Goal: Task Accomplishment & Management: Manage account settings

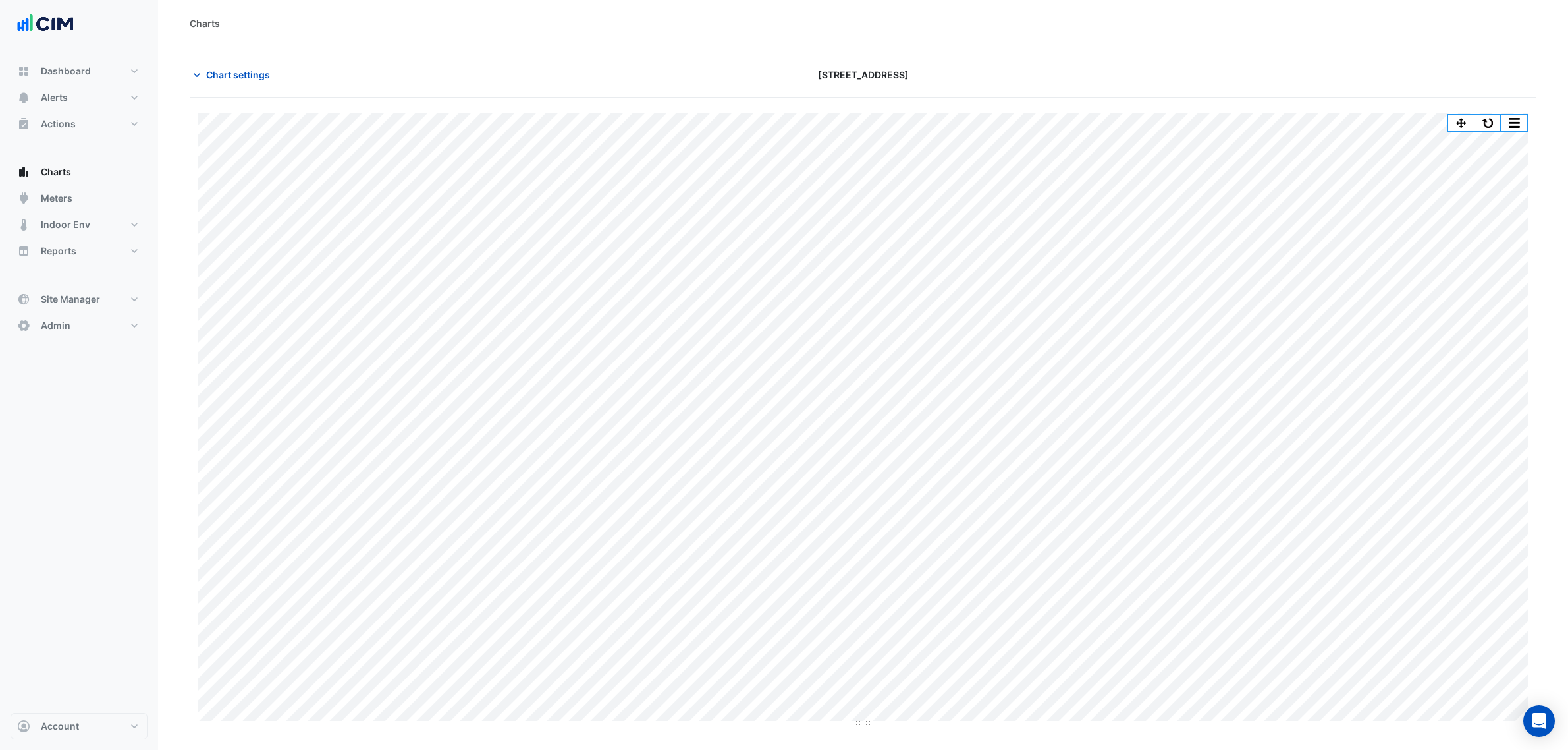
scroll to position [50, 0]
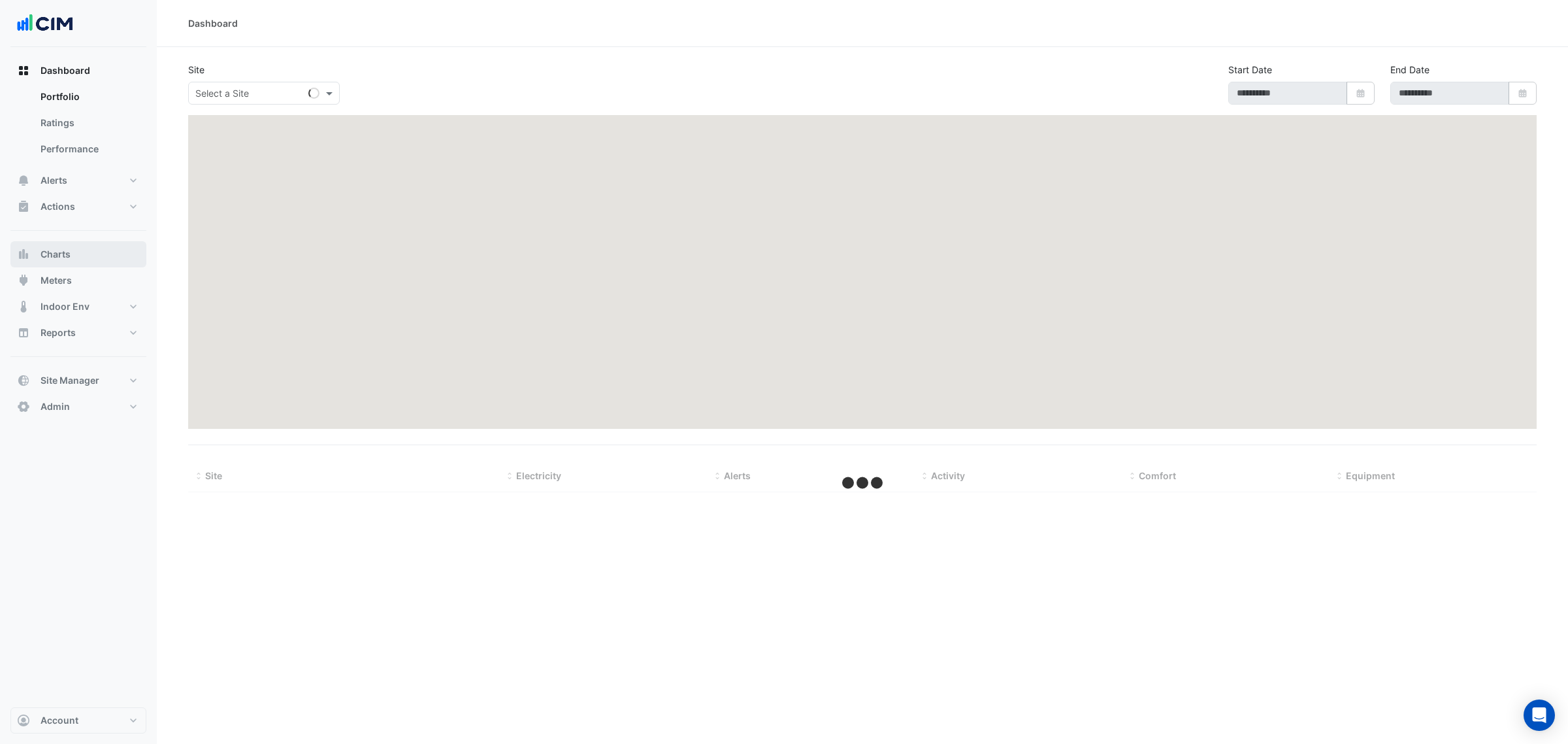
click at [92, 260] on button "Charts" at bounding box center [79, 254] width 136 height 27
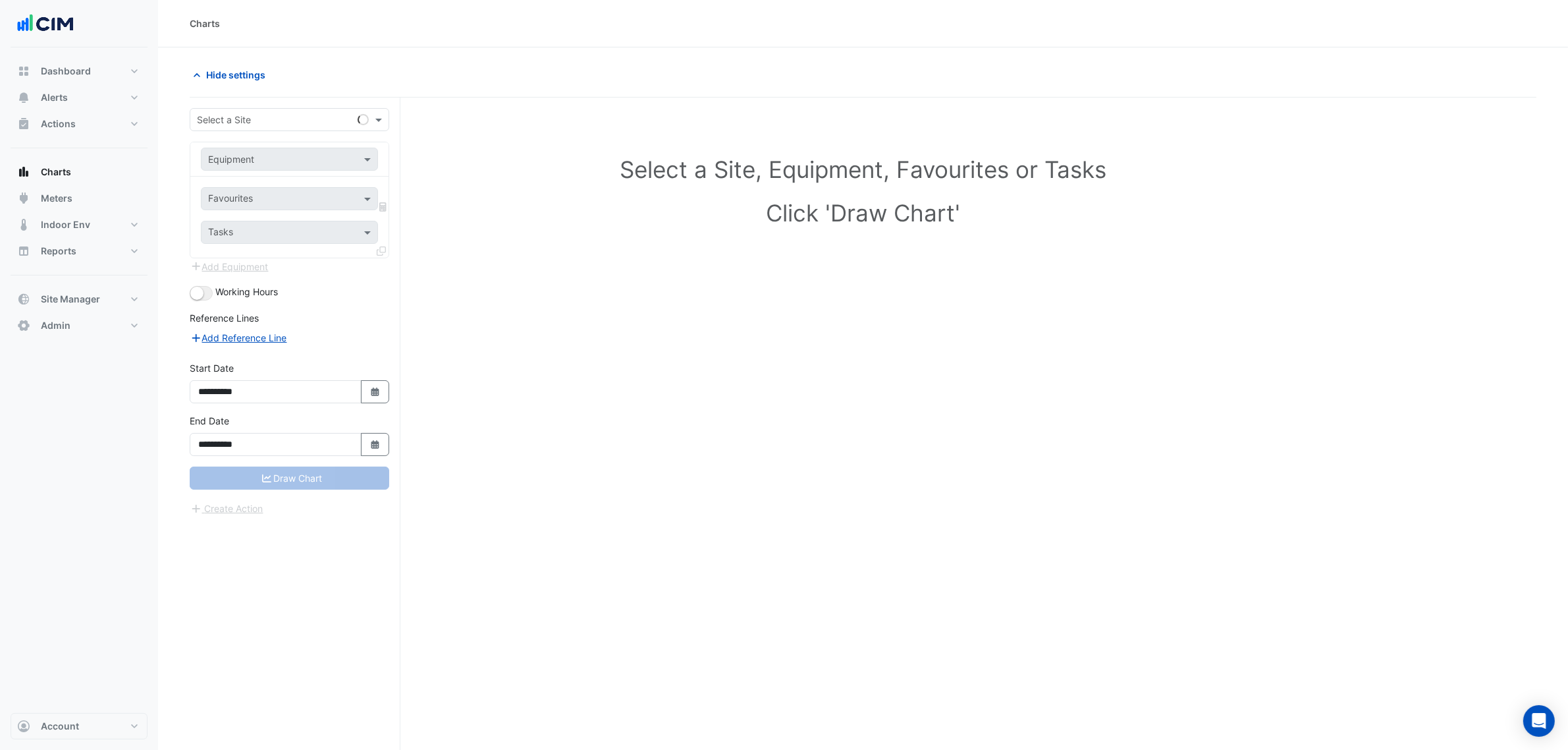
click at [272, 120] on input "text" at bounding box center [276, 120] width 158 height 14
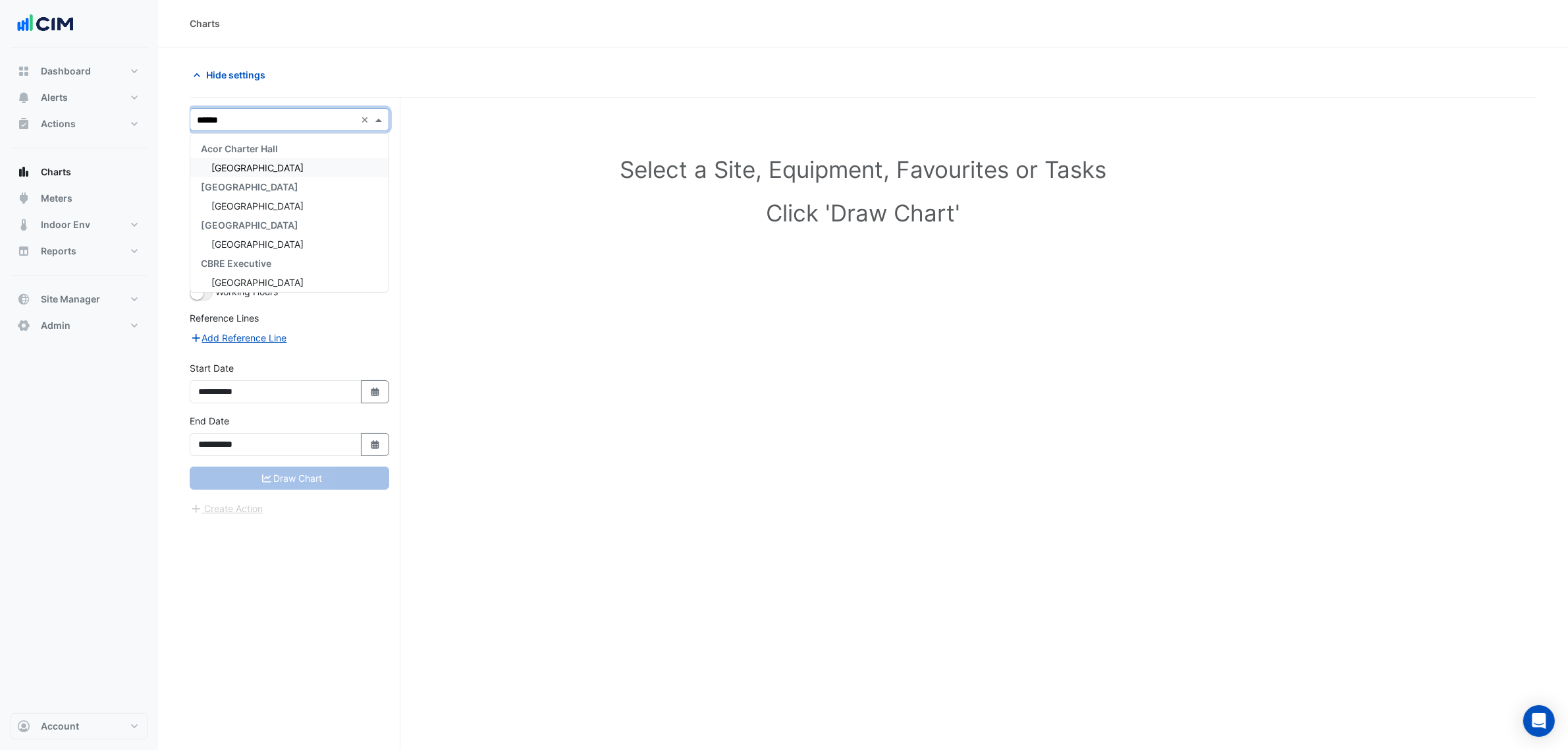
type input "*******"
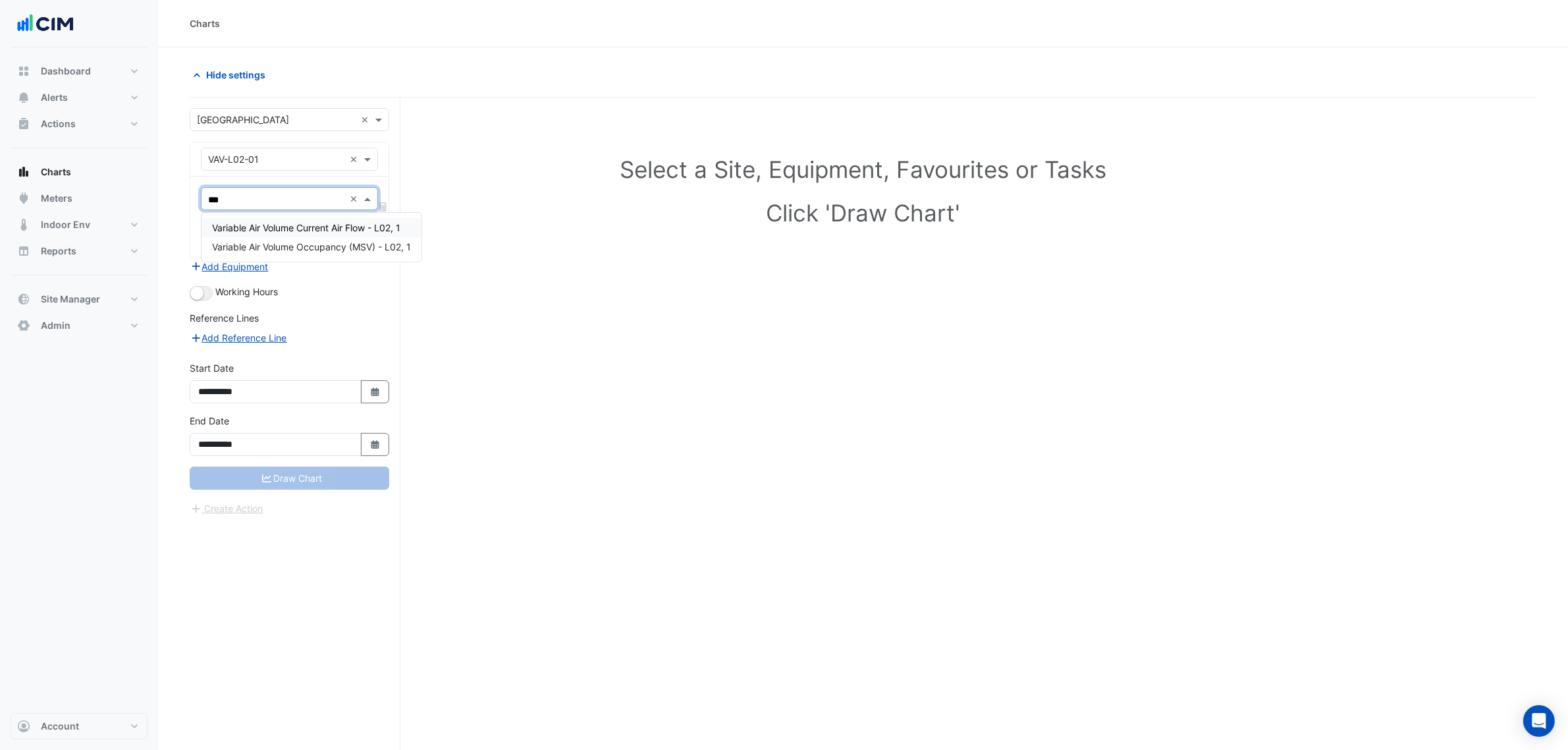
type input "****"
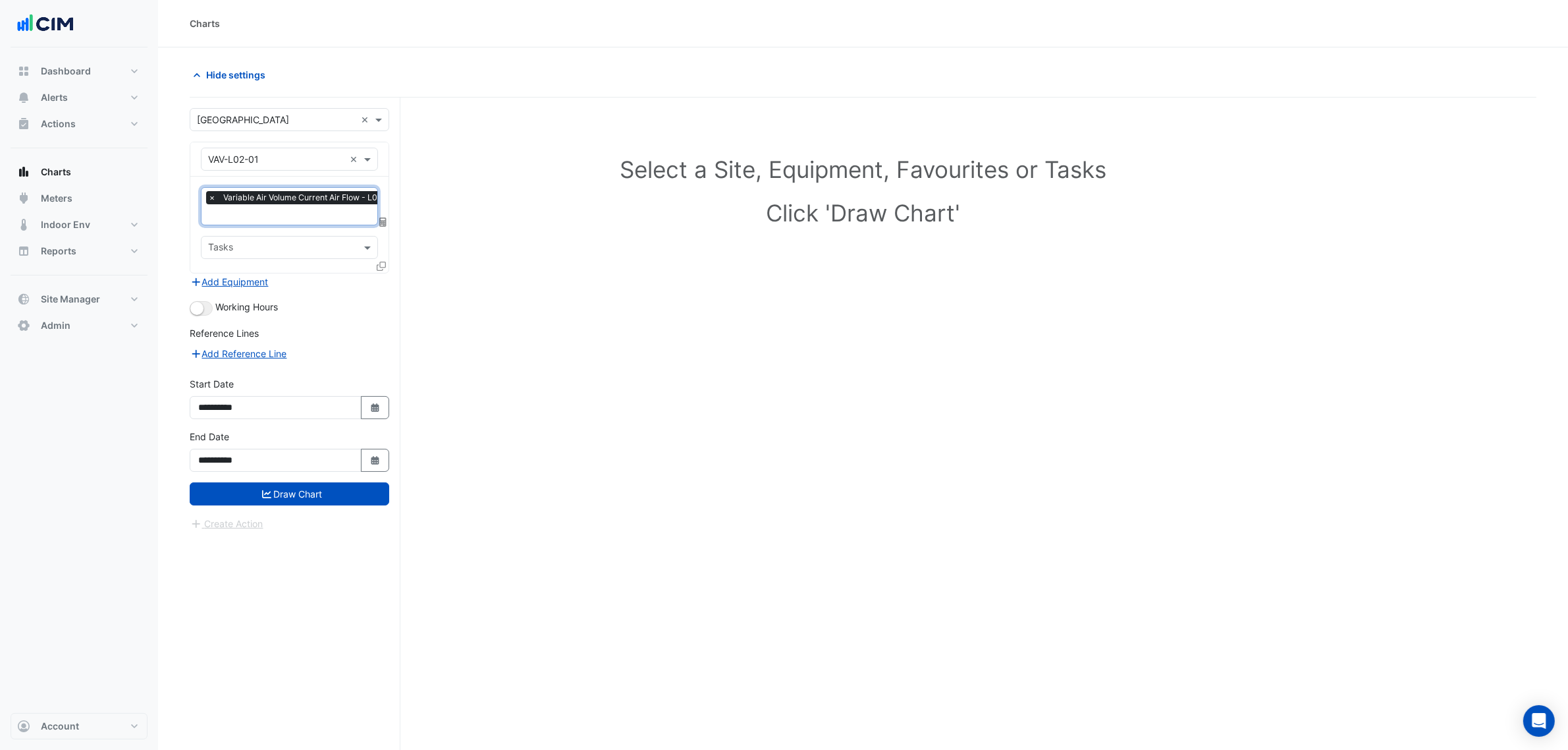
click at [215, 307] on span "Working Hours" at bounding box center [247, 306] width 62 height 12
click at [211, 307] on button "button" at bounding box center [201, 308] width 23 height 14
click at [384, 268] on icon at bounding box center [381, 266] width 9 height 9
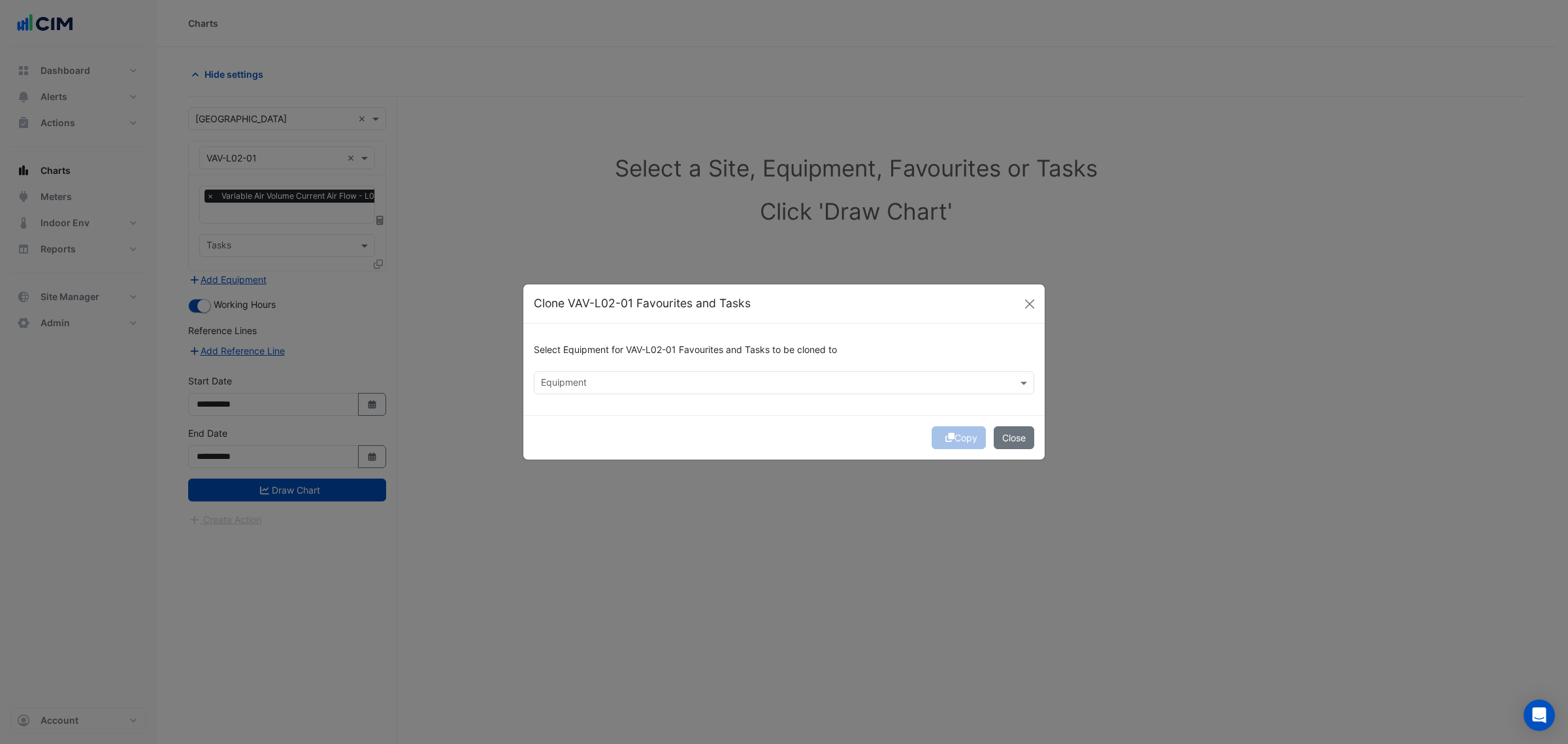
click at [736, 395] on div "Select Equipment for VAV-L02-01 Favourites and Tasks to be cloned to Equipment" at bounding box center [784, 369] width 521 height 92
click at [725, 383] on input "text" at bounding box center [776, 384] width 471 height 14
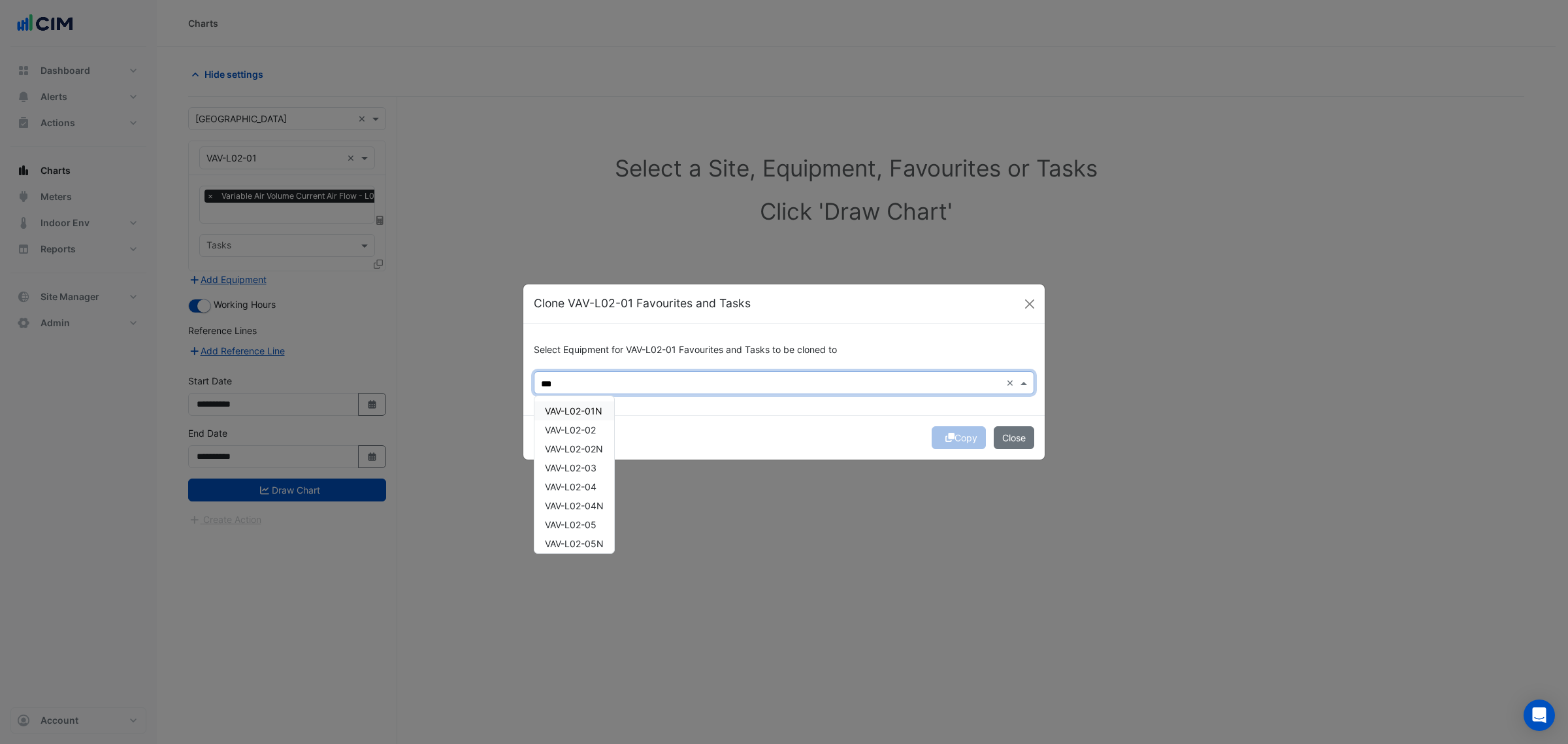
click at [588, 417] on div "VAV-L02-01N" at bounding box center [574, 410] width 80 height 19
drag, startPoint x: 591, startPoint y: 430, endPoint x: 589, endPoint y: 443, distance: 13.2
click at [591, 431] on span "VAV-L02-02" at bounding box center [571, 429] width 51 height 11
click at [589, 443] on span "VAV-L02-02N" at bounding box center [574, 448] width 58 height 11
drag, startPoint x: 588, startPoint y: 460, endPoint x: 586, endPoint y: 482, distance: 22.1
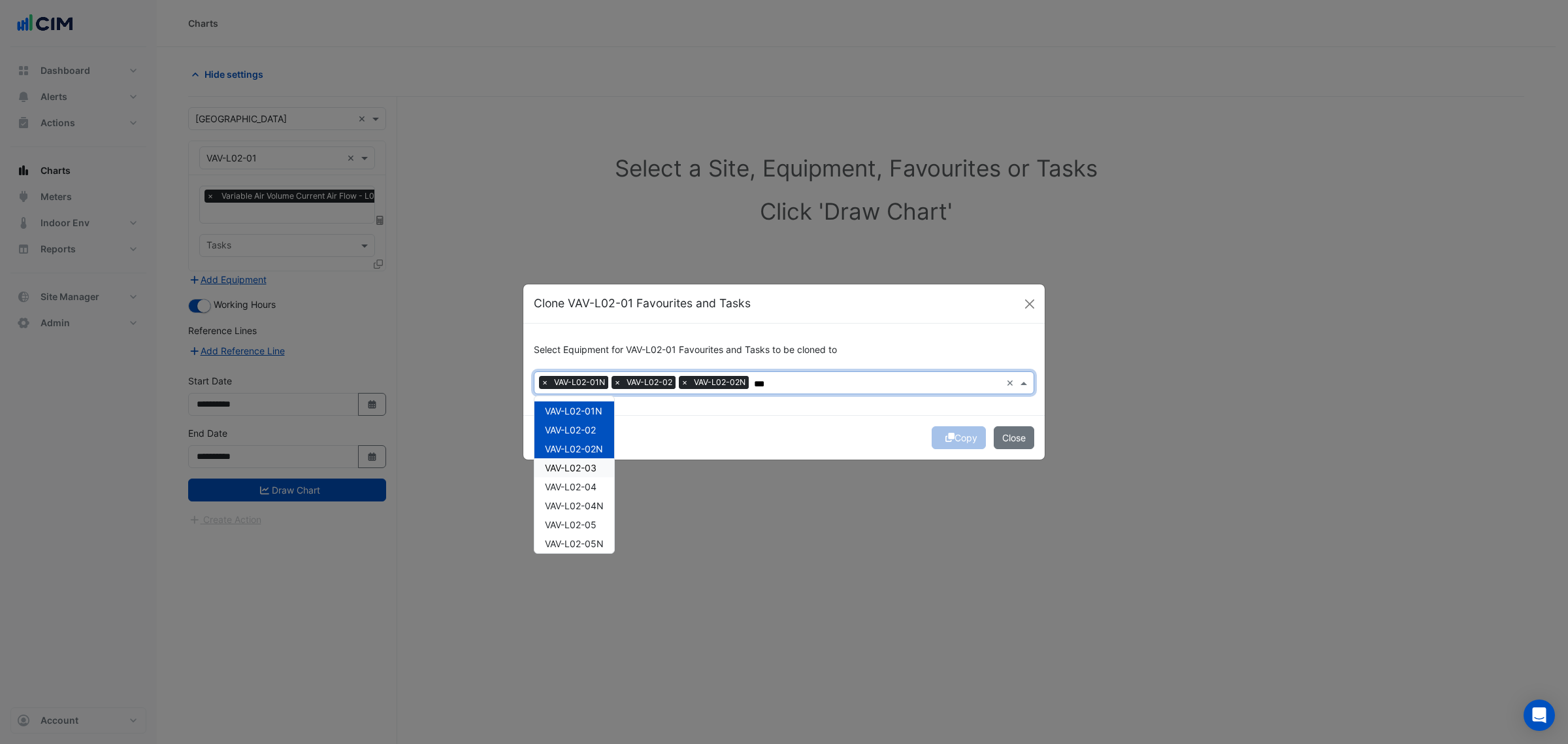
click at [587, 463] on span "VAV-L02-03" at bounding box center [571, 467] width 51 height 11
drag, startPoint x: 586, startPoint y: 482, endPoint x: 585, endPoint y: 492, distance: 10.0
click at [586, 482] on span "VAV-L02-04" at bounding box center [571, 486] width 51 height 11
click at [579, 513] on div "VAV-L02-04N" at bounding box center [574, 505] width 80 height 19
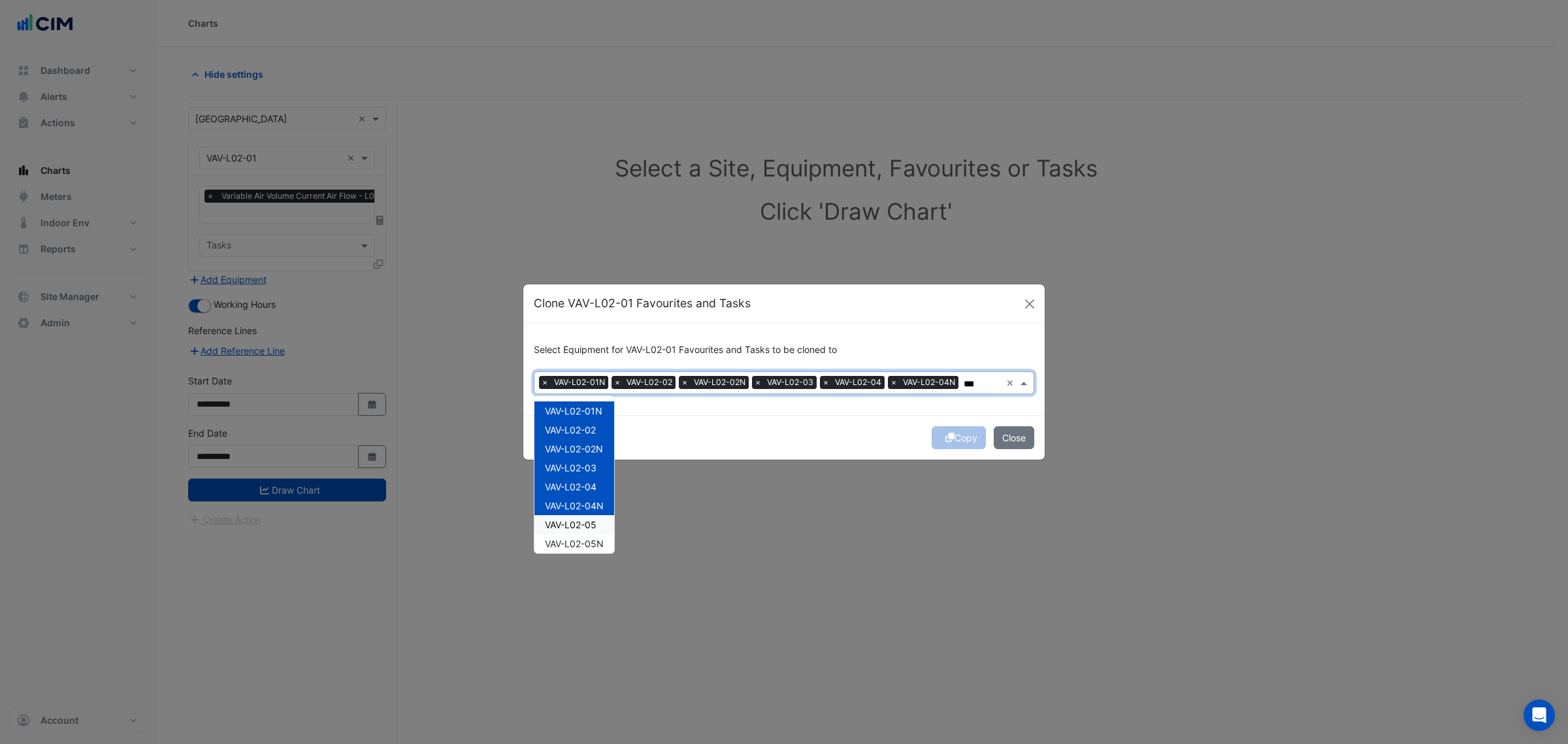
click at [581, 524] on span "VAV-L02-05" at bounding box center [571, 524] width 51 height 11
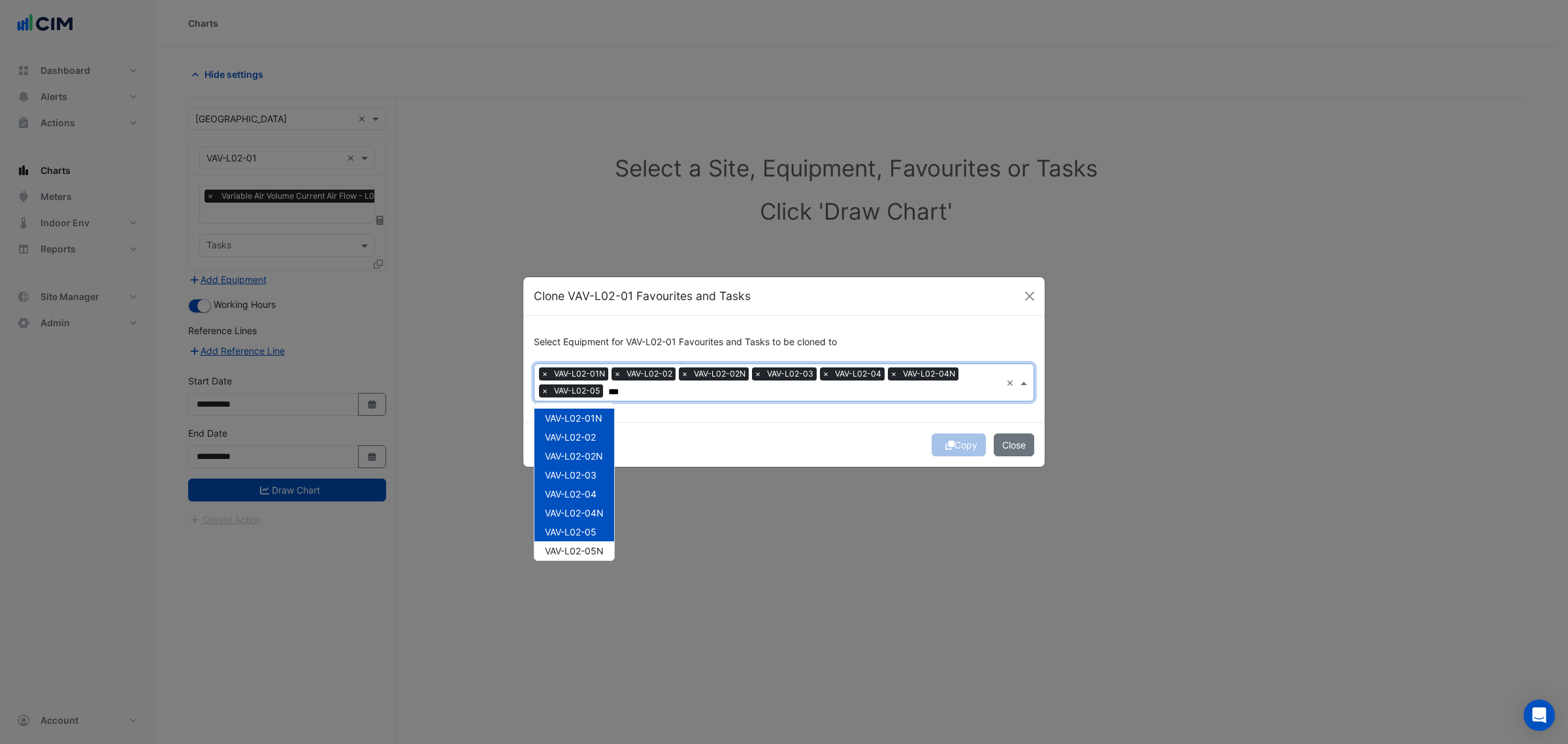
click at [587, 537] on div "VAV-L02-05" at bounding box center [574, 531] width 80 height 19
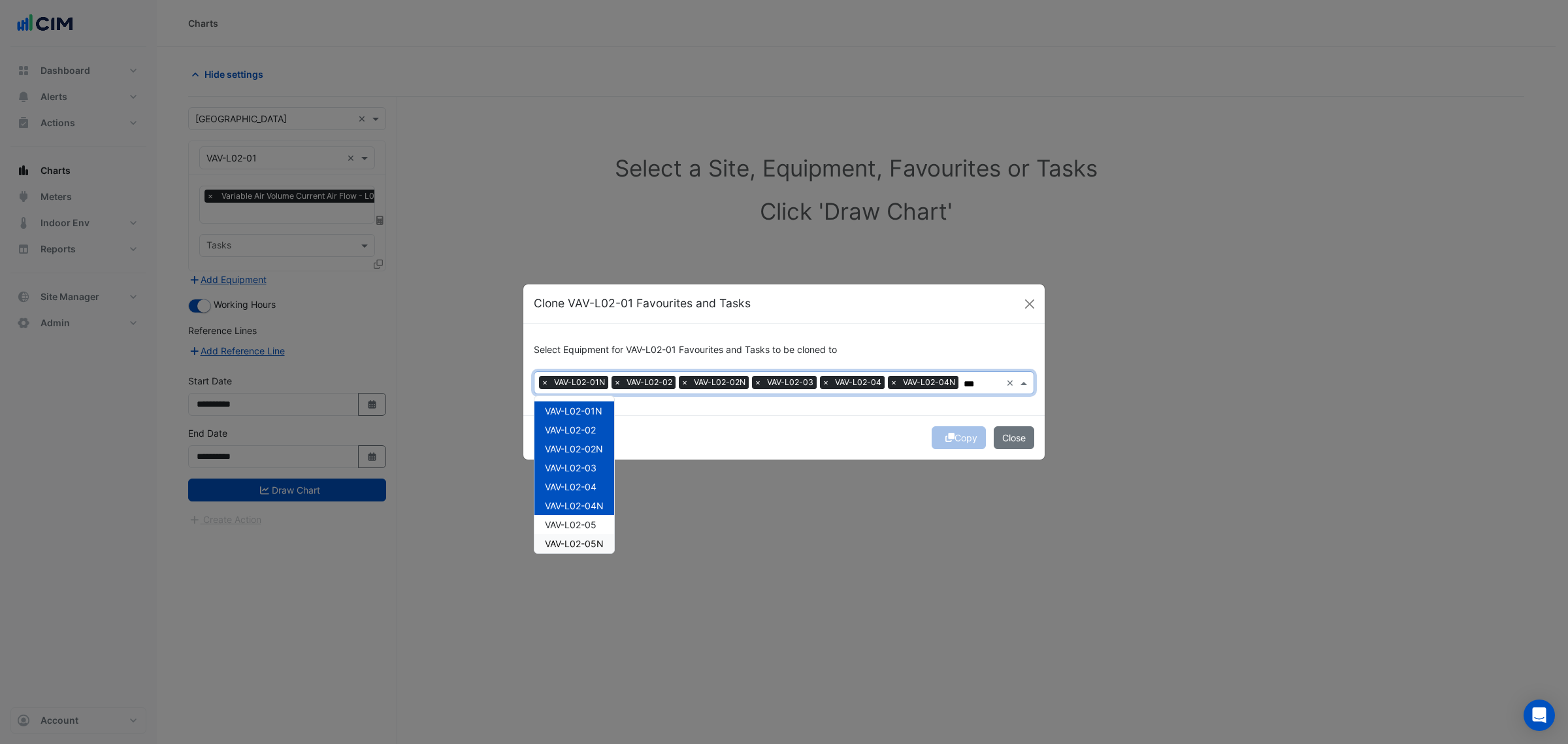
click at [590, 551] on div "VAV-L02-05N" at bounding box center [574, 543] width 80 height 19
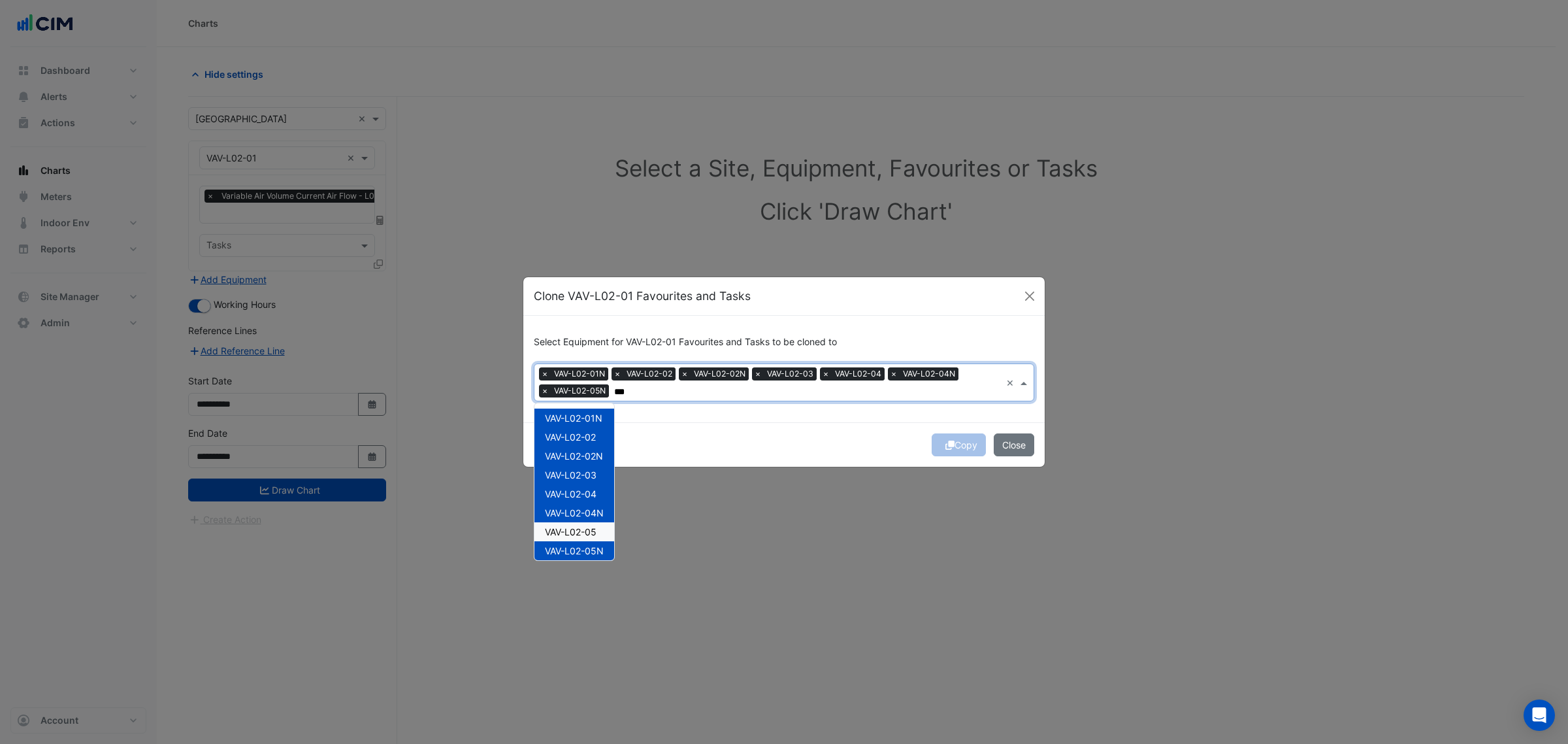
click at [595, 529] on span "VAV-L02-05" at bounding box center [571, 531] width 51 height 11
drag, startPoint x: 590, startPoint y: 475, endPoint x: 588, endPoint y: 492, distance: 17.1
click at [589, 475] on div "VAV-L02-05N" at bounding box center [574, 468] width 80 height 19
click at [588, 492] on span "VAV-L02-06" at bounding box center [571, 488] width 51 height 11
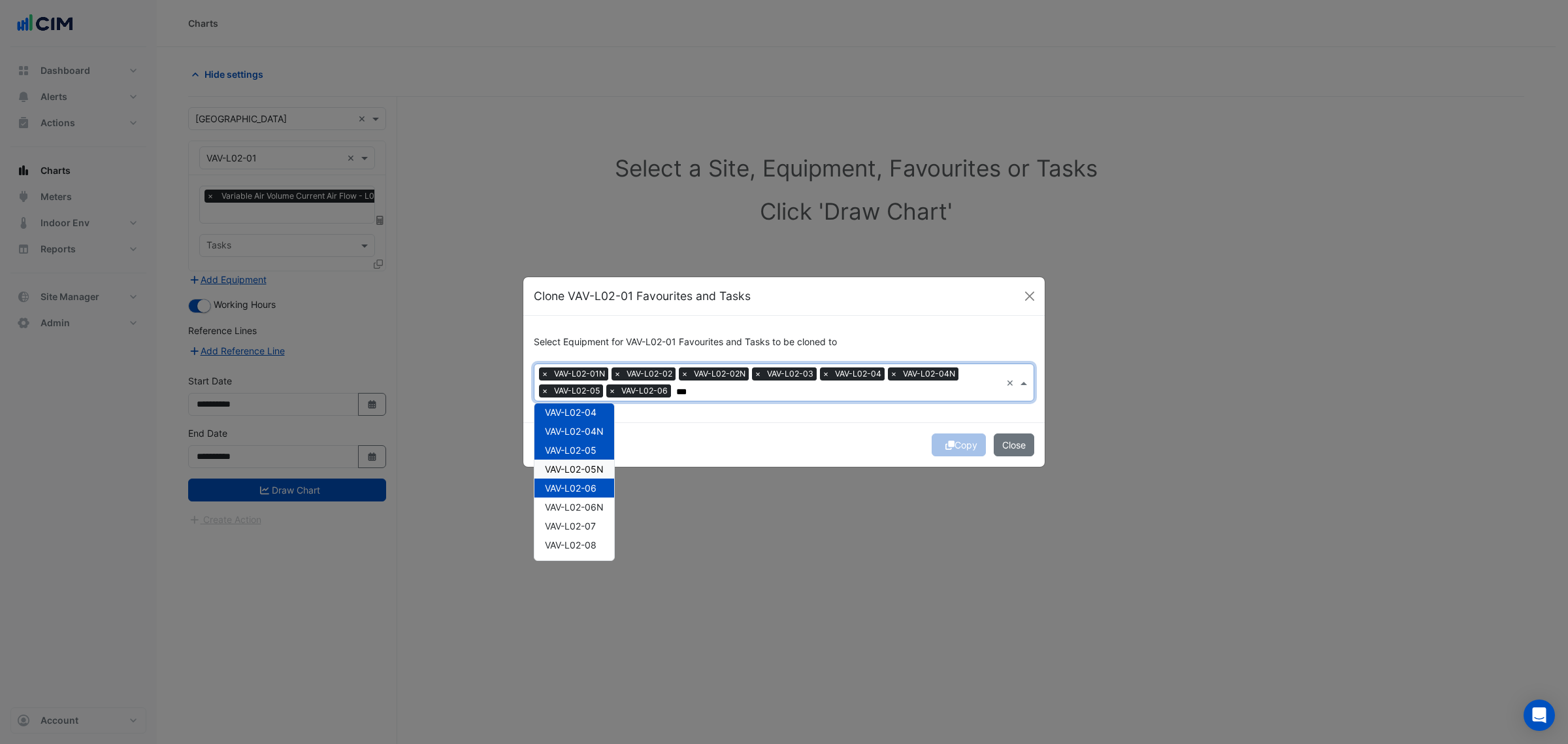
click at [588, 475] on div "VAV-L02-05N" at bounding box center [574, 468] width 80 height 19
click at [588, 511] on span "VAV-L02-06N" at bounding box center [574, 506] width 59 height 11
click at [593, 528] on span "VAV-L02-07" at bounding box center [571, 526] width 51 height 11
click at [593, 549] on span "VAV-L02-08" at bounding box center [571, 544] width 51 height 11
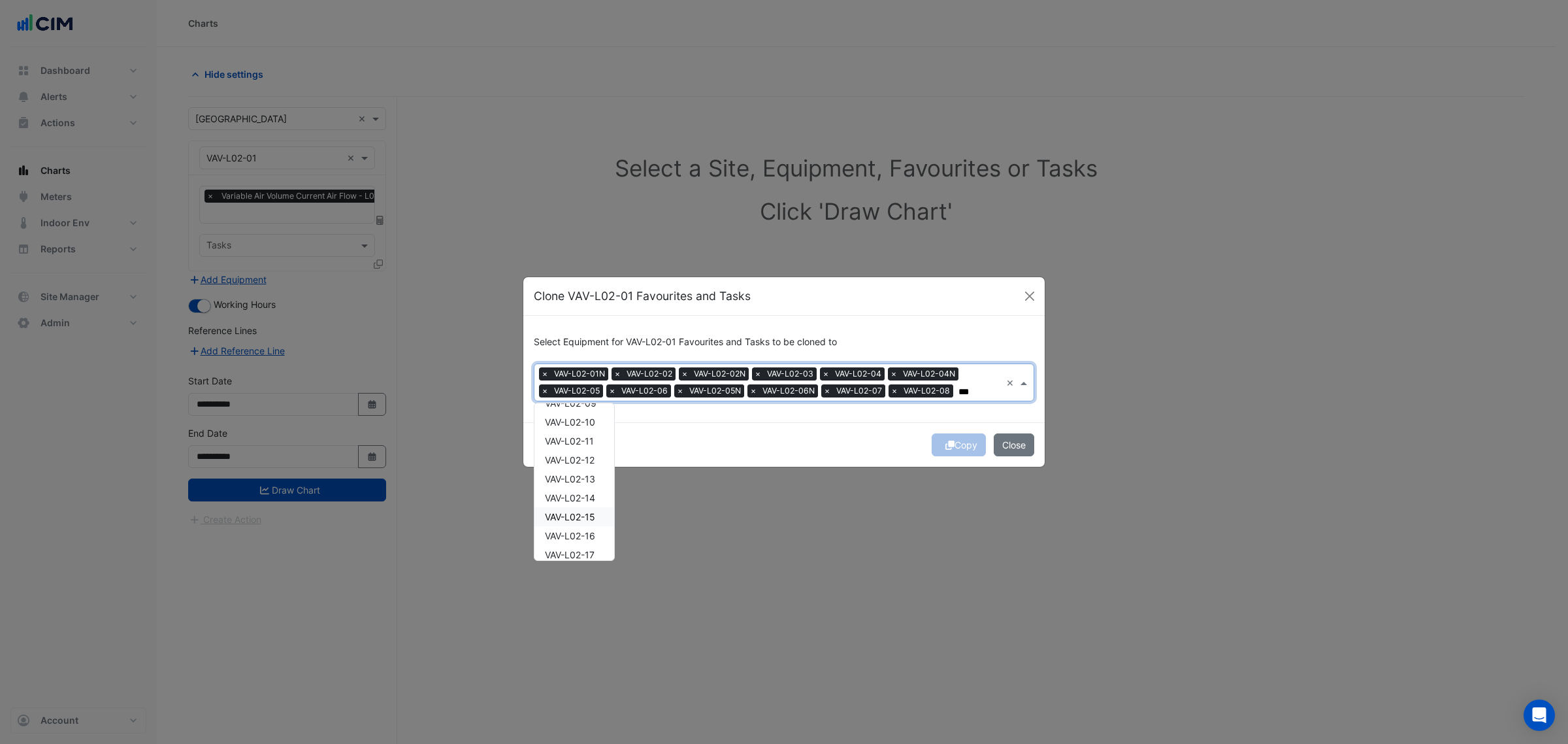
scroll to position [245, 0]
drag, startPoint x: 579, startPoint y: 418, endPoint x: 577, endPoint y: 442, distance: 24.1
click at [579, 423] on span "VAV-L02-10" at bounding box center [570, 419] width 50 height 11
click at [577, 442] on span "VAV-L02-11" at bounding box center [569, 438] width 49 height 11
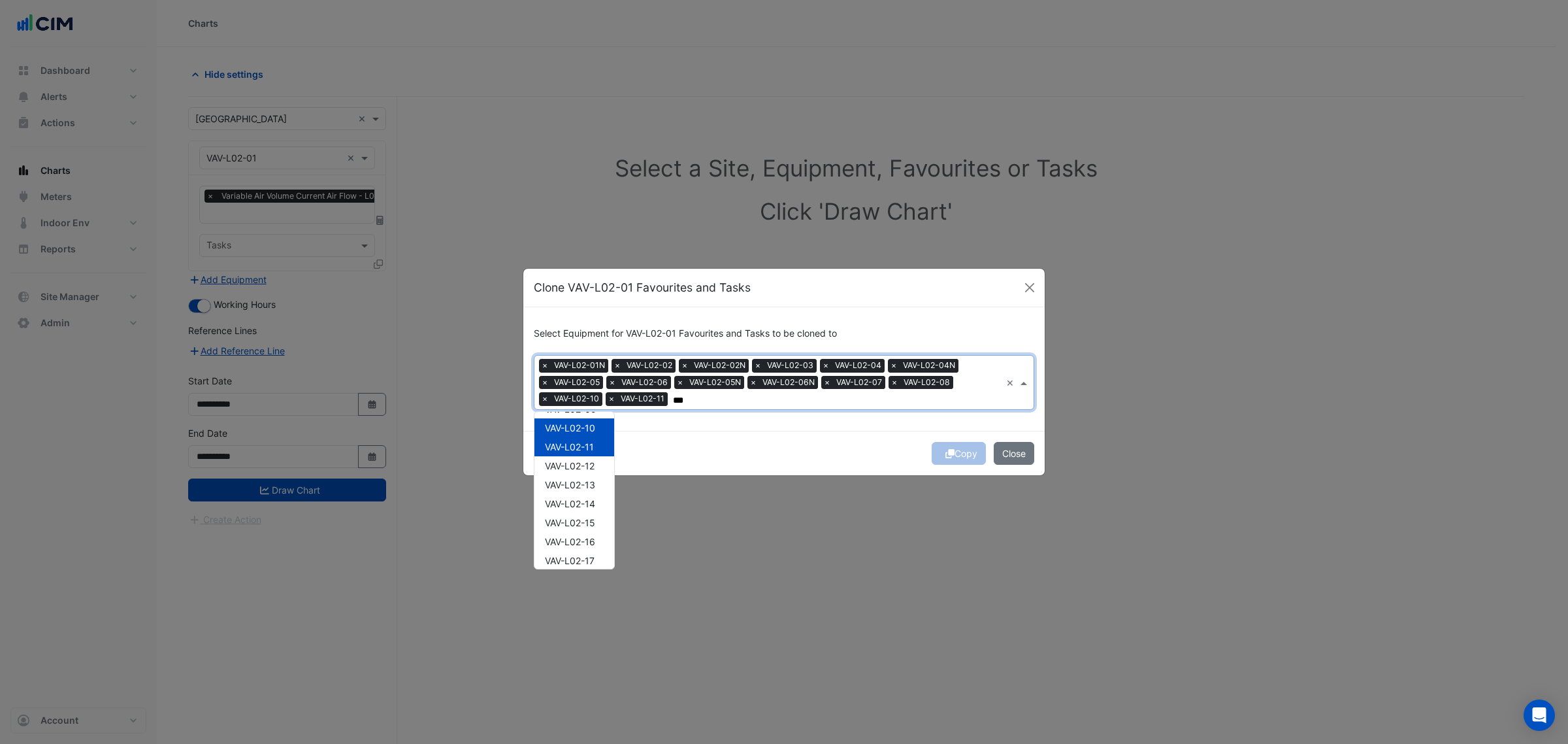
drag, startPoint x: 576, startPoint y: 474, endPoint x: 575, endPoint y: 489, distance: 15.0
click at [576, 475] on div "VAV-L02-13" at bounding box center [574, 484] width 80 height 19
click at [571, 508] on span "VAV-L02-14" at bounding box center [570, 504] width 50 height 11
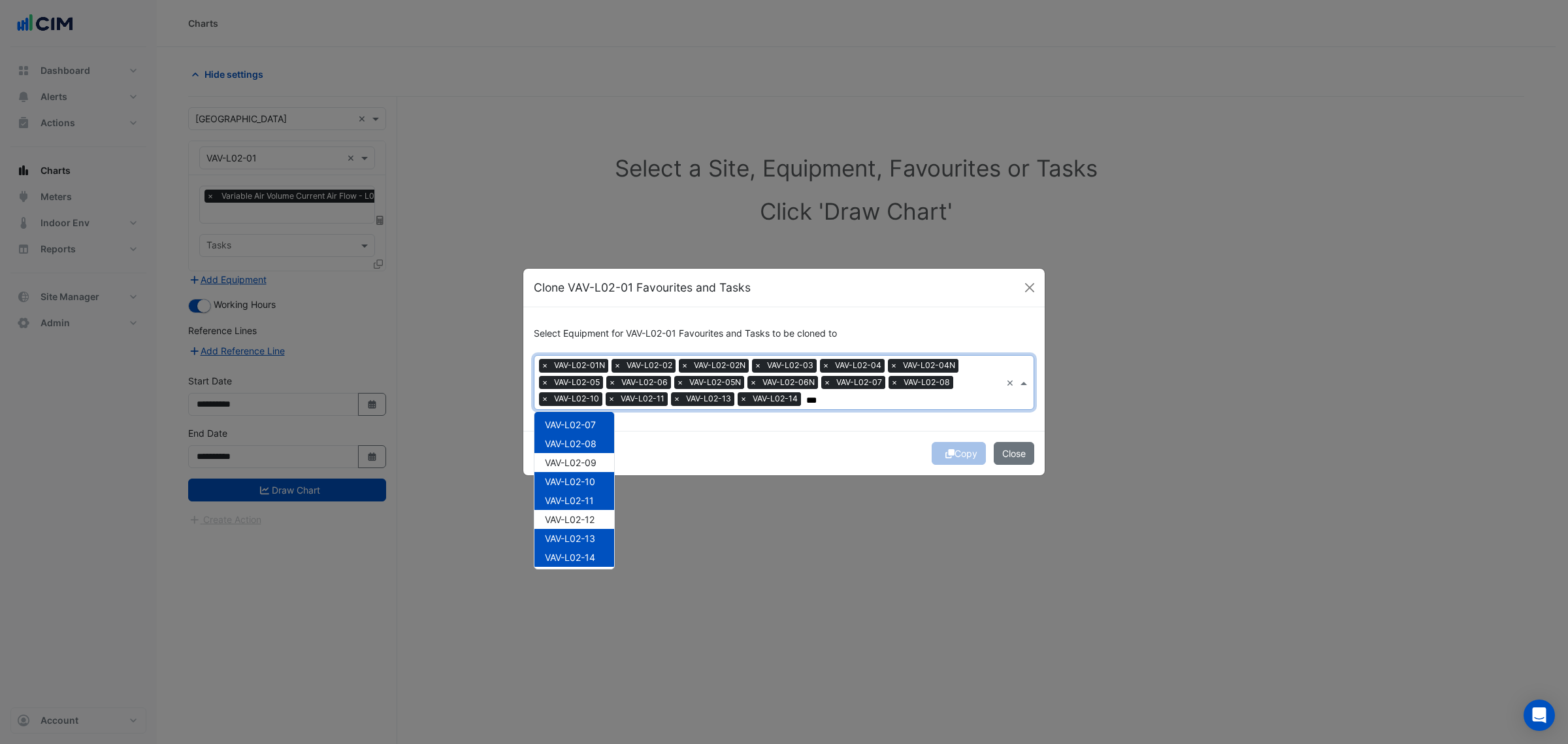
scroll to position [163, 0]
click at [588, 468] on span "VAV-L02-08" at bounding box center [571, 471] width 51 height 11
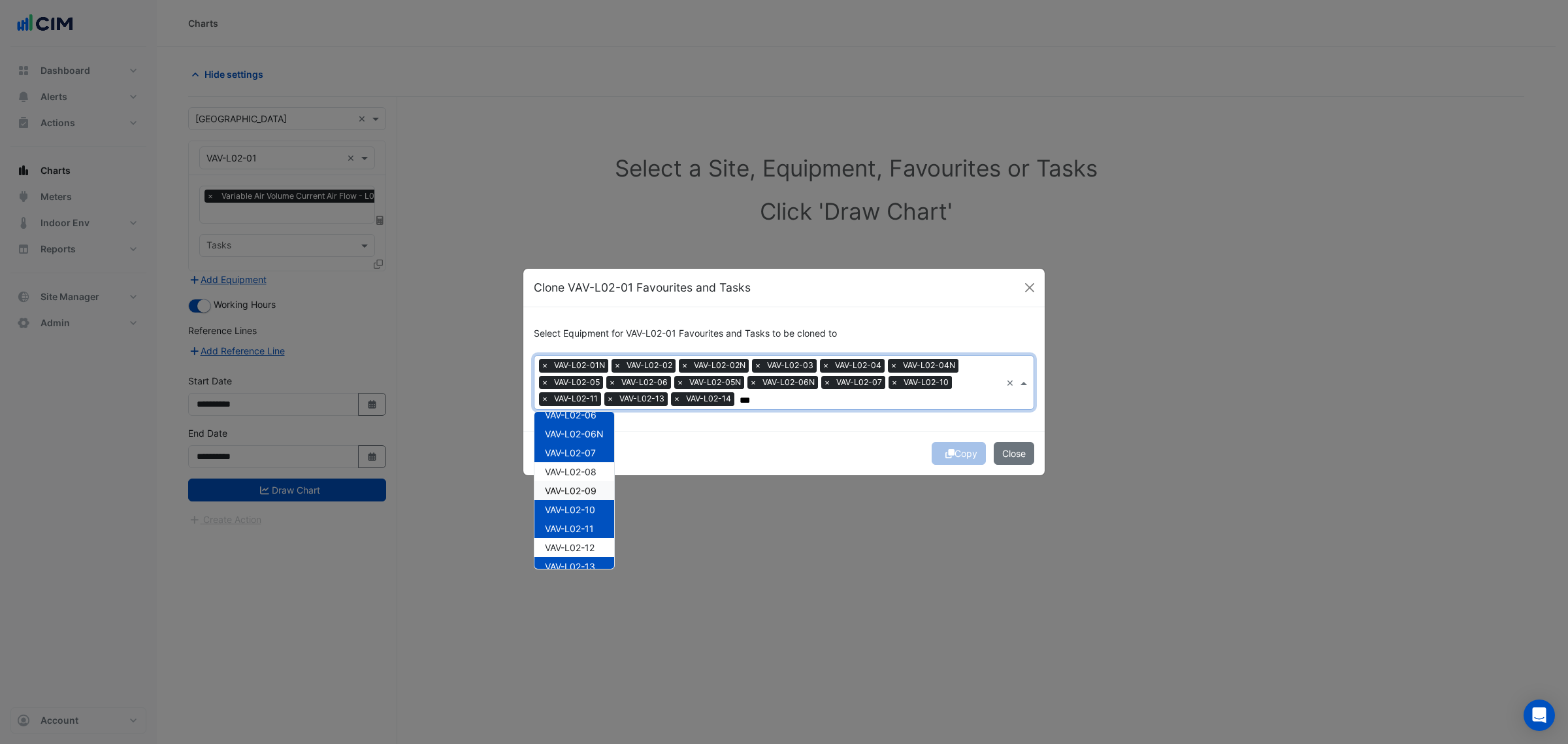
drag, startPoint x: 596, startPoint y: 482, endPoint x: 595, endPoint y: 473, distance: 9.1
click at [596, 482] on div "VAV-L02-09" at bounding box center [574, 490] width 80 height 19
click at [595, 473] on span "VAV-L02-08" at bounding box center [571, 471] width 51 height 11
click at [587, 540] on div "VAV-L02-12" at bounding box center [574, 547] width 80 height 19
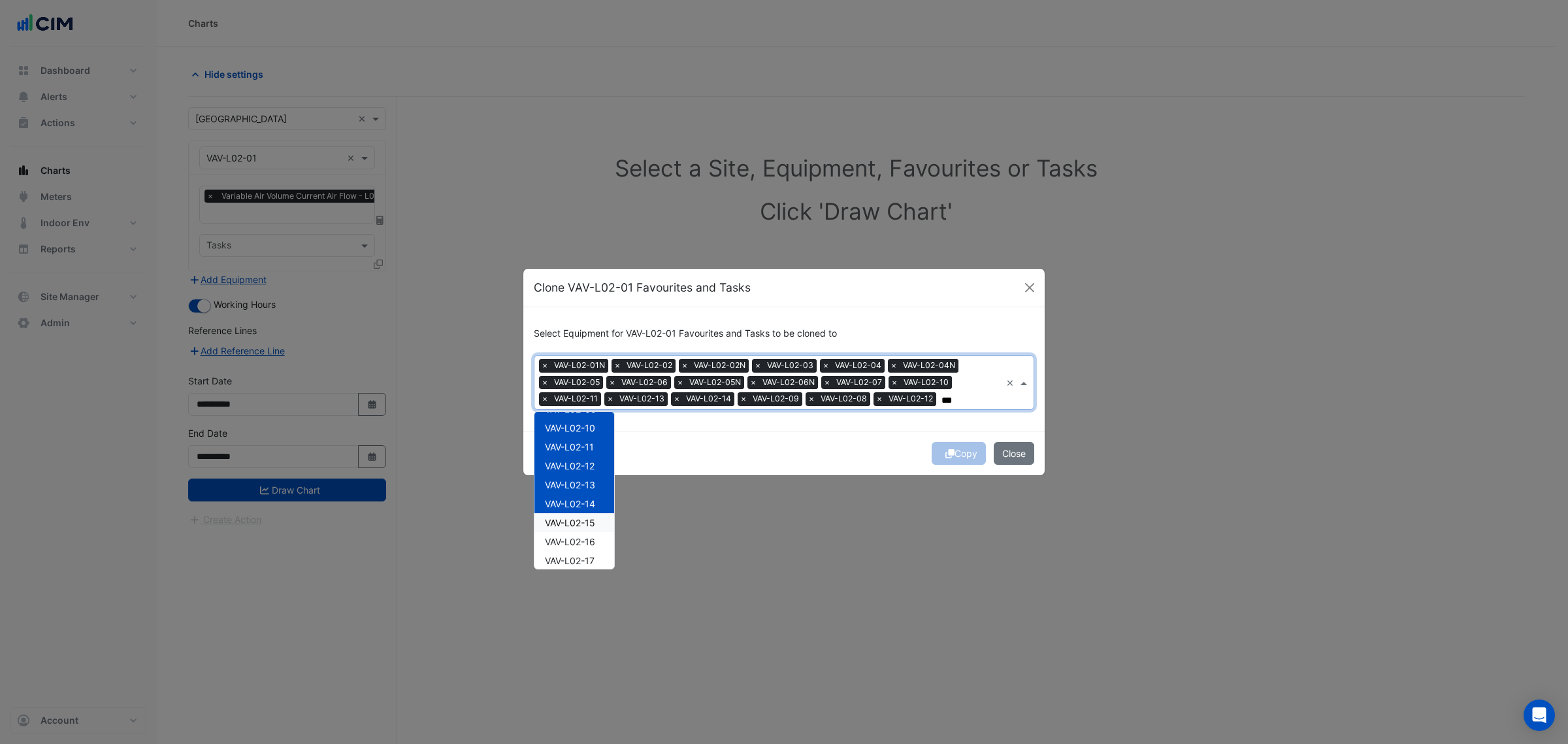
click at [588, 520] on span "VAV-L02-15" at bounding box center [570, 522] width 50 height 11
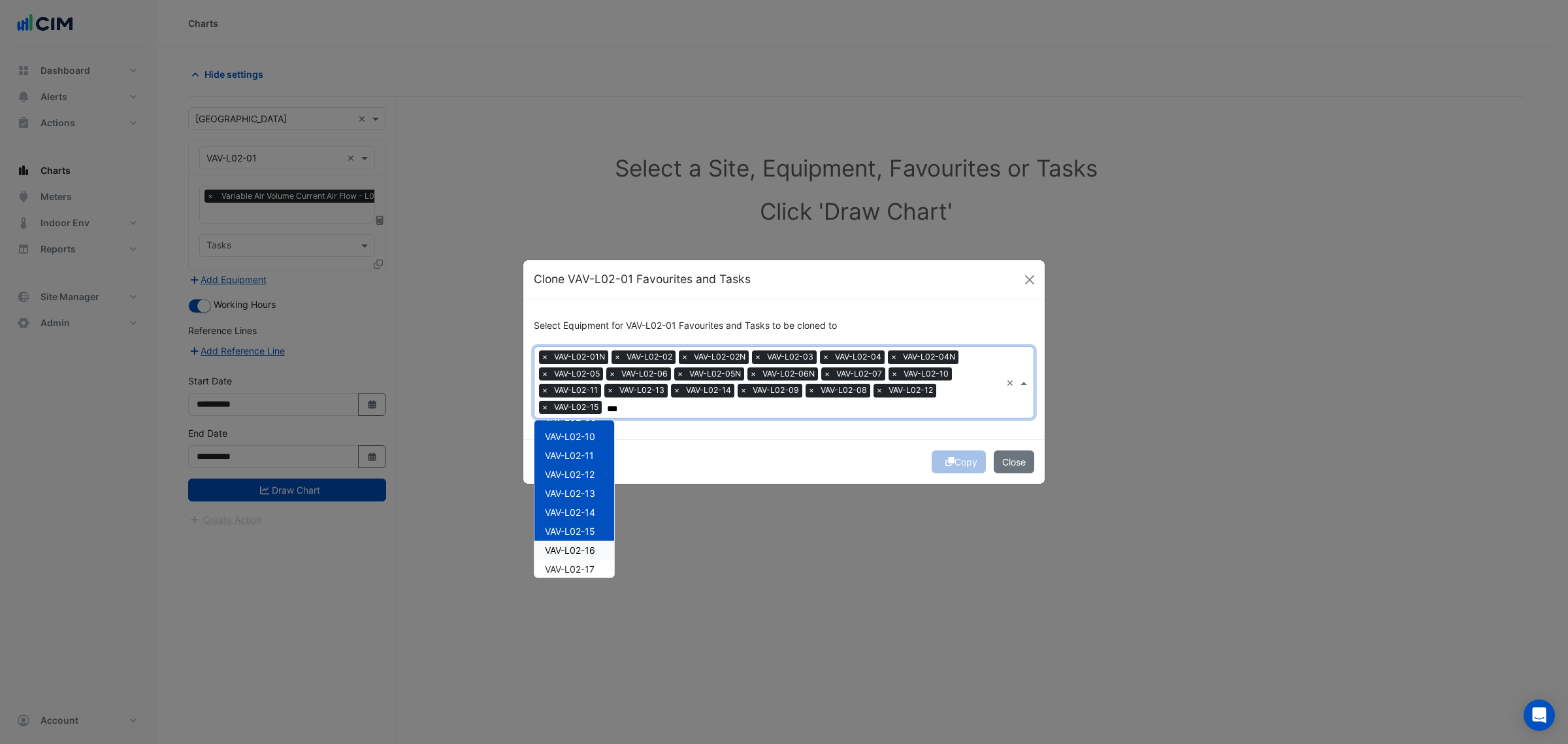
click at [586, 541] on div "VAV-L02-16" at bounding box center [574, 550] width 80 height 19
click at [579, 562] on div "VAV-L02-17" at bounding box center [574, 568] width 80 height 19
click at [588, 511] on div "VAV-L02-18" at bounding box center [574, 505] width 80 height 19
click at [588, 527] on span "VAV-L02-19" at bounding box center [570, 525] width 50 height 11
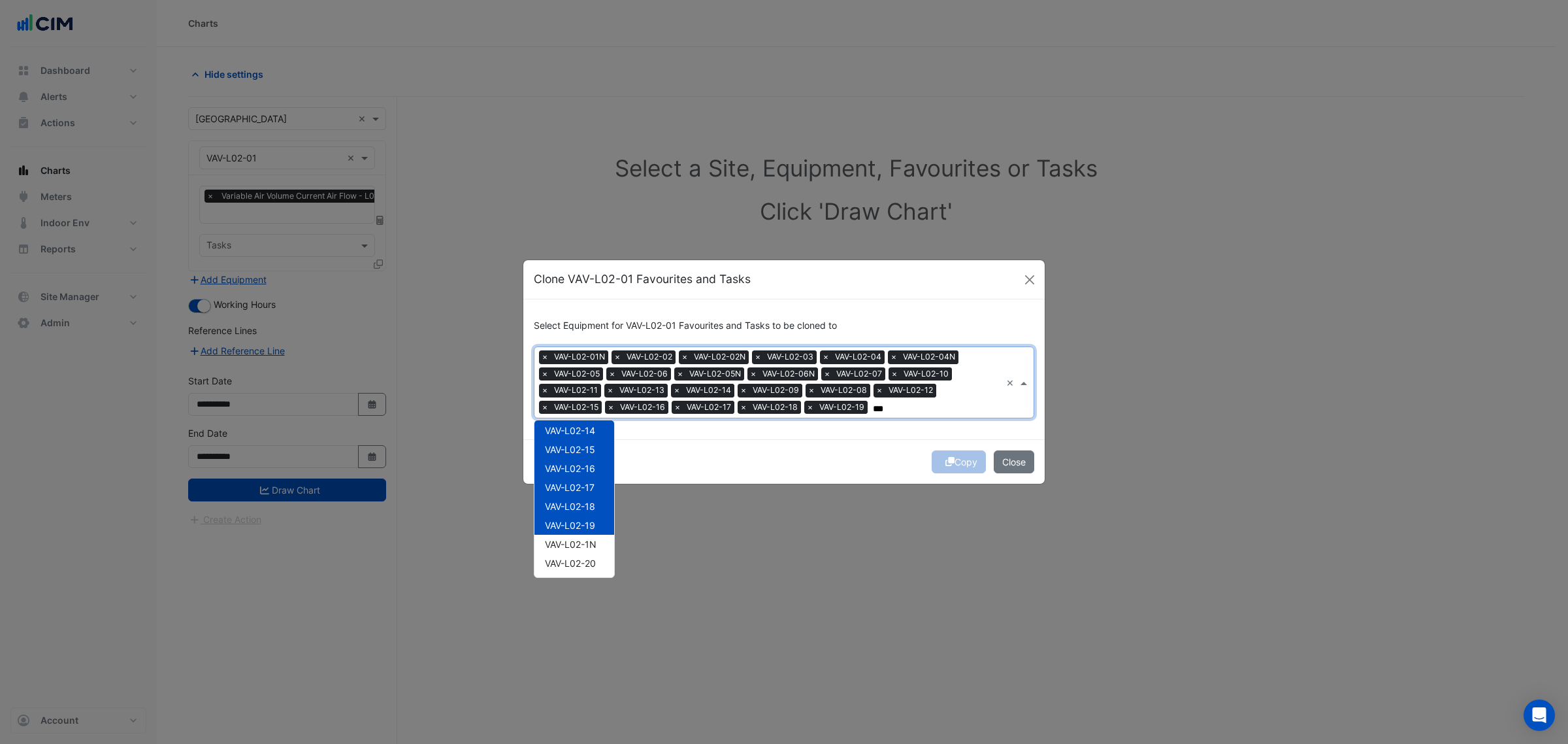
click at [586, 543] on span "VAV-L02-1N" at bounding box center [571, 543] width 51 height 11
click at [585, 560] on span "VAV-L02-20" at bounding box center [571, 563] width 51 height 11
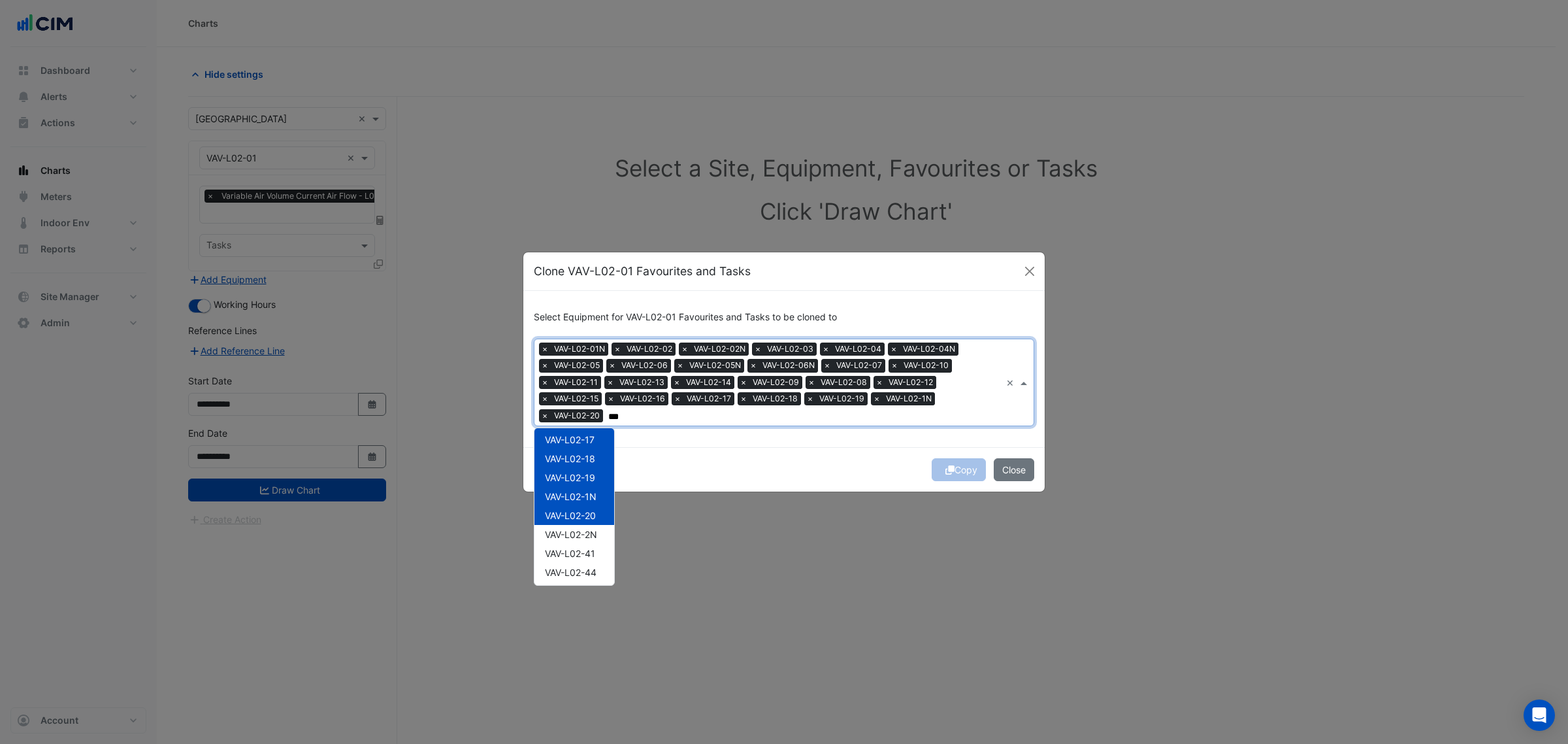
scroll to position [408, 0]
click at [596, 516] on div "VAV-L02-2N" at bounding box center [574, 507] width 80 height 19
click at [594, 531] on span "VAV-L02-41" at bounding box center [570, 527] width 50 height 11
click at [586, 551] on div "VAV-L02-44" at bounding box center [574, 545] width 80 height 19
click at [583, 571] on div "VAV-L02-46" at bounding box center [574, 565] width 80 height 19
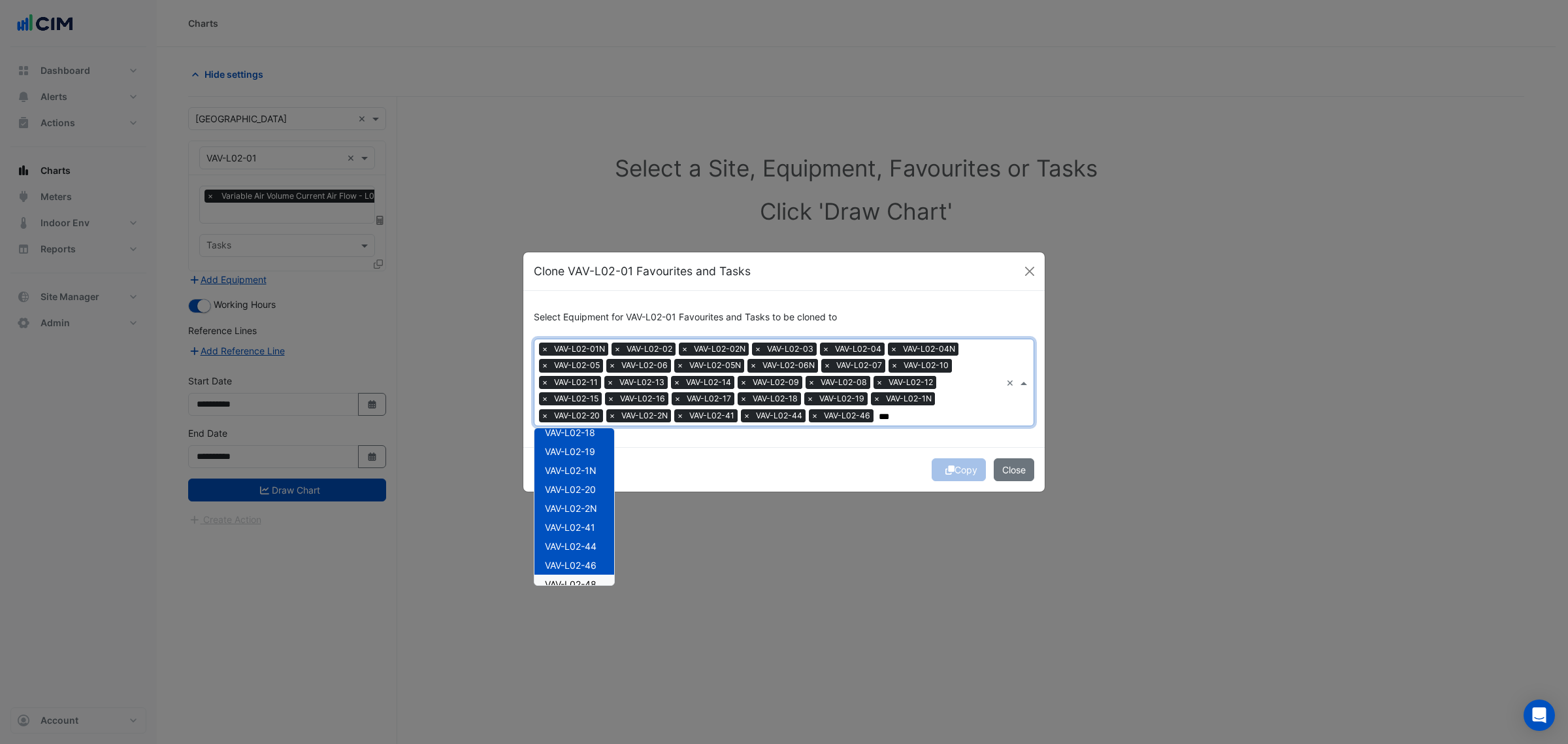
type input "***"
click at [583, 588] on ngb-modal-window "Clone VAV-L02-01 Favourites and Tasks Select Equipment for VAV-L02-01 Favourite…" at bounding box center [784, 372] width 1568 height 744
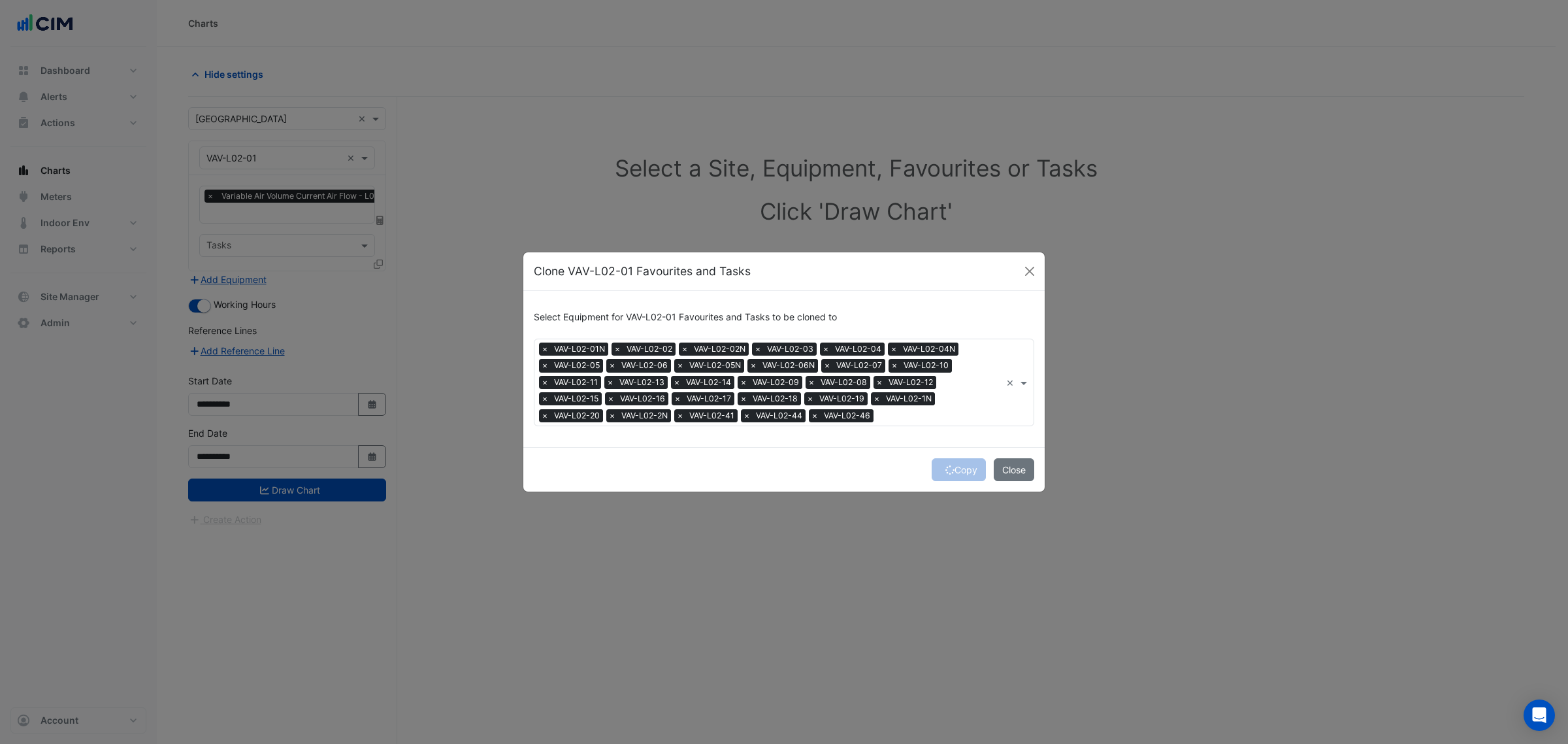
click at [837, 416] on span "VAV-L02-46" at bounding box center [847, 415] width 53 height 13
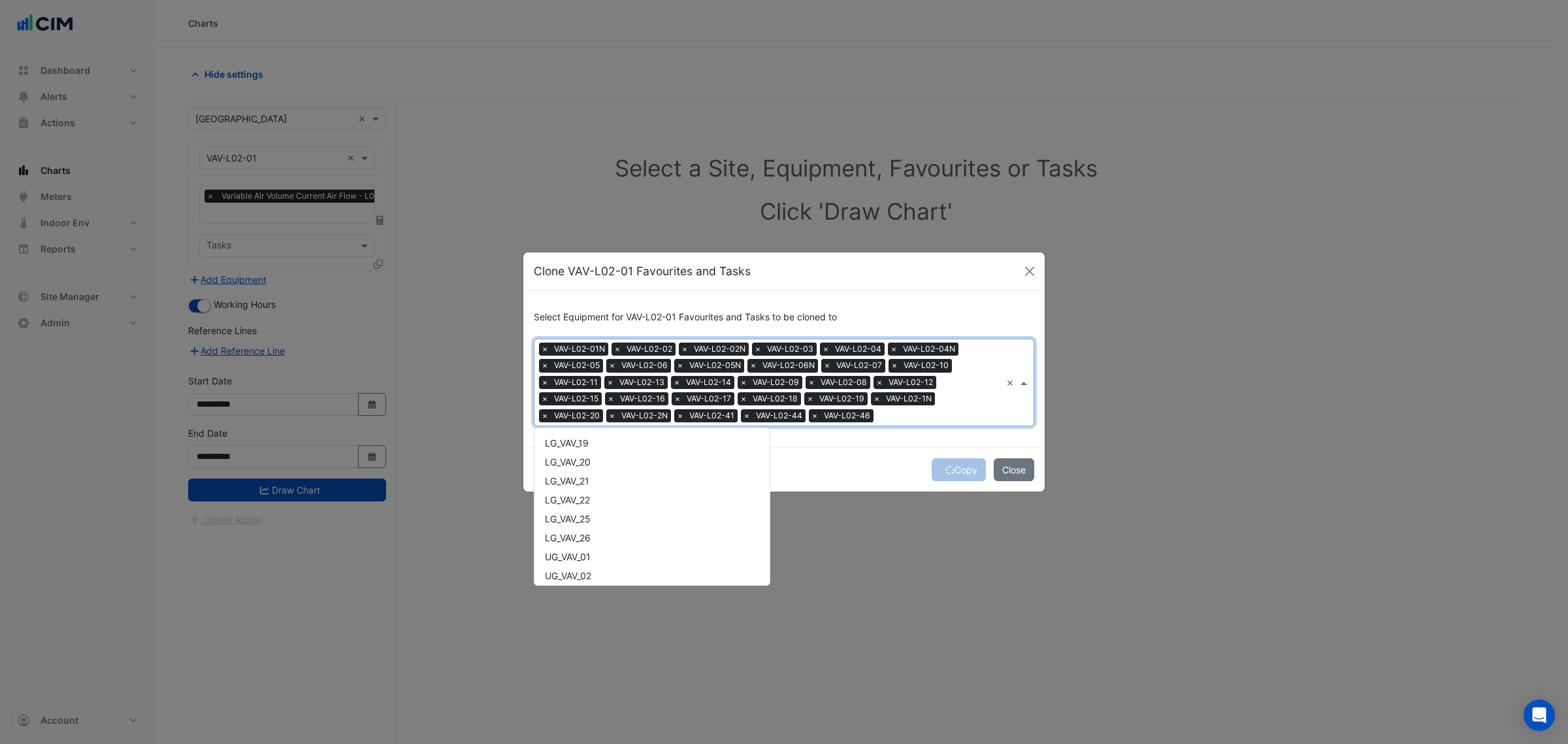
scroll to position [1406, 0]
click at [633, 465] on div "VAV-L02-48" at bounding box center [652, 458] width 235 height 19
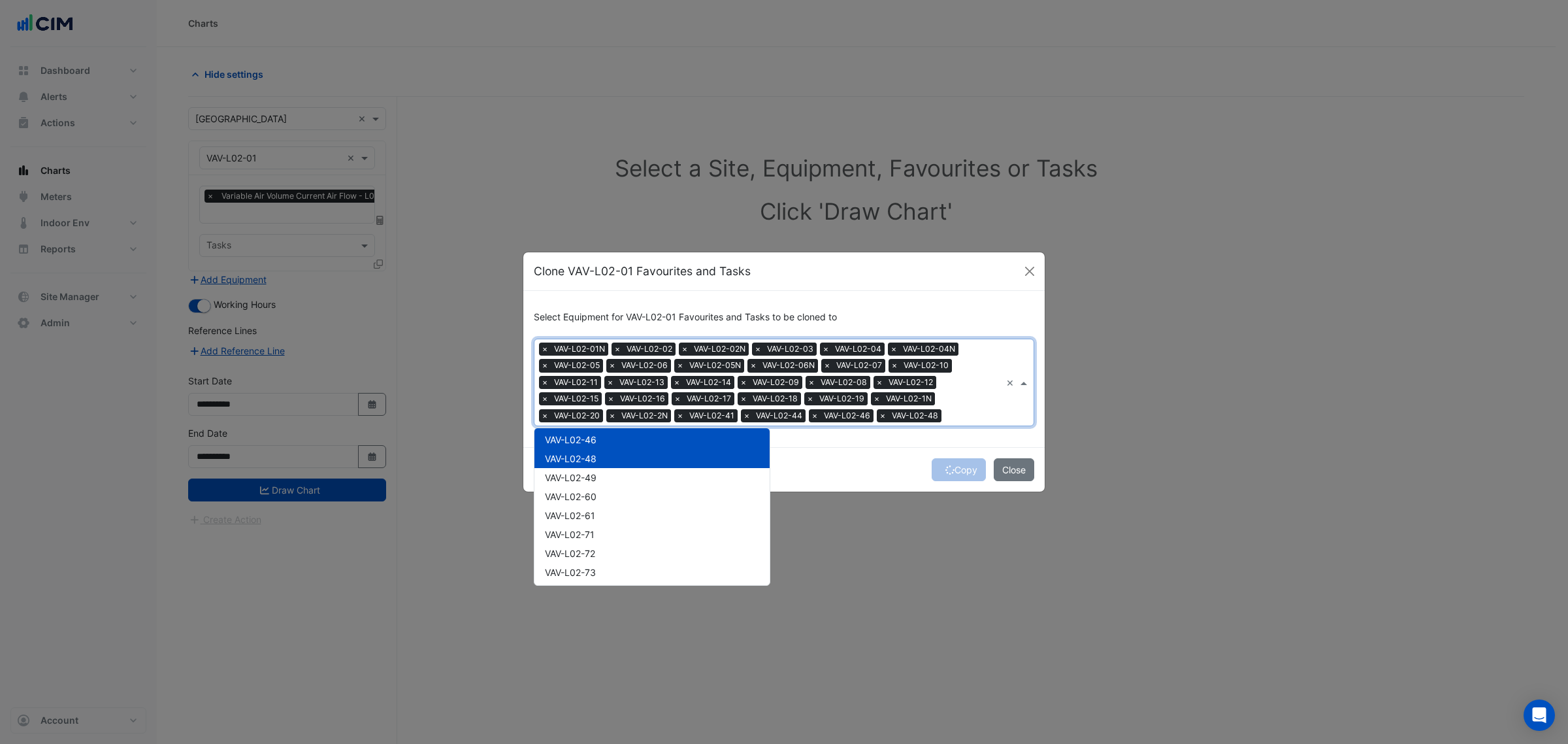
click at [625, 474] on div "VAV-L02-49" at bounding box center [652, 477] width 235 height 19
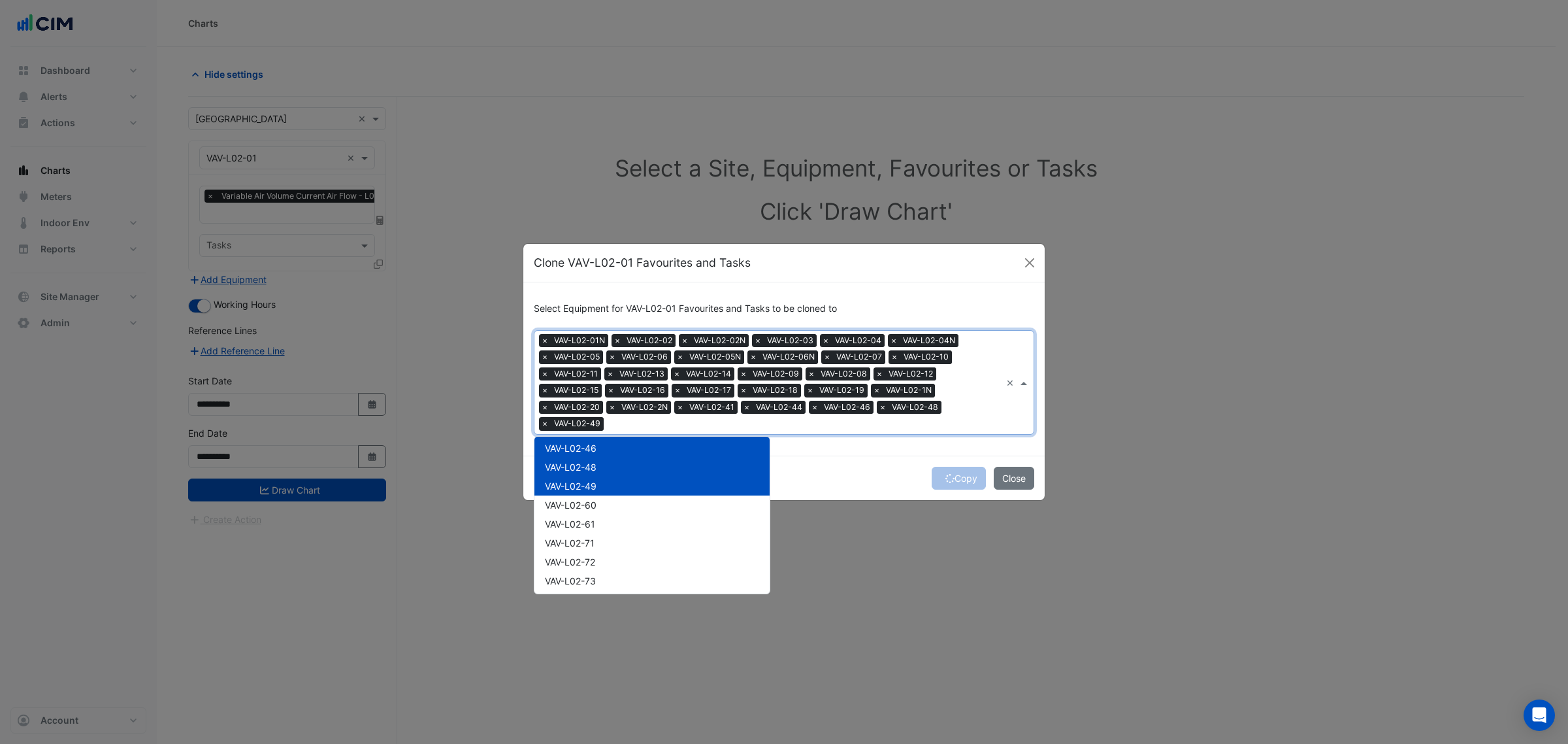
click at [606, 504] on div "VAV-L02-60" at bounding box center [652, 505] width 235 height 19
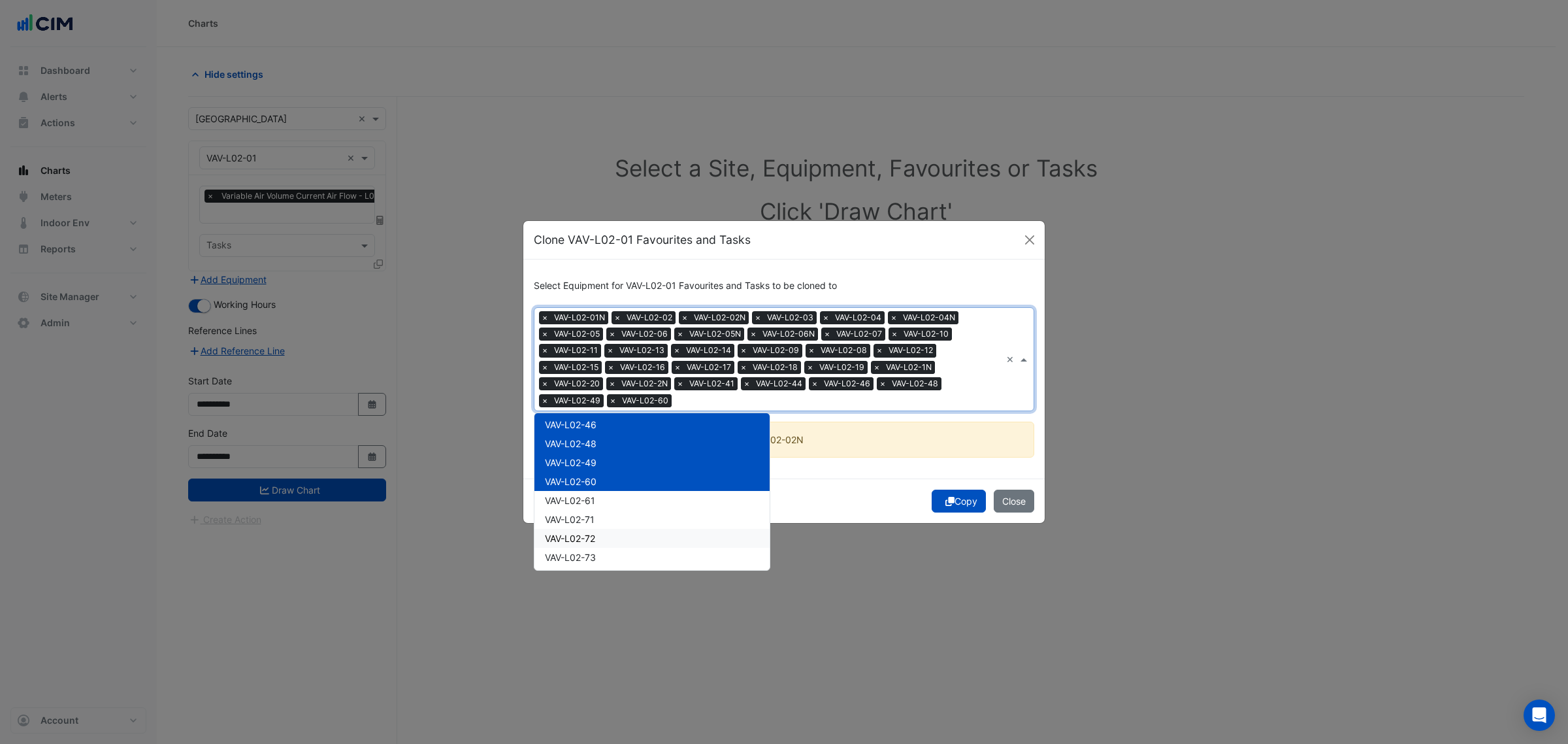
click at [596, 541] on div "VAV-L02-72" at bounding box center [652, 537] width 235 height 19
click at [602, 501] on div "VAV-L02-61" at bounding box center [652, 499] width 235 height 19
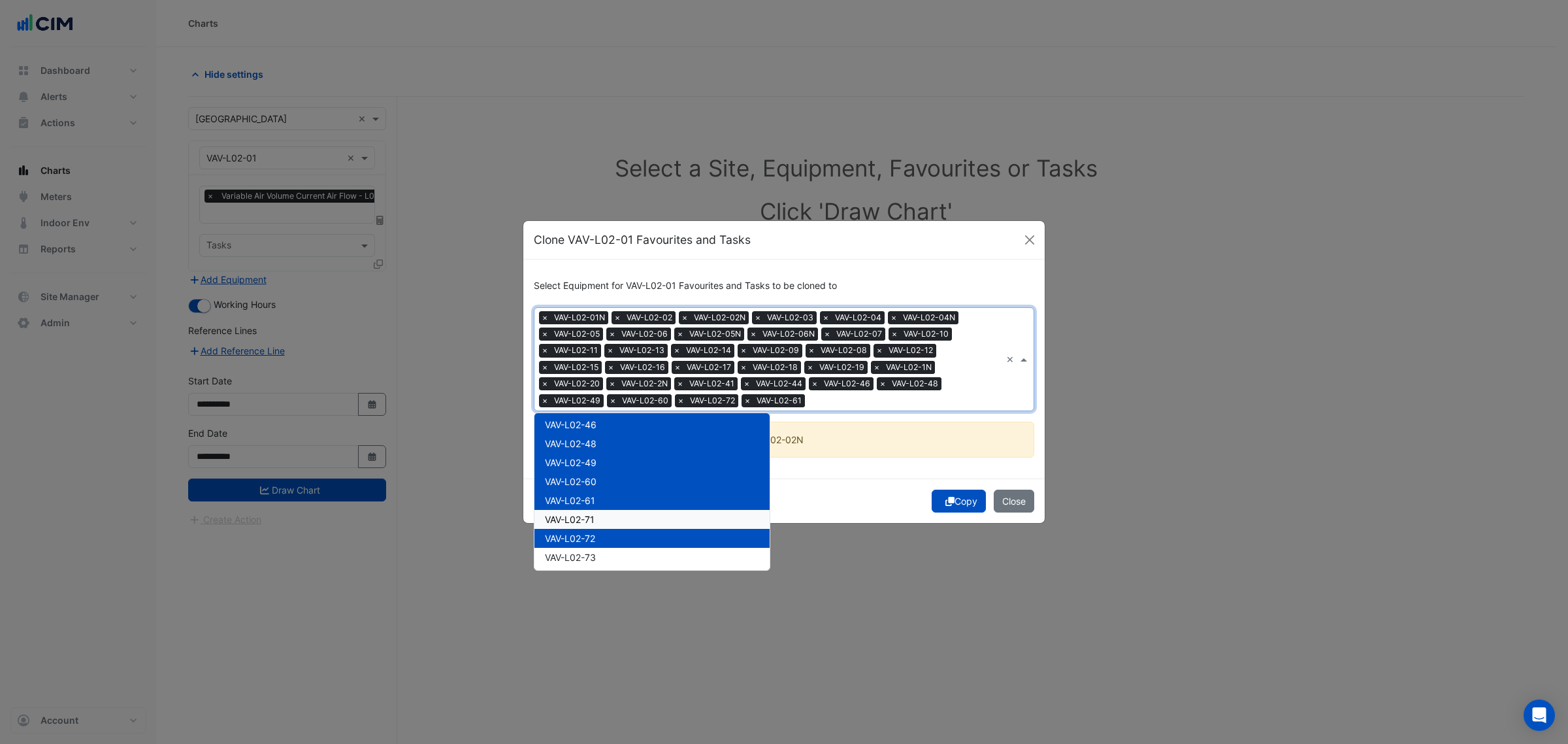
click at [602, 519] on div "VAV-L02-71" at bounding box center [652, 519] width 235 height 19
click at [605, 553] on div "VAV-L02-73" at bounding box center [652, 557] width 235 height 19
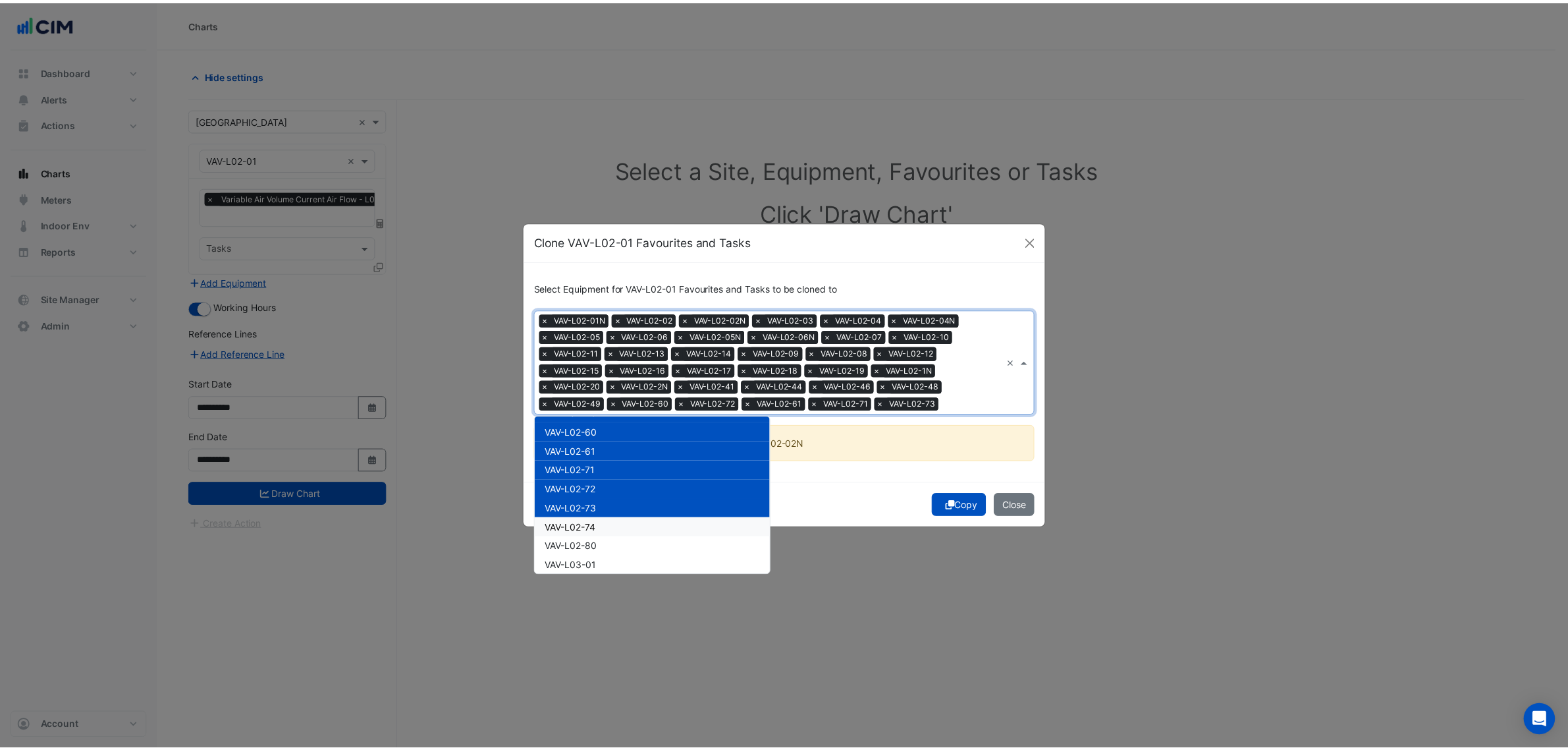
scroll to position [1499, 0]
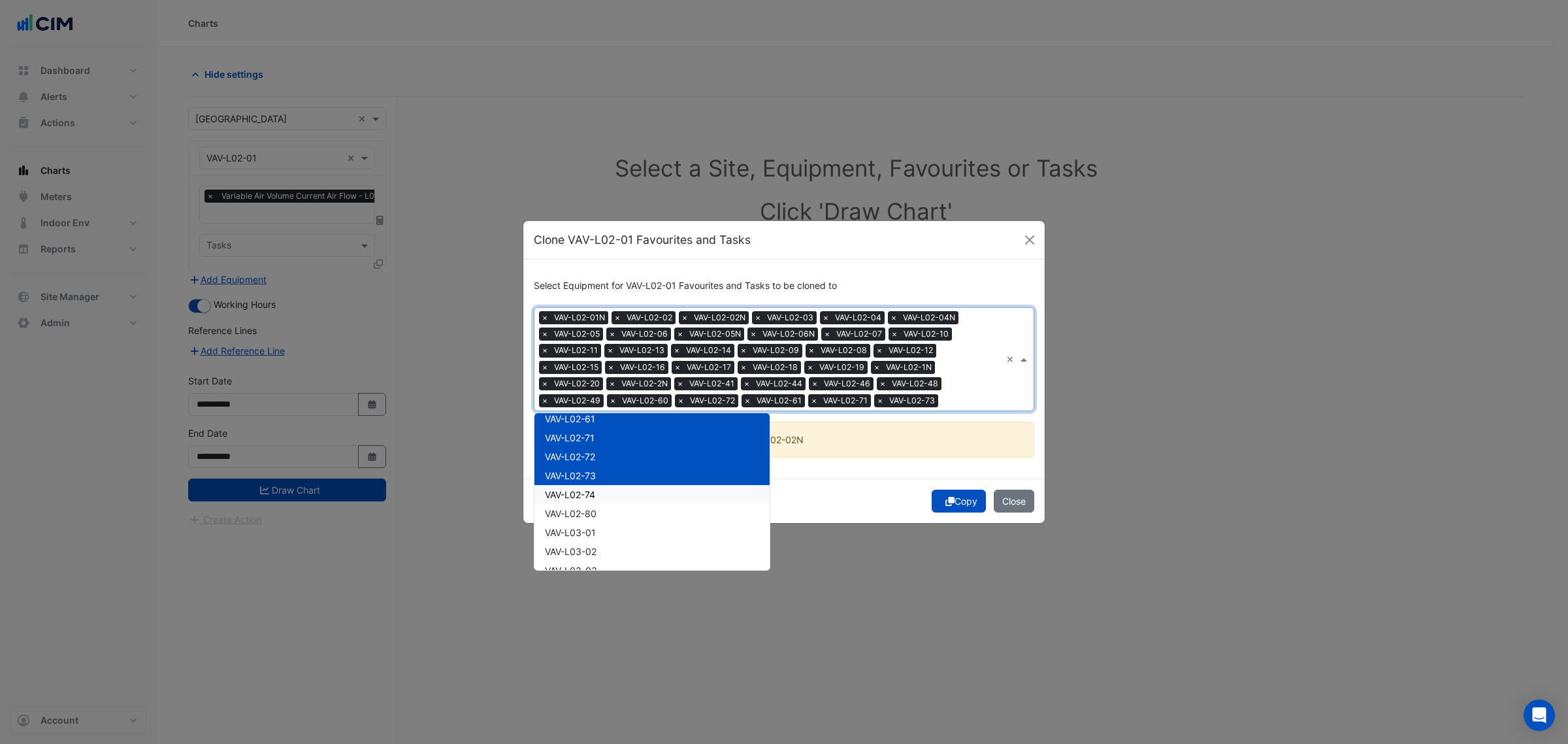
click at [621, 490] on div "VAV-L02-74" at bounding box center [652, 494] width 235 height 19
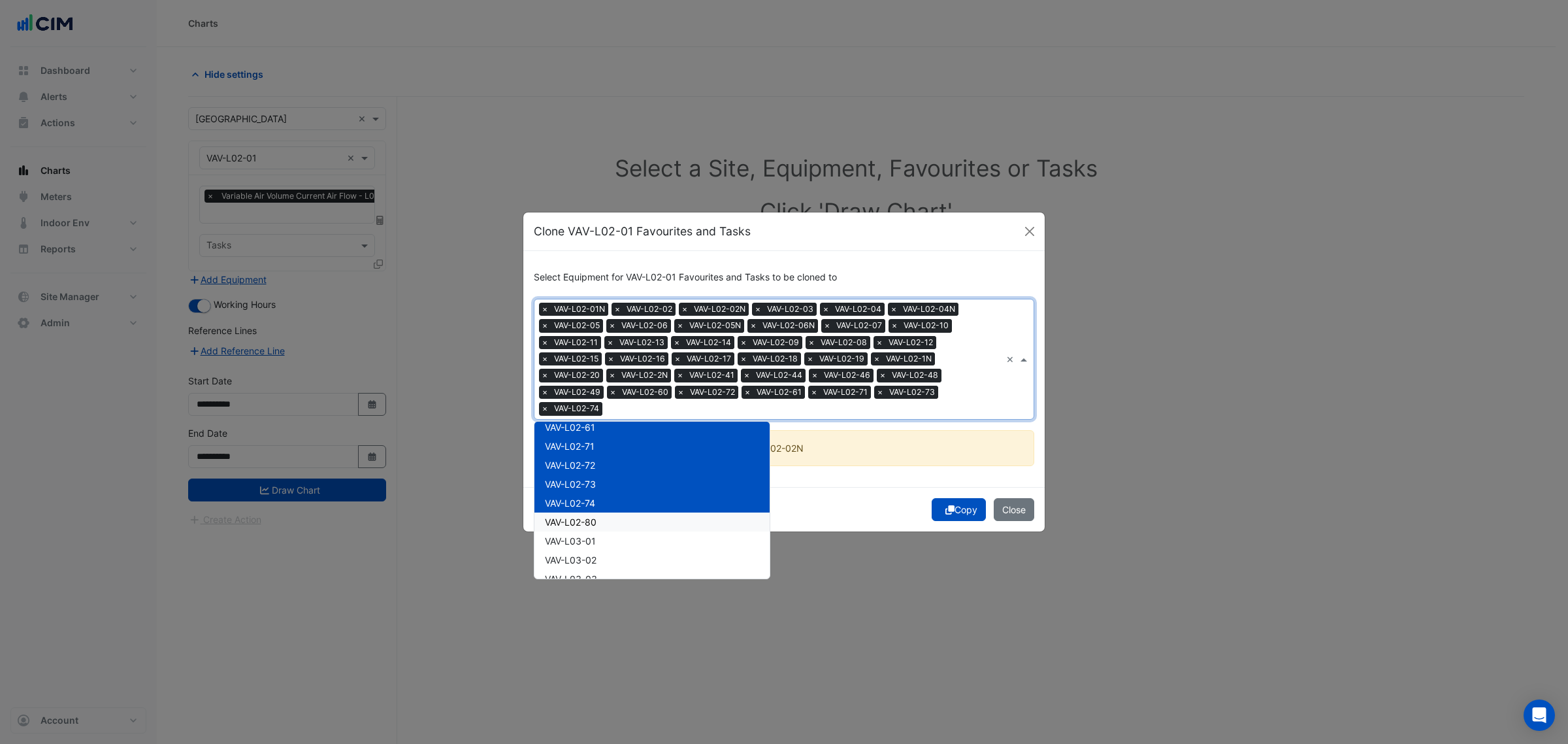
click at [609, 513] on div "VAV-L02-80" at bounding box center [652, 521] width 235 height 19
click at [848, 495] on div "Copy Close" at bounding box center [784, 509] width 521 height 44
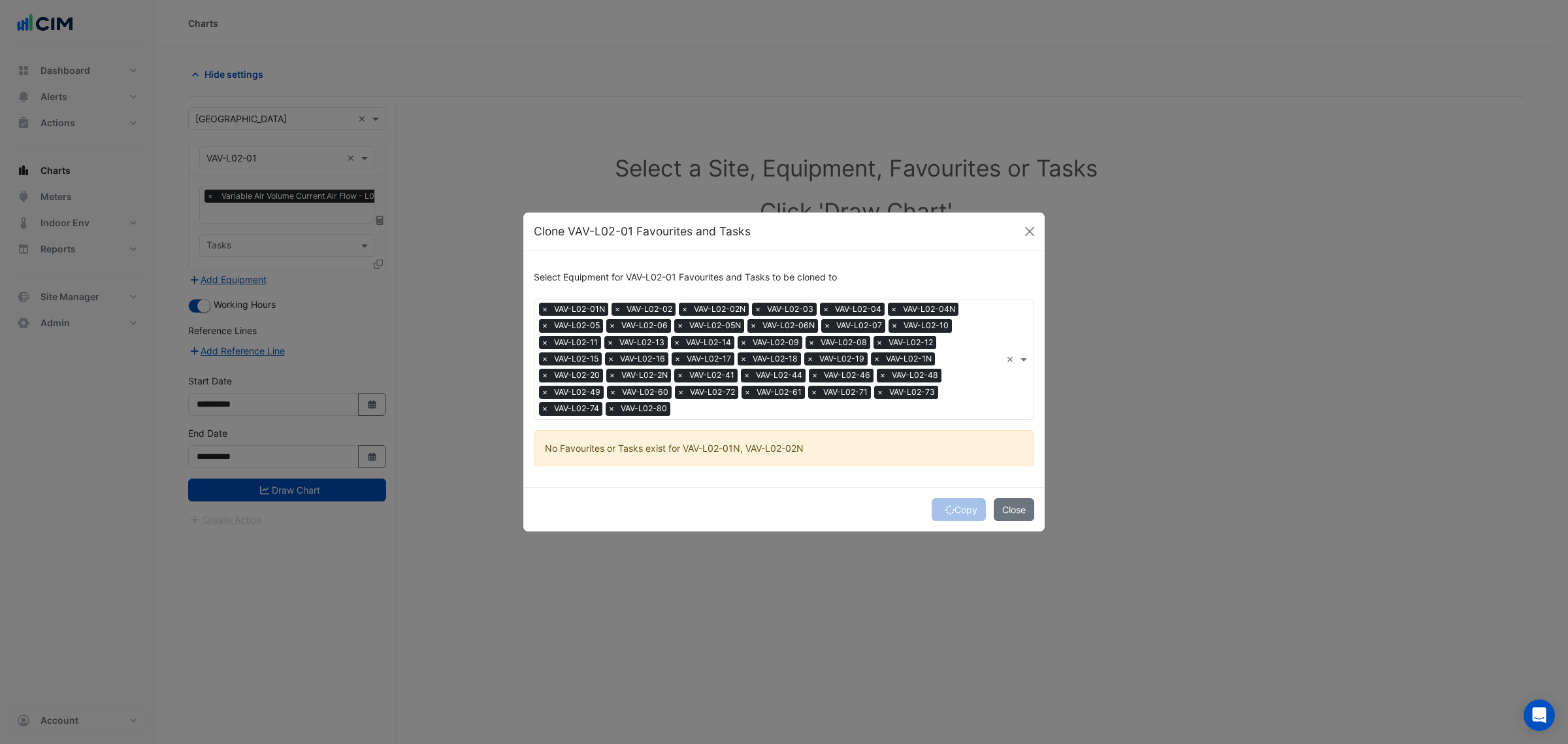
click at [955, 508] on div "Copy Close" at bounding box center [784, 509] width 521 height 44
click at [952, 507] on div "Copy Close" at bounding box center [784, 509] width 521 height 44
click at [952, 507] on button "Copy" at bounding box center [958, 510] width 54 height 23
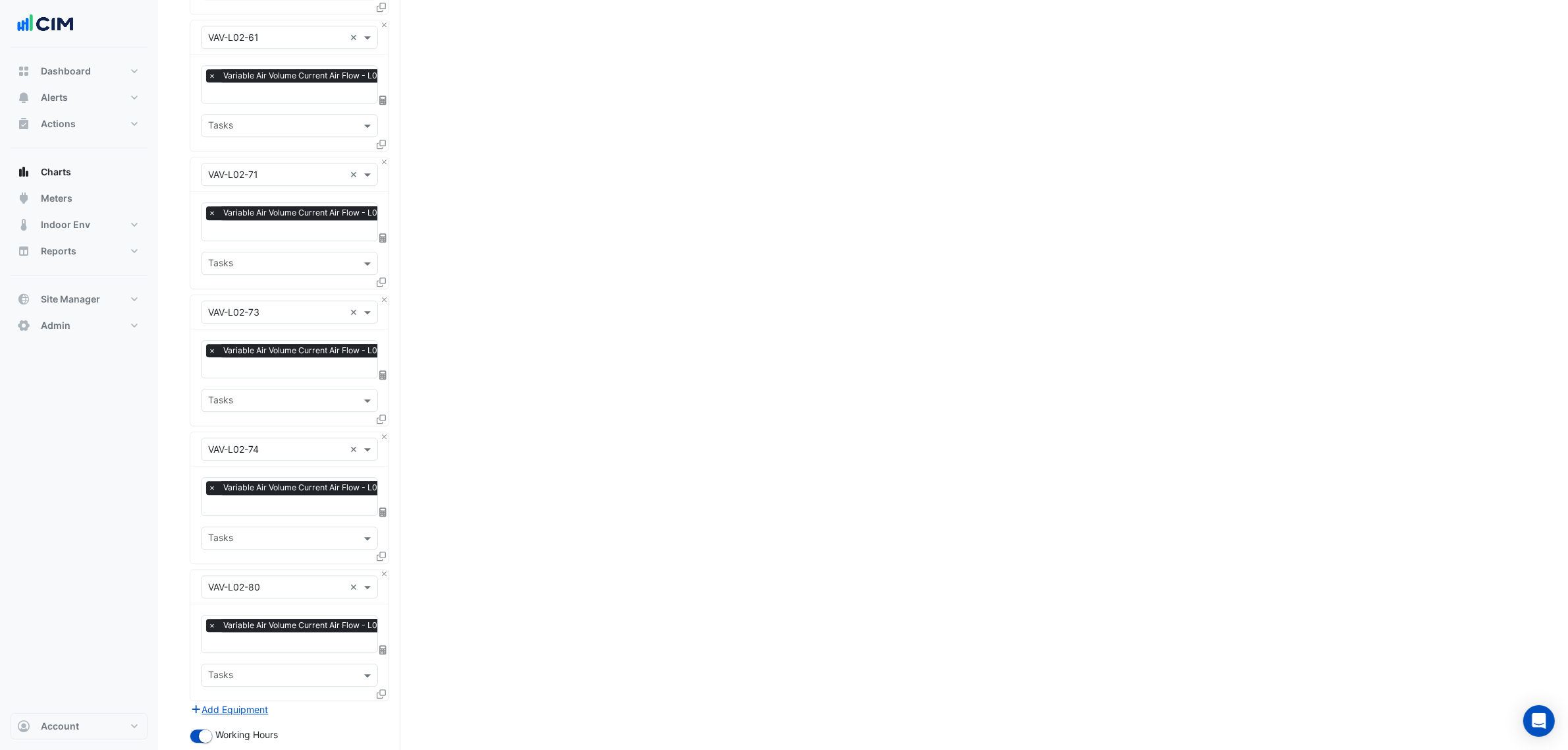
scroll to position [4714, 0]
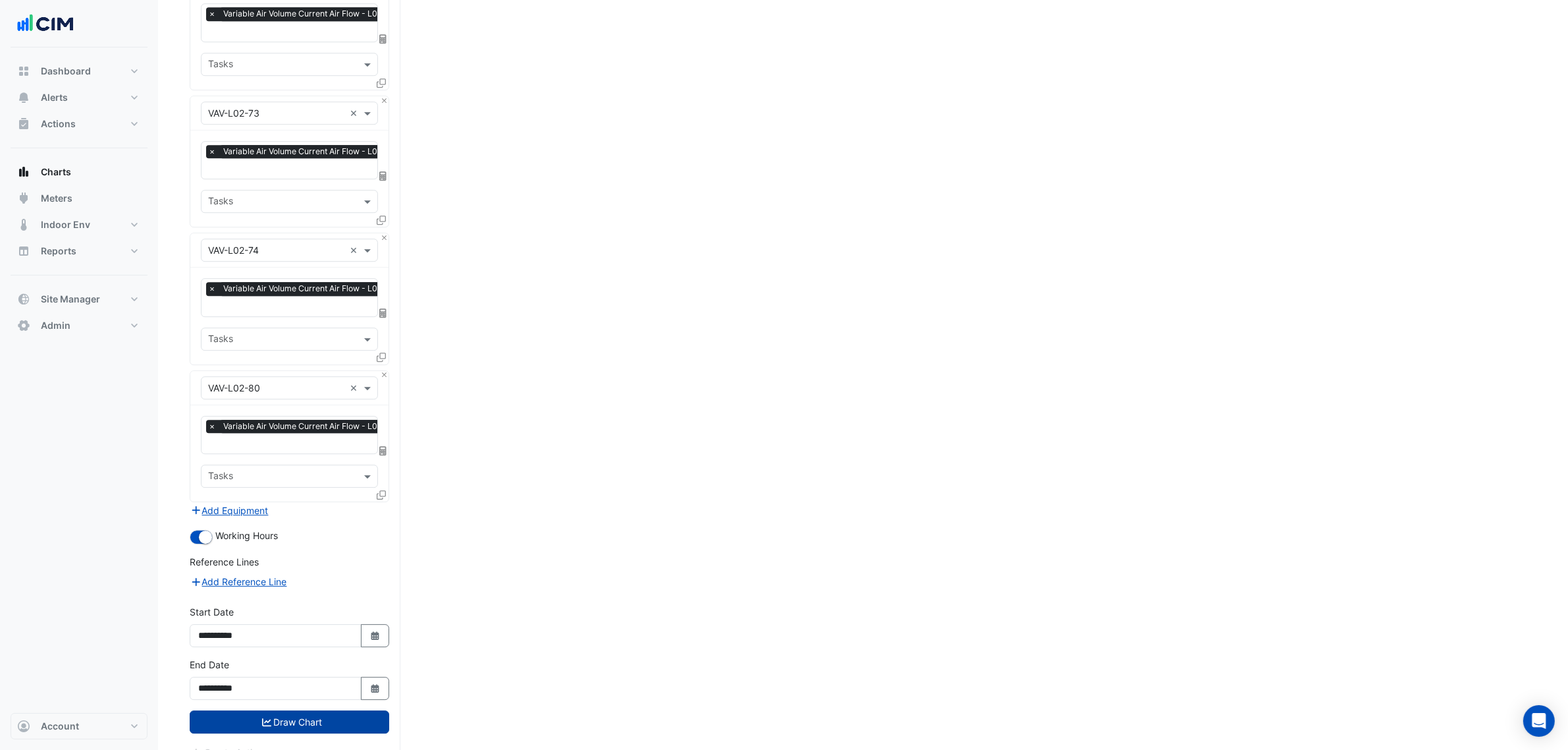
click at [361, 710] on button "Draw Chart" at bounding box center [289, 721] width 199 height 23
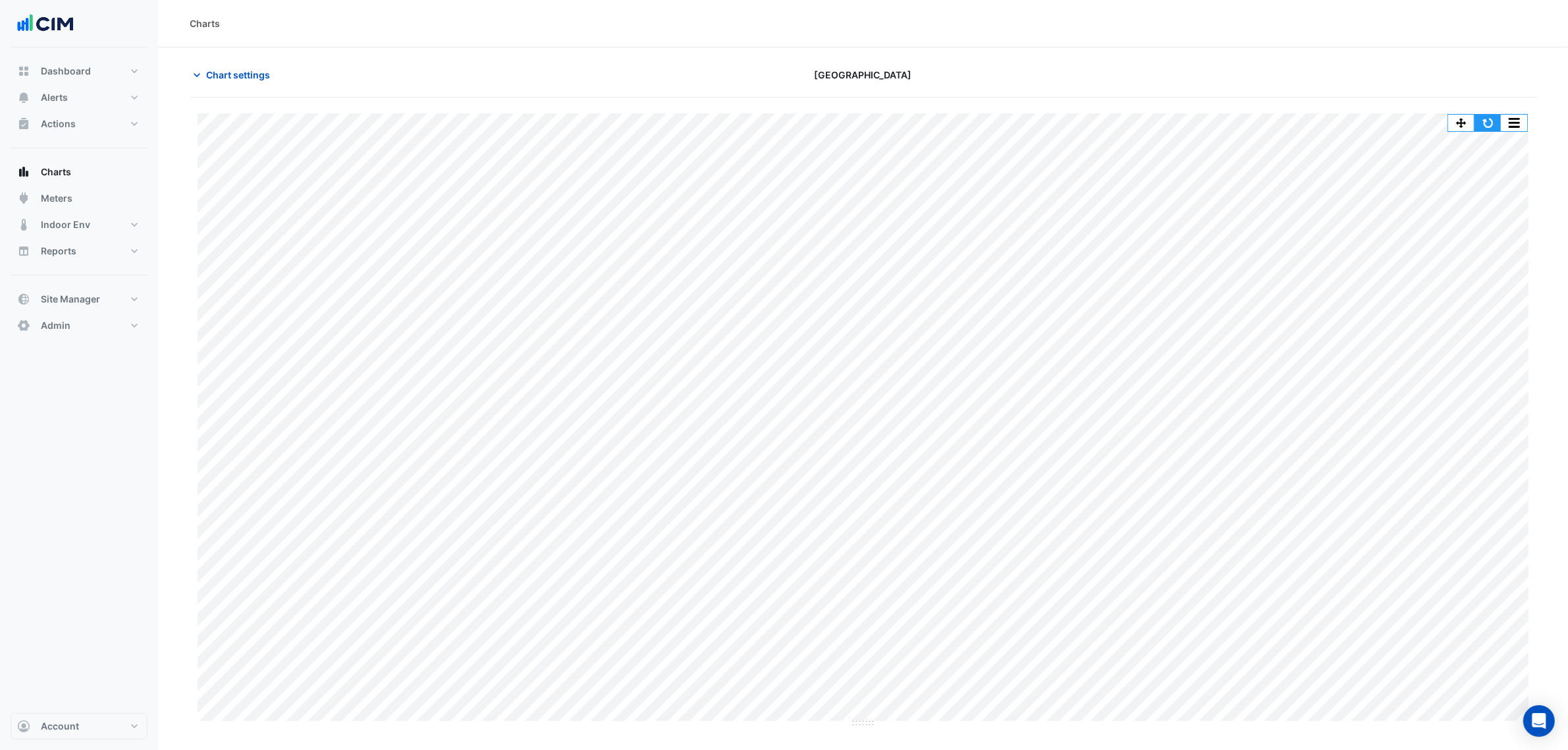
click at [1480, 127] on button "button" at bounding box center [1488, 123] width 27 height 16
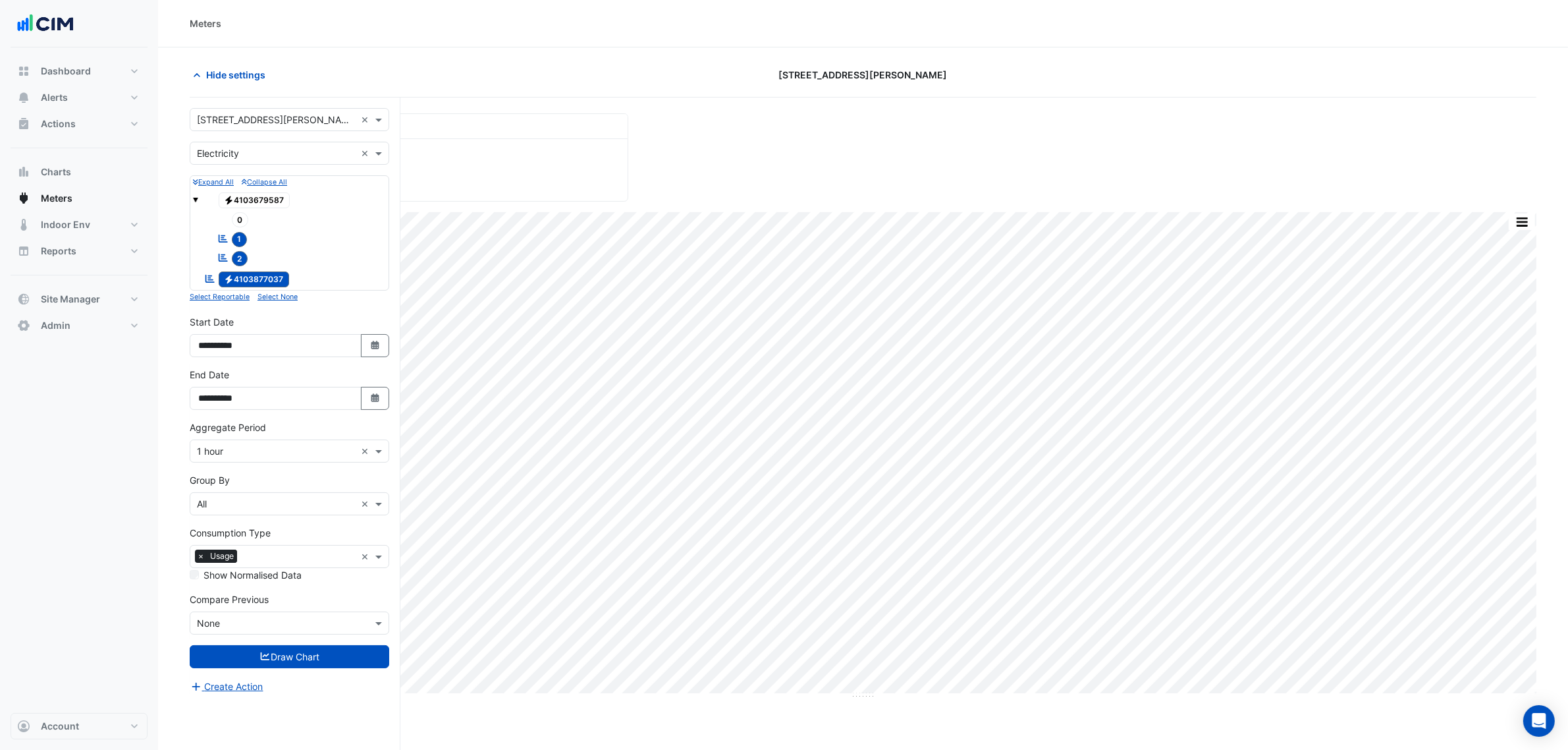
click at [133, 444] on div "Dashboard Portfolio Ratings Performance Alerts Site Rules Templates Actions Sit…" at bounding box center [79, 379] width 137 height 665
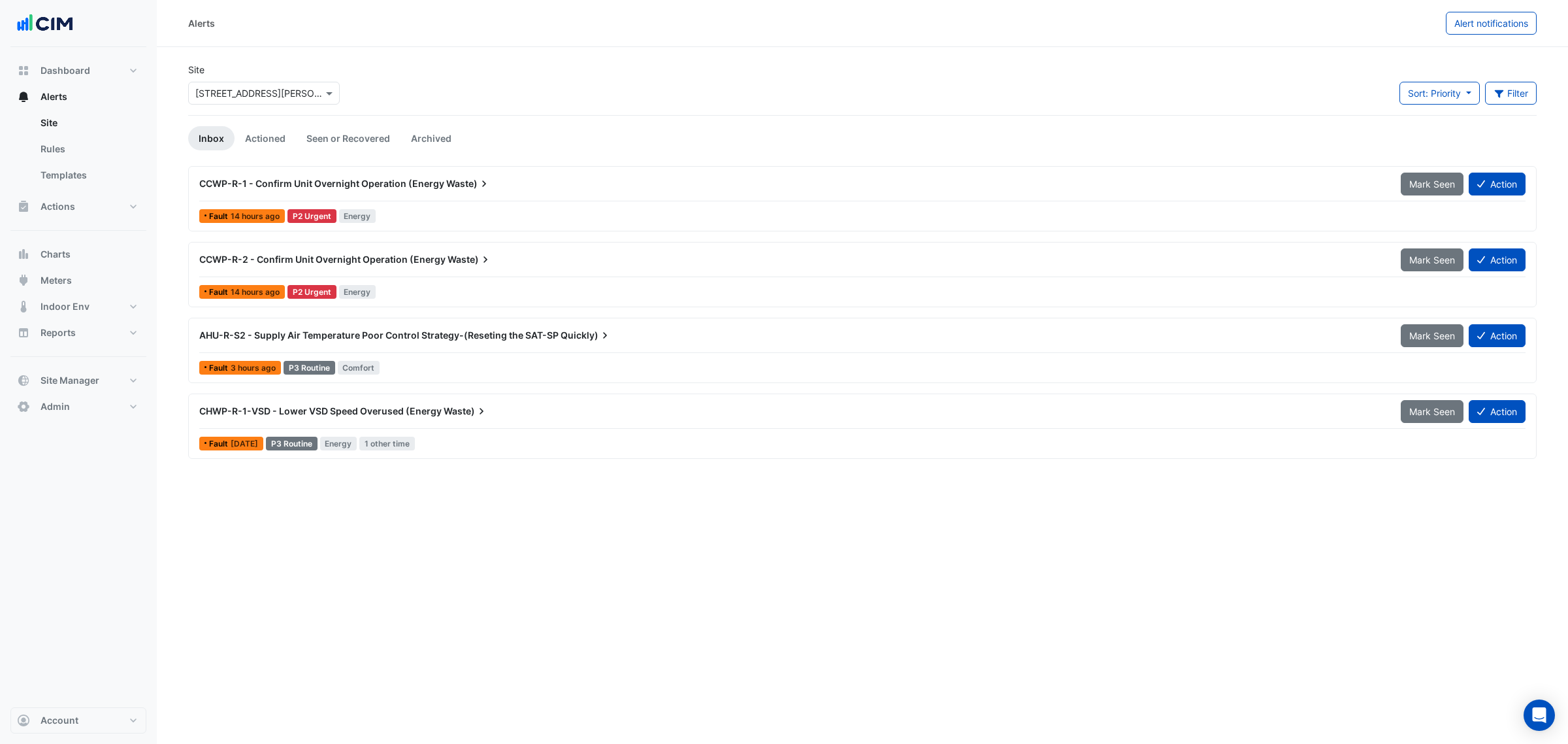
click at [450, 410] on span "Waste)" at bounding box center [466, 411] width 44 height 13
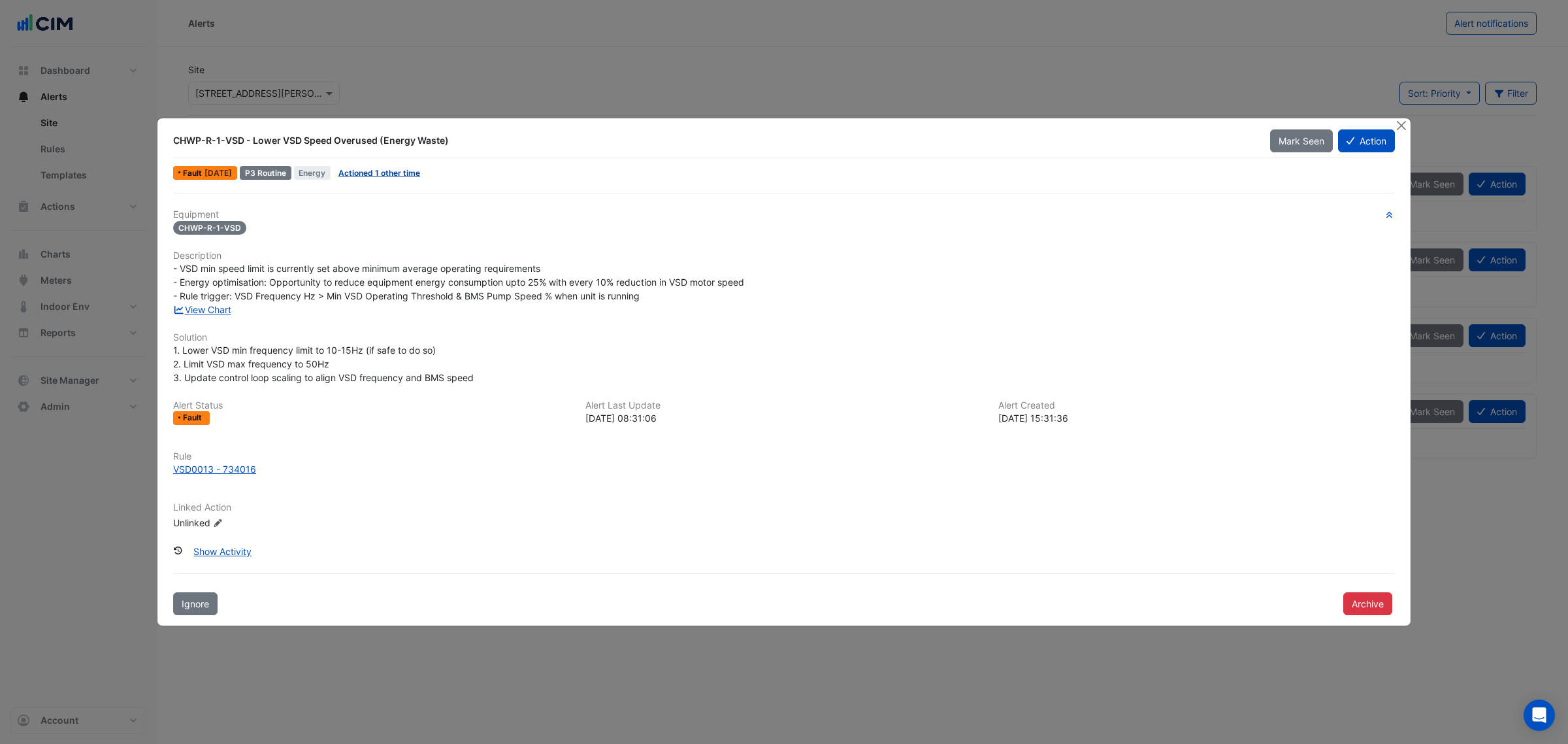
click at [390, 173] on link "Actioned 1 other time" at bounding box center [379, 172] width 81 height 10
click at [196, 305] on link "View Chart" at bounding box center [202, 309] width 58 height 11
click at [1402, 125] on button "Close" at bounding box center [1401, 125] width 14 height 14
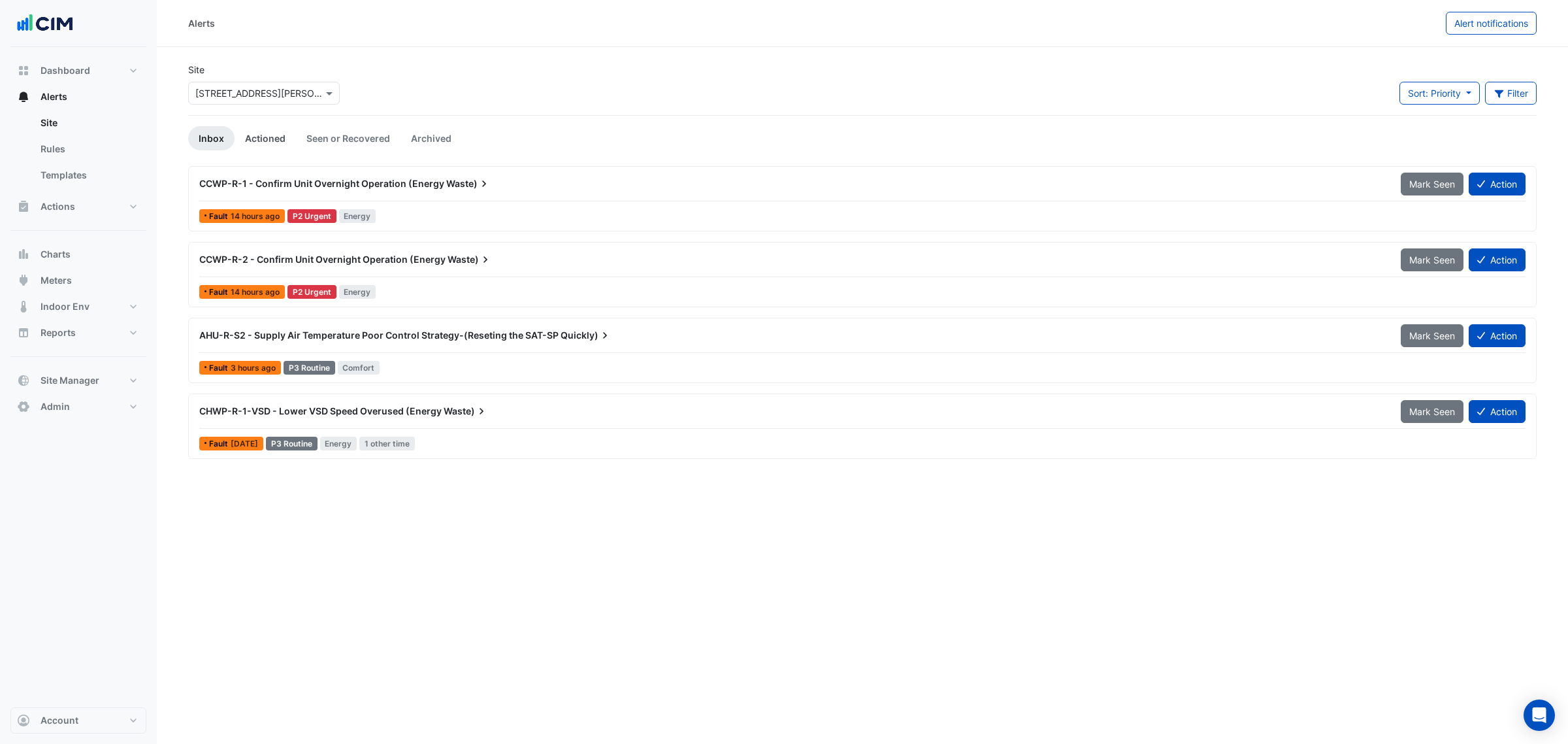
click at [266, 142] on link "Actioned" at bounding box center [266, 138] width 62 height 24
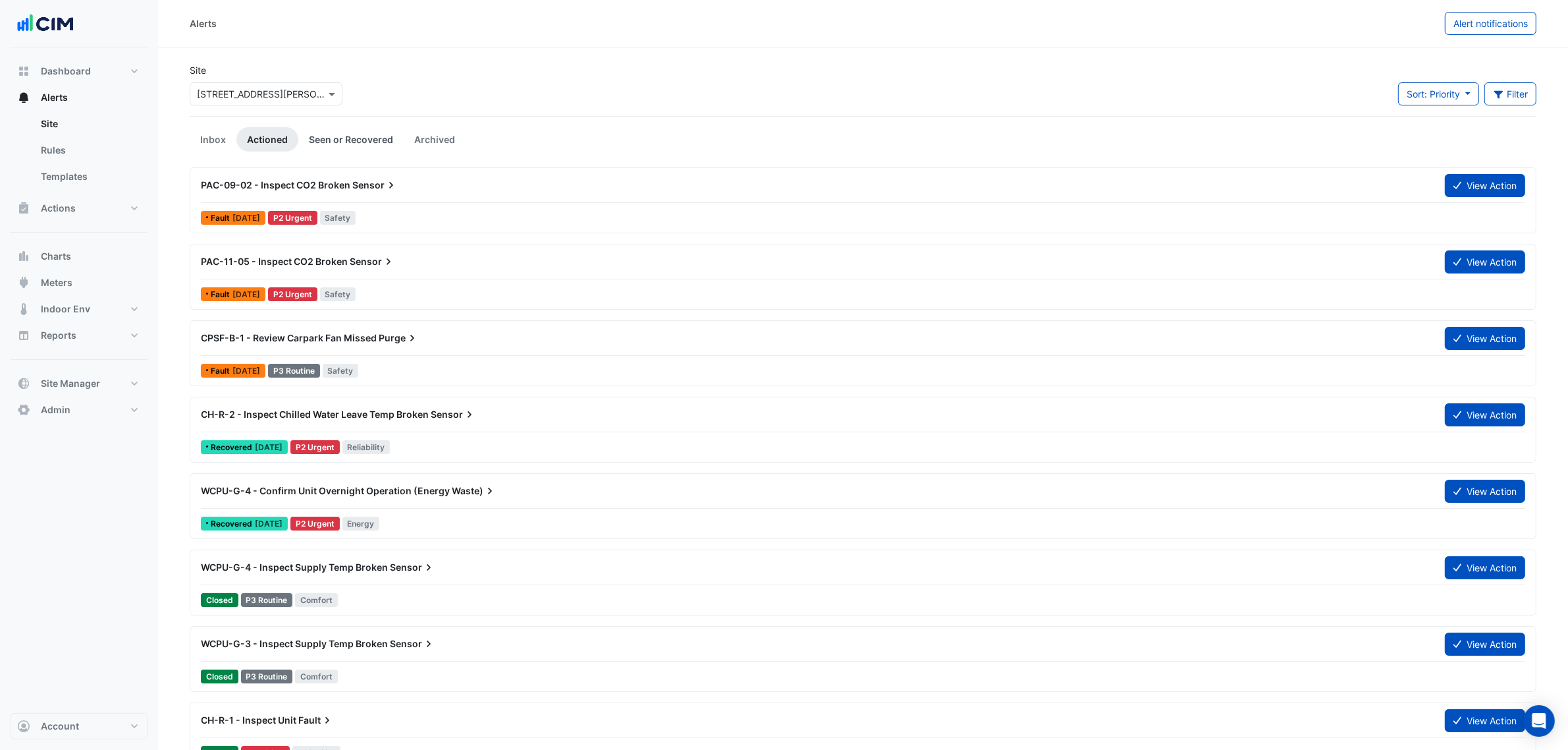
click at [349, 145] on link "Seen or Recovered" at bounding box center [351, 139] width 105 height 24
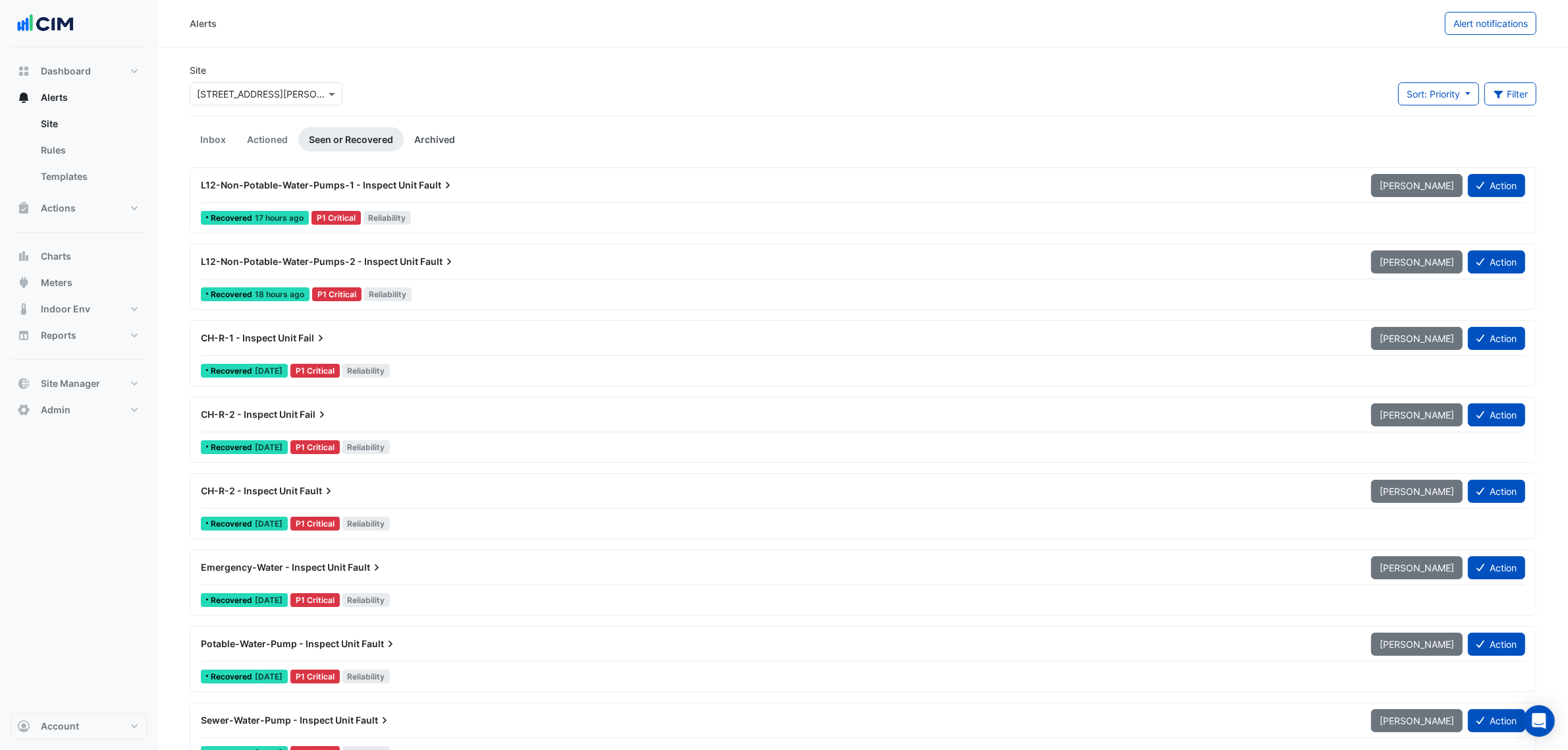
click at [436, 135] on link "Archived" at bounding box center [435, 139] width 62 height 24
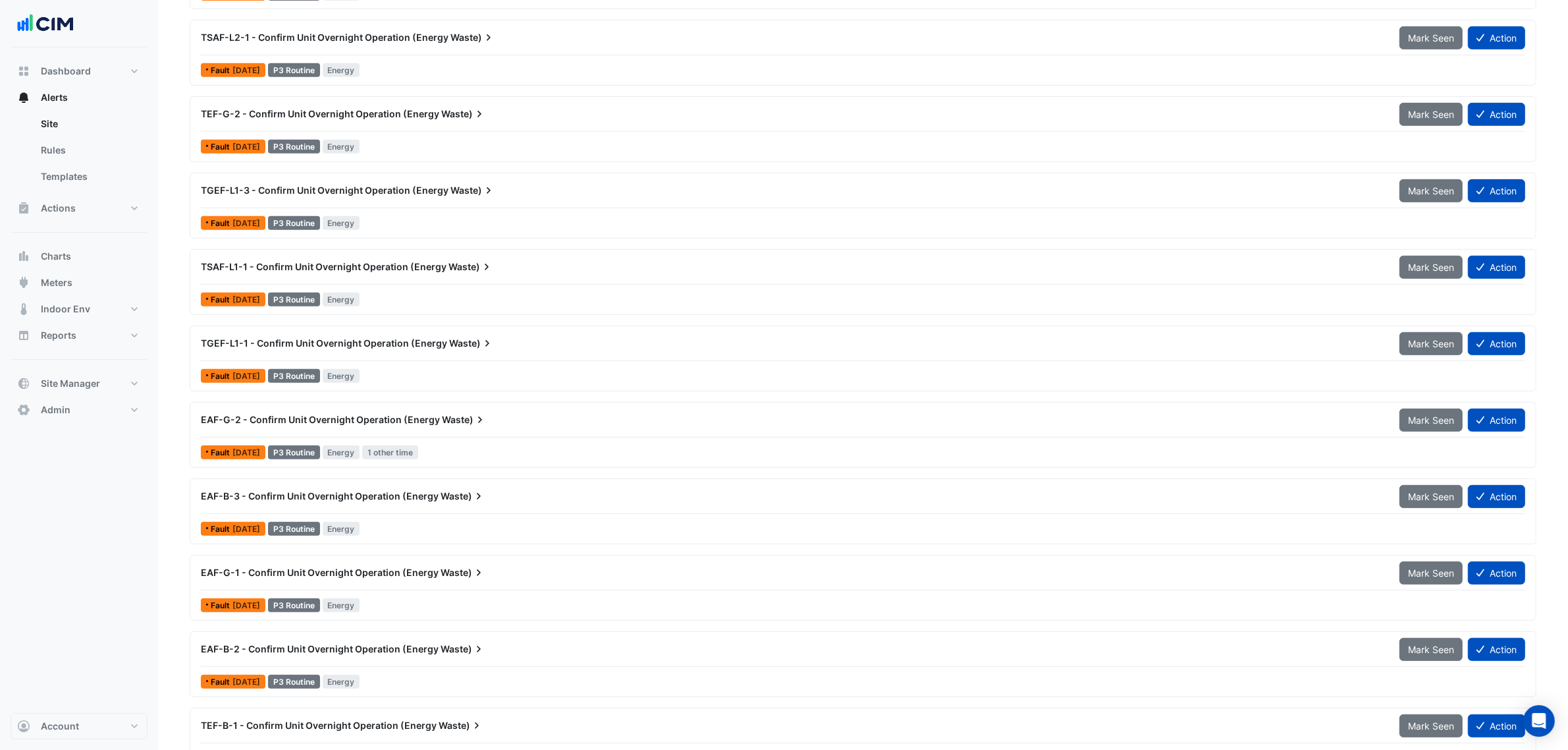
scroll to position [733, 0]
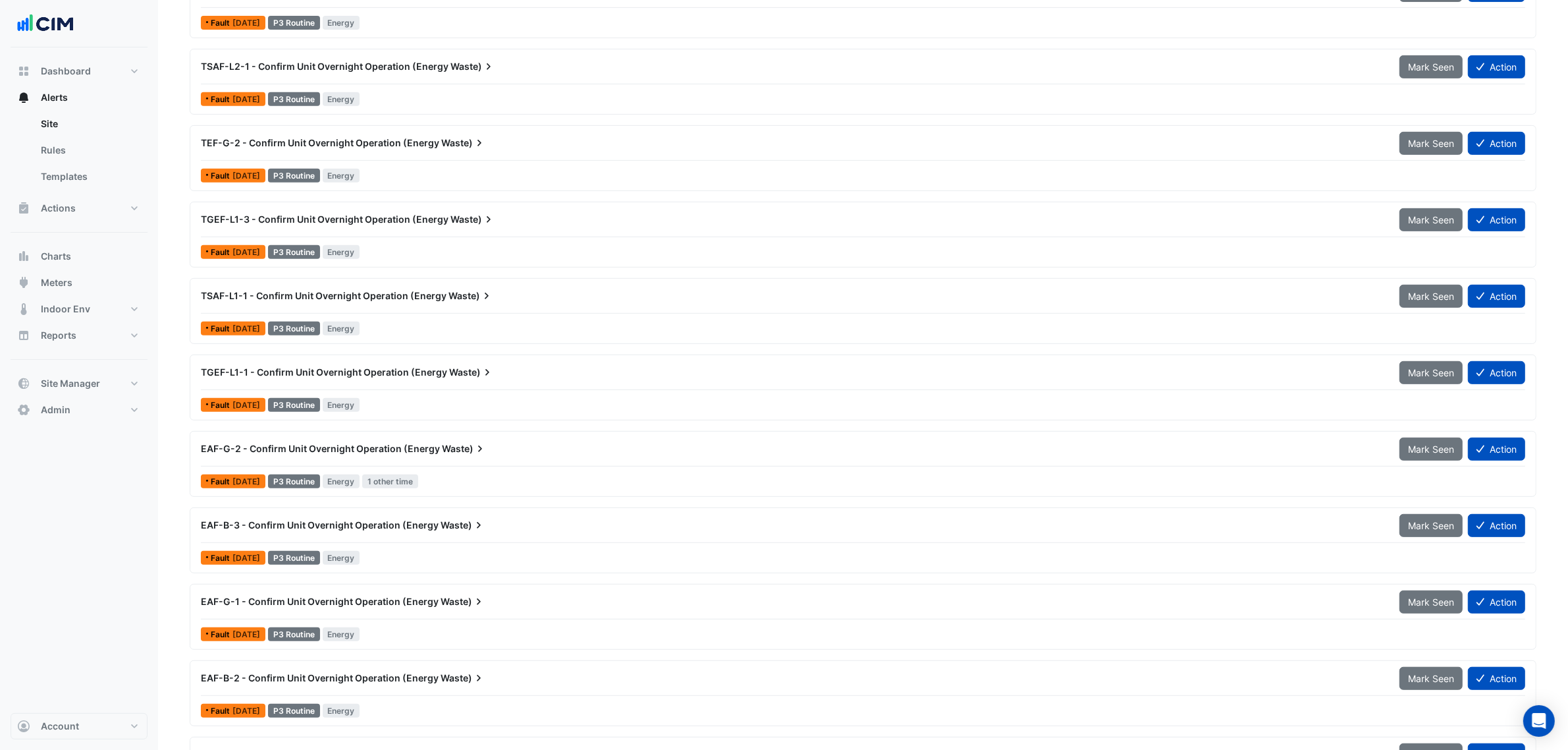
click at [337, 155] on div "TEF-G-2 - Confirm Unit Overnight Operation (Energy Waste)" at bounding box center [792, 143] width 1198 height 24
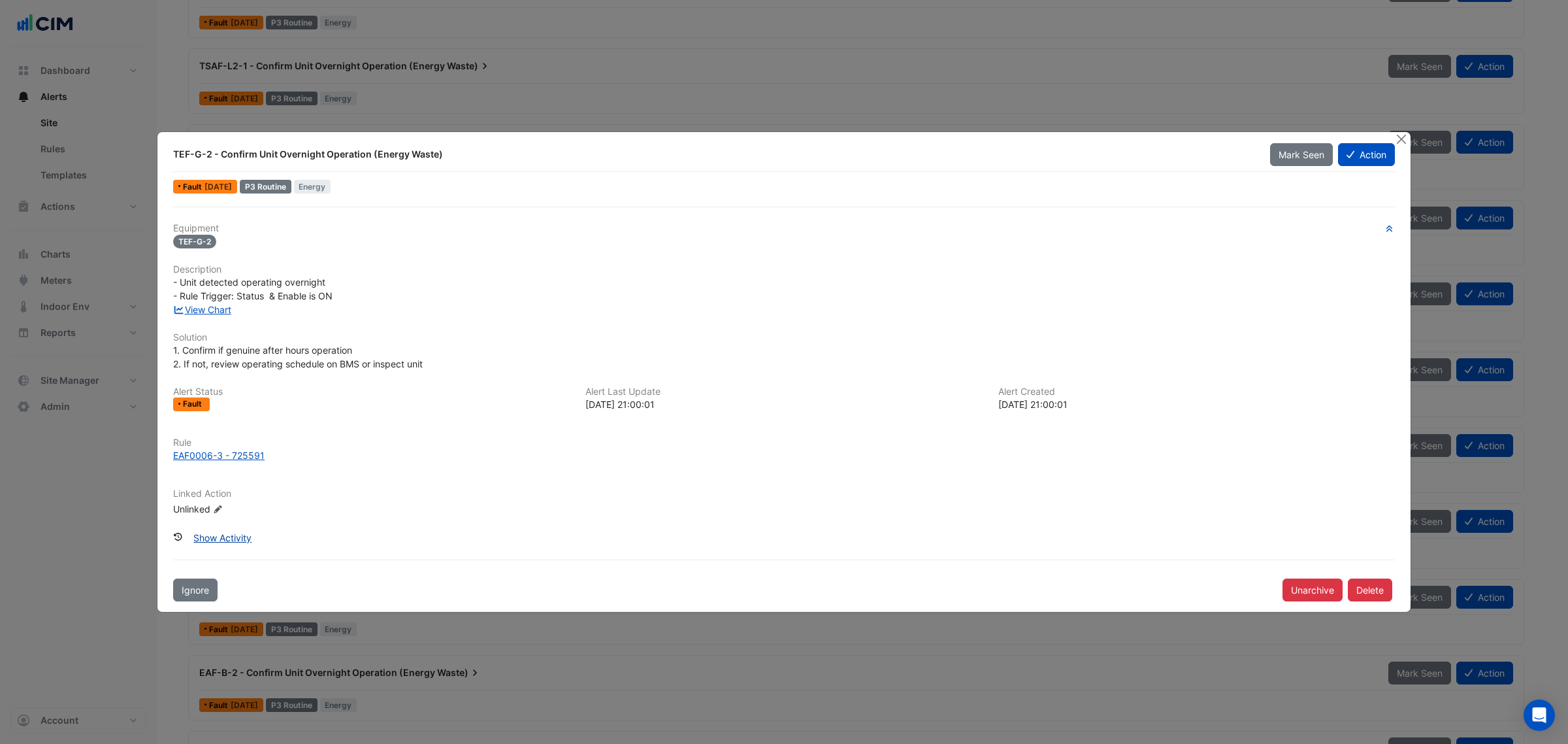
click at [217, 547] on button "Show Activity" at bounding box center [222, 537] width 75 height 23
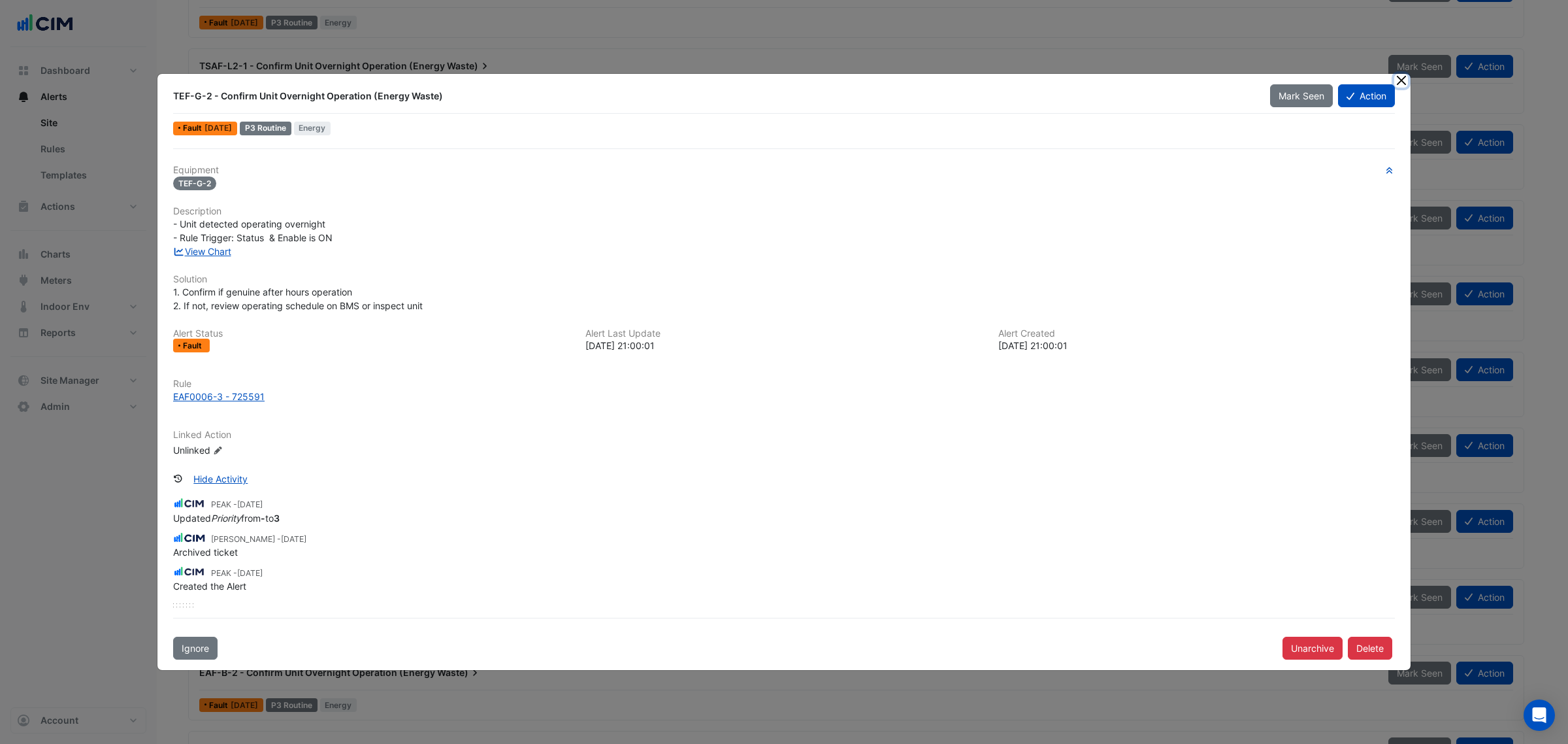
click at [1396, 80] on button "Close" at bounding box center [1401, 81] width 14 height 14
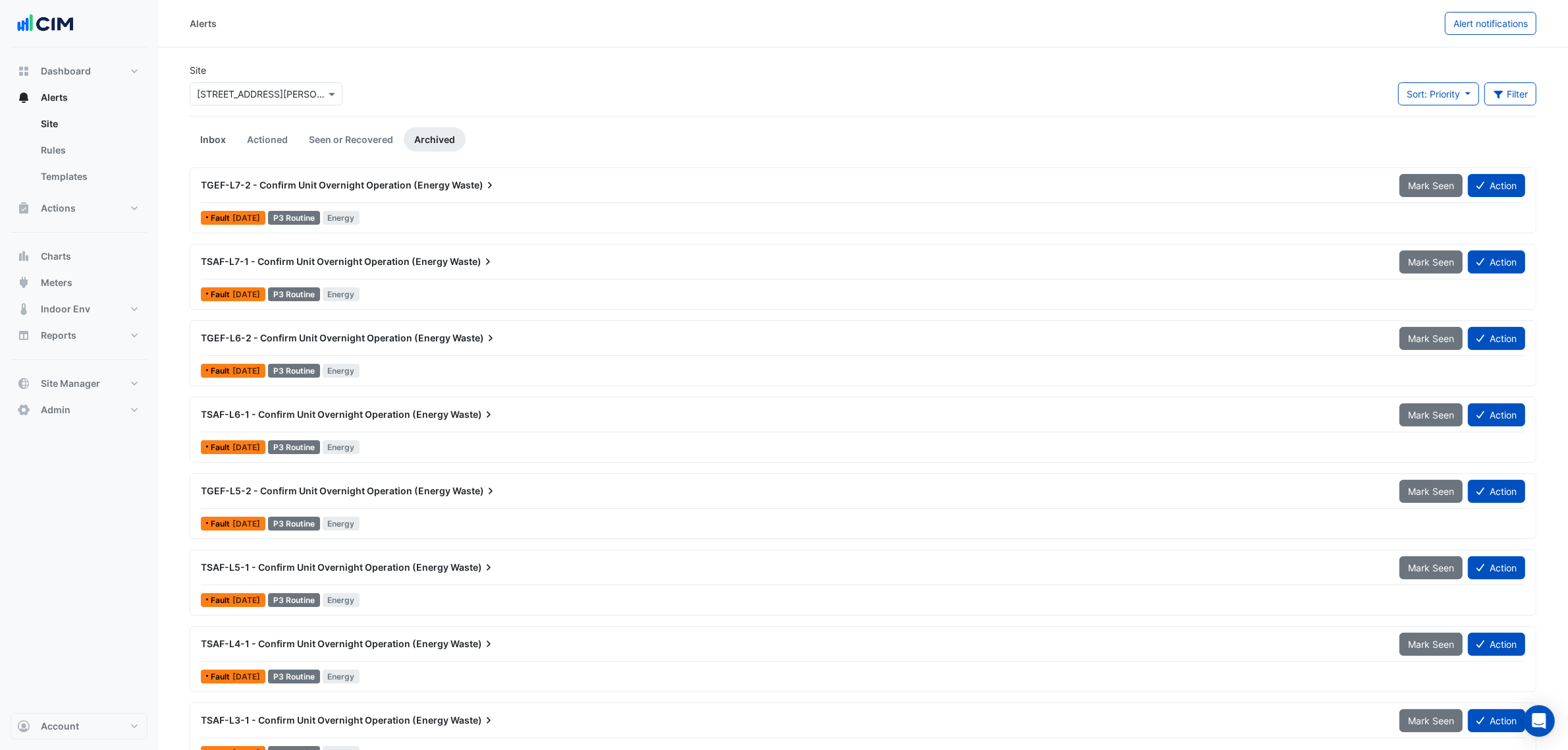
click at [219, 148] on link "Inbox" at bounding box center [213, 139] width 47 height 24
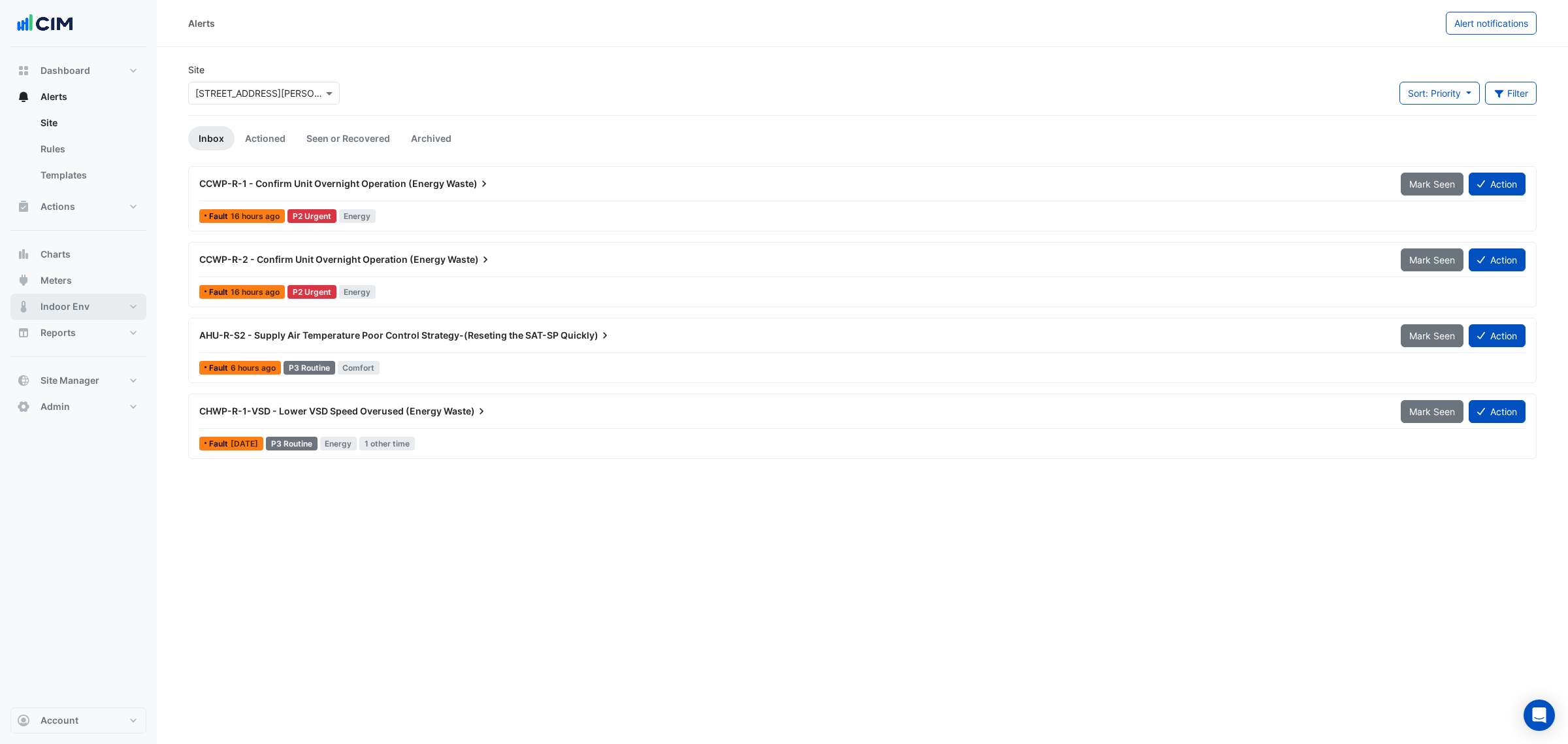
click at [82, 301] on span "Indoor Env" at bounding box center [64, 306] width 49 height 13
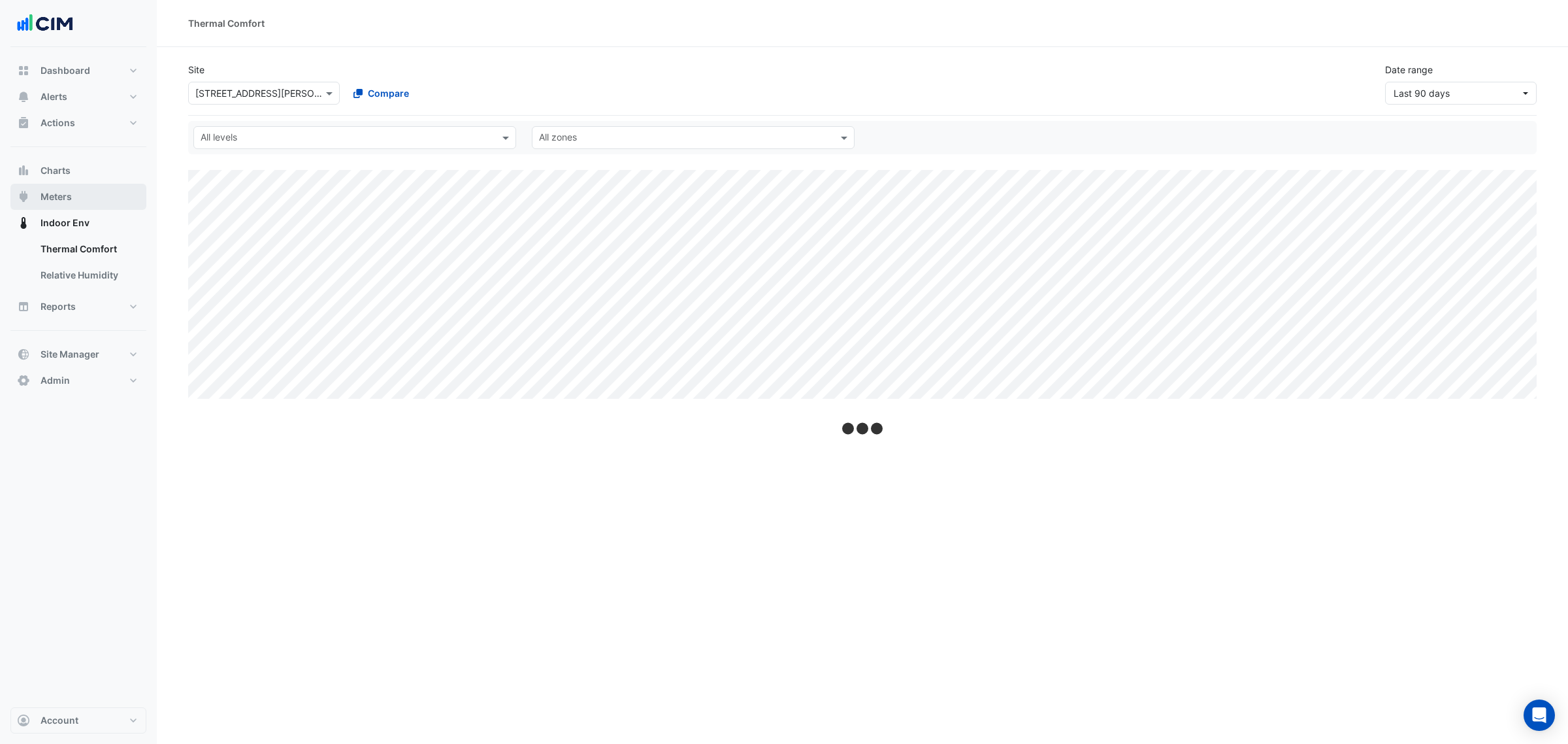
click at [76, 197] on button "Meters" at bounding box center [79, 197] width 136 height 27
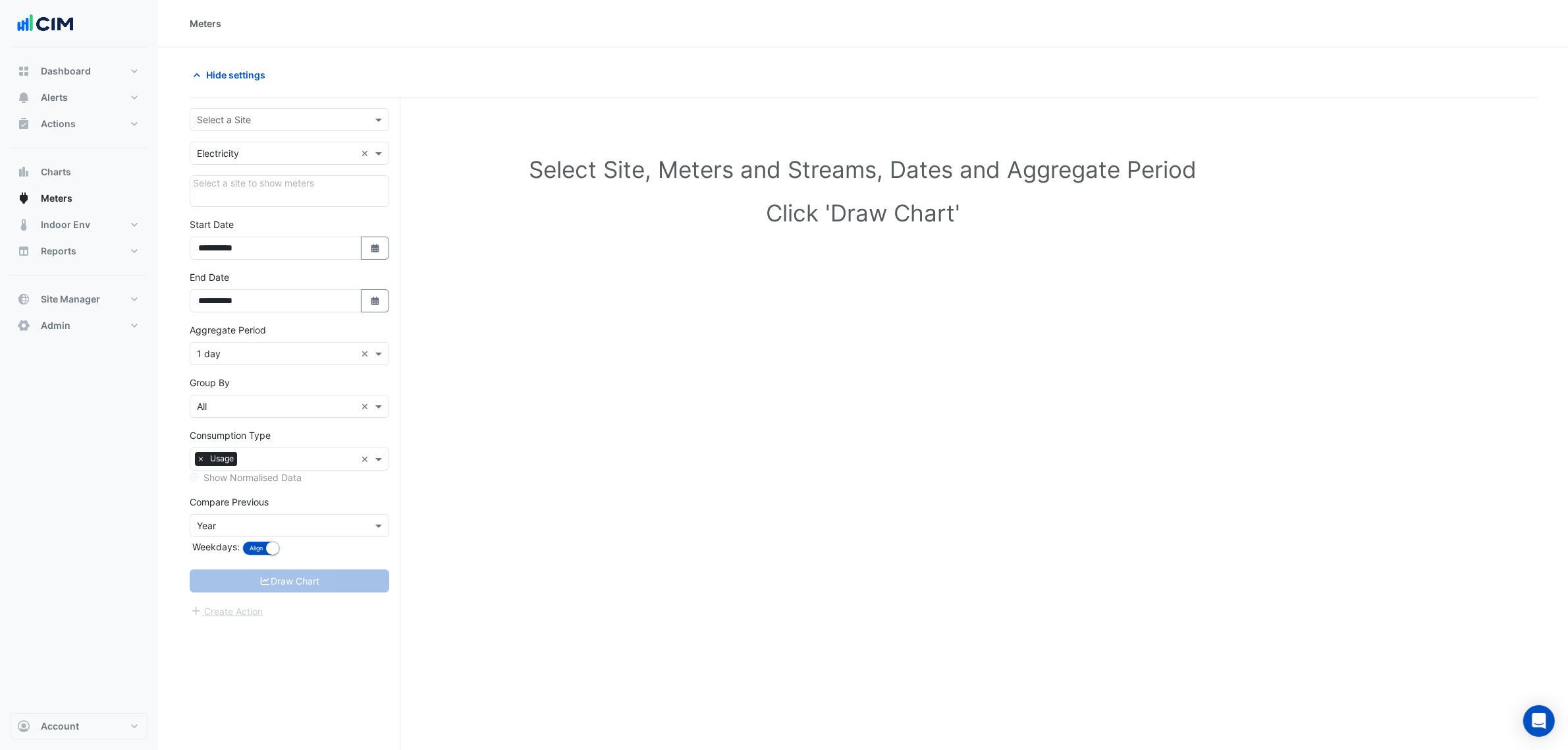
click at [191, 130] on div "Select a Site" at bounding box center [289, 119] width 199 height 23
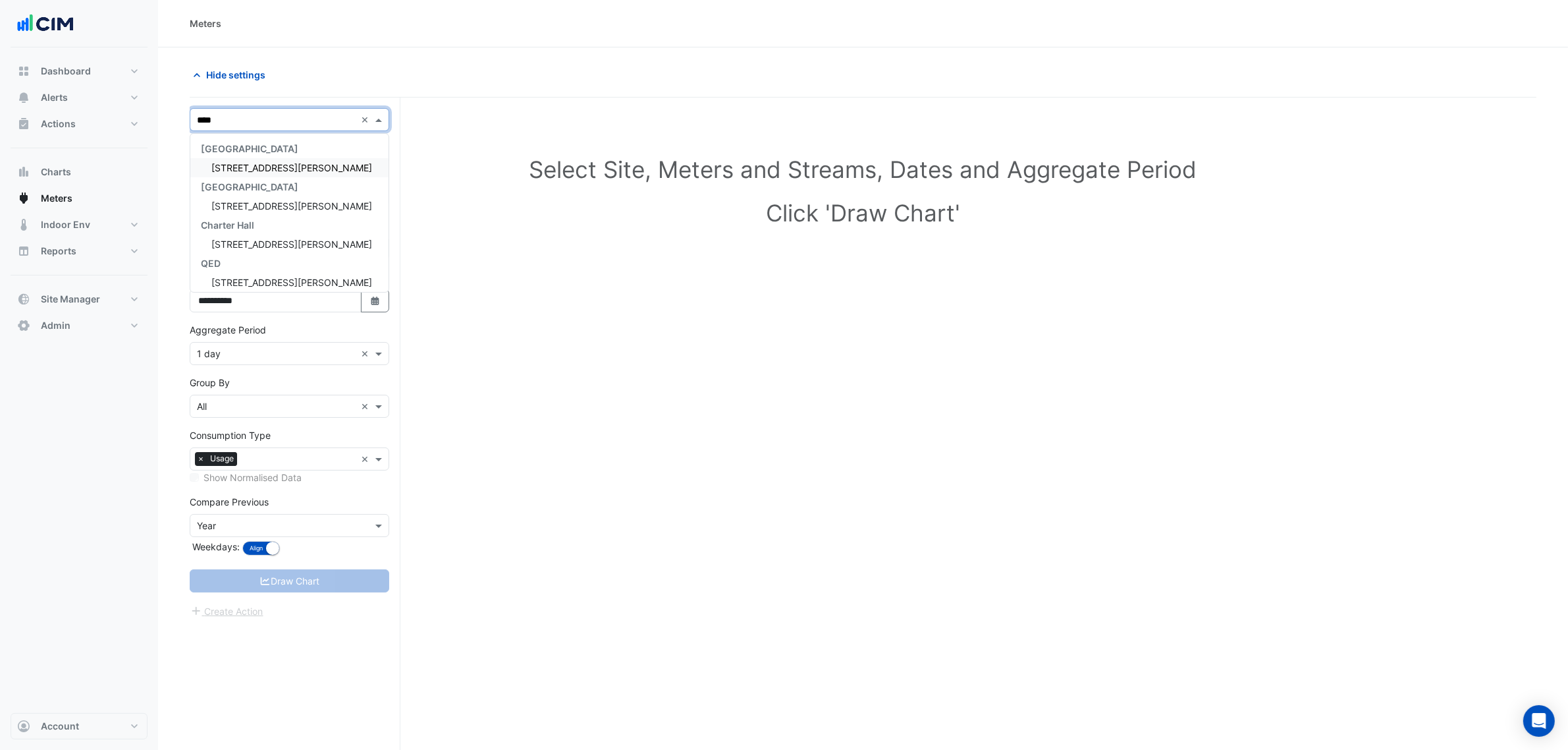
type input "*****"
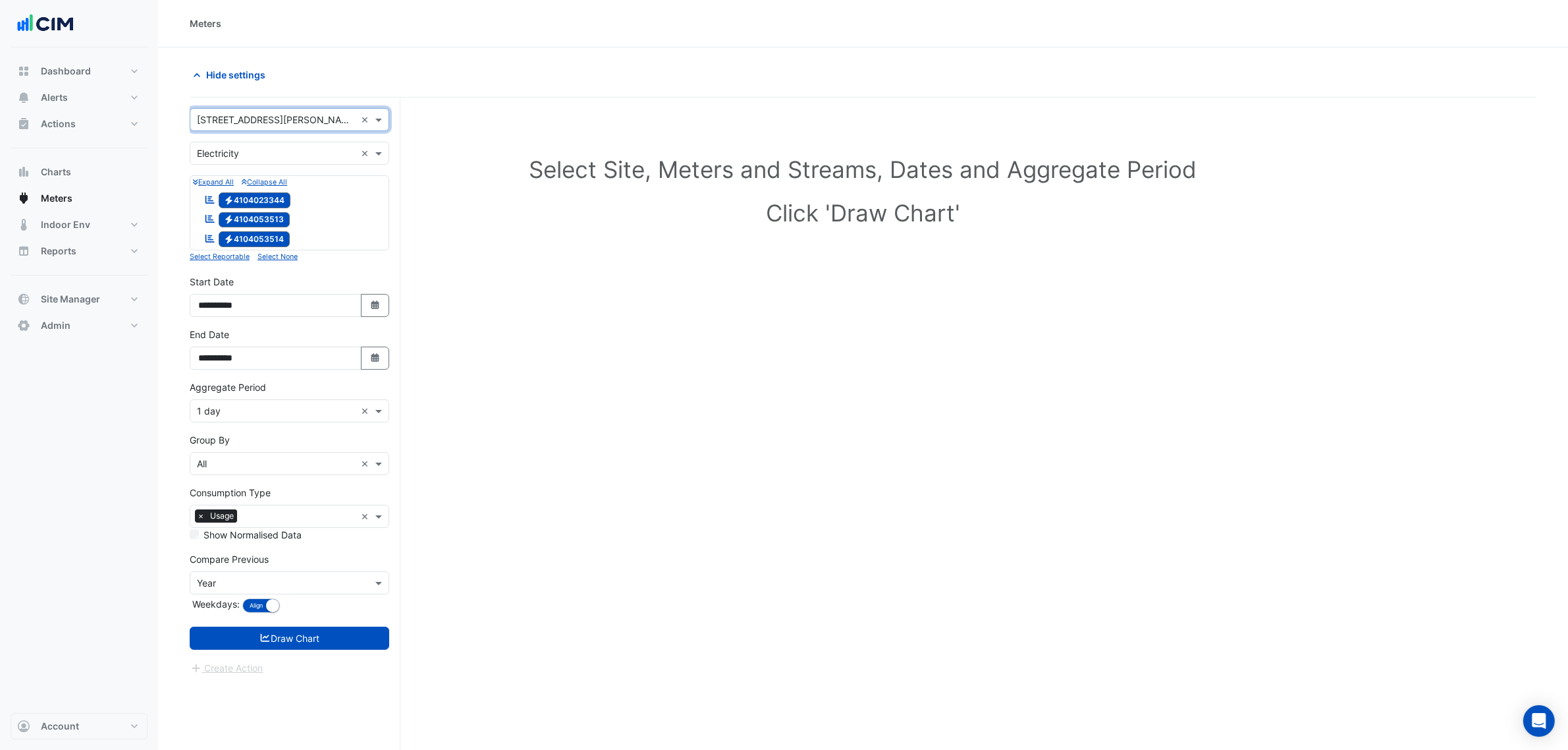
click at [350, 374] on div "**********" at bounding box center [289, 354] width 215 height 53
click at [358, 370] on input "**********" at bounding box center [275, 358] width 172 height 23
click at [373, 359] on icon "button" at bounding box center [374, 357] width 8 height 9
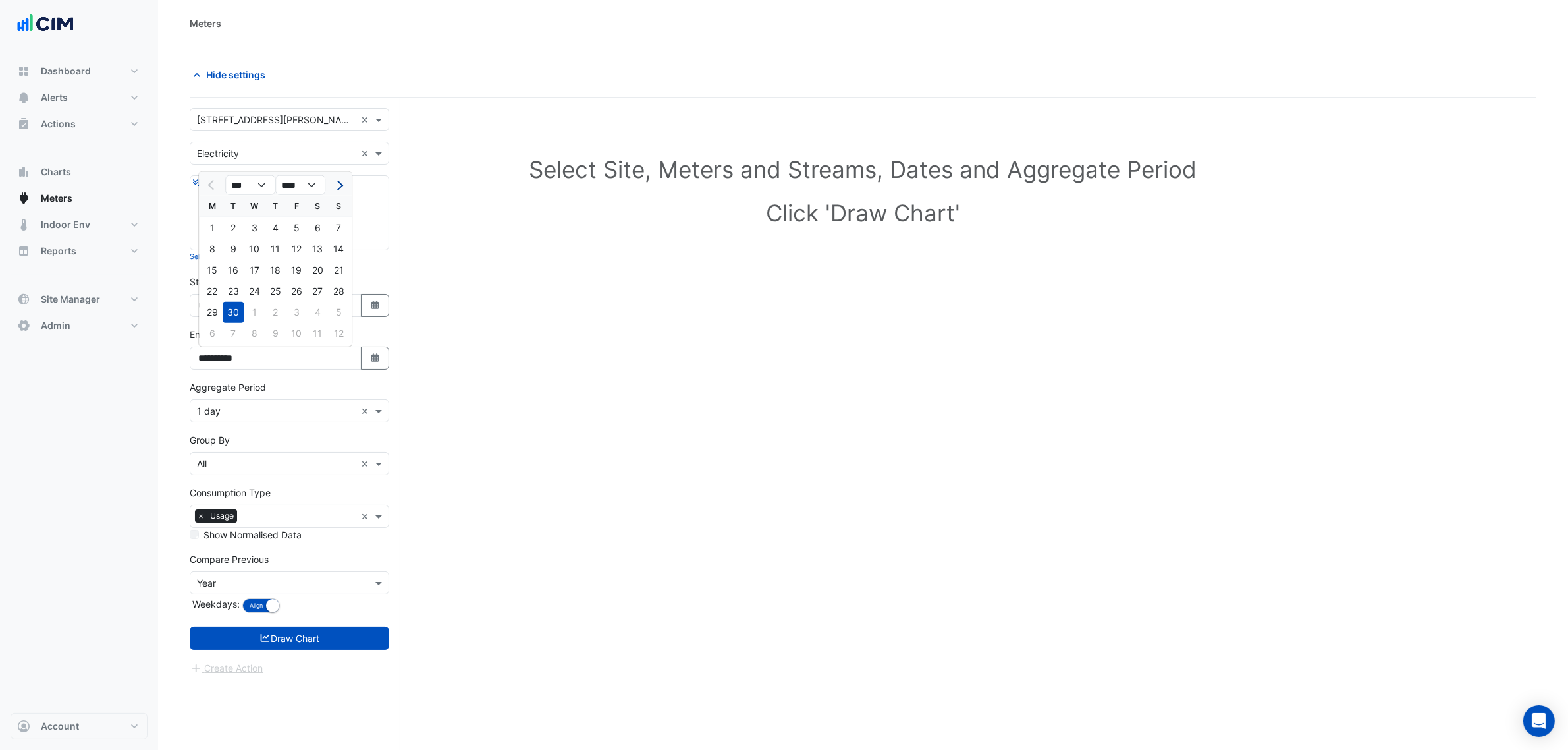
click at [344, 179] on button "Next month" at bounding box center [338, 185] width 16 height 21
select select "**"
click at [218, 271] on div "13" at bounding box center [212, 270] width 21 height 21
type input "**********"
click at [240, 416] on input "text" at bounding box center [276, 412] width 158 height 14
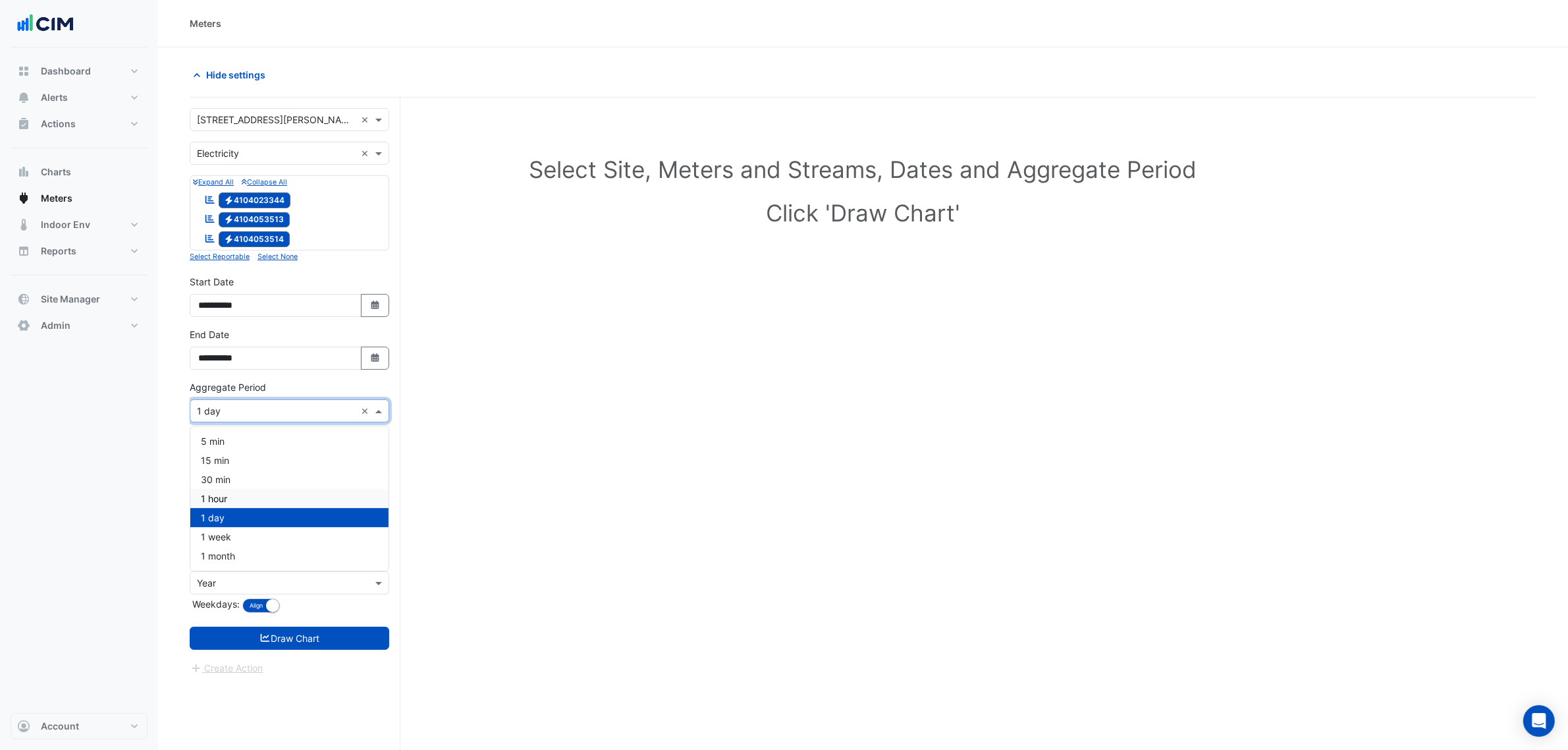
click at [237, 493] on div "1 hour" at bounding box center [289, 498] width 199 height 19
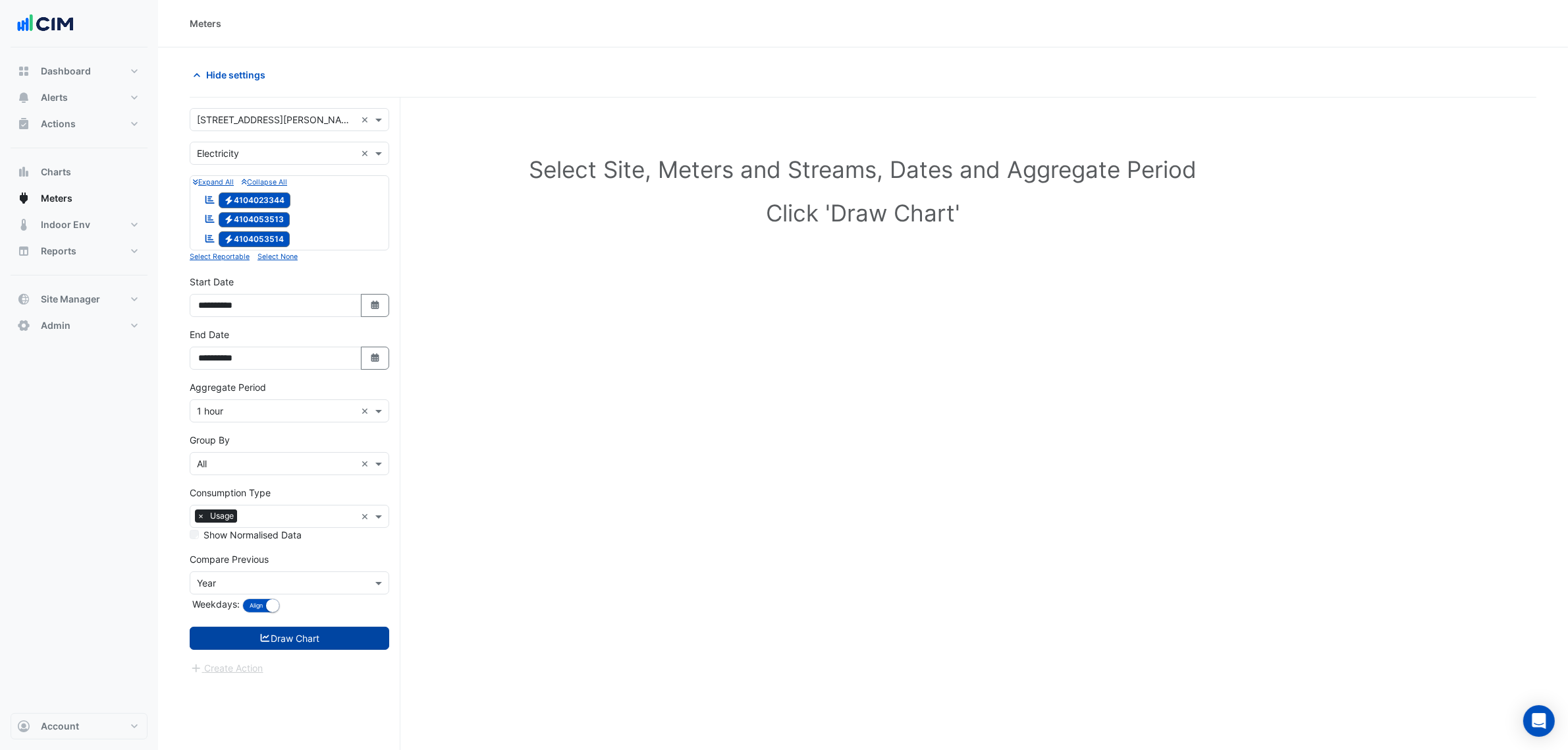
drag, startPoint x: 271, startPoint y: 628, endPoint x: 284, endPoint y: 623, distance: 13.9
click at [272, 628] on button "Draw Chart" at bounding box center [289, 638] width 199 height 23
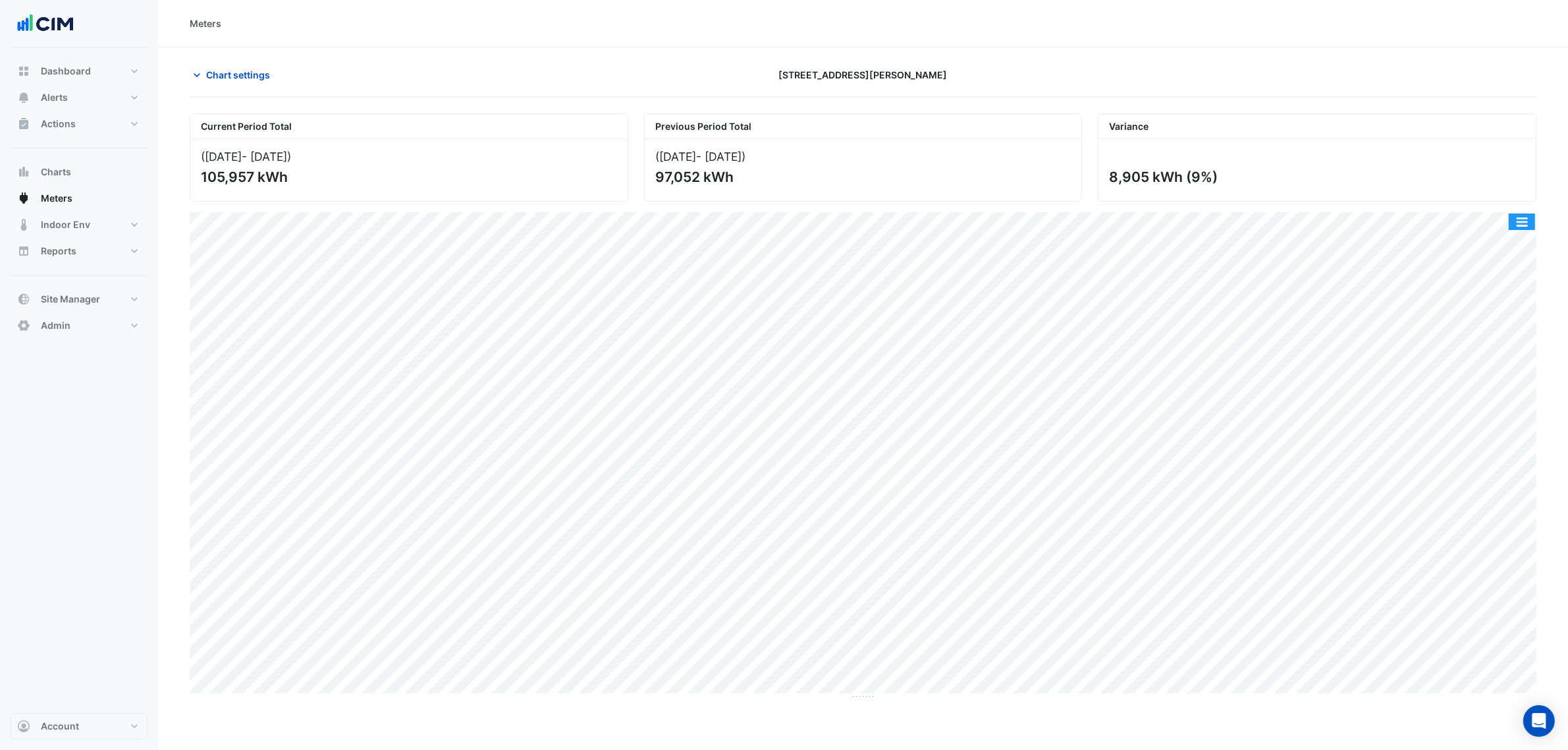
click at [1519, 224] on button "button" at bounding box center [1523, 222] width 27 height 16
click at [1512, 409] on div "Select Chart Type" at bounding box center [1495, 412] width 79 height 32
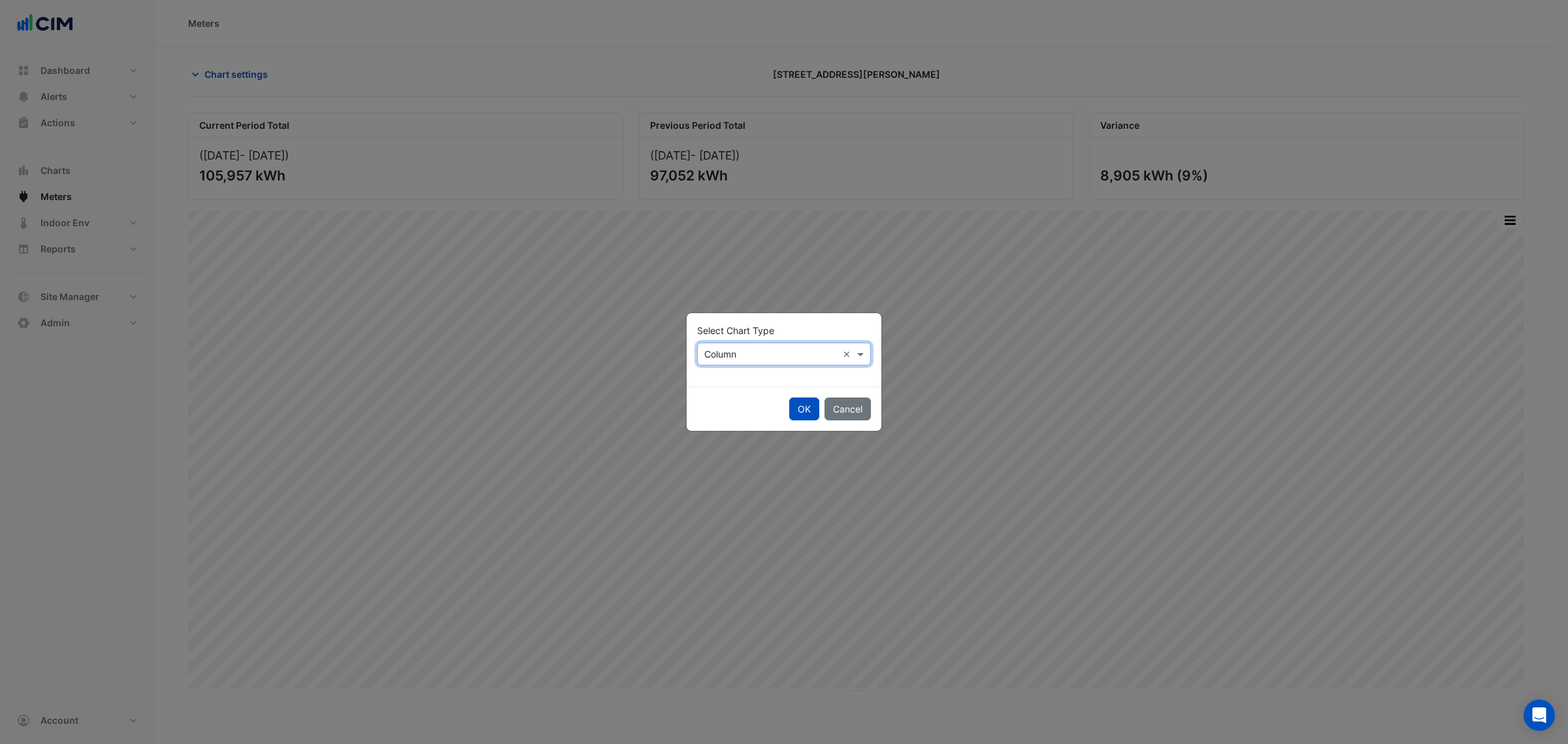
click at [757, 357] on input "text" at bounding box center [770, 354] width 133 height 14
click at [739, 379] on div "Line" at bounding box center [726, 382] width 57 height 19
click at [799, 403] on button "OK" at bounding box center [804, 409] width 30 height 23
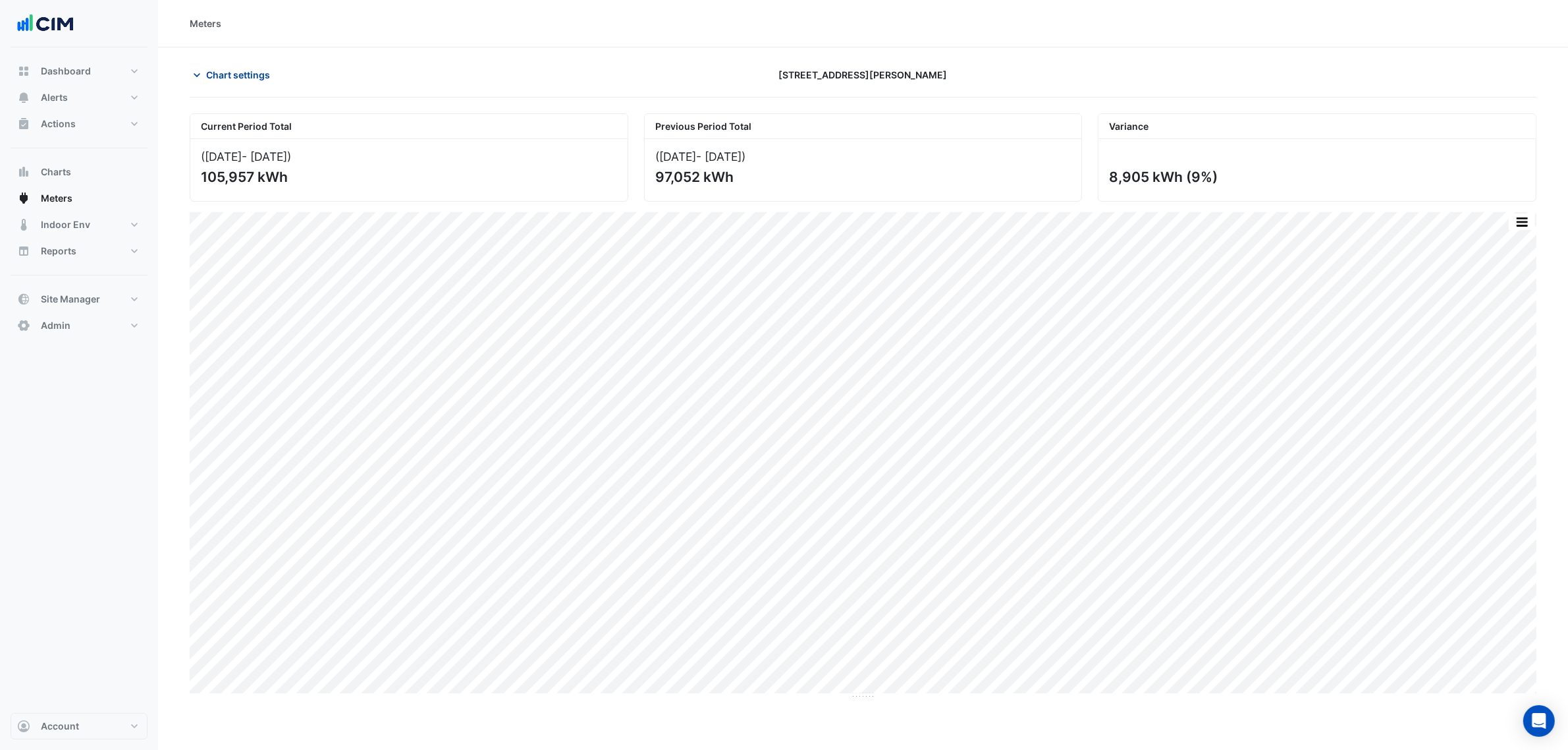
click at [249, 79] on span "Chart settings" at bounding box center [239, 75] width 64 height 14
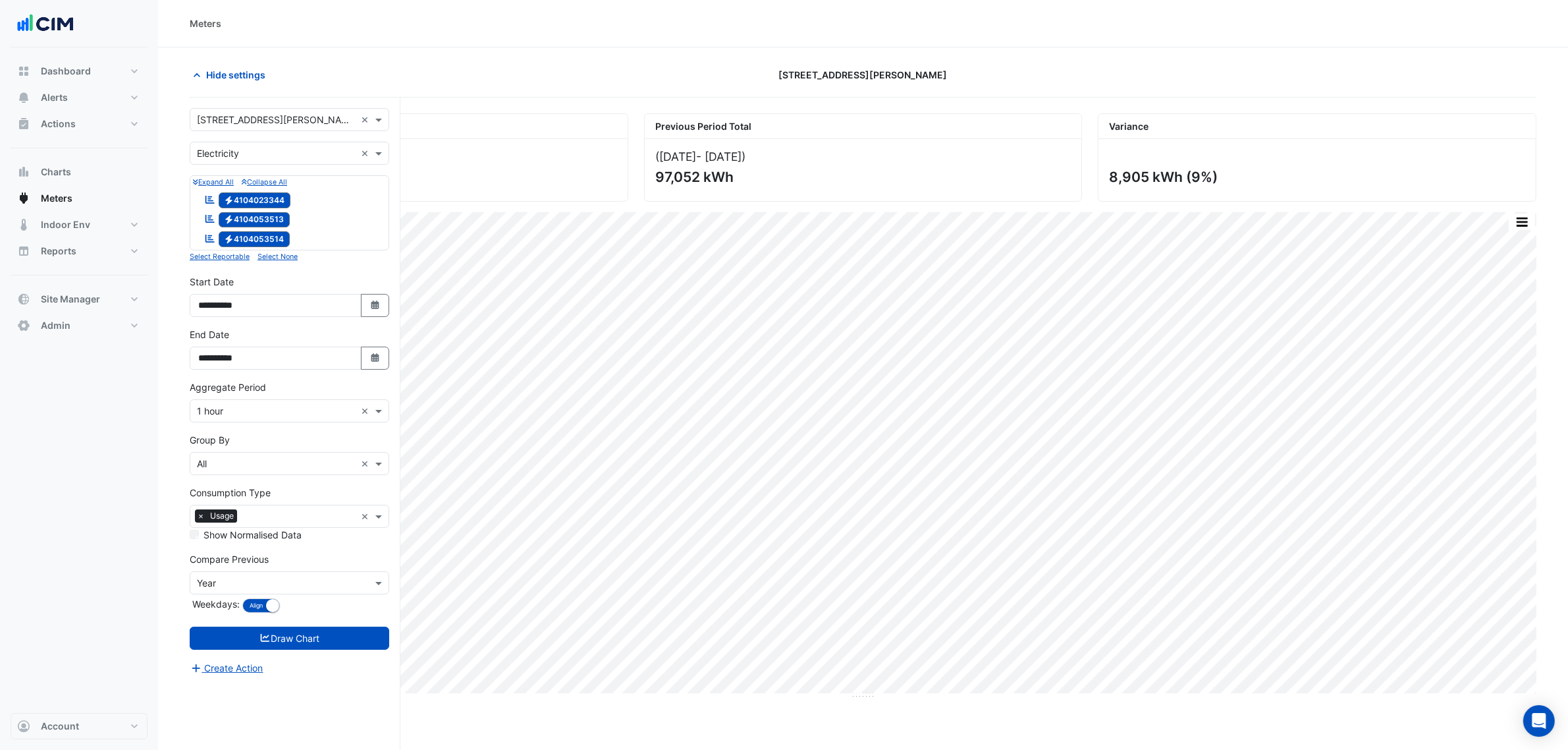
click at [239, 153] on input "text" at bounding box center [276, 154] width 158 height 14
click at [239, 196] on div "Gas" at bounding box center [289, 200] width 199 height 19
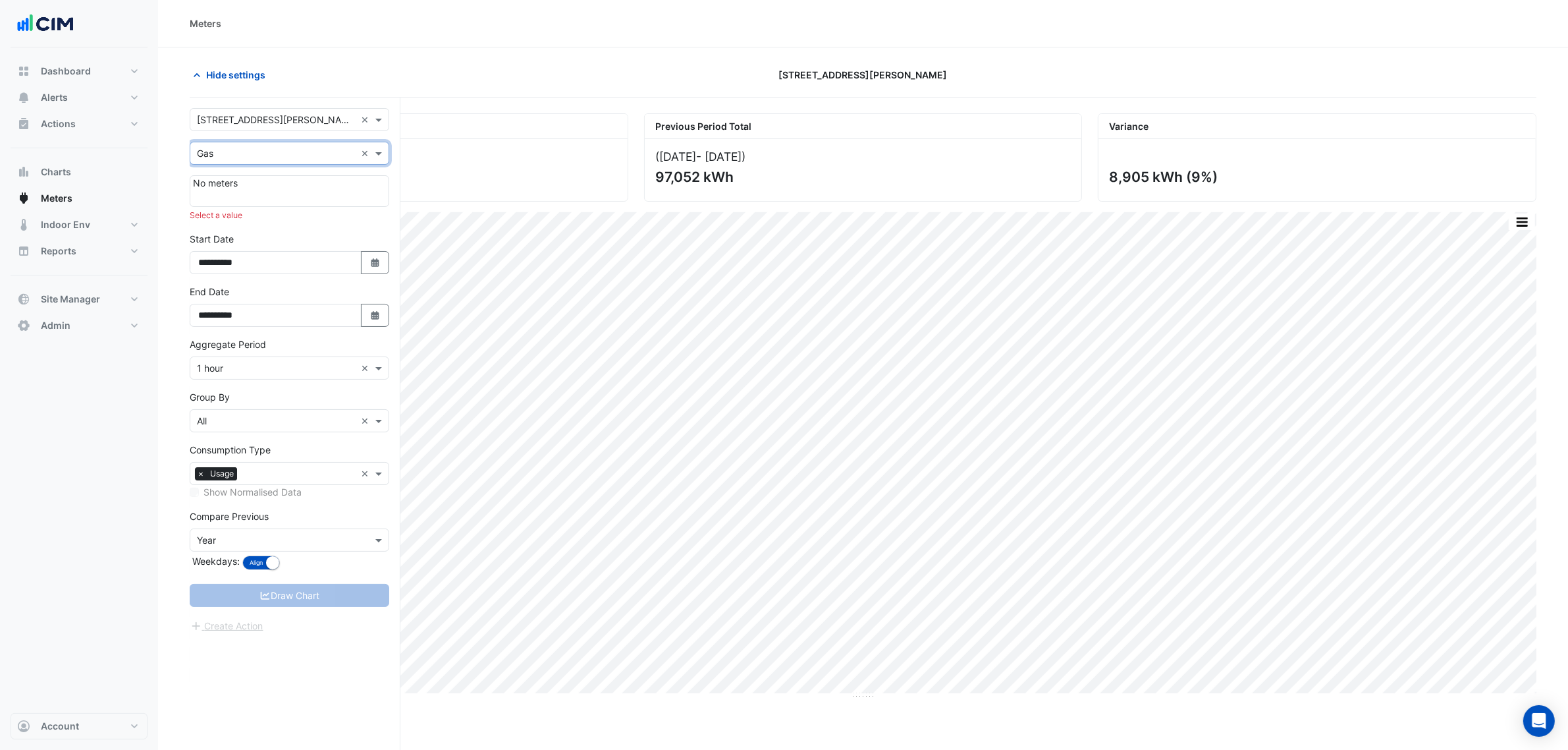
drag, startPoint x: 258, startPoint y: 151, endPoint x: 259, endPoint y: 161, distance: 10.0
click at [259, 151] on input "text" at bounding box center [276, 154] width 158 height 14
click at [260, 216] on div "Water" at bounding box center [289, 220] width 199 height 19
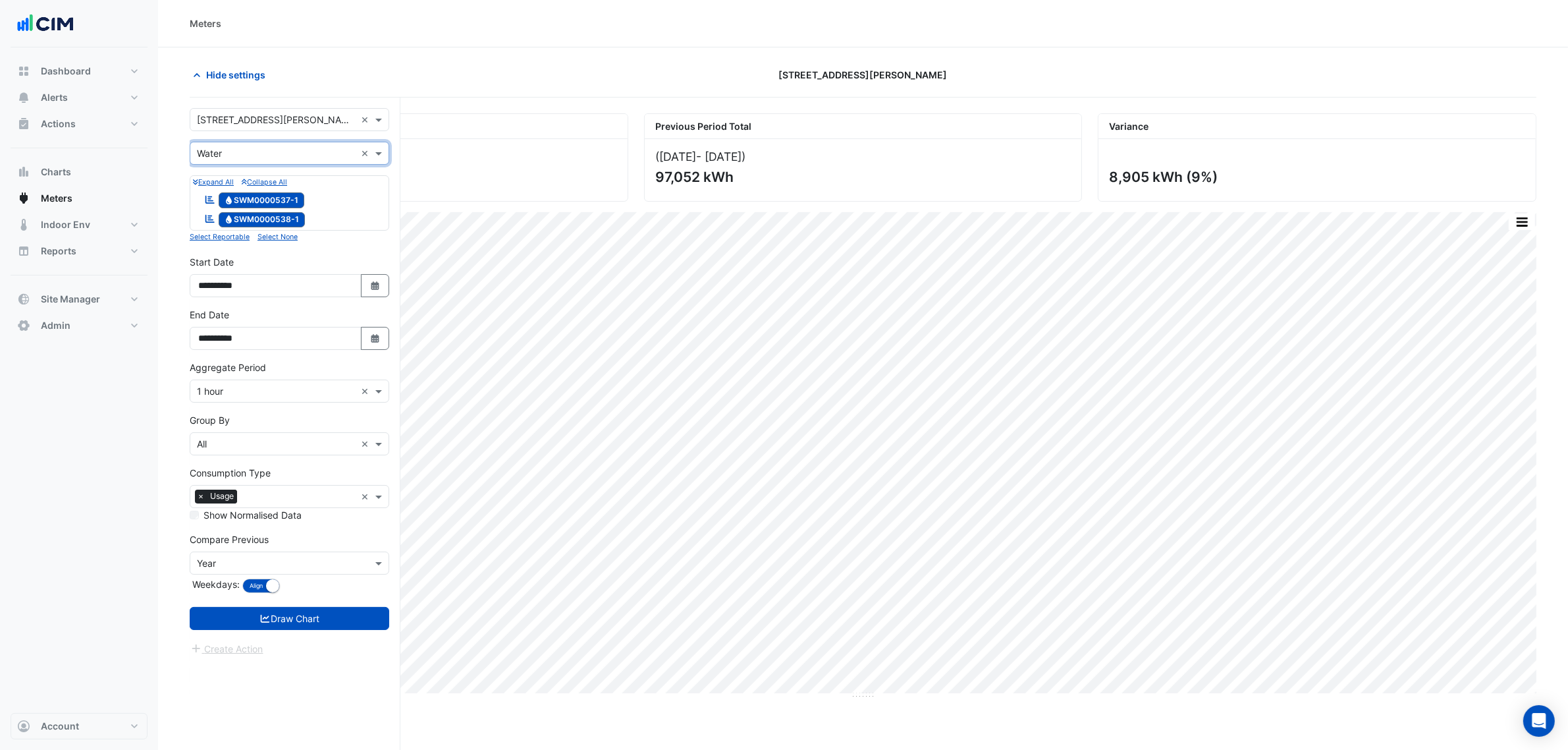
click at [355, 647] on div "Create Action" at bounding box center [289, 648] width 199 height 16
click at [358, 627] on button "Draw Chart" at bounding box center [289, 618] width 199 height 23
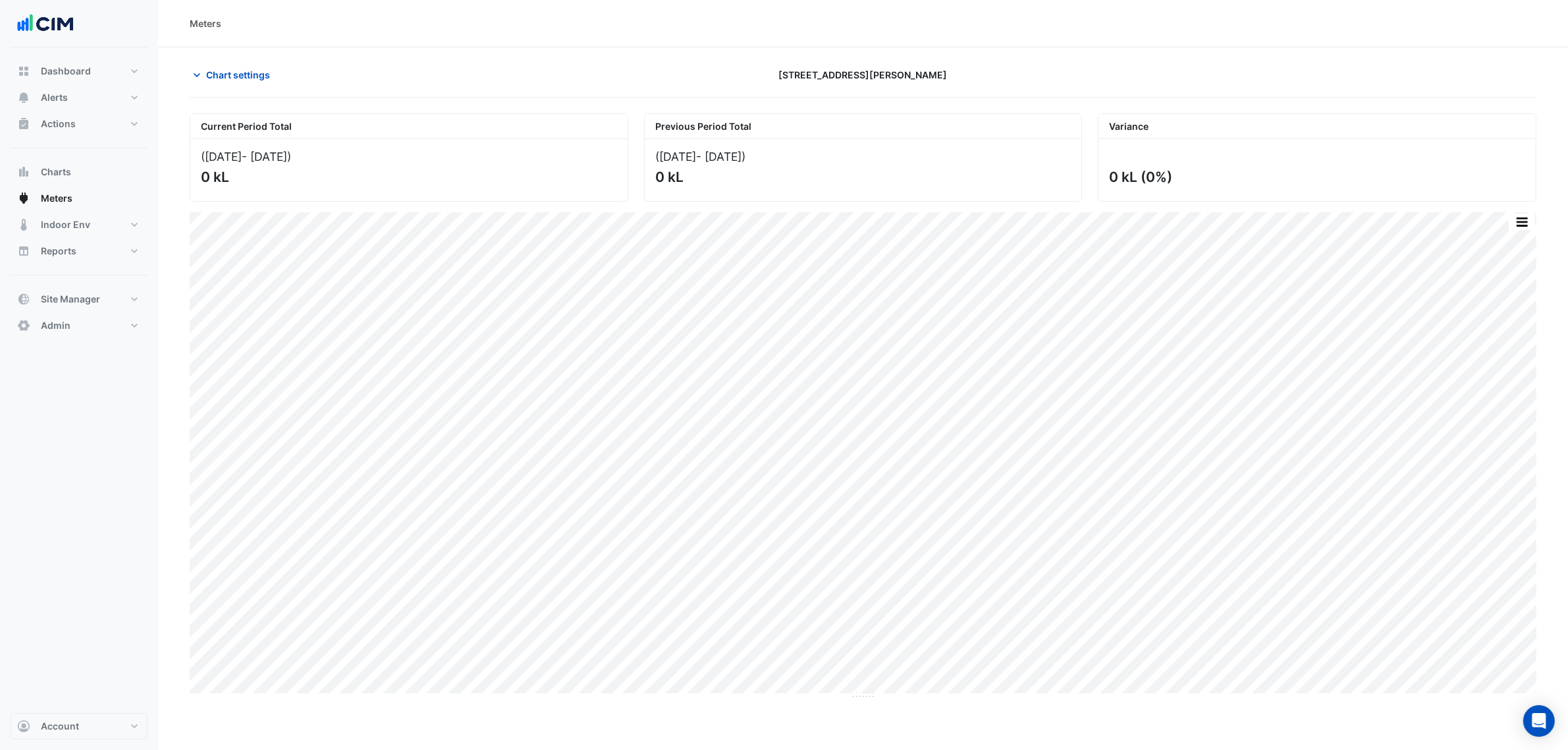
click at [237, 87] on div "Chart settings 6 Stewart Avenue" at bounding box center [863, 80] width 1347 height 34
click at [234, 79] on span "Chart settings" at bounding box center [239, 75] width 64 height 14
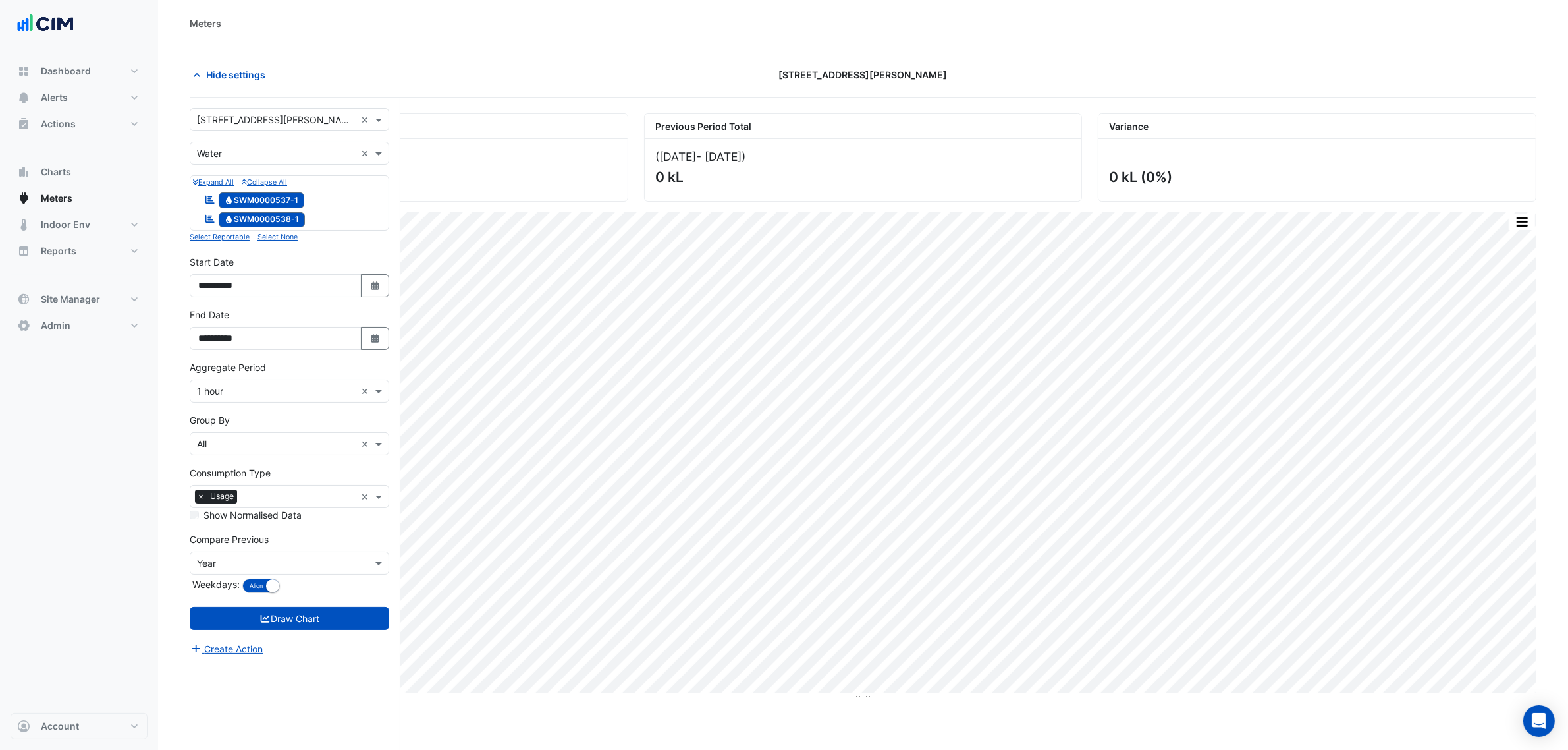
click at [300, 135] on form "**********" at bounding box center [289, 381] width 199 height 548
click at [300, 147] on input "text" at bounding box center [276, 154] width 158 height 14
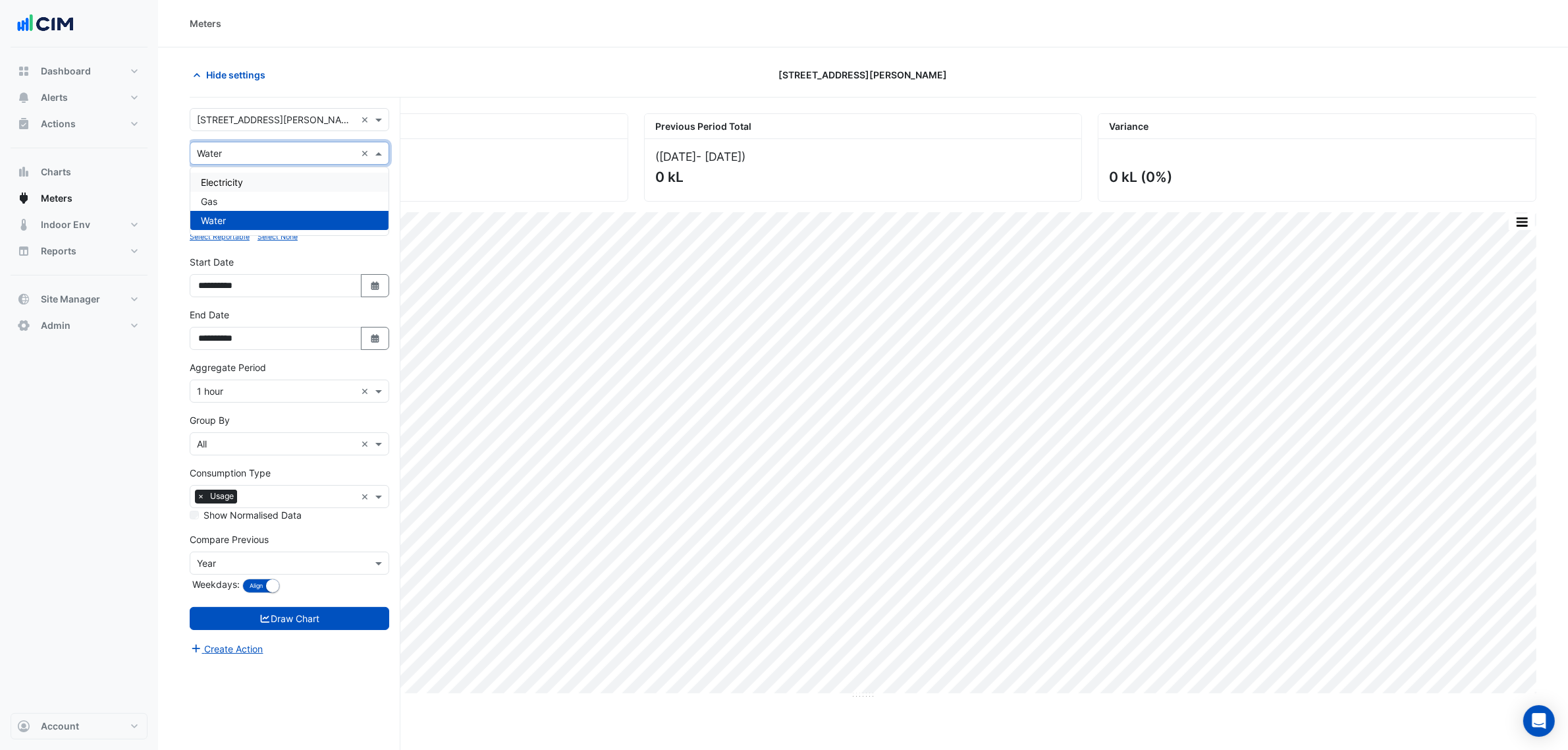
click at [297, 180] on div "Electricity" at bounding box center [289, 182] width 199 height 19
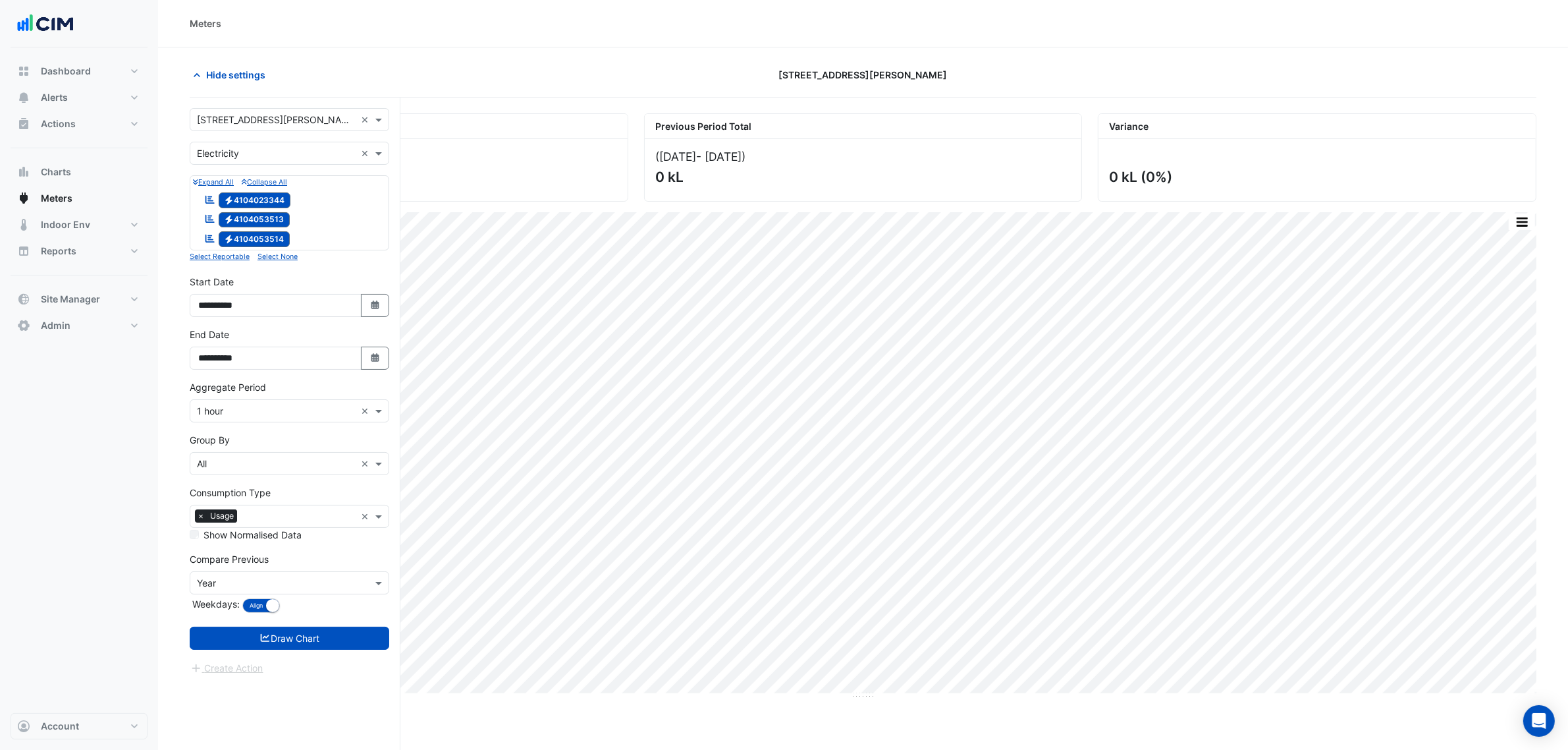
click at [370, 657] on form "× 6 Stewart Avenue × × Electricity × Expand All Collapse All Reportable Electri…" at bounding box center [289, 391] width 199 height 567
click at [363, 643] on button "Draw Chart" at bounding box center [289, 638] width 199 height 23
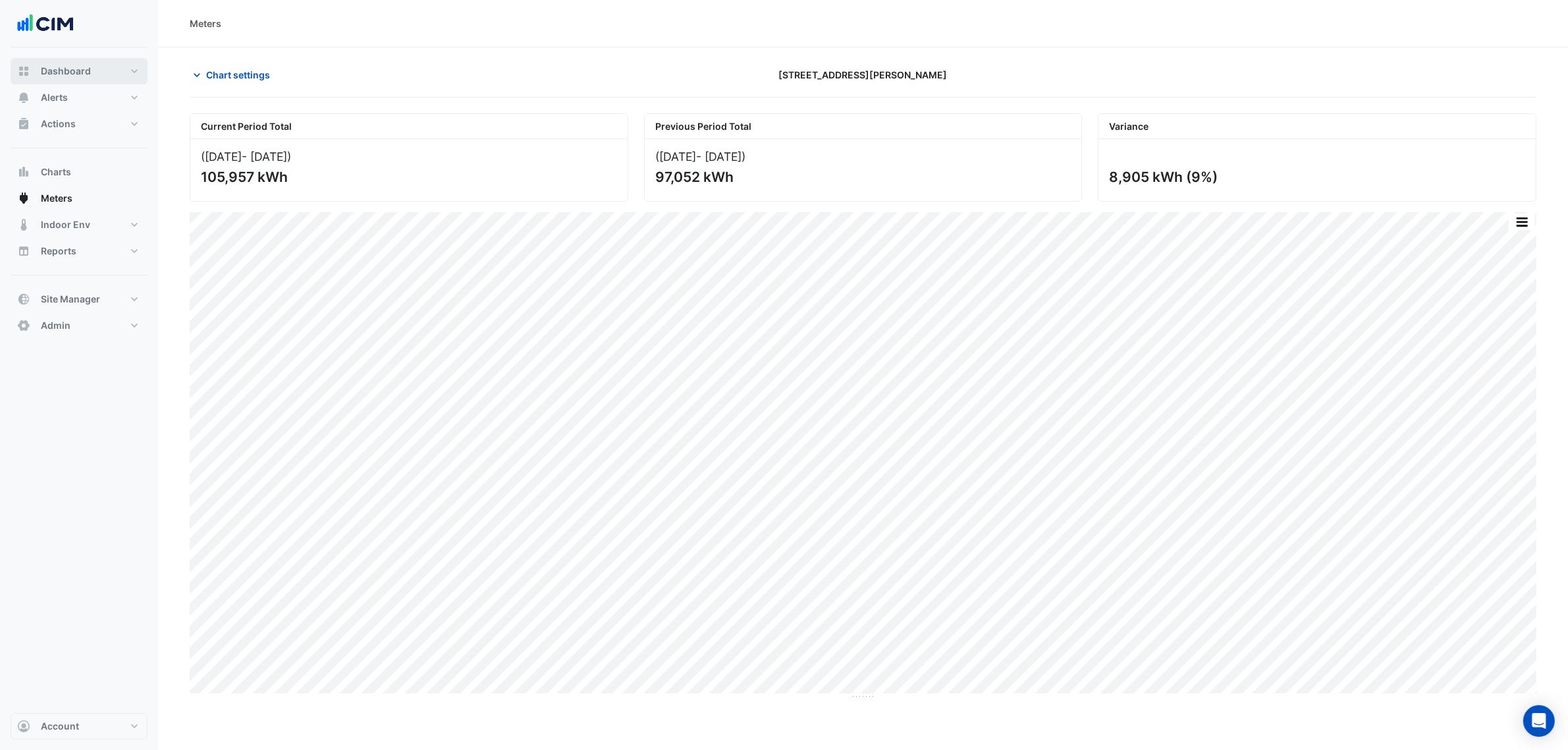
click at [87, 64] on span "Dashboard" at bounding box center [66, 70] width 50 height 13
select select "***"
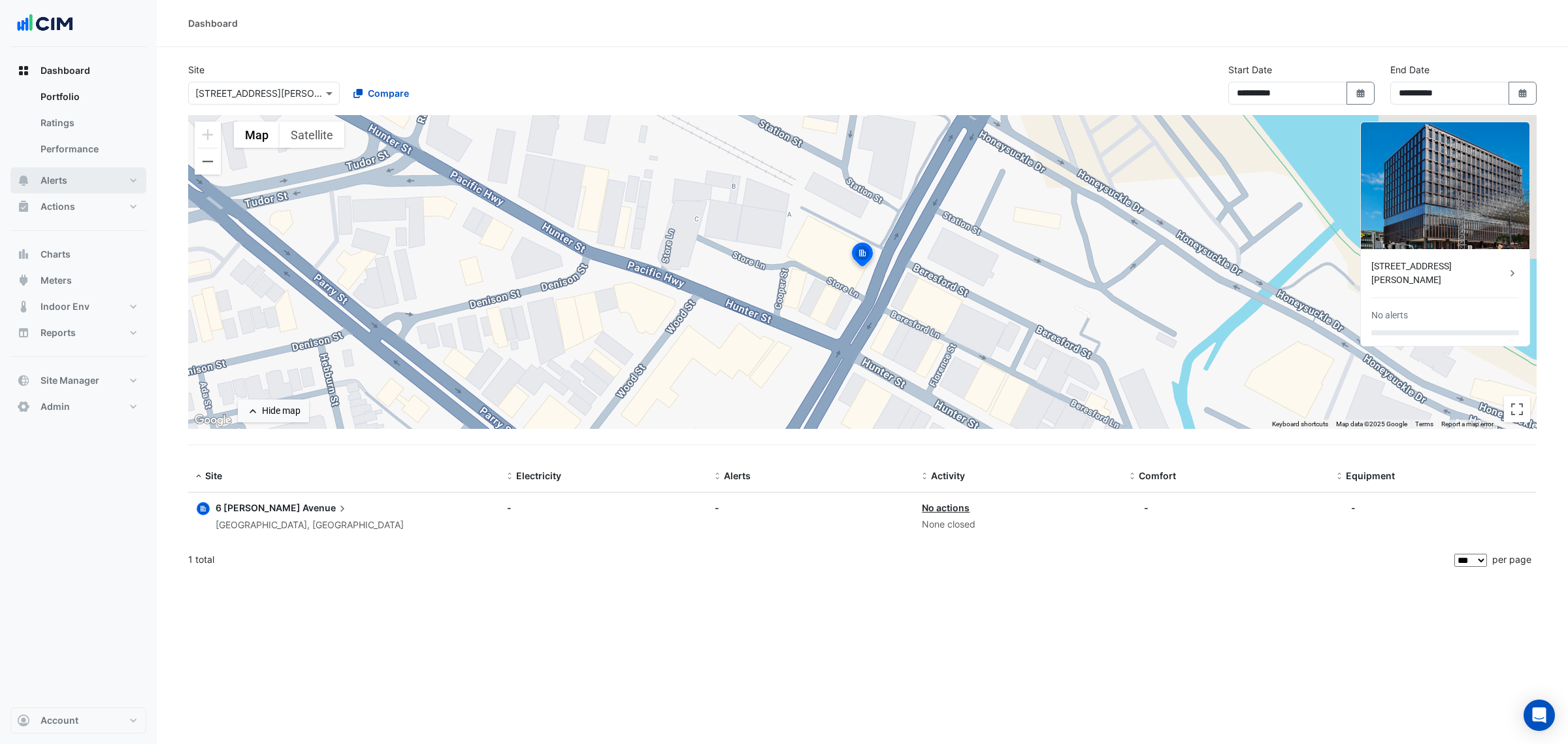
click at [102, 177] on button "Alerts" at bounding box center [79, 180] width 136 height 27
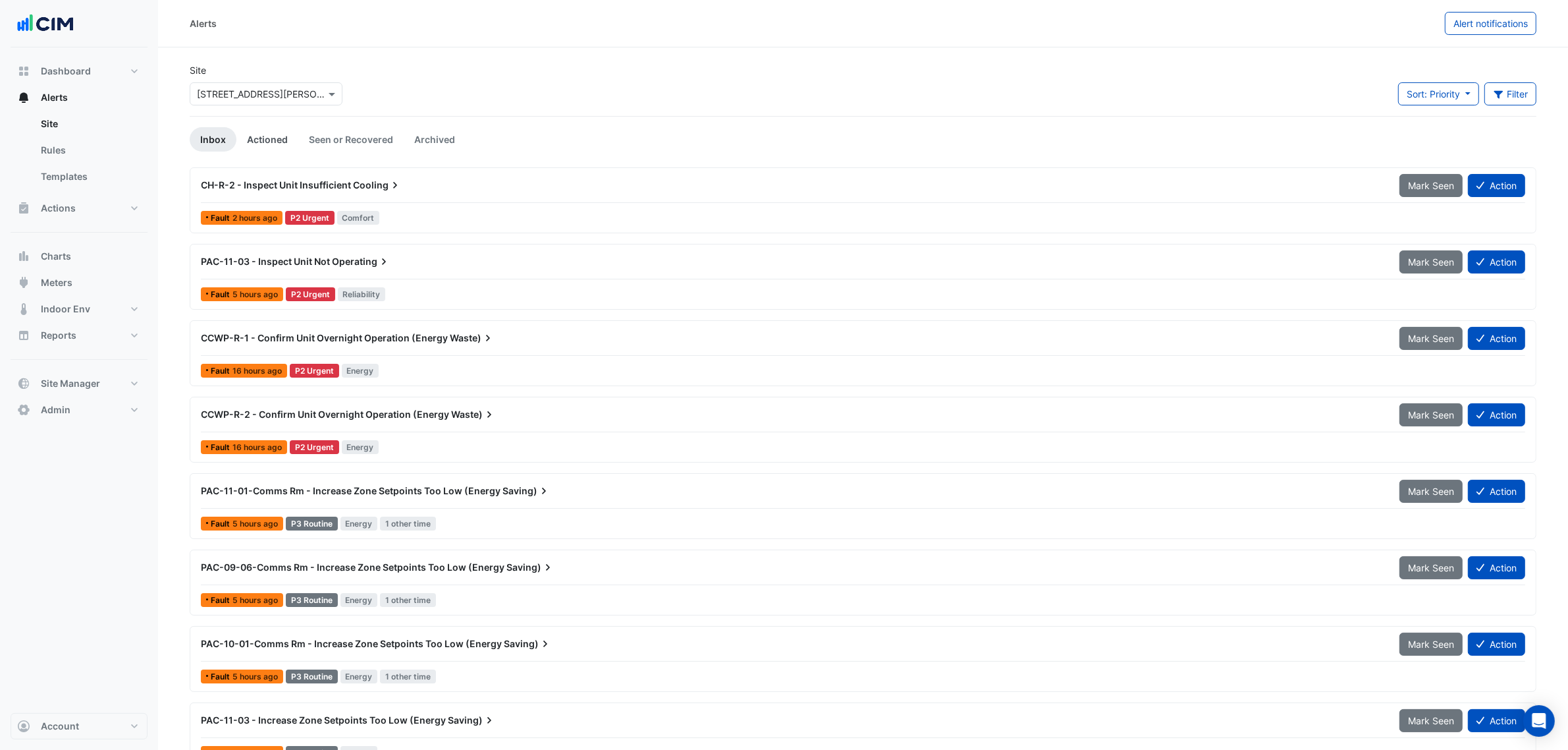
click at [260, 141] on link "Actioned" at bounding box center [268, 139] width 62 height 24
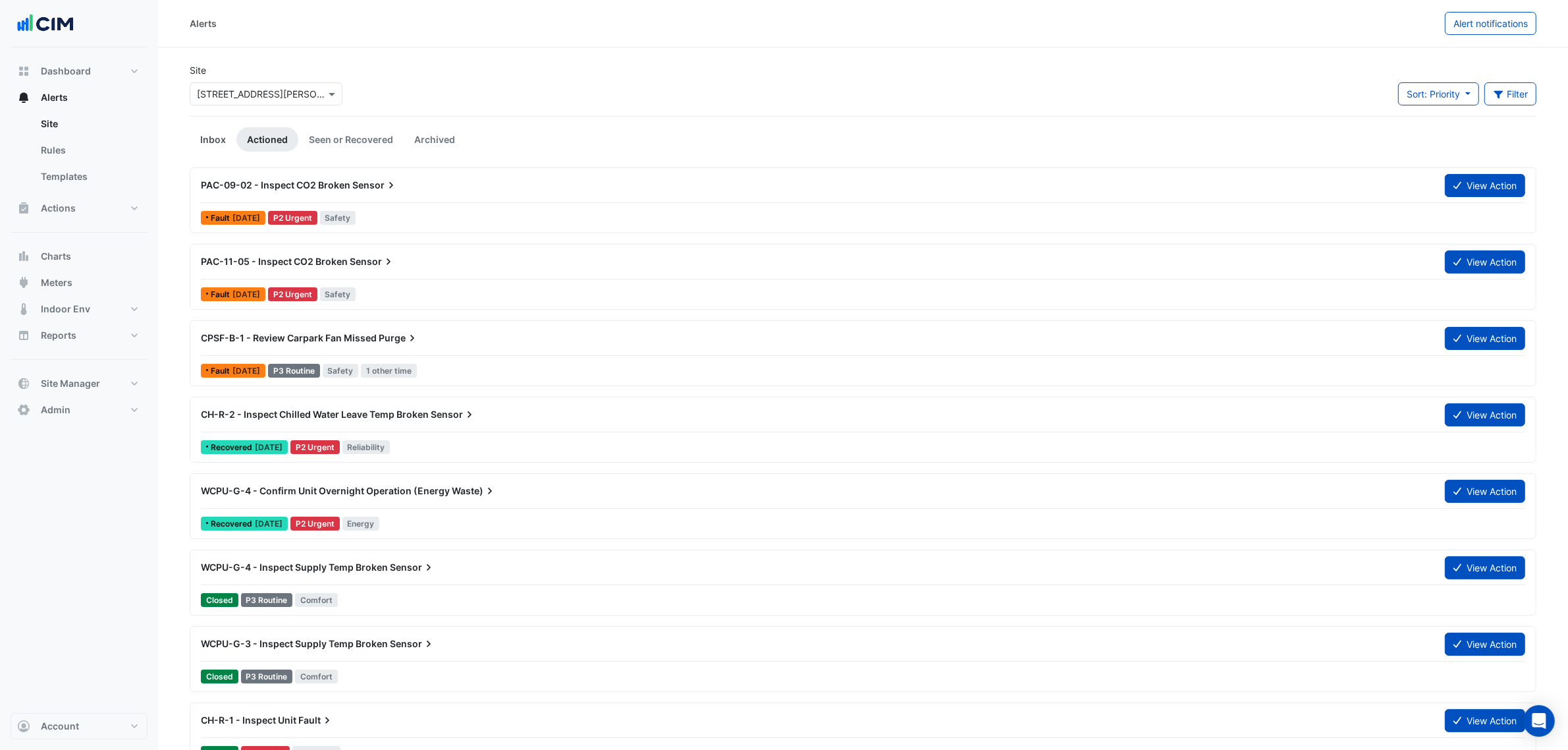
click at [216, 140] on link "Inbox" at bounding box center [213, 139] width 47 height 24
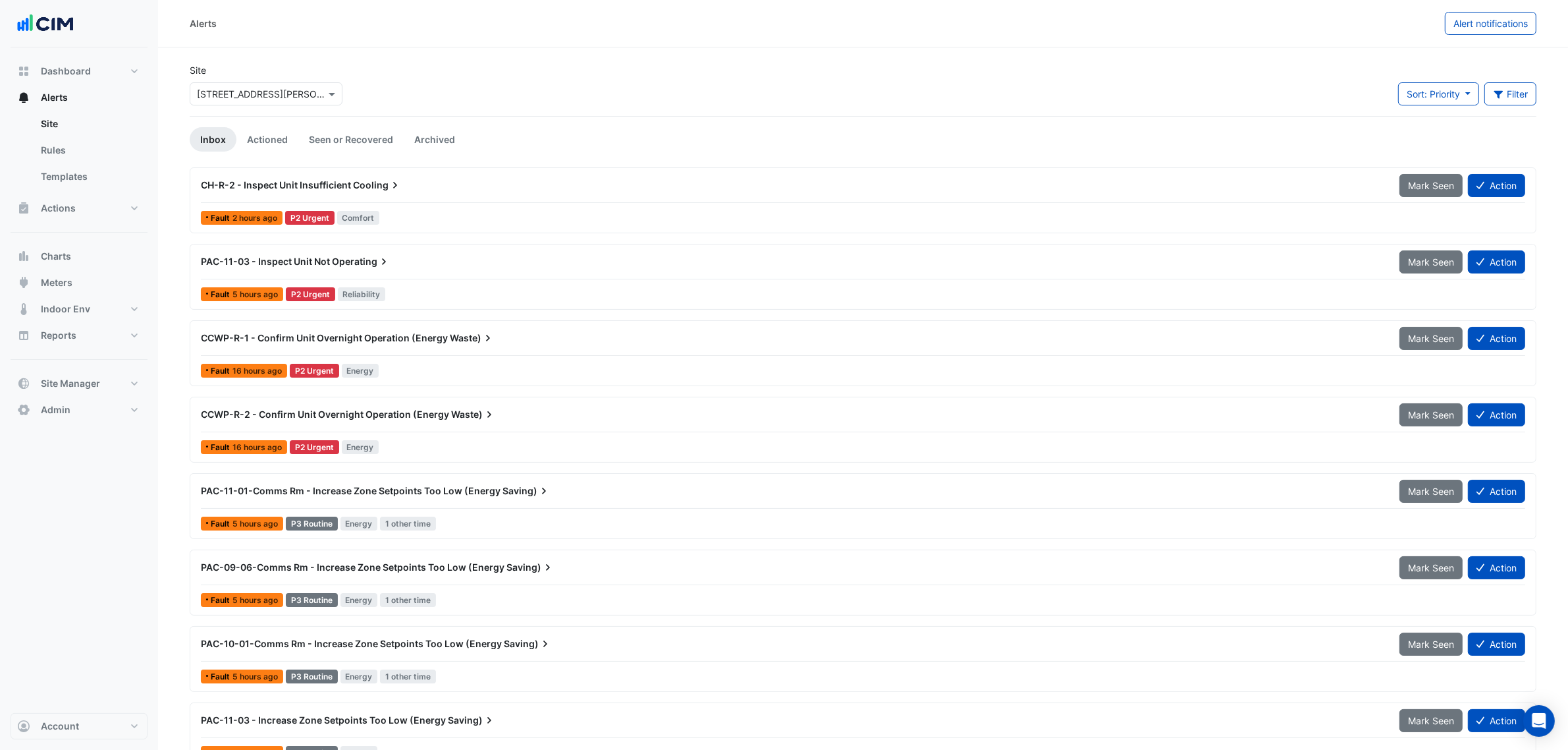
click at [305, 211] on div "P2 Urgent" at bounding box center [309, 218] width 49 height 14
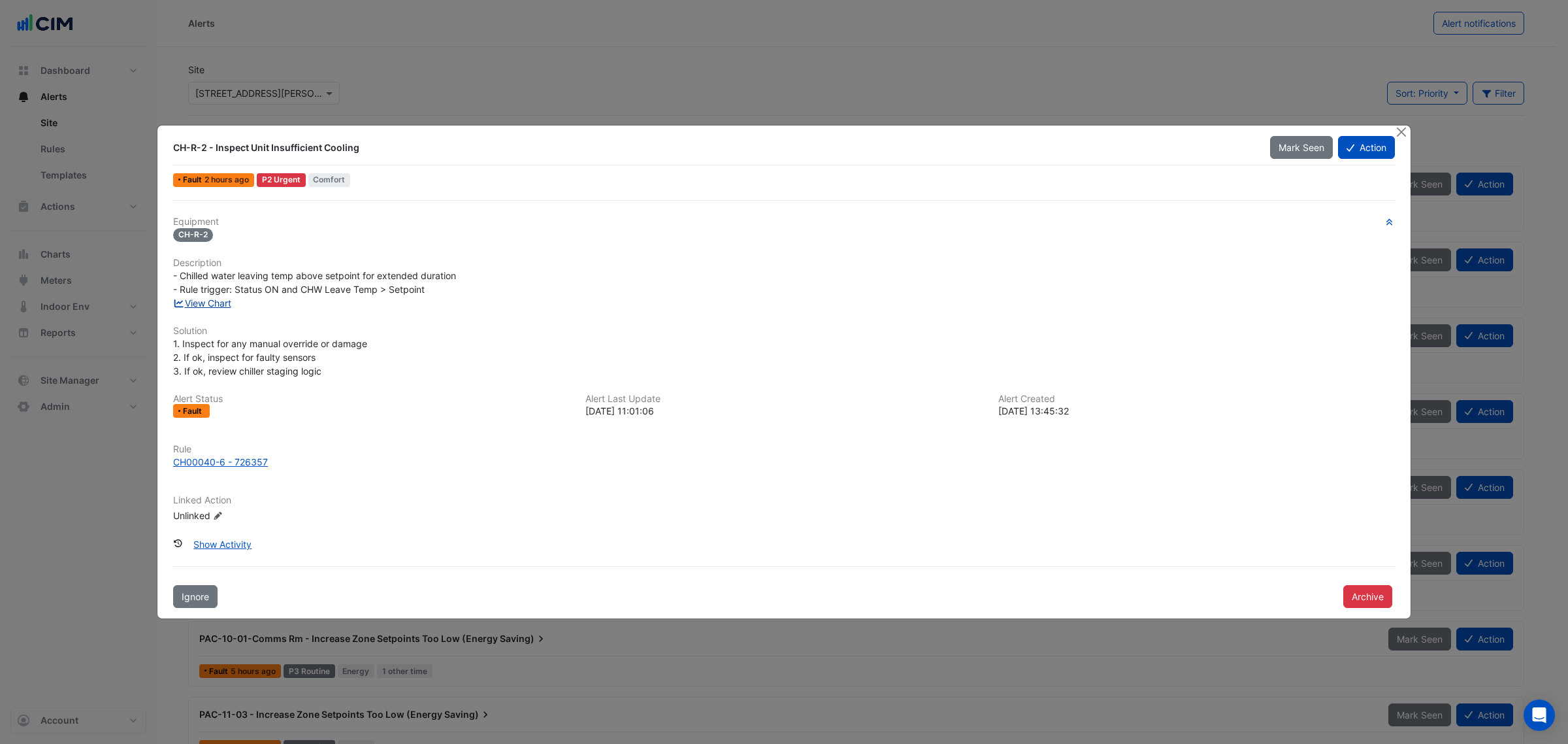
click at [219, 302] on link "View Chart" at bounding box center [202, 303] width 58 height 11
click at [1394, 127] on button "Close" at bounding box center [1401, 133] width 14 height 14
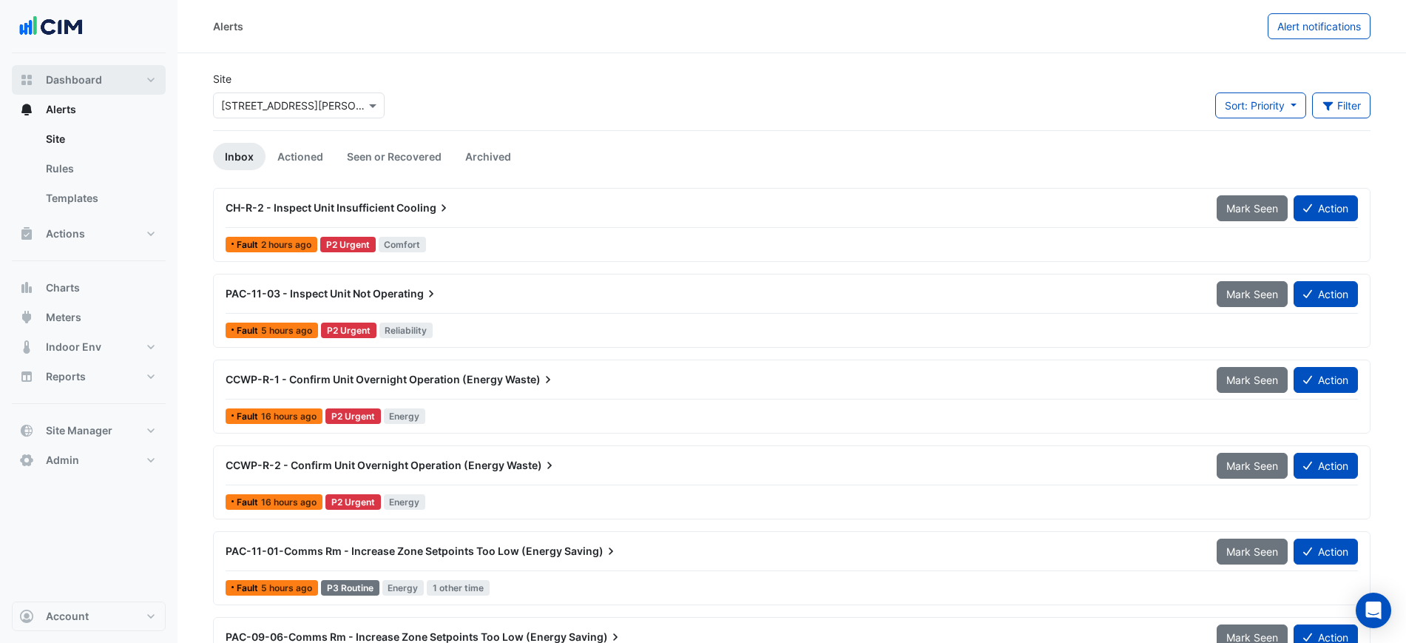
click at [136, 73] on button "Dashboard" at bounding box center [89, 80] width 154 height 30
select select "***"
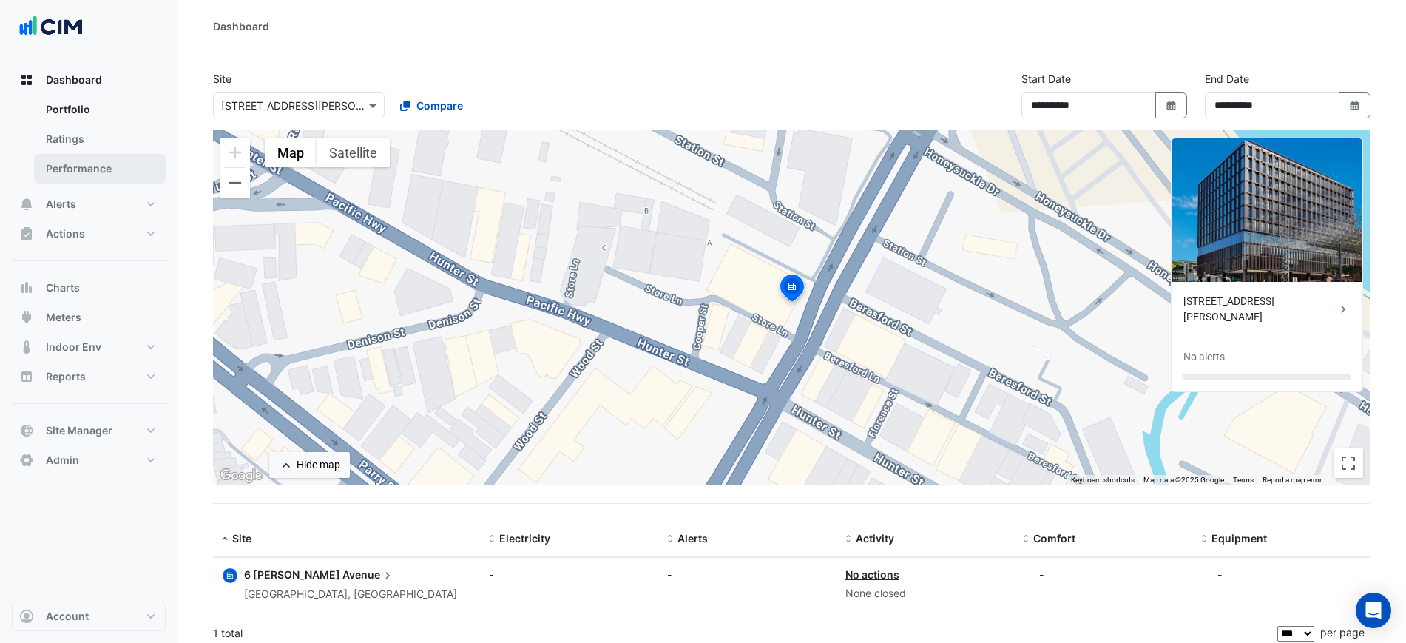
click at [104, 155] on link "Performance" at bounding box center [100, 169] width 132 height 30
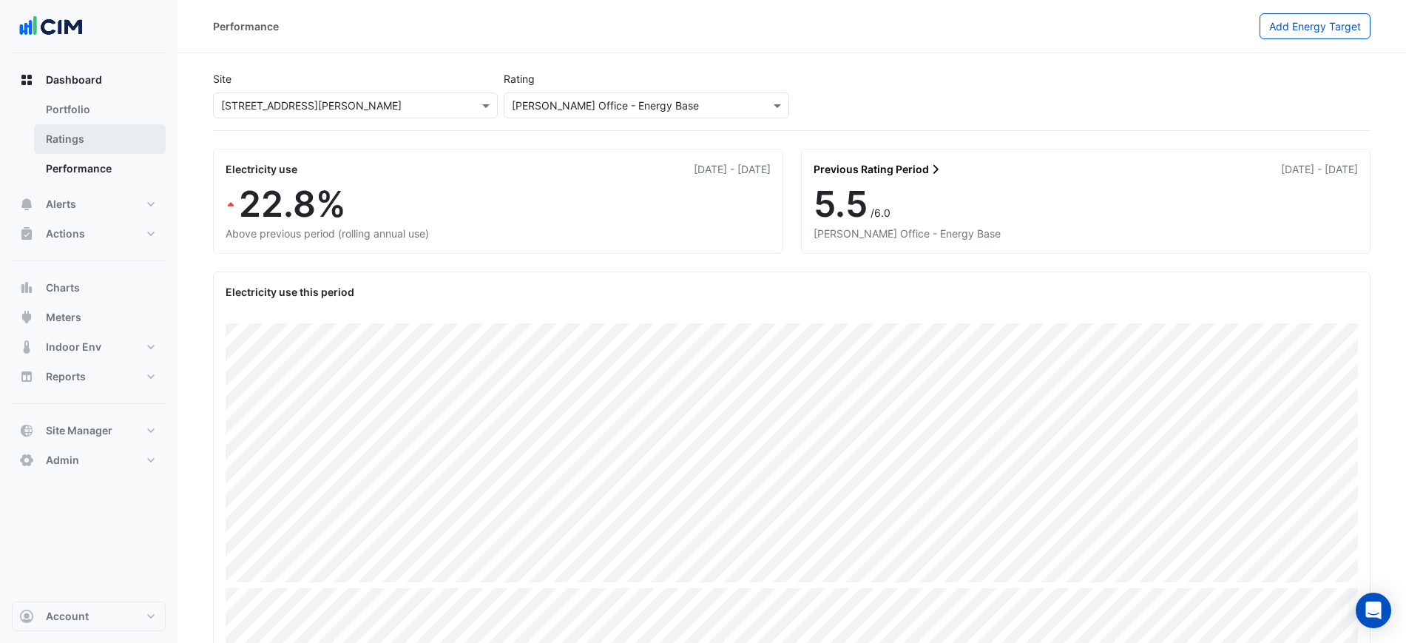
click at [113, 136] on link "Ratings" at bounding box center [100, 139] width 132 height 30
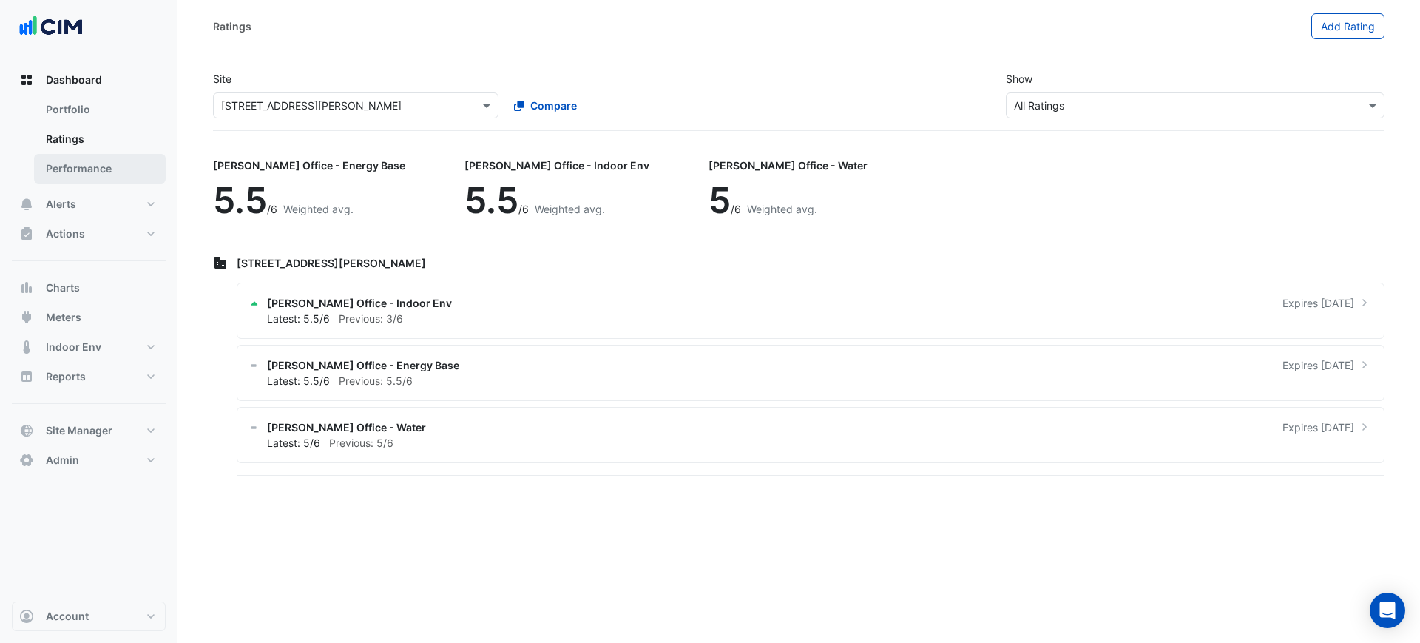
click at [111, 155] on link "Performance" at bounding box center [100, 169] width 132 height 30
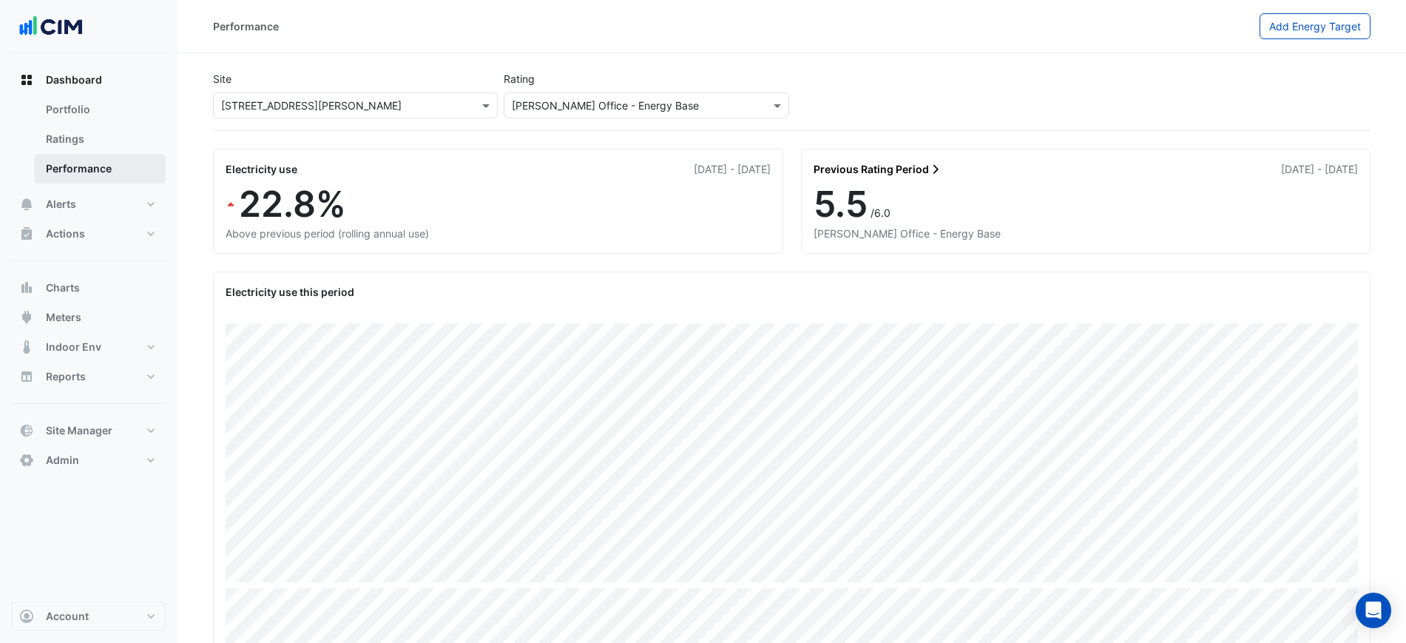
click at [112, 154] on link "Performance" at bounding box center [100, 169] width 132 height 30
click at [111, 138] on link "Ratings" at bounding box center [100, 139] width 132 height 30
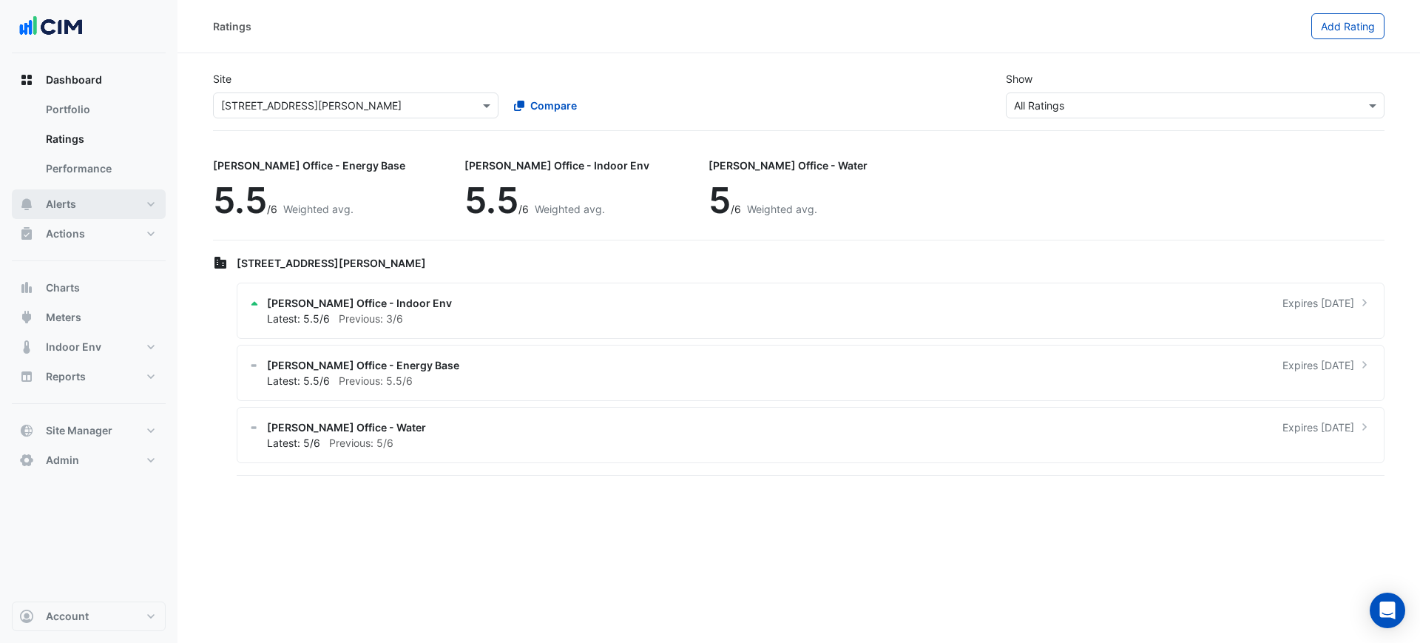
click at [98, 213] on button "Alerts" at bounding box center [89, 204] width 154 height 30
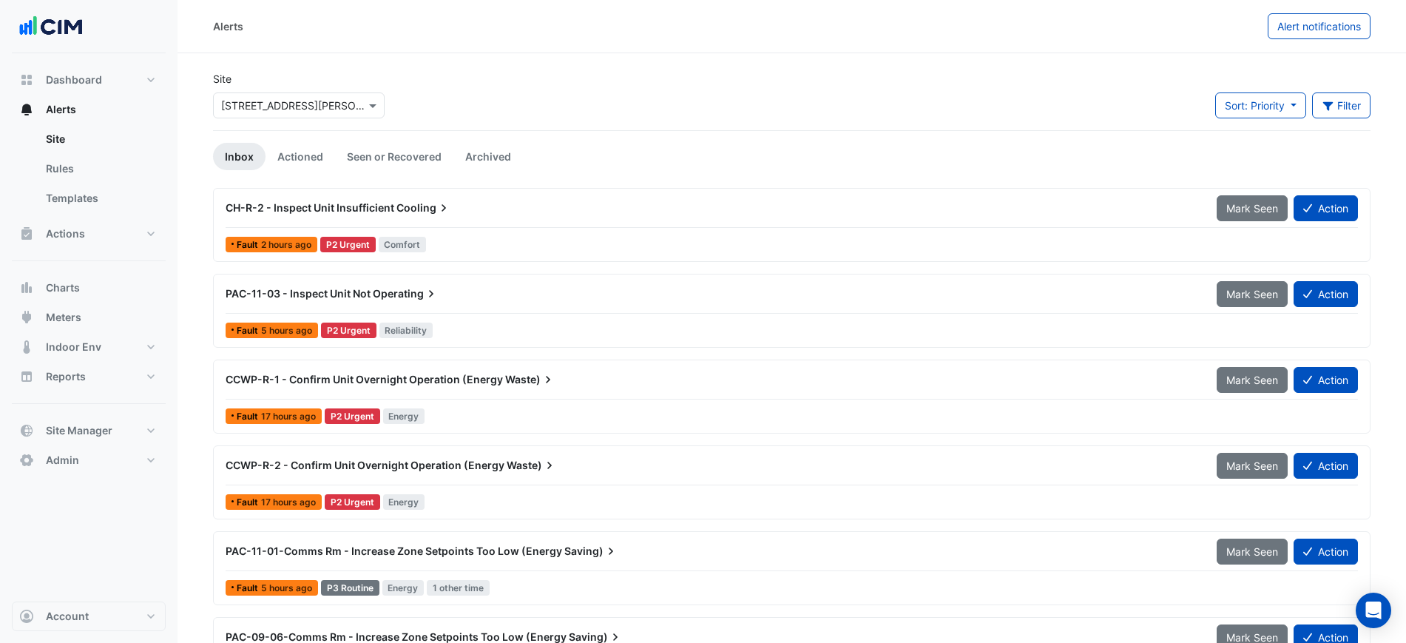
click at [345, 380] on span "CCWP-R-1 - Confirm Unit Overnight Operation (Energy" at bounding box center [364, 379] width 277 height 13
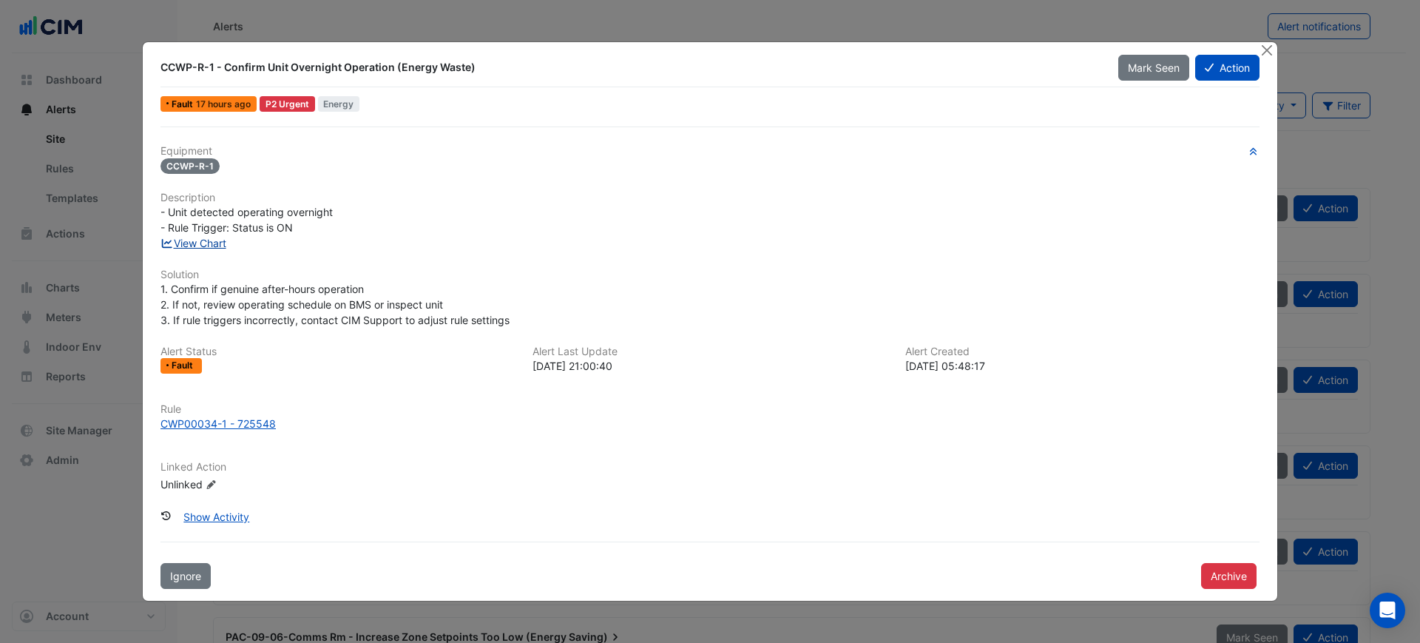
click at [225, 239] on link "View Chart" at bounding box center [194, 243] width 66 height 13
click at [1266, 49] on button "Close" at bounding box center [1267, 50] width 16 height 16
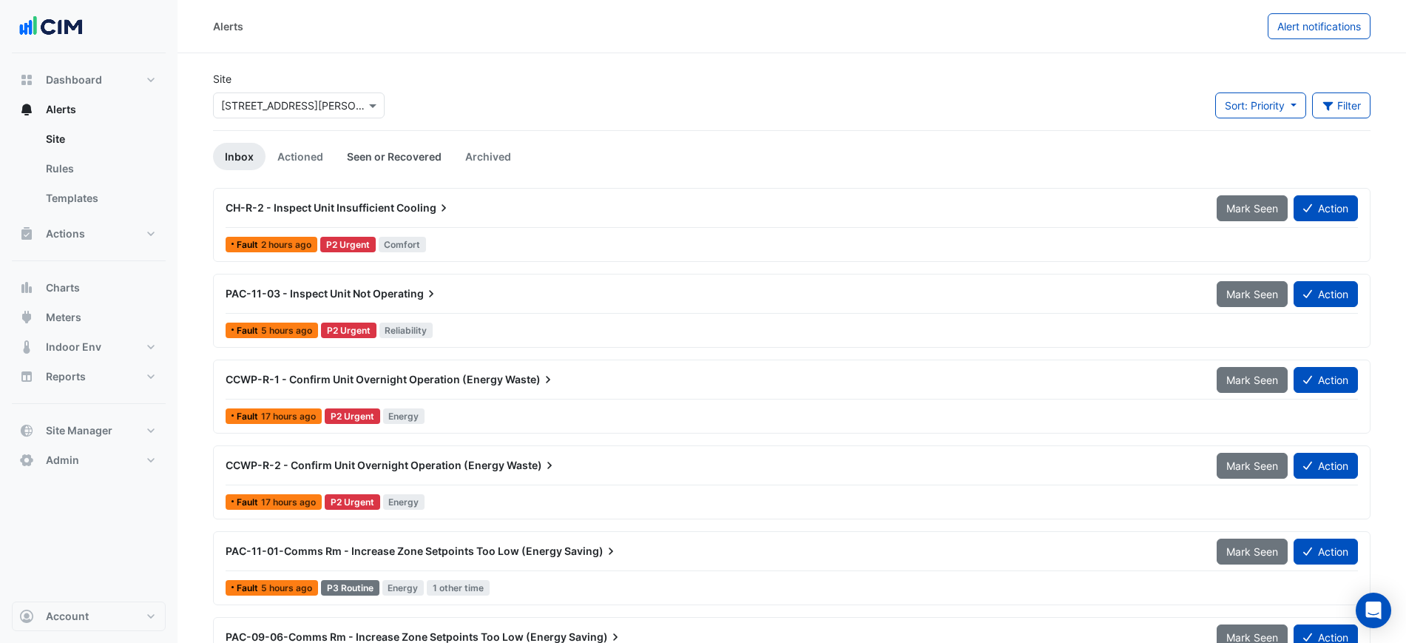
click at [390, 155] on link "Seen or Recovered" at bounding box center [394, 156] width 118 height 27
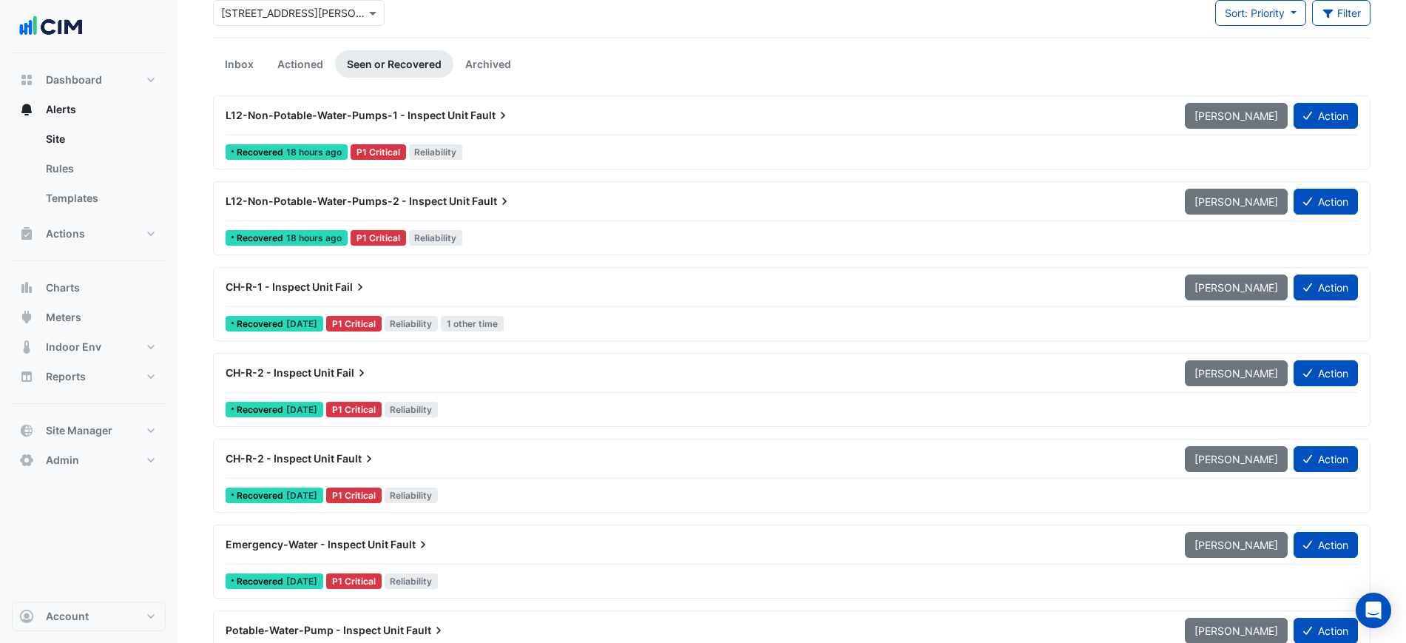
scroll to position [185, 0]
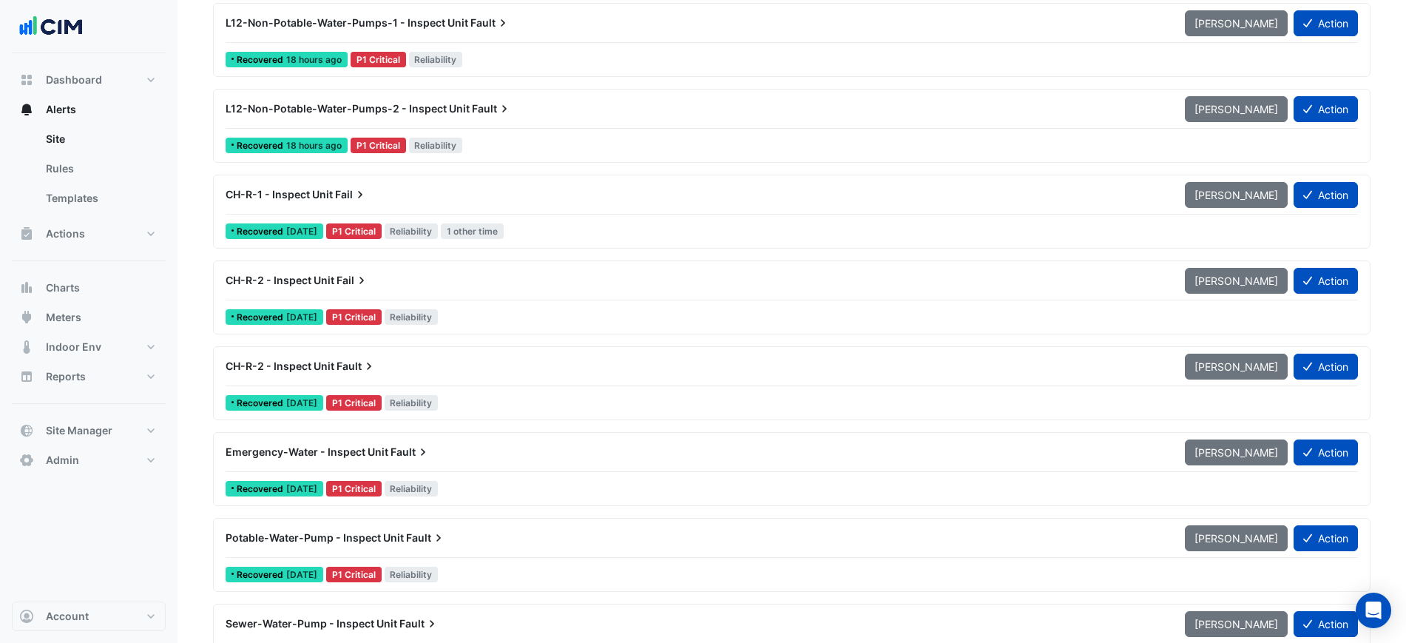
click at [439, 442] on div "Emergency-Water - Inspect Unit Fault" at bounding box center [696, 452] width 959 height 27
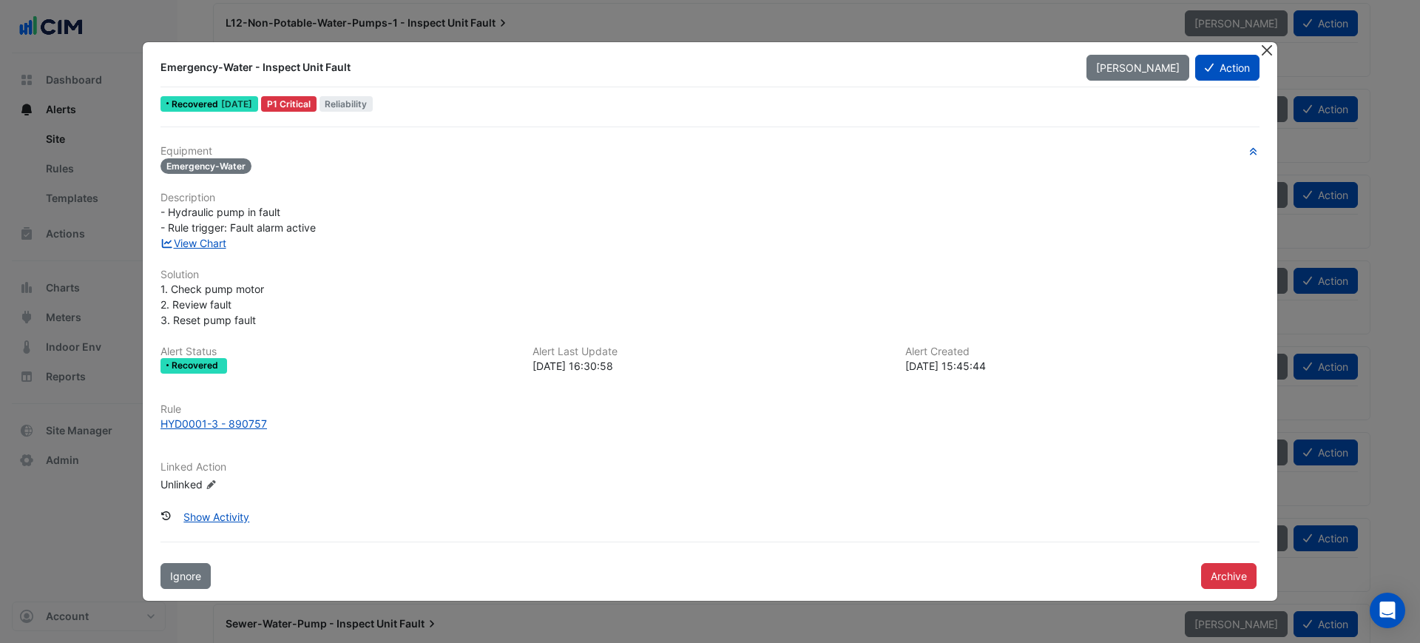
click at [1262, 44] on button "Close" at bounding box center [1267, 50] width 16 height 16
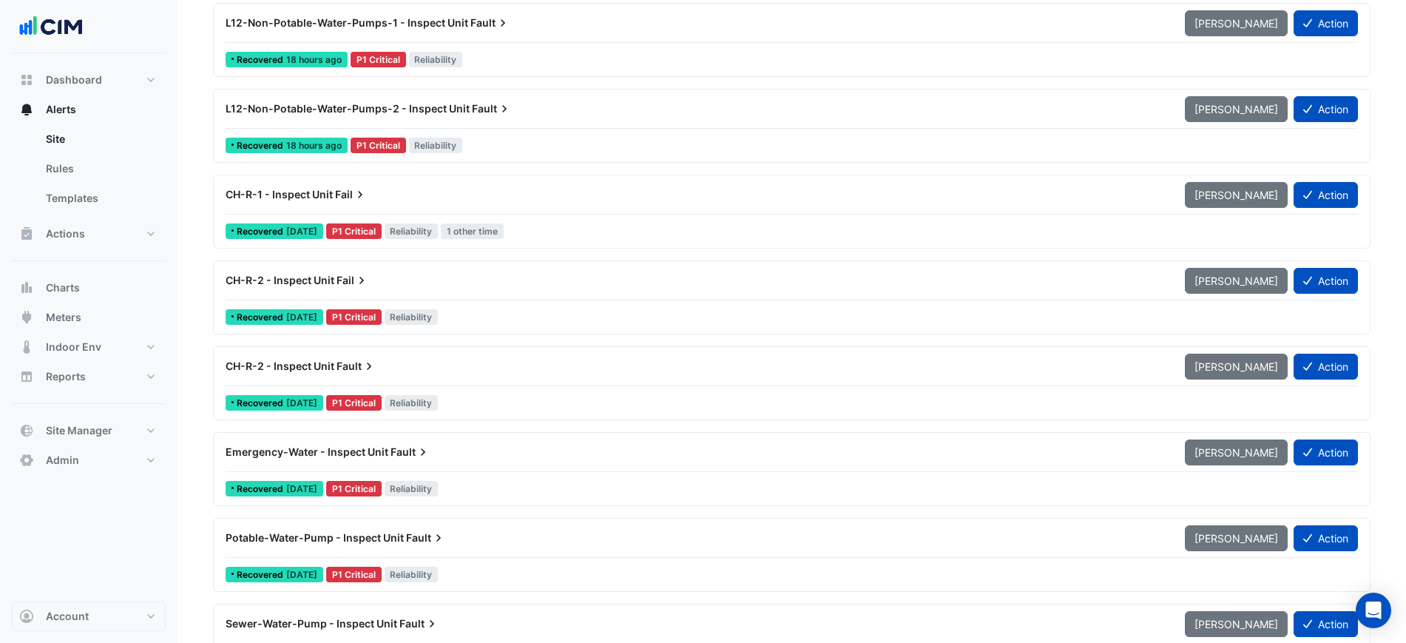
click at [421, 371] on div "CH-R-2 - Inspect Unit Fault" at bounding box center [697, 366] width 942 height 15
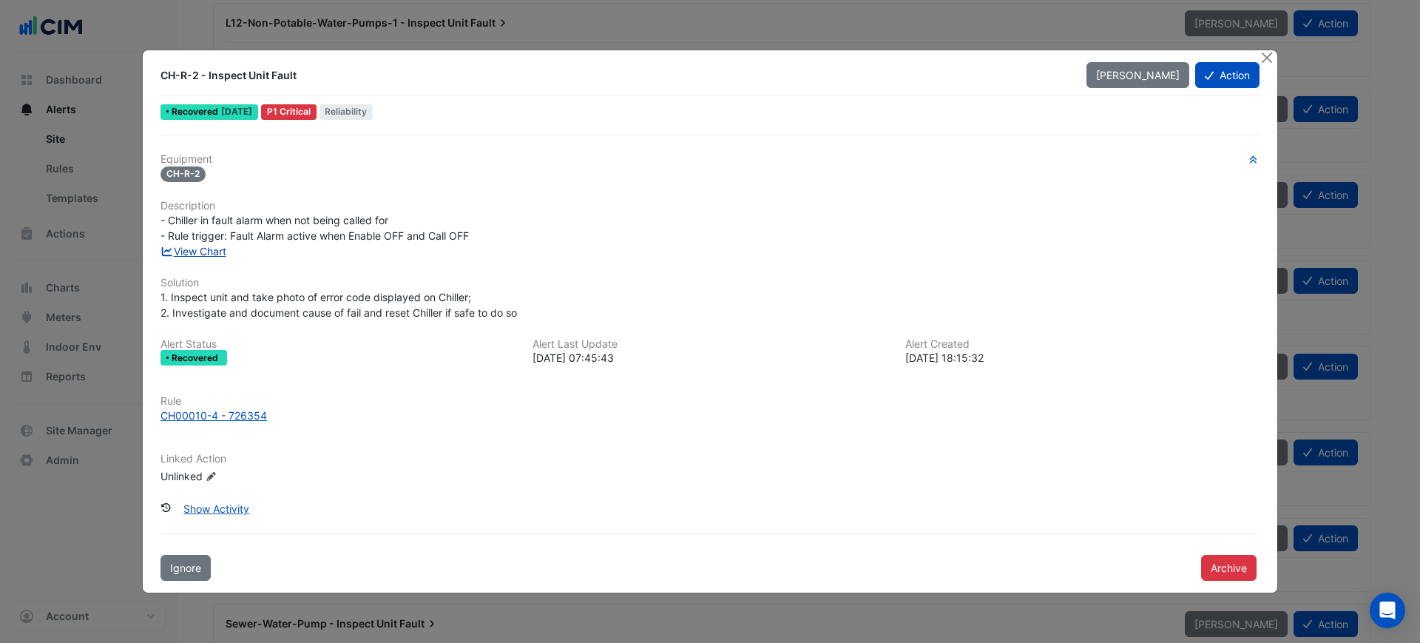
click at [213, 254] on link "View Chart" at bounding box center [194, 251] width 66 height 13
click at [1269, 54] on button "Close" at bounding box center [1267, 58] width 16 height 16
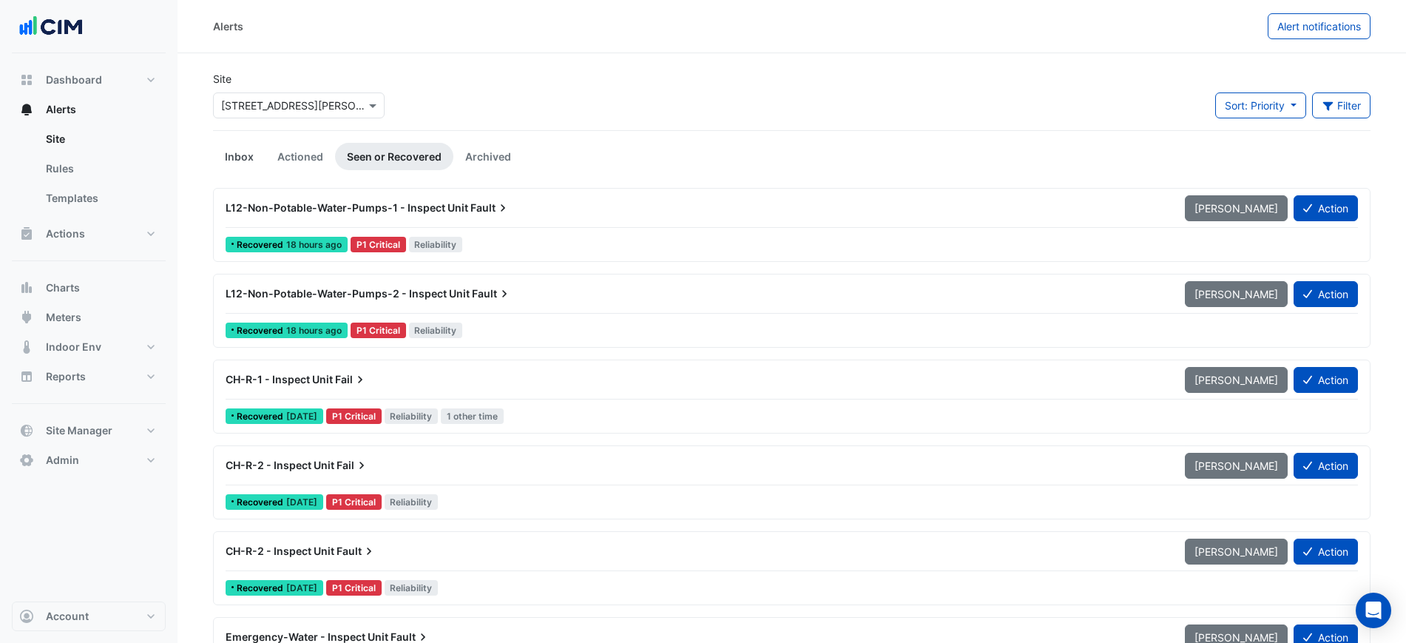
click at [220, 157] on link "Inbox" at bounding box center [239, 156] width 53 height 27
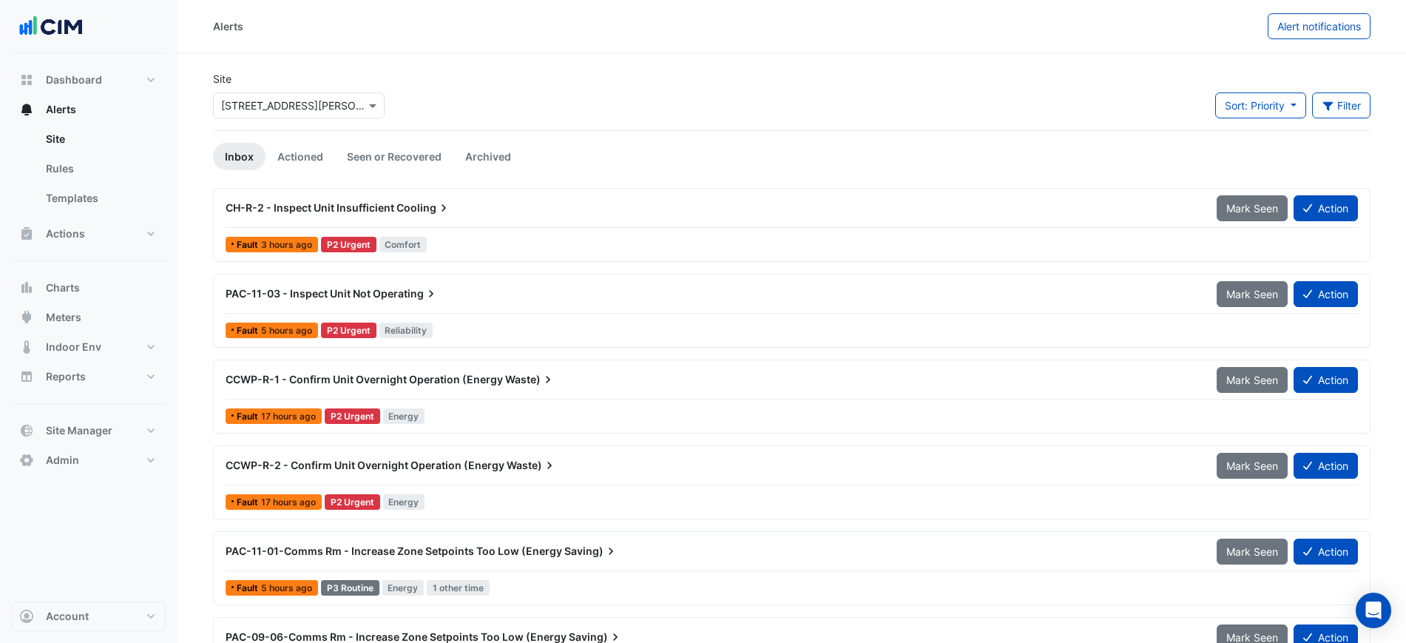
click at [572, 84] on div "Site × 6 Stewart Avenue Sort: Priority Priority Updated Filter Title Priority F…" at bounding box center [791, 100] width 1175 height 59
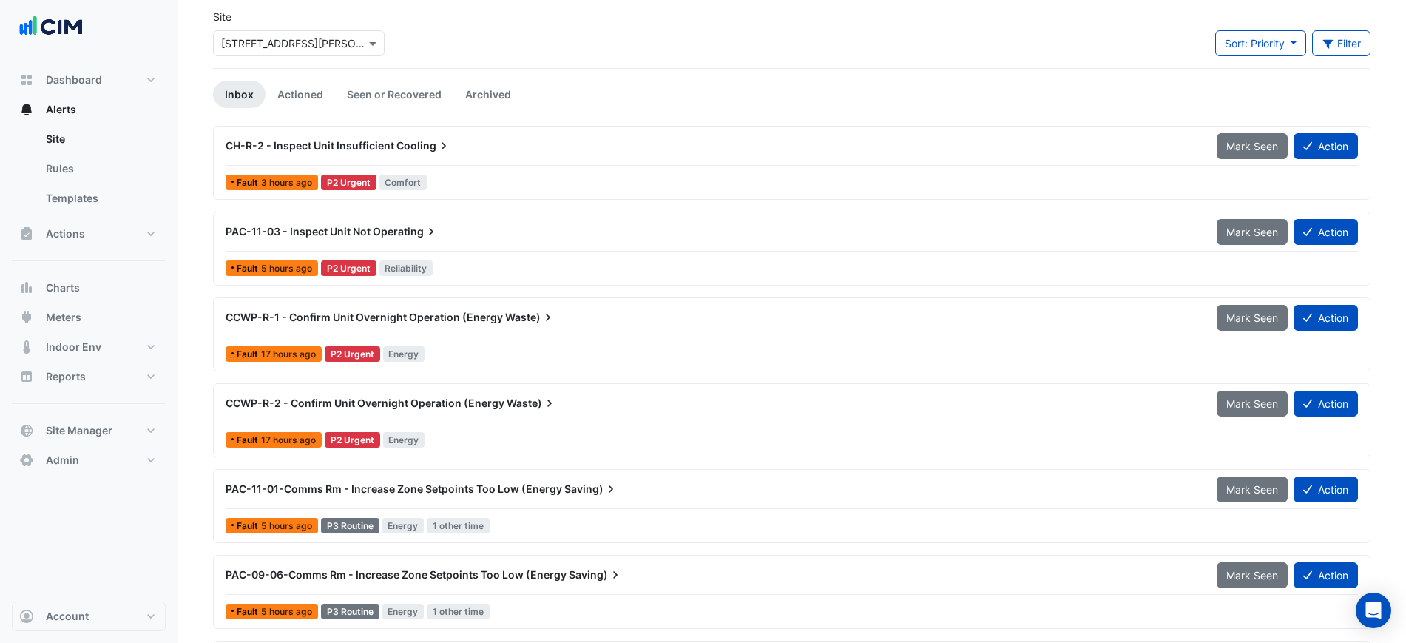
scroll to position [92, 0]
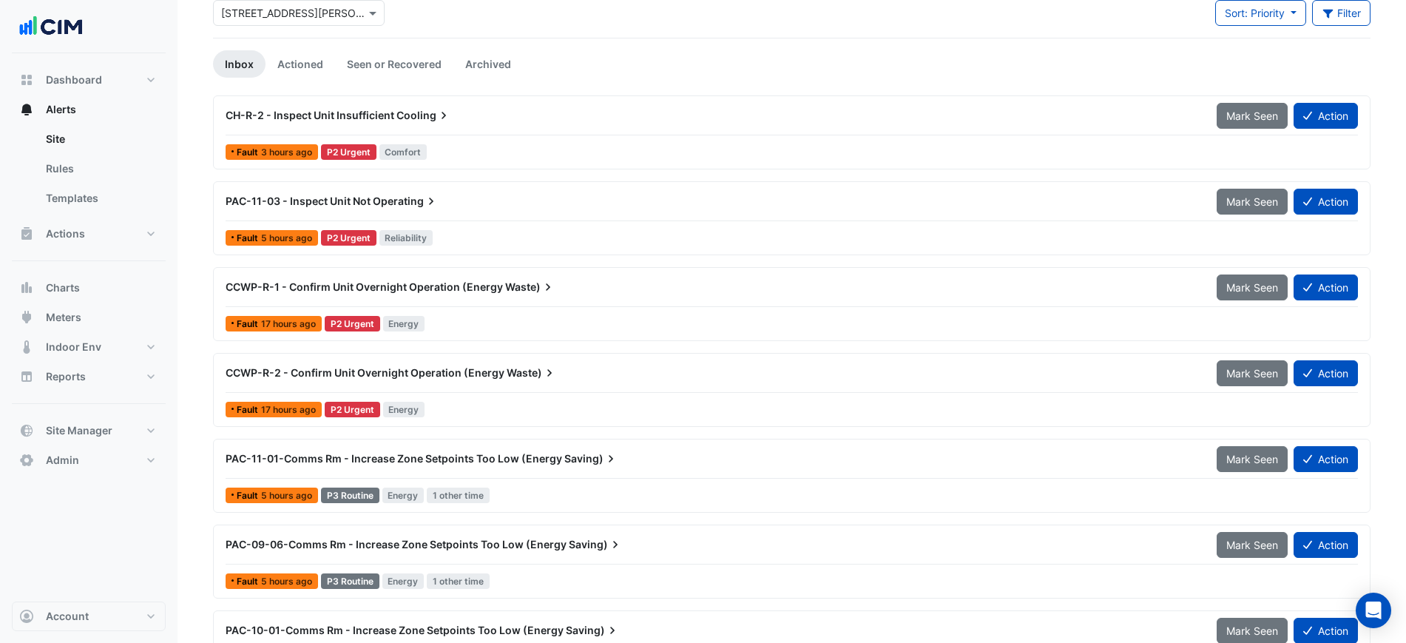
click at [466, 115] on div "CH-R-2 - Inspect Unit Insufficient Cooling" at bounding box center [712, 115] width 973 height 15
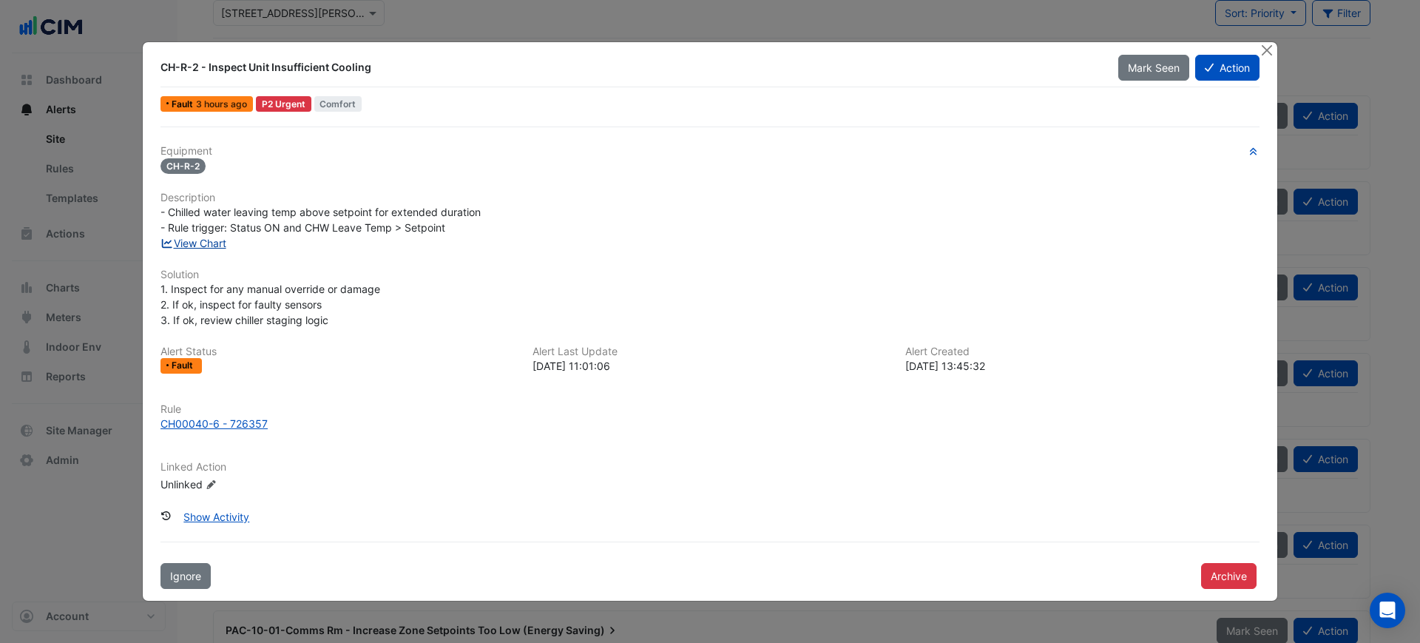
click at [204, 240] on link "View Chart" at bounding box center [194, 243] width 66 height 13
click at [1274, 47] on button "Close" at bounding box center [1267, 50] width 16 height 16
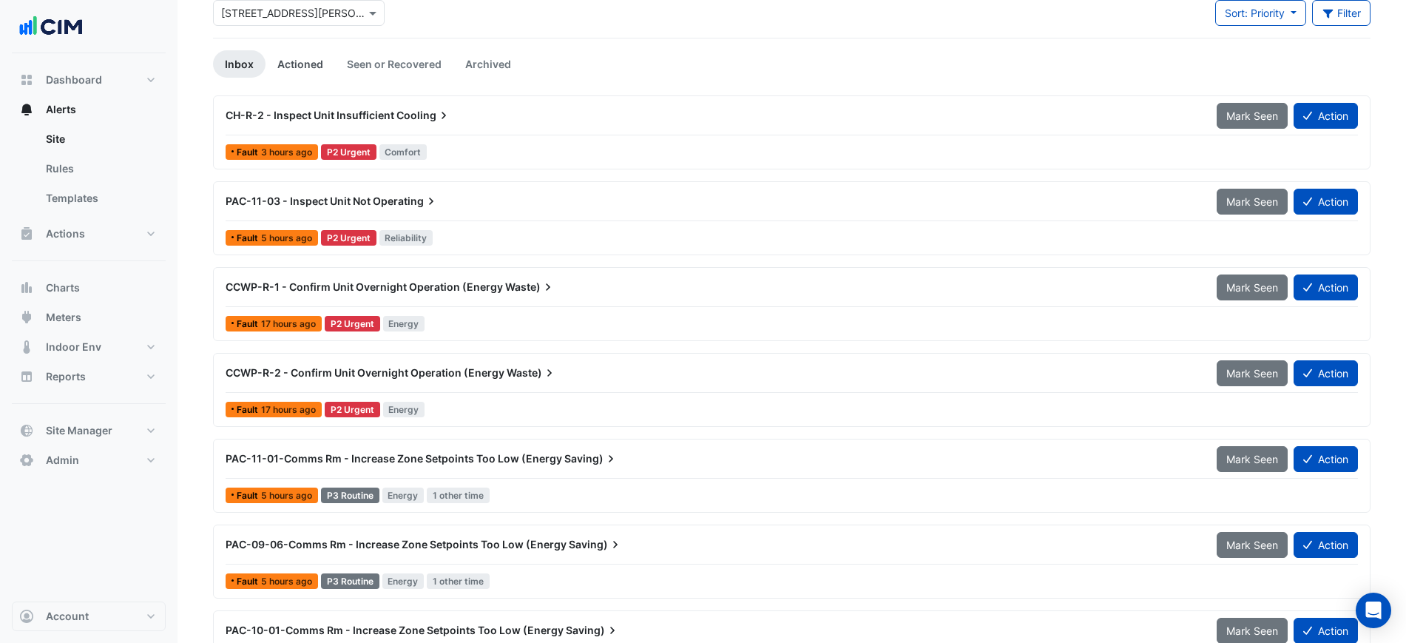
click at [297, 66] on link "Actioned" at bounding box center [301, 63] width 70 height 27
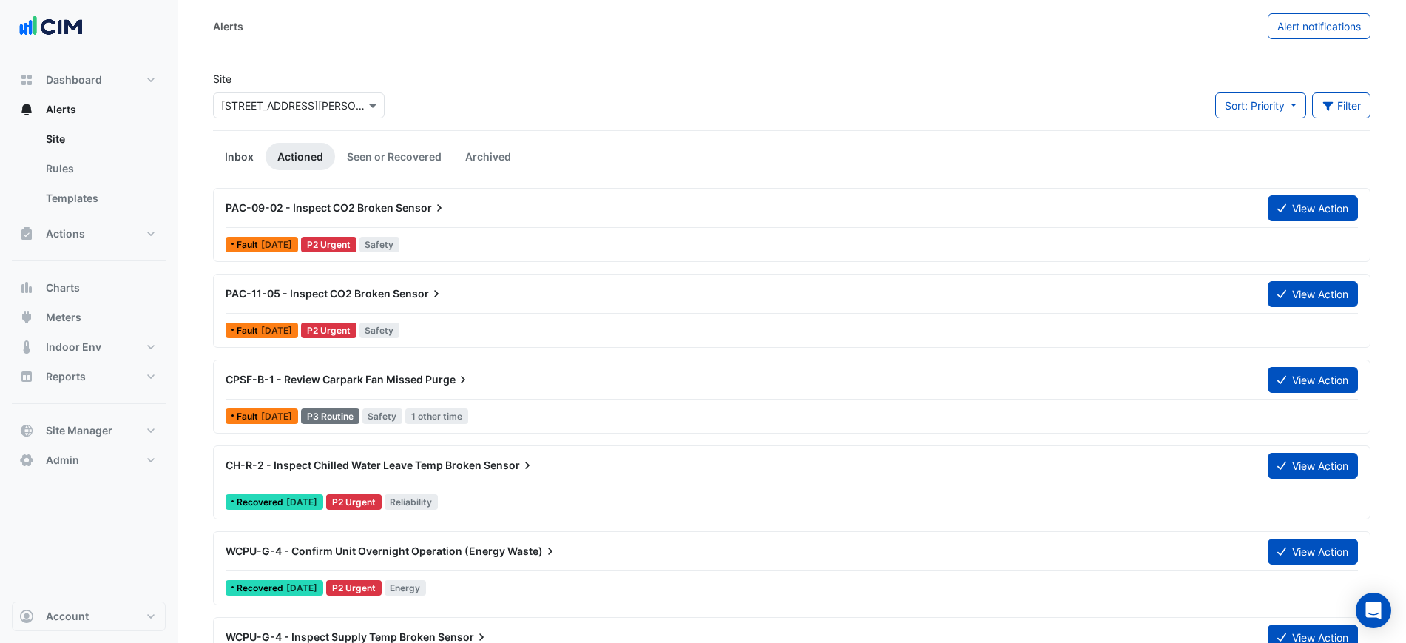
click at [241, 154] on link "Inbox" at bounding box center [239, 156] width 53 height 27
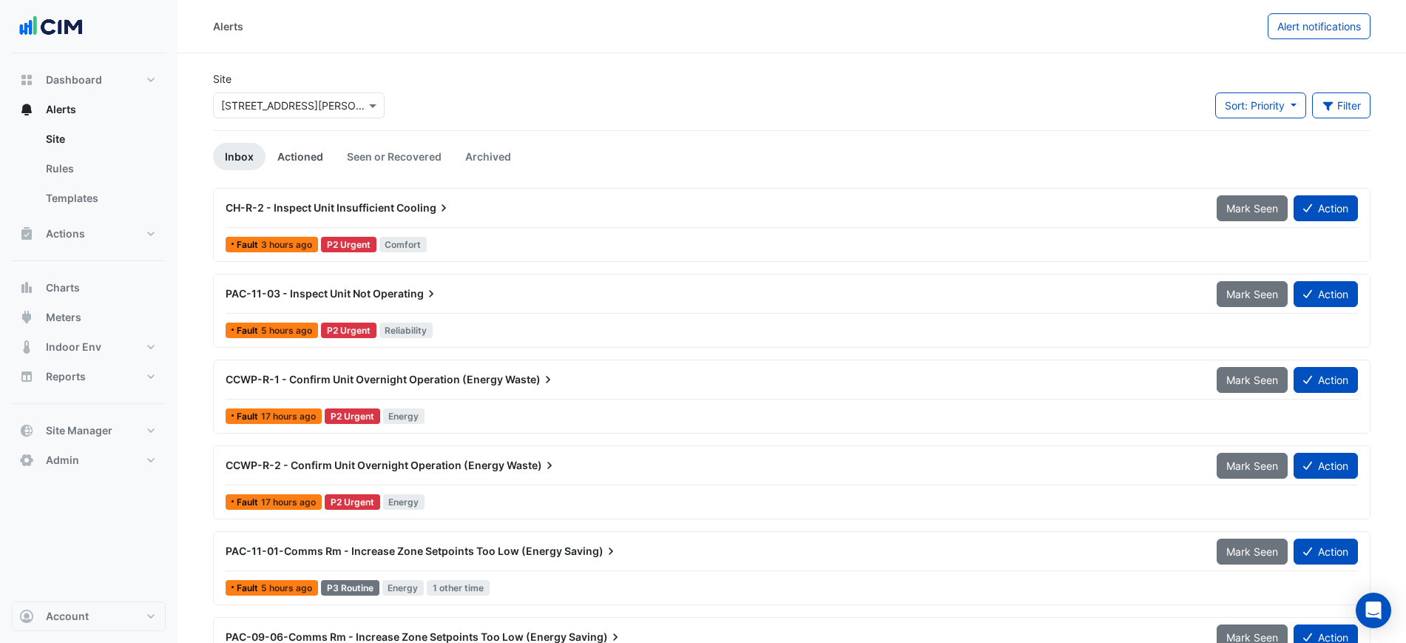
click at [299, 149] on link "Actioned" at bounding box center [301, 156] width 70 height 27
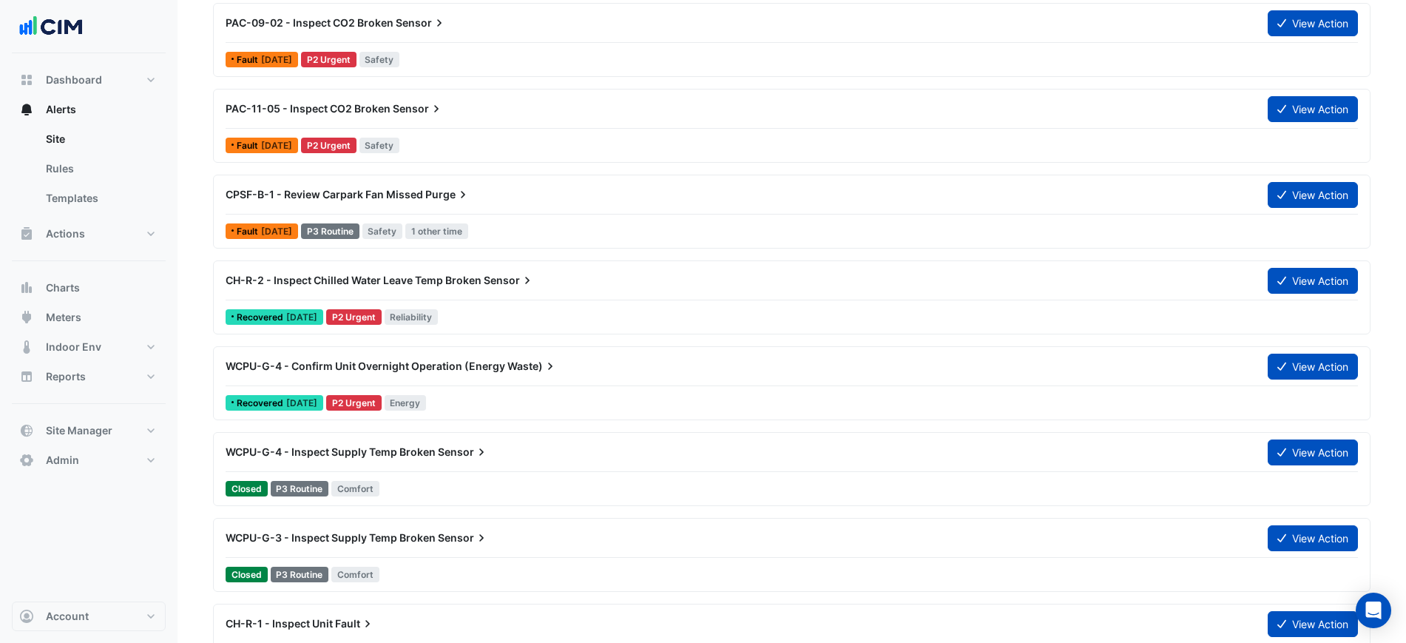
scroll to position [92, 0]
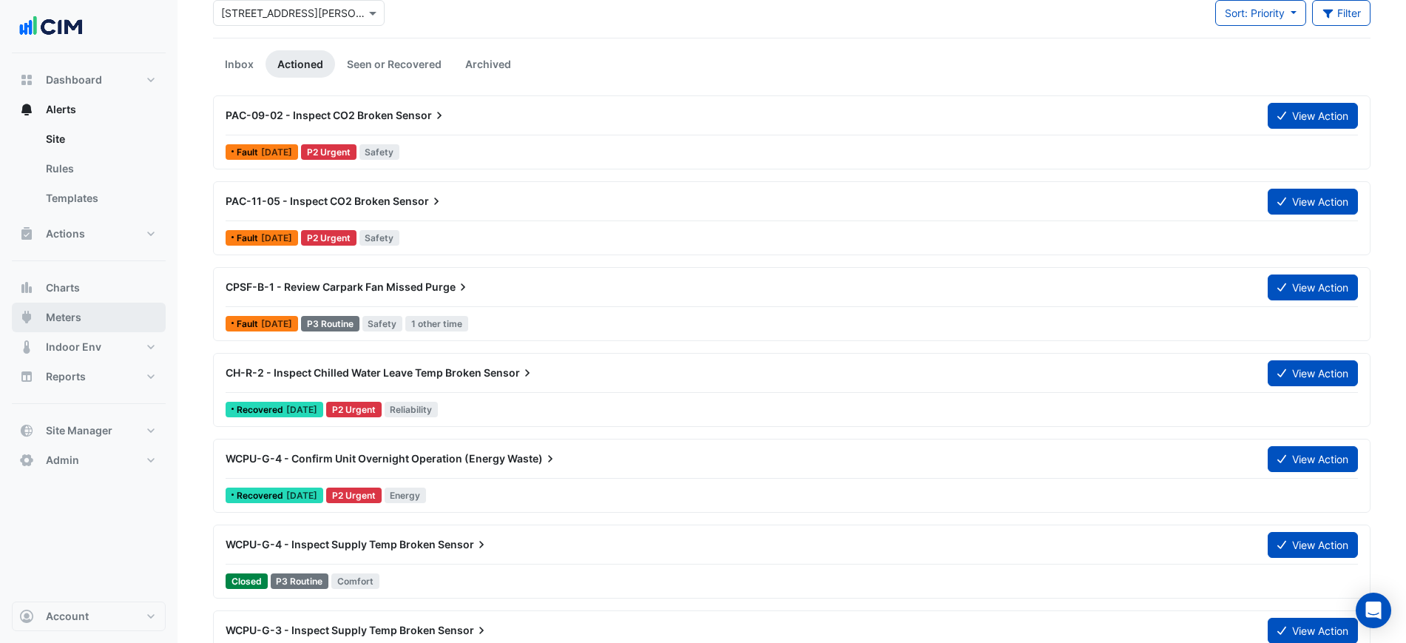
click at [93, 311] on button "Meters" at bounding box center [89, 318] width 154 height 30
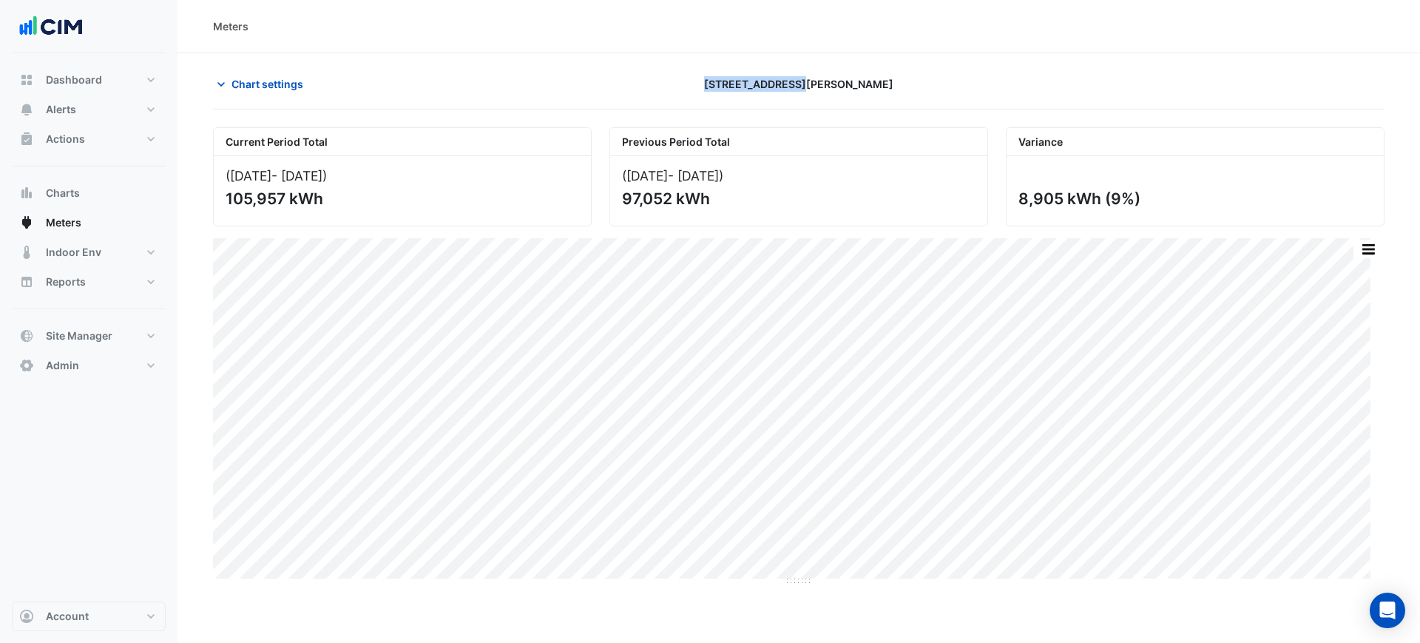
drag, startPoint x: 825, startPoint y: 100, endPoint x: 857, endPoint y: 100, distance: 31.8
click at [857, 100] on div "Chart settings 6 Stewart Avenue" at bounding box center [799, 90] width 1172 height 38
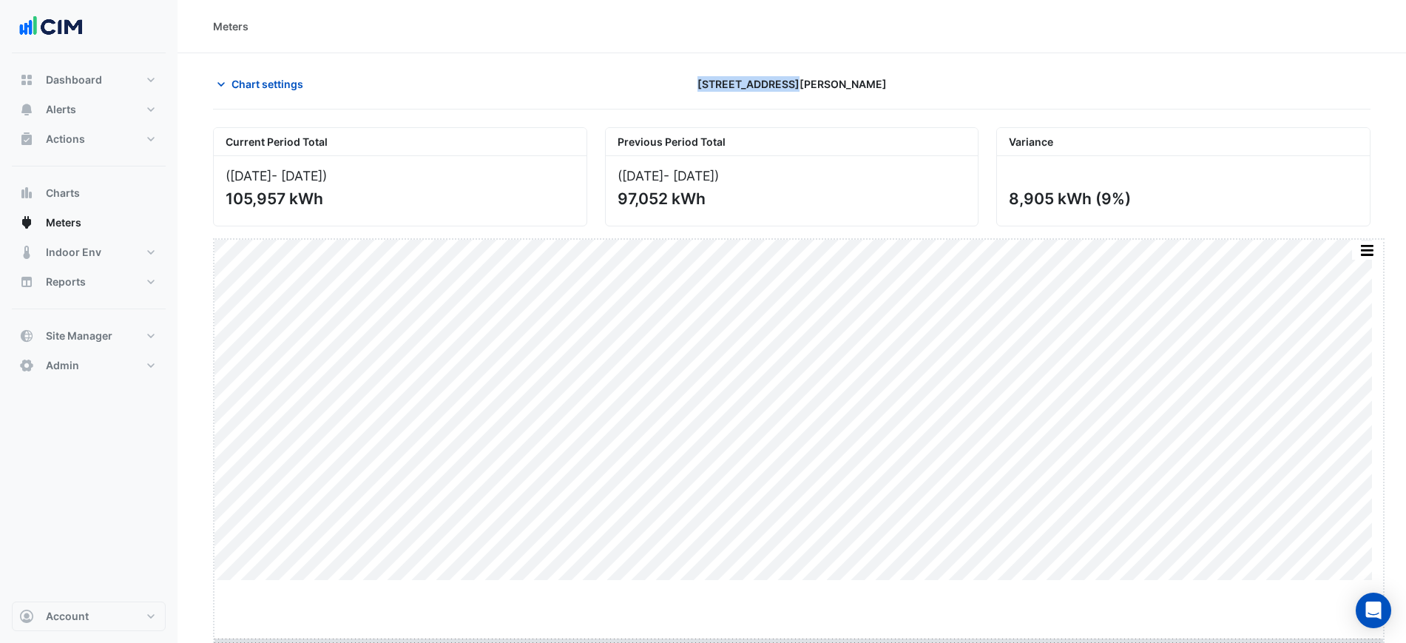
drag, startPoint x: 805, startPoint y: 581, endPoint x: 803, endPoint y: 643, distance: 62.2
click at [803, 643] on html "Meters Chart settings 6 Stewart Avenue Current Period Total (01 Sep 25 - 13 Oct…" at bounding box center [703, 321] width 1406 height 643
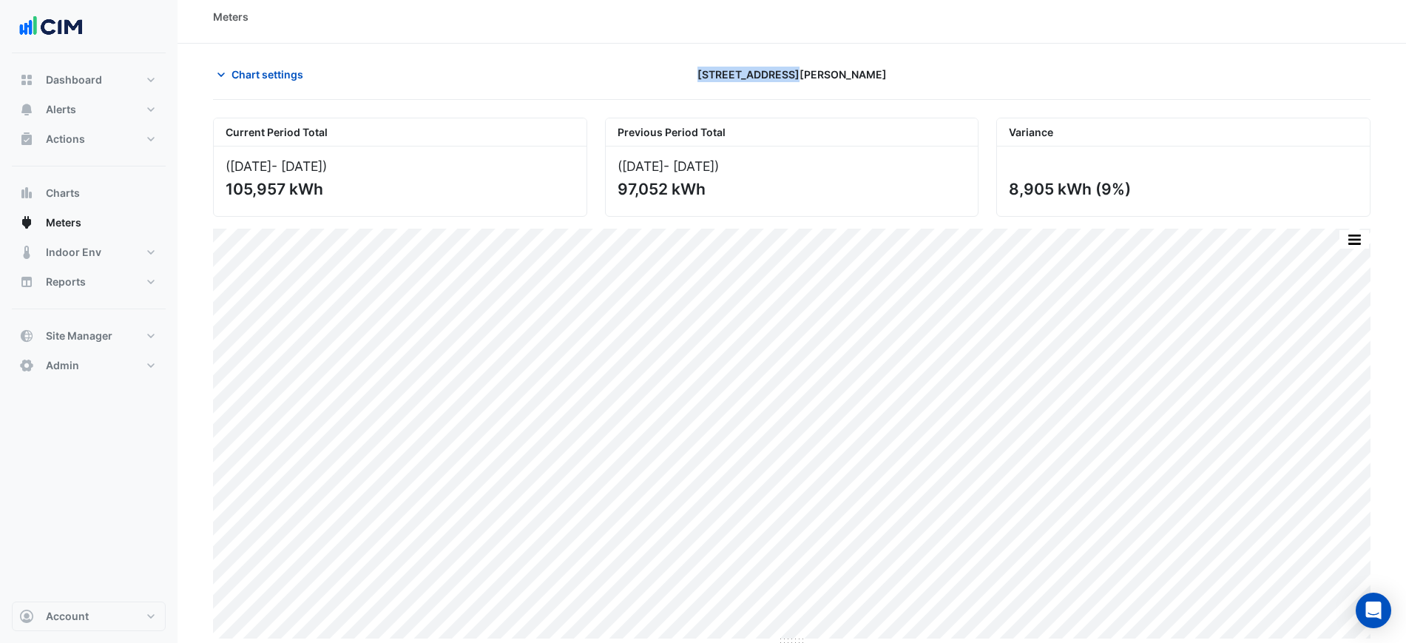
scroll to position [13, 0]
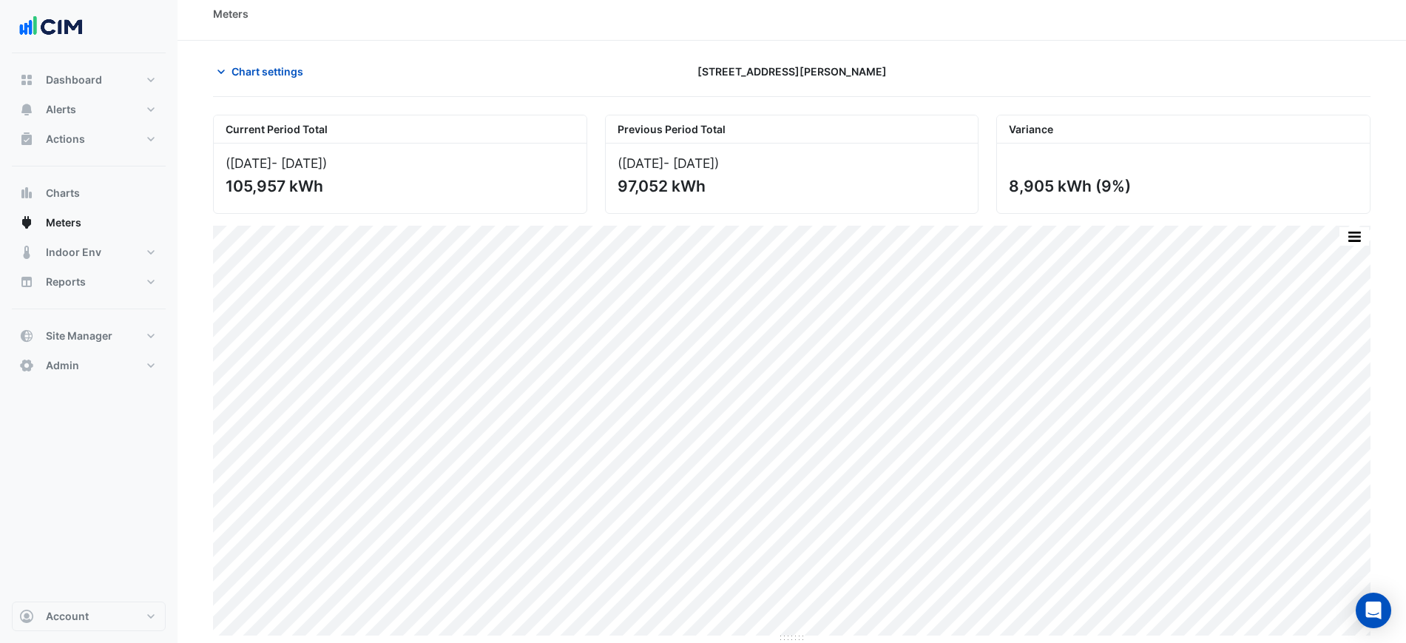
click at [997, 70] on div at bounding box center [1183, 71] width 392 height 26
click at [303, 68] on span "Chart settings" at bounding box center [268, 72] width 72 height 16
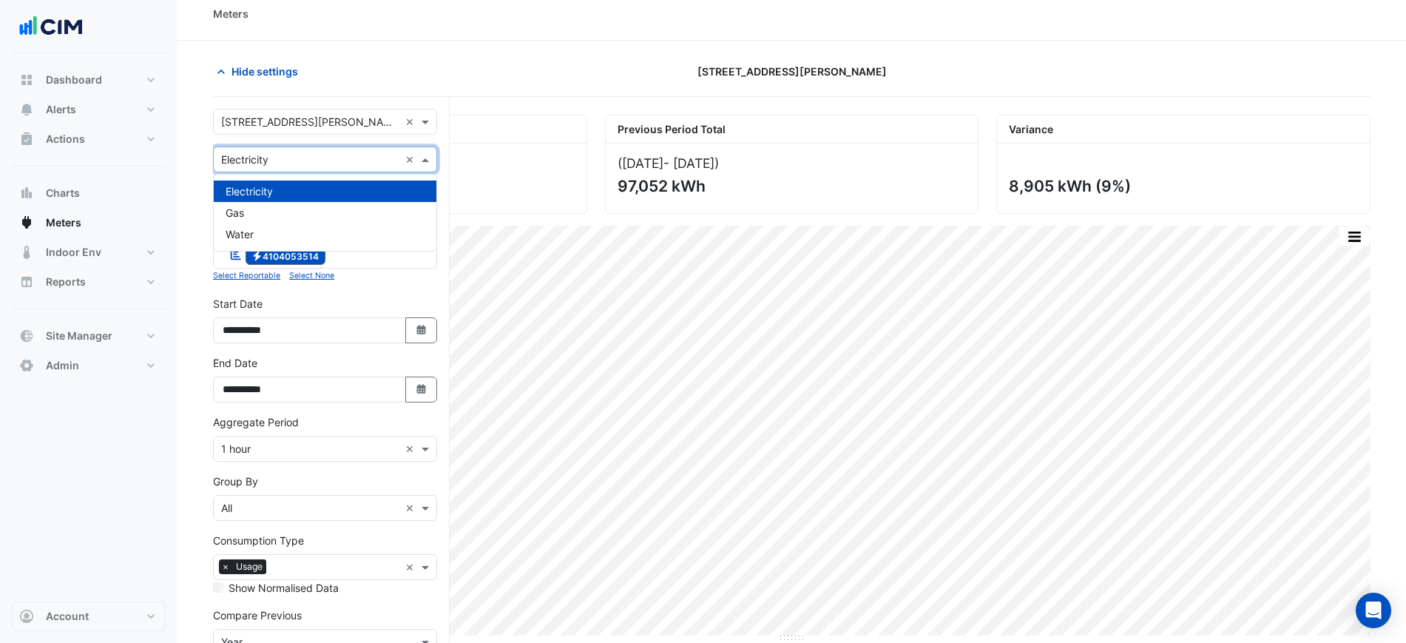
click at [281, 155] on input "text" at bounding box center [310, 160] width 178 height 16
click at [341, 59] on div "Hide settings" at bounding box center [400, 71] width 392 height 26
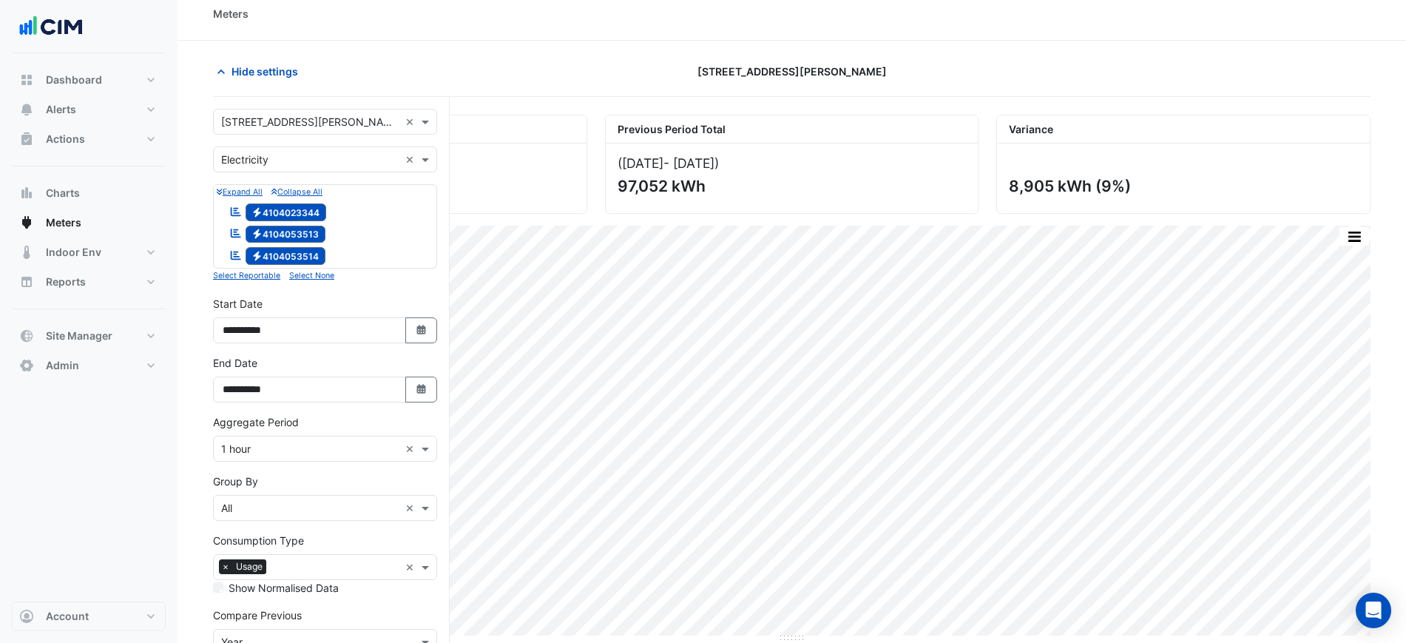
click at [272, 154] on input "text" at bounding box center [310, 160] width 178 height 16
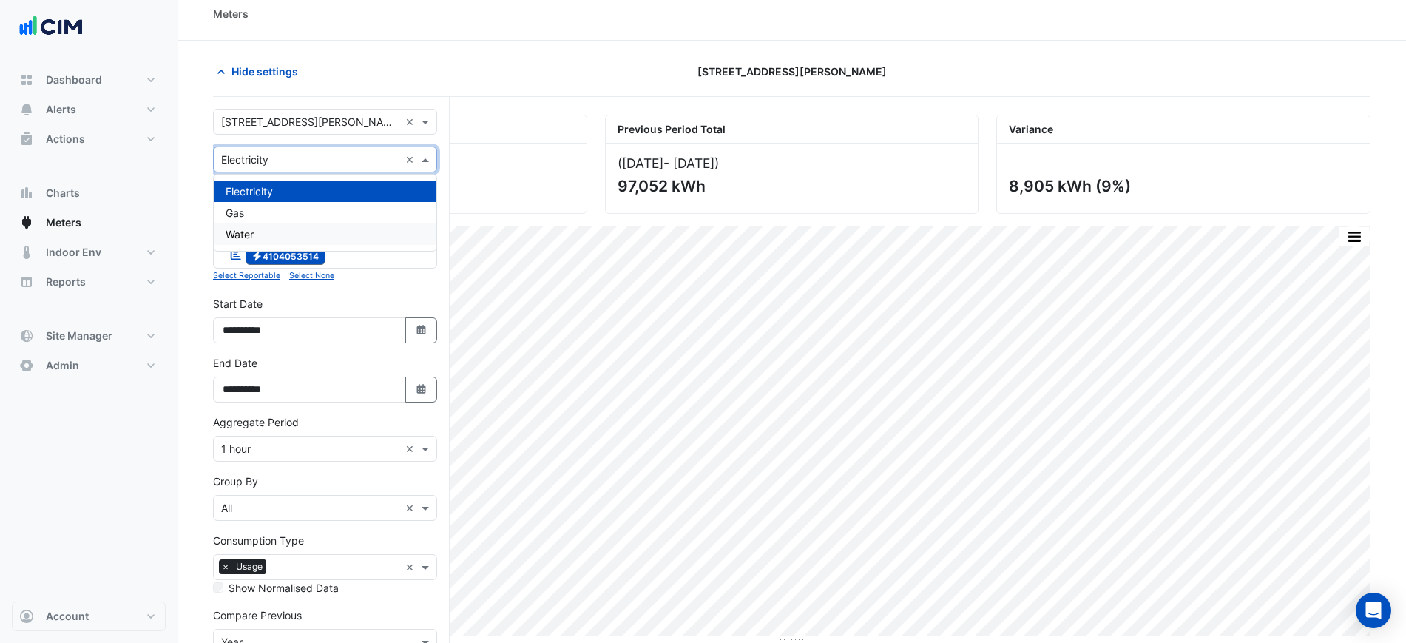
click at [283, 231] on div "Water" at bounding box center [325, 233] width 223 height 21
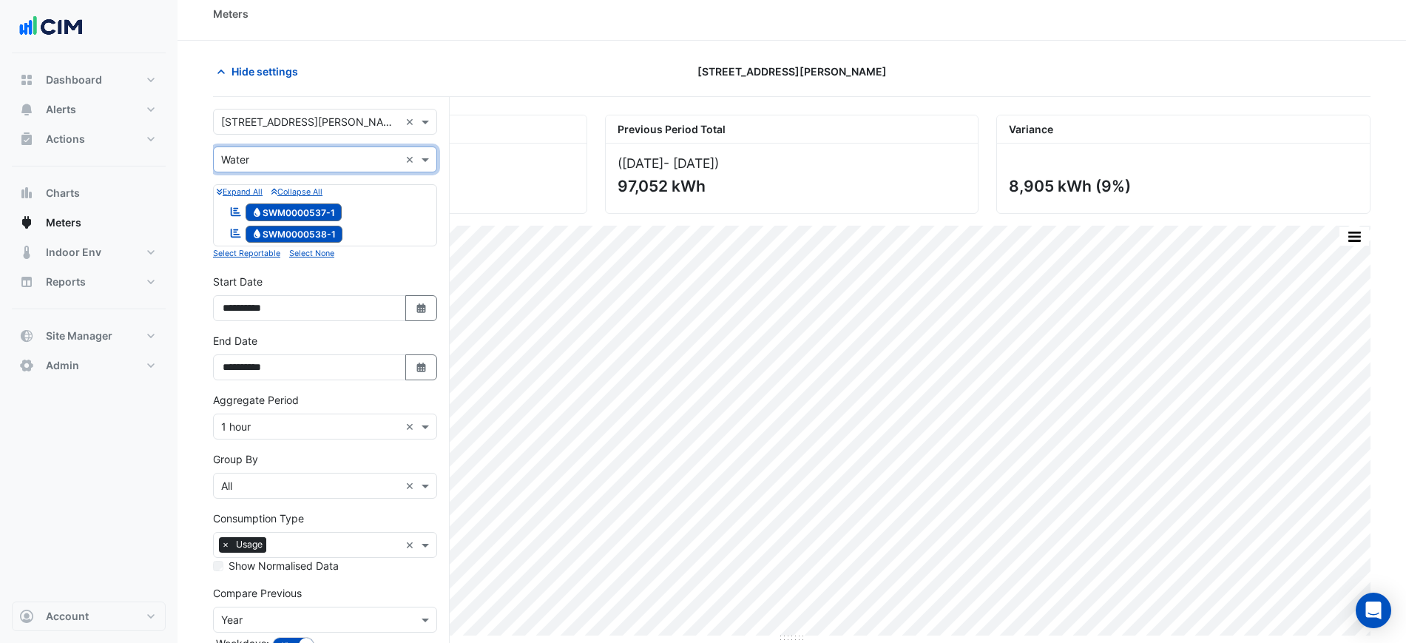
scroll to position [106, 0]
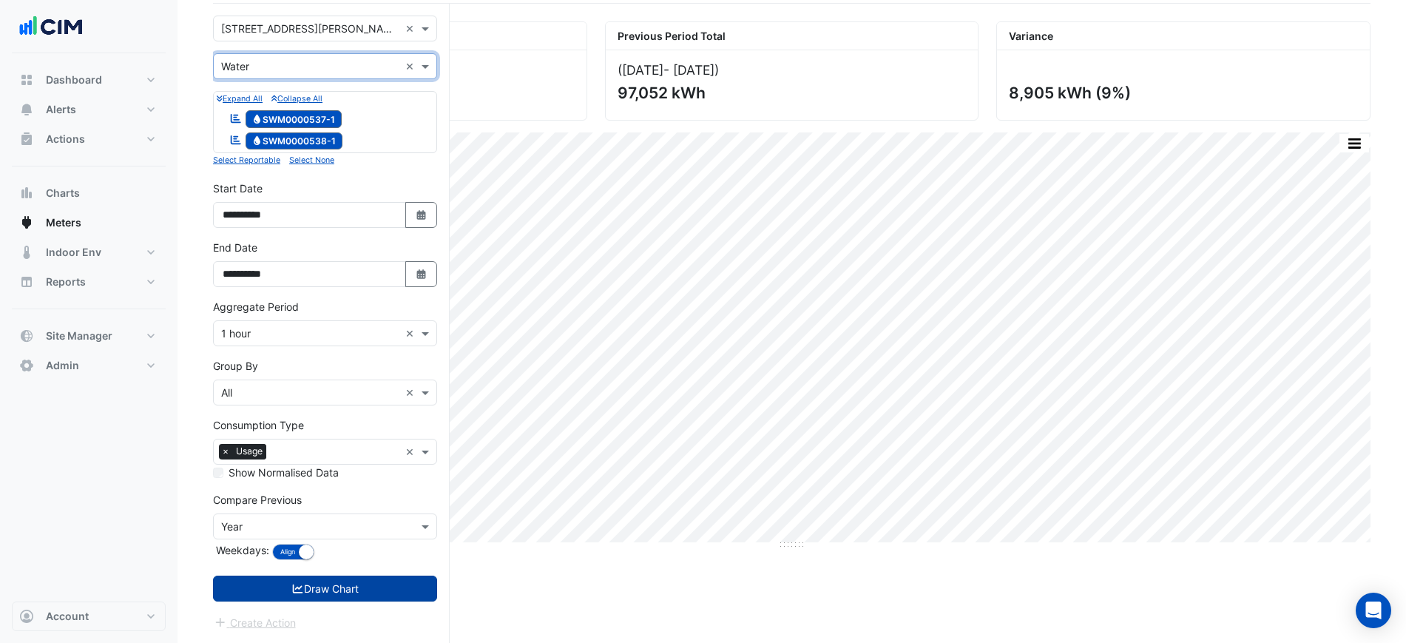
click at [363, 581] on button "Draw Chart" at bounding box center [325, 588] width 224 height 26
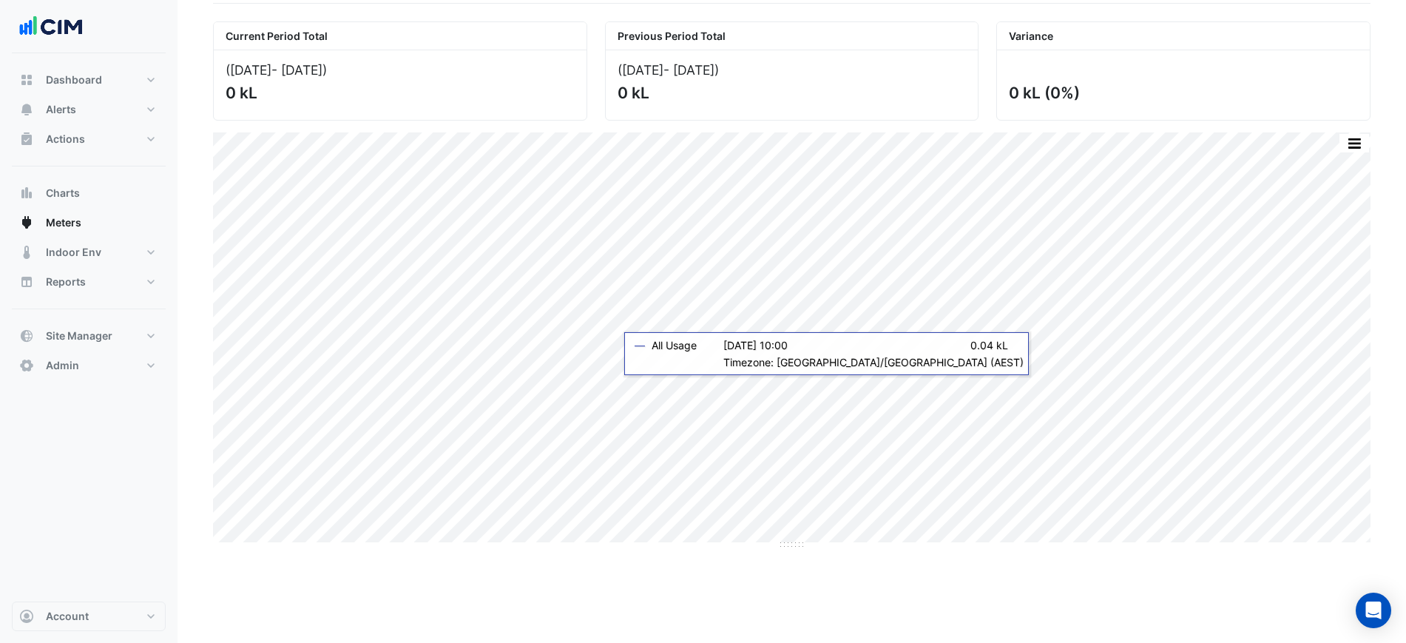
scroll to position [13, 0]
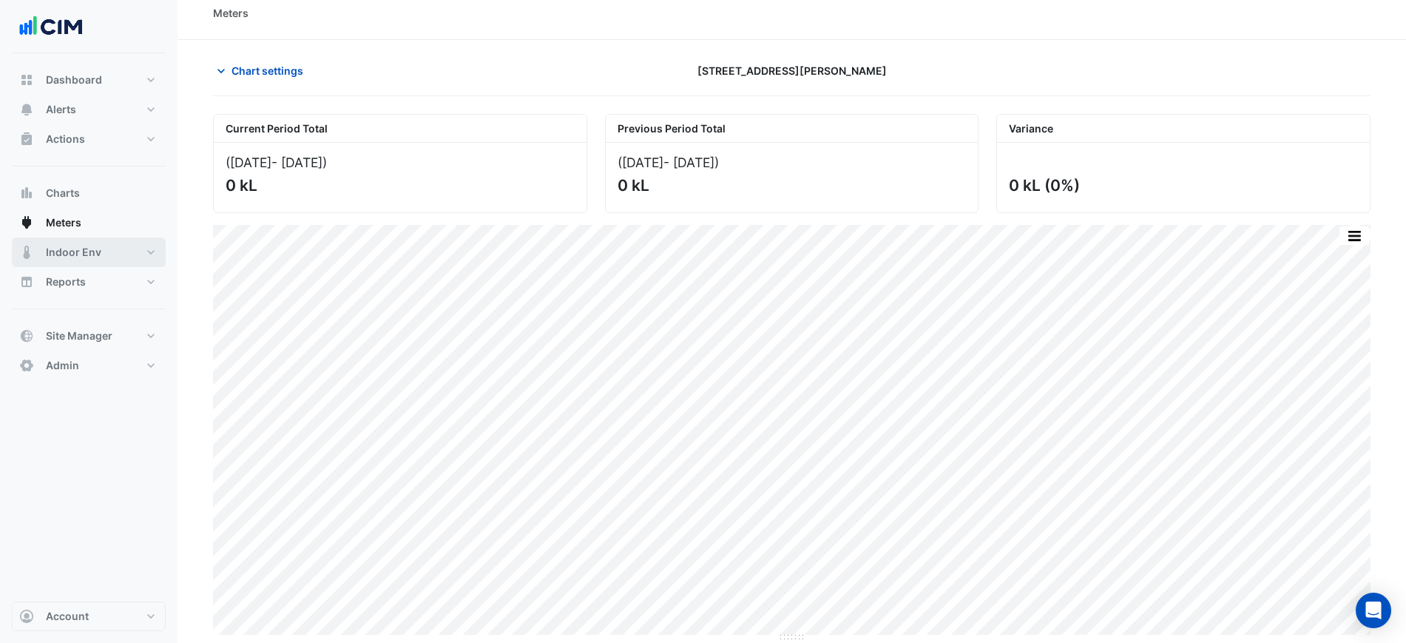
click at [121, 247] on button "Indoor Env" at bounding box center [89, 252] width 154 height 30
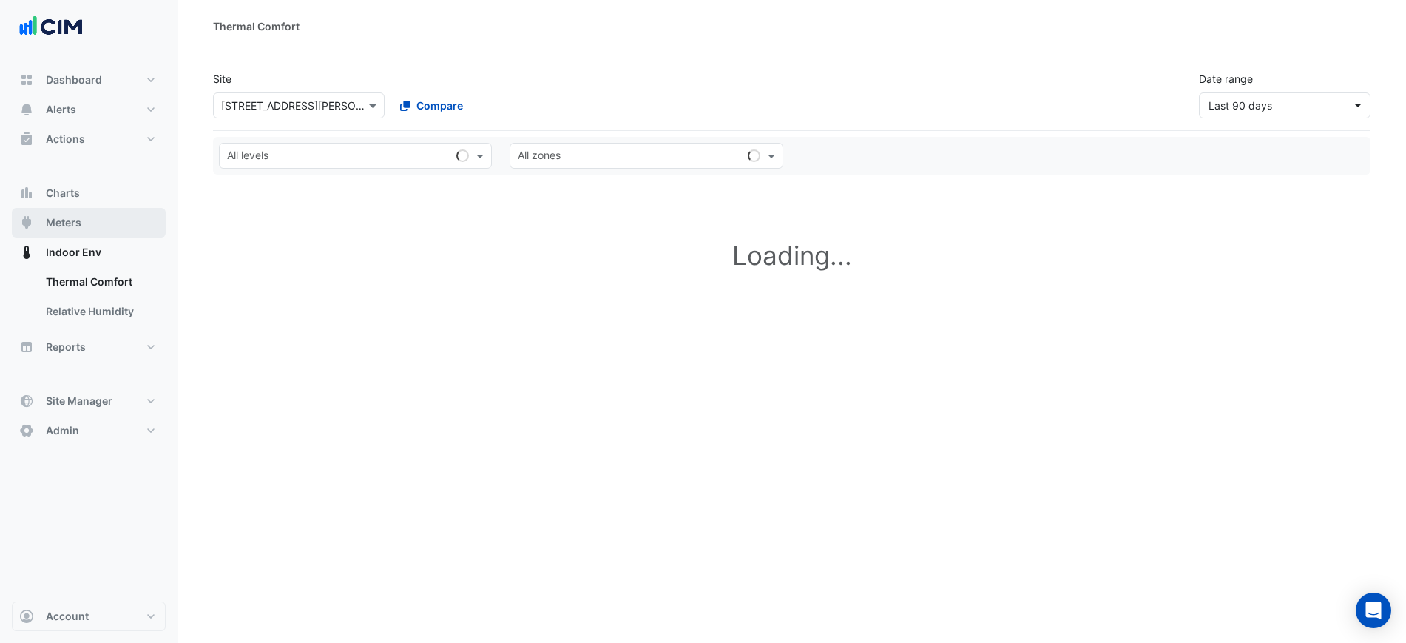
click at [108, 224] on button "Meters" at bounding box center [89, 223] width 154 height 30
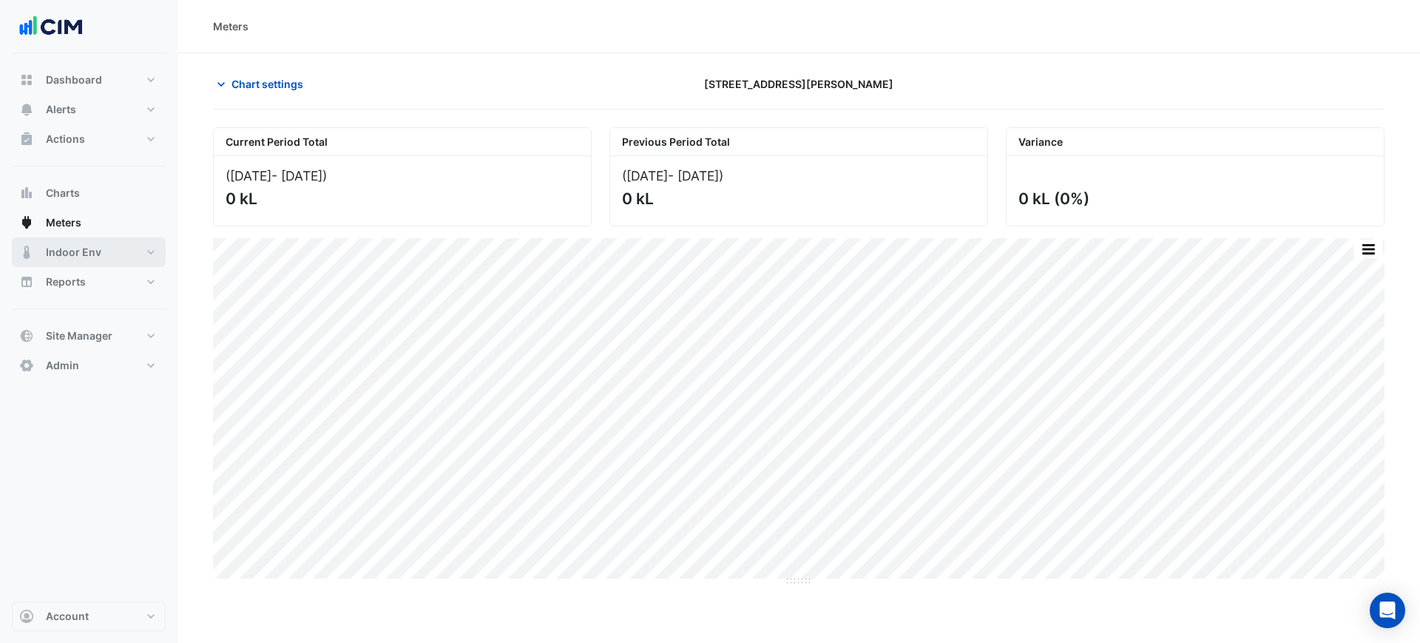
click at [93, 254] on span "Indoor Env" at bounding box center [73, 252] width 55 height 15
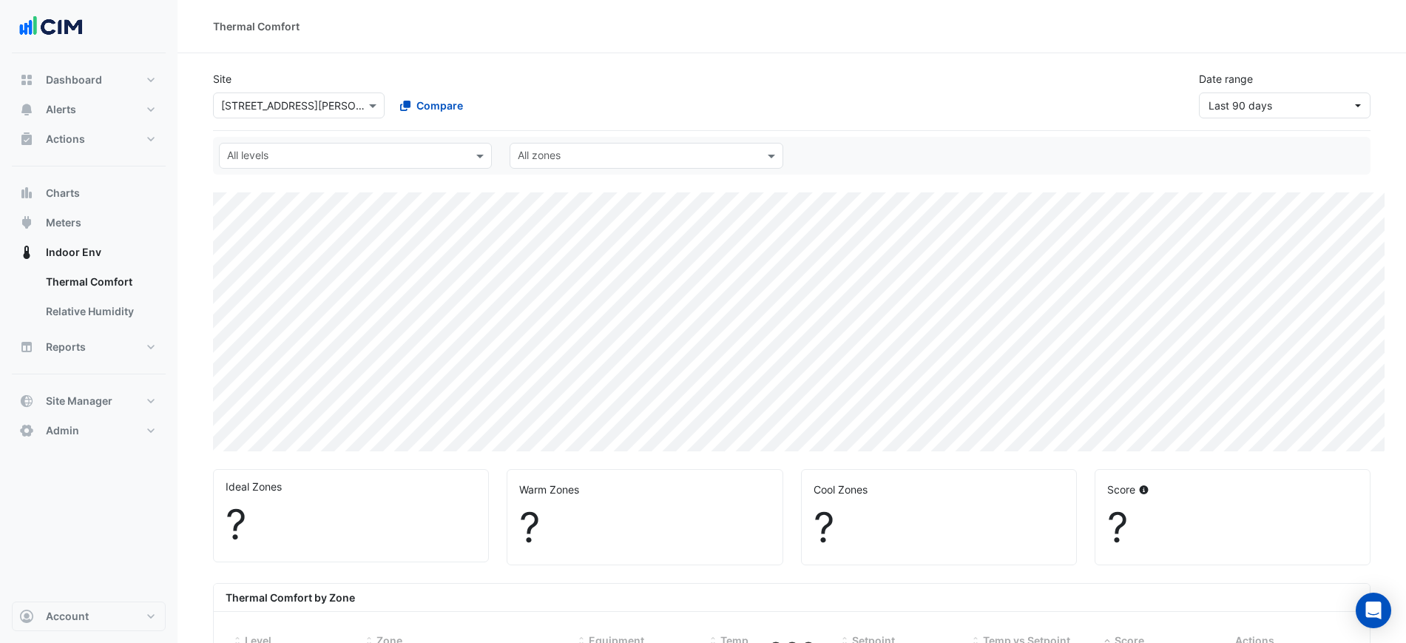
select select "***"
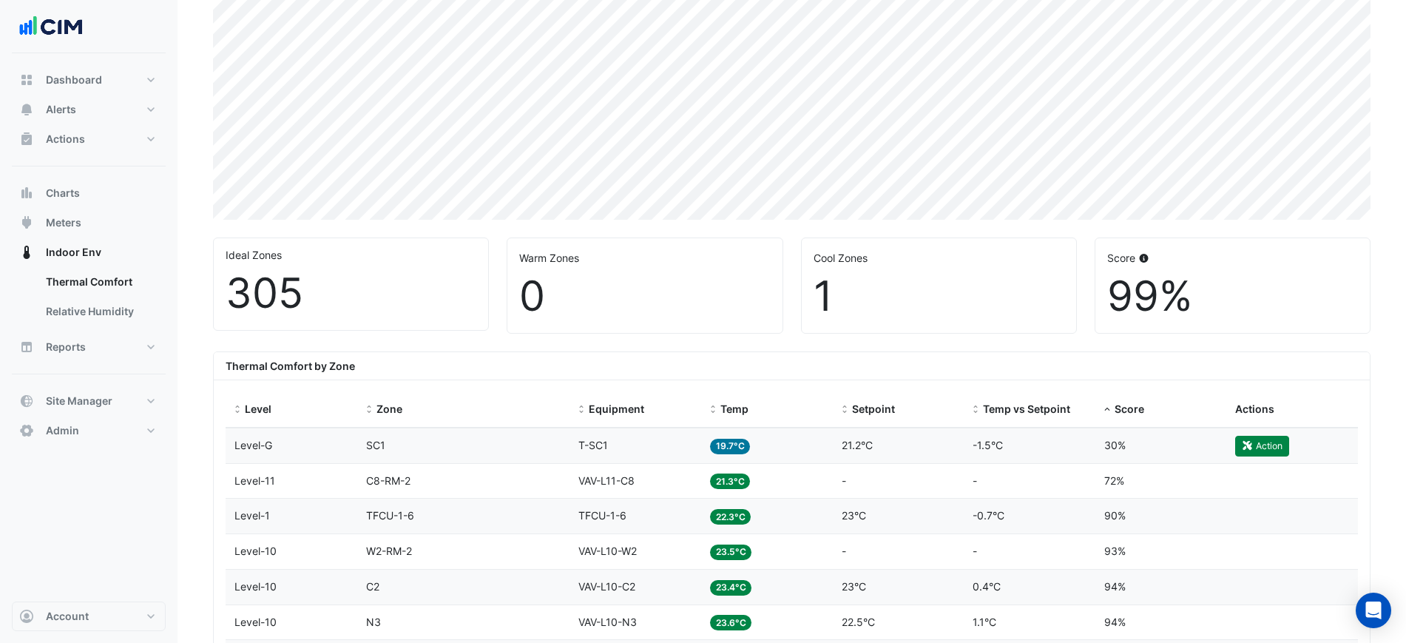
scroll to position [277, 0]
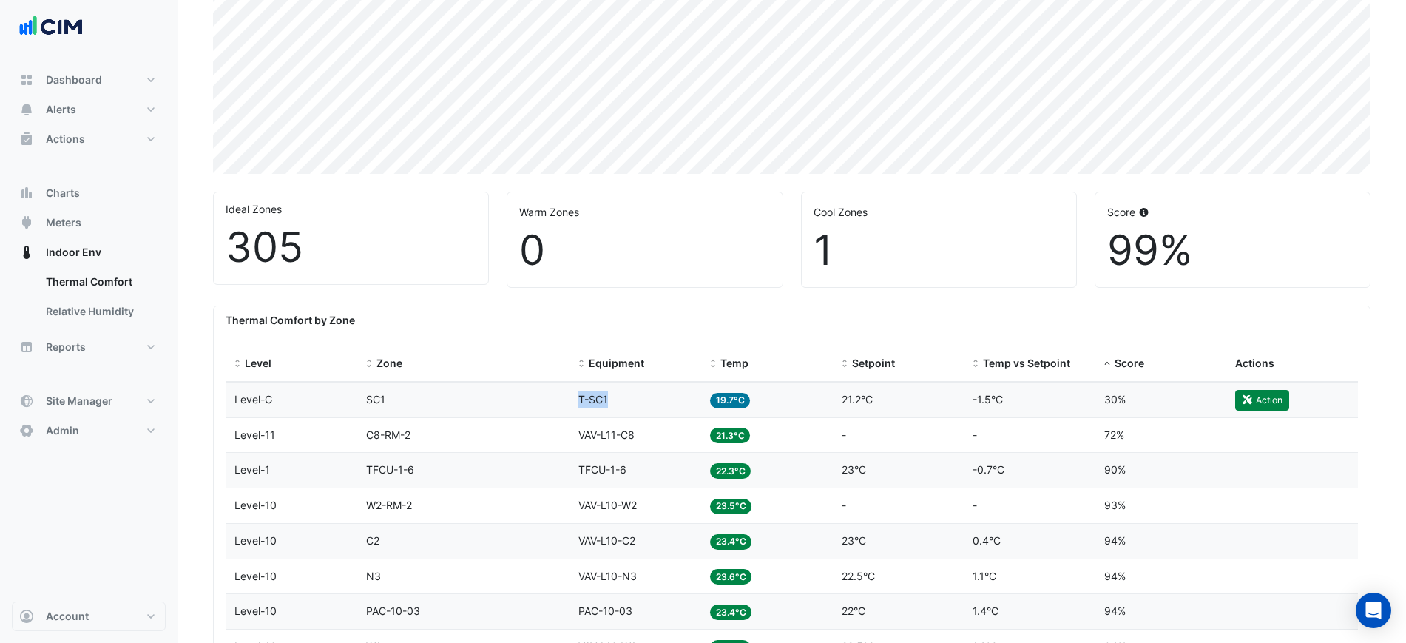
drag, startPoint x: 617, startPoint y: 396, endPoint x: 581, endPoint y: 396, distance: 36.2
click at [581, 396] on div "Equipment T-SC1" at bounding box center [635, 399] width 114 height 17
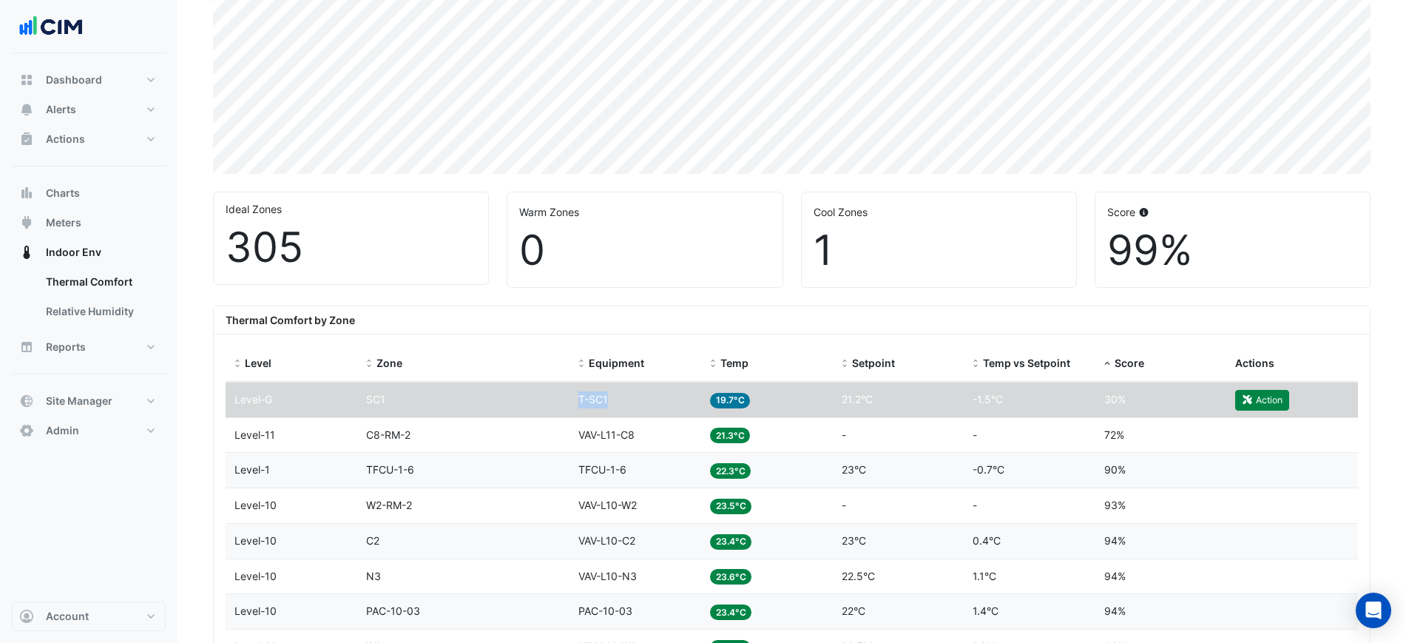
click at [615, 394] on div "Equipment T-SC1" at bounding box center [635, 399] width 114 height 17
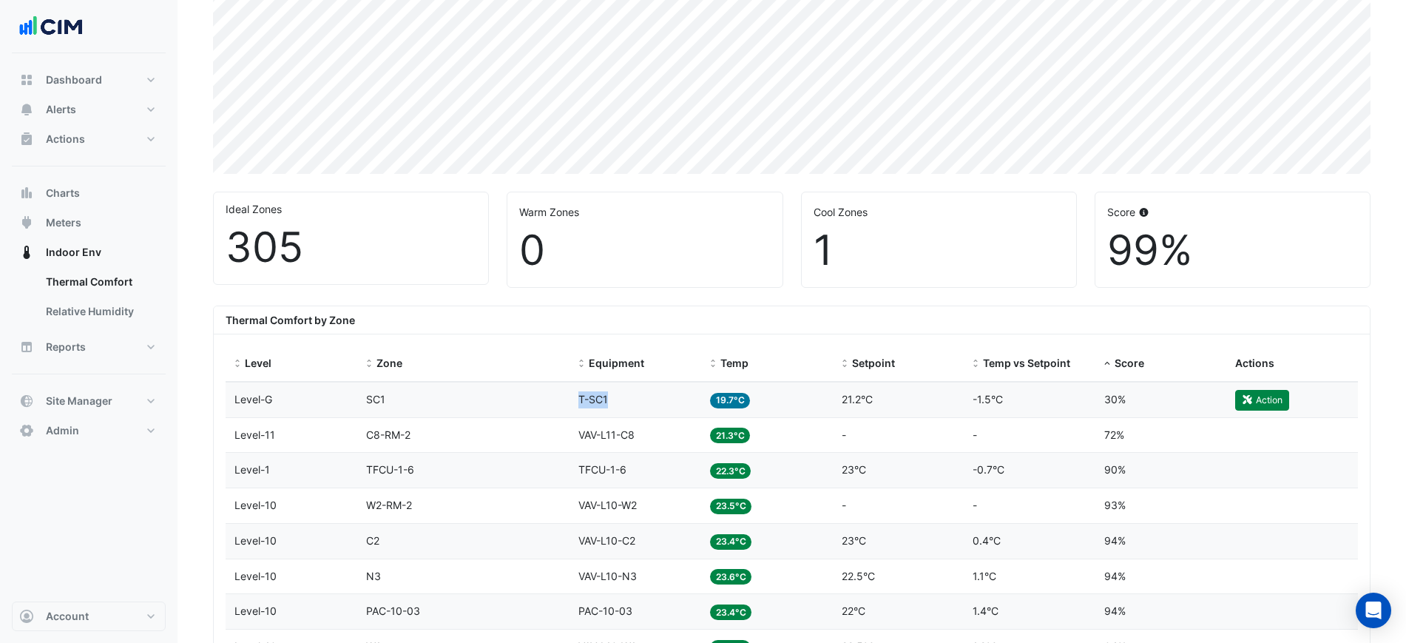
click at [567, 396] on div "Level Level-G Zone SC1 Equipment T-SC1 Temp 19.7°C Setpoint 21.2°C Temp vs Setp…" at bounding box center [792, 399] width 1132 height 35
copy div "Equipment T-SC1"
click at [766, 318] on div "Thermal Comfort by Zone" at bounding box center [792, 320] width 1156 height 28
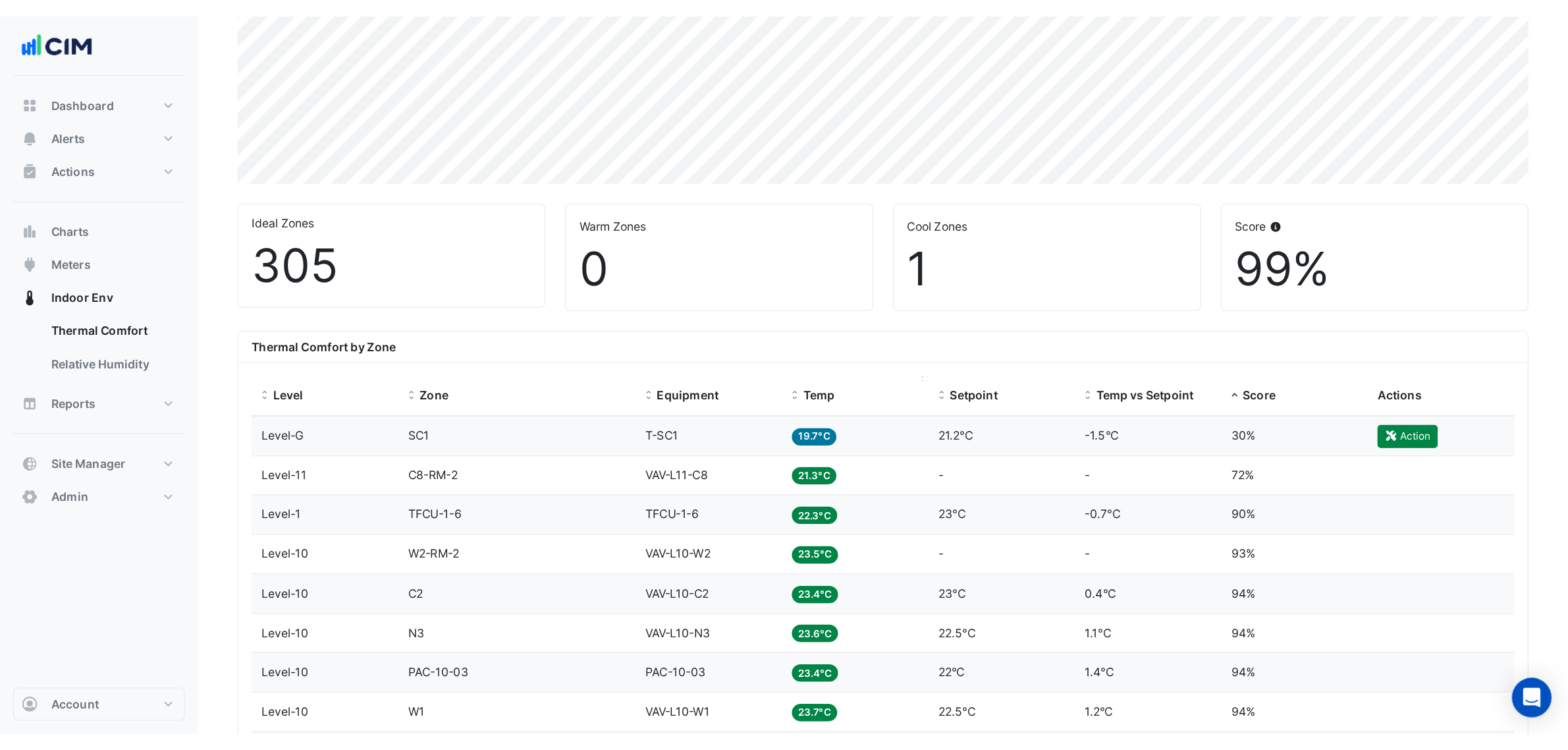
scroll to position [330, 0]
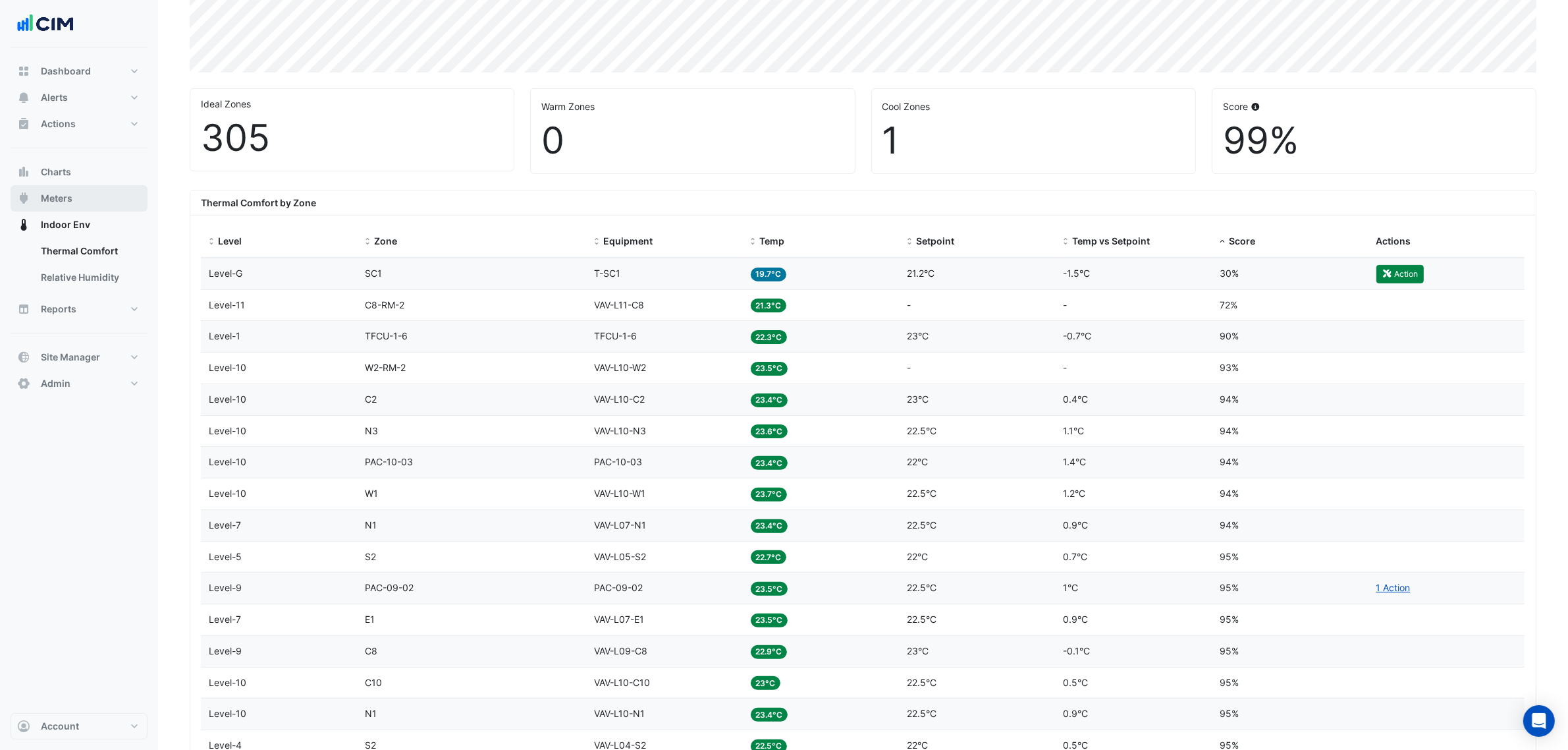
click at [69, 189] on button "Meters" at bounding box center [79, 199] width 137 height 27
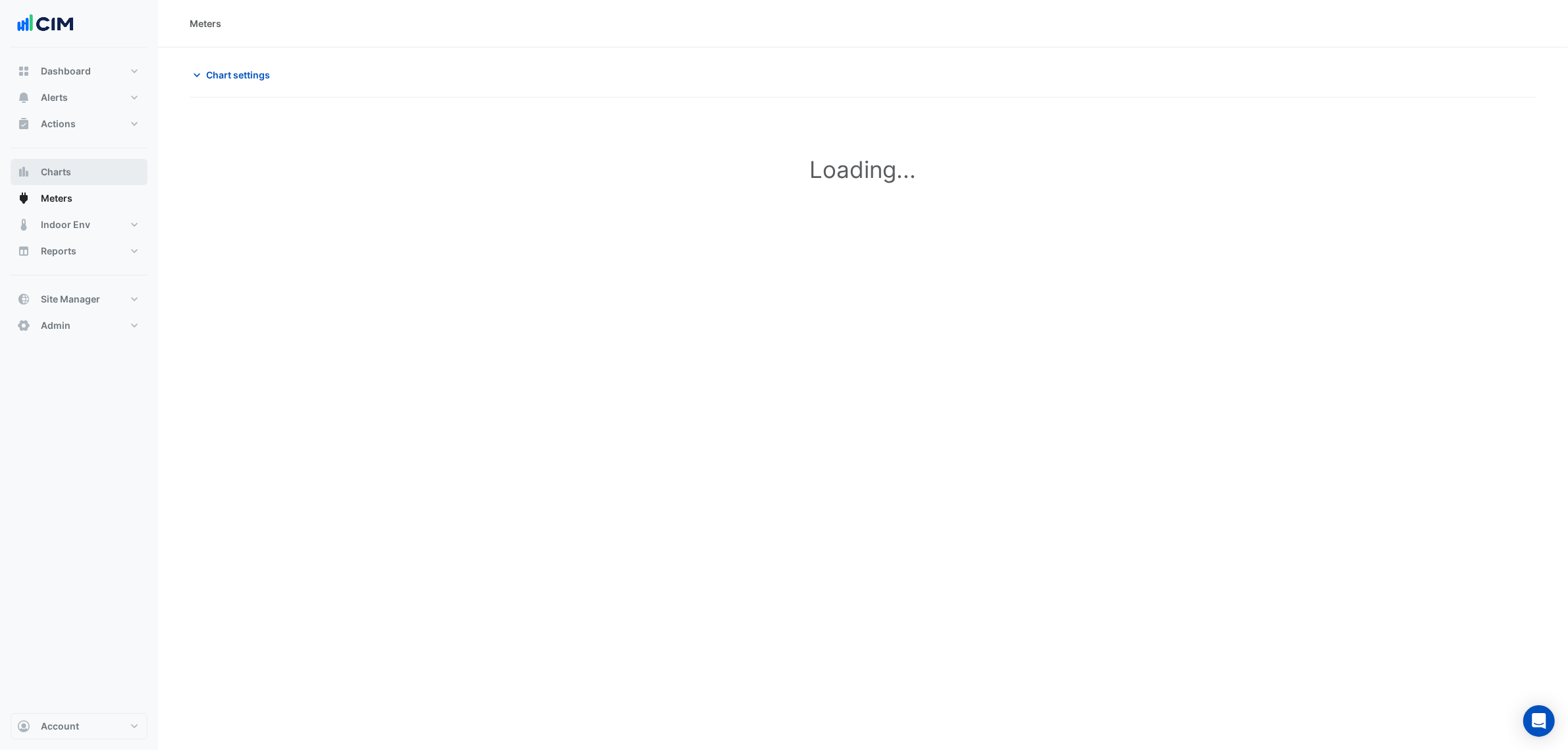
click at [77, 168] on button "Charts" at bounding box center [79, 172] width 137 height 27
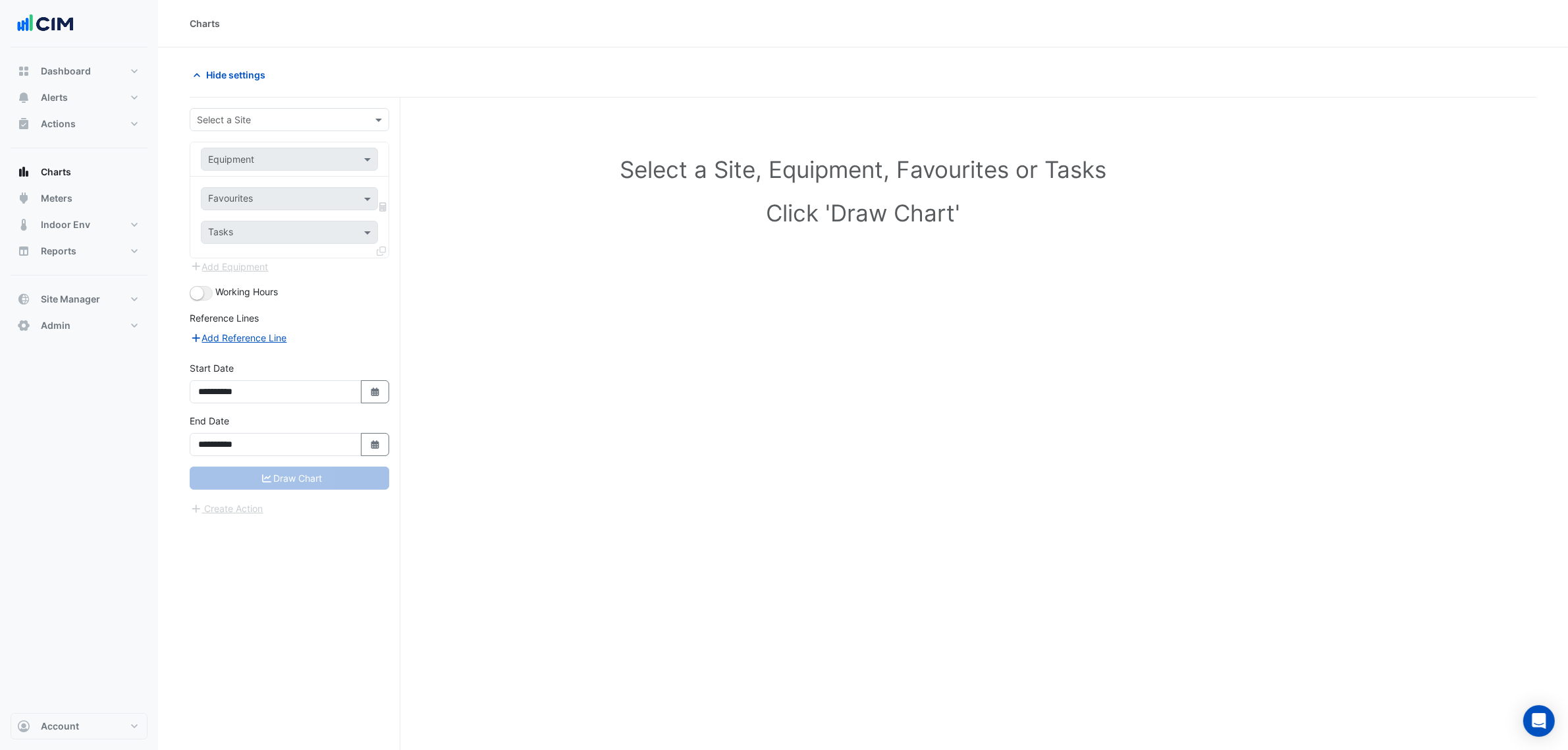
click at [227, 137] on form "**********" at bounding box center [289, 312] width 199 height 408
click at [235, 124] on input "text" at bounding box center [276, 120] width 158 height 14
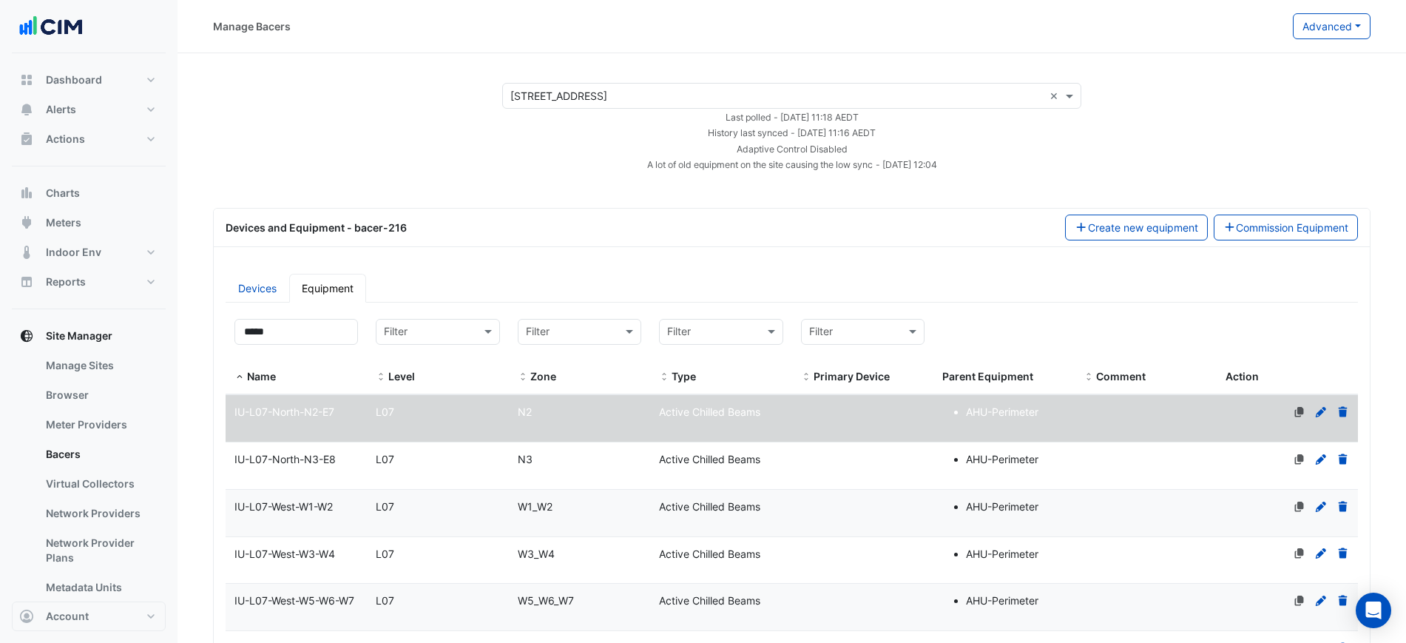
select select "***"
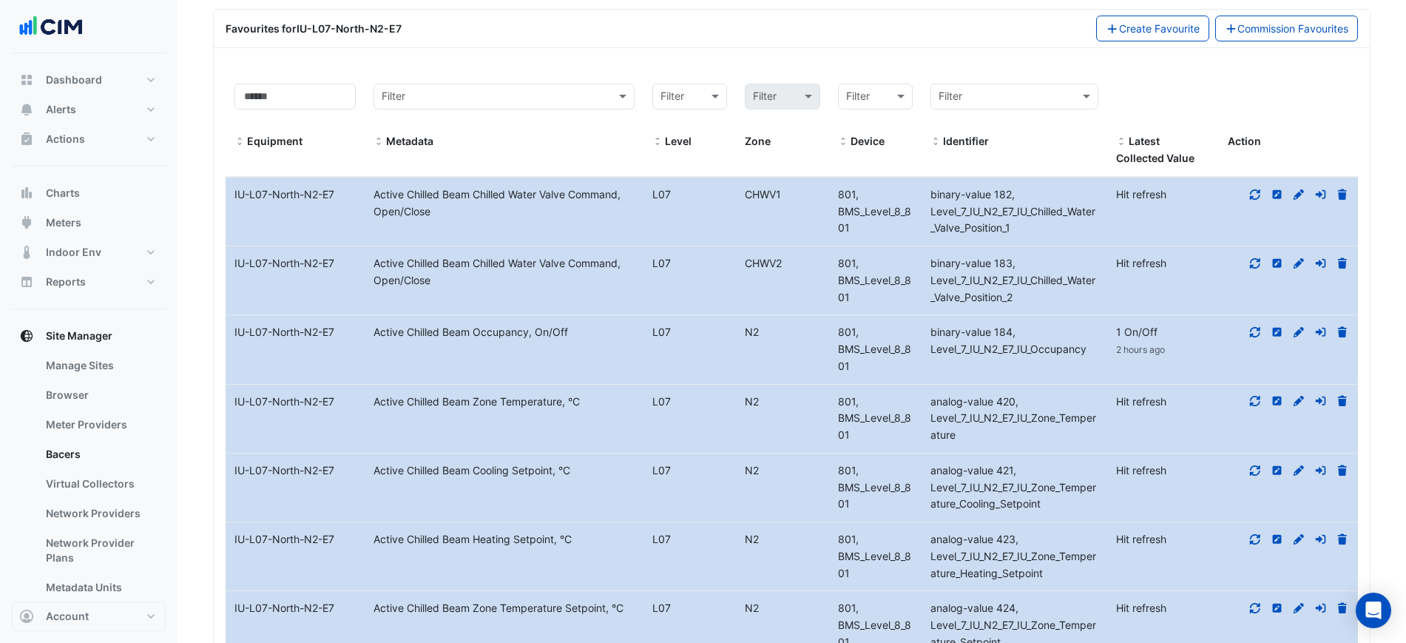
click at [998, 257] on span "binary-value 183, Level_7_IU_N2_E7_IU_Chilled_Water_Valve_Position_2" at bounding box center [1012, 280] width 165 height 47
click at [772, 315] on datatable-body-cell "Level L07 N2" at bounding box center [736, 349] width 186 height 68
click at [777, 393] on datatable-body-cell "Level L07 N2" at bounding box center [736, 419] width 186 height 68
click at [1254, 327] on icon at bounding box center [1255, 332] width 13 height 10
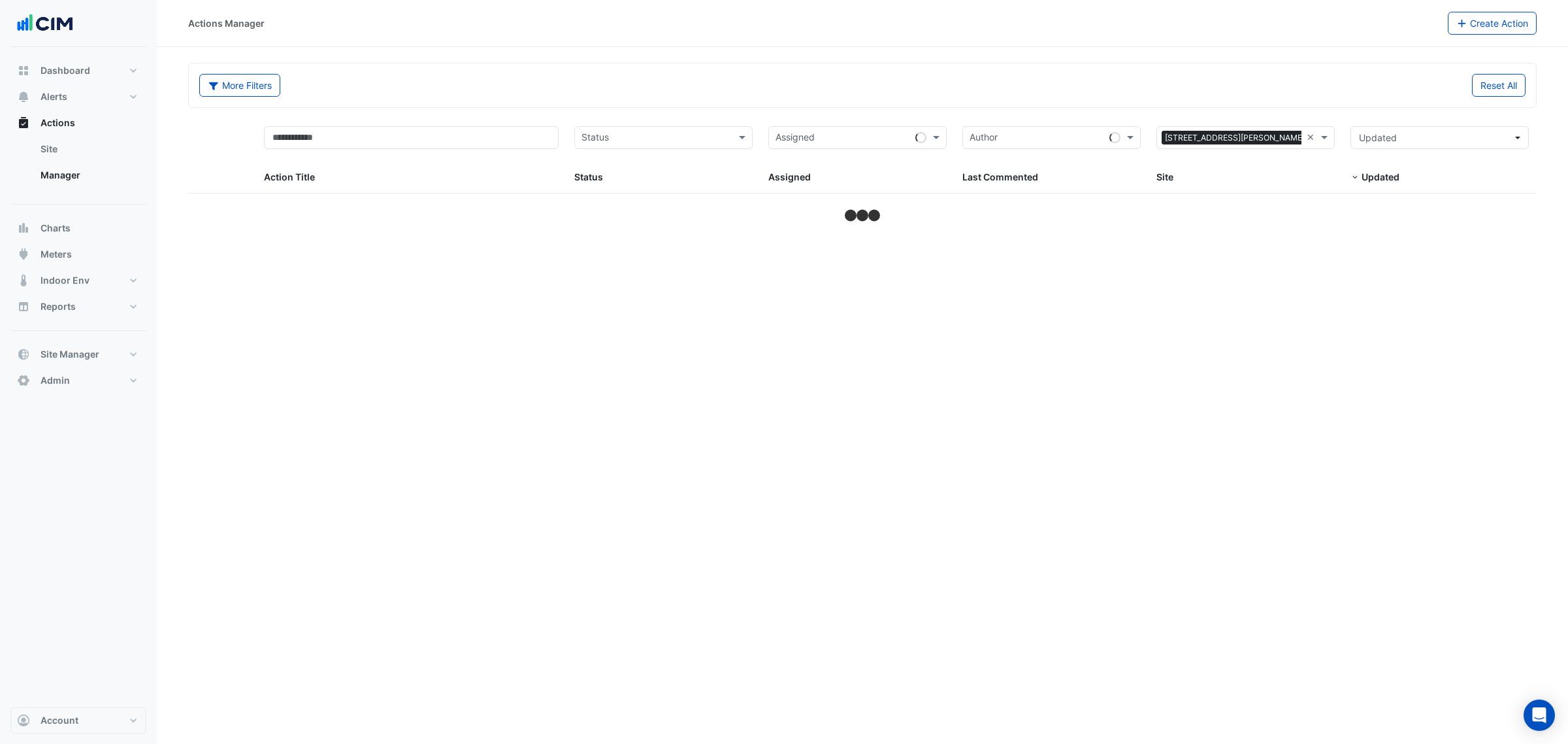
select select "***"
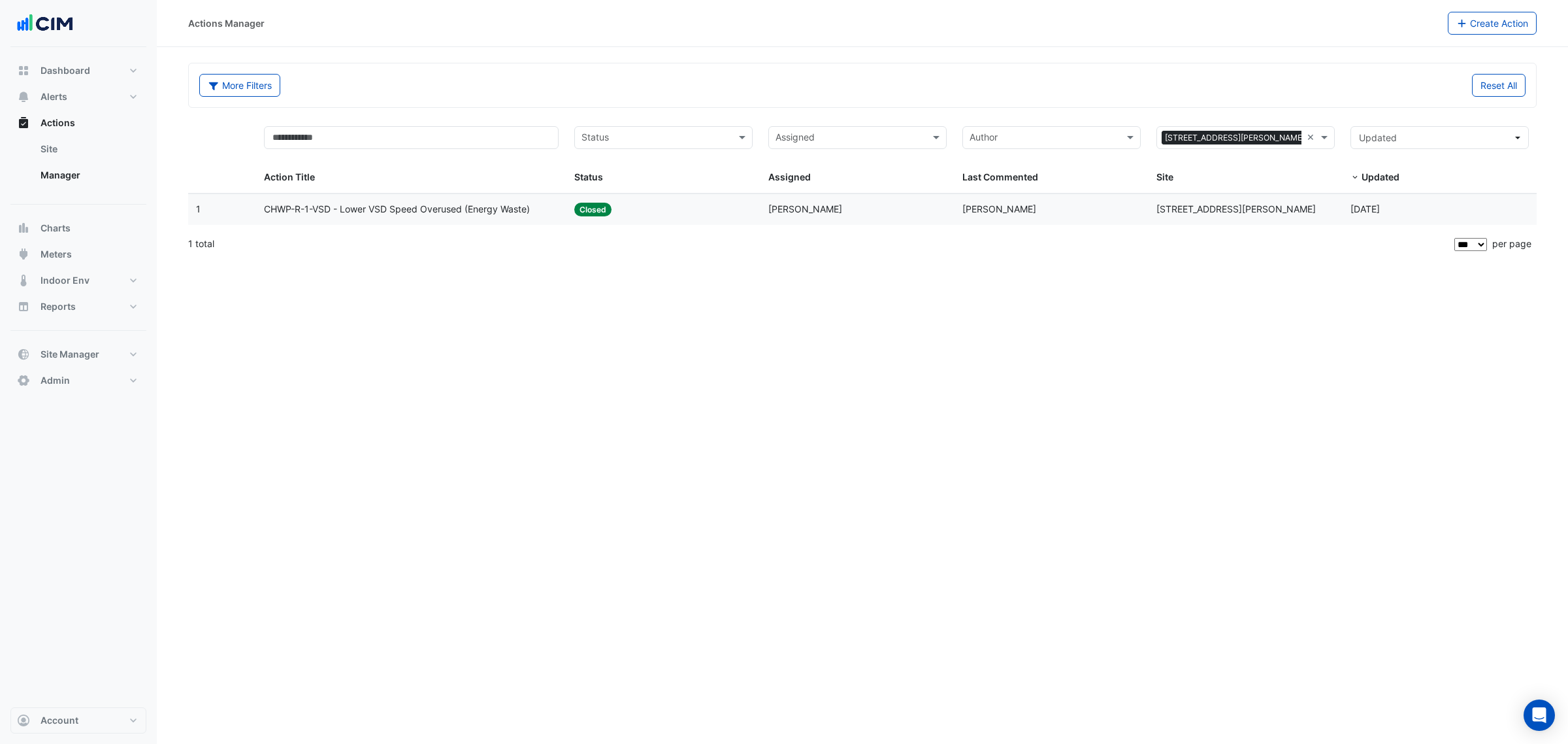
click at [579, 215] on span "Closed" at bounding box center [593, 209] width 37 height 14
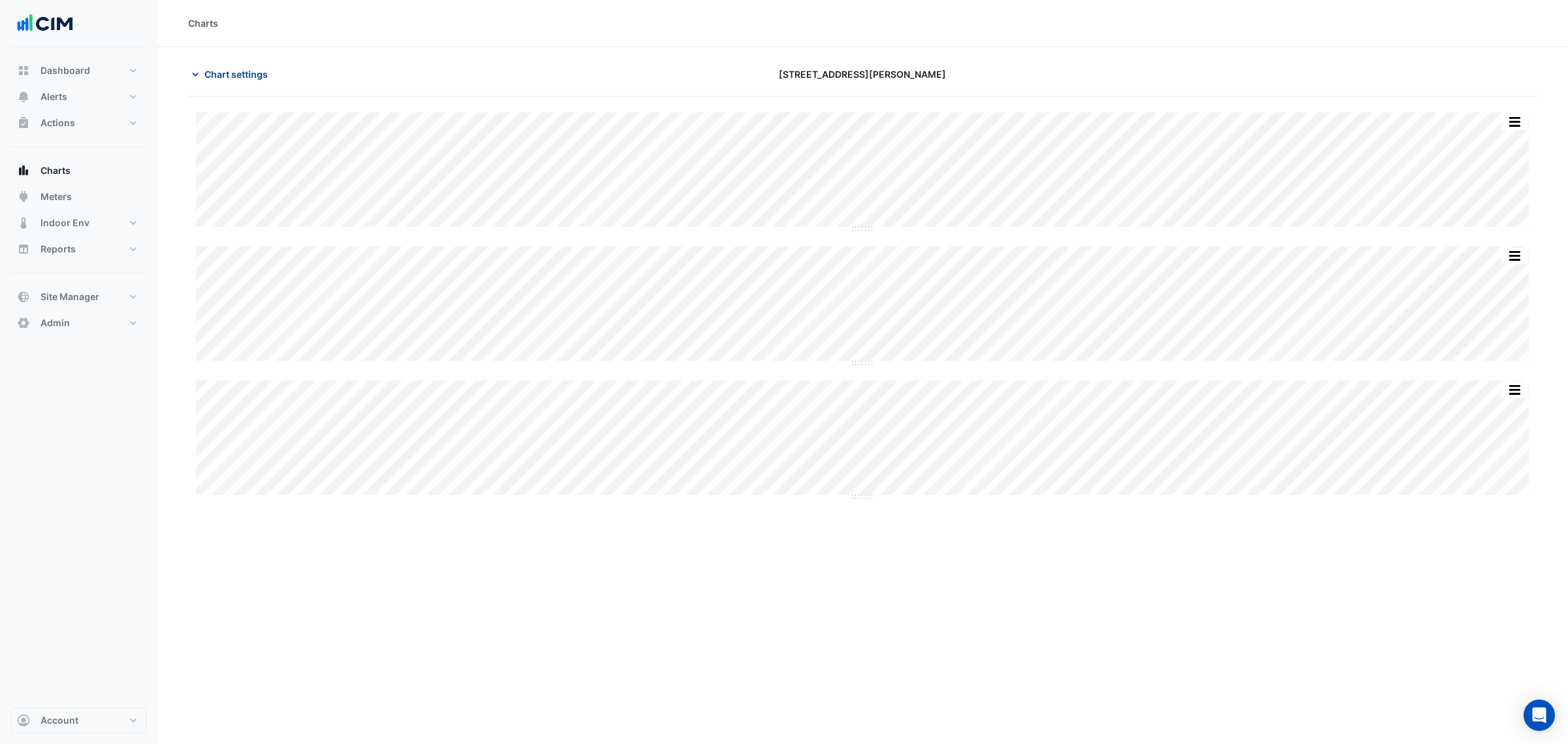
click at [229, 72] on span "Chart settings" at bounding box center [237, 74] width 64 height 14
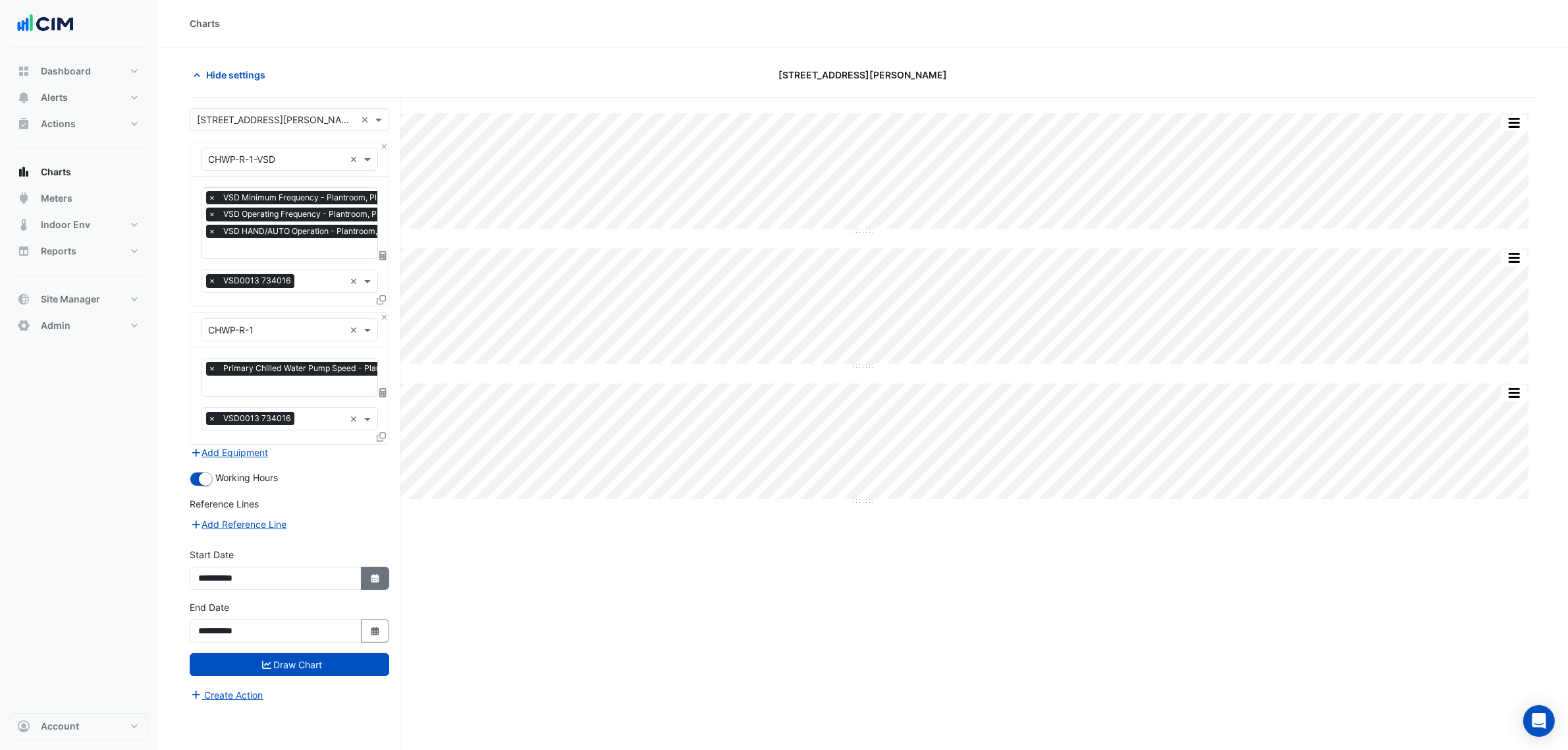
click at [368, 583] on button "Select Date" at bounding box center [375, 578] width 29 height 23
select select "*"
select select "****"
click at [211, 492] on div "15" at bounding box center [212, 487] width 21 height 21
type input "**********"
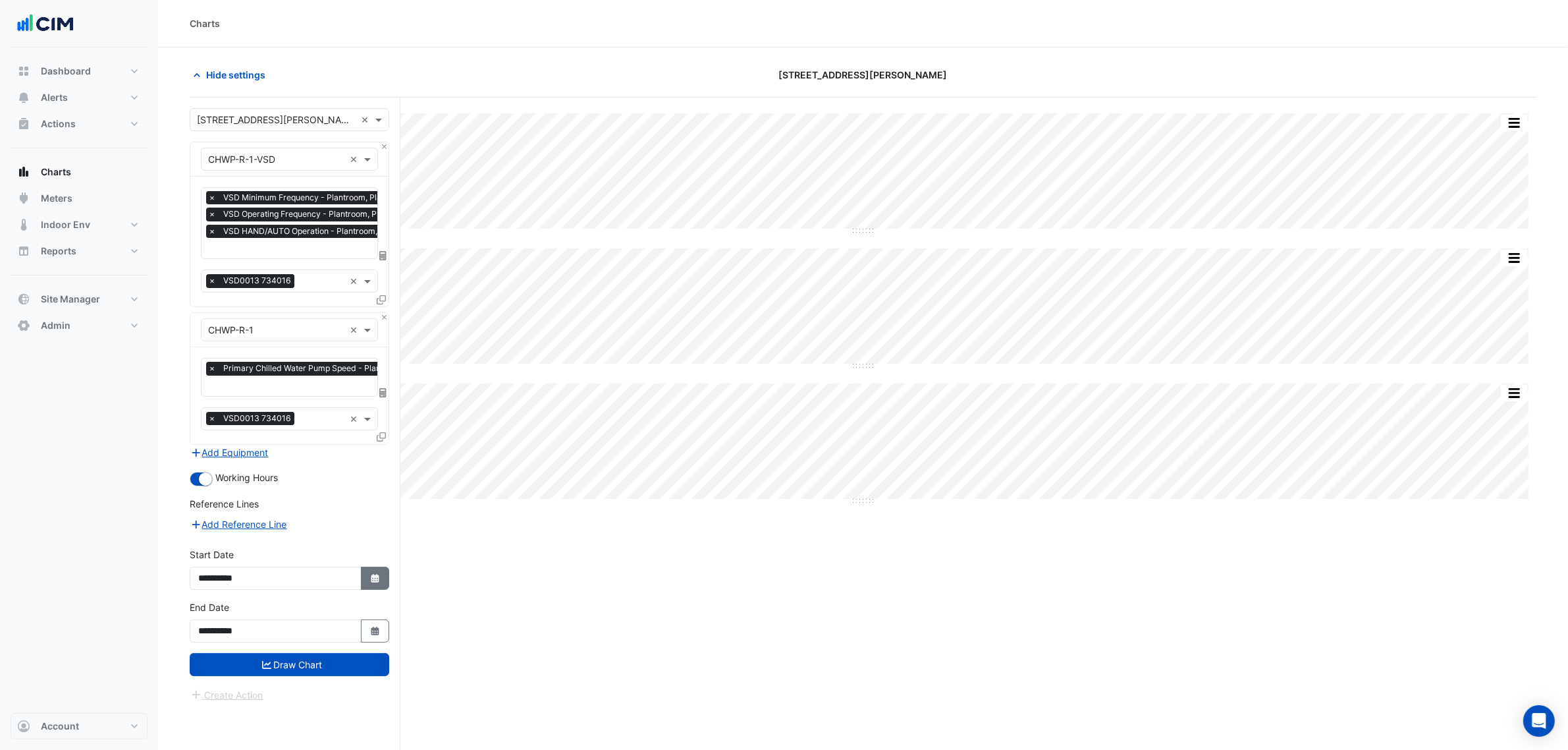
click at [381, 582] on button "Select Date" at bounding box center [375, 578] width 29 height 23
select select "*"
select select "****"
click at [209, 469] on div "8" at bounding box center [212, 467] width 21 height 21
type input "**********"
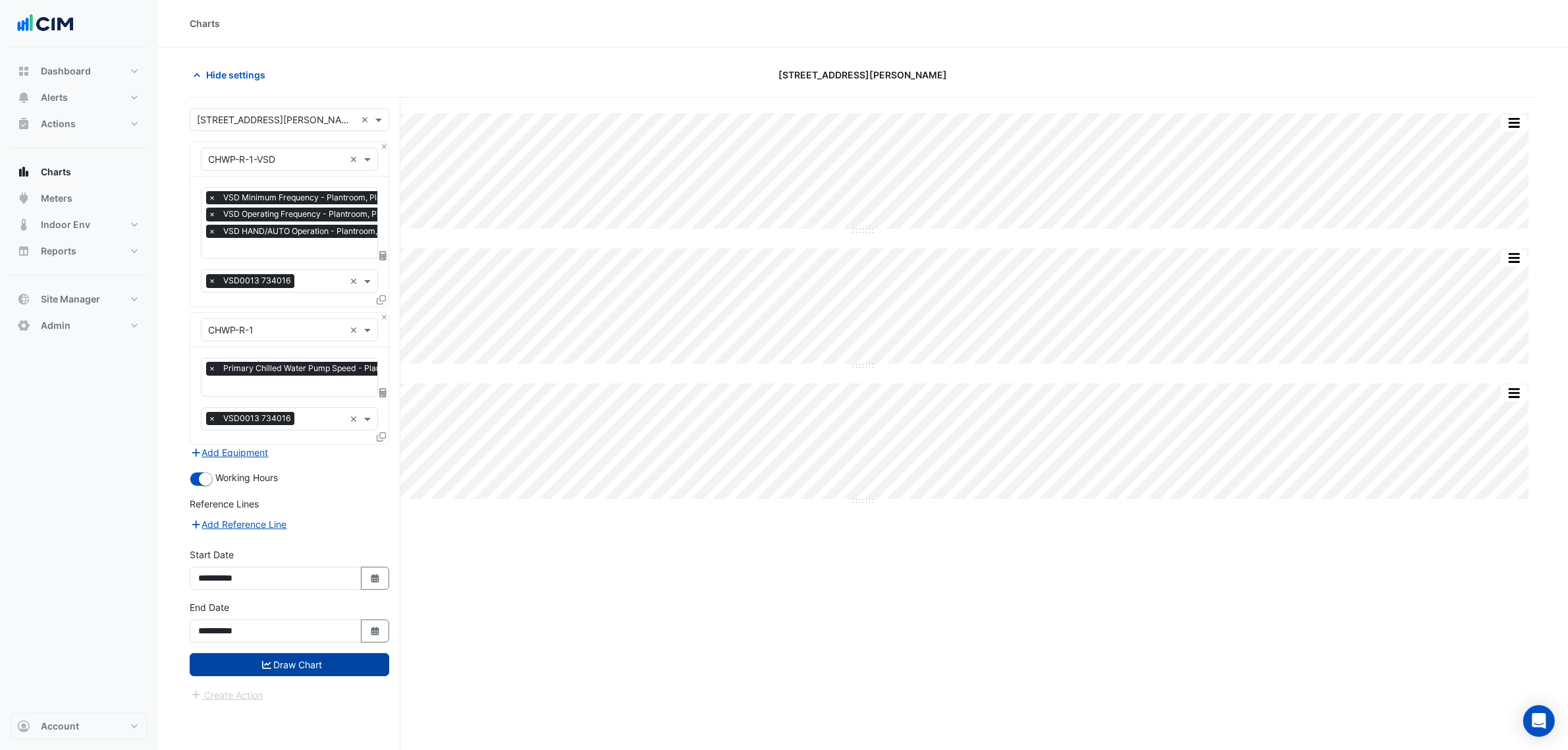
click at [313, 656] on button "Draw Chart" at bounding box center [289, 664] width 199 height 23
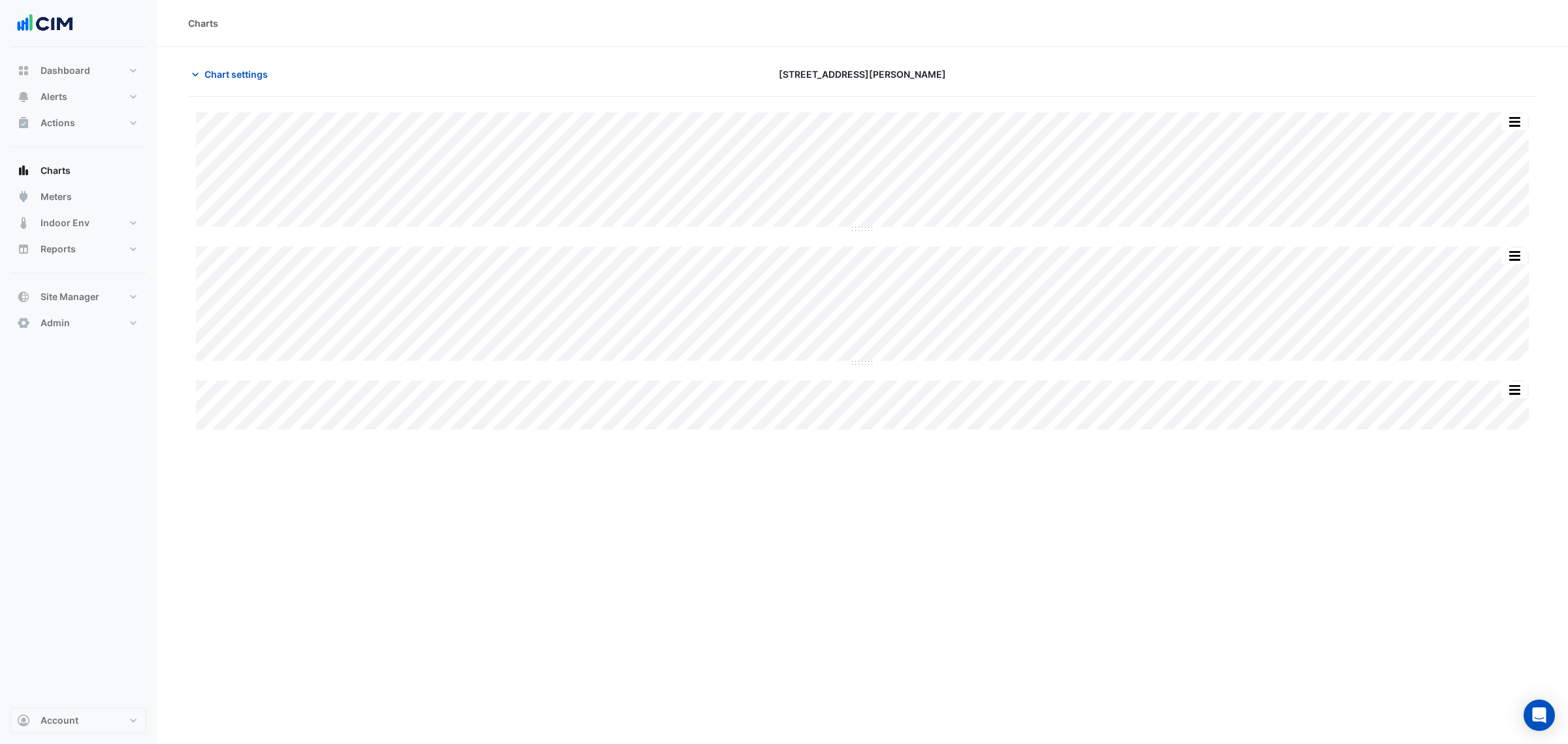
type input "**********"
click at [242, 64] on button "Chart settings" at bounding box center [232, 74] width 88 height 23
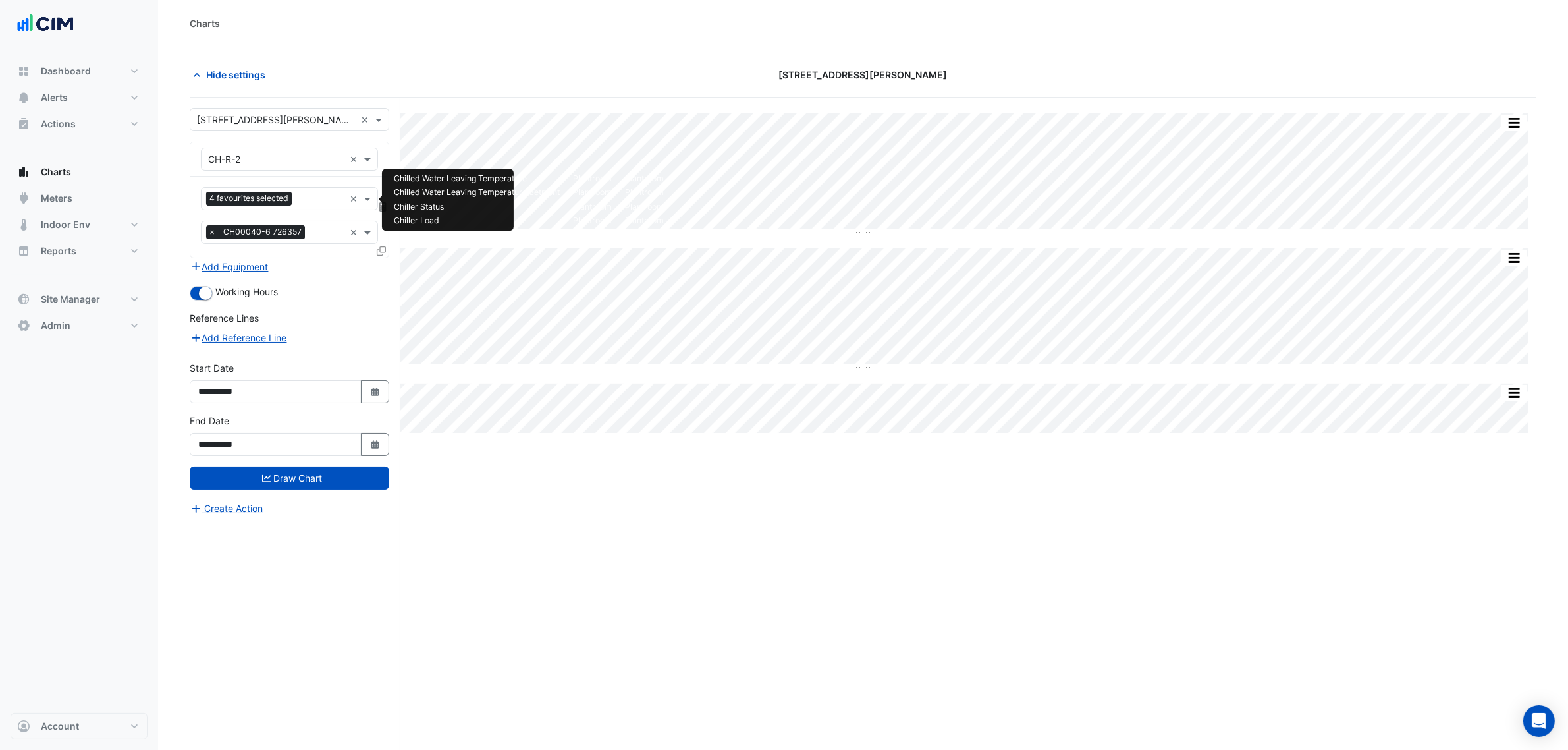
click at [256, 205] on span "4 favourites selected" at bounding box center [249, 198] width 85 height 13
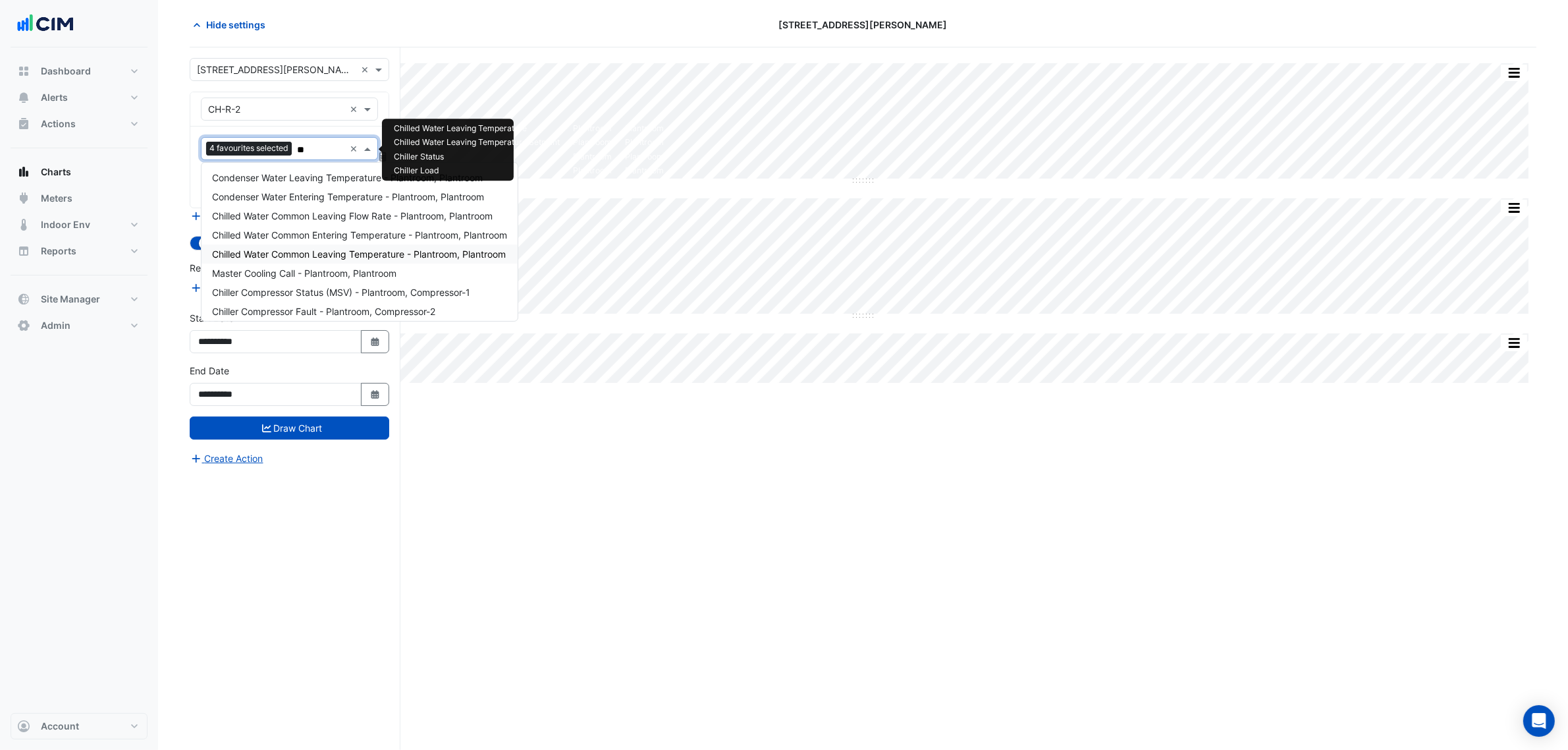
type input "***"
click at [364, 219] on span "Chilled Water Common Leaving Temperature - Plantroom, Plantroom" at bounding box center [359, 216] width 294 height 12
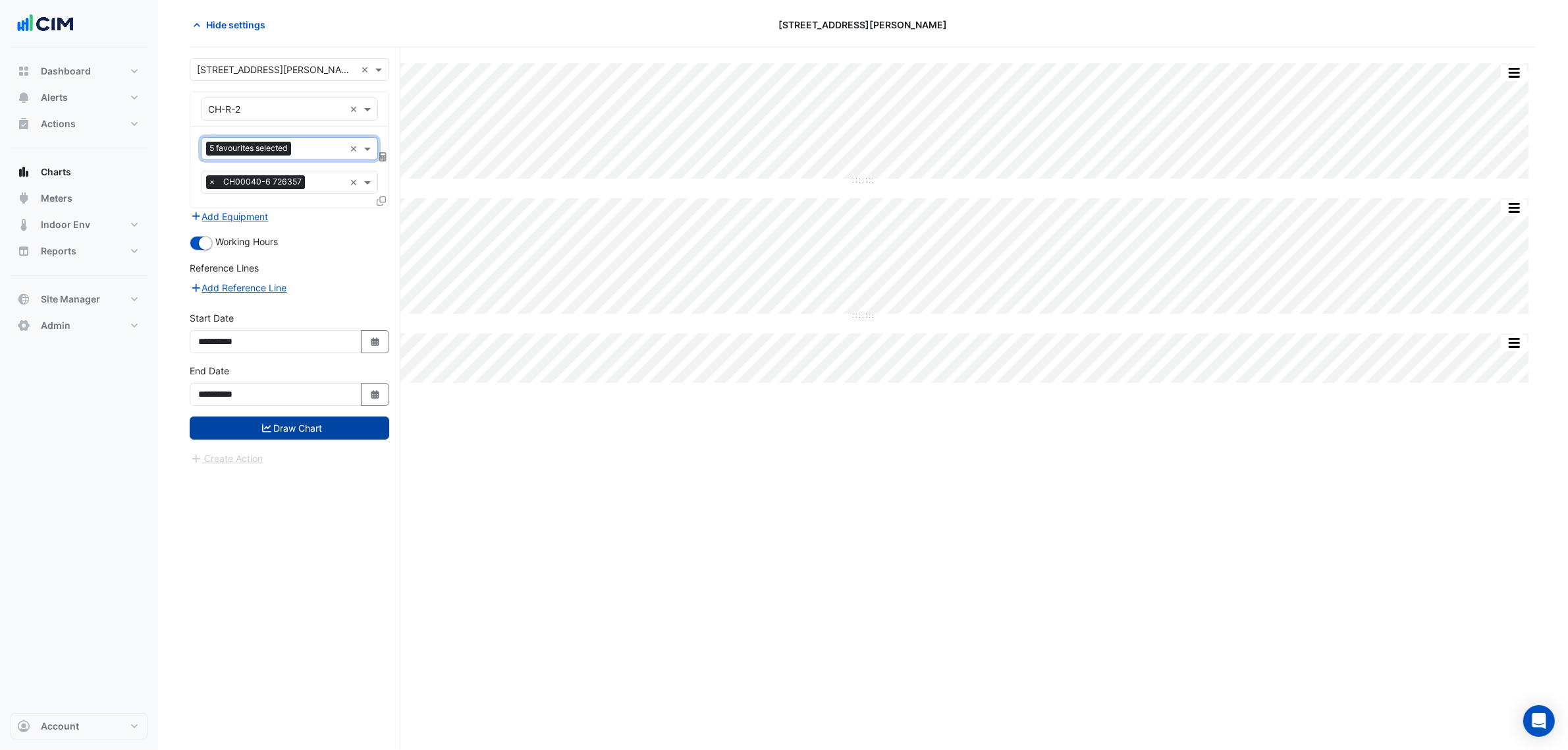
click at [300, 436] on button "Draw Chart" at bounding box center [289, 428] width 199 height 23
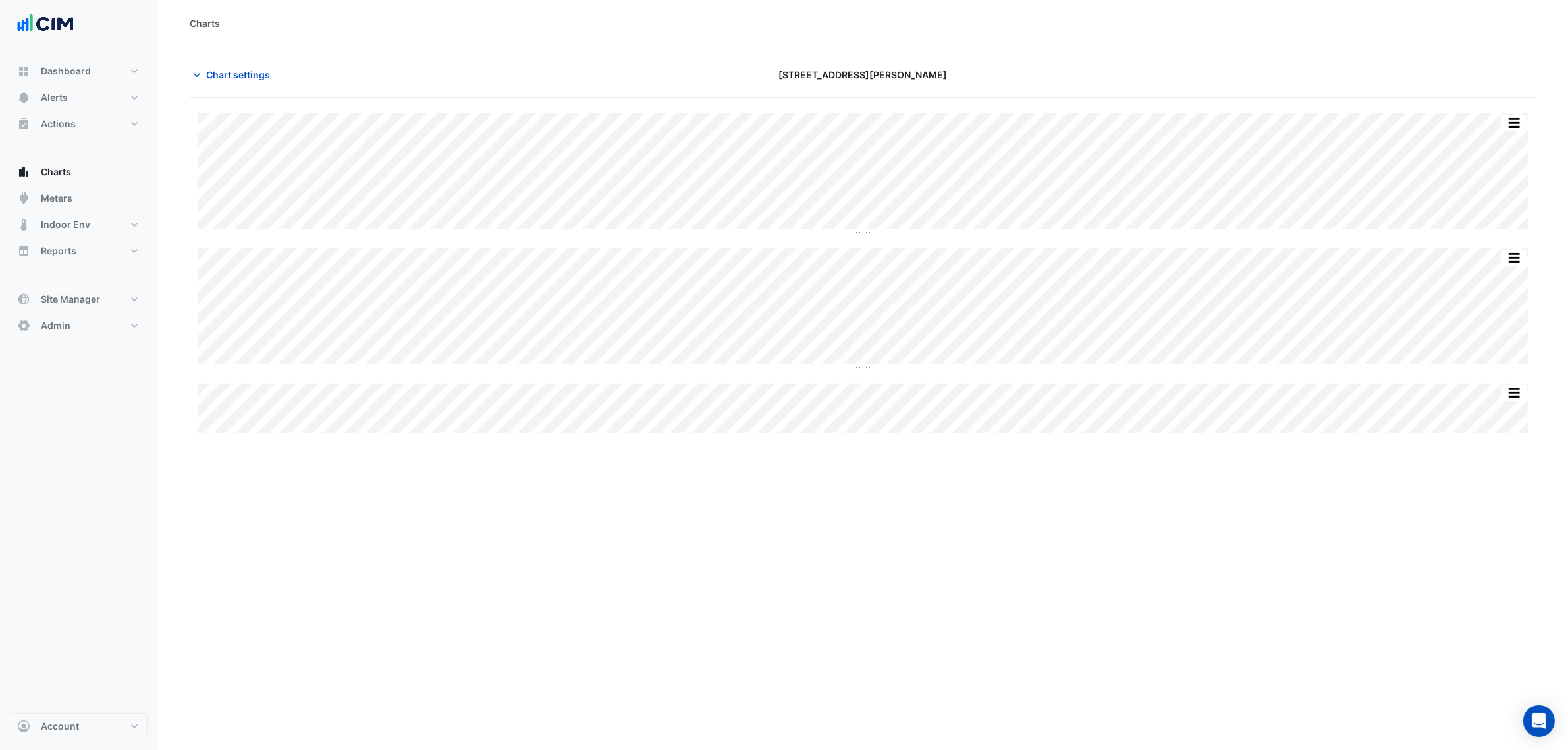
scroll to position [50, 0]
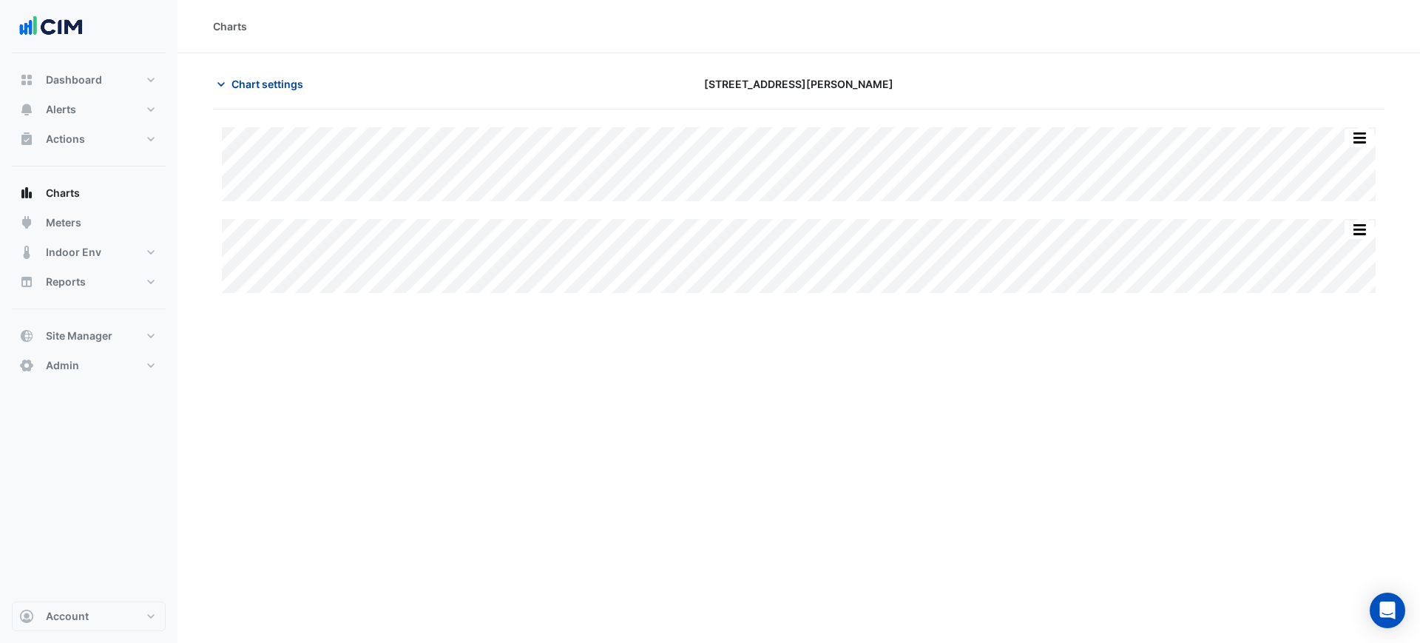
click at [282, 76] on span "Chart settings" at bounding box center [268, 84] width 72 height 16
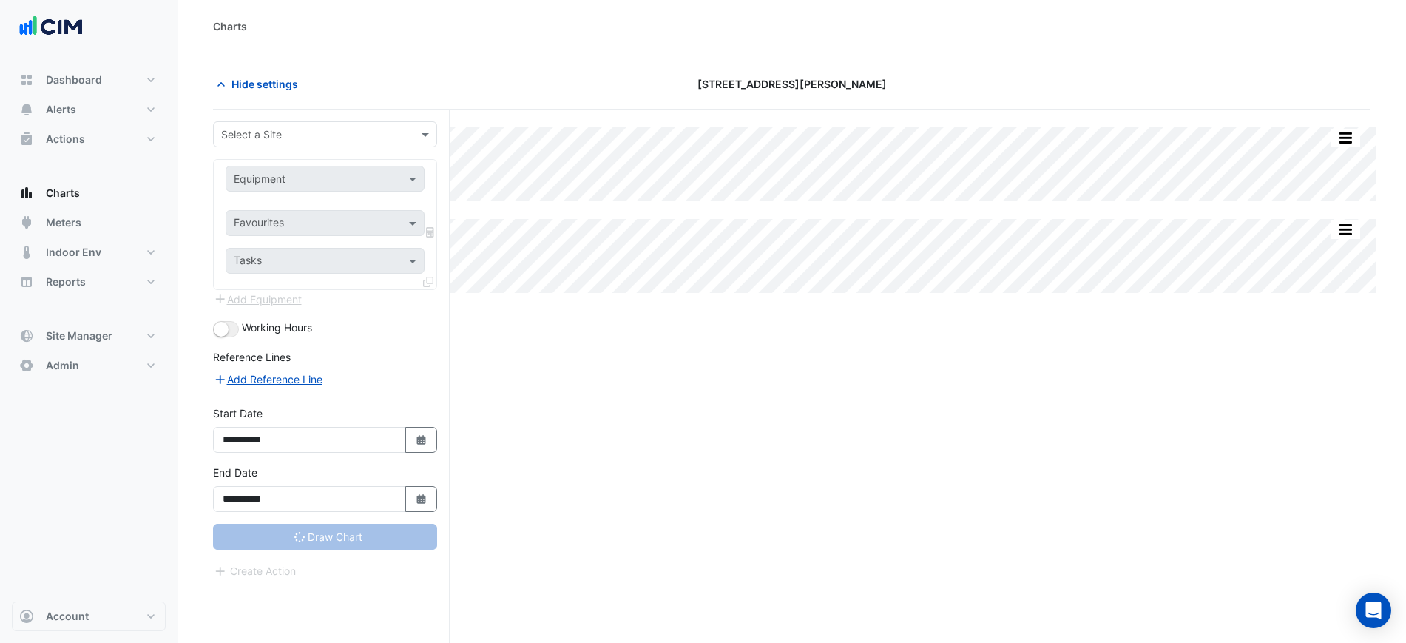
type input "**********"
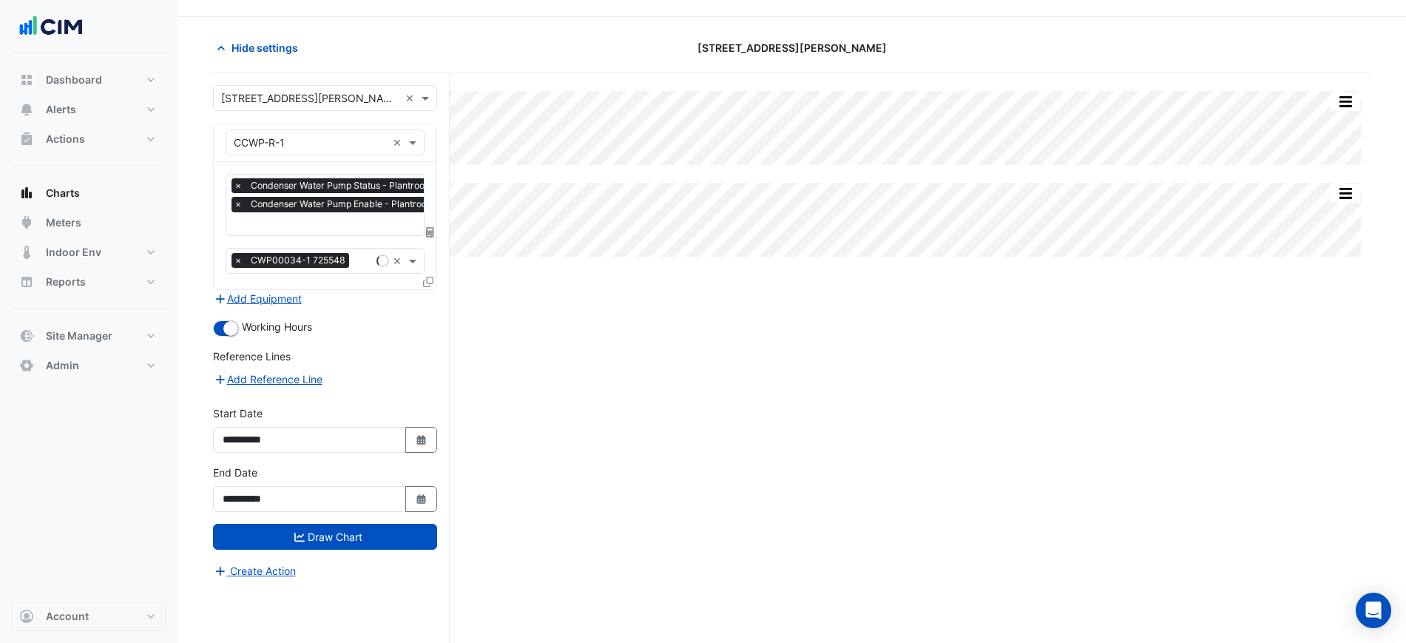
scroll to position [56, 0]
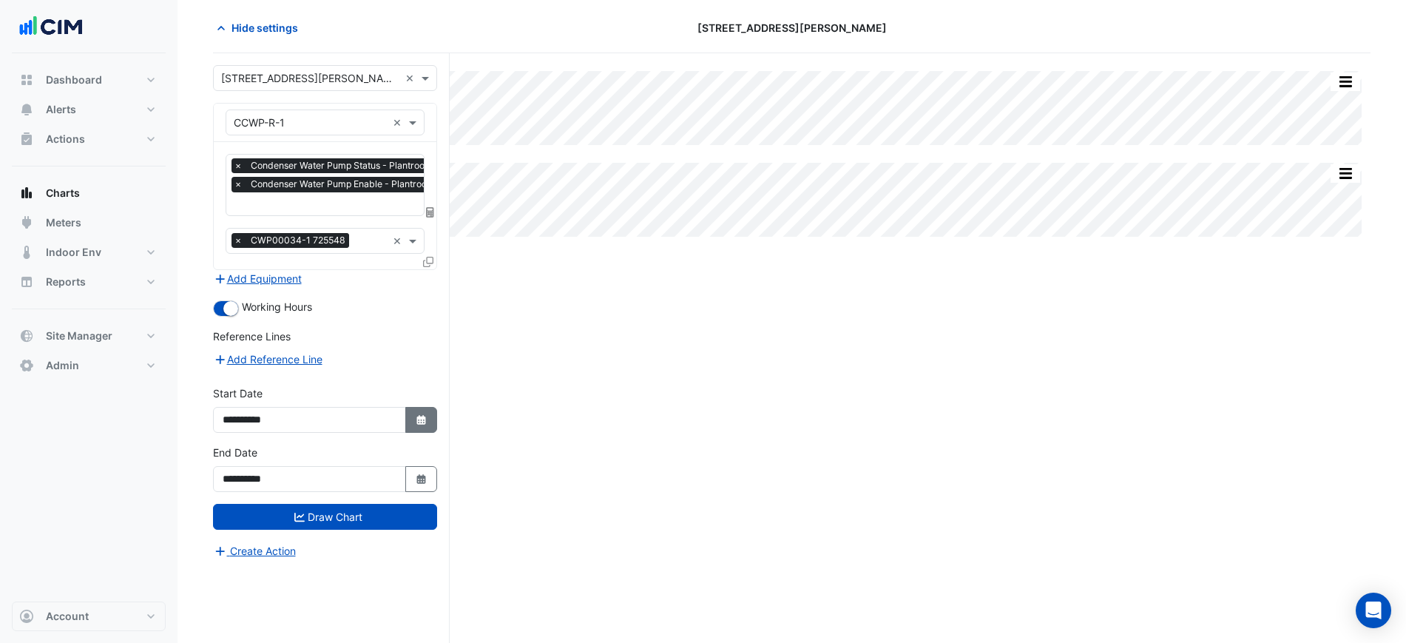
click at [416, 418] on icon "Select Date" at bounding box center [421, 420] width 13 height 10
select select "**"
select select "****"
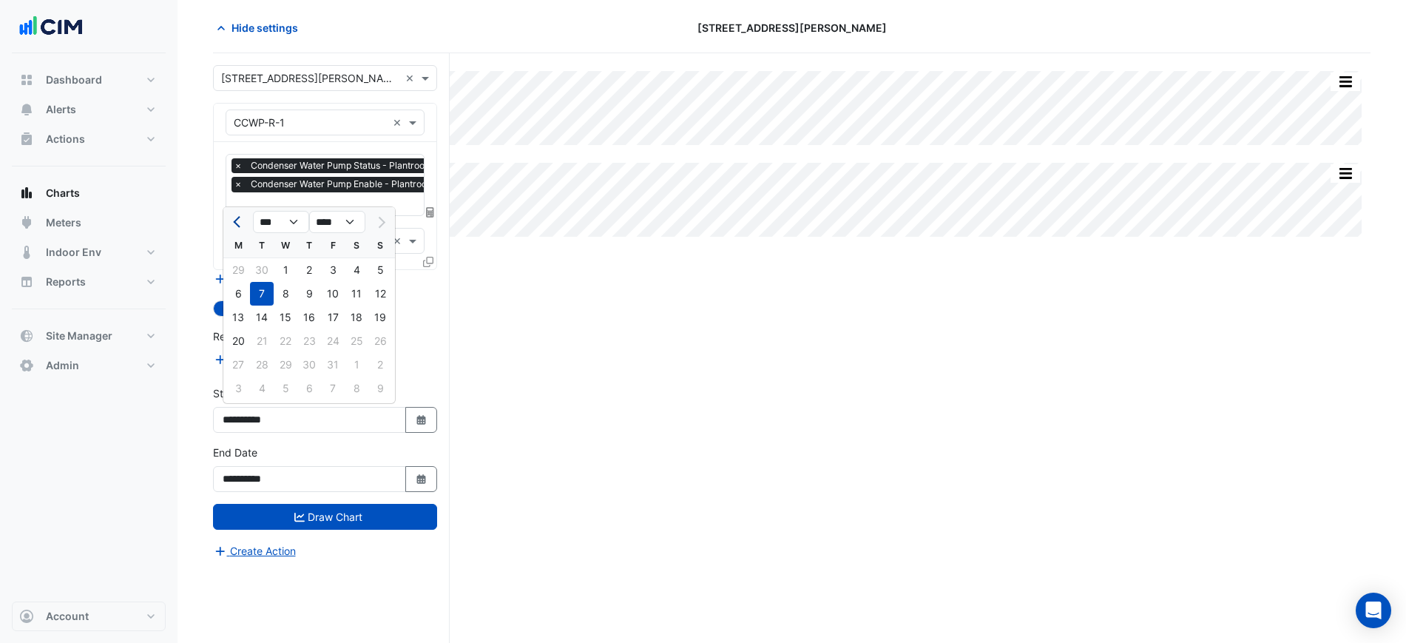
click at [237, 229] on button "Previous month" at bounding box center [238, 222] width 18 height 24
select select "*"
click at [237, 344] on div "22" at bounding box center [238, 341] width 24 height 24
type input "**********"
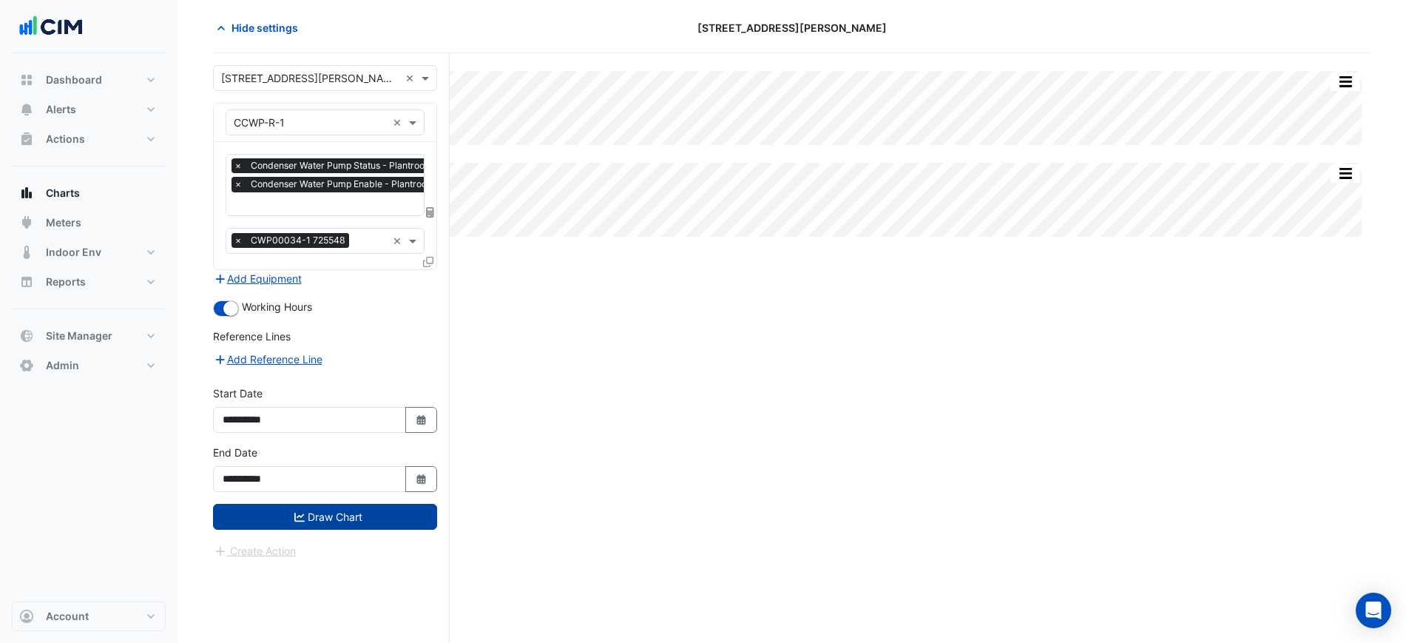
click at [321, 507] on button "Draw Chart" at bounding box center [325, 517] width 224 height 26
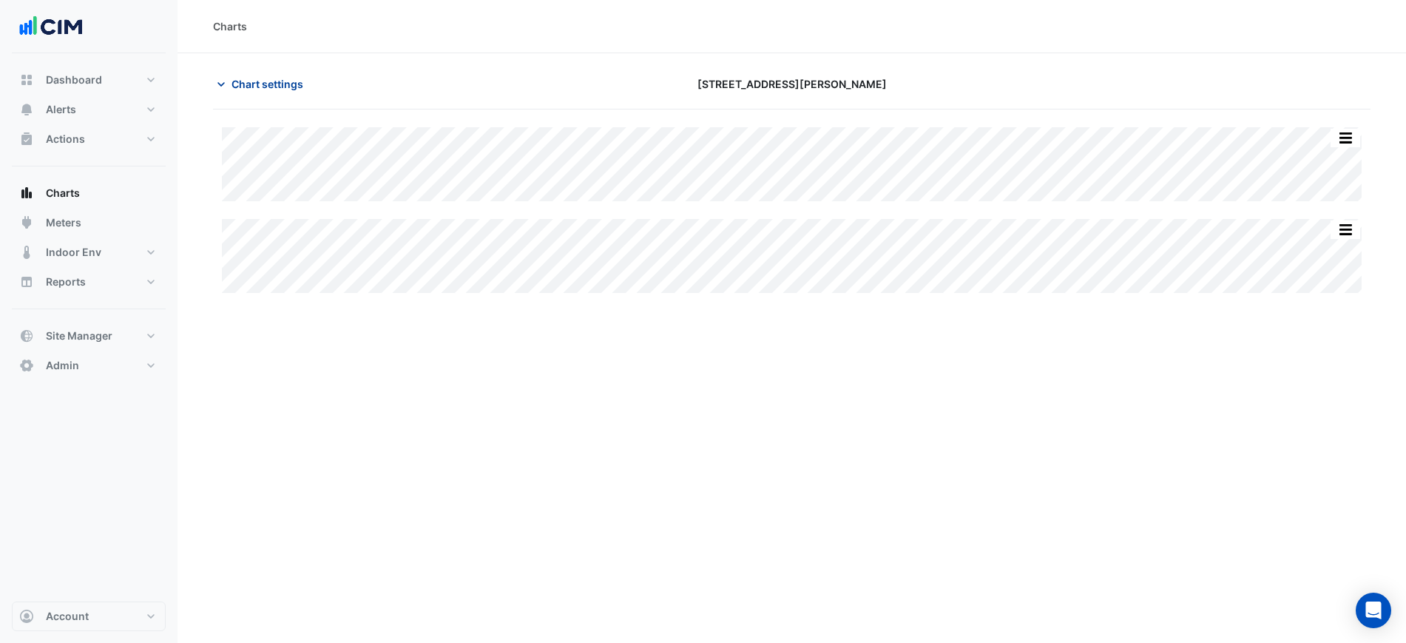
click at [260, 92] on button "Chart settings" at bounding box center [263, 84] width 100 height 26
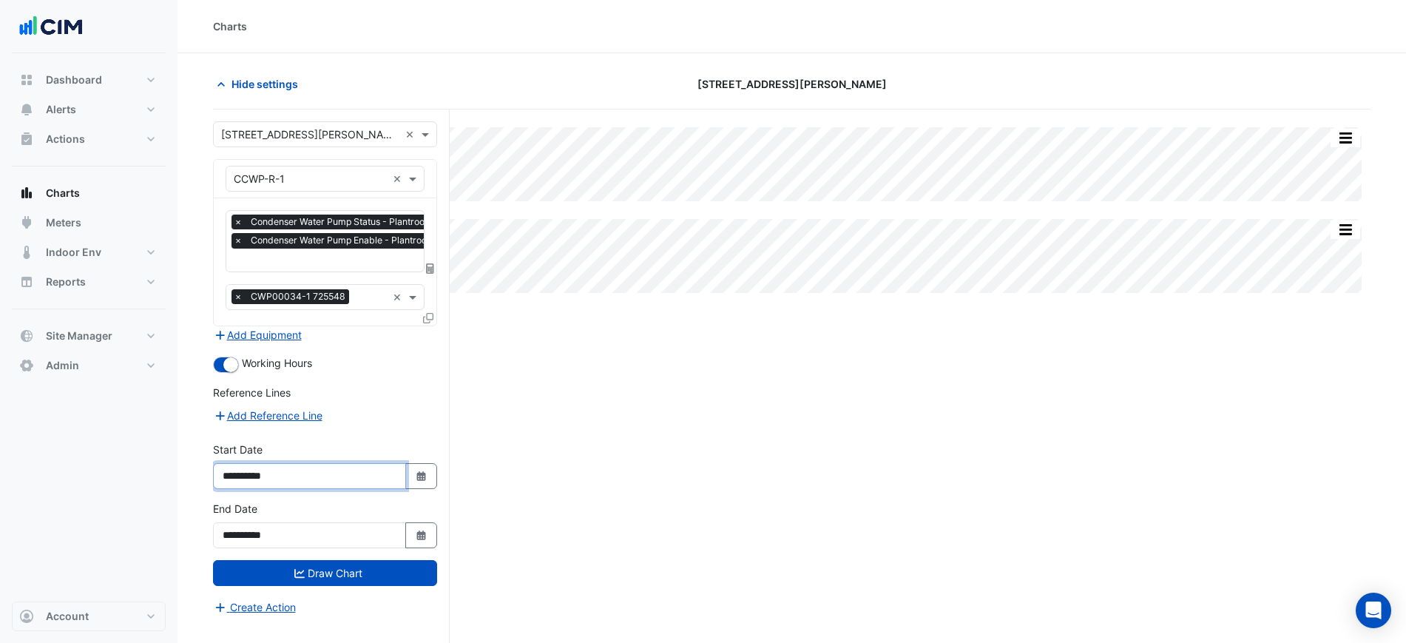
click at [403, 476] on input "**********" at bounding box center [309, 476] width 193 height 26
click at [414, 479] on button "Select Date" at bounding box center [421, 476] width 33 height 26
select select "*"
select select "****"
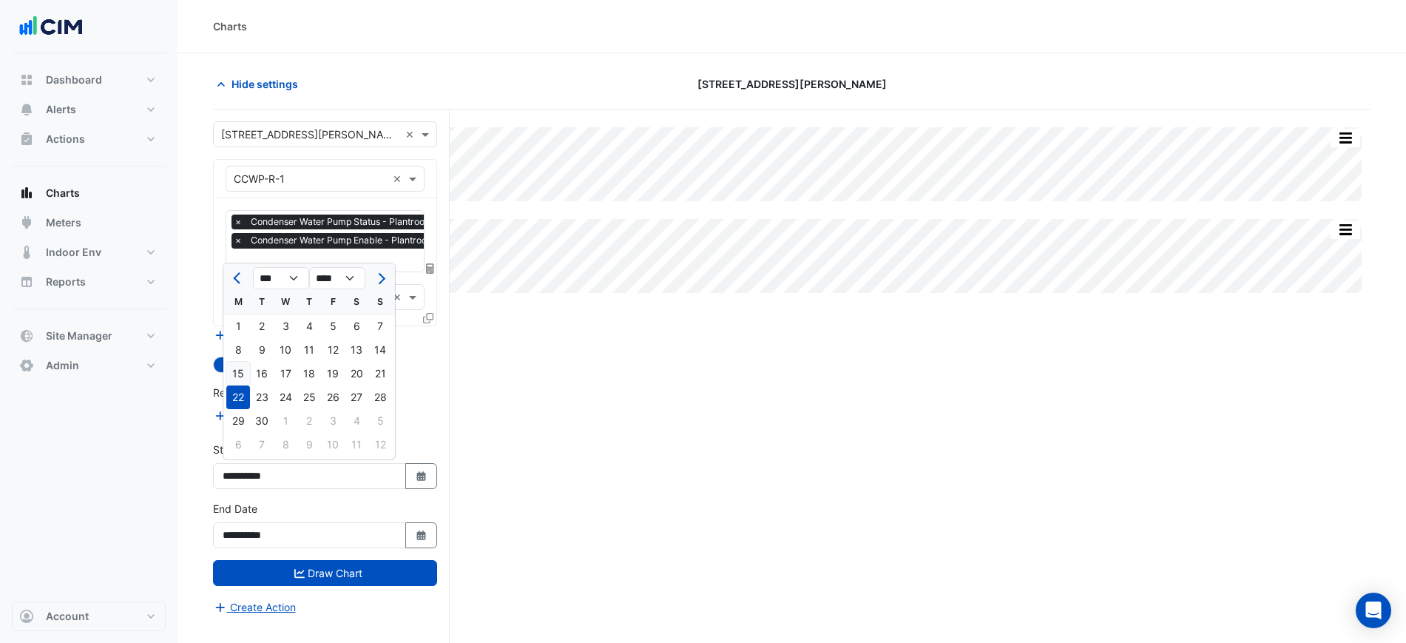
click at [243, 374] on div "15" at bounding box center [238, 374] width 24 height 24
type input "**********"
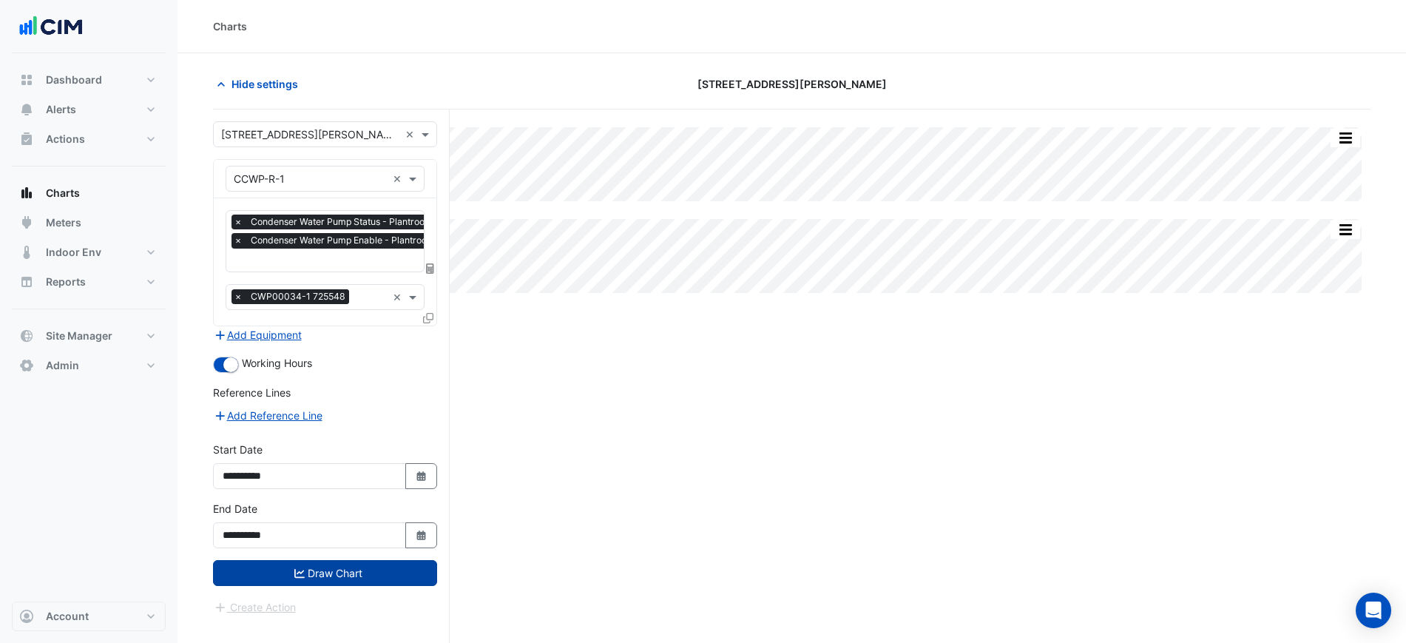
click at [330, 580] on button "Draw Chart" at bounding box center [325, 573] width 224 height 26
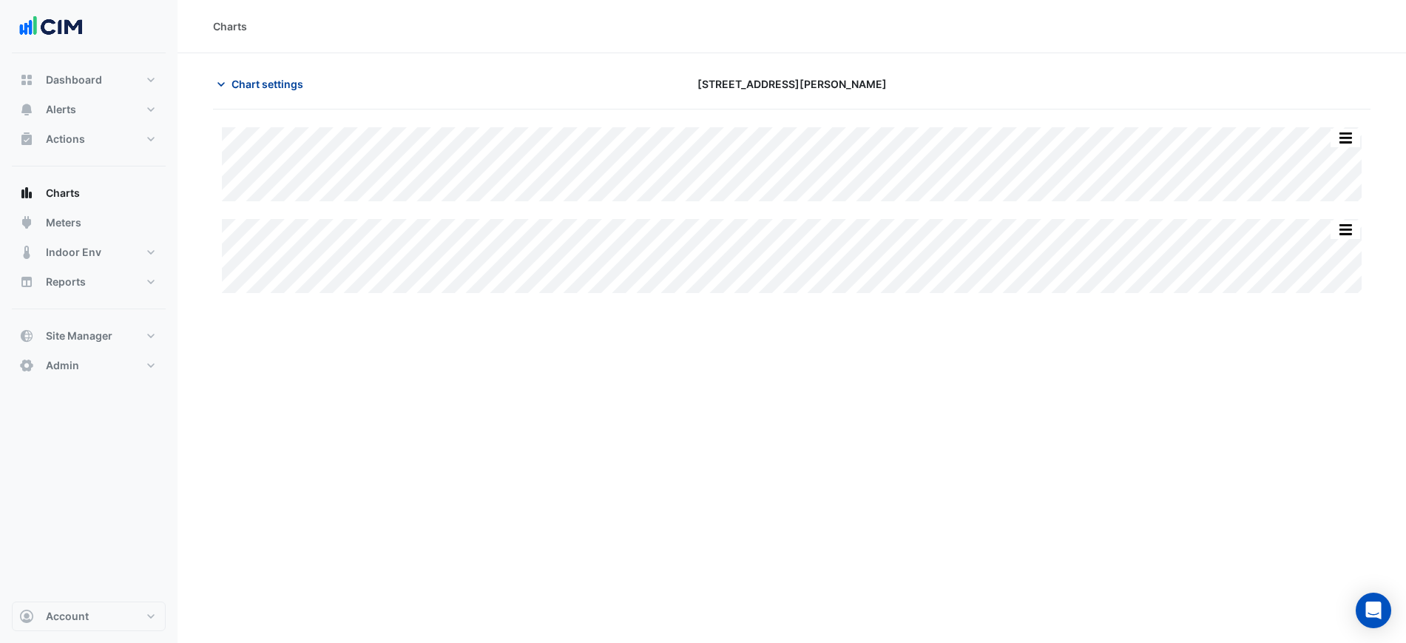
click at [258, 92] on button "Chart settings" at bounding box center [263, 84] width 100 height 26
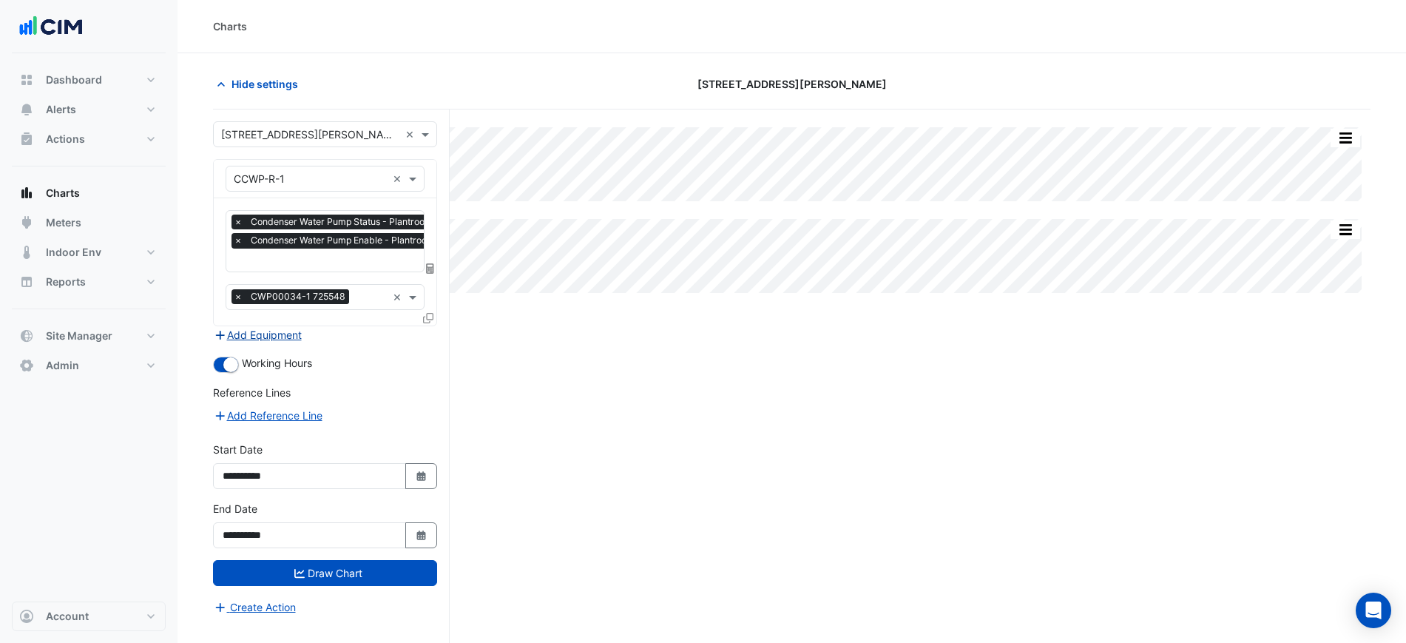
click at [285, 336] on button "Add Equipment" at bounding box center [257, 334] width 89 height 17
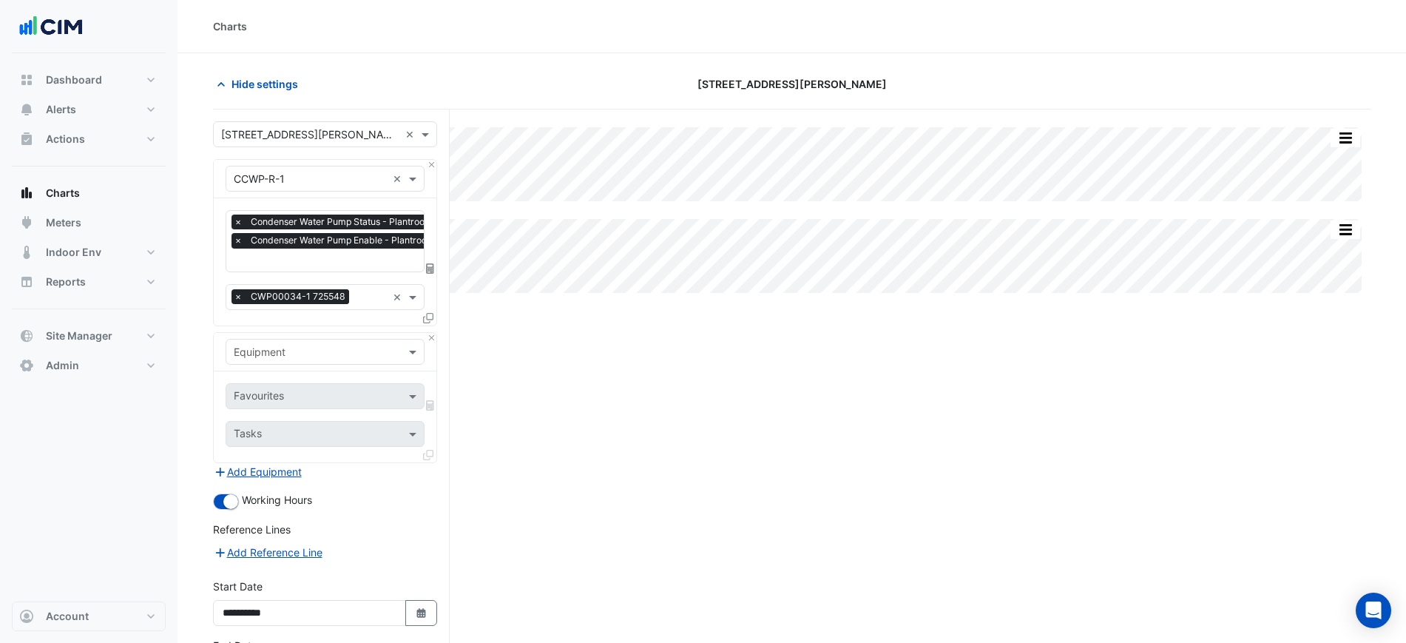
click at [286, 354] on input "text" at bounding box center [310, 353] width 153 height 16
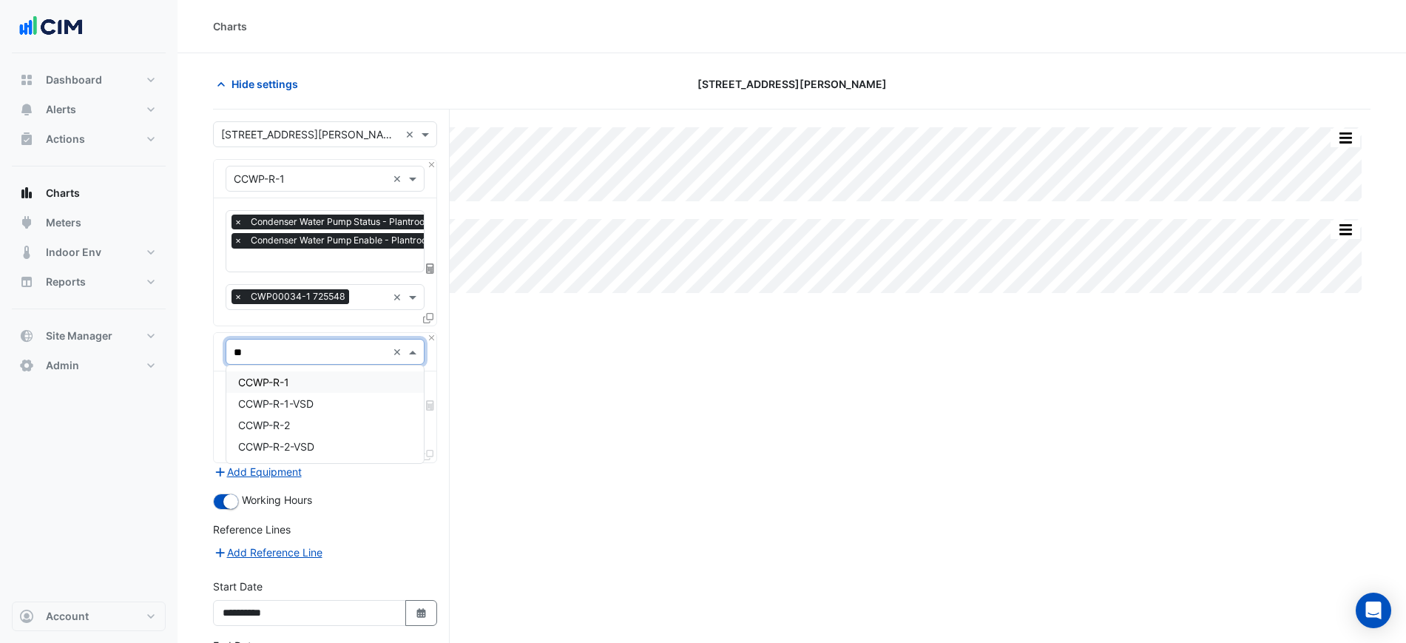
type input "***"
click at [305, 398] on span "CCWP-R-1-VSD" at bounding box center [275, 403] width 75 height 13
click at [309, 391] on input "text" at bounding box center [308, 398] width 149 height 16
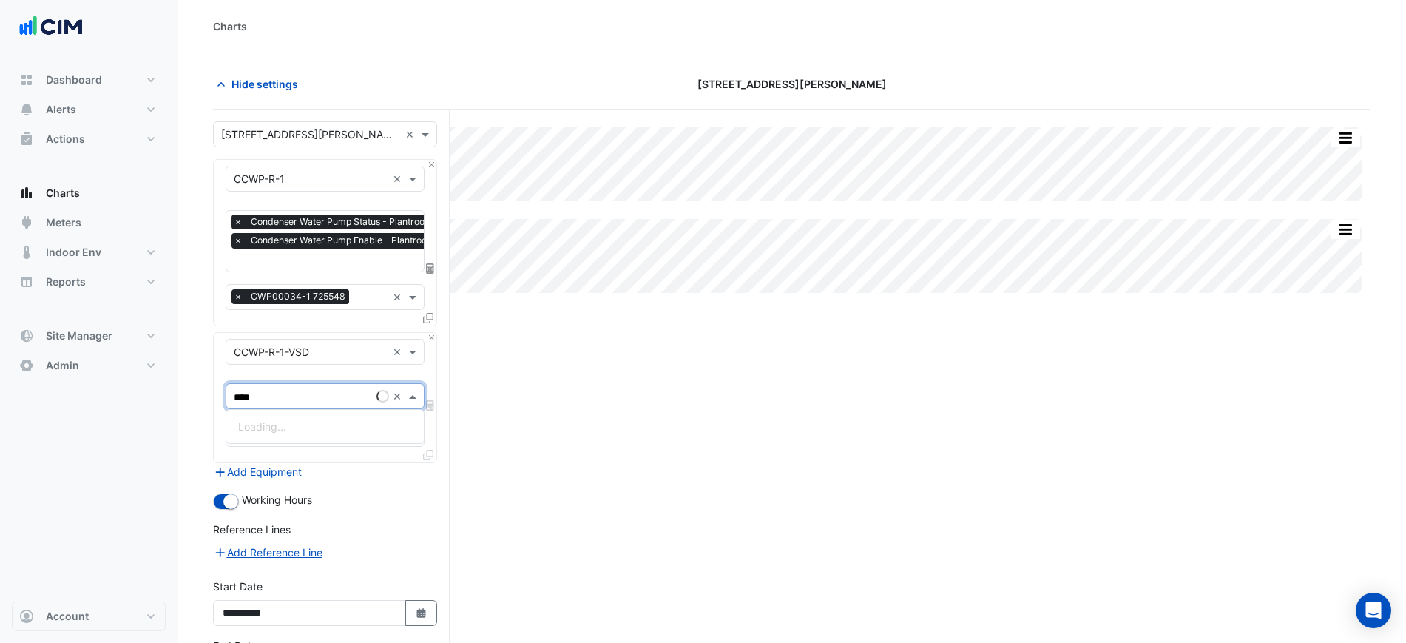
type input "*****"
click at [312, 447] on span "VSD Operating Frequency - Plantroom, Plantroom" at bounding box center [358, 448] width 241 height 13
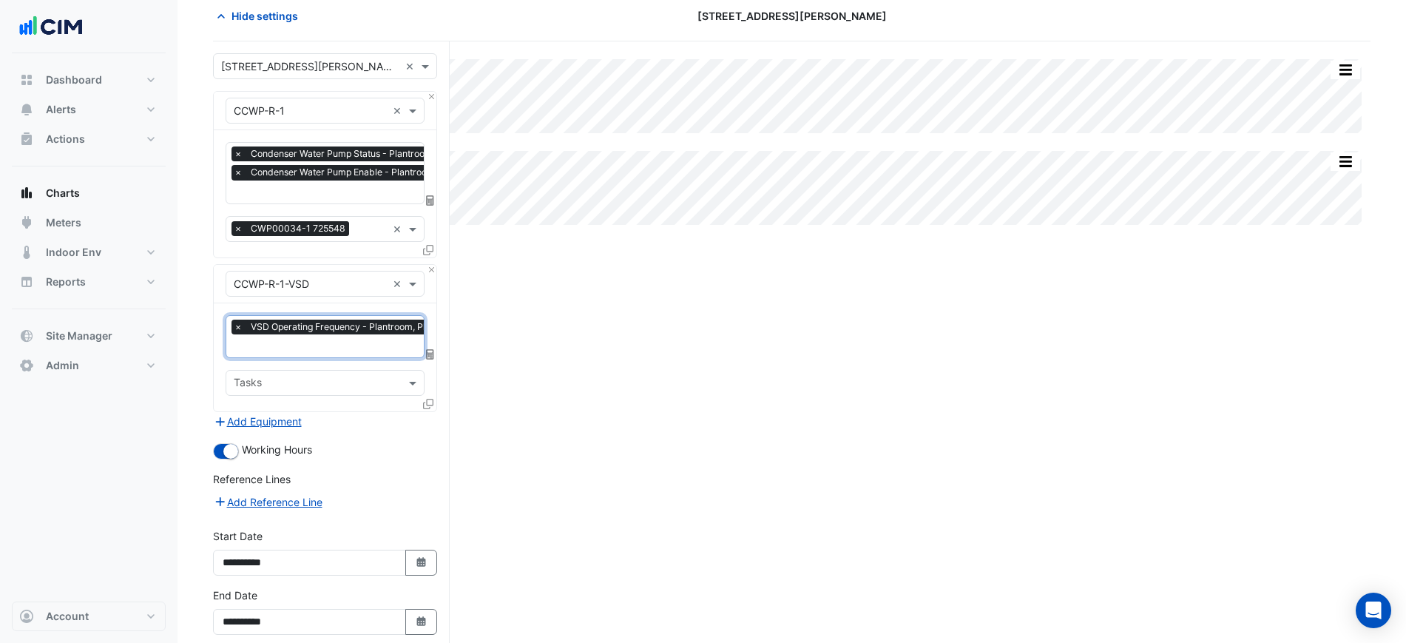
scroll to position [135, 0]
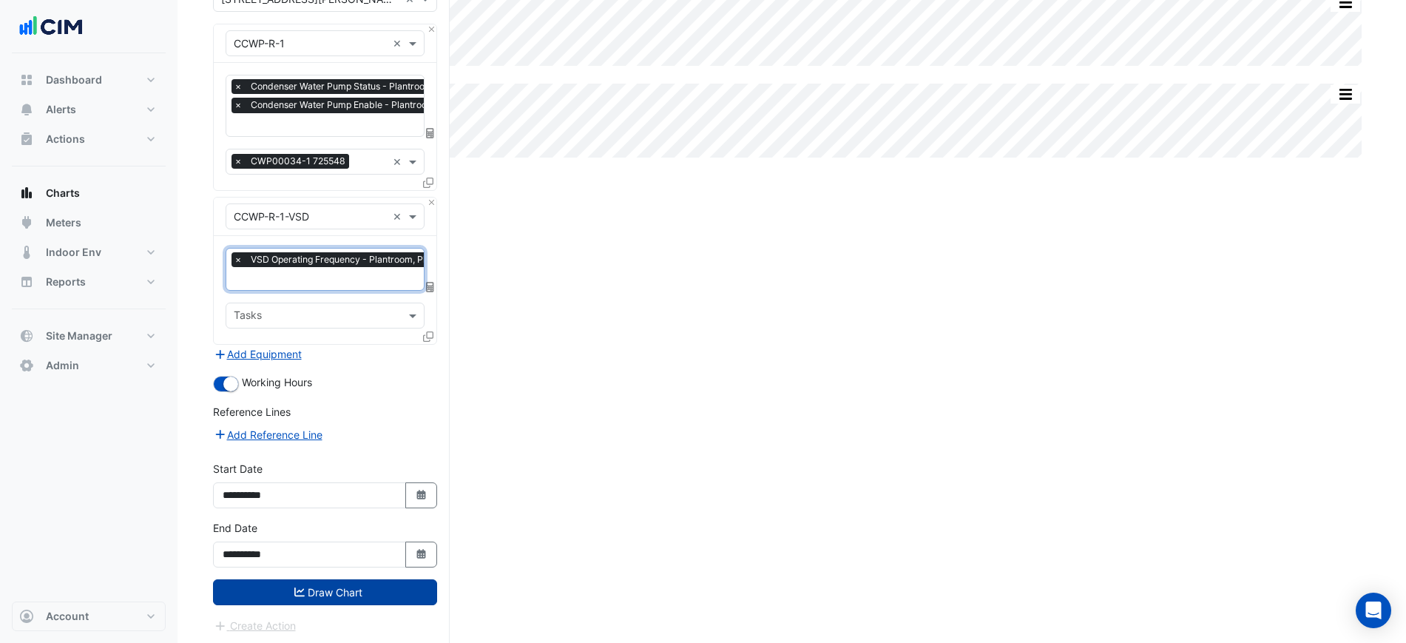
click at [391, 598] on button "Draw Chart" at bounding box center [325, 592] width 224 height 26
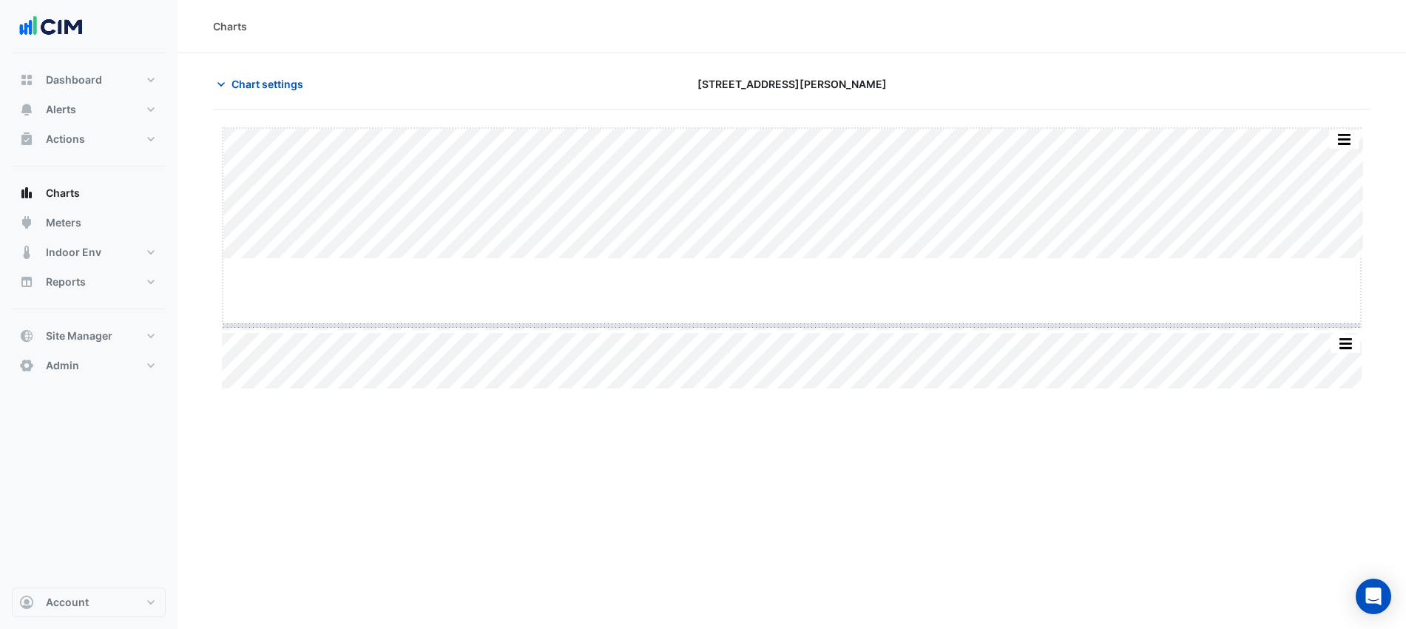
drag, startPoint x: 796, startPoint y: 260, endPoint x: 797, endPoint y: 269, distance: 8.9
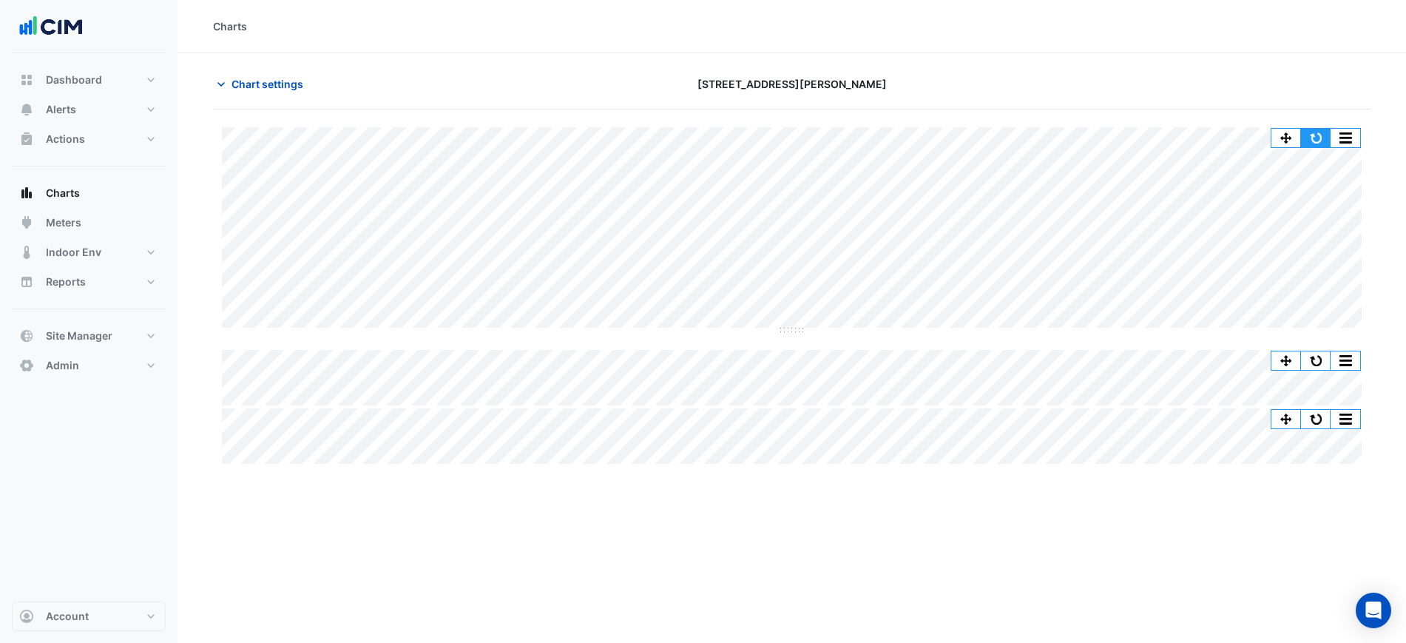
click at [1324, 135] on button "button" at bounding box center [1316, 138] width 30 height 18
click at [314, 80] on div "Chart settings" at bounding box center [400, 84] width 392 height 26
click at [301, 90] on span "Chart settings" at bounding box center [268, 84] width 72 height 16
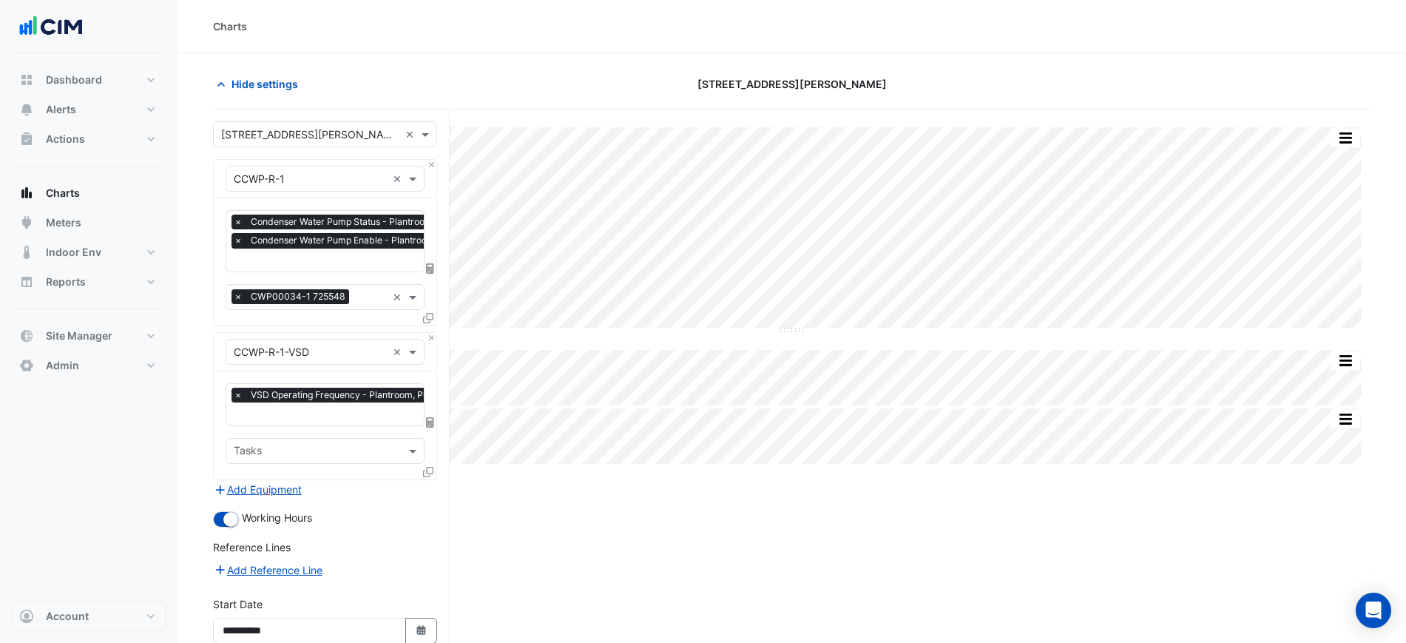
click at [306, 247] on span "Condenser Water Pump Enable - Plantroom, Plantroom" at bounding box center [367, 240] width 240 height 15
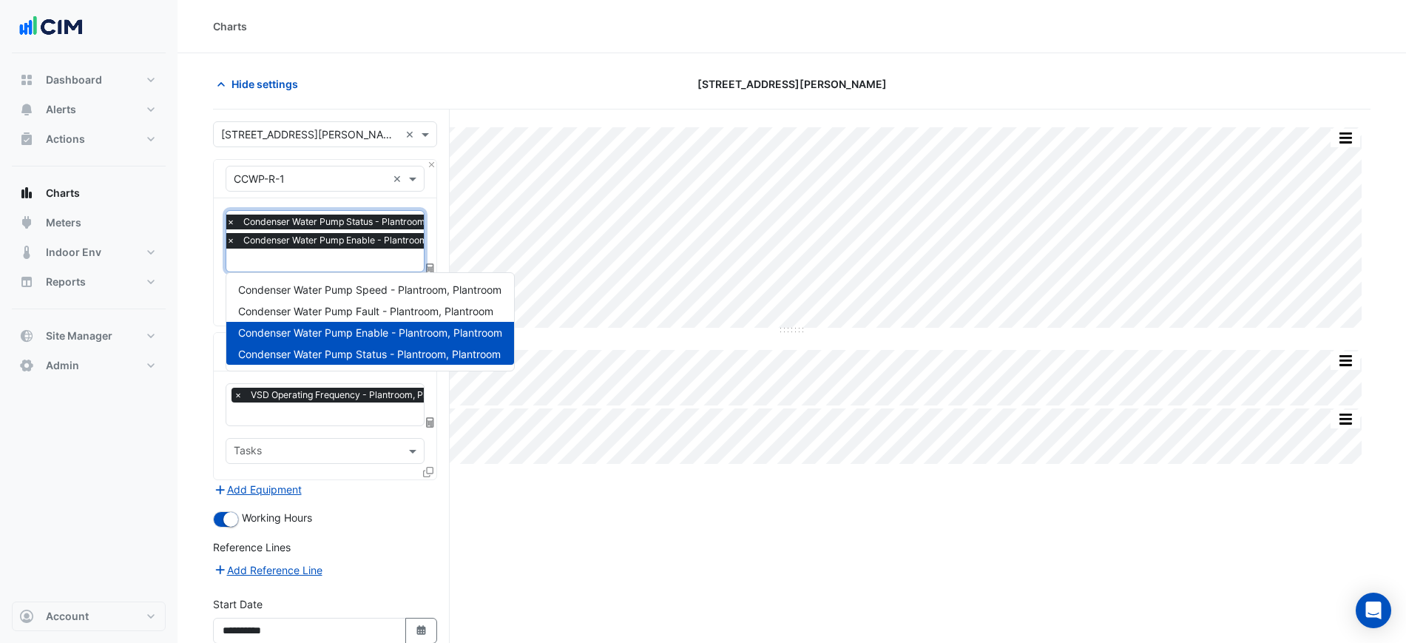
click at [207, 339] on section "Hide settings 6 Stewart Avenue Split by Equip Split All Split None Print Save a…" at bounding box center [792, 417] width 1229 height 728
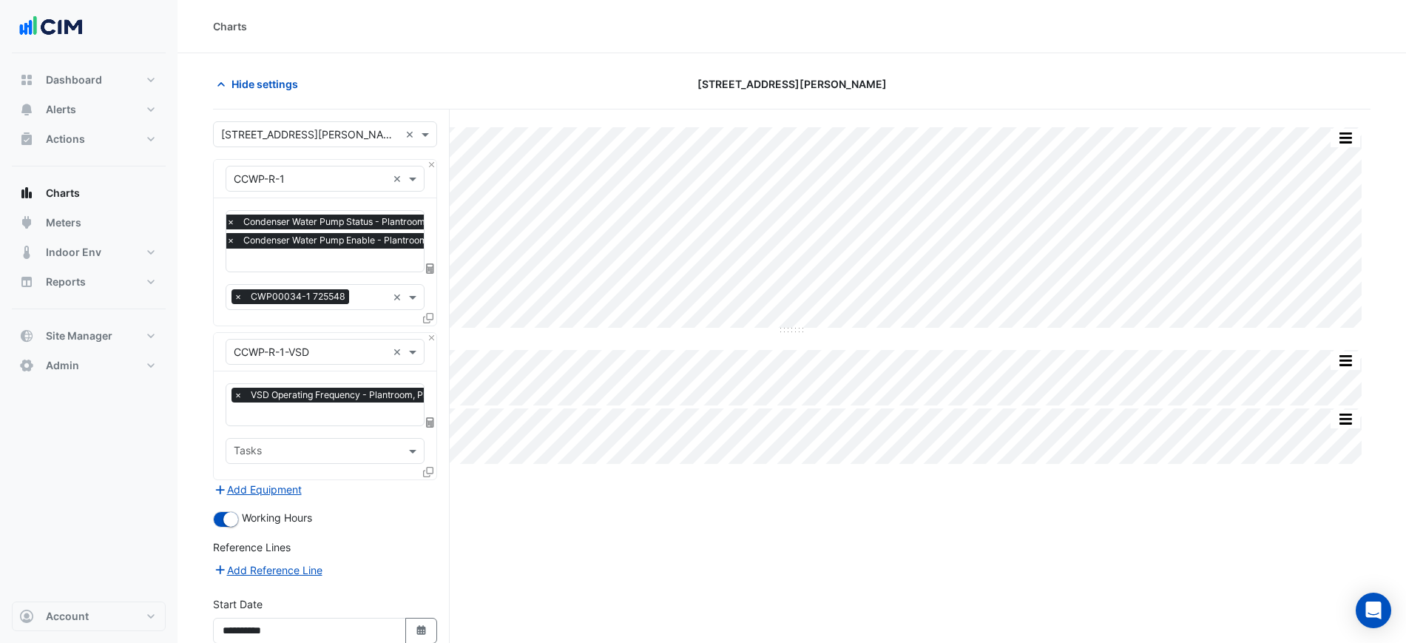
drag, startPoint x: 274, startPoint y: 416, endPoint x: 287, endPoint y: 420, distance: 14.0
click at [279, 416] on input "text" at bounding box center [351, 416] width 234 height 16
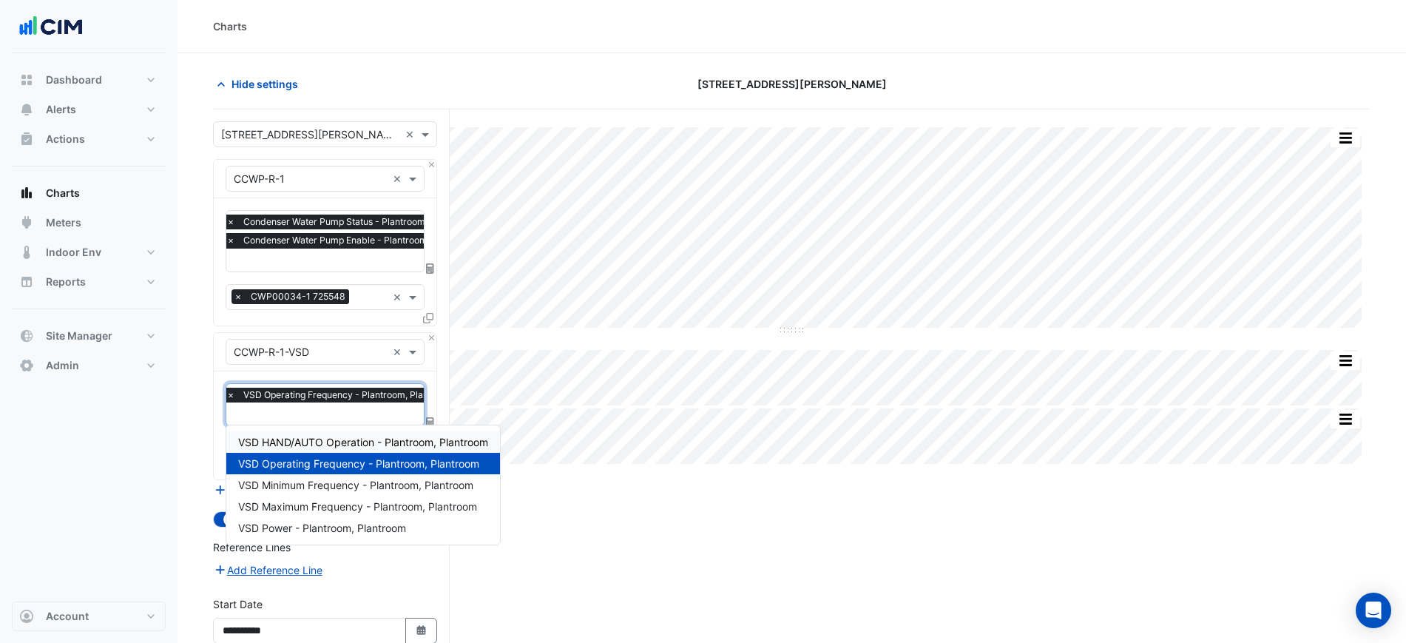
click at [344, 444] on span "VSD HAND/AUTO Operation - Plantroom, Plantroom" at bounding box center [363, 442] width 250 height 13
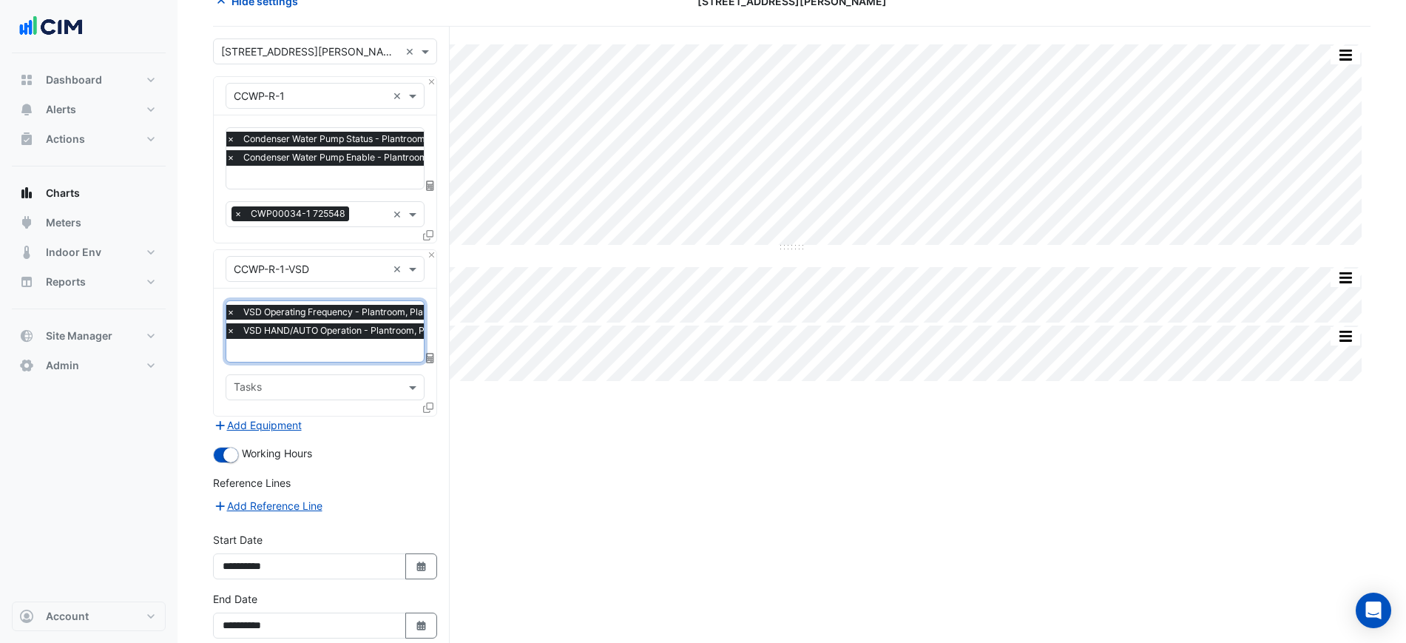
scroll to position [155, 0]
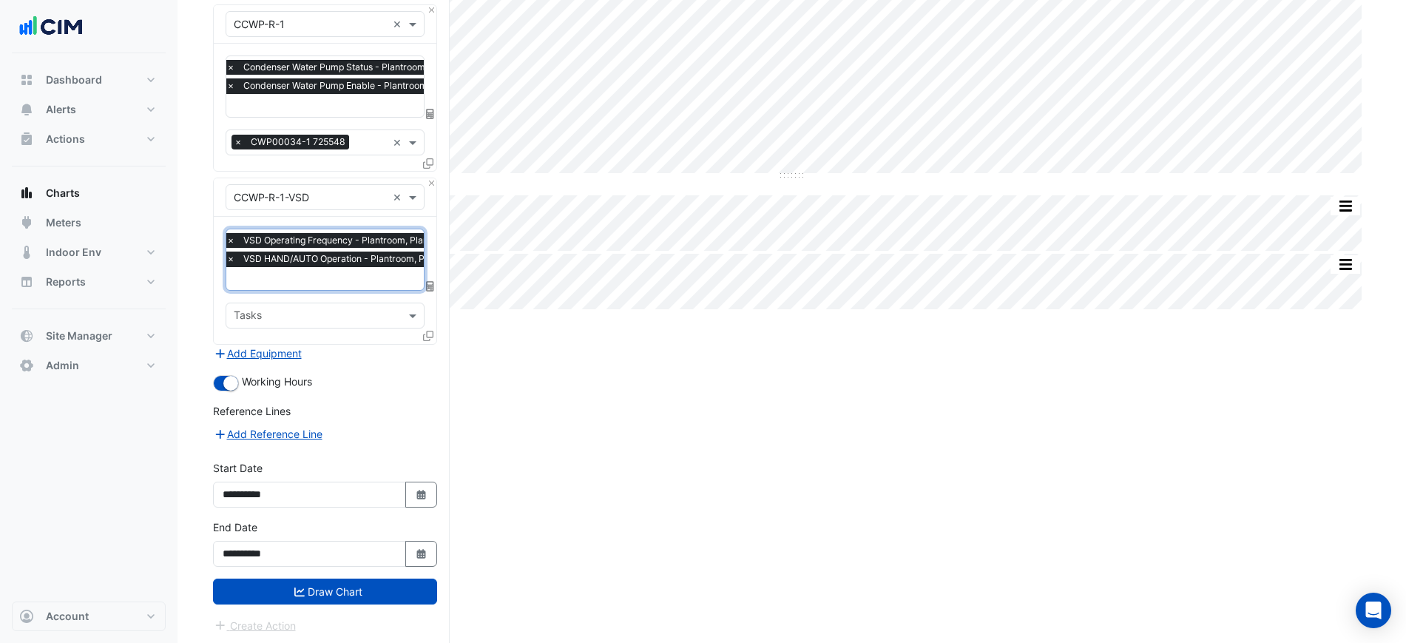
drag, startPoint x: 355, startPoint y: 601, endPoint x: 362, endPoint y: 597, distance: 8.3
click at [356, 601] on button "Draw Chart" at bounding box center [325, 591] width 224 height 26
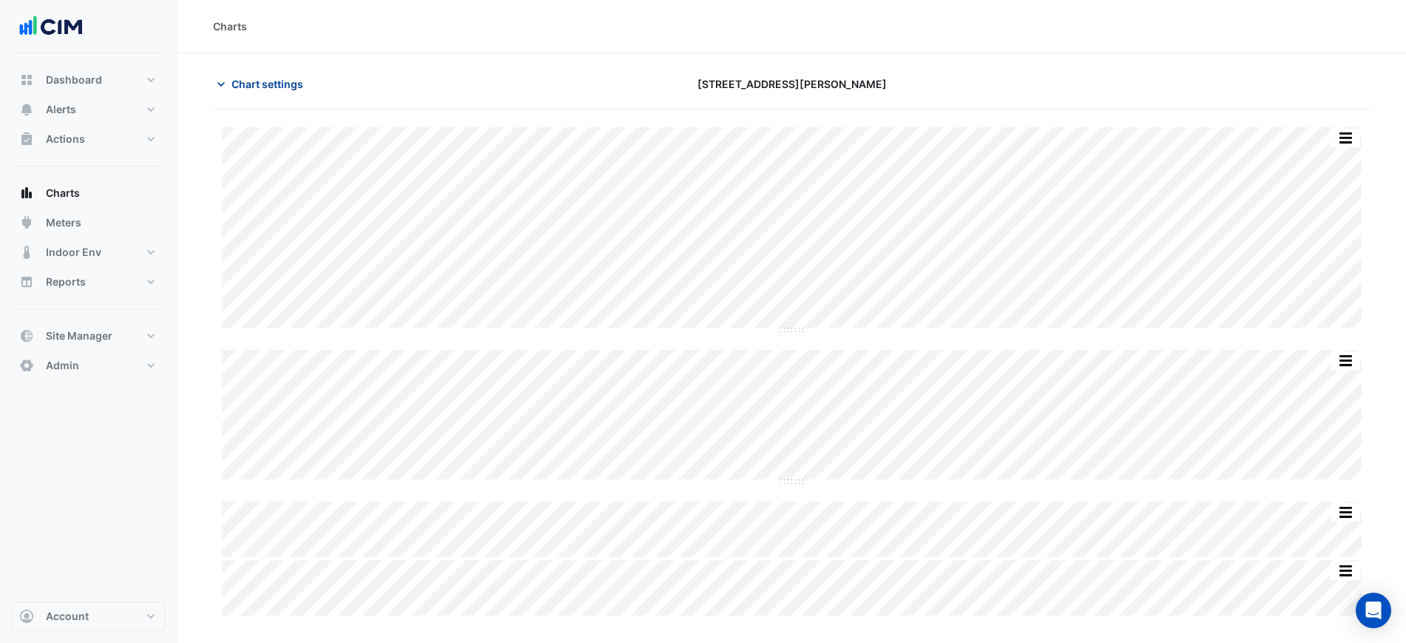
drag, startPoint x: 217, startPoint y: 70, endPoint x: 266, endPoint y: 84, distance: 50.6
click at [218, 71] on button "Chart settings" at bounding box center [263, 84] width 100 height 26
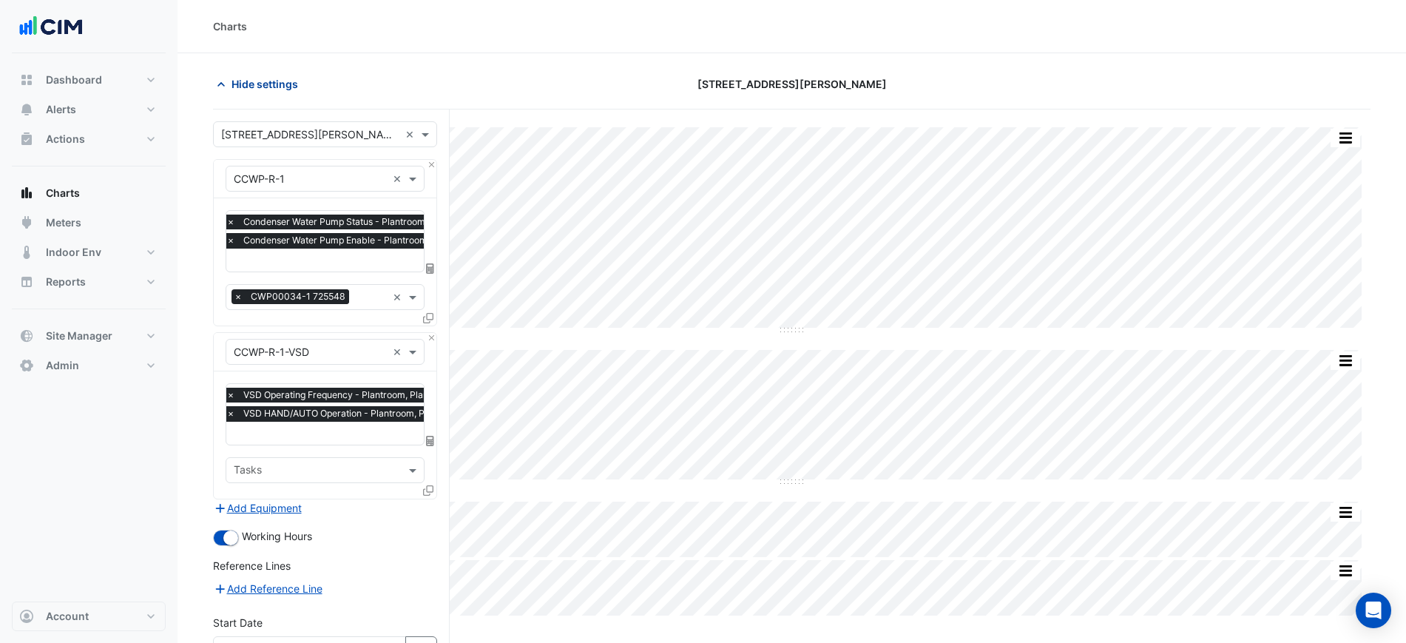
click at [266, 84] on span "Hide settings" at bounding box center [265, 84] width 67 height 16
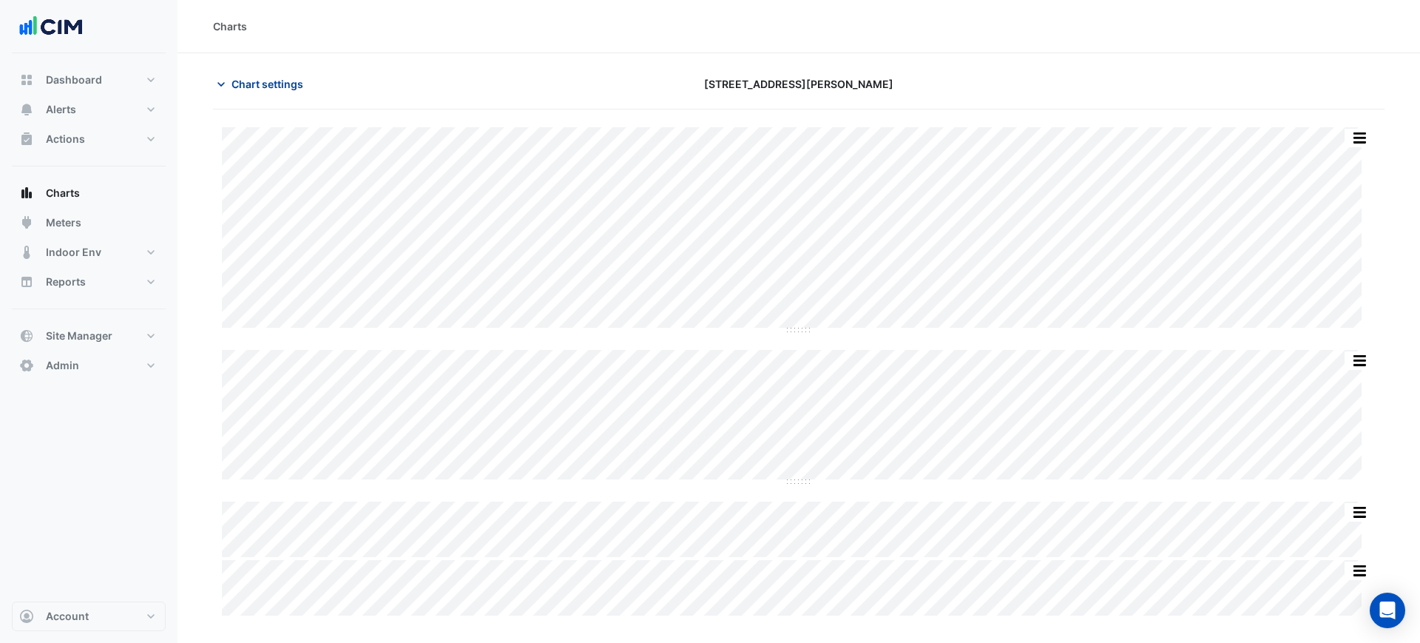
click at [263, 80] on span "Chart settings" at bounding box center [268, 84] width 72 height 16
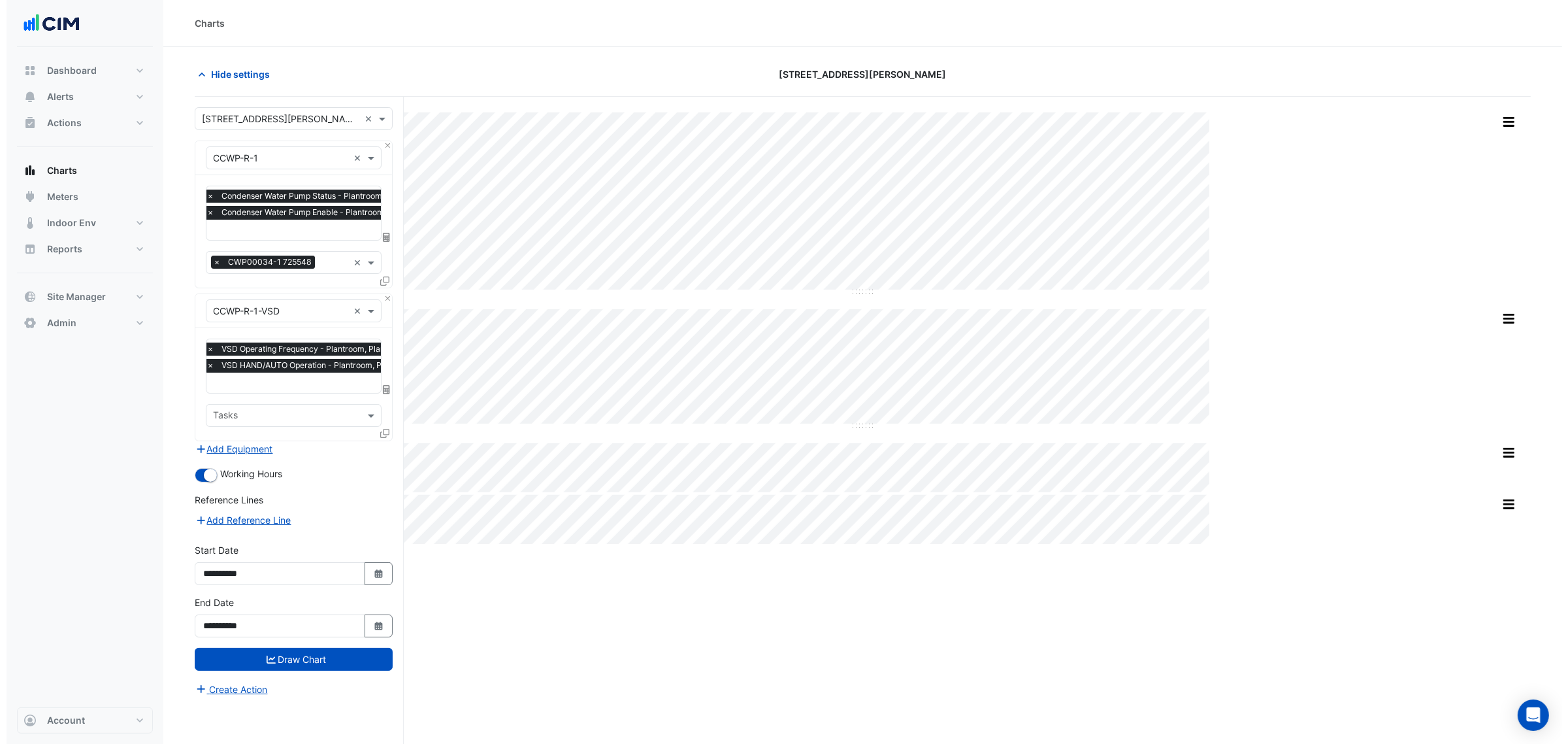
scroll to position [0, 6]
click at [234, 80] on span "Hide settings" at bounding box center [234, 74] width 59 height 14
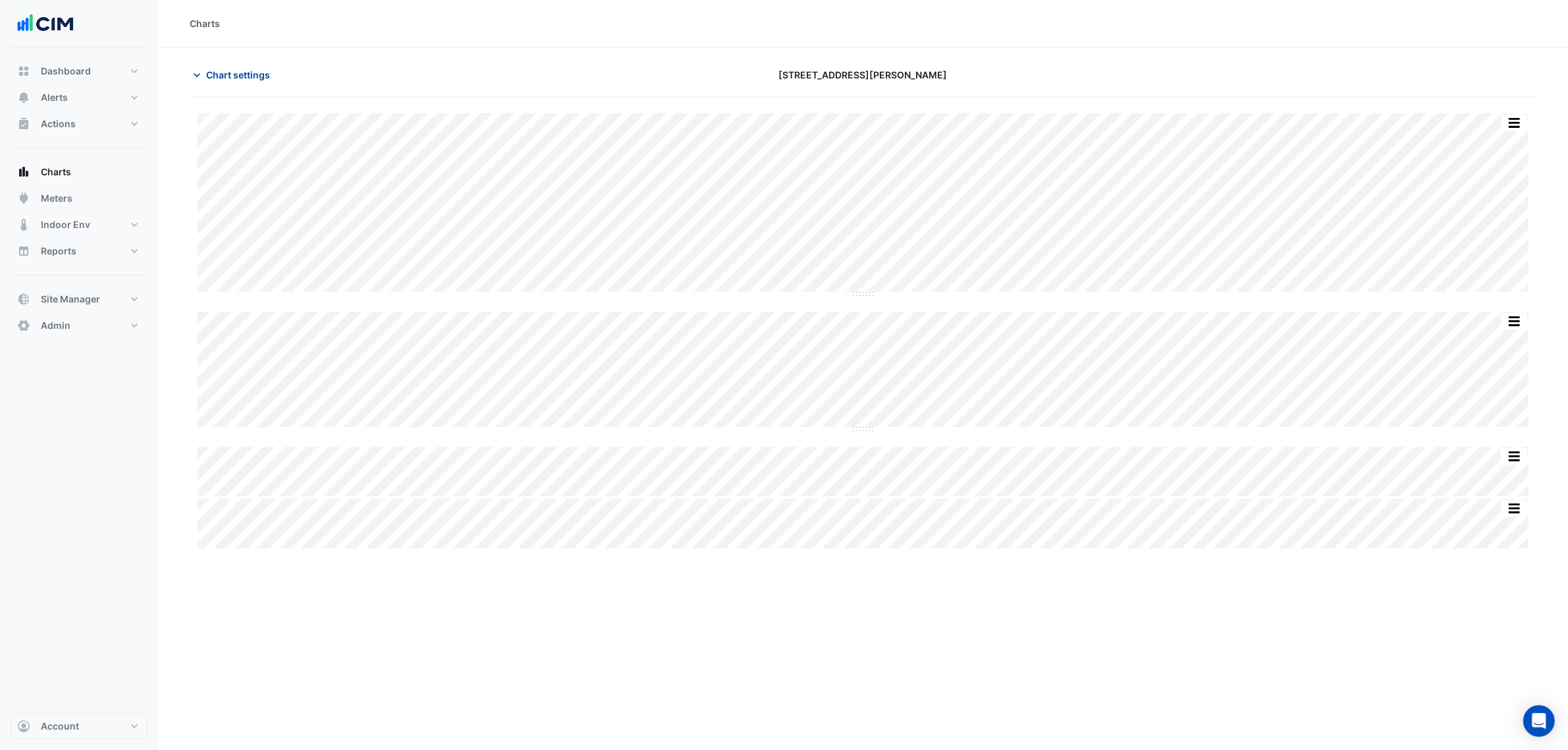
click at [237, 79] on span "Chart settings" at bounding box center [239, 75] width 64 height 14
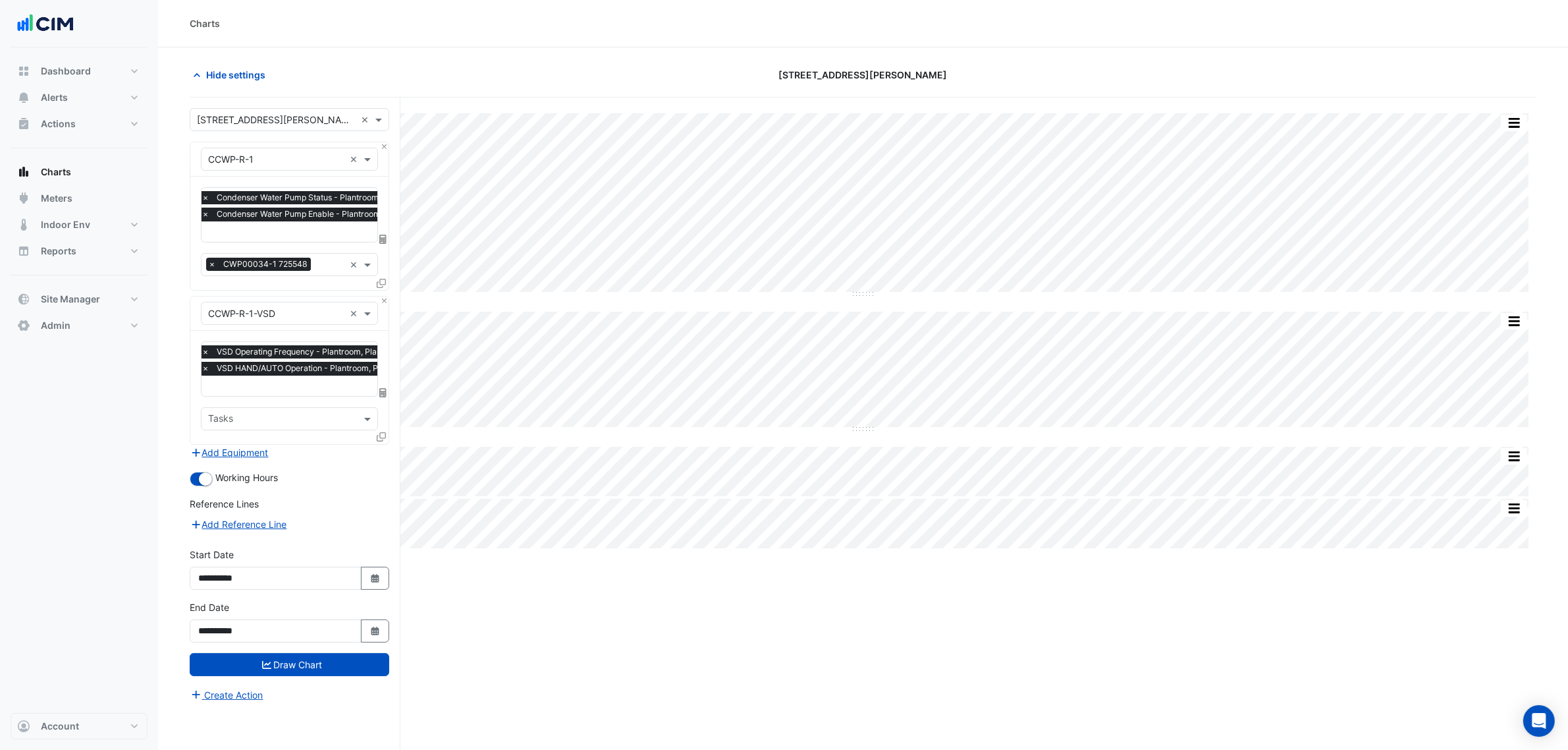
click at [206, 373] on span "×" at bounding box center [205, 368] width 12 height 13
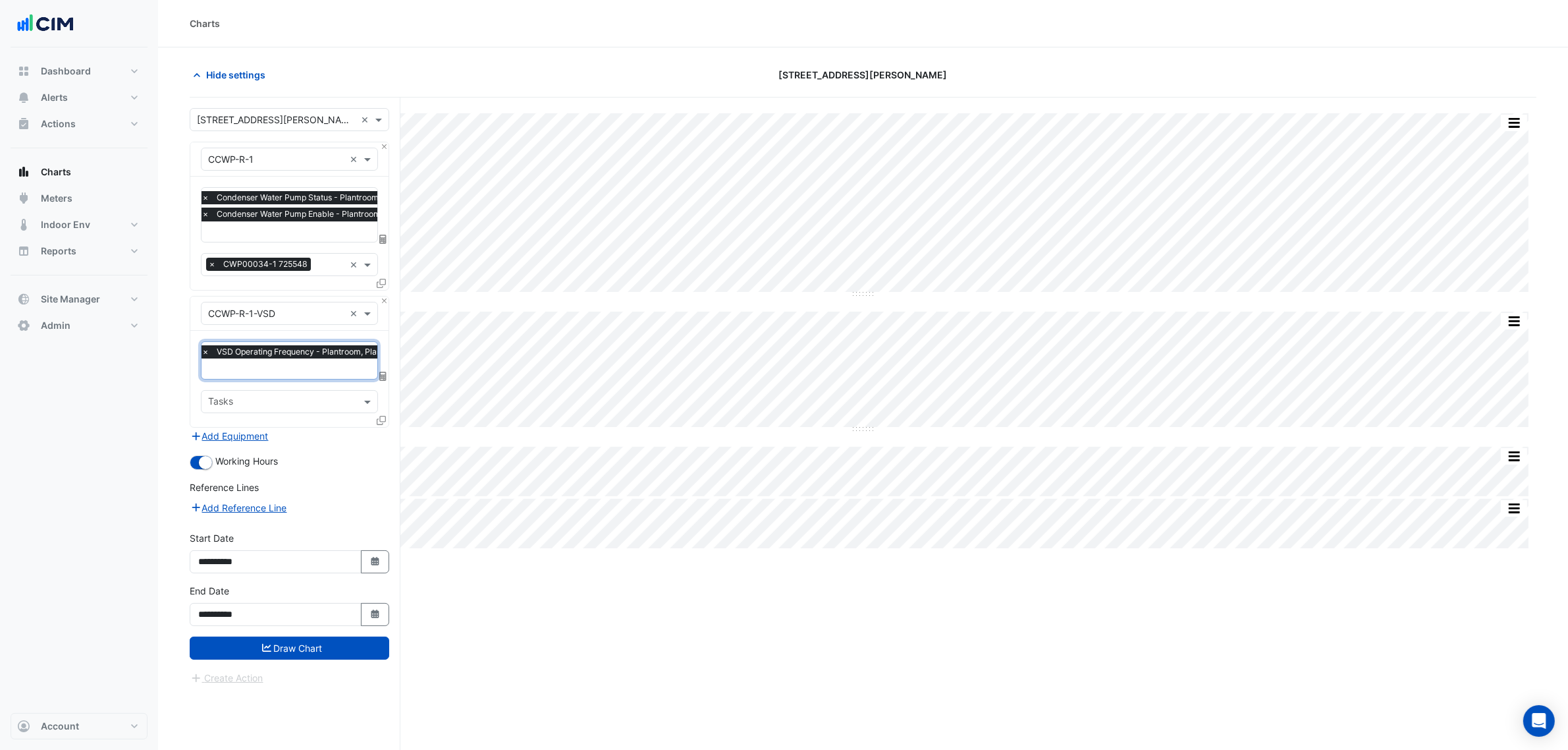
click at [389, 284] on div "× 6 Stewart Avenue × × CCWP-R-1 × × Condenser Water Pump Status - Plantroom, Pl…" at bounding box center [295, 448] width 211 height 702
click at [386, 283] on div at bounding box center [382, 285] width 12 height 19
click at [383, 283] on icon at bounding box center [381, 283] width 9 height 9
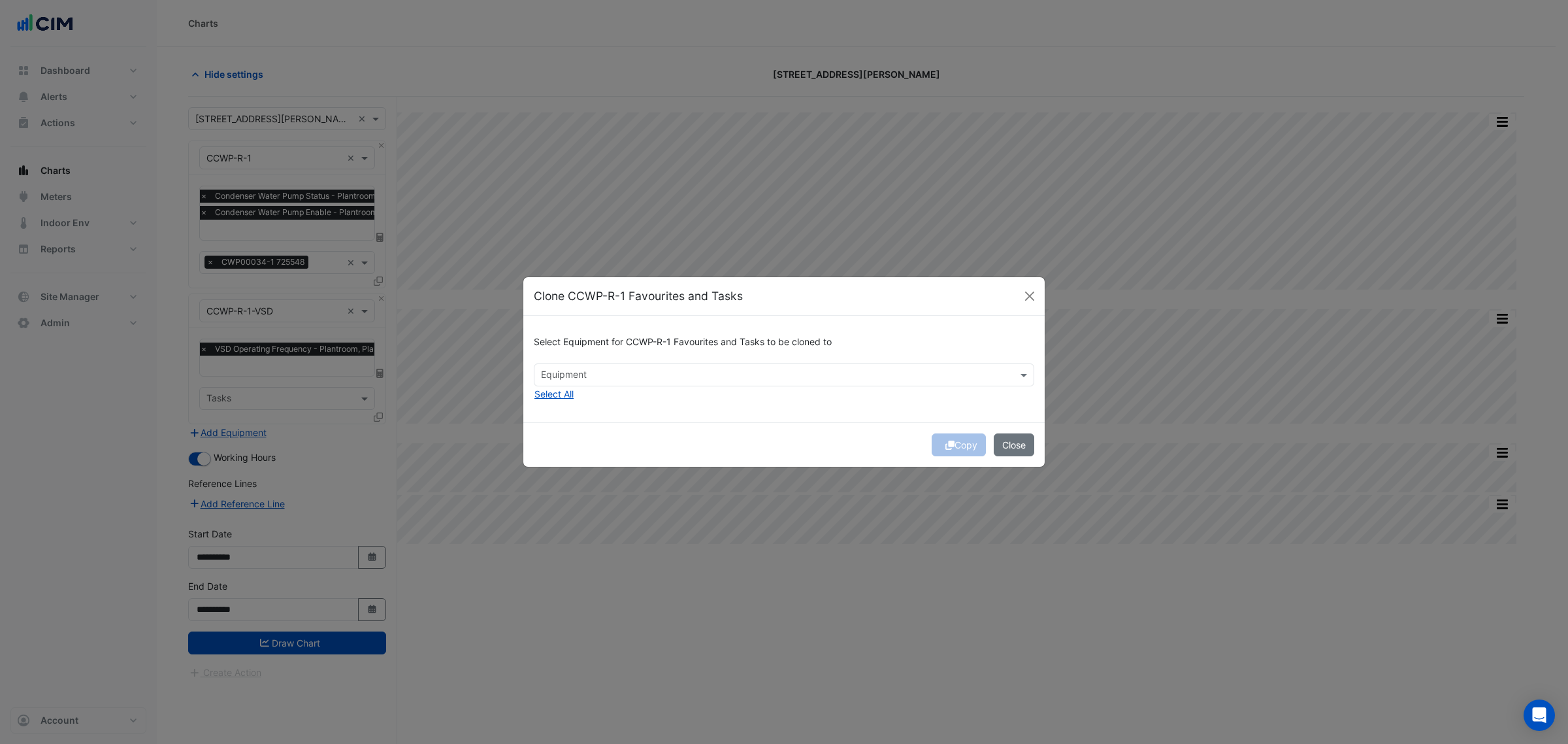
click at [609, 384] on div "Equipment" at bounding box center [784, 375] width 501 height 23
click at [588, 392] on div "CCWP-R-2" at bounding box center [567, 402] width 66 height 29
drag, startPoint x: 613, startPoint y: 403, endPoint x: 564, endPoint y: 409, distance: 49.4
click at [612, 404] on div "Select Equipment for CCWP-R-1 Favourites and Tasks to be cloned to Equipment CC…" at bounding box center [784, 368] width 521 height 107
click at [564, 409] on div "Select Equipment for CCWP-R-1 Favourites and Tasks to be cloned to Equipment Se…" at bounding box center [784, 368] width 521 height 107
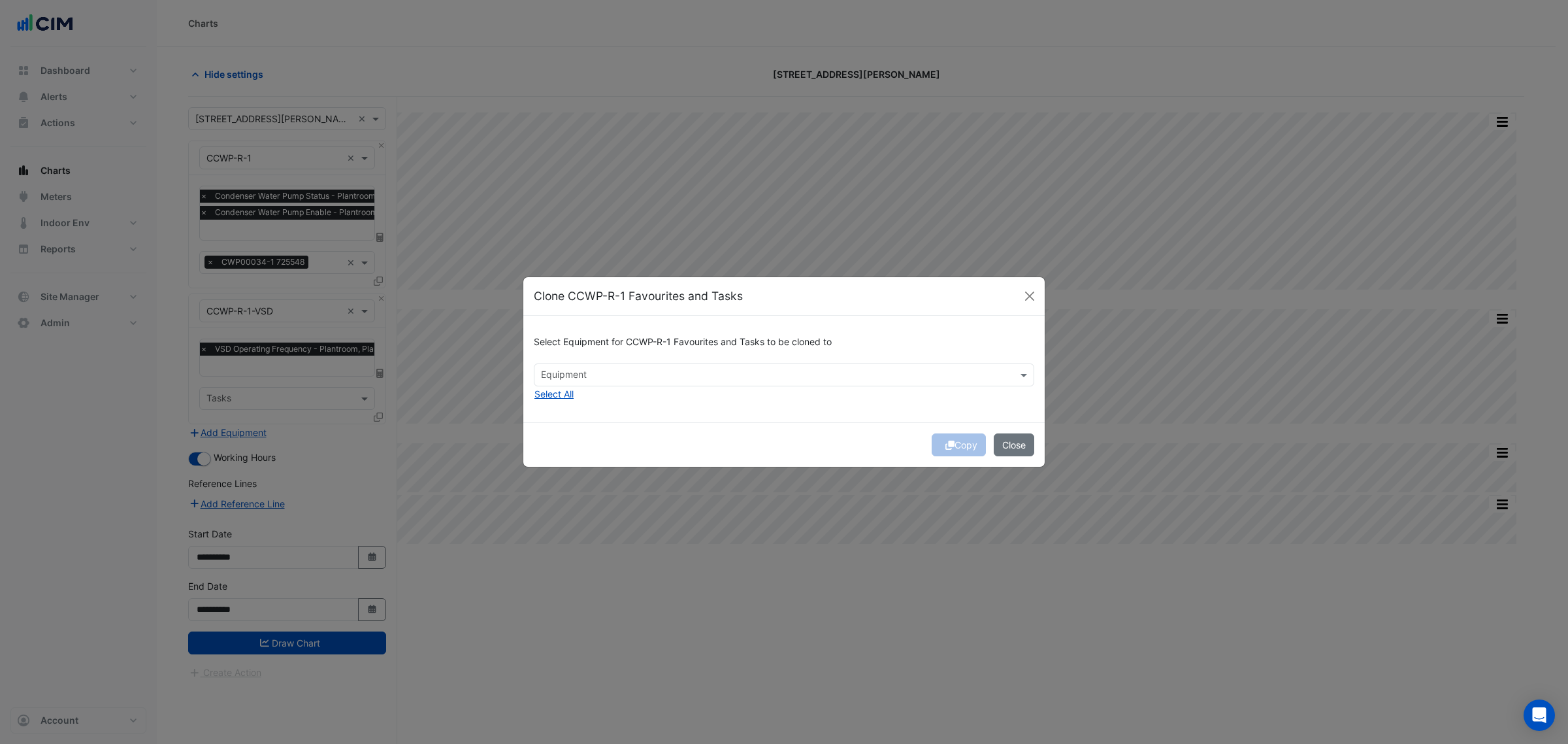
drag, startPoint x: 616, startPoint y: 380, endPoint x: 560, endPoint y: 385, distance: 56.2
click at [616, 379] on input "text" at bounding box center [776, 376] width 471 height 14
click at [557, 398] on span "CCWP-R-2" at bounding box center [568, 403] width 46 height 11
click at [693, 391] on div "Select Equipment for CCWP-R-1 Favourites and Tasks to be cloned to × CCWP-R-2 ×…" at bounding box center [784, 368] width 521 height 107
click at [945, 443] on icon "submit" at bounding box center [950, 445] width 9 height 9
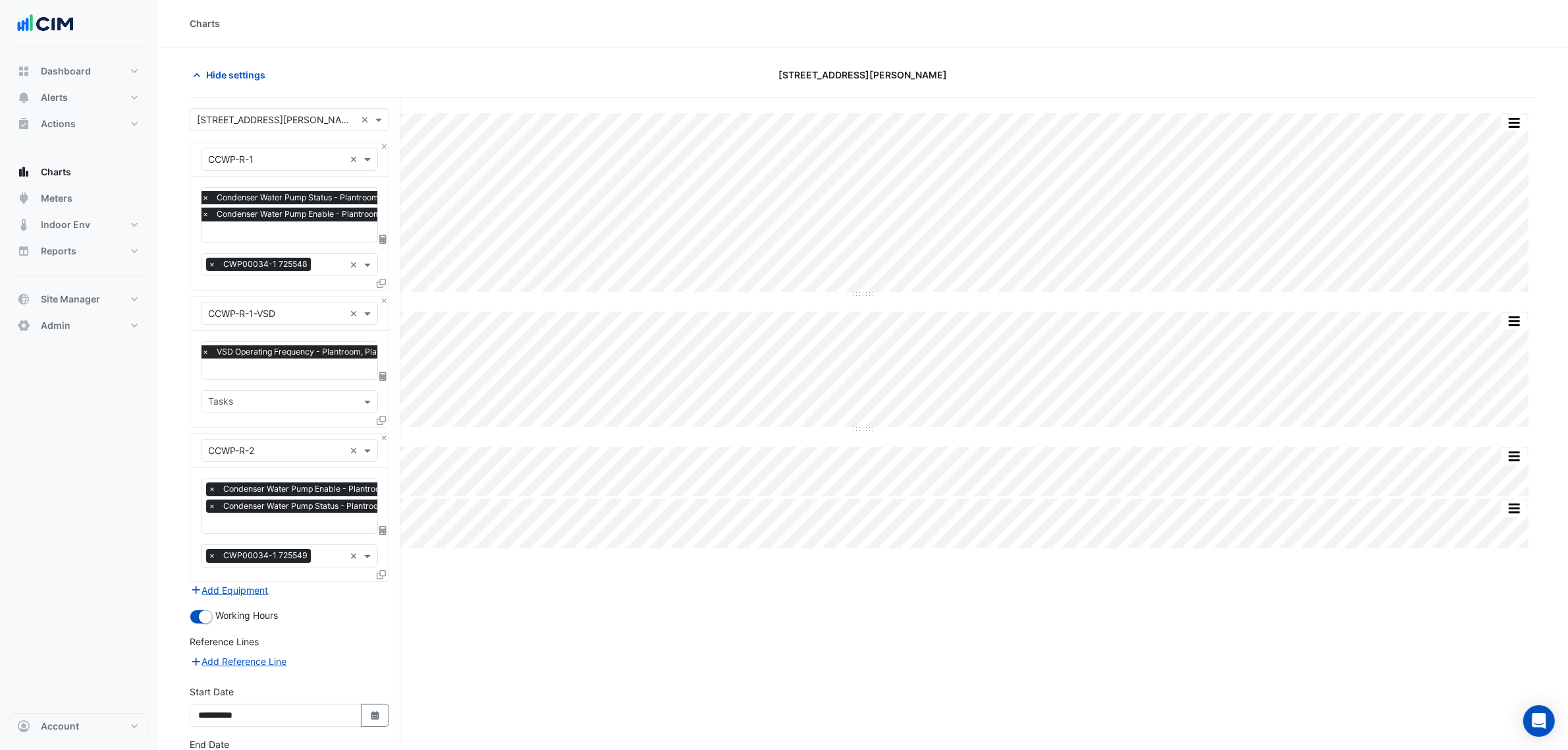
click at [383, 417] on icon at bounding box center [381, 420] width 9 height 9
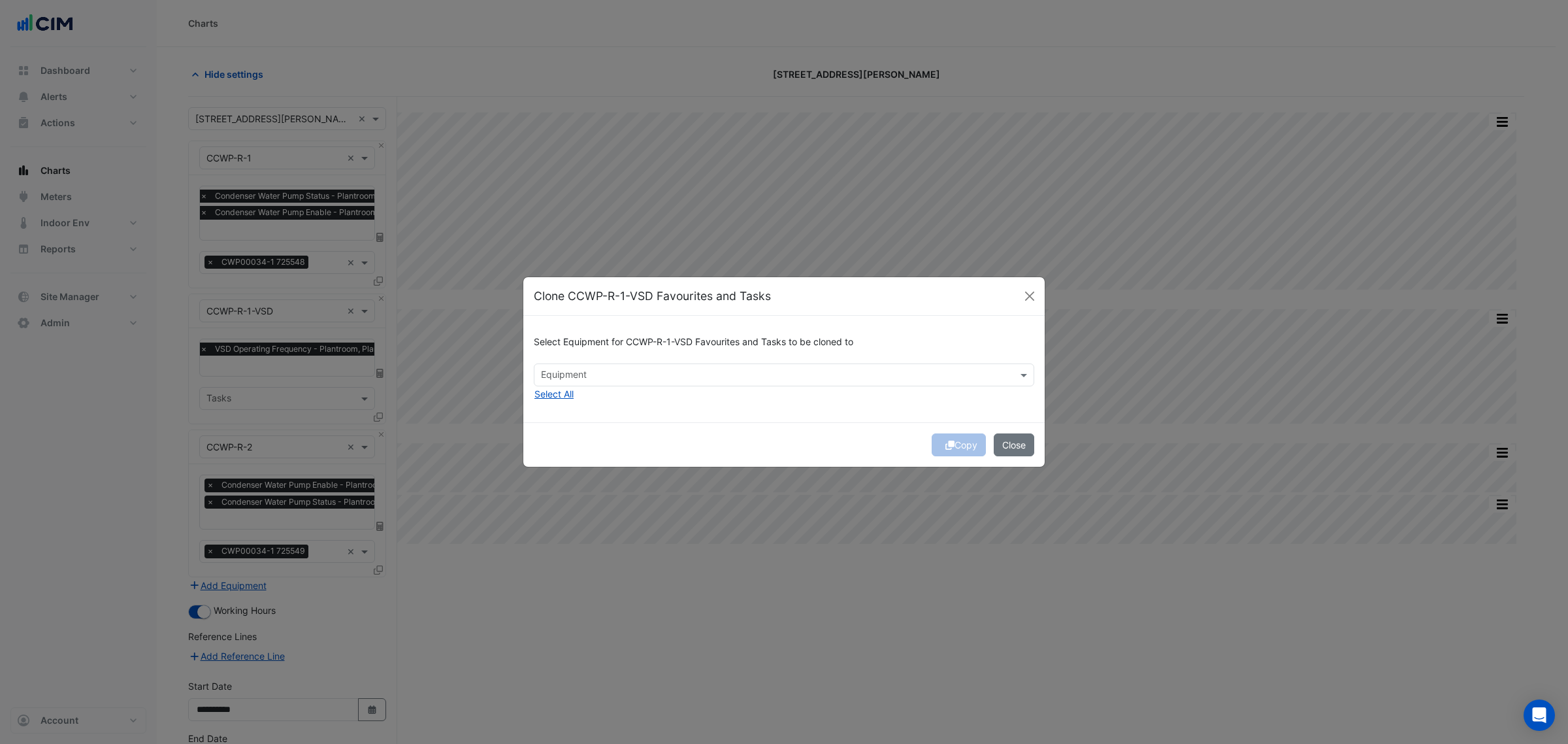
drag, startPoint x: 645, startPoint y: 374, endPoint x: 629, endPoint y: 384, distance: 18.9
click at [644, 374] on input "text" at bounding box center [776, 376] width 471 height 14
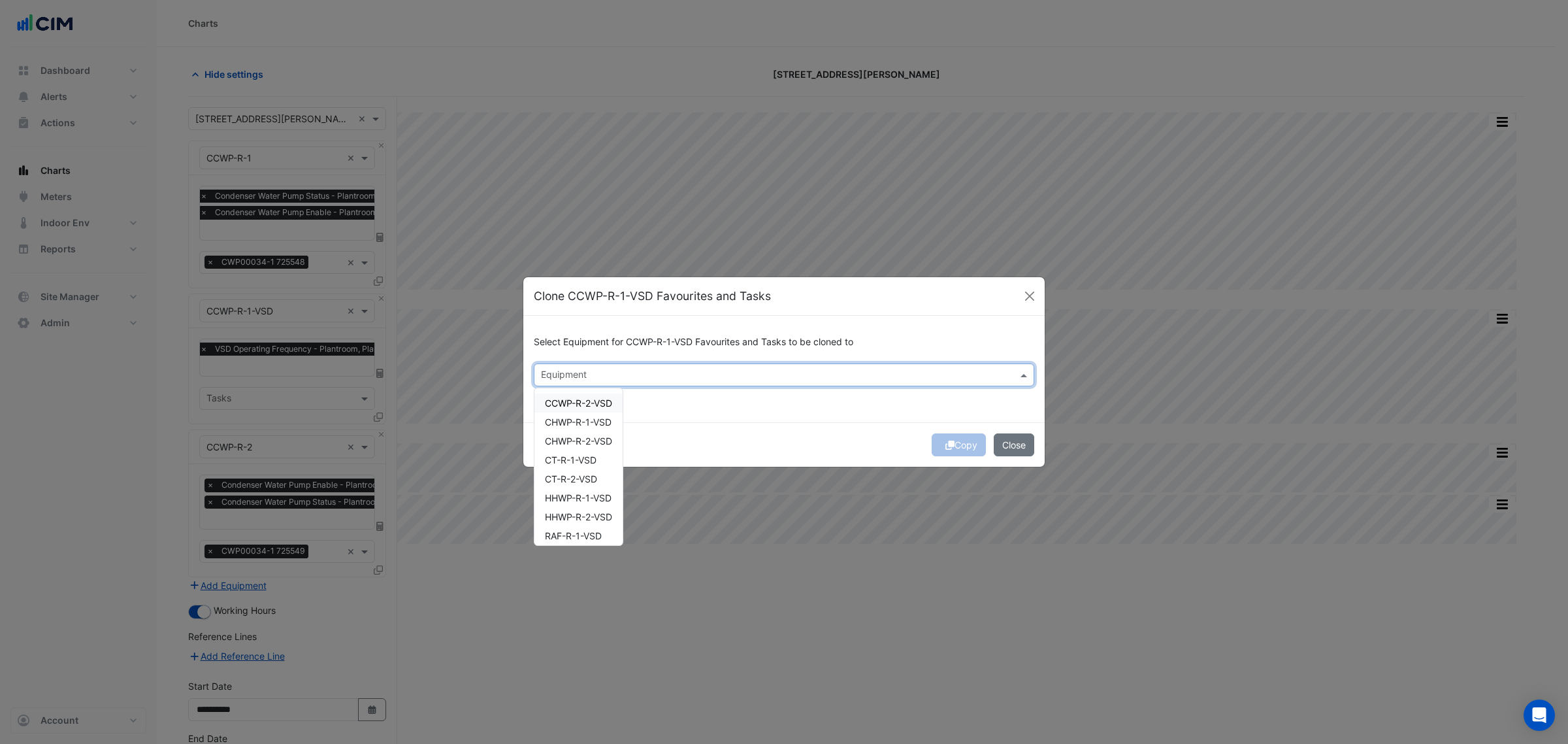
click at [617, 398] on div "CCWP-R-2-VSD" at bounding box center [579, 402] width 88 height 19
click at [789, 418] on div "Select Equipment for CCWP-R-1-VSD Favourites and Tasks to be cloned to × CCWP-R…" at bounding box center [784, 368] width 521 height 107
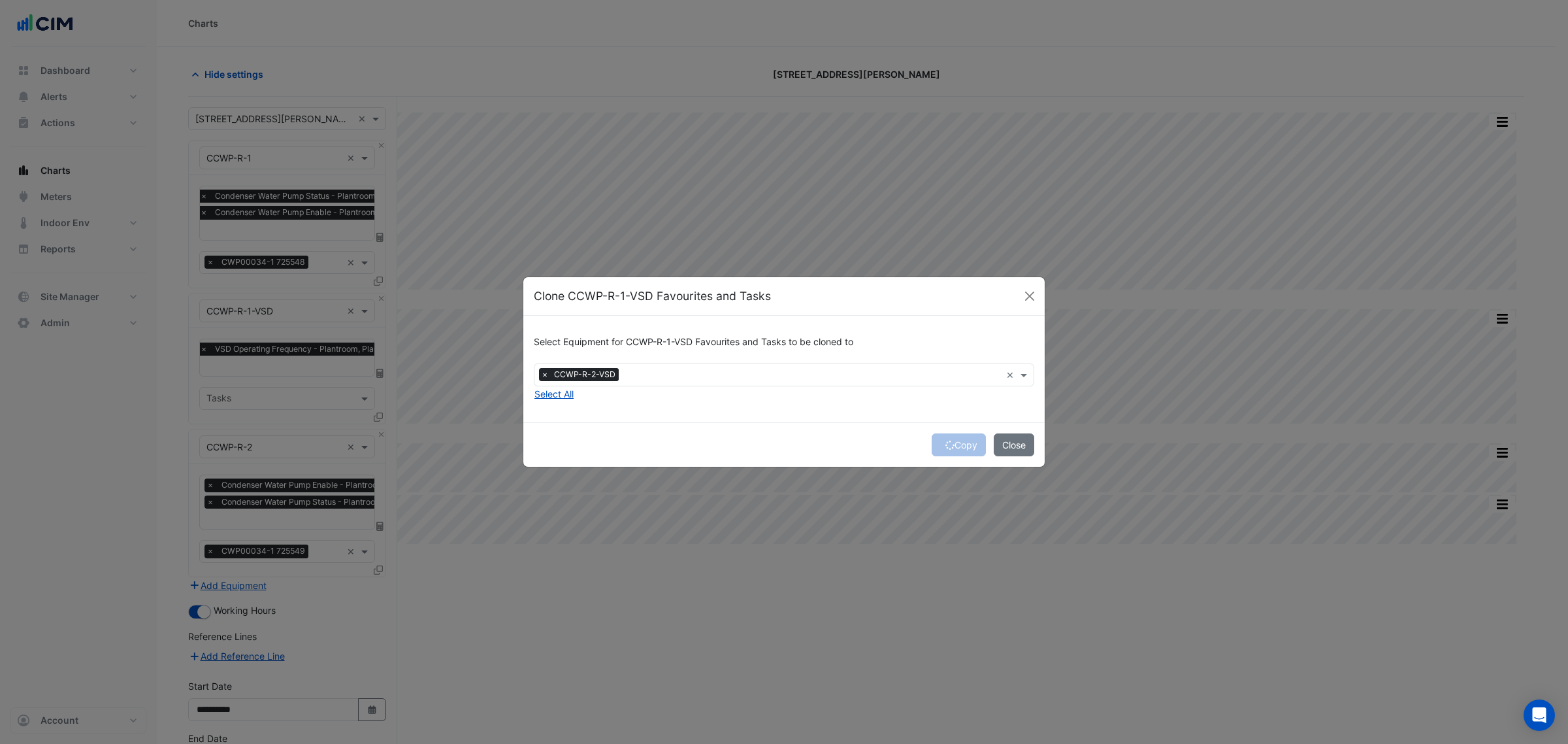
click at [952, 445] on div "Copy Close" at bounding box center [784, 444] width 521 height 44
click at [952, 439] on button "Copy" at bounding box center [958, 444] width 54 height 23
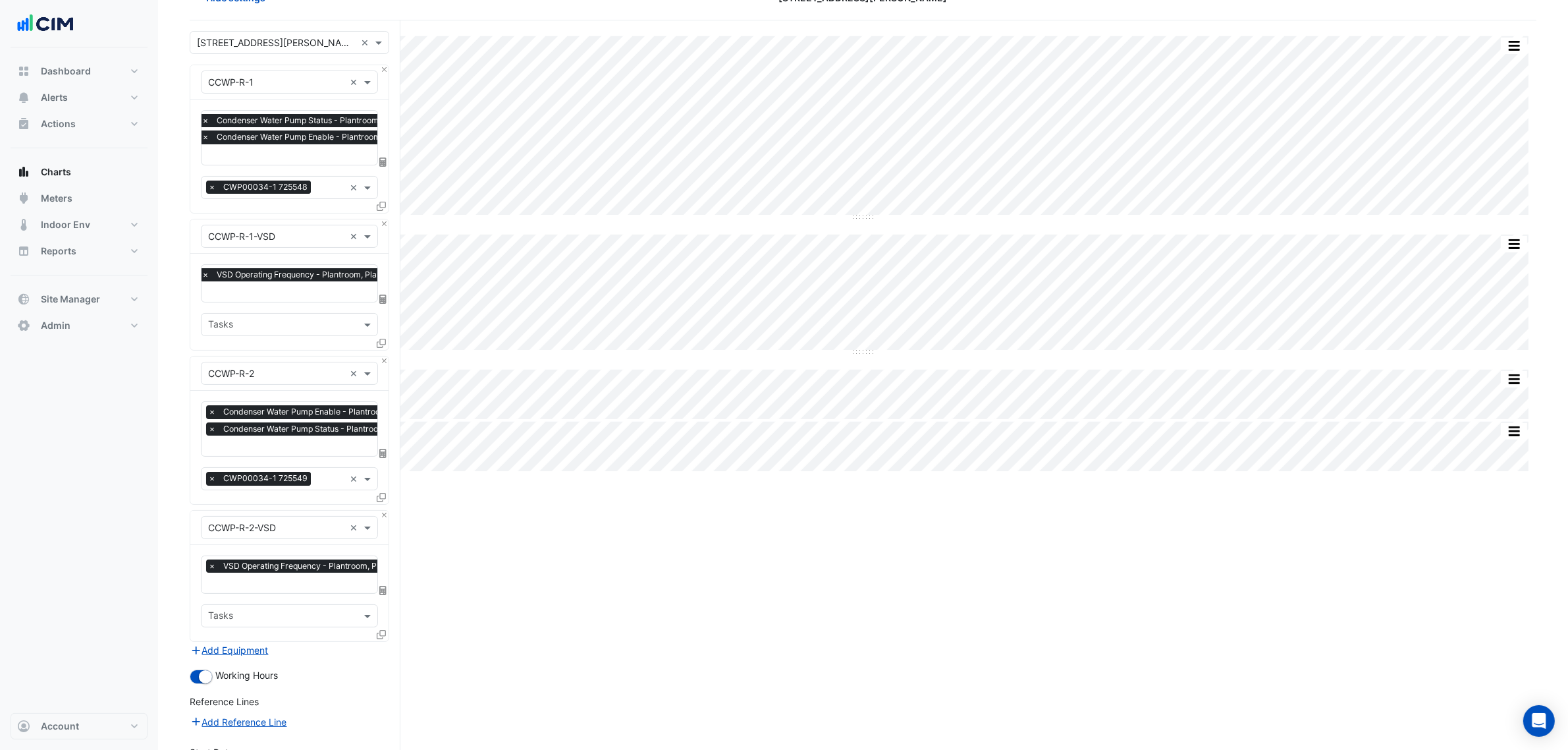
scroll to position [235, 0]
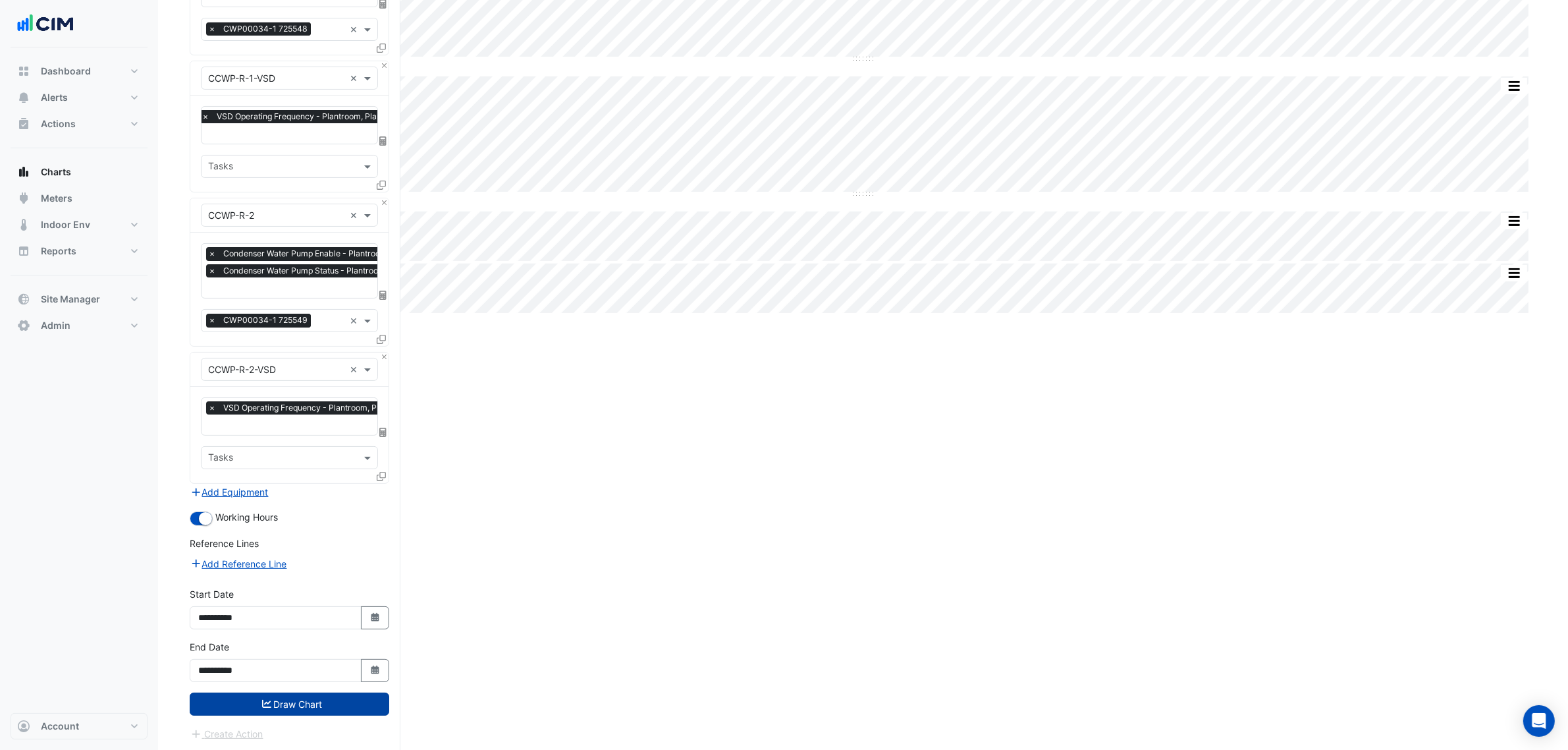
click at [340, 572] on button "Draw Chart" at bounding box center [289, 704] width 199 height 23
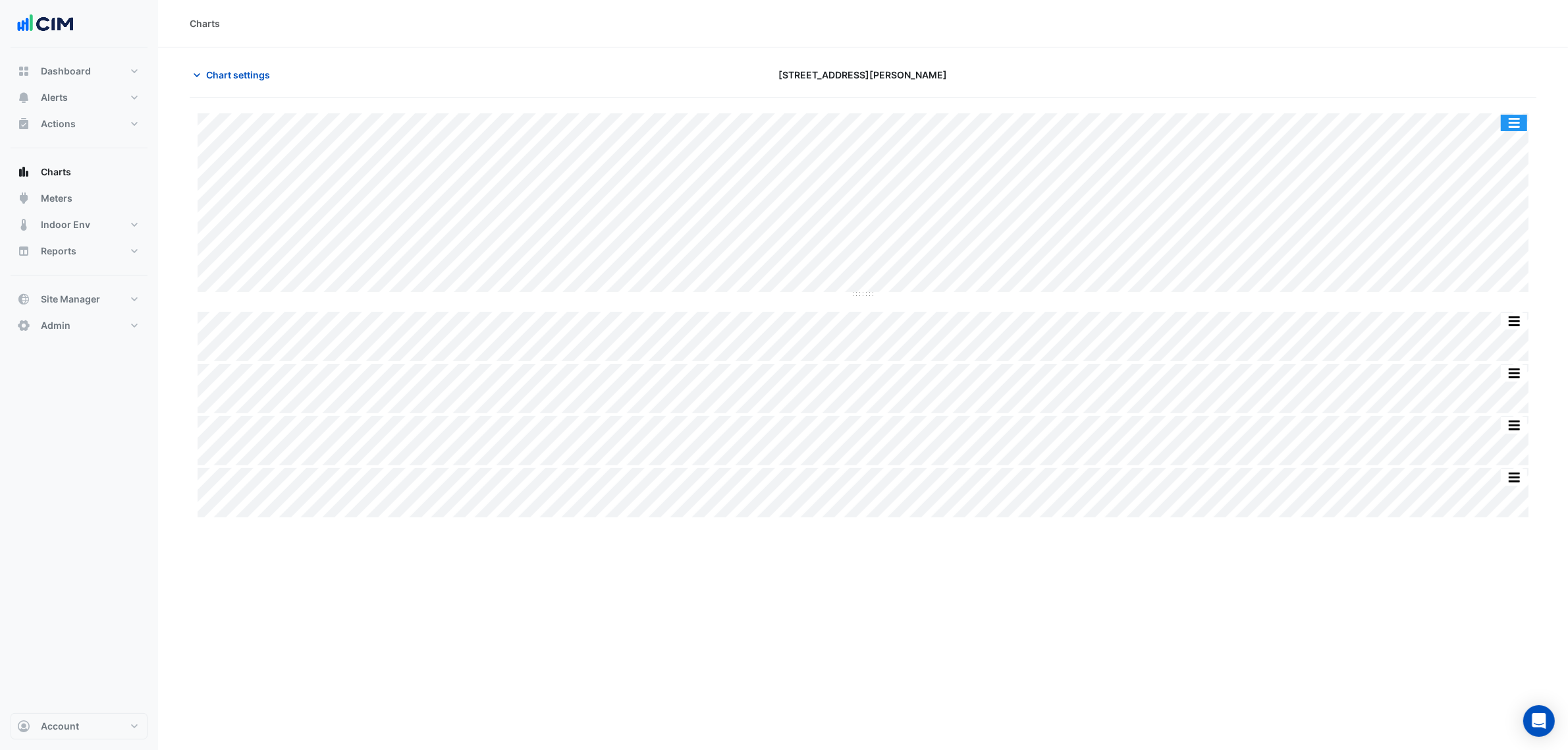
click at [1263, 128] on button "button" at bounding box center [1515, 123] width 27 height 16
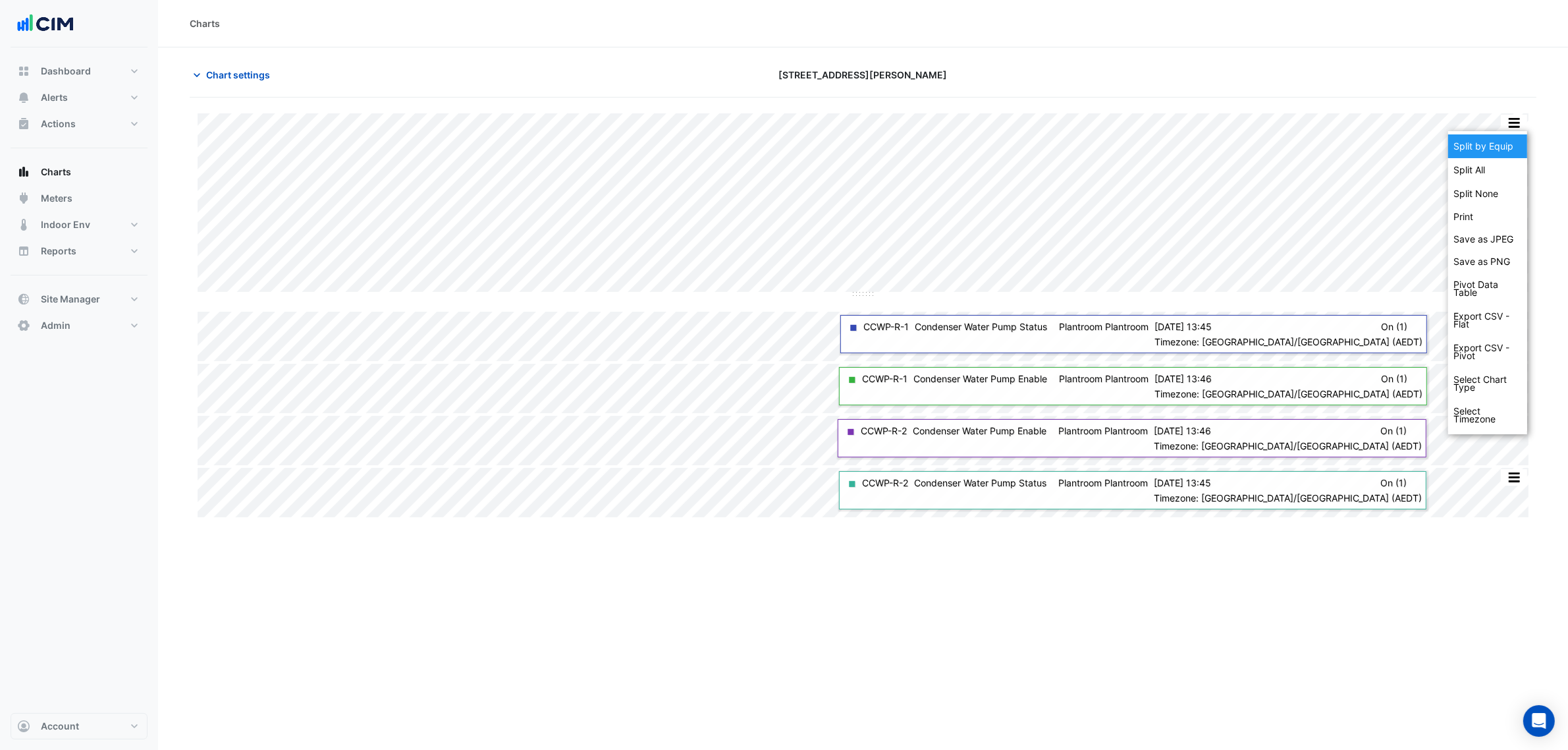
click at [1263, 145] on div "Split by Equip" at bounding box center [1487, 146] width 79 height 24
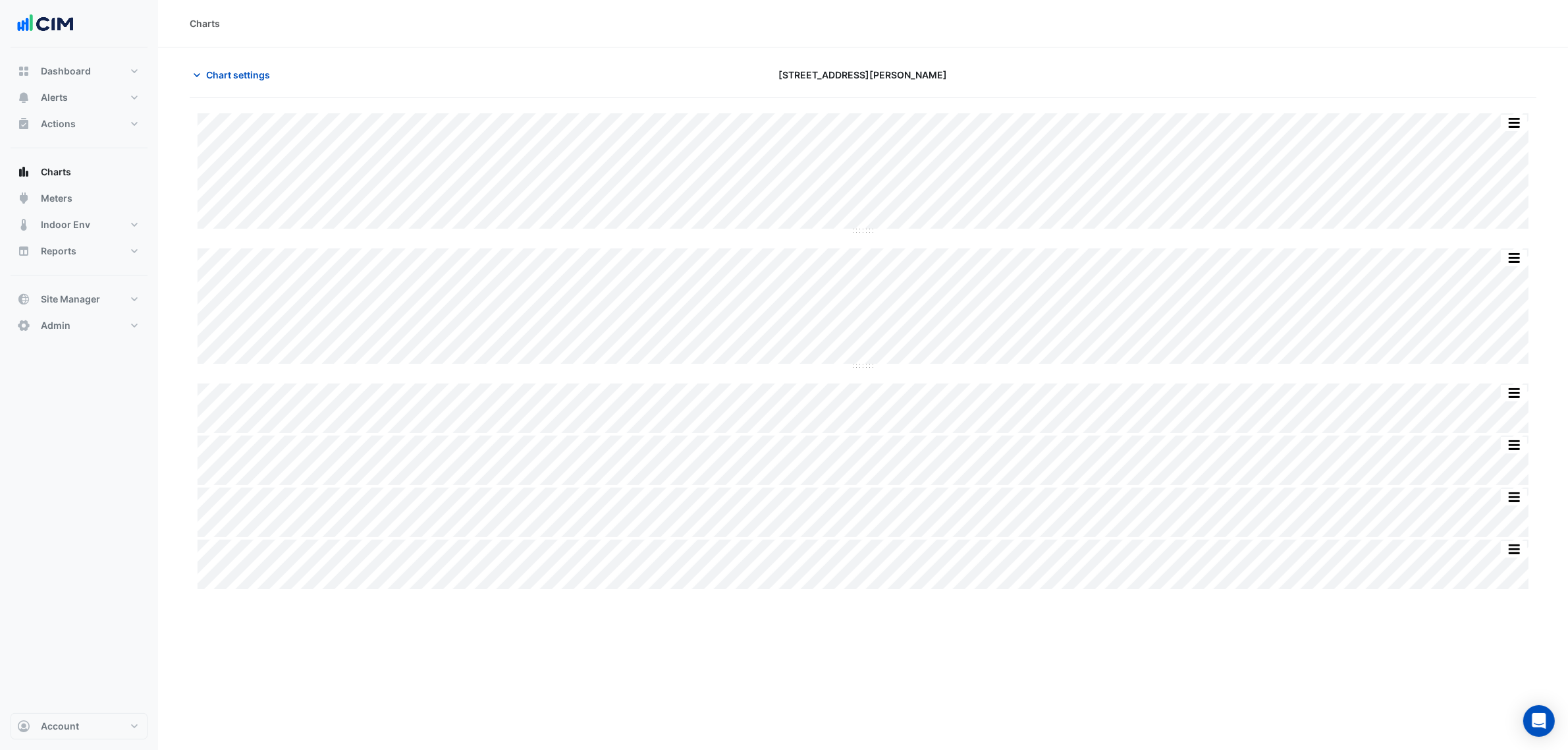
click at [1192, 74] on div at bounding box center [1317, 75] width 454 height 23
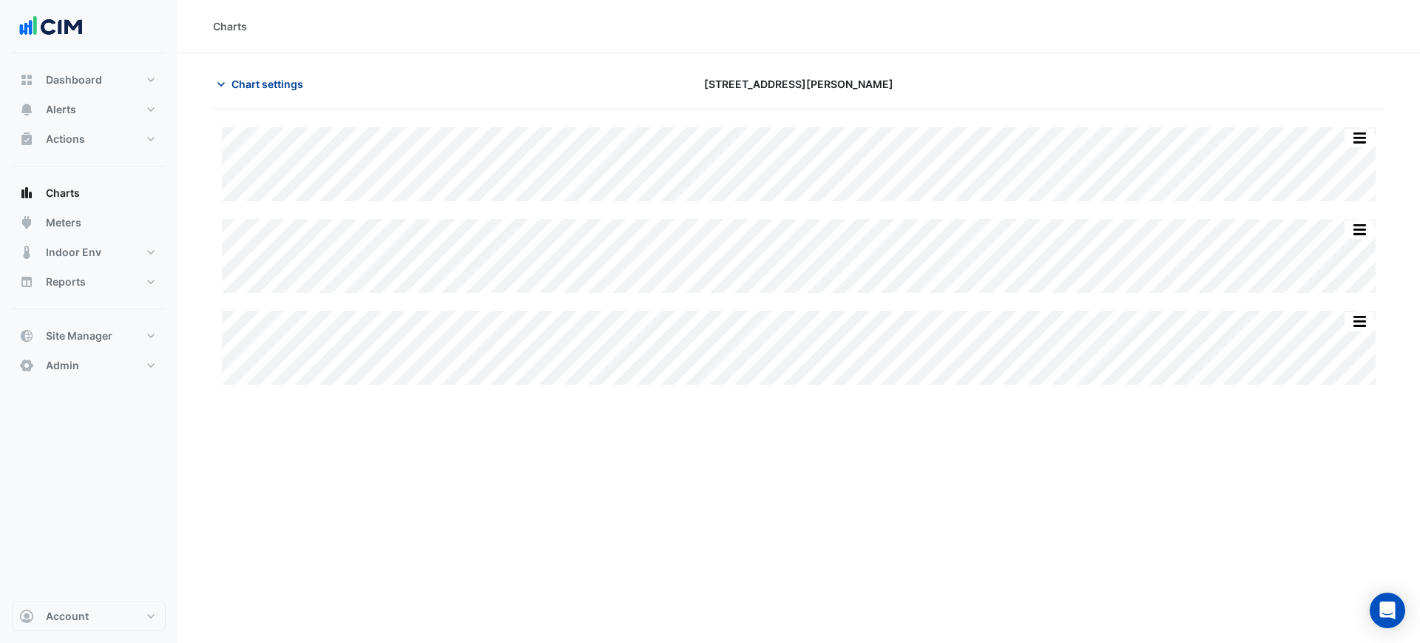
type input "**********"
click at [268, 72] on button "Chart settings" at bounding box center [263, 84] width 100 height 26
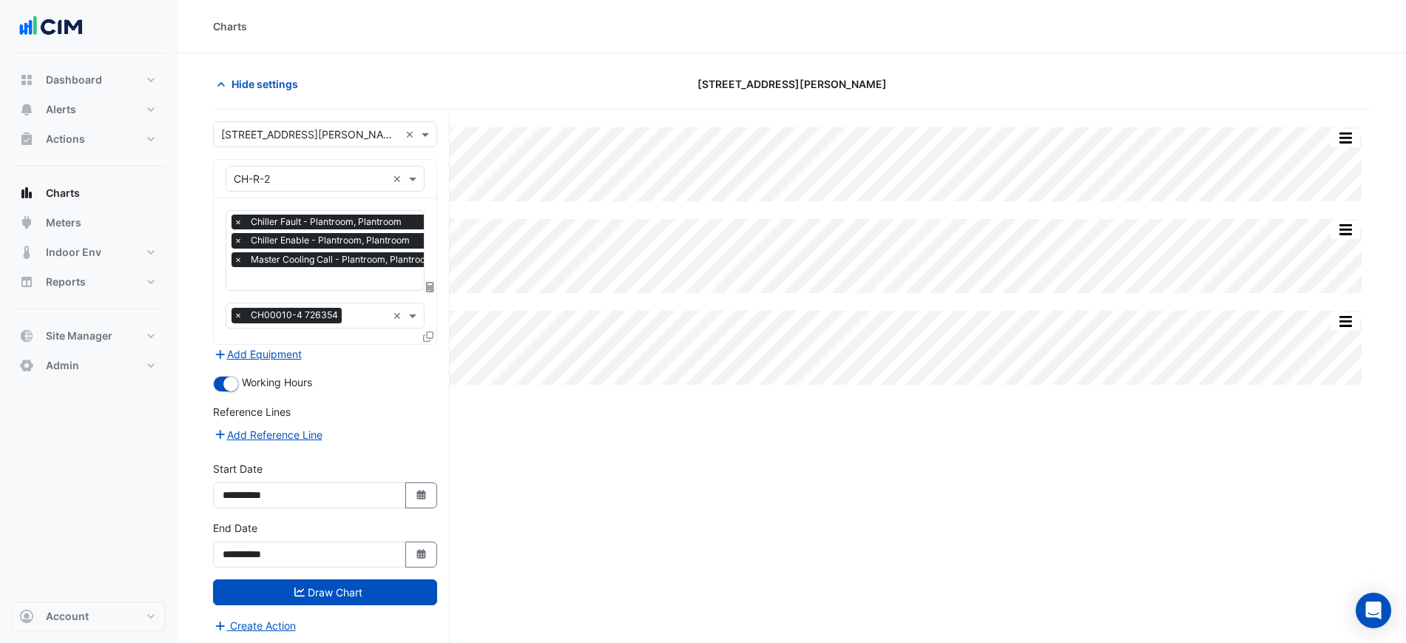
click at [355, 256] on span "Master Cooling Call - Plantroom, Plantroom" at bounding box center [342, 259] width 190 height 15
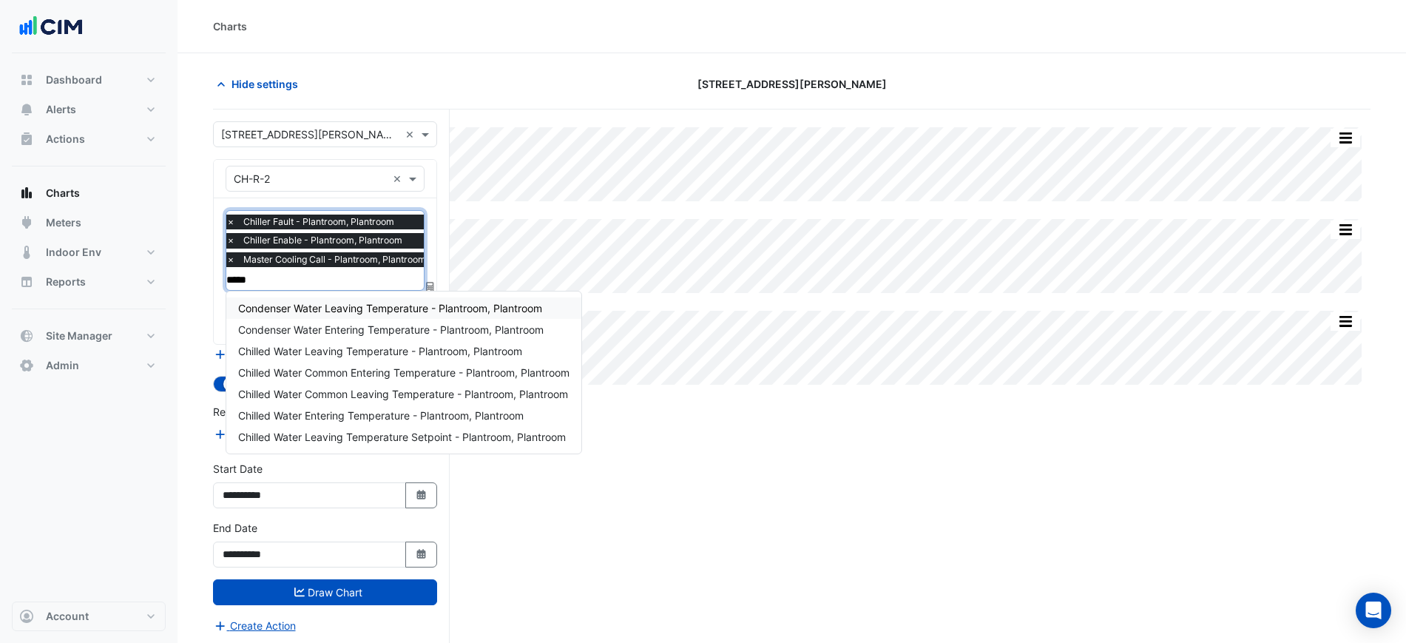
type input "******"
click at [432, 376] on span "Chilled Water Common Entering Temperature - Plantroom, Plantroom" at bounding box center [403, 372] width 331 height 13
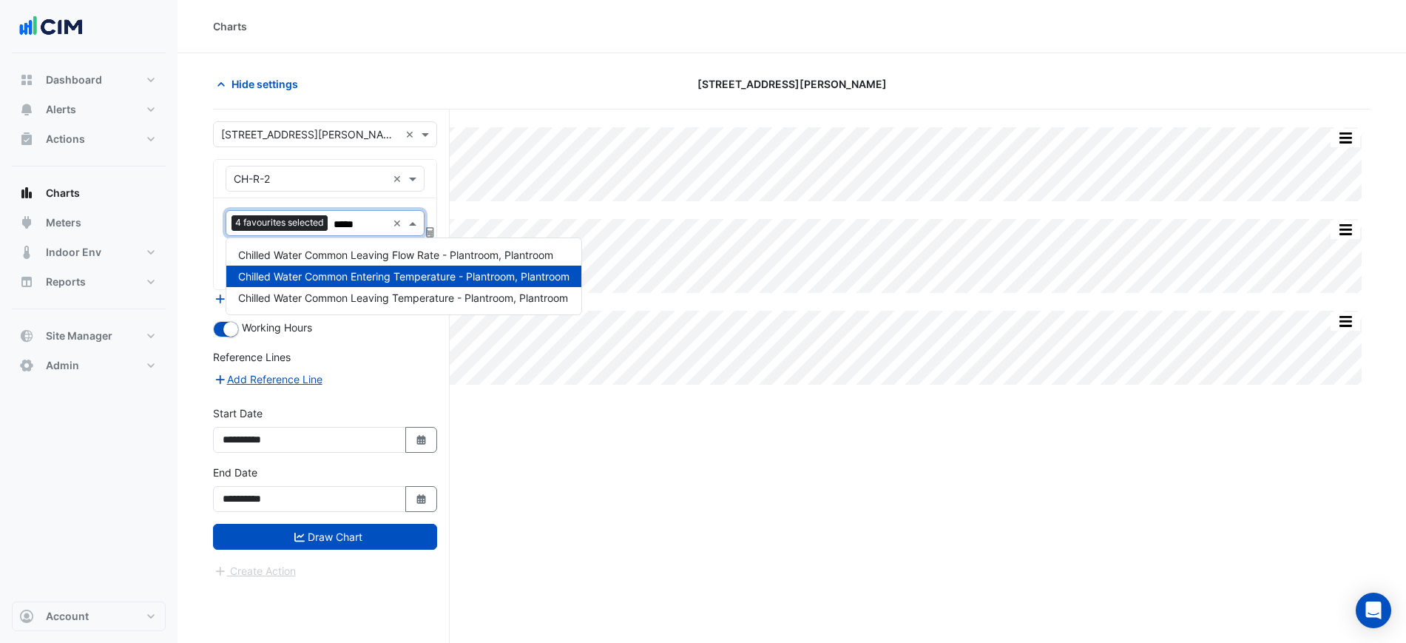
type input "******"
click at [456, 300] on span "Chilled Water Common Leaving Temperature - Plantroom, Plantroom" at bounding box center [403, 297] width 330 height 13
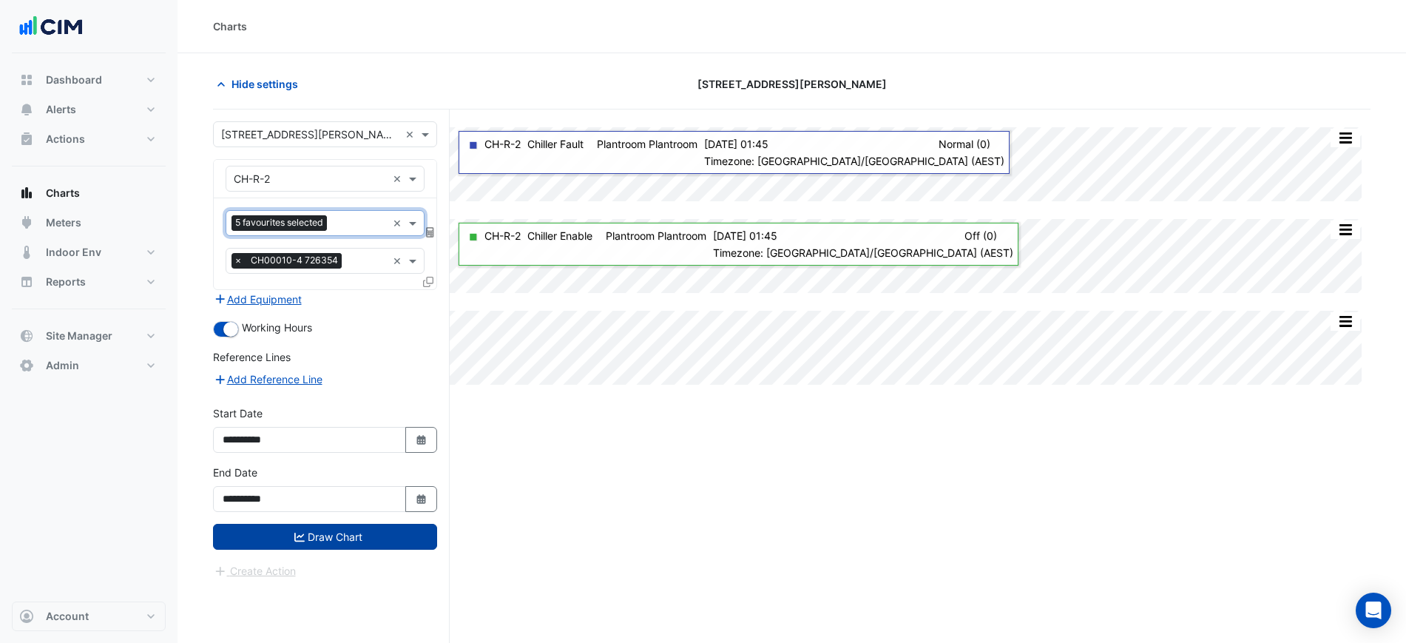
click at [365, 536] on button "Draw Chart" at bounding box center [325, 537] width 224 height 26
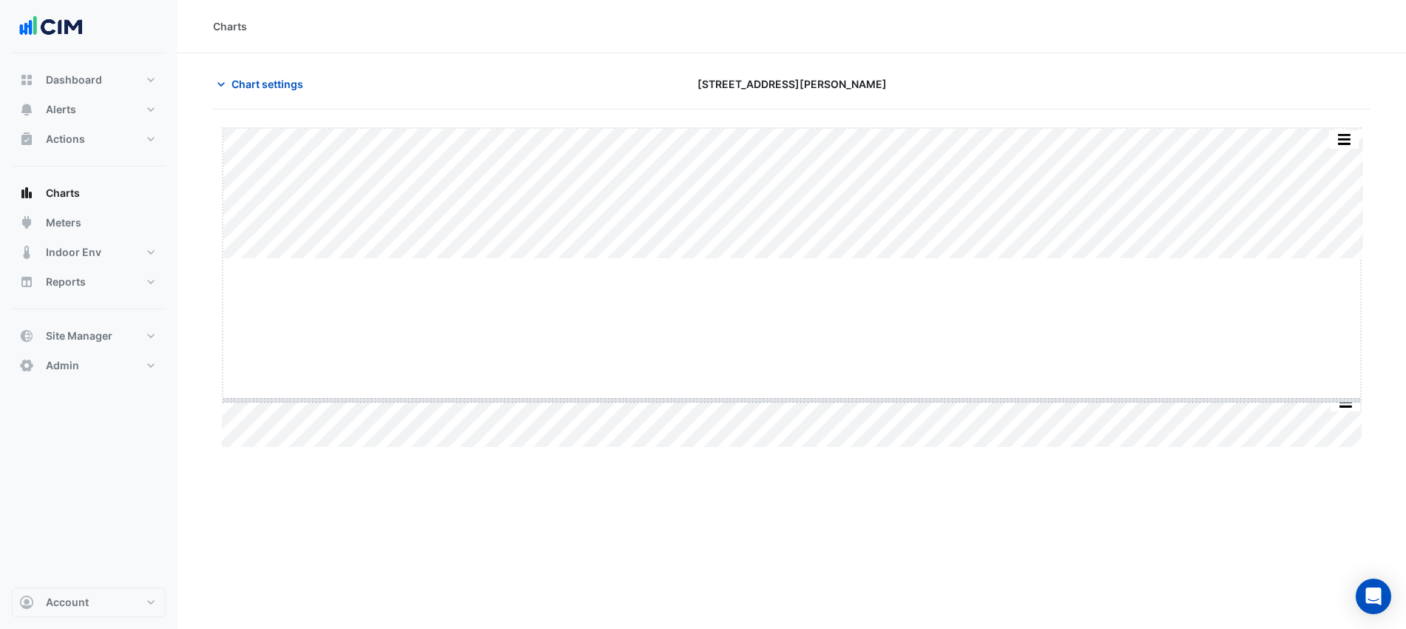
drag, startPoint x: 788, startPoint y: 260, endPoint x: 751, endPoint y: 405, distance: 149.4
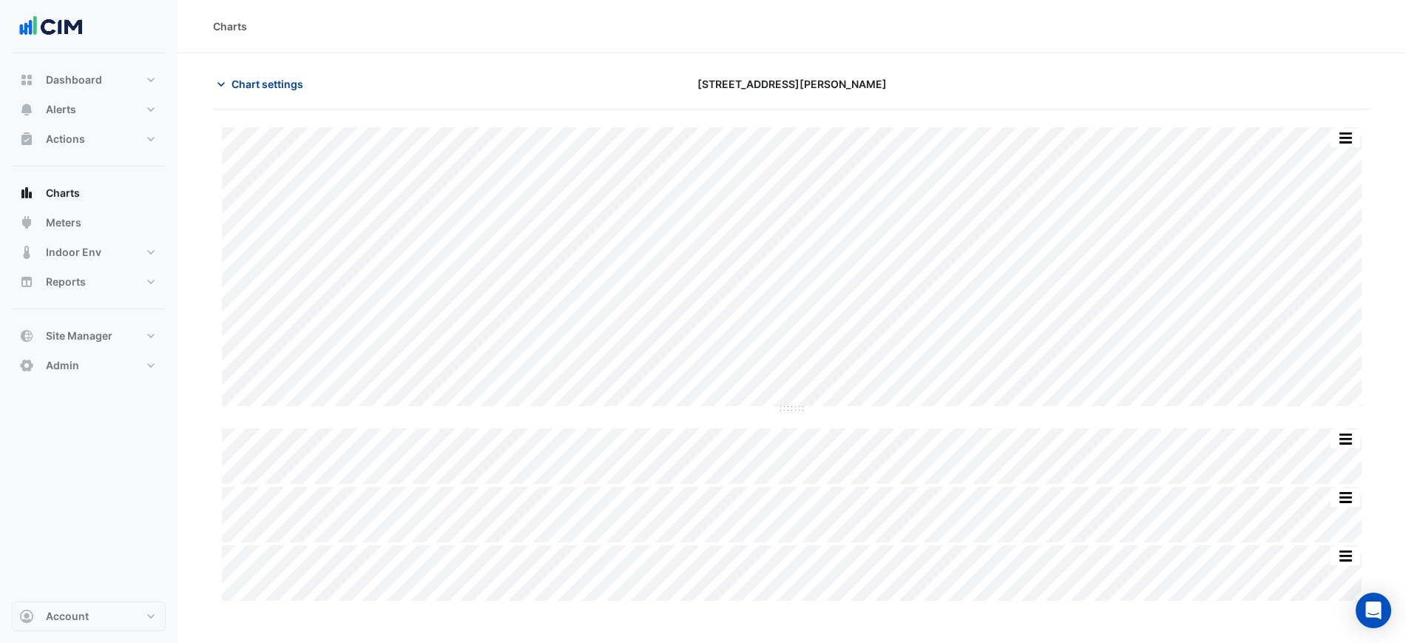
click at [295, 91] on span "Chart settings" at bounding box center [268, 84] width 72 height 16
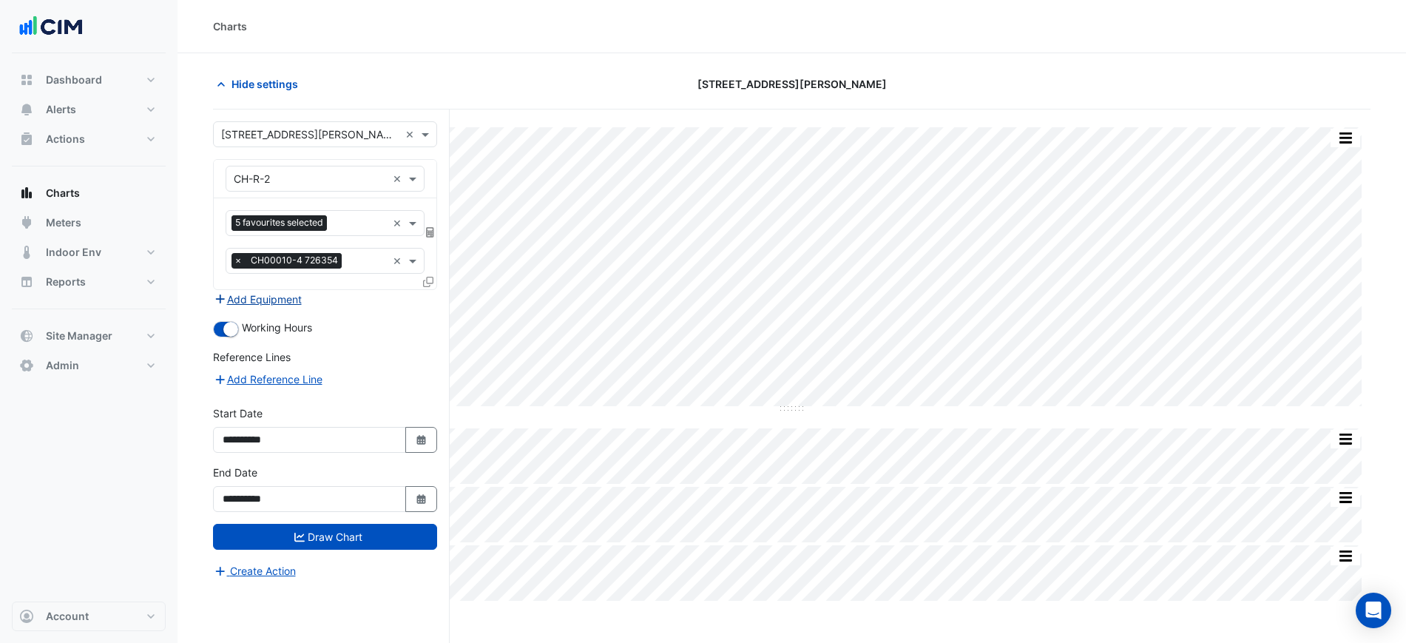
click at [300, 304] on button "Add Equipment" at bounding box center [257, 299] width 89 height 17
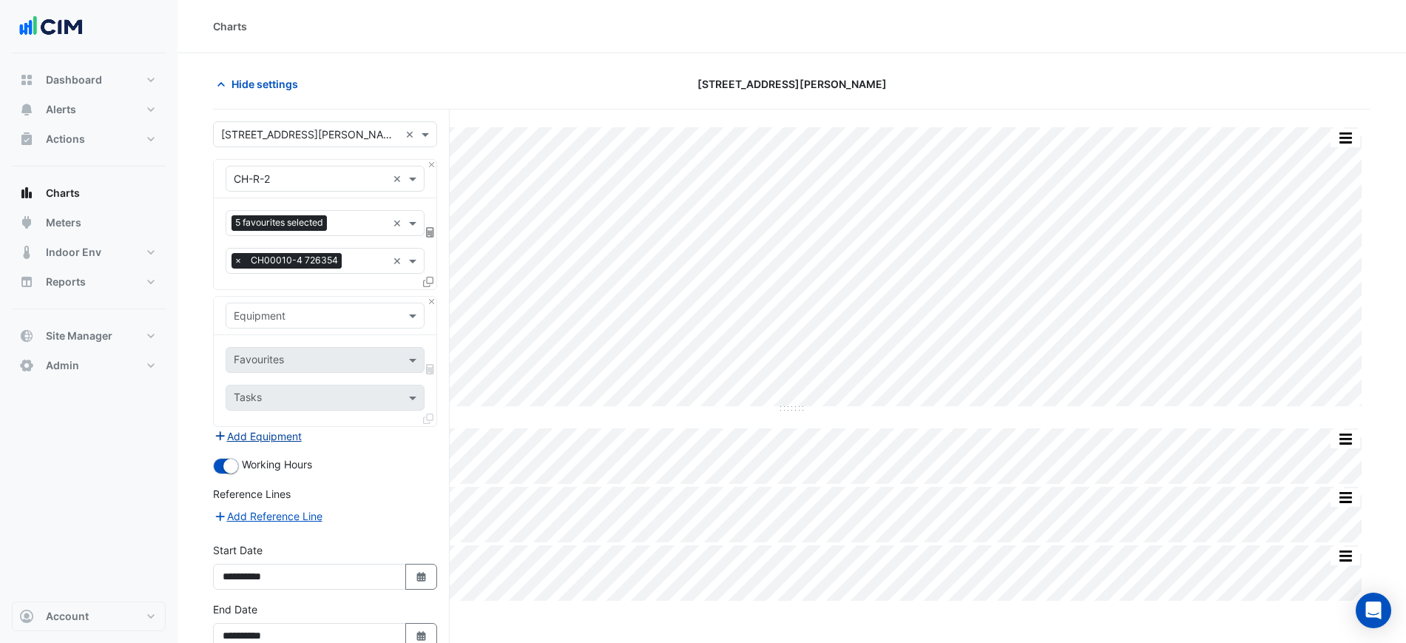
click at [300, 304] on div "Equipment" at bounding box center [325, 316] width 199 height 26
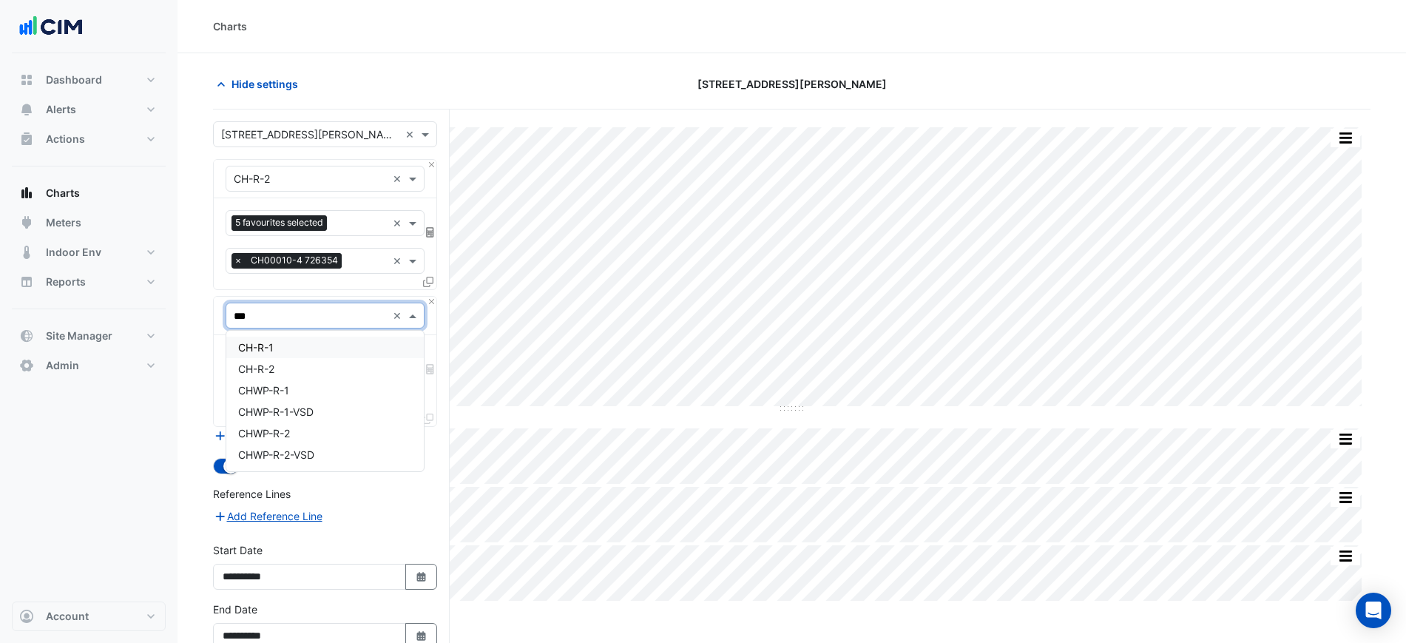
type input "****"
click at [330, 365] on div "CHWP-R-1-VSD" at bounding box center [324, 368] width 197 height 21
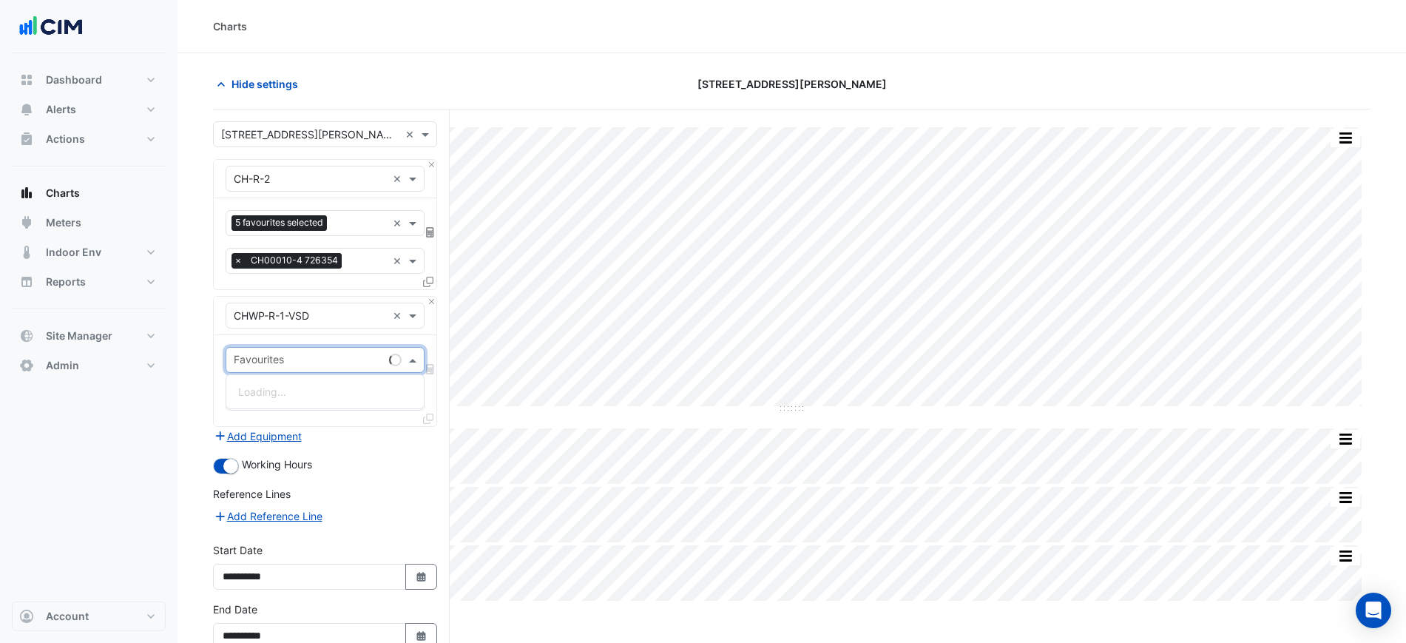
click at [327, 354] on input "text" at bounding box center [308, 362] width 149 height 16
type input "******"
click at [418, 407] on span "VSD Operating Frequency - Plantroom, Plantroom" at bounding box center [358, 413] width 241 height 13
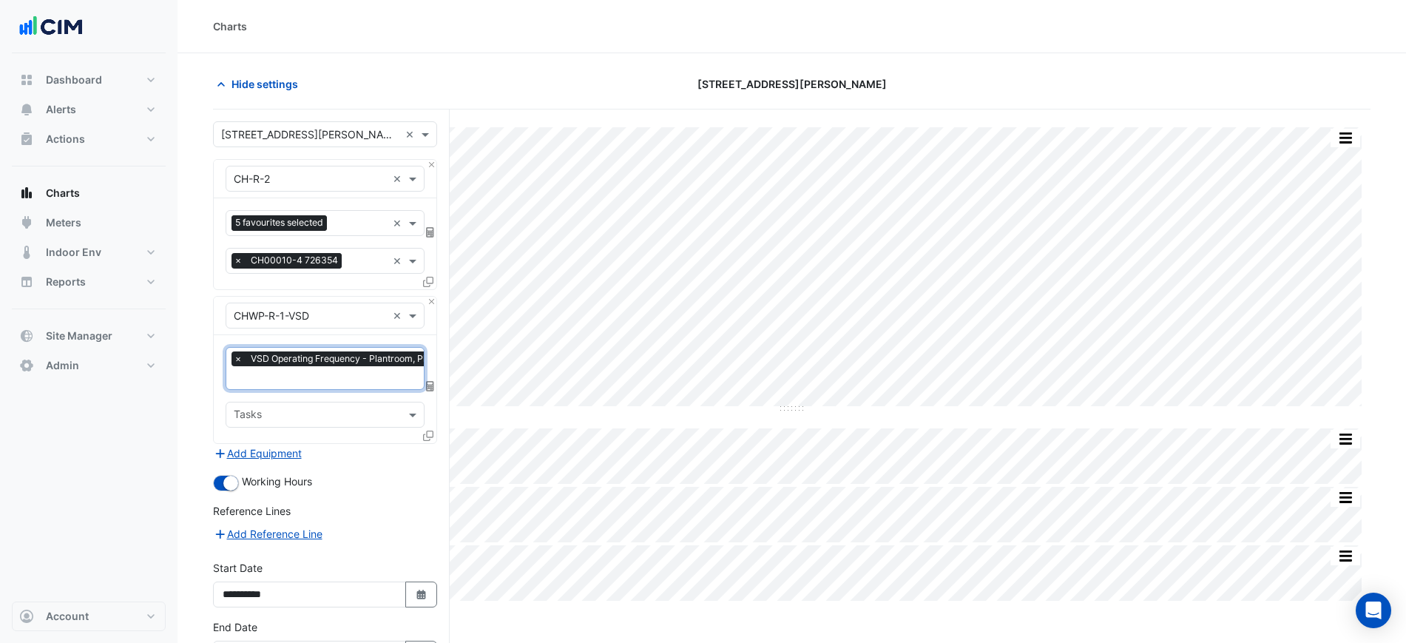
click at [427, 433] on icon at bounding box center [428, 435] width 10 height 10
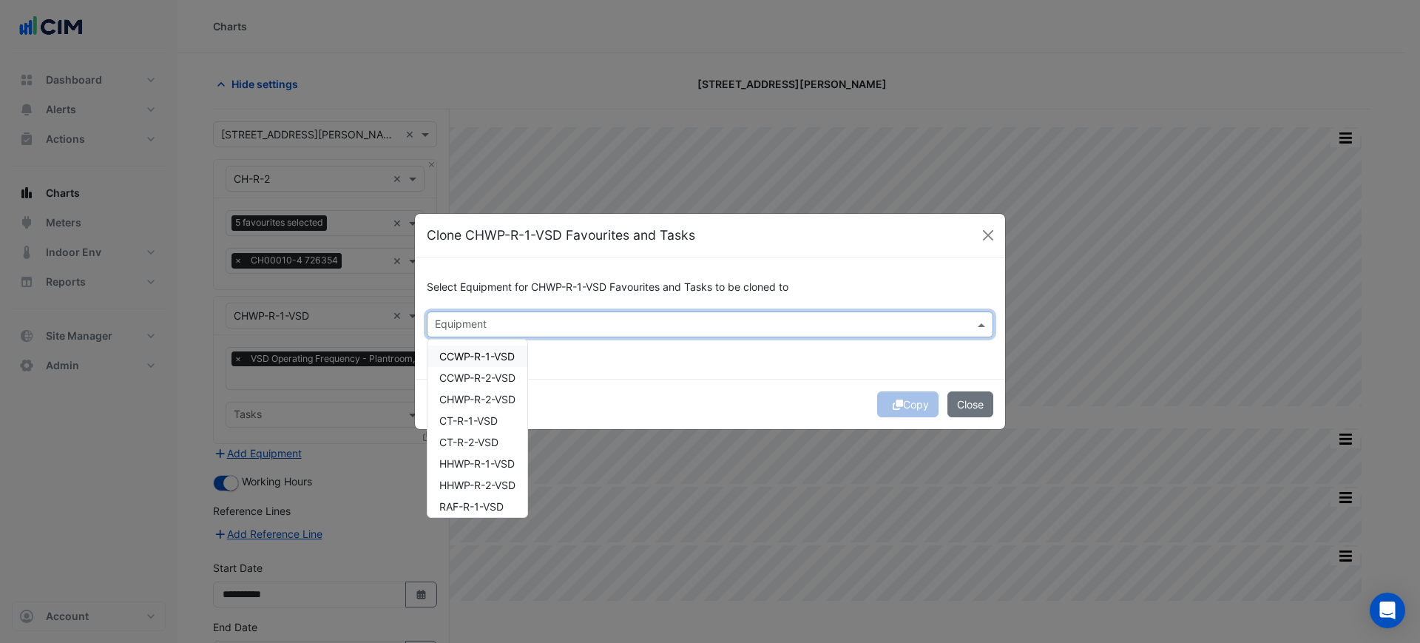
drag, startPoint x: 566, startPoint y: 318, endPoint x: 510, endPoint y: 349, distance: 64.2
click at [565, 319] on input "text" at bounding box center [701, 326] width 533 height 16
click at [499, 397] on span "CHWP-R-2-VSD" at bounding box center [477, 399] width 76 height 13
click at [686, 370] on div "Select Equipment for CHWP-R-1-VSD Favourites and Tasks to be cloned to × CHWP-R…" at bounding box center [710, 317] width 590 height 121
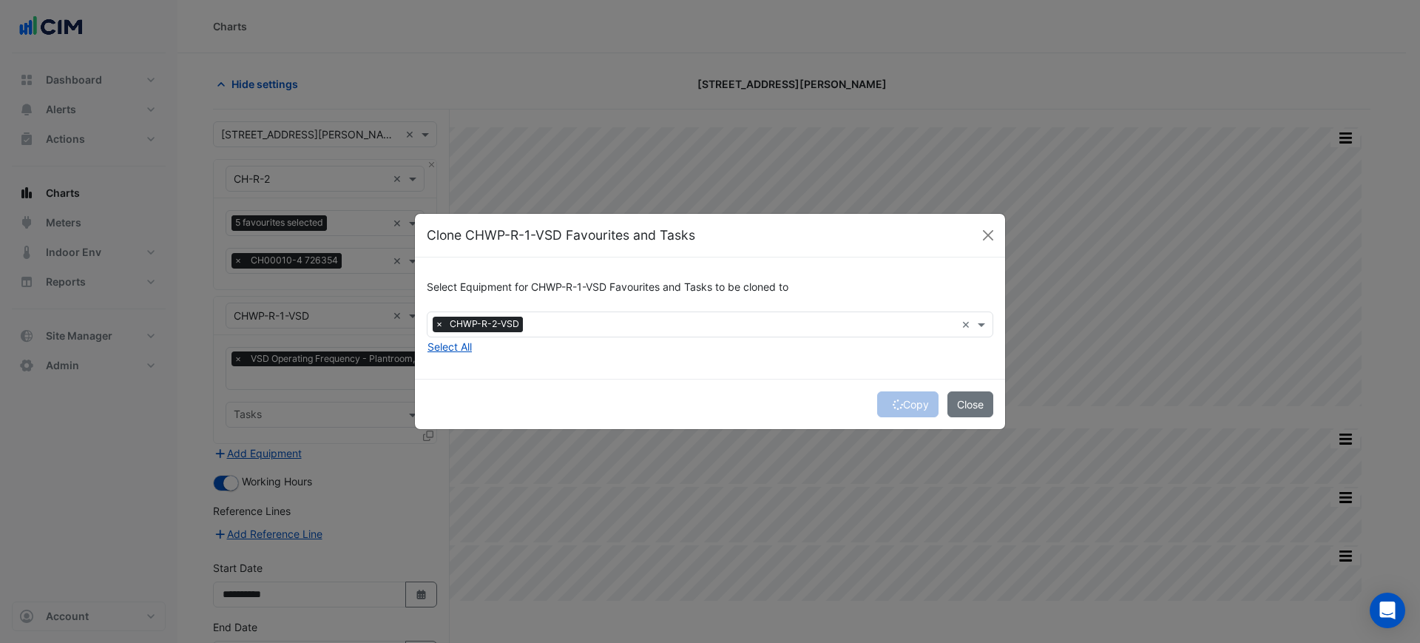
click at [896, 403] on div "Copy Close" at bounding box center [710, 404] width 590 height 50
click at [904, 401] on div "Copy Close" at bounding box center [710, 404] width 590 height 50
click at [897, 403] on button "Copy" at bounding box center [907, 404] width 61 height 26
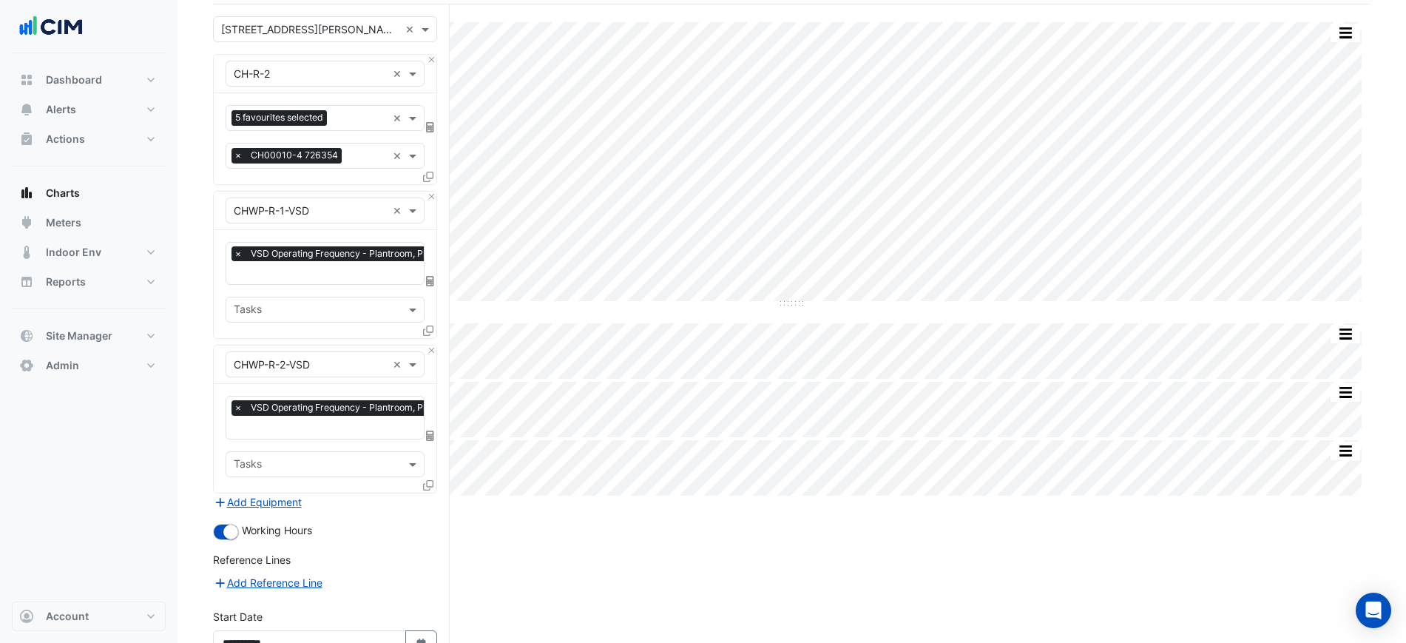
scroll to position [254, 0]
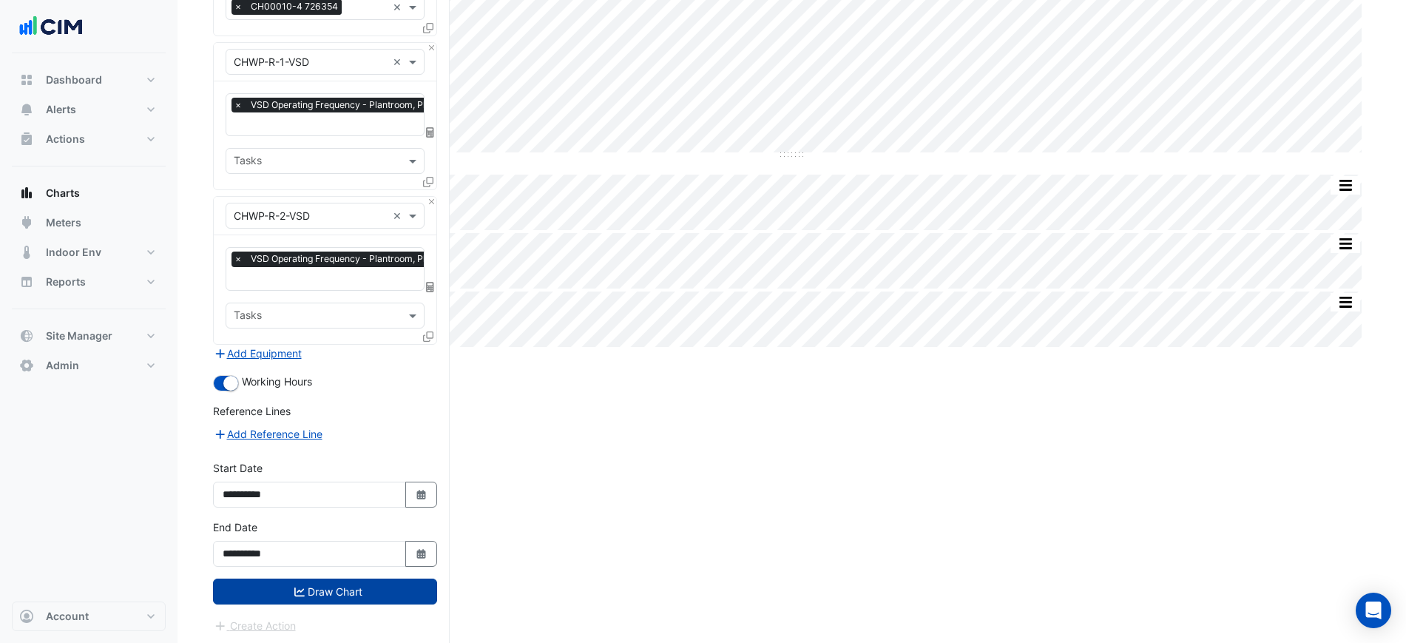
click at [380, 598] on button "Draw Chart" at bounding box center [325, 591] width 224 height 26
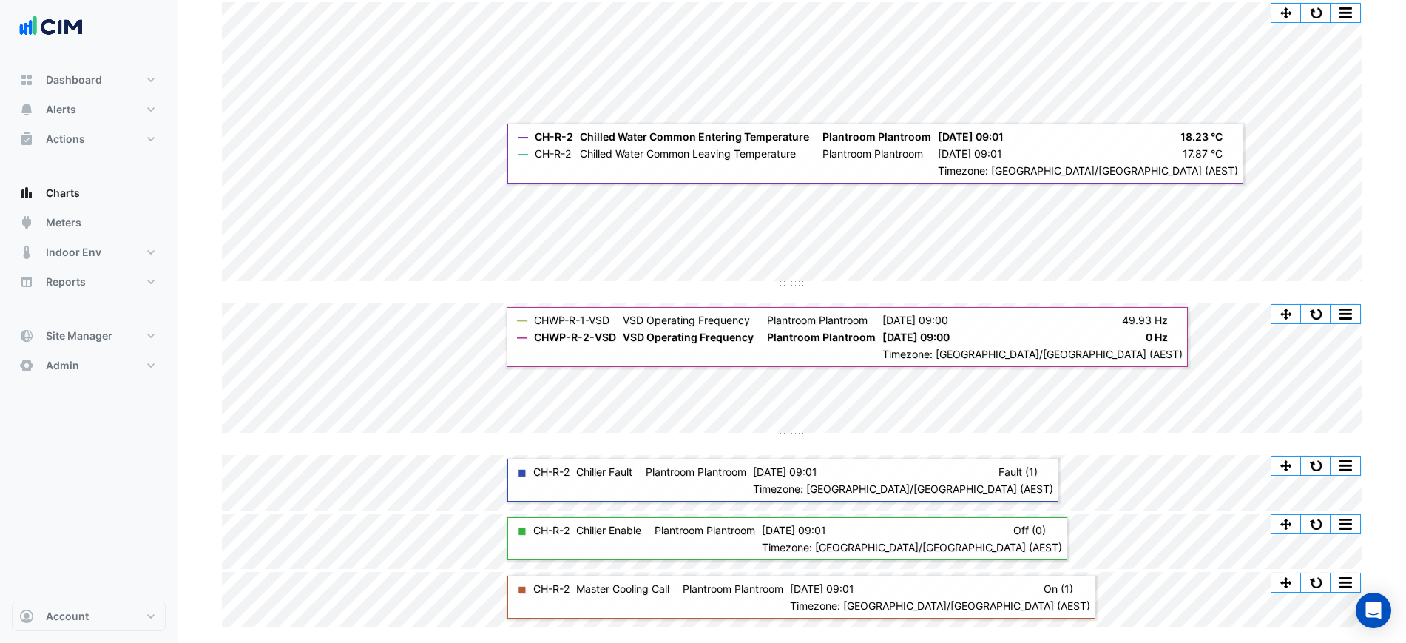
scroll to position [92, 0]
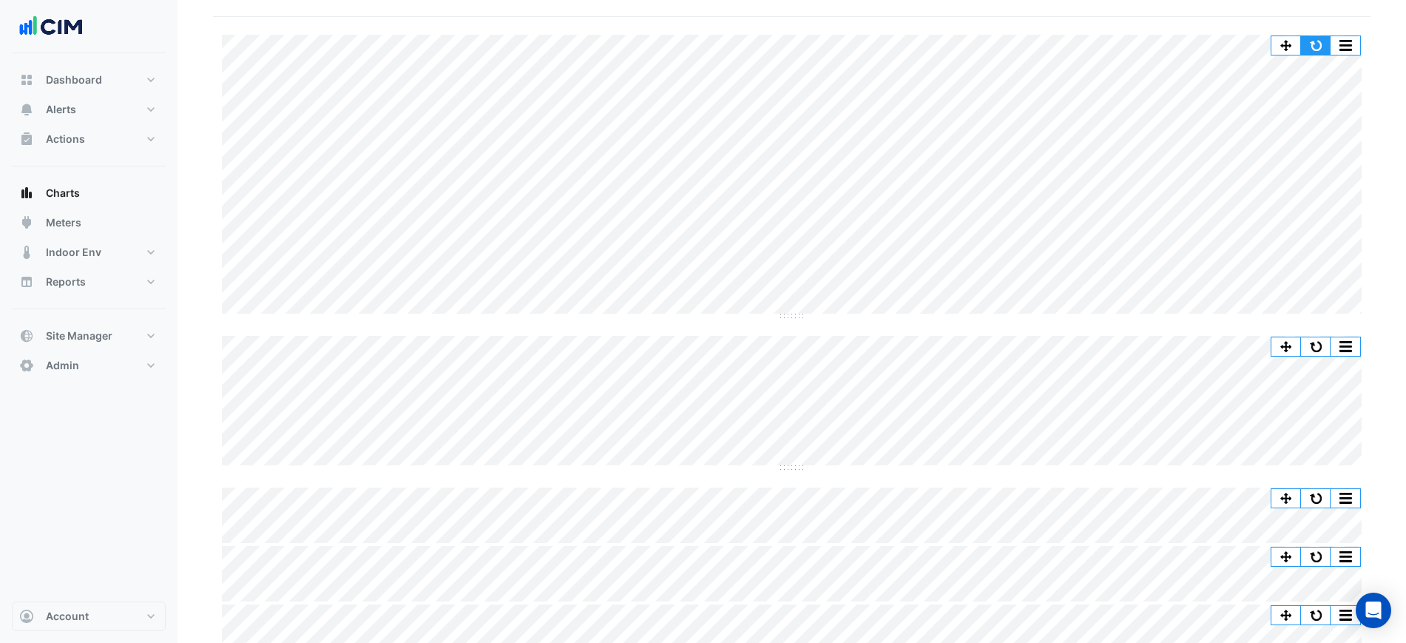
click at [1312, 49] on button "button" at bounding box center [1316, 45] width 30 height 18
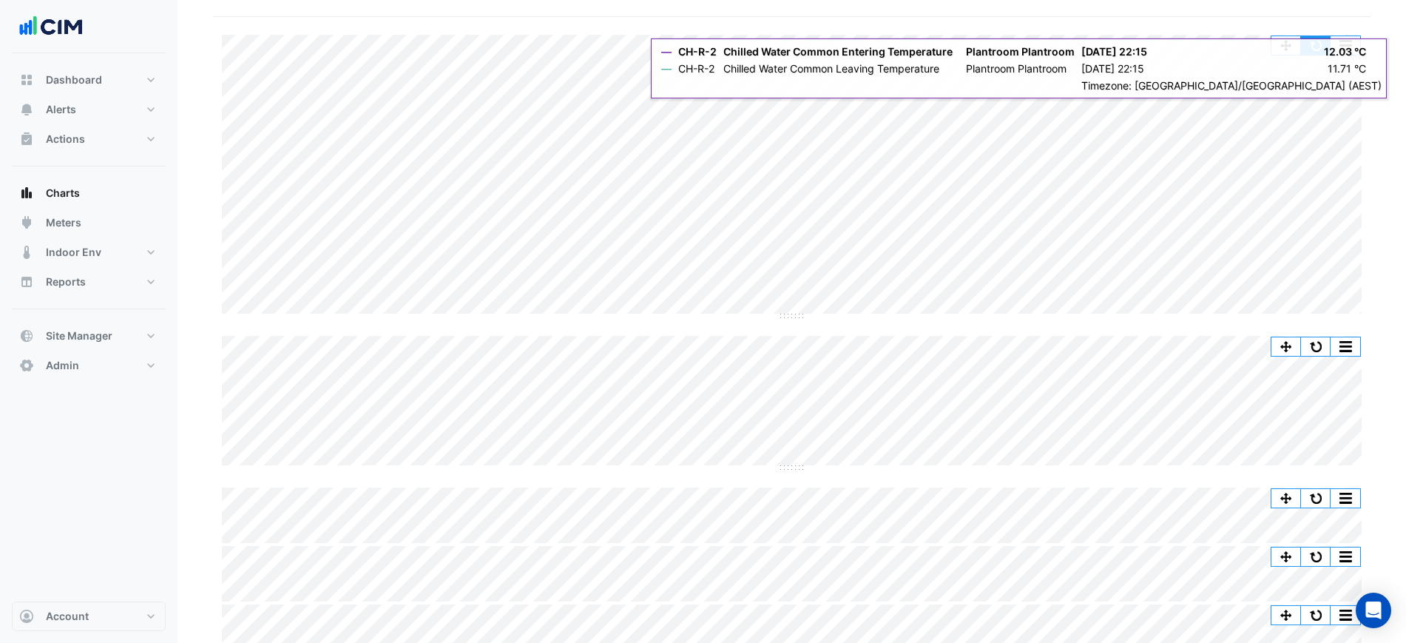
click at [1324, 47] on button "button" at bounding box center [1316, 45] width 30 height 18
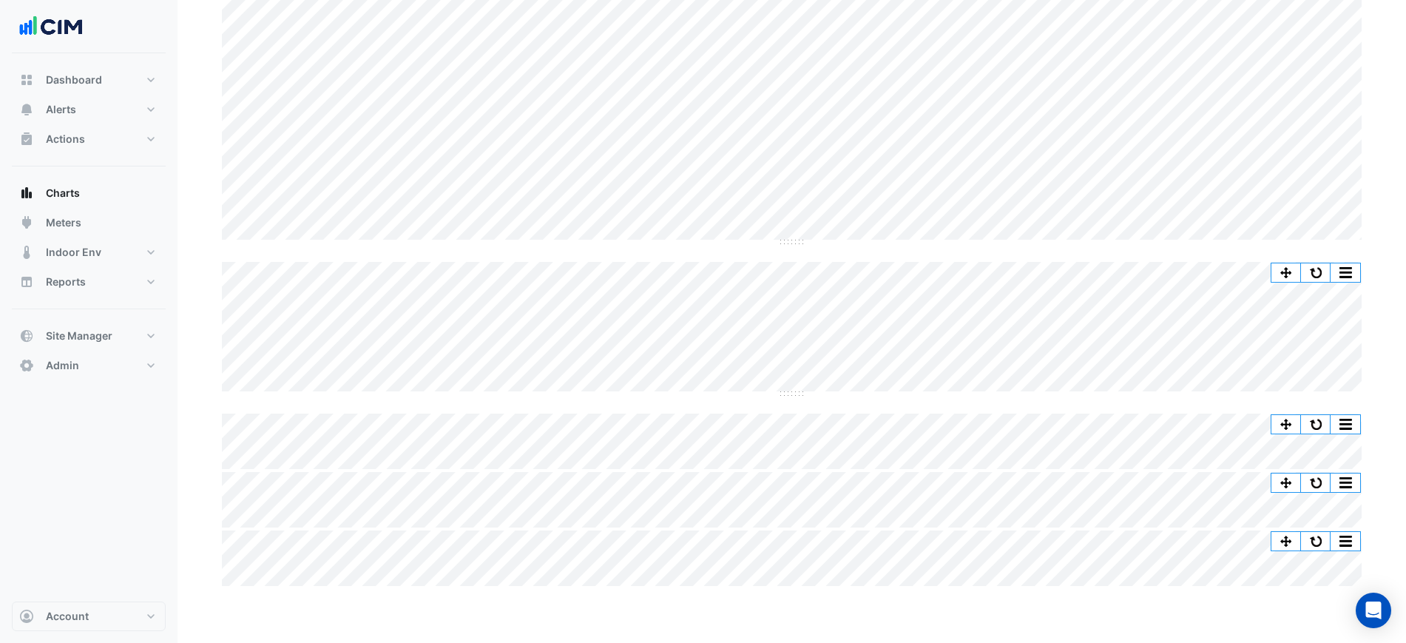
scroll to position [69, 0]
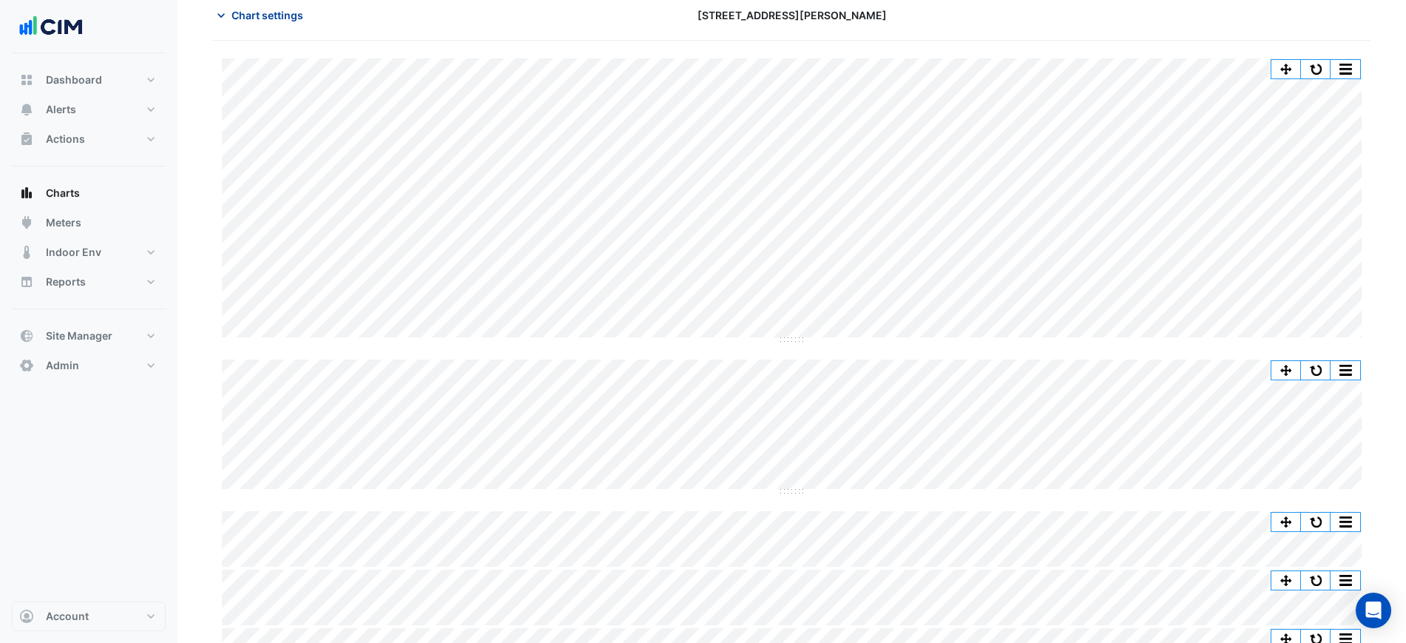
click at [284, 16] on span "Chart settings" at bounding box center [268, 15] width 72 height 16
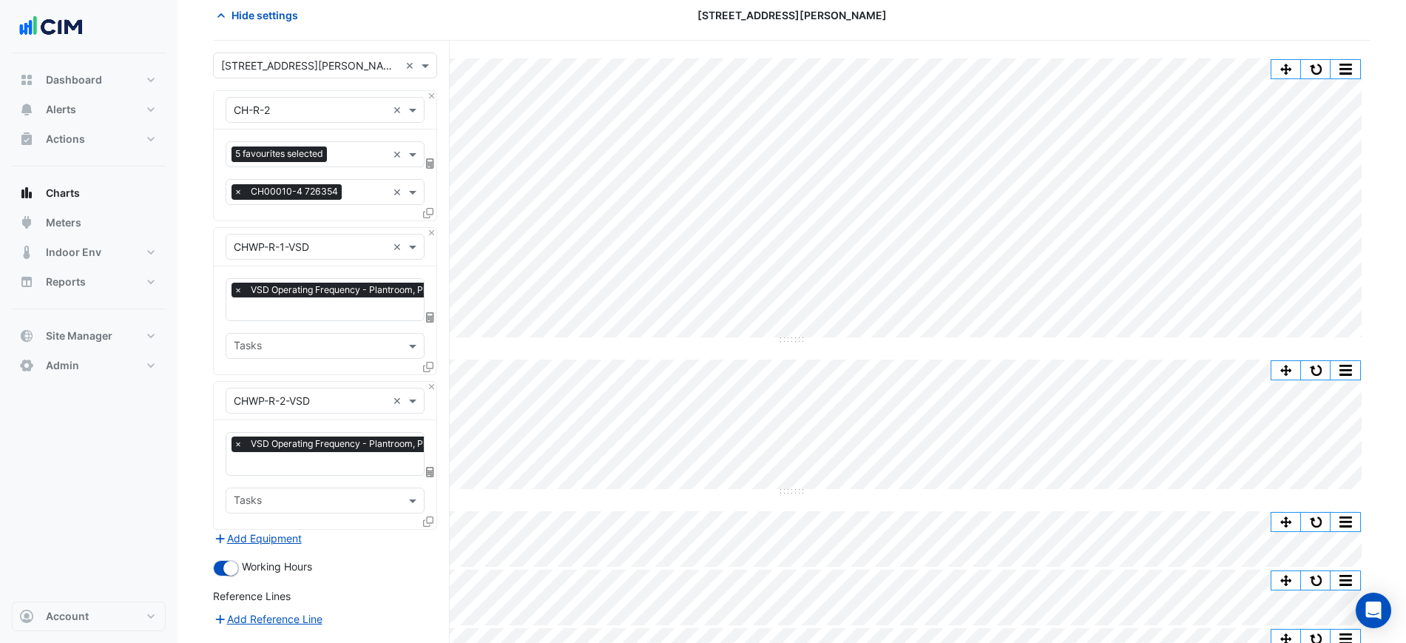
click at [347, 158] on input "text" at bounding box center [360, 156] width 54 height 16
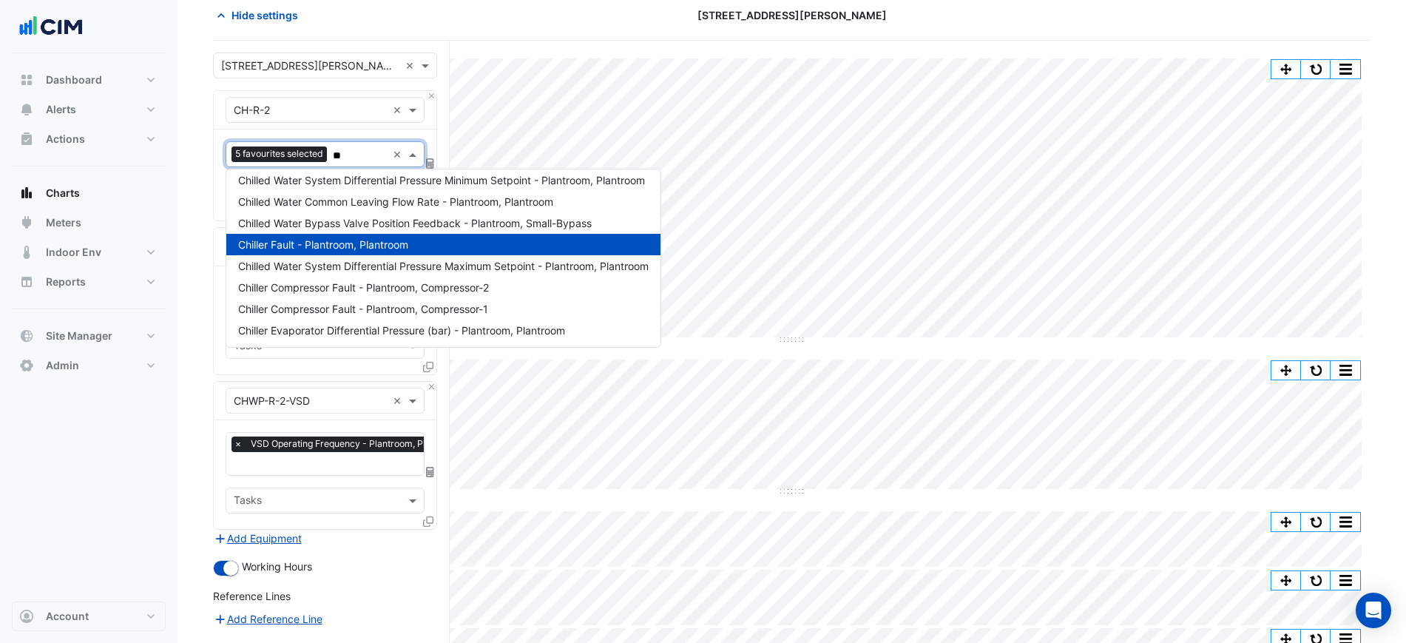
scroll to position [0, 0]
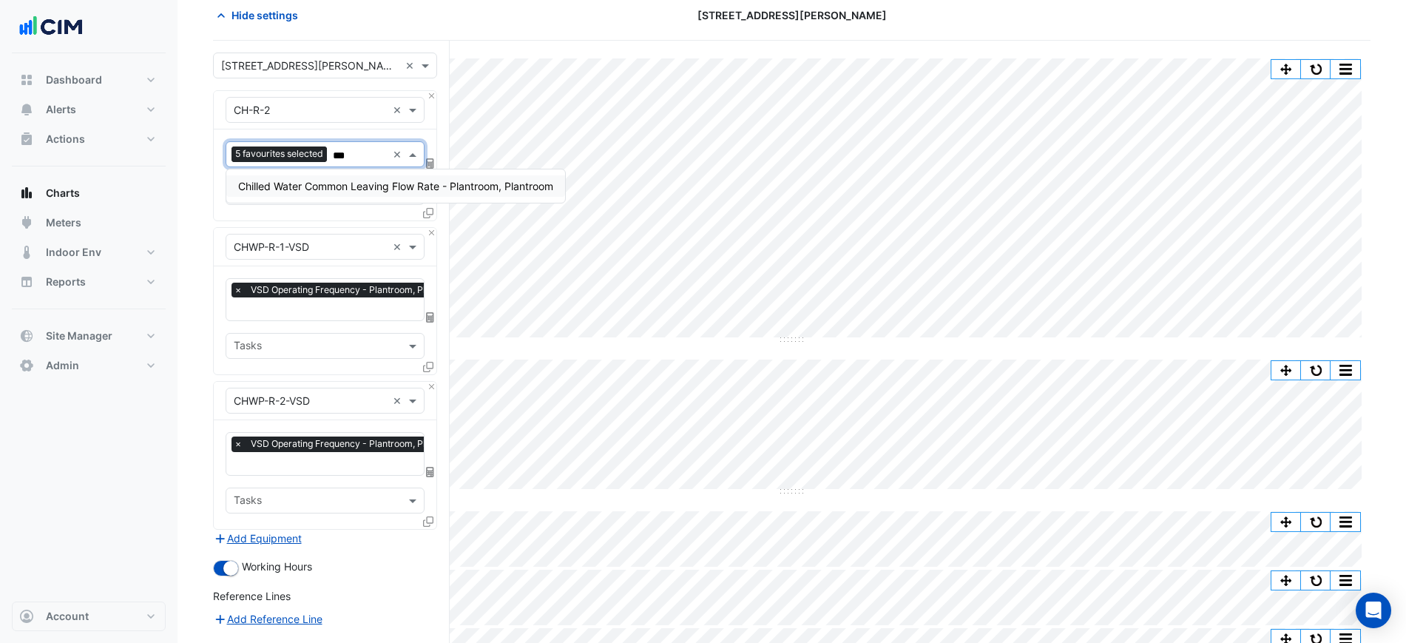
type input "****"
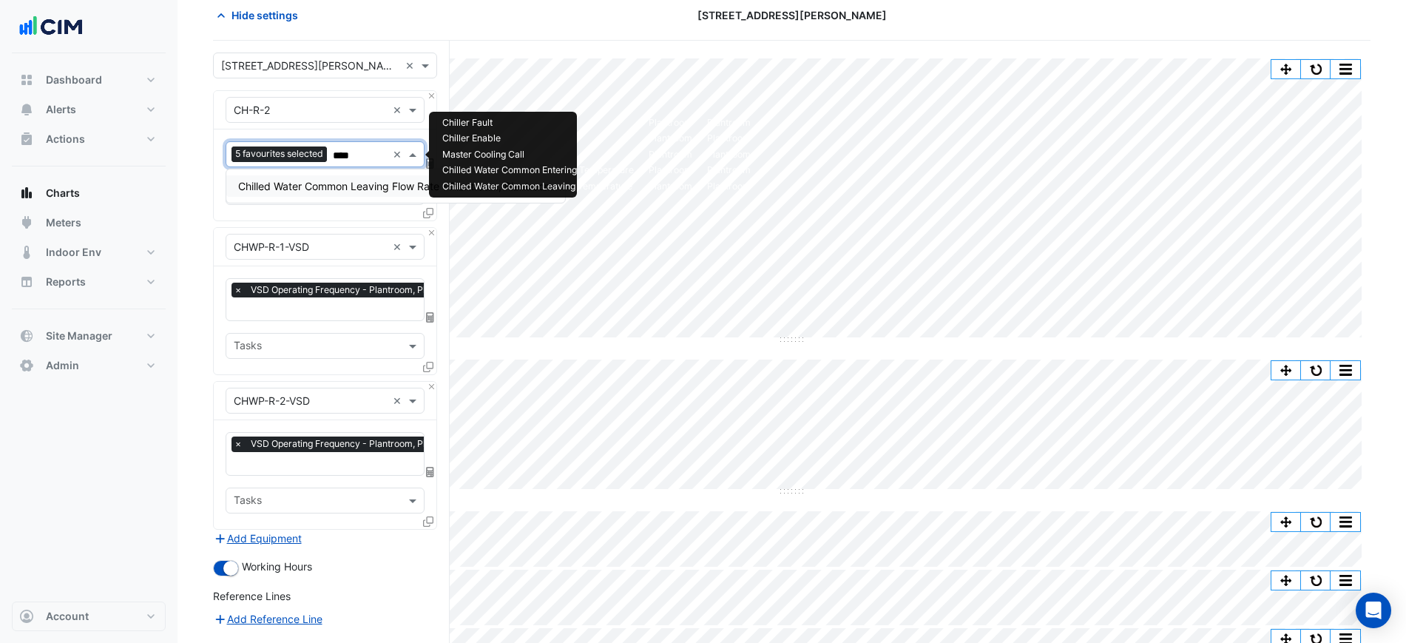
click at [371, 183] on span "Chilled Water Common Leaving Flow Rate - Plantroom, Plantroom" at bounding box center [395, 186] width 315 height 13
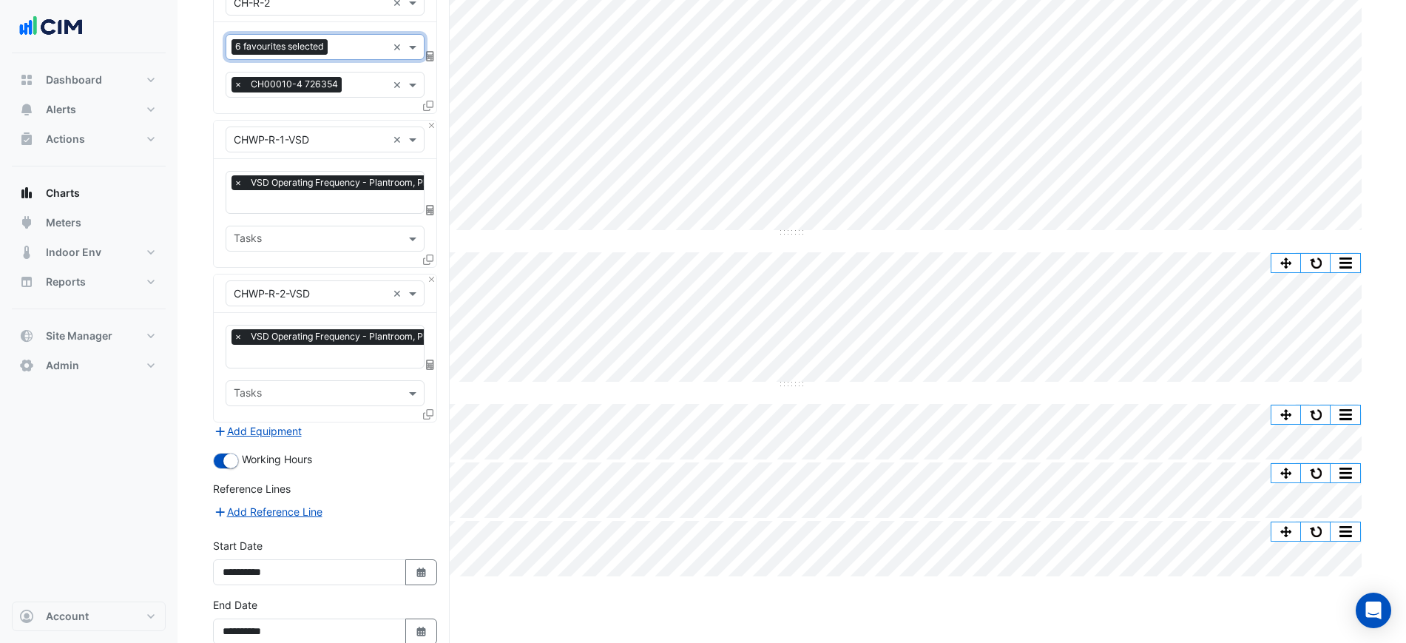
scroll to position [254, 0]
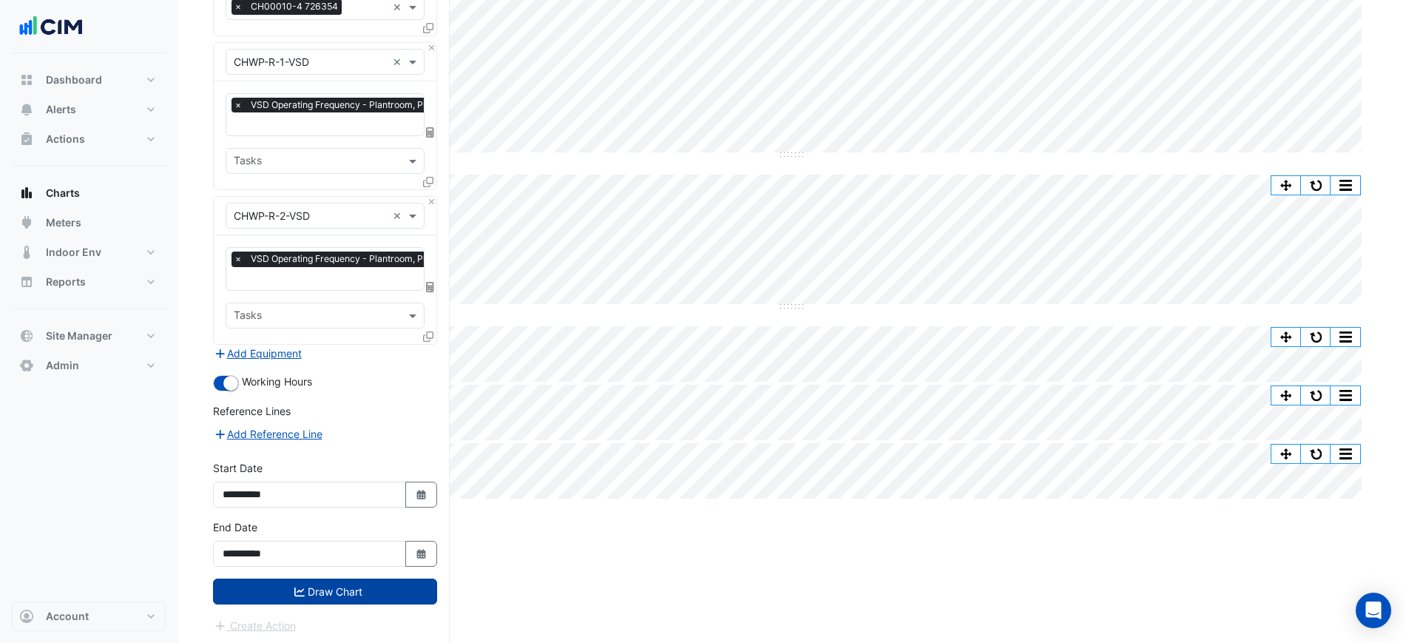
click at [363, 590] on button "Draw Chart" at bounding box center [325, 591] width 224 height 26
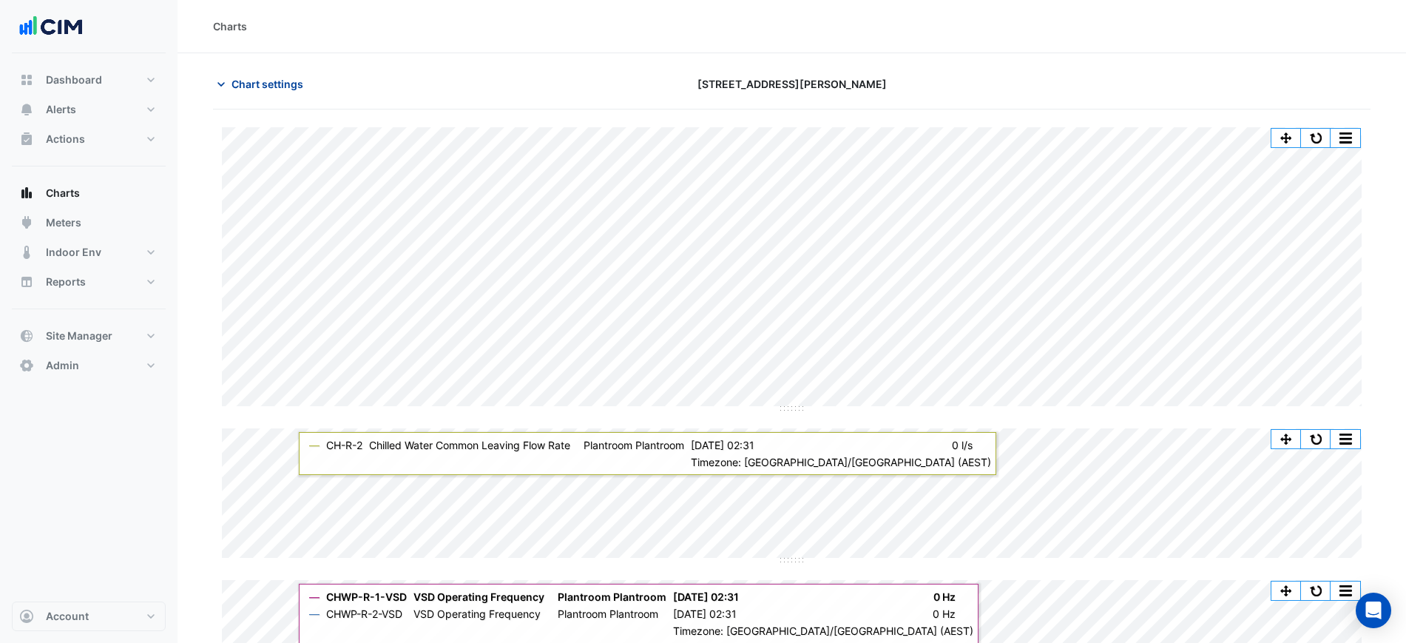
click at [271, 93] on button "Chart settings" at bounding box center [263, 84] width 100 height 26
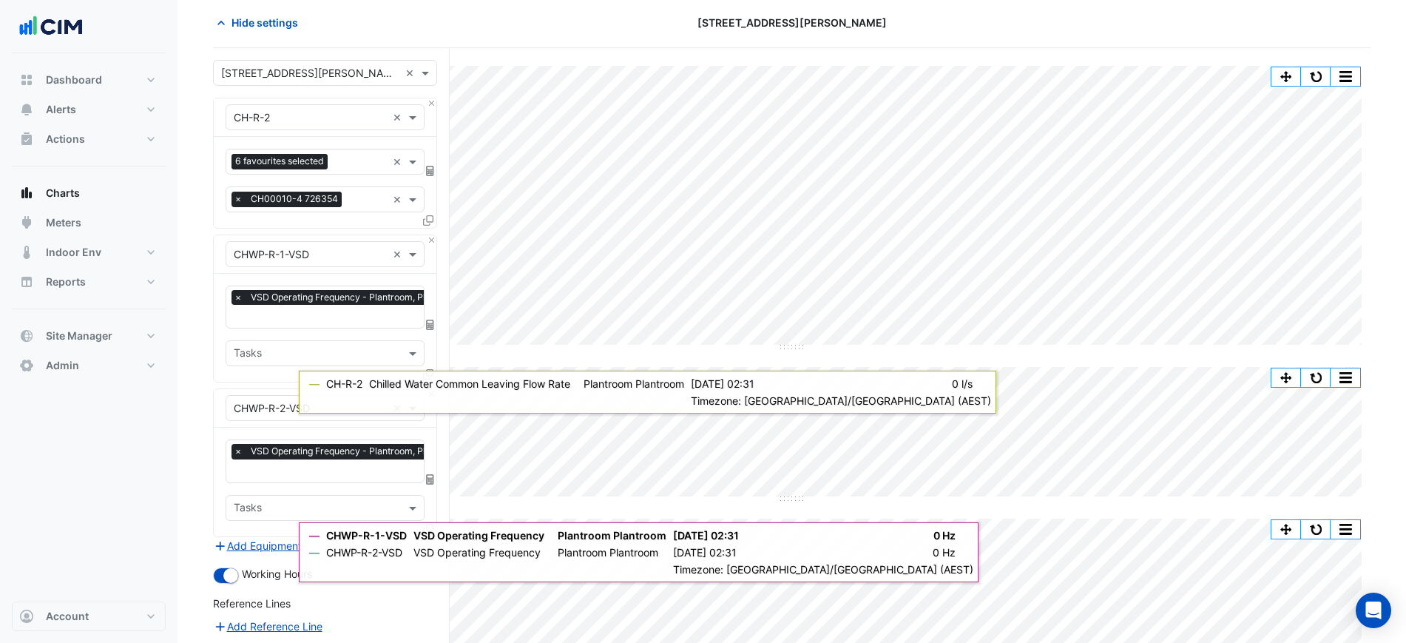
scroll to position [92, 0]
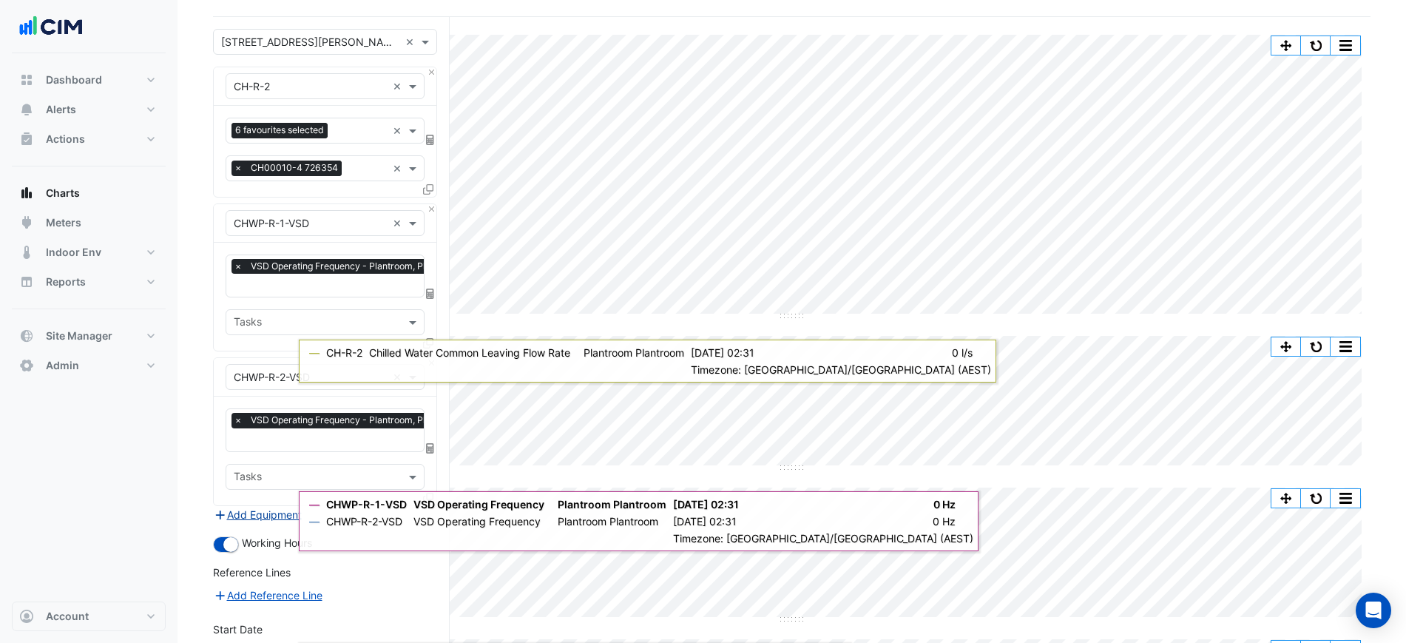
click at [250, 510] on button "Add Equipment" at bounding box center [257, 514] width 89 height 17
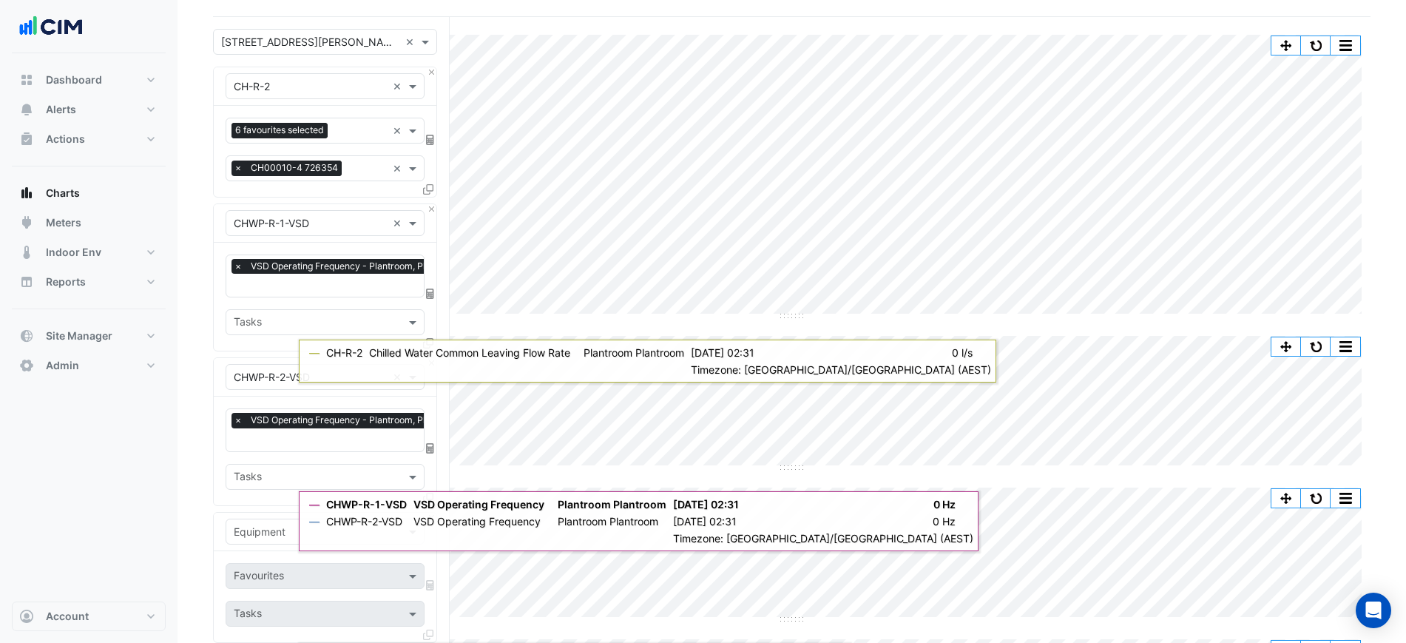
click at [254, 524] on input "text" at bounding box center [310, 532] width 153 height 16
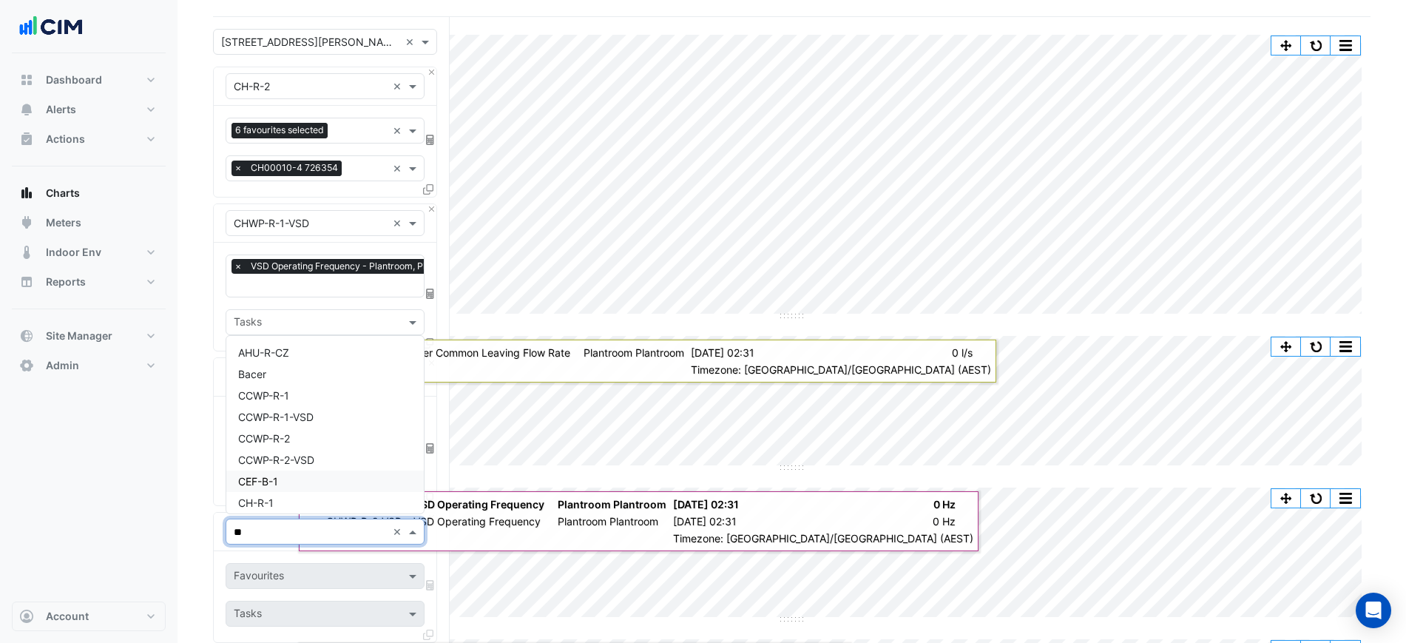
type input "***"
click at [310, 369] on span "CCWP-R-1-VSD" at bounding box center [275, 374] width 75 height 13
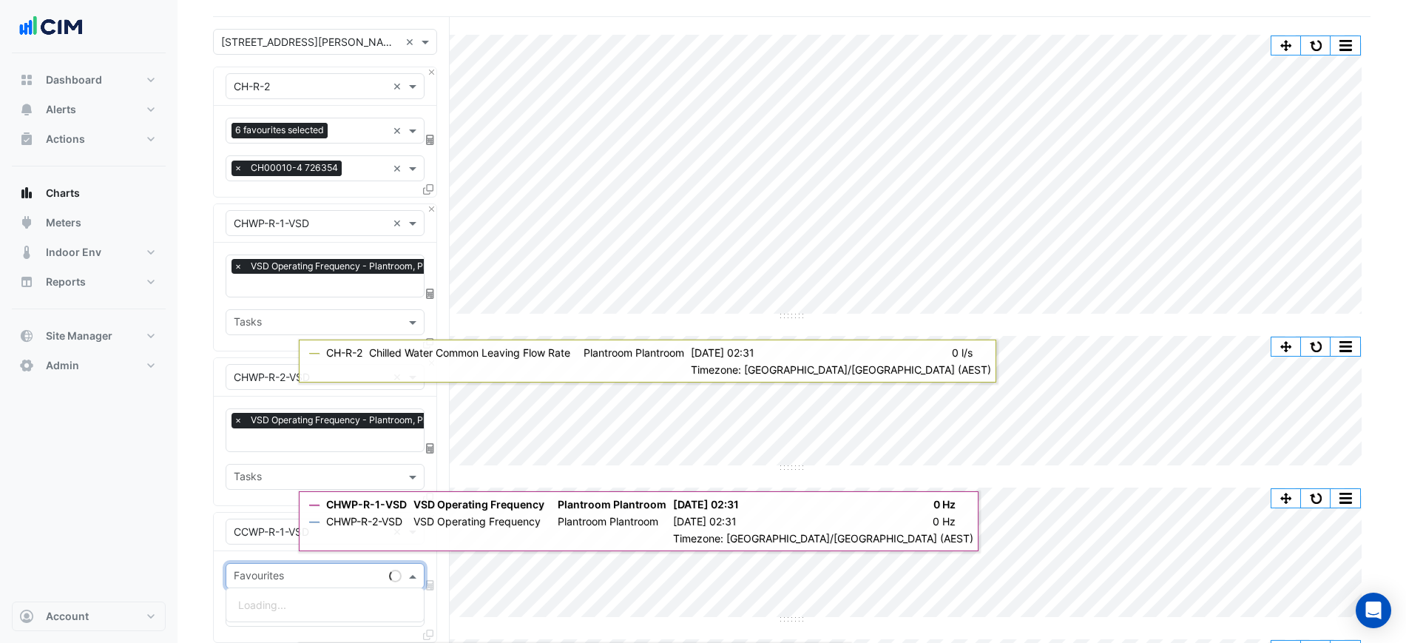
click at [267, 563] on div "Favourites" at bounding box center [325, 576] width 199 height 26
type input "*"
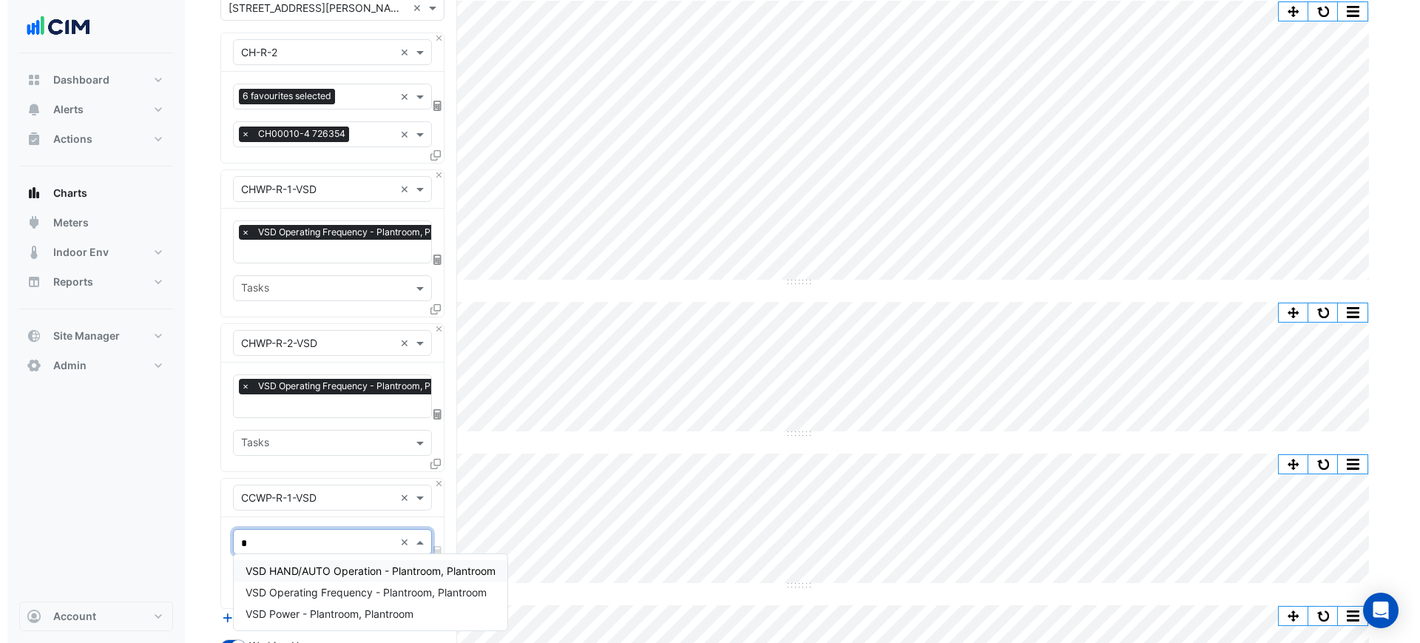
scroll to position [185, 0]
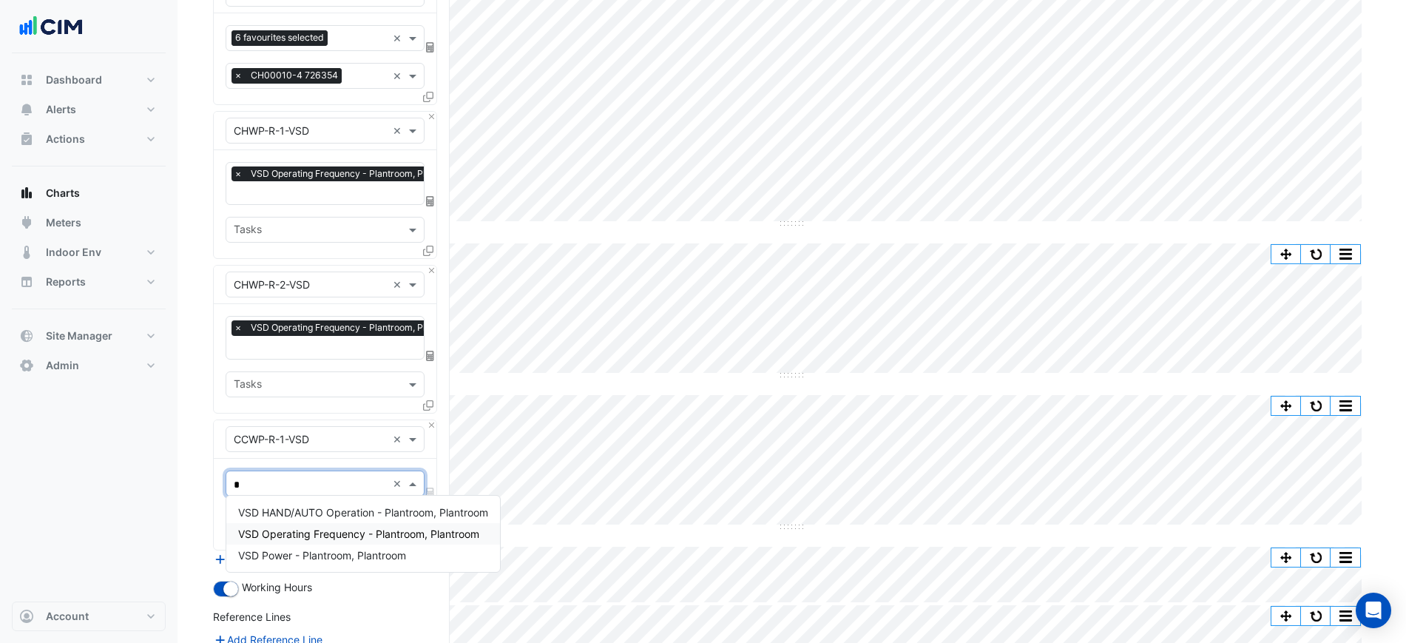
click at [337, 537] on span "VSD Operating Frequency - Plantroom, Plantroom" at bounding box center [358, 533] width 241 height 13
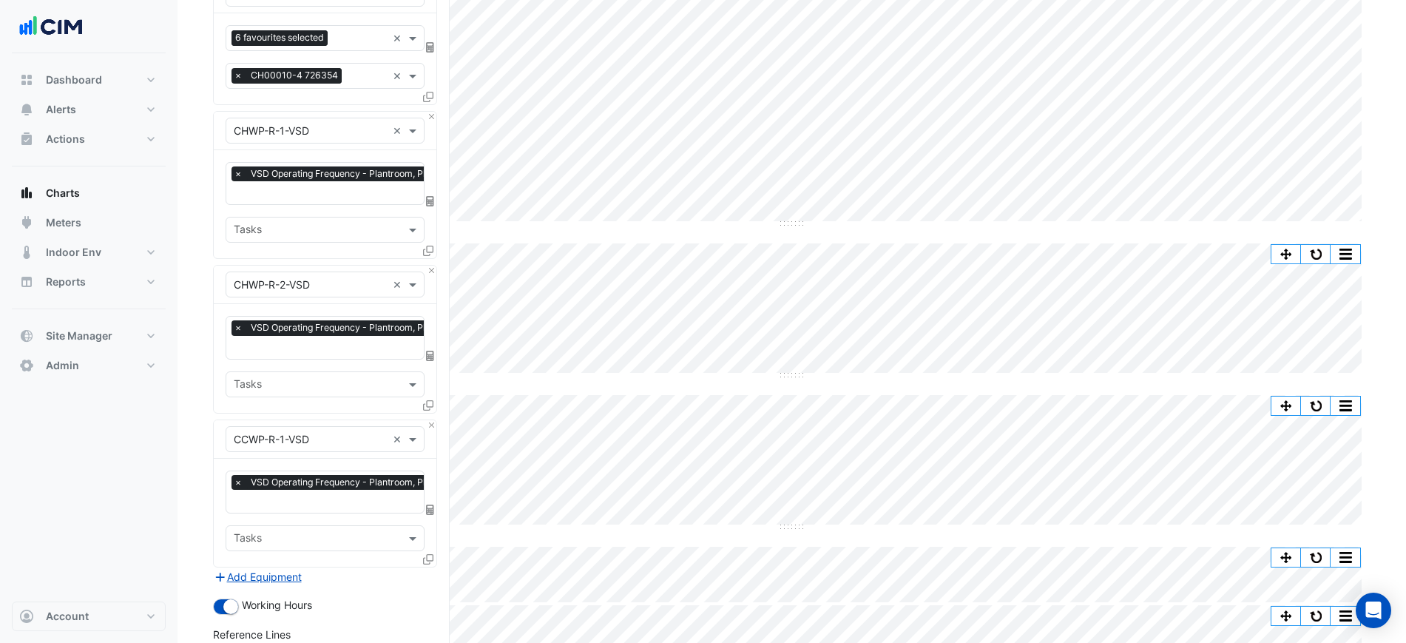
click at [430, 554] on icon at bounding box center [428, 559] width 10 height 10
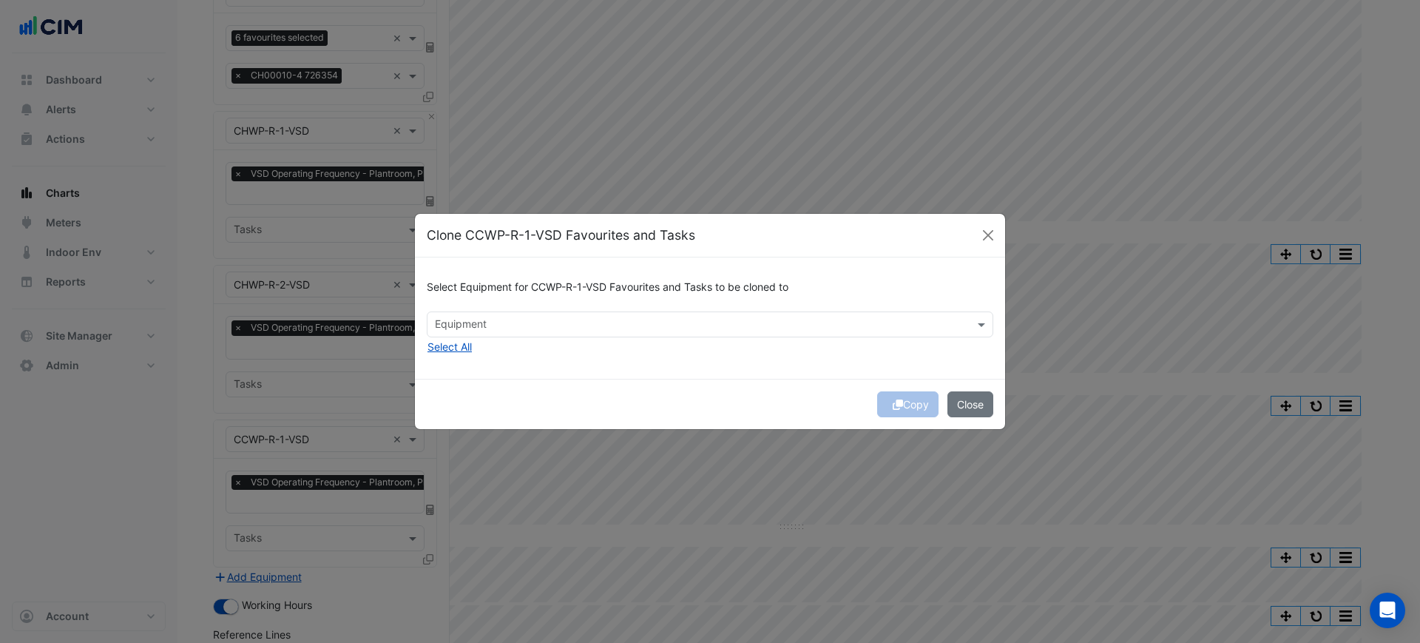
click at [568, 325] on input "text" at bounding box center [701, 326] width 533 height 16
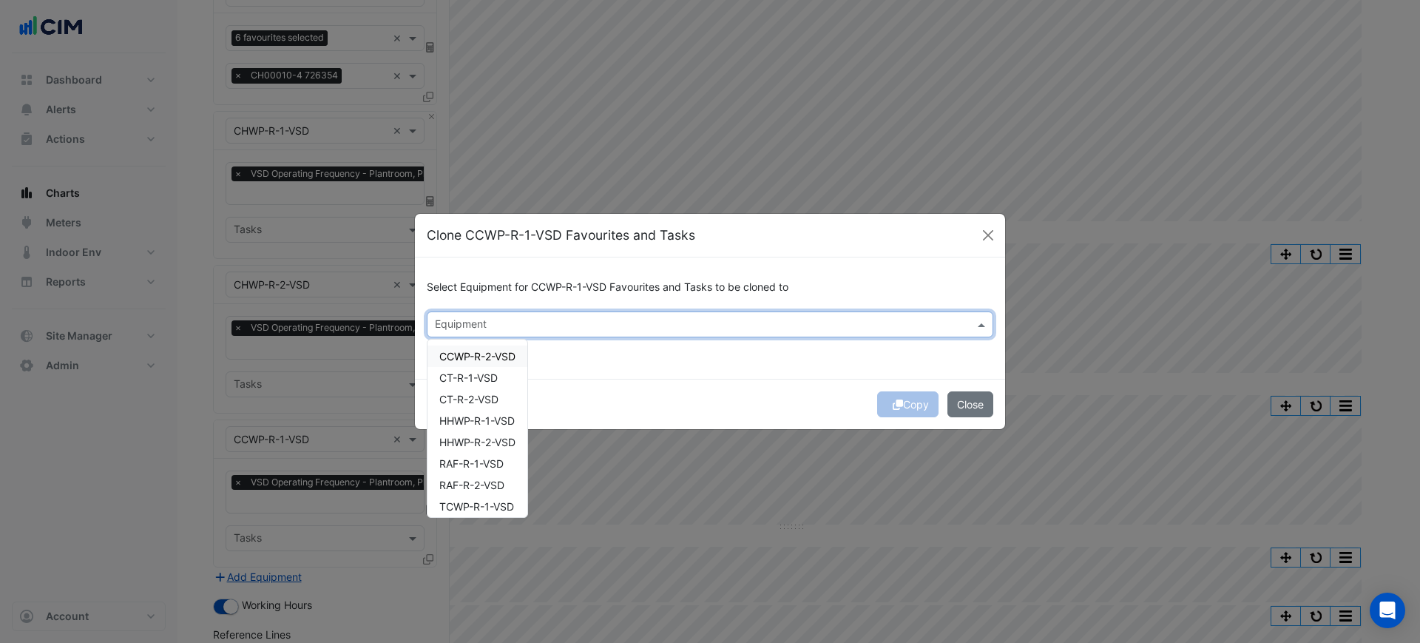
click at [516, 353] on span "CCWP-R-2-VSD" at bounding box center [477, 356] width 76 height 13
click at [502, 437] on span "TCWP-R-1-VSD" at bounding box center [476, 436] width 75 height 13
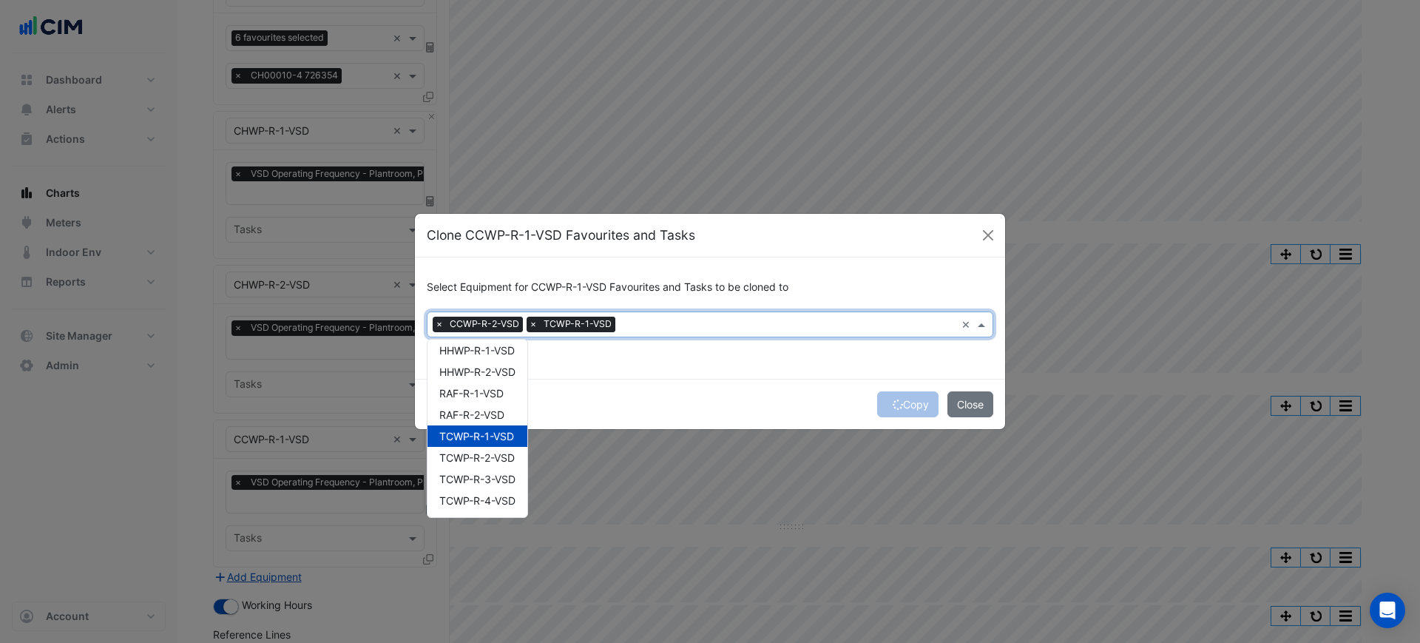
click at [495, 456] on span "TCWP-R-2-VSD" at bounding box center [476, 457] width 75 height 13
click at [489, 476] on span "TCWP-R-3-VSD" at bounding box center [477, 479] width 76 height 13
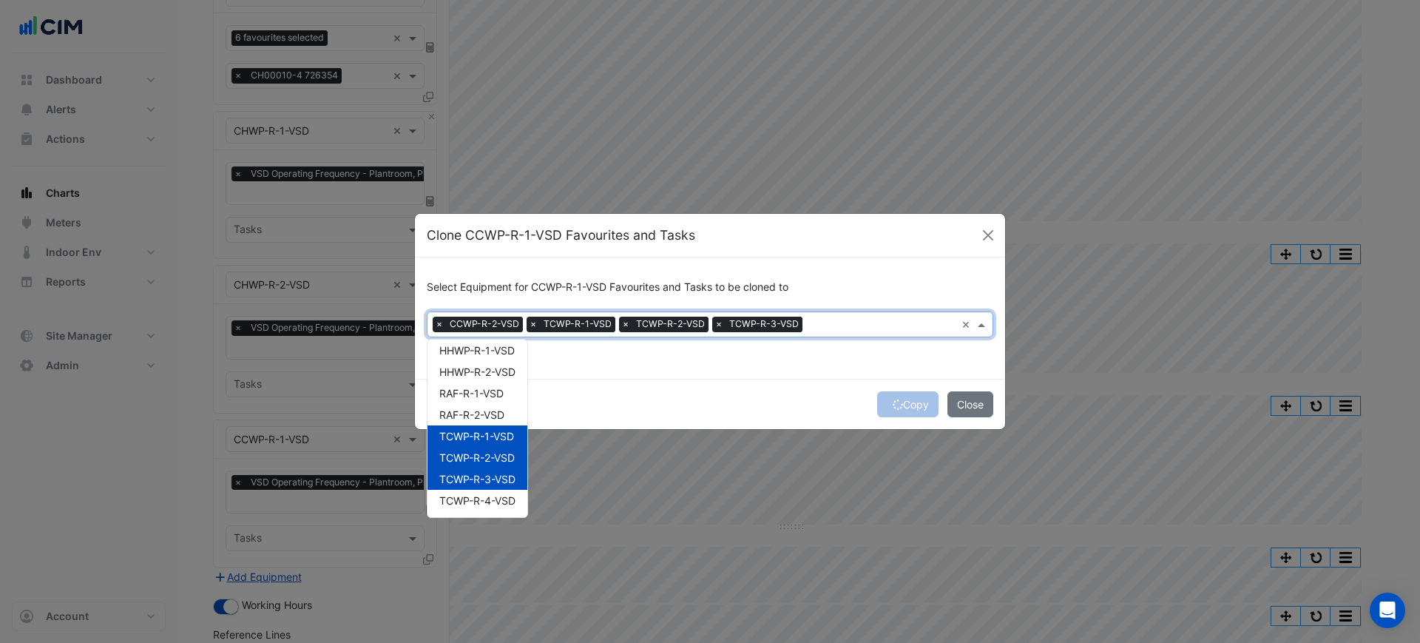
click at [484, 494] on span "TCWP-R-4-VSD" at bounding box center [477, 500] width 76 height 13
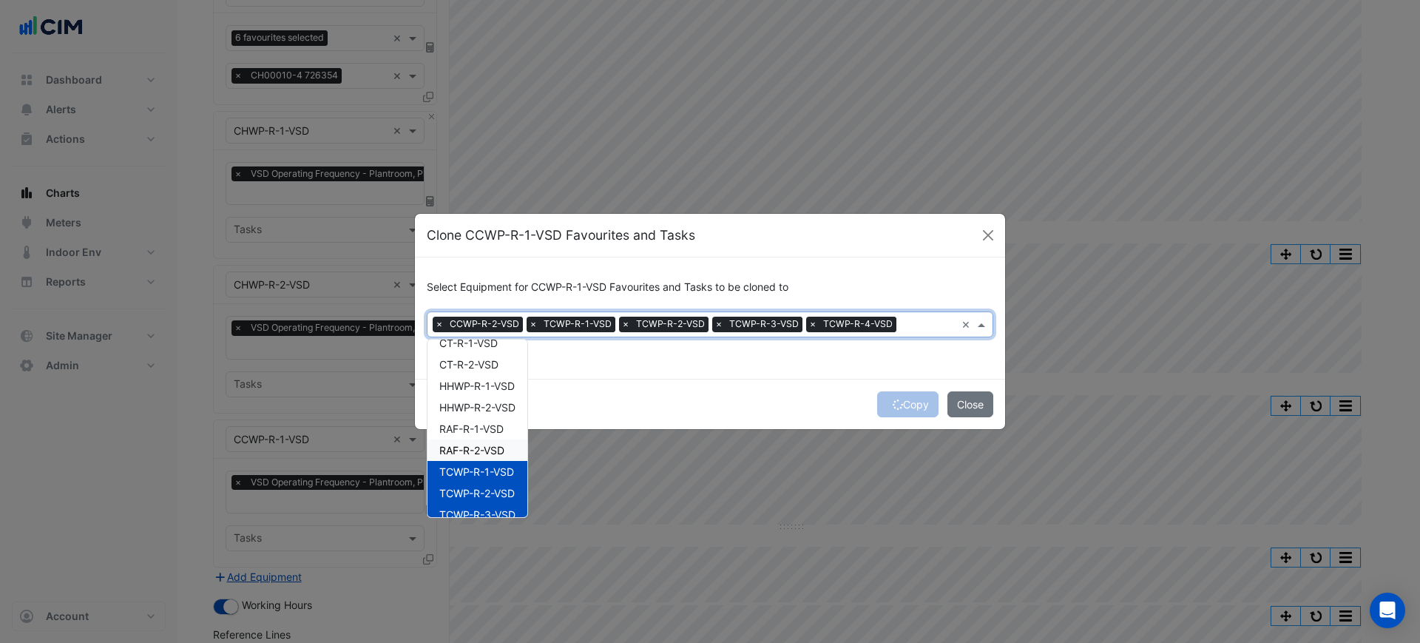
scroll to position [0, 0]
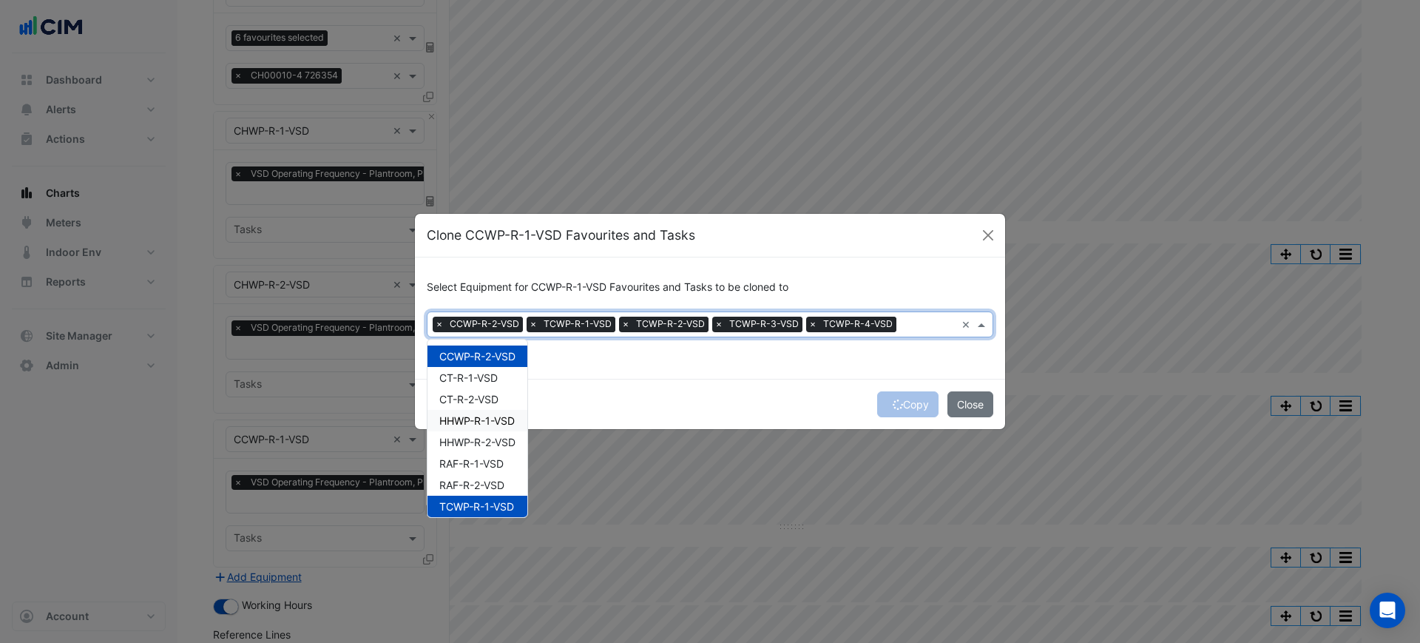
click at [700, 384] on div "Copy Close" at bounding box center [710, 404] width 590 height 50
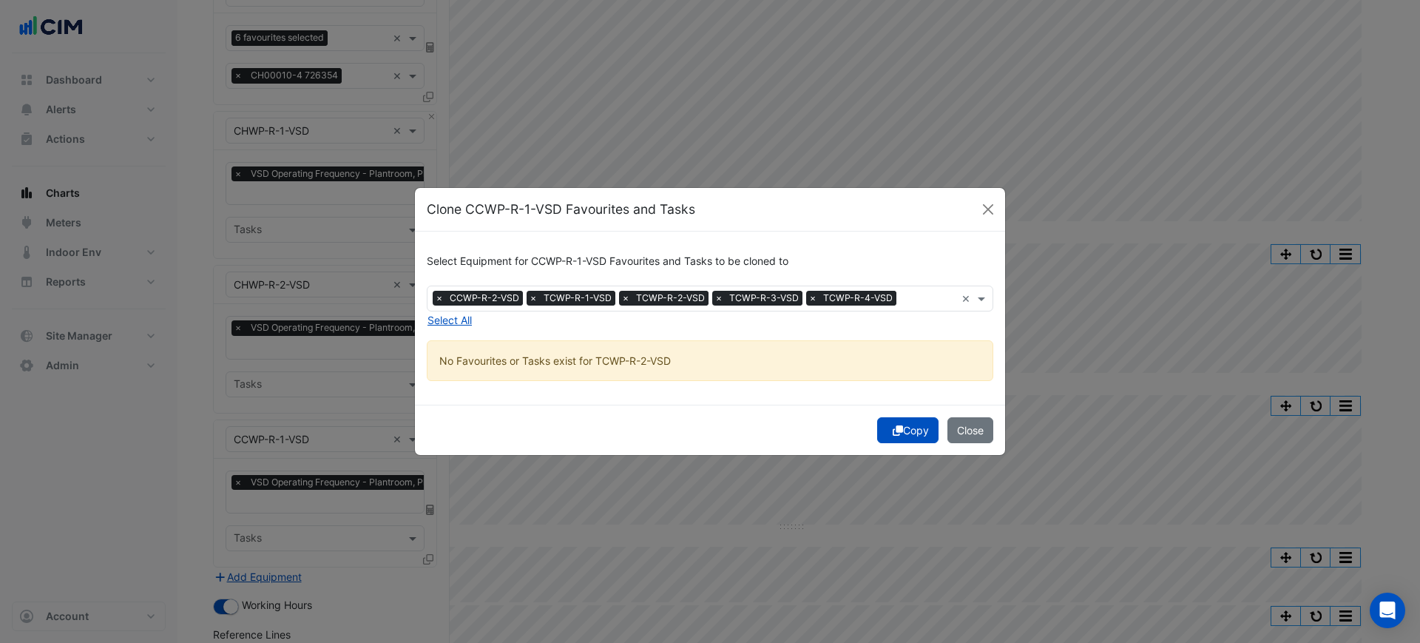
click at [910, 400] on div "Select Equipment for CCWP-R-1-VSD Favourites and Tasks to be cloned to × CCWP-R…" at bounding box center [710, 318] width 590 height 173
click at [907, 432] on button "Copy" at bounding box center [907, 430] width 61 height 26
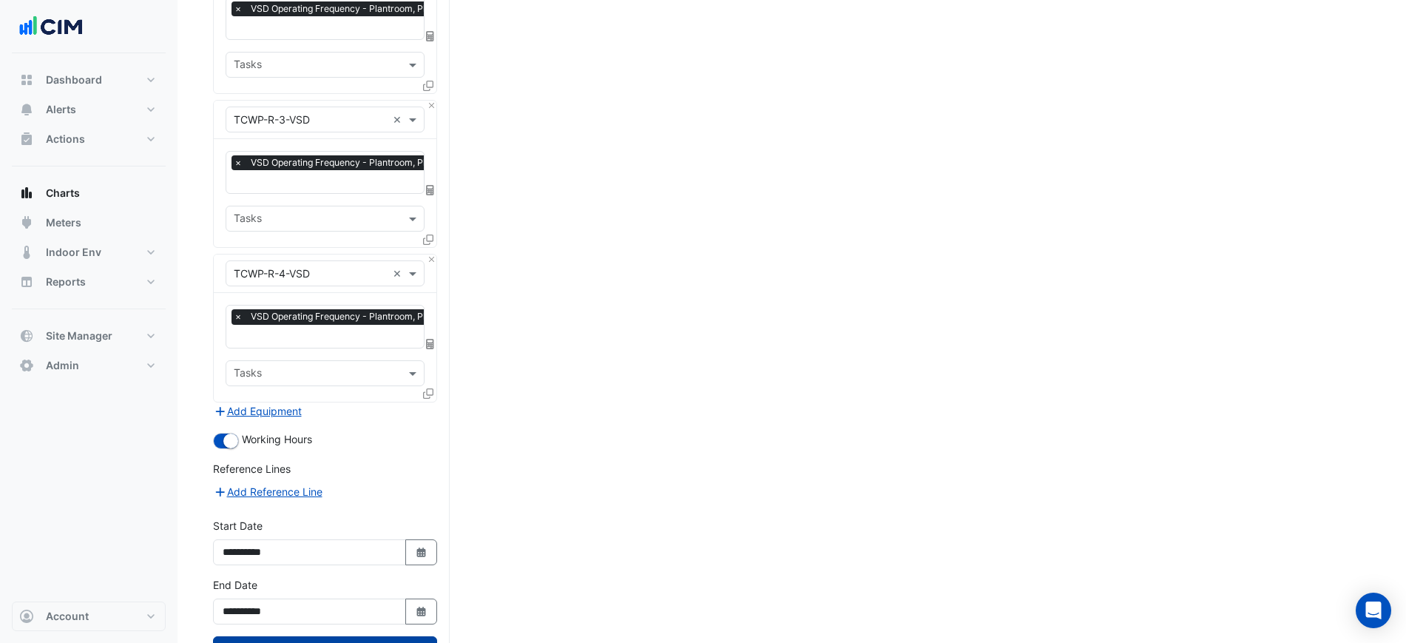
scroll to position [1017, 0]
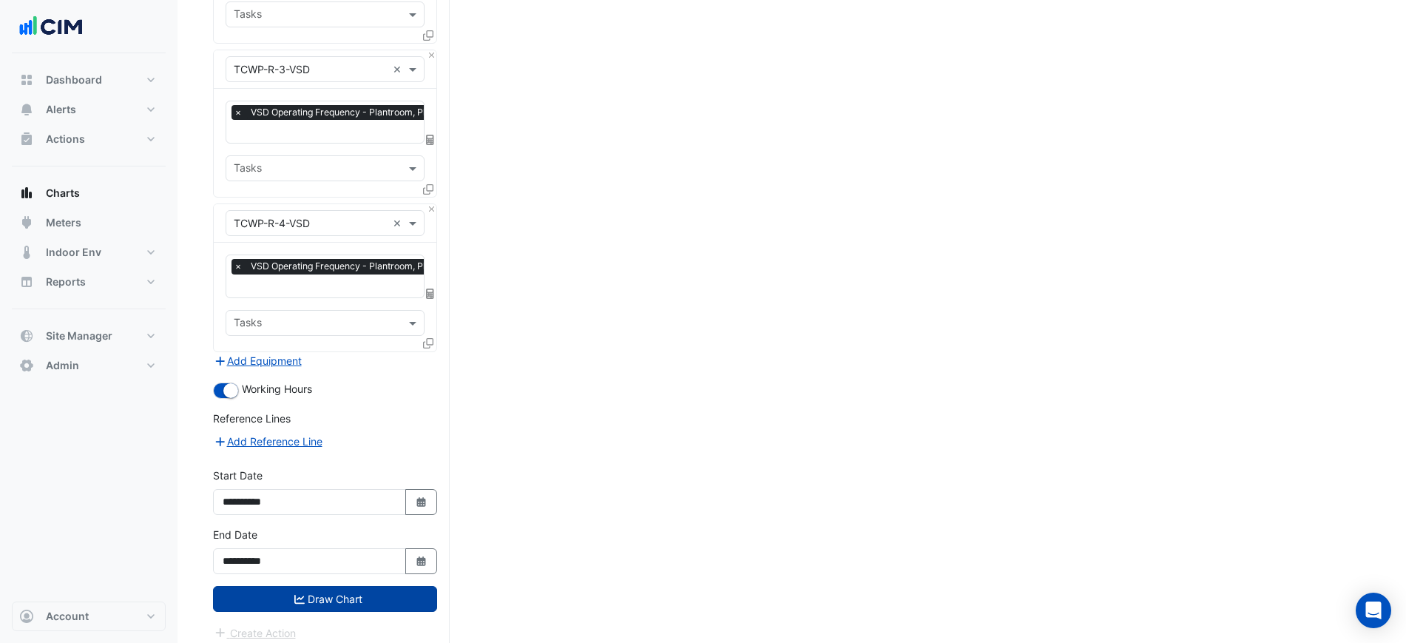
click at [356, 586] on button "Draw Chart" at bounding box center [325, 599] width 224 height 26
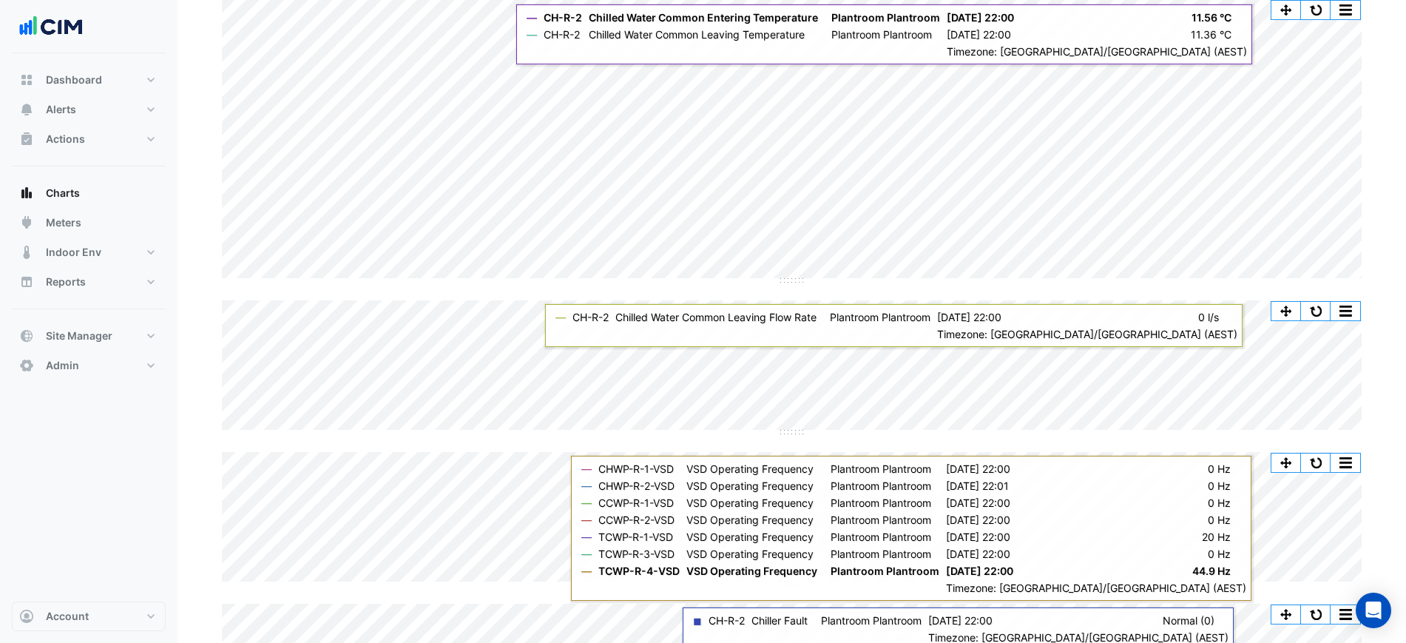
scroll to position [277, 0]
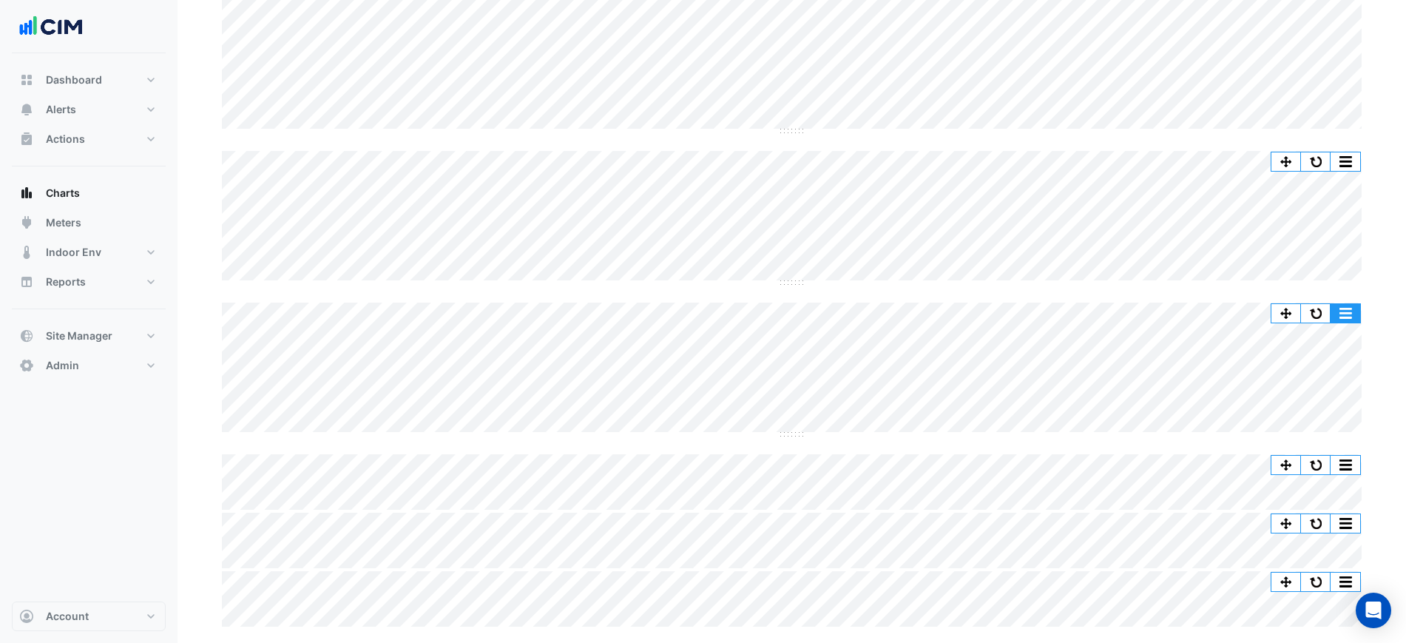
click at [1344, 311] on button "button" at bounding box center [1346, 313] width 30 height 18
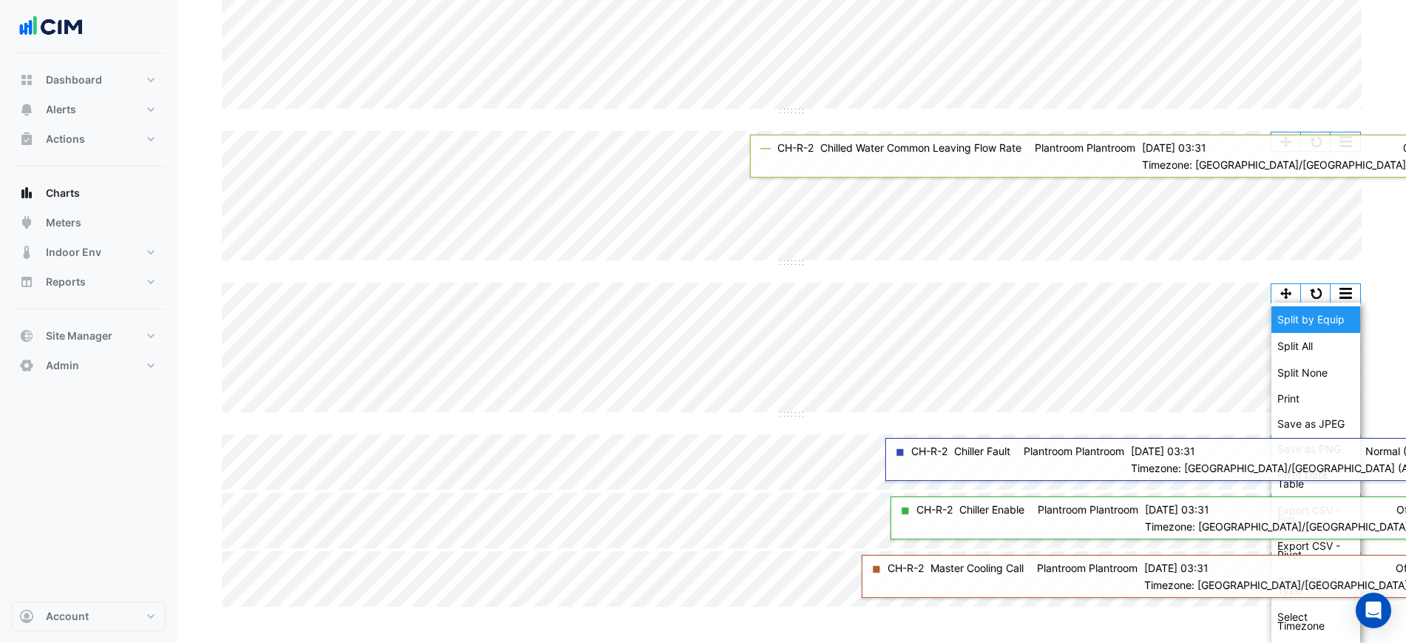
click at [1337, 322] on div "Split by Equip" at bounding box center [1315, 319] width 89 height 27
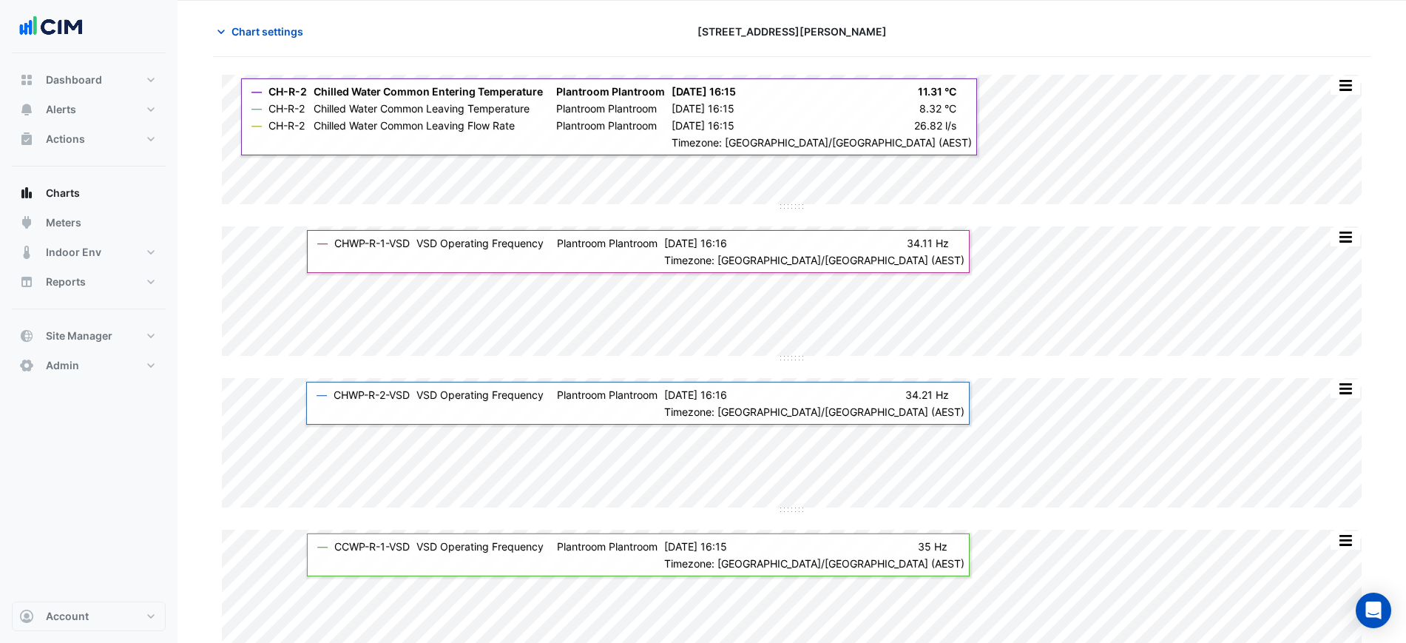
scroll to position [92, 0]
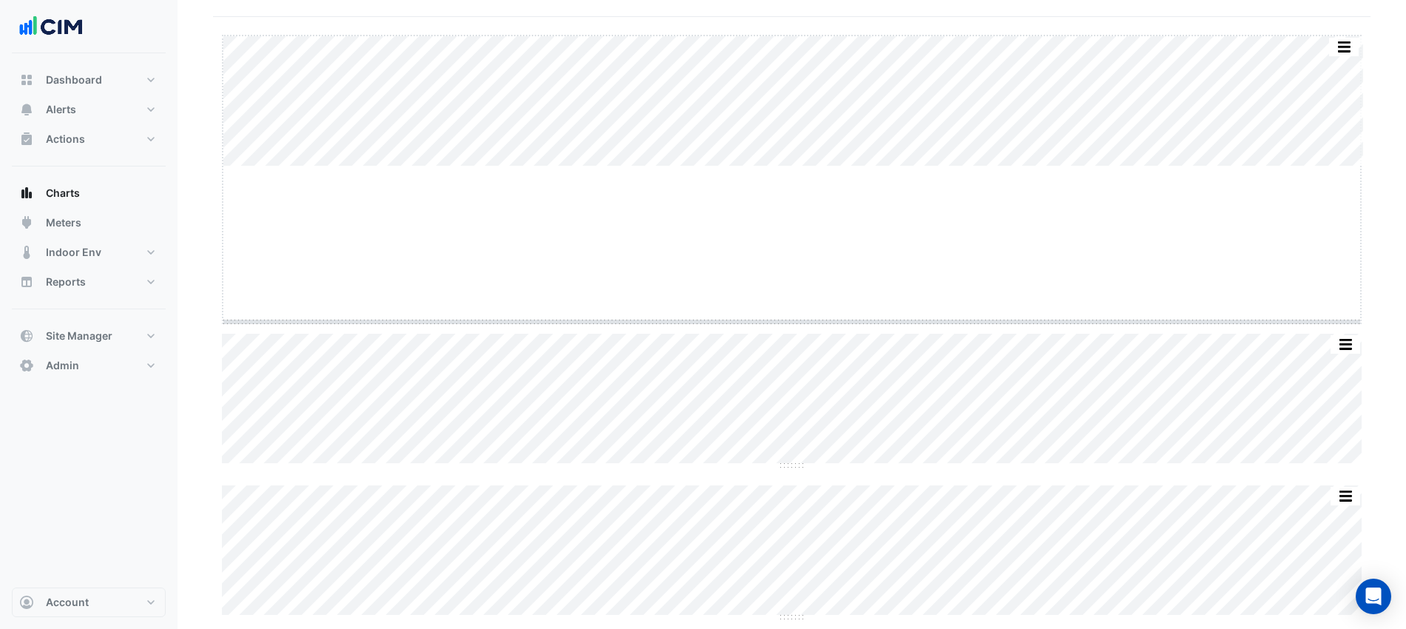
drag, startPoint x: 783, startPoint y: 168, endPoint x: 789, endPoint y: 330, distance: 162.1
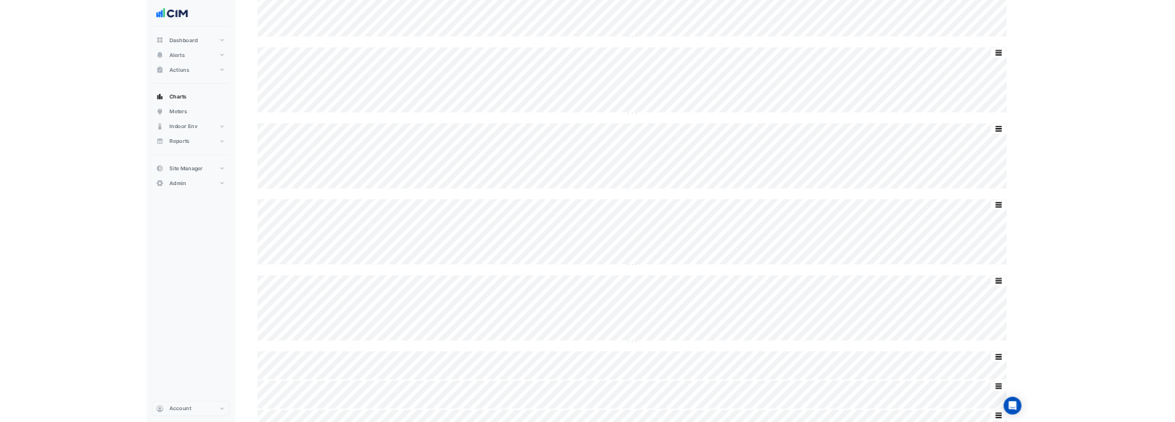
scroll to position [866, 0]
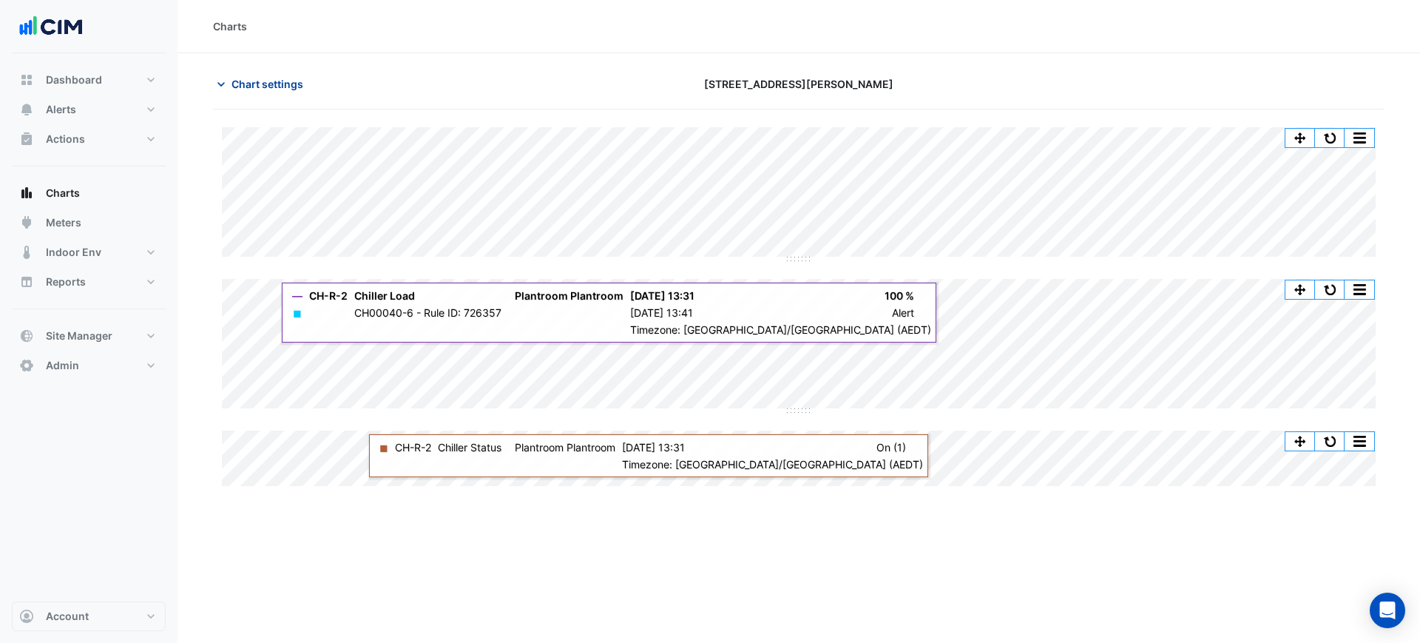
click at [264, 79] on span "Chart settings" at bounding box center [268, 84] width 72 height 16
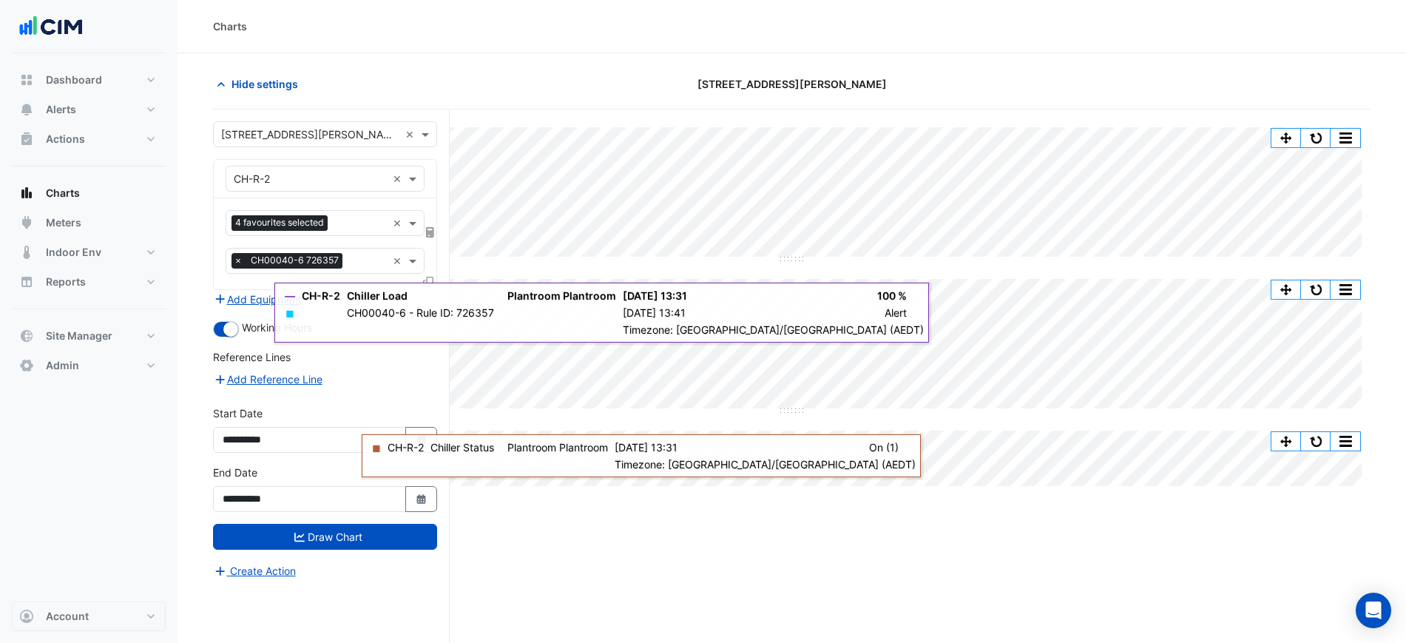
click at [279, 169] on div "× CH-R-2 ×" at bounding box center [325, 179] width 199 height 26
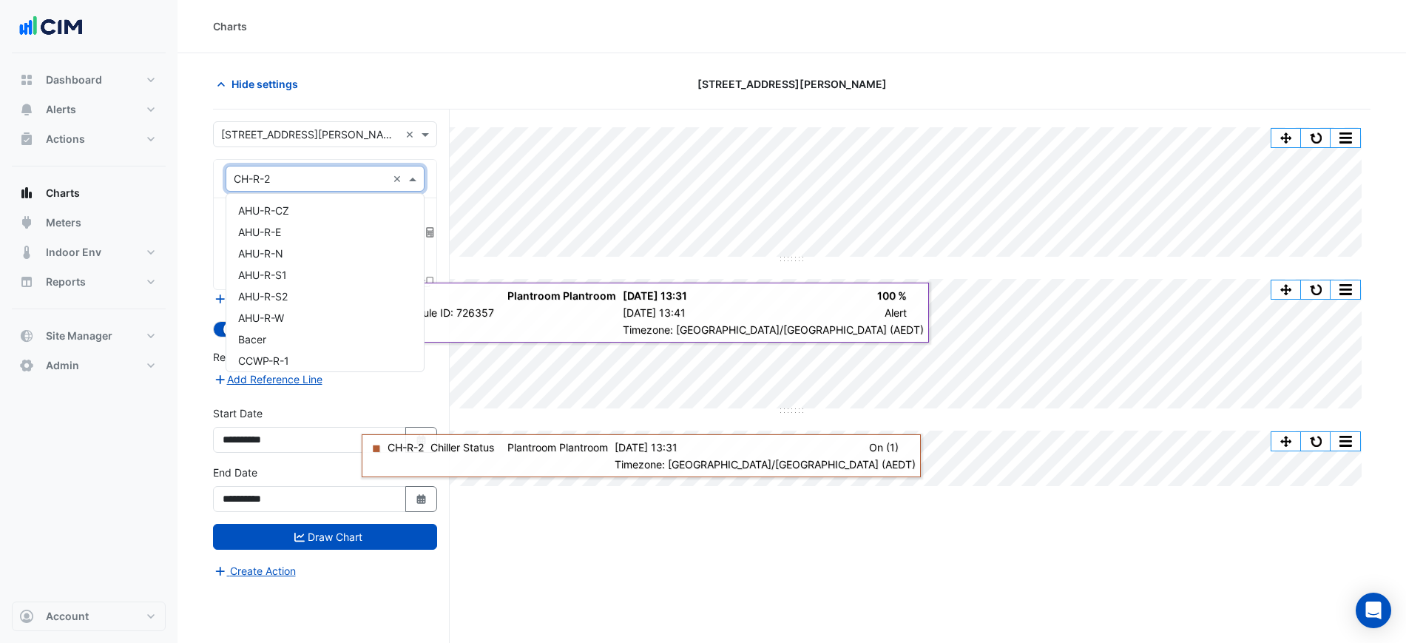
click at [288, 186] on div "× CH-R-2 ×" at bounding box center [325, 179] width 199 height 26
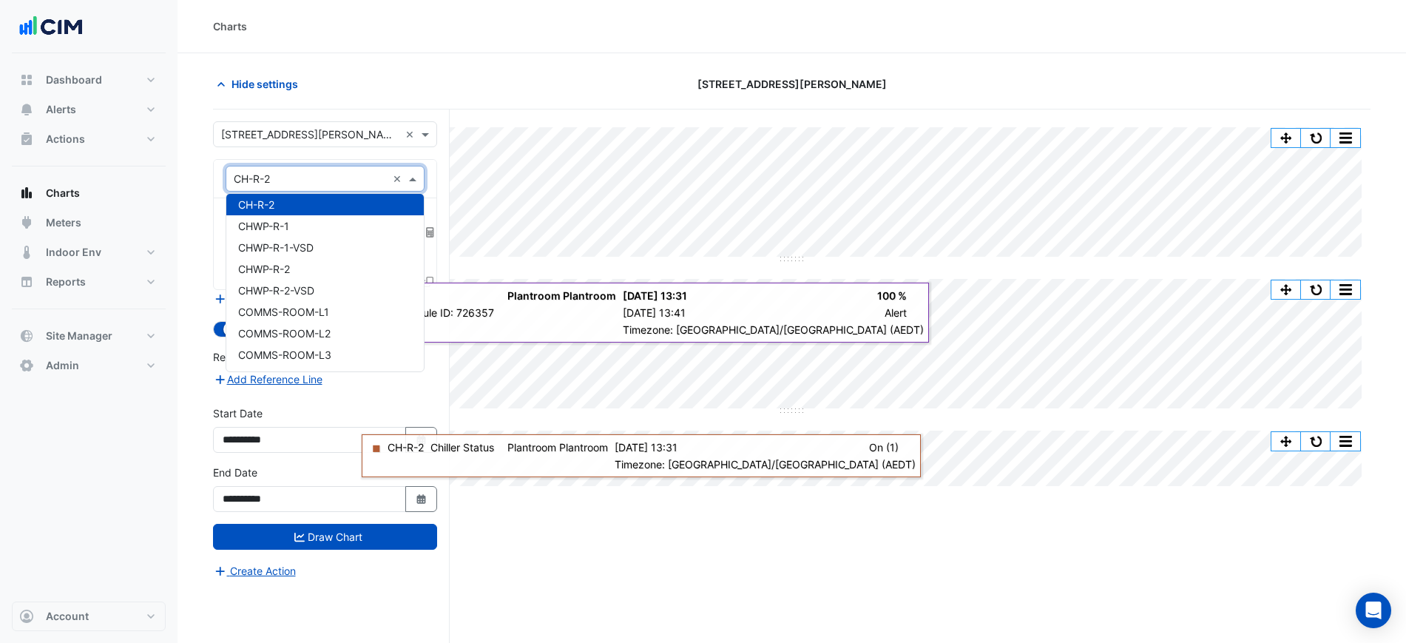
paste input "*****"
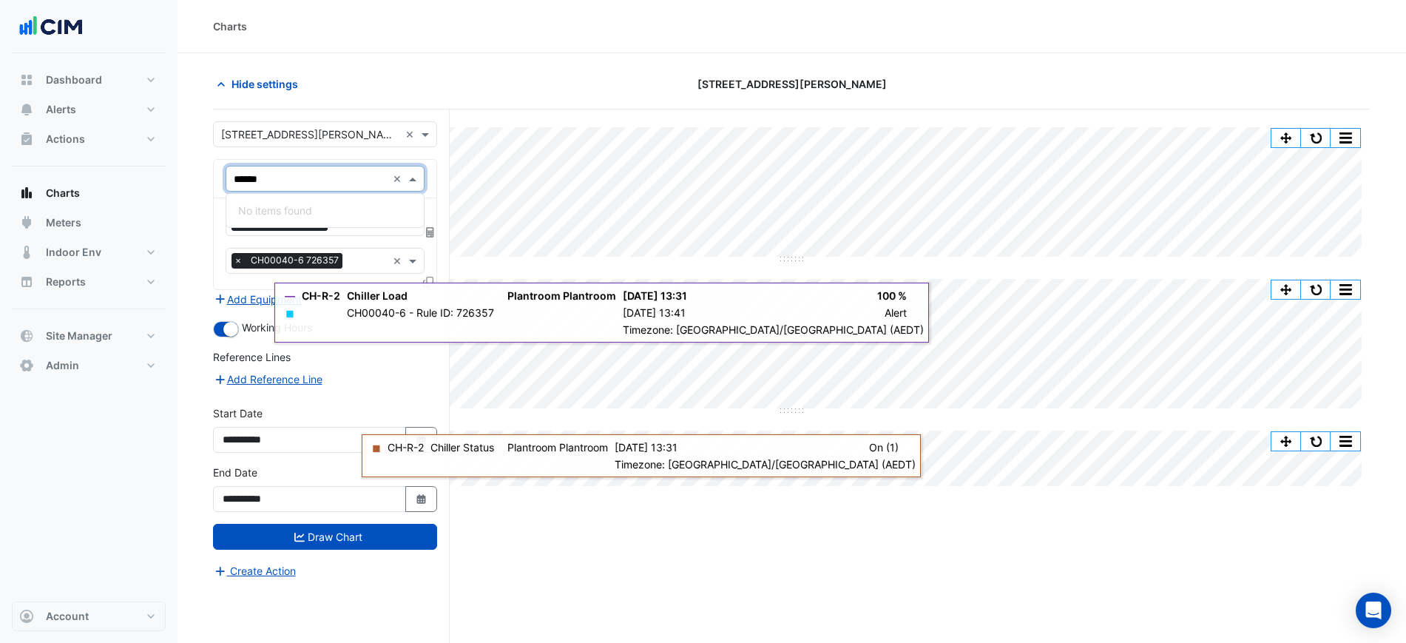
scroll to position [0, 0]
click at [257, 184] on input "*****" at bounding box center [310, 180] width 153 height 16
type input "*****"
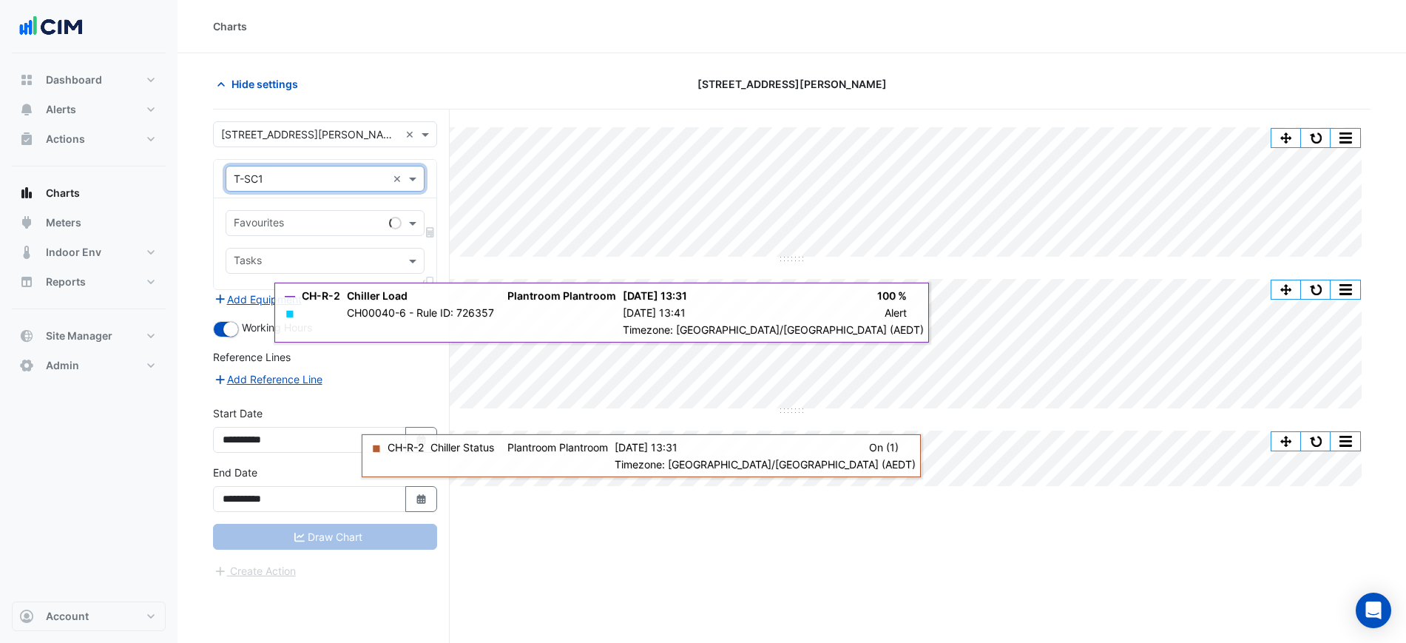
click at [321, 214] on div "Favourites" at bounding box center [304, 223] width 157 height 23
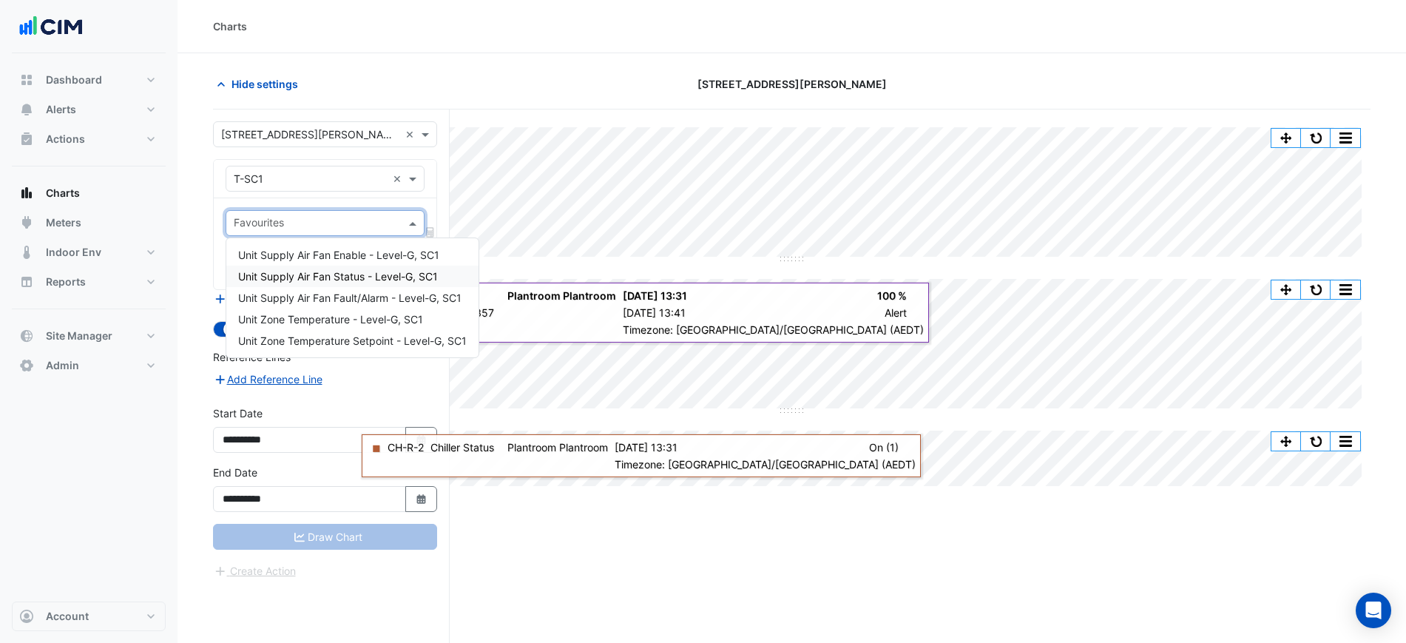
click at [308, 283] on div "Unit Supply Air Fan Status - Level-G, SC1" at bounding box center [352, 276] width 252 height 21
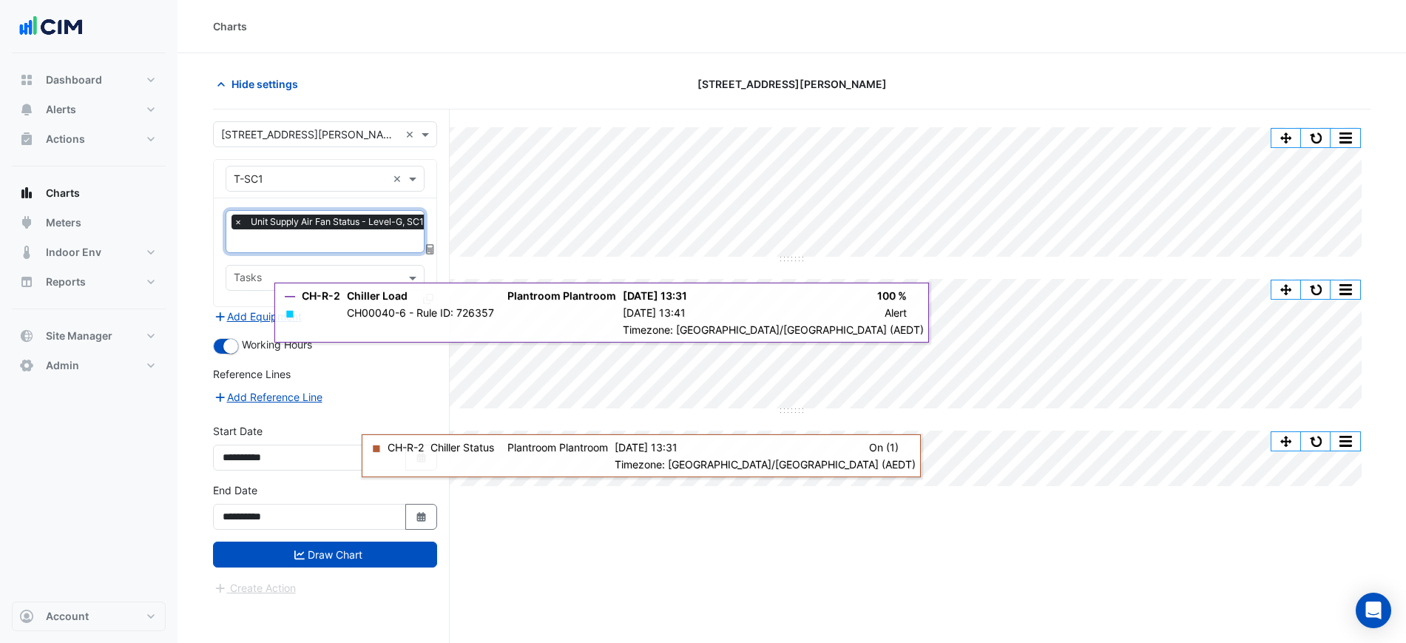
type input "*"
click at [342, 278] on div "Unit Zone Temperature - Level-G, SC1" at bounding box center [352, 270] width 252 height 21
type input "*"
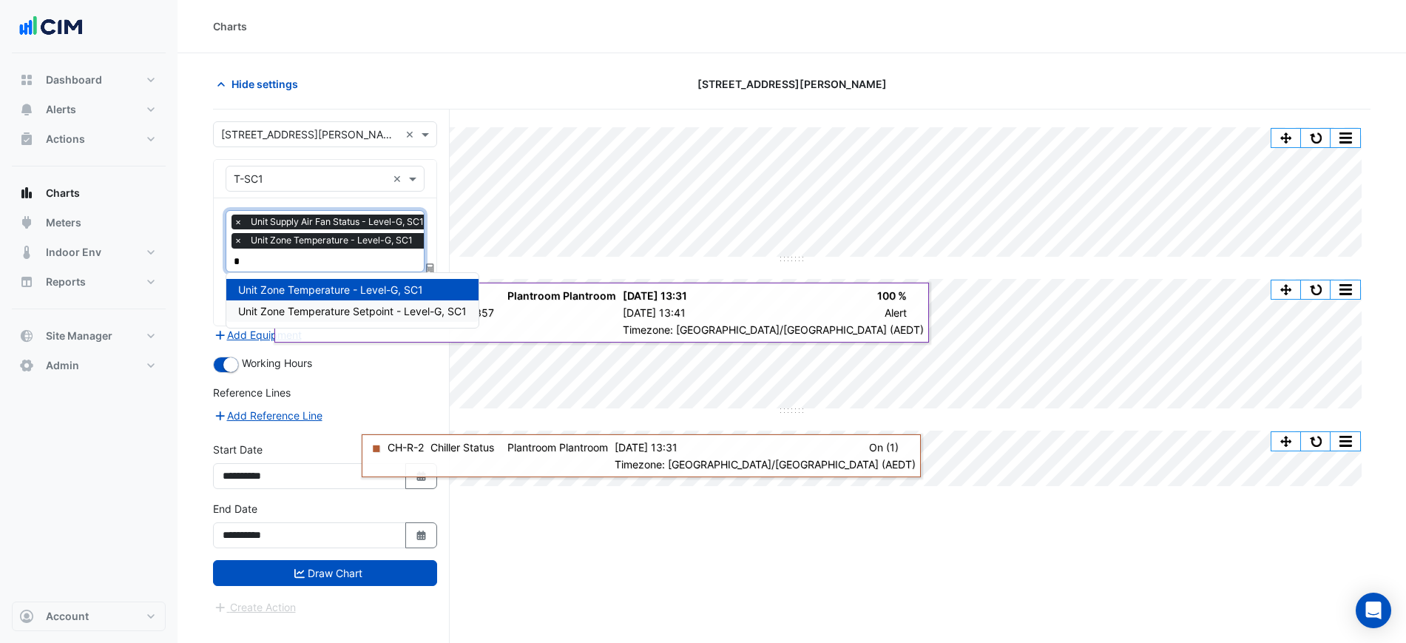
click at [350, 312] on span "Unit Zone Temperature Setpoint - Level-G, SC1" at bounding box center [352, 311] width 229 height 13
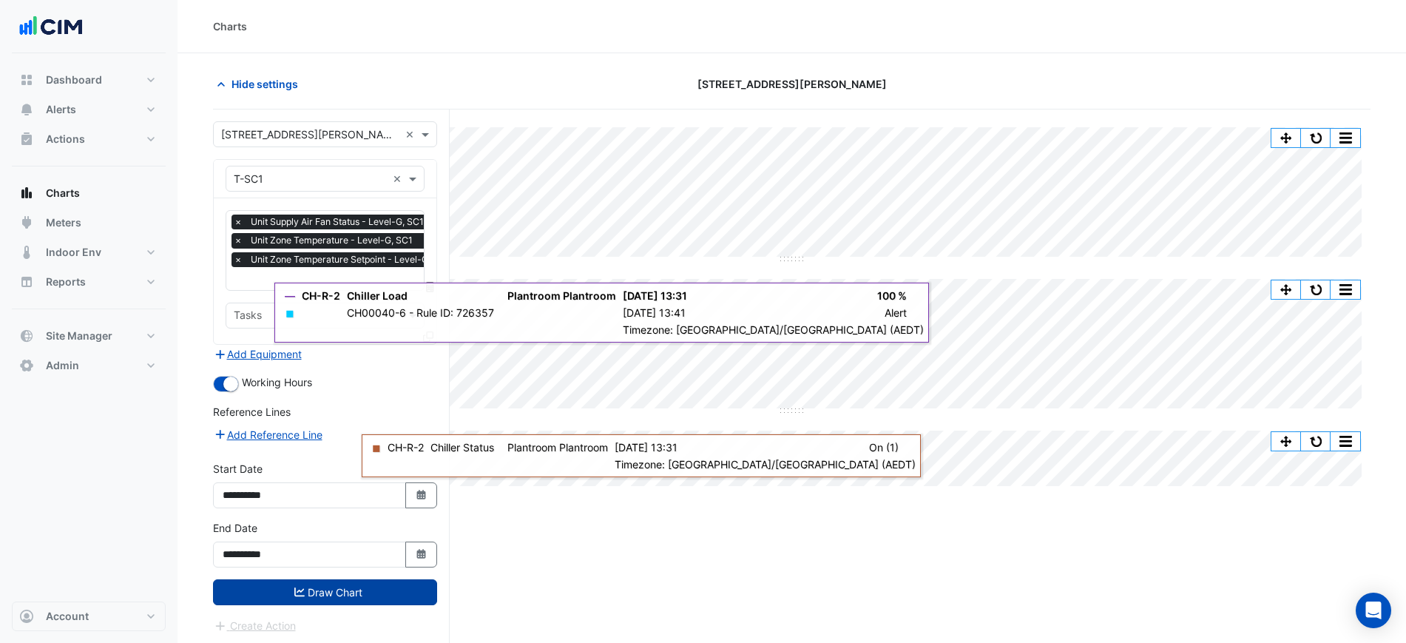
click at [342, 579] on button "Draw Chart" at bounding box center [325, 592] width 224 height 26
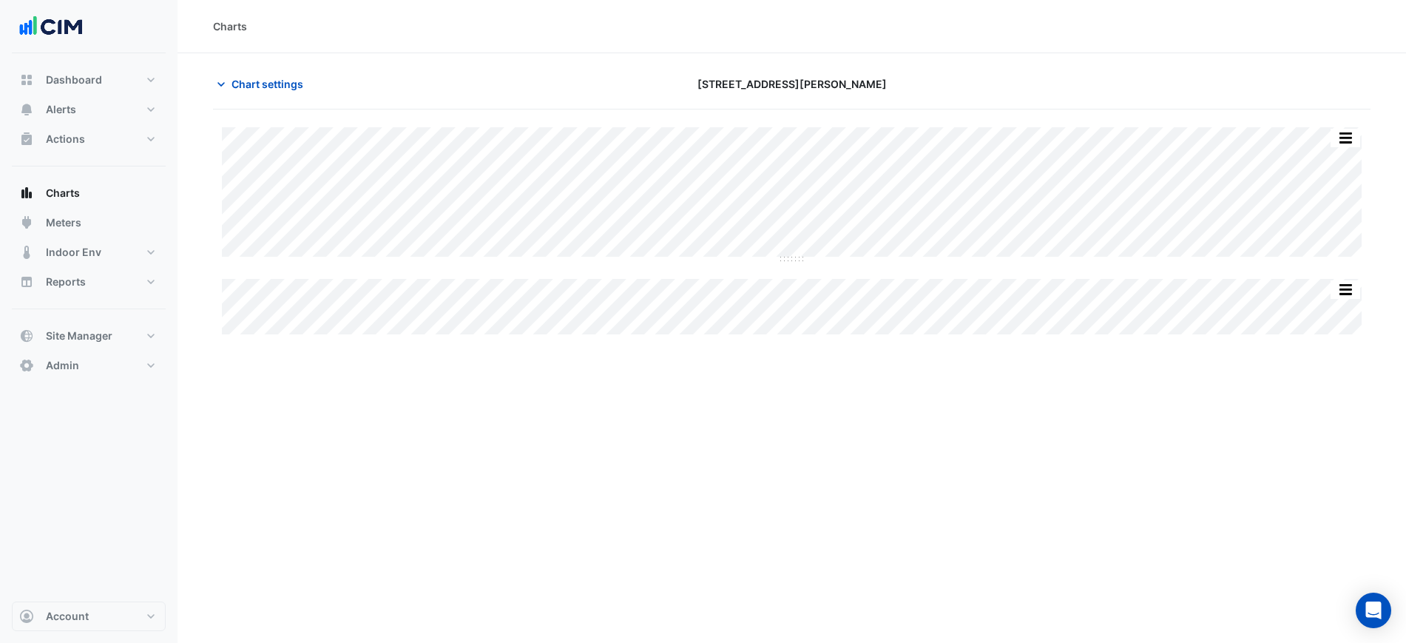
click at [797, 278] on div "Split All Split None Print Save as JPEG Save as PNG Pivot Data Table Export CSV…" at bounding box center [792, 230] width 1158 height 207
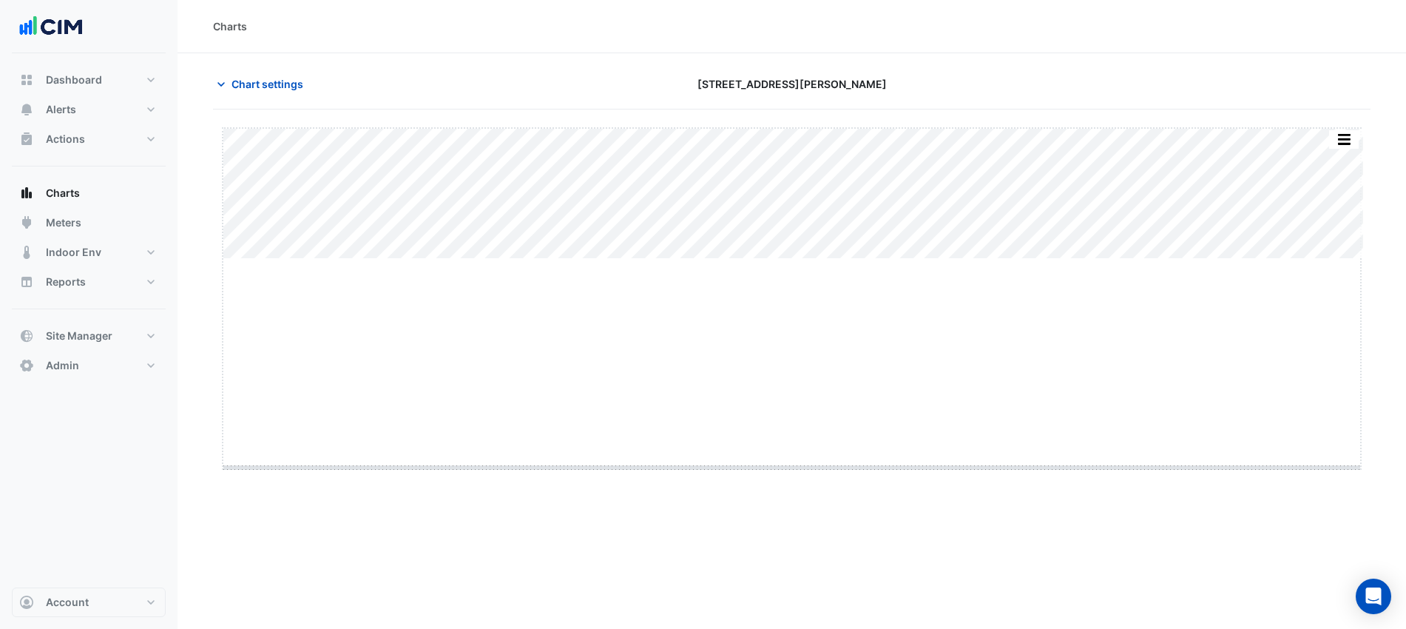
drag, startPoint x: 799, startPoint y: 258, endPoint x: 811, endPoint y: 475, distance: 217.0
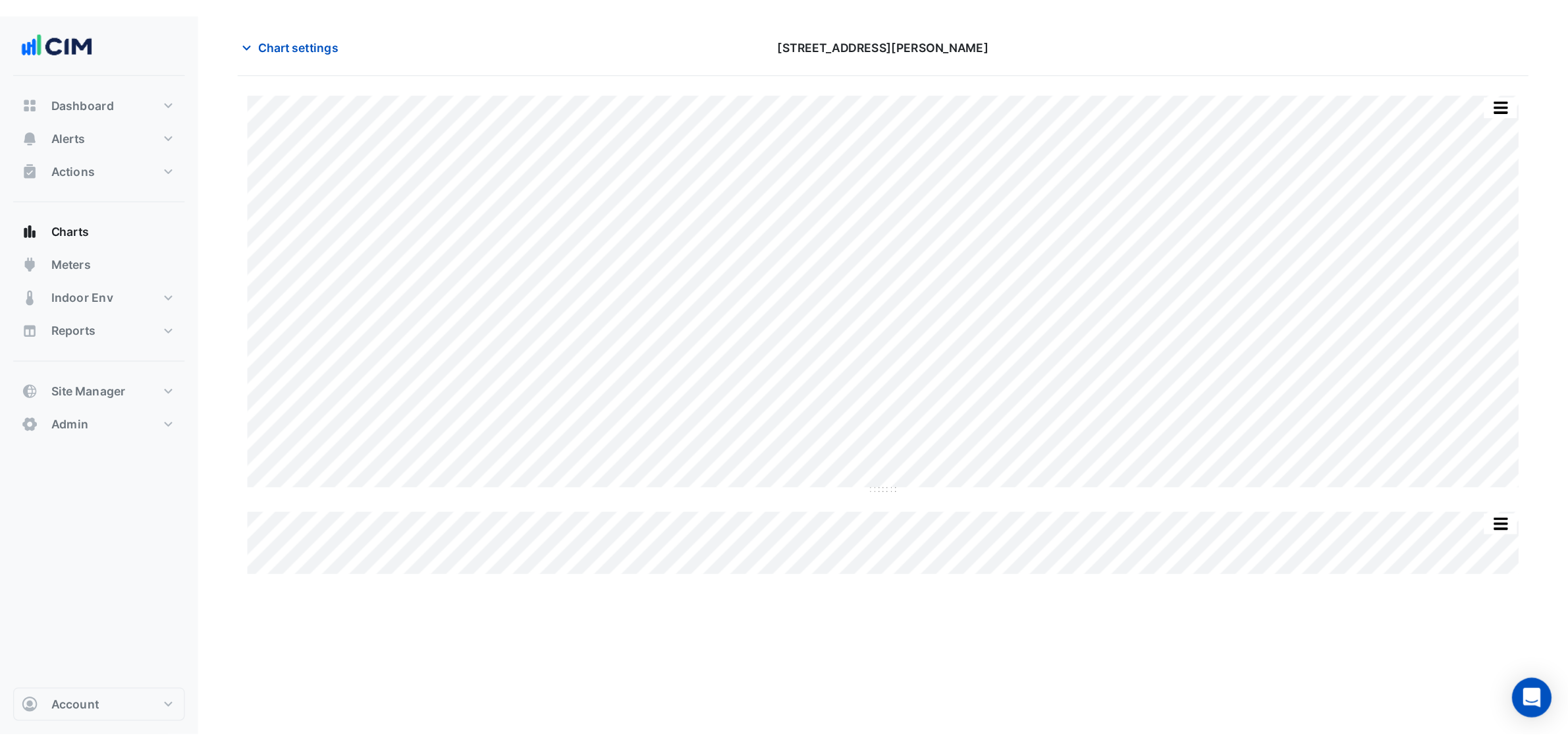
scroll to position [50, 0]
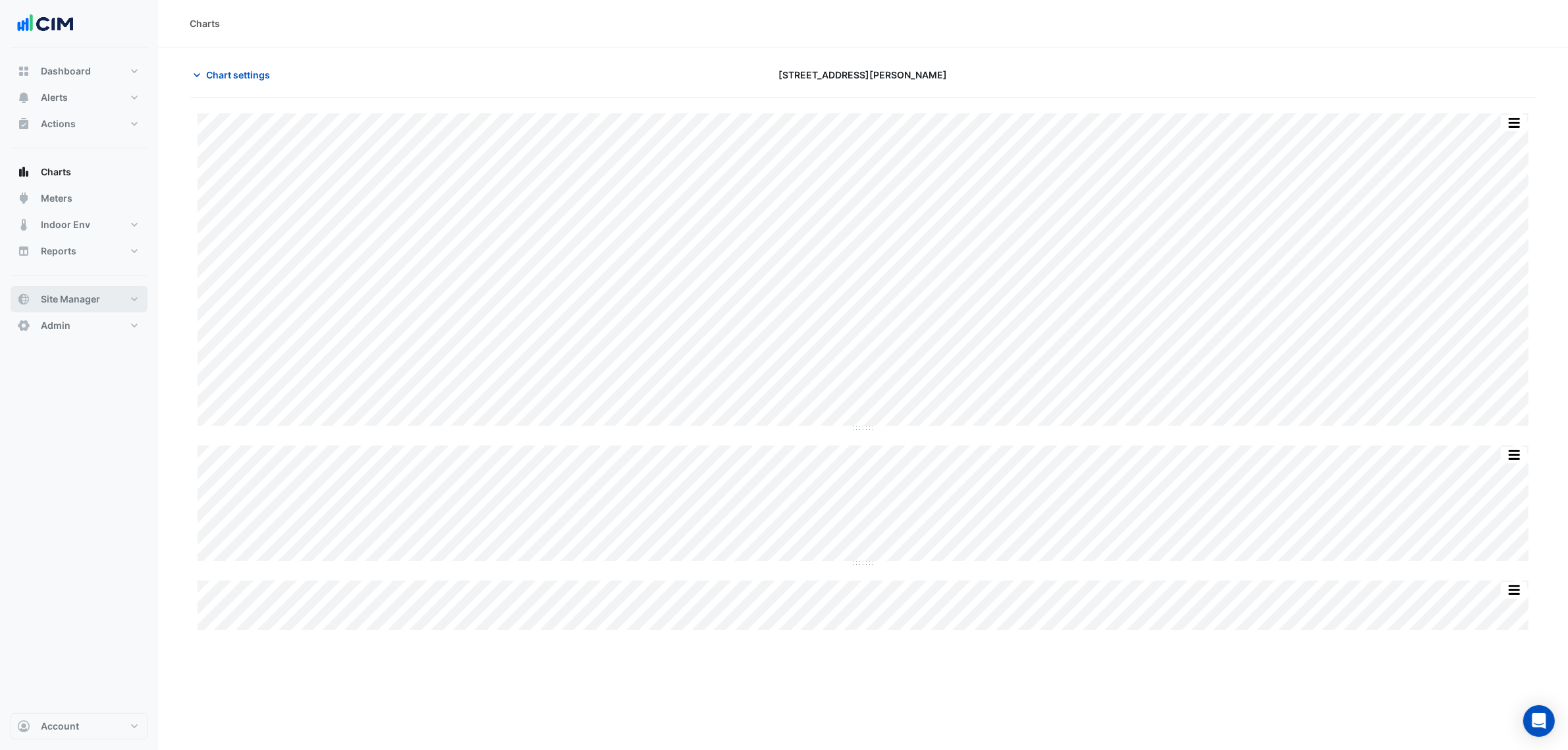
click at [101, 300] on button "Site Manager" at bounding box center [79, 299] width 137 height 27
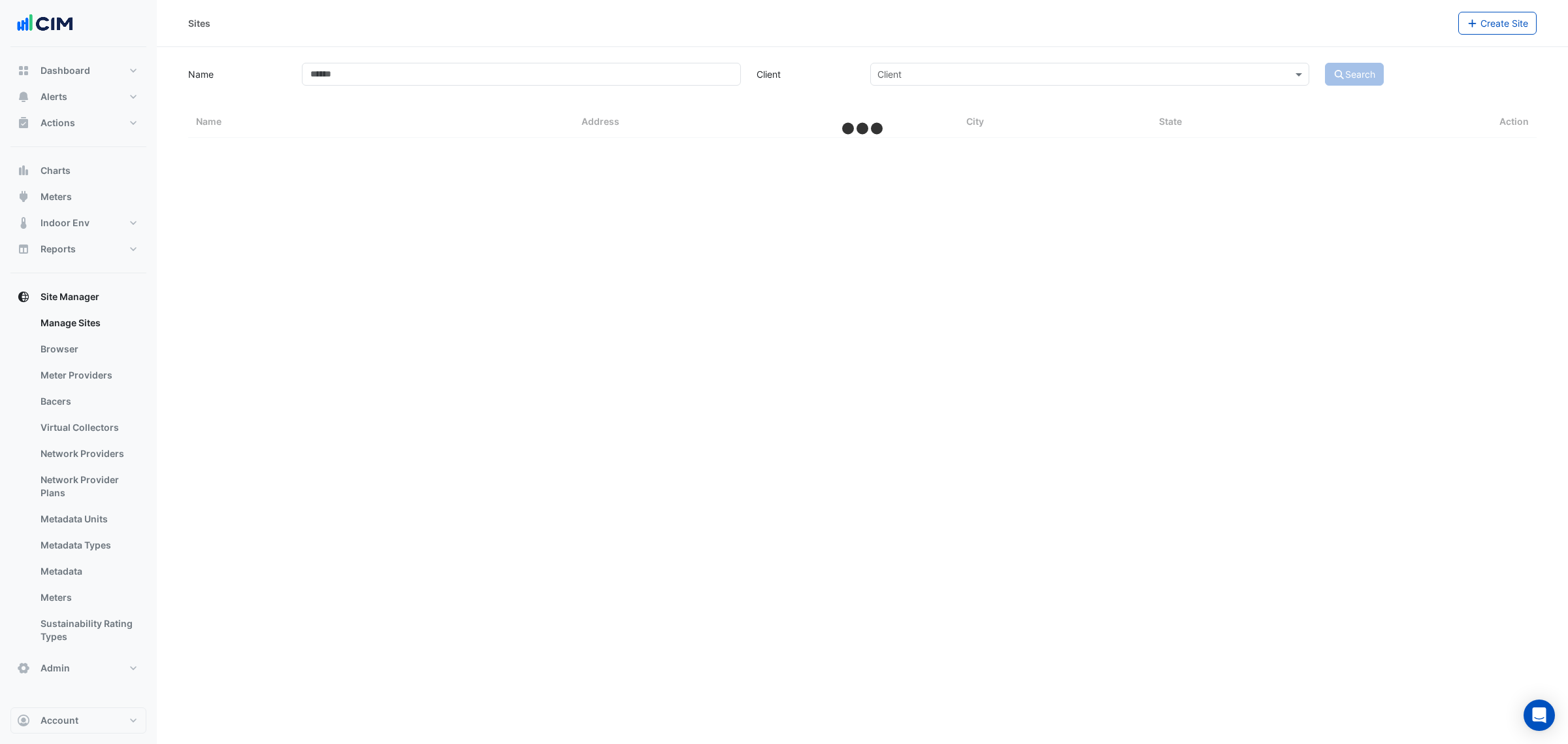
click at [365, 102] on app-manage-sites "Name Client Client Search Sites Name Sites Address Sites City Sites State Action" at bounding box center [862, 99] width 1349 height 78
click at [364, 70] on input "Name" at bounding box center [521, 74] width 439 height 23
type input "*****"
select select "***"
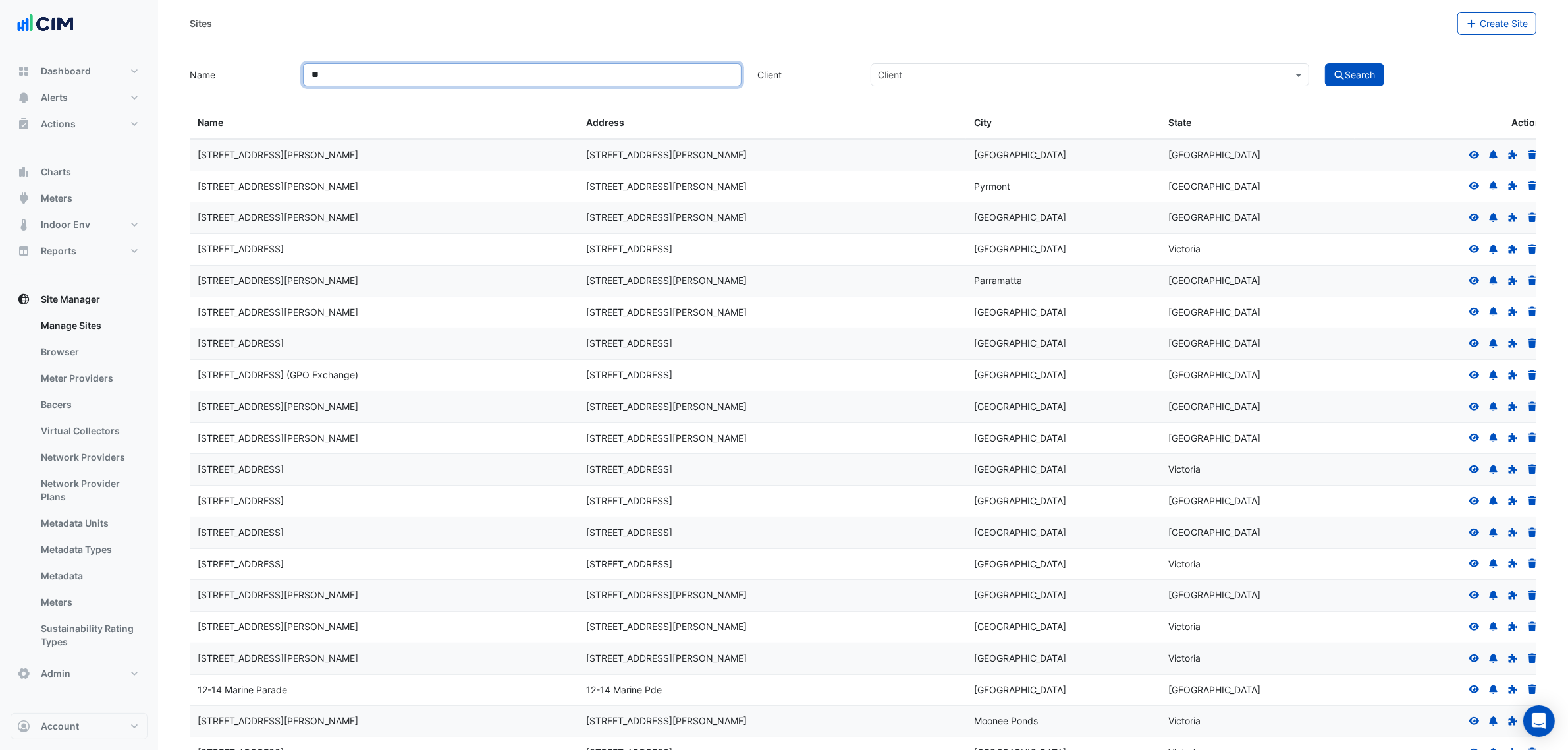
type input "*"
type input "*********"
click at [1263, 63] on button "Search" at bounding box center [1354, 75] width 60 height 23
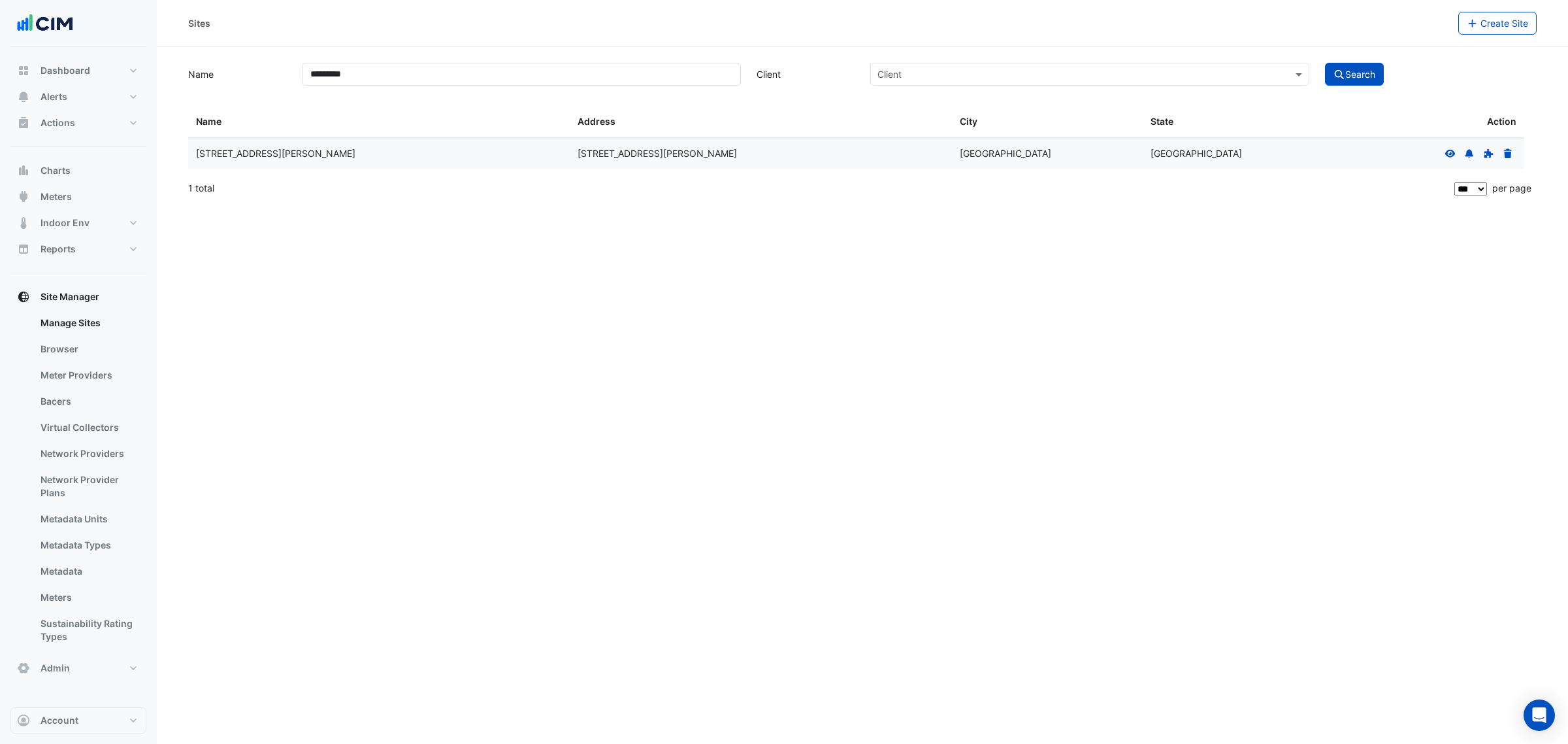
click at [1254, 154] on icon at bounding box center [1450, 154] width 11 height 9
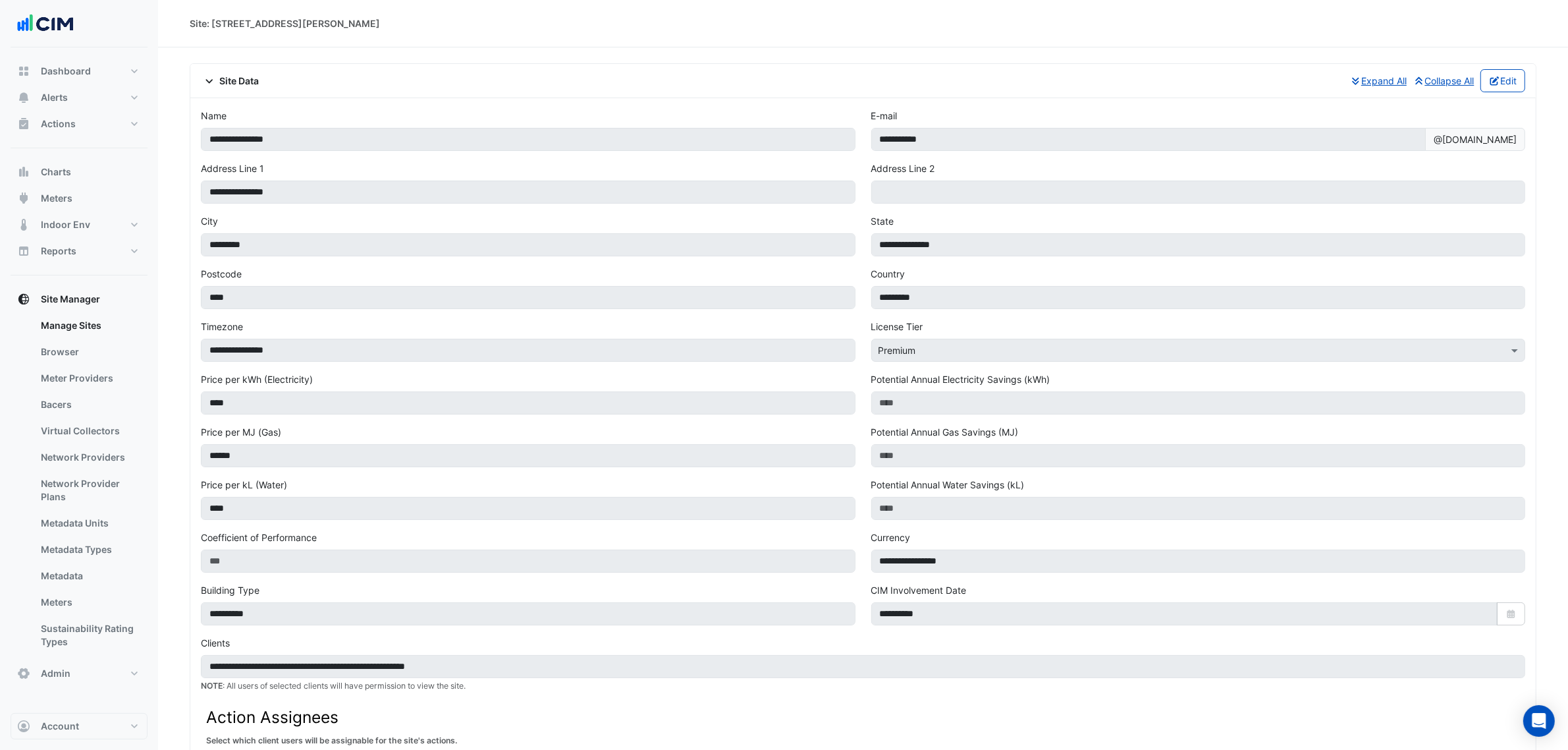
select select "***"
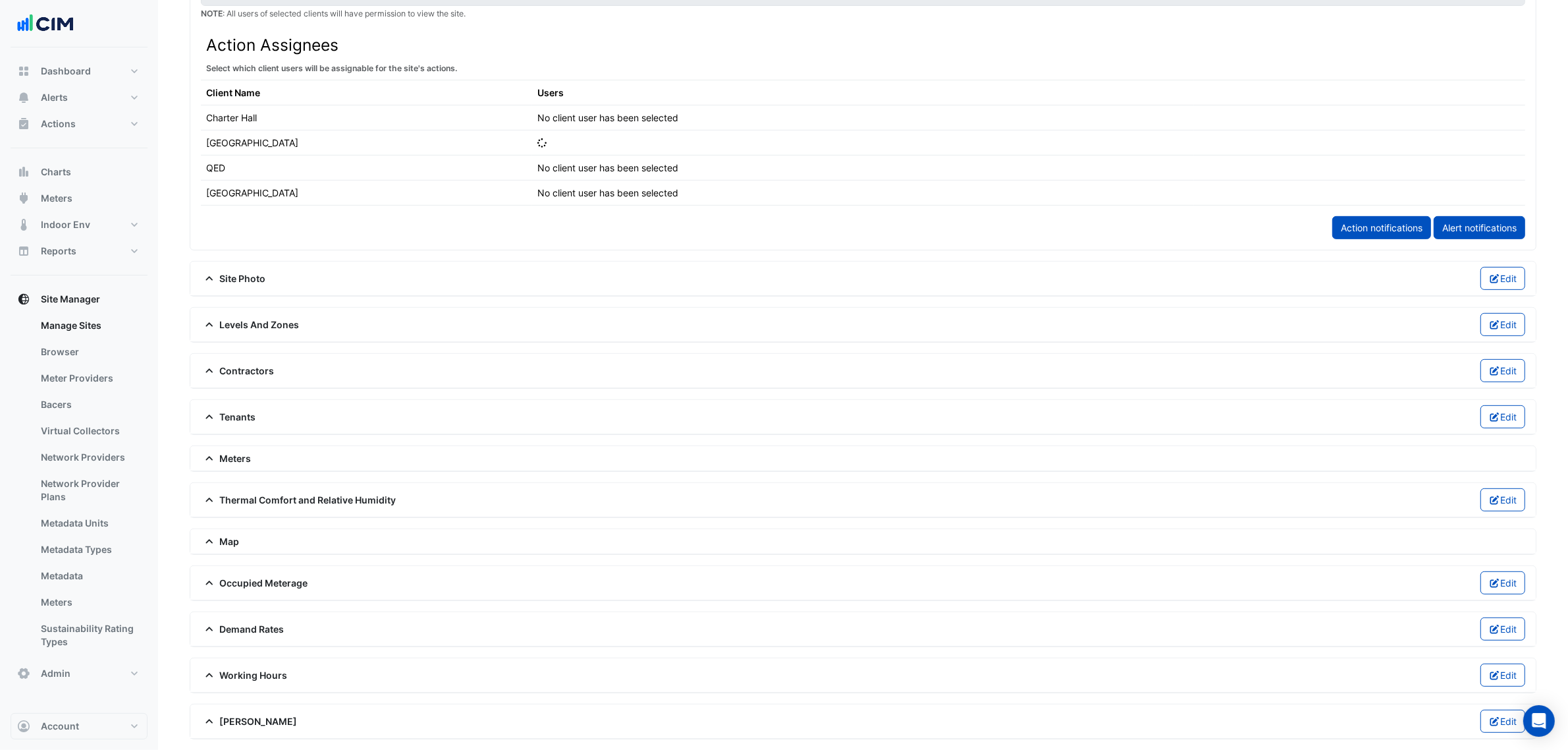
scroll to position [684, 0]
click at [249, 493] on span "Thermal Comfort and Relative Humidity" at bounding box center [299, 500] width 196 height 14
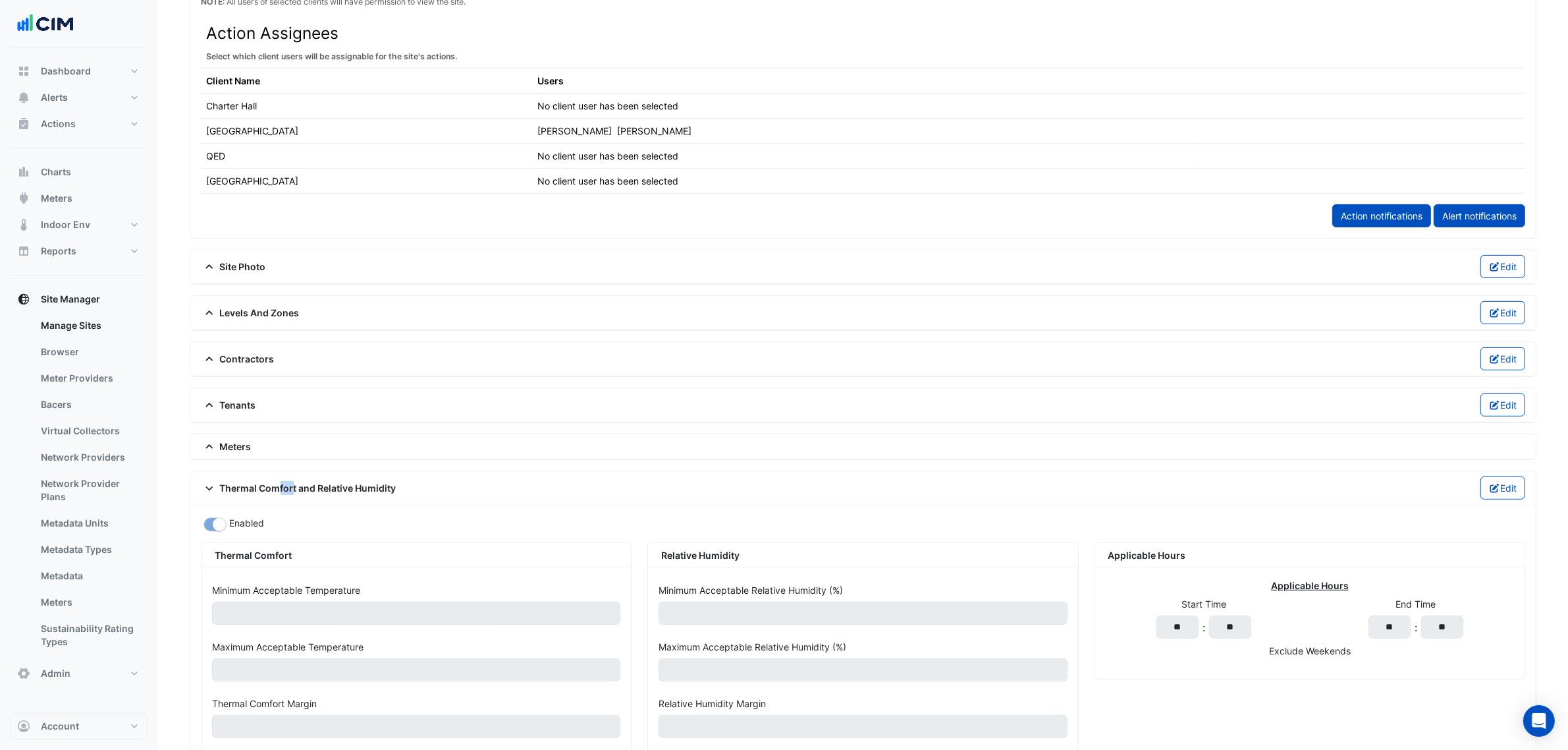
drag, startPoint x: 239, startPoint y: 491, endPoint x: 229, endPoint y: 490, distance: 10.0
click at [229, 490] on span "Thermal Comfort and Relative Humidity" at bounding box center [299, 488] width 196 height 14
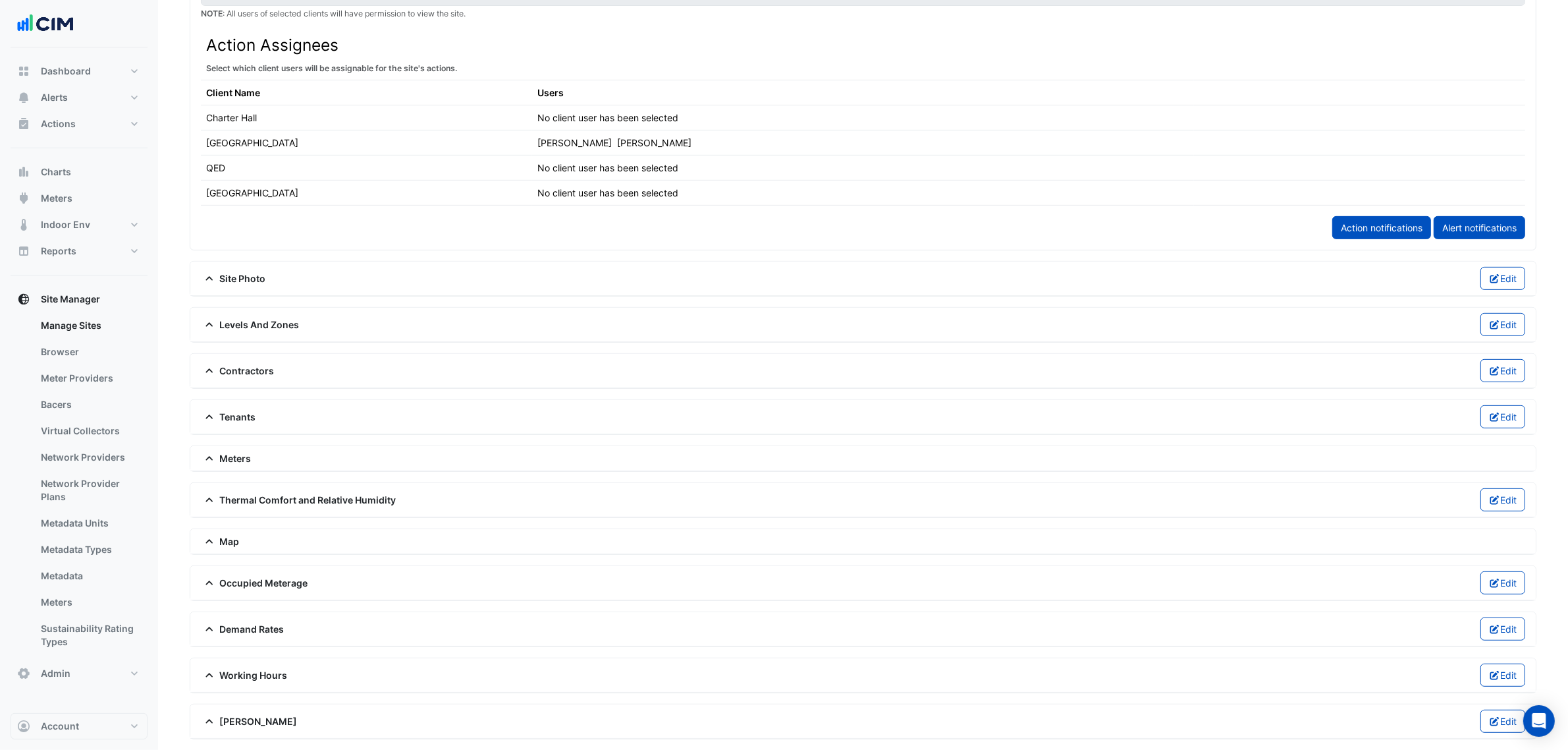
click at [257, 493] on span "Thermal Comfort and Relative Humidity" at bounding box center [299, 500] width 196 height 14
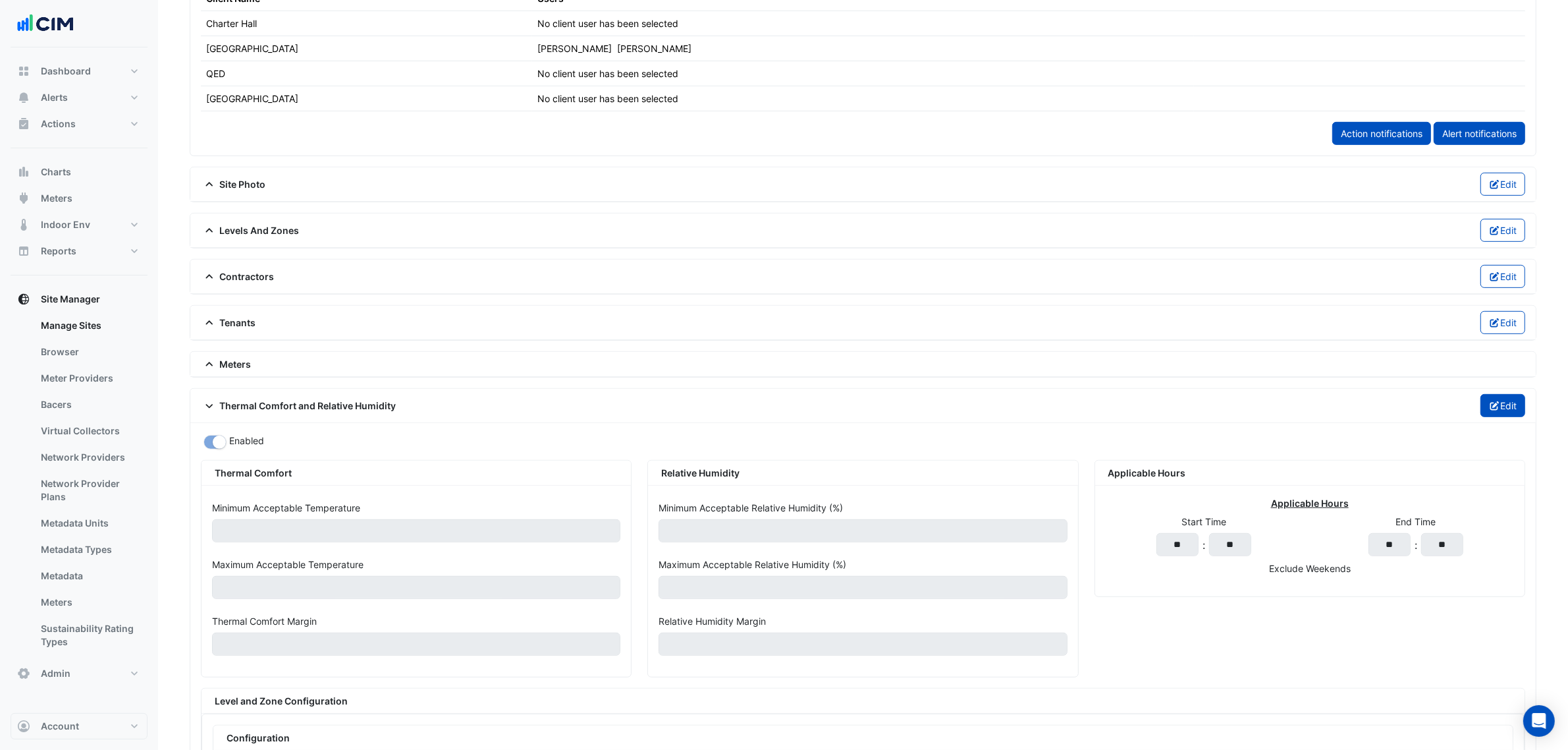
click at [1263, 411] on icon "button" at bounding box center [1494, 405] width 12 height 9
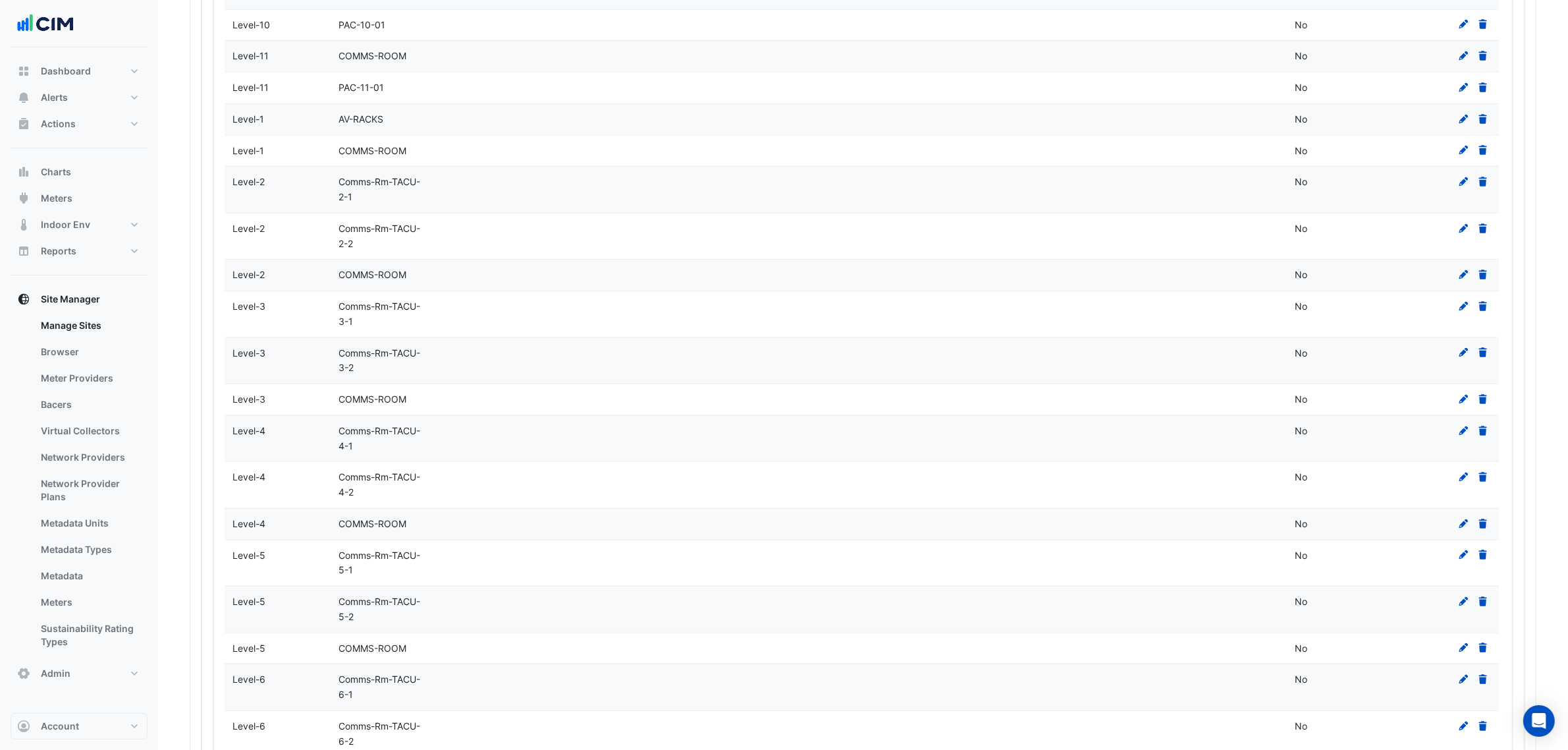
scroll to position [1425, 0]
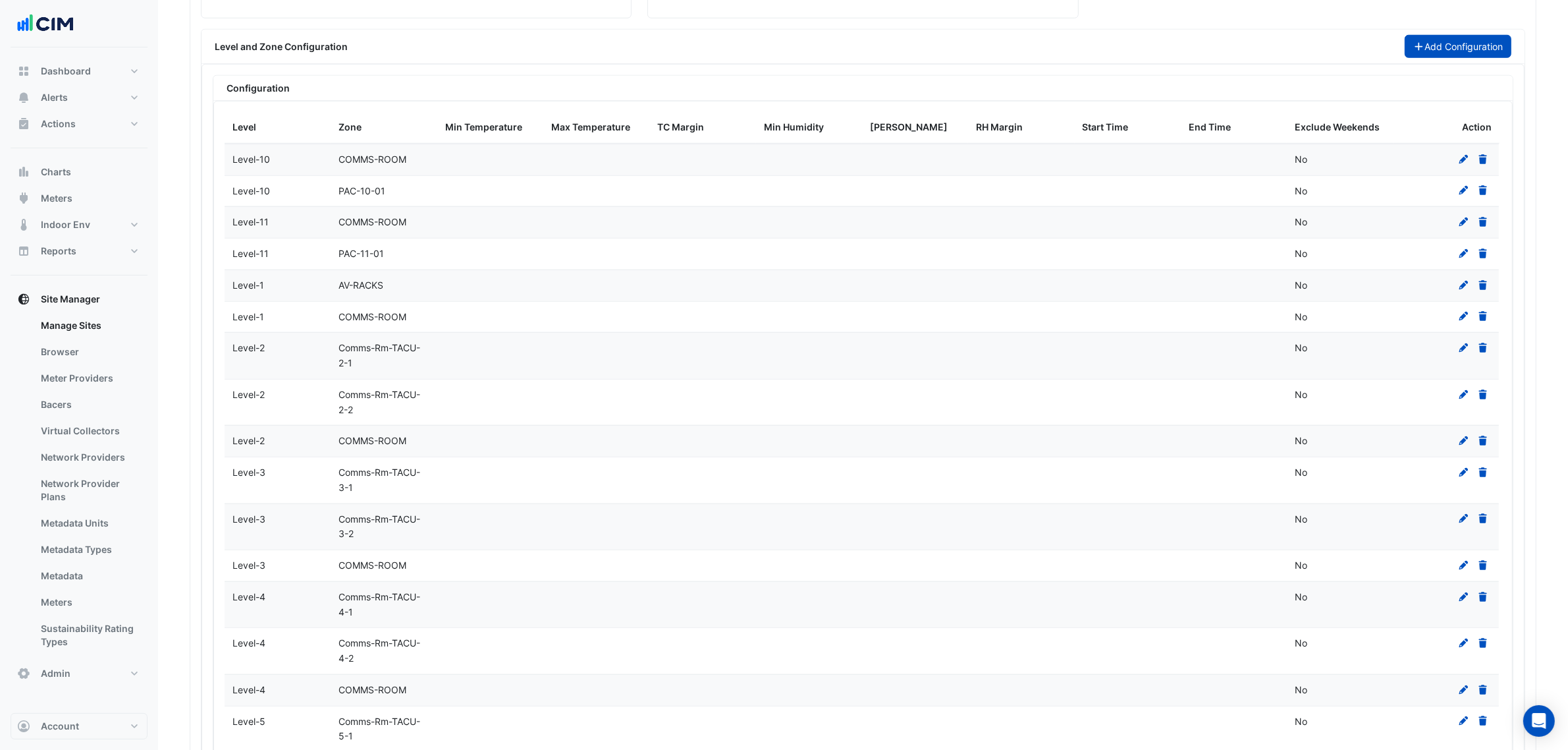
click at [1263, 47] on button "Add Configuration" at bounding box center [1458, 46] width 108 height 23
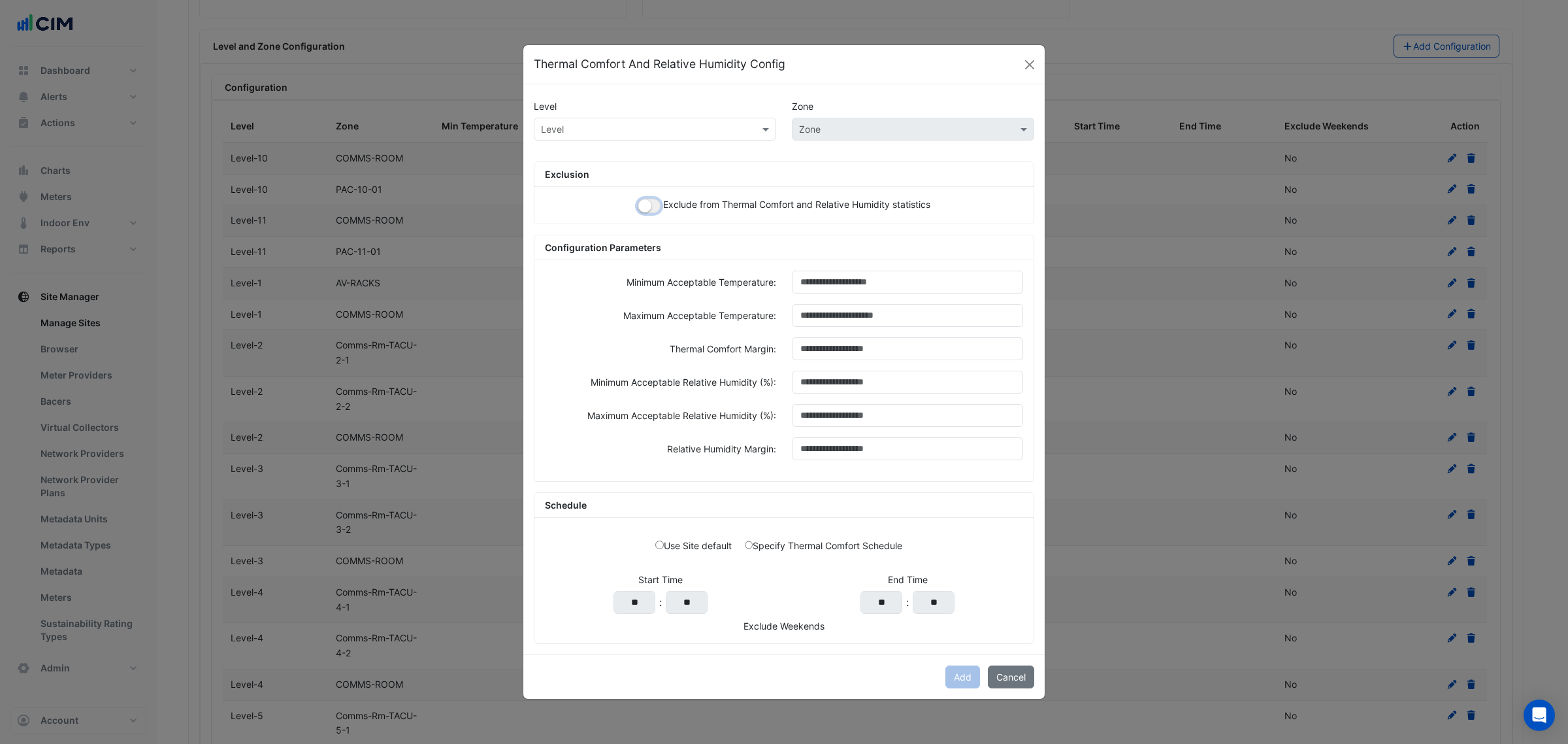
click at [654, 203] on button "button" at bounding box center [649, 206] width 23 height 14
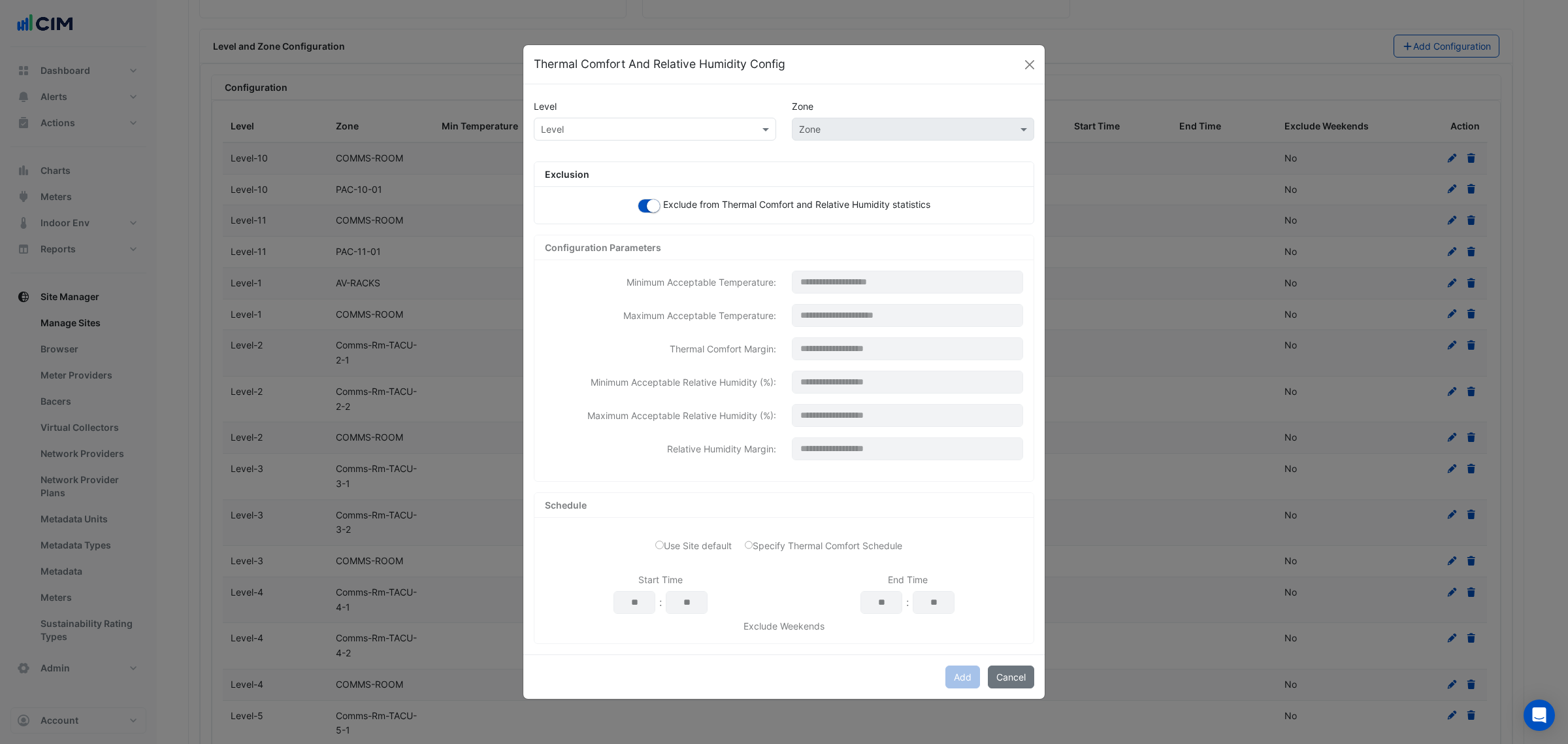
click at [650, 142] on div "Level Zone" at bounding box center [784, 134] width 516 height 34
click at [654, 123] on input "text" at bounding box center [641, 130] width 202 height 14
type input "*"
type input "**"
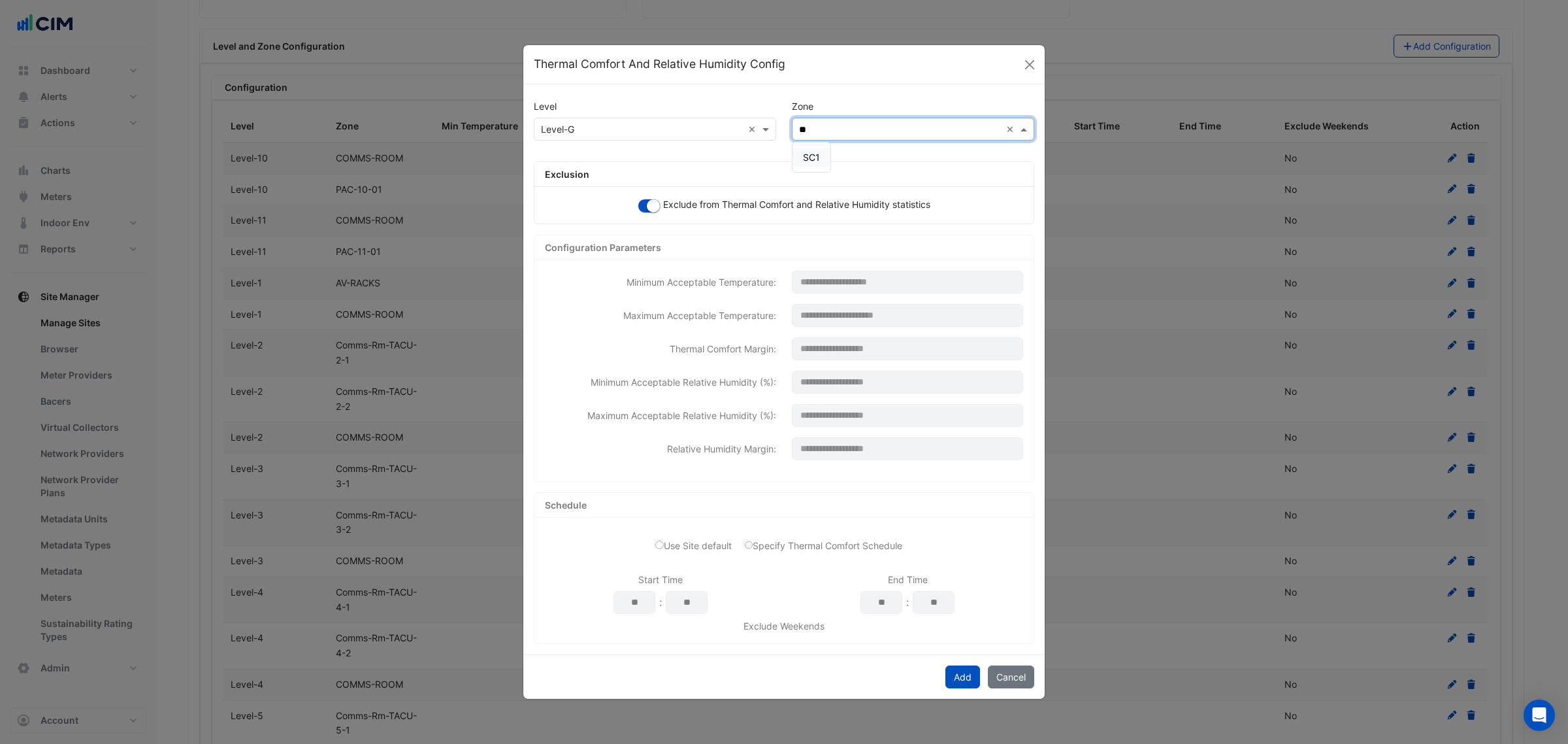
click at [821, 157] on div "SC1" at bounding box center [811, 156] width 38 height 19
click at [951, 567] on button "Add" at bounding box center [962, 677] width 34 height 23
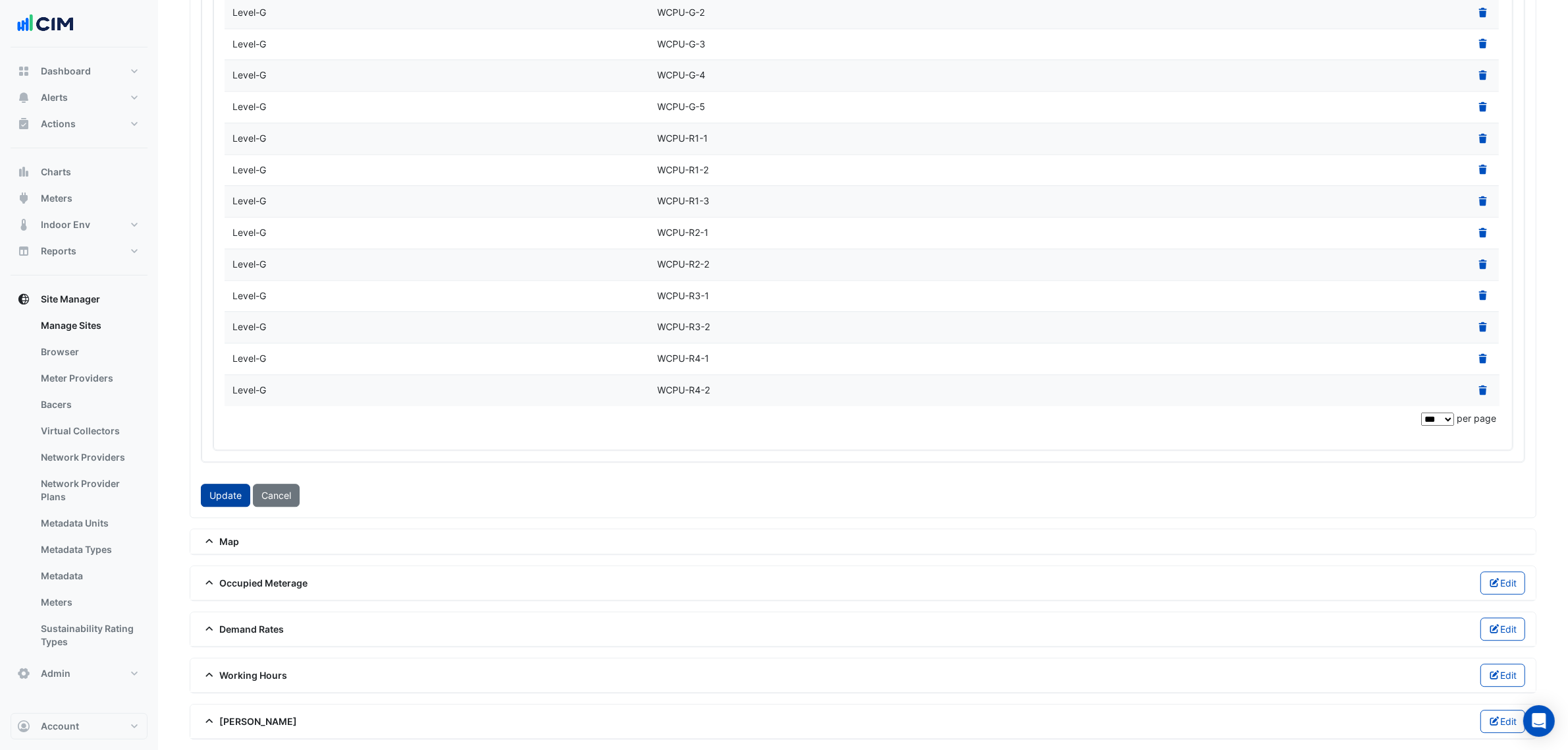
click at [218, 490] on button "Update" at bounding box center [225, 495] width 49 height 23
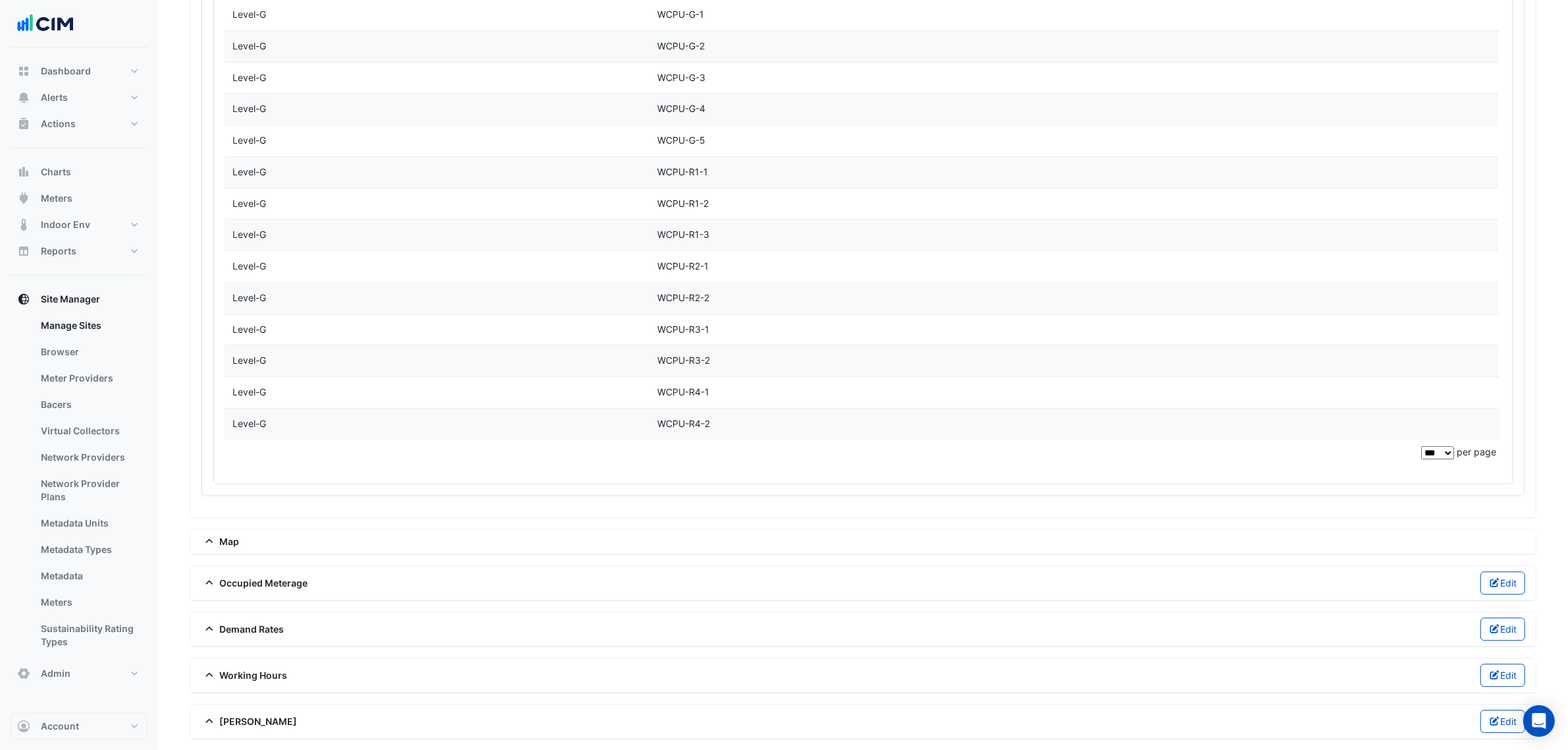
scroll to position [4316, 0]
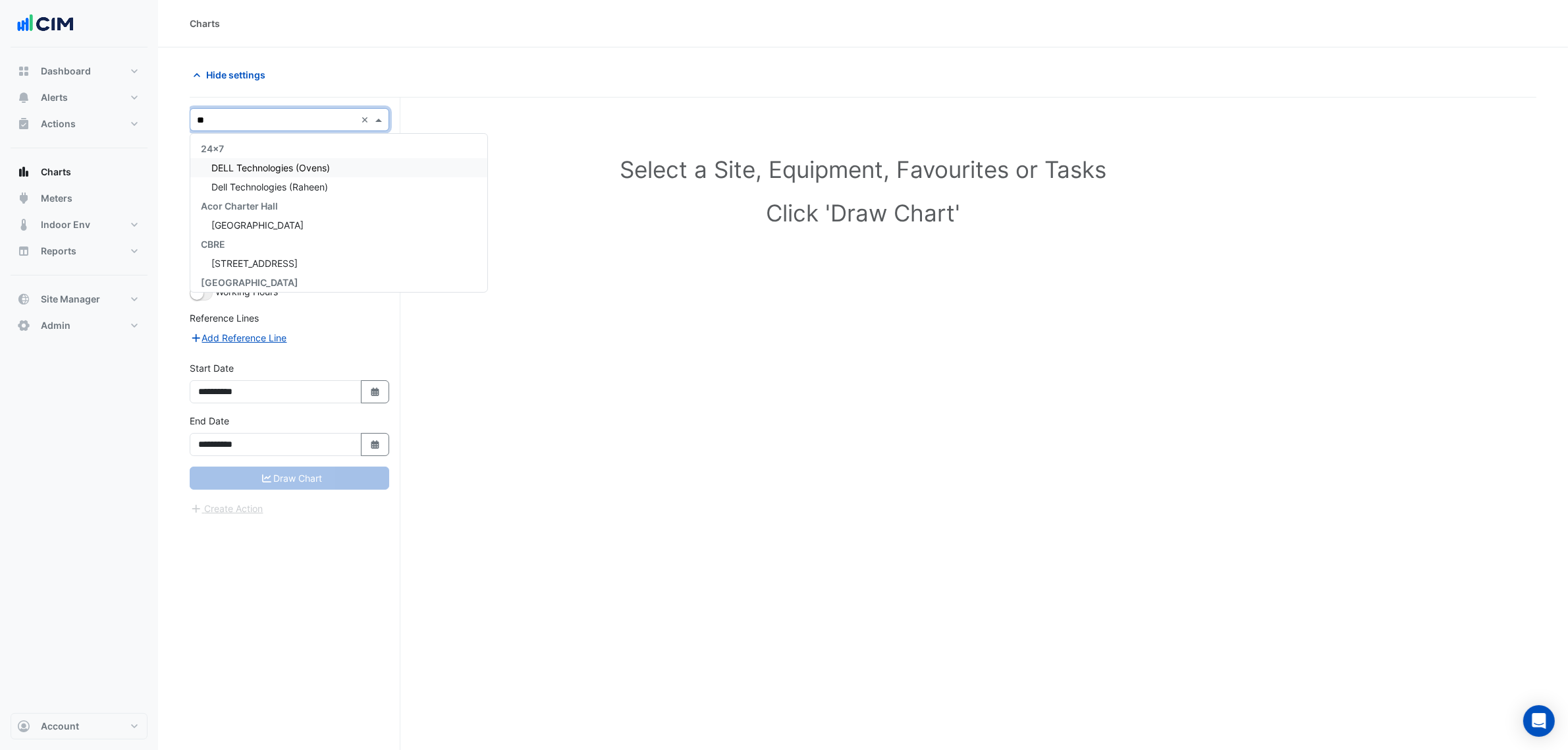
type input "**"
click at [123, 99] on button "Alerts" at bounding box center [79, 98] width 137 height 27
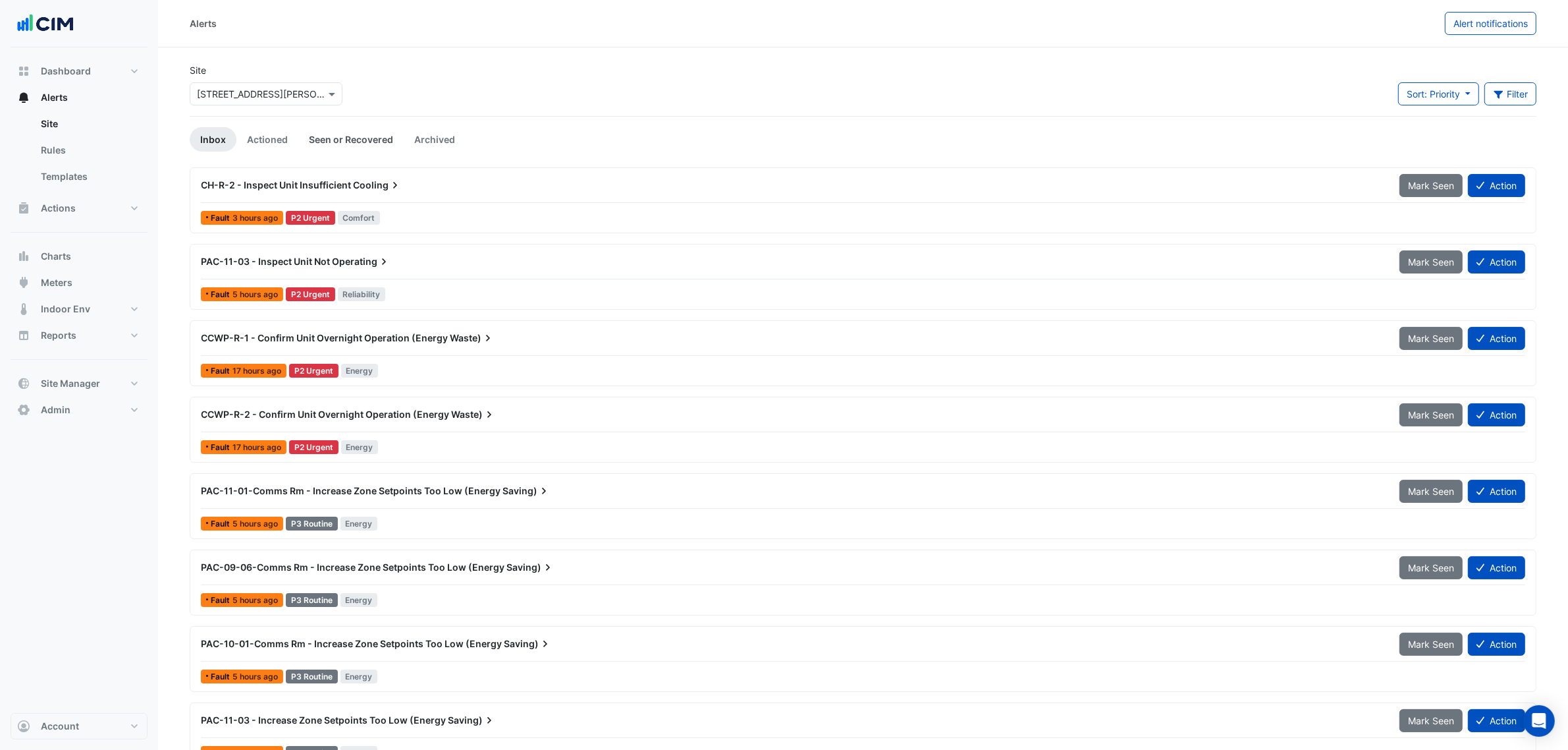
click at [358, 136] on link "Seen or Recovered" at bounding box center [351, 139] width 105 height 24
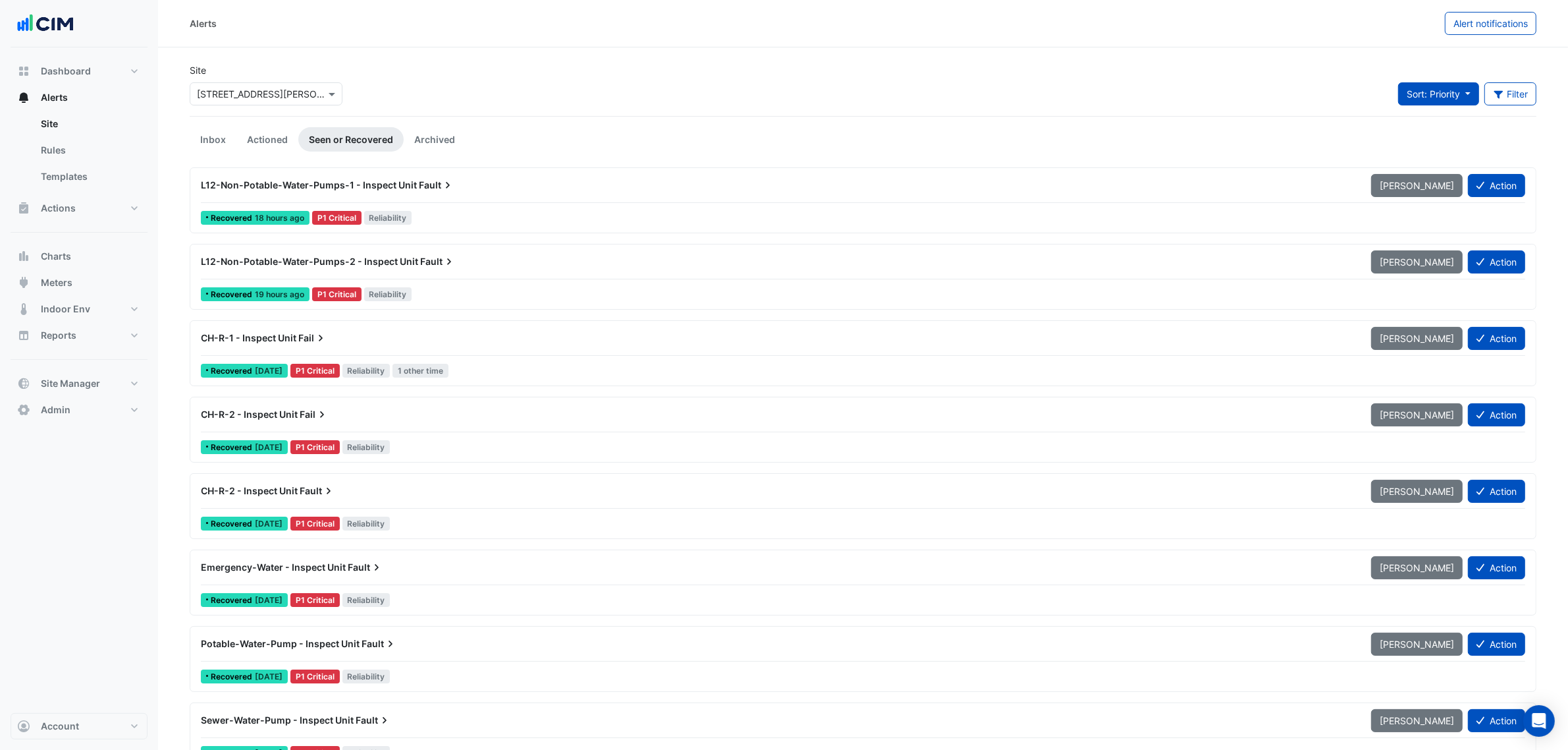
click at [1423, 90] on span "Sort: Priority" at bounding box center [1434, 94] width 53 height 12
click at [1424, 146] on li "Updated" at bounding box center [1449, 142] width 104 height 19
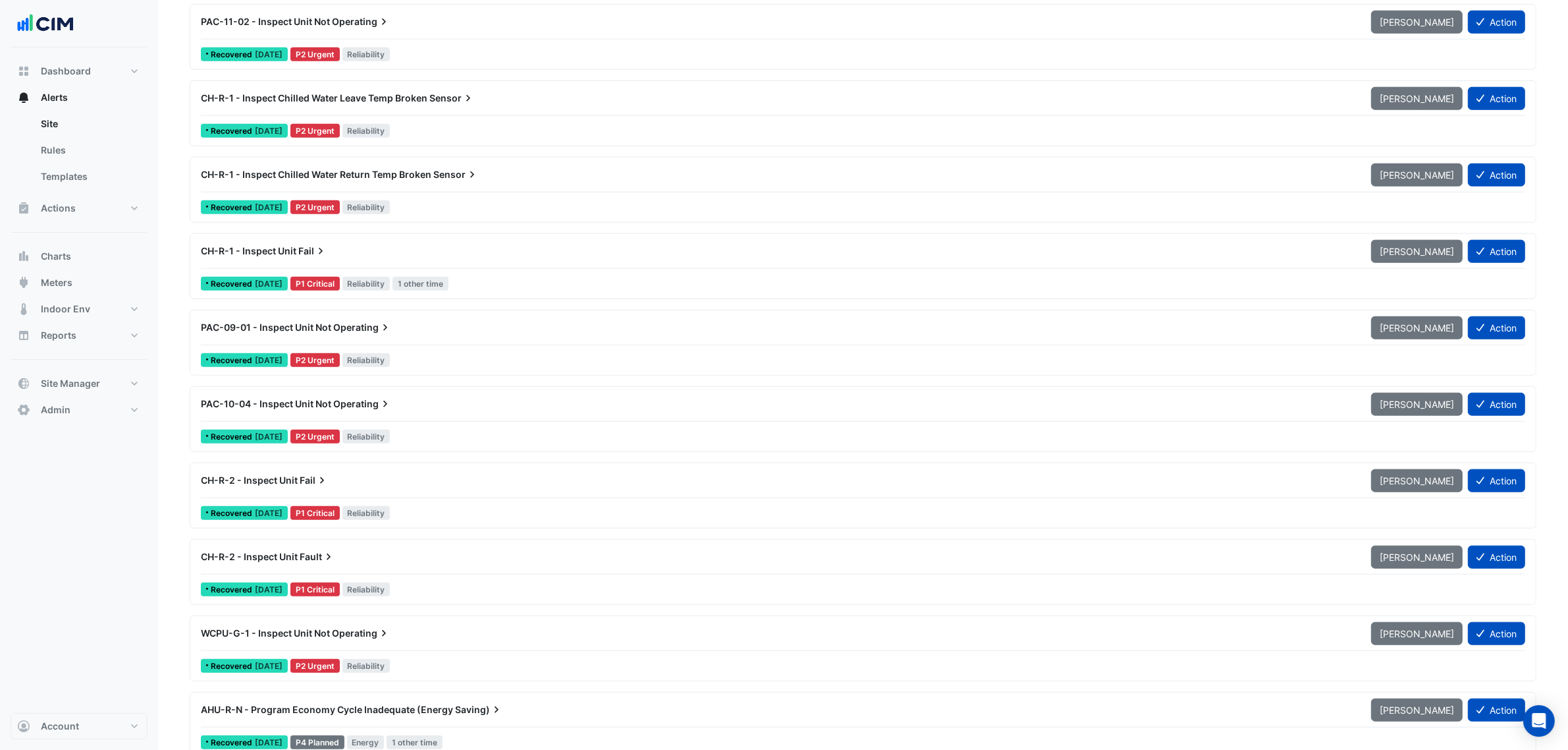
scroll to position [1400, 0]
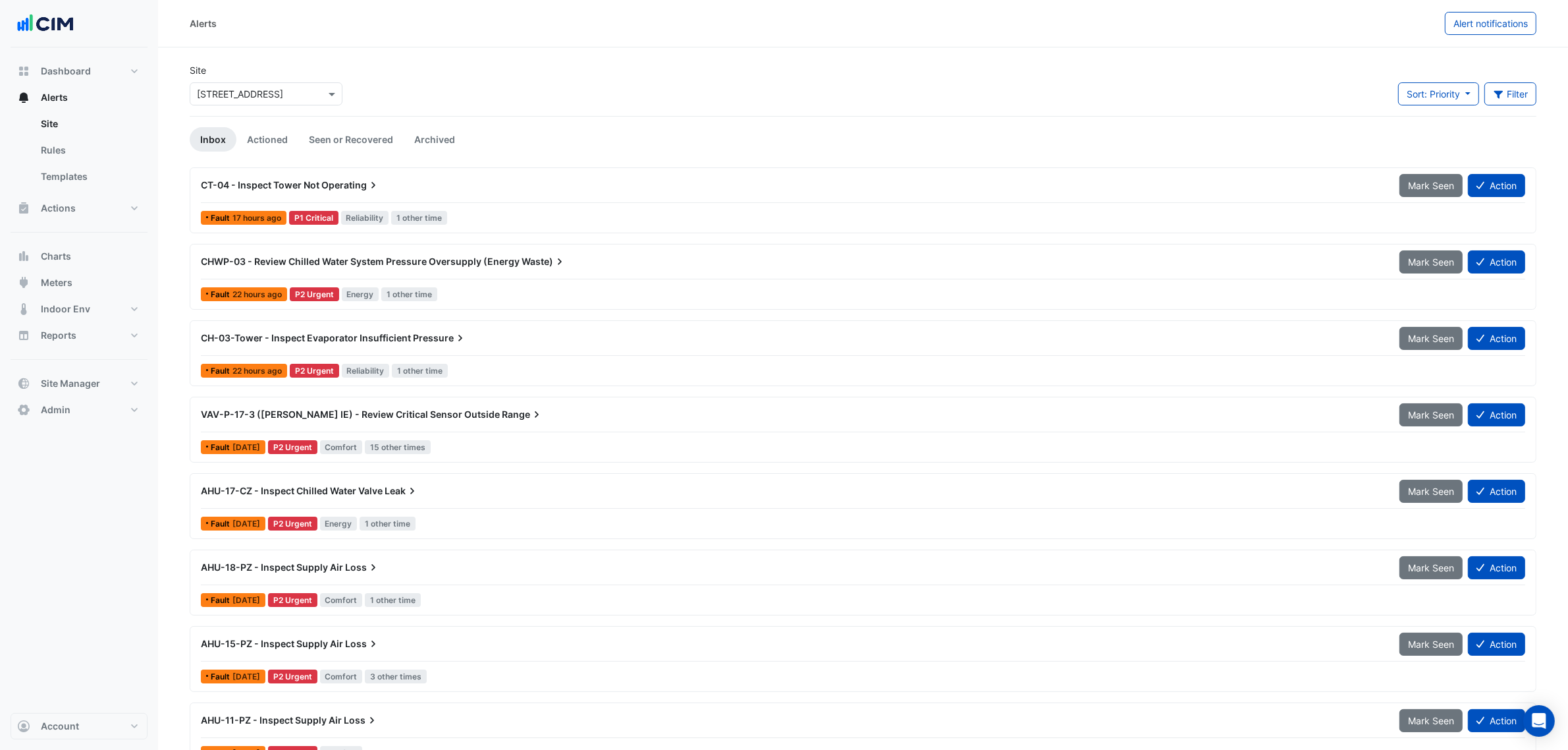
click at [469, 87] on div "Site × [STREET_ADDRESS] Sort: Priority Priority Updated Filter Title Priority F…" at bounding box center [863, 89] width 1362 height 53
click at [340, 134] on link "Seen or Recovered" at bounding box center [351, 139] width 105 height 24
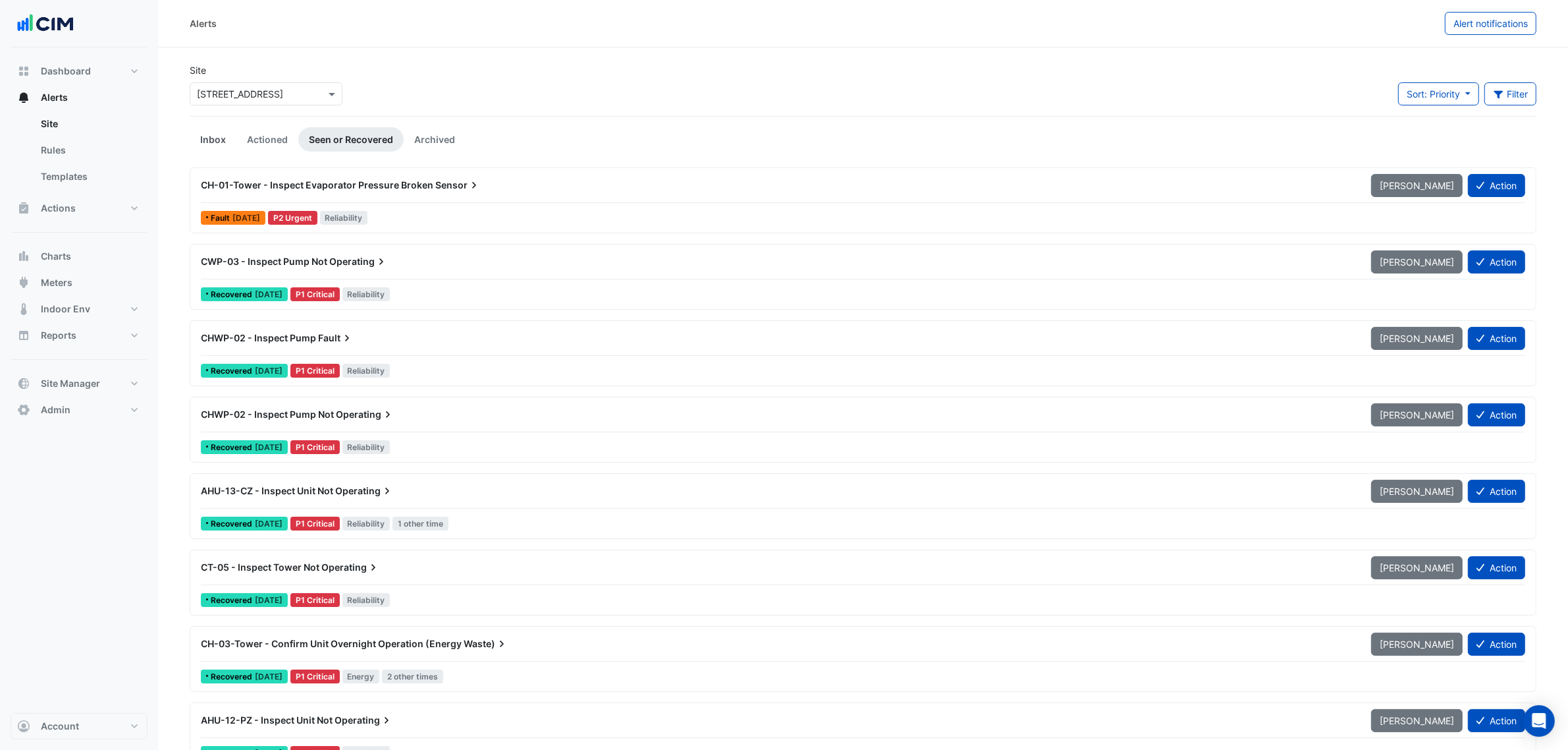
click at [206, 138] on link "Inbox" at bounding box center [213, 139] width 47 height 24
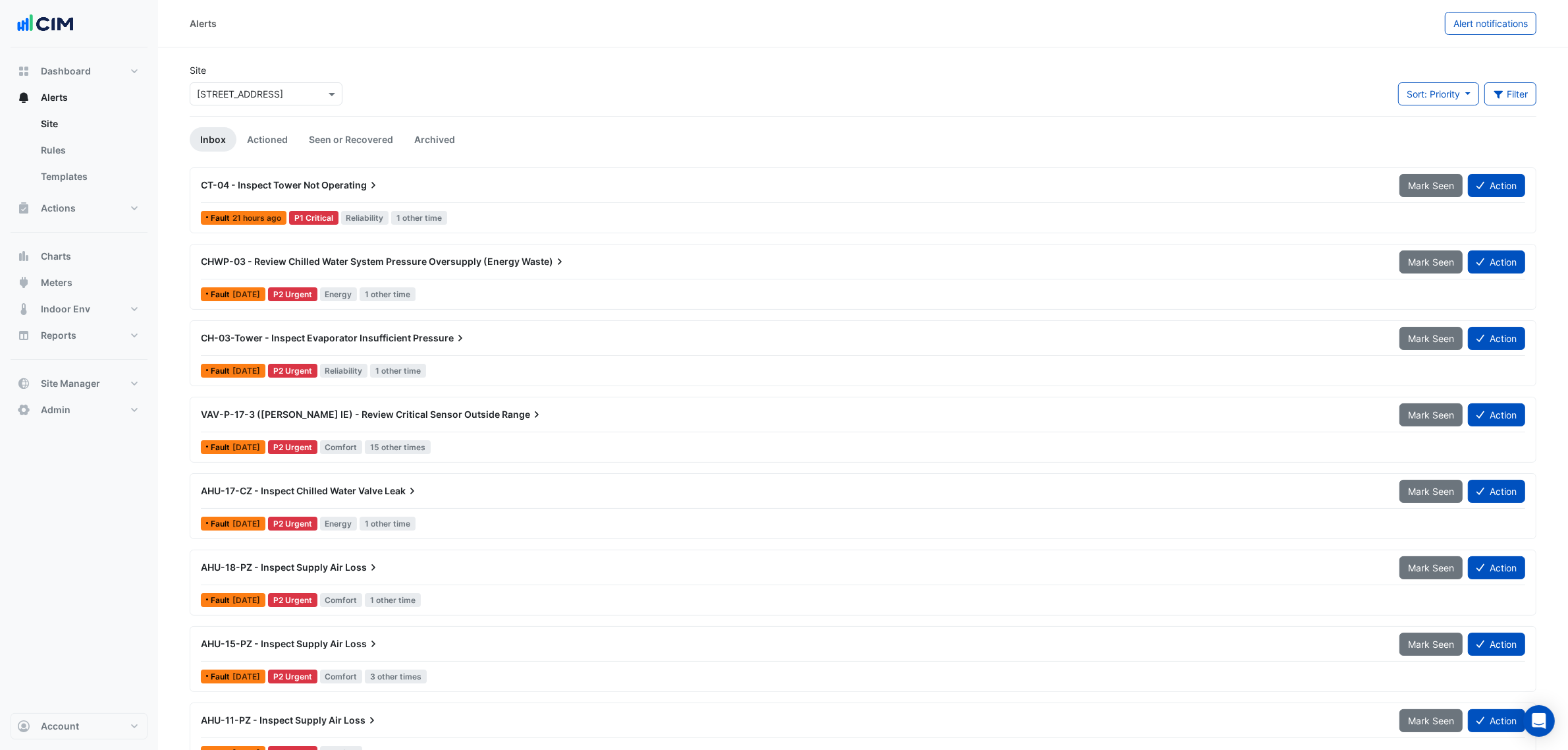
click at [335, 250] on div "CHWP-03 - Review Chilled Water System Pressure Oversupply (Energy Waste)" at bounding box center [792, 261] width 1198 height 24
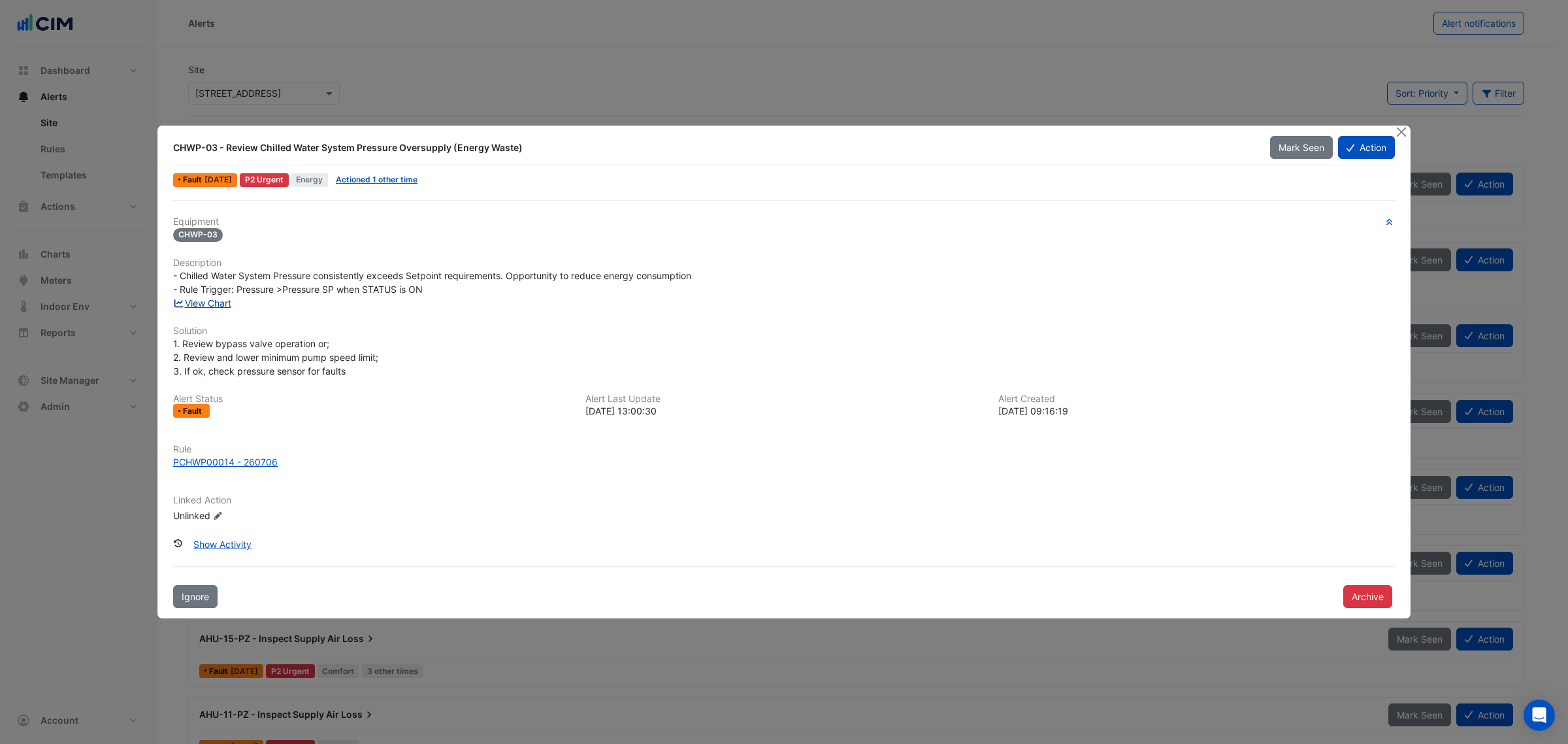
click at [224, 300] on link "View Chart" at bounding box center [202, 303] width 58 height 11
click at [377, 174] on span "Actioned 1 other time" at bounding box center [376, 180] width 92 height 14
click at [380, 177] on link "Actioned 1 other time" at bounding box center [376, 178] width 81 height 10
click at [1403, 126] on button "Close" at bounding box center [1401, 133] width 14 height 14
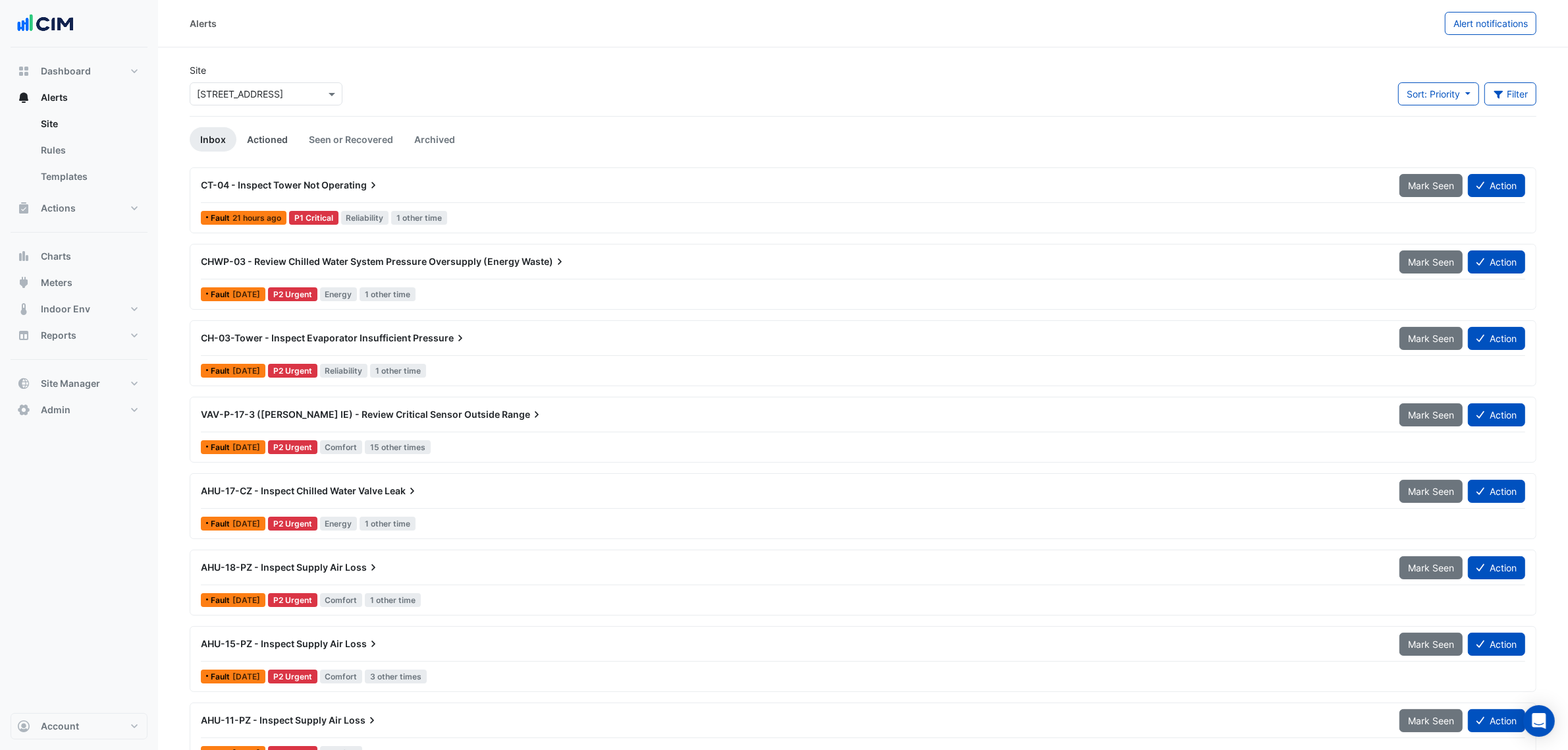
click at [288, 138] on link "Actioned" at bounding box center [268, 139] width 62 height 24
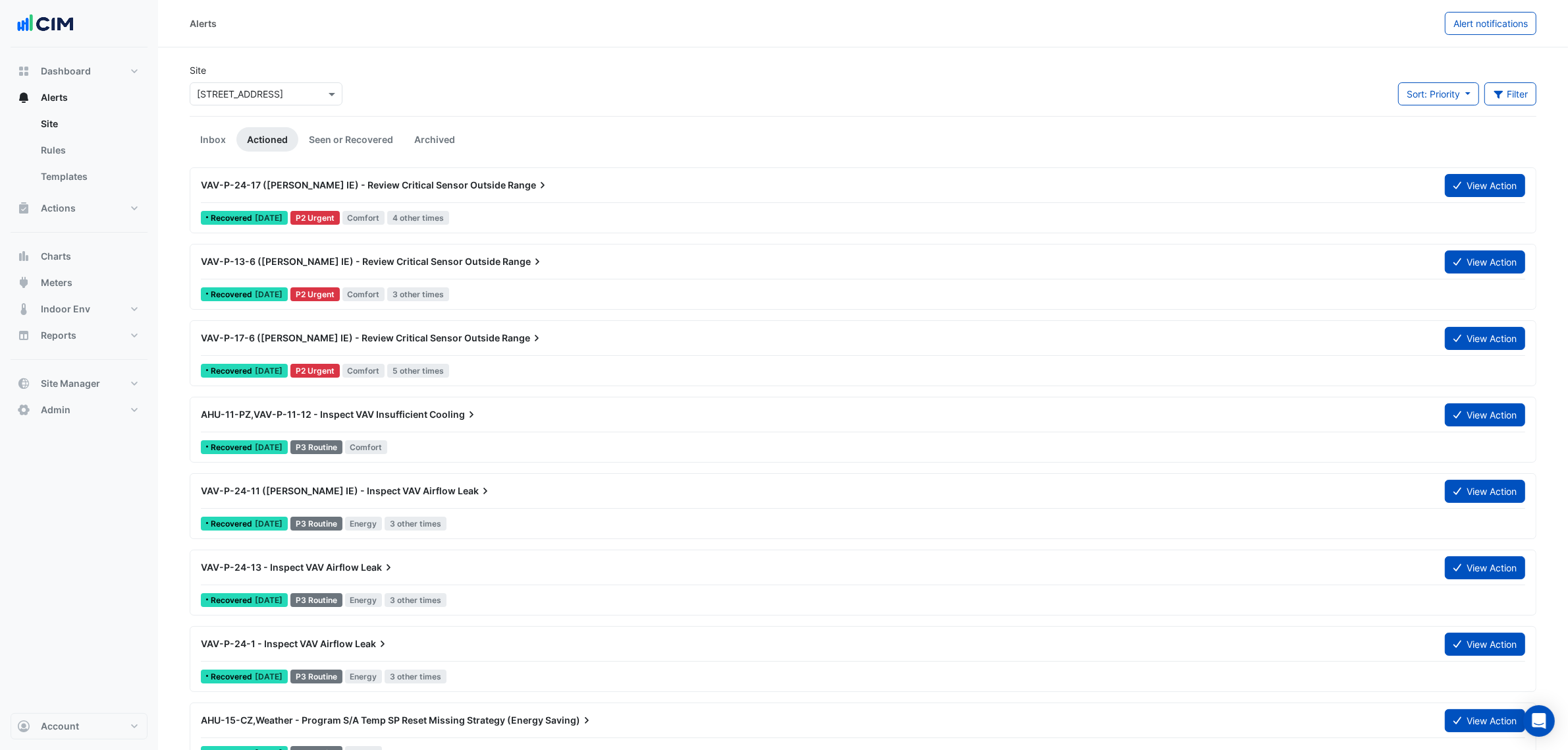
click at [446, 189] on span "VAV-P-24-17 (NABERS IE) - Review Critical Sensor Outside" at bounding box center [353, 184] width 305 height 12
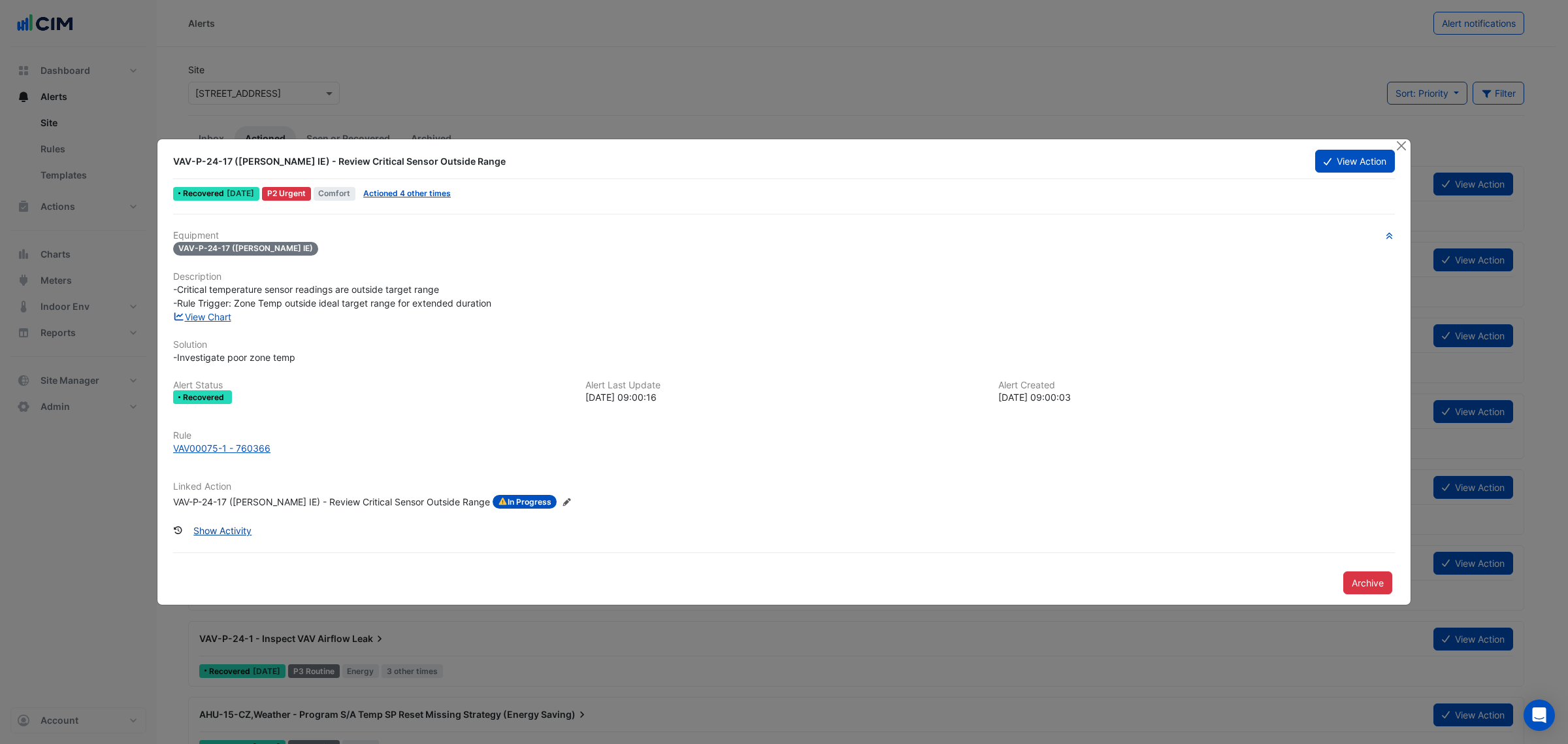
click at [235, 538] on button "Show Activity" at bounding box center [222, 530] width 75 height 23
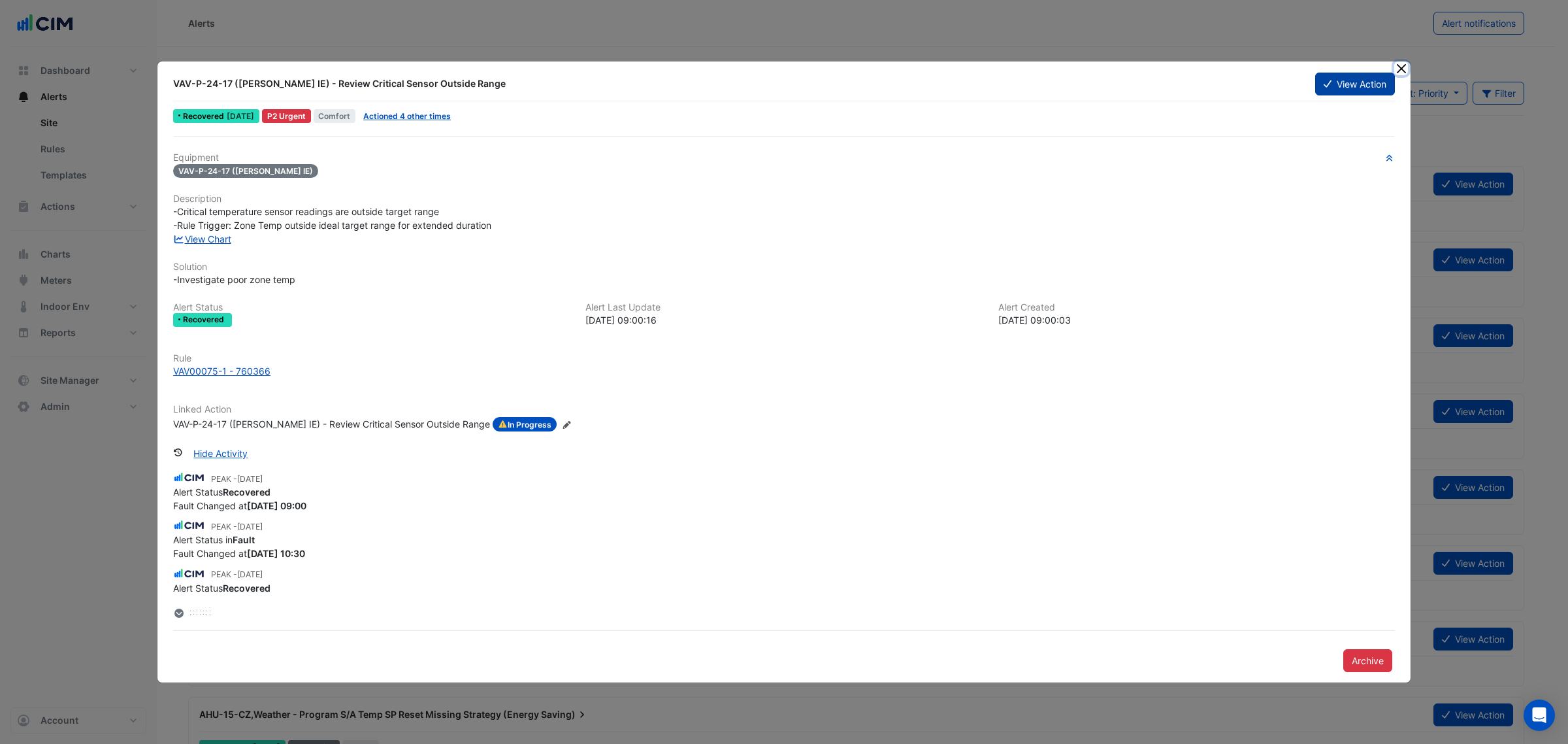
drag, startPoint x: 1406, startPoint y: 64, endPoint x: 1375, endPoint y: 79, distance: 34.4
click at [1404, 64] on button "Close" at bounding box center [1401, 69] width 14 height 14
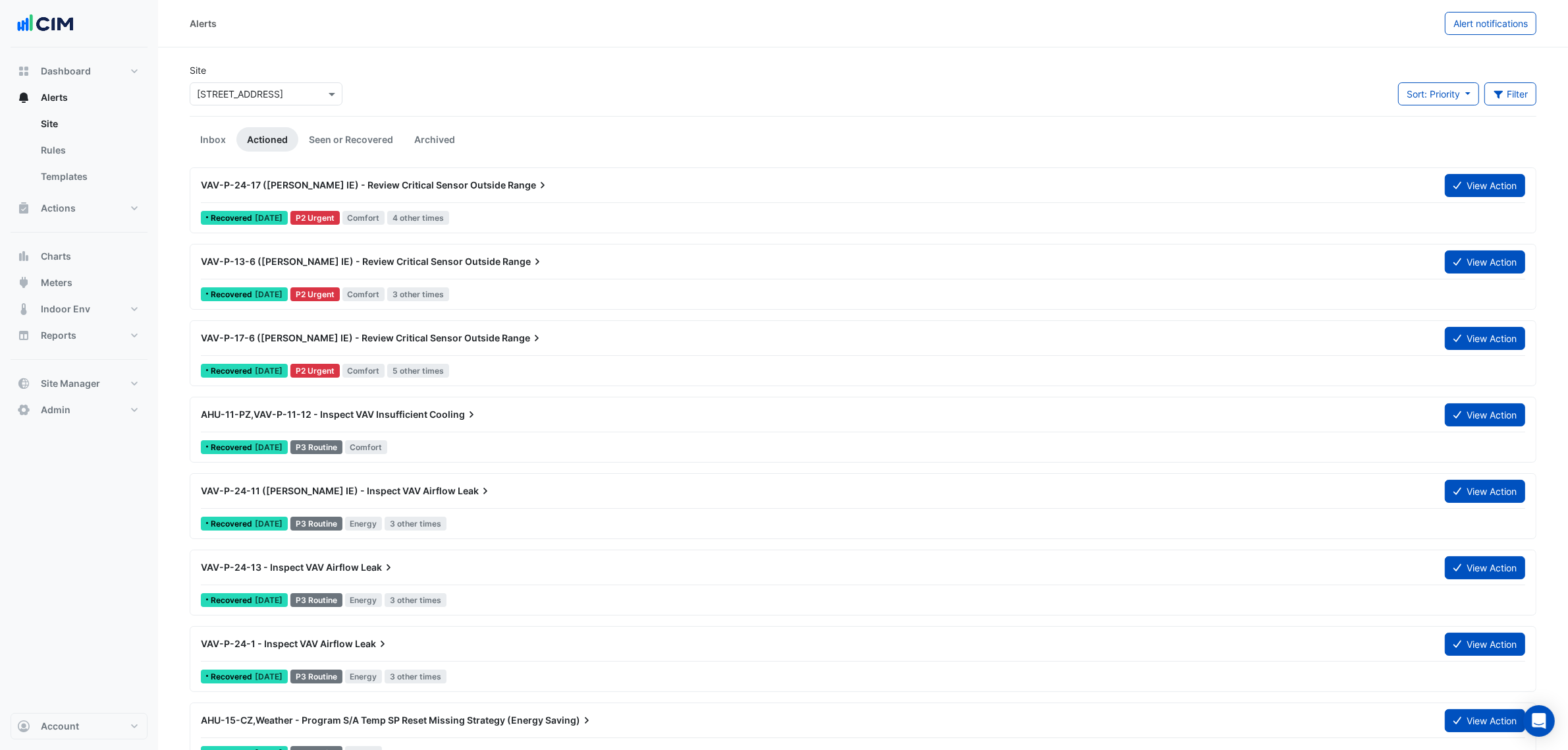
drag, startPoint x: 1386, startPoint y: 79, endPoint x: 1421, endPoint y: 143, distance: 72.9
click at [1468, 186] on button "View Action" at bounding box center [1485, 185] width 80 height 23
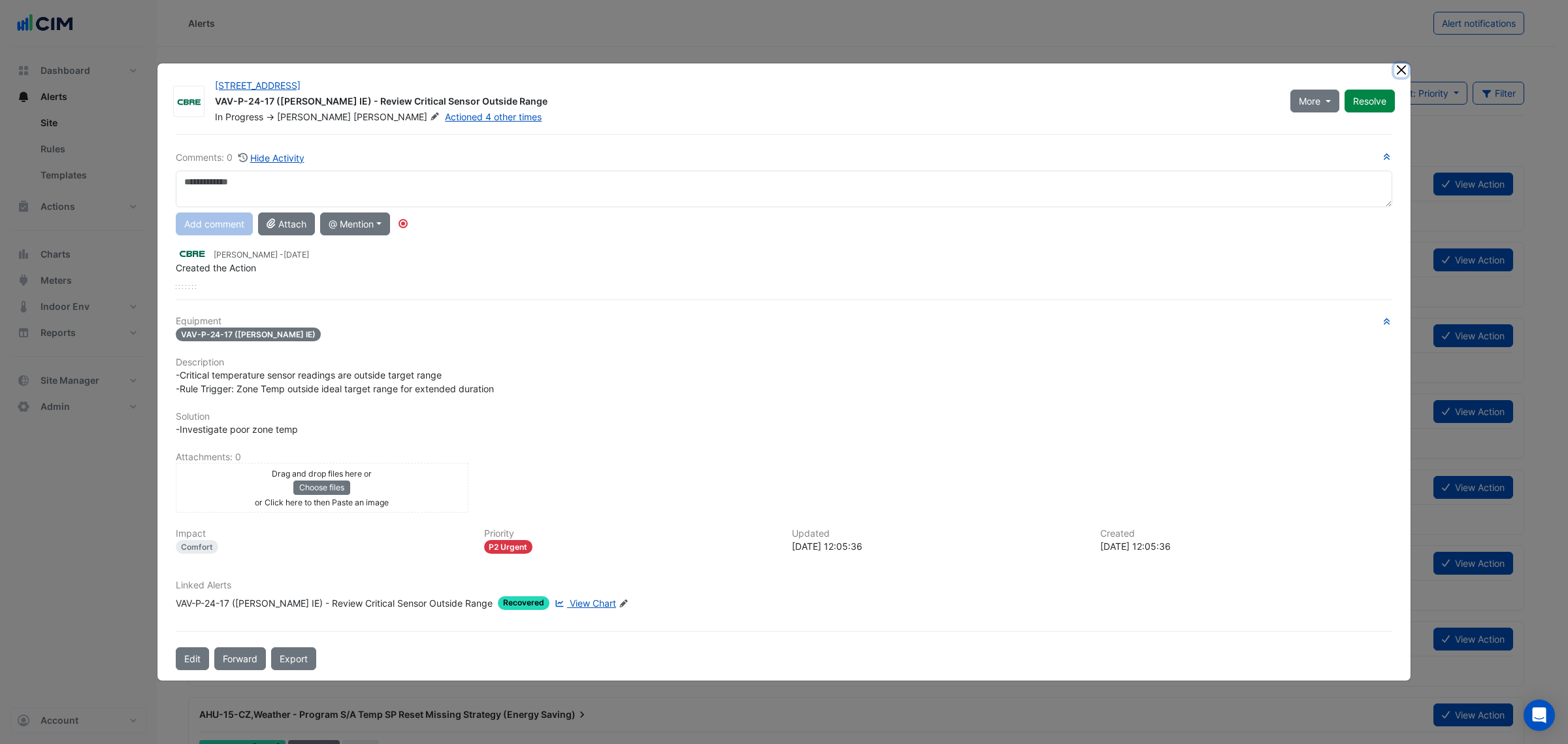
click at [1394, 70] on button "Close" at bounding box center [1401, 71] width 14 height 14
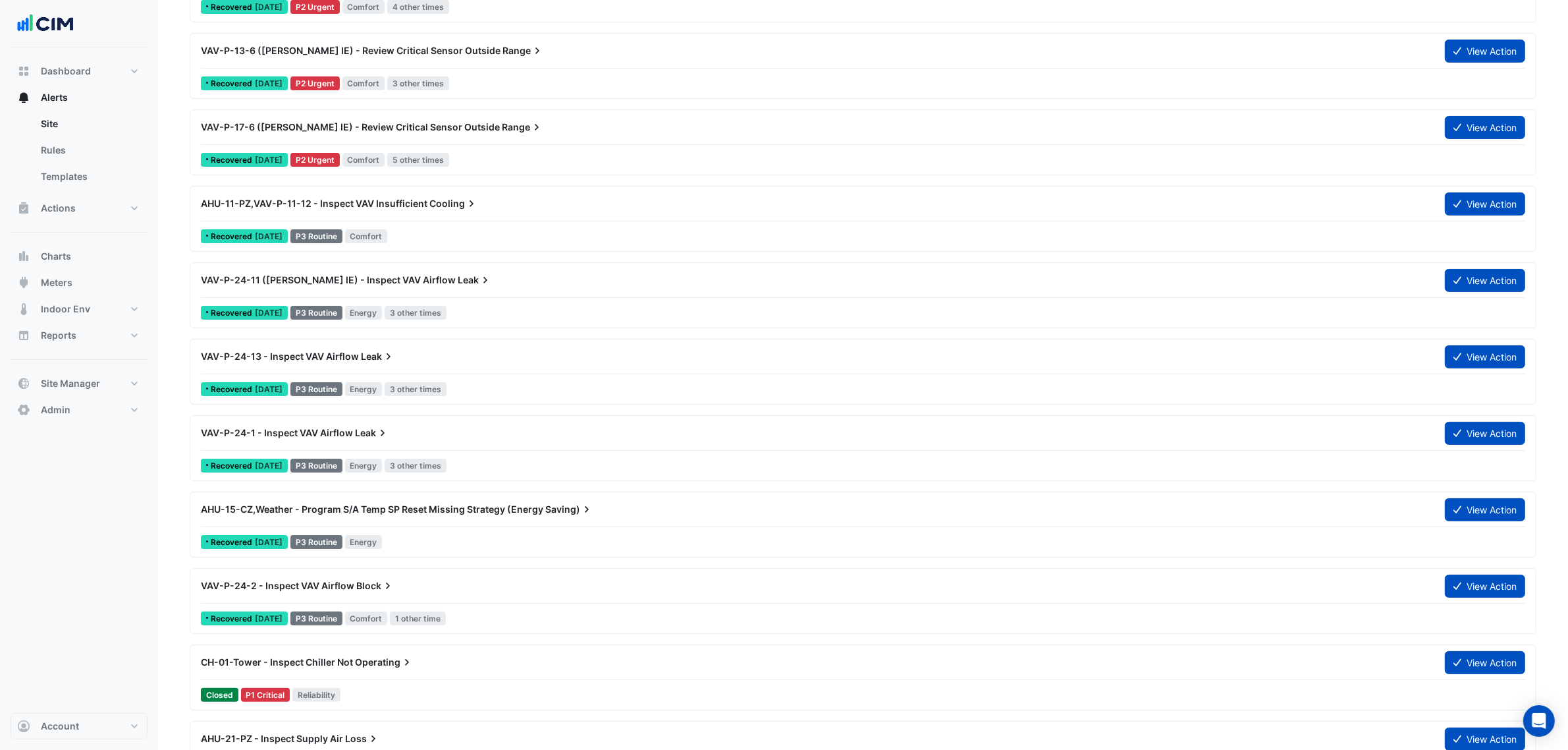
scroll to position [82, 0]
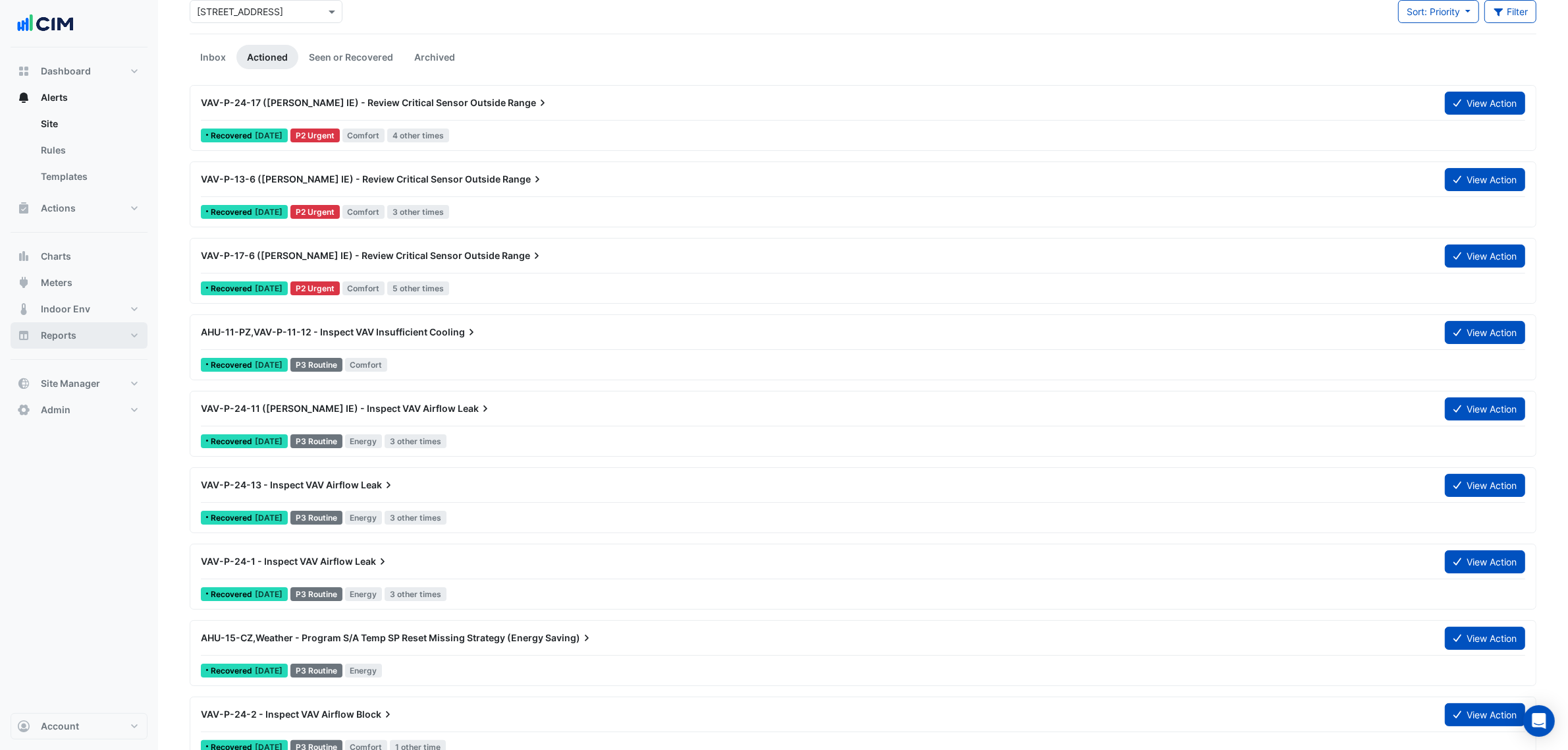
click at [110, 336] on button "Reports" at bounding box center [79, 336] width 137 height 27
select select "***"
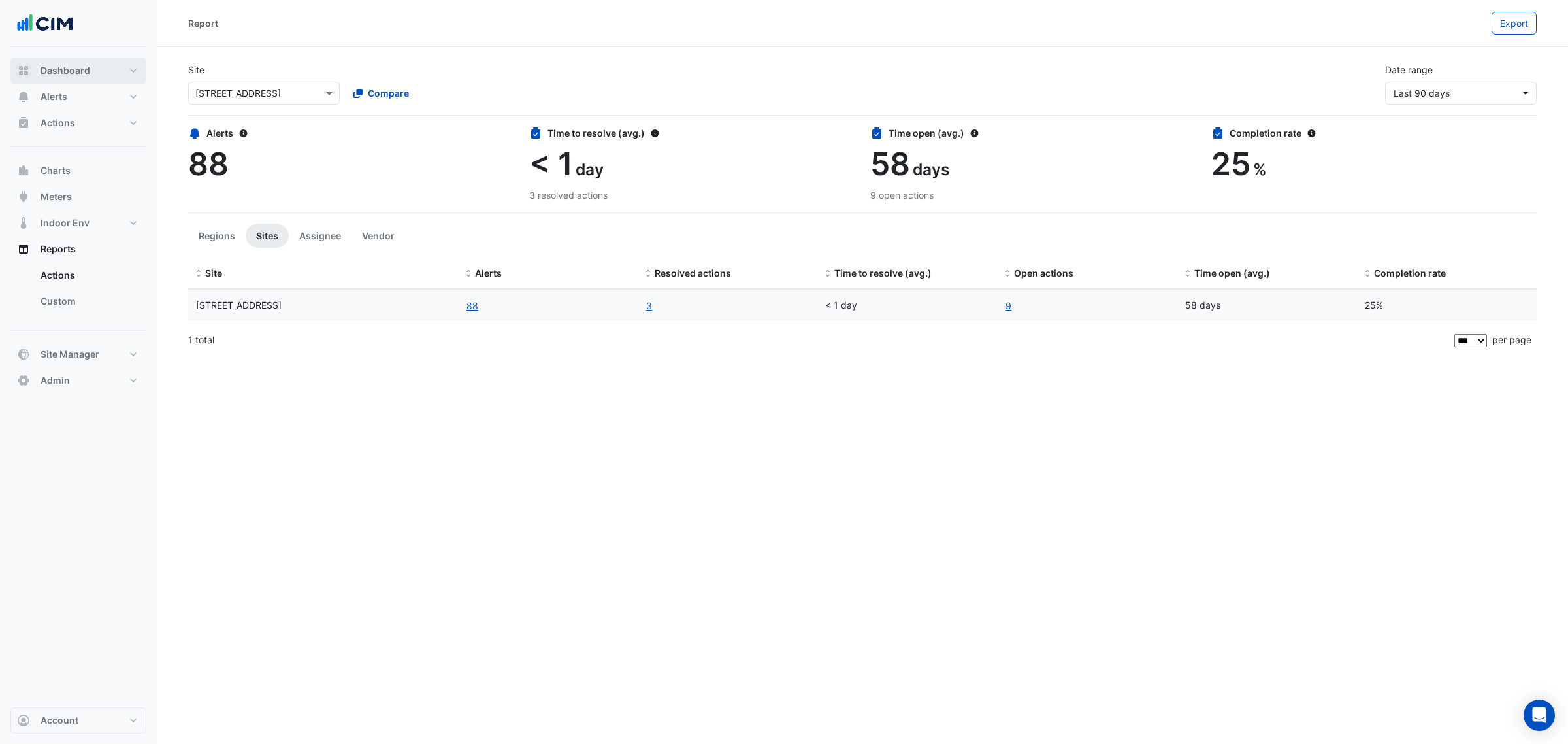
click at [89, 77] on button "Dashboard" at bounding box center [79, 71] width 136 height 27
select select "***"
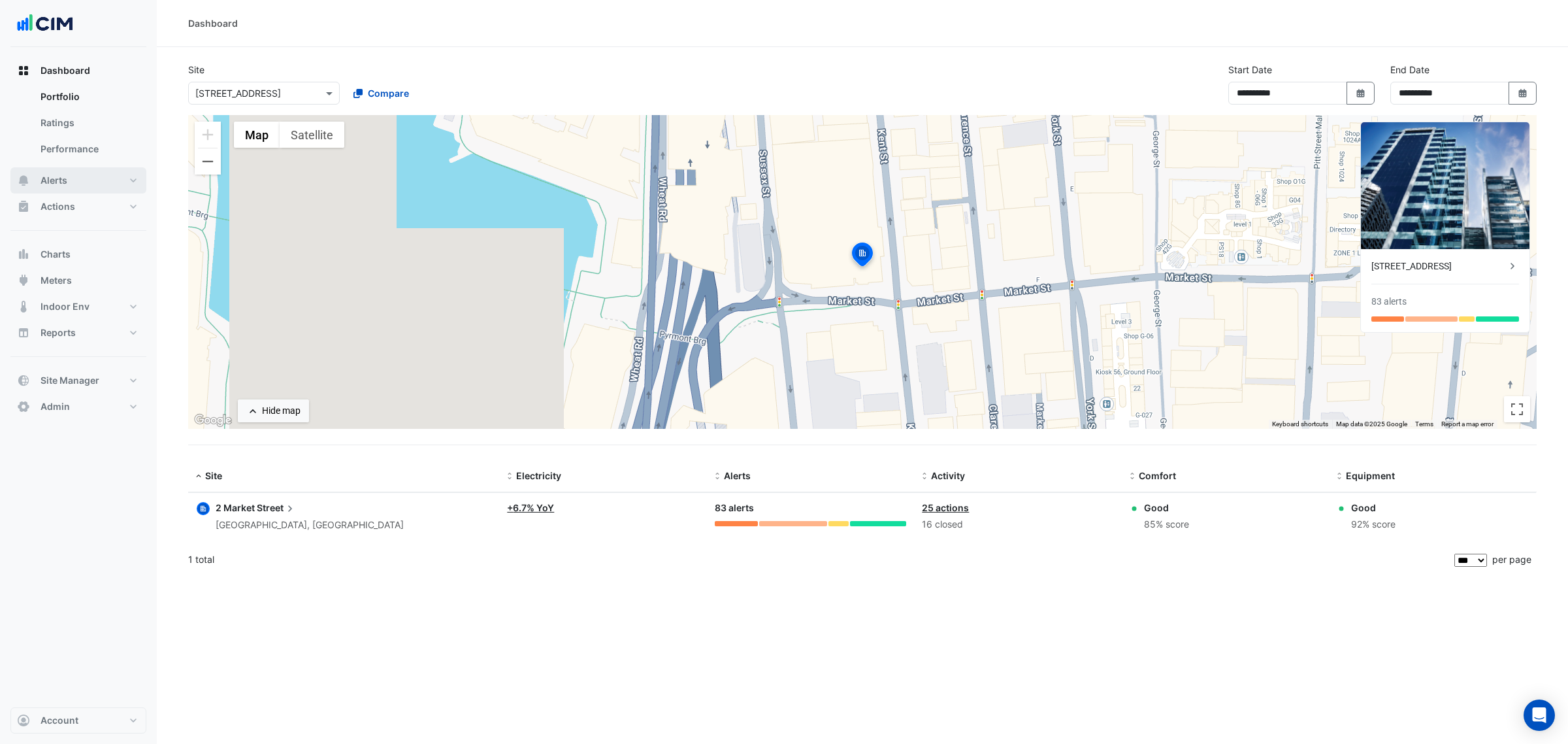
click at [83, 167] on button "Alerts" at bounding box center [79, 180] width 136 height 27
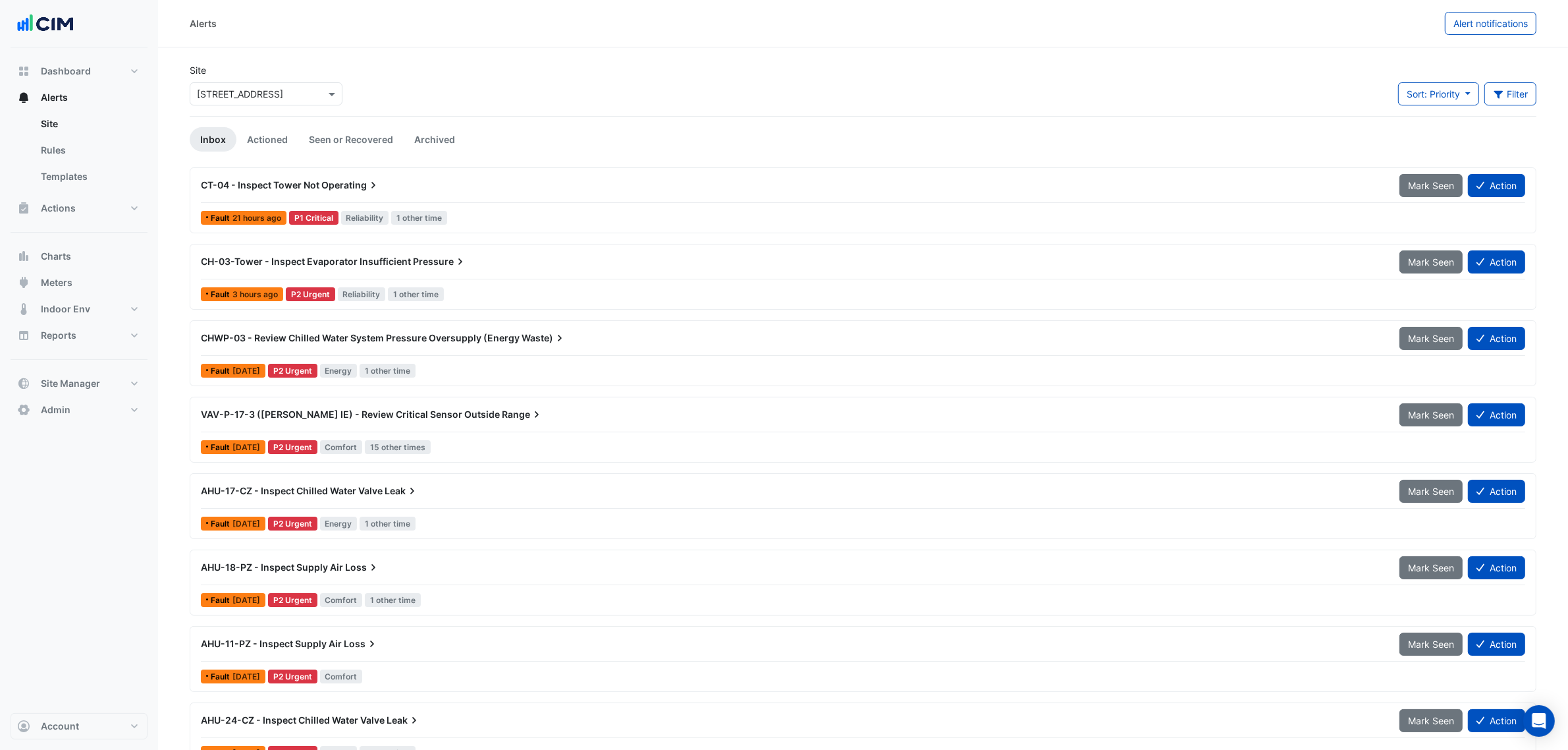
click at [413, 495] on icon at bounding box center [412, 491] width 13 height 13
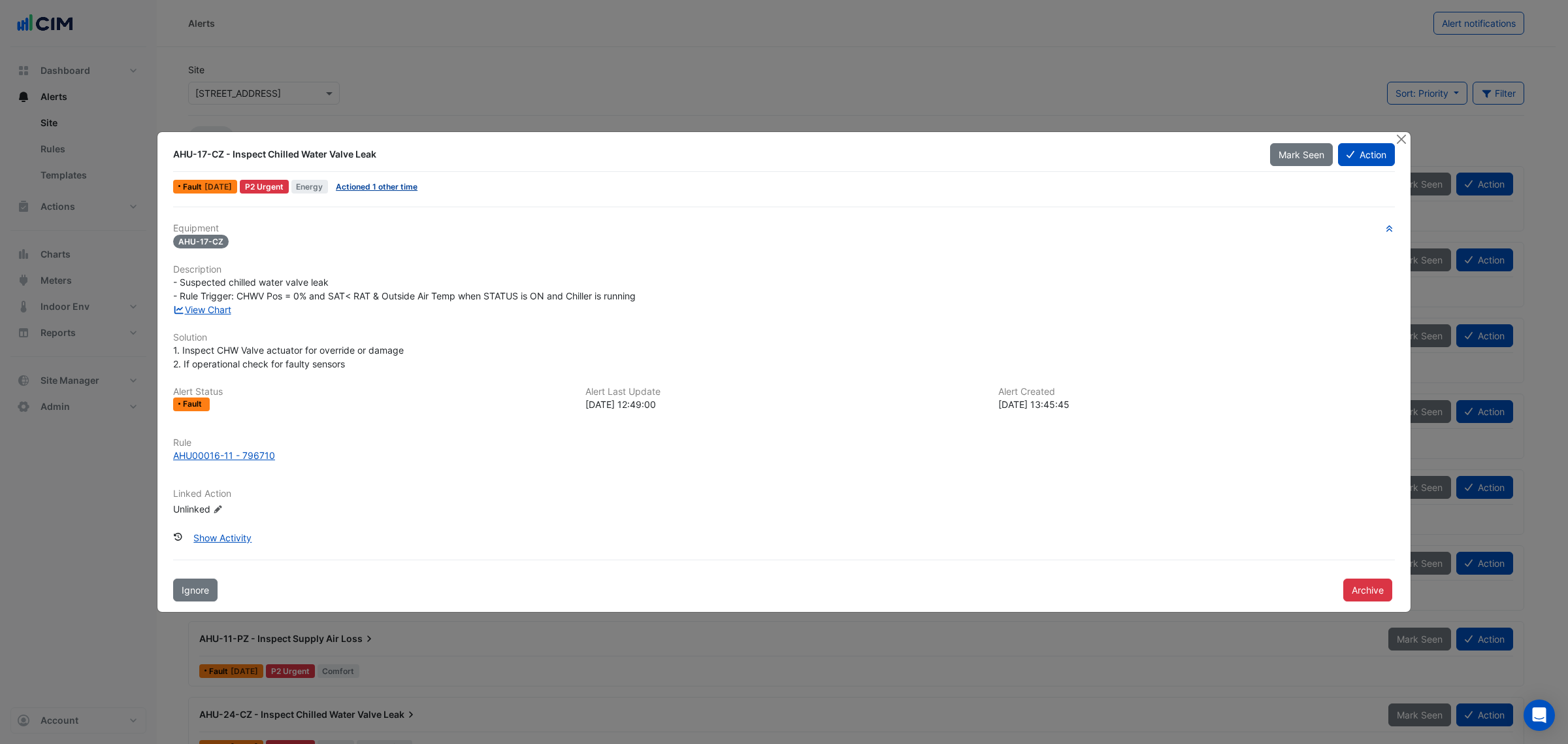
click at [373, 189] on link "Actioned 1 other time" at bounding box center [376, 186] width 81 height 10
click at [197, 317] on div "Equipment AHU-17-CZ Description - Suspected chilled water valve leak - Rule Tri…" at bounding box center [784, 374] width 1222 height 303
click at [197, 310] on link "View Chart" at bounding box center [202, 309] width 58 height 11
click at [1404, 131] on ngb-modal-window "AHU-17-CZ - Inspect Chilled Water Valve Leak Mark Seen Action Fault 5 days ago …" at bounding box center [784, 372] width 1568 height 744
click at [1403, 134] on button "Close" at bounding box center [1401, 139] width 14 height 14
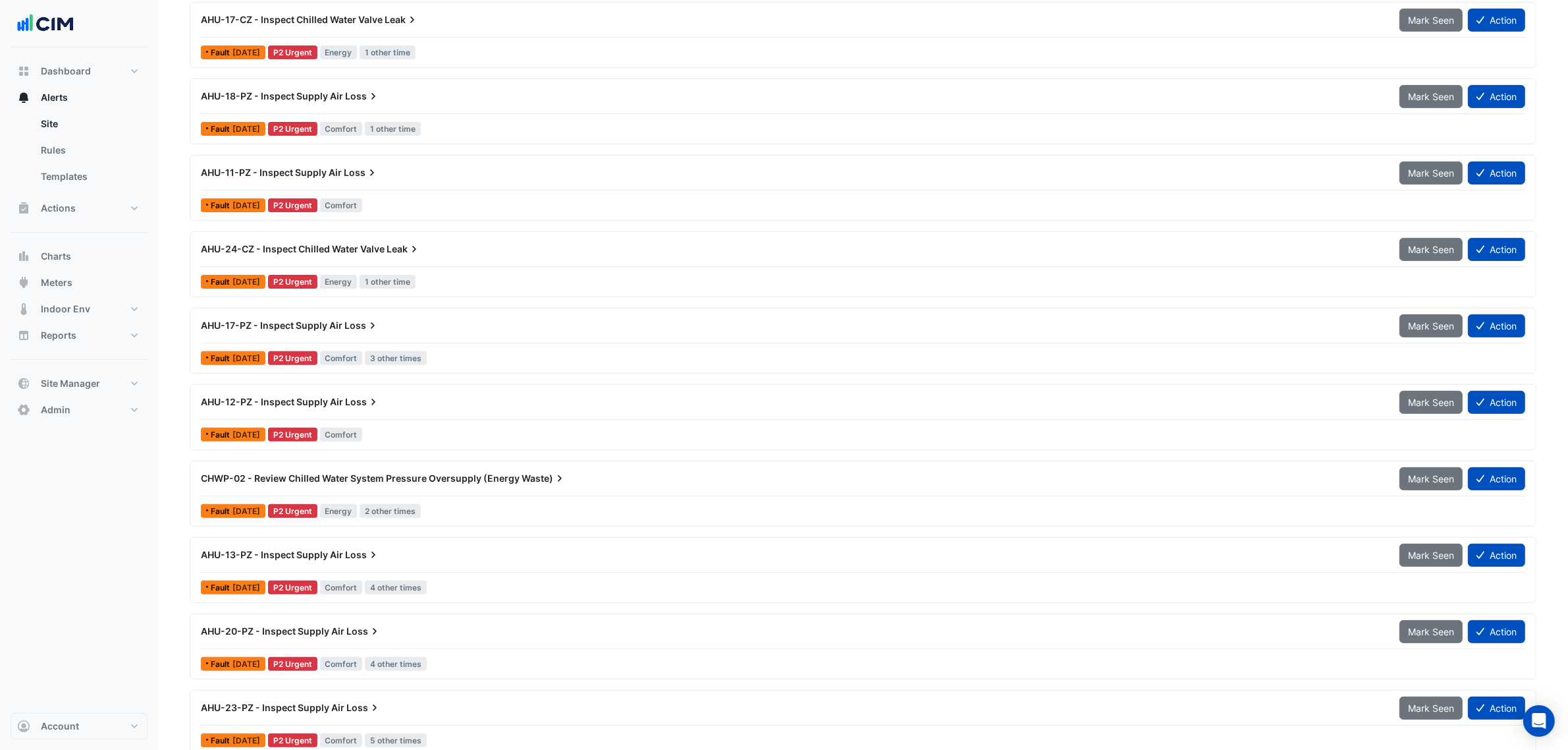
scroll to position [494, 0]
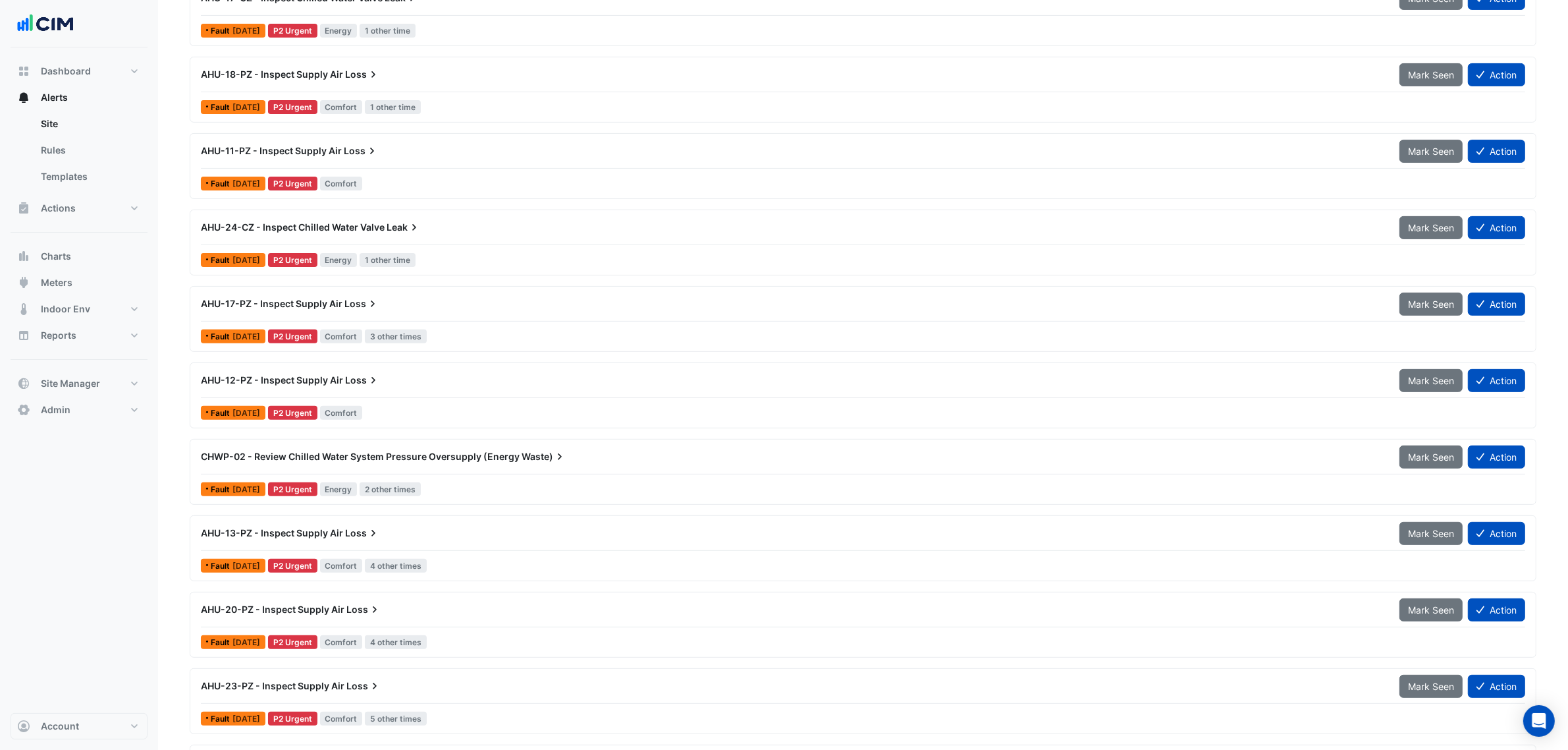
click at [391, 245] on div "AHU-24-CZ - Inspect Chilled Water Valve Leak Mark Seen Action" at bounding box center [863, 230] width 1324 height 29
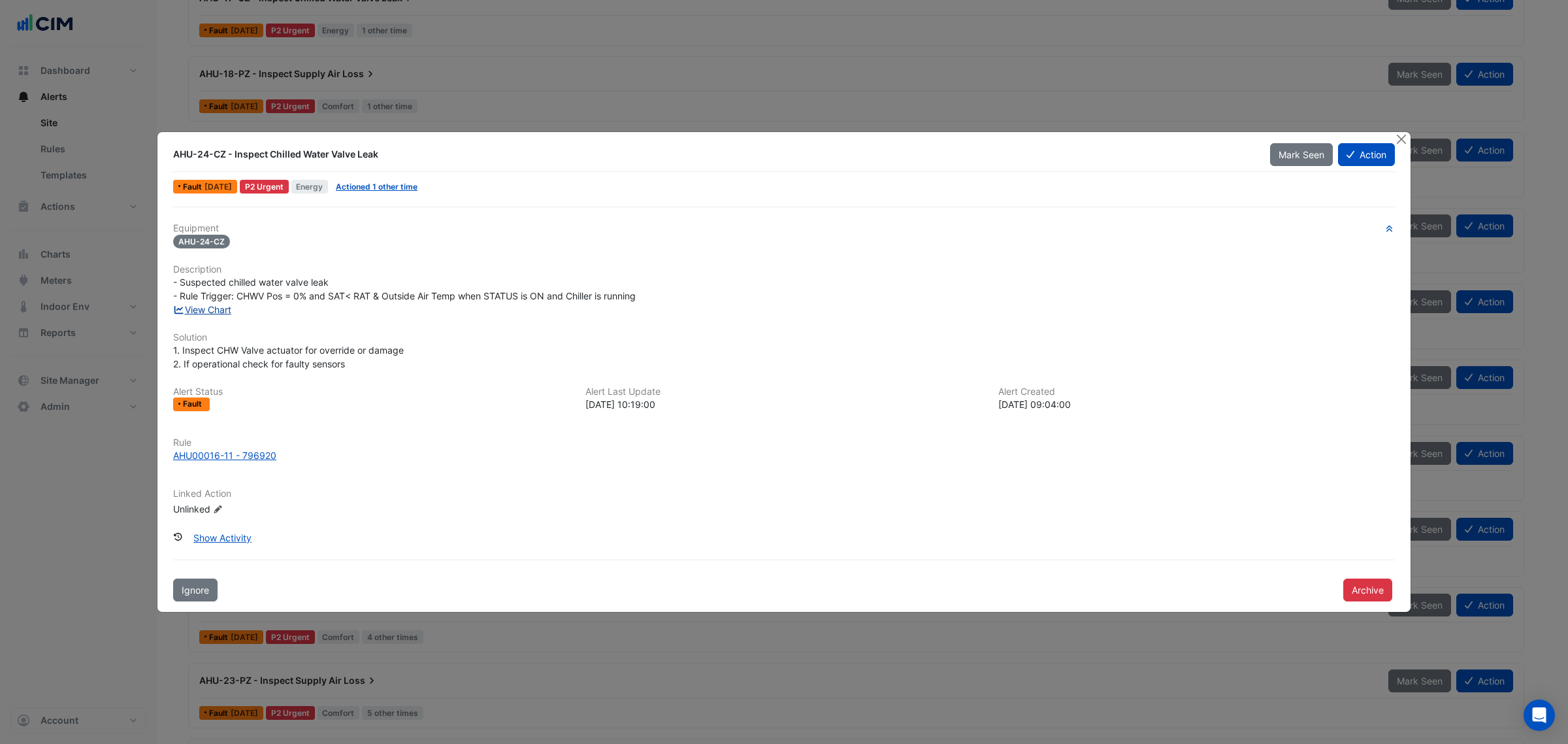
click at [231, 314] on link "View Chart" at bounding box center [202, 309] width 58 height 11
click at [1405, 138] on button "Close" at bounding box center [1401, 139] width 14 height 14
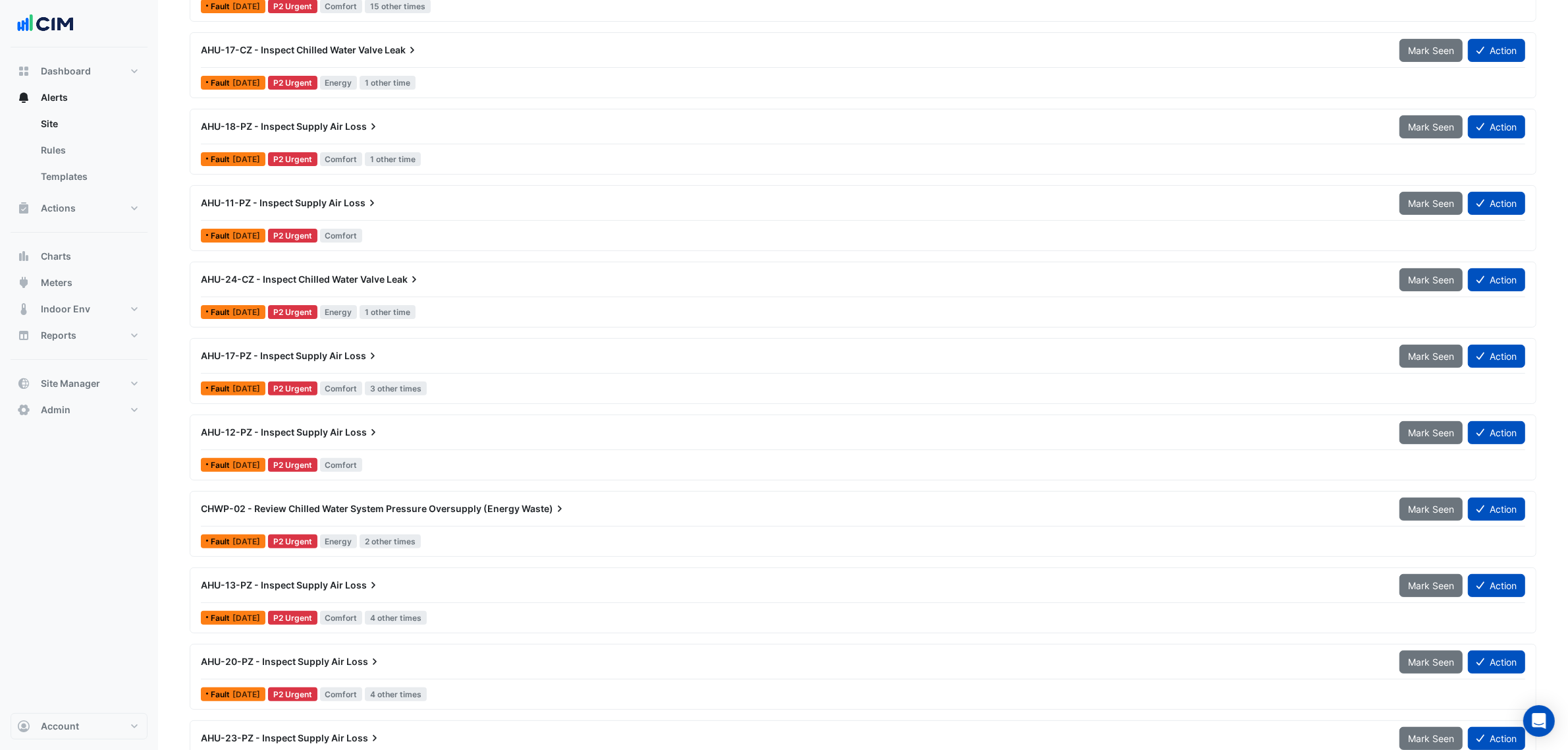
scroll to position [412, 0]
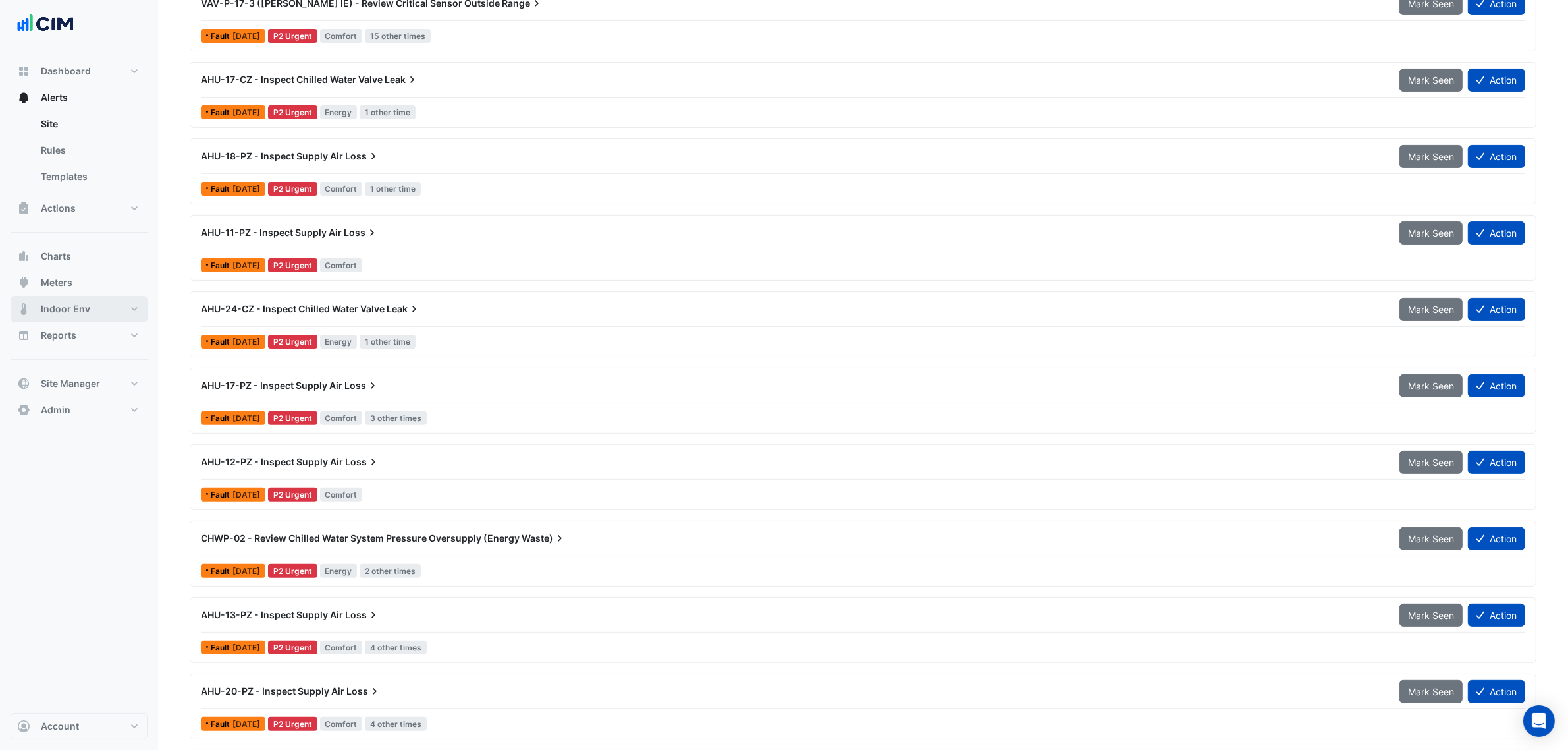
click at [106, 318] on button "Indoor Env" at bounding box center [79, 309] width 137 height 27
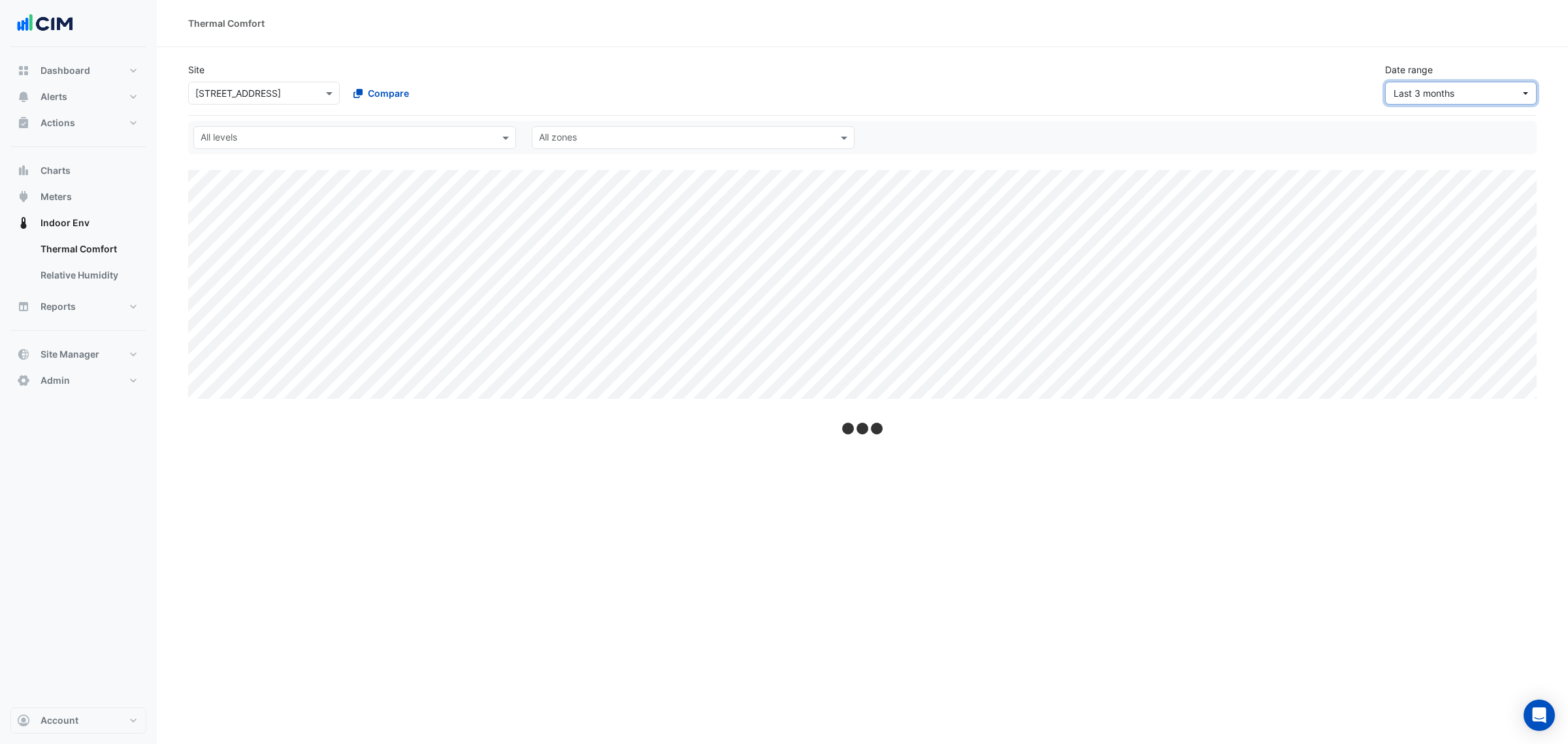
click at [1415, 92] on span "Last 3 months" at bounding box center [1424, 93] width 61 height 11
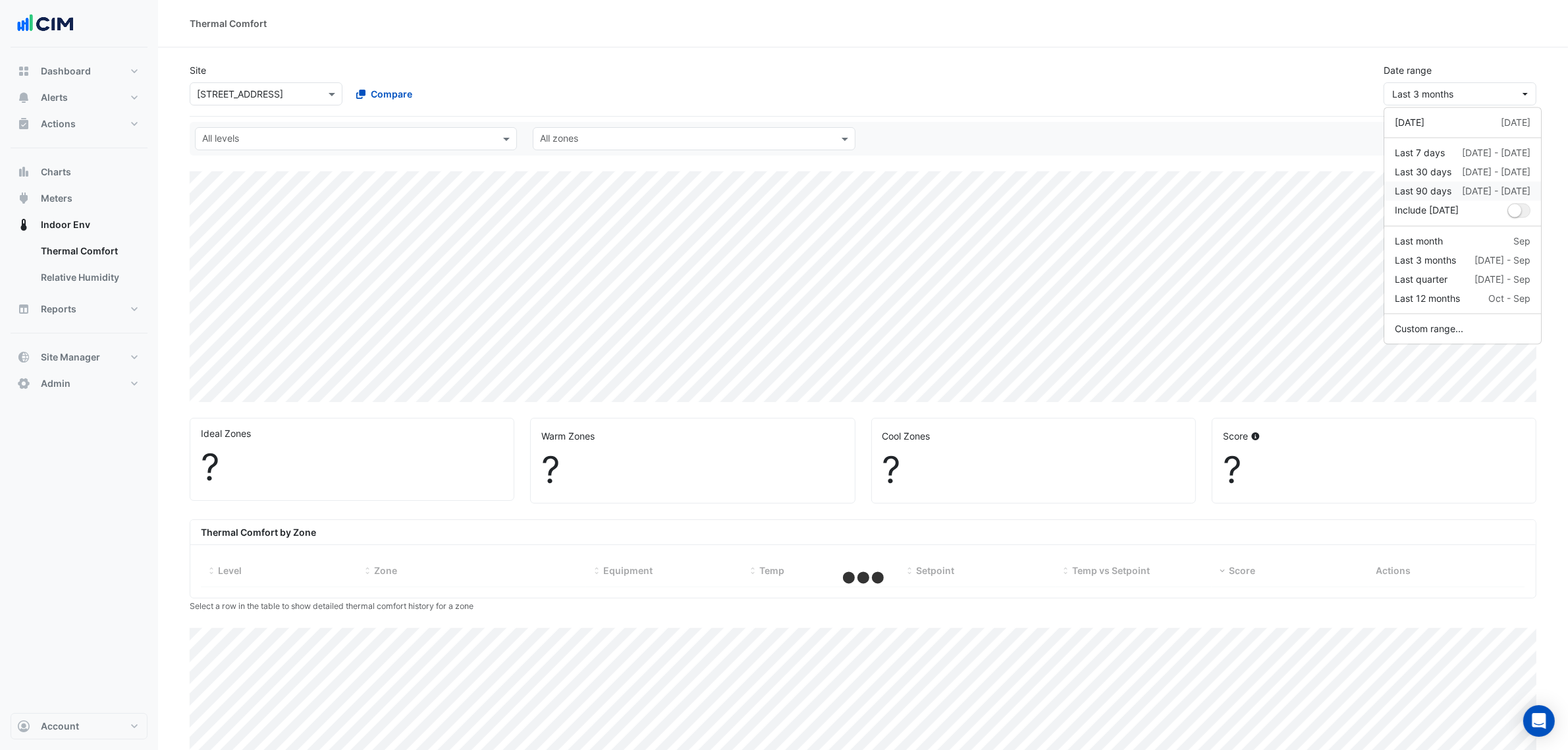
click at [1446, 182] on button "Last 90 days 17 Jul - 14 Oct" at bounding box center [1463, 191] width 157 height 19
select select "***"
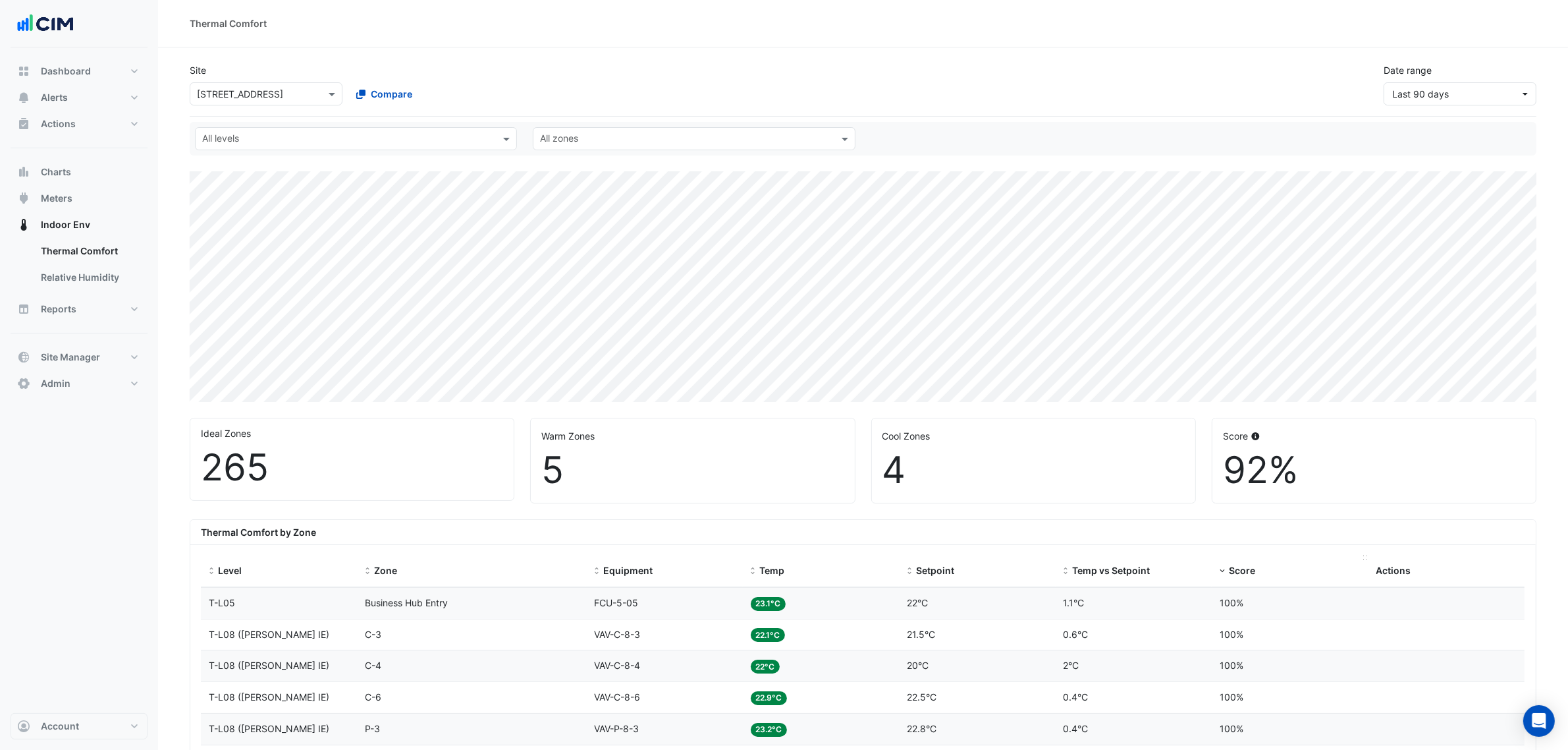
click at [1248, 567] on span "Score" at bounding box center [1242, 570] width 27 height 12
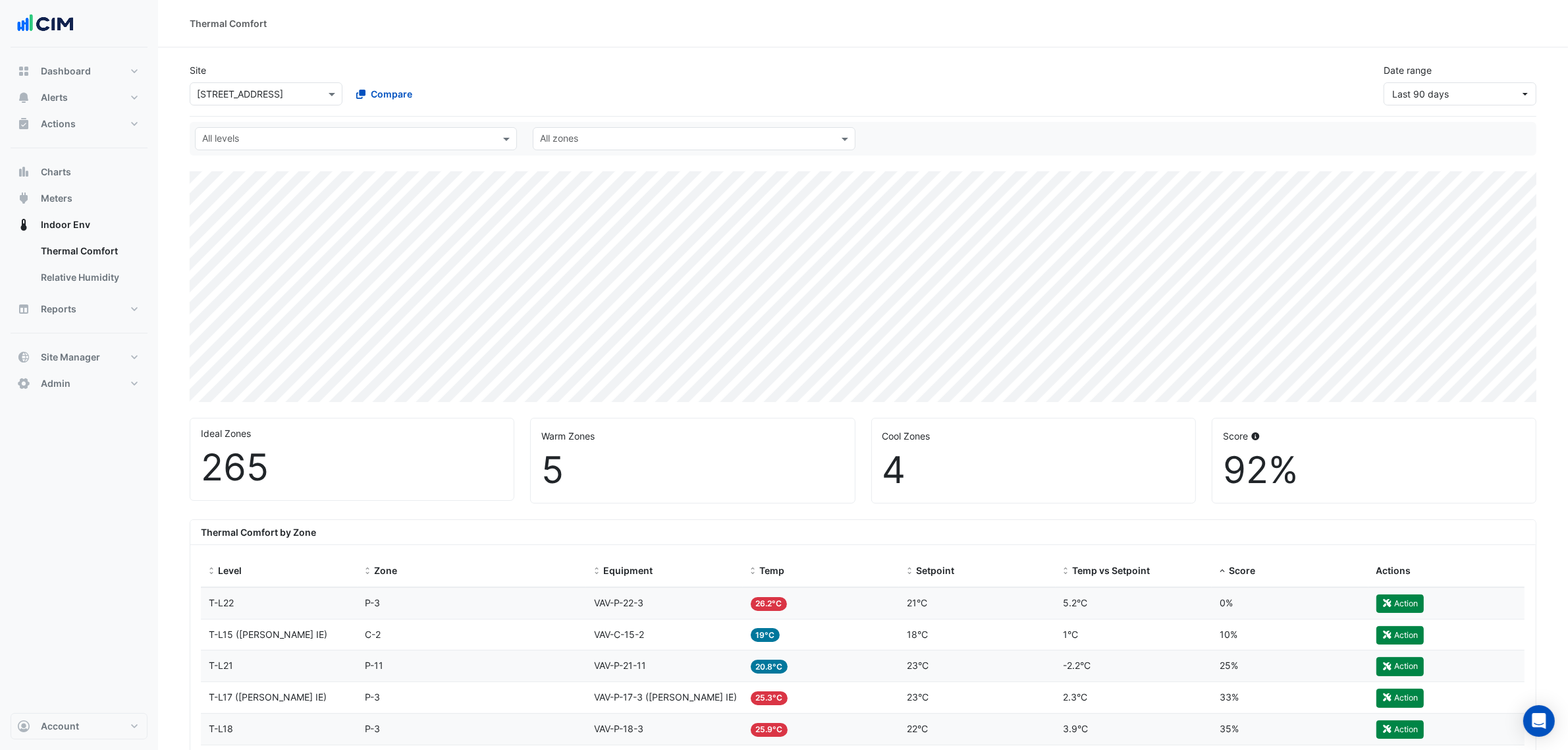
scroll to position [247, 0]
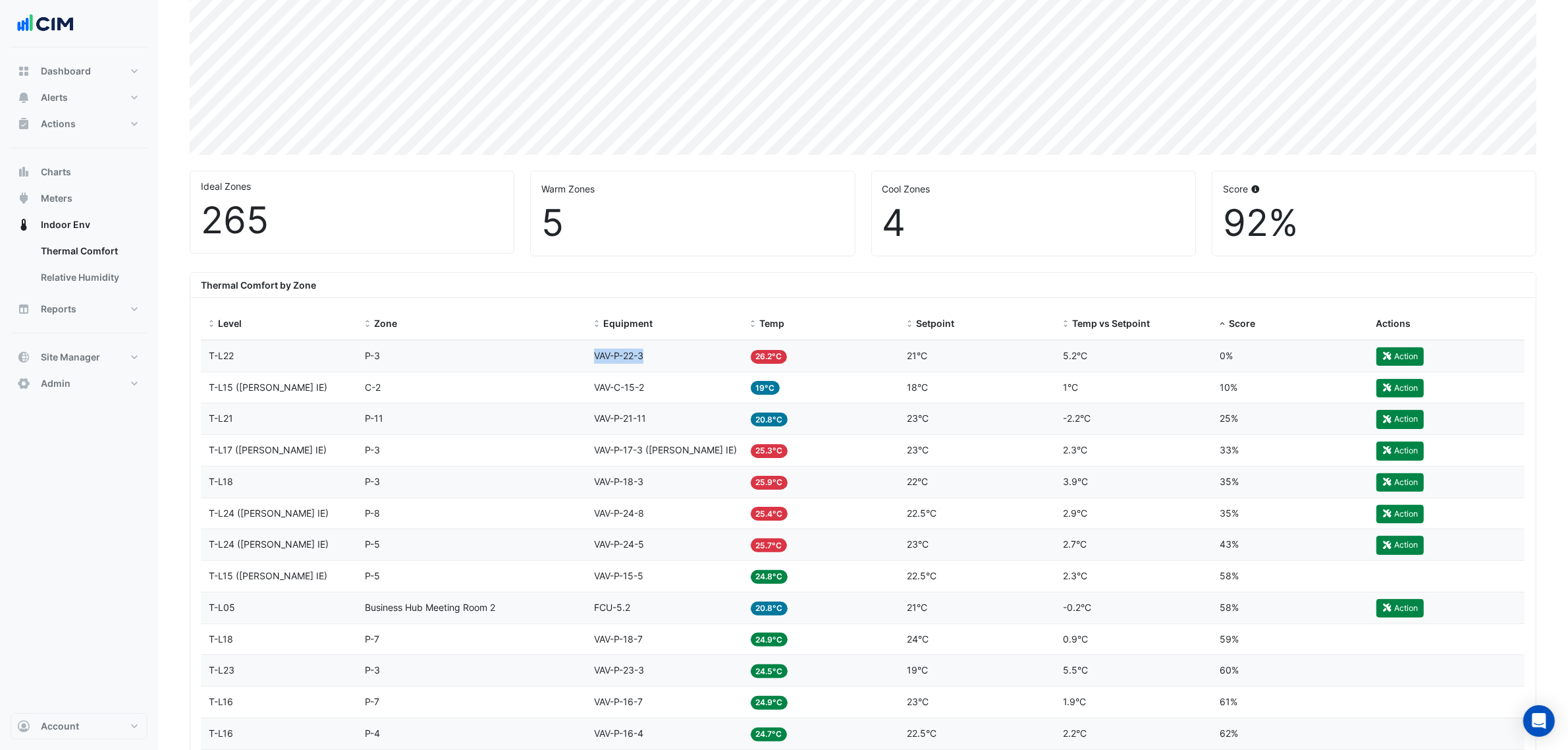
drag, startPoint x: 613, startPoint y: 359, endPoint x: 581, endPoint y: 357, distance: 32.1
click at [581, 357] on div "Level T-L22 Zone P-3 Equipment VAV-P-22-3 Temp 26.2°C Setpoint 21°C Temp vs Set…" at bounding box center [863, 355] width 1324 height 31
copy div "Equipment VAV-P-22-3"
click at [722, 281] on div "Thermal Comfort by Zone" at bounding box center [863, 285] width 1345 height 25
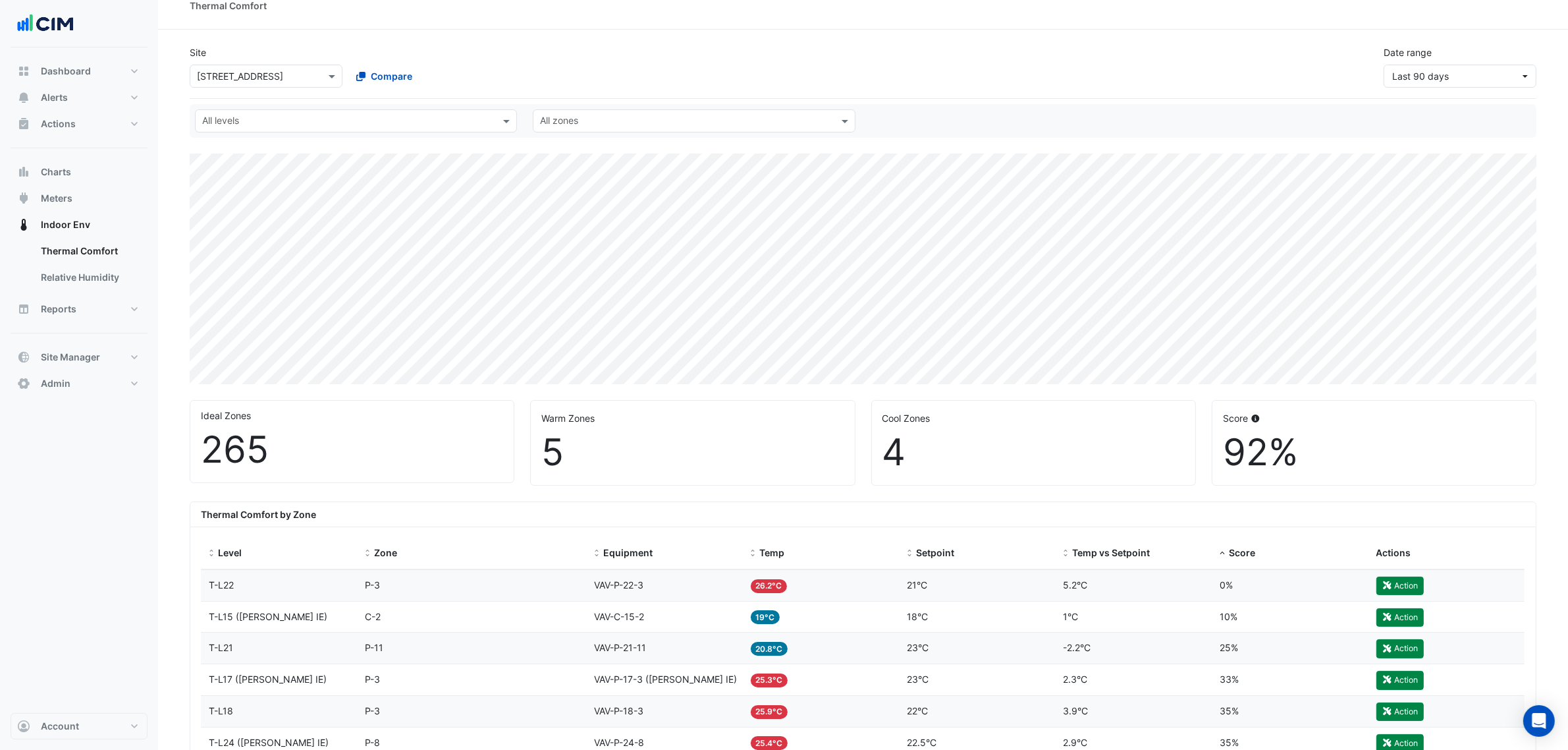
scroll to position [0, 0]
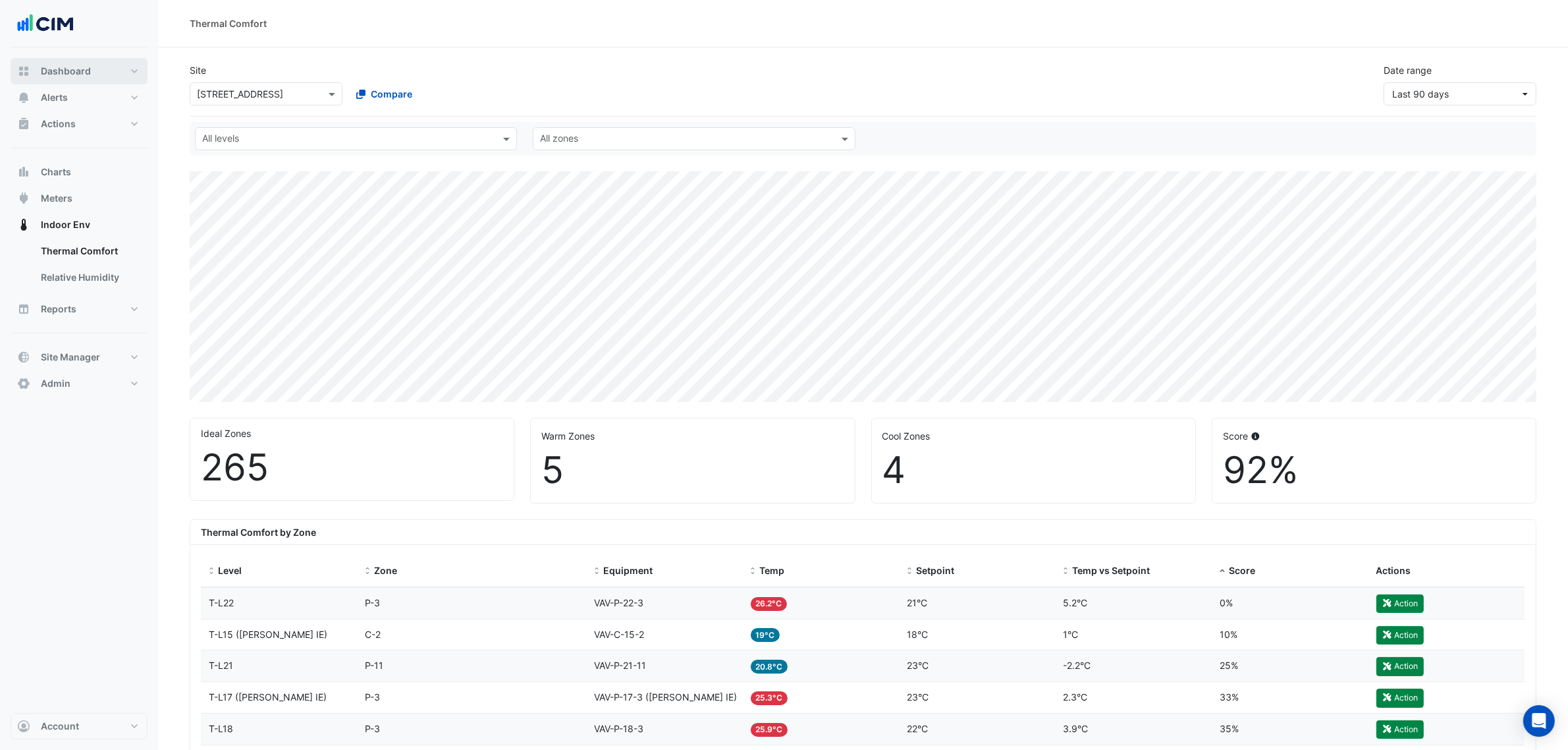
drag, startPoint x: 68, startPoint y: 68, endPoint x: 77, endPoint y: 70, distance: 9.2
click at [69, 67] on span "Dashboard" at bounding box center [66, 70] width 50 height 13
select select "***"
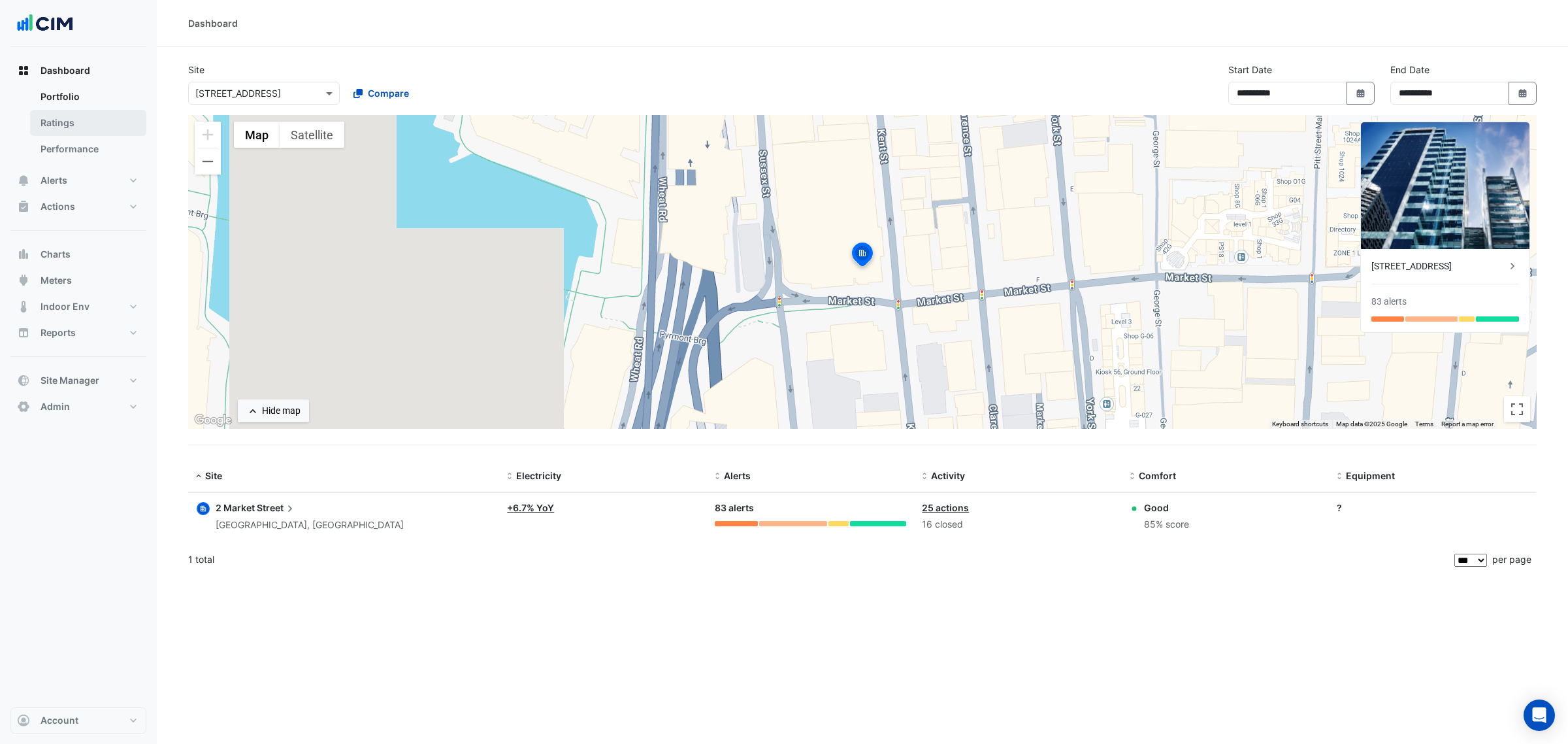
click at [106, 121] on link "Ratings" at bounding box center [88, 123] width 117 height 27
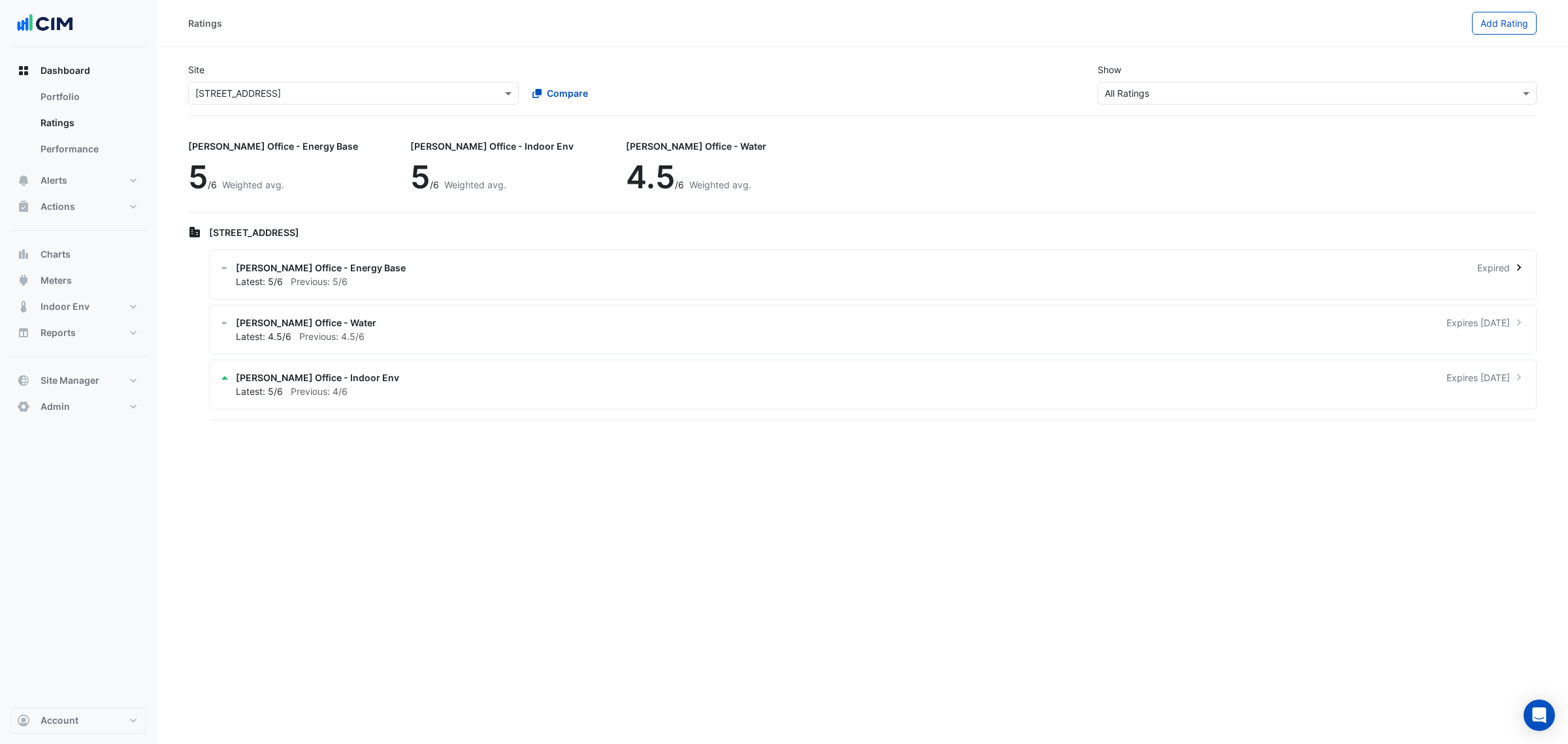
click at [396, 263] on div "NABERS Office - Energy Base Expired" at bounding box center [881, 268] width 1290 height 14
click at [618, 288] on ngb-offcanvas-backdrop at bounding box center [784, 372] width 1568 height 744
click at [92, 243] on button "Charts" at bounding box center [79, 254] width 136 height 27
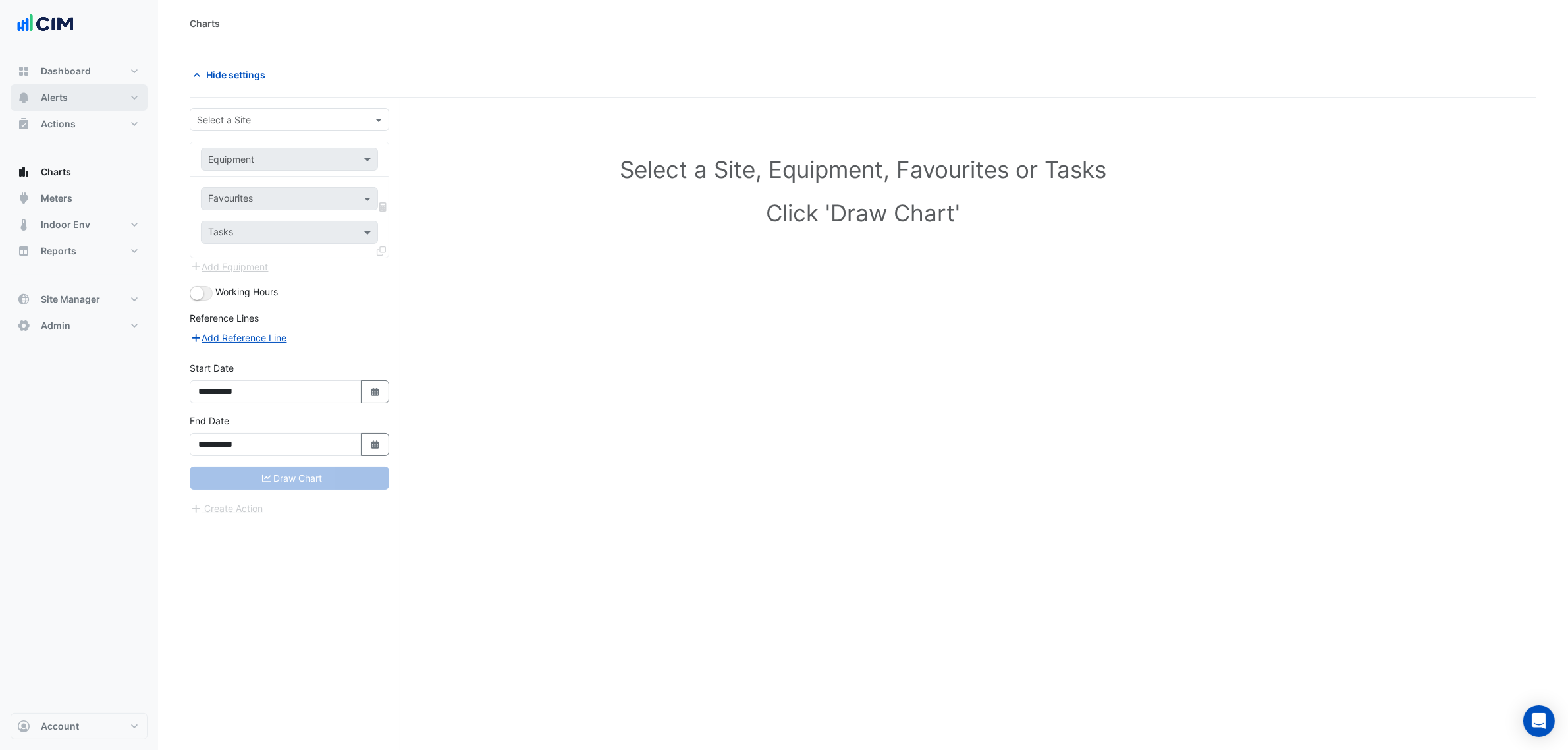
click at [85, 100] on button "Alerts" at bounding box center [79, 98] width 137 height 27
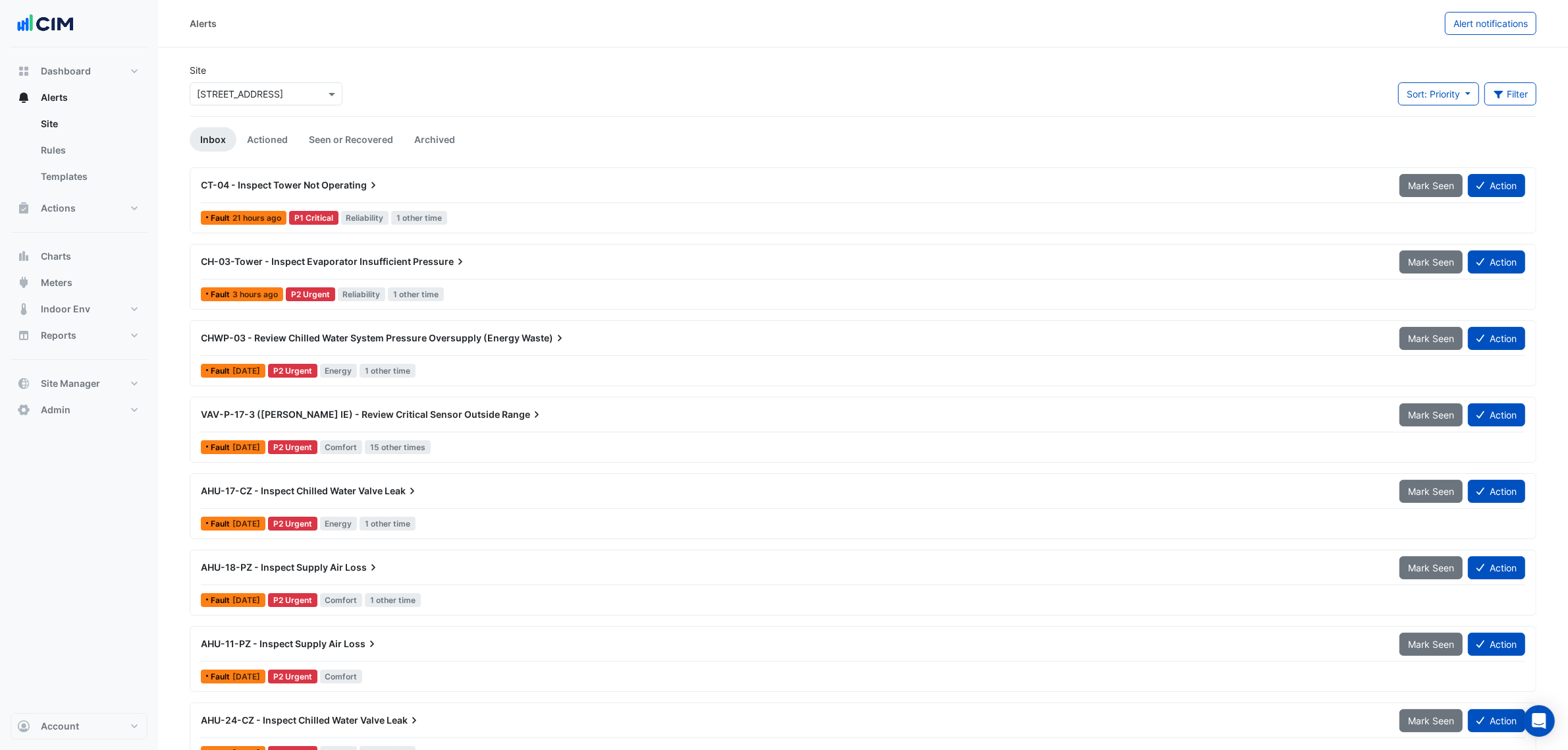
click at [472, 274] on div "CH-03-Tower - Inspect Evaporator Insufficient Pressure Mark Seen Action" at bounding box center [863, 264] width 1324 height 29
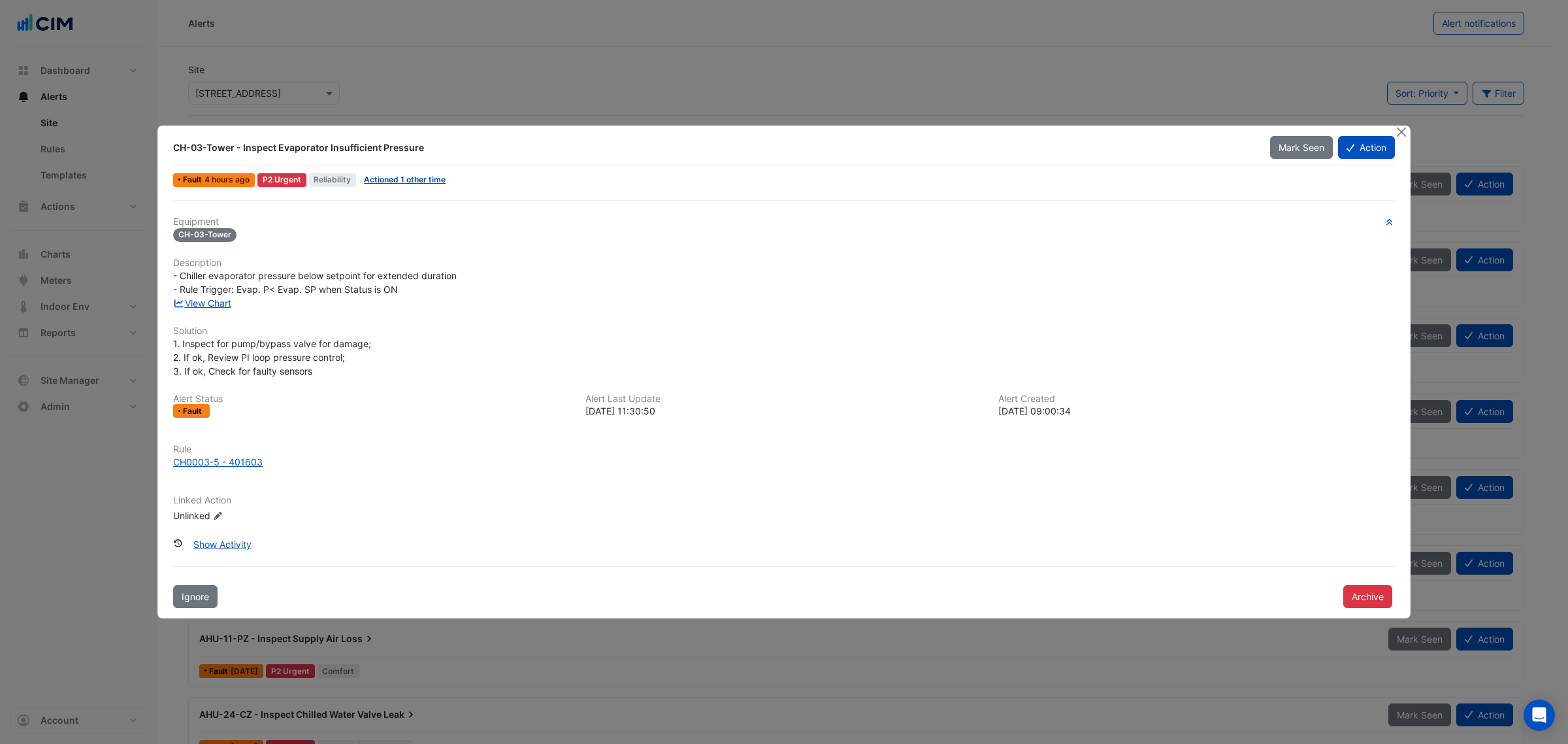
click at [377, 182] on link "Actioned 1 other time" at bounding box center [405, 178] width 81 height 10
click at [201, 298] on link "View Chart" at bounding box center [202, 303] width 58 height 11
drag, startPoint x: 243, startPoint y: 65, endPoint x: 253, endPoint y: 64, distance: 10.0
click at [250, 64] on ngb-modal-window "CH-03-Tower - Inspect Evaporator Insufficient Pressure Mark Seen Action Fault 4…" at bounding box center [784, 372] width 1568 height 744
click at [1405, 129] on button "Close" at bounding box center [1401, 133] width 14 height 14
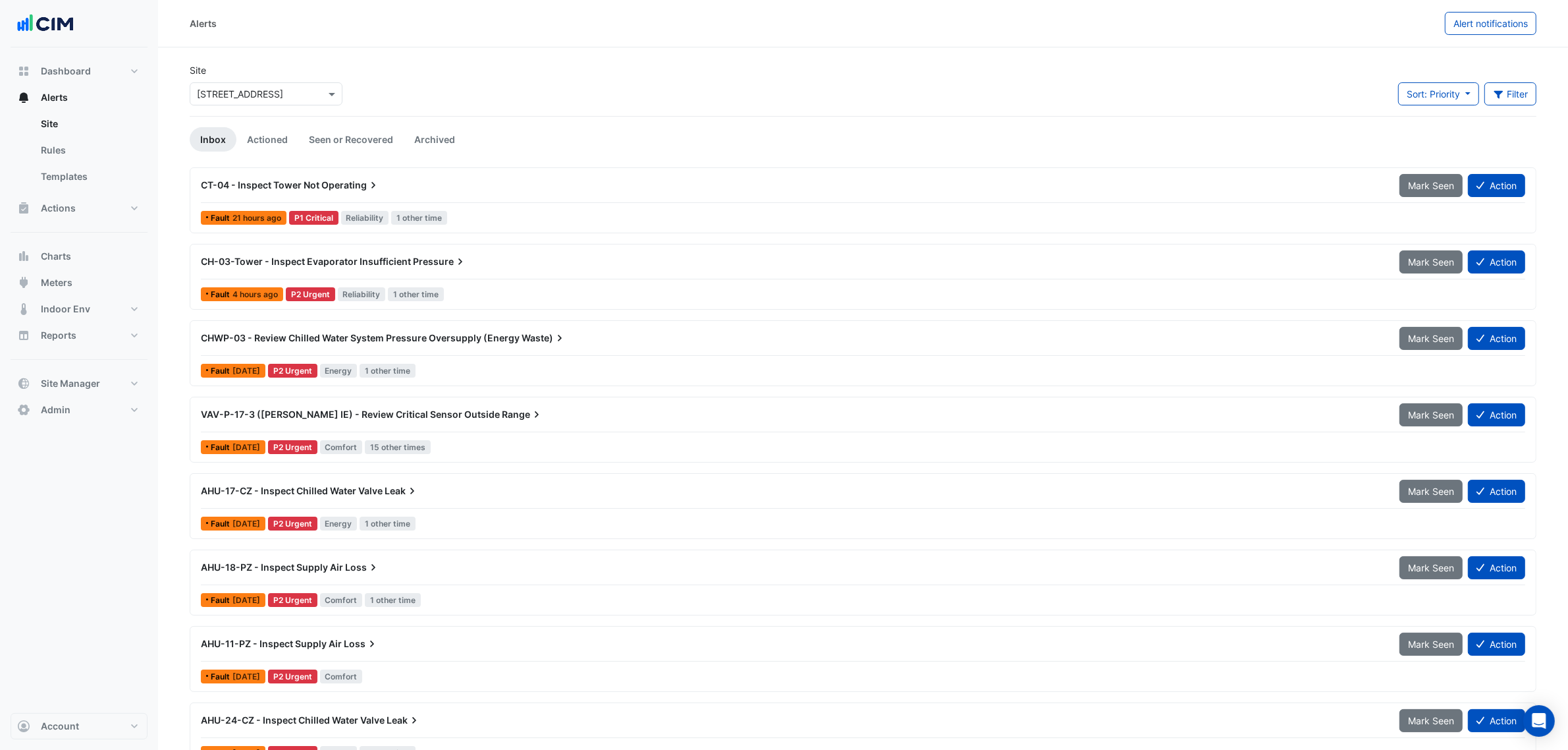
click at [337, 345] on div "CHWP-03 - Review Chilled Water System Pressure Oversupply (Energy Waste)" at bounding box center [792, 338] width 1182 height 13
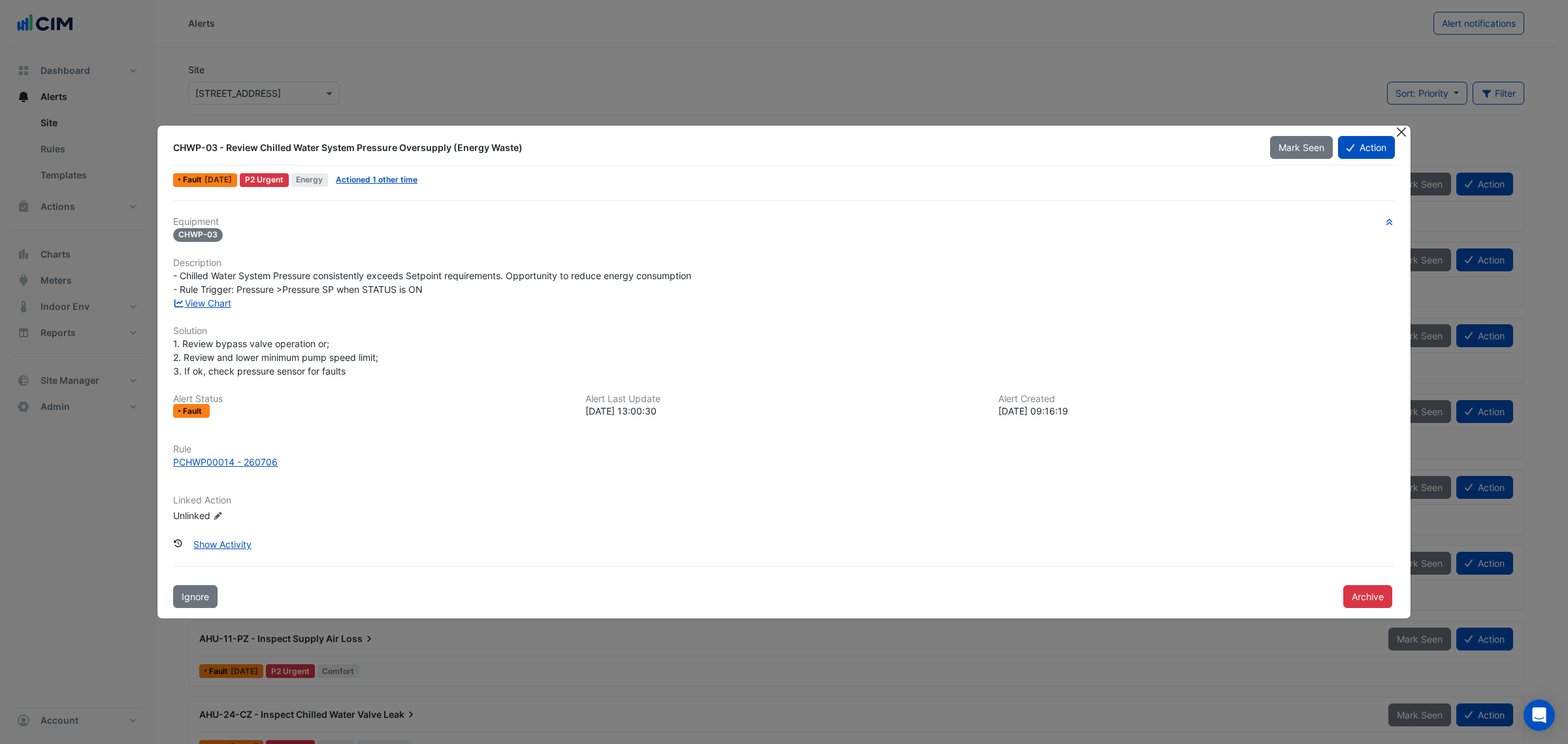
click at [1402, 134] on button "Close" at bounding box center [1401, 133] width 14 height 14
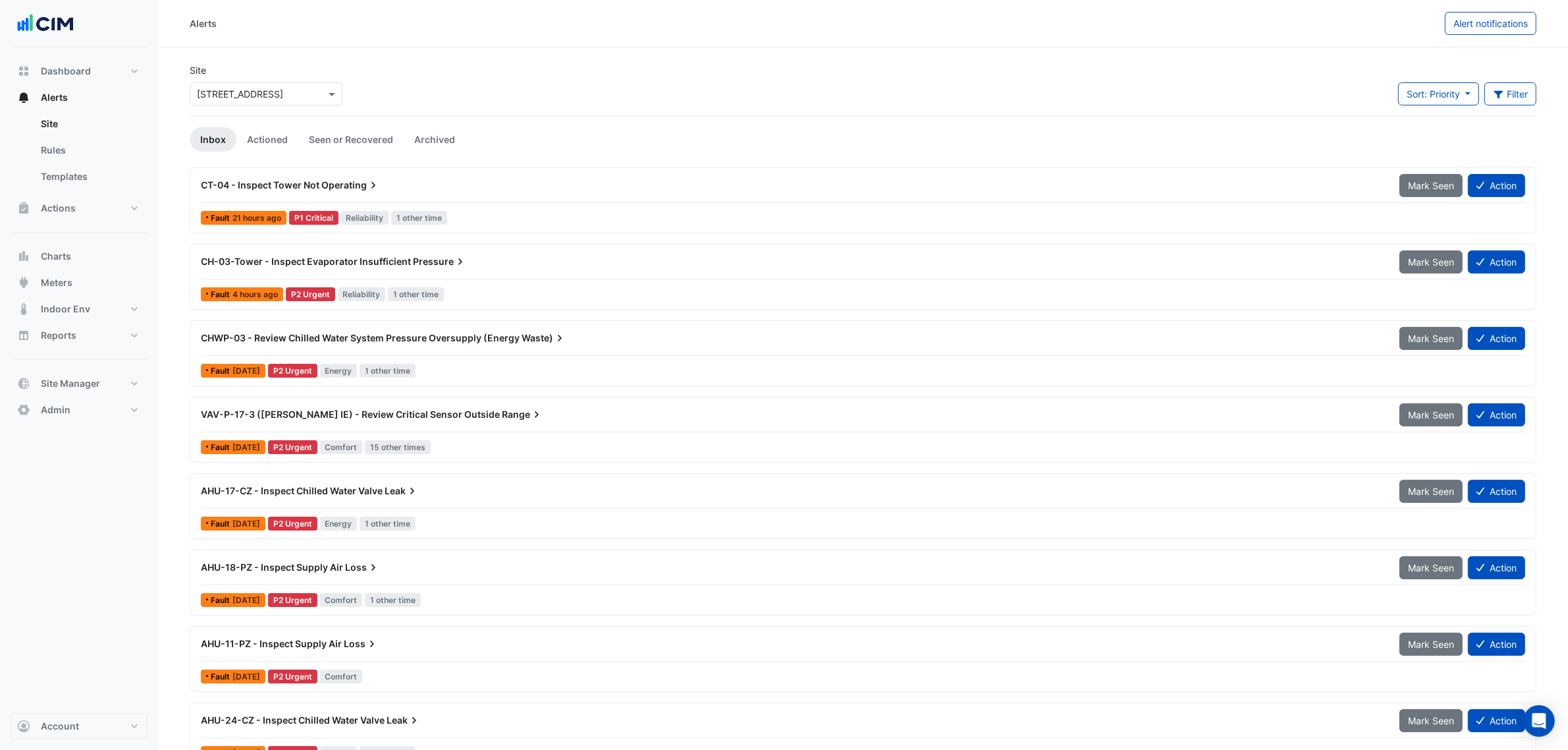
click at [1288, 262] on div "CH-03-Tower - Inspect Evaporator Insufficient Pressure" at bounding box center [792, 261] width 1182 height 13
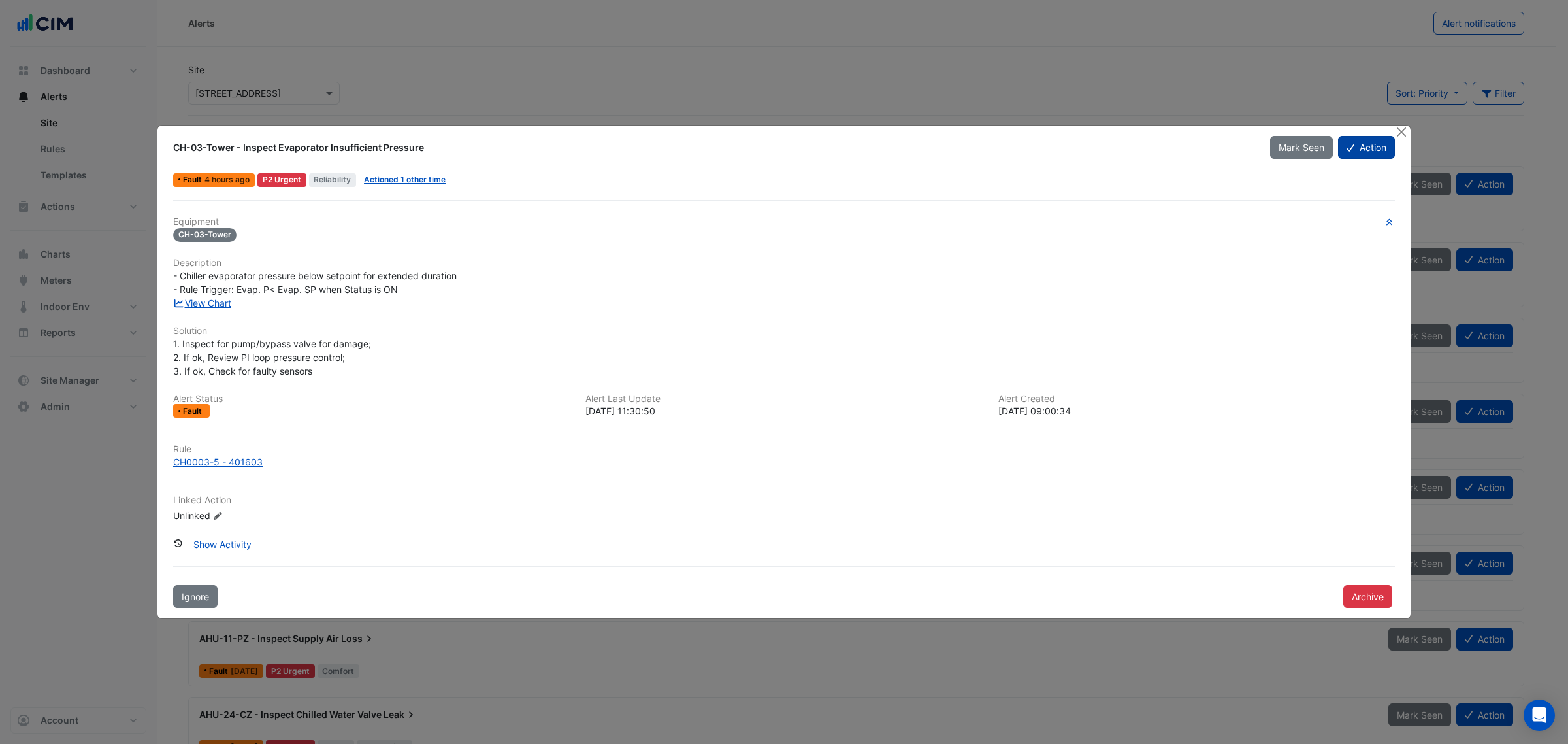
click at [1360, 152] on button "Action" at bounding box center [1367, 148] width 57 height 23
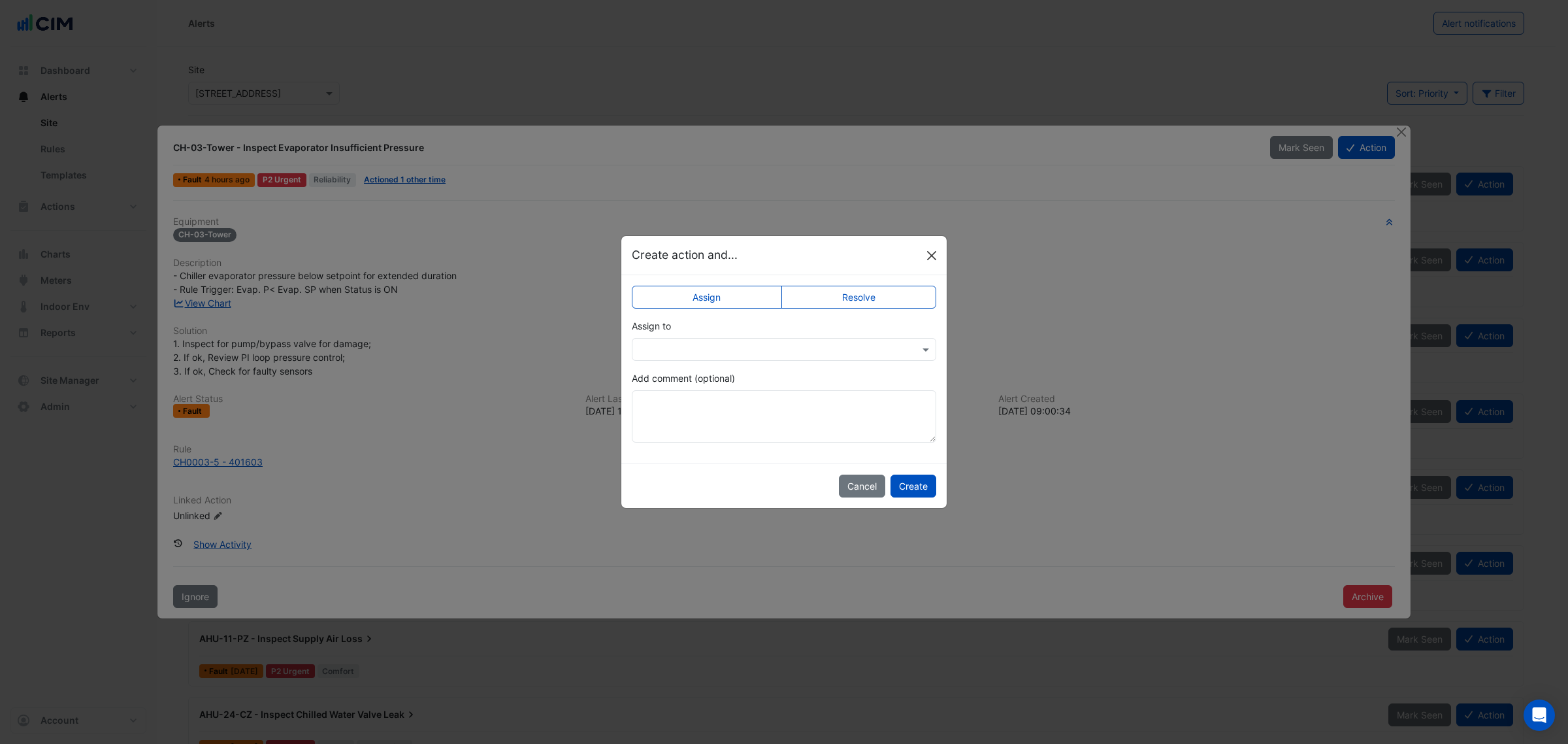
click at [932, 253] on button "Close" at bounding box center [932, 255] width 19 height 19
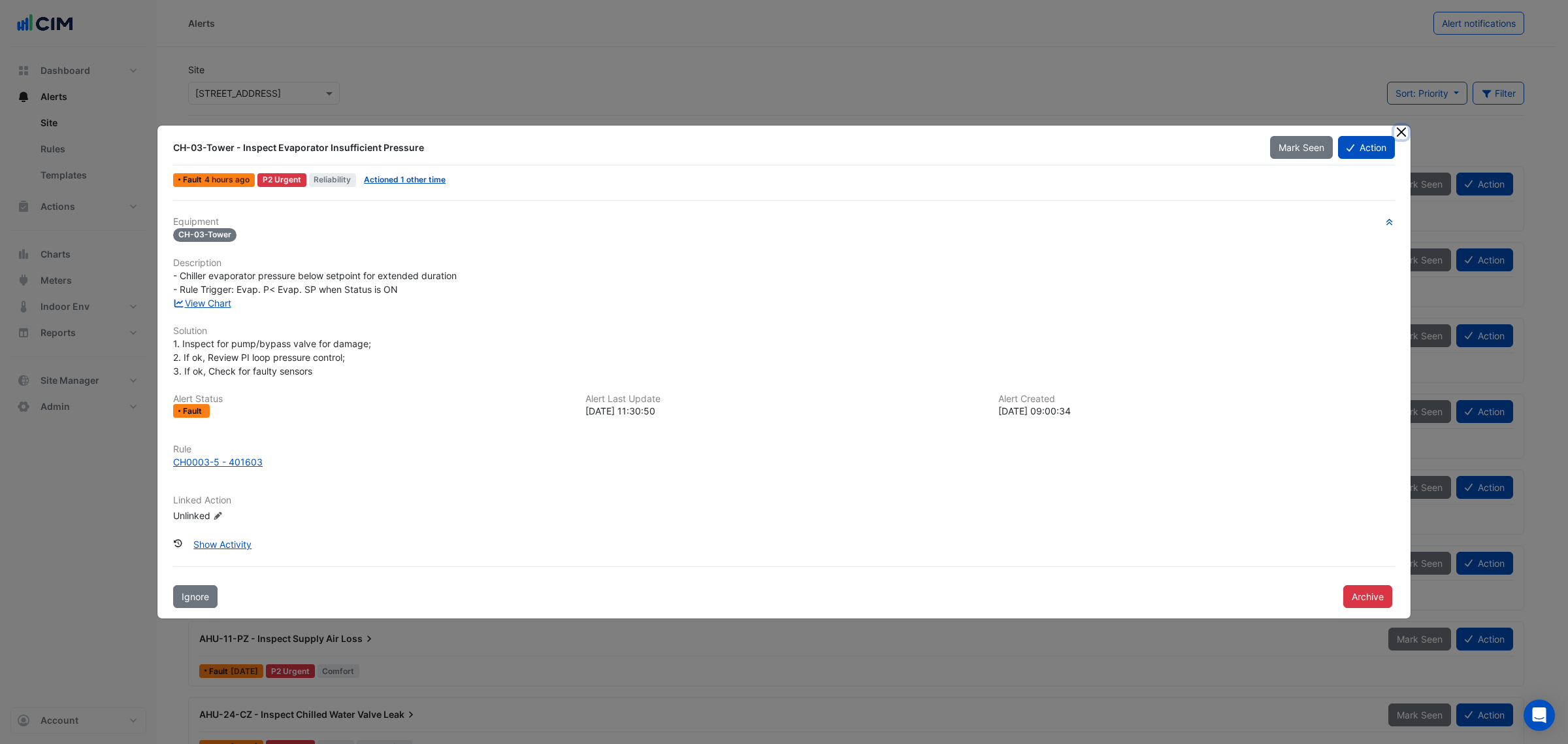
click at [1396, 129] on button "Close" at bounding box center [1401, 133] width 14 height 14
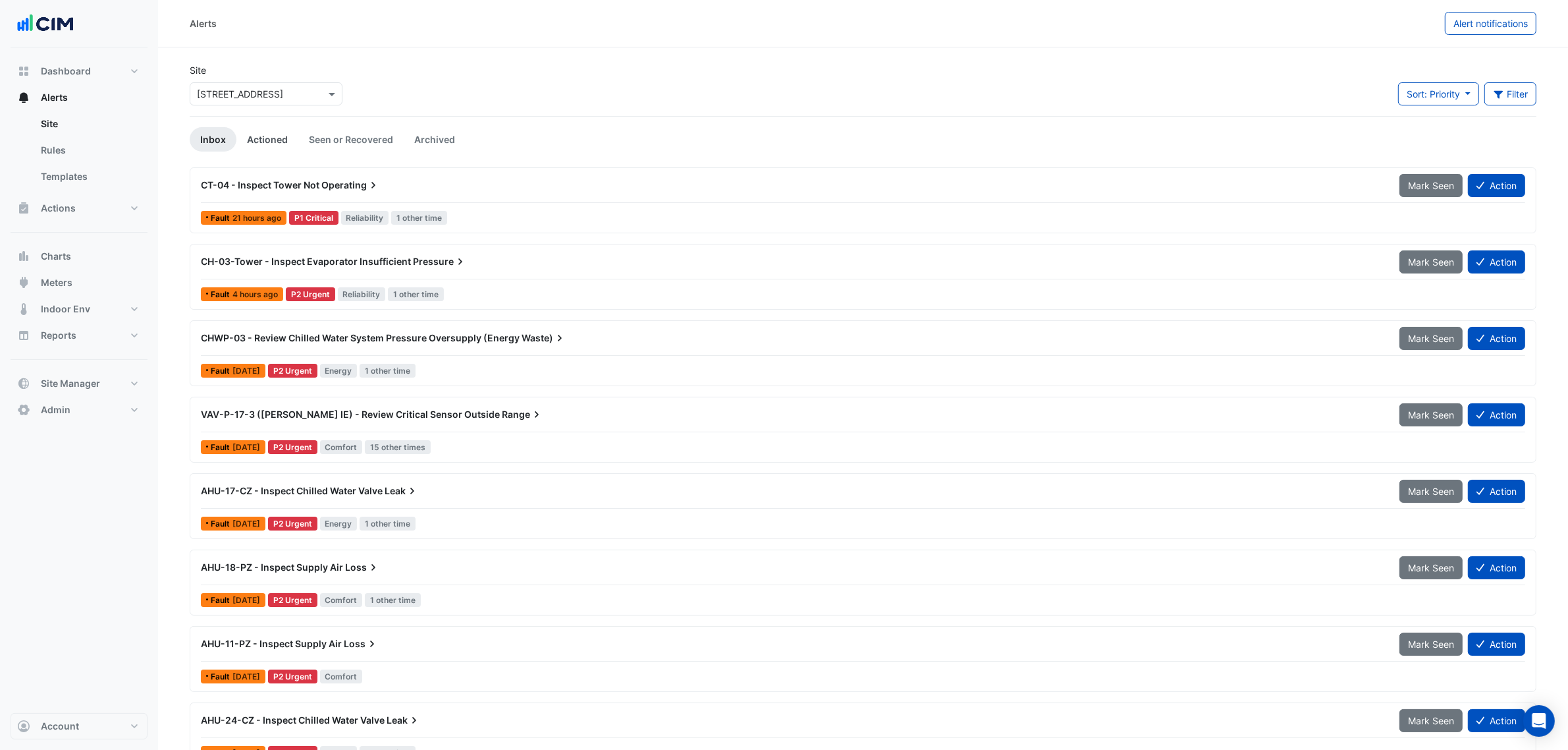
click at [271, 135] on link "Actioned" at bounding box center [268, 139] width 62 height 24
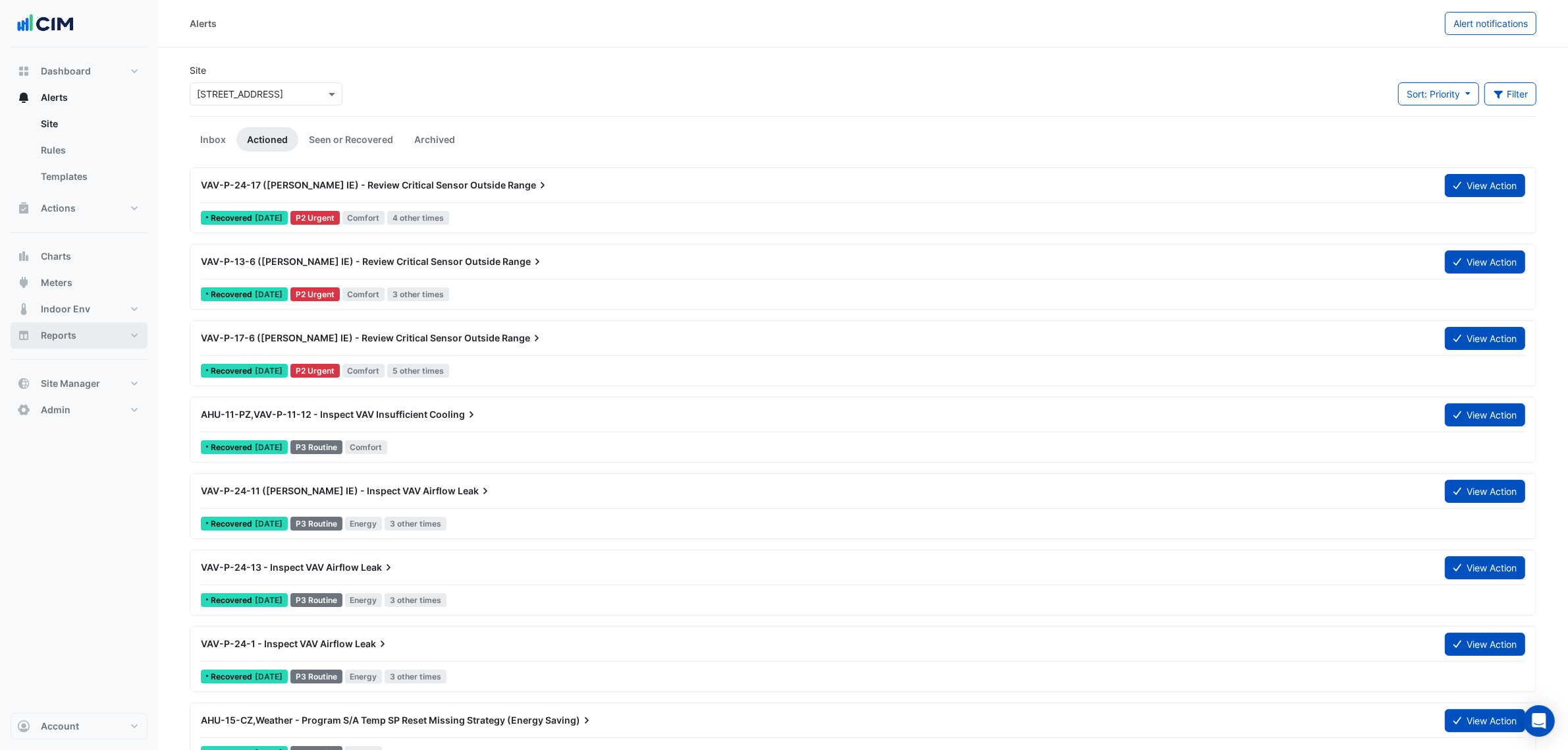
click at [93, 330] on button "Reports" at bounding box center [79, 336] width 137 height 27
select select "***"
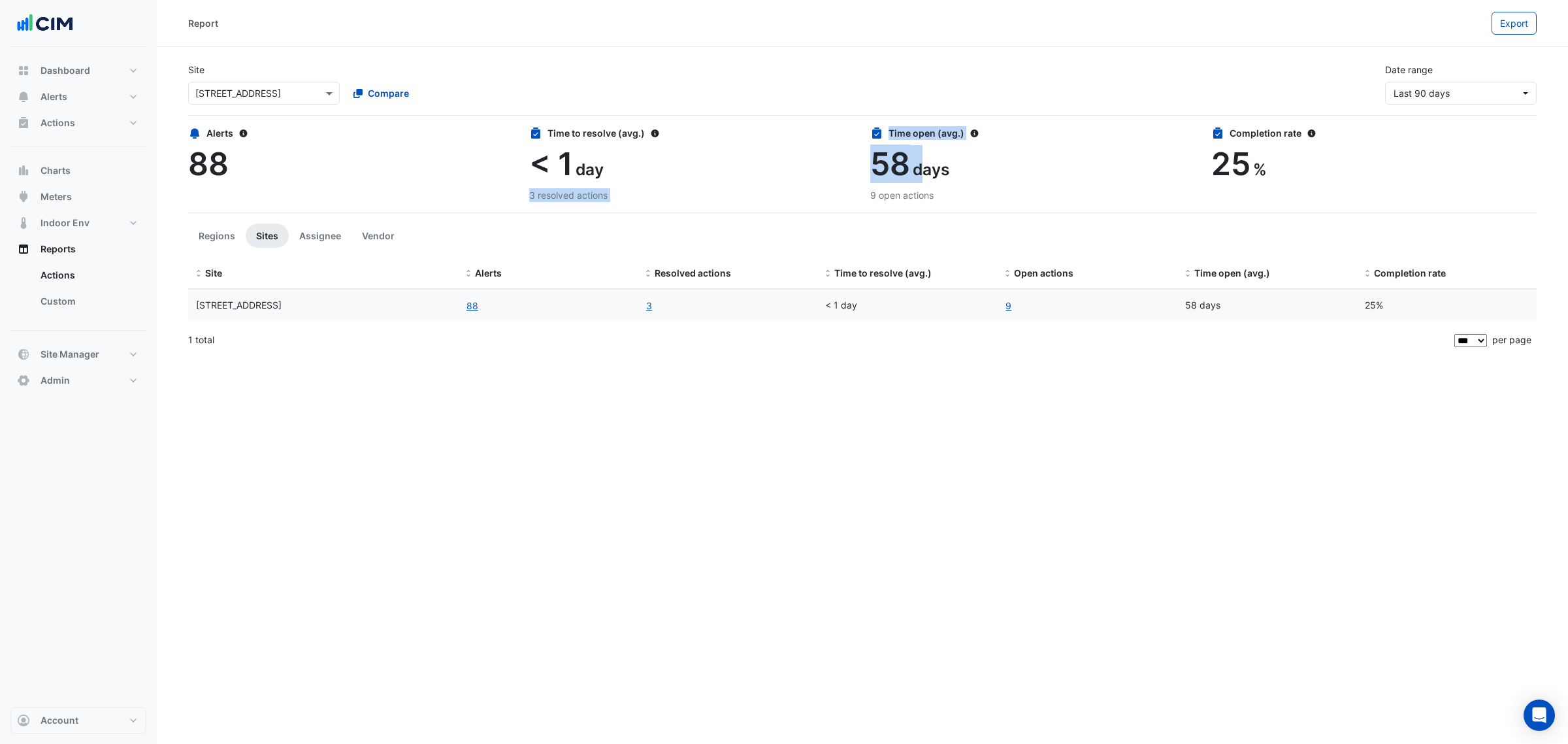
drag, startPoint x: 835, startPoint y: 168, endPoint x: 925, endPoint y: 172, distance: 90.1
click at [925, 172] on div "Alerts 88 Time to resolve (avg.) < 1 day 3 resolved actions Time open (avg.) 58…" at bounding box center [862, 156] width 1364 height 92
click at [943, 173] on span "days" at bounding box center [930, 169] width 36 height 19
click at [100, 174] on button "Charts" at bounding box center [79, 171] width 136 height 27
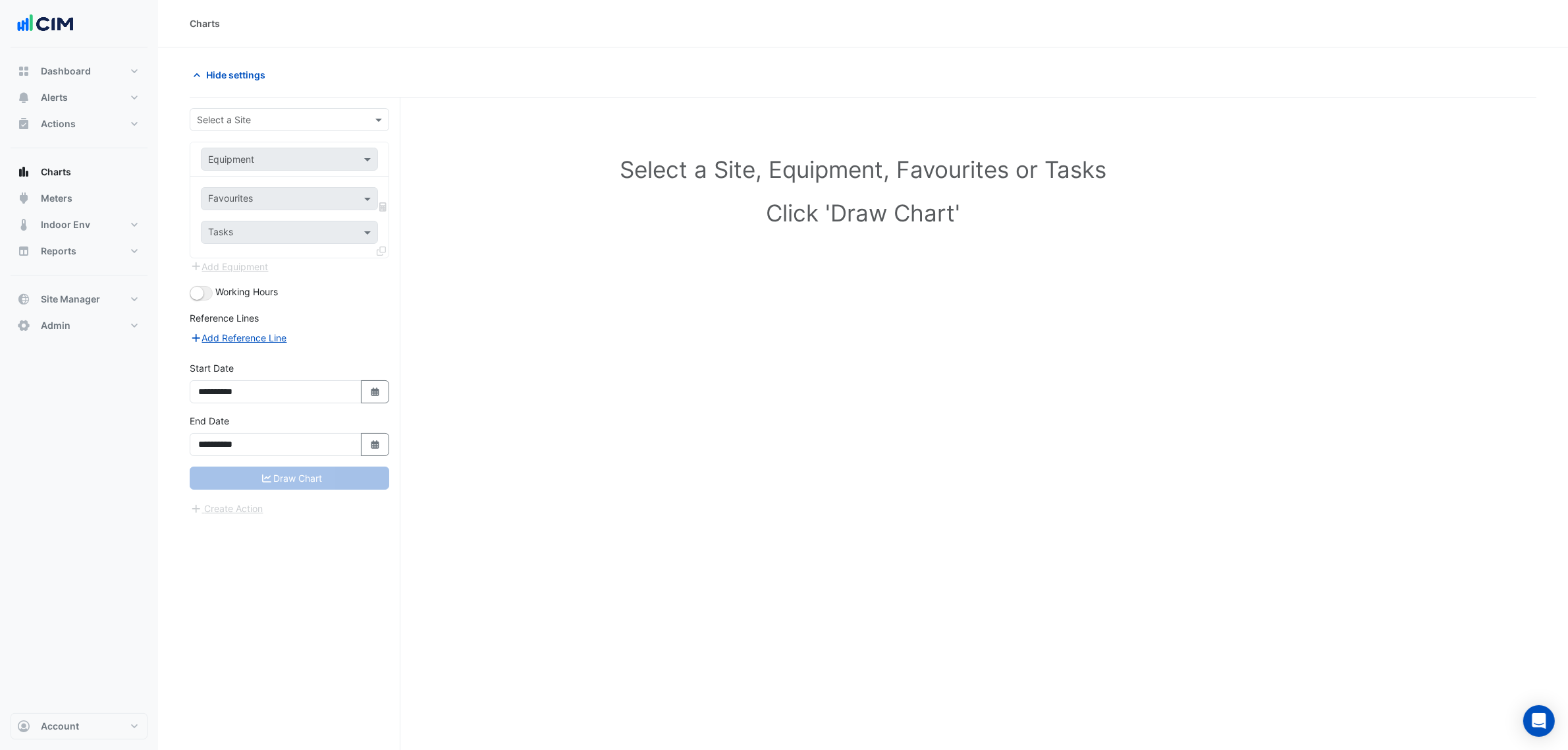
click at [262, 97] on app-charts "**********" at bounding box center [863, 431] width 1347 height 737
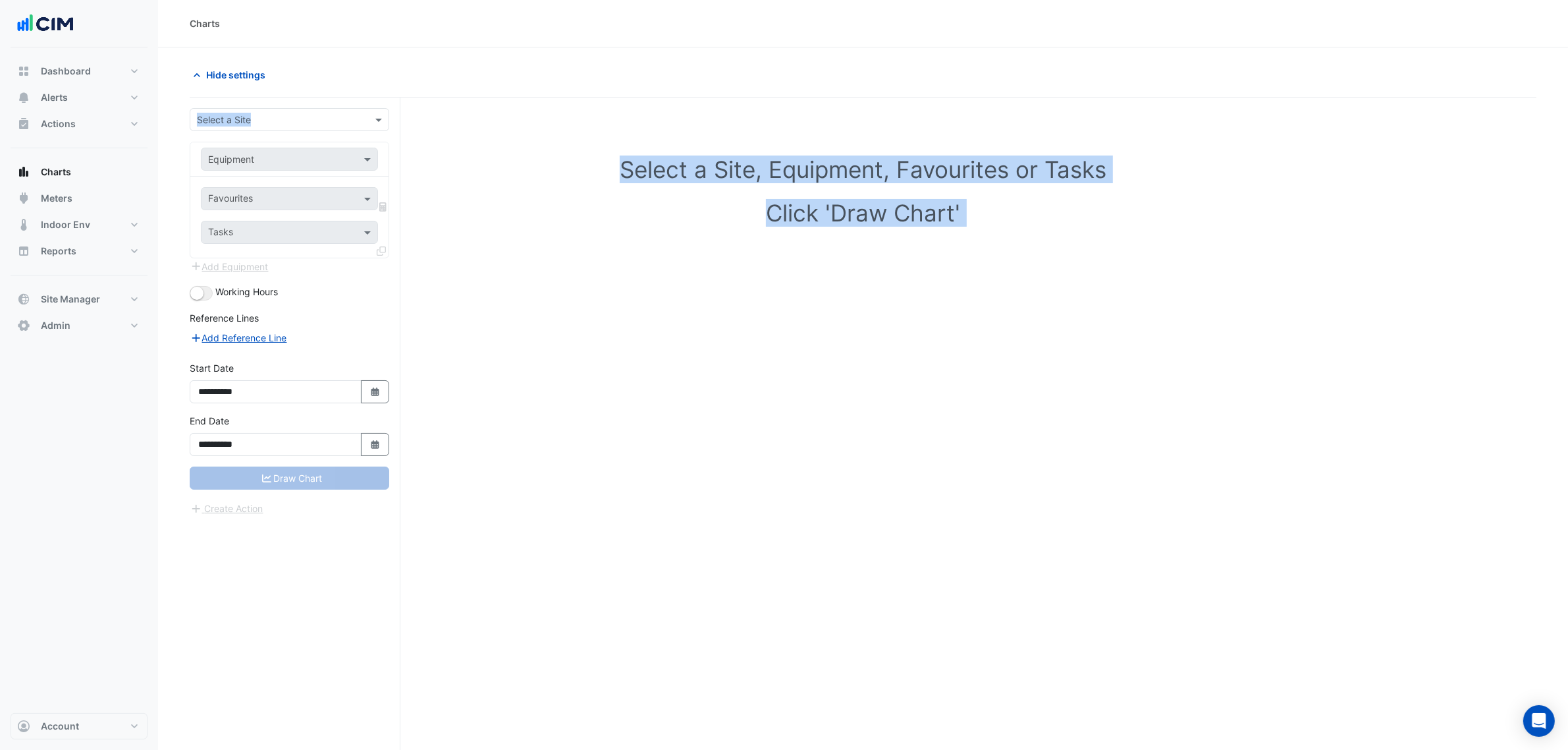
click at [264, 116] on input "text" at bounding box center [276, 120] width 158 height 14
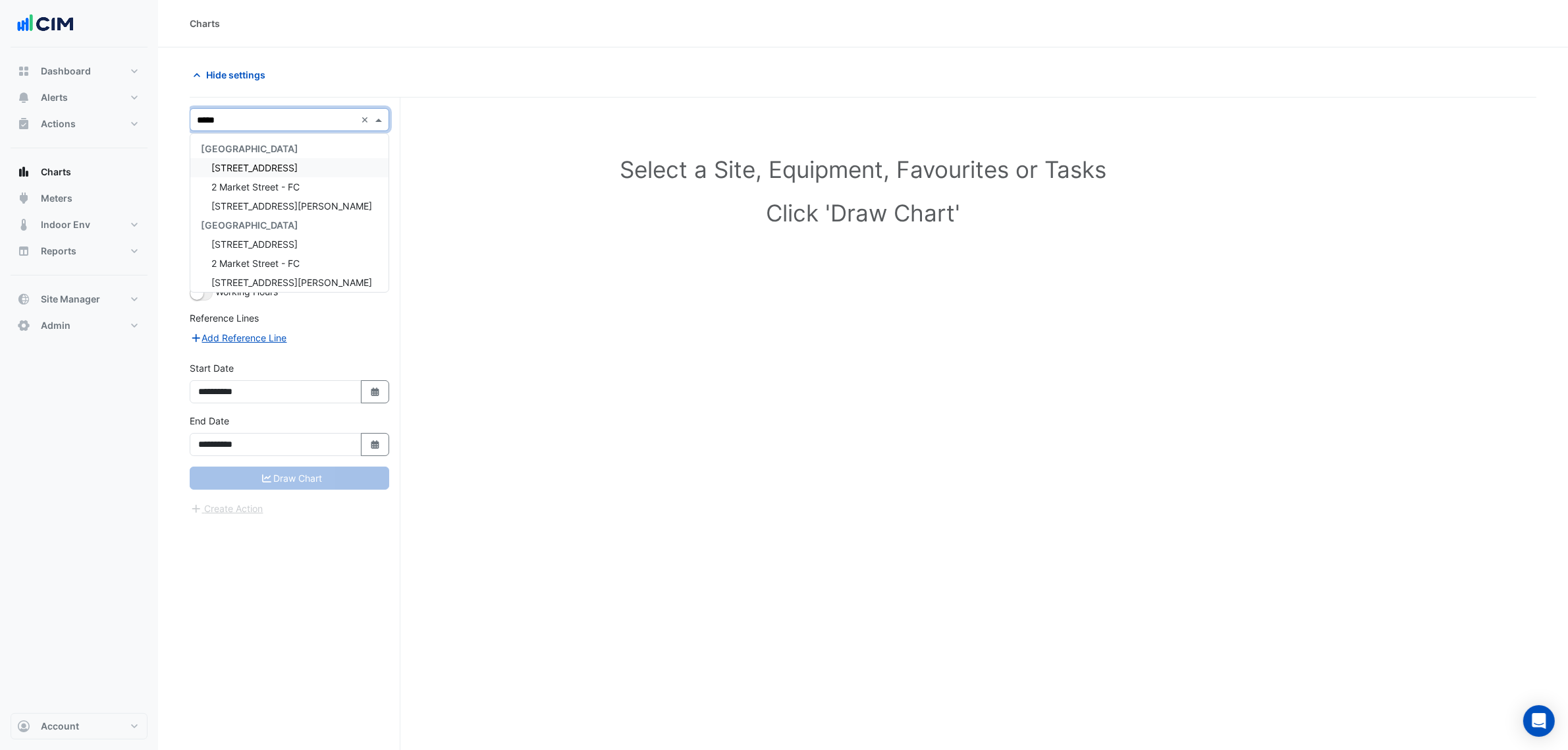
type input "******"
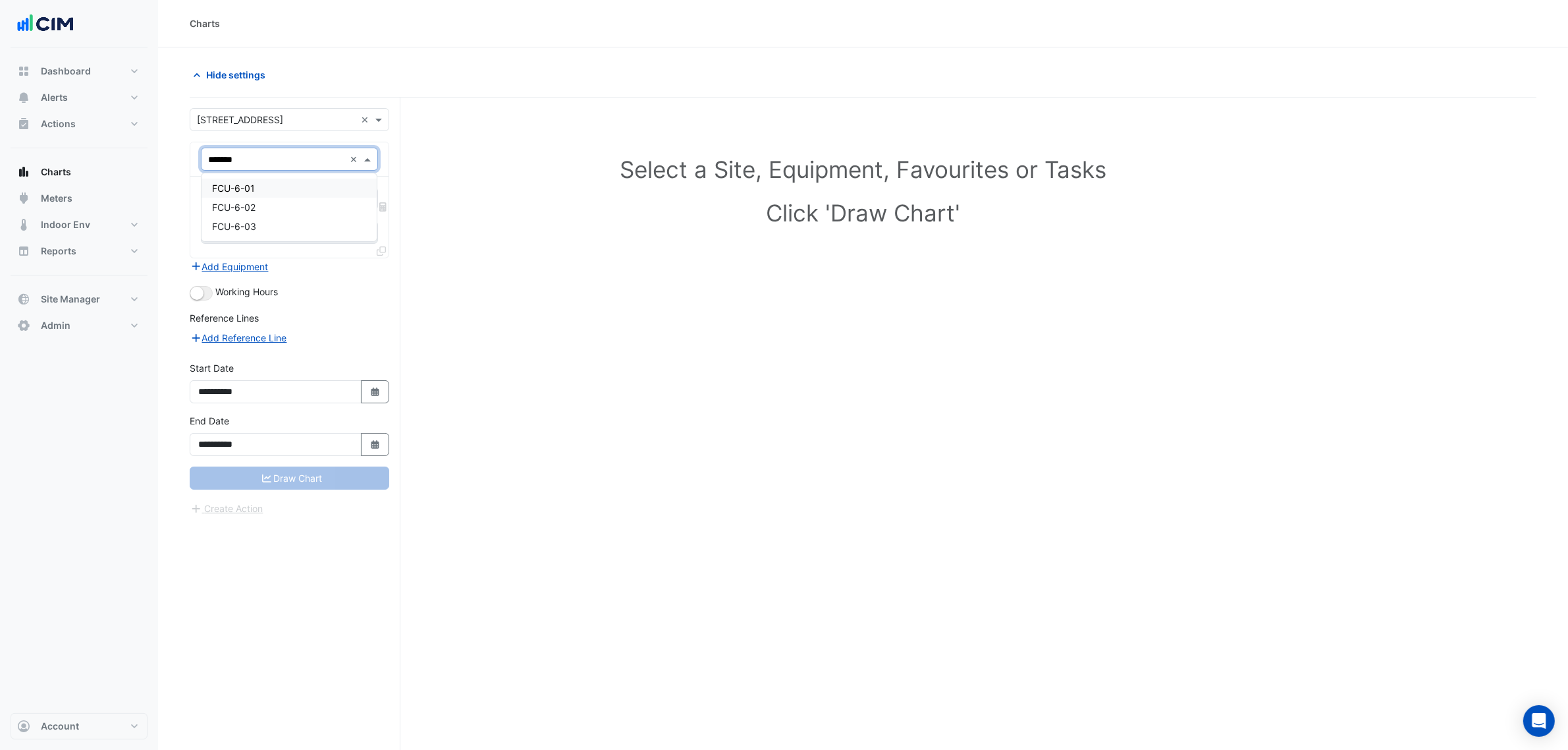
type input "********"
type input "****"
click at [279, 226] on span "FCU Fan Status - T-L06, EOT Male Change Room" at bounding box center [358, 227] width 292 height 12
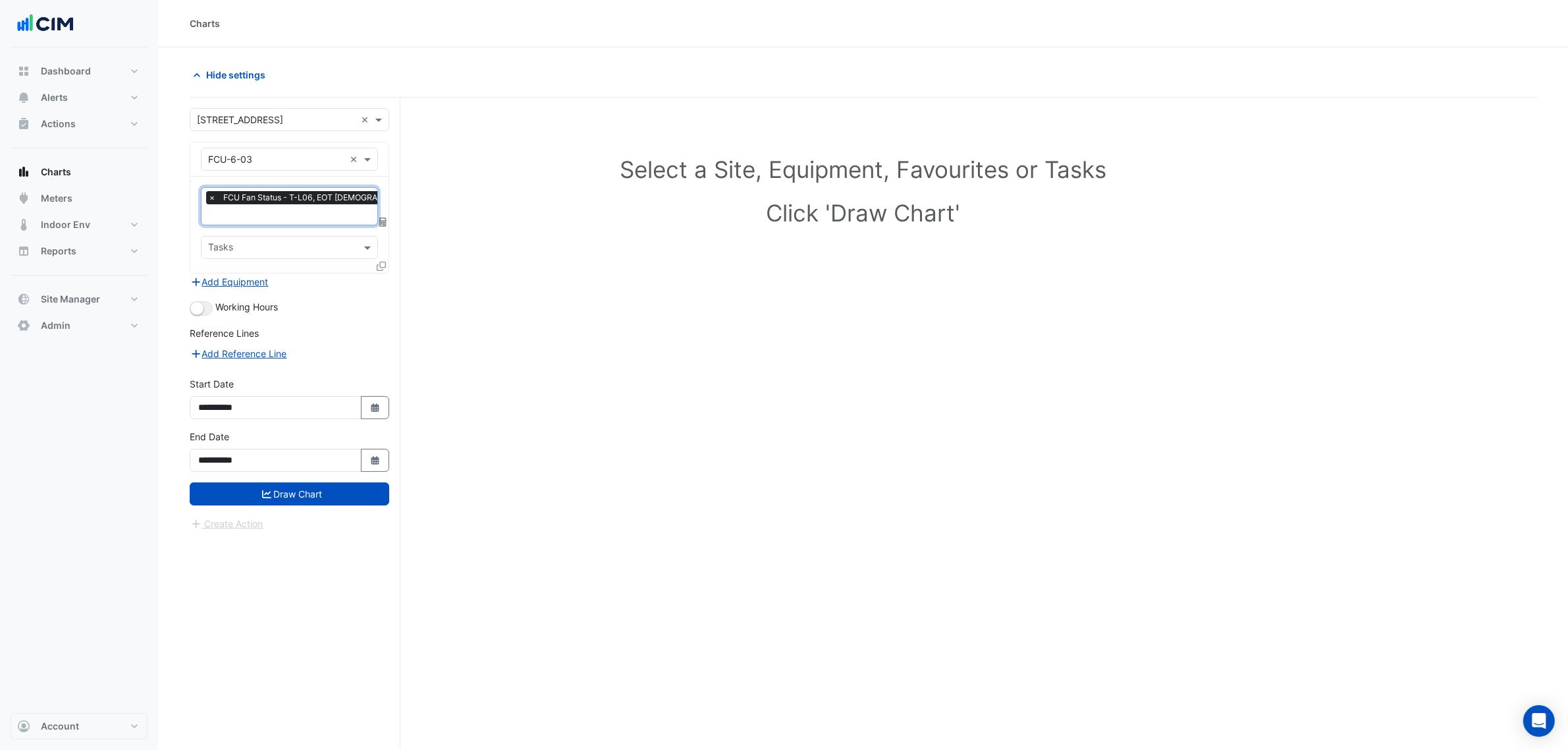
click at [285, 216] on input "text" at bounding box center [346, 216] width 277 height 14
type input "****"
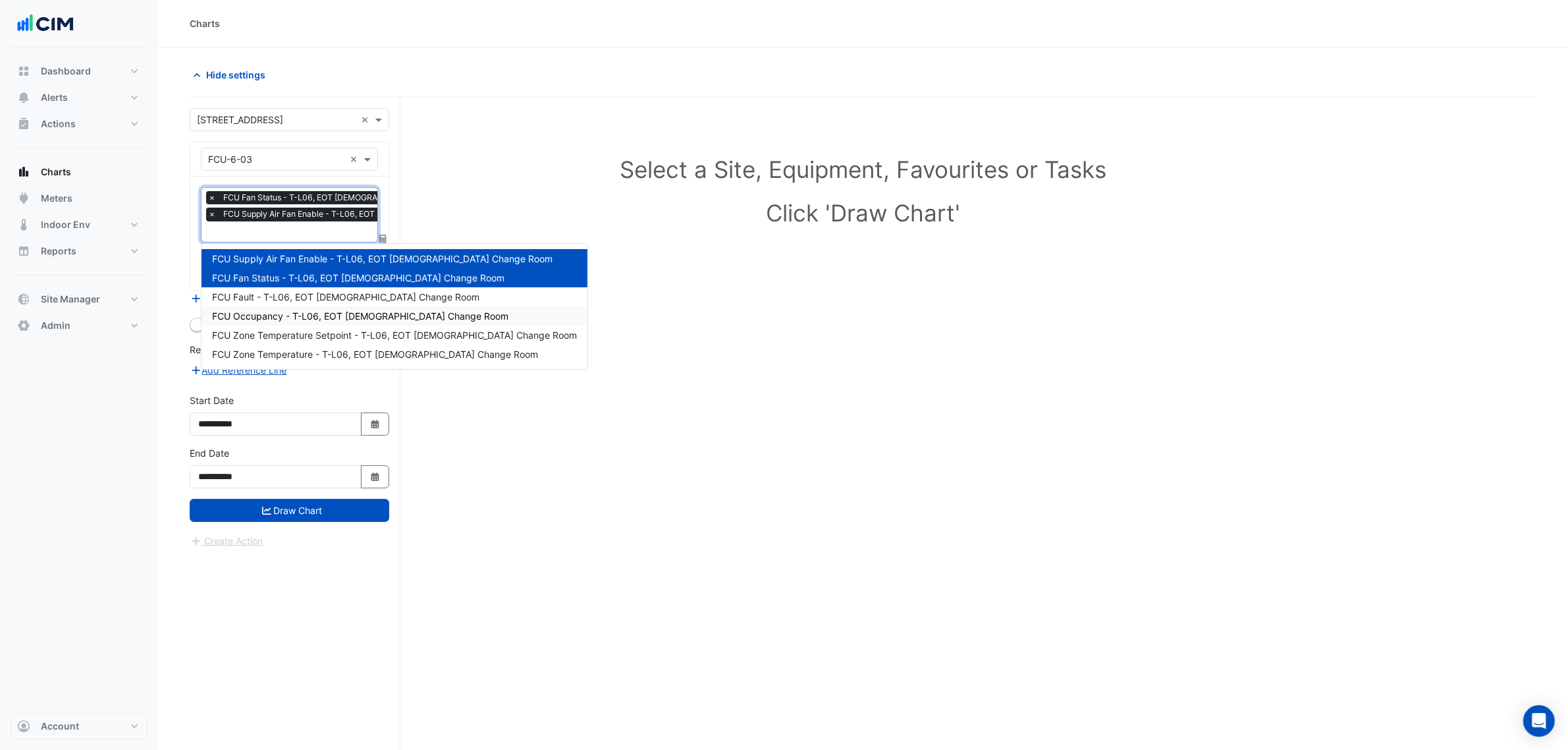
click at [439, 313] on div "FCU Occupancy - T-L06, EOT Male Change Room" at bounding box center [394, 315] width 386 height 19
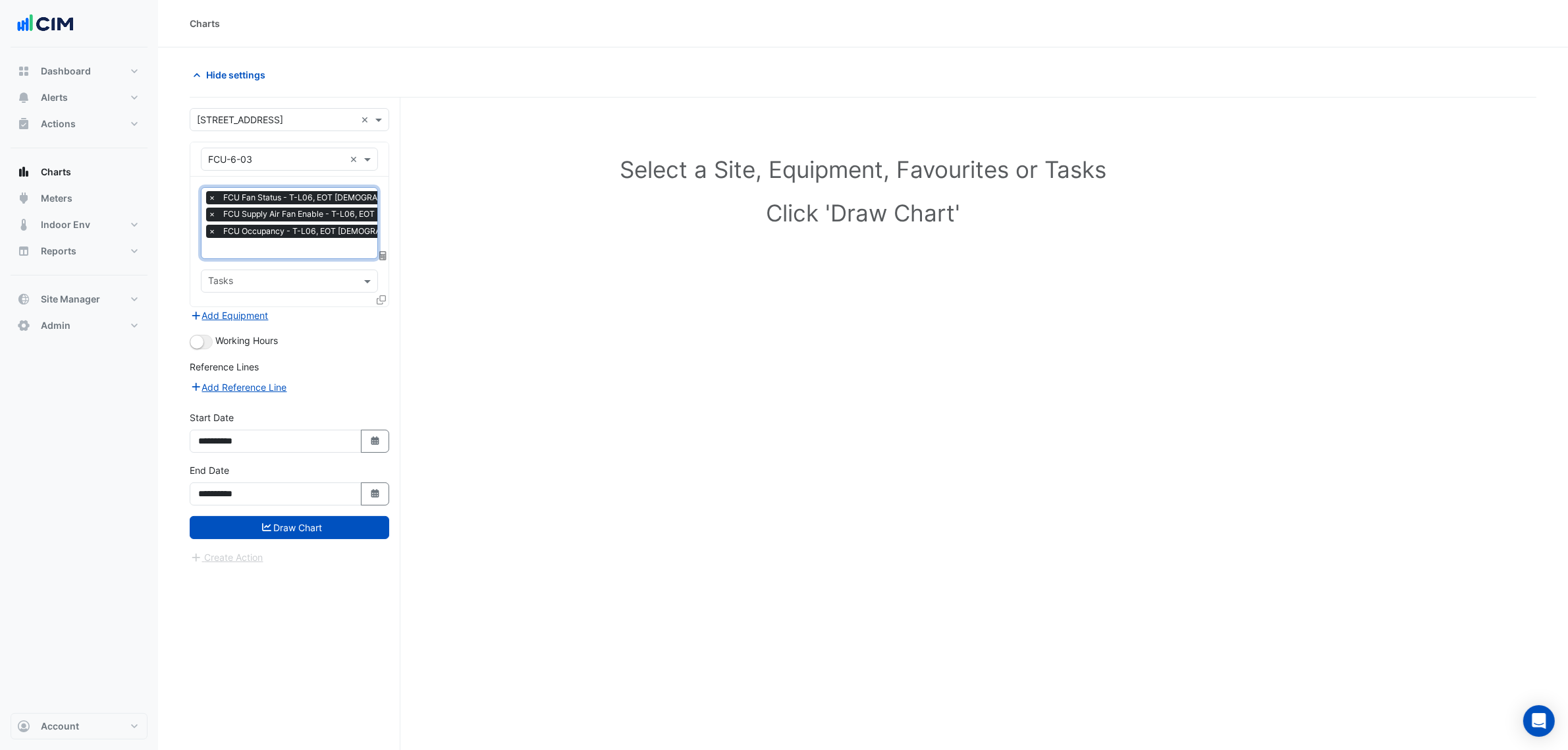
click at [344, 236] on span "FCU Occupancy - T-L06, EOT Male Change Room" at bounding box center [352, 231] width 264 height 13
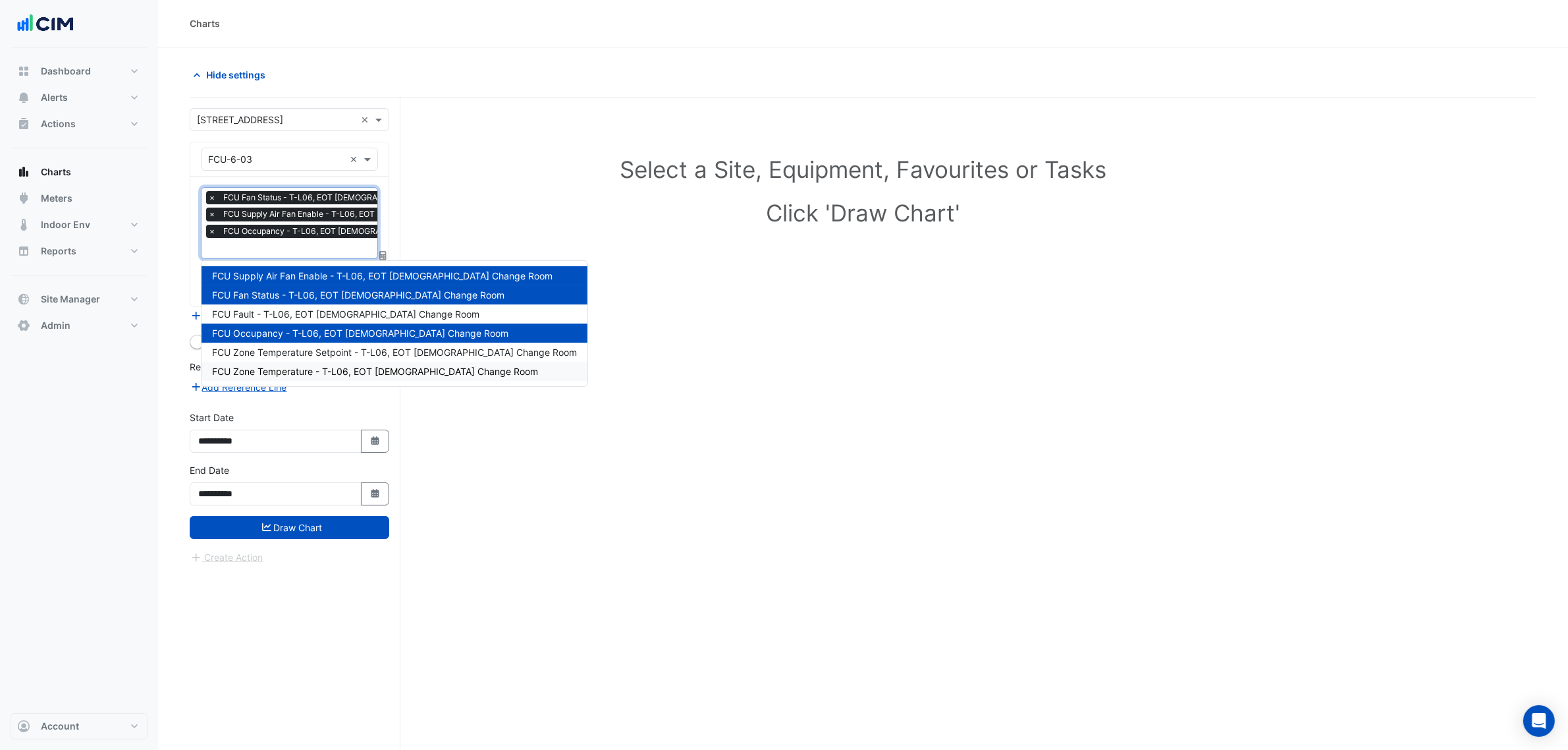
click at [302, 373] on span "FCU Zone Temperature - T-L06, EOT Male Change Room" at bounding box center [375, 371] width 326 height 12
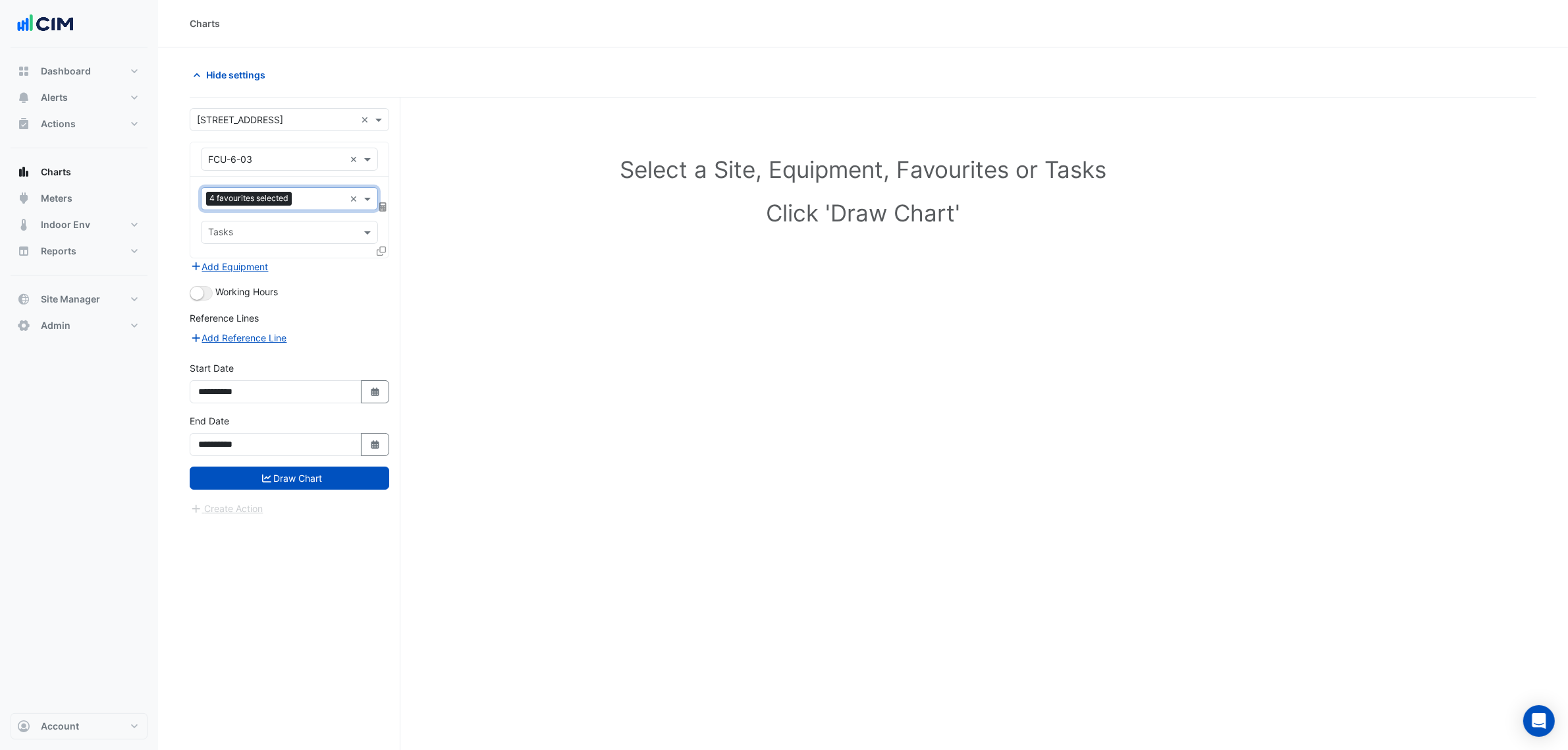
click at [298, 196] on input "text" at bounding box center [321, 200] width 47 height 14
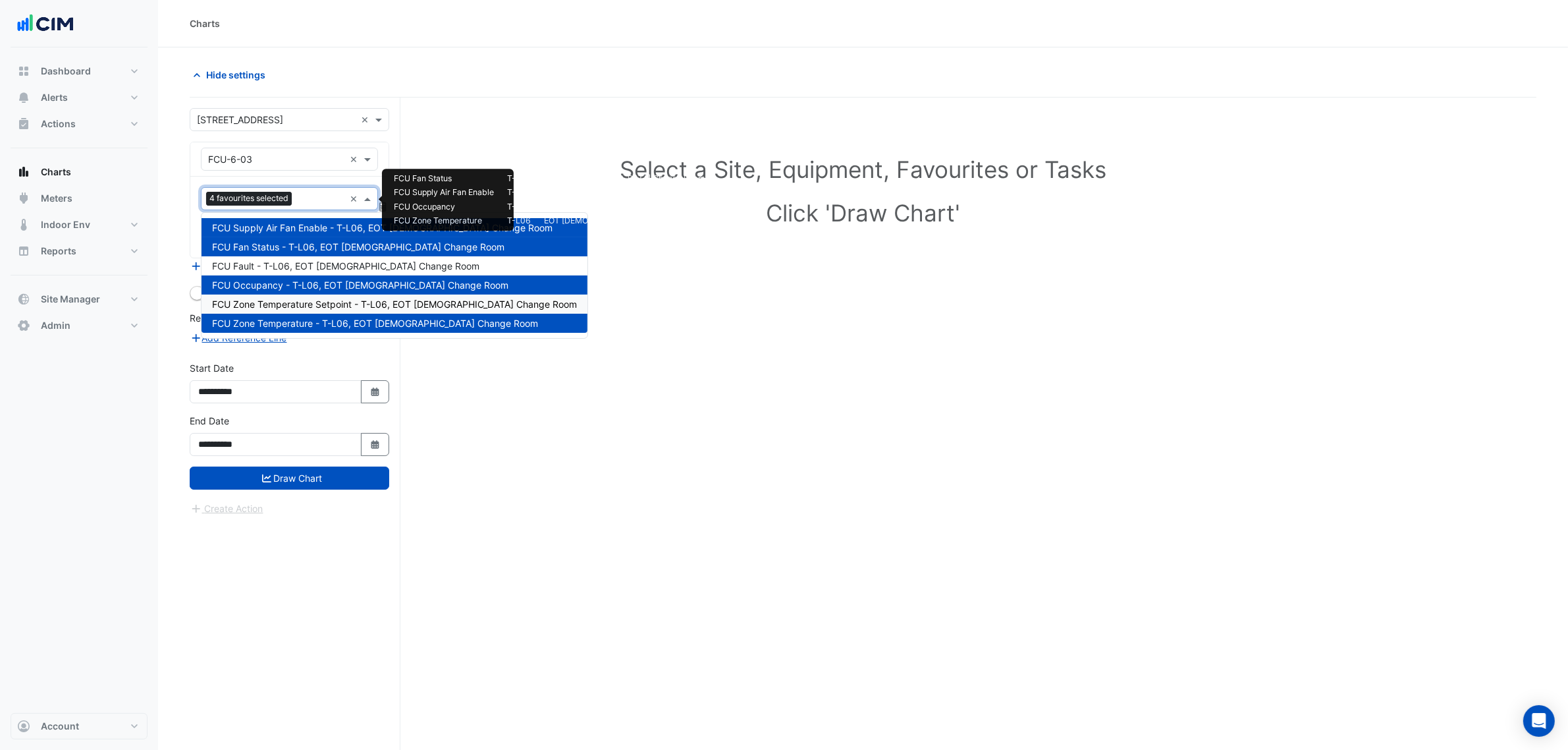
click at [295, 301] on span "FCU Zone Temperature Setpoint - T-L06, EOT Male Change Room" at bounding box center [394, 304] width 365 height 12
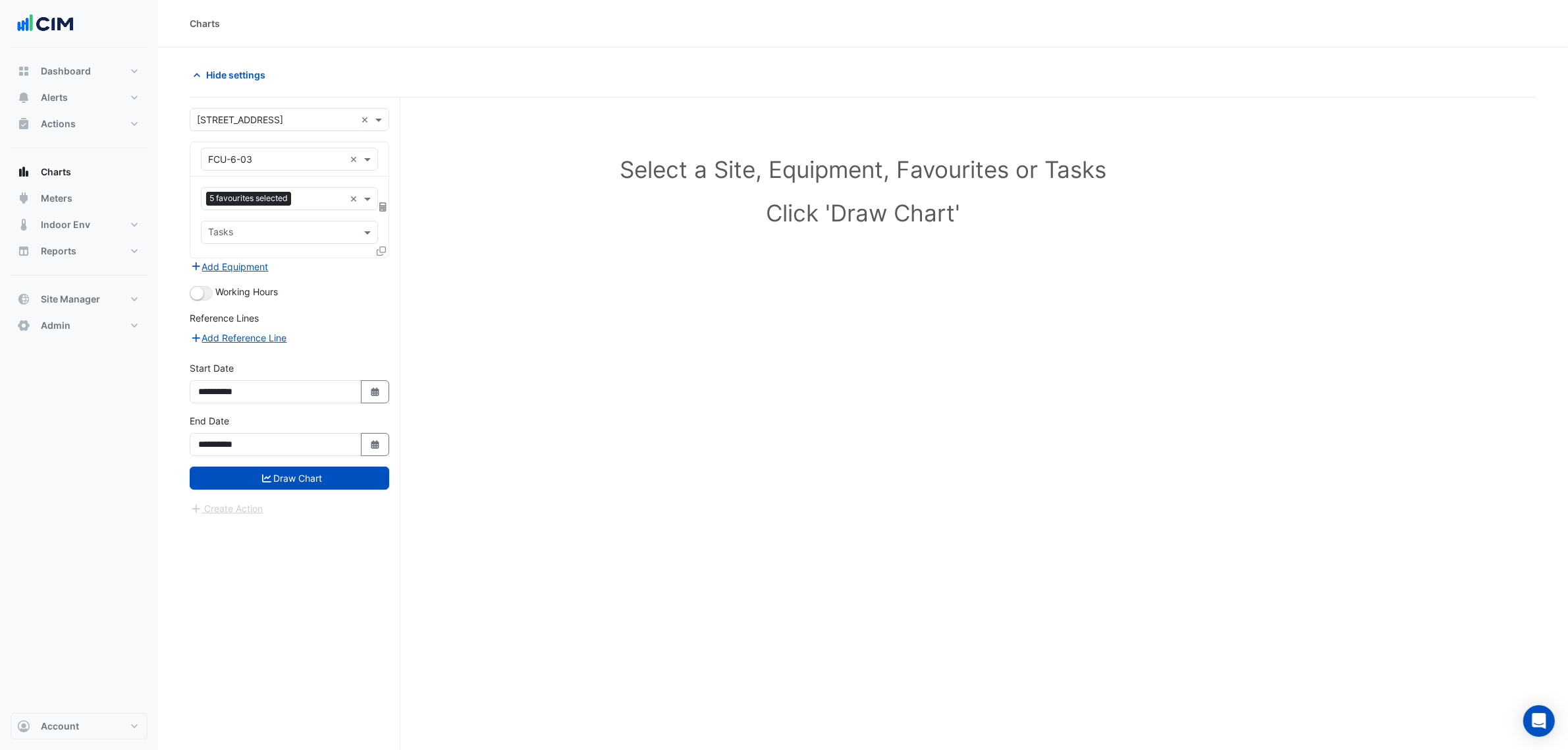
click at [194, 301] on form "**********" at bounding box center [289, 312] width 199 height 408
click at [199, 293] on small "button" at bounding box center [197, 293] width 13 height 13
click at [277, 472] on button "Draw Chart" at bounding box center [289, 478] width 199 height 23
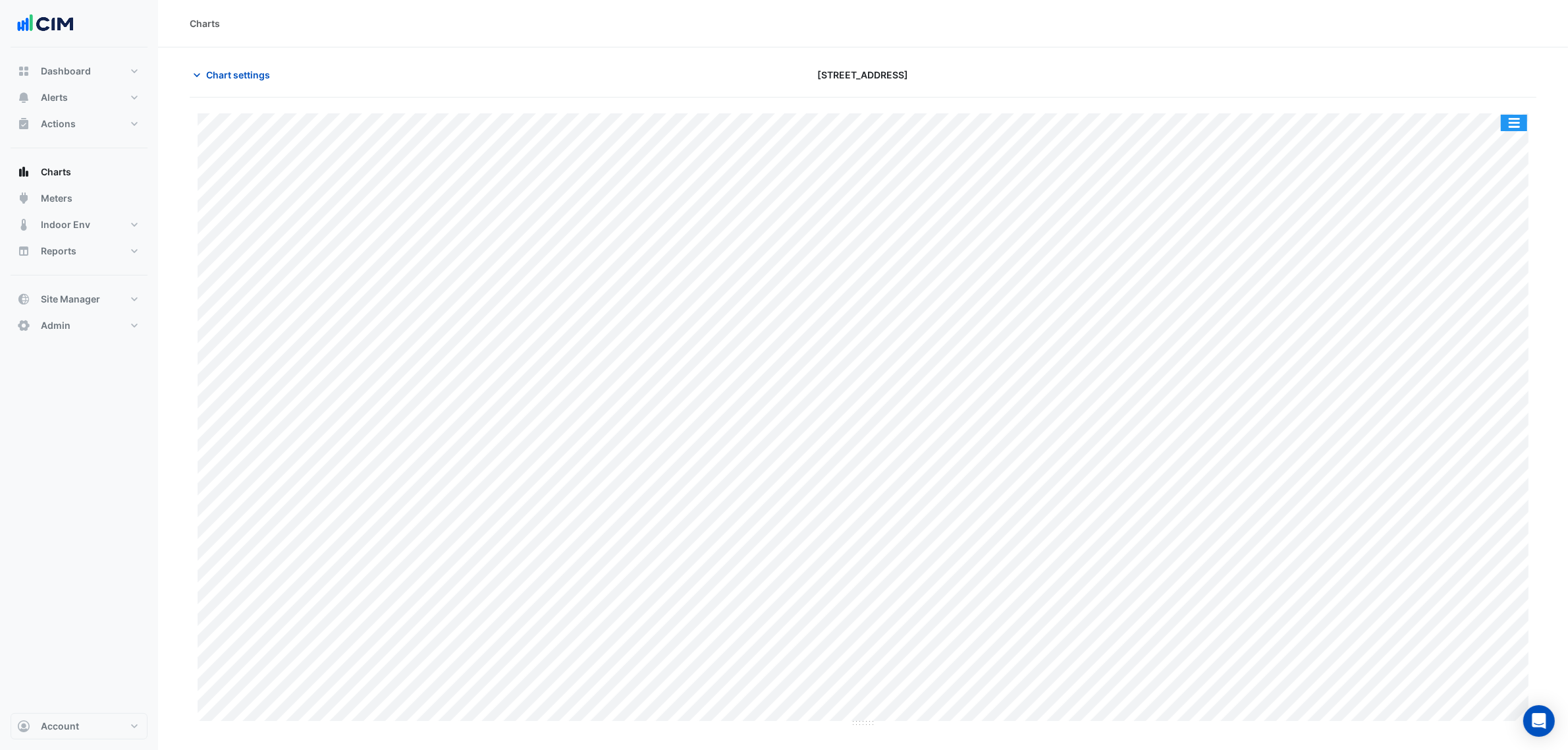
click at [1518, 118] on button "button" at bounding box center [1515, 123] width 27 height 16
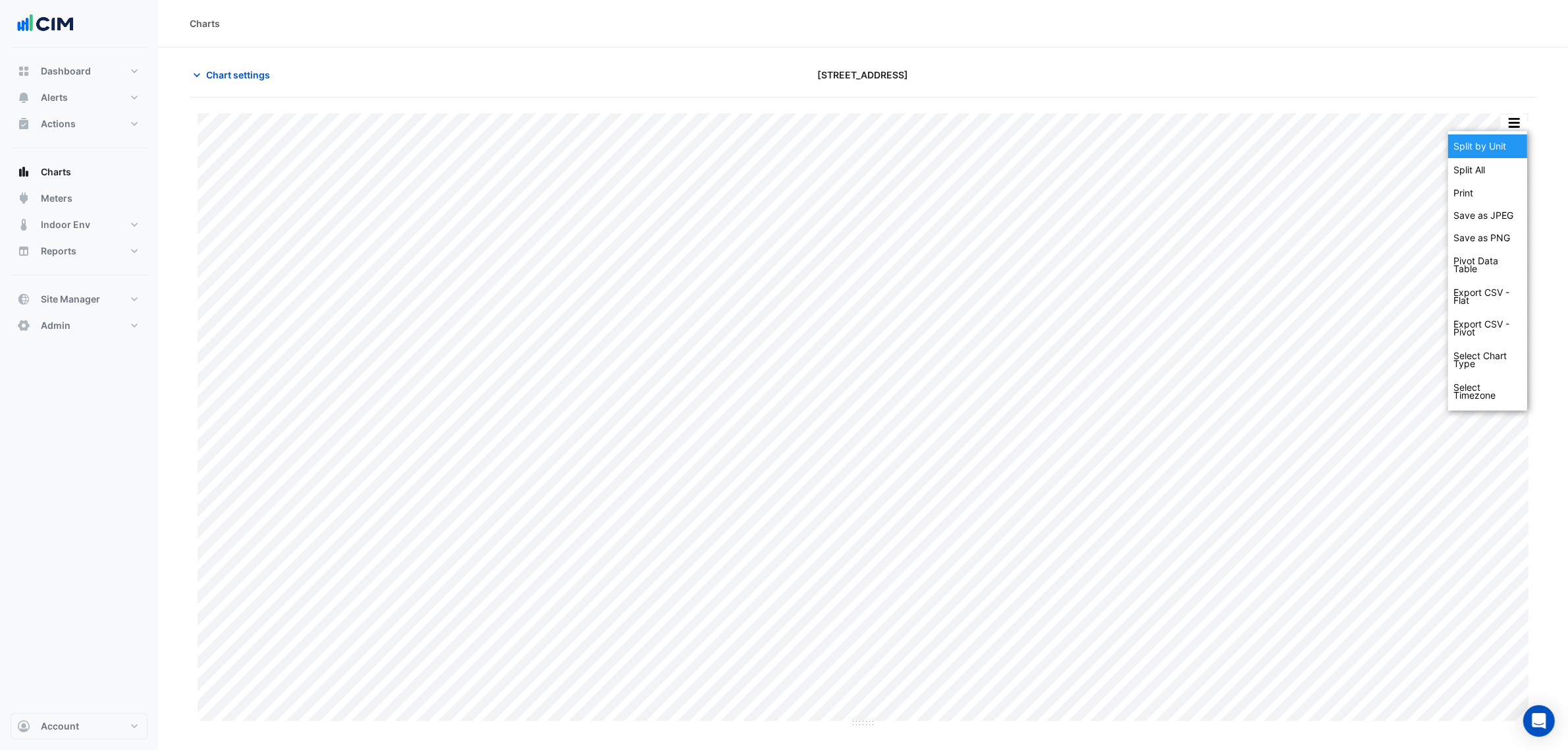
click at [1510, 145] on div "Split by Unit" at bounding box center [1487, 146] width 79 height 24
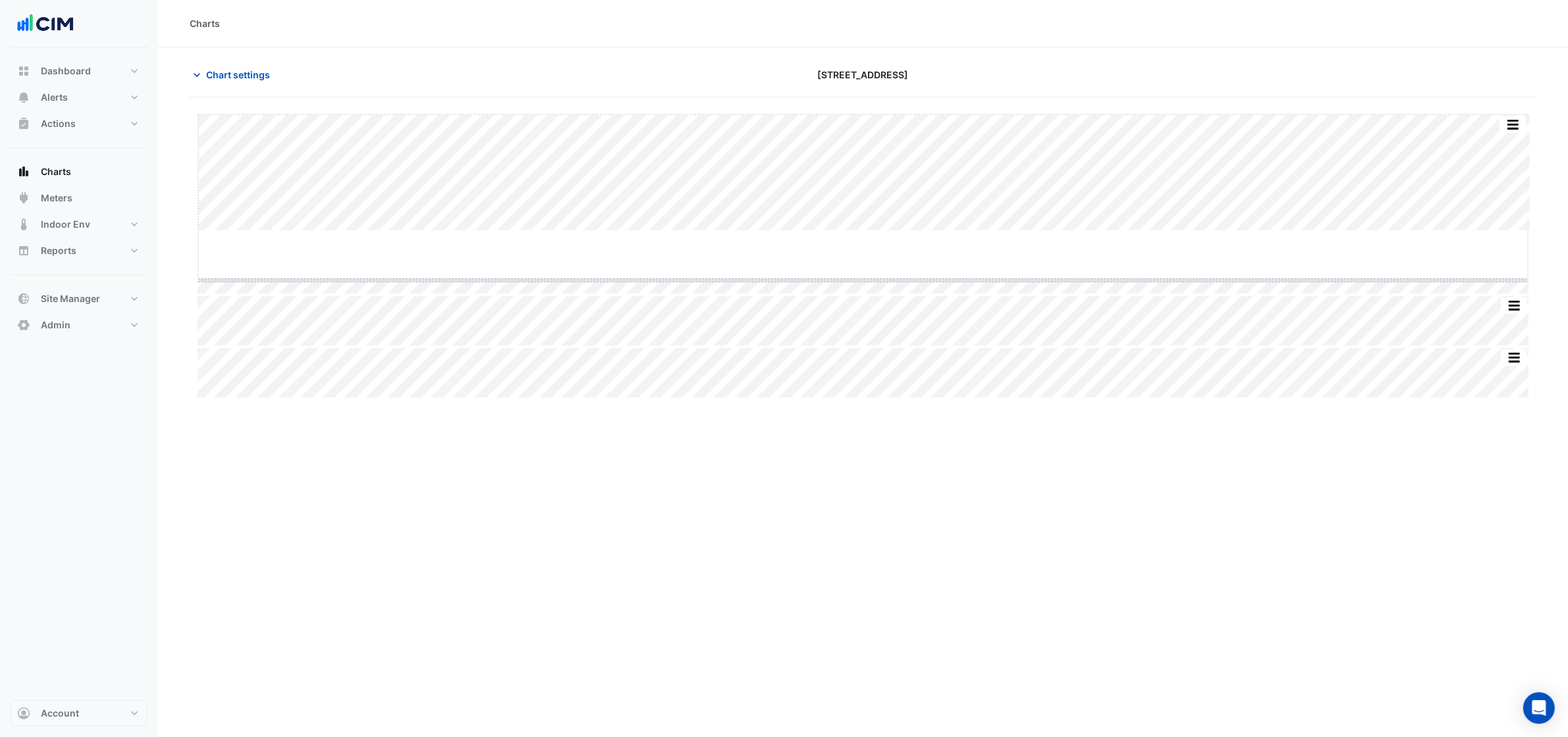
drag, startPoint x: 868, startPoint y: 231, endPoint x: 857, endPoint y: 425, distance: 194.3
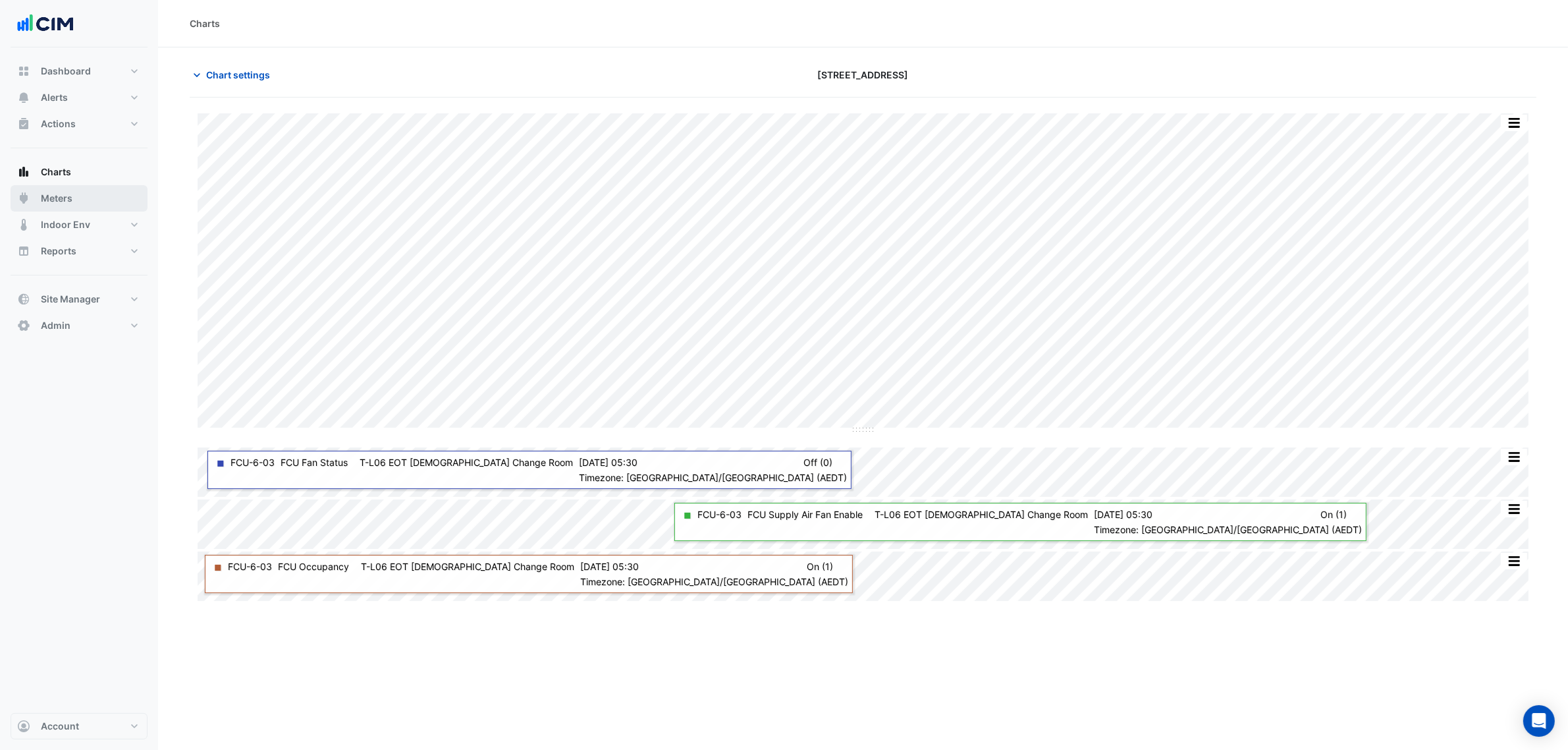
click at [75, 196] on button "Meters" at bounding box center [79, 199] width 137 height 27
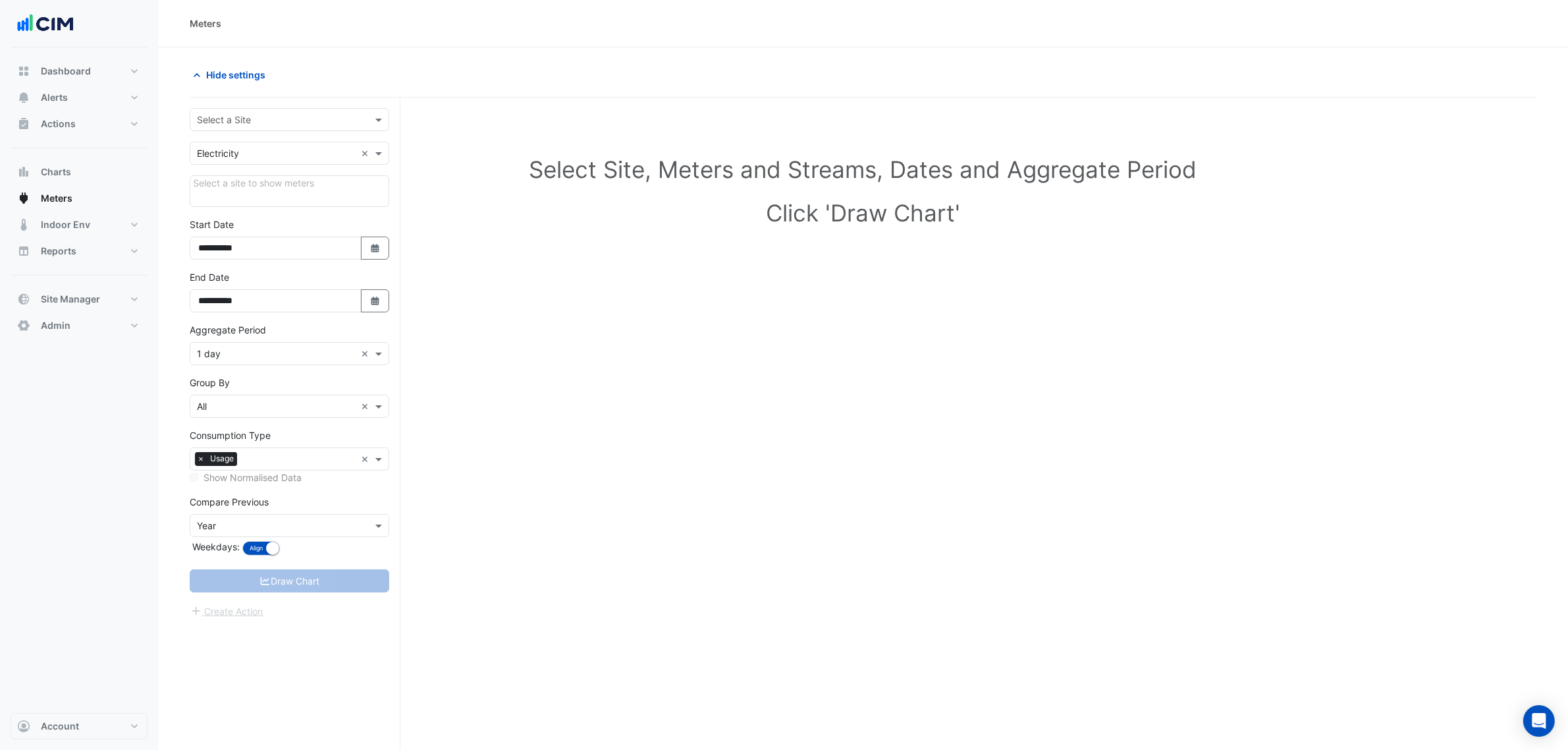
click at [244, 110] on div "Select a Site" at bounding box center [289, 119] width 199 height 23
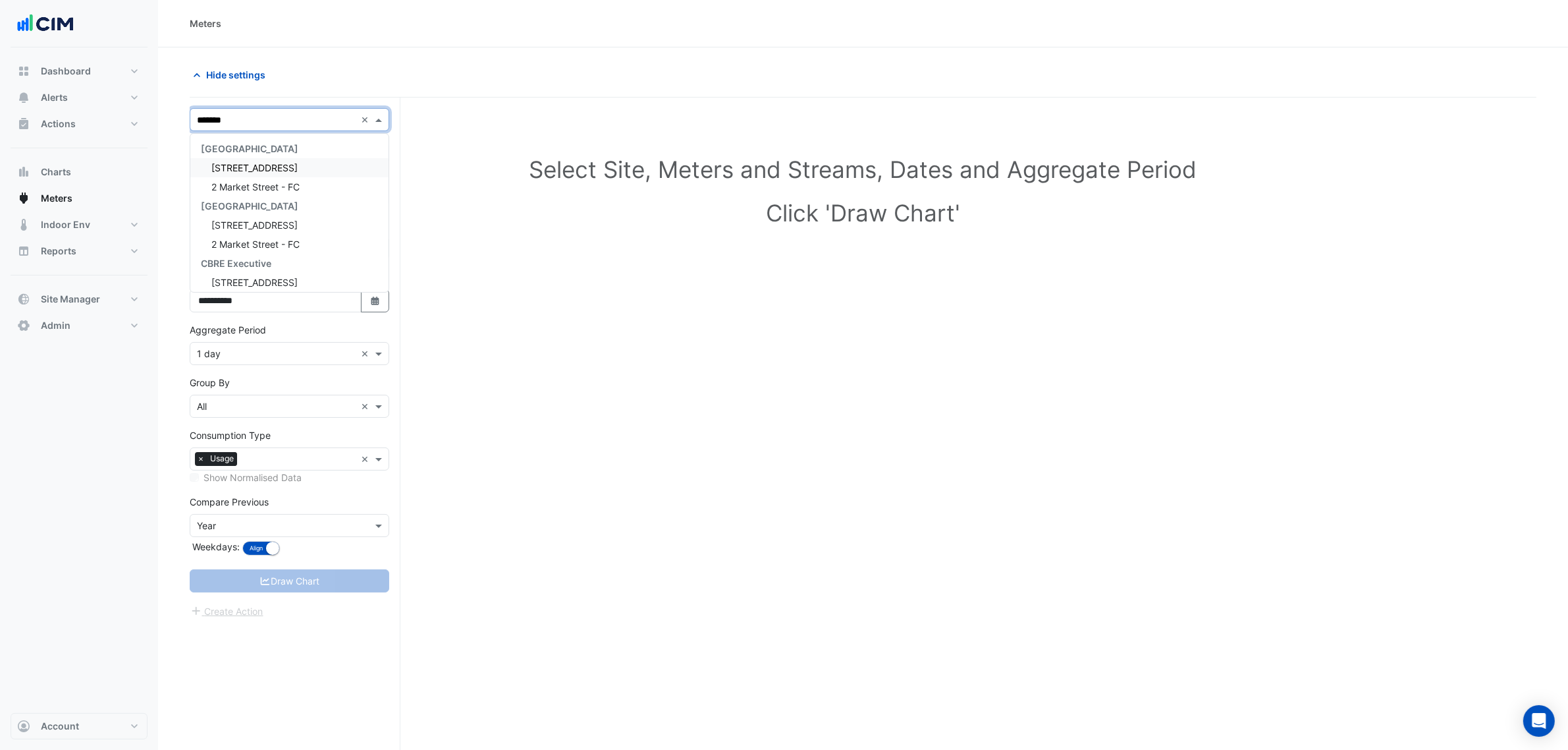
type input "********"
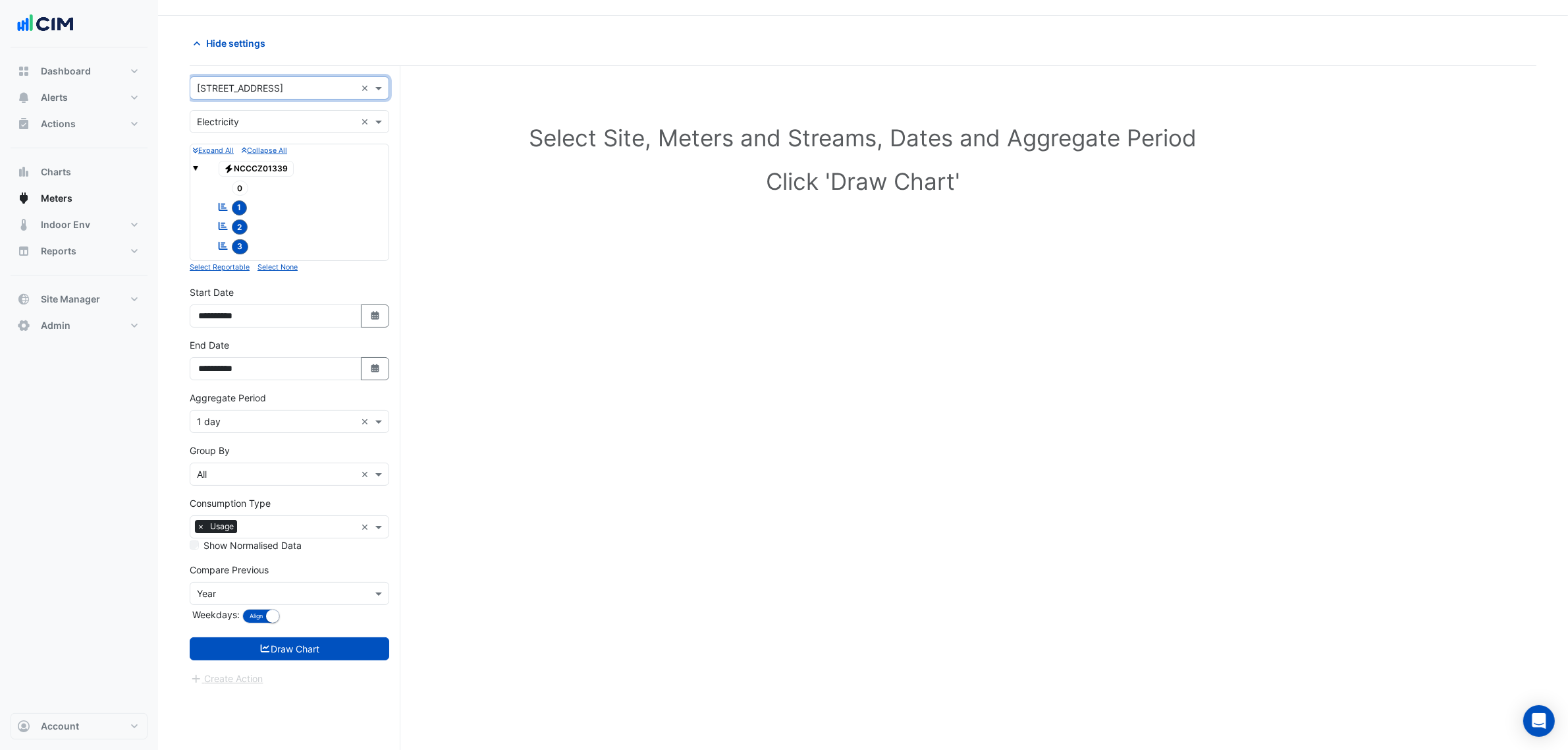
scroll to position [50, 0]
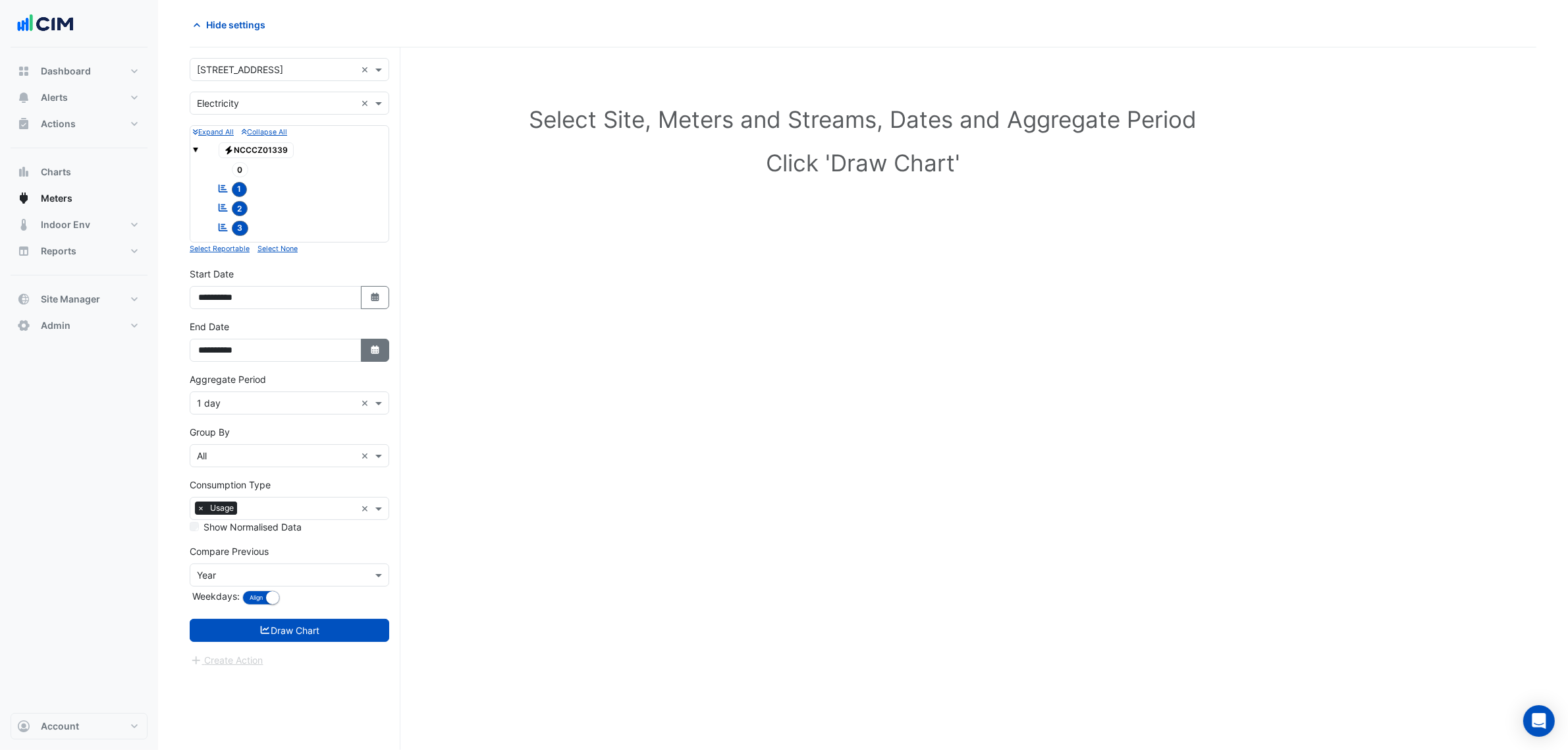
click at [370, 362] on button "Select Date" at bounding box center [375, 350] width 29 height 23
click at [349, 167] on div at bounding box center [338, 177] width 27 height 21
click at [343, 170] on button "Next month" at bounding box center [338, 177] width 16 height 21
select select "**"
click at [216, 261] on div "13" at bounding box center [212, 263] width 21 height 21
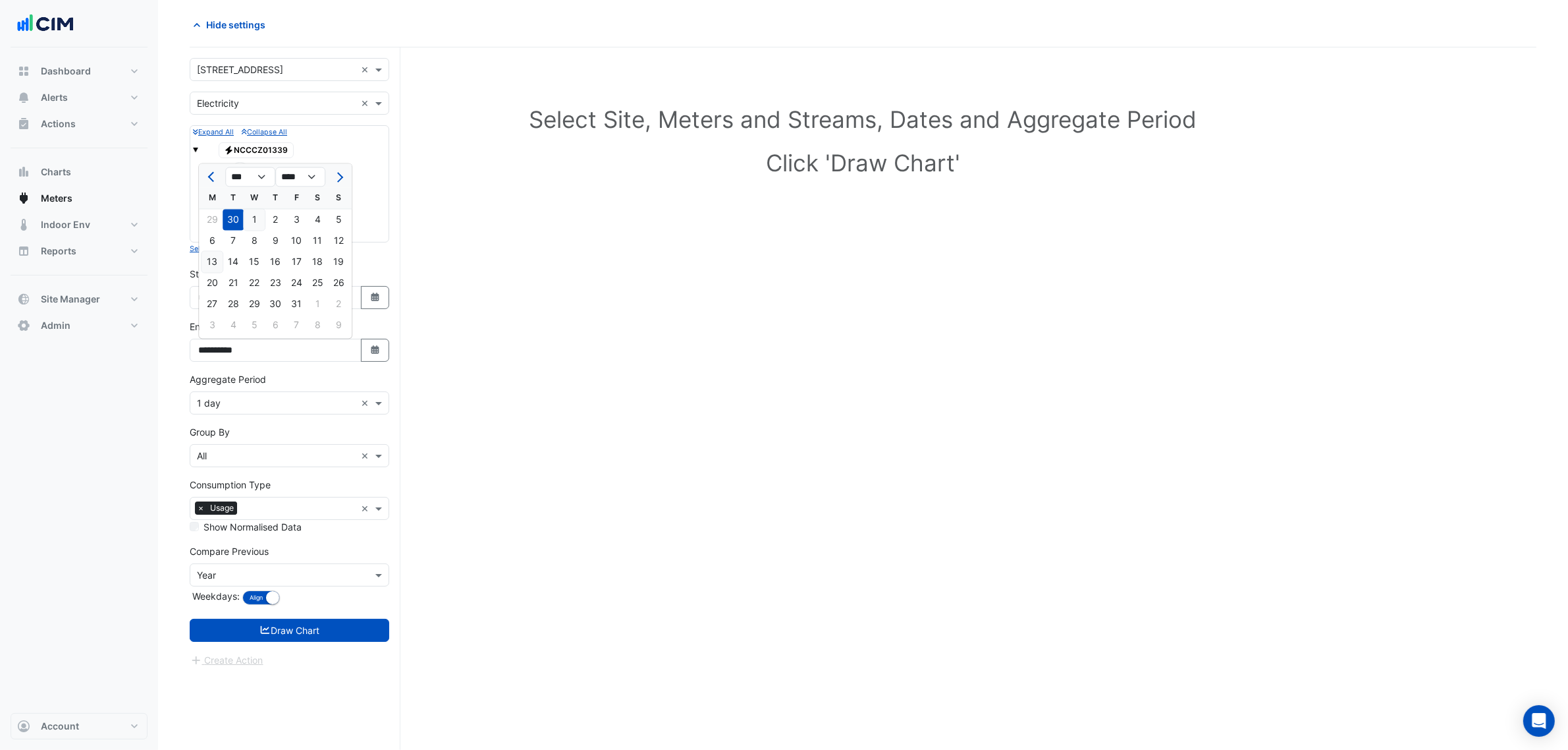
type input "**********"
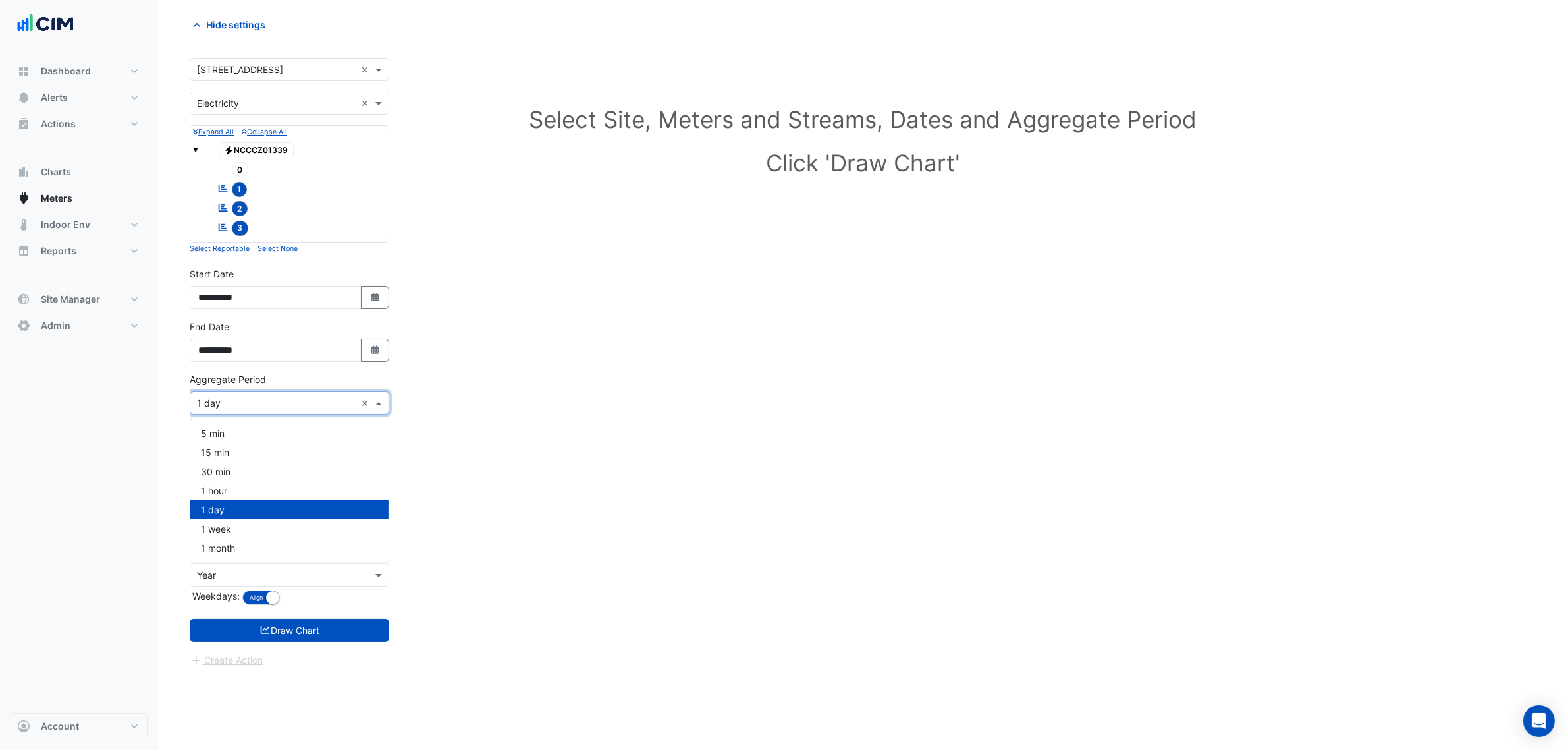
drag, startPoint x: 267, startPoint y: 395, endPoint x: 255, endPoint y: 442, distance: 48.5
click at [267, 396] on div "× 1 day ×" at bounding box center [289, 403] width 199 height 23
click at [244, 493] on div "1 hour" at bounding box center [289, 490] width 199 height 19
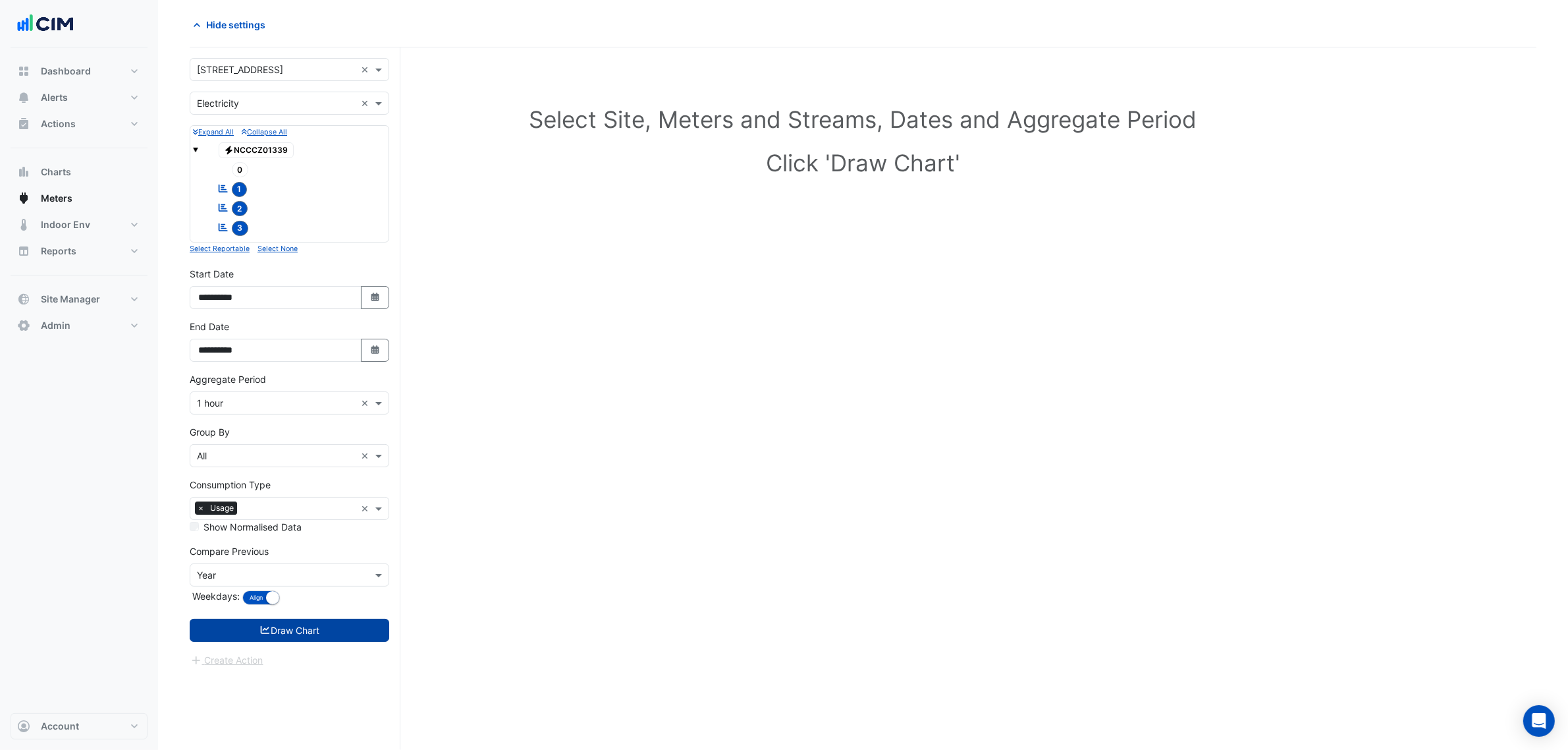
click at [316, 634] on button "Draw Chart" at bounding box center [289, 631] width 199 height 23
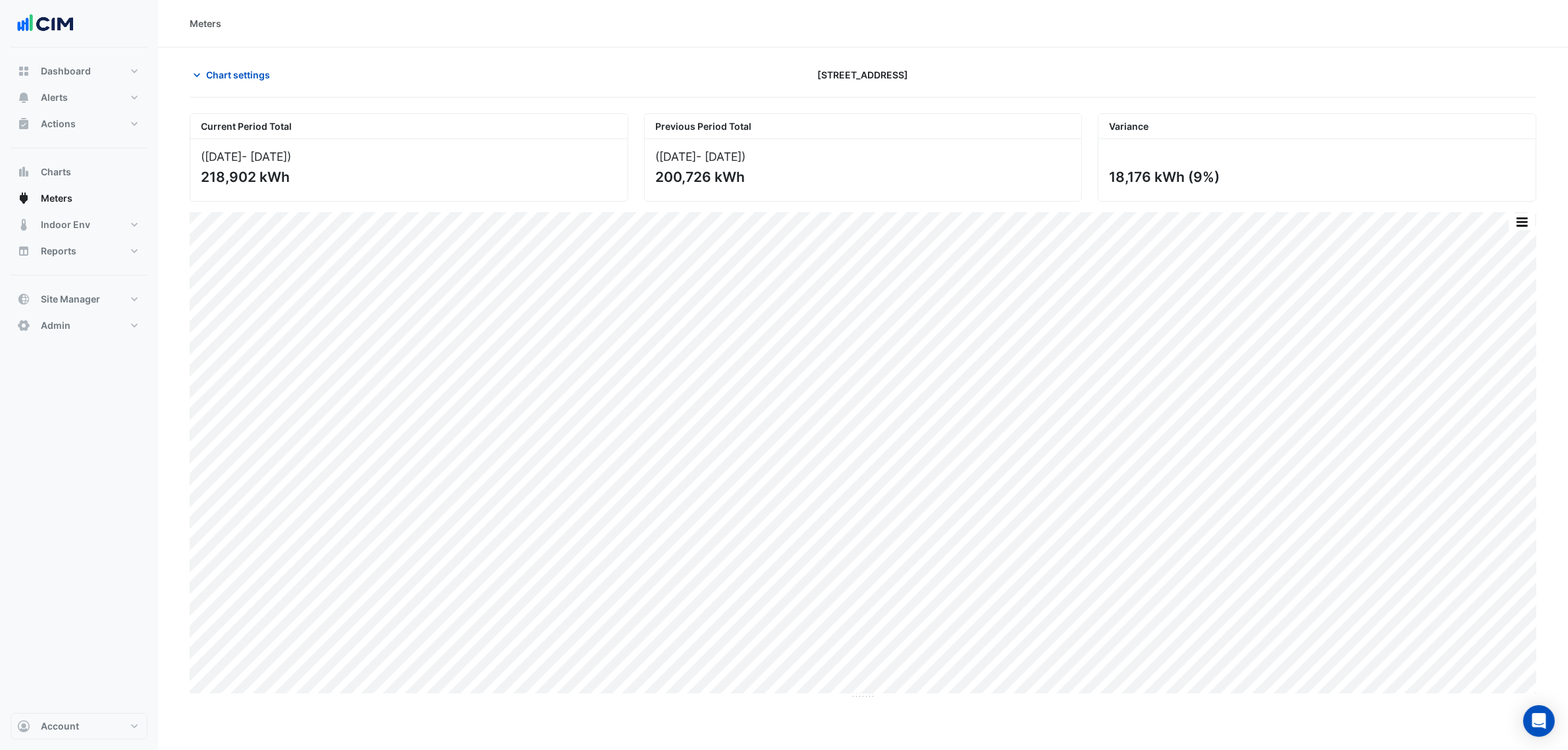
click at [1531, 218] on button "button" at bounding box center [1523, 222] width 27 height 16
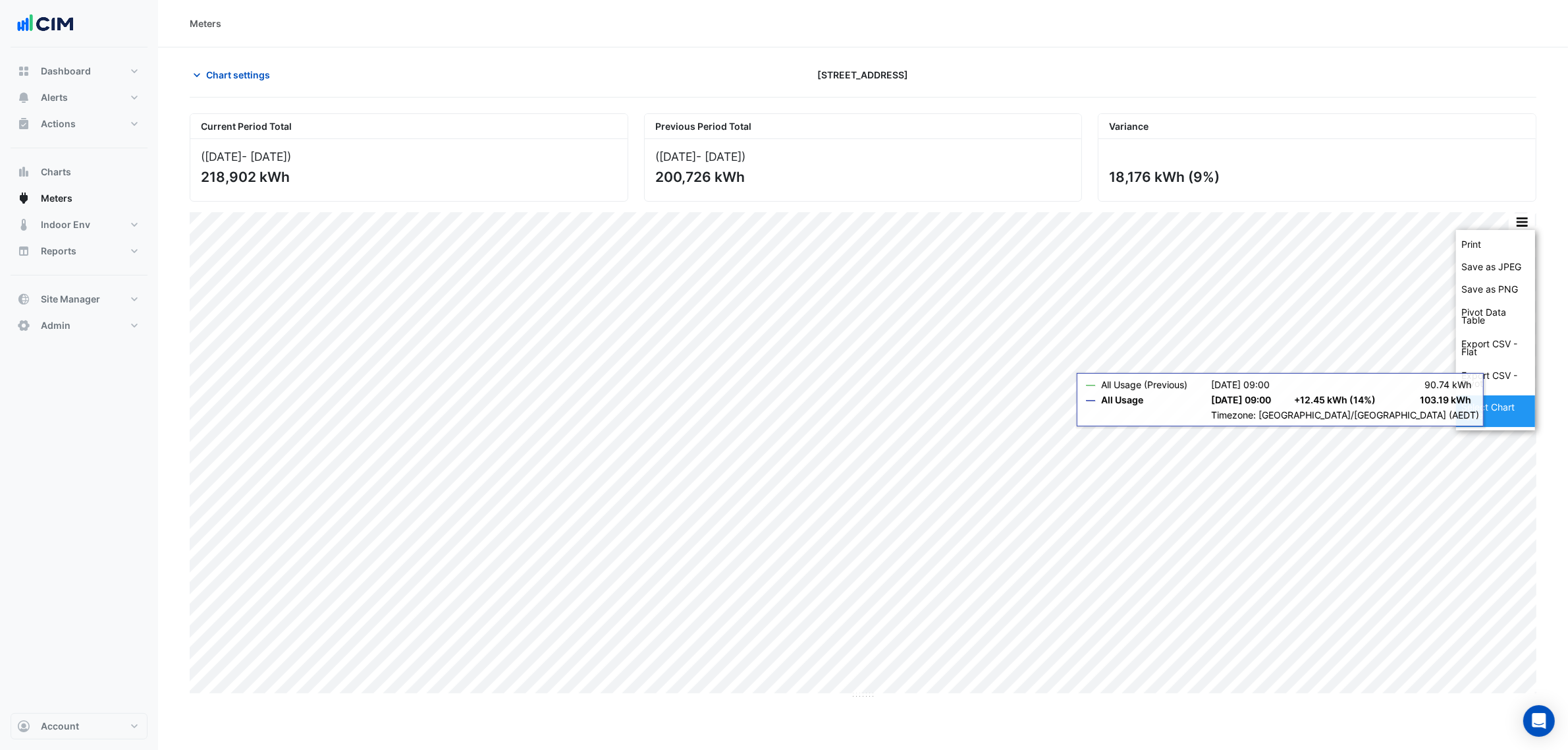
click at [1491, 424] on div "Select Chart Type" at bounding box center [1495, 412] width 79 height 32
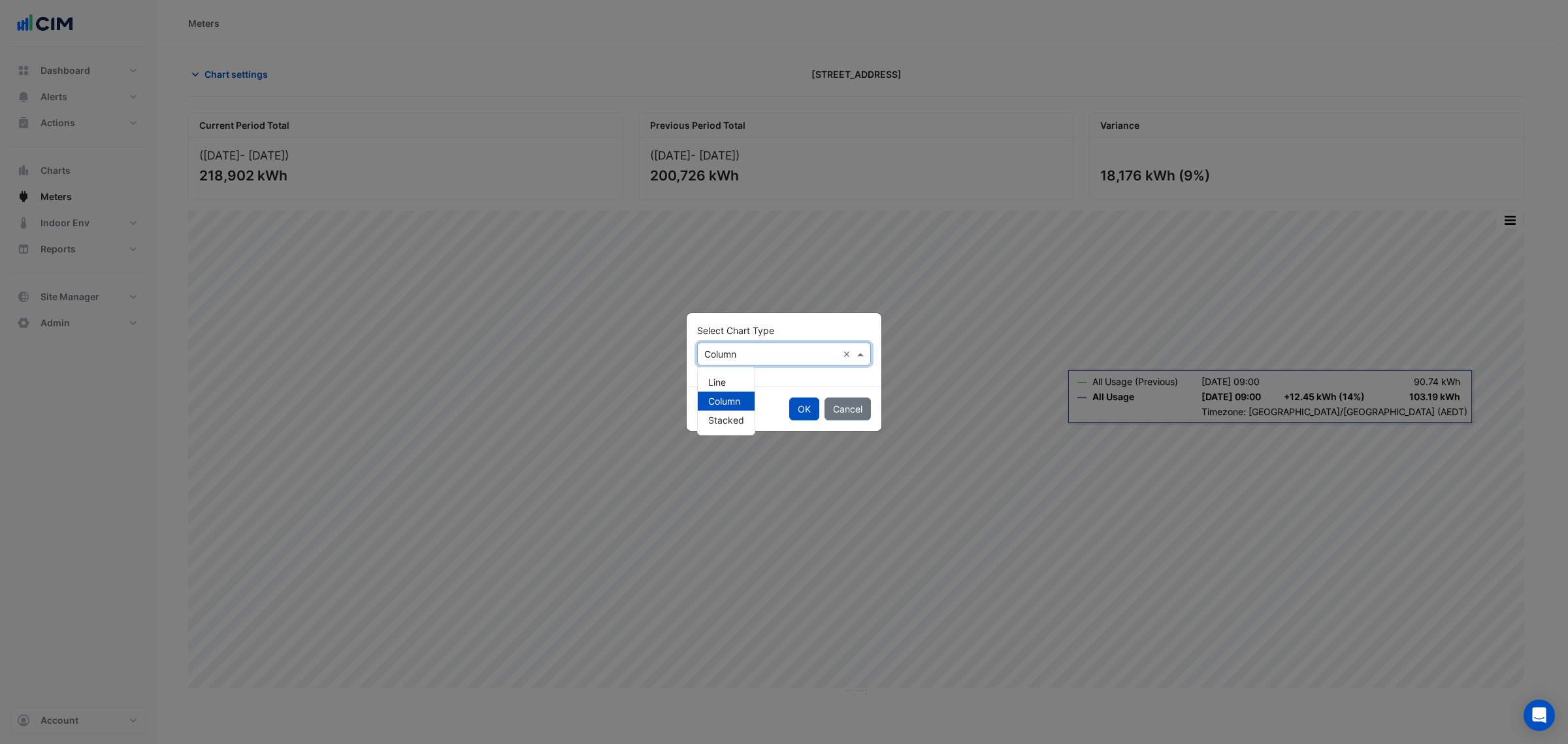
click at [723, 357] on input "text" at bounding box center [770, 354] width 133 height 14
click at [717, 376] on span "Line" at bounding box center [717, 382] width 18 height 11
click at [799, 403] on button "OK" at bounding box center [804, 409] width 30 height 23
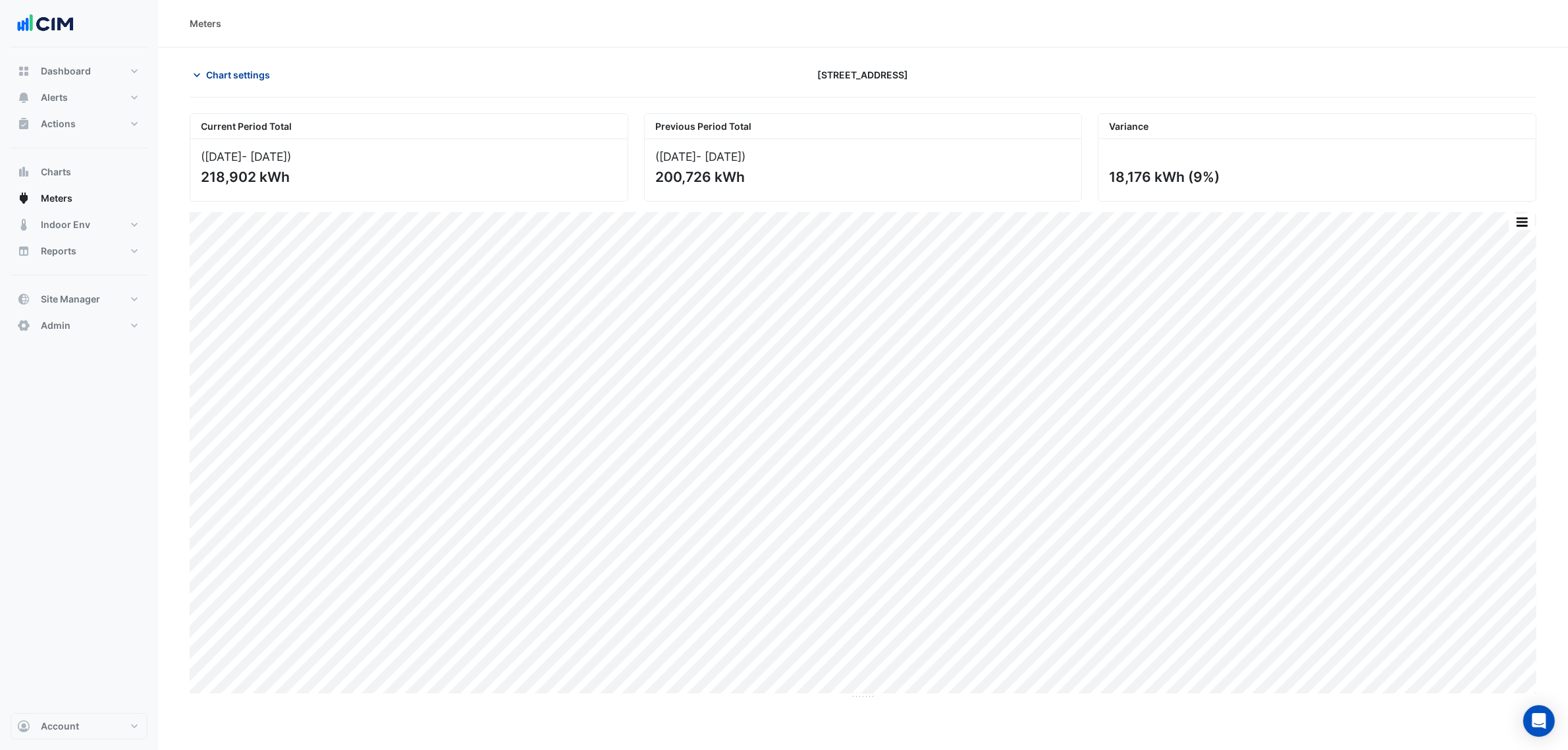
click at [262, 83] on button "Chart settings" at bounding box center [234, 75] width 89 height 23
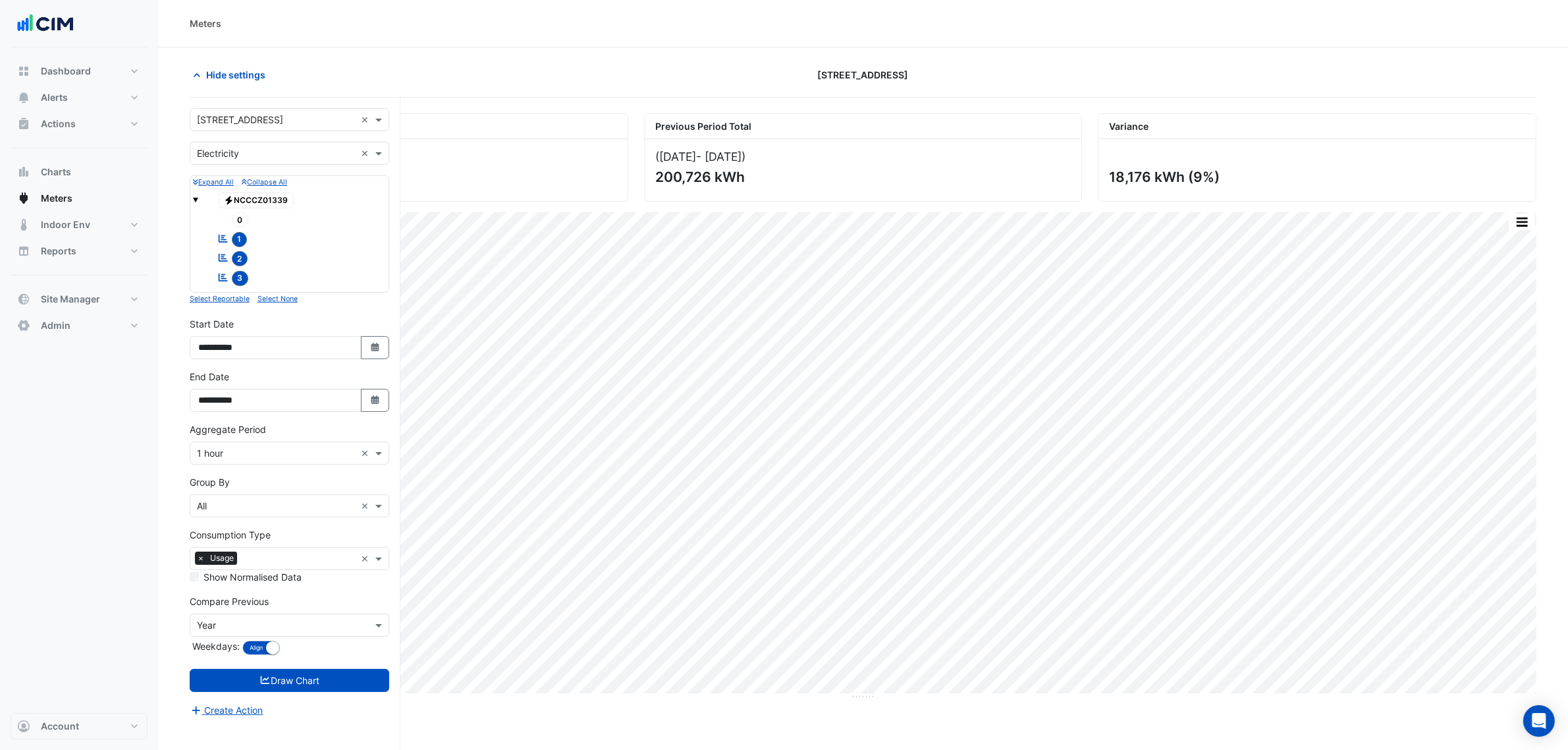
click at [209, 170] on form "× 2 Market Street × × Electricity × Expand All Collapse All Electricity NCCCZ01…" at bounding box center [289, 412] width 199 height 609
click at [225, 156] on input "text" at bounding box center [276, 154] width 158 height 14
click at [226, 218] on span "Water" at bounding box center [214, 220] width 25 height 12
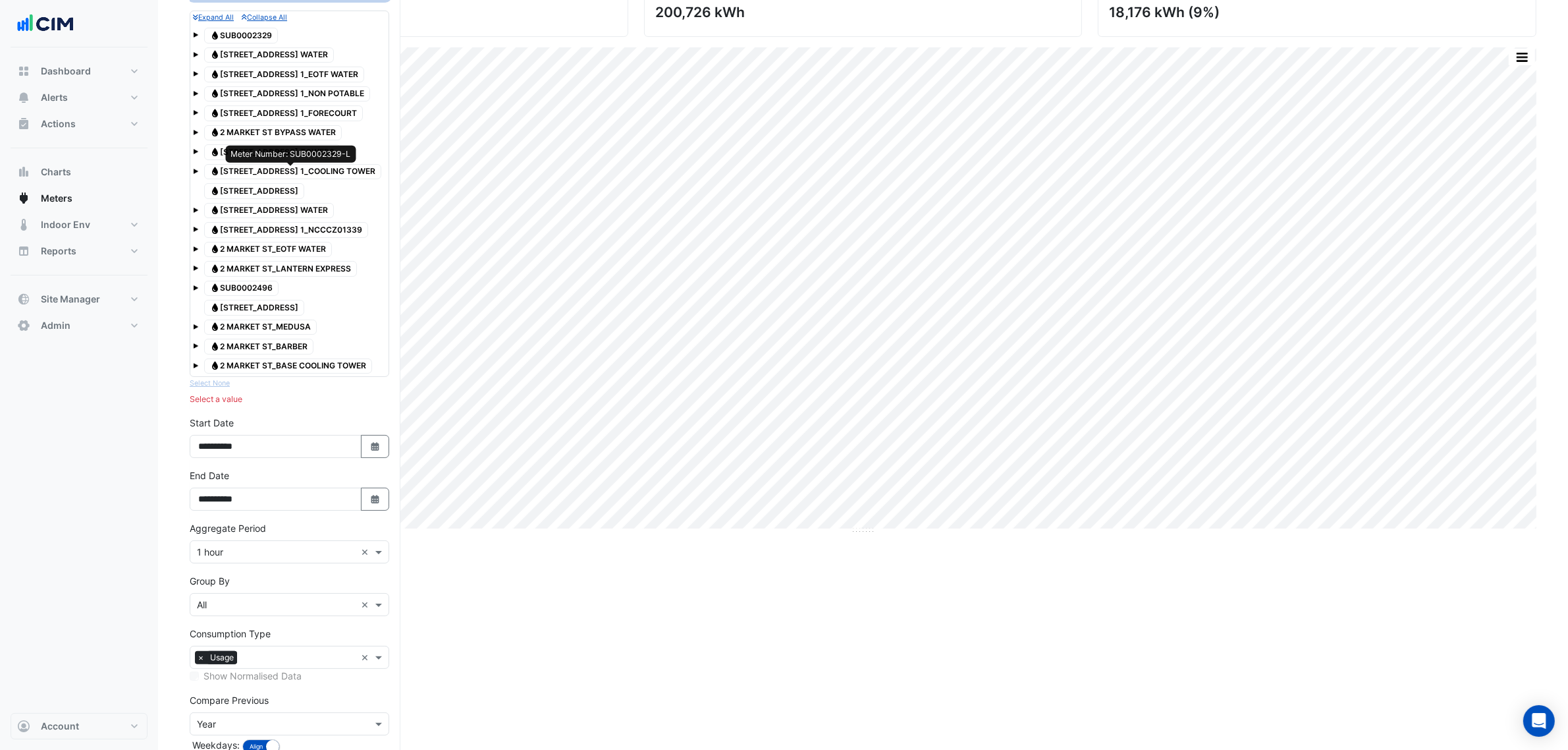
scroll to position [82, 0]
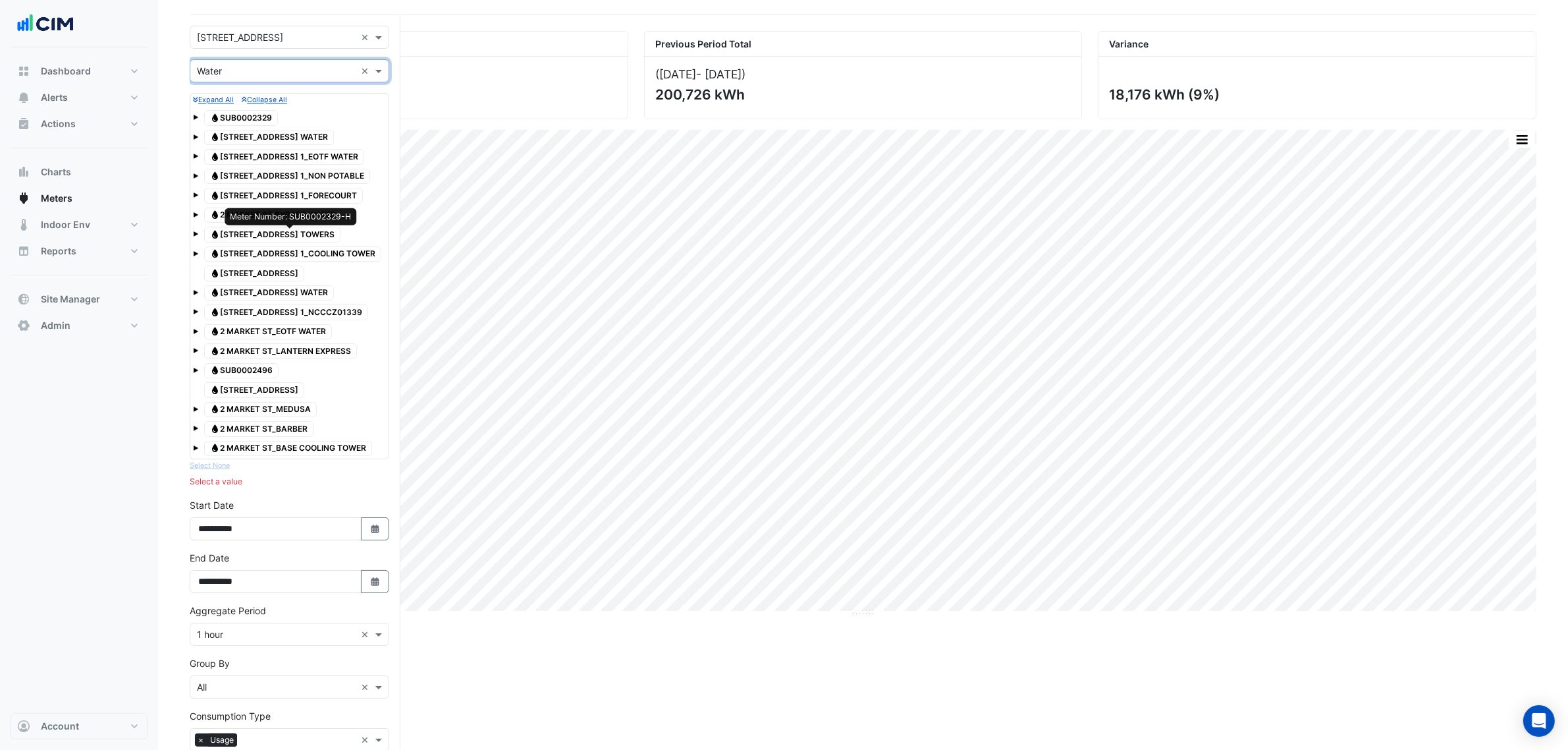
drag, startPoint x: 350, startPoint y: 229, endPoint x: 350, endPoint y: 246, distance: 17.0
click at [340, 232] on span "Water 2 MARKET STREET_COOLING TOWERS" at bounding box center [272, 234] width 136 height 16
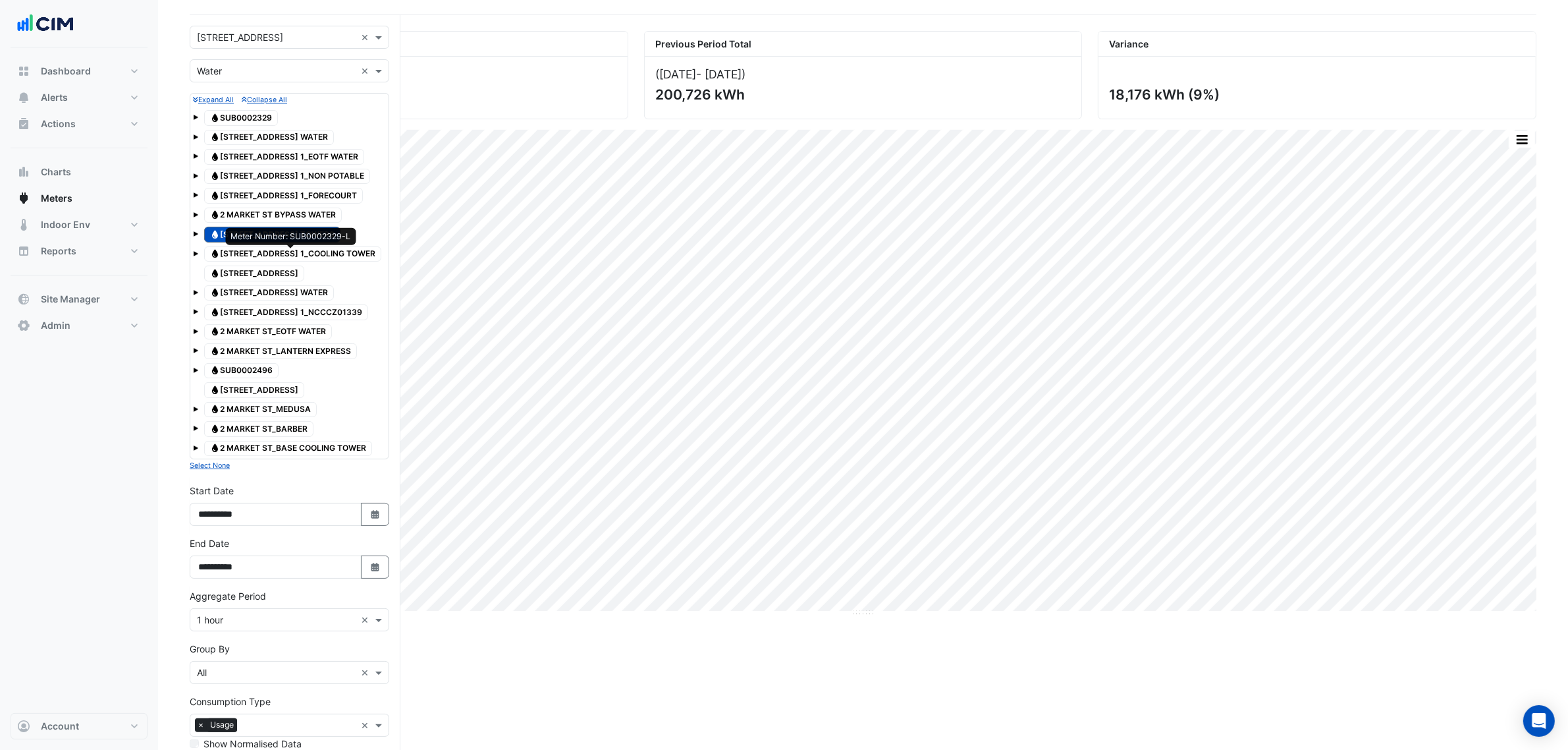
click at [351, 250] on span "Water 2 MARKET STREET 1_COOLING TOWER" at bounding box center [292, 255] width 177 height 16
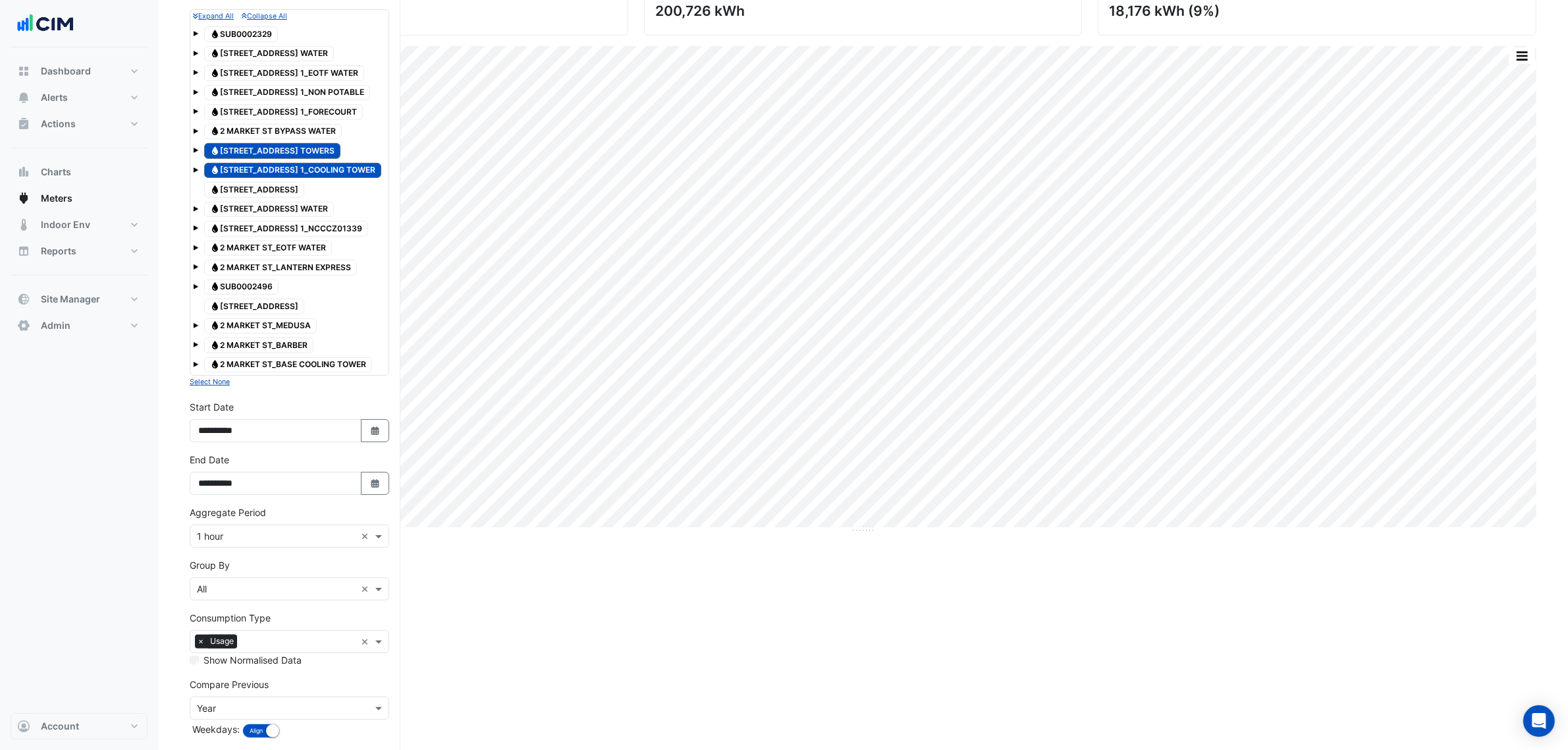
scroll to position [234, 0]
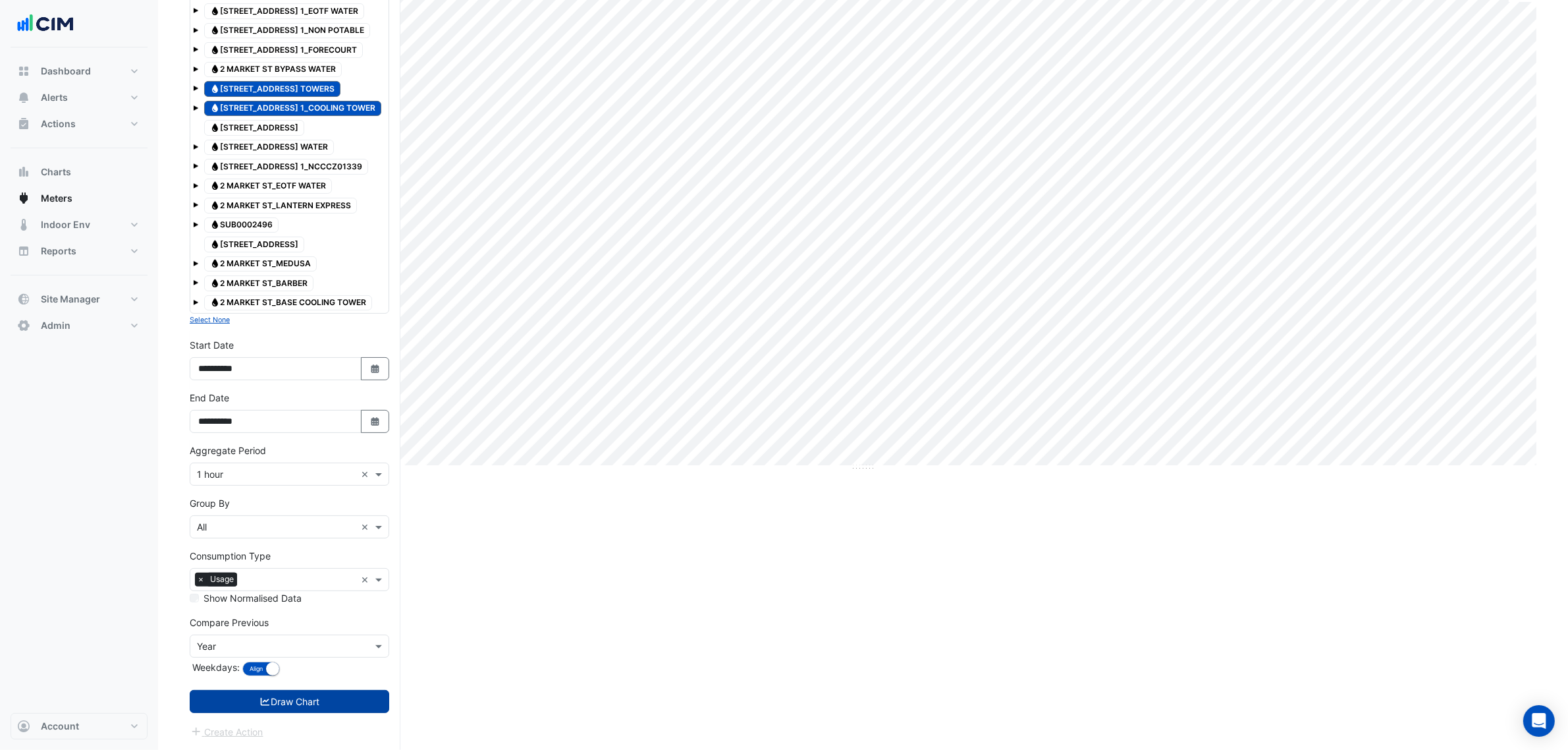
click at [324, 696] on button "Draw Chart" at bounding box center [289, 701] width 199 height 23
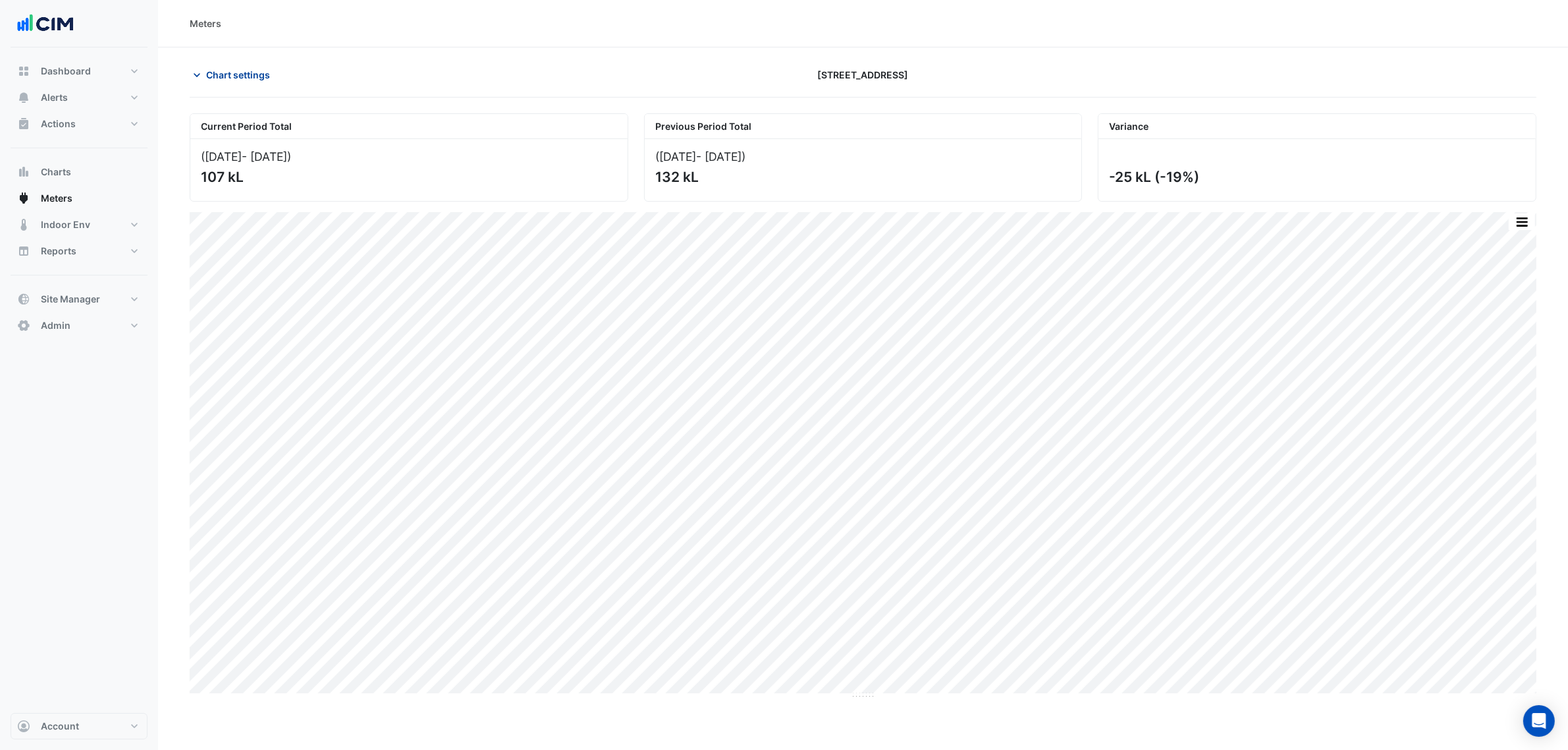
click at [229, 83] on button "Chart settings" at bounding box center [234, 75] width 89 height 23
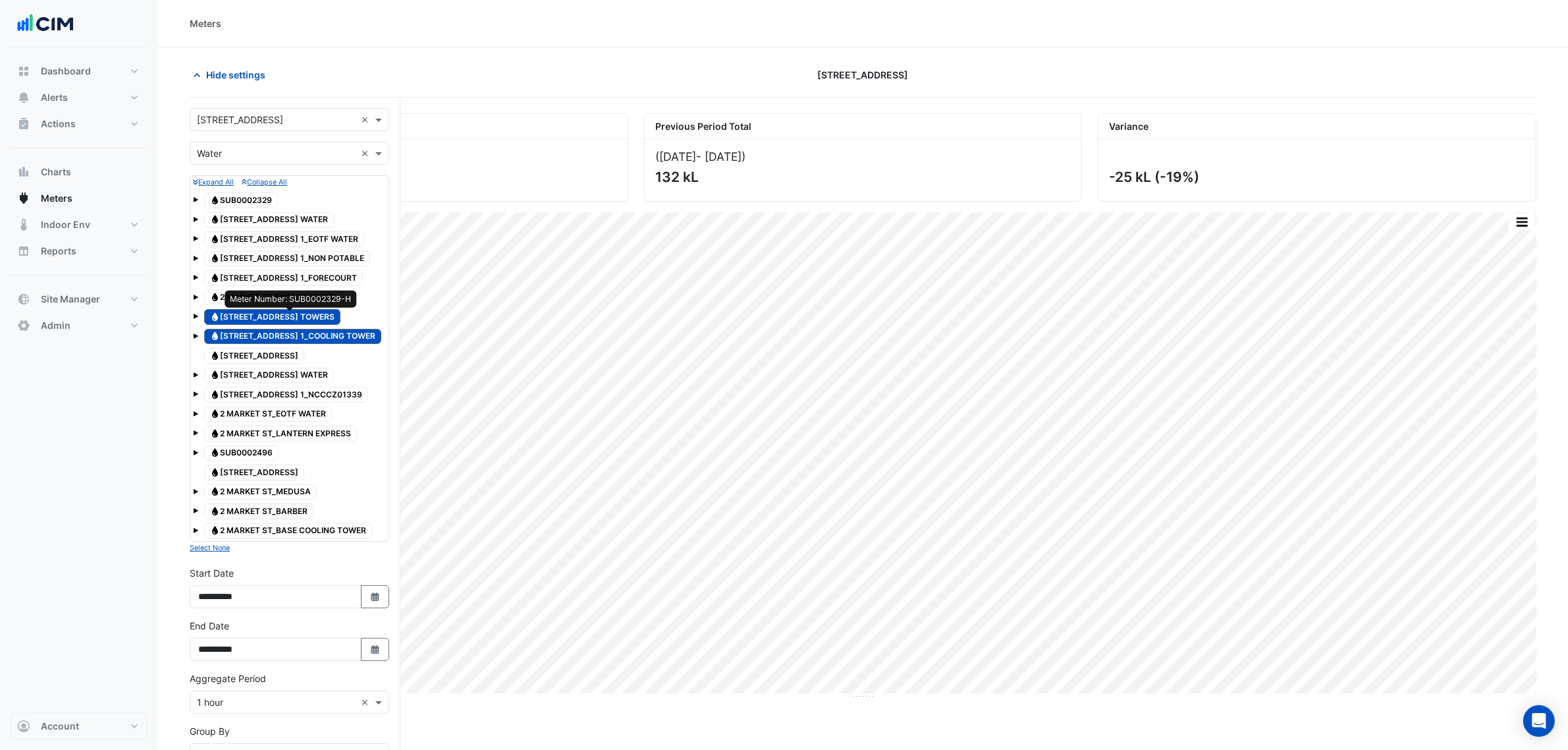
click at [340, 322] on span "Water 2 MARKET STREET_COOLING TOWERS" at bounding box center [272, 317] width 136 height 16
click at [345, 338] on span "Water 2 MARKET STREET 1_COOLING TOWER" at bounding box center [292, 337] width 177 height 16
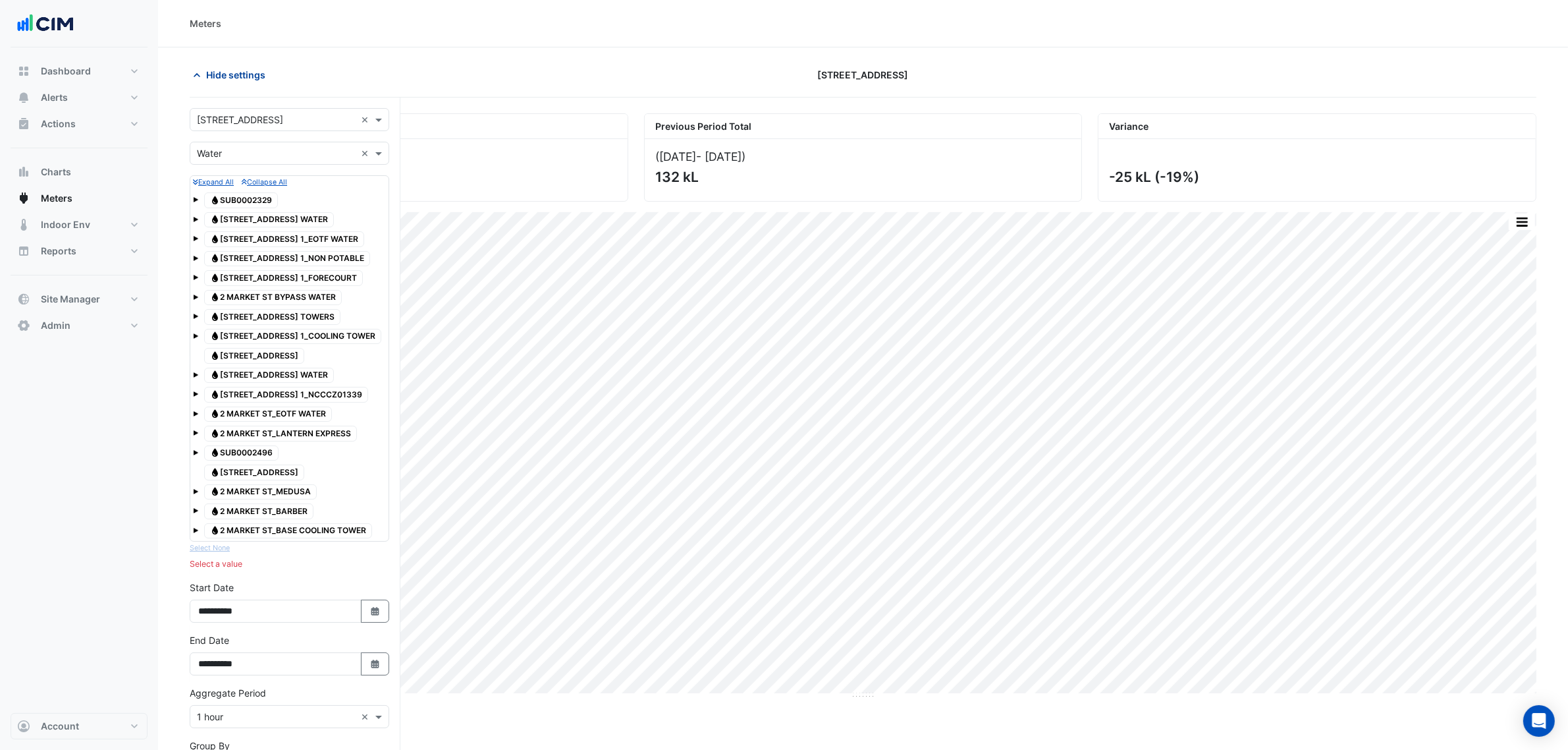
click at [211, 69] on span "Hide settings" at bounding box center [236, 75] width 60 height 14
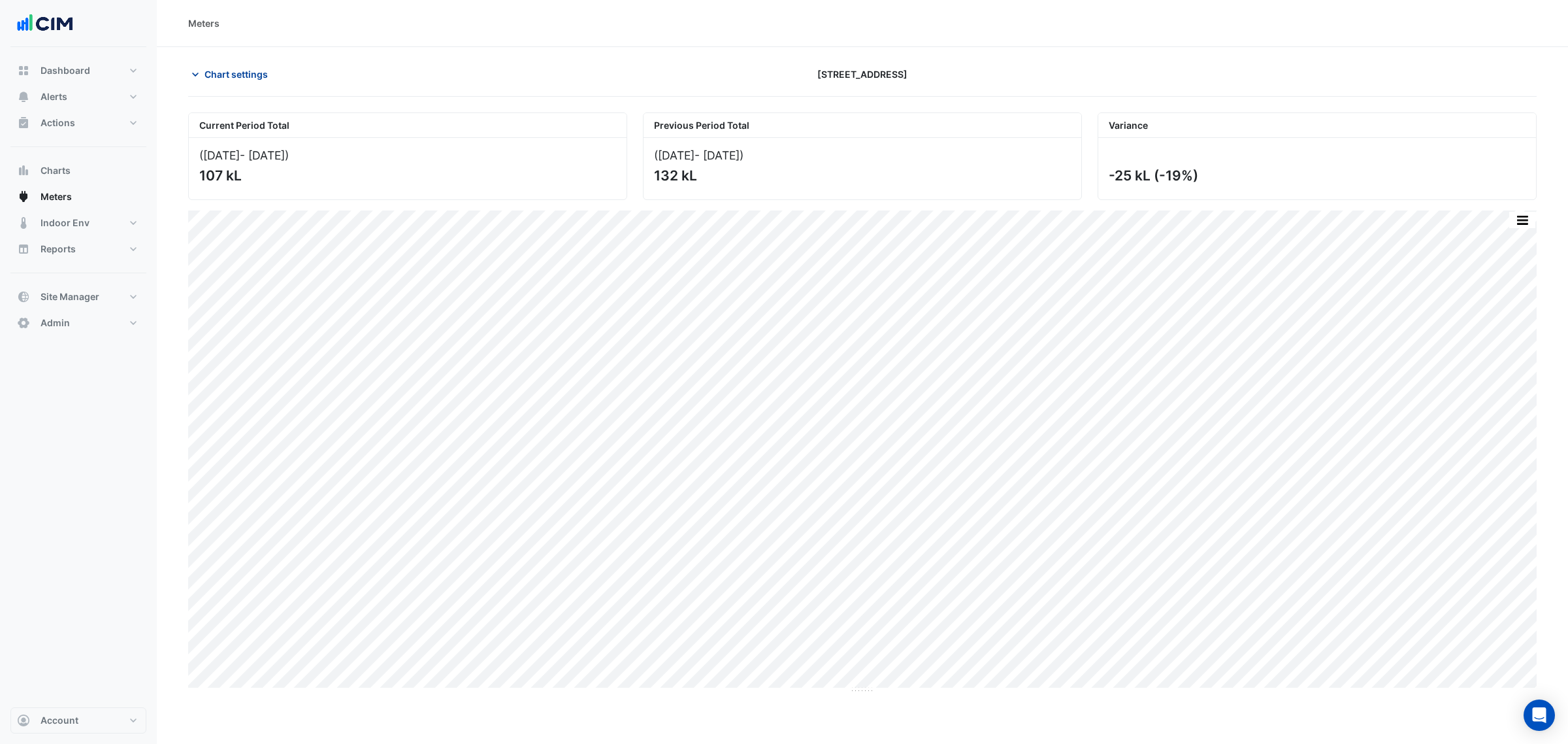
click at [242, 84] on button "Chart settings" at bounding box center [232, 74] width 88 height 23
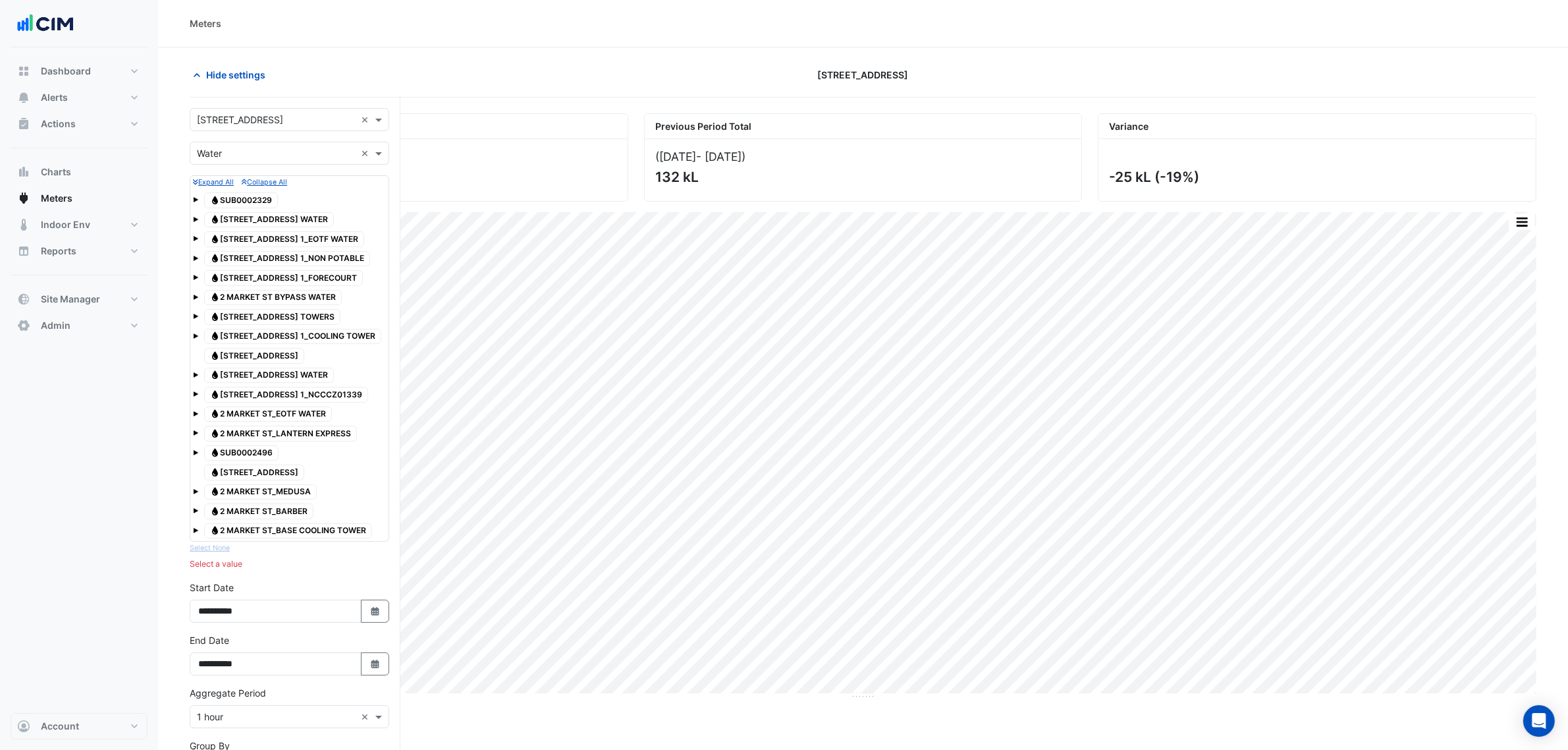
click at [193, 199] on span at bounding box center [196, 200] width 5 height 5
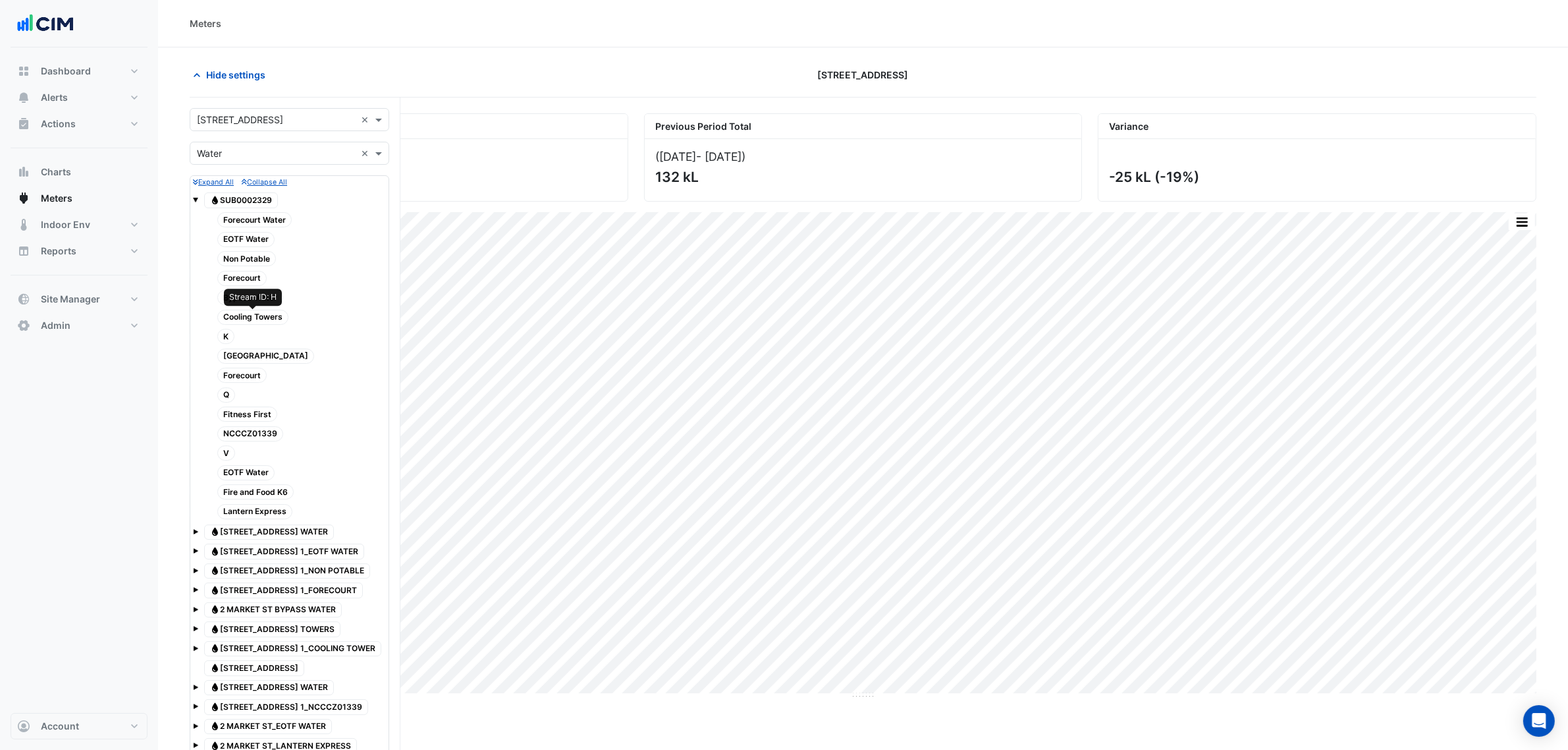
click at [260, 316] on span "Cooling Towers" at bounding box center [253, 317] width 71 height 15
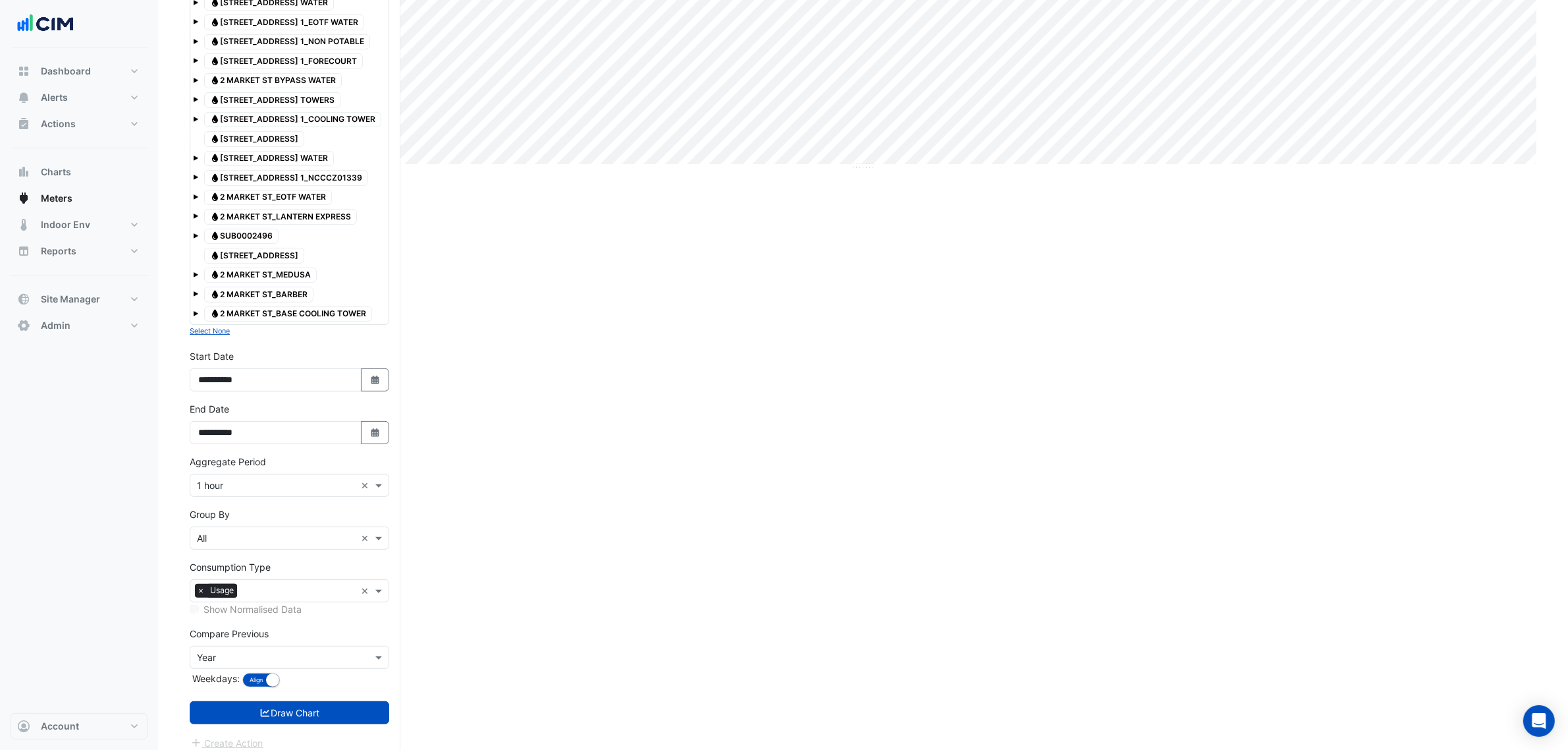
scroll to position [545, 0]
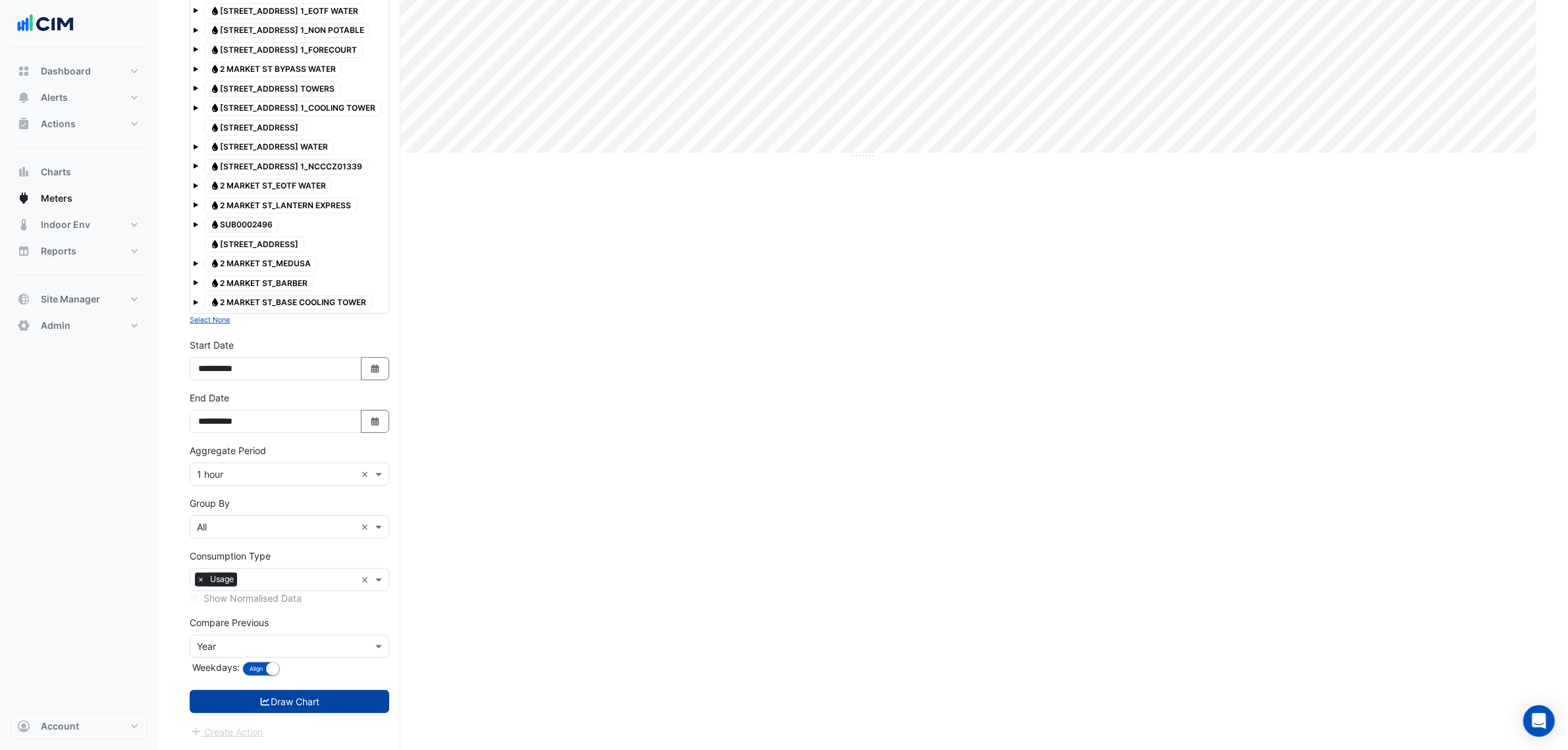
click at [330, 702] on button "Draw Chart" at bounding box center [289, 701] width 199 height 23
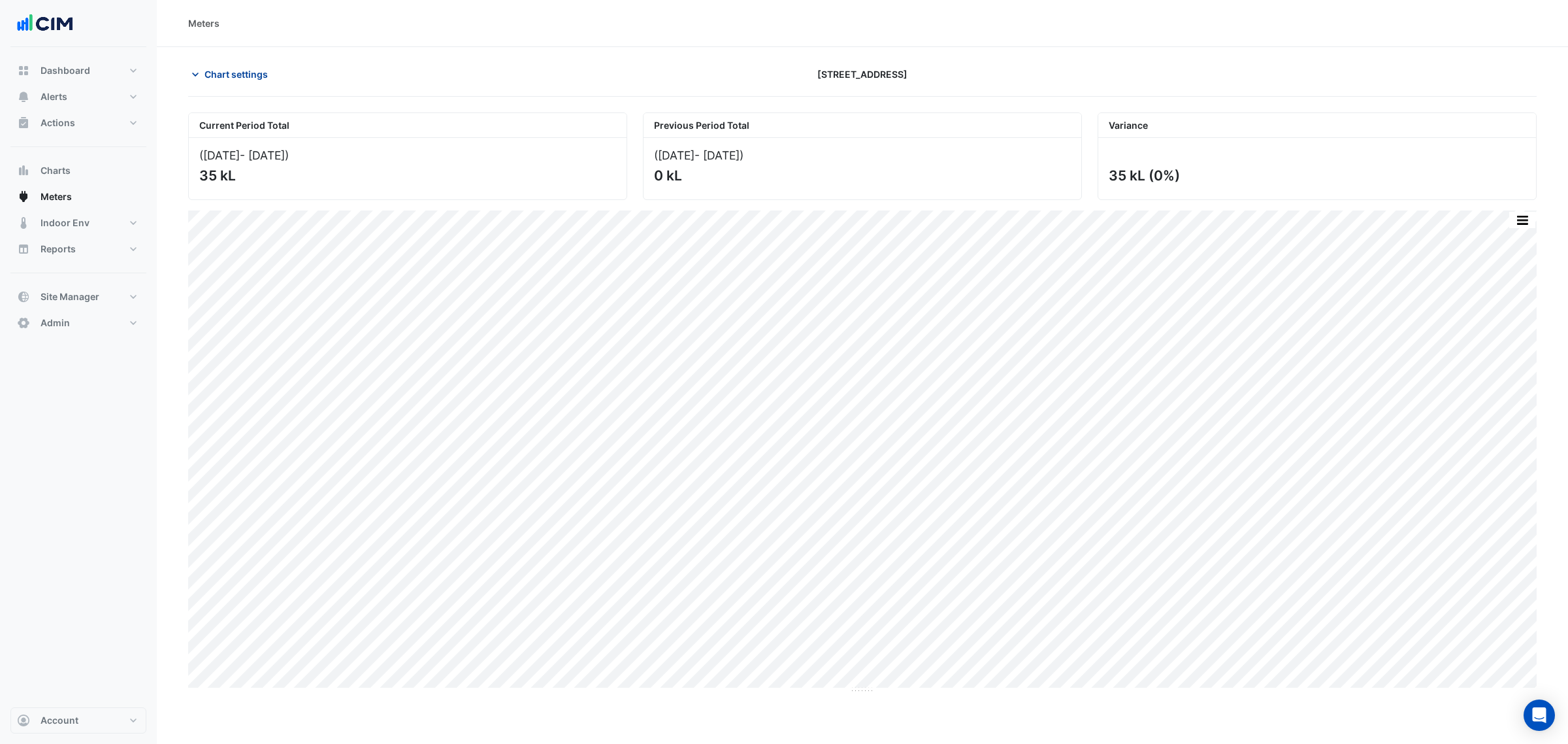
click at [255, 77] on span "Chart settings" at bounding box center [237, 74] width 64 height 14
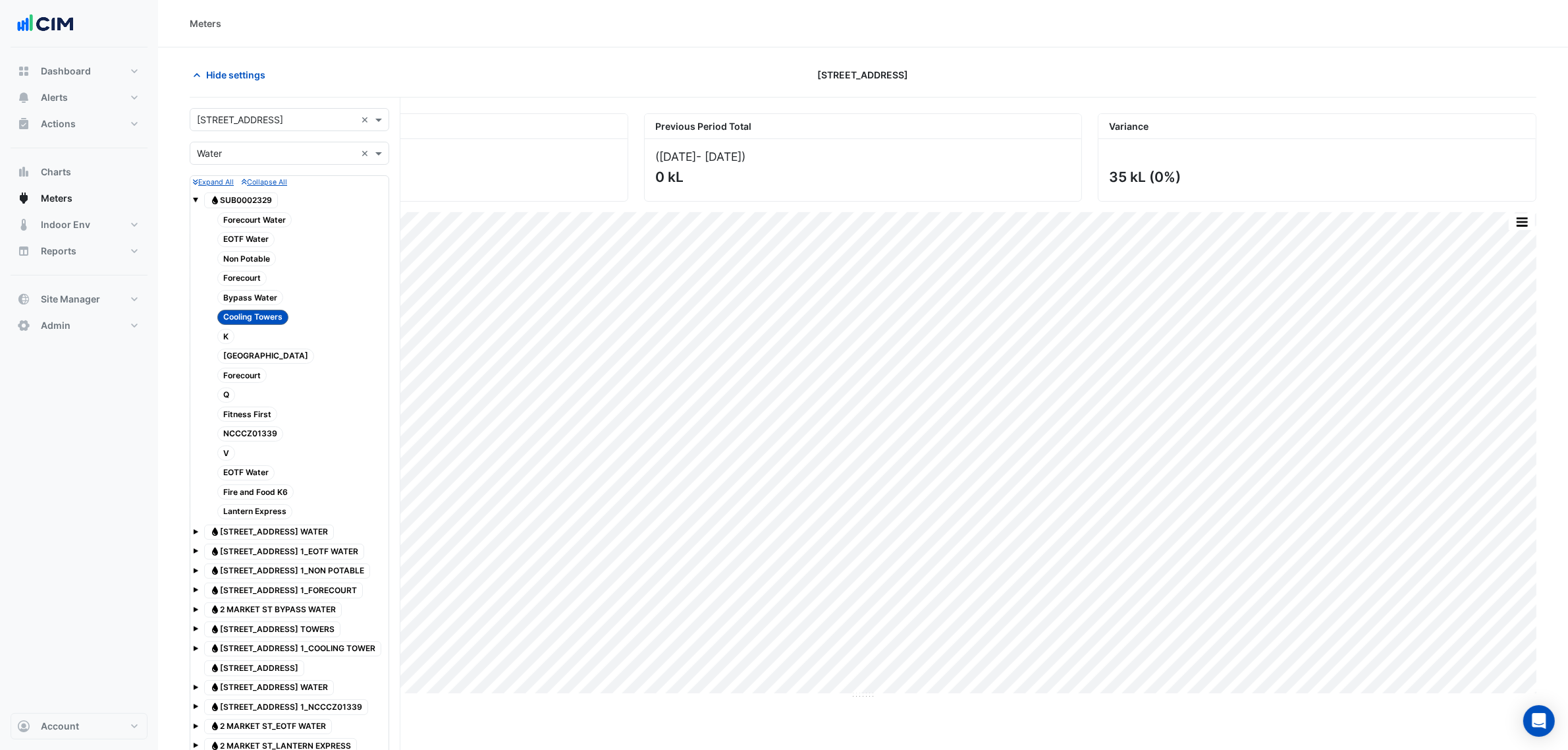
click at [199, 200] on div "Water SUB0002329" at bounding box center [289, 200] width 193 height 19
click at [196, 196] on span at bounding box center [196, 198] width 5 height 12
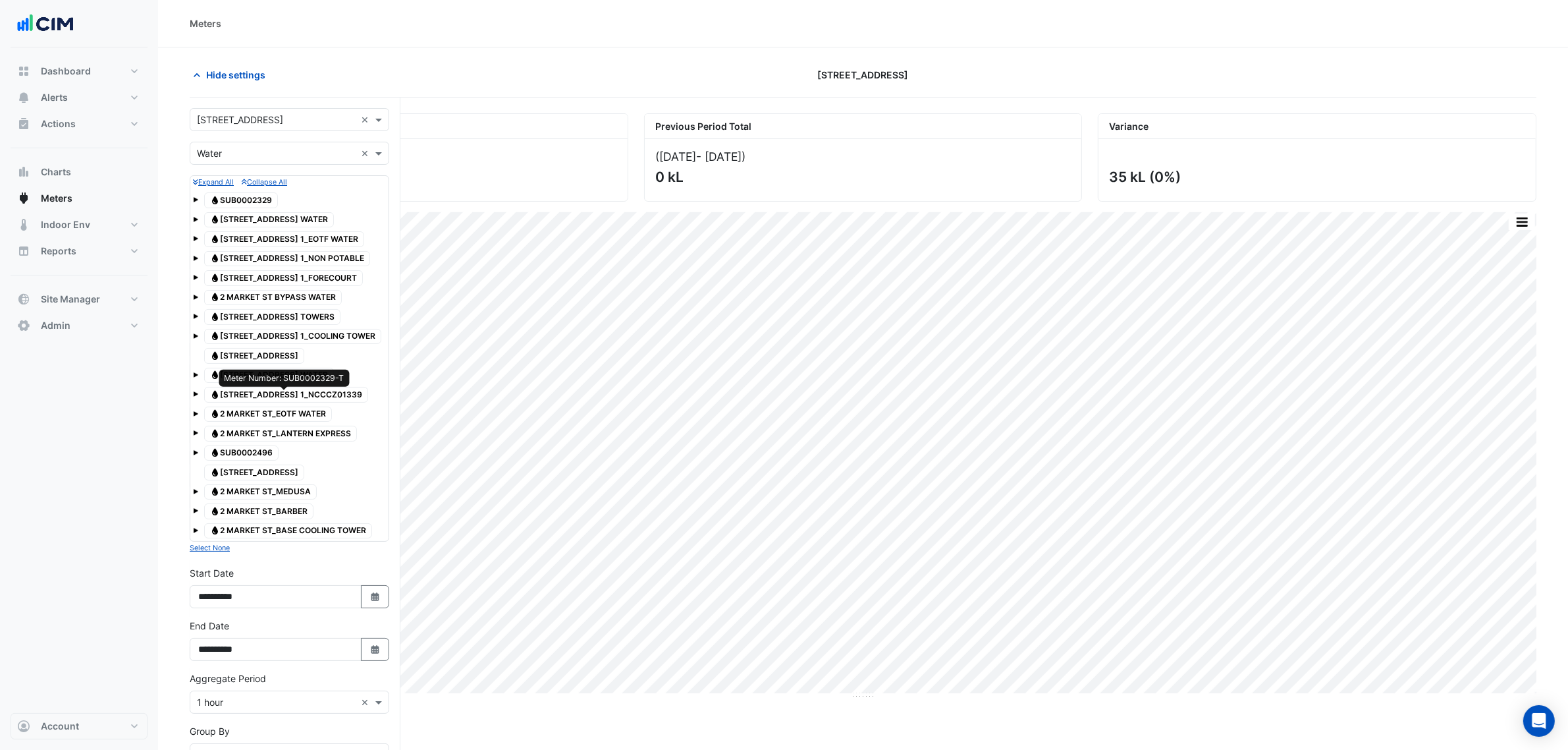
click at [350, 396] on span "Water 2 MARKET STREET 1_NCCCZ01339" at bounding box center [286, 395] width 164 height 16
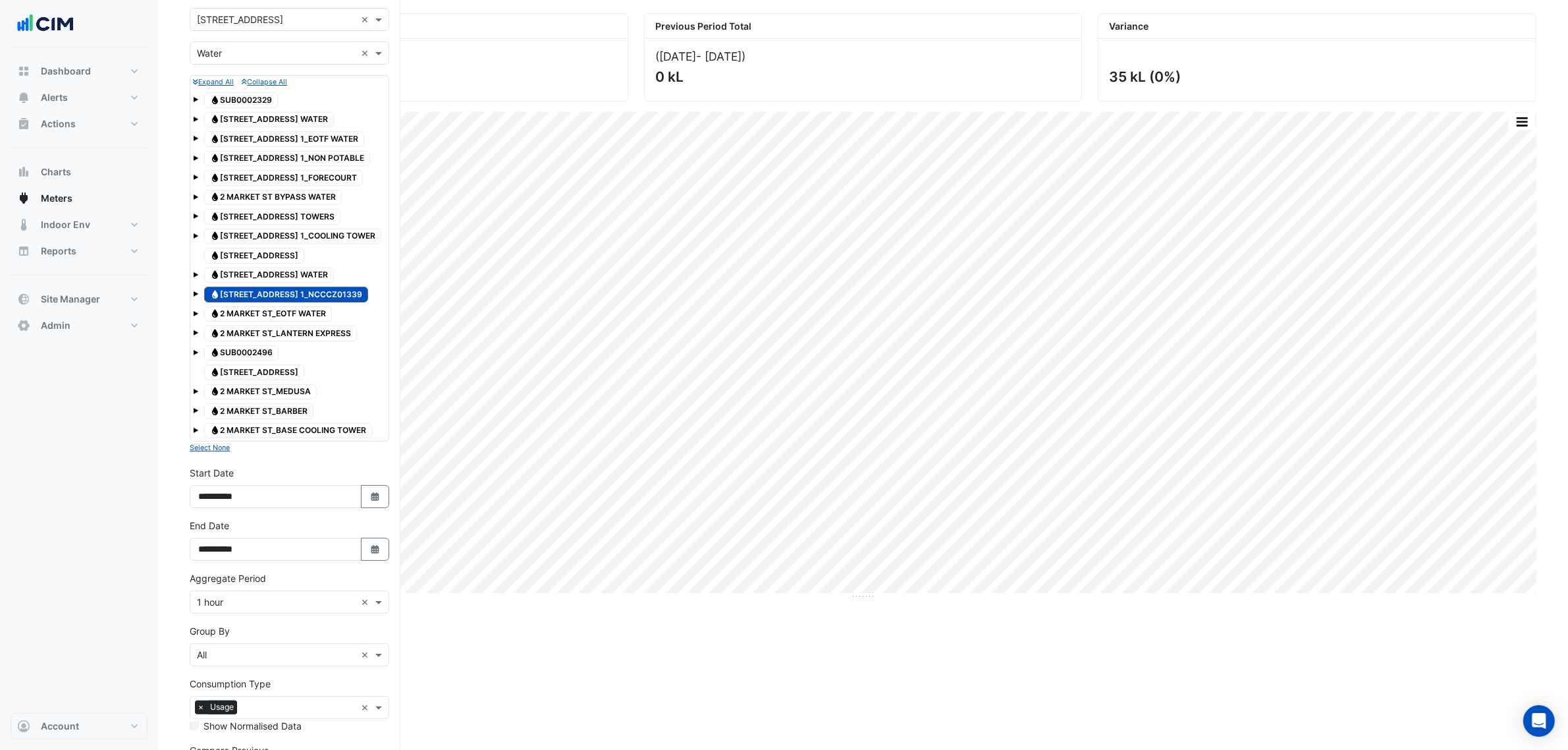
scroll to position [234, 0]
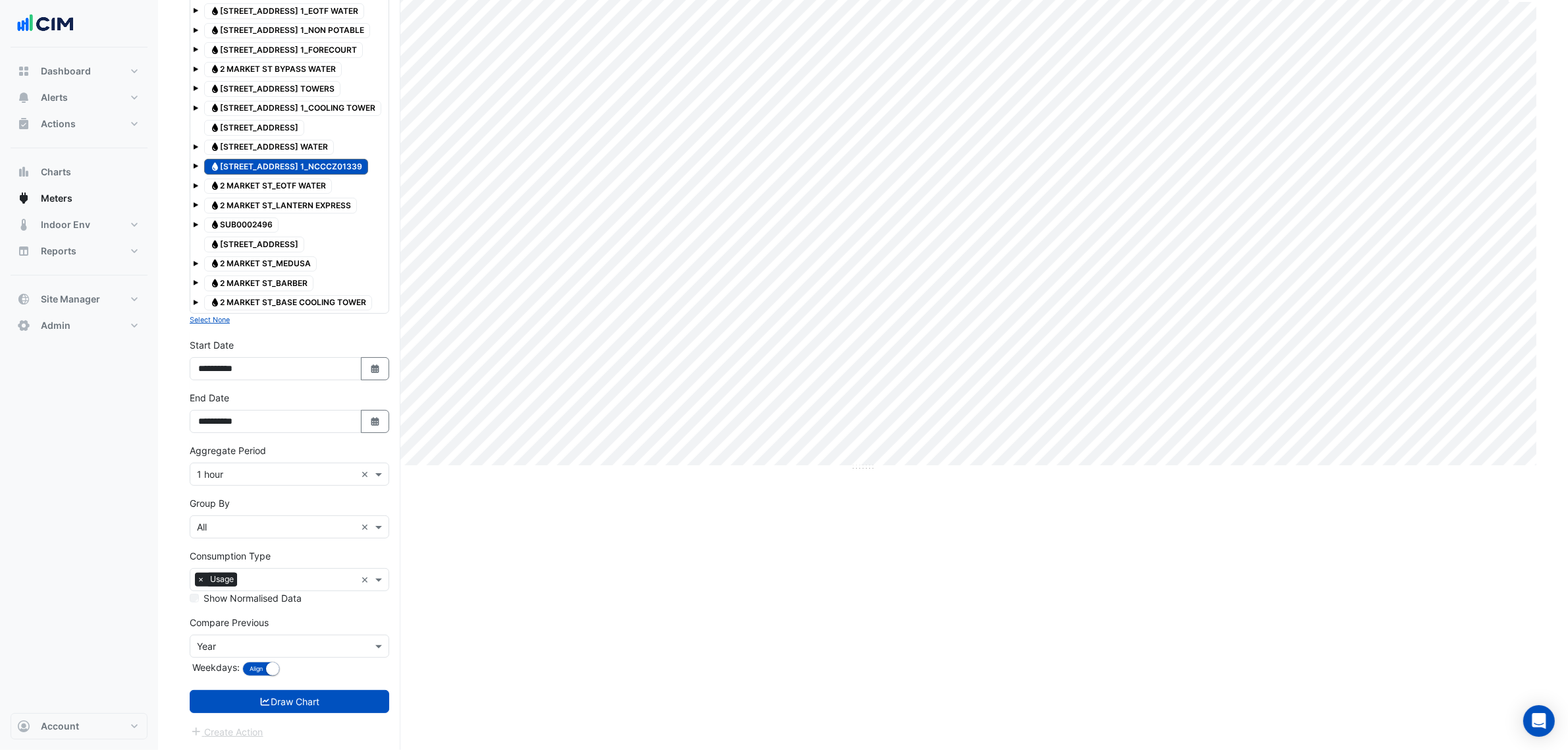
click at [317, 682] on form "× 2 Market Street × × Water × Expand All Collapse All Water SUB0002329 Water 2 …" at bounding box center [289, 309] width 199 height 859
click at [316, 697] on button "Draw Chart" at bounding box center [289, 701] width 199 height 23
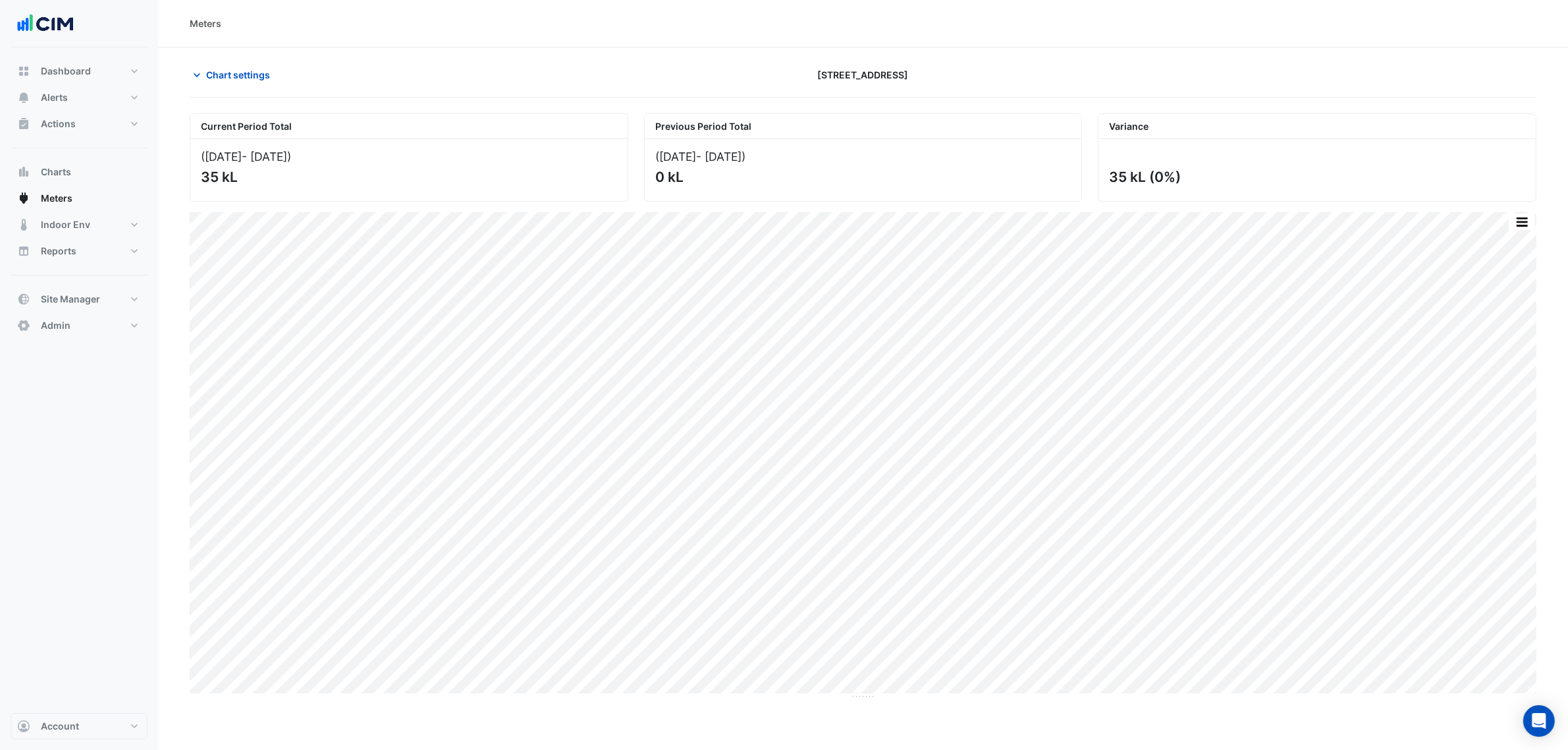
click at [226, 87] on div "Chart settings 2 Market Street" at bounding box center [863, 80] width 1347 height 34
click at [227, 77] on span "Chart settings" at bounding box center [239, 75] width 64 height 14
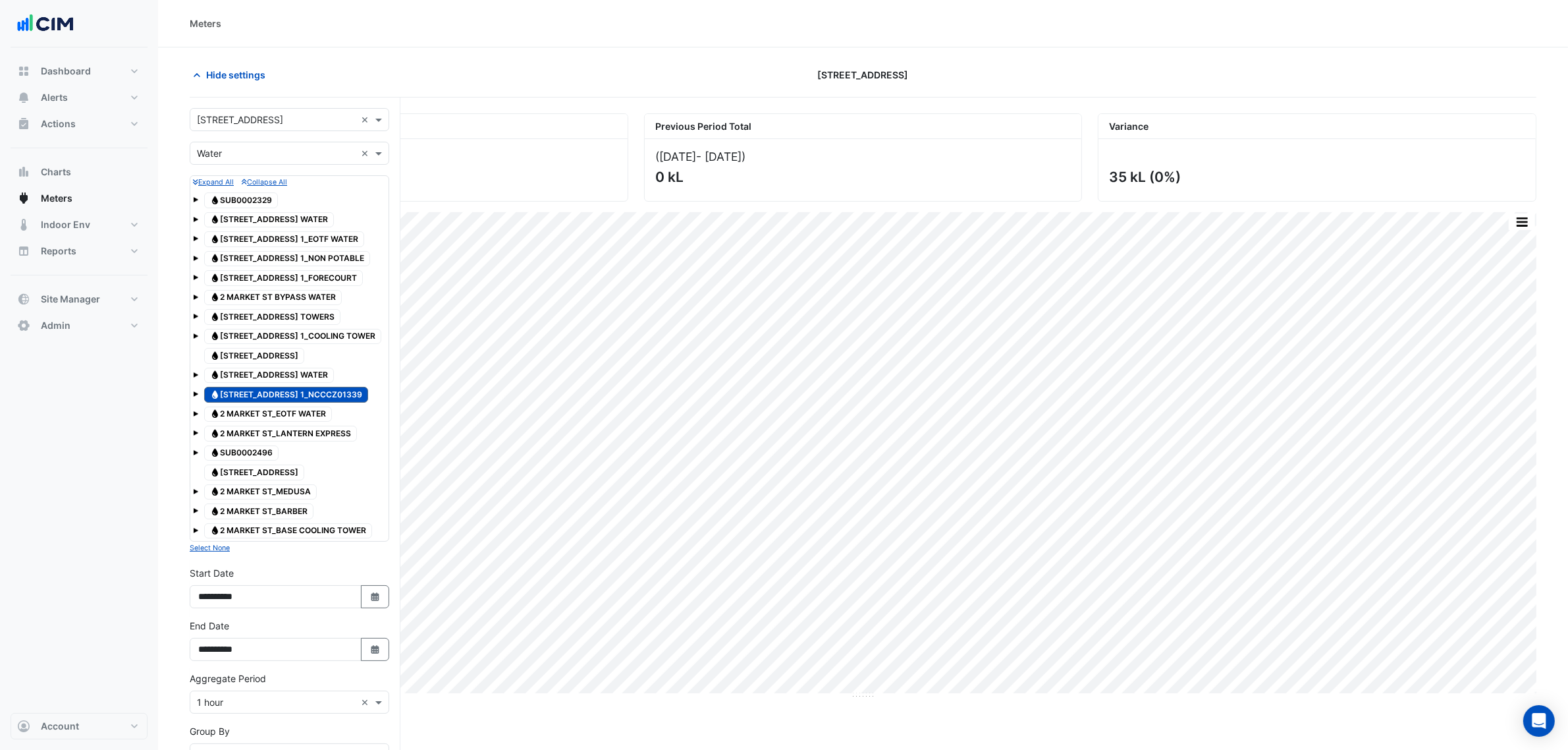
click at [195, 396] on span at bounding box center [196, 394] width 5 height 5
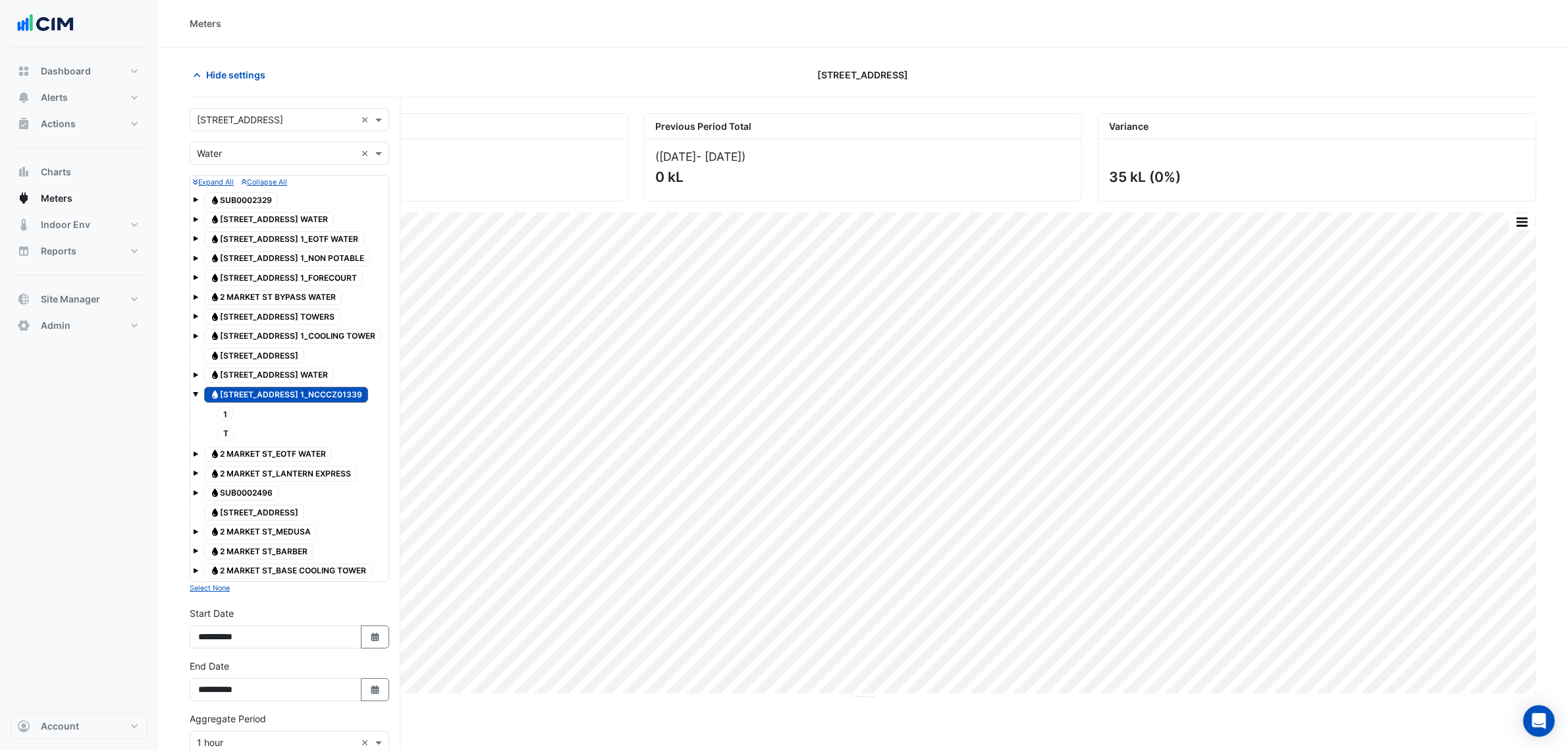
click at [194, 396] on span at bounding box center [196, 394] width 5 height 5
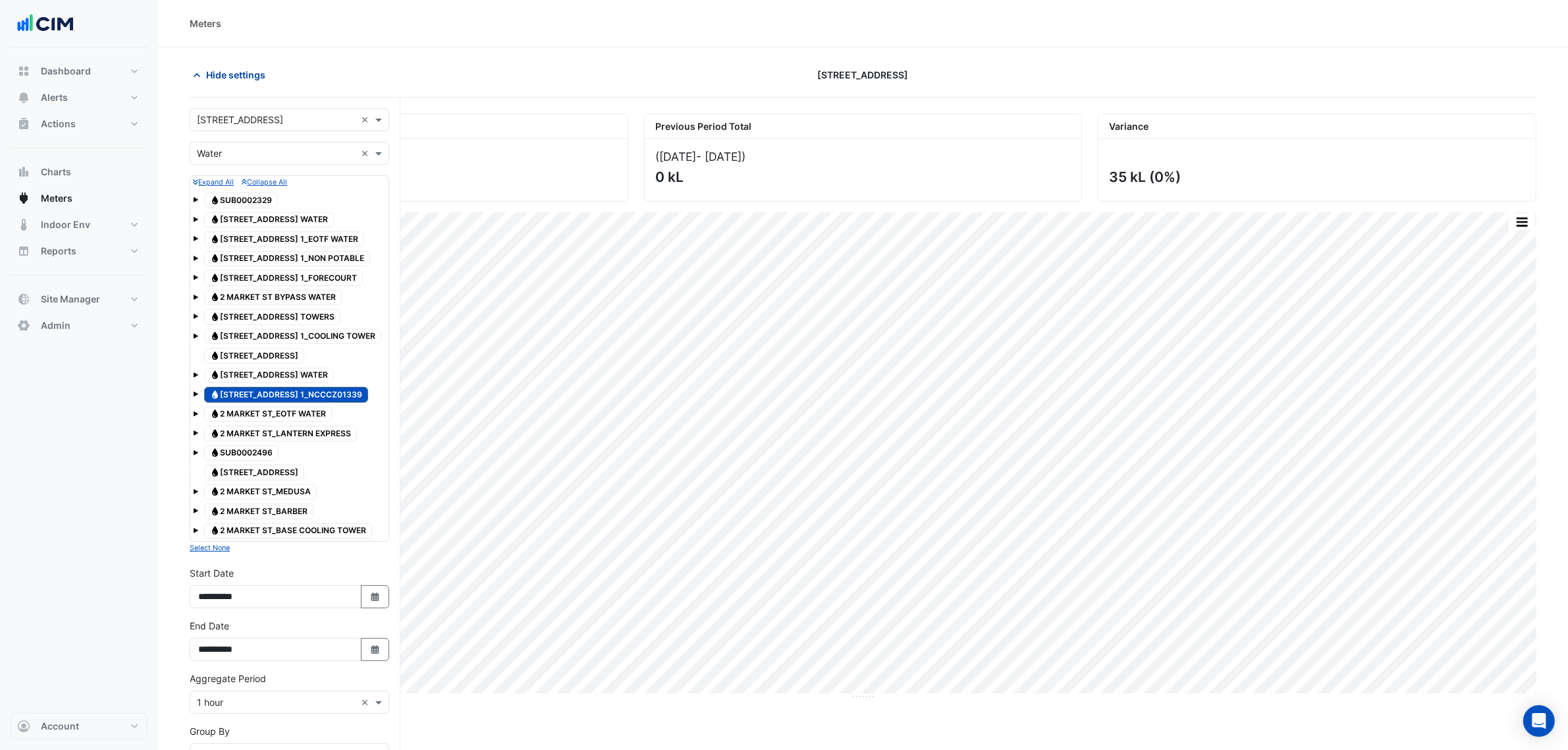
click at [232, 70] on span "Hide settings" at bounding box center [236, 75] width 60 height 14
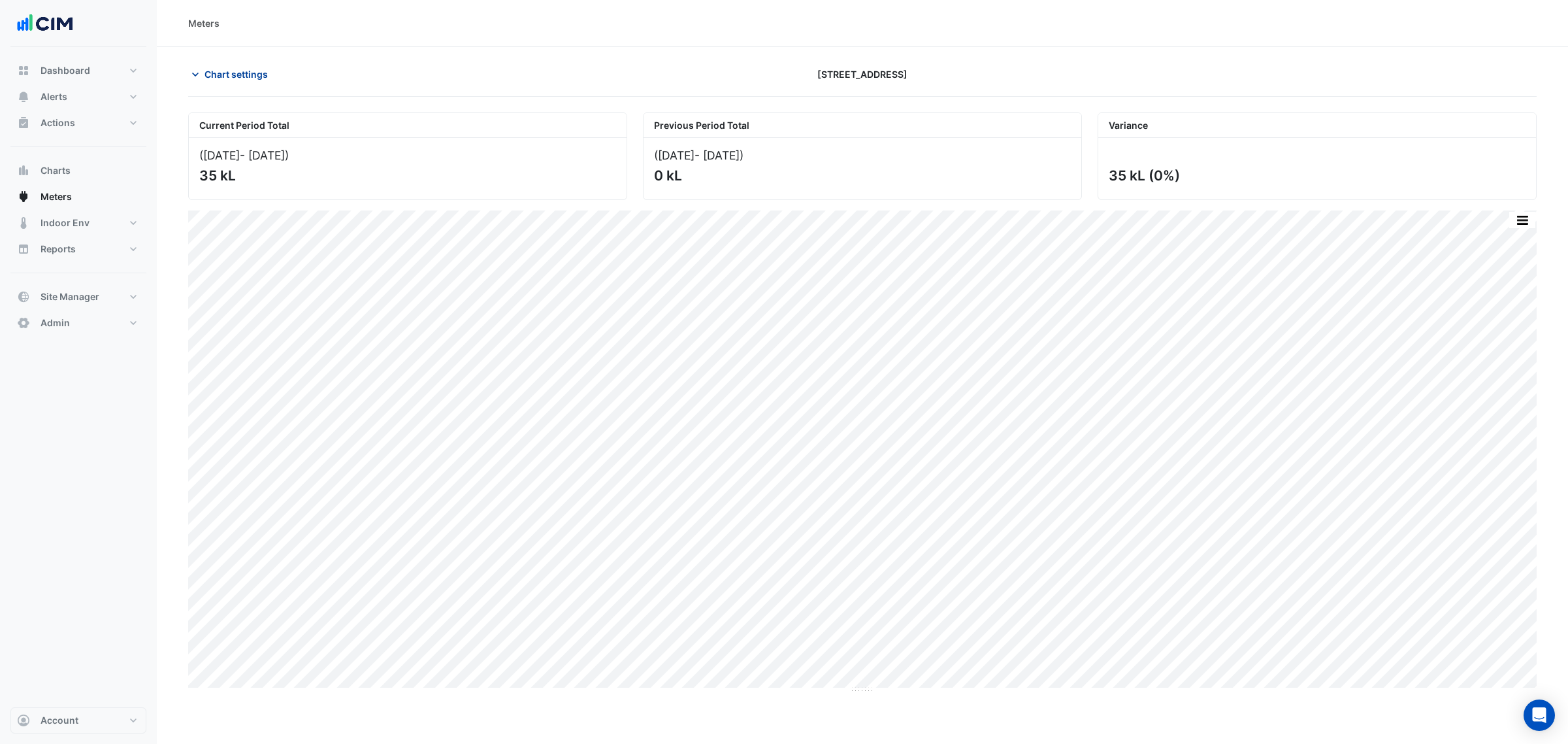
click at [239, 67] on span "Chart settings" at bounding box center [237, 74] width 64 height 14
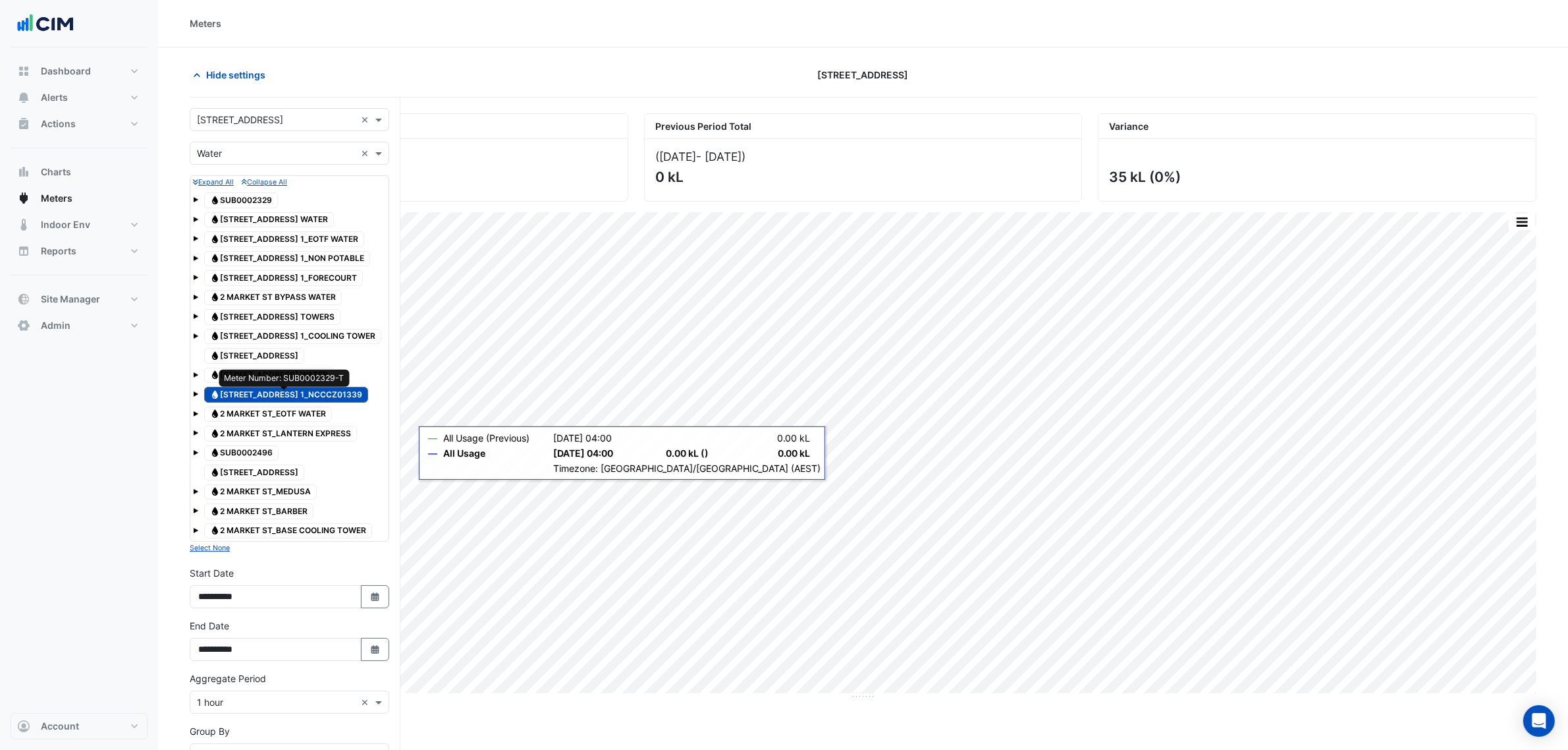
click at [265, 394] on span "Water 2 MARKET STREET 1_NCCCZ01339" at bounding box center [286, 395] width 164 height 16
click at [99, 223] on button "Indoor Env" at bounding box center [79, 224] width 137 height 27
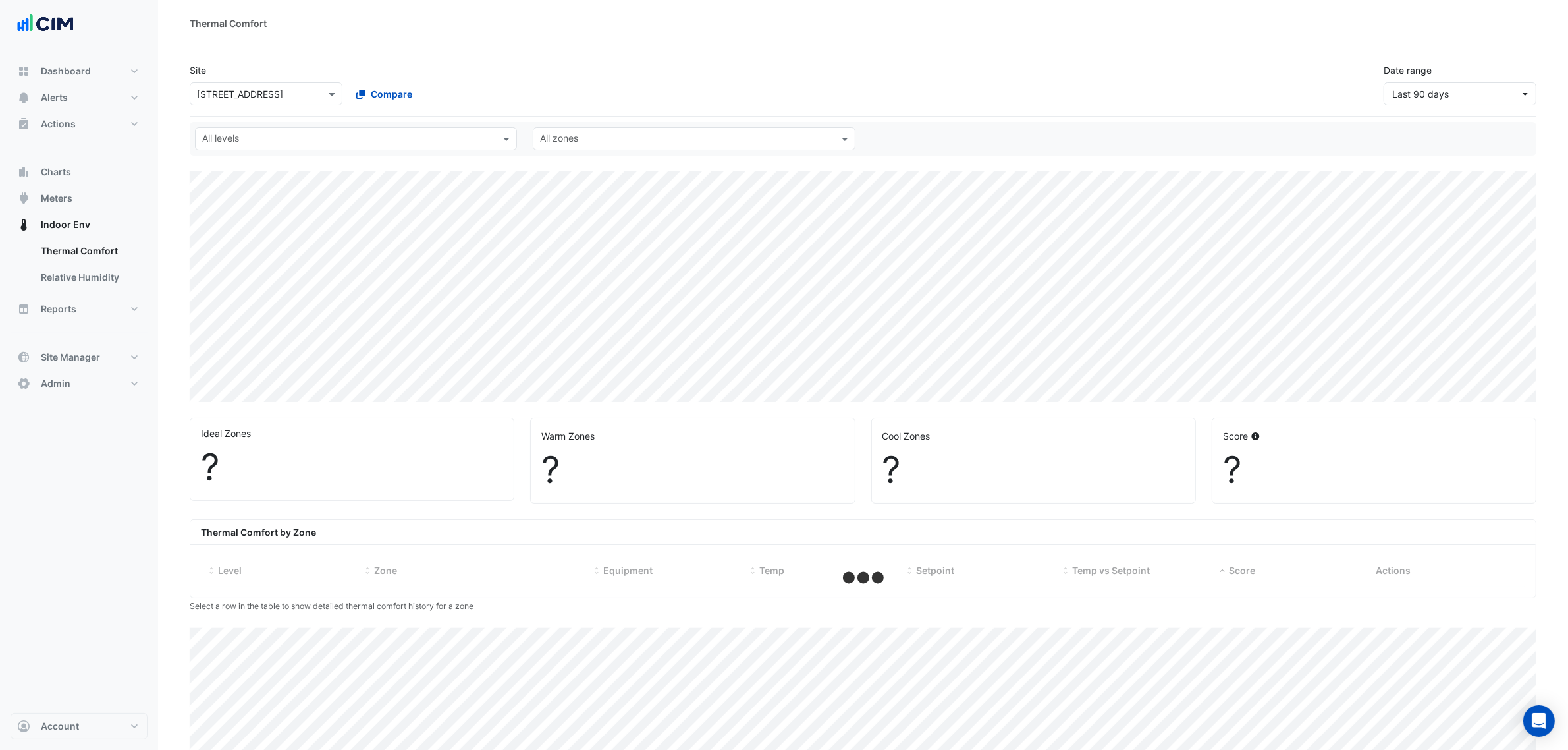
select select "***"
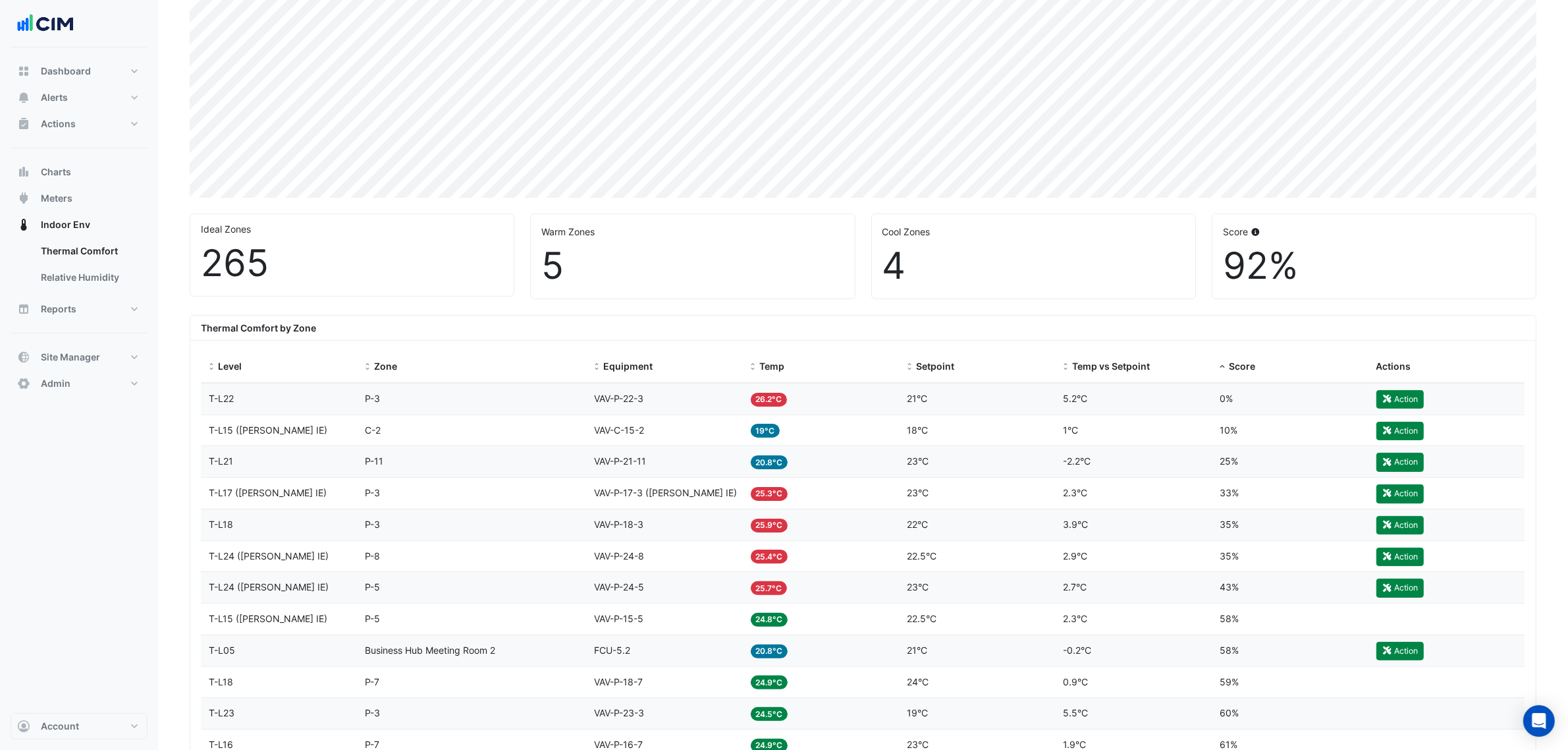
scroll to position [208, 0]
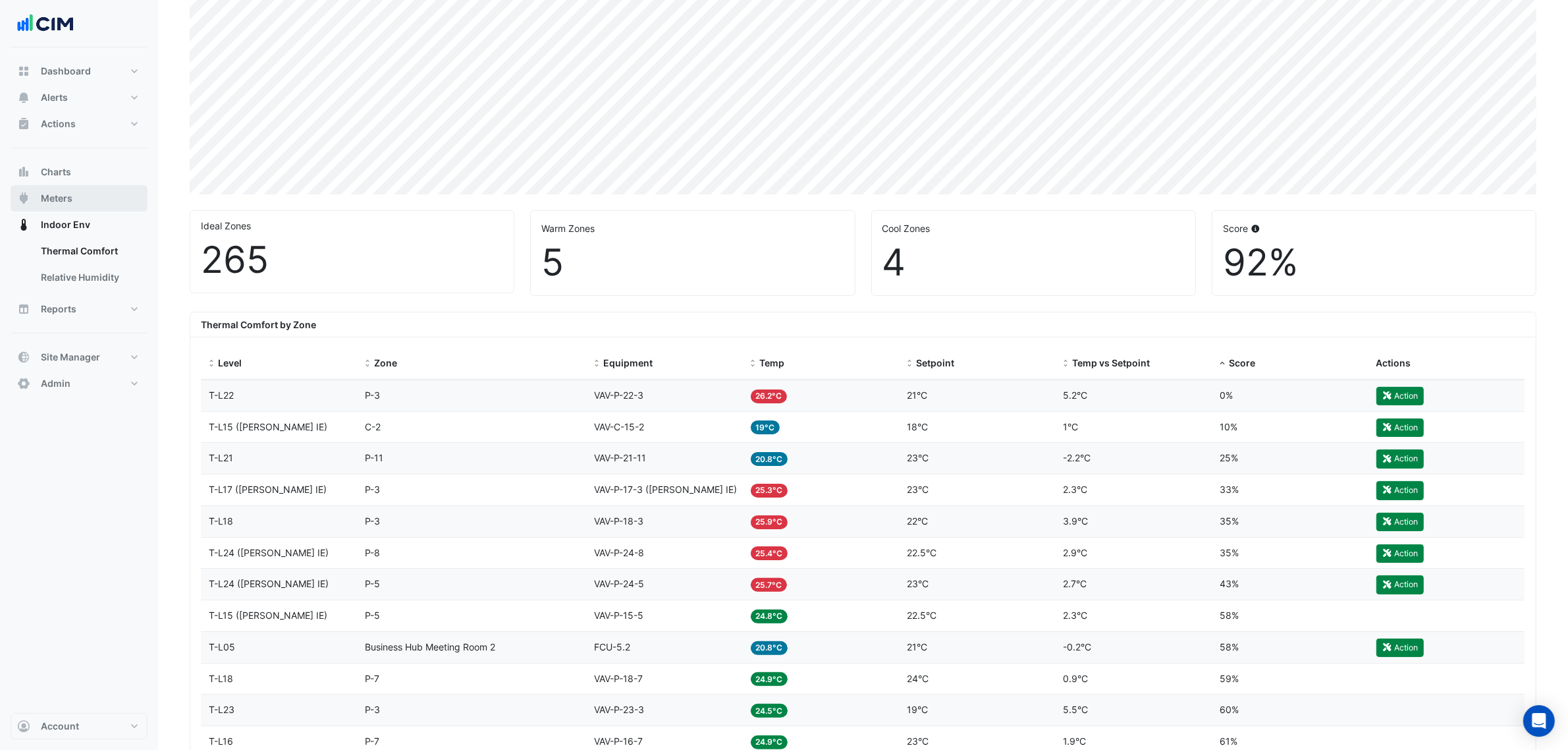
click at [90, 193] on button "Meters" at bounding box center [79, 199] width 137 height 27
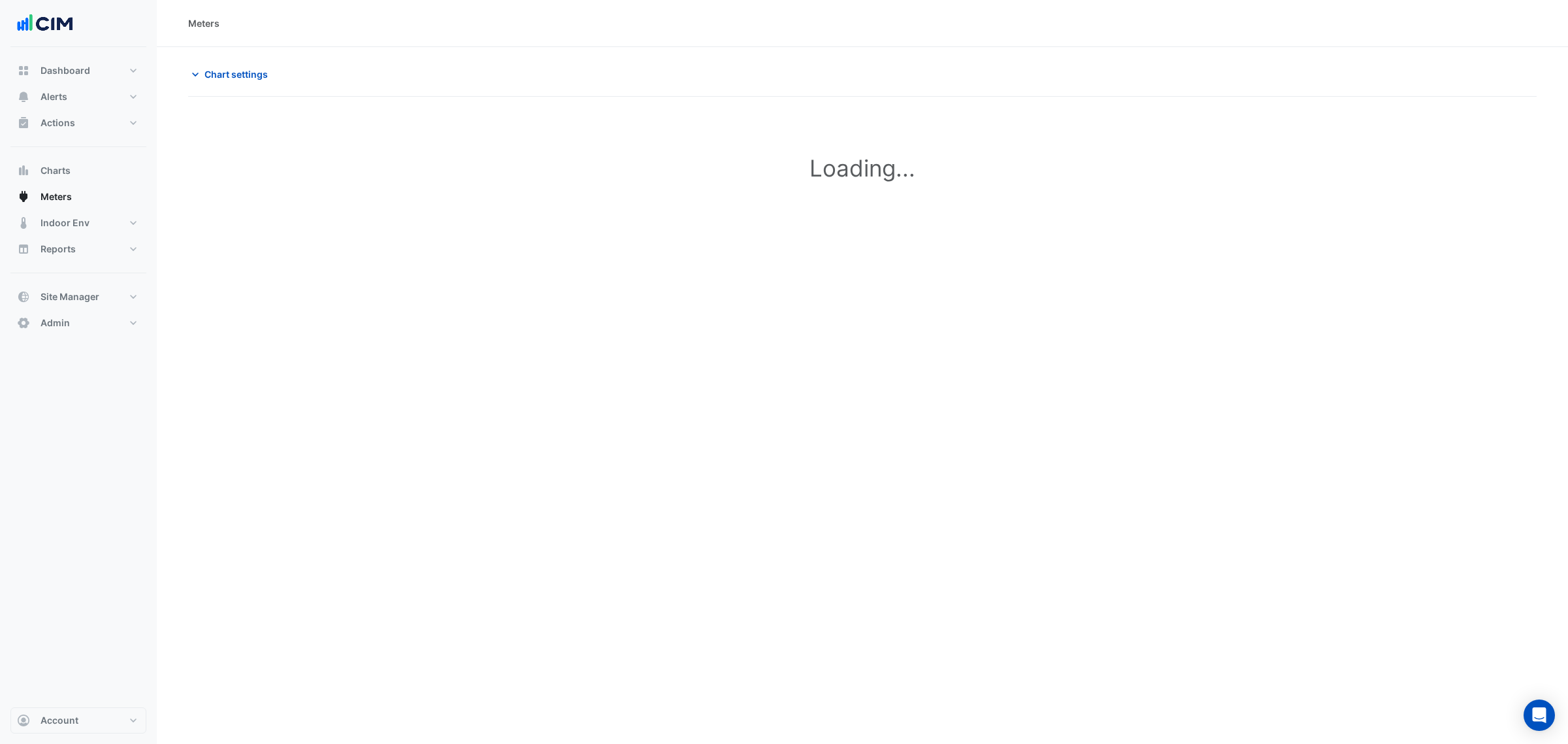
type input "**********"
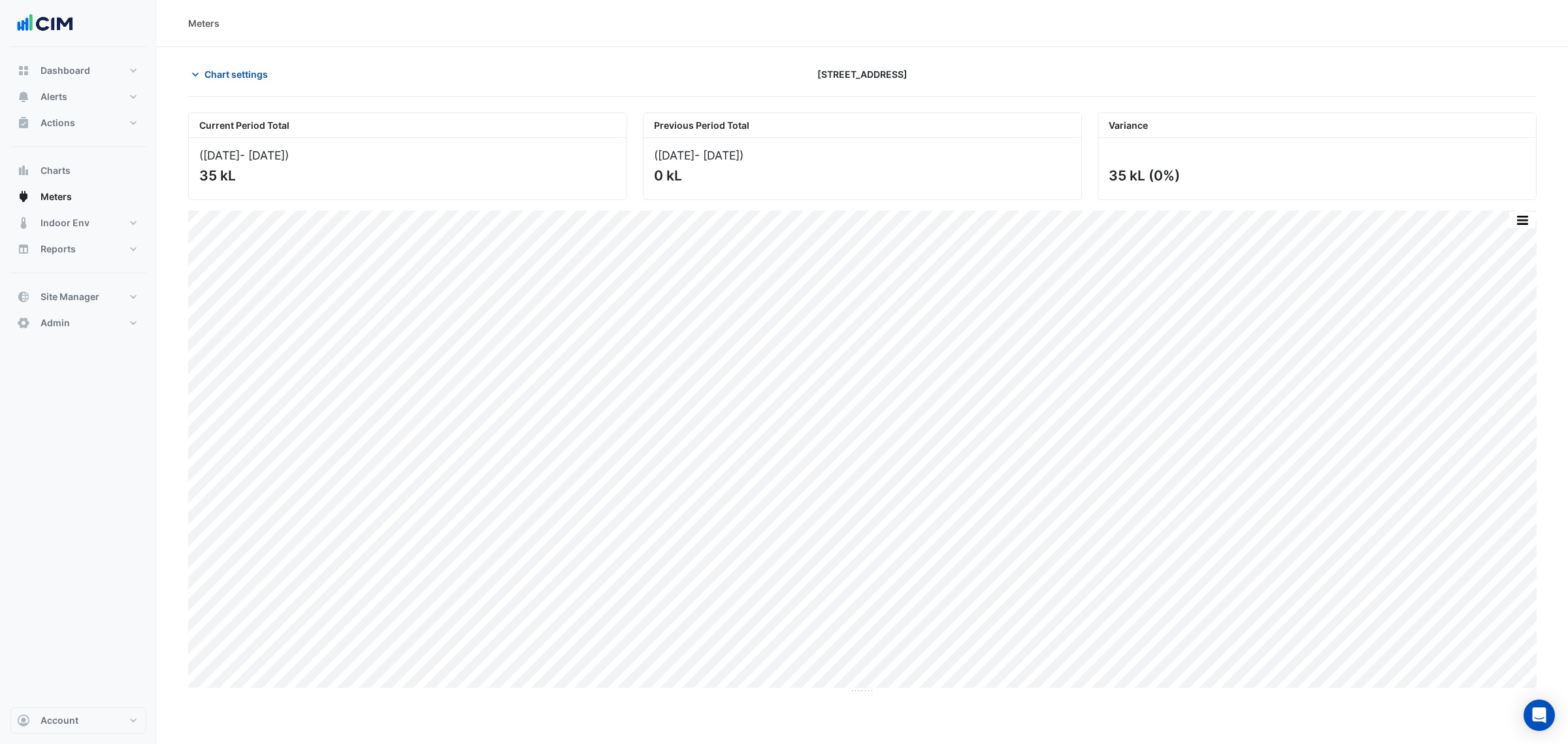
click at [223, 88] on div "Chart settings 2 Market Street" at bounding box center [862, 80] width 1349 height 34
click at [237, 74] on span "Chart settings" at bounding box center [237, 74] width 64 height 14
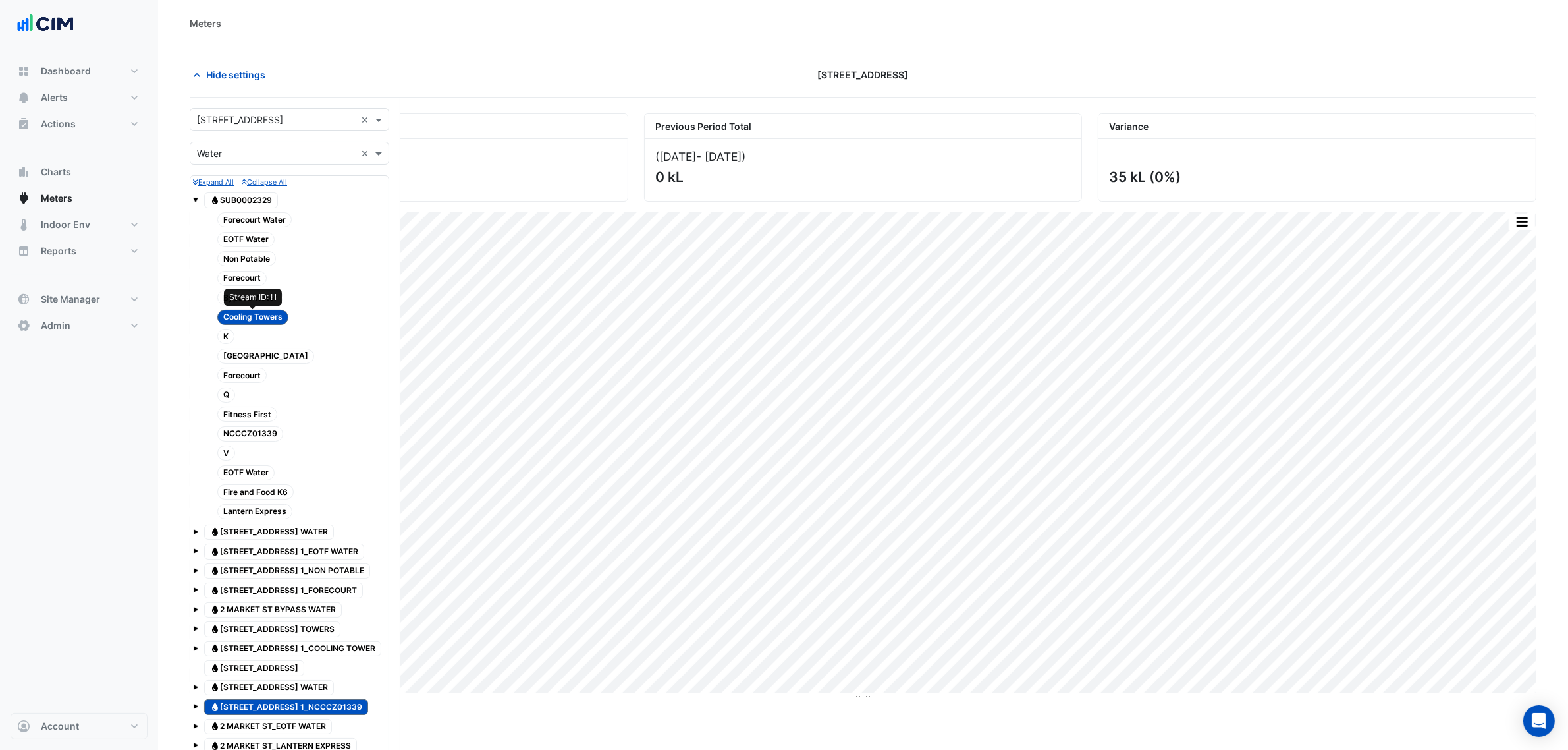
click at [245, 322] on span "Cooling Towers" at bounding box center [253, 317] width 71 height 15
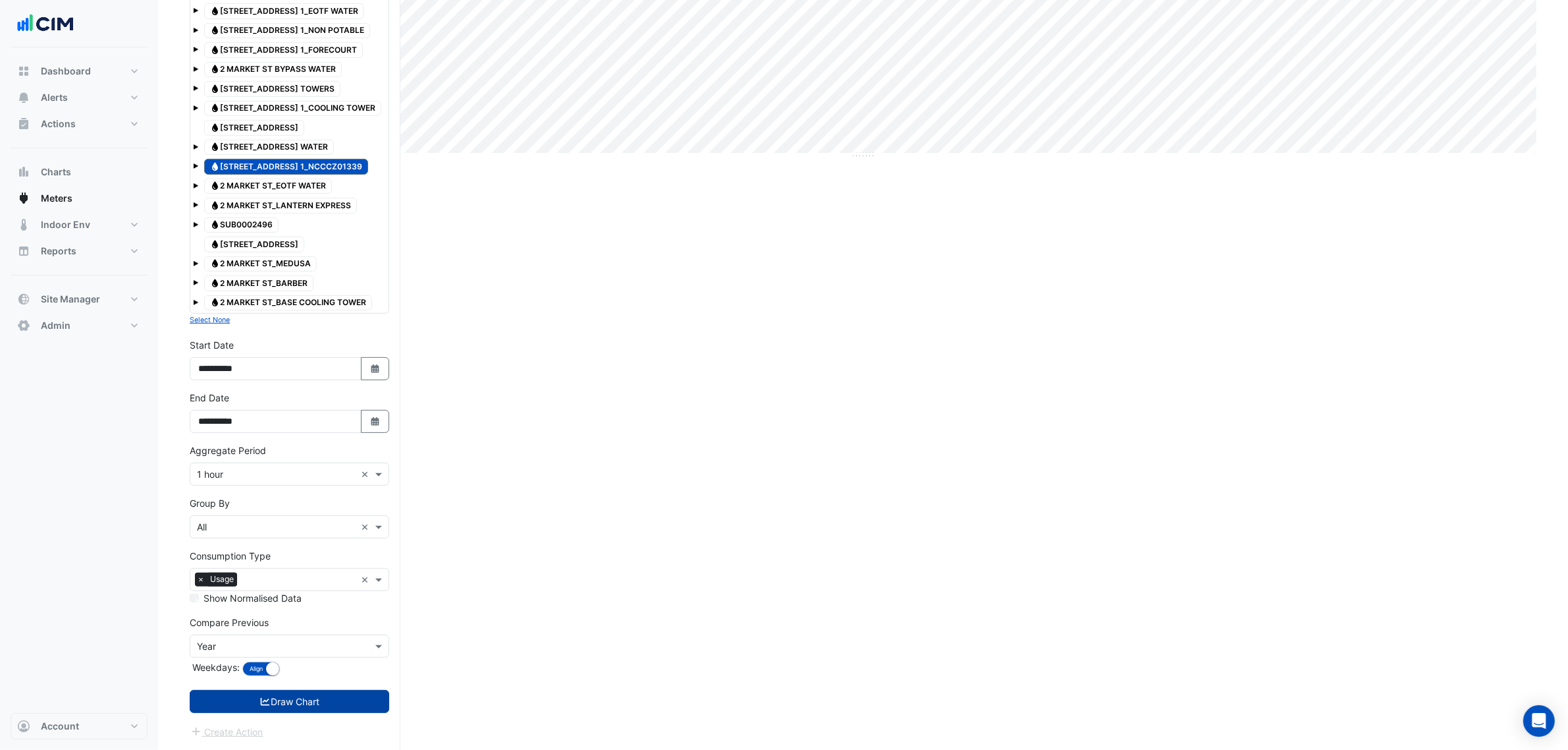
click at [350, 704] on button "Draw Chart" at bounding box center [289, 701] width 199 height 23
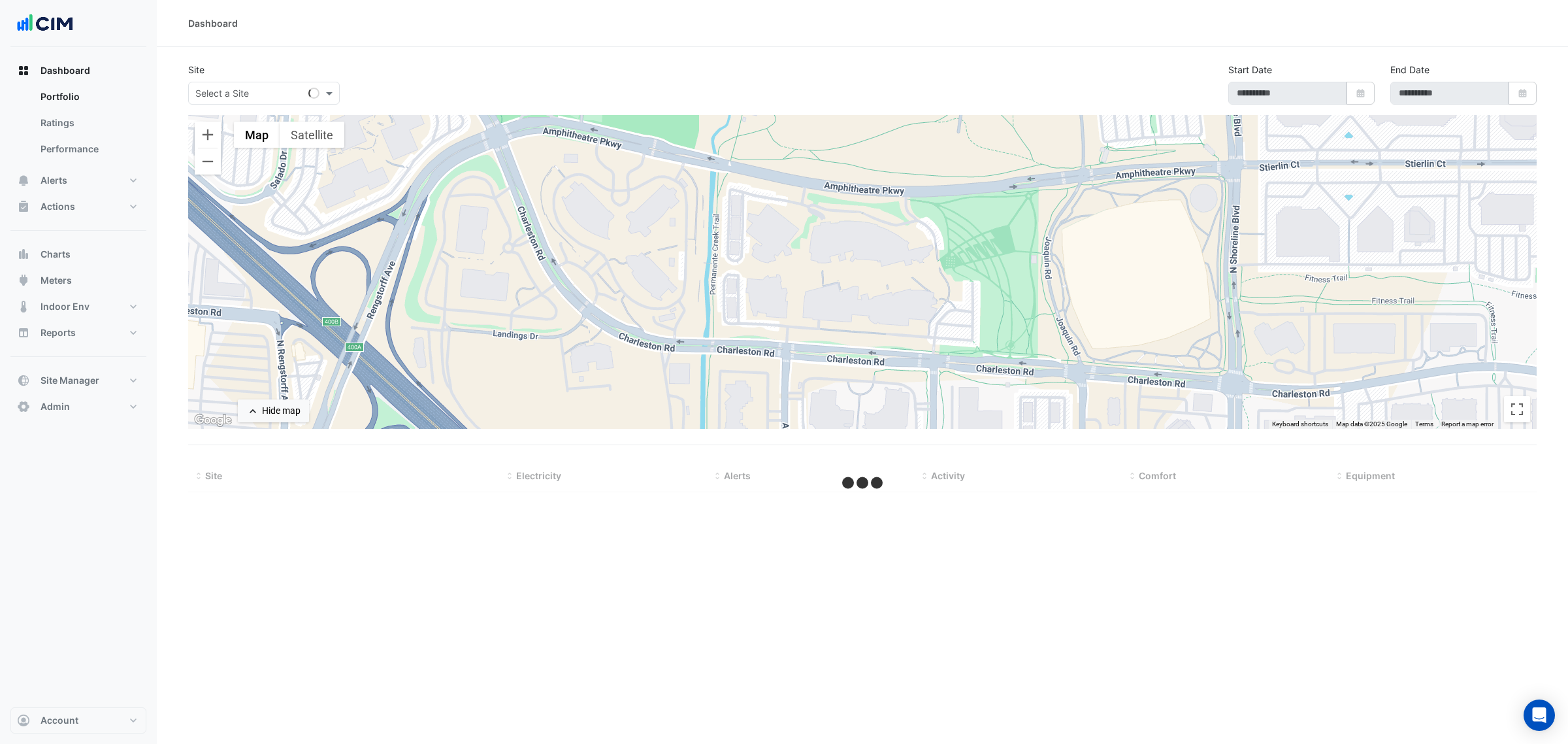
select select "***"
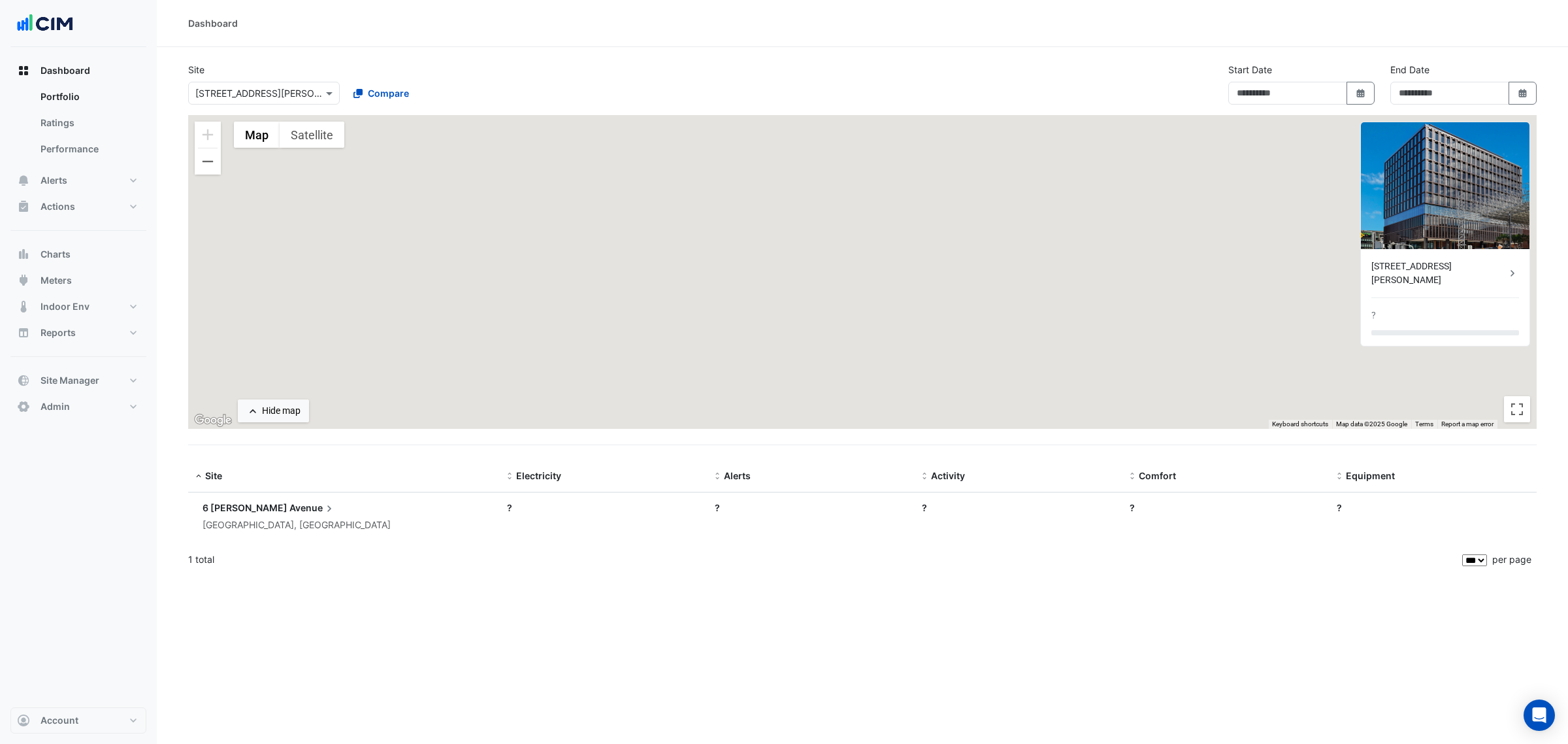
type input "**********"
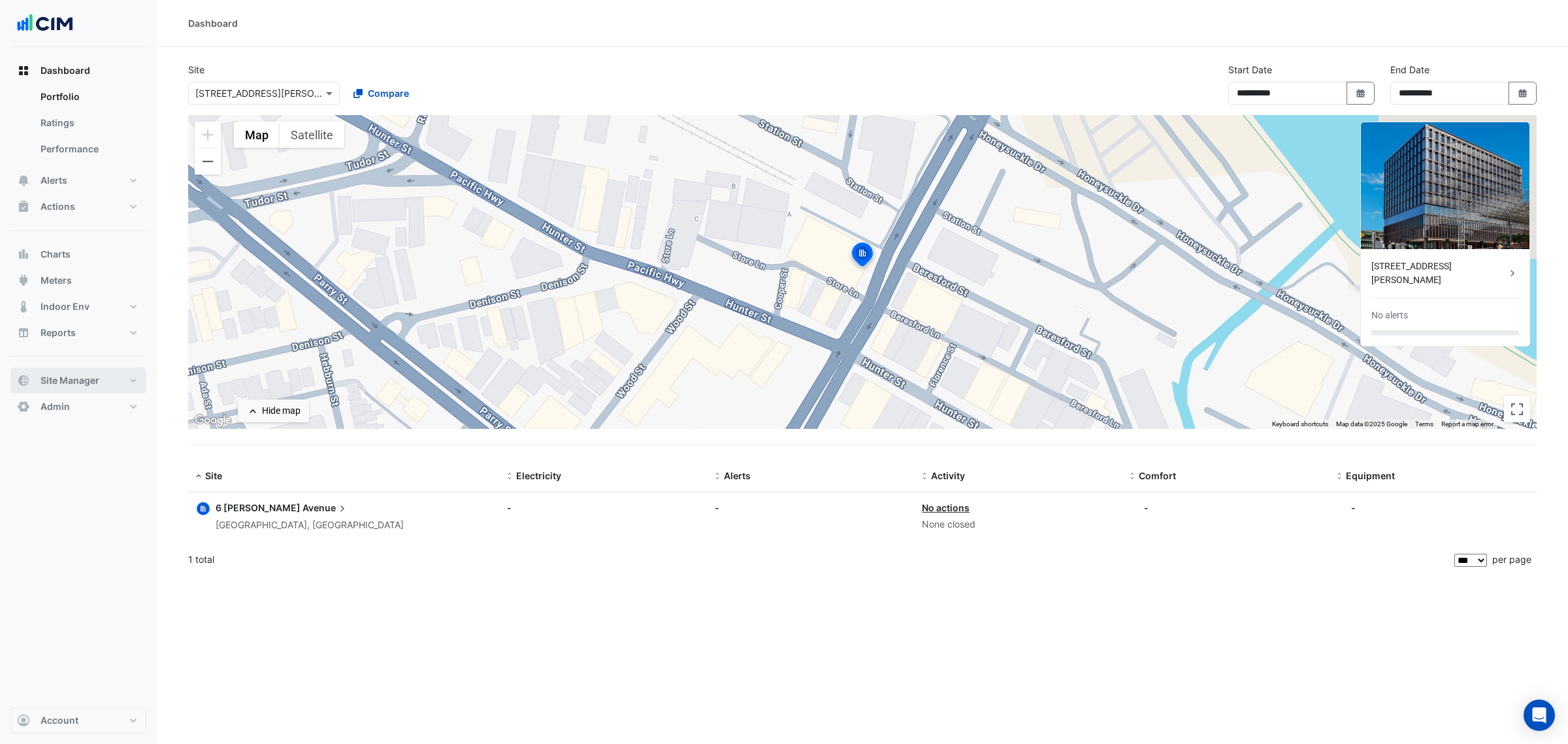
click at [57, 383] on span "Site Manager" at bounding box center [70, 380] width 59 height 13
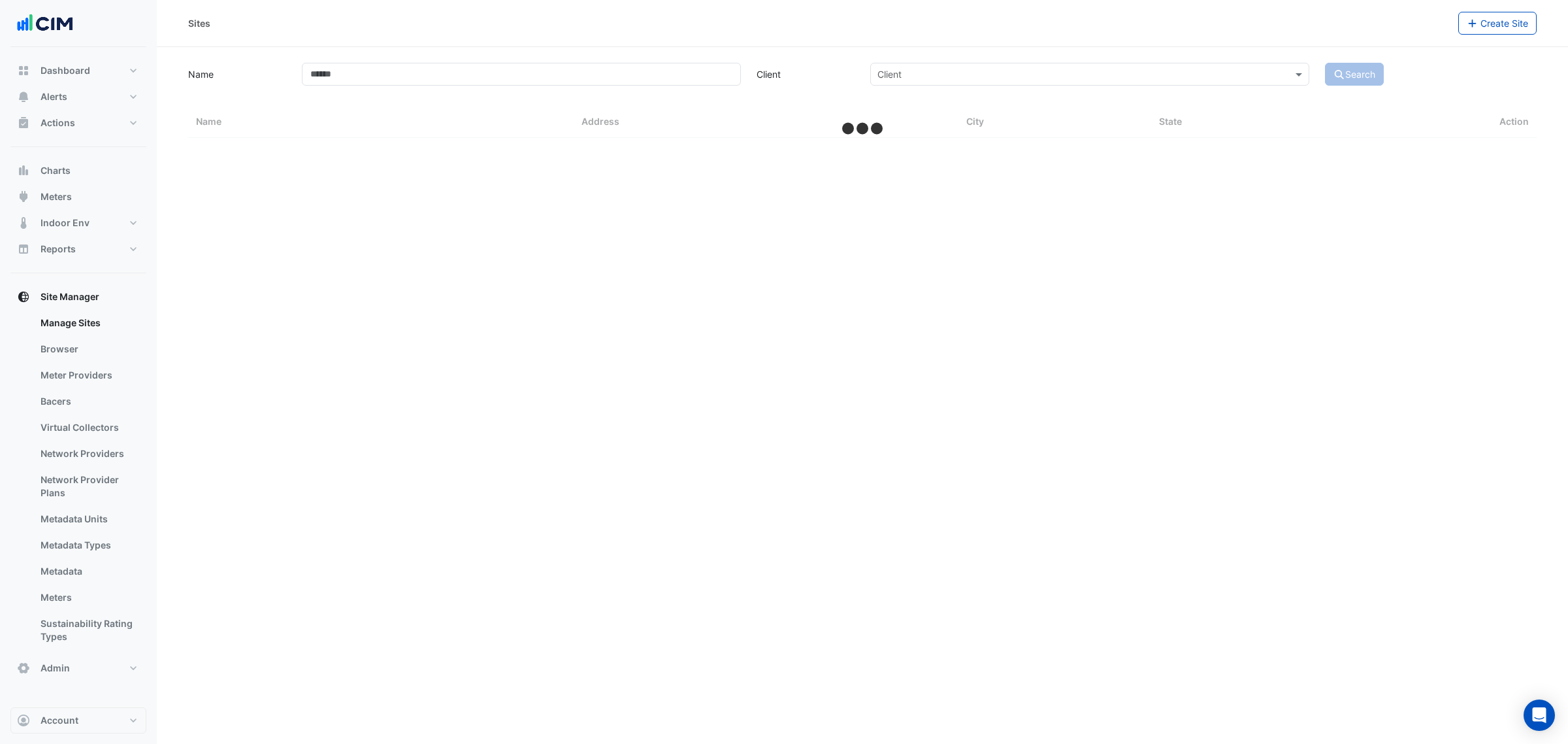
select select "***"
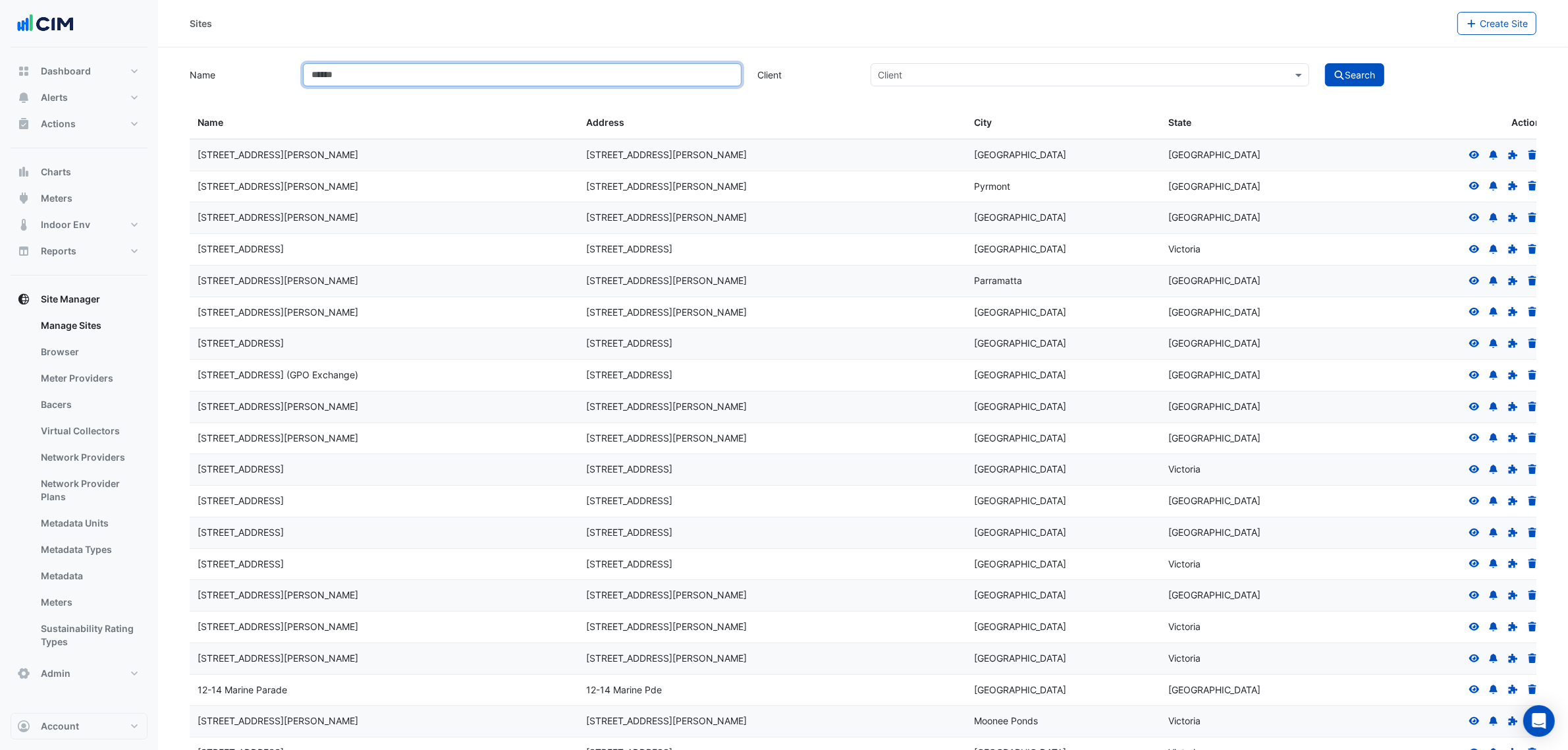
click at [421, 75] on input "Name" at bounding box center [522, 75] width 439 height 23
type input "********"
click at [1325, 63] on button "Search" at bounding box center [1354, 75] width 60 height 23
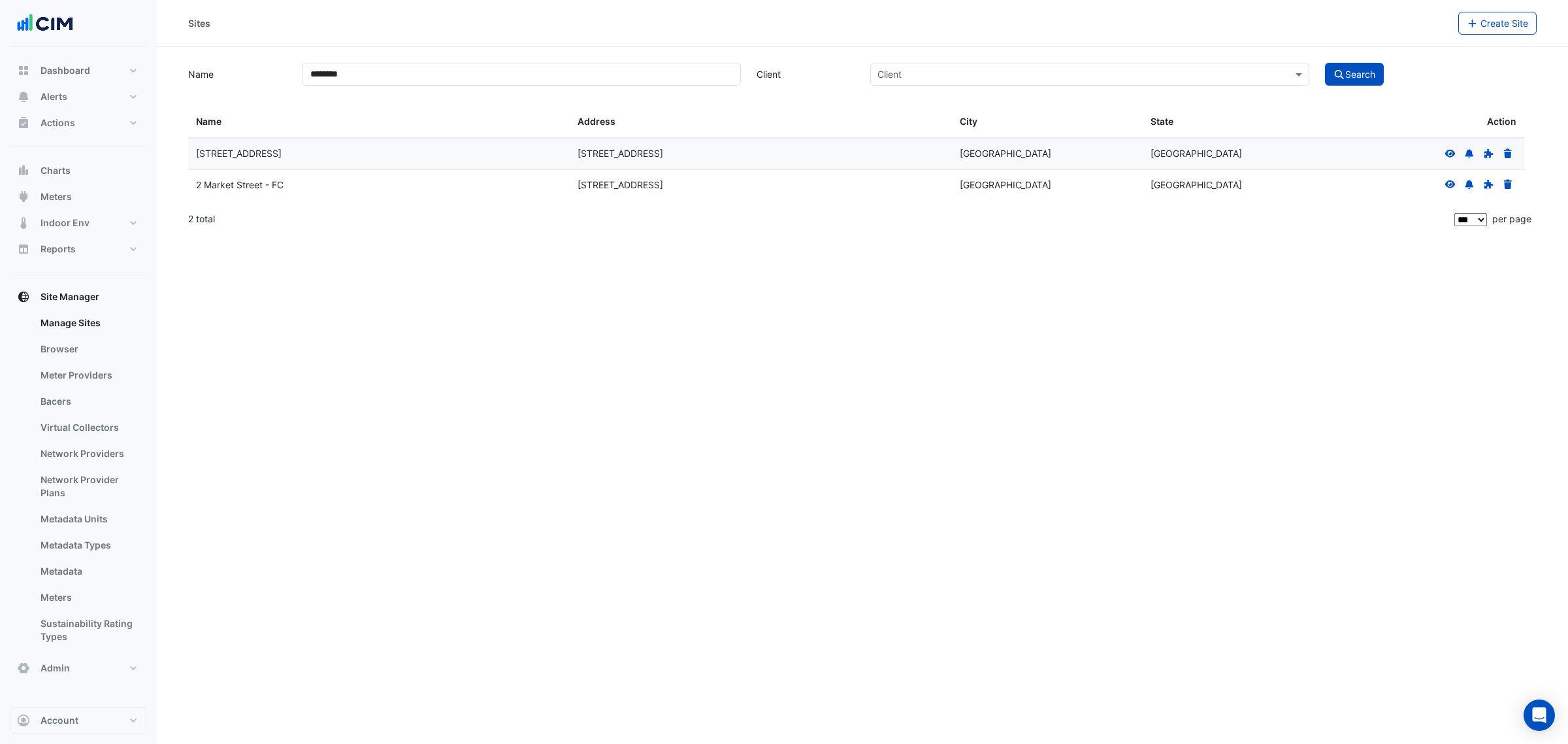
click at [1456, 154] on fa-icon at bounding box center [1450, 153] width 11 height 11
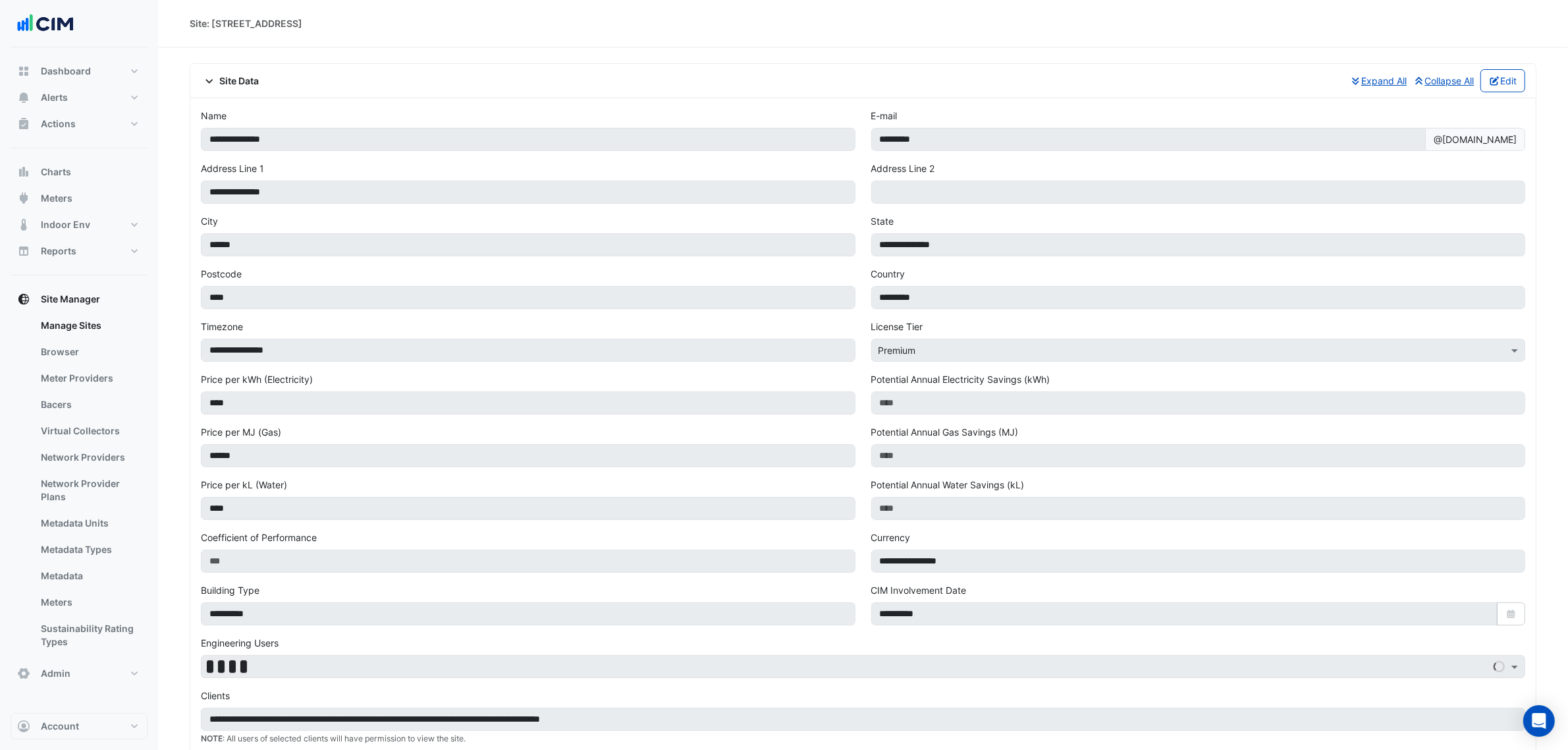
scroll to position [659, 0]
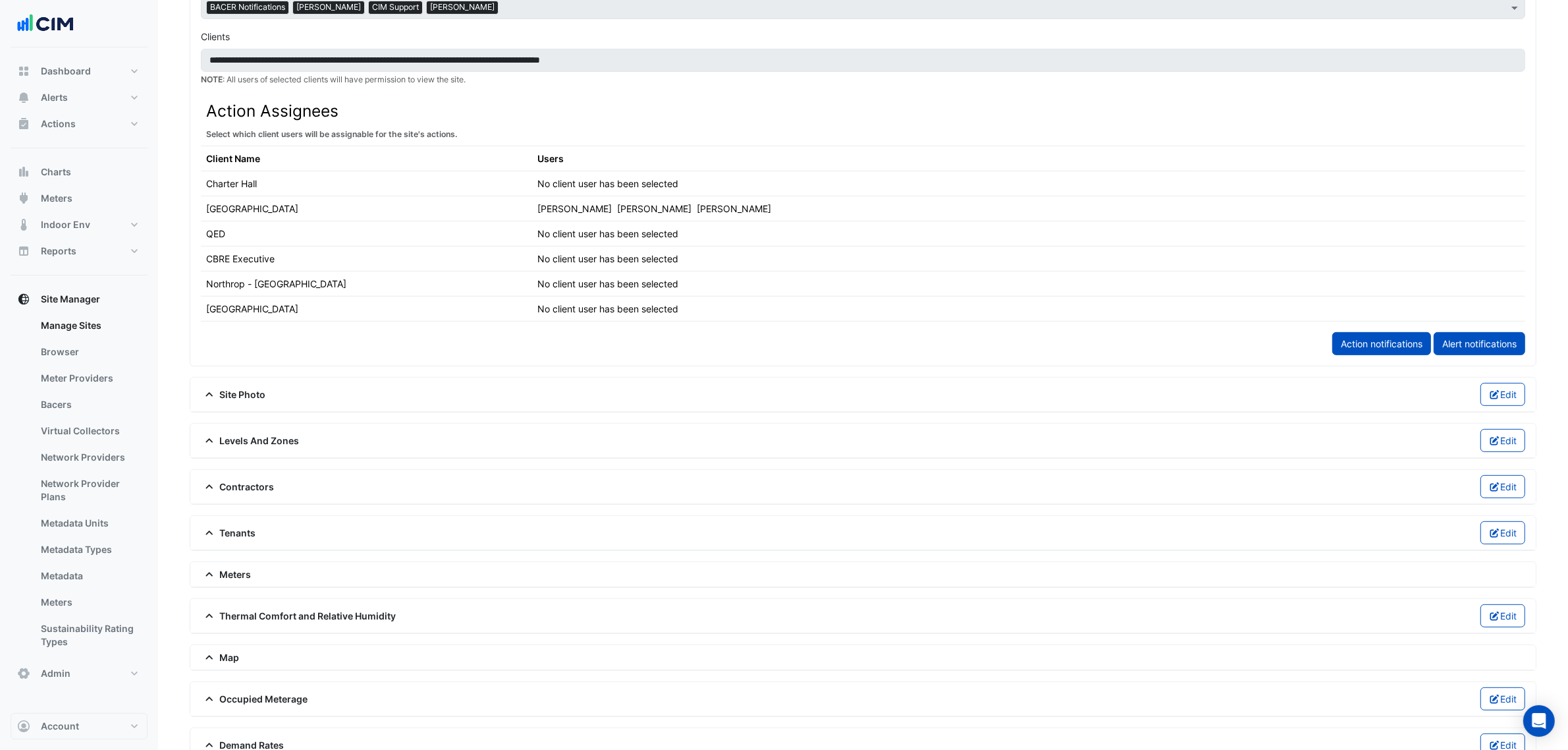
click at [244, 581] on span "Meters" at bounding box center [226, 575] width 51 height 14
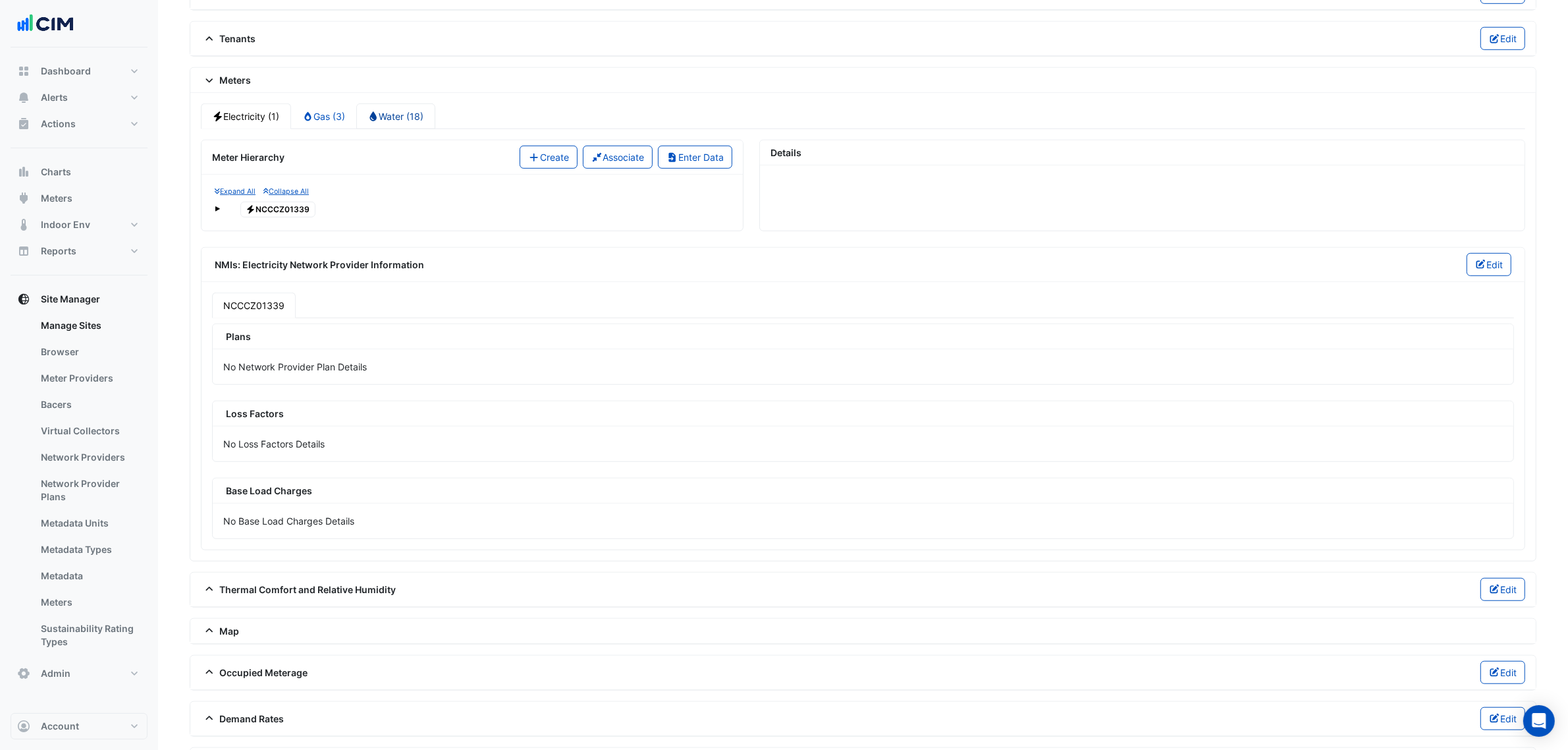
click at [379, 129] on link "Water (18)" at bounding box center [395, 116] width 79 height 26
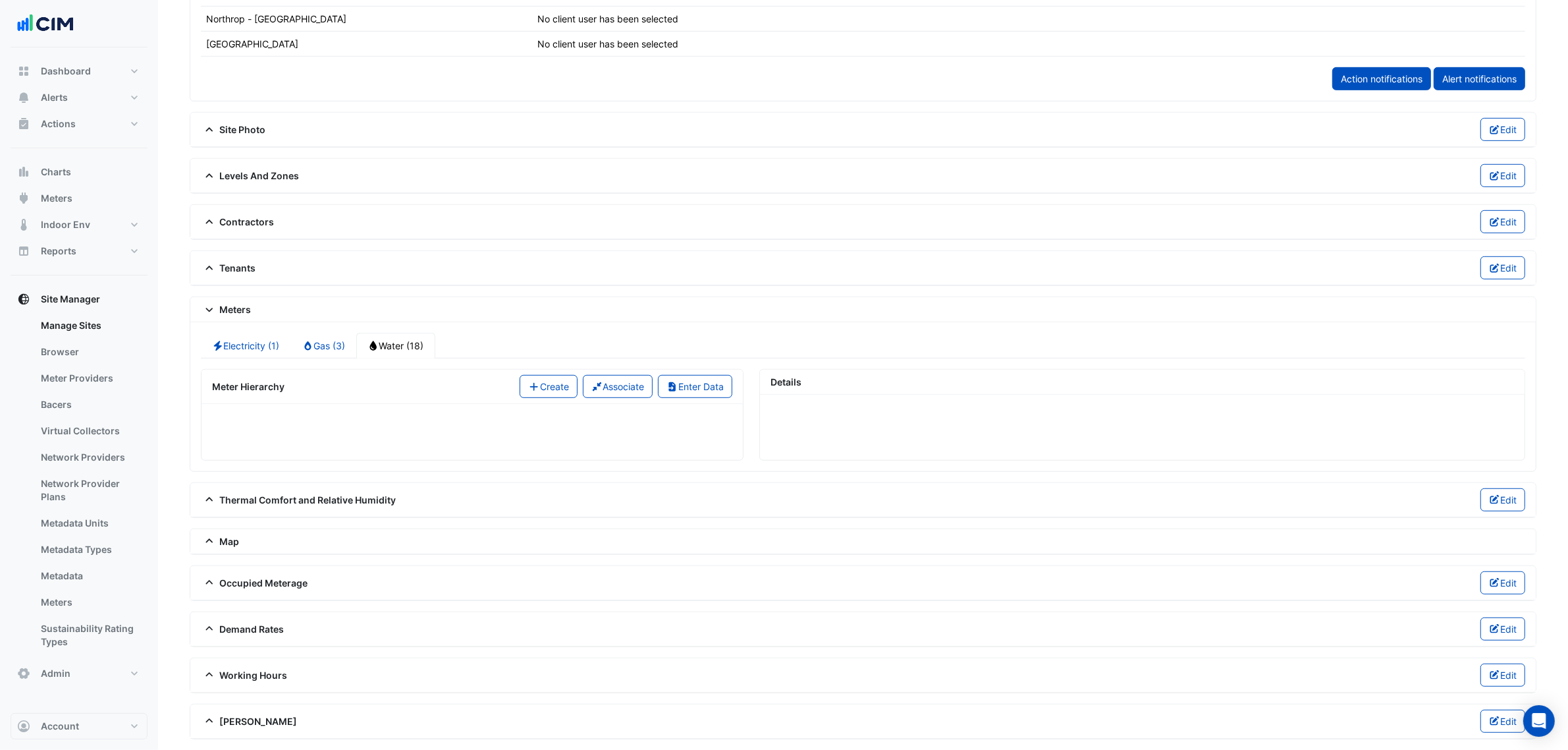
scroll to position [1153, 0]
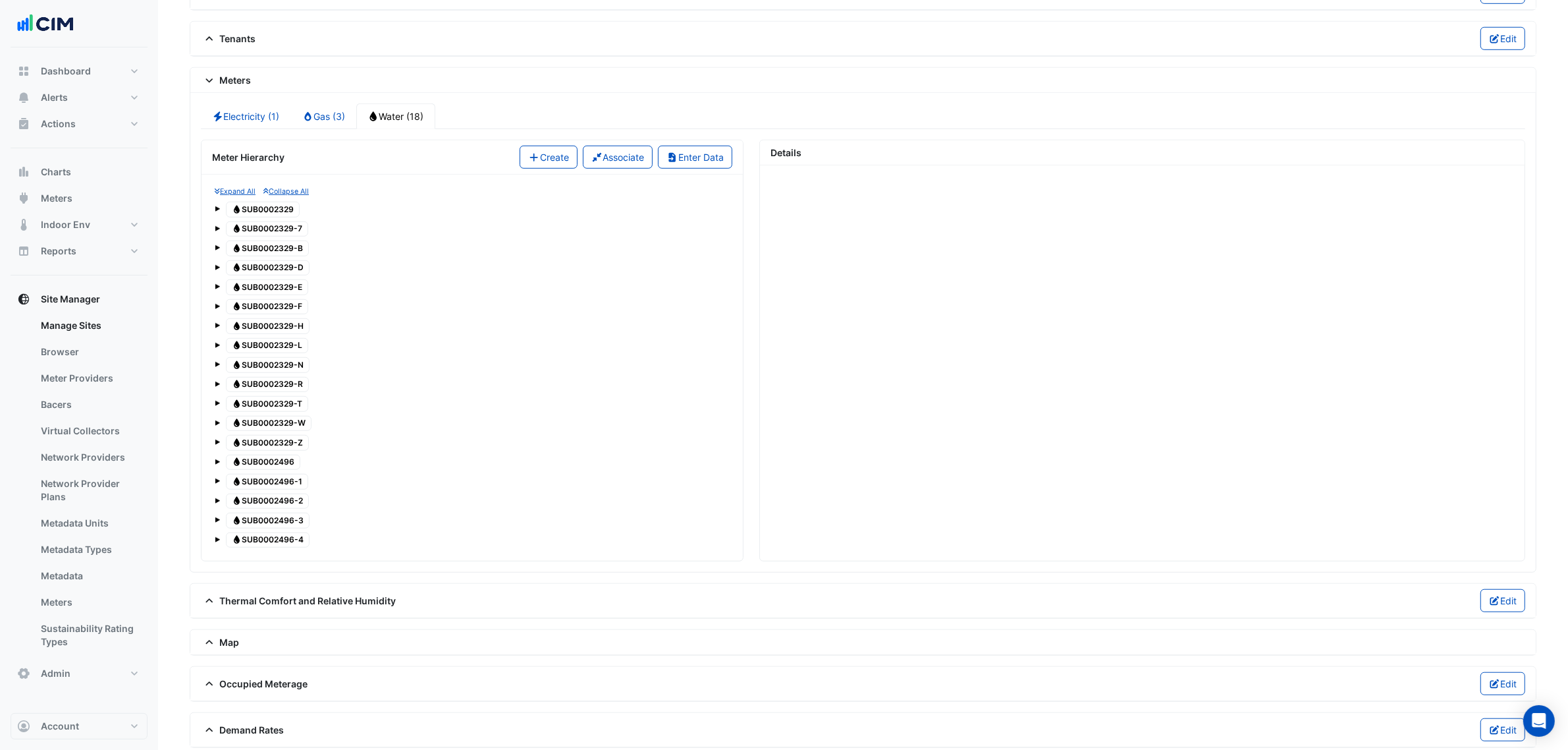
click at [285, 311] on span "Water SUB0002329-F" at bounding box center [267, 307] width 82 height 16
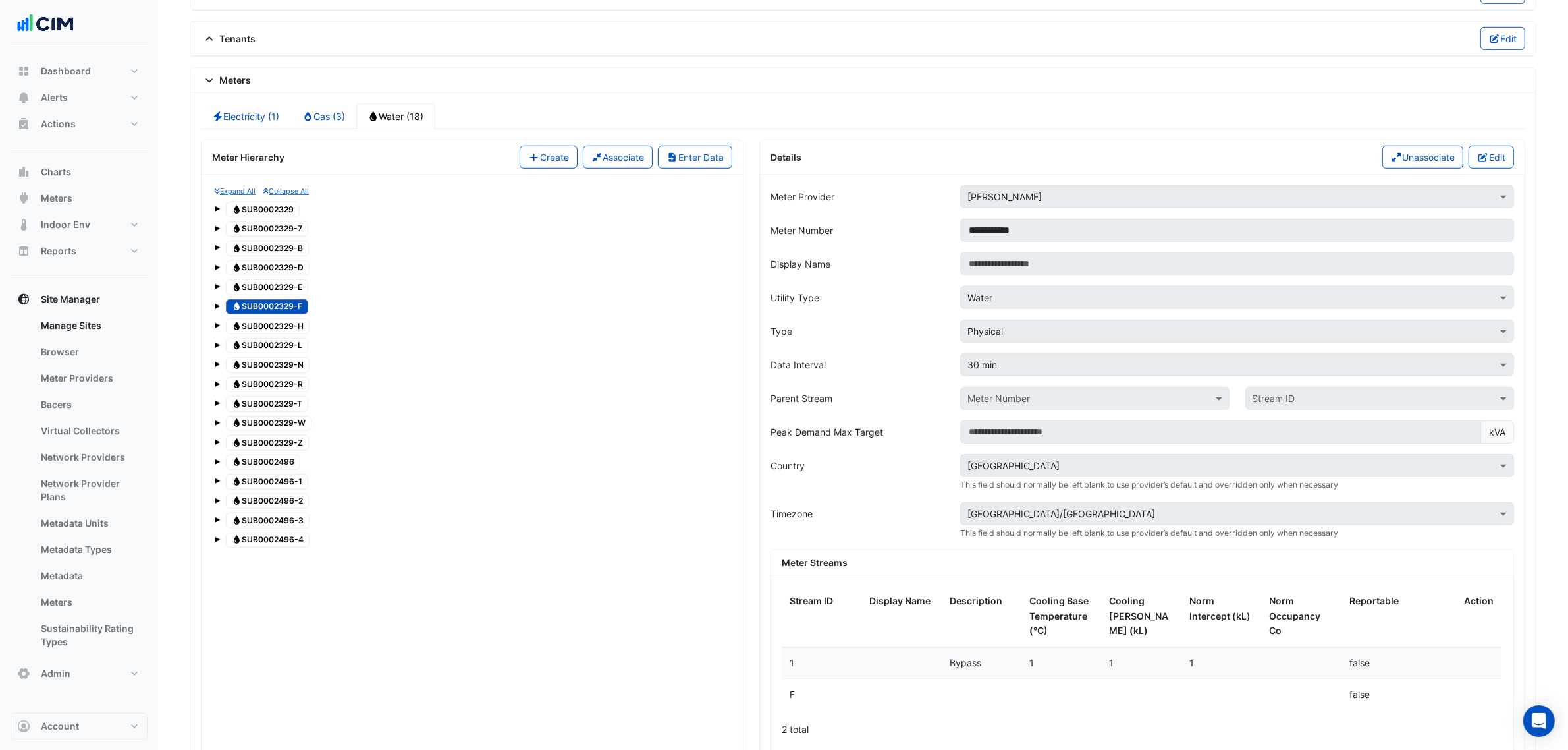
drag, startPoint x: 288, startPoint y: 314, endPoint x: 590, endPoint y: 281, distance: 303.8
click at [590, 277] on div "Water SUB0002329-D" at bounding box center [472, 268] width 515 height 19
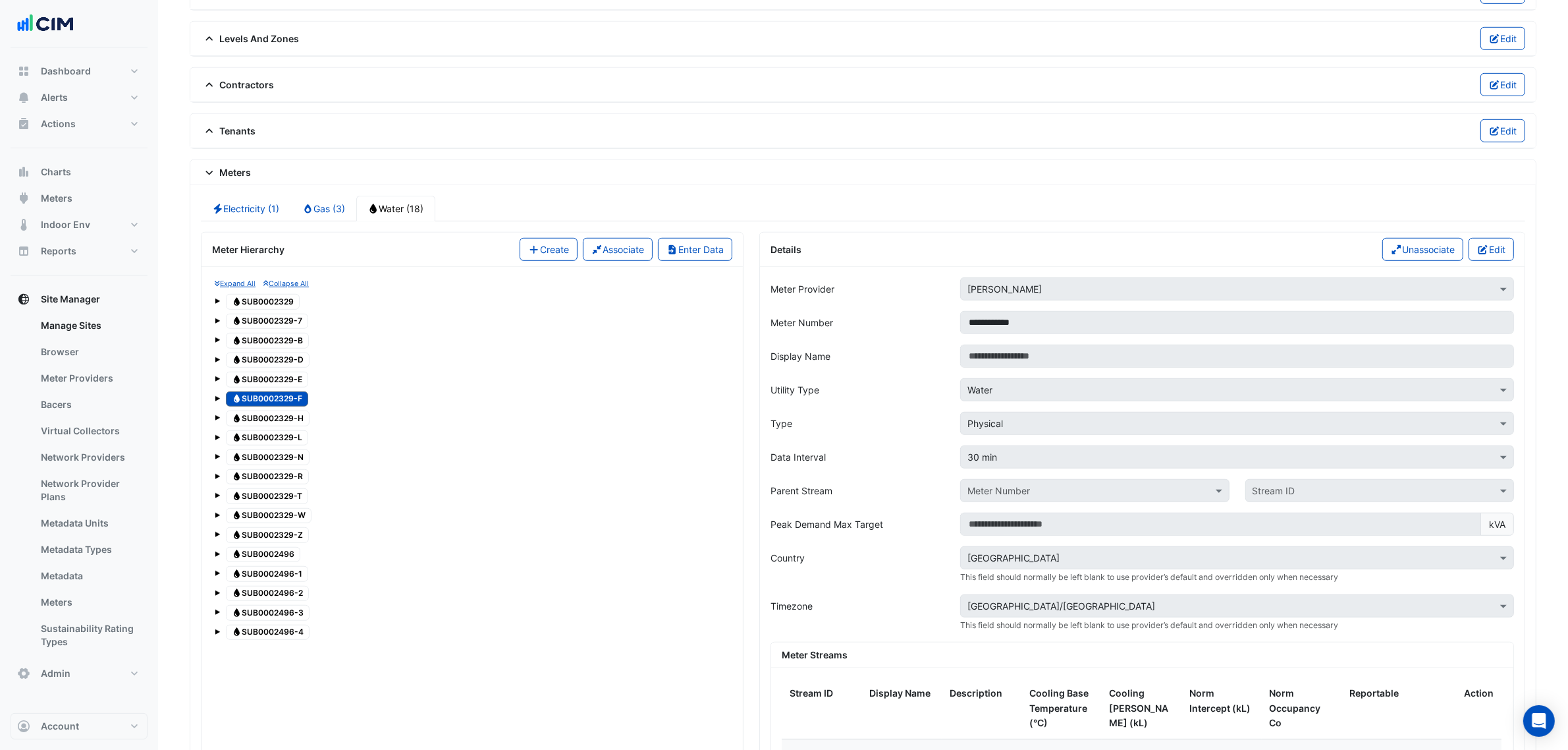
scroll to position [1146, 0]
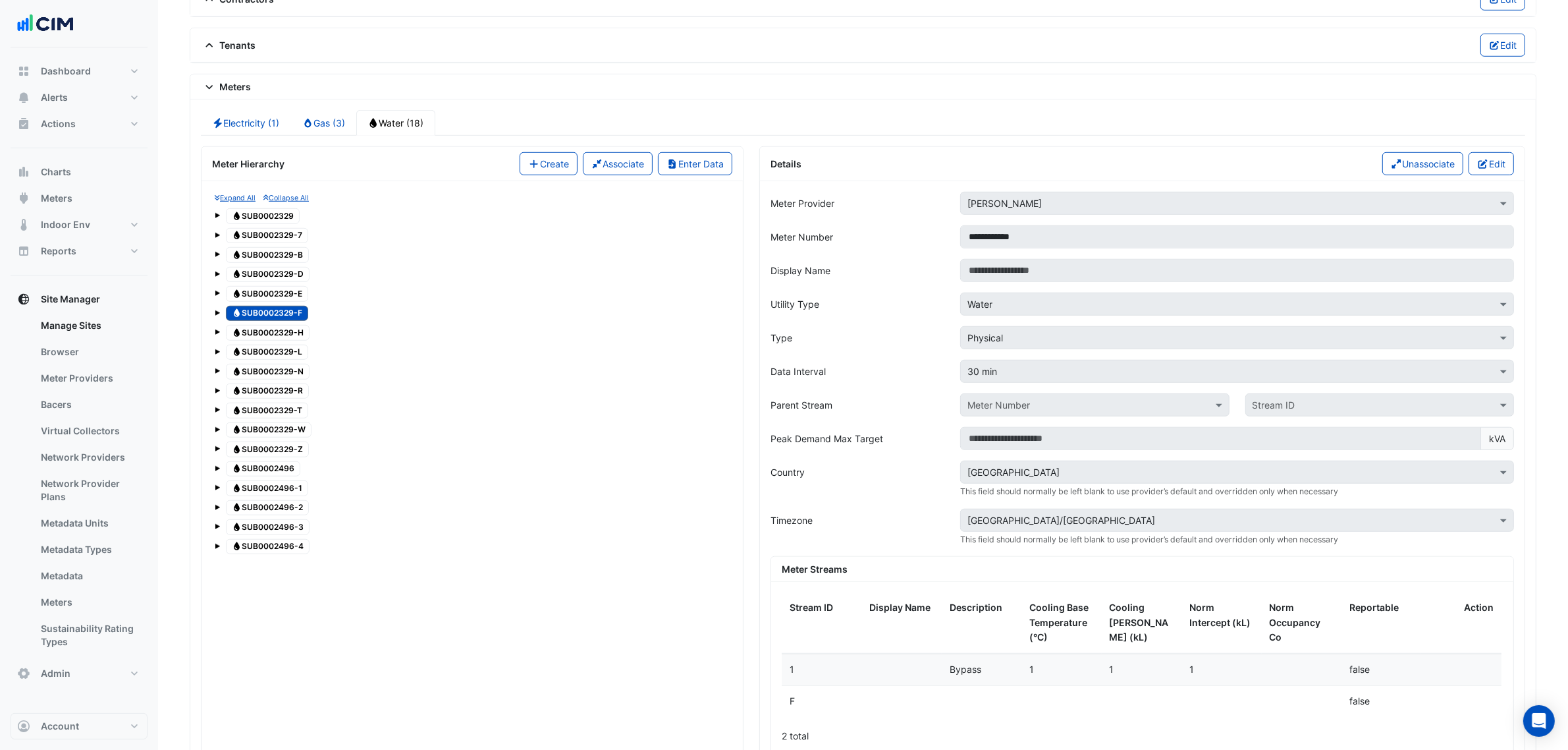
click at [285, 322] on span "Water SUB0002329-F" at bounding box center [267, 314] width 82 height 16
click at [353, 320] on div "Water SUB0002329-F" at bounding box center [472, 314] width 515 height 19
click at [219, 219] on span at bounding box center [217, 214] width 5 height 12
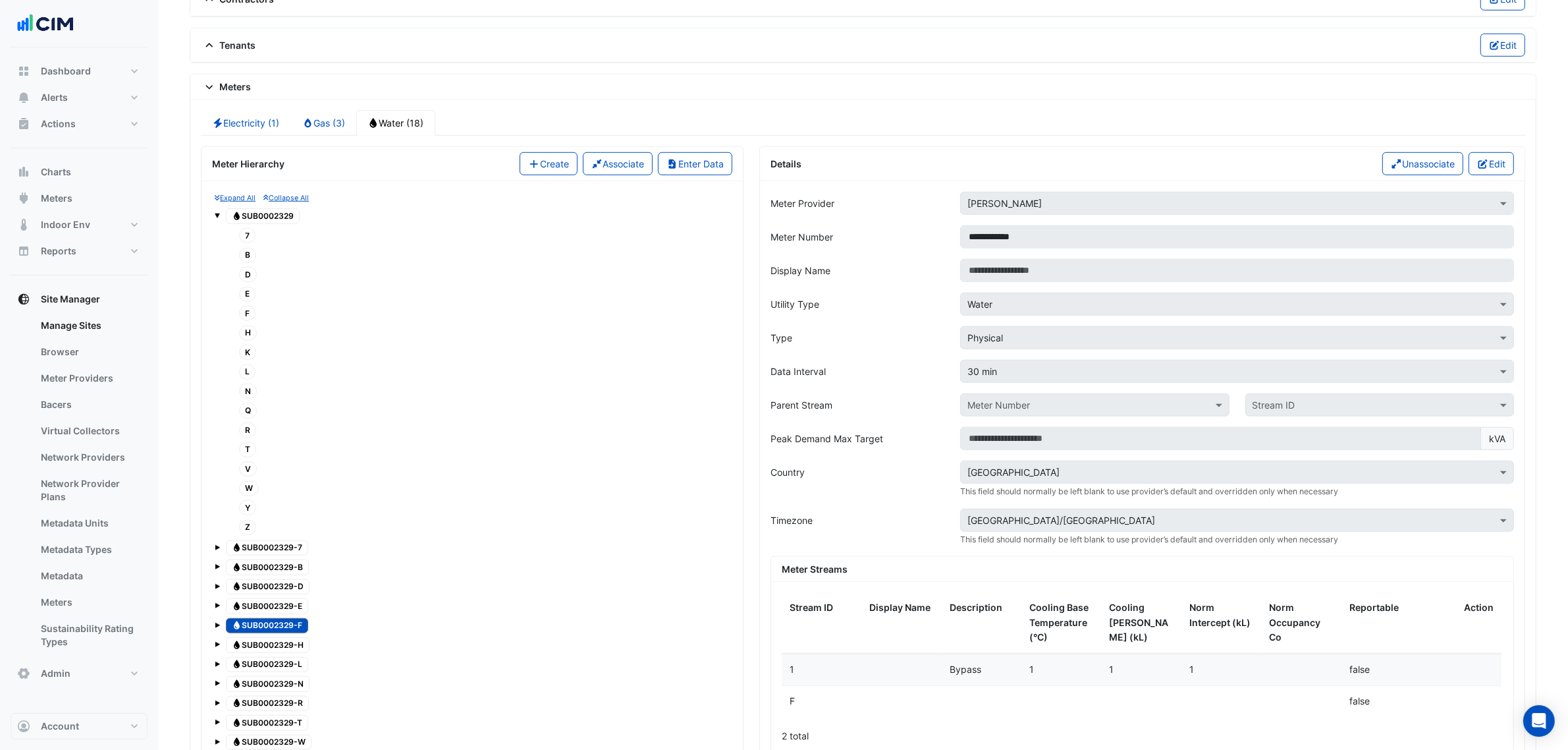
click at [219, 219] on span at bounding box center [217, 214] width 5 height 12
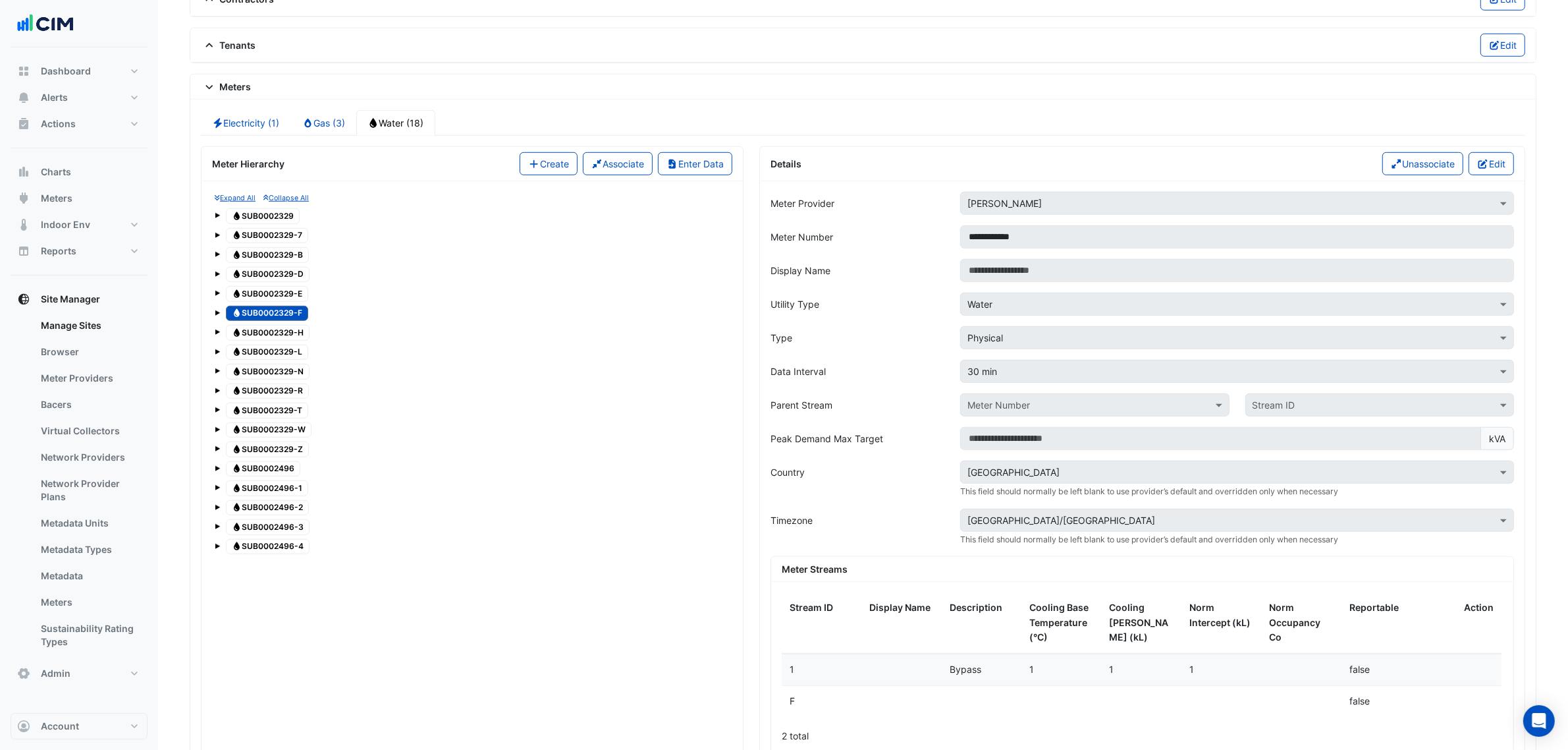
click at [274, 263] on span "Water SUB0002329-B" at bounding box center [267, 255] width 83 height 16
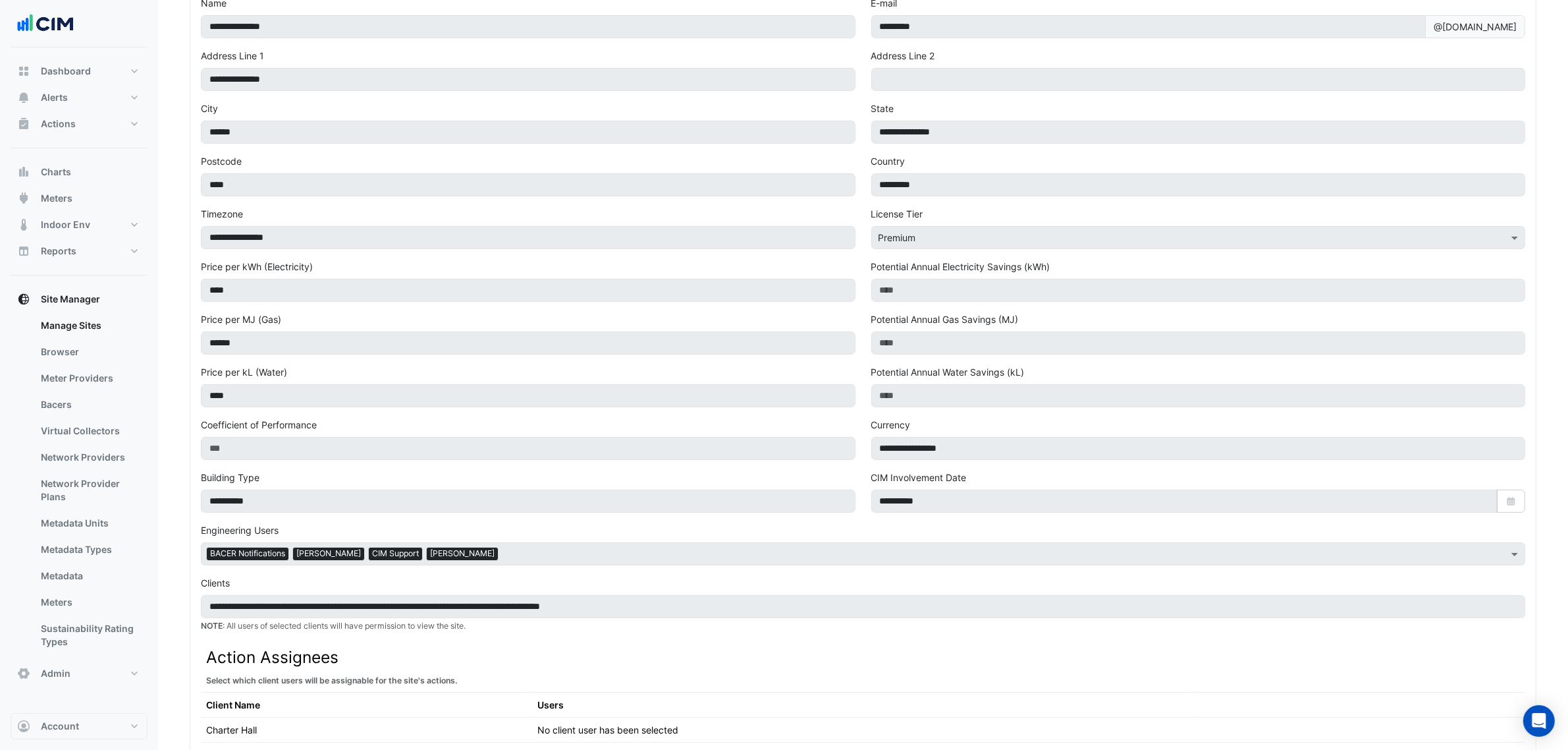
scroll to position [0, 0]
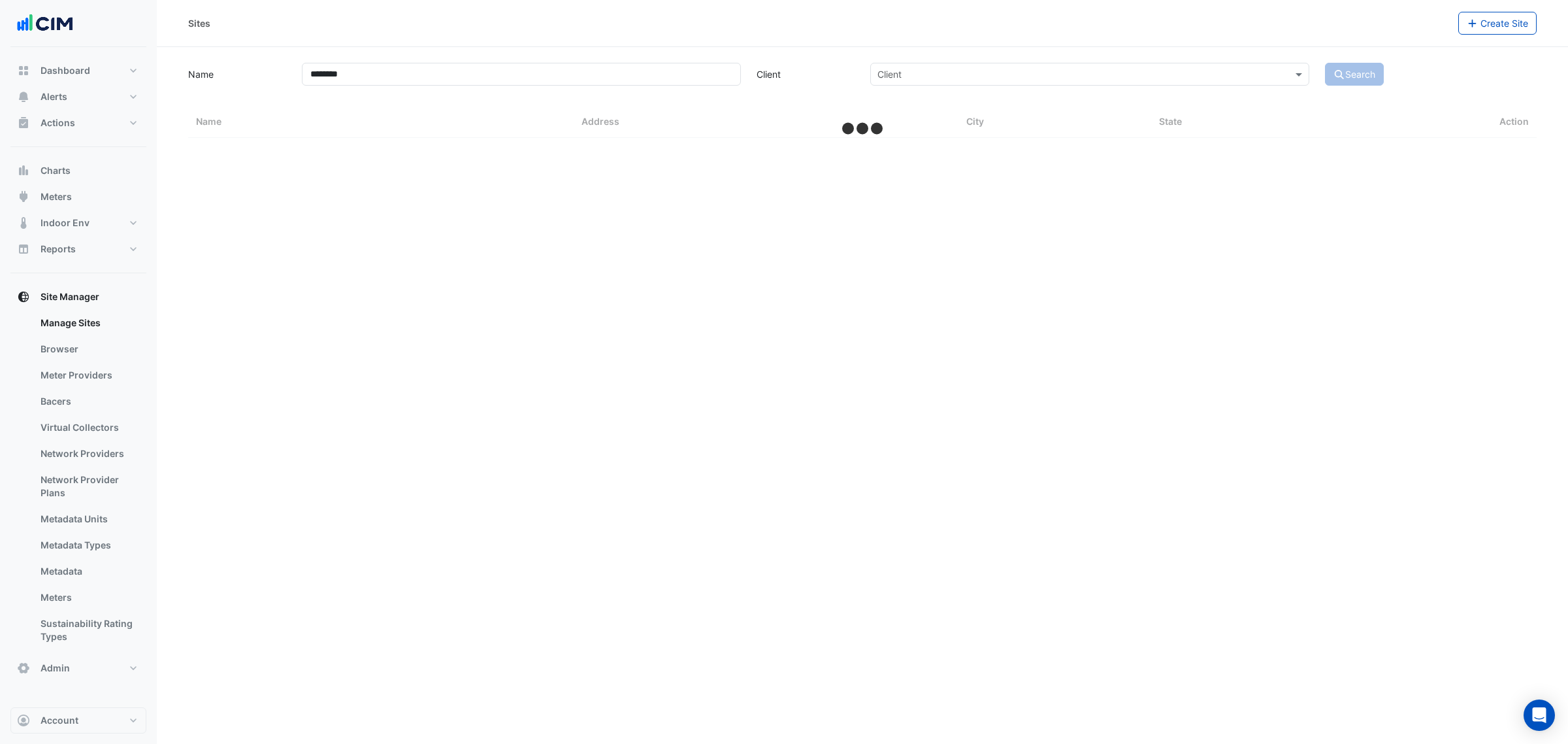
select select "***"
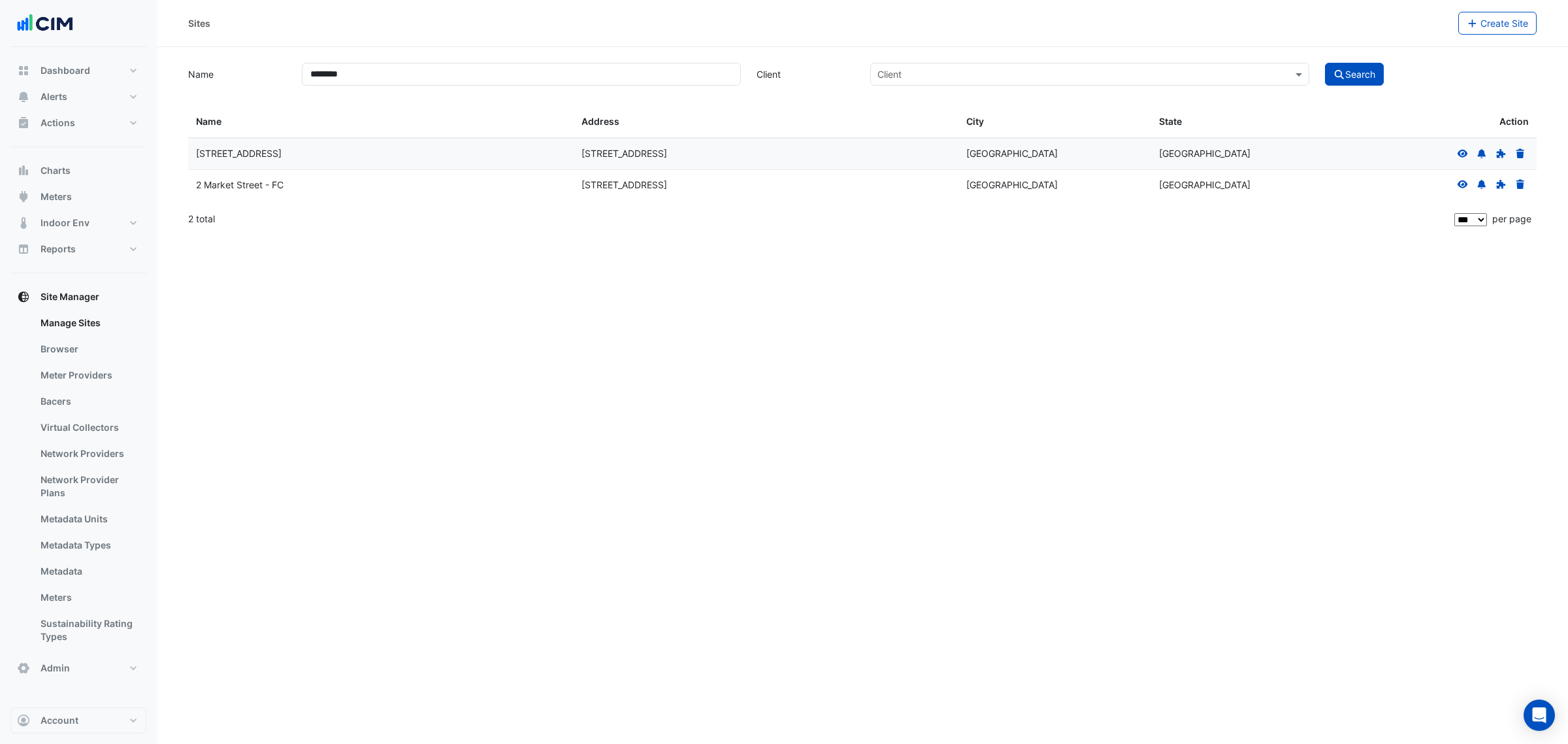
drag, startPoint x: 360, startPoint y: 88, endPoint x: 298, endPoint y: 80, distance: 62.5
click at [298, 80] on app-manage-sites "Name ******** Client Client Search Sites Name Sites Address Sites City Sites St…" at bounding box center [862, 148] width 1349 height 175
click at [340, 73] on input "********" at bounding box center [521, 74] width 439 height 23
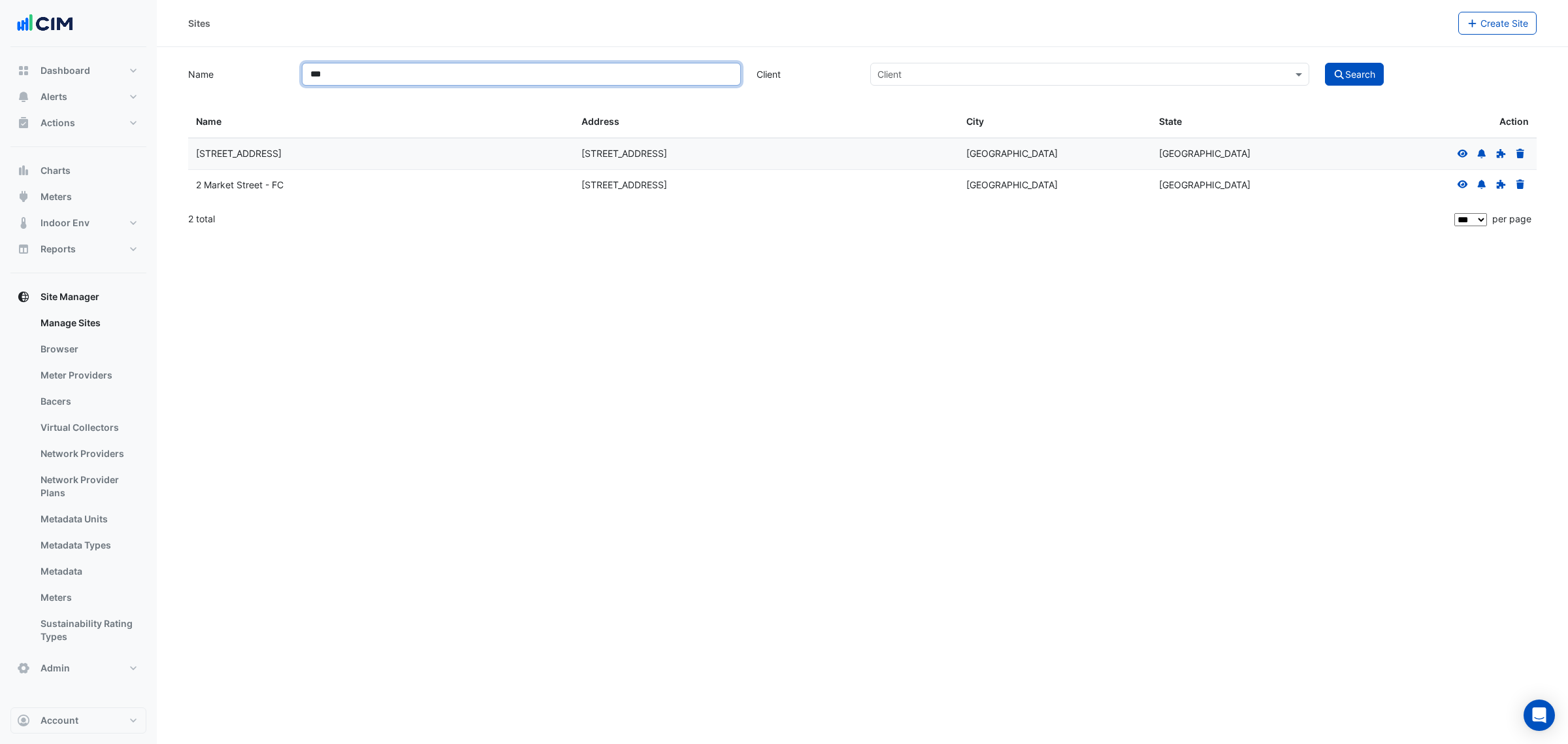
type input "***"
click at [1325, 63] on button "Search" at bounding box center [1354, 74] width 59 height 23
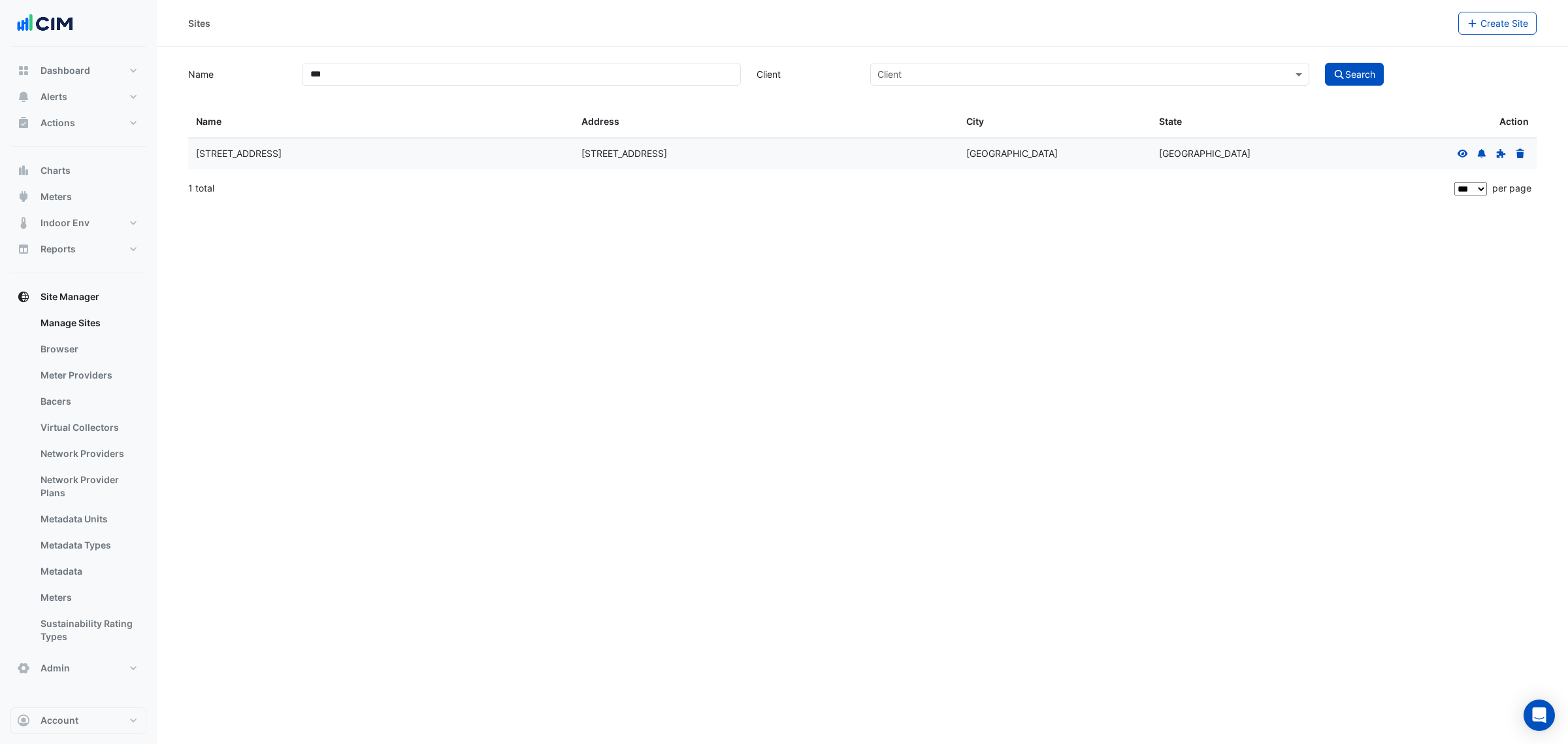
drag, startPoint x: 1452, startPoint y: 161, endPoint x: 1459, endPoint y: 157, distance: 8.1
click at [1454, 161] on datatable-body-cell at bounding box center [1440, 154] width 193 height 31
click at [1459, 157] on icon at bounding box center [1462, 154] width 11 height 9
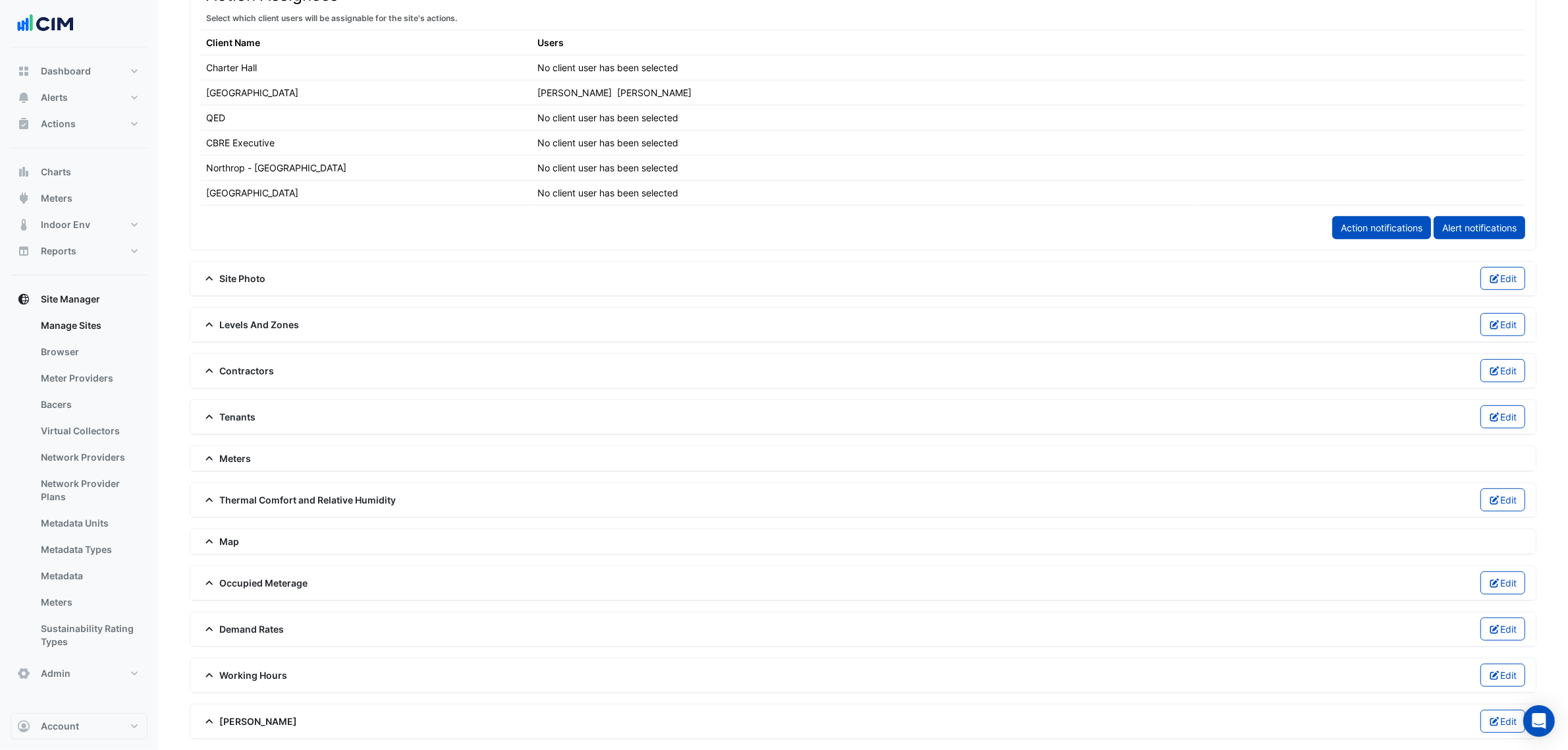
scroll to position [787, 0]
click at [225, 446] on div "Meters" at bounding box center [863, 459] width 1345 height 25
click at [226, 452] on span "Meters" at bounding box center [226, 459] width 51 height 14
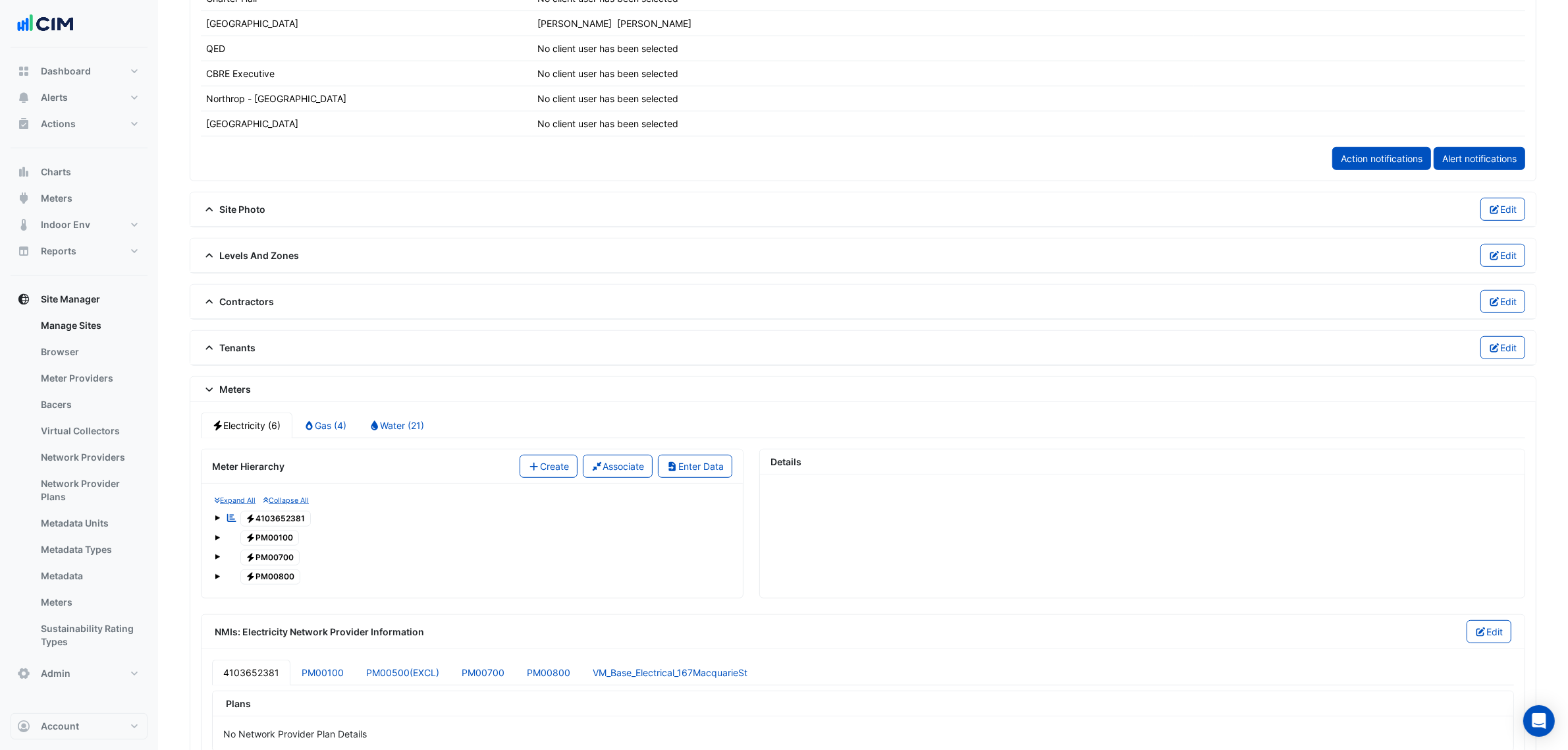
scroll to position [869, 0]
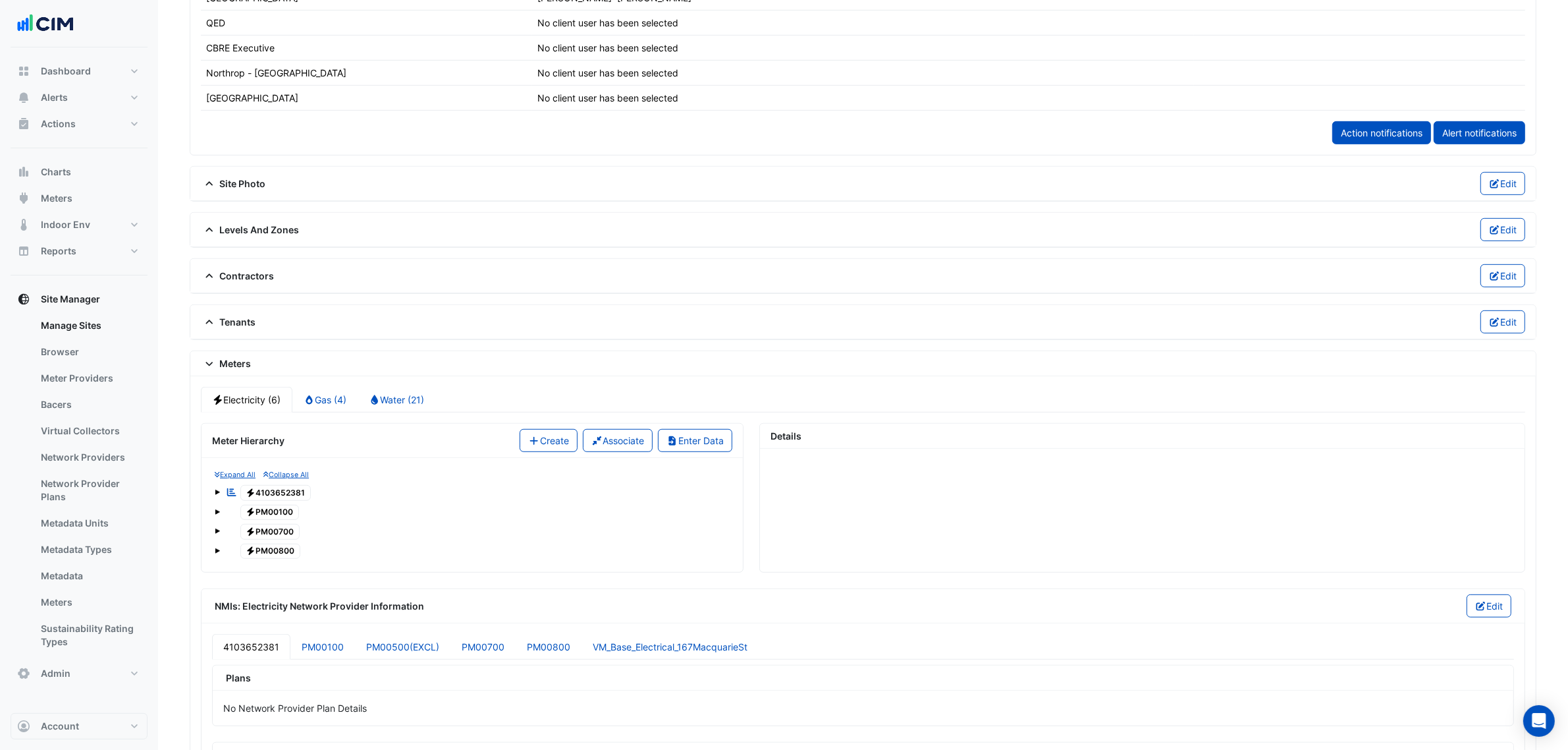
click at [400, 387] on div "Electricity (6) Gas (4) Water (21) Meter Hierarchy Create Associate Enter Data …" at bounding box center [863, 639] width 1345 height 526
click at [318, 404] on link "Gas (4)" at bounding box center [325, 399] width 66 height 26
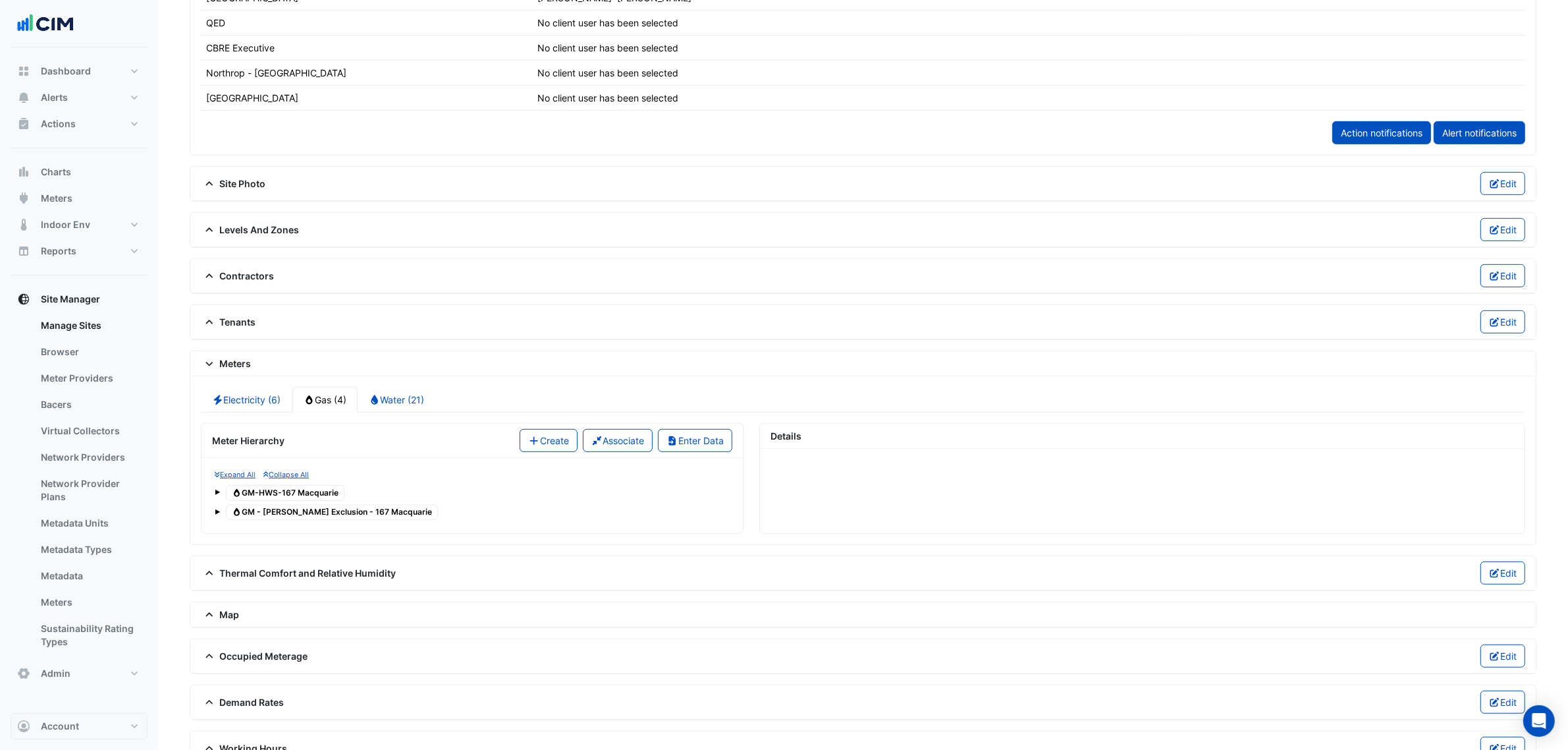
click at [313, 501] on span "Gas GM-HWS-167 Macquarie" at bounding box center [285, 493] width 118 height 16
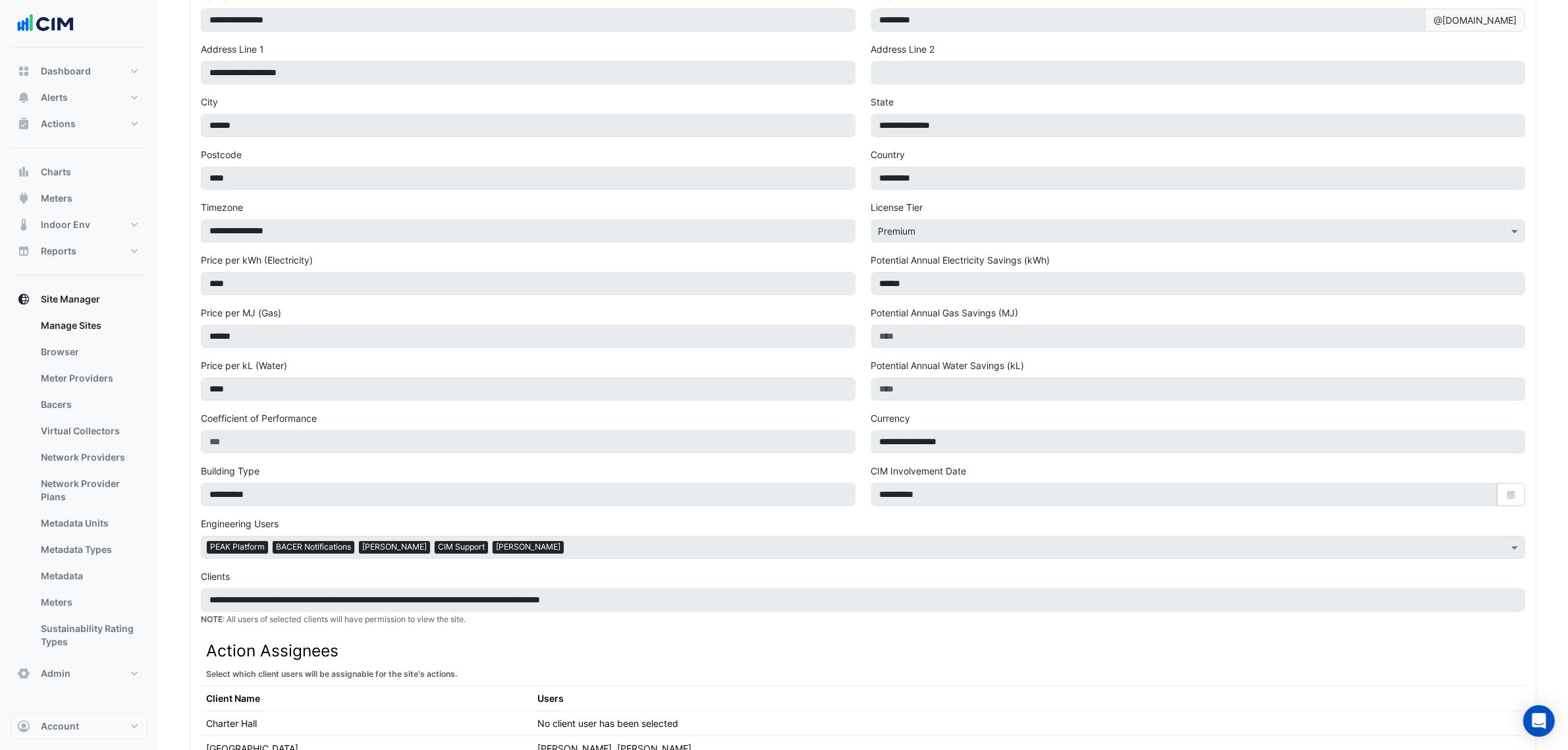
scroll to position [0, 0]
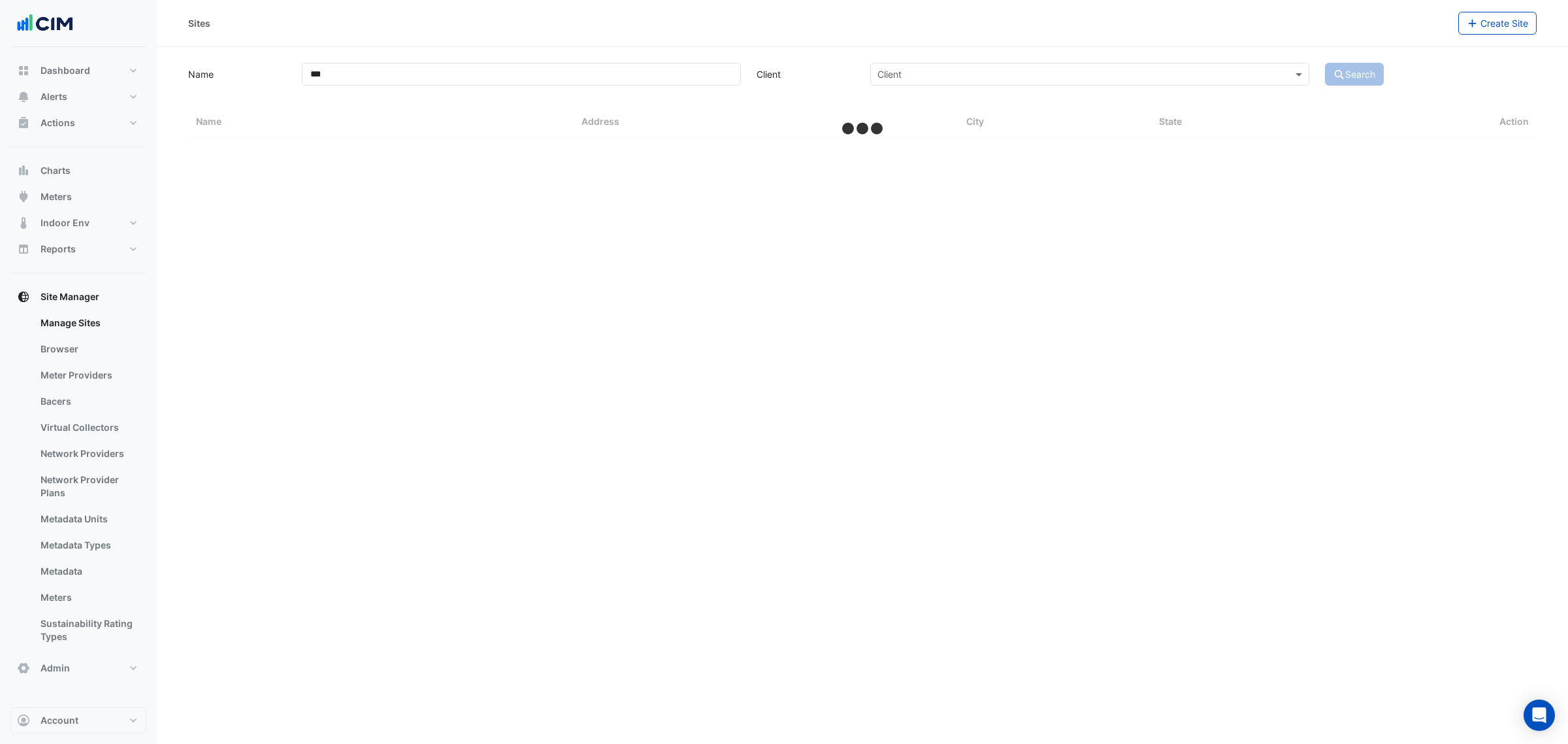
select select "***"
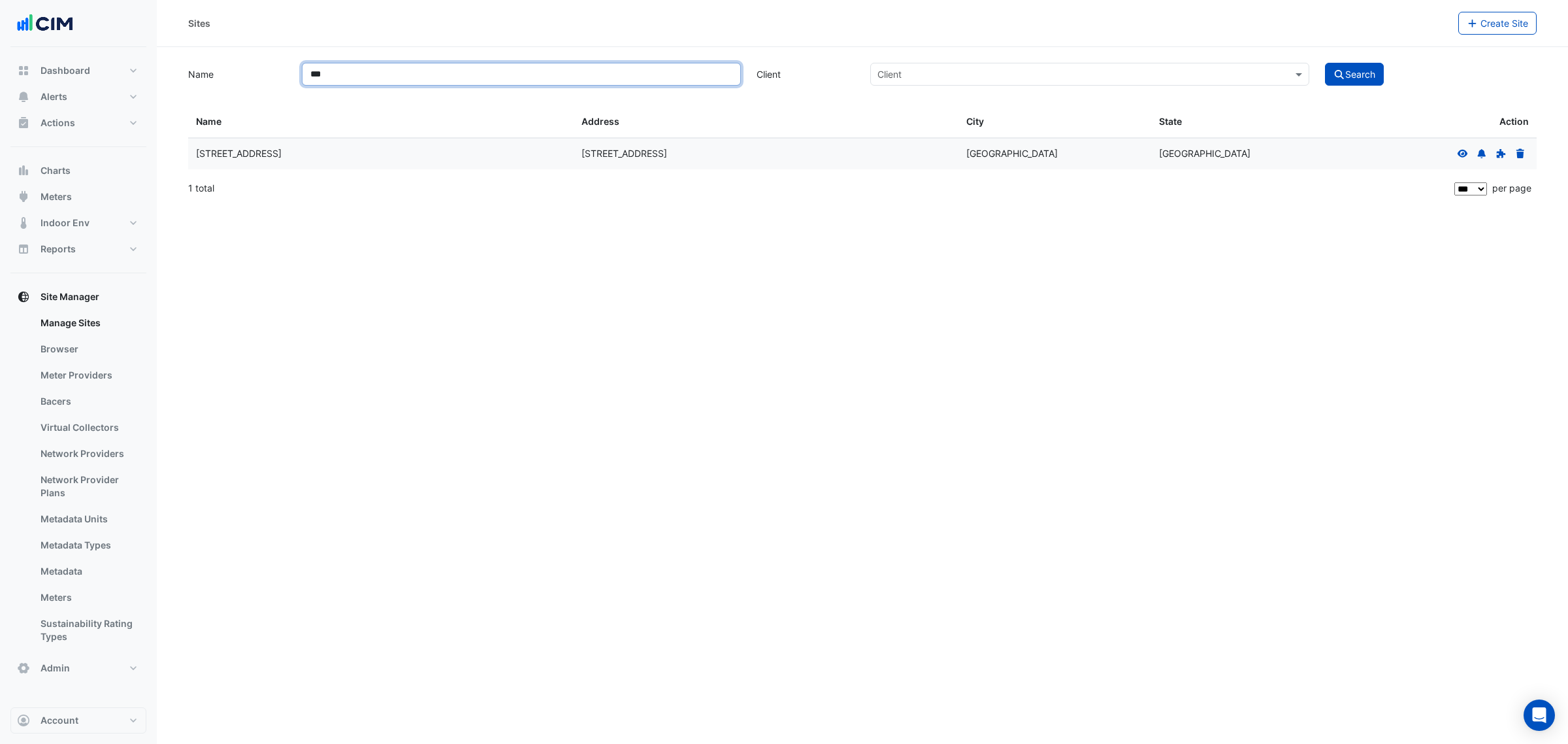
drag, startPoint x: 375, startPoint y: 67, endPoint x: 269, endPoint y: 67, distance: 106.0
click at [269, 67] on div "Name *** Client Client Search" at bounding box center [862, 72] width 1364 height 26
type input "********"
click at [1325, 63] on button "Search" at bounding box center [1354, 74] width 59 height 23
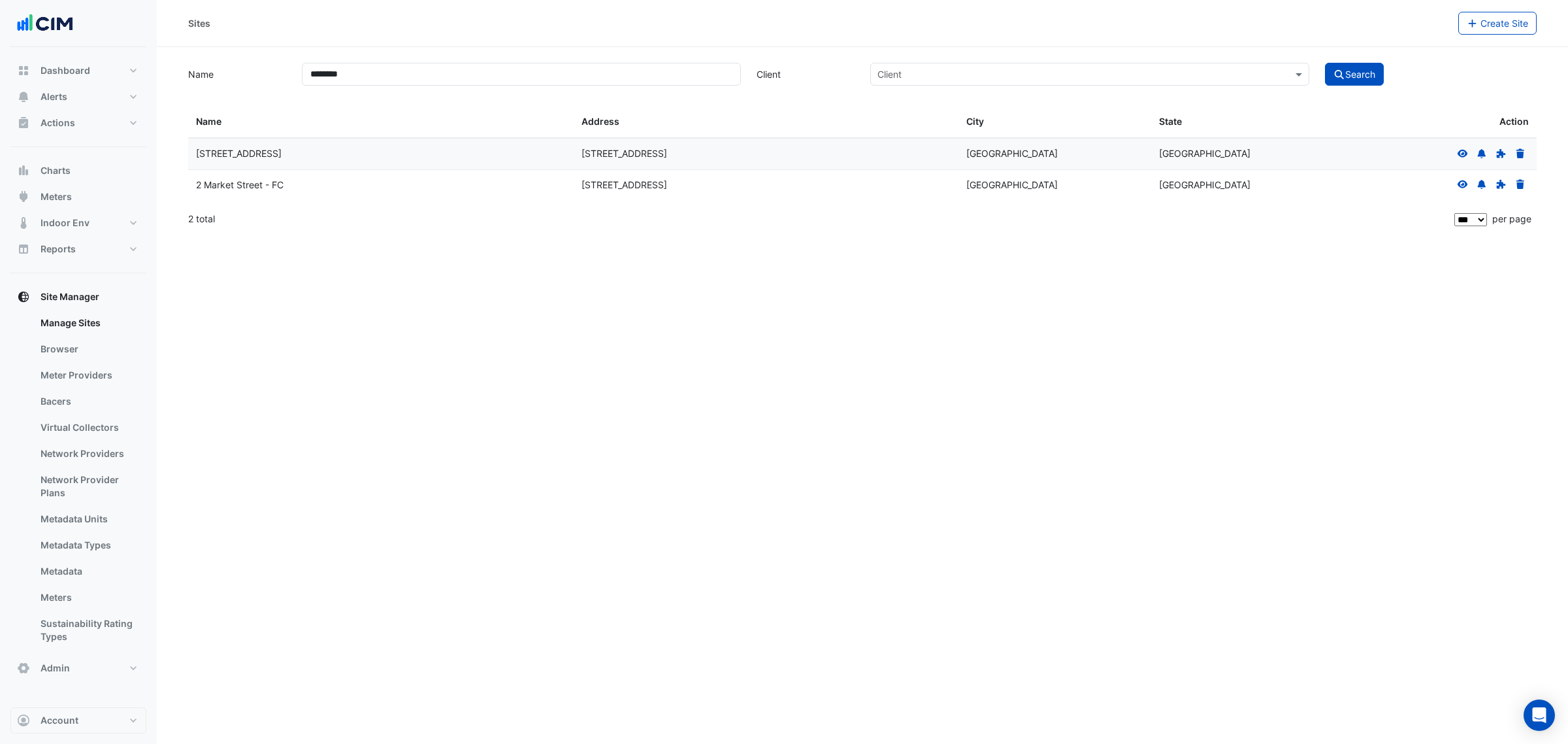
click at [1459, 154] on icon at bounding box center [1463, 153] width 11 height 8
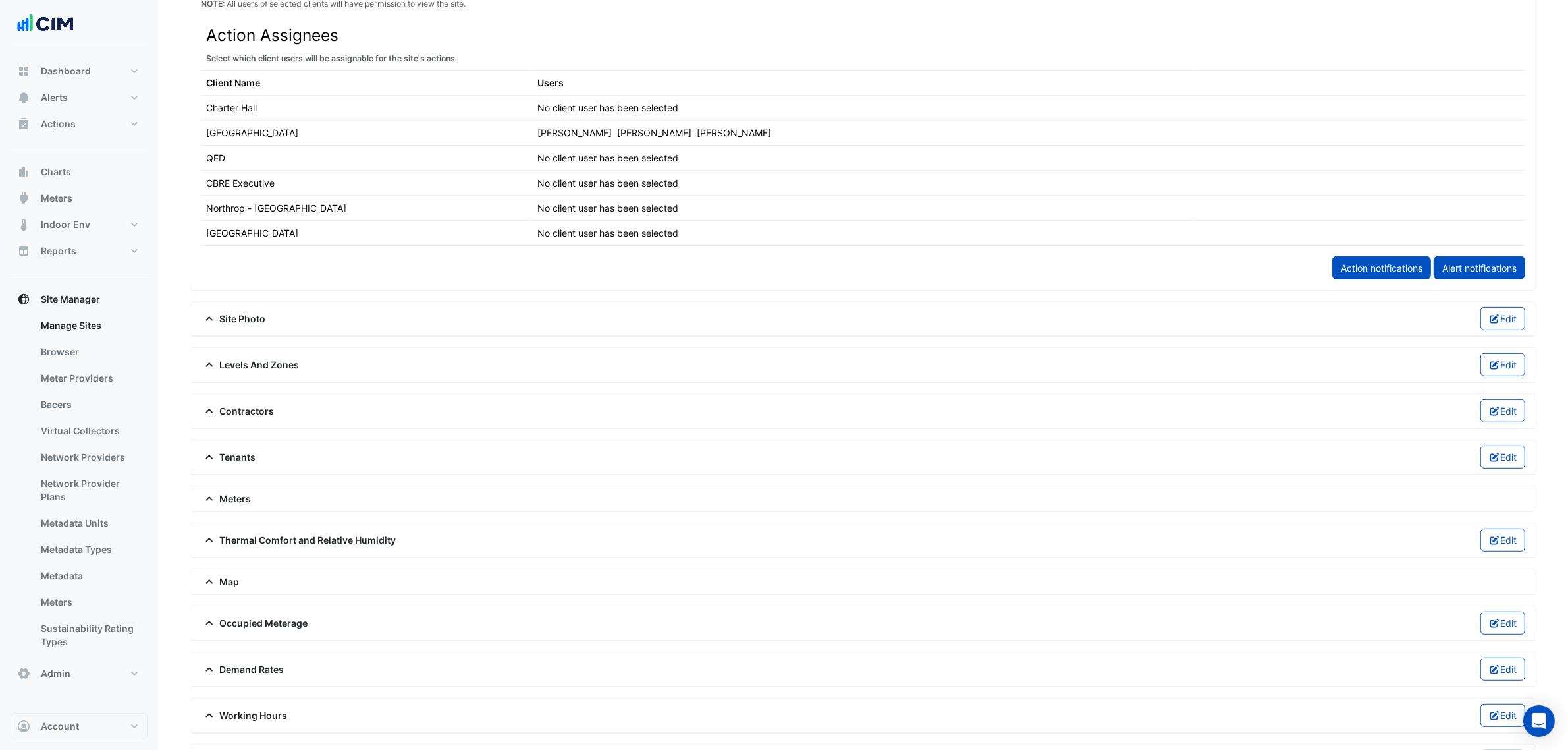
scroll to position [787, 0]
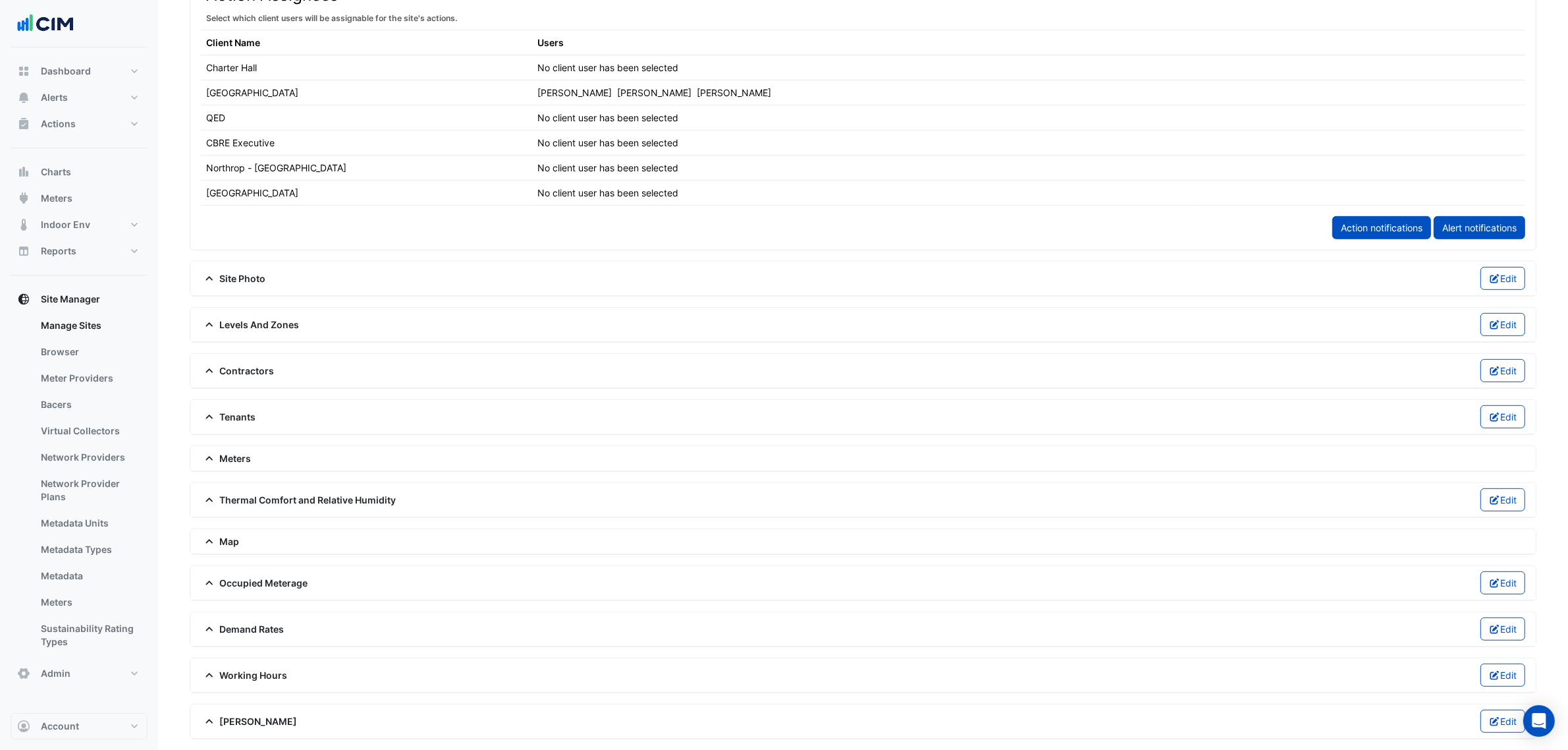
click at [222, 445] on div "Meters Electricity (1) Gas (3) Water (18) Meter Hierarchy Create Associate Ente…" at bounding box center [863, 459] width 1347 height 27
click at [222, 446] on div "Meters" at bounding box center [863, 459] width 1345 height 25
click at [229, 452] on span "Meters" at bounding box center [226, 459] width 51 height 14
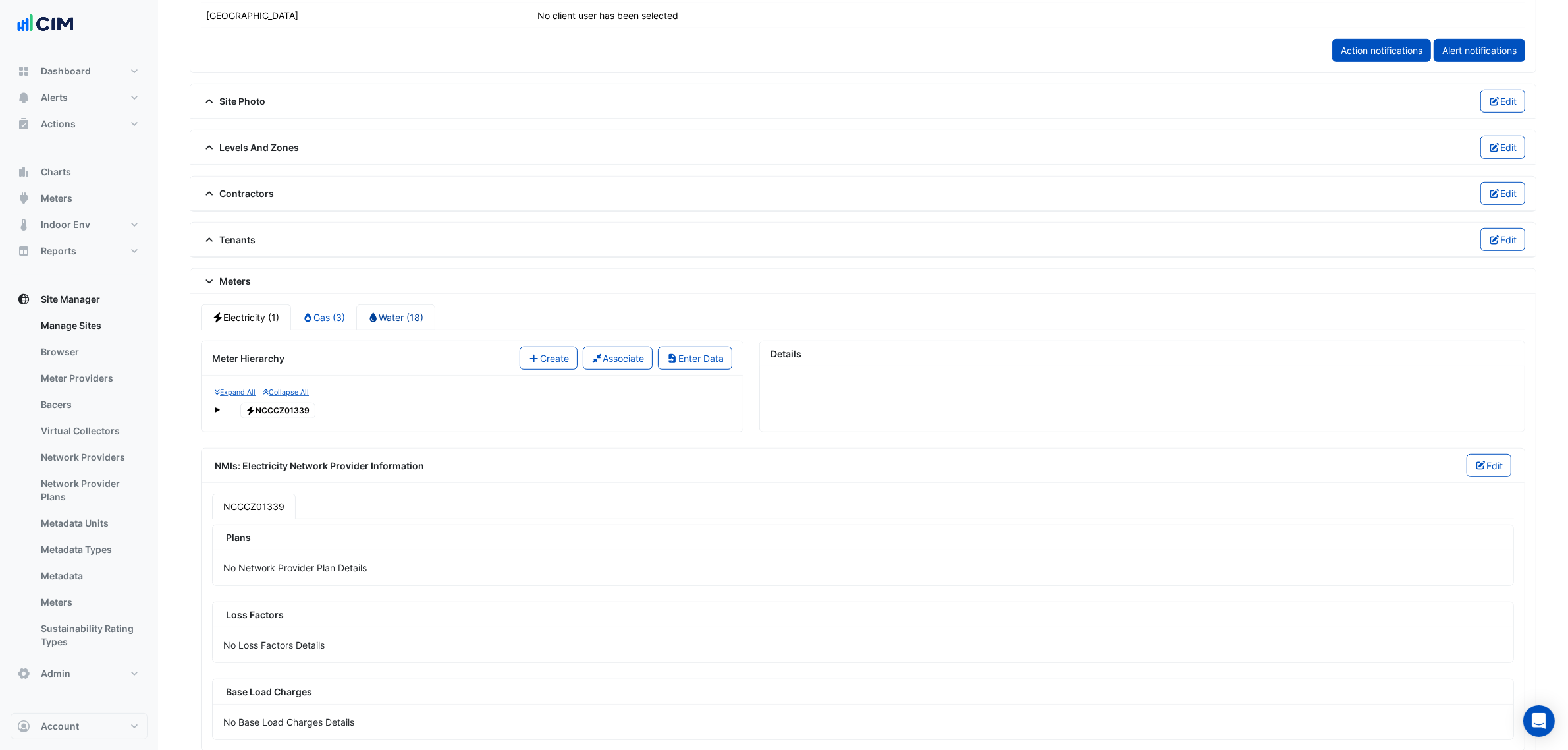
click at [386, 326] on link "Water (18)" at bounding box center [395, 317] width 79 height 26
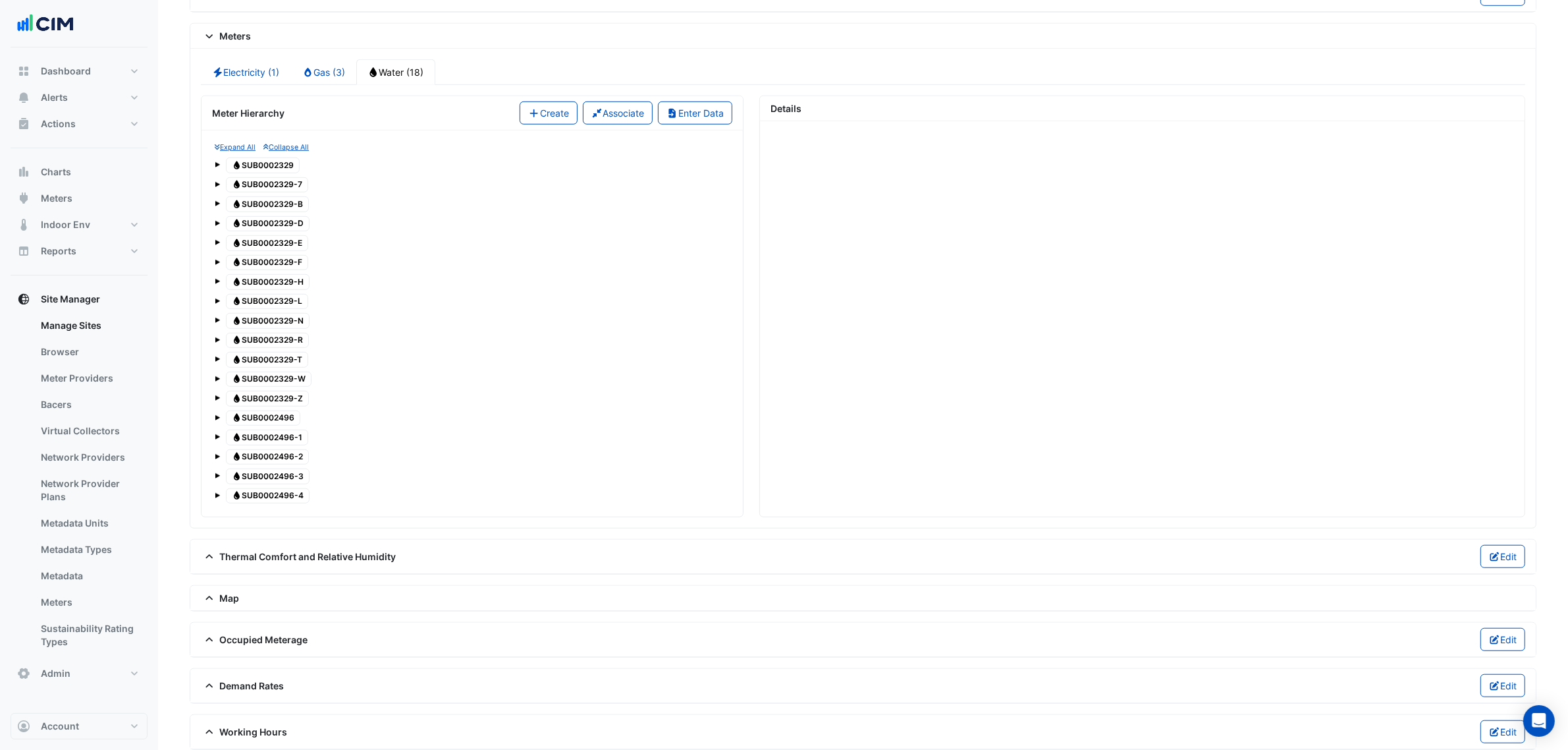
scroll to position [1199, 0]
click at [273, 210] on span "Water SUB0002329-B" at bounding box center [267, 202] width 83 height 16
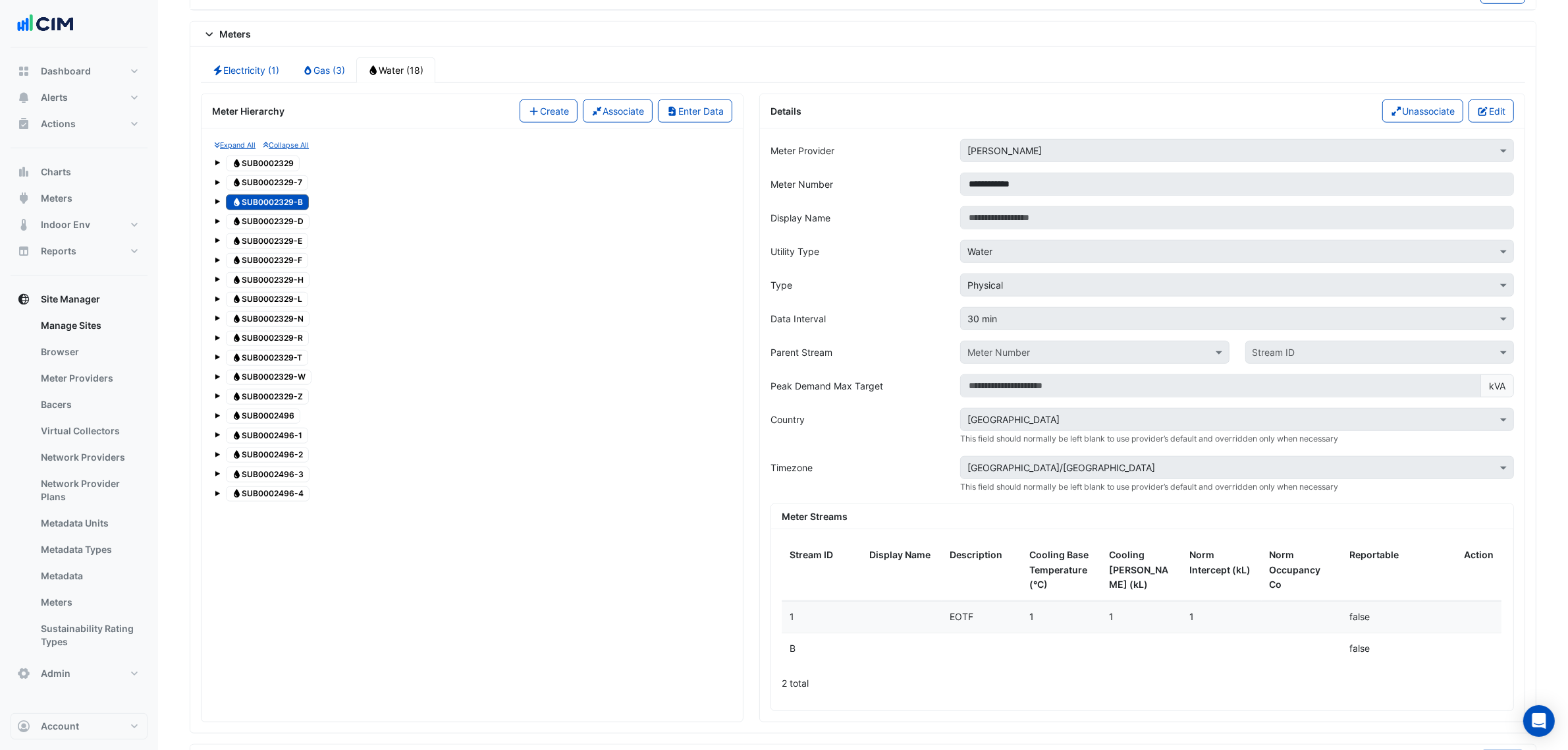
click at [277, 189] on span "Water SUB0002329-7" at bounding box center [267, 183] width 82 height 16
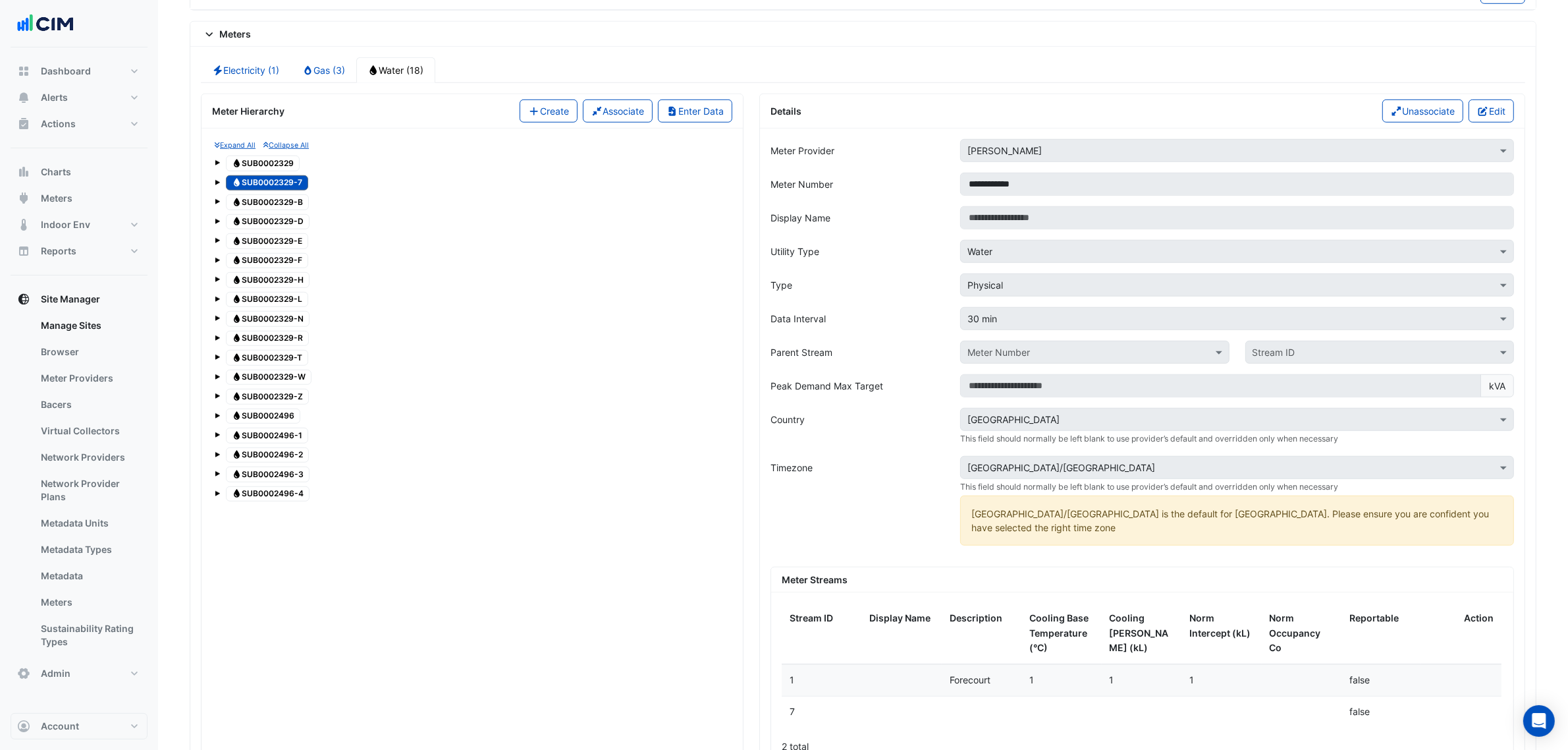
click at [215, 166] on span at bounding box center [217, 163] width 5 height 5
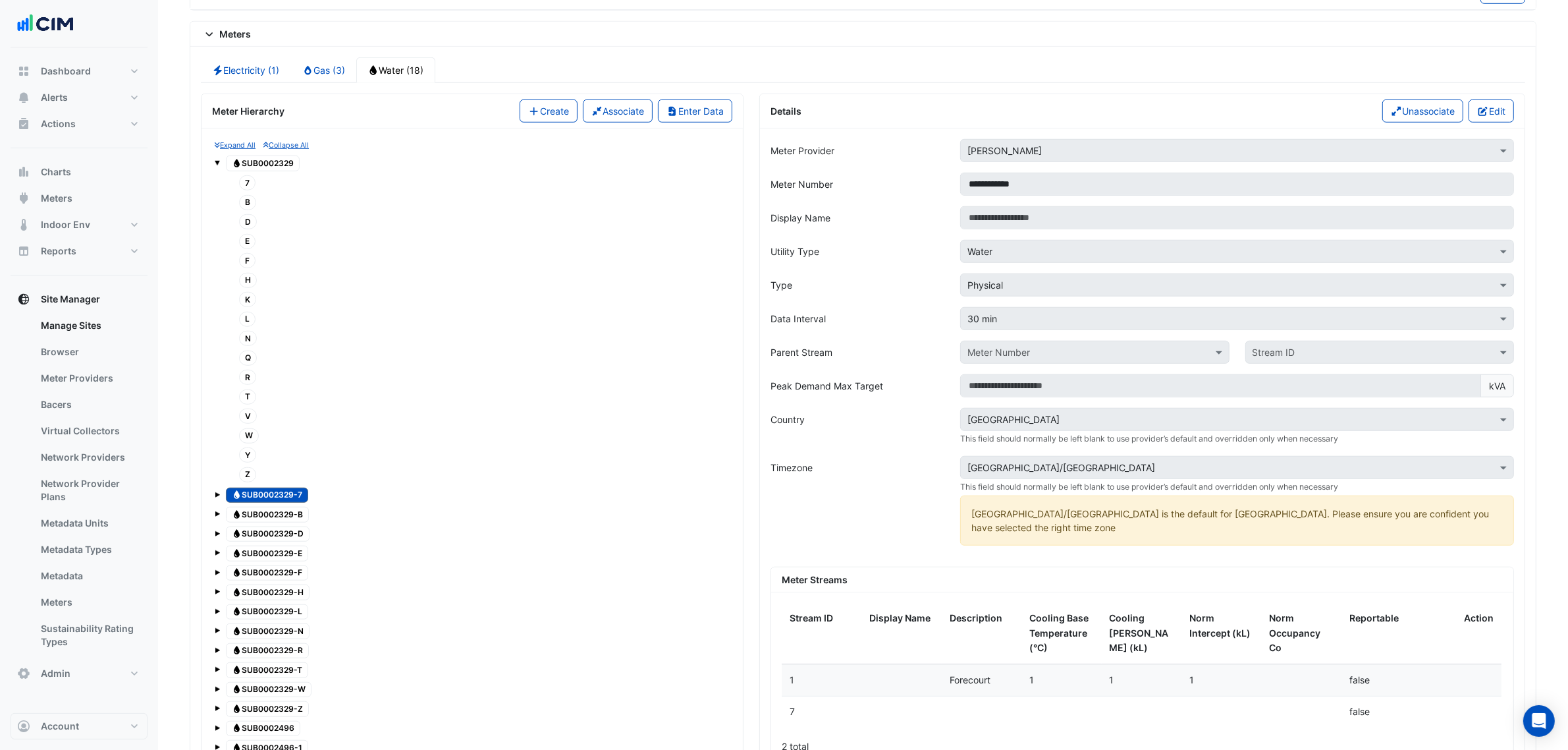
click at [217, 166] on span at bounding box center [217, 163] width 5 height 5
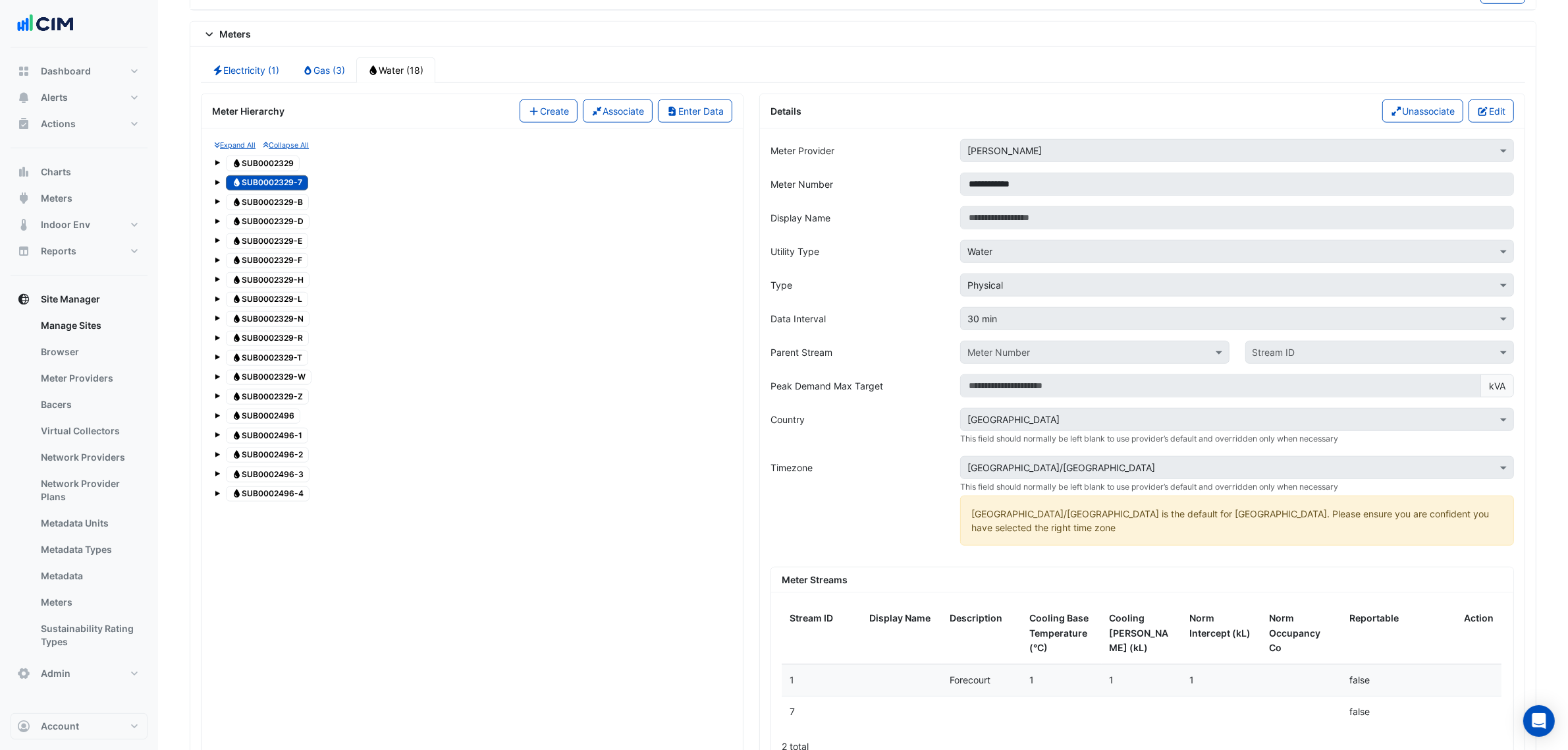
click at [217, 166] on span at bounding box center [217, 163] width 5 height 5
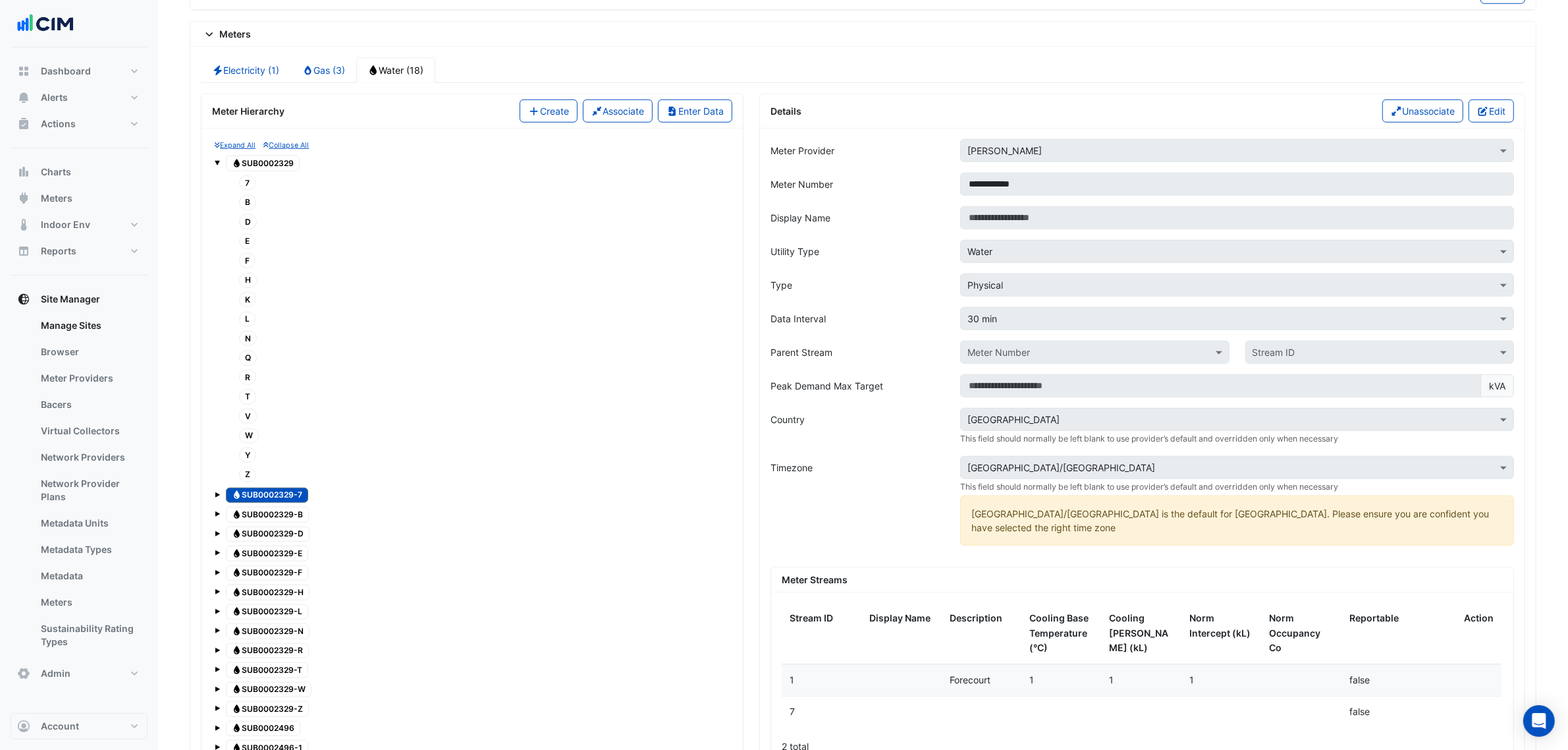
click at [217, 166] on span at bounding box center [217, 163] width 5 height 5
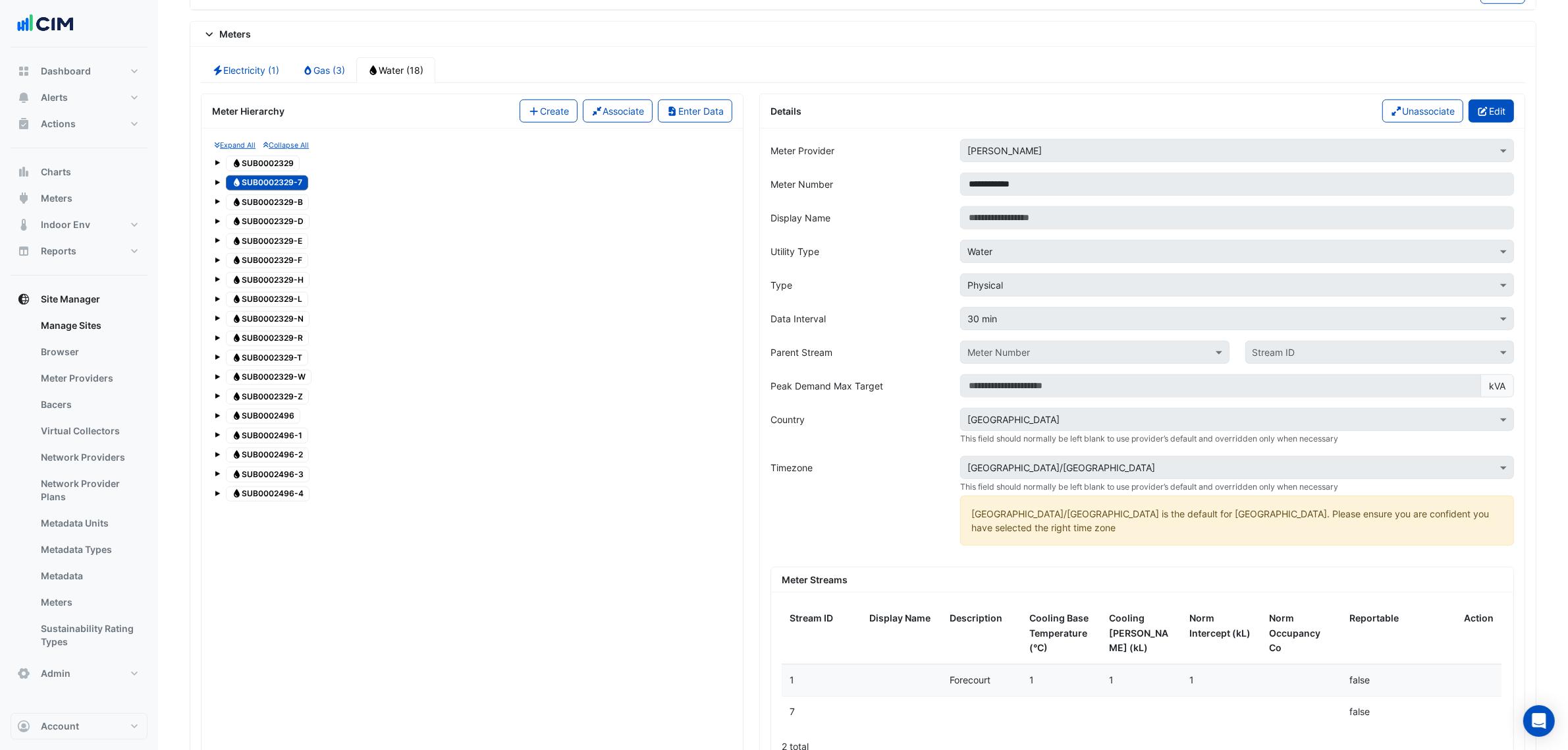
click at [1489, 120] on button "Edit" at bounding box center [1491, 111] width 45 height 23
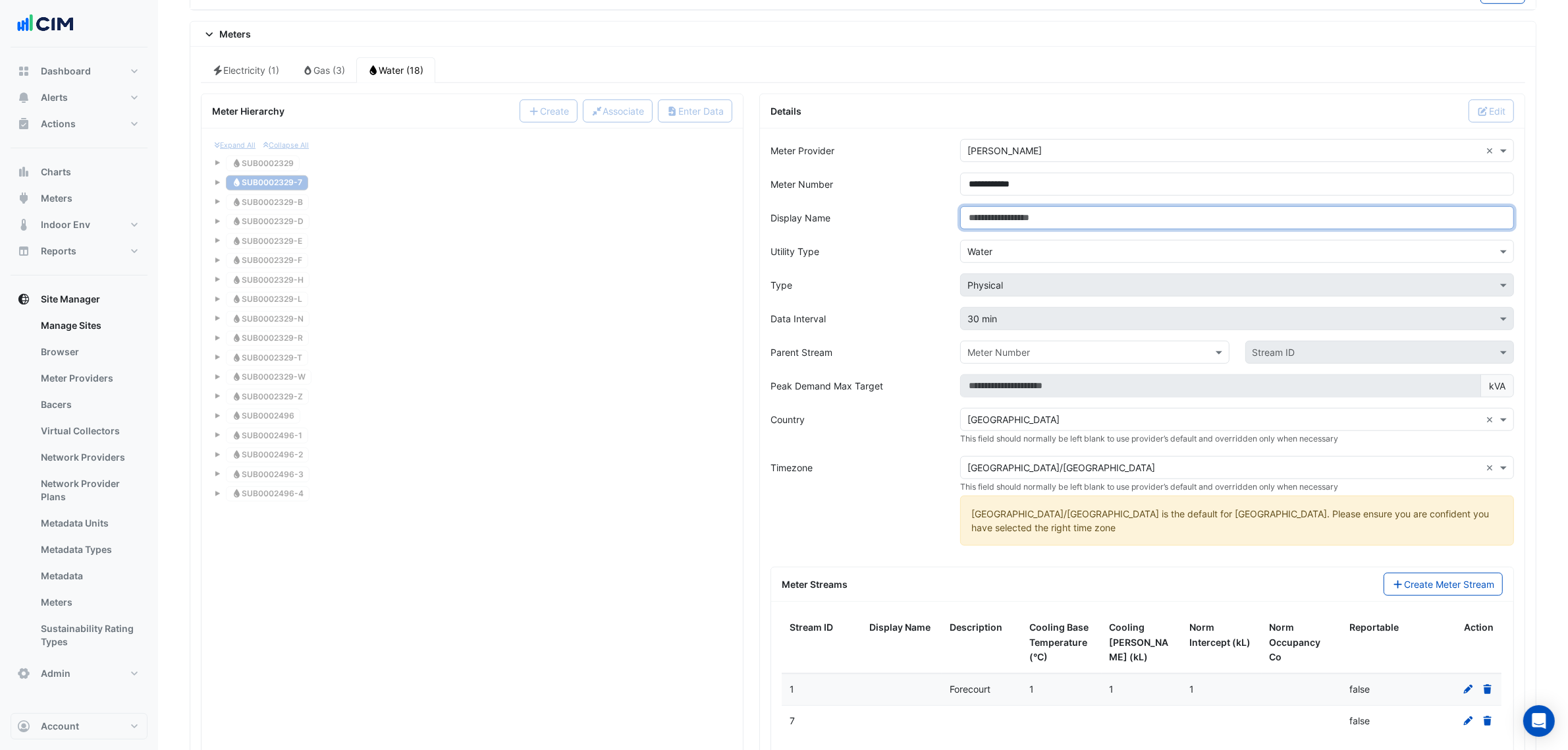
click at [1038, 226] on input "Display Name" at bounding box center [1237, 218] width 554 height 23
paste input "**********"
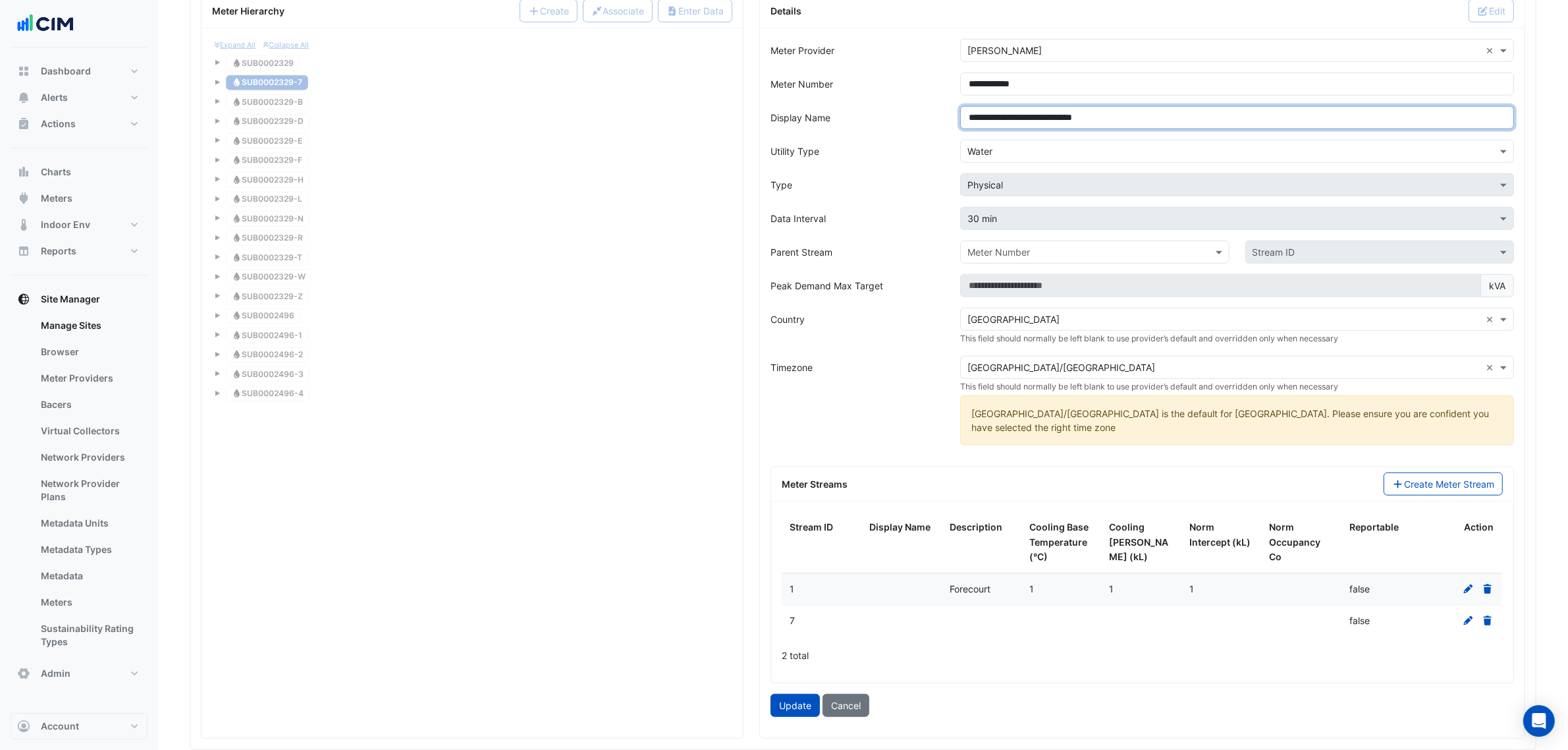
scroll to position [1333, 0]
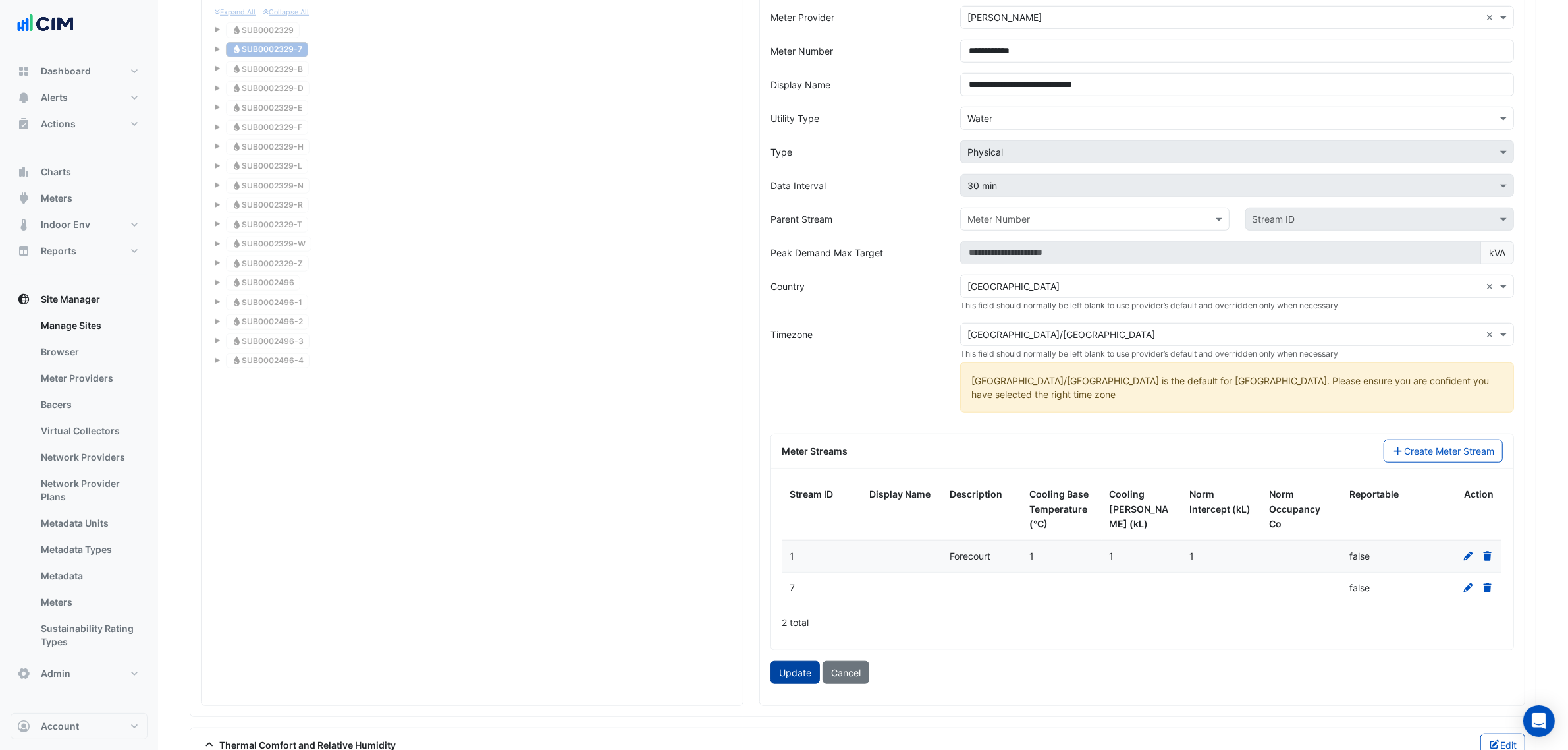
click at [788, 666] on button "Update" at bounding box center [794, 673] width 49 height 23
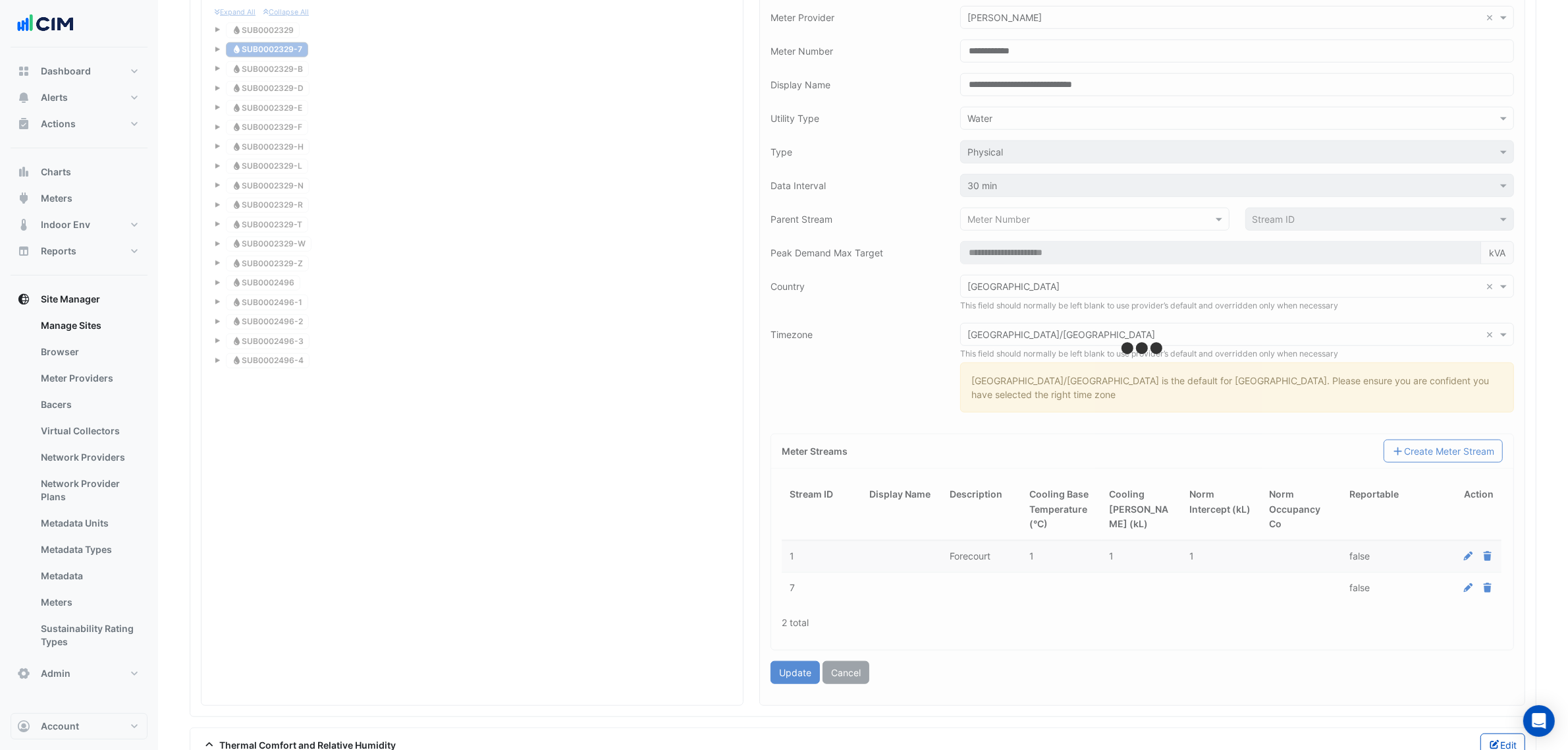
type input "**********"
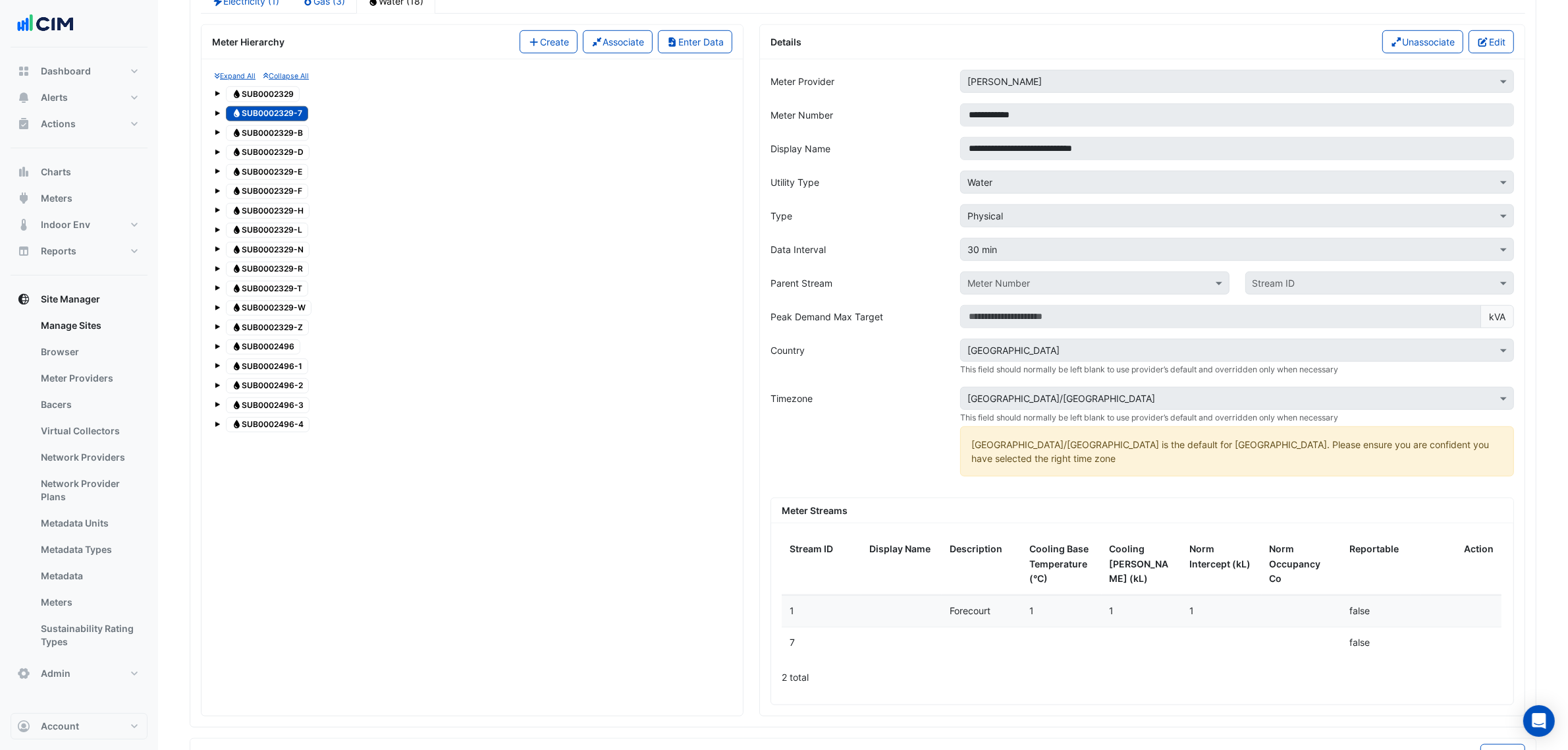
scroll to position [1168, 0]
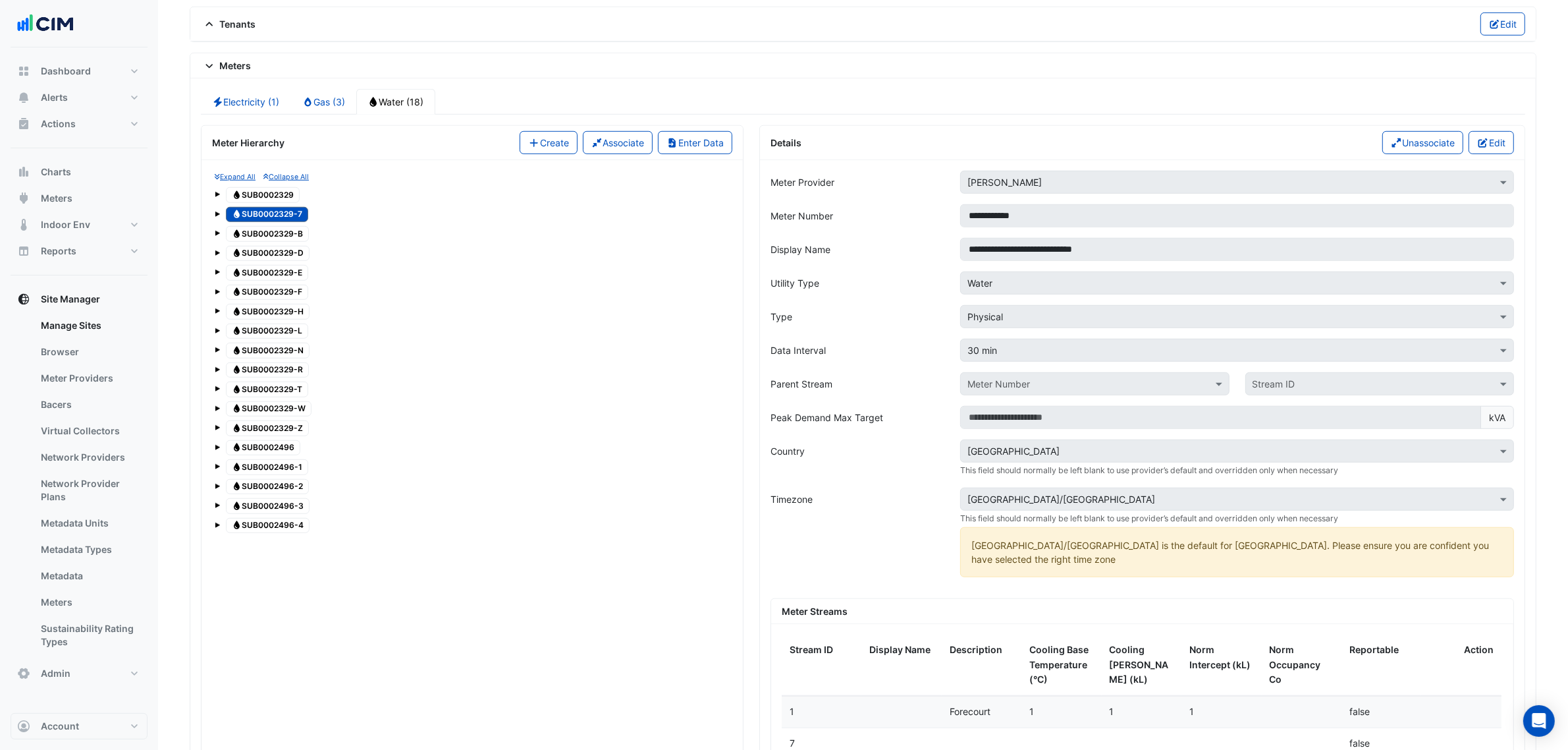
click at [605, 302] on div "Water SUB0002329-F" at bounding box center [472, 292] width 515 height 19
click at [293, 241] on span "Water SUB0002329-B" at bounding box center [267, 234] width 83 height 16
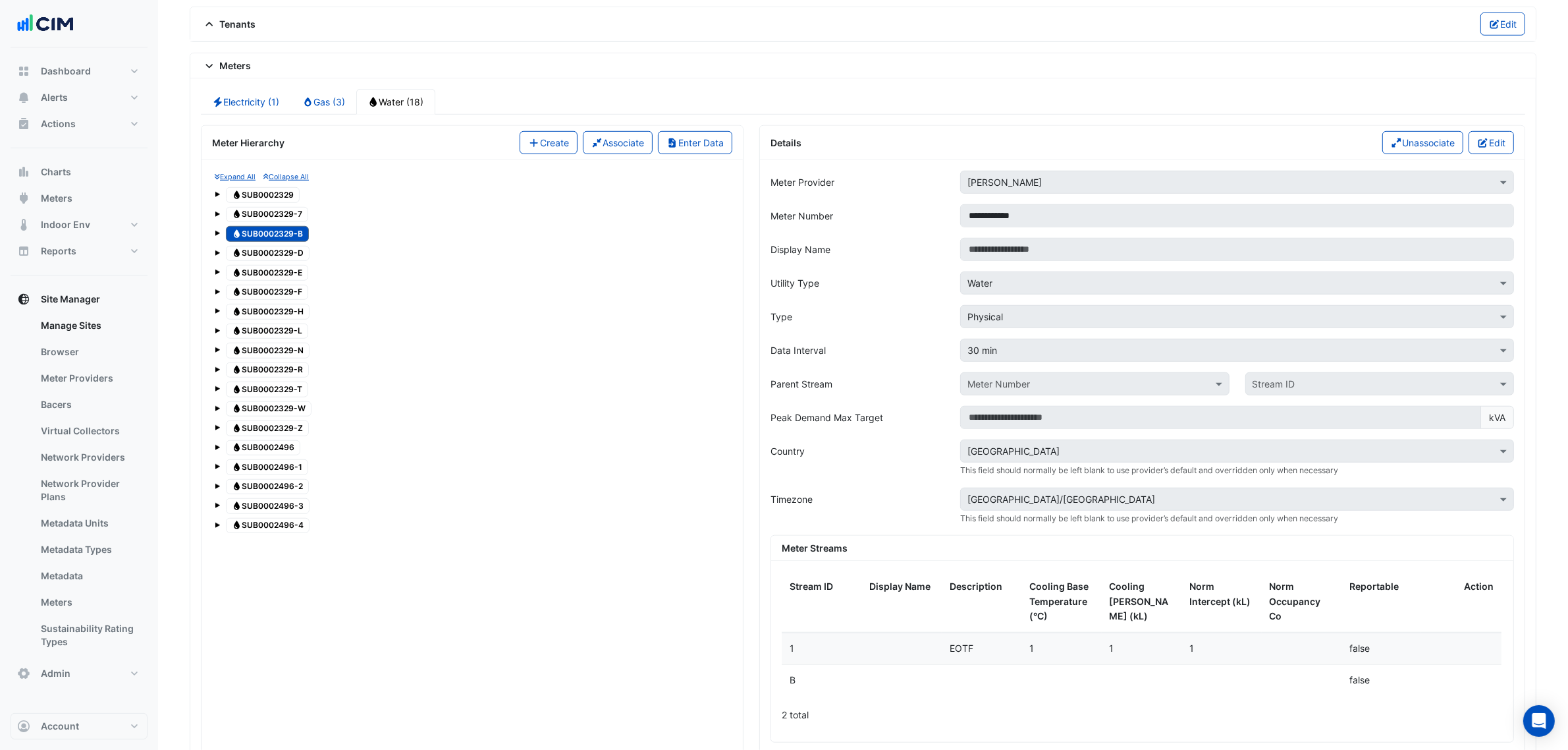
click at [283, 278] on span "Water SUB0002329-E" at bounding box center [267, 273] width 82 height 16
drag, startPoint x: 1493, startPoint y: 152, endPoint x: 1483, endPoint y: 151, distance: 10.0
click at [1493, 151] on button "Edit" at bounding box center [1491, 143] width 45 height 23
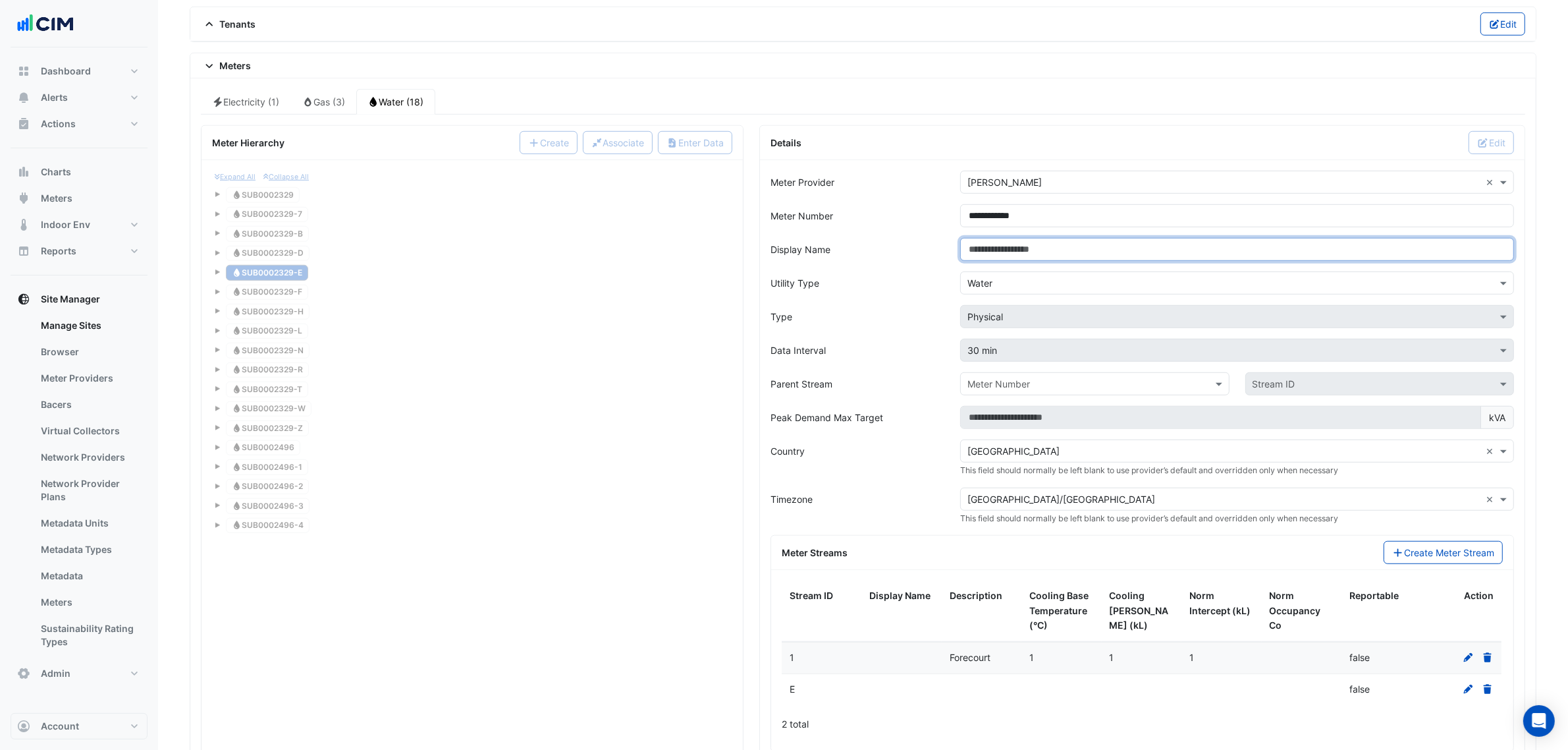
click at [1020, 252] on input "Display Name" at bounding box center [1237, 249] width 554 height 23
paste input "**********"
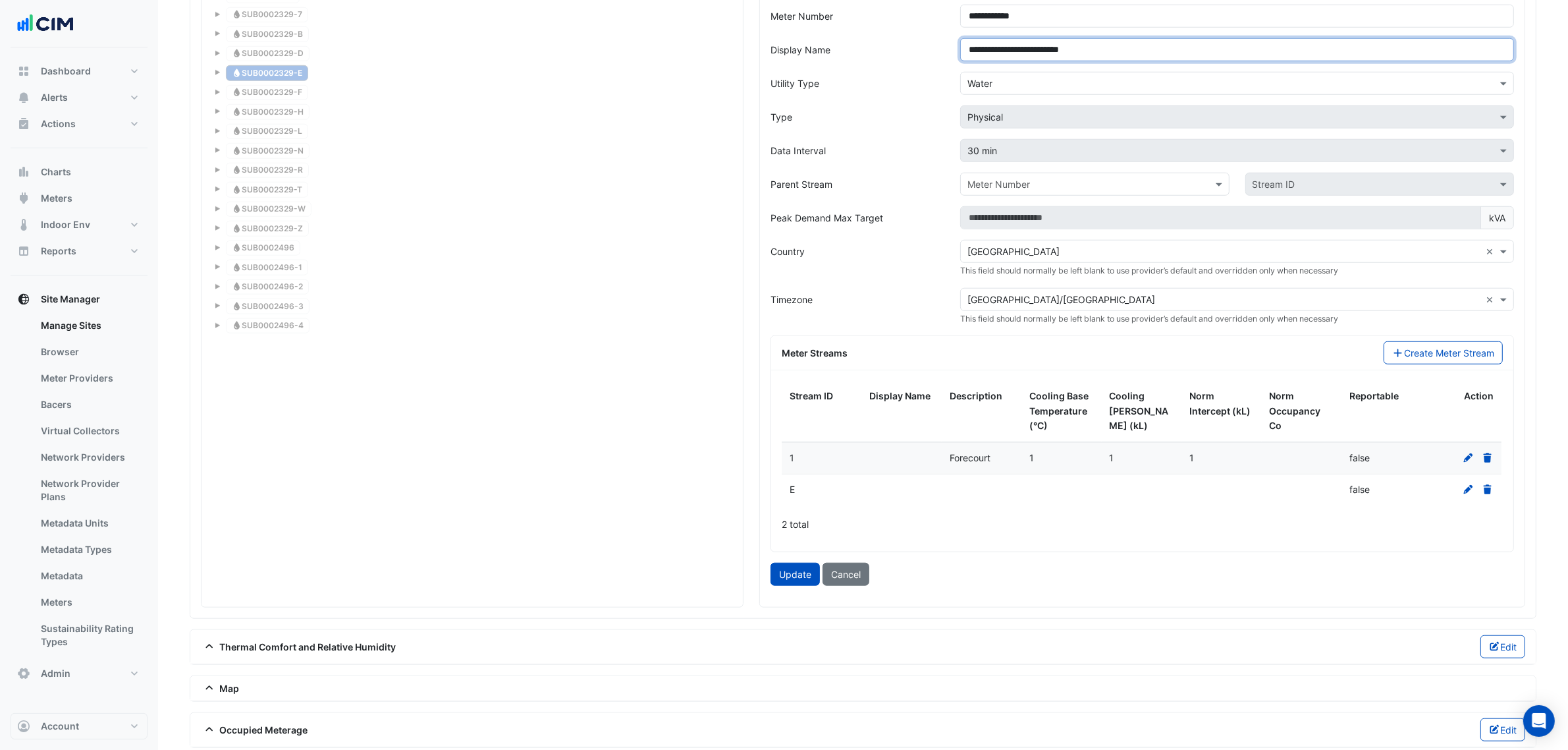
scroll to position [1529, 0]
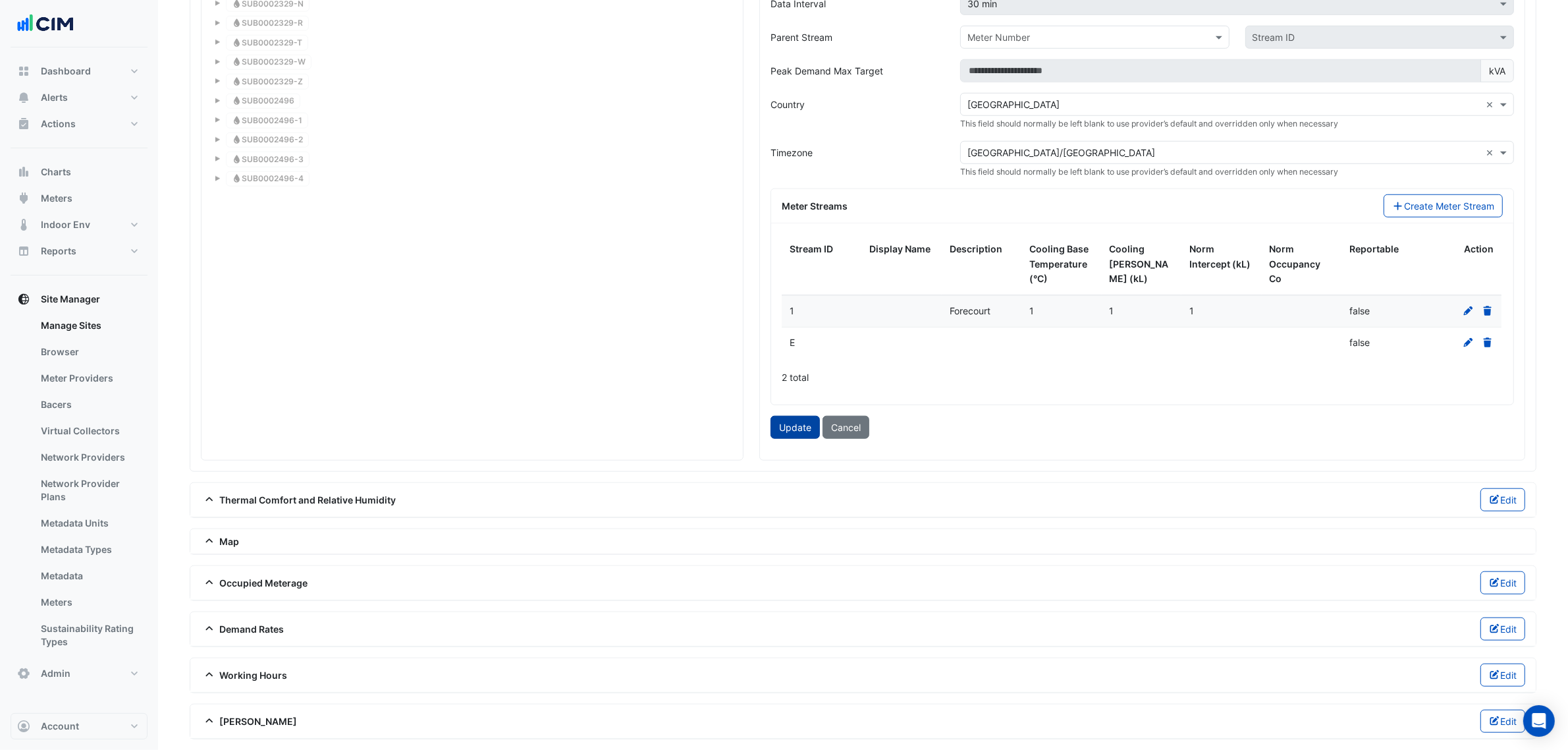
click at [774, 428] on button "Update" at bounding box center [794, 428] width 49 height 23
type input "**********"
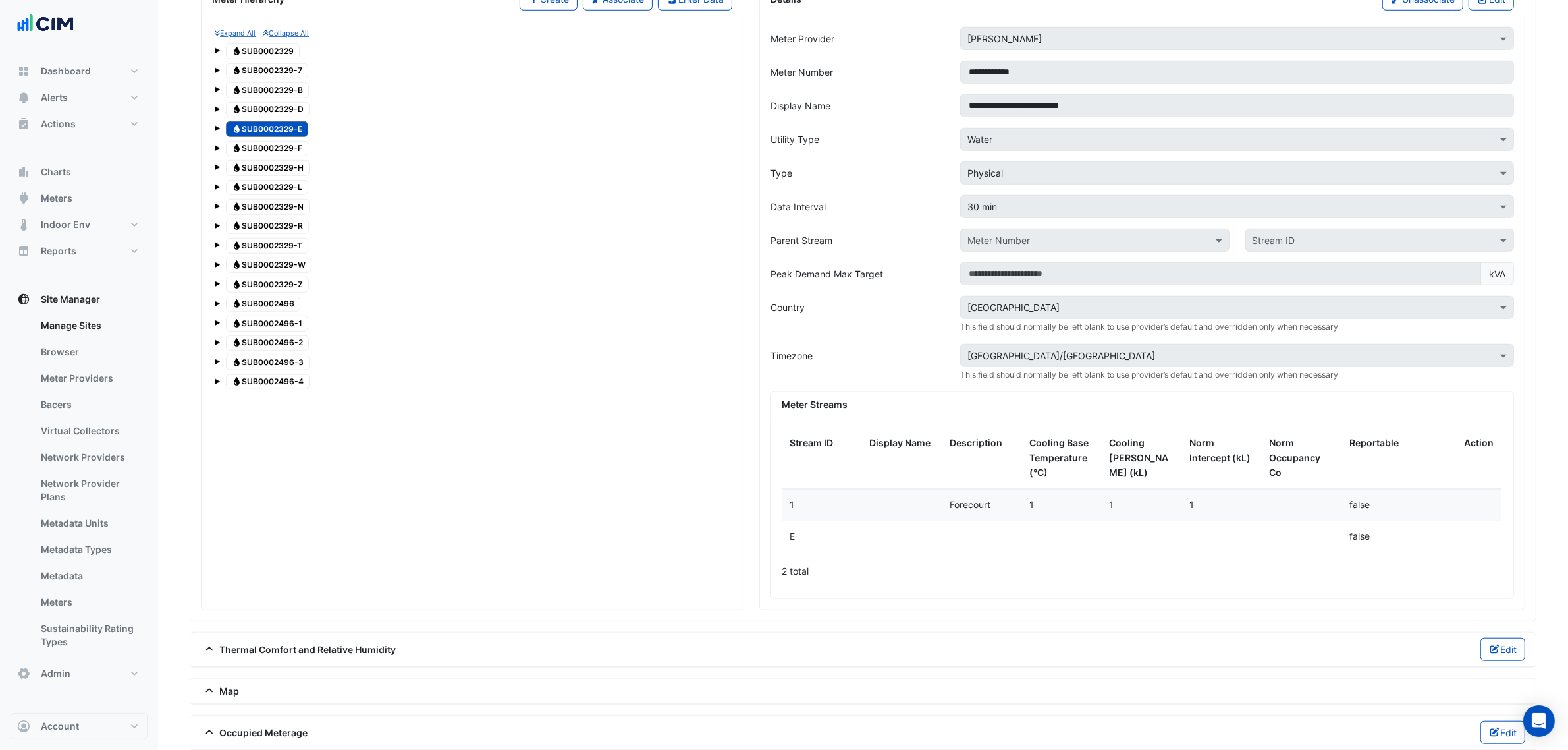
click at [300, 157] on span "Water SUB0002329-F" at bounding box center [267, 149] width 82 height 16
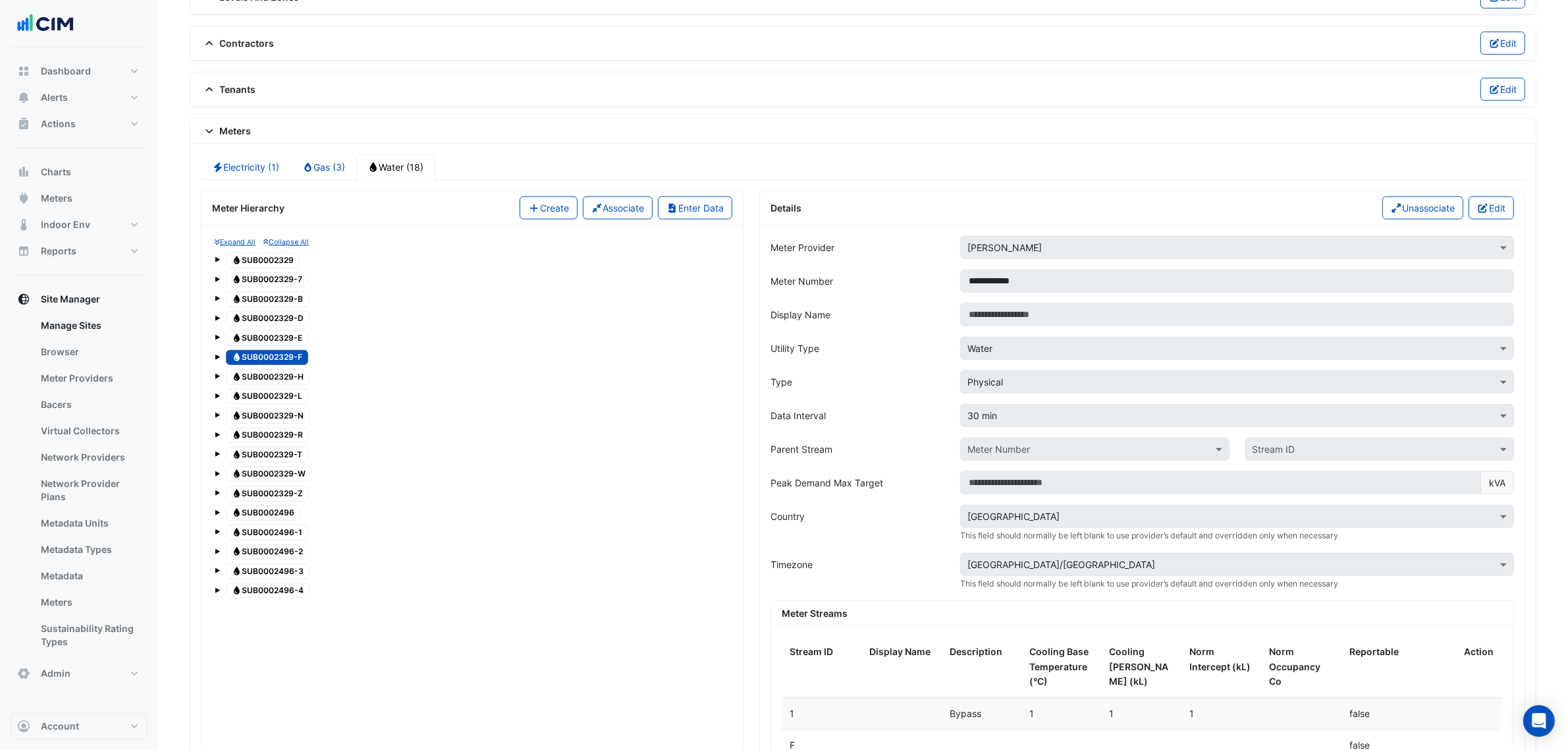
scroll to position [982, 0]
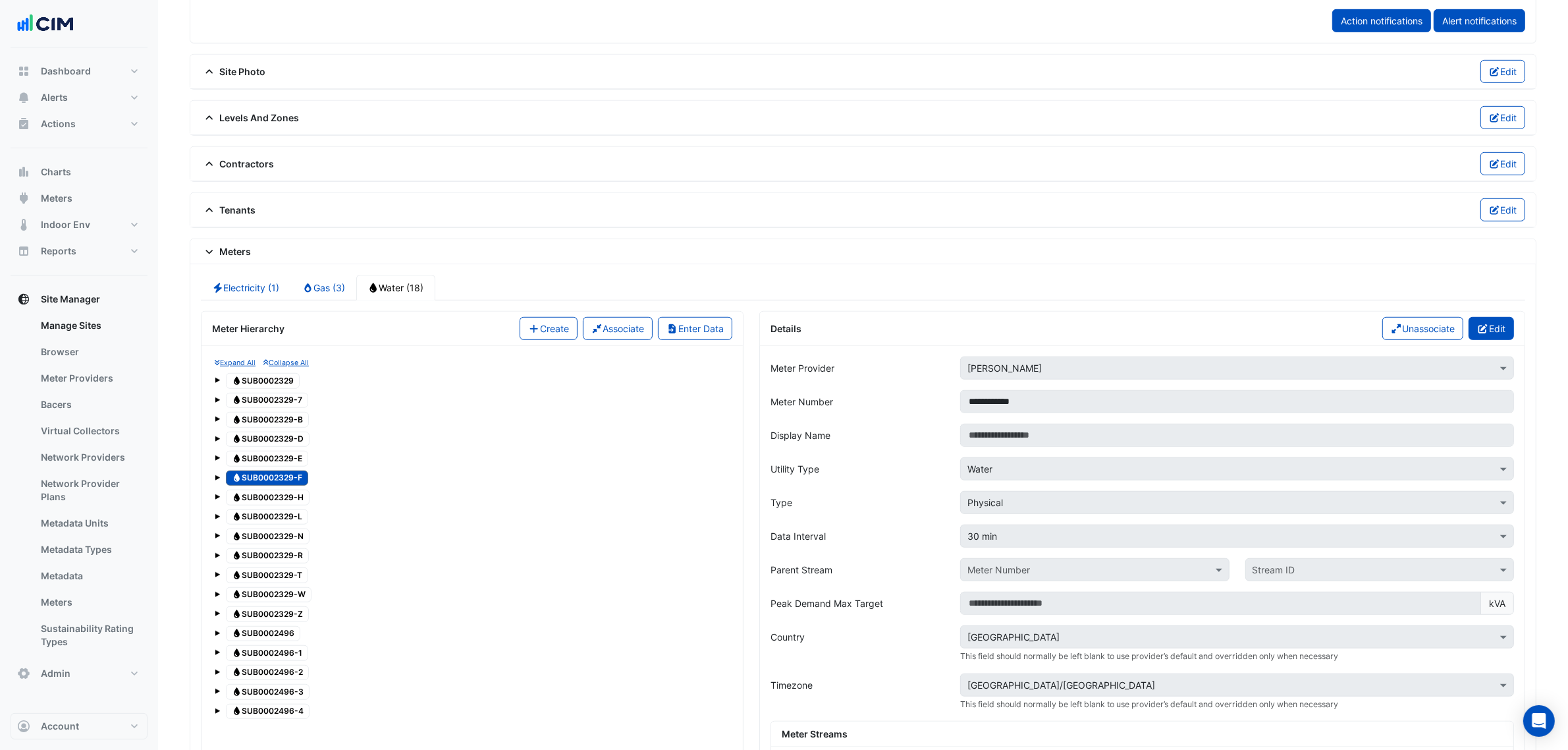
click at [1491, 328] on button "Edit" at bounding box center [1491, 329] width 45 height 23
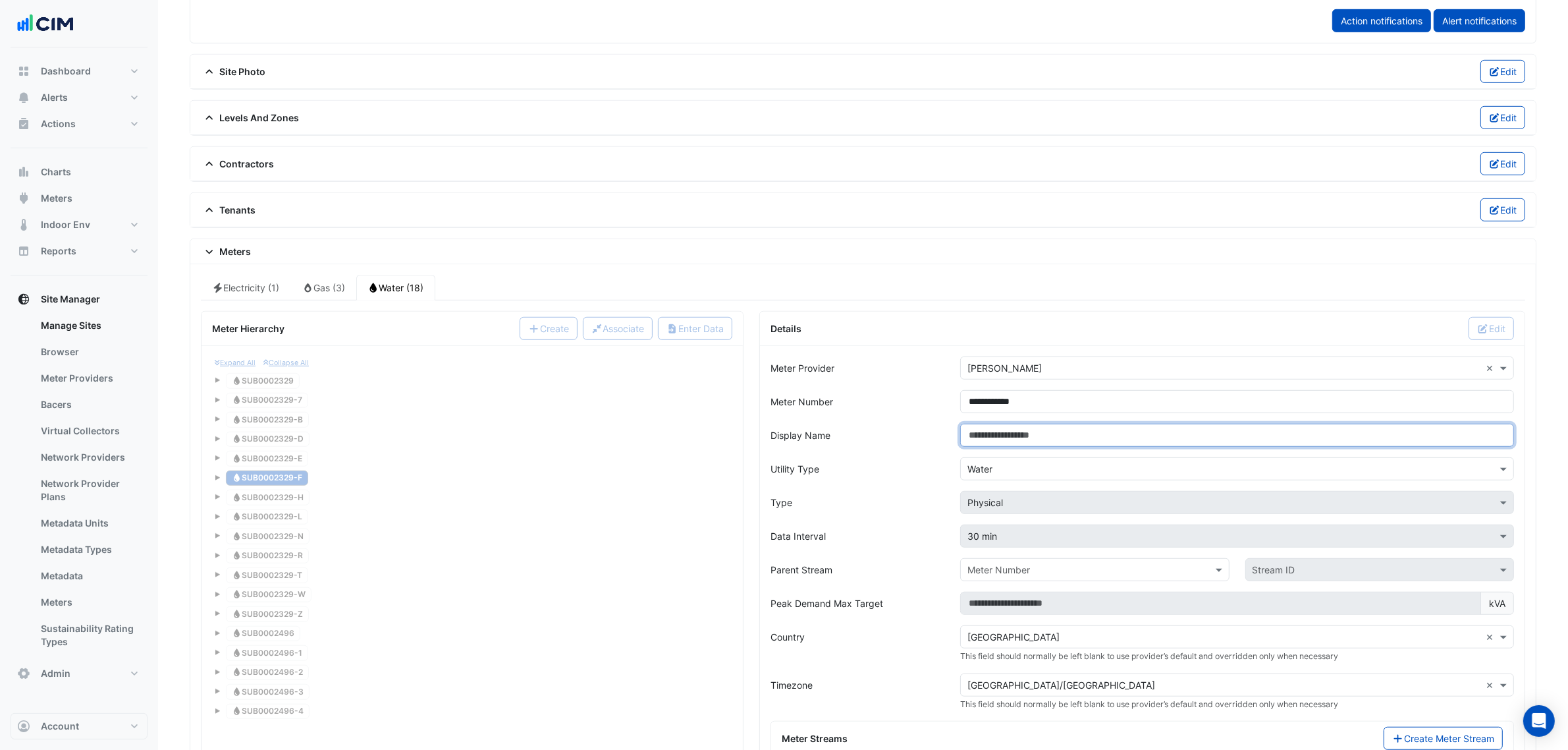
click at [979, 434] on input "Display Name" at bounding box center [1237, 436] width 554 height 23
paste input "**********"
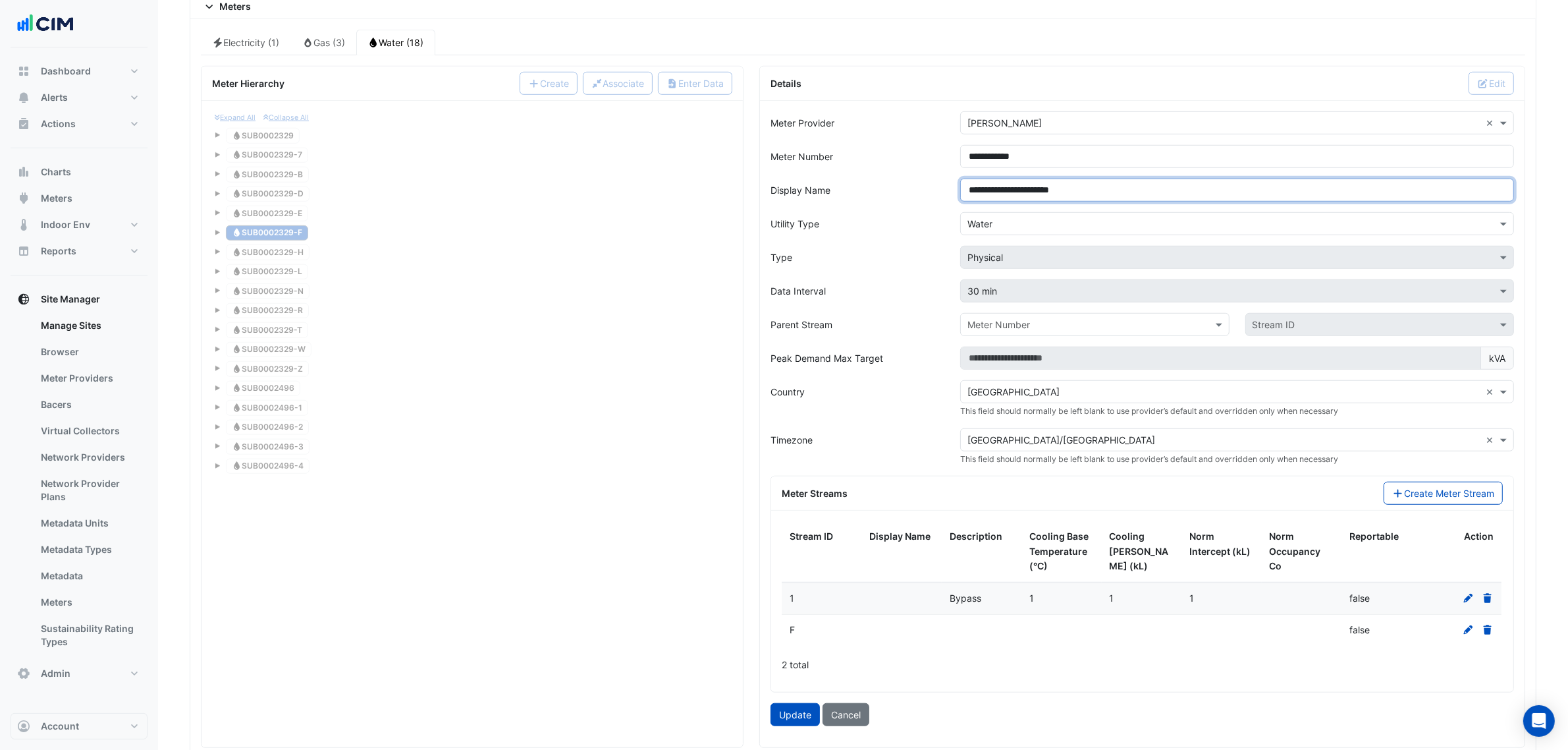
scroll to position [1529, 0]
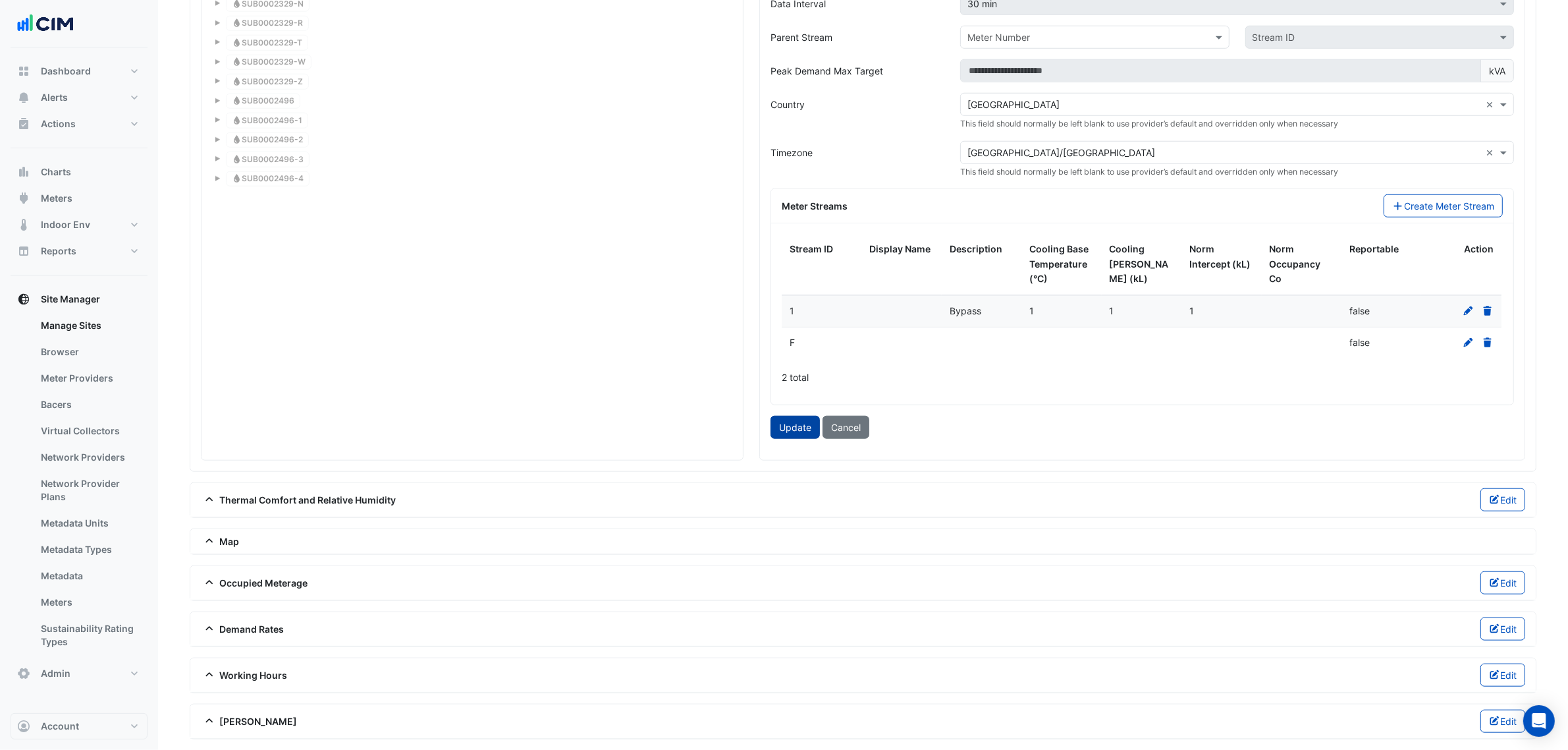
click at [780, 424] on button "Update" at bounding box center [794, 428] width 49 height 23
type input "**********"
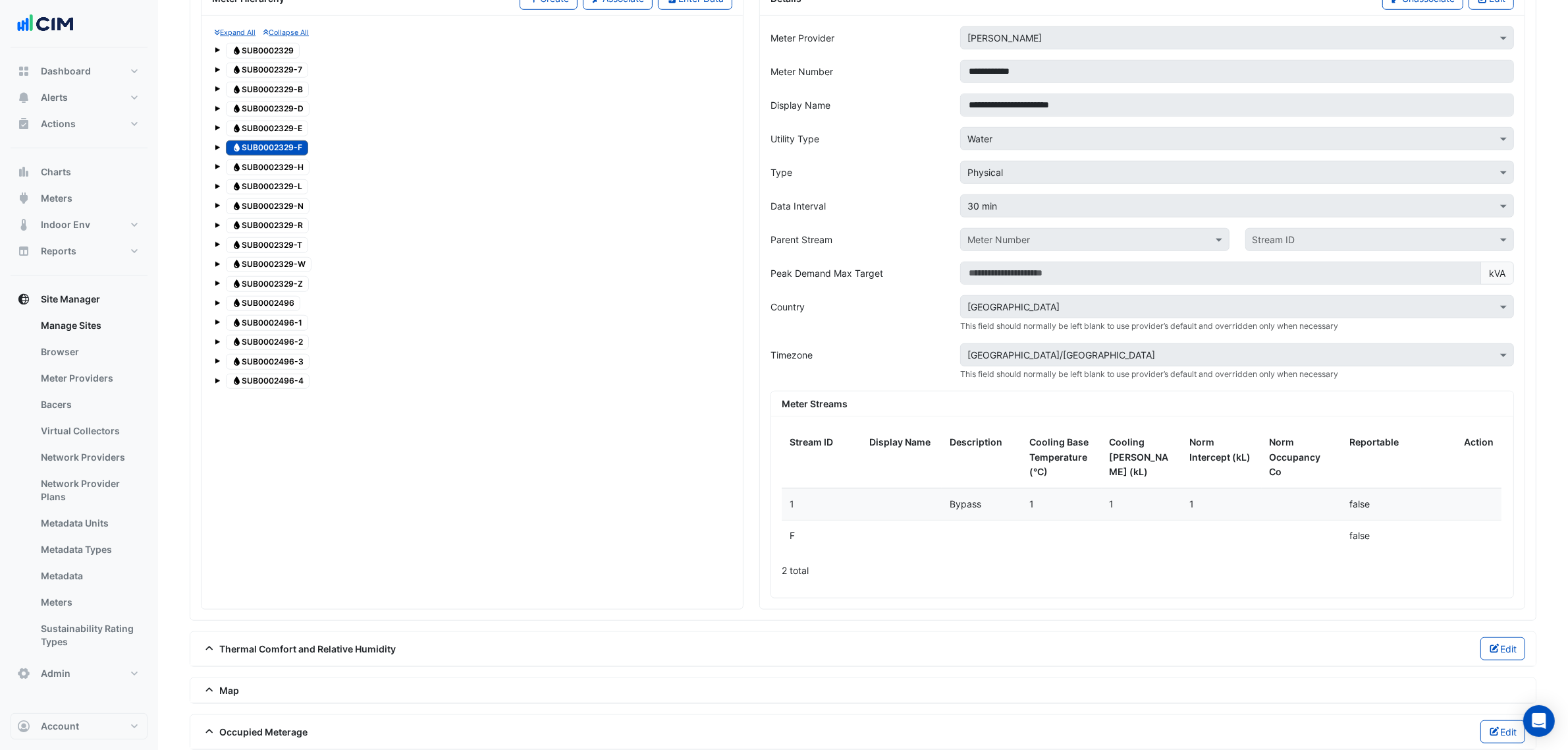
scroll to position [1311, 0]
click at [302, 175] on span "Water SUB0002329-H" at bounding box center [268, 168] width 84 height 16
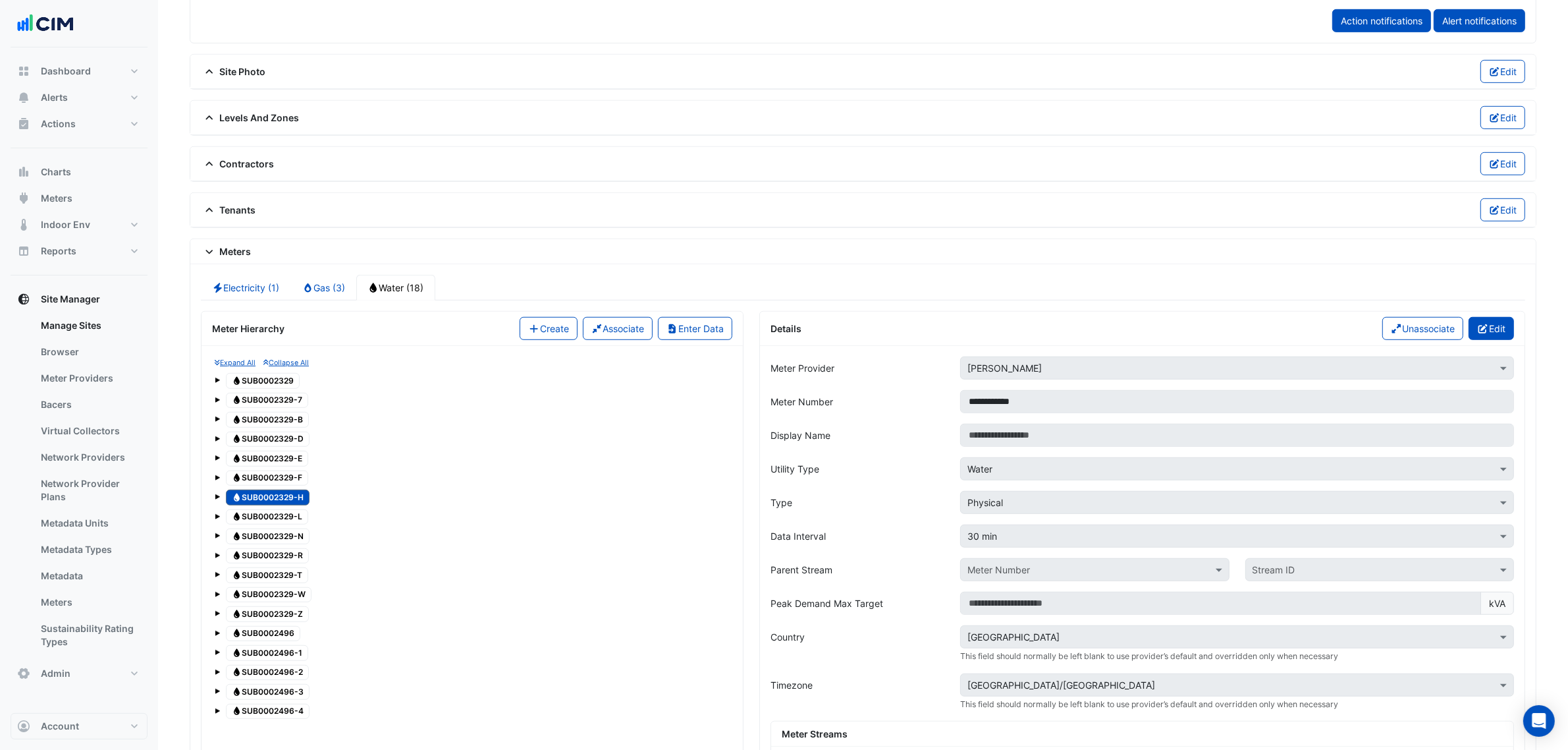
click at [1507, 330] on button "Edit" at bounding box center [1491, 329] width 45 height 23
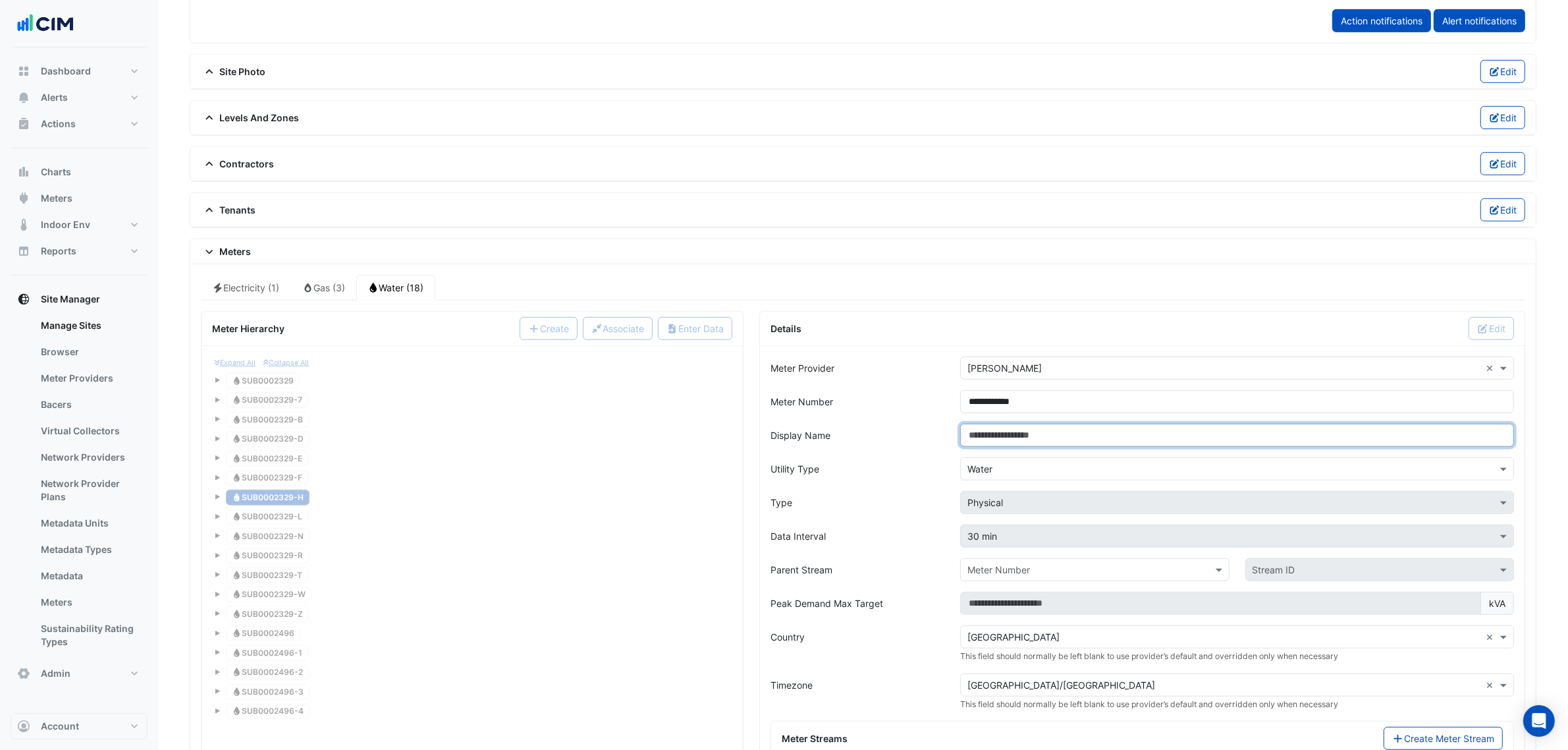
click at [986, 444] on input "Display Name" at bounding box center [1237, 436] width 554 height 23
paste input "**********"
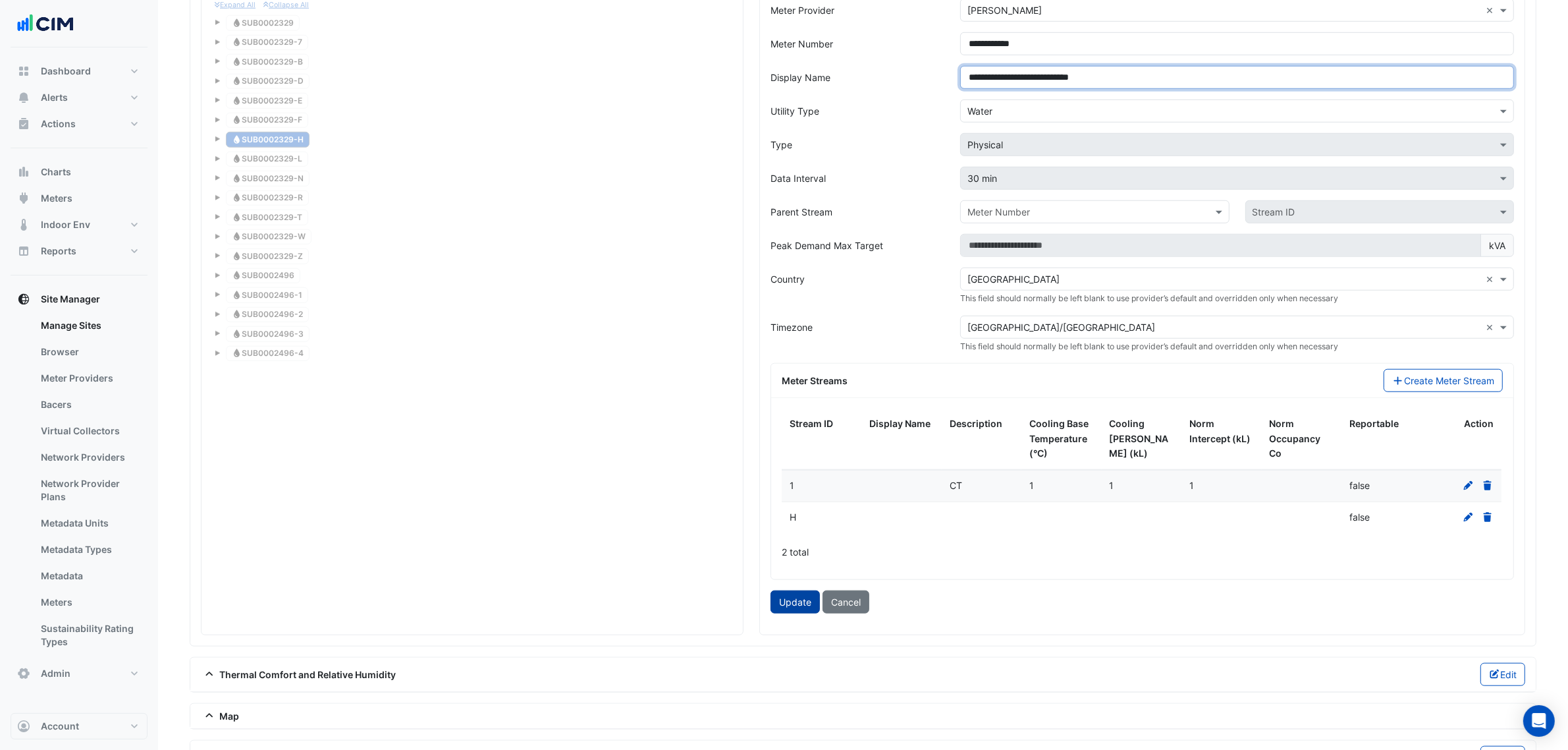
scroll to position [1529, 0]
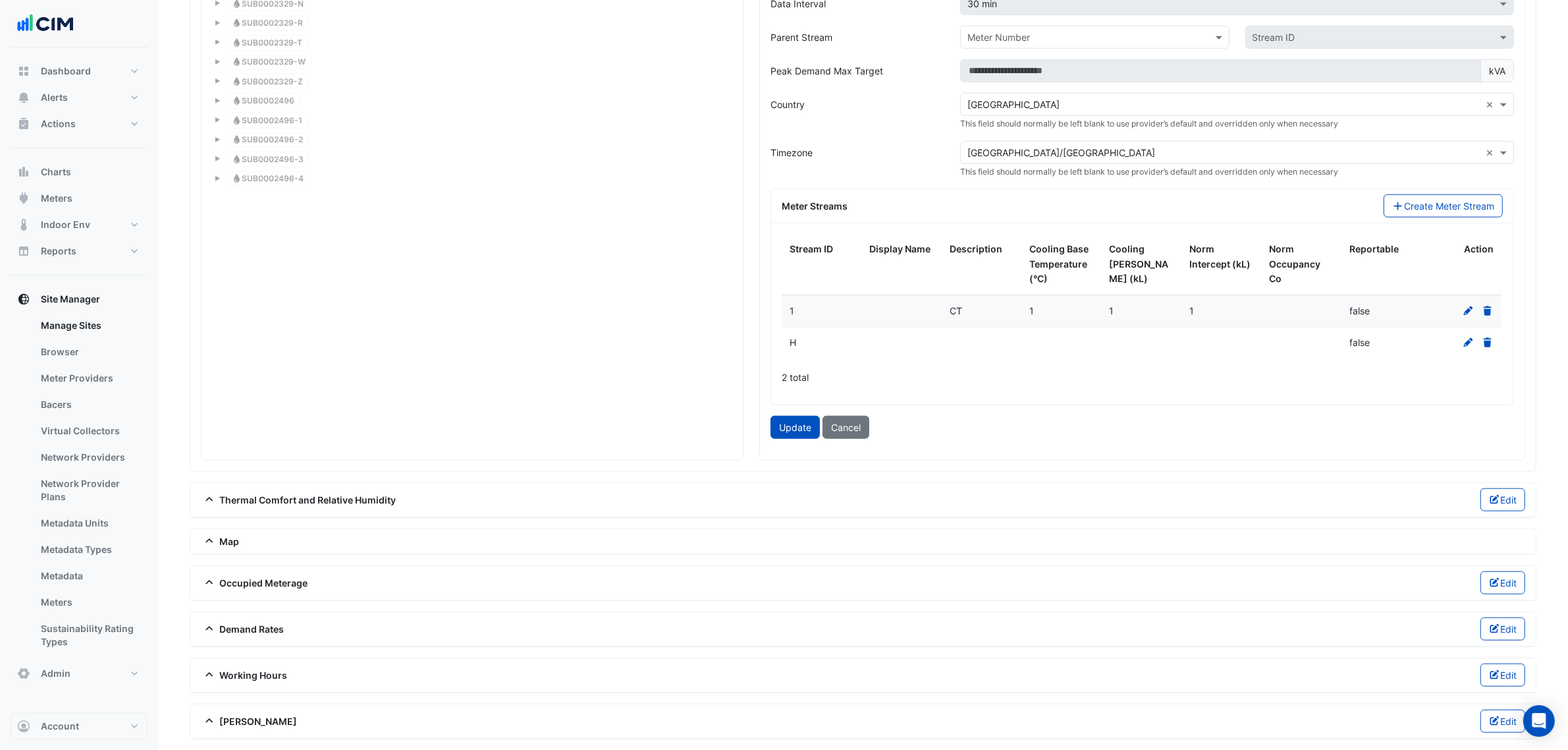
click at [788, 427] on button "Update" at bounding box center [794, 428] width 49 height 23
type input "**********"
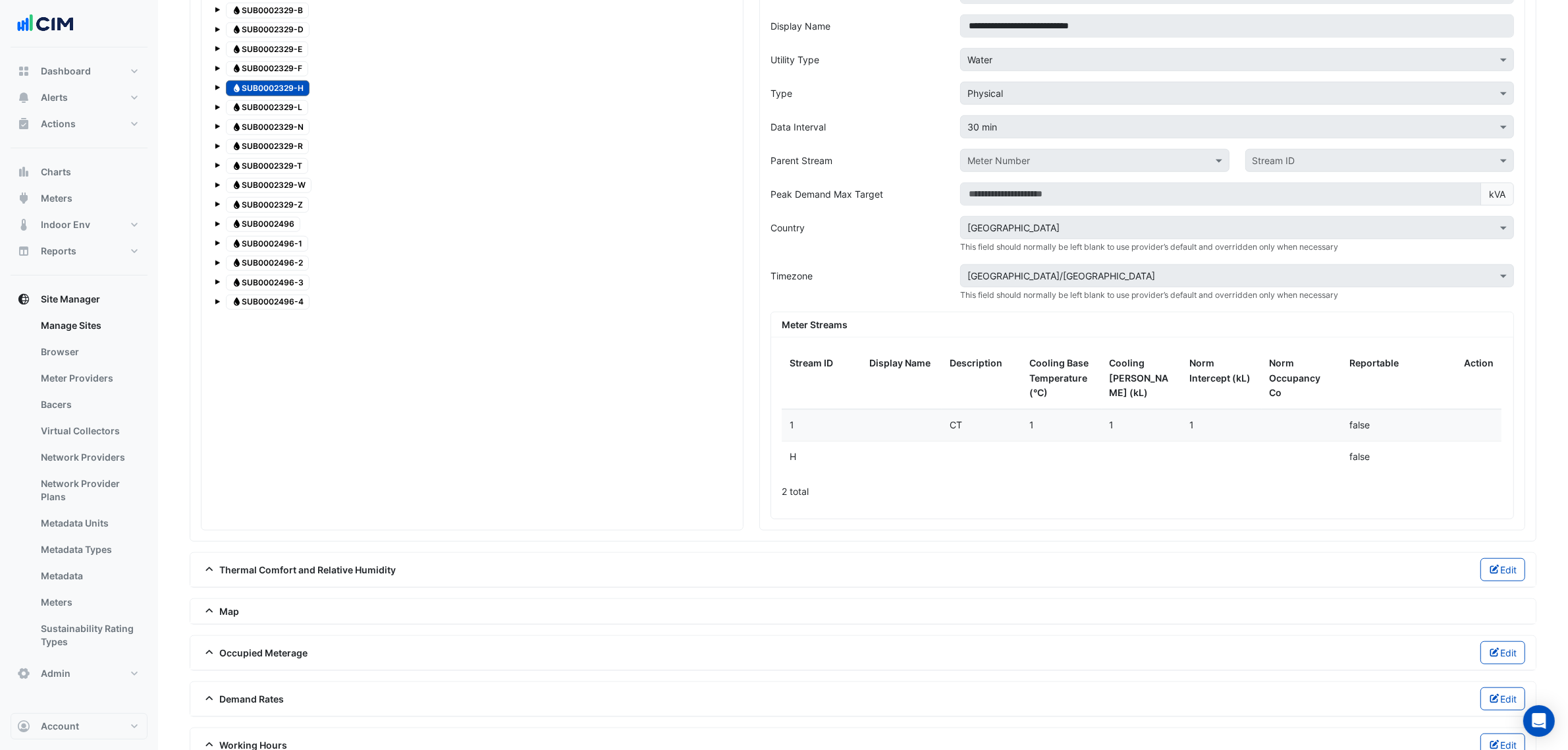
scroll to position [1311, 0]
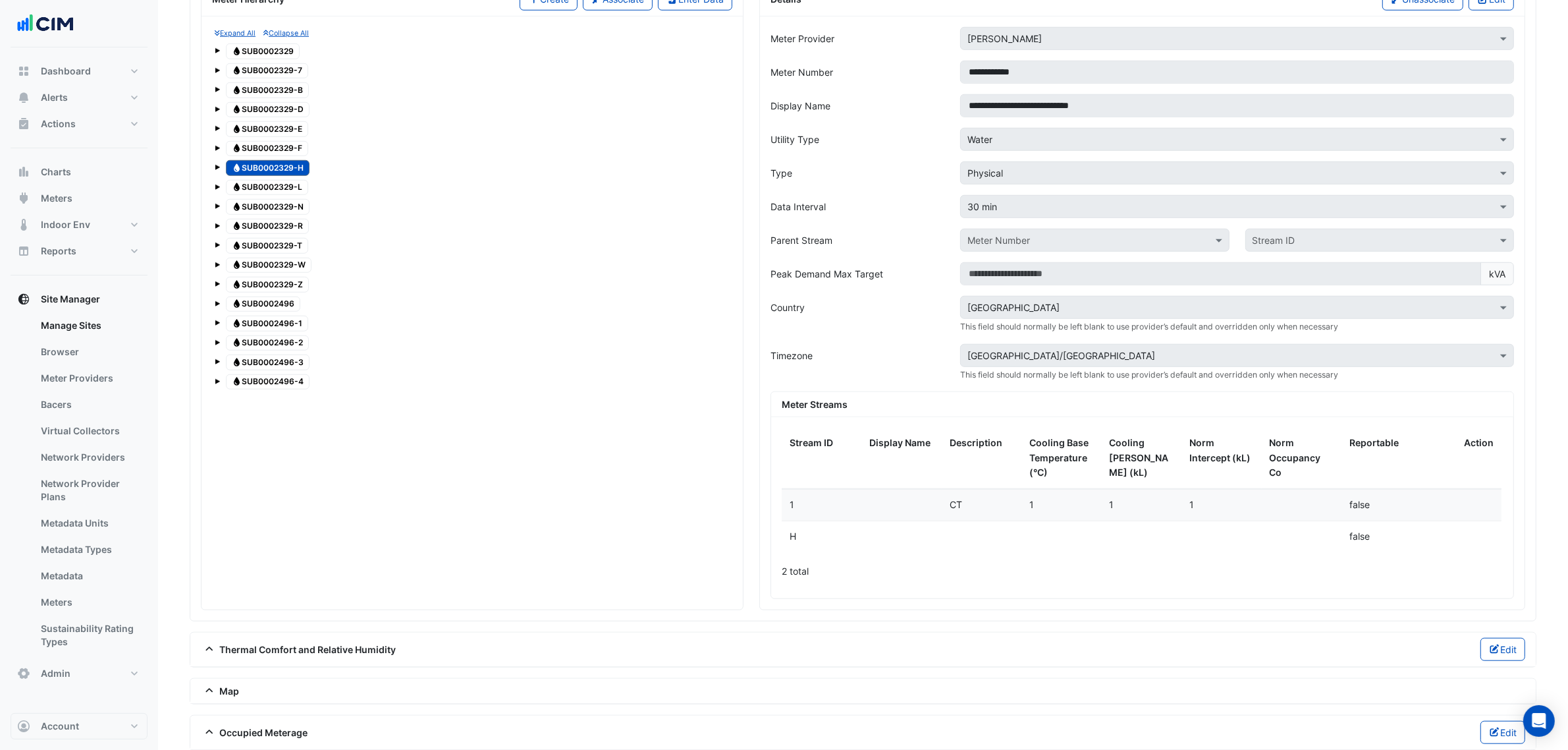
click at [297, 196] on span "Water SUB0002329-L" at bounding box center [267, 188] width 82 height 16
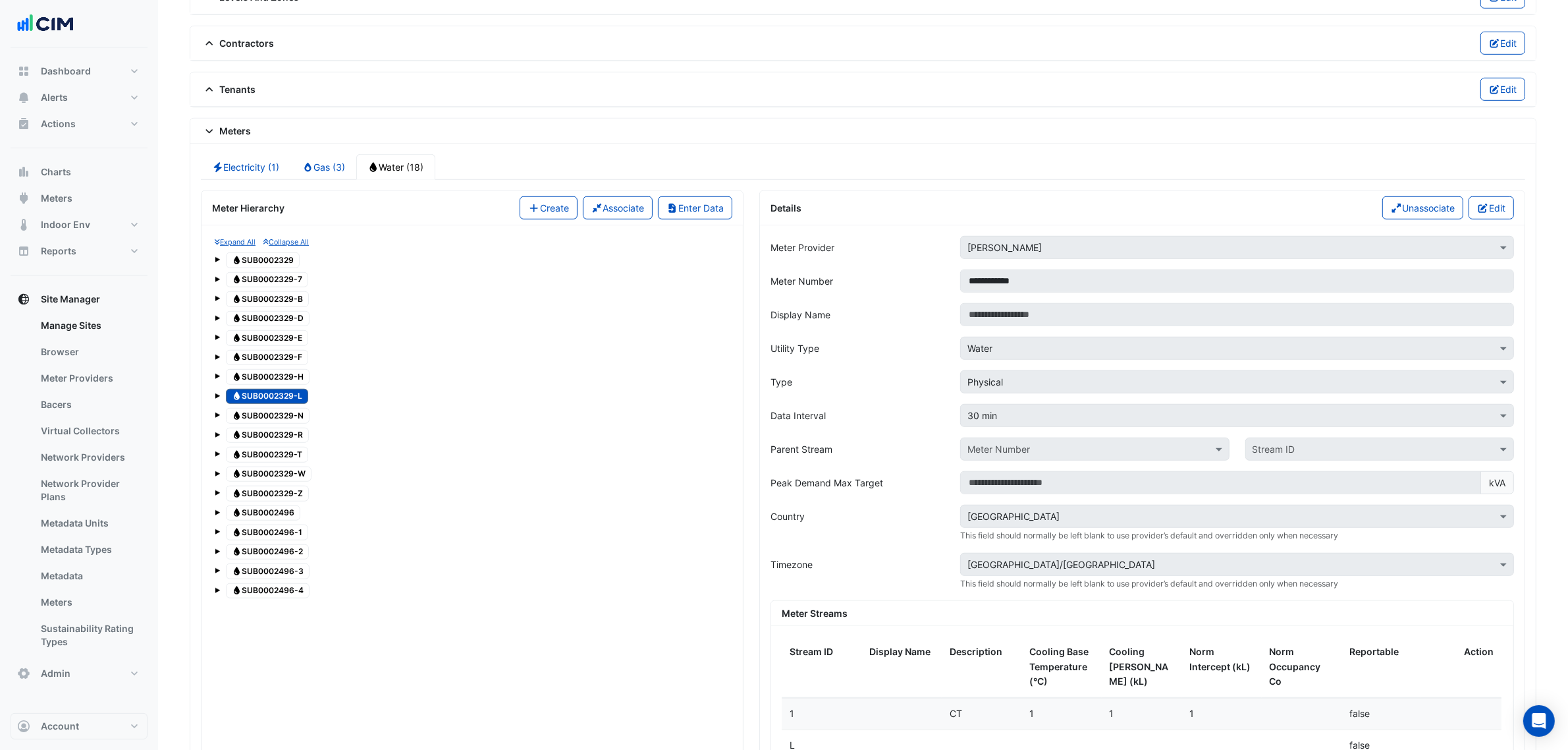
scroll to position [982, 0]
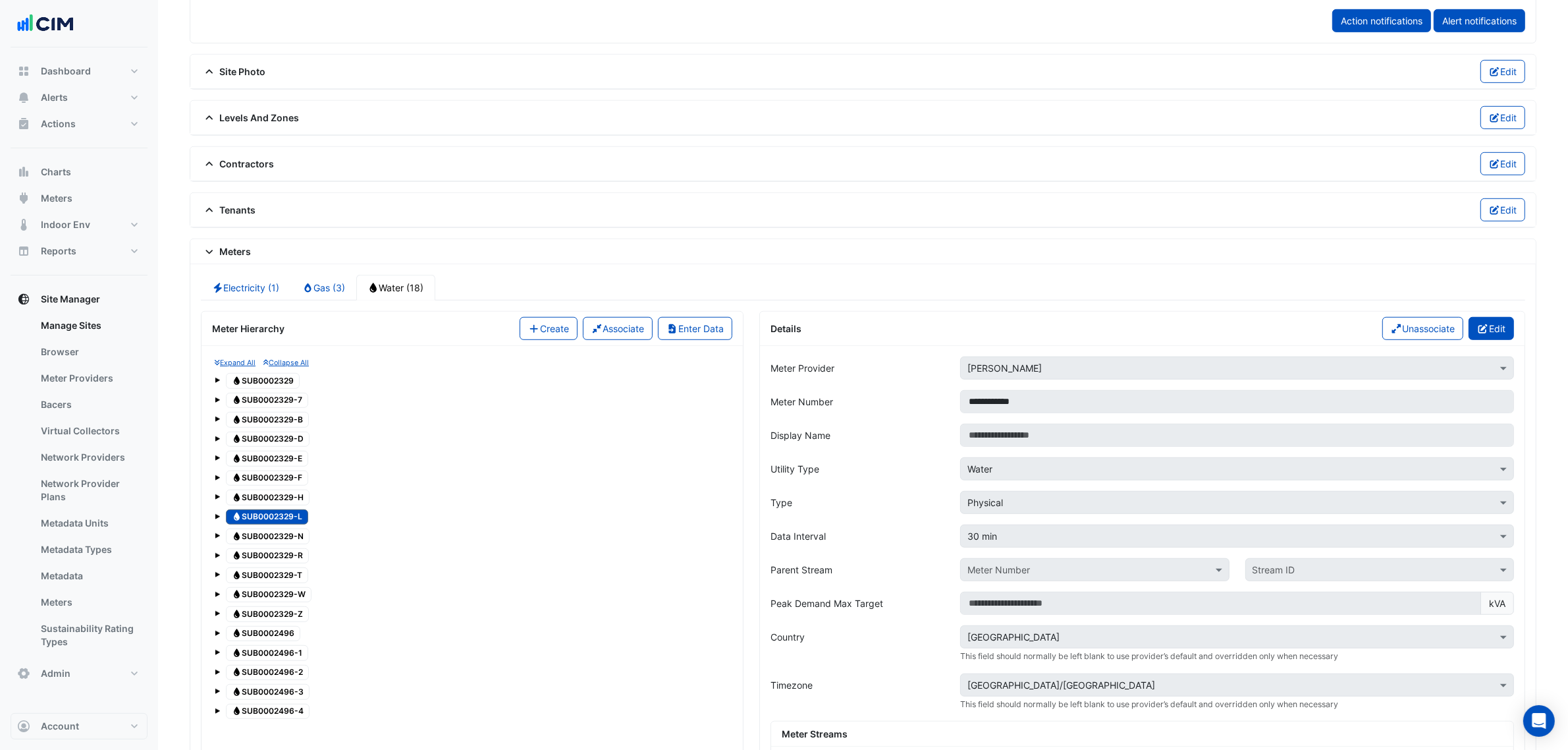
click at [1499, 340] on button "Edit" at bounding box center [1491, 329] width 45 height 23
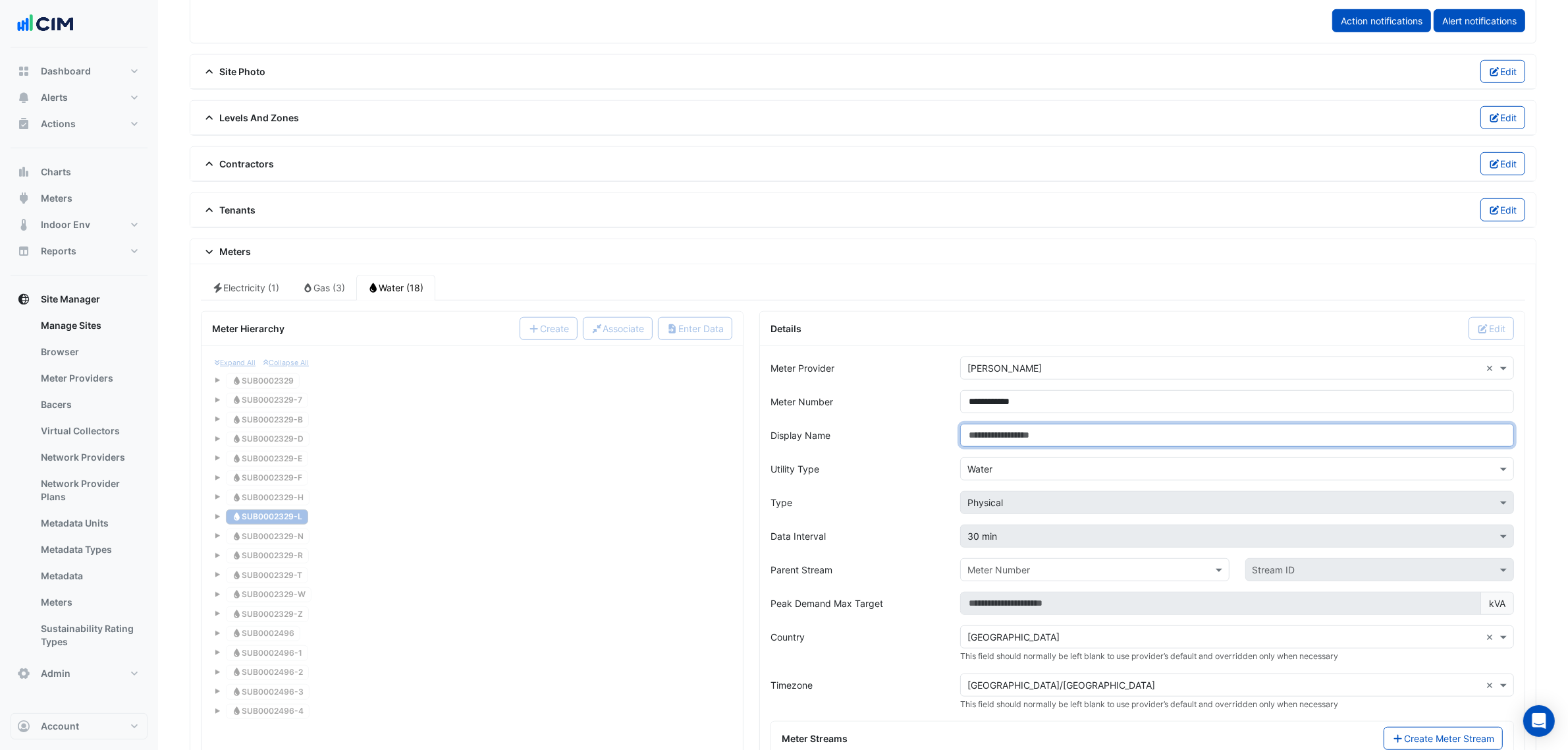
click at [1068, 438] on input "Display Name" at bounding box center [1237, 436] width 554 height 23
paste input "**********"
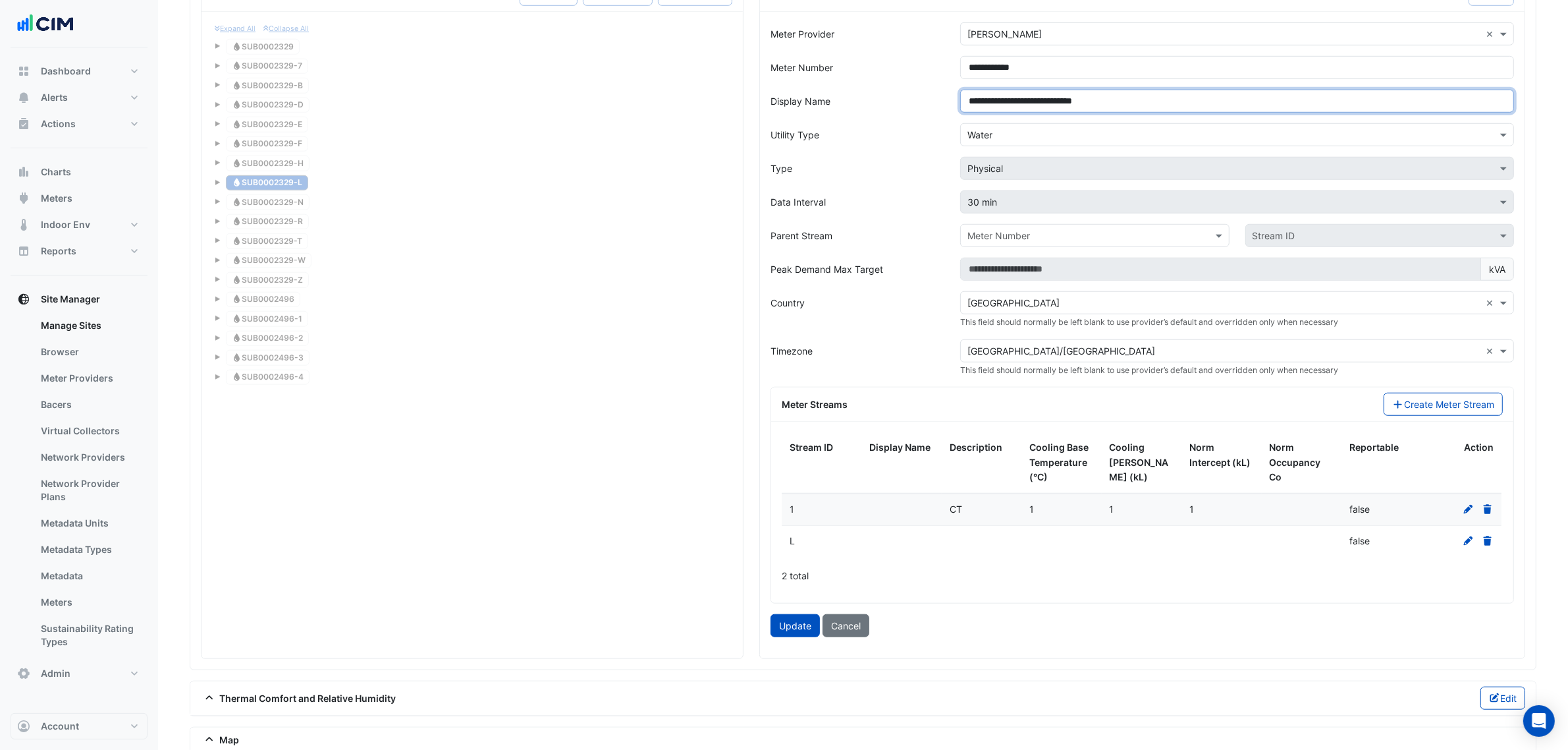
scroll to position [1393, 0]
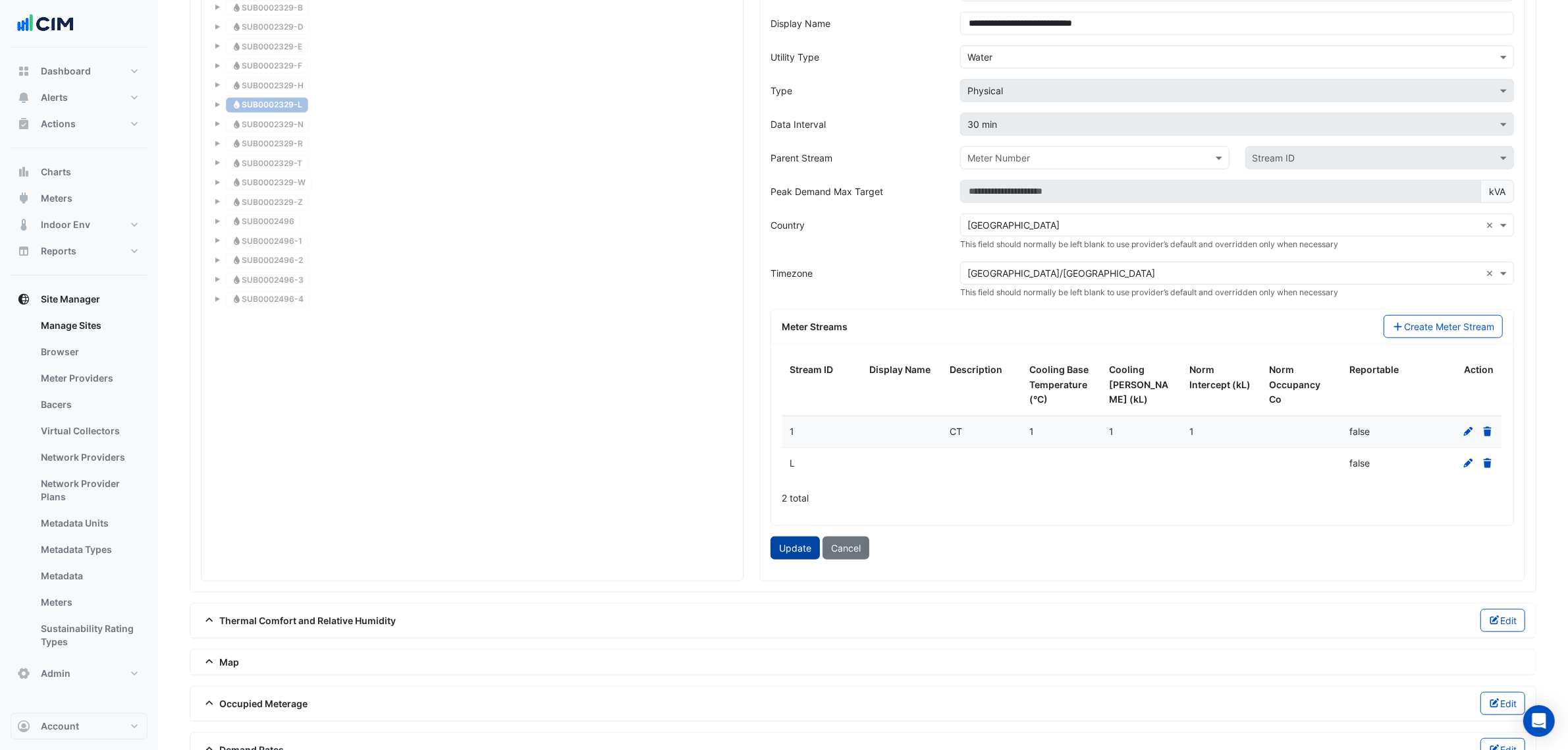
click at [791, 556] on button "Update" at bounding box center [794, 548] width 49 height 23
type input "**********"
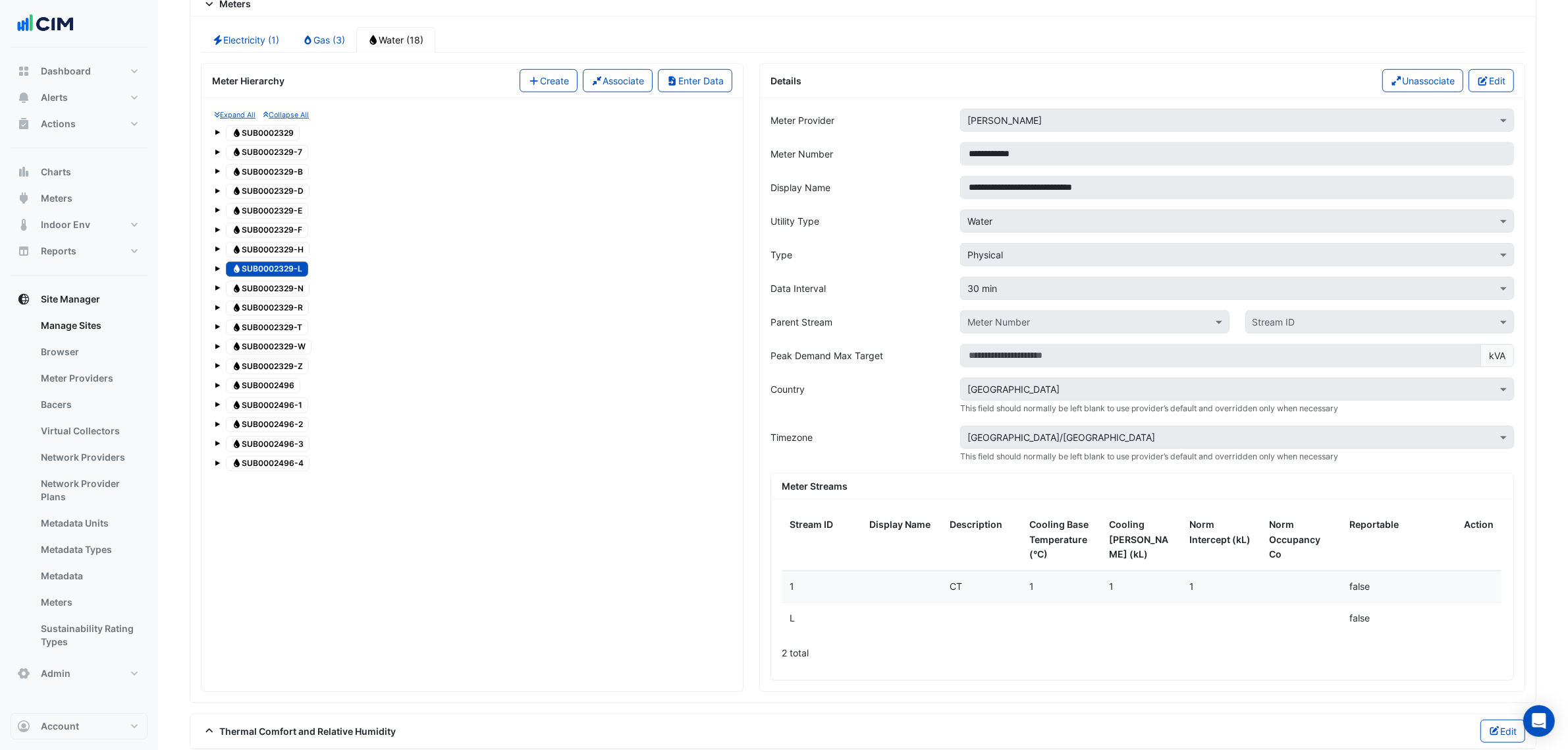
scroll to position [1228, 0]
click at [293, 181] on span "Water SUB0002329-B" at bounding box center [267, 173] width 83 height 16
click at [1479, 86] on icon "button" at bounding box center [1483, 82] width 9 height 9
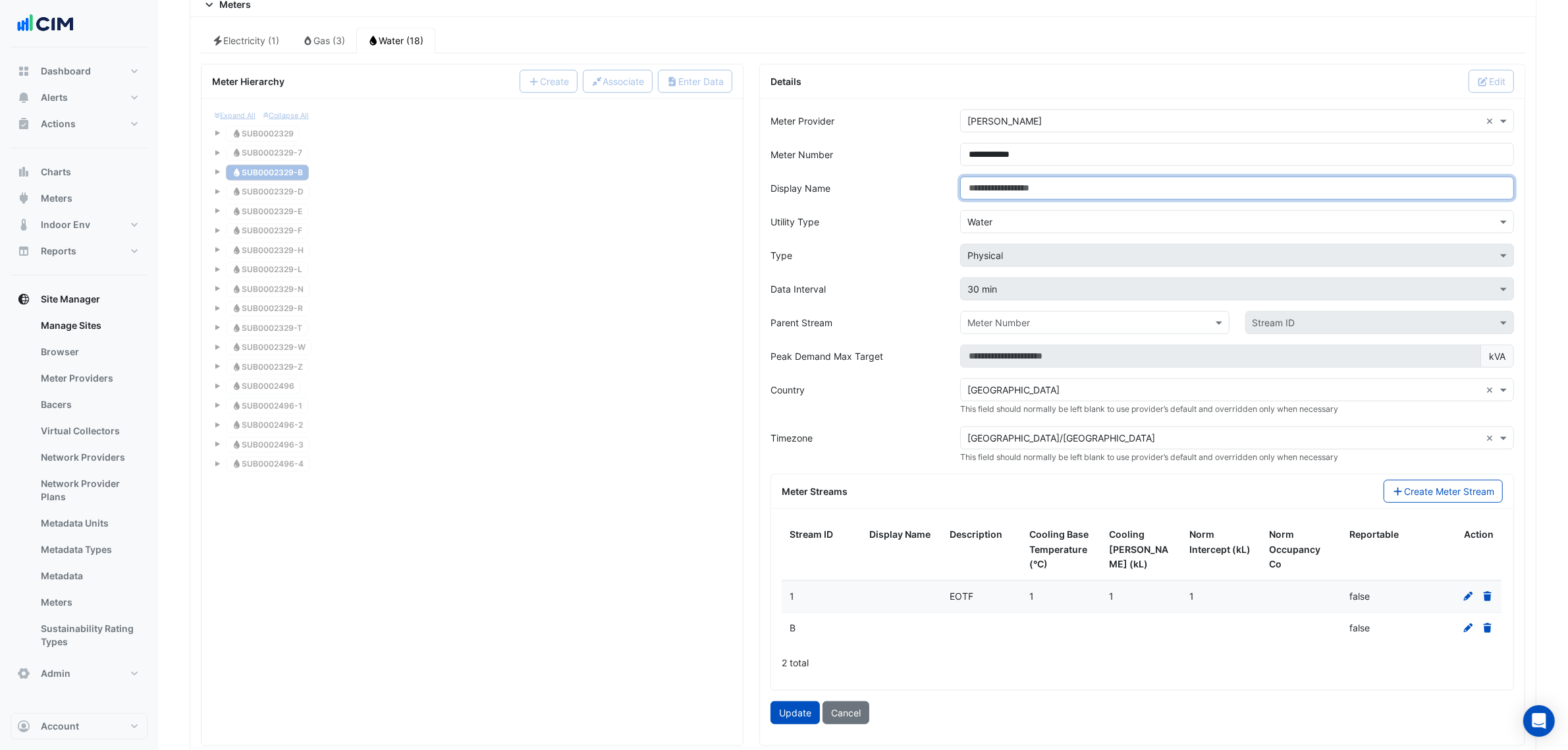
click at [1054, 196] on input "Display Name" at bounding box center [1237, 188] width 554 height 23
paste input "**********"
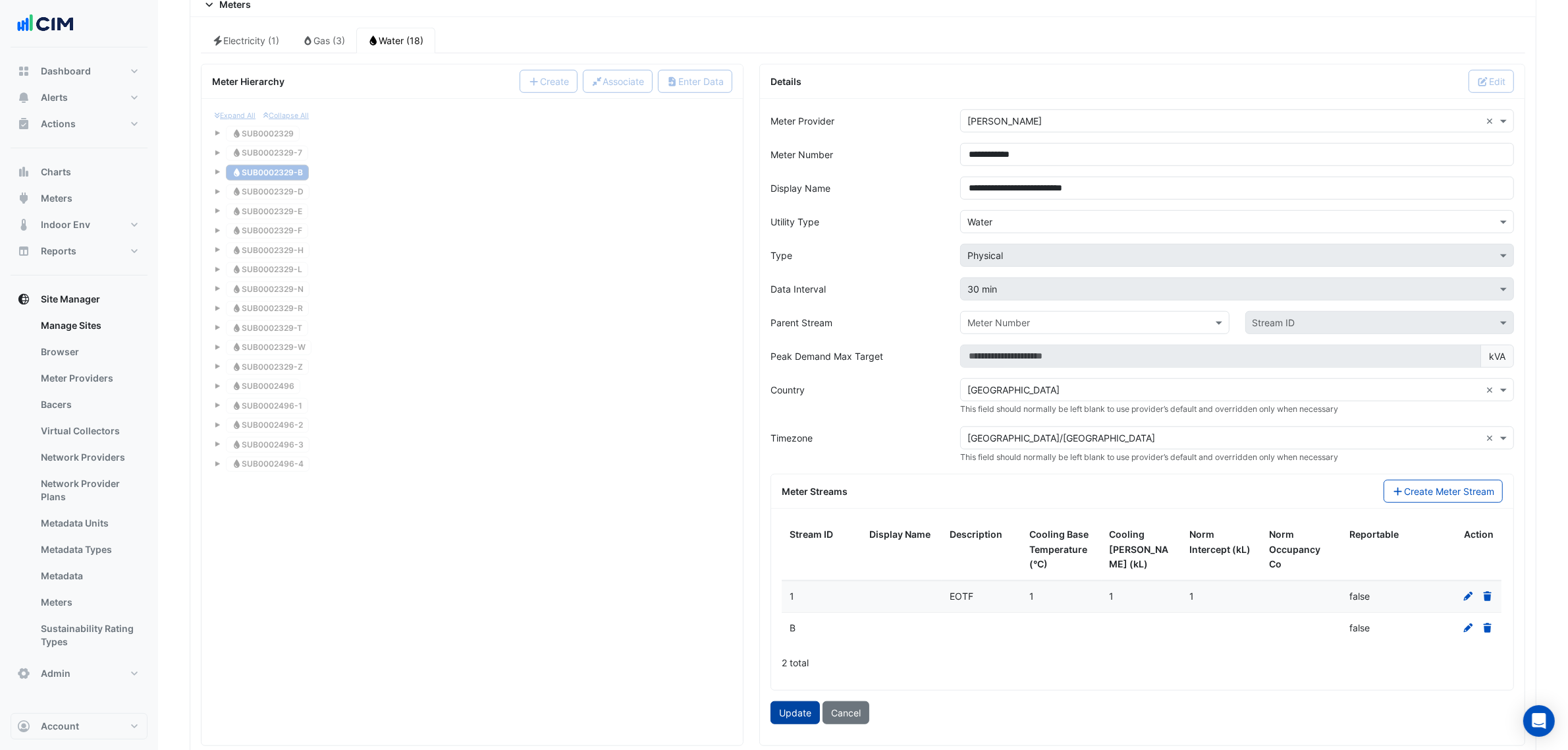
click at [784, 720] on button "Update" at bounding box center [794, 713] width 49 height 23
type input "**********"
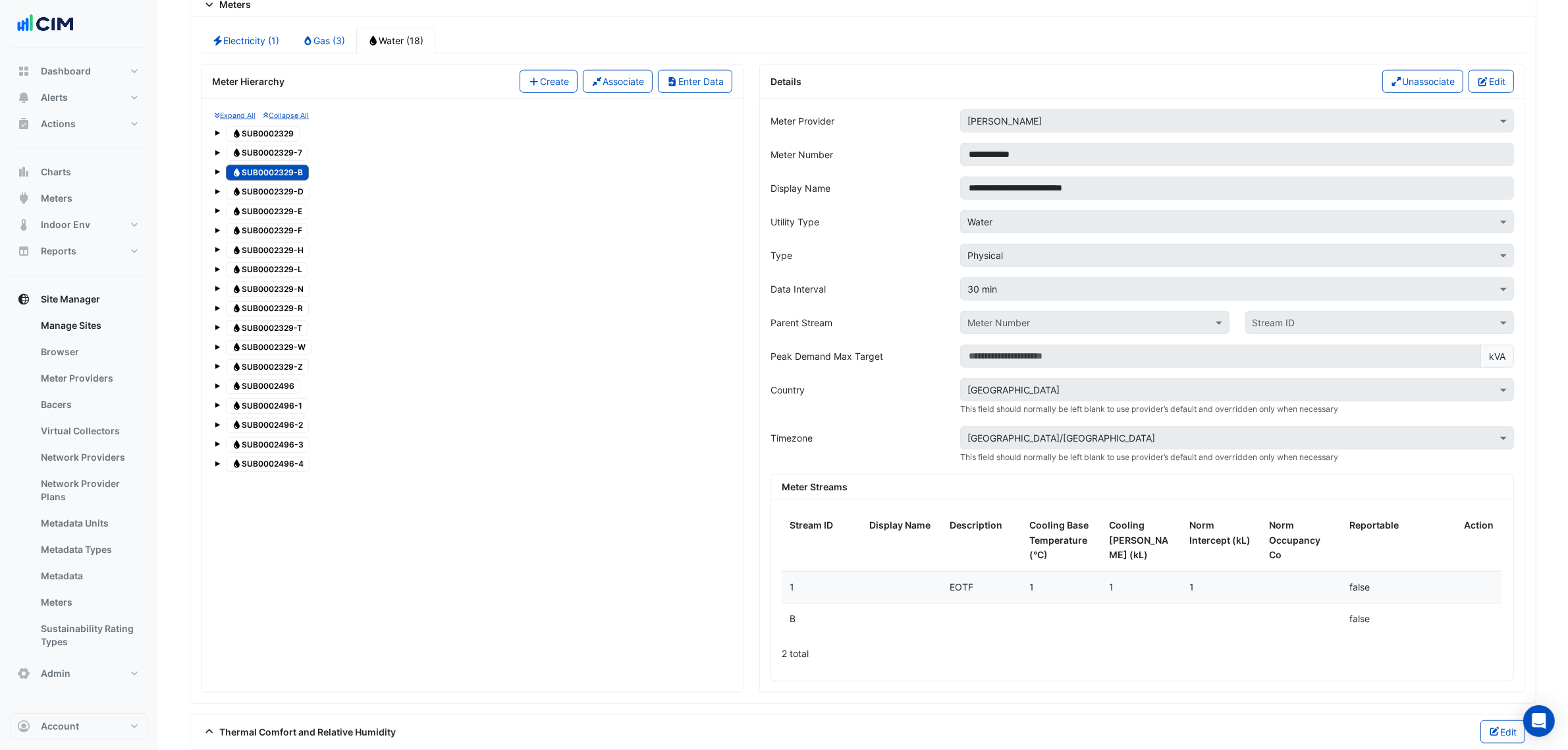
click at [303, 200] on span "Water SUB0002329-D" at bounding box center [268, 192] width 84 height 16
click at [1483, 86] on icon "button" at bounding box center [1483, 82] width 9 height 9
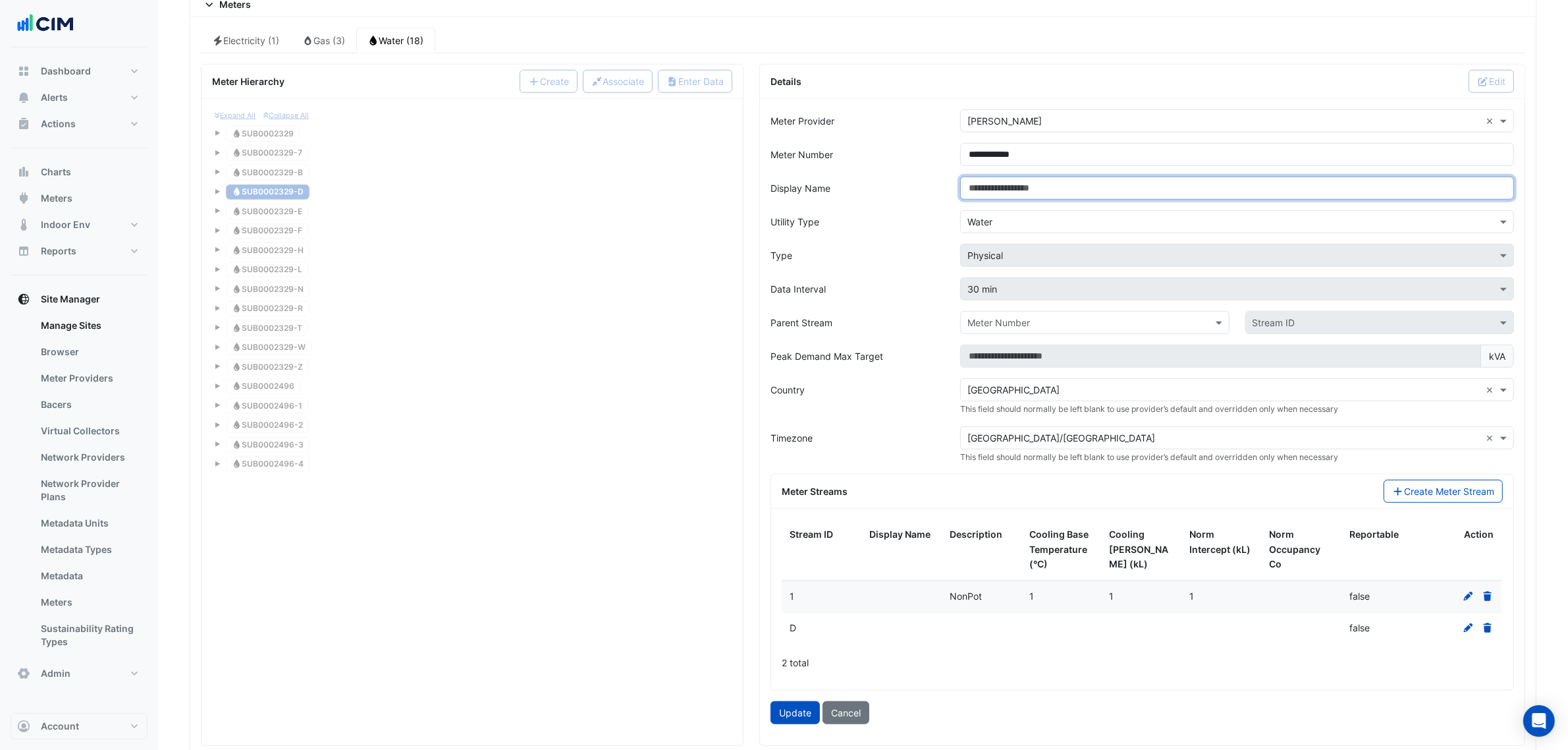
click at [1044, 195] on input "Display Name" at bounding box center [1237, 188] width 554 height 23
paste input "**********"
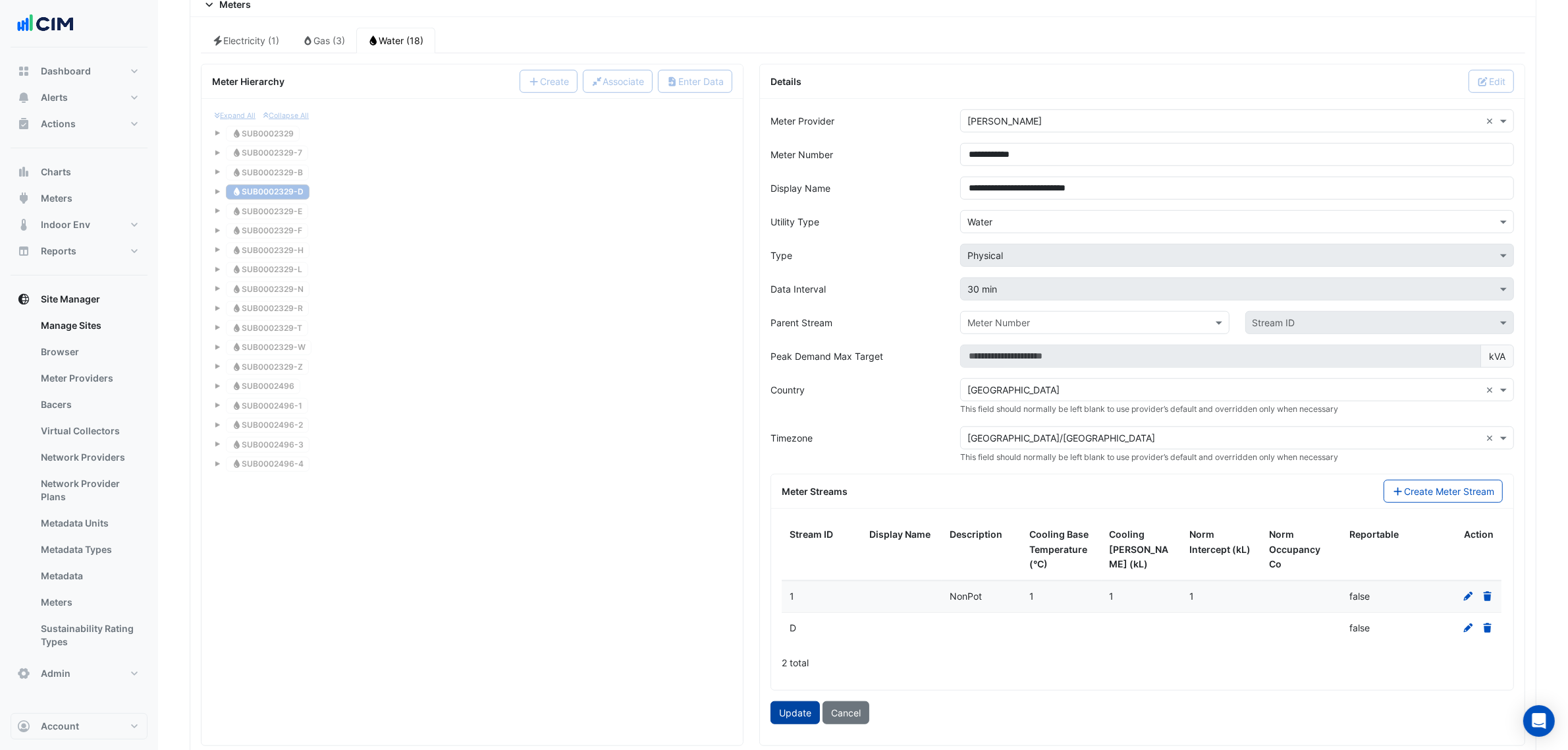
click at [772, 720] on button "Update" at bounding box center [794, 713] width 49 height 23
type input "**********"
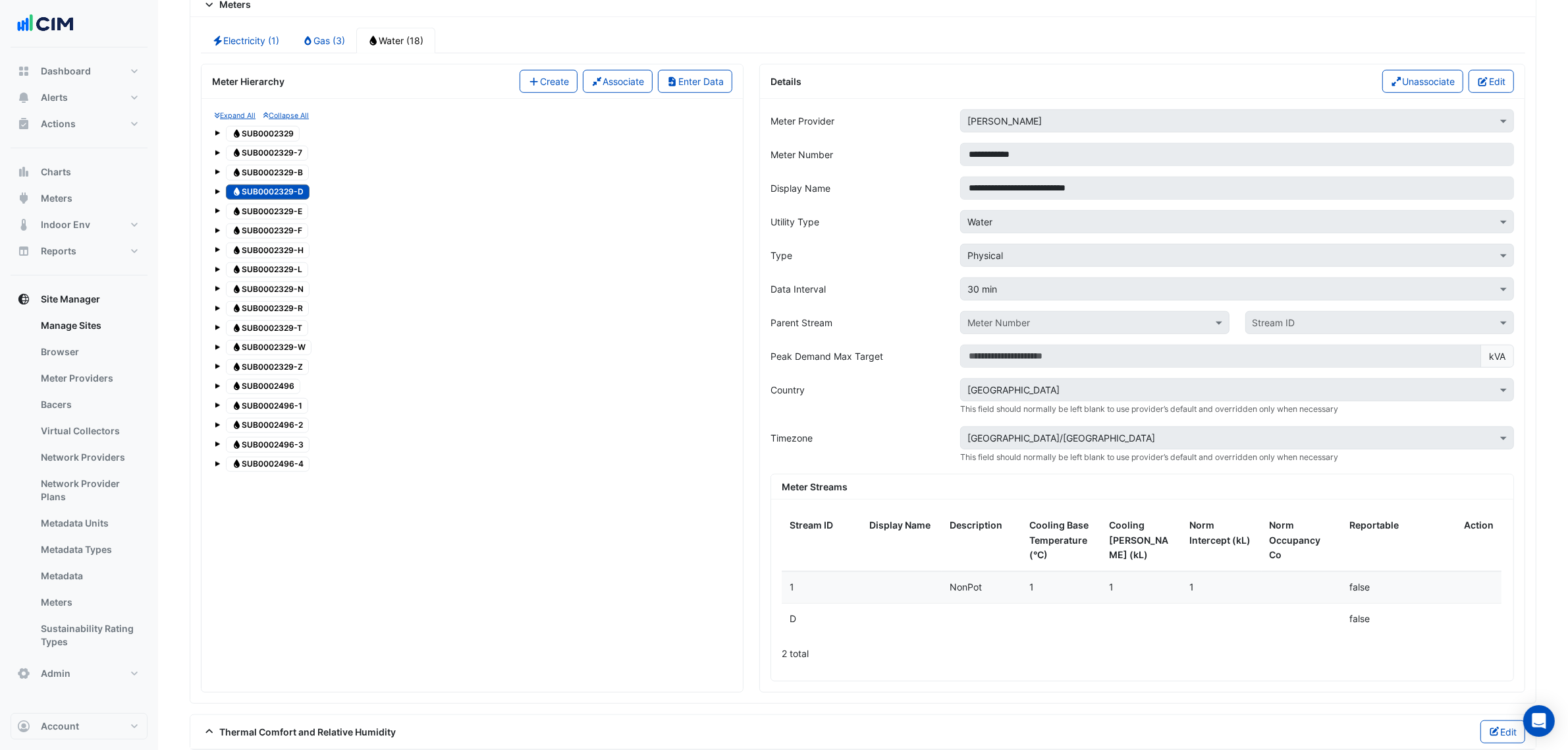
click at [297, 317] on span "Water SUB0002329-R" at bounding box center [267, 309] width 83 height 16
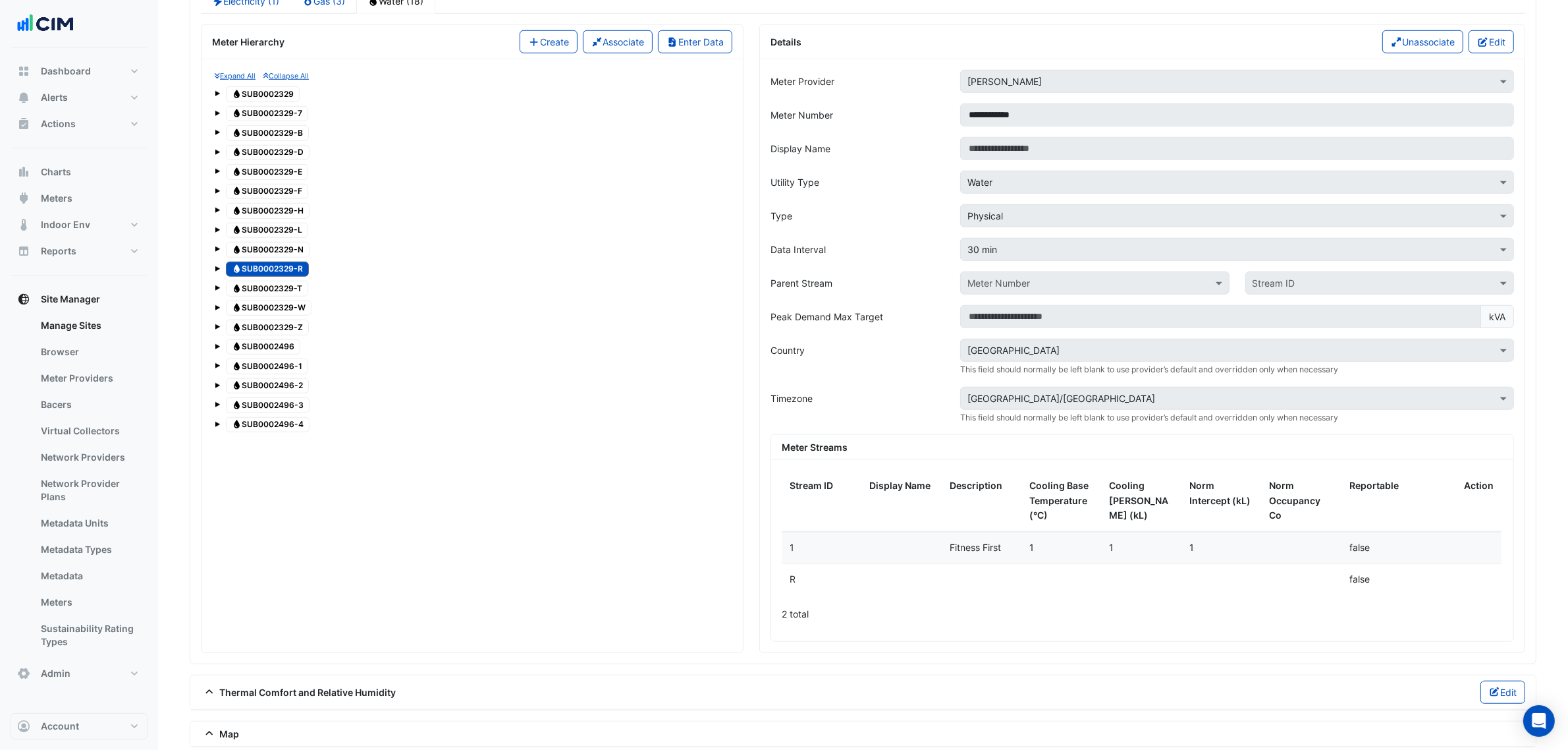
scroll to position [1146, 0]
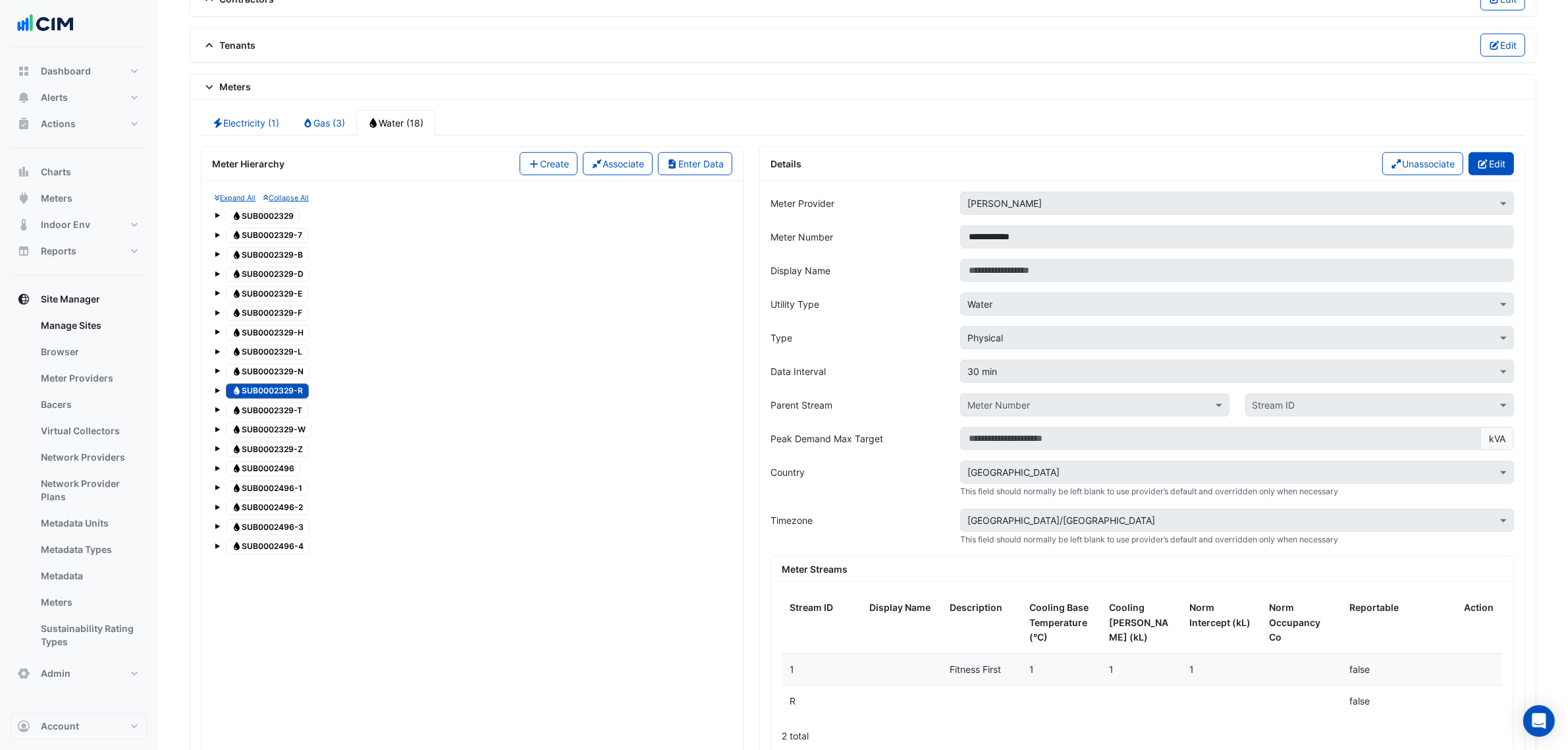
click at [1486, 171] on button "Edit" at bounding box center [1491, 164] width 45 height 23
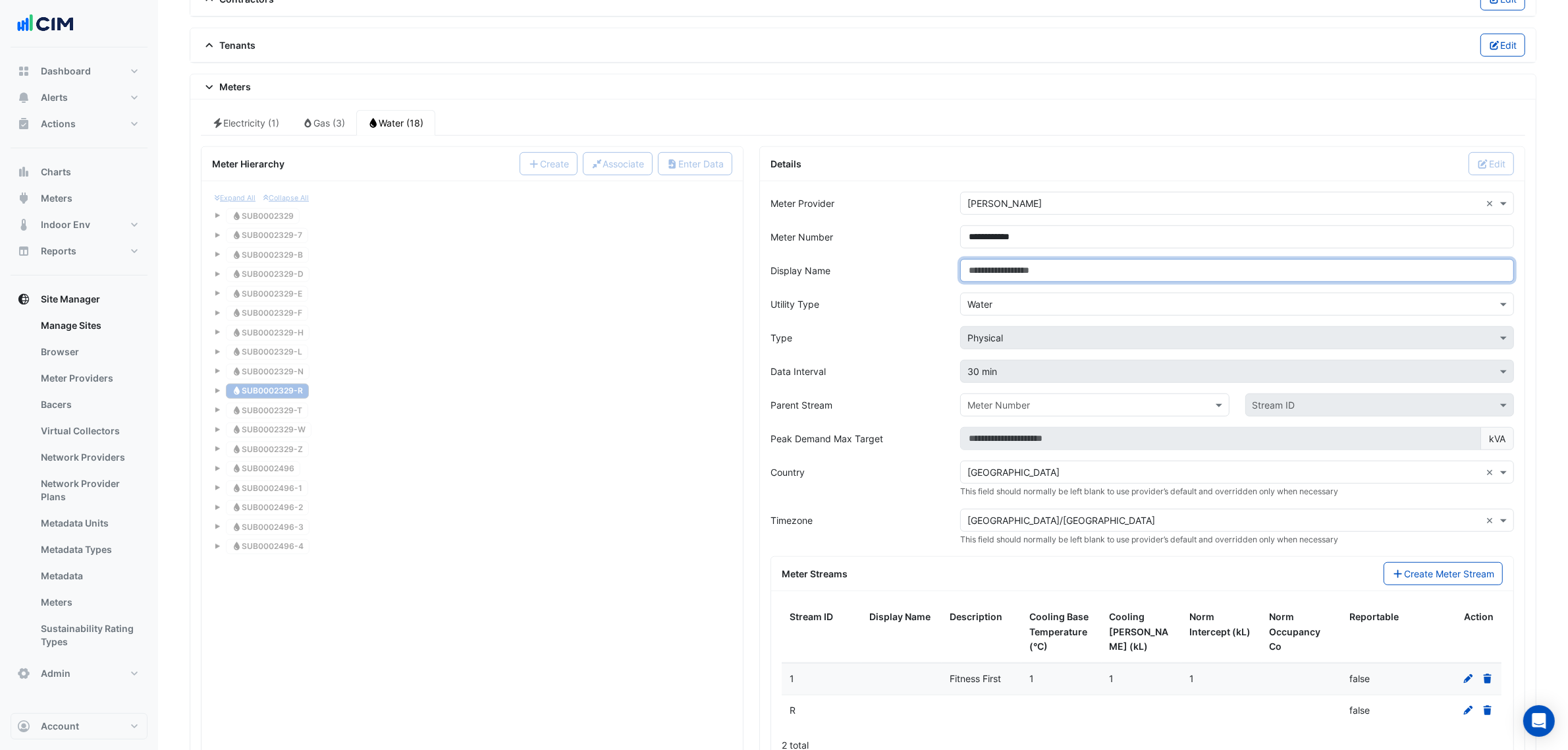
click at [1035, 278] on input "Display Name" at bounding box center [1237, 271] width 554 height 23
paste input "**********"
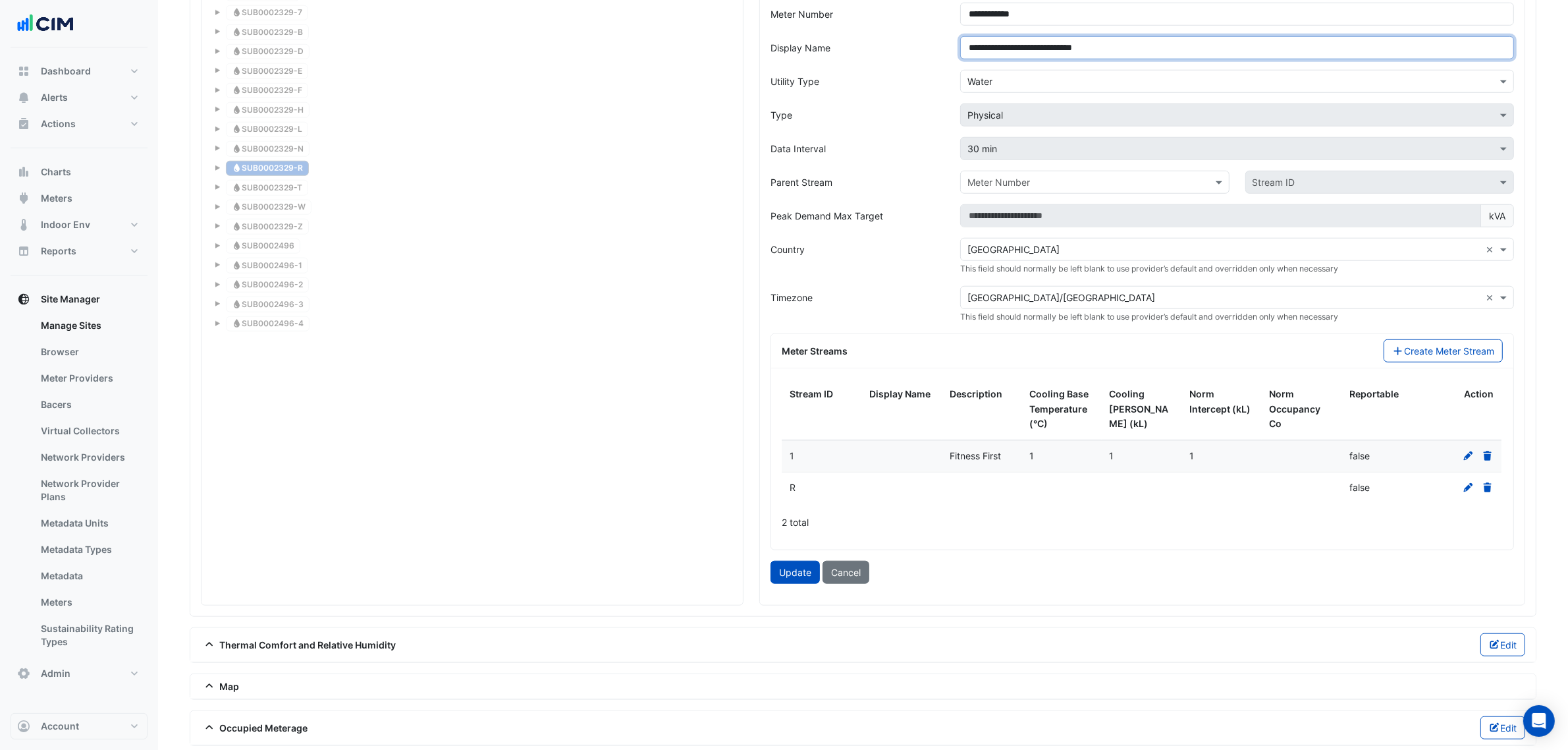
scroll to position [1393, 0]
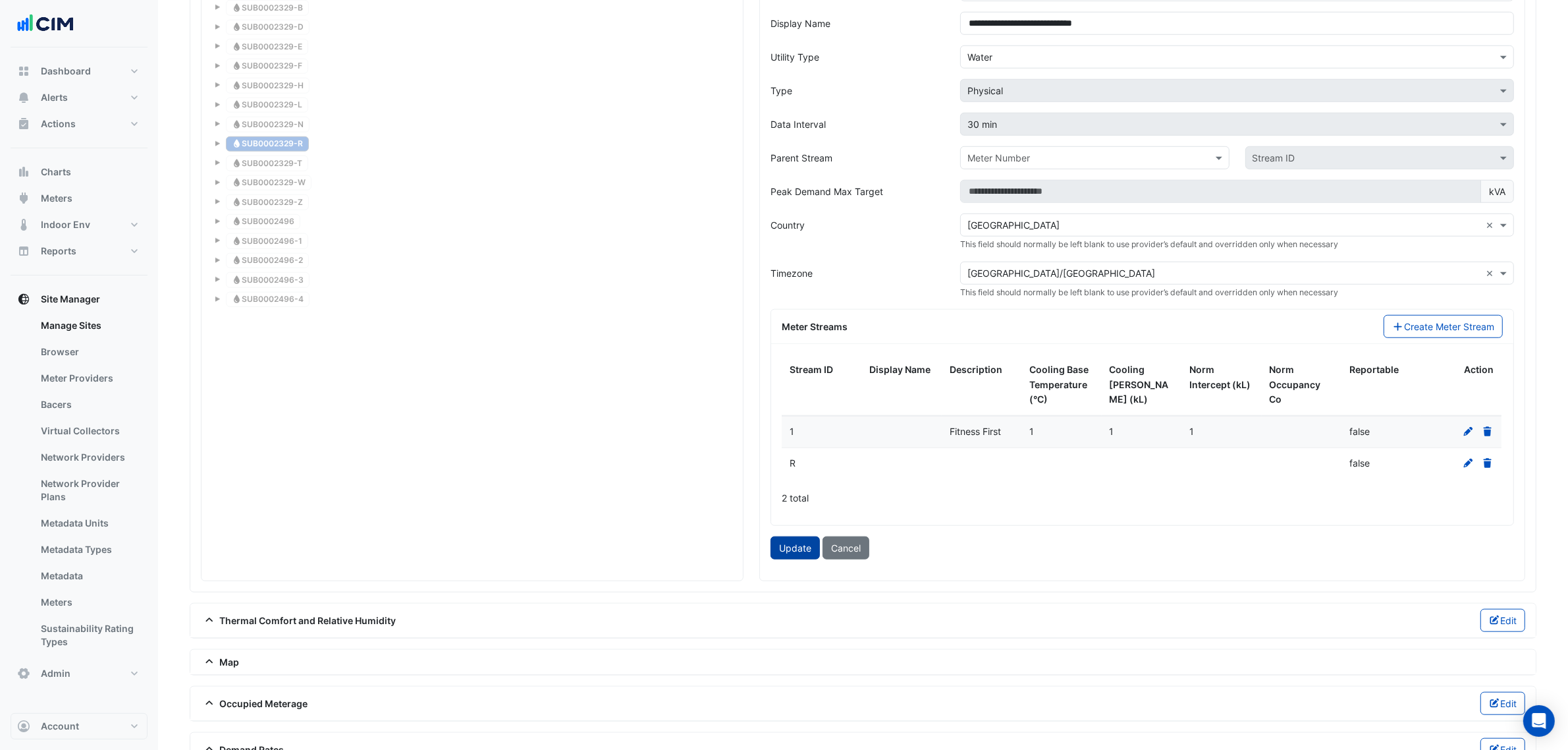
click at [779, 552] on button "Update" at bounding box center [794, 548] width 49 height 23
type input "**********"
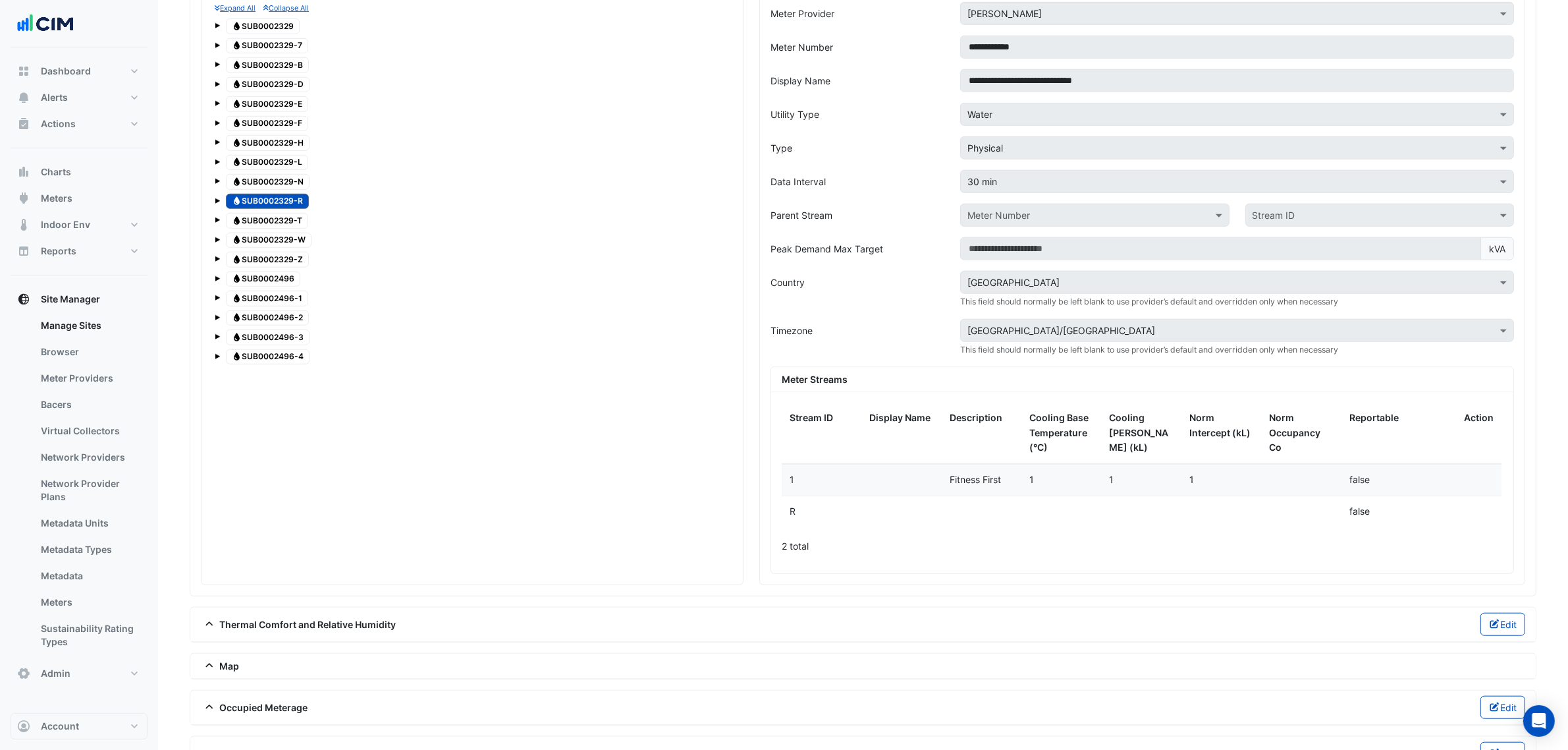
scroll to position [1311, 0]
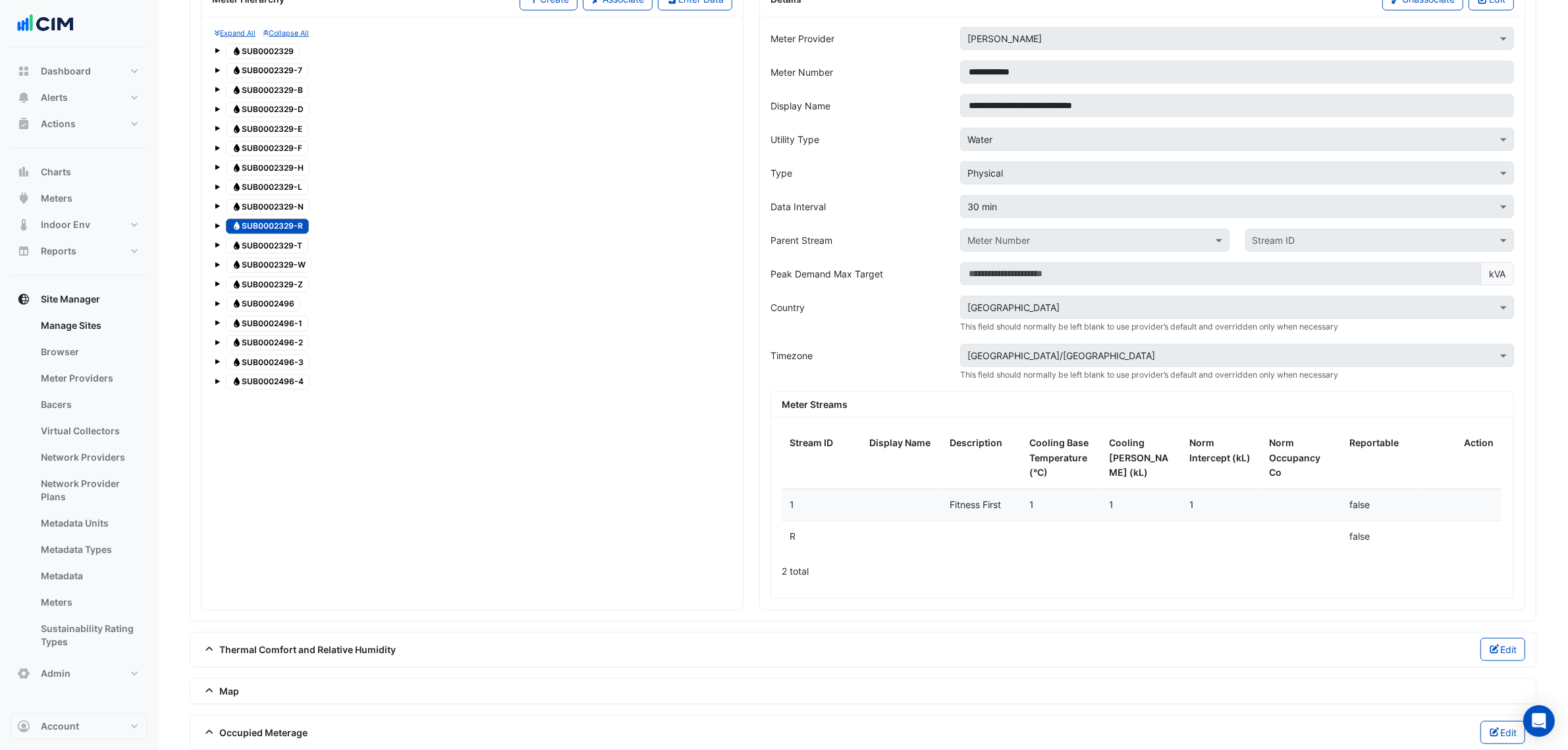
click at [294, 254] on span "Water SUB0002329-T" at bounding box center [267, 246] width 82 height 16
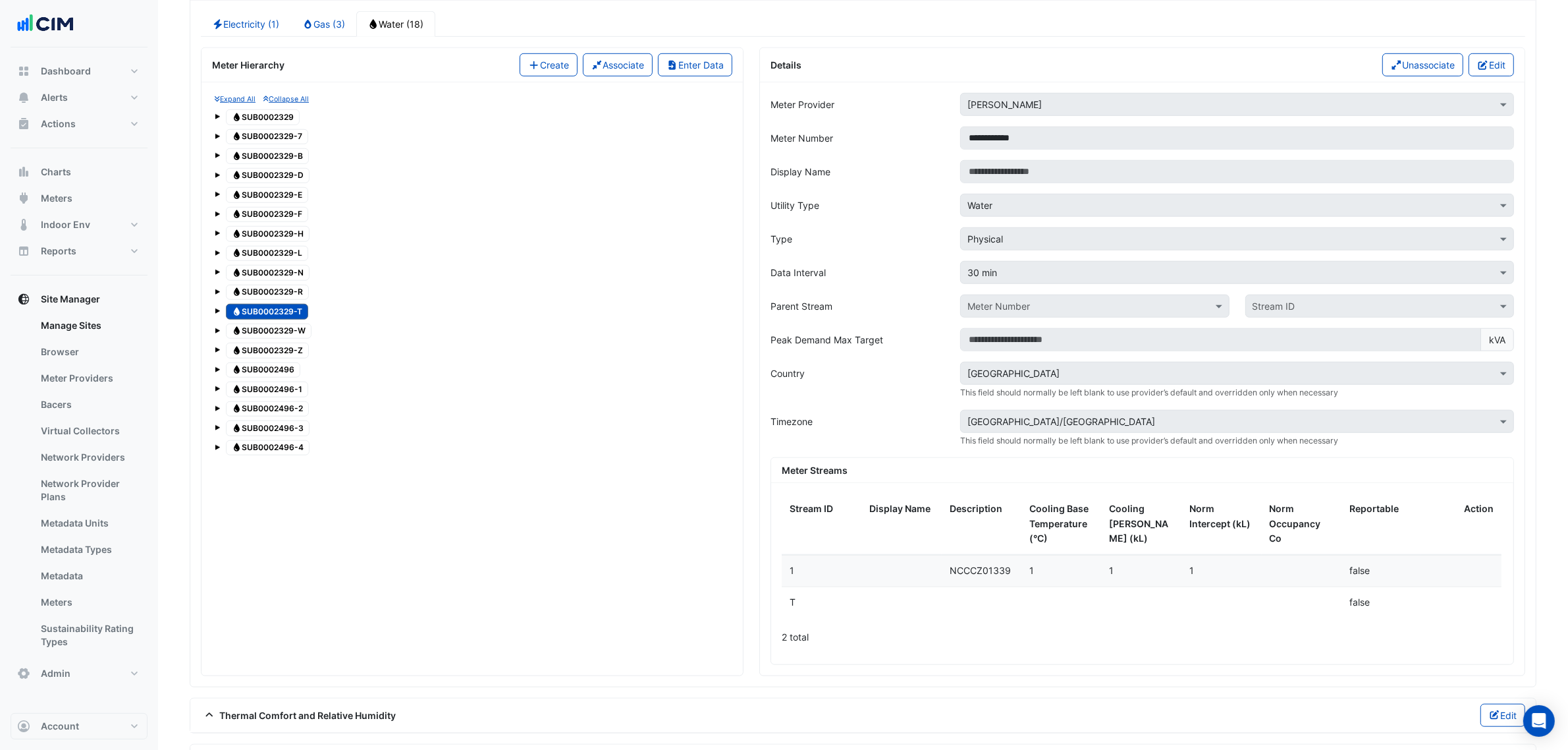
scroll to position [1146, 0]
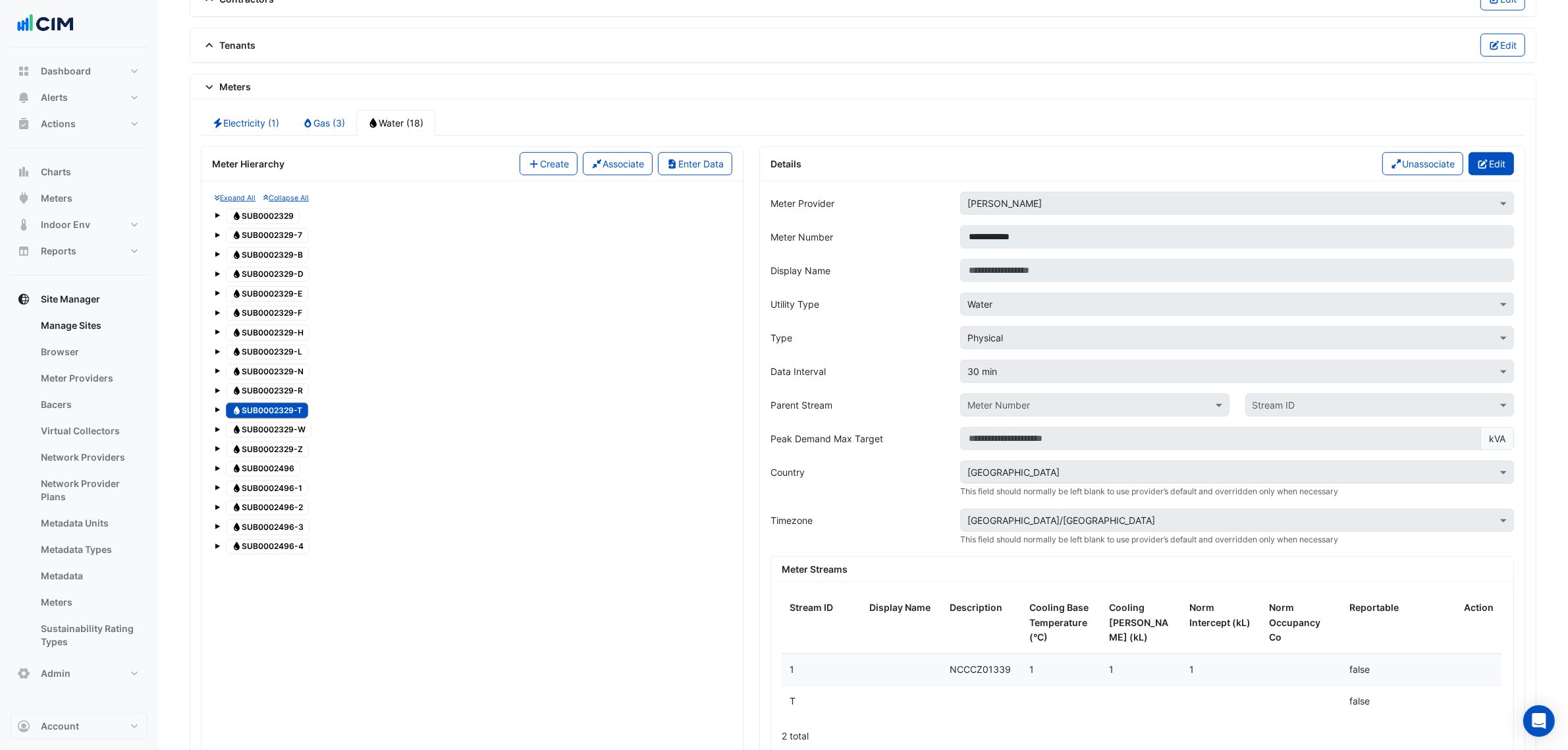
click at [1483, 166] on button "Edit" at bounding box center [1491, 164] width 45 height 23
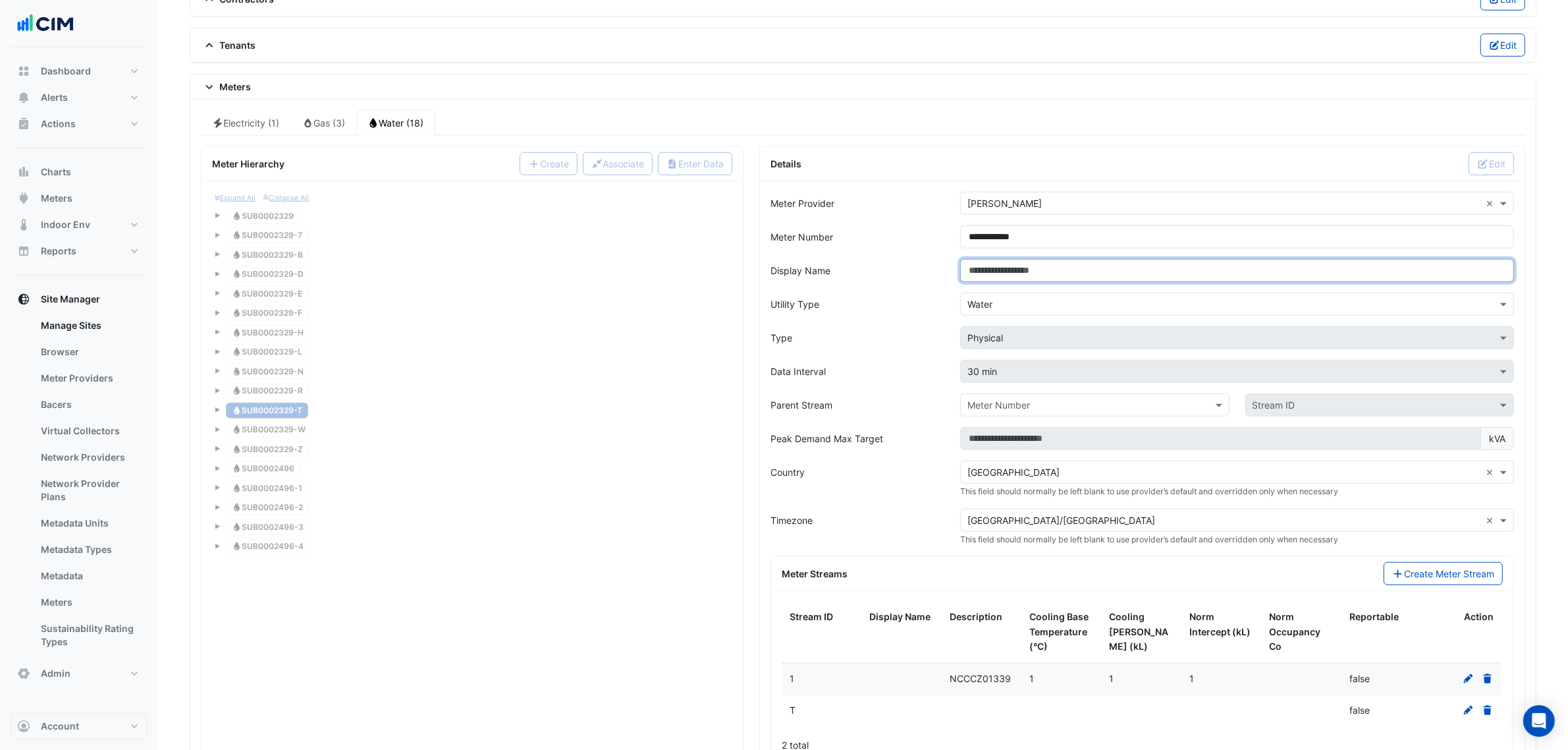
click at [1061, 274] on input "Display Name" at bounding box center [1237, 271] width 554 height 23
paste input "**********"
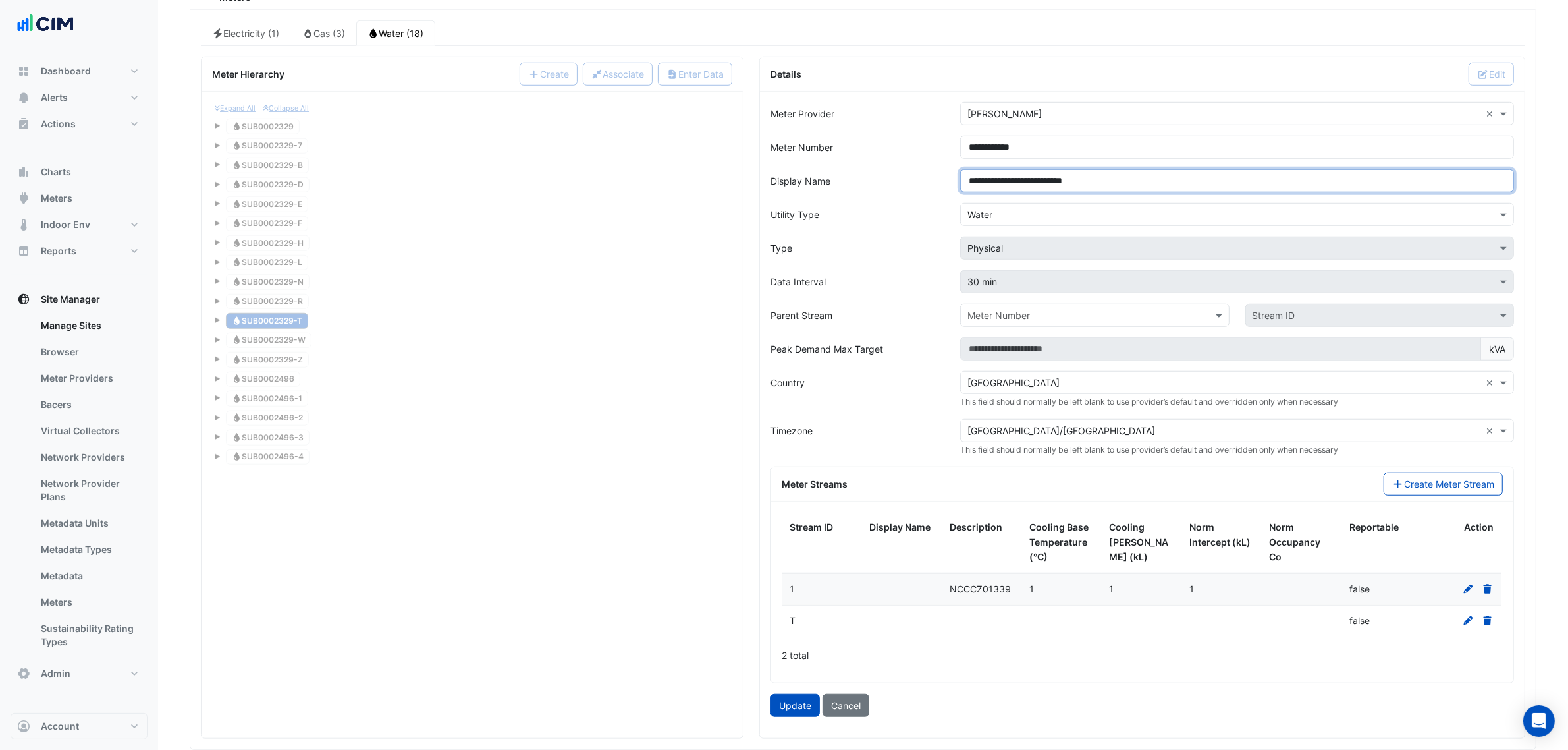
scroll to position [1393, 0]
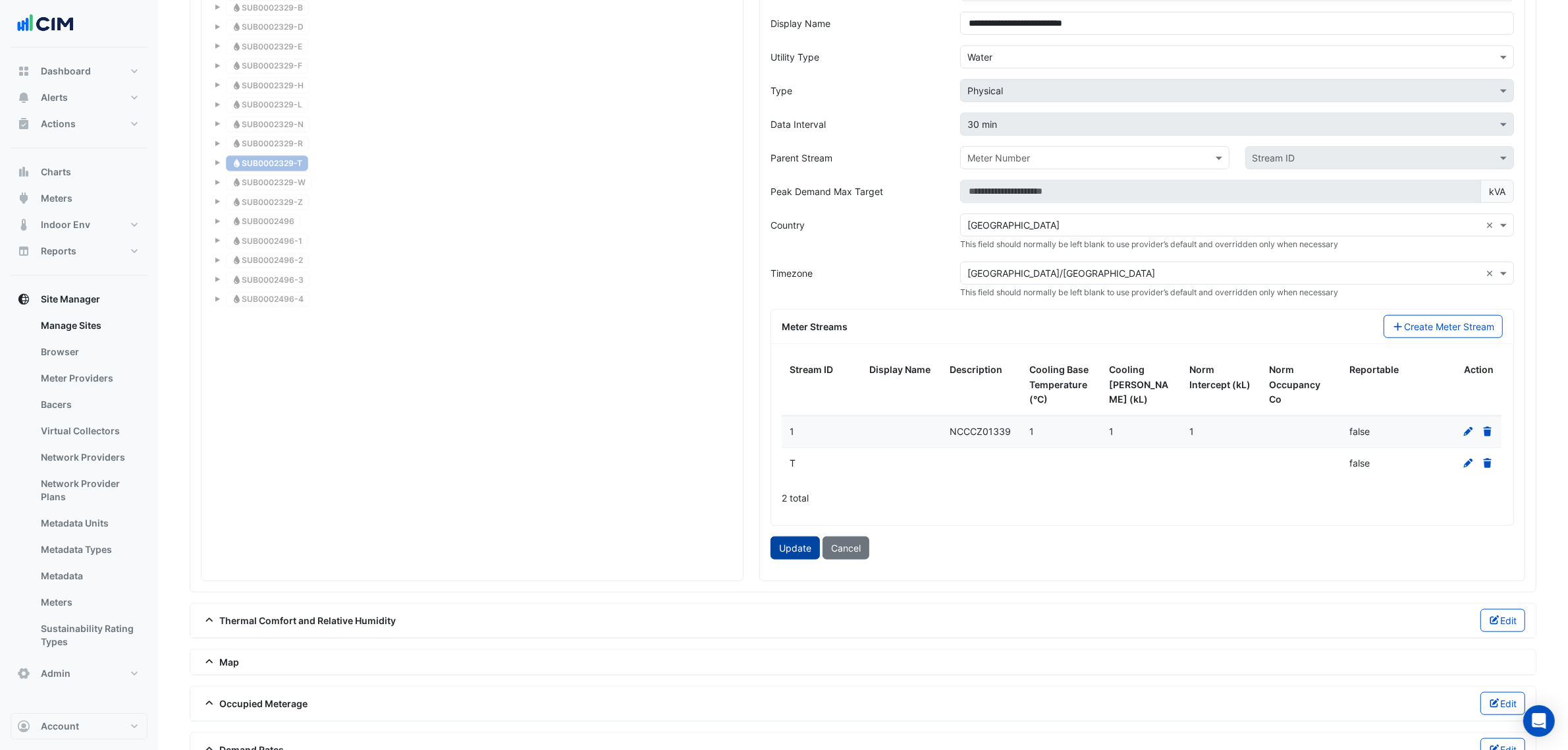
click at [785, 558] on button "Update" at bounding box center [794, 548] width 49 height 23
type input "**********"
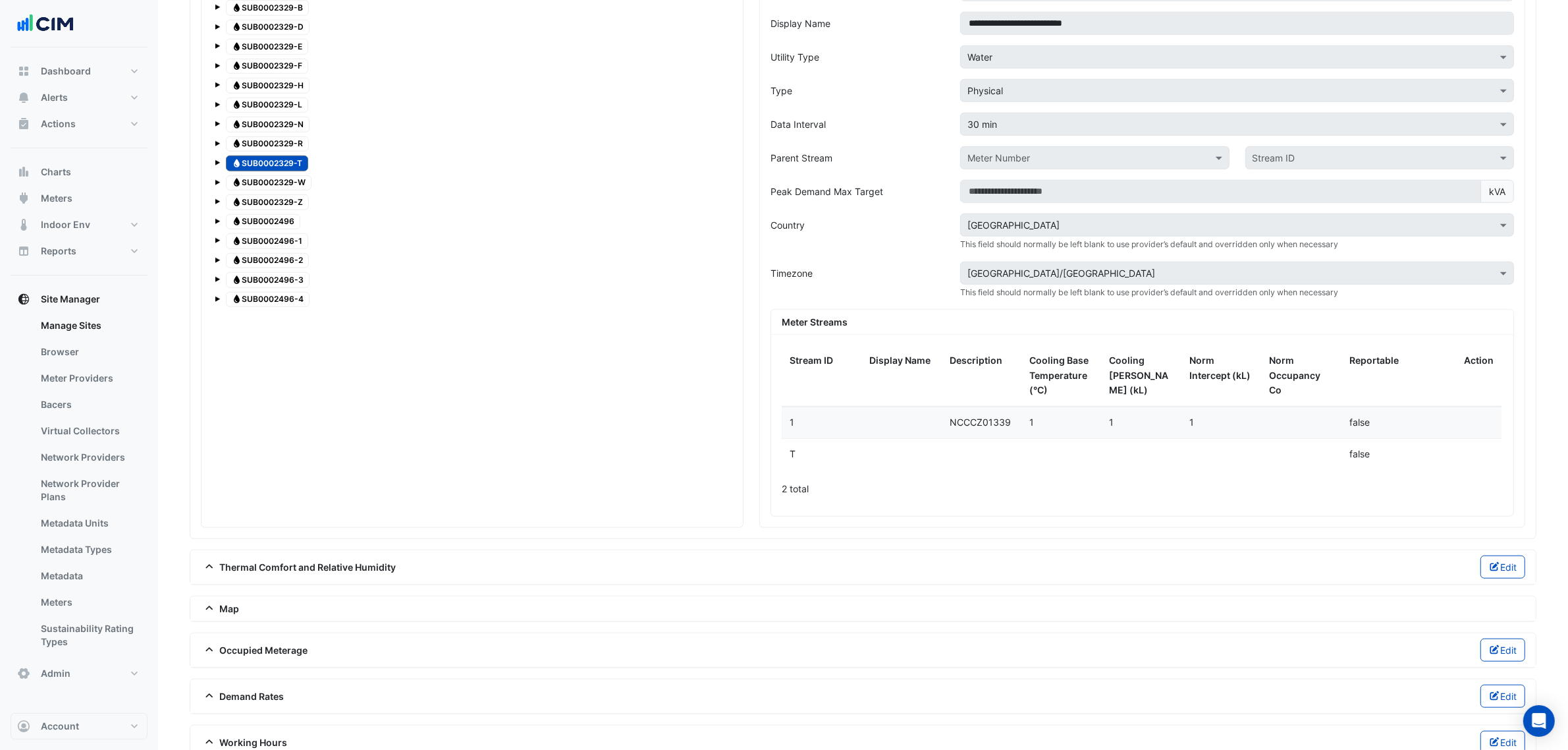
click at [278, 191] on span "Water SUB0002329-W" at bounding box center [269, 183] width 85 height 16
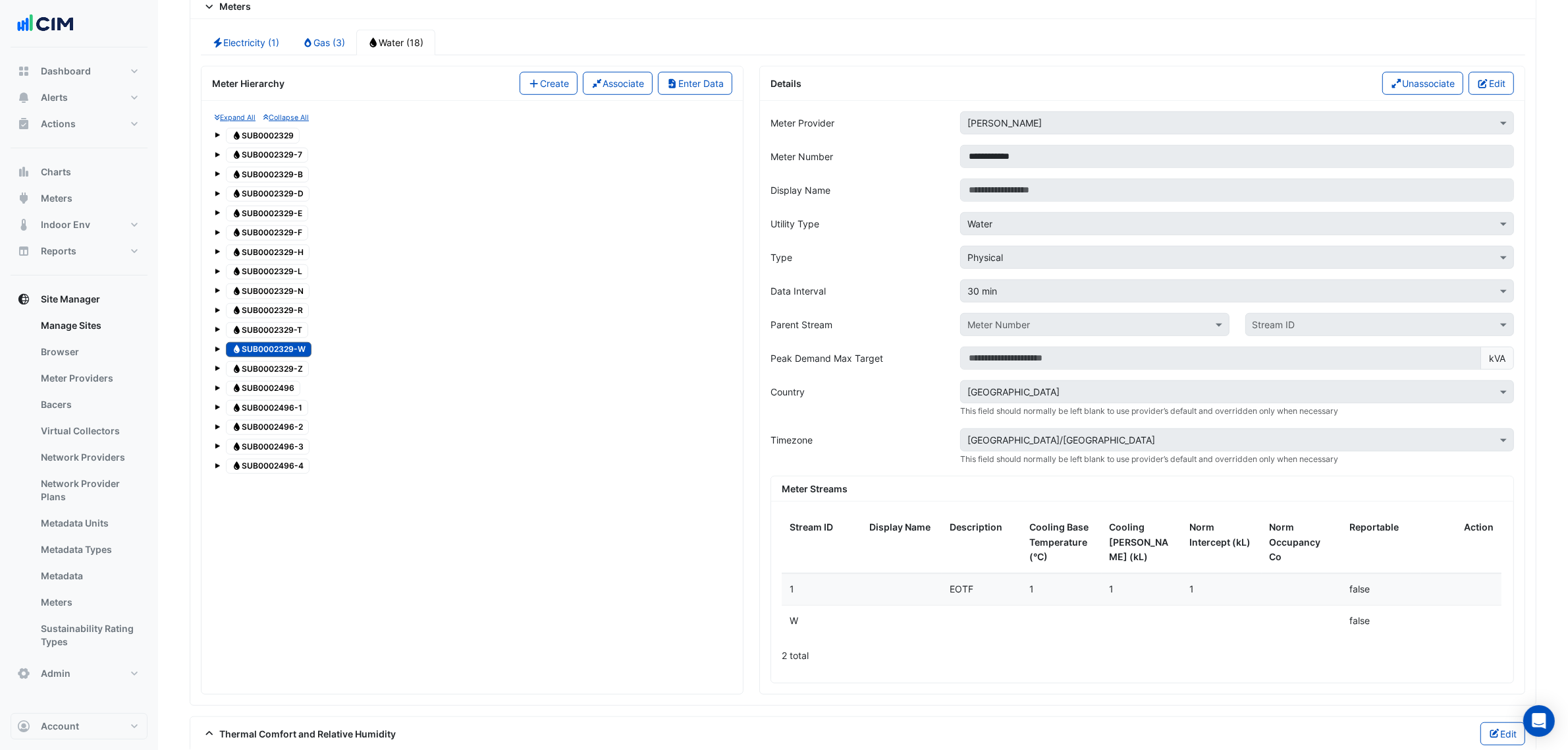
scroll to position [1064, 0]
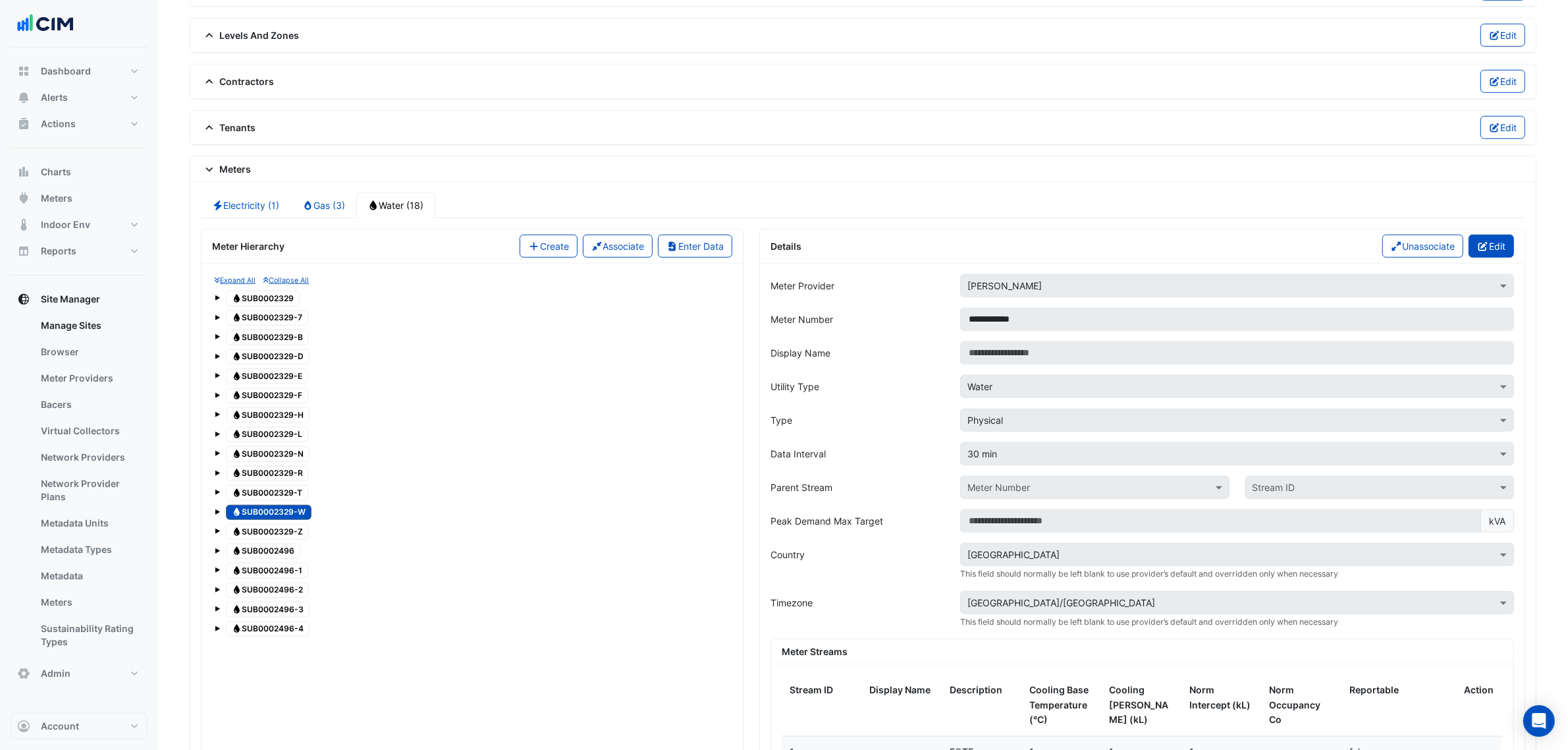
click at [1485, 249] on fa-icon "button" at bounding box center [1483, 246] width 12 height 12
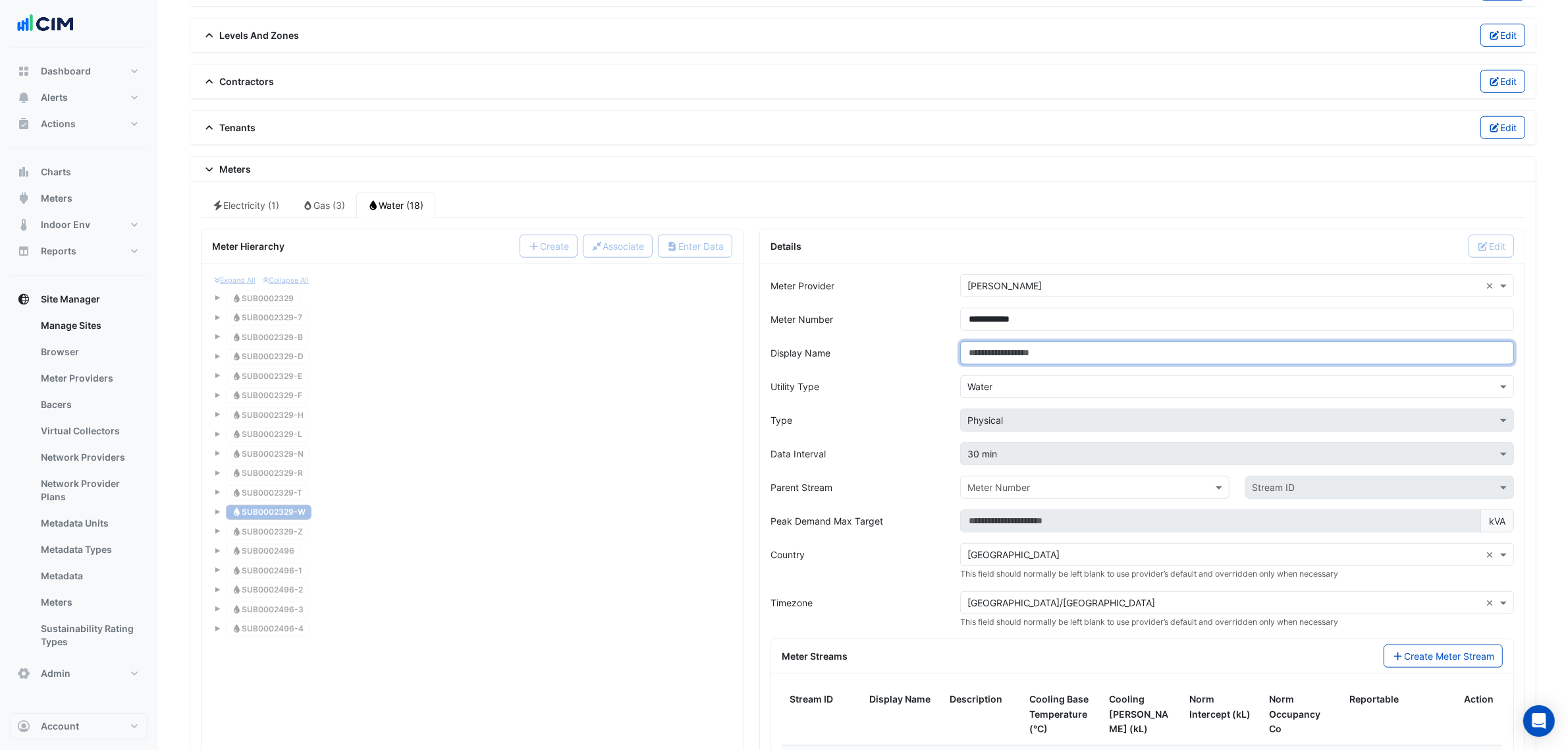
click at [1009, 358] on input "Display Name" at bounding box center [1237, 353] width 554 height 23
paste input "**********"
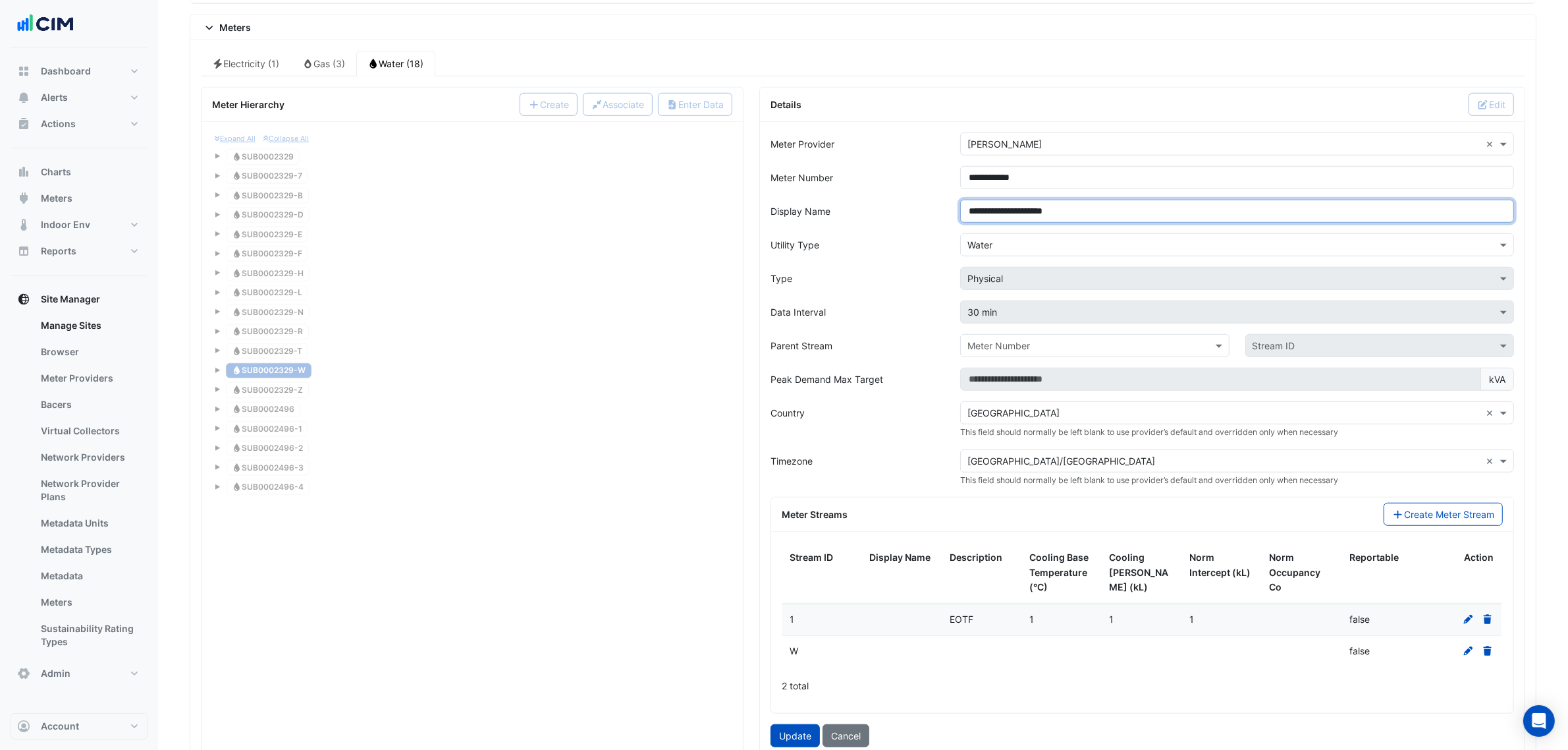
scroll to position [1529, 0]
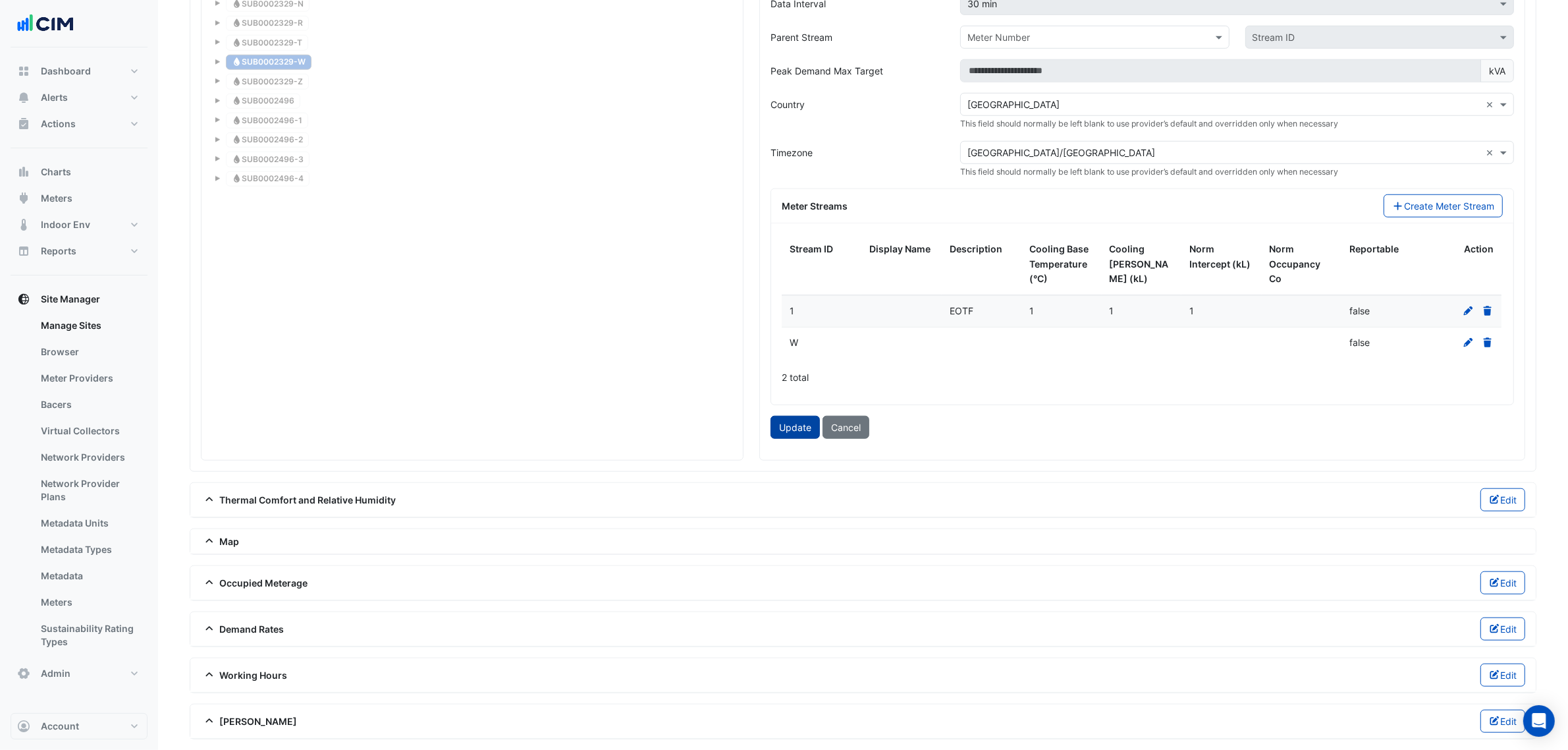
click at [808, 423] on button "Update" at bounding box center [794, 428] width 49 height 23
type input "**********"
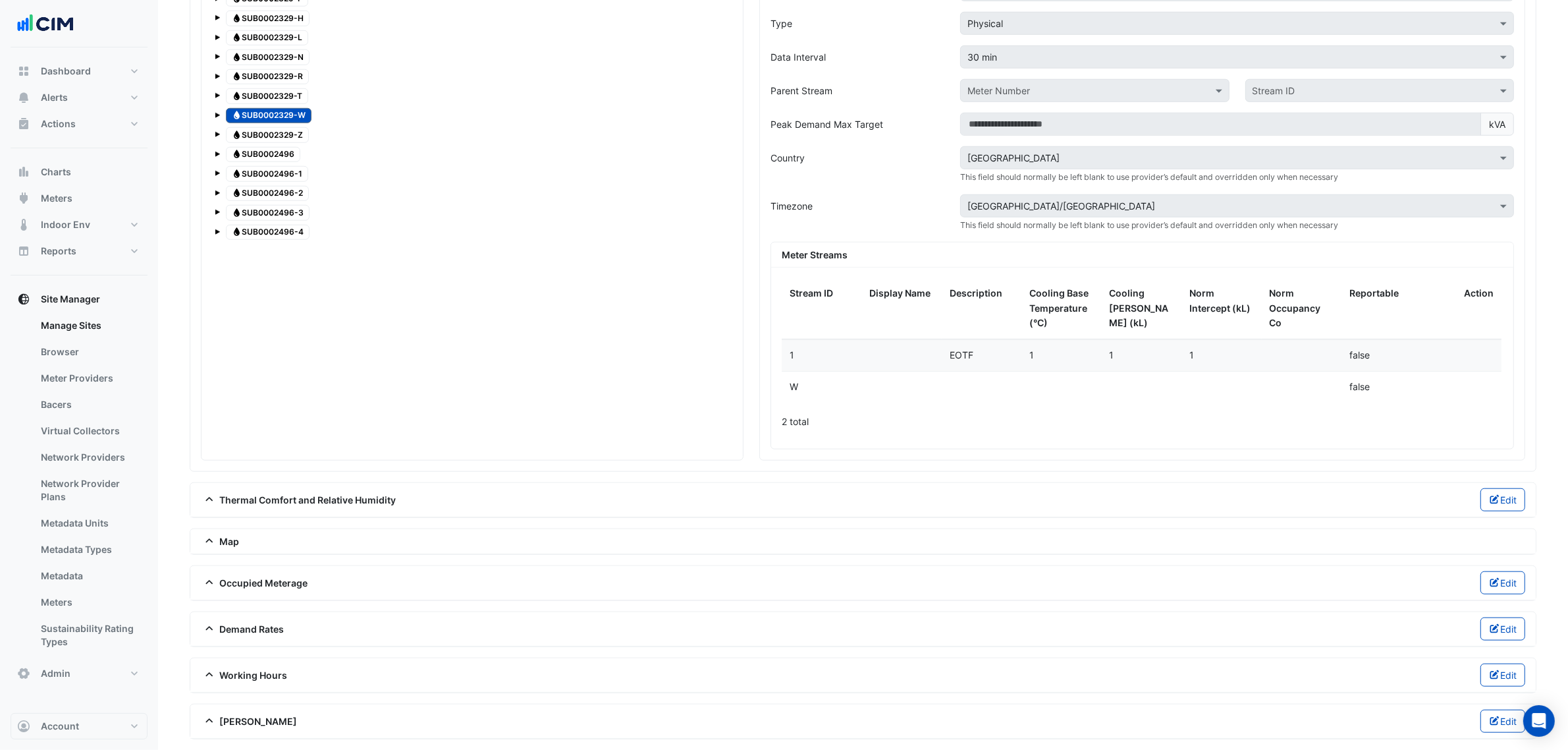
click at [294, 136] on span "Water SUB0002329-Z" at bounding box center [267, 135] width 83 height 16
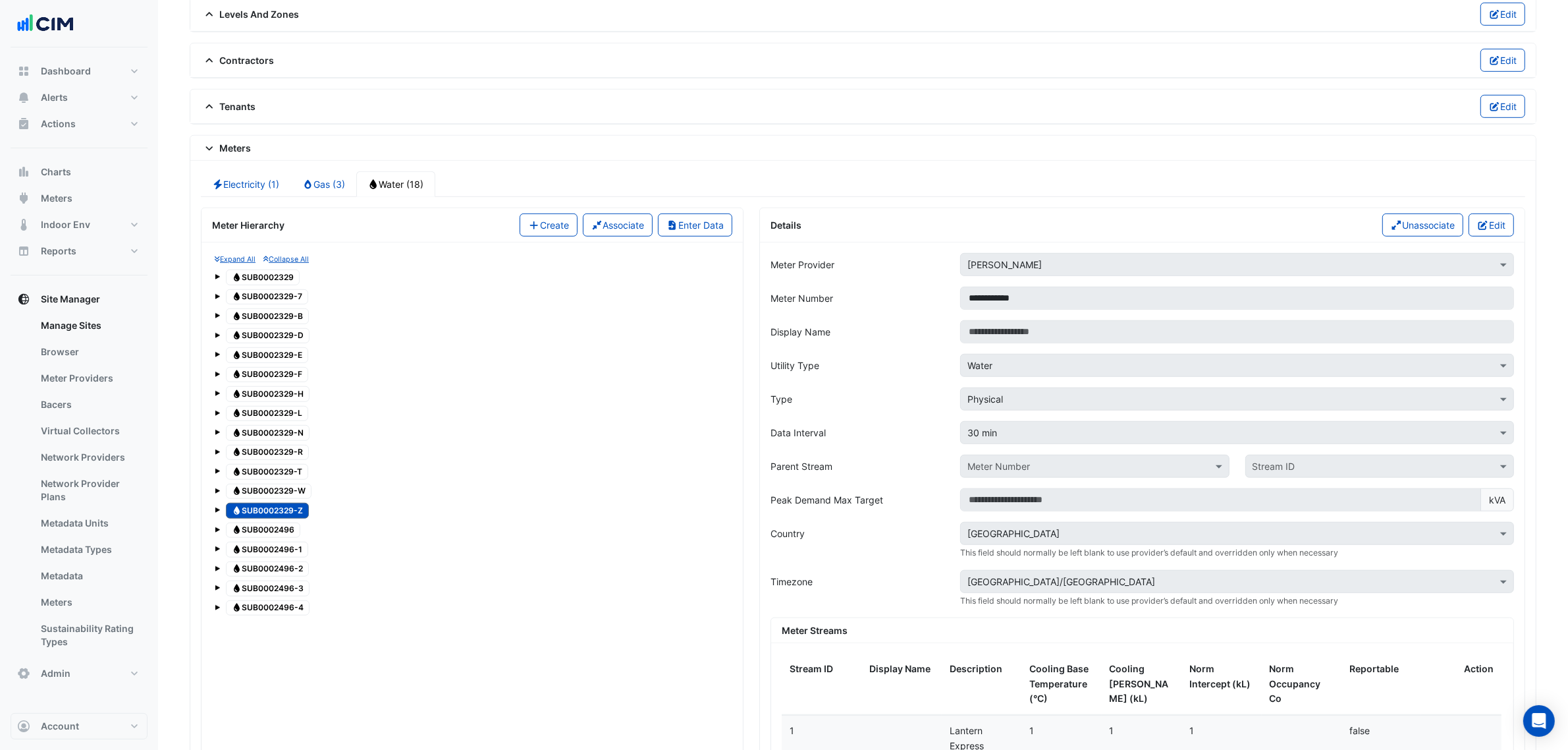
scroll to position [997, 0]
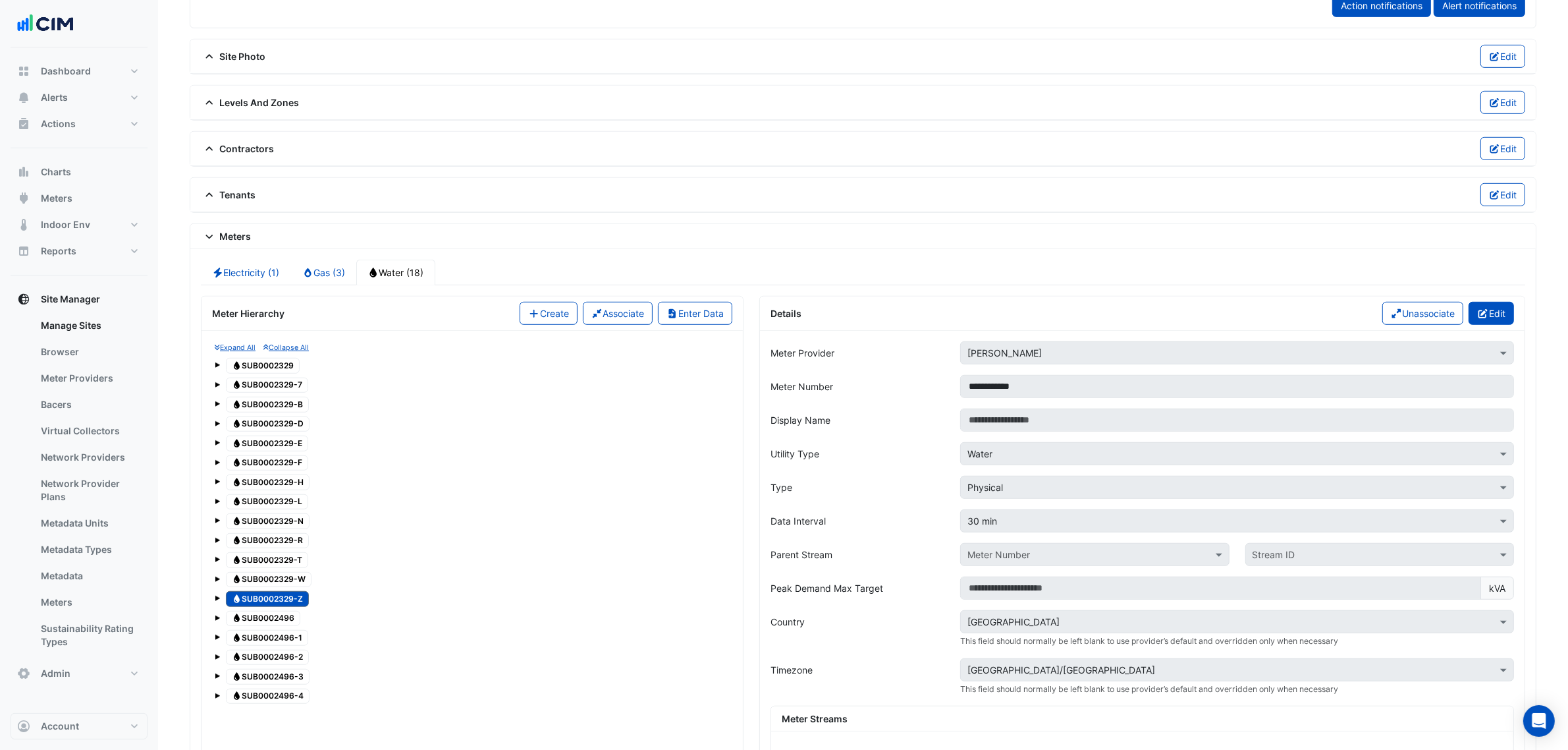
click at [1486, 316] on button "Edit" at bounding box center [1491, 314] width 45 height 23
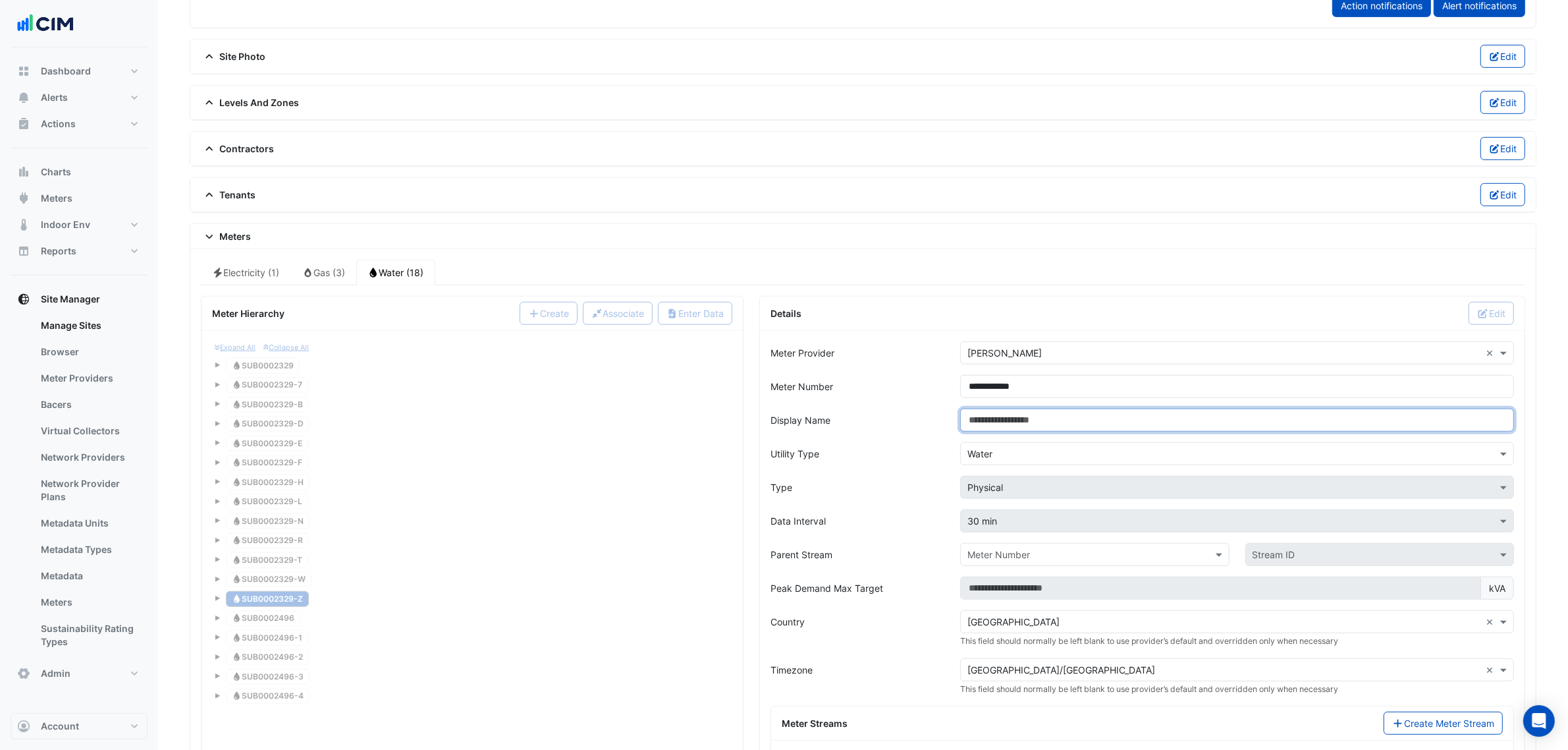
click at [975, 419] on input "Display Name" at bounding box center [1237, 420] width 554 height 23
paste input "**********"
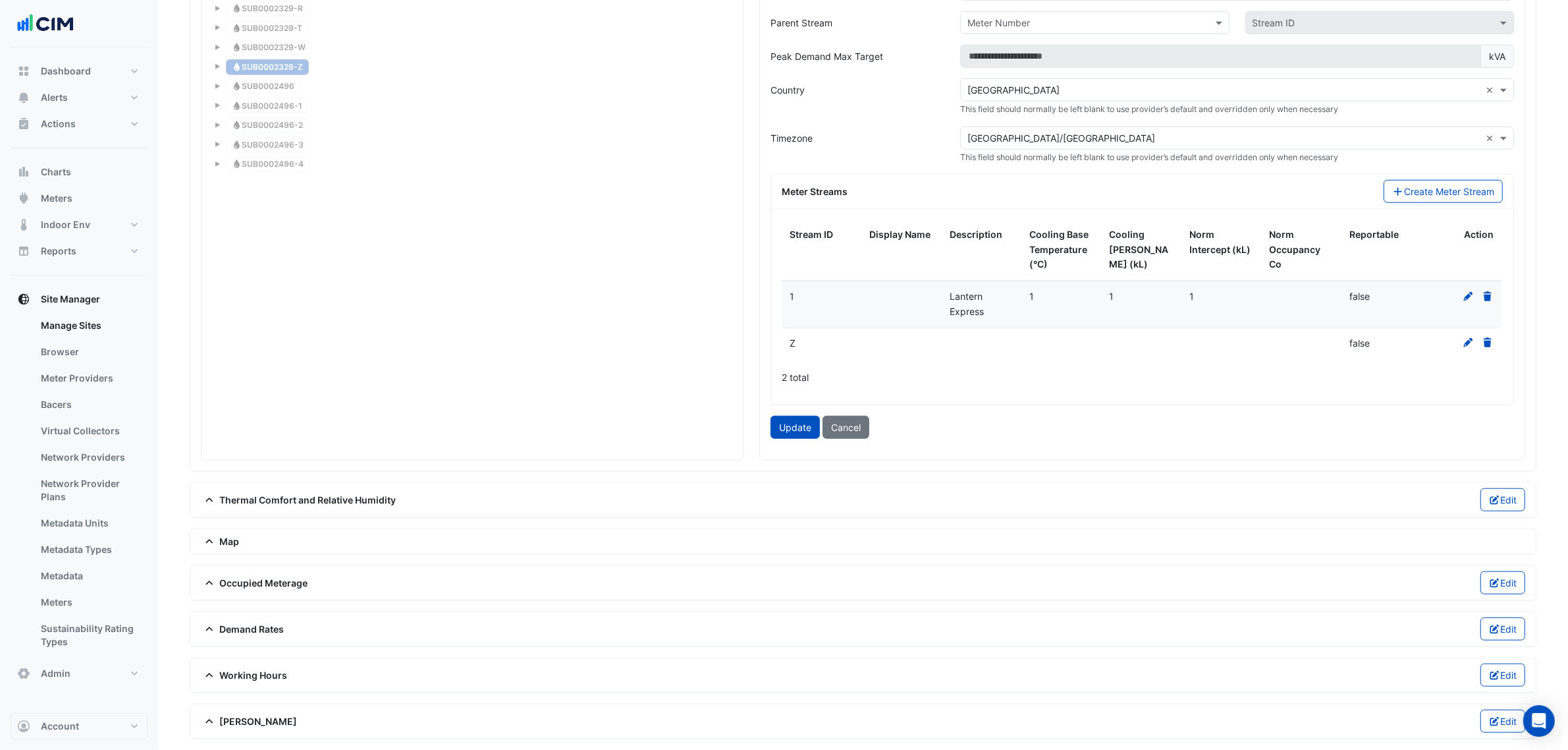
scroll to position [1545, 0]
click at [782, 417] on button "Update" at bounding box center [794, 428] width 49 height 23
type input "**********"
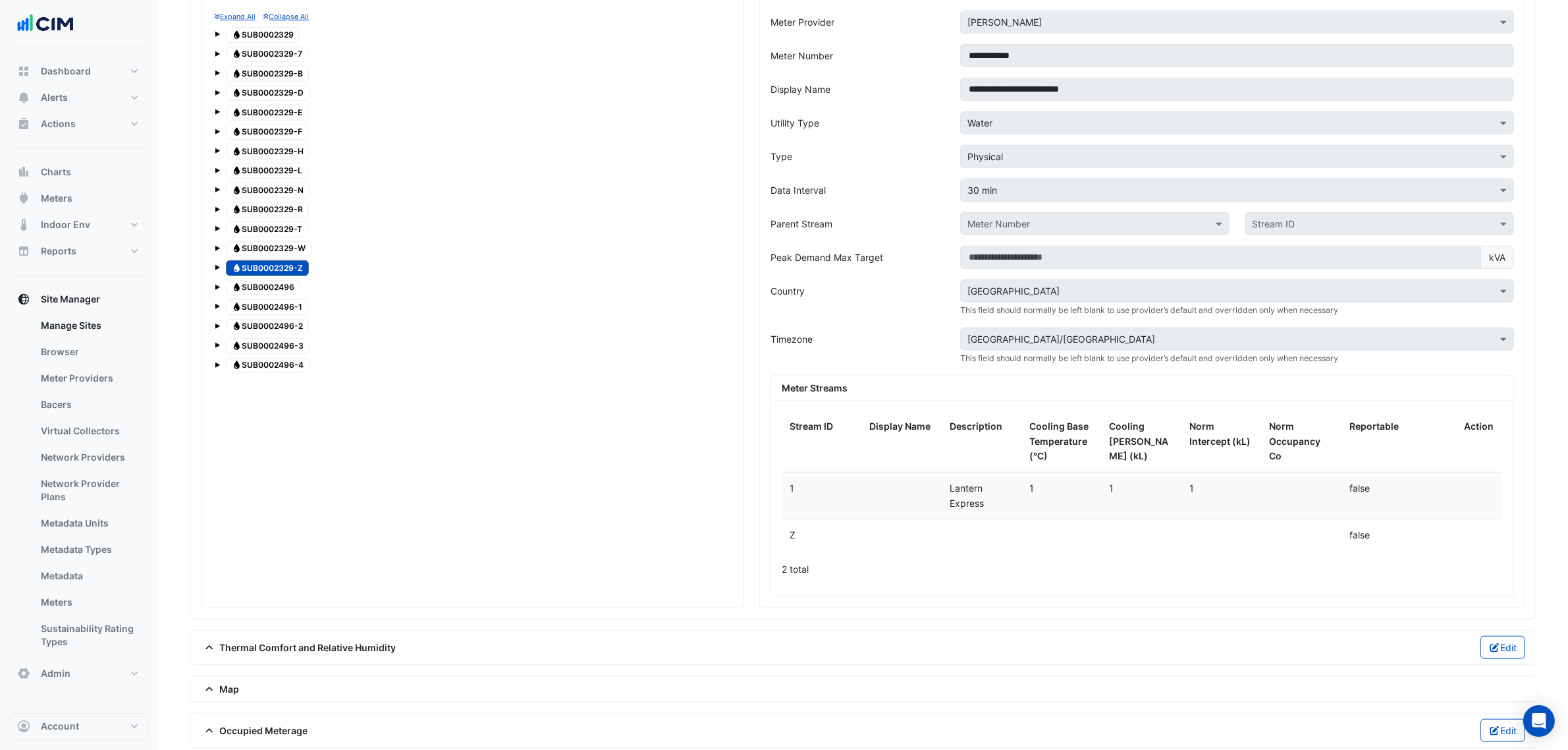
scroll to position [1326, 0]
drag, startPoint x: 300, startPoint y: 202, endPoint x: 381, endPoint y: 218, distance: 82.6
click at [300, 200] on span "Water SUB0002329-N" at bounding box center [268, 192] width 84 height 16
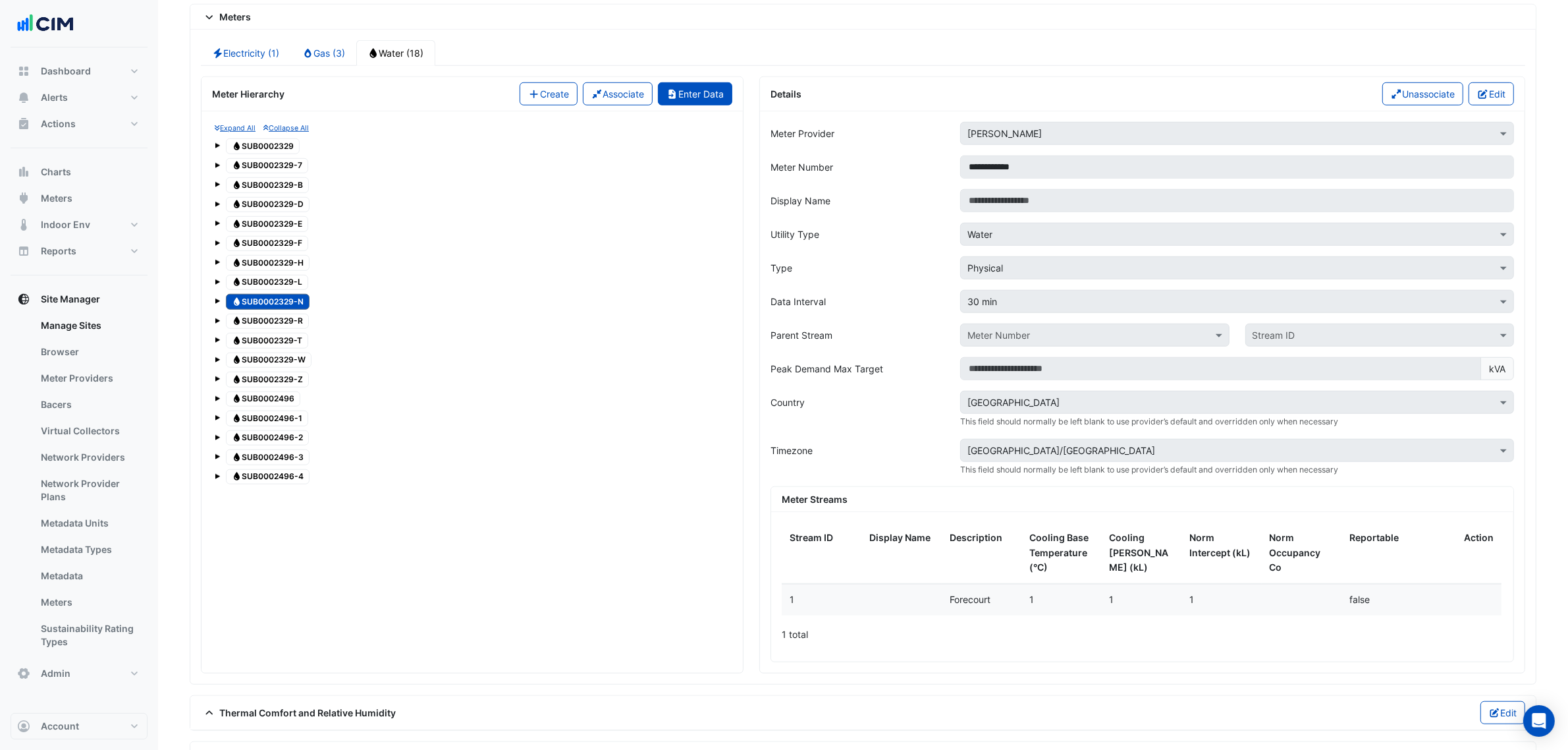
scroll to position [1080, 0]
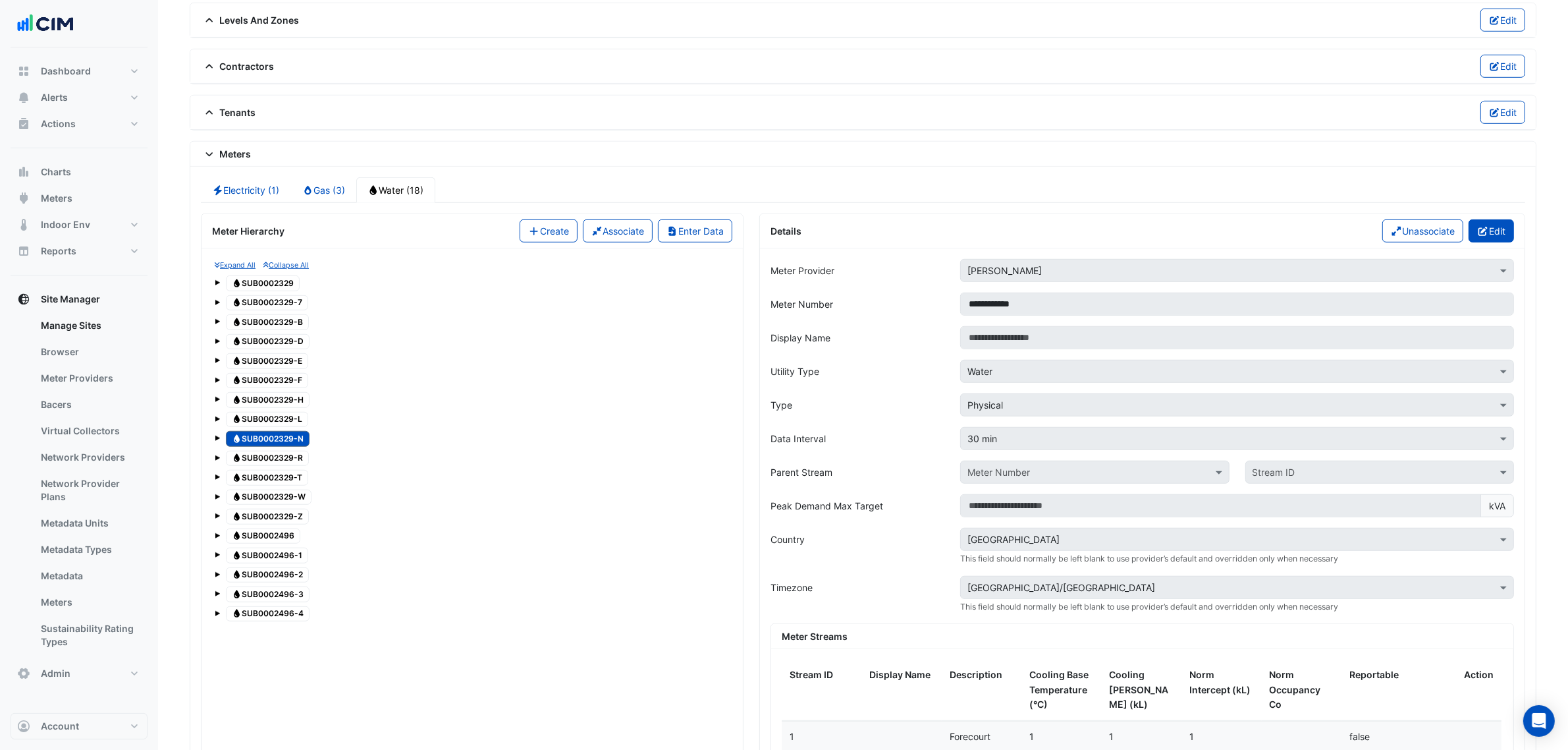
click at [1509, 234] on button "Edit" at bounding box center [1491, 231] width 45 height 23
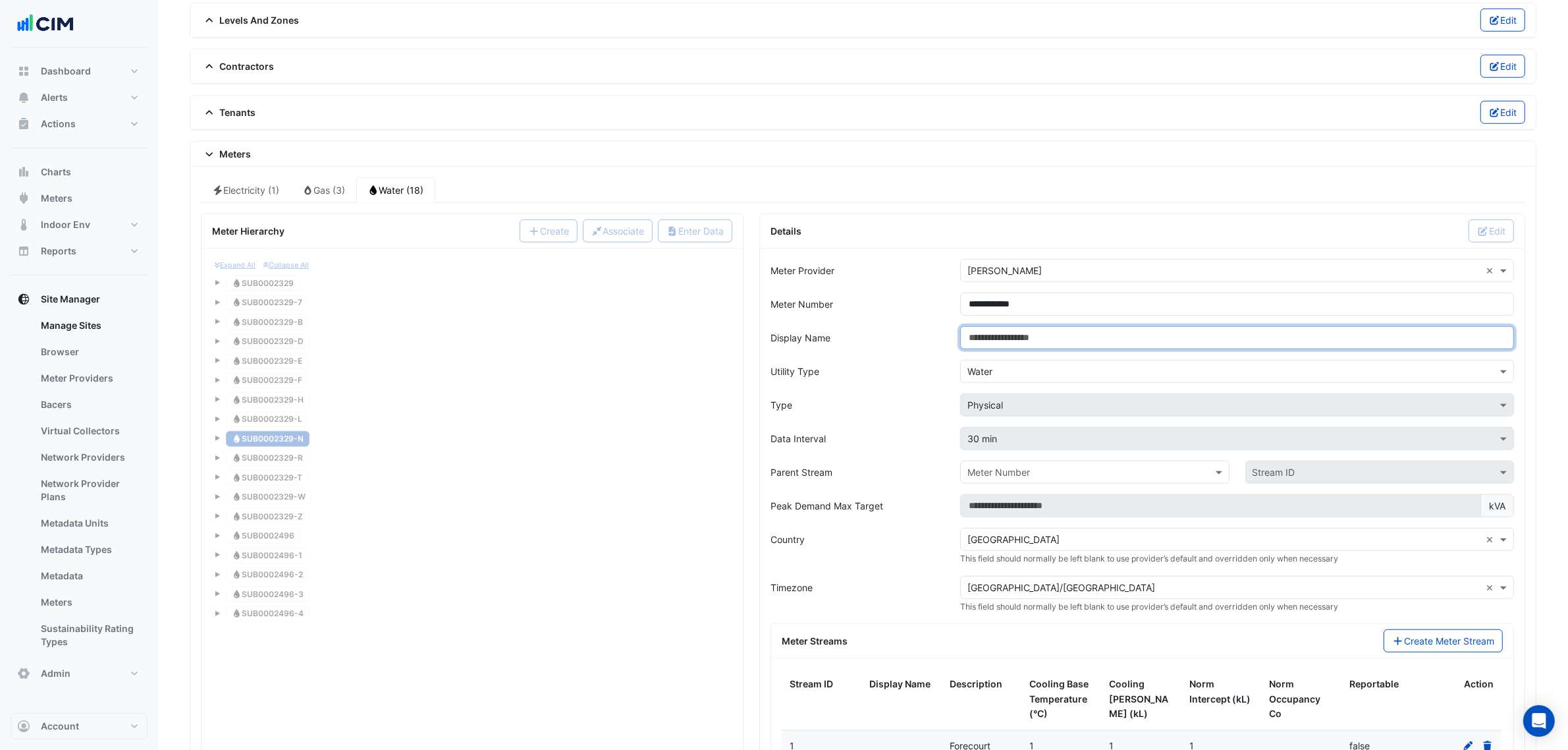
click at [1094, 337] on input "Display Name" at bounding box center [1237, 338] width 554 height 23
paste input "**********"
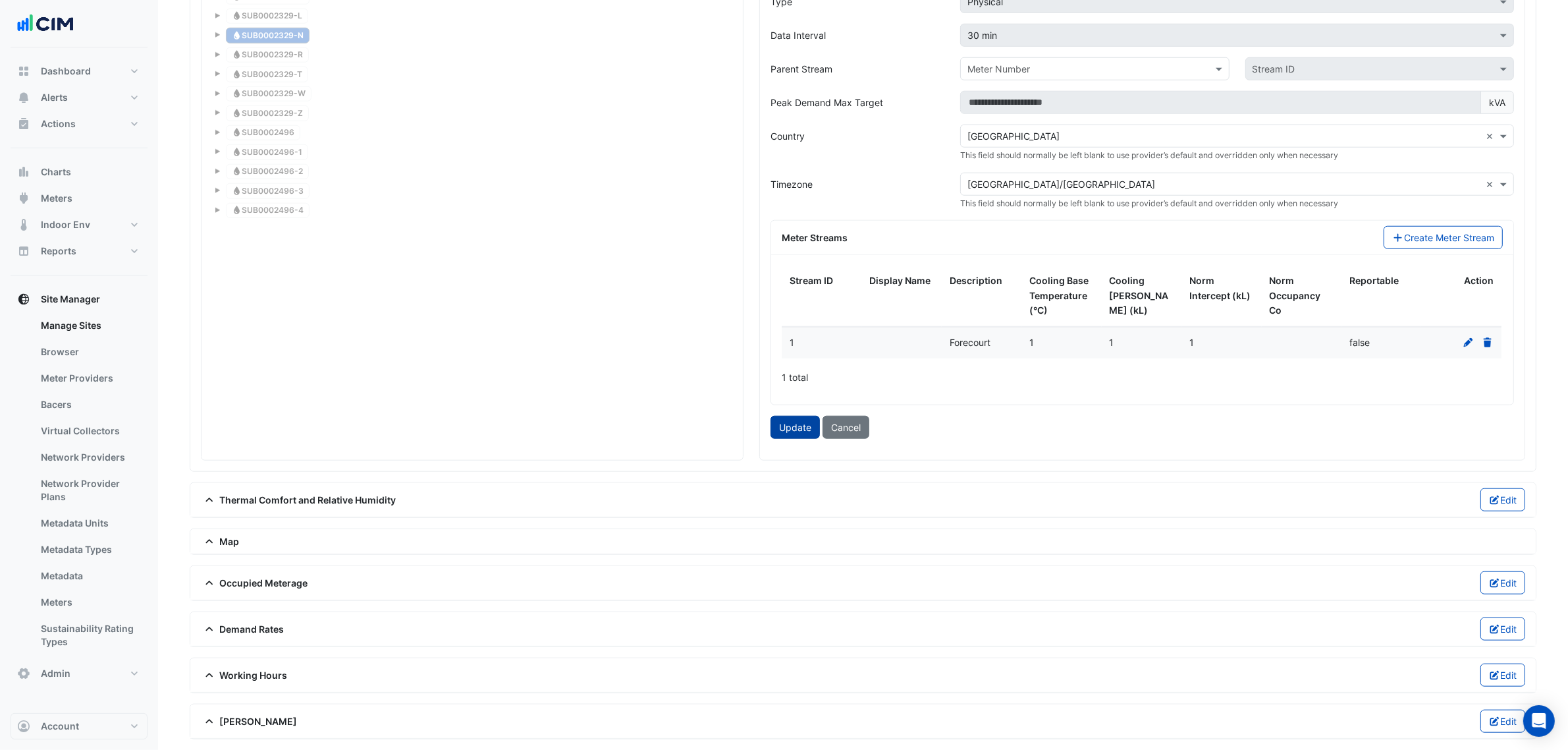
click at [785, 429] on button "Update" at bounding box center [794, 428] width 49 height 23
type input "**********"
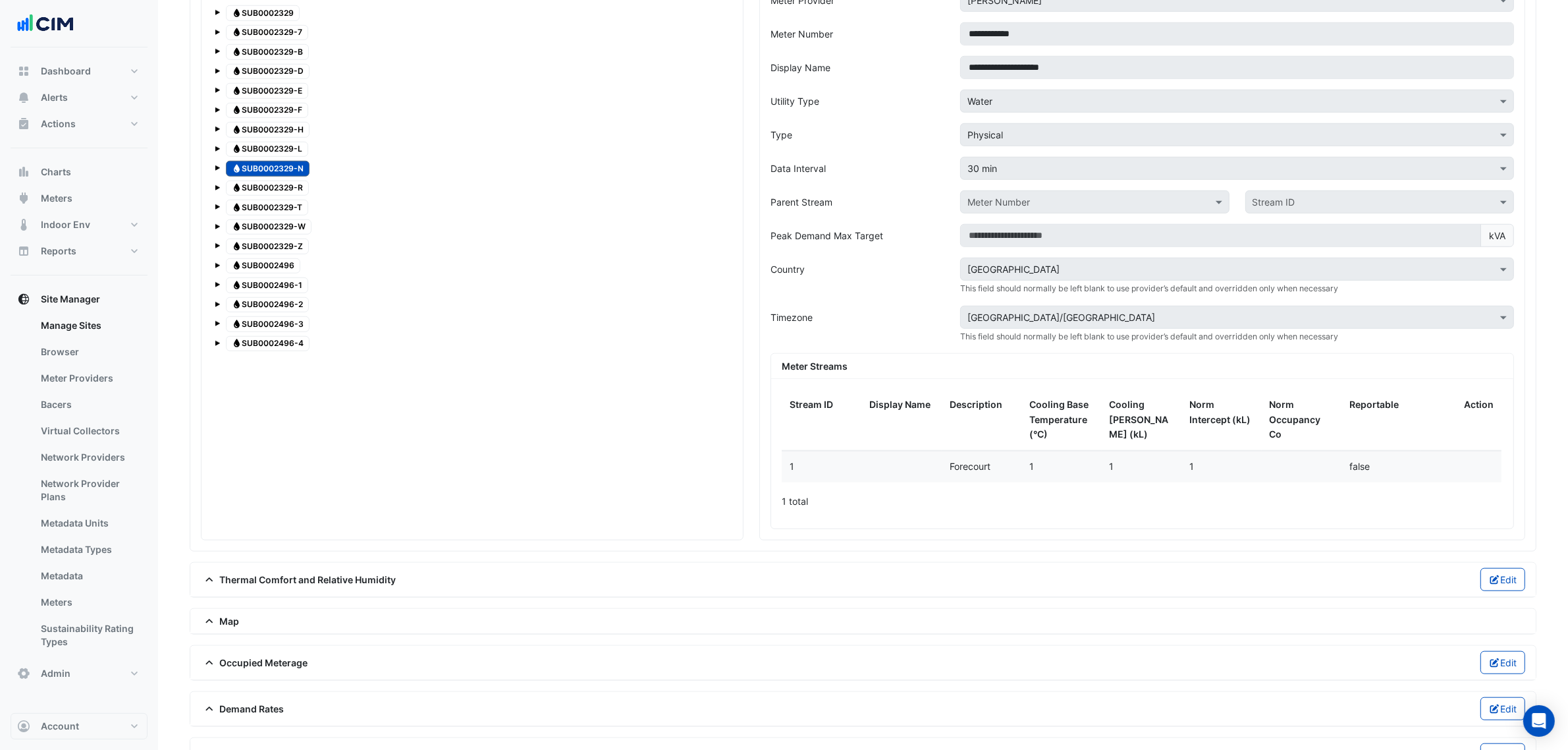
scroll to position [1279, 0]
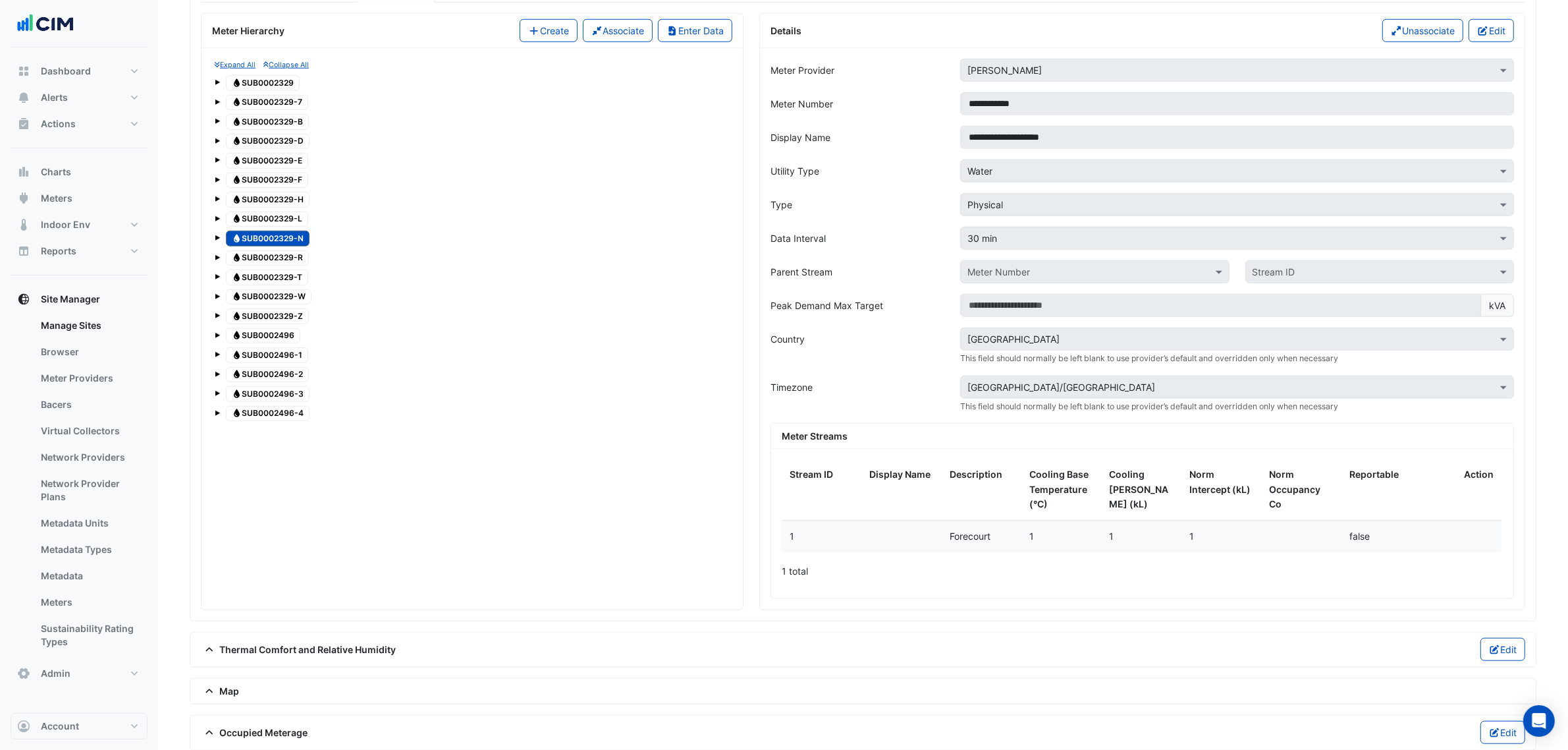
click at [297, 305] on span "Water SUB0002329-W" at bounding box center [269, 298] width 85 height 16
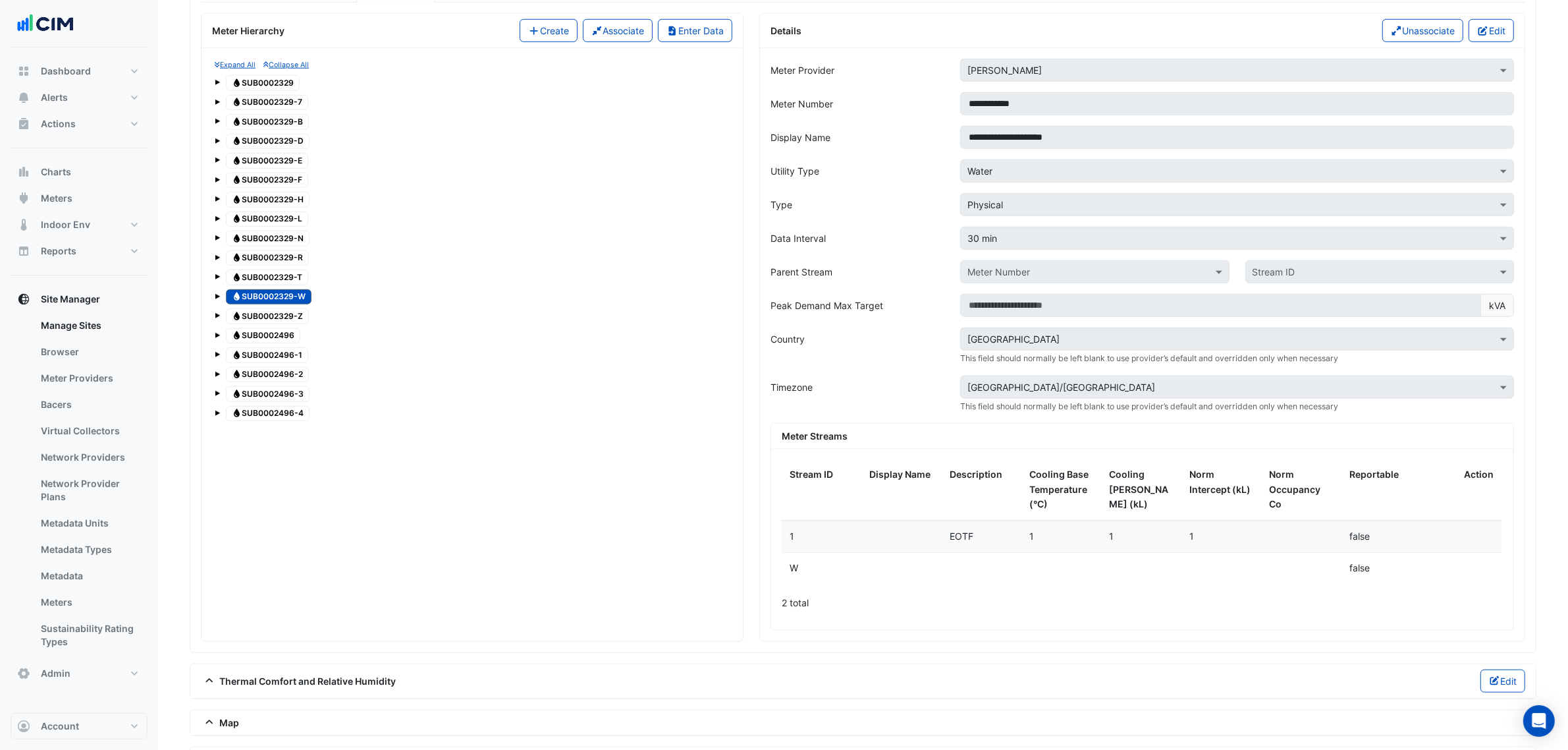
click at [297, 383] on span "Water SUB0002496-2" at bounding box center [267, 375] width 83 height 16
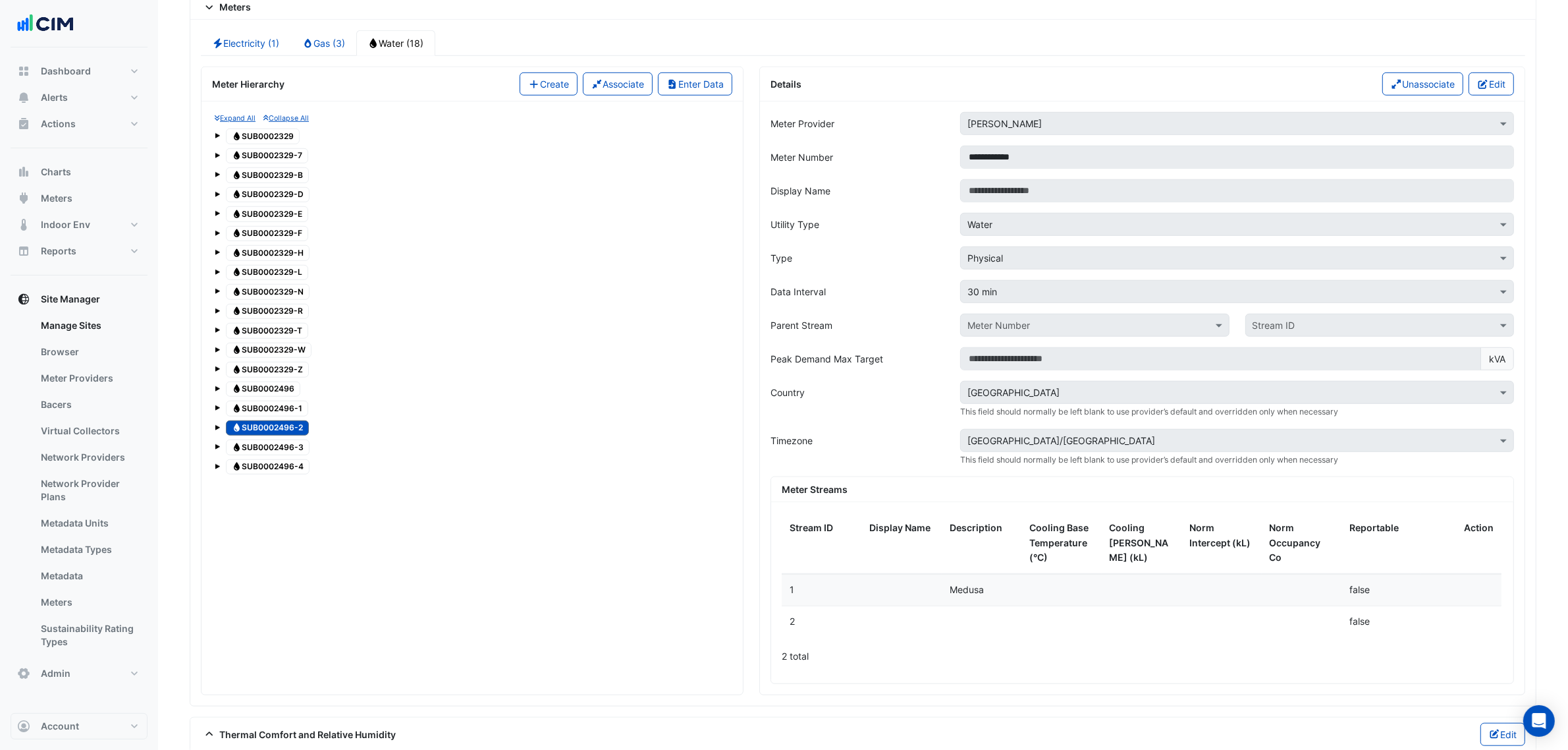
scroll to position [1197, 0]
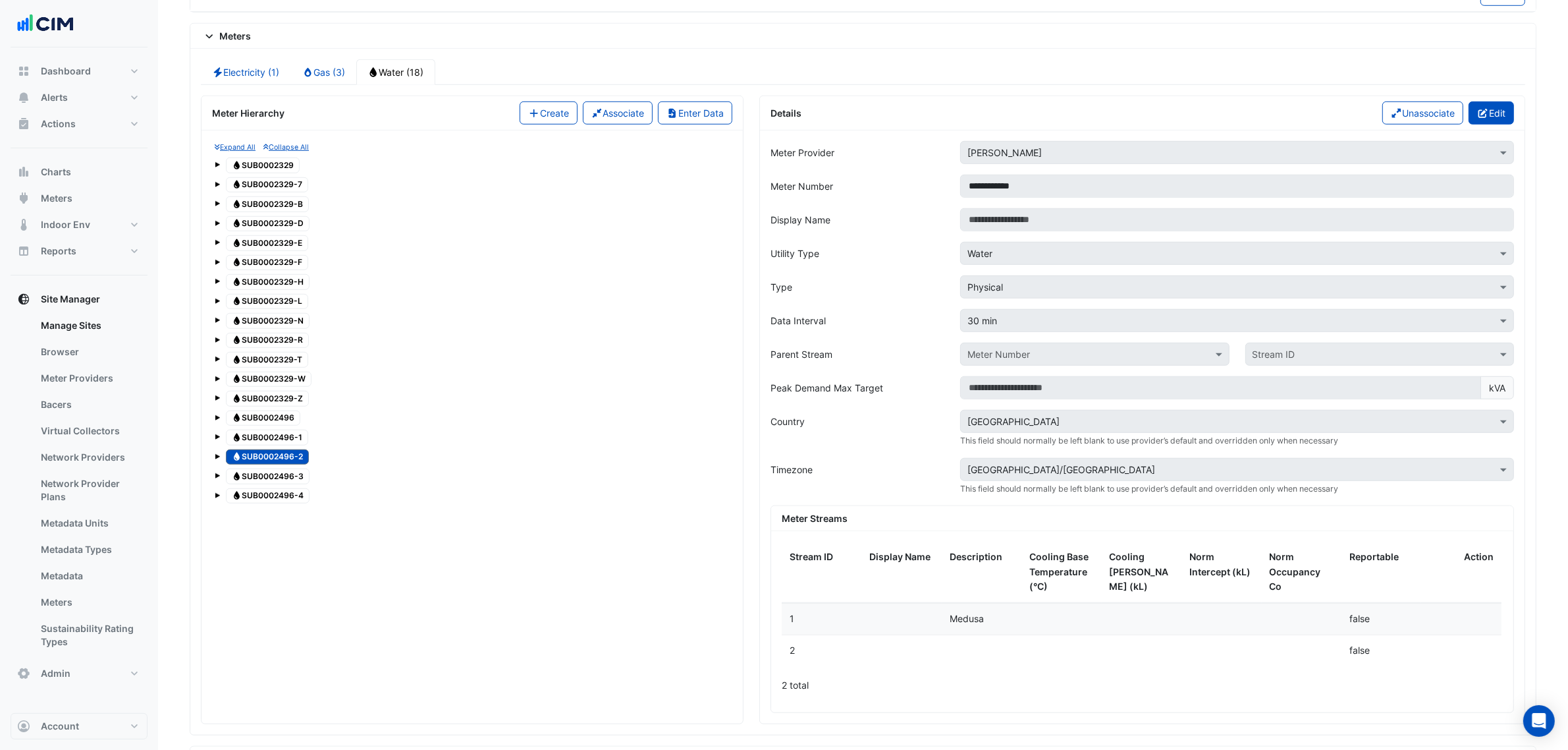
click at [1479, 118] on icon "button" at bounding box center [1483, 113] width 9 height 9
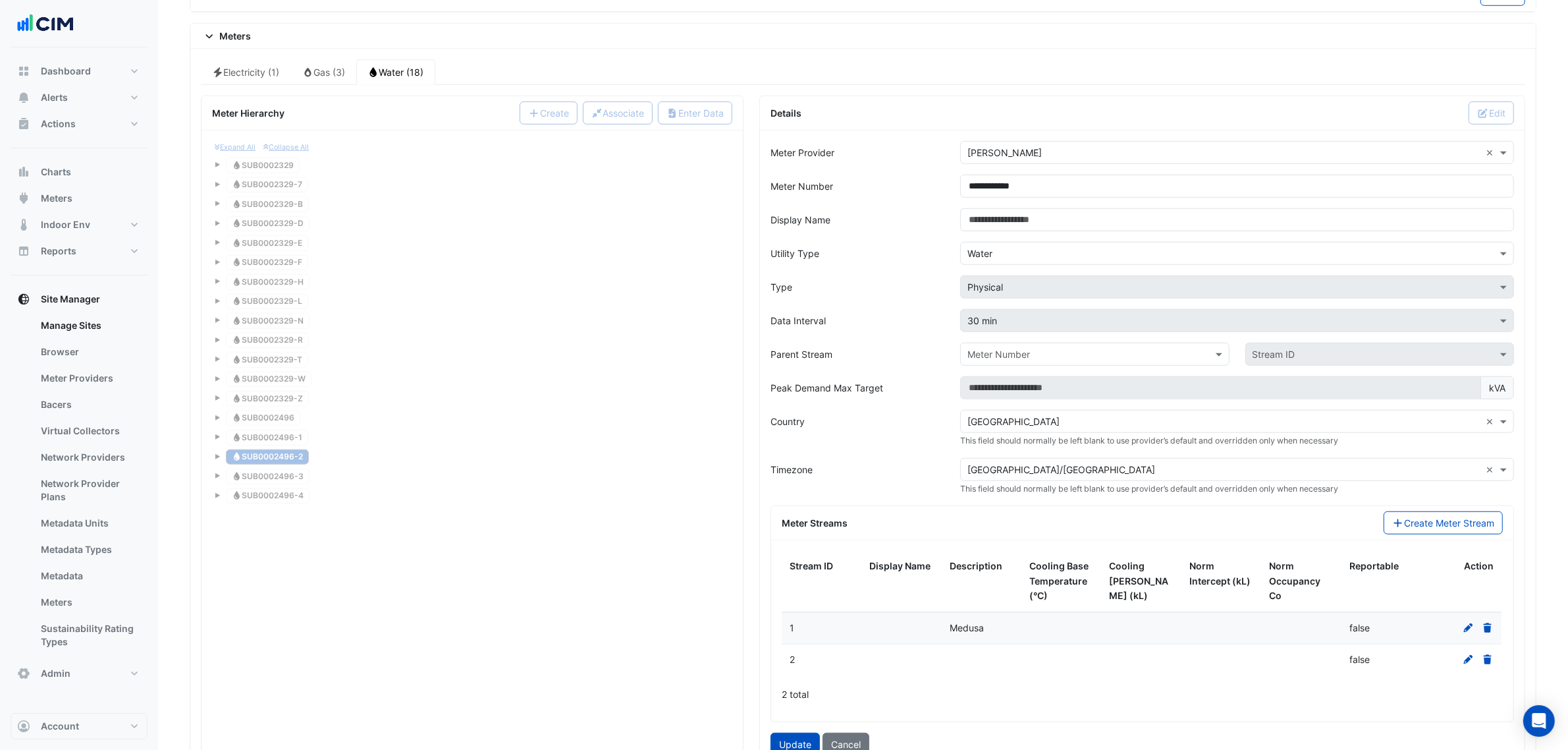
click at [1008, 261] on input "text" at bounding box center [1224, 254] width 513 height 14
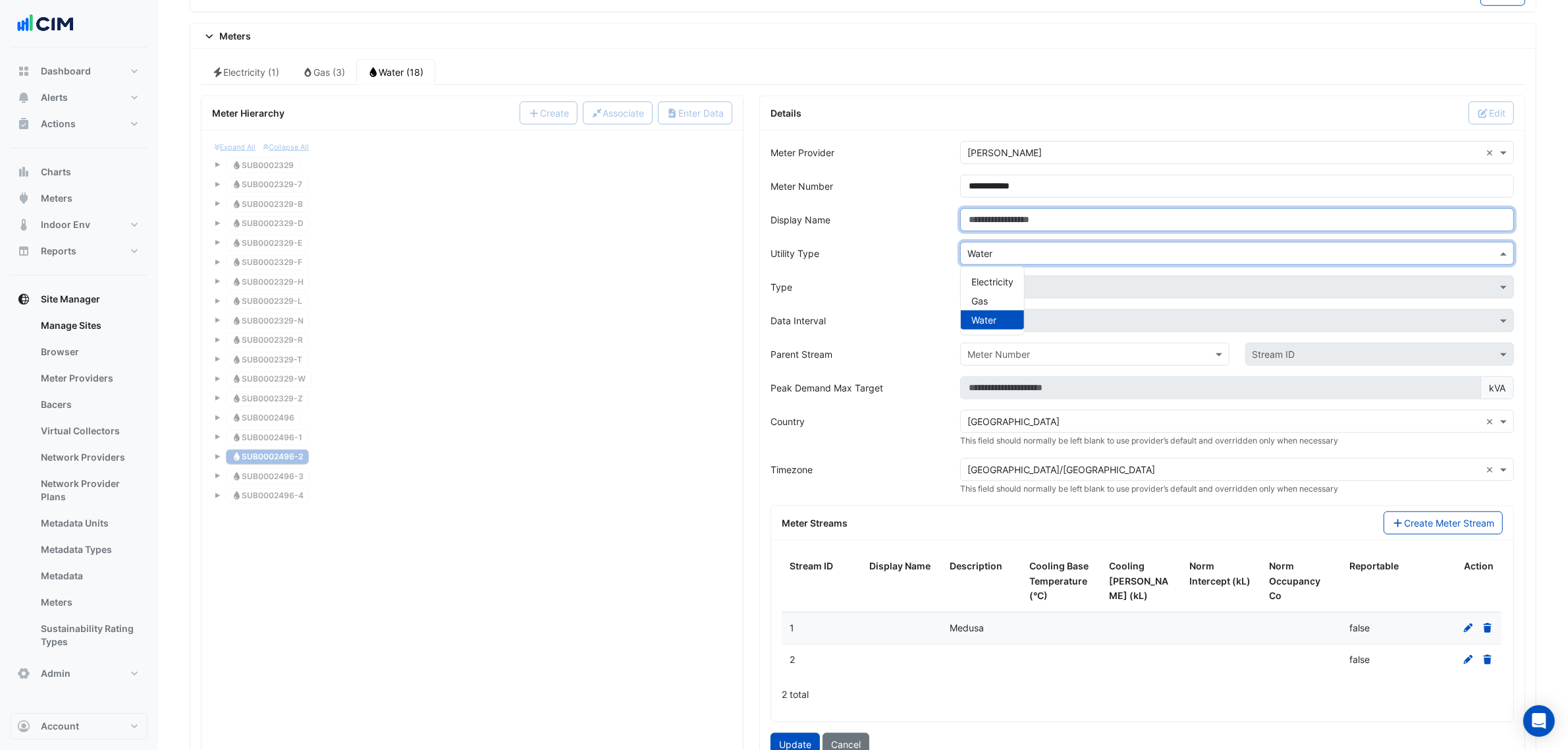
click at [1008, 232] on input "Display Name" at bounding box center [1237, 220] width 554 height 23
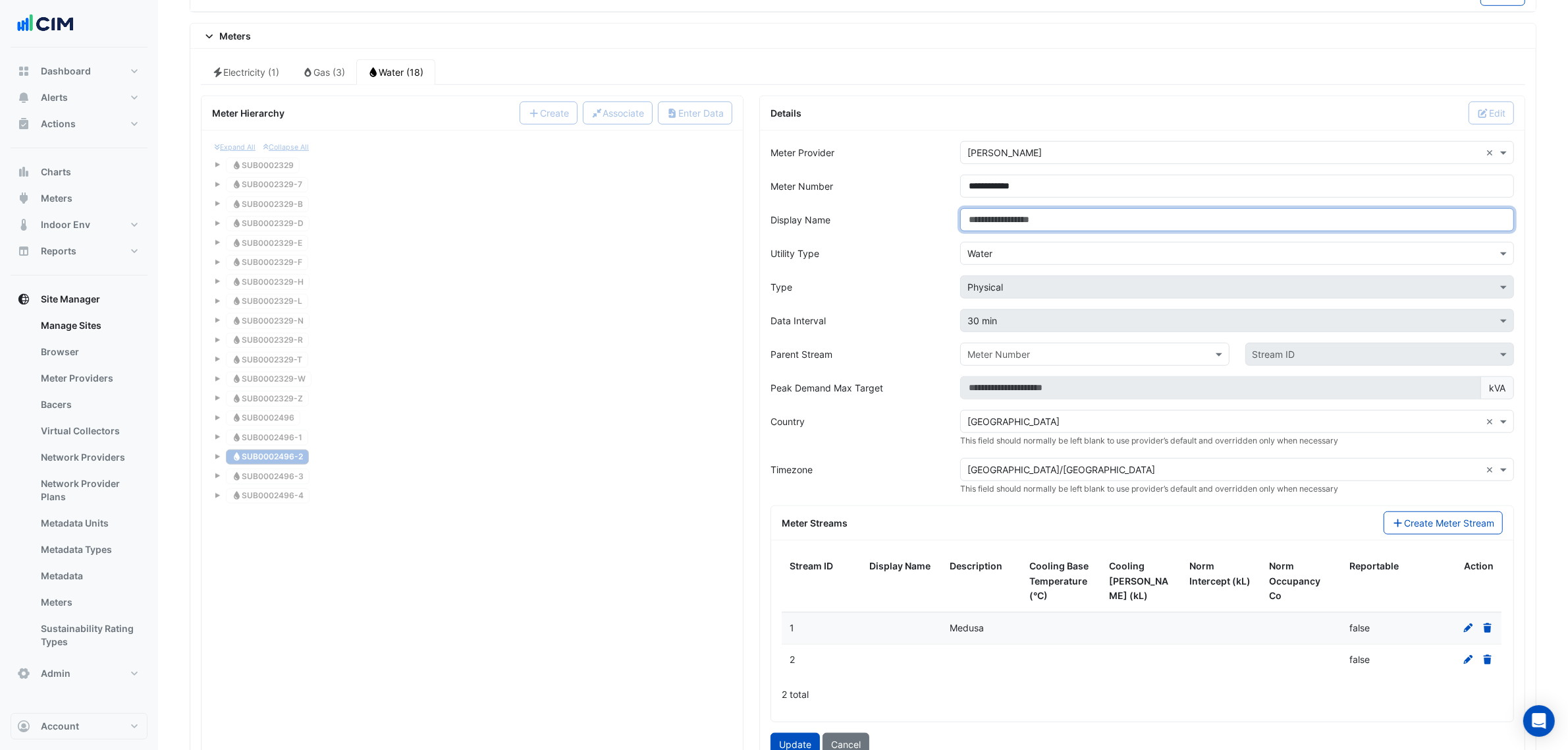
paste input "**********"
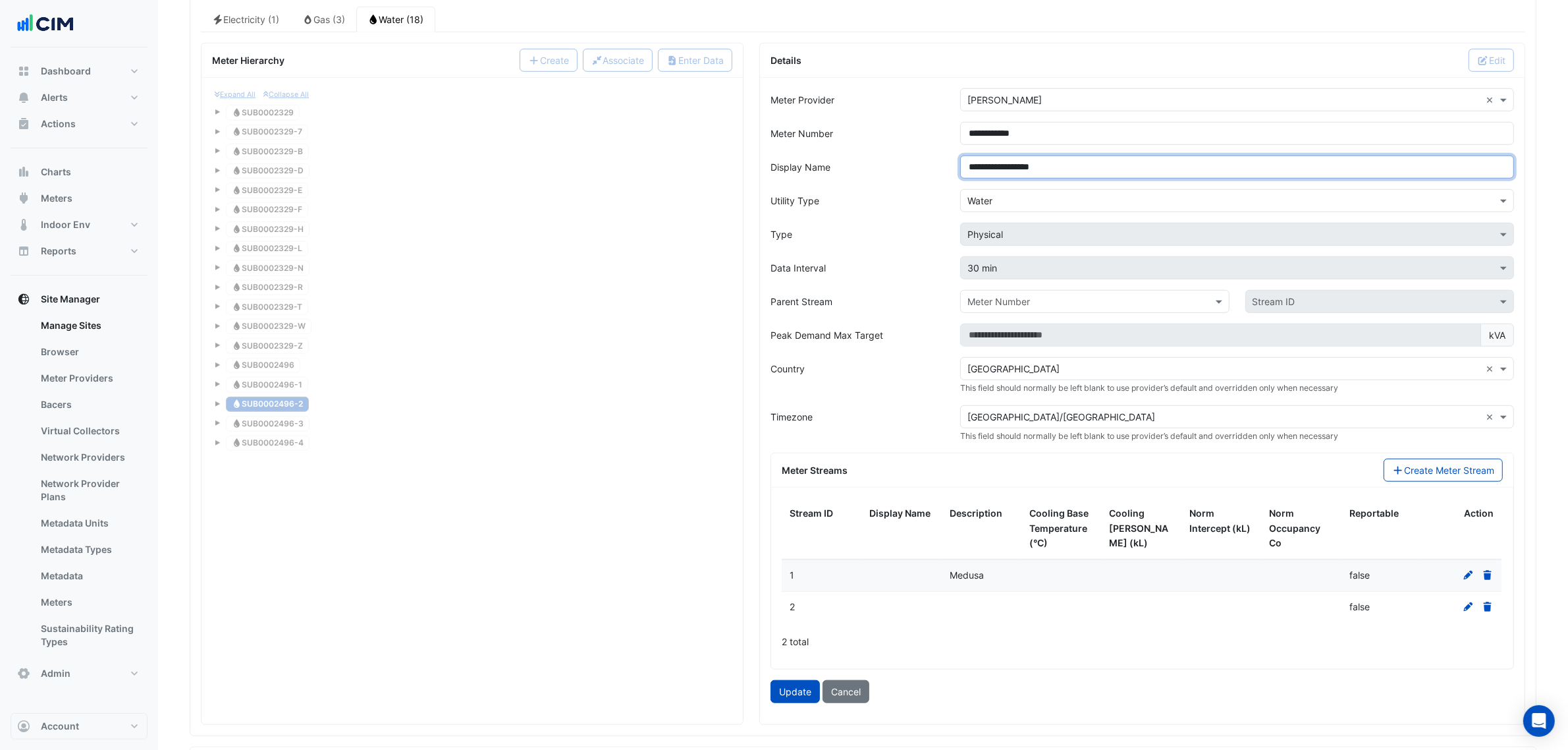
scroll to position [1444, 0]
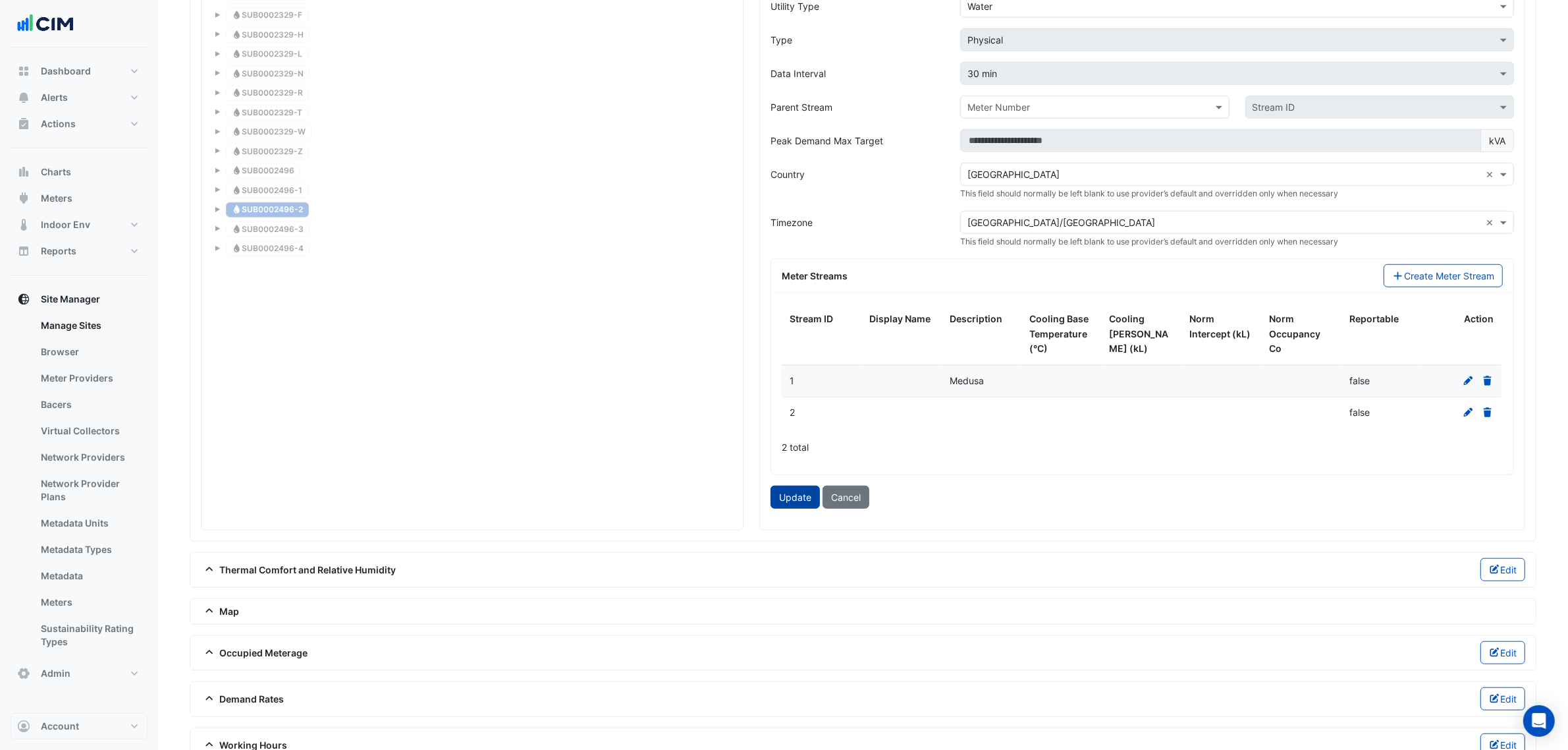
click at [802, 509] on button "Update" at bounding box center [794, 497] width 49 height 23
type input "**********"
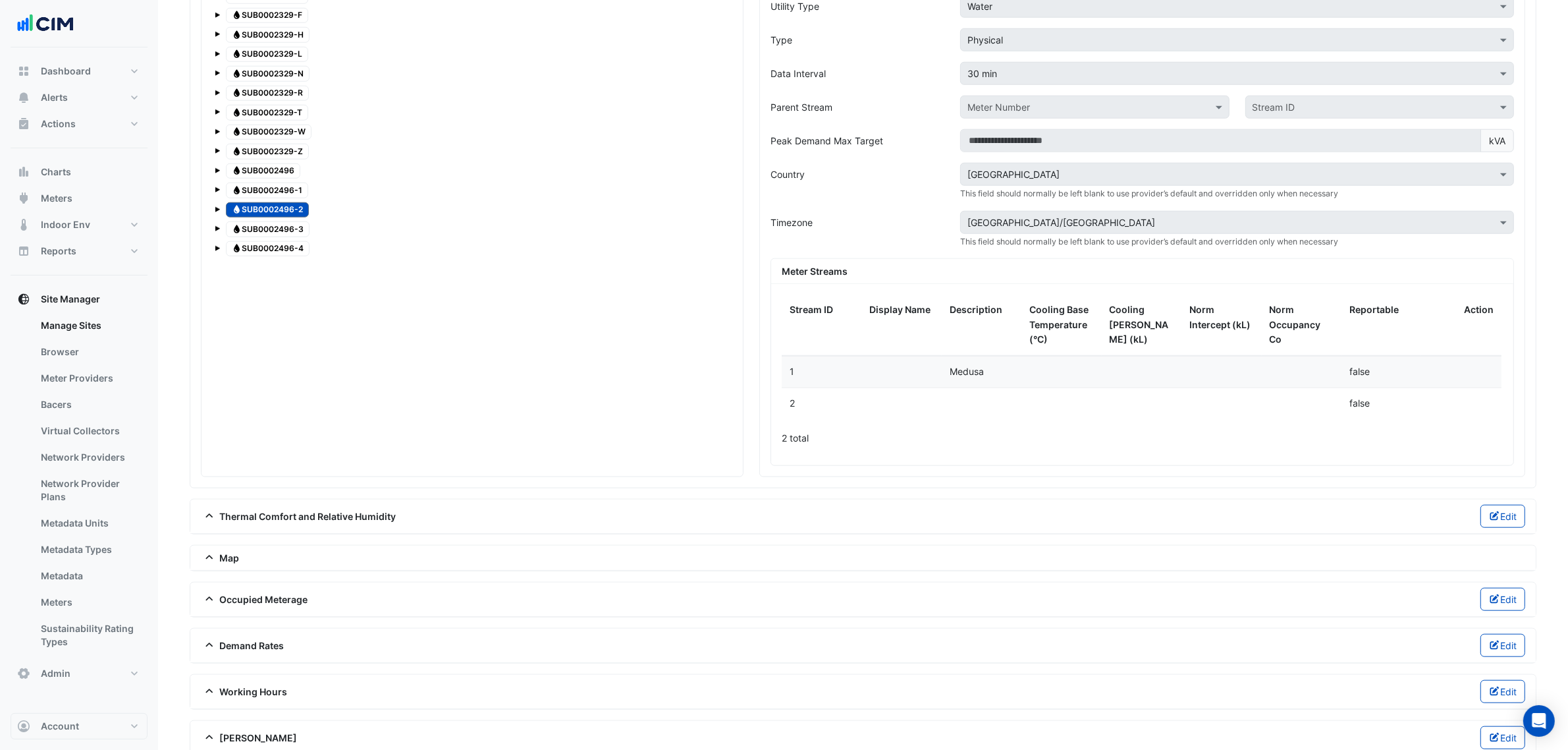
click at [279, 257] on span "Water SUB0002496-4" at bounding box center [268, 249] width 84 height 16
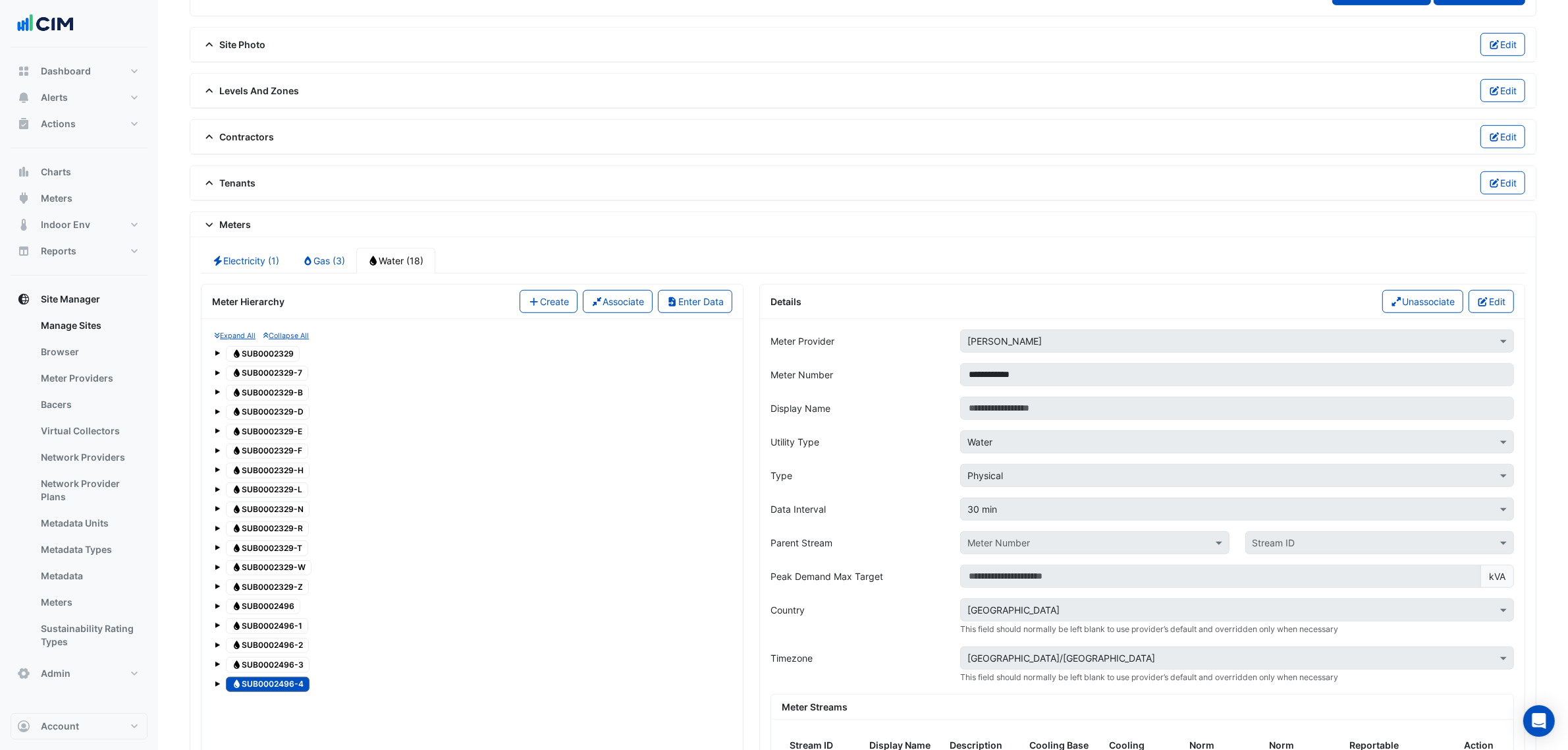
scroll to position [1032, 0]
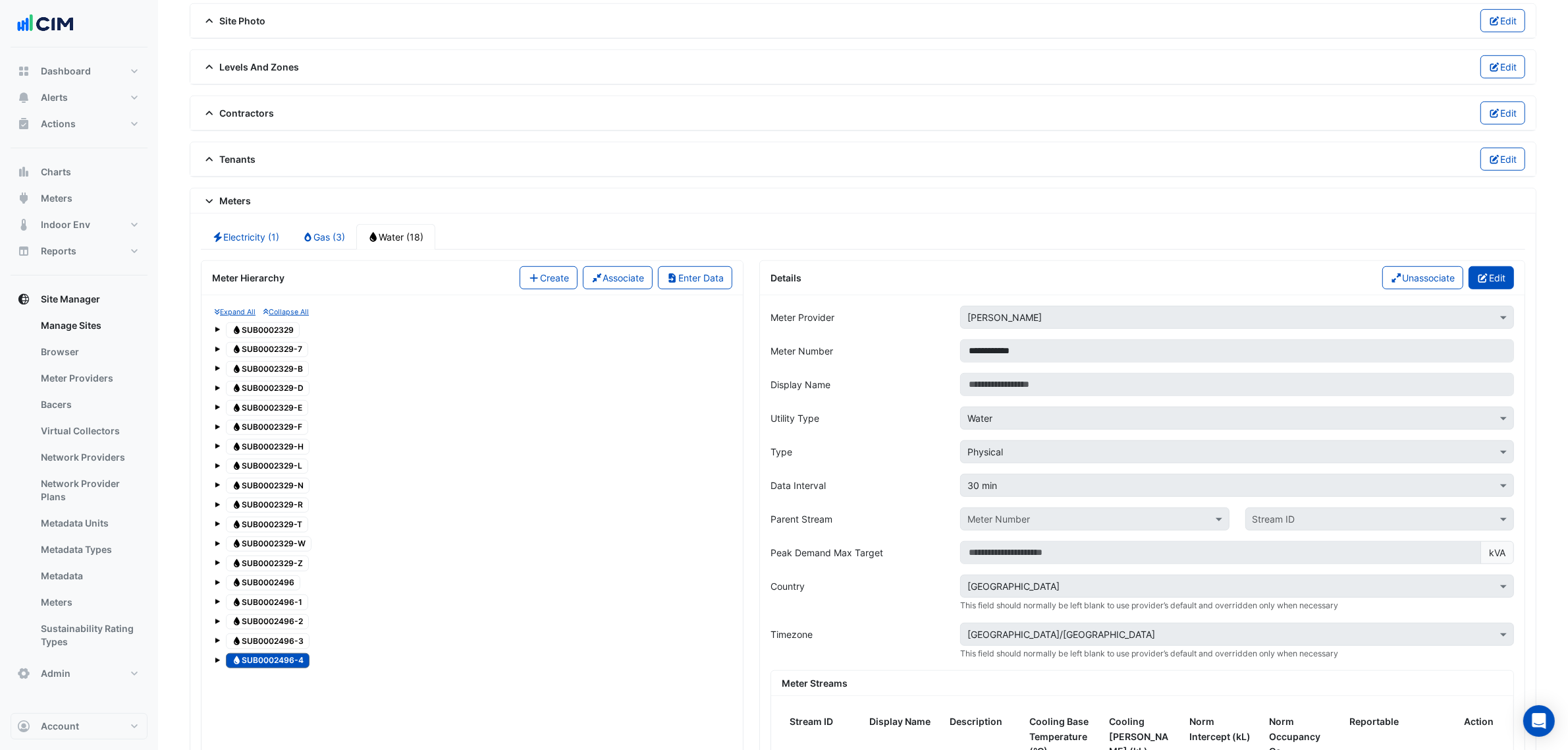
click at [1494, 277] on button "Edit" at bounding box center [1491, 278] width 45 height 23
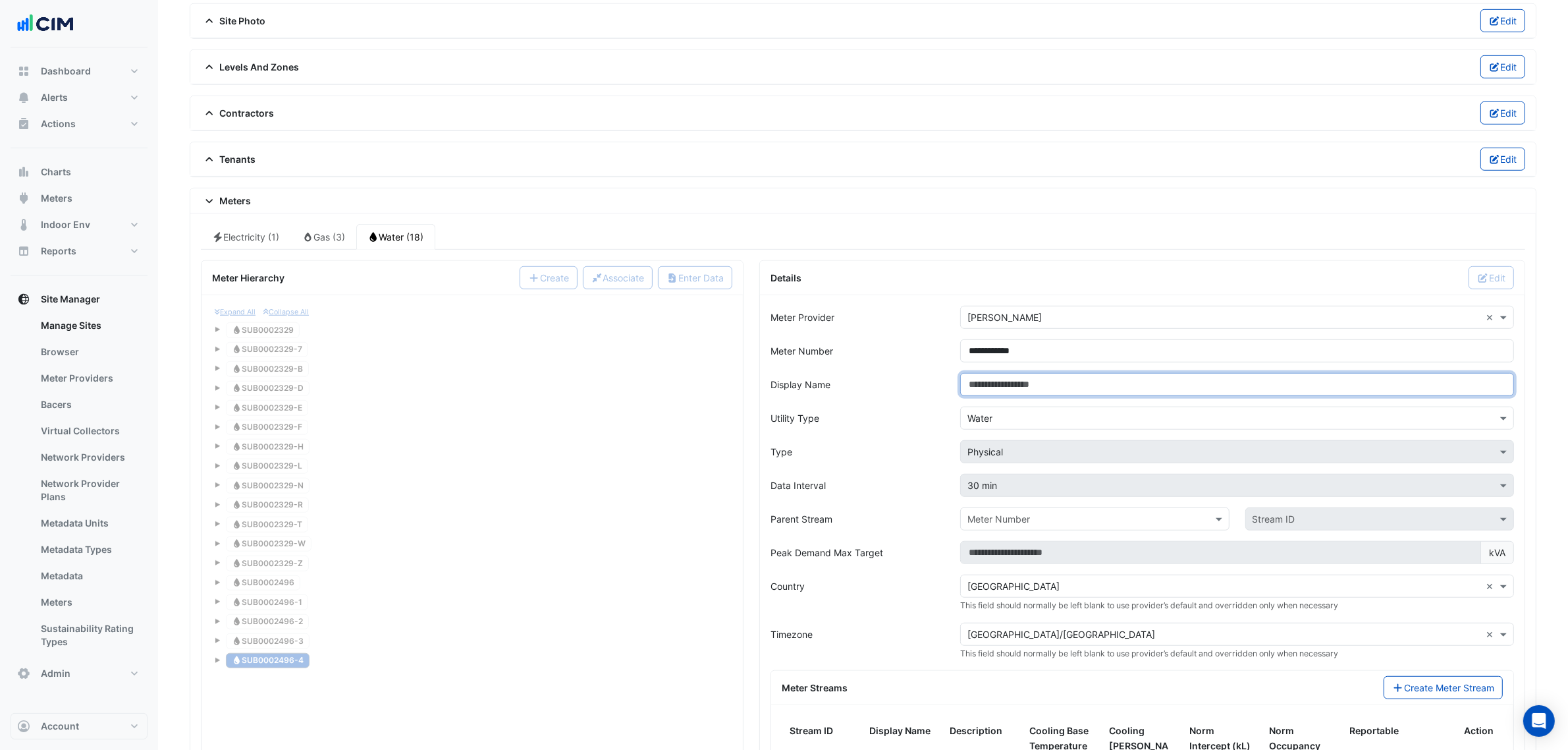
click at [1051, 396] on input "Display Name" at bounding box center [1237, 385] width 554 height 23
paste input "**********"
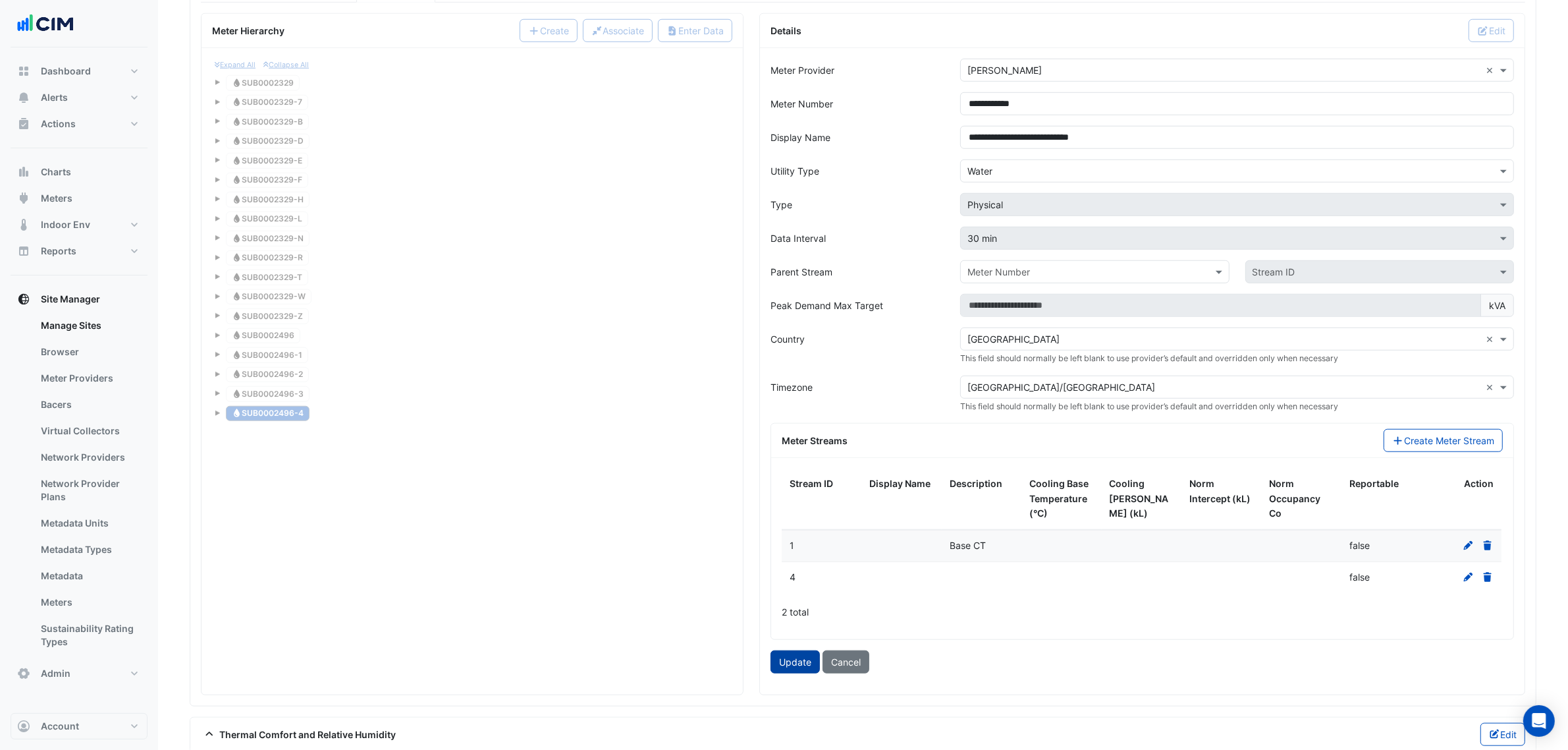
click at [784, 673] on button "Update" at bounding box center [794, 662] width 49 height 23
type input "**********"
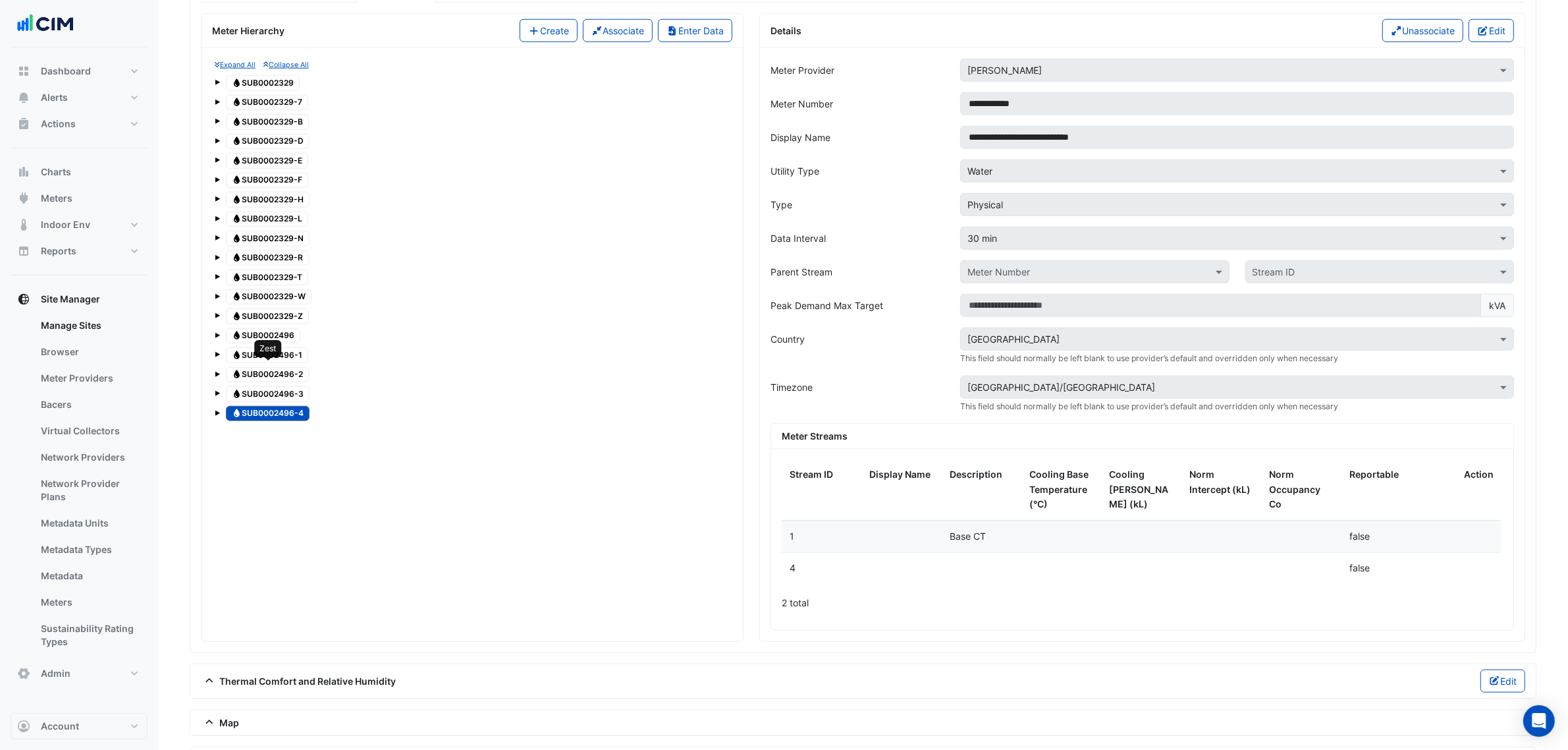
click at [274, 363] on span "Water SUB0002496-1" at bounding box center [267, 355] width 82 height 16
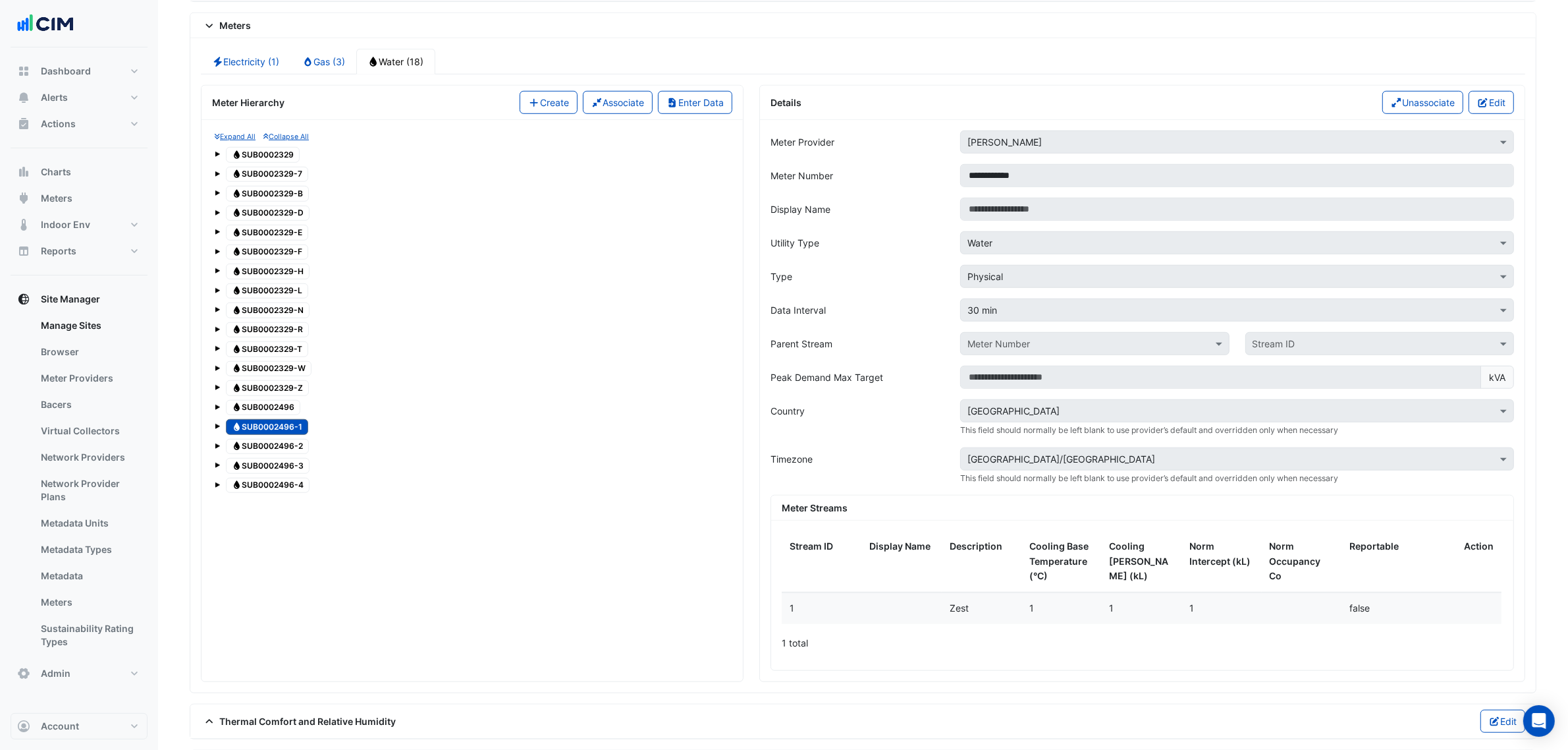
scroll to position [1114, 0]
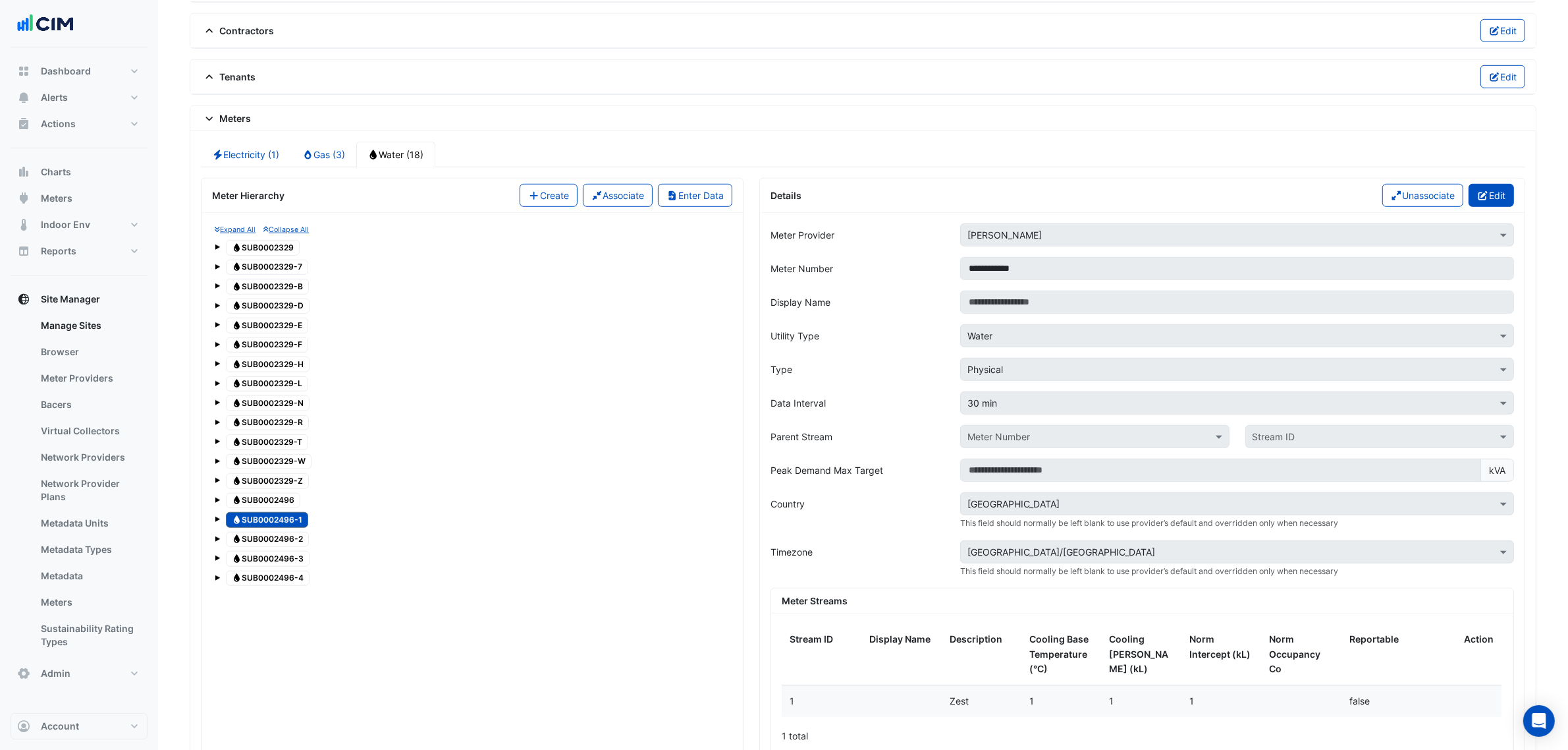
click at [1481, 200] on icon "button" at bounding box center [1483, 195] width 12 height 9
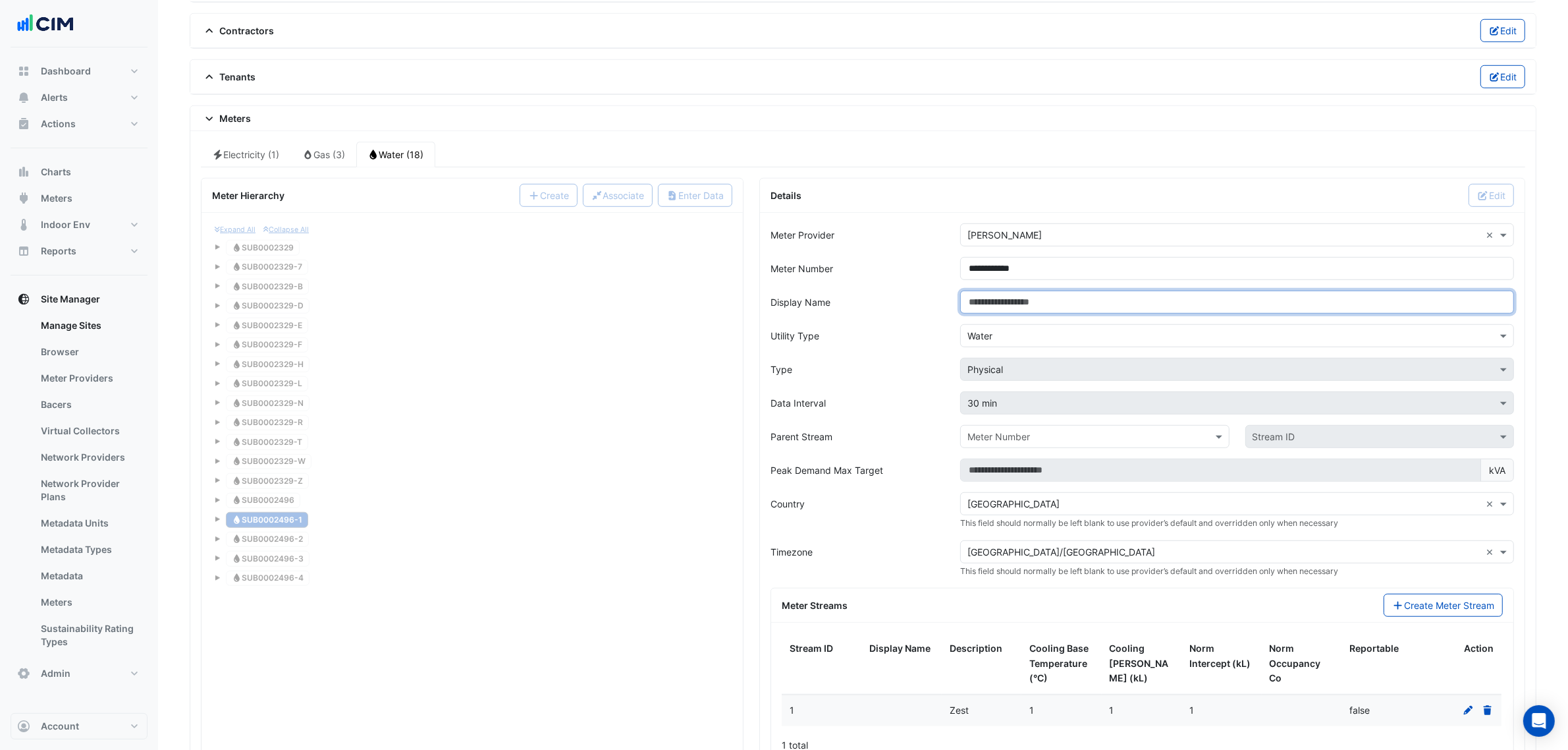
click at [1070, 307] on input "Display Name" at bounding box center [1237, 302] width 554 height 23
paste input "**********"
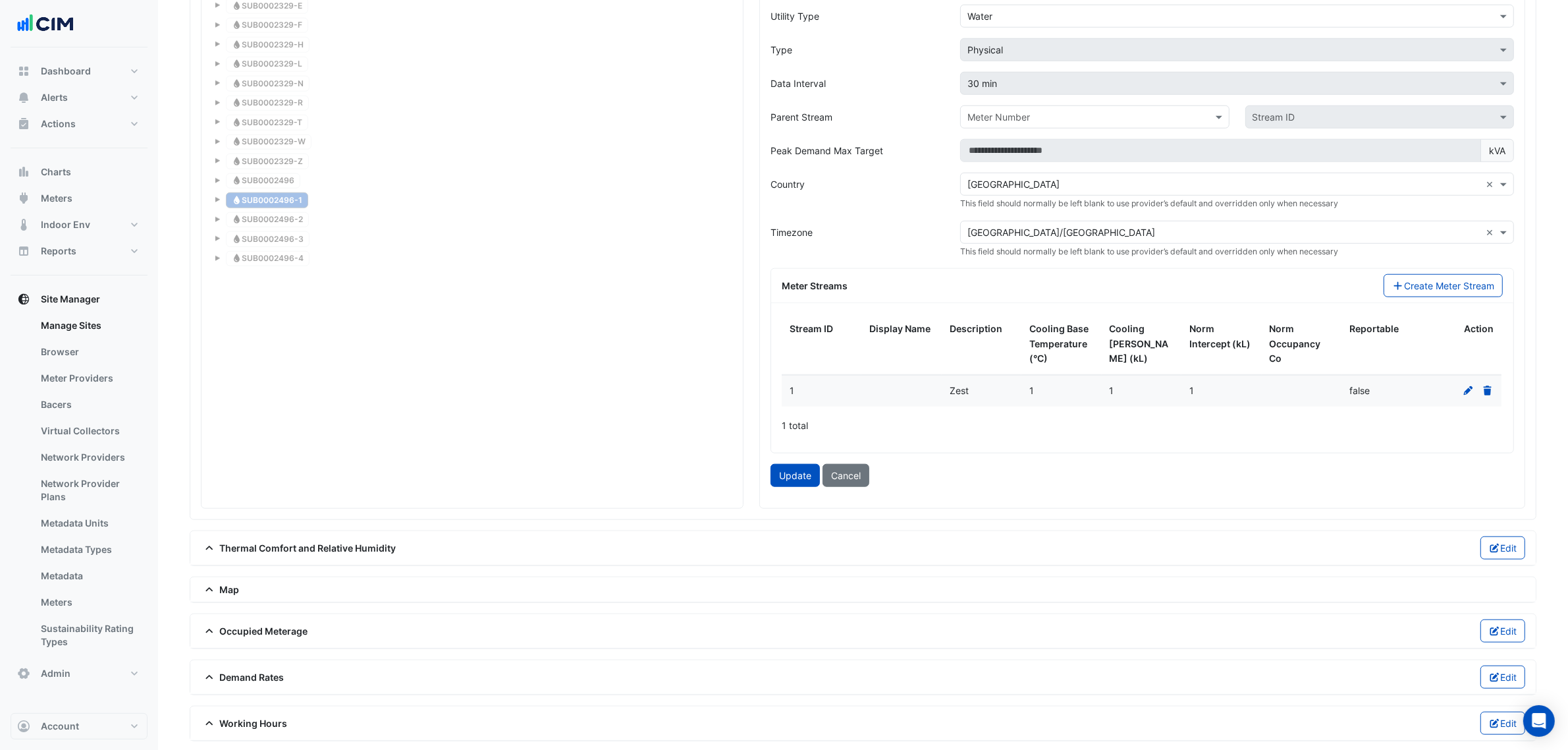
scroll to position [1444, 0]
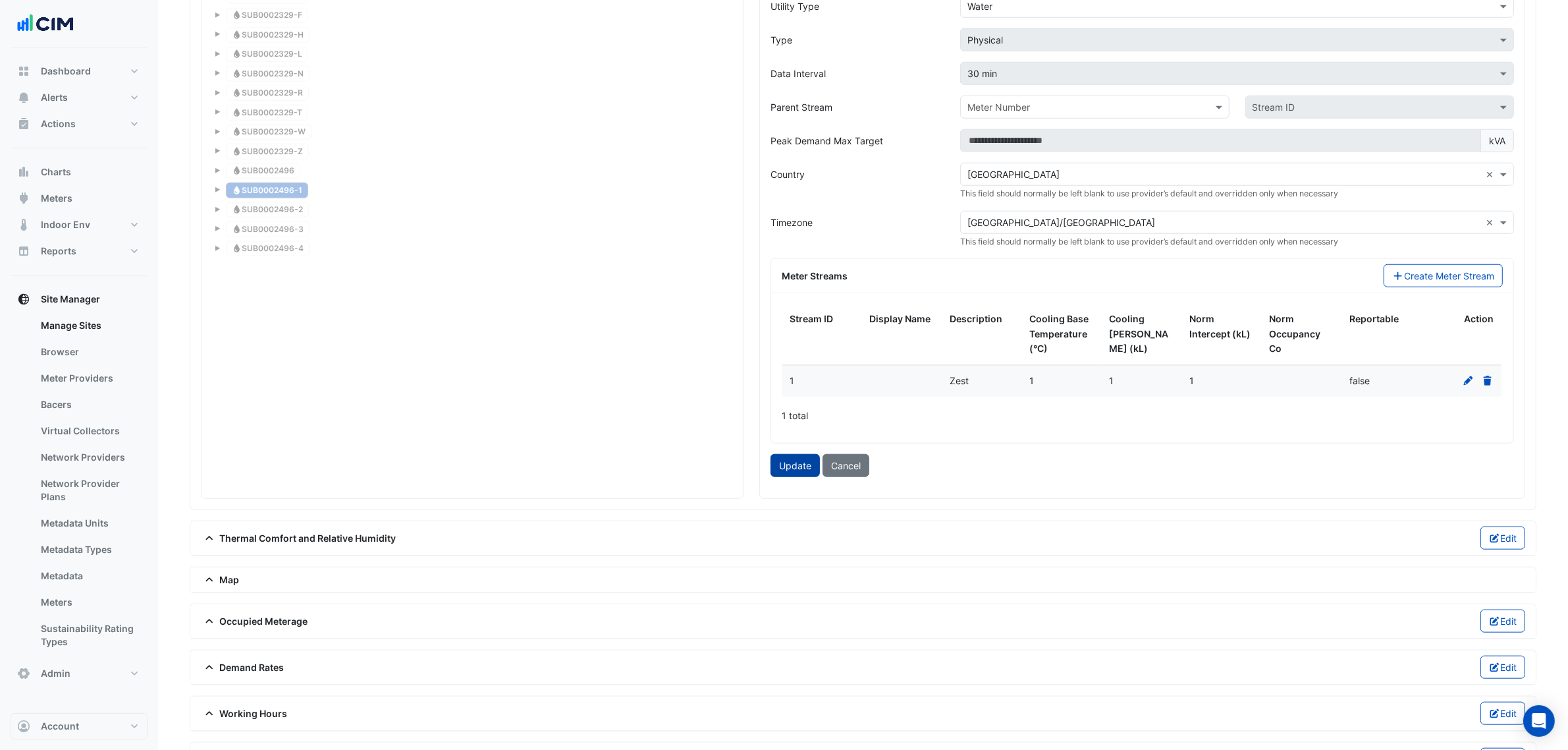
click at [810, 477] on button "Update" at bounding box center [794, 466] width 49 height 23
type input "**********"
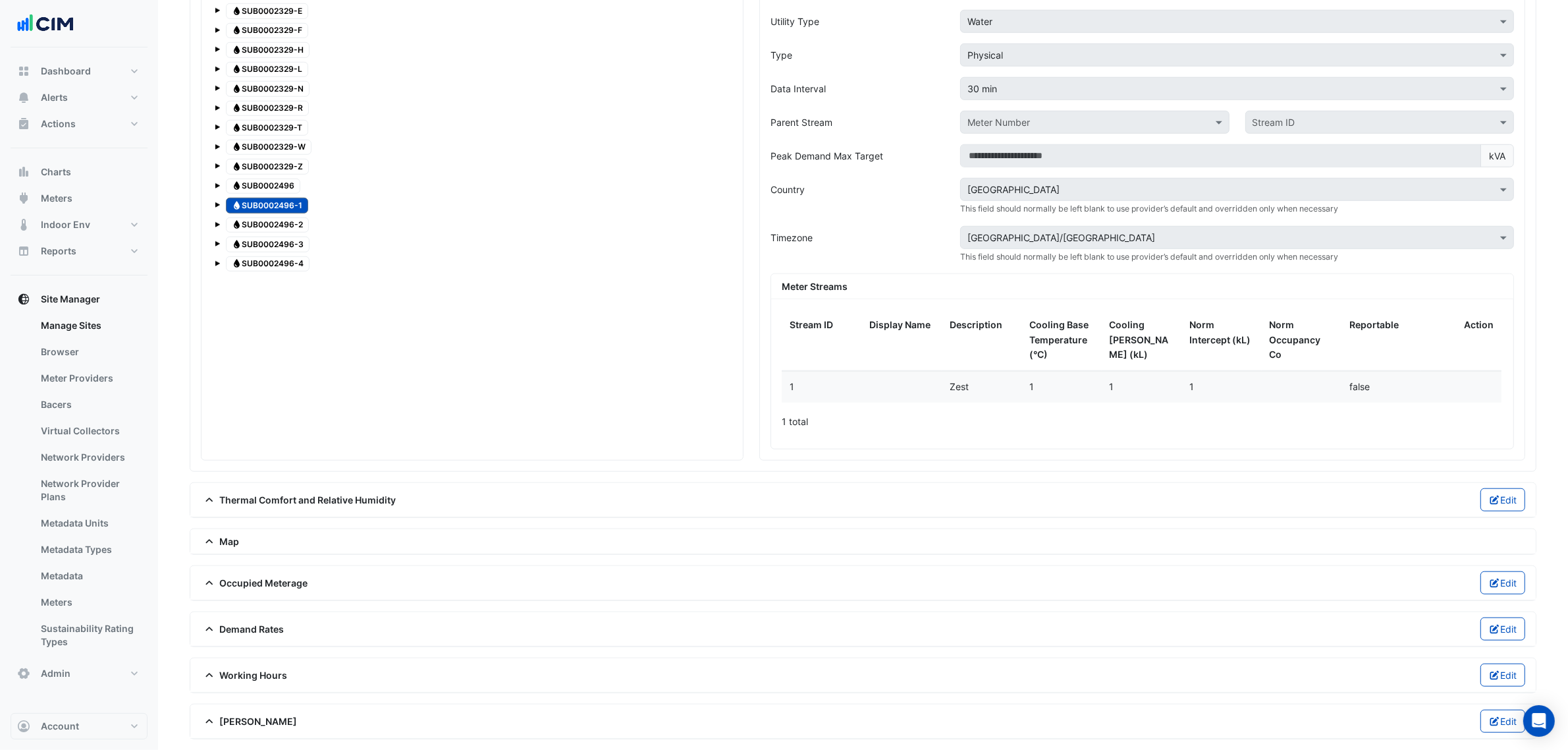
drag, startPoint x: 287, startPoint y: 224, endPoint x: 280, endPoint y: 238, distance: 15.7
click at [287, 224] on span "Water SUB0002496-2" at bounding box center [267, 225] width 83 height 16
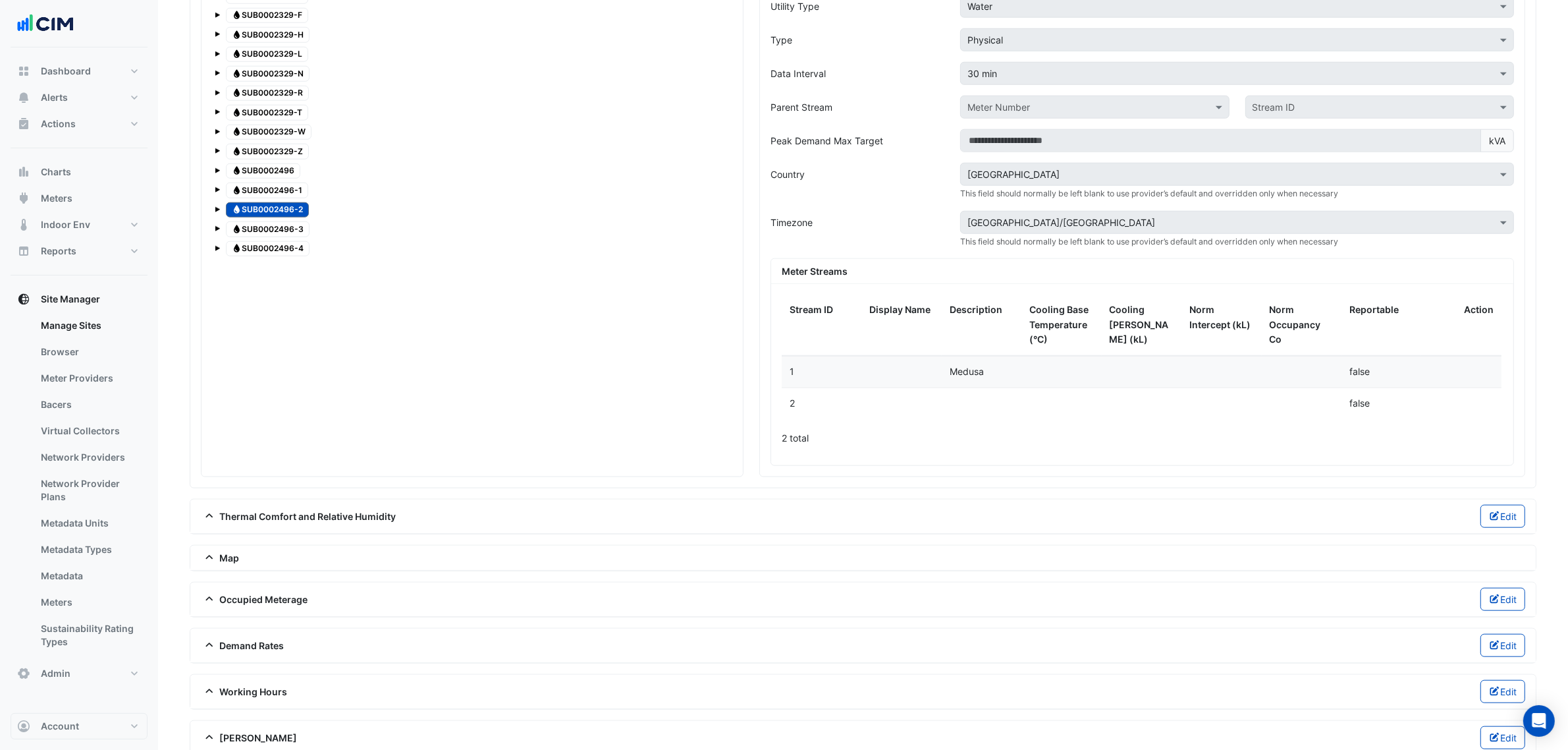
click at [280, 237] on span "Water SUB0002496-3" at bounding box center [268, 230] width 84 height 16
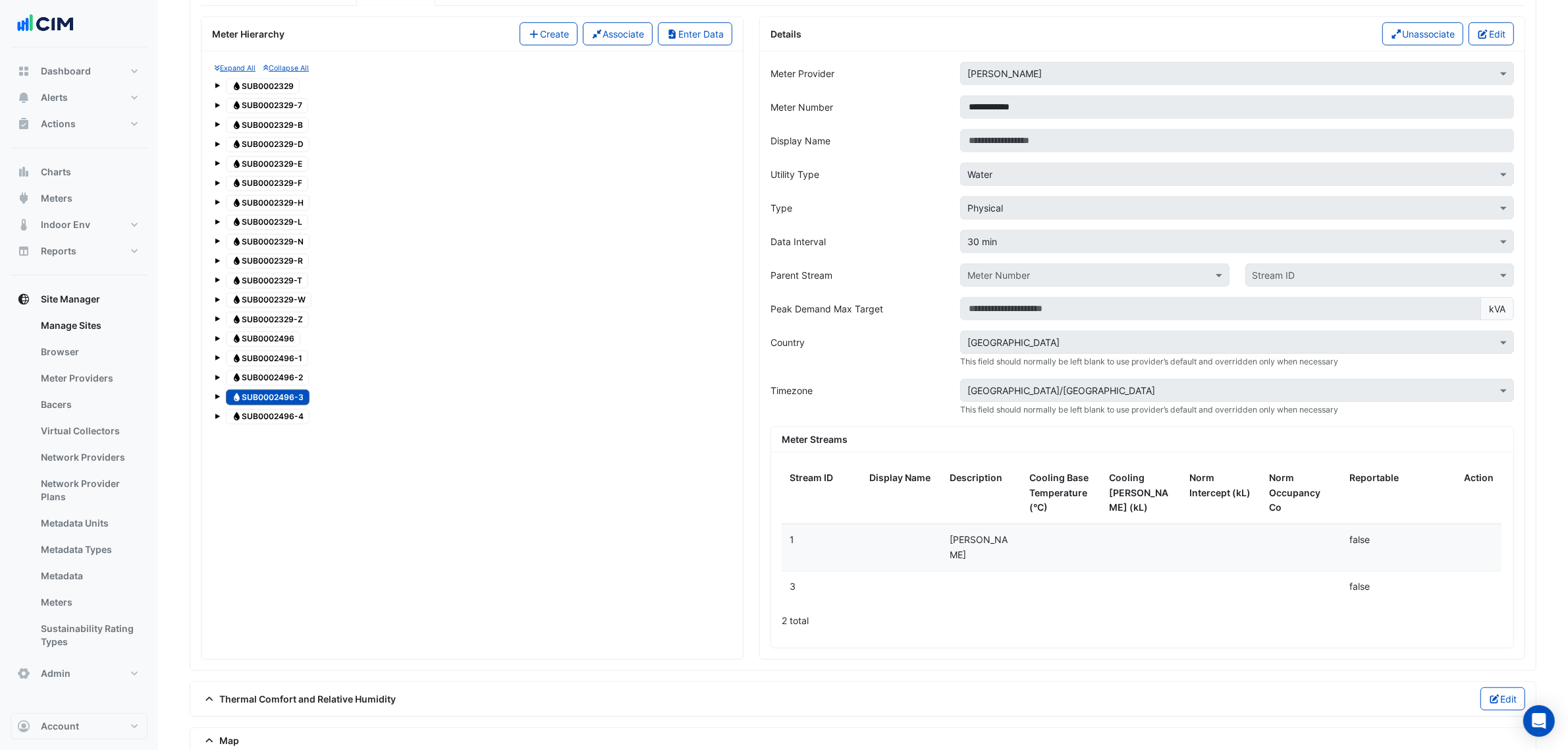
scroll to position [1114, 0]
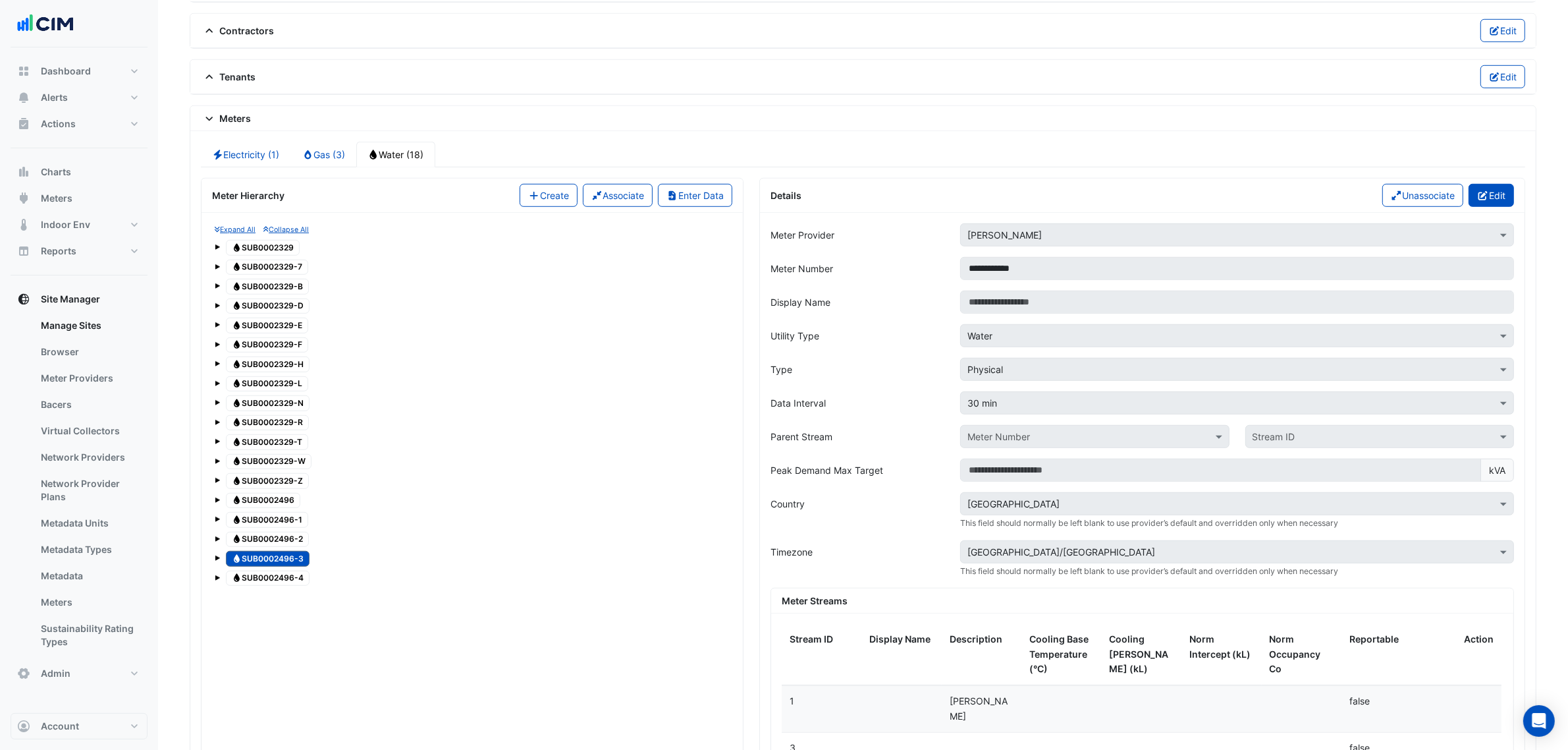
click at [1489, 207] on button "Edit" at bounding box center [1491, 195] width 45 height 23
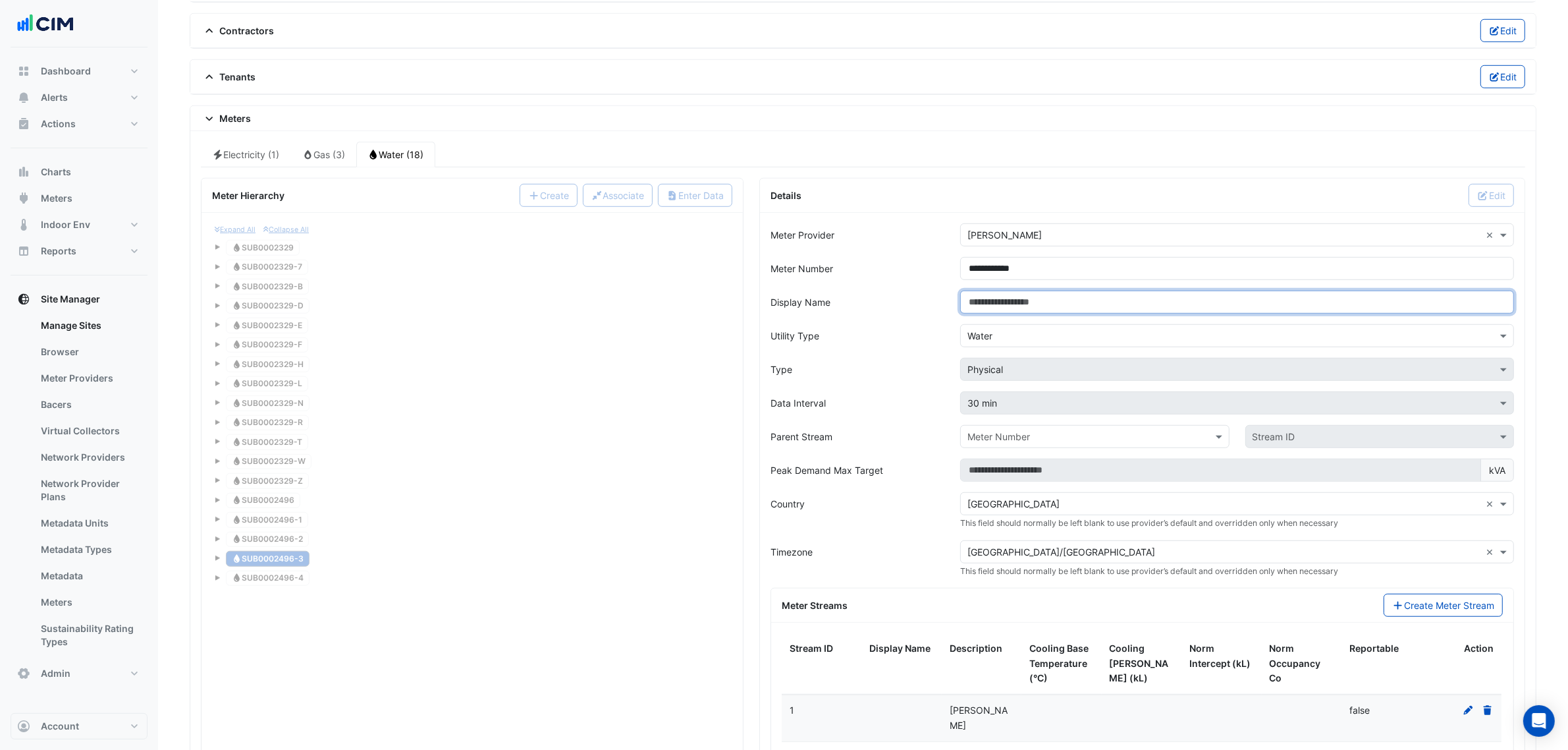
click at [1029, 314] on input "Display Name" at bounding box center [1237, 302] width 554 height 23
paste input "**********"
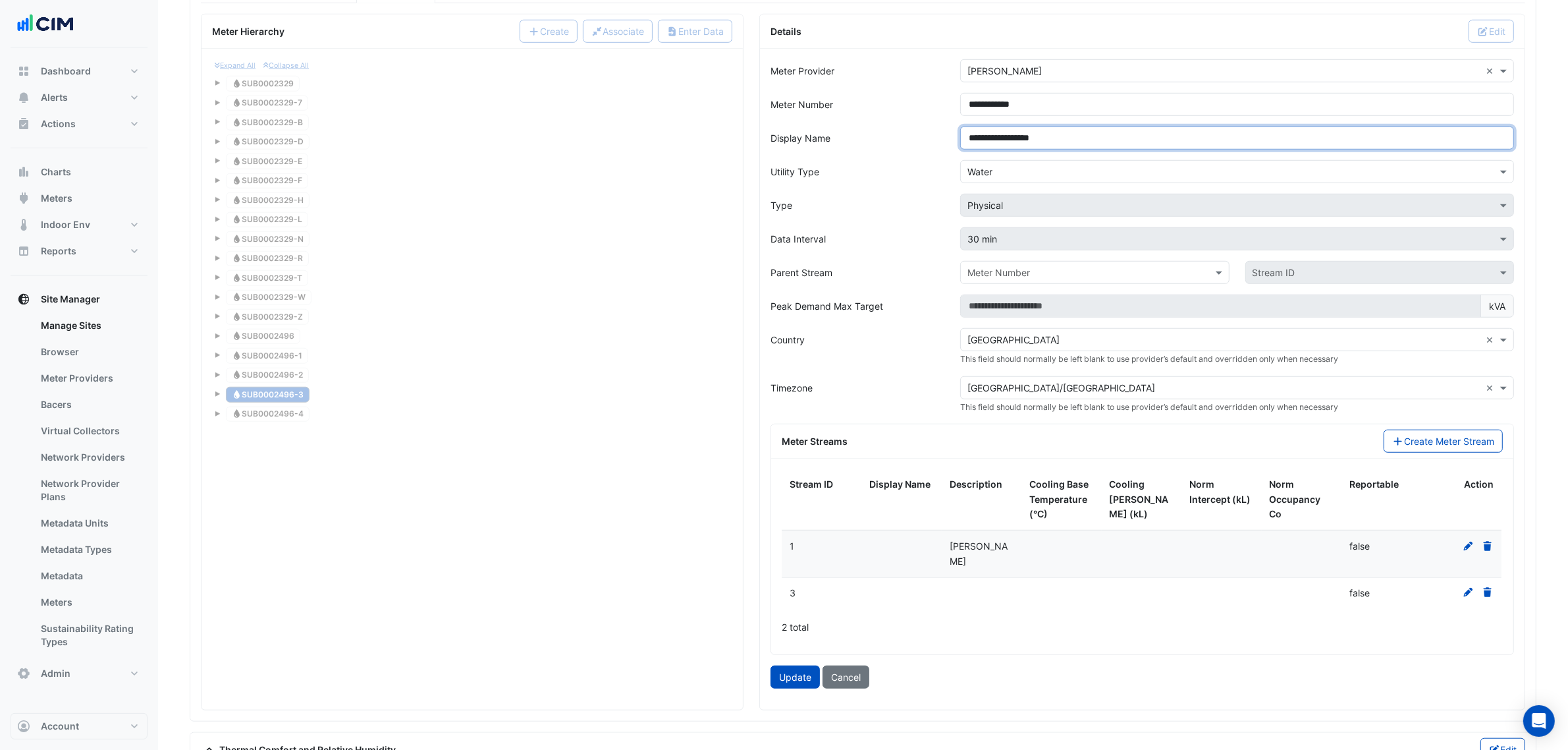
scroll to position [1444, 0]
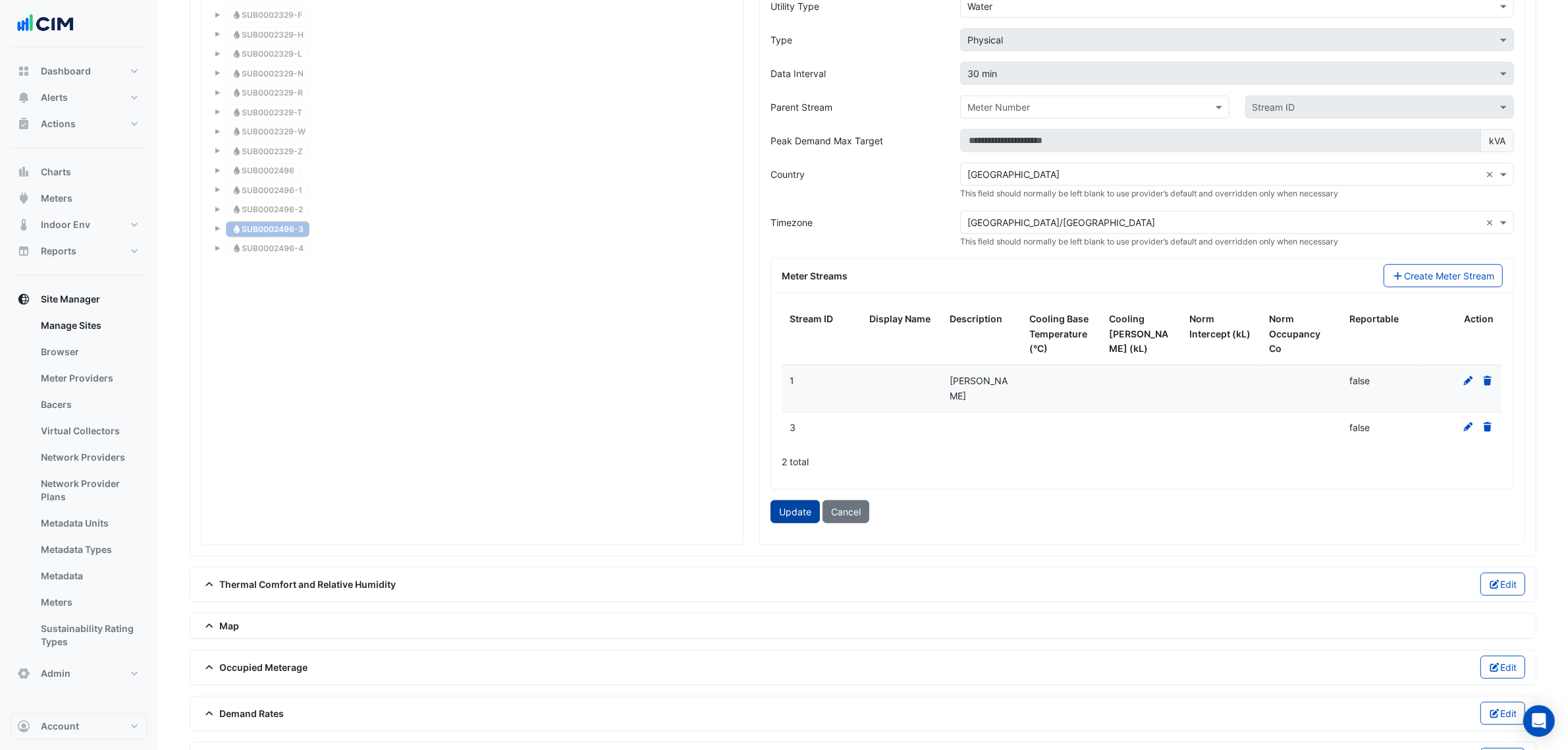
click at [784, 510] on button "Update" at bounding box center [794, 511] width 49 height 23
type input "**********"
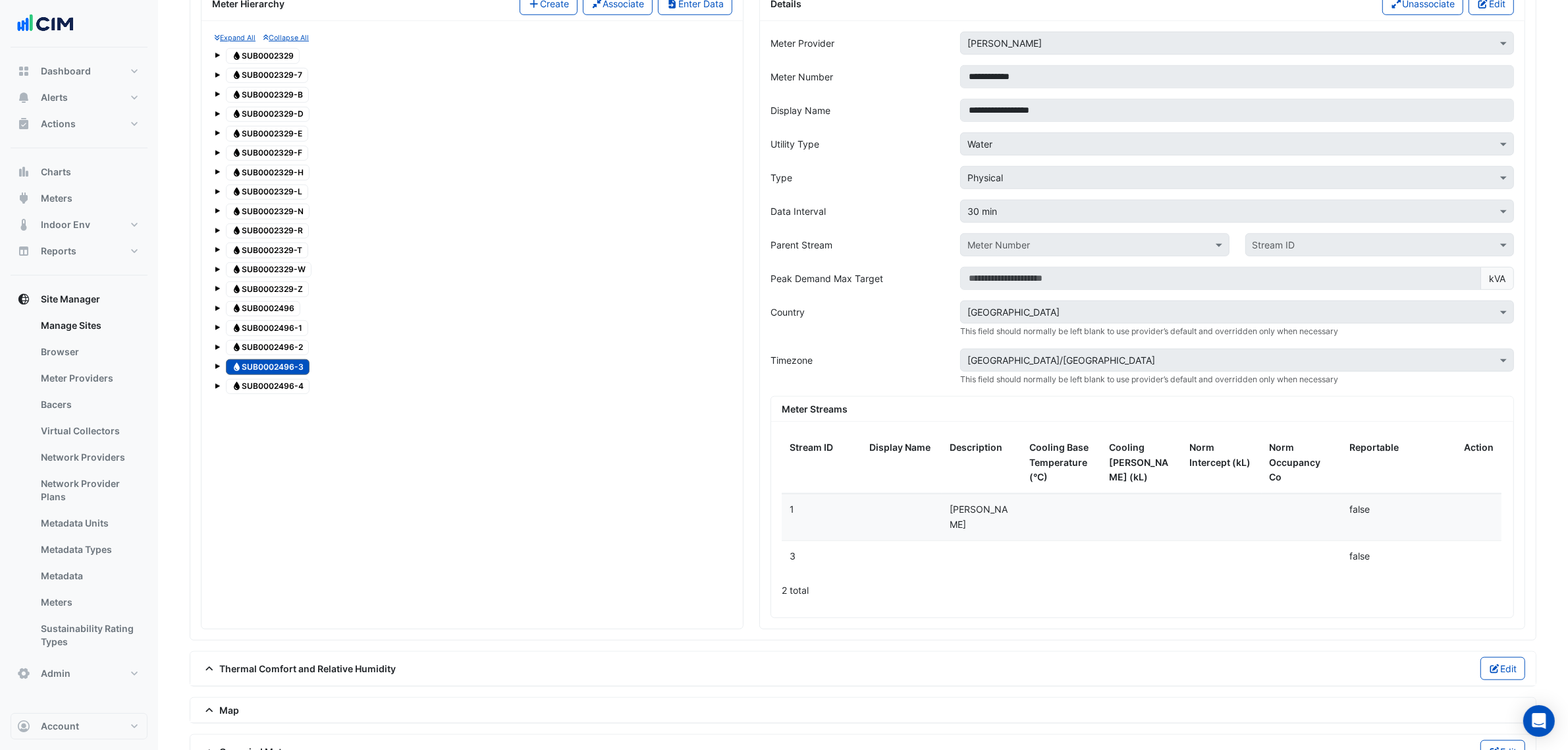
scroll to position [1279, 0]
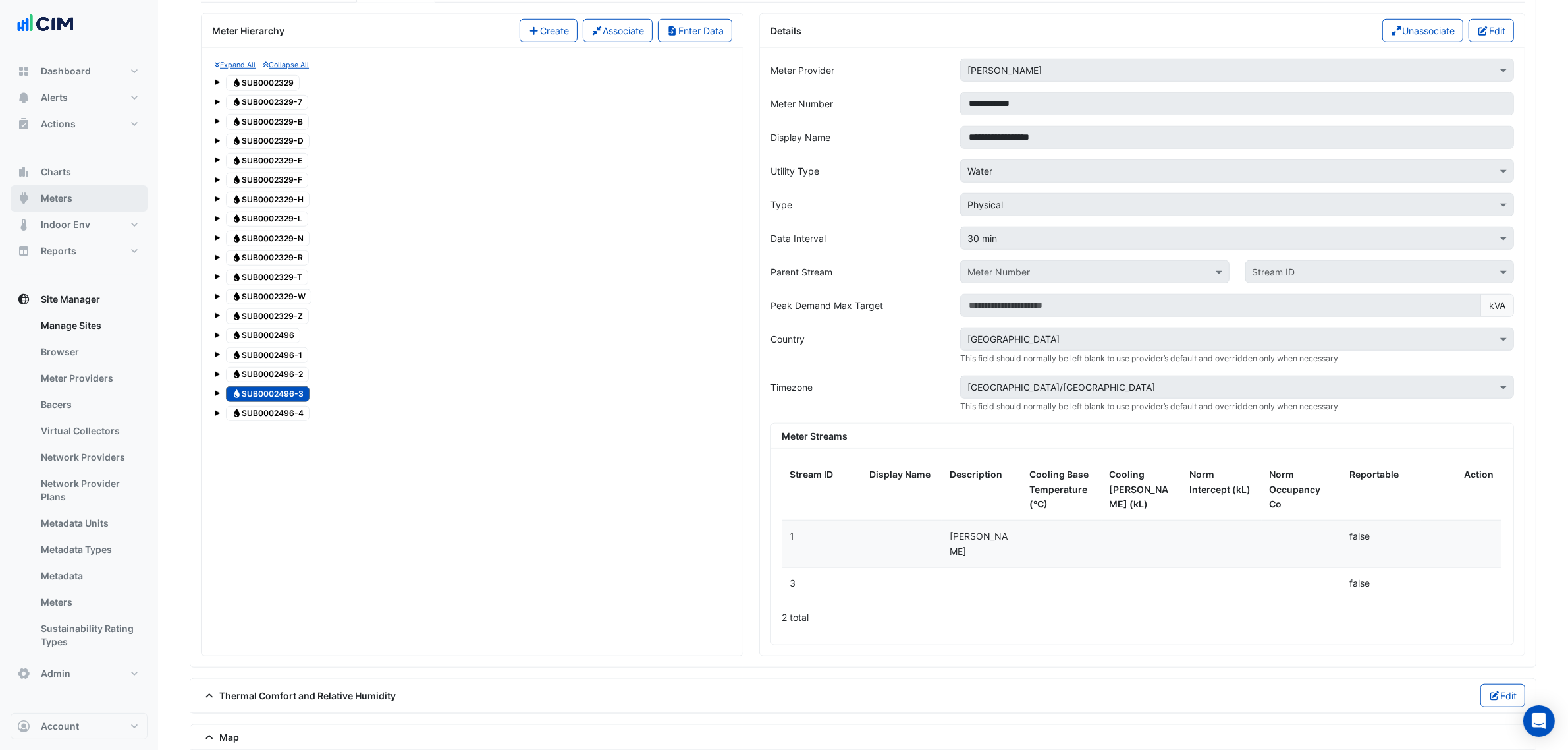
click at [74, 192] on button "Meters" at bounding box center [79, 199] width 137 height 27
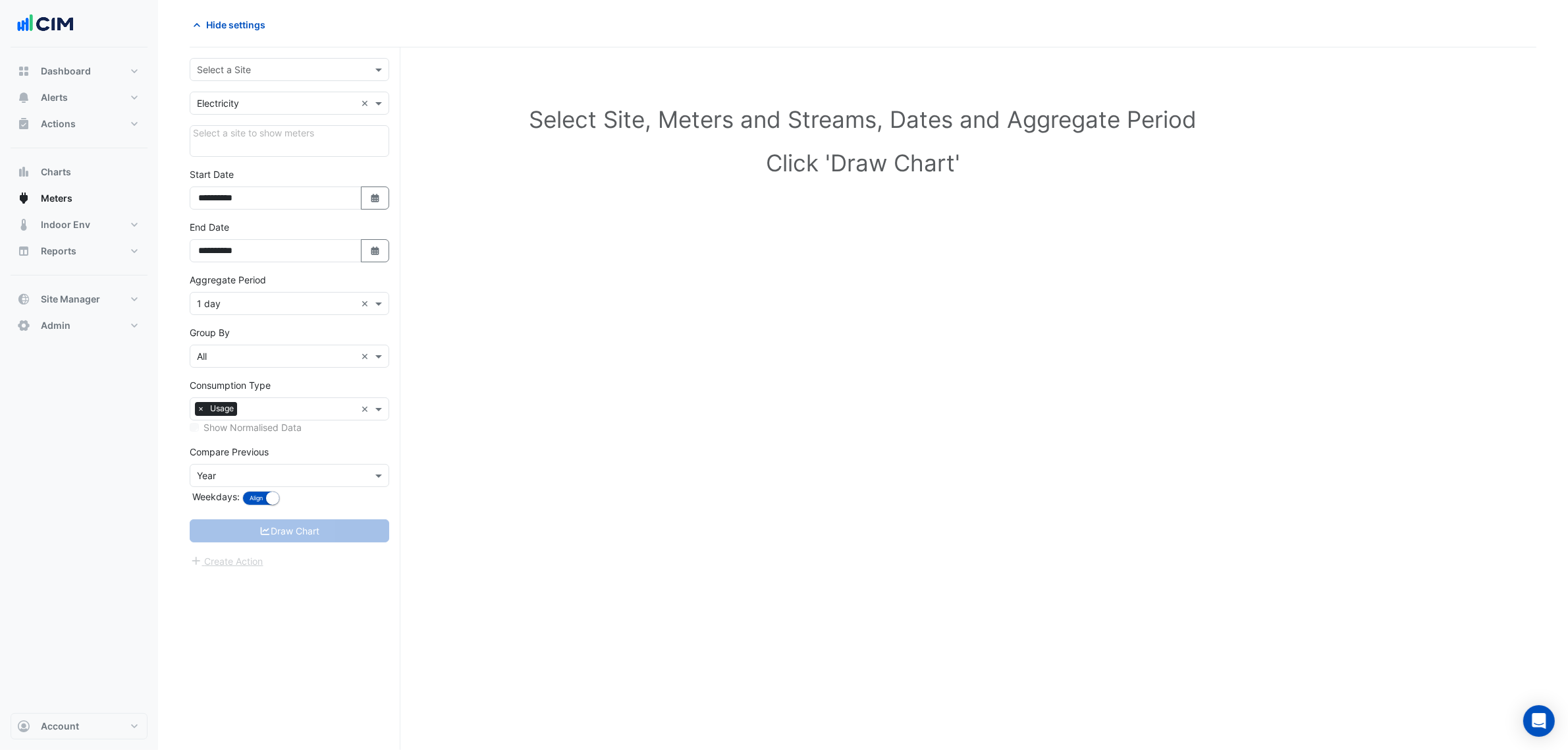
click at [237, 72] on input "text" at bounding box center [276, 70] width 158 height 14
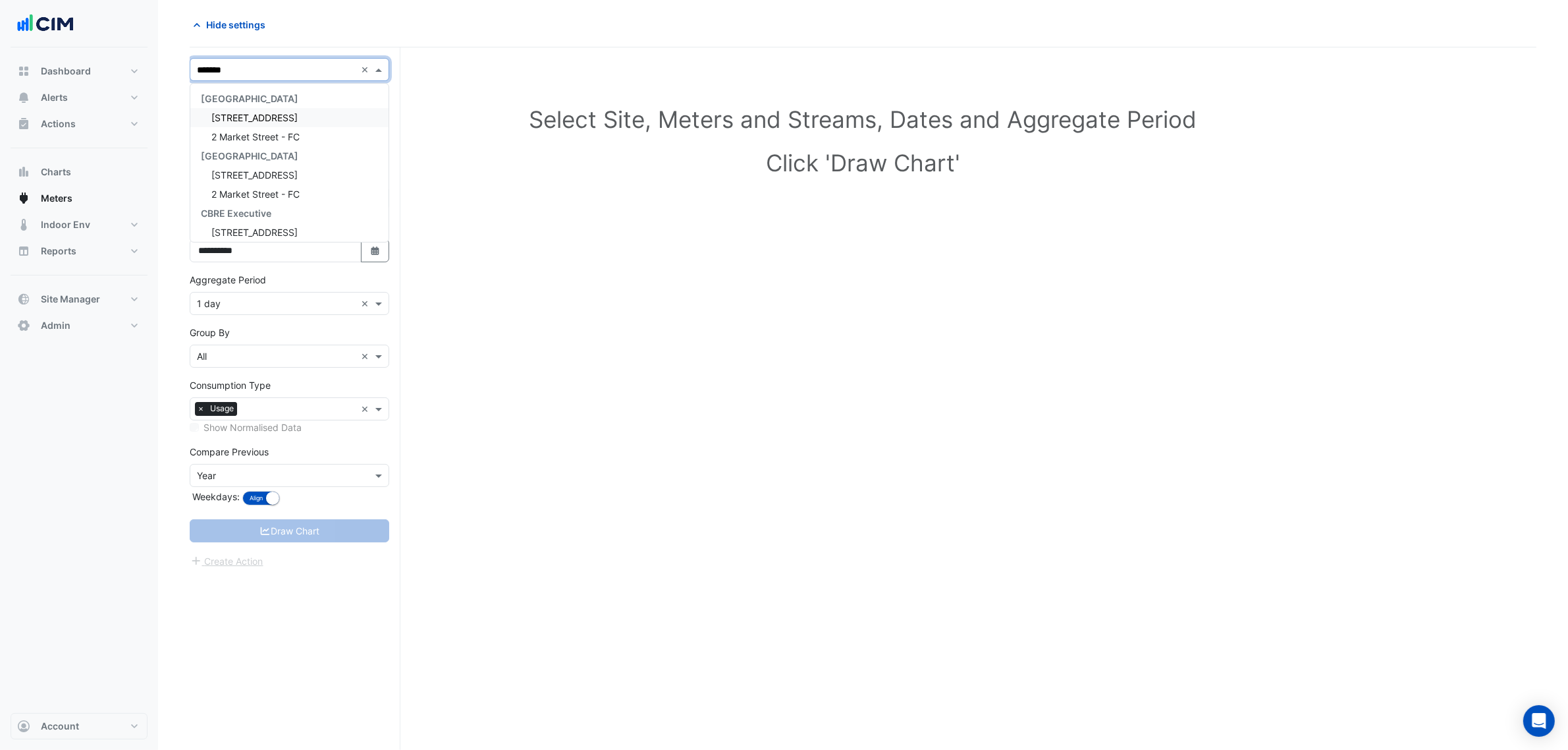
type input "********"
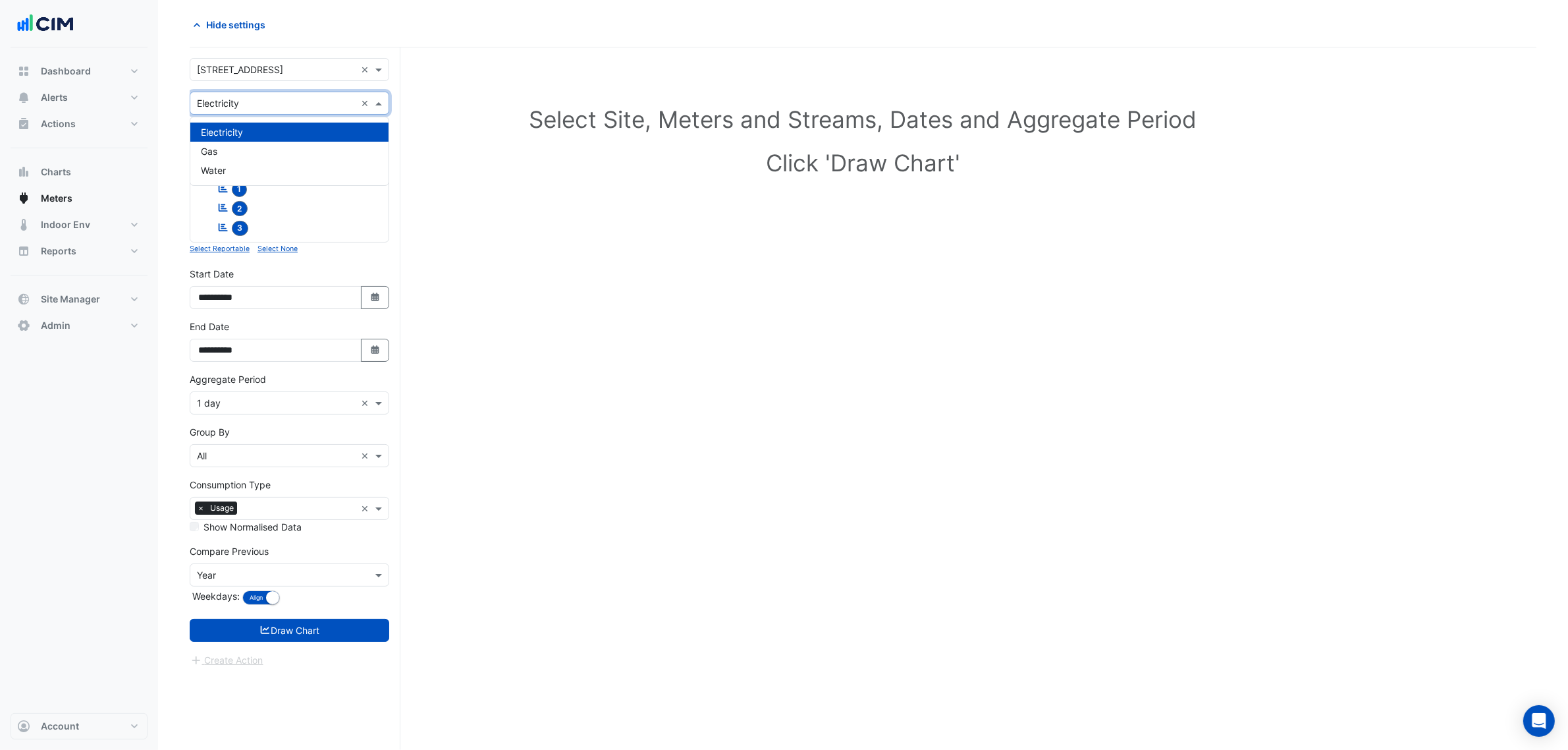
click at [236, 101] on input "text" at bounding box center [276, 104] width 158 height 14
click at [232, 159] on div "Gas" at bounding box center [289, 151] width 199 height 19
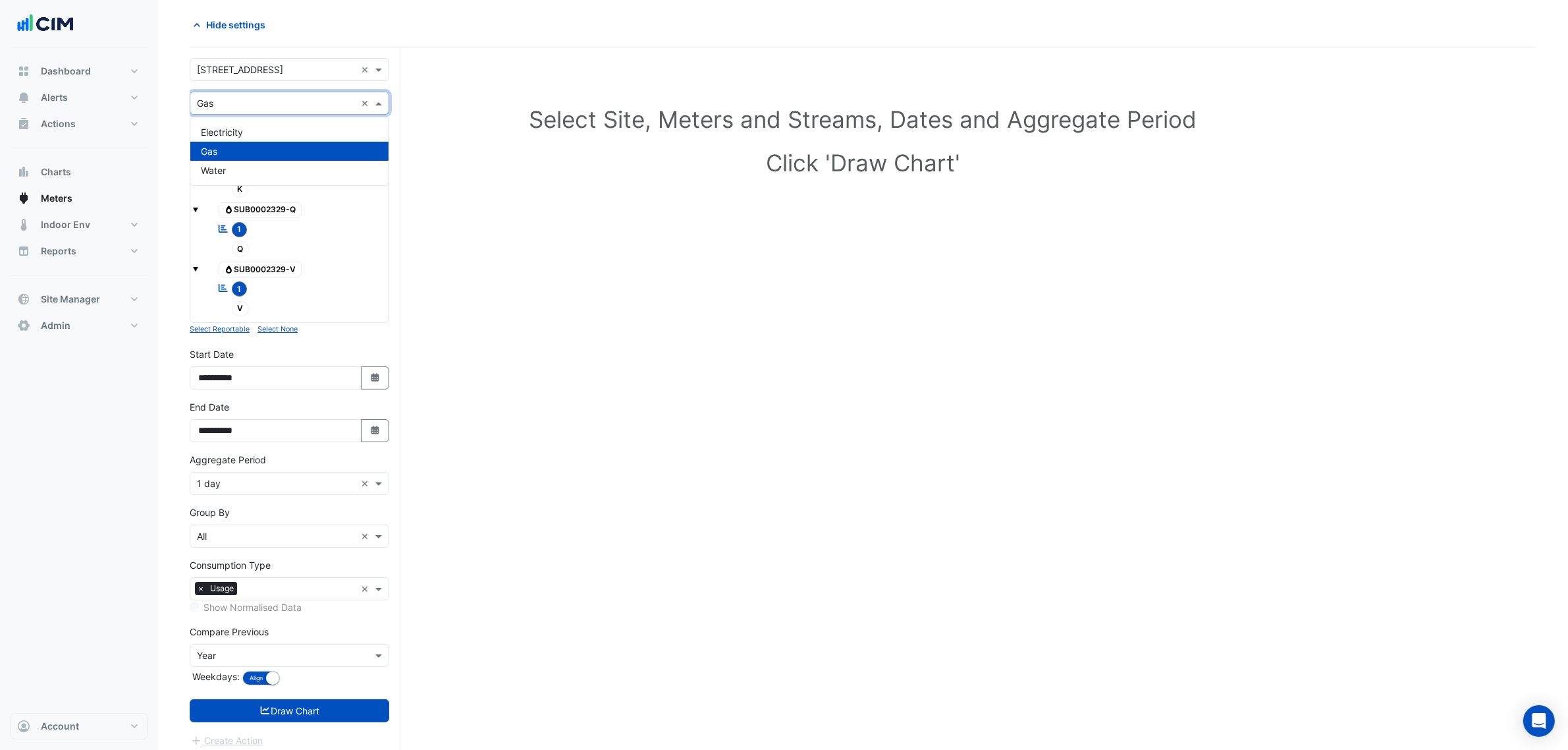
click at [249, 102] on input "text" at bounding box center [276, 104] width 158 height 14
click at [247, 173] on div "Water" at bounding box center [289, 169] width 199 height 19
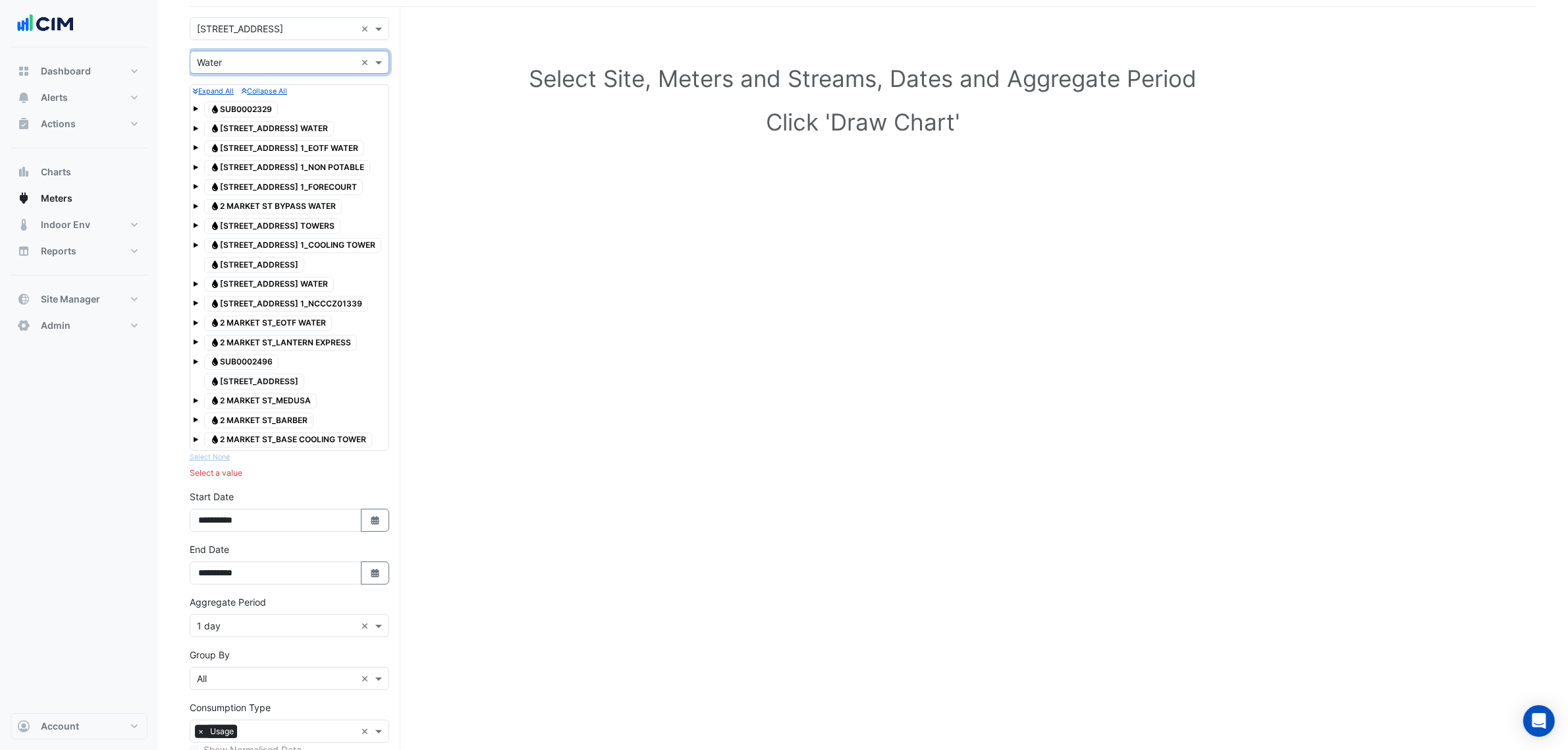
scroll to position [133, 0]
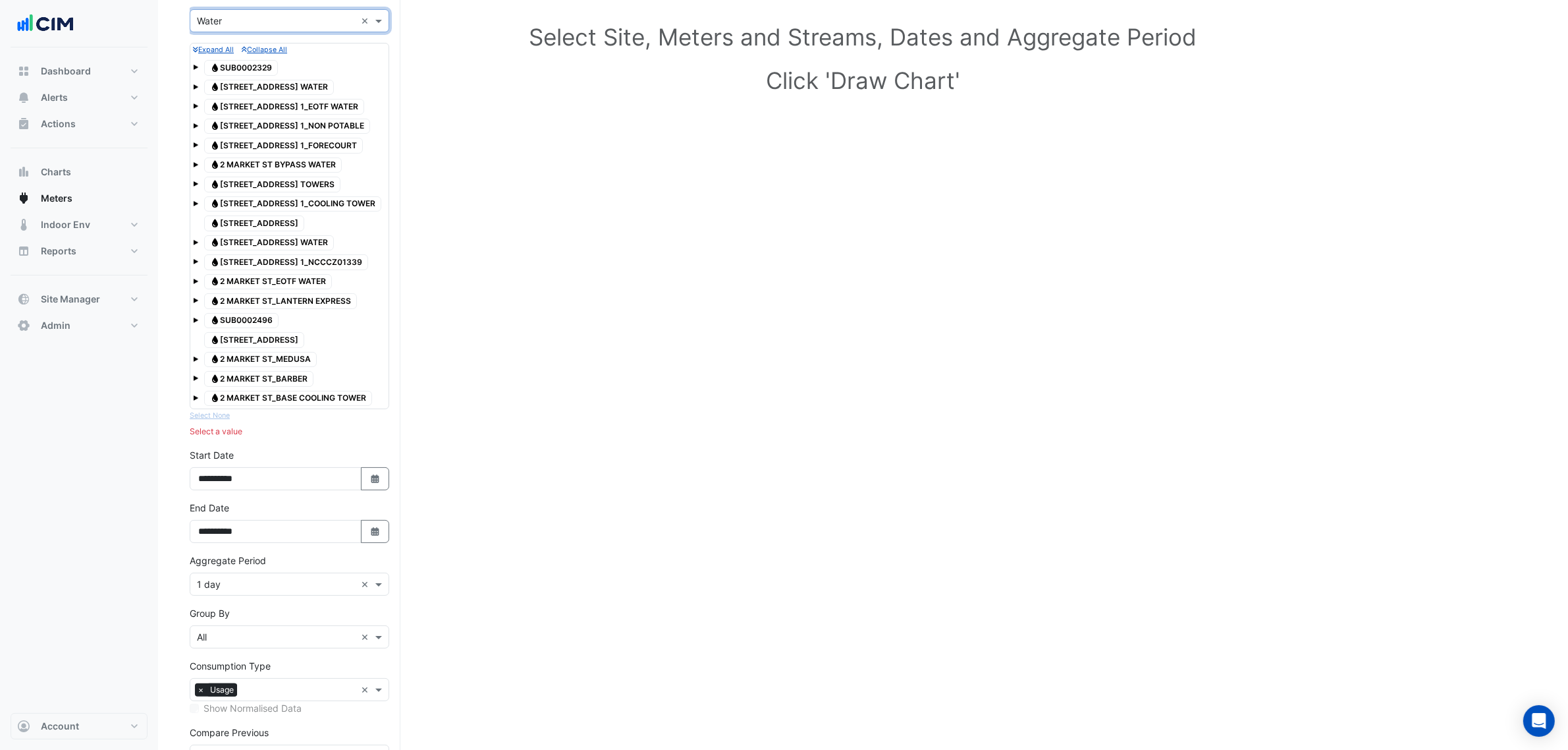
click at [257, 322] on span "Water SUB0002496" at bounding box center [241, 321] width 75 height 16
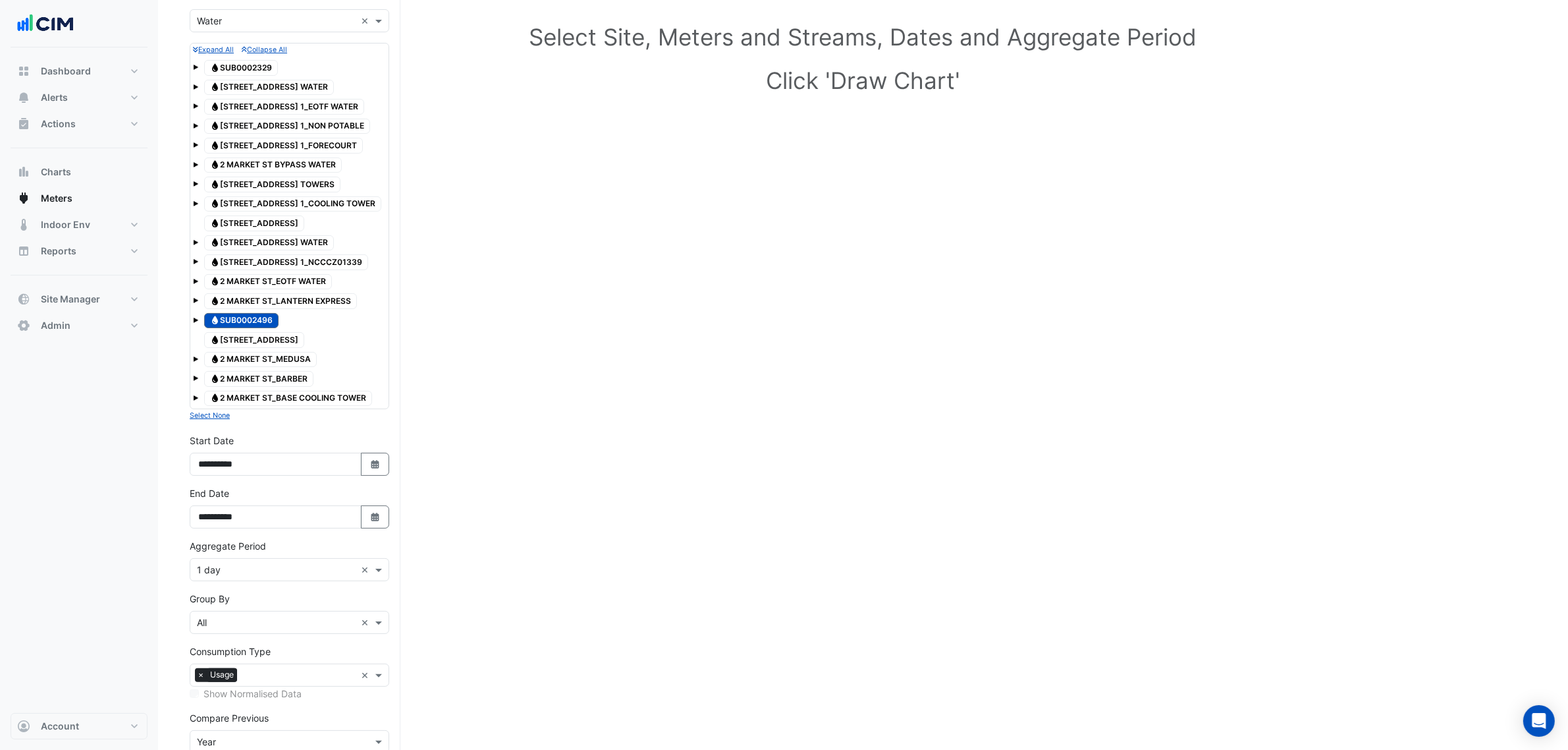
click at [199, 322] on div "Water SUB0002496" at bounding box center [289, 321] width 193 height 19
click at [198, 322] on span at bounding box center [196, 321] width 5 height 5
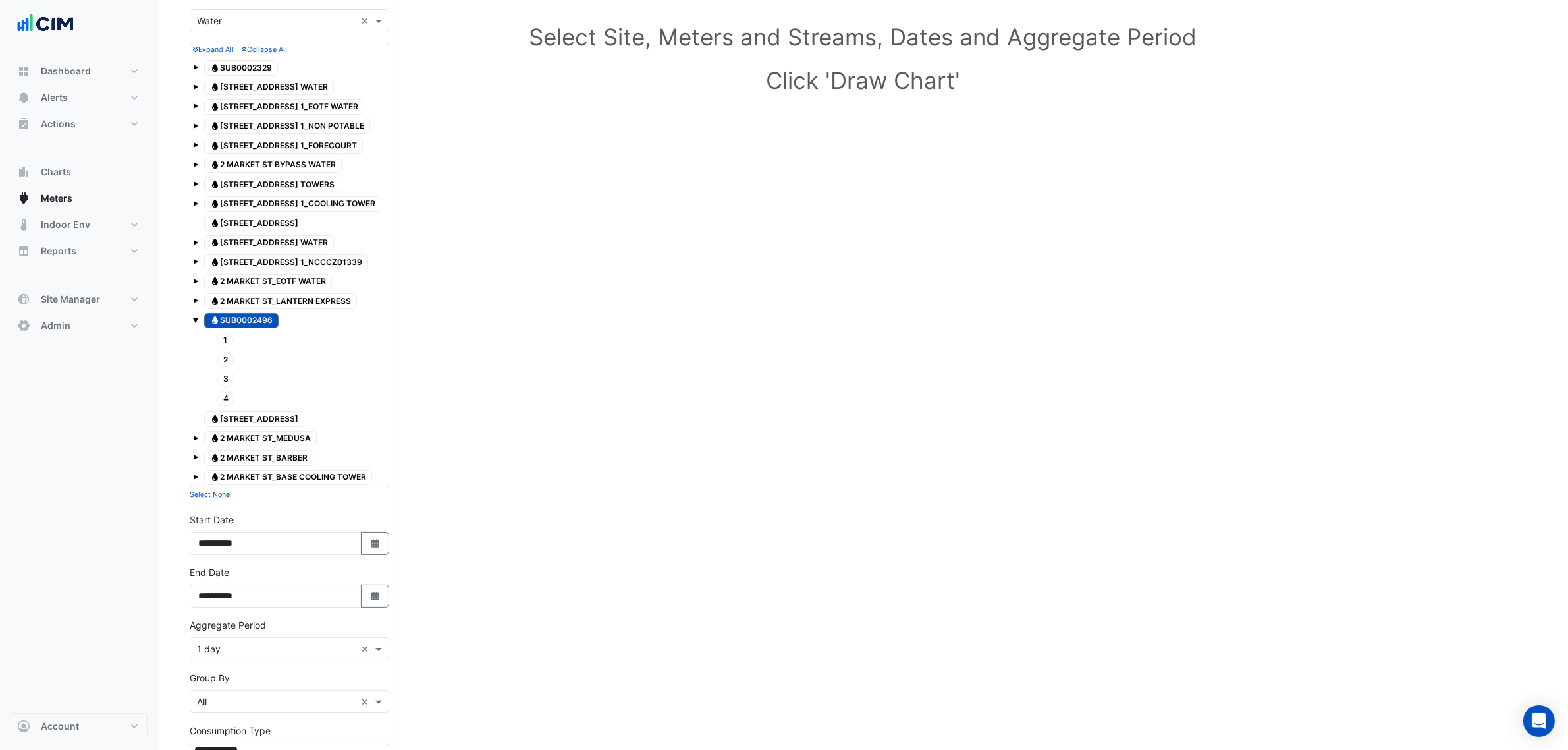
click at [196, 322] on span at bounding box center [196, 321] width 5 height 5
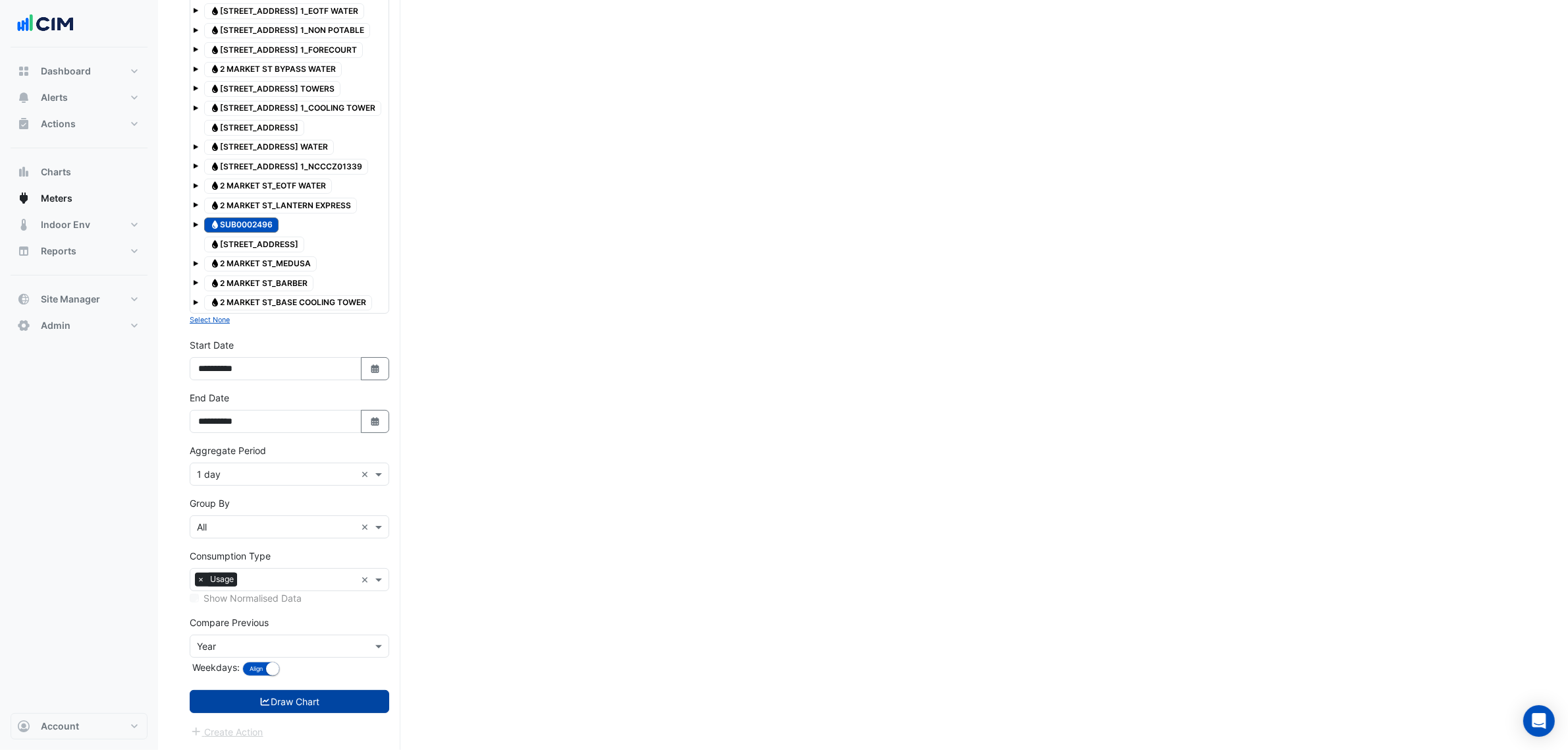
click at [327, 699] on button "Draw Chart" at bounding box center [289, 701] width 199 height 23
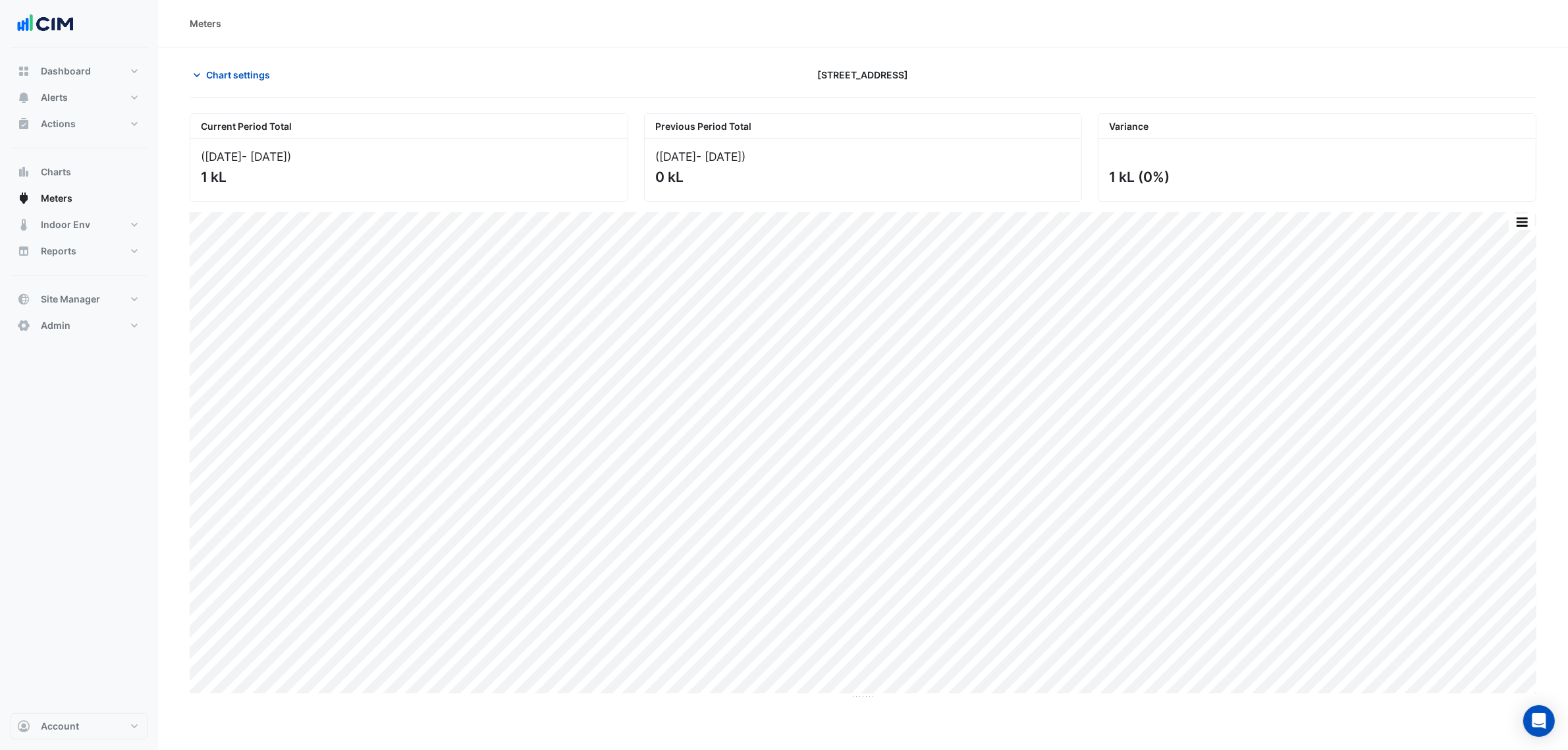
click at [221, 52] on section "Chart settings 2 Market Street Current Period Total (01 Sep 25 - 30 Sep 25 ) 1 …" at bounding box center [864, 512] width 1410 height 930
click at [224, 77] on span "Chart settings" at bounding box center [239, 75] width 64 height 14
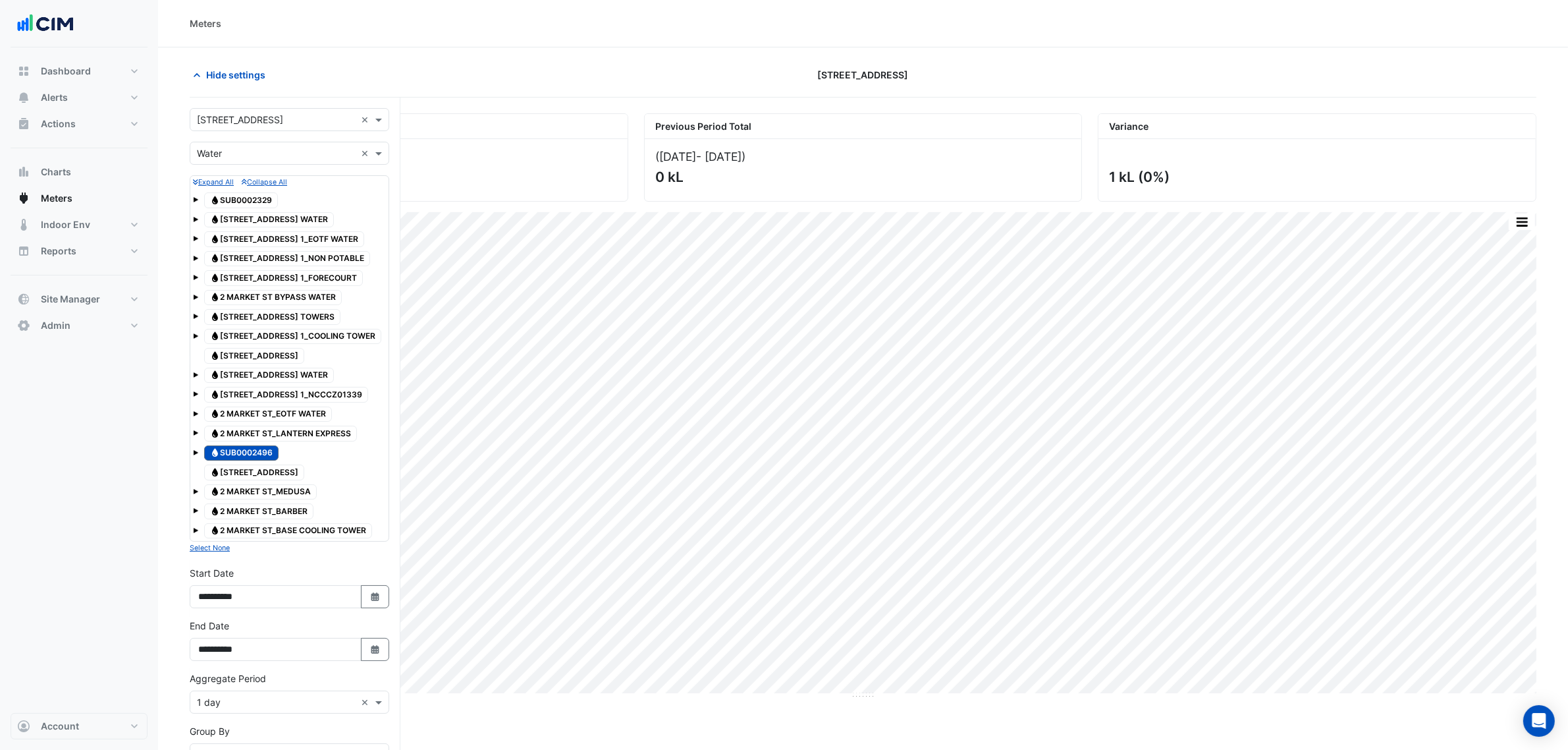
click at [196, 455] on span at bounding box center [196, 452] width 5 height 5
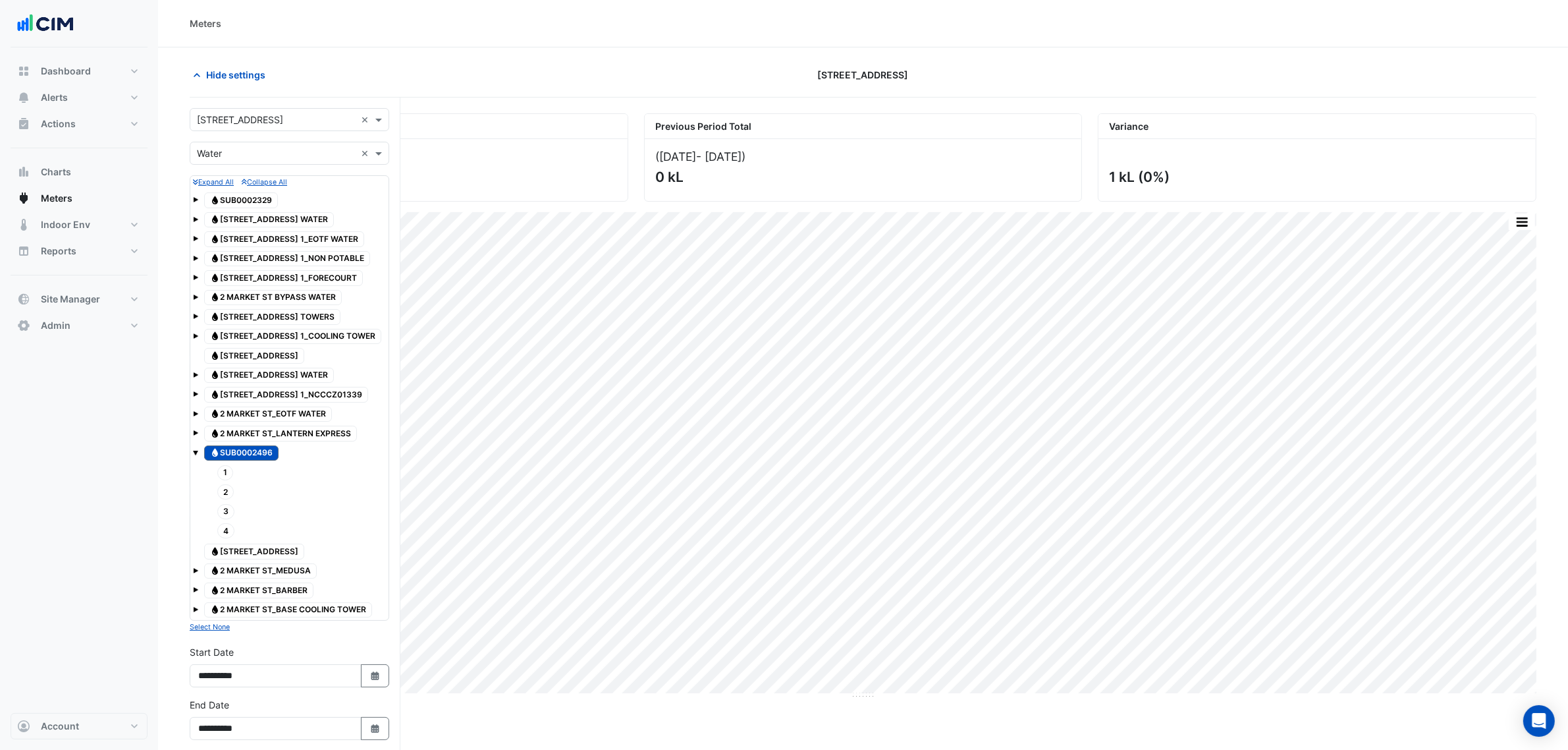
click at [196, 455] on span at bounding box center [196, 452] width 5 height 5
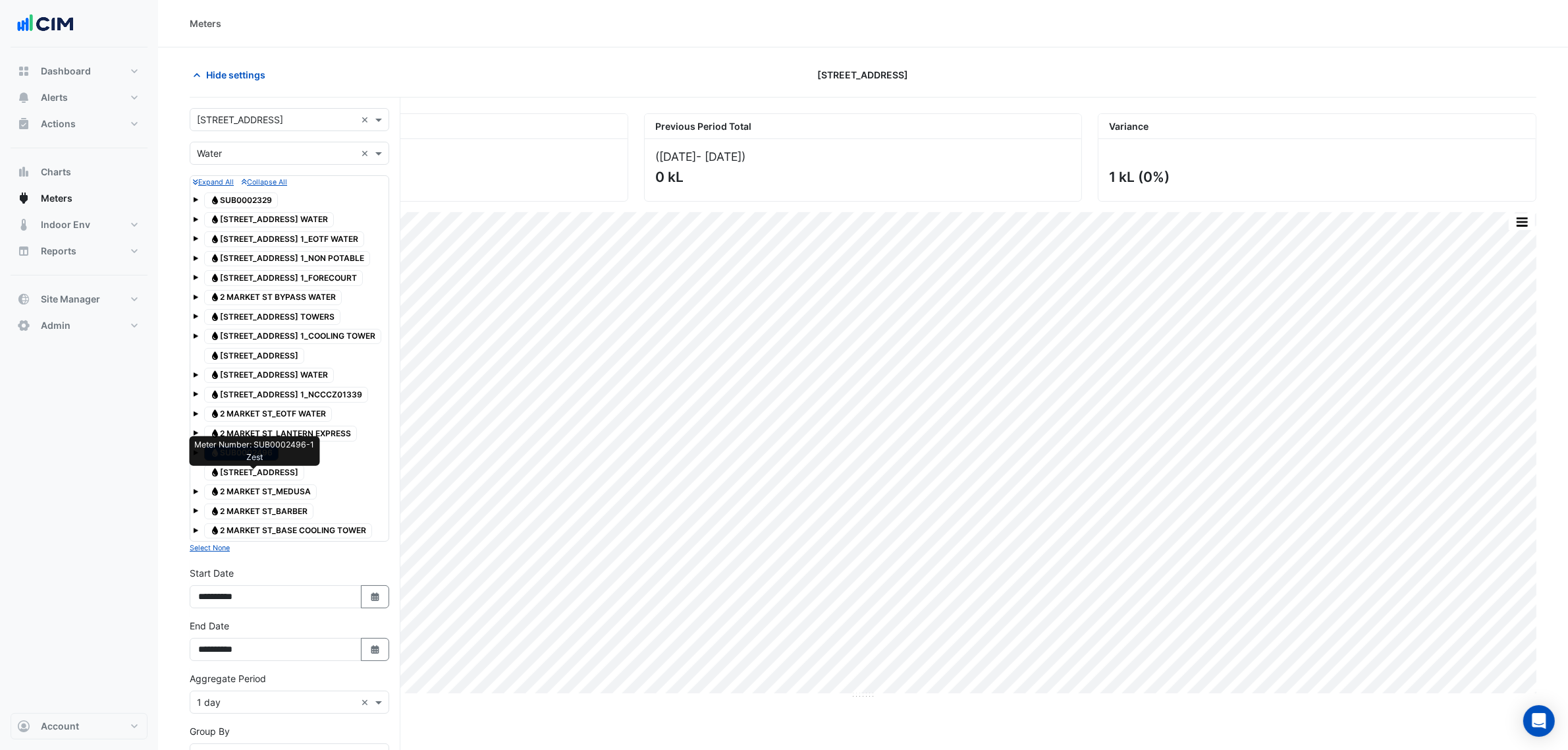
click at [232, 476] on span "Water 2 MARKET ST_ZEST" at bounding box center [254, 472] width 100 height 16
click at [277, 460] on span "Water SUB0002496" at bounding box center [241, 453] width 75 height 16
click at [283, 493] on span "Water 2 MARKET ST_MEDUSA" at bounding box center [260, 493] width 112 height 16
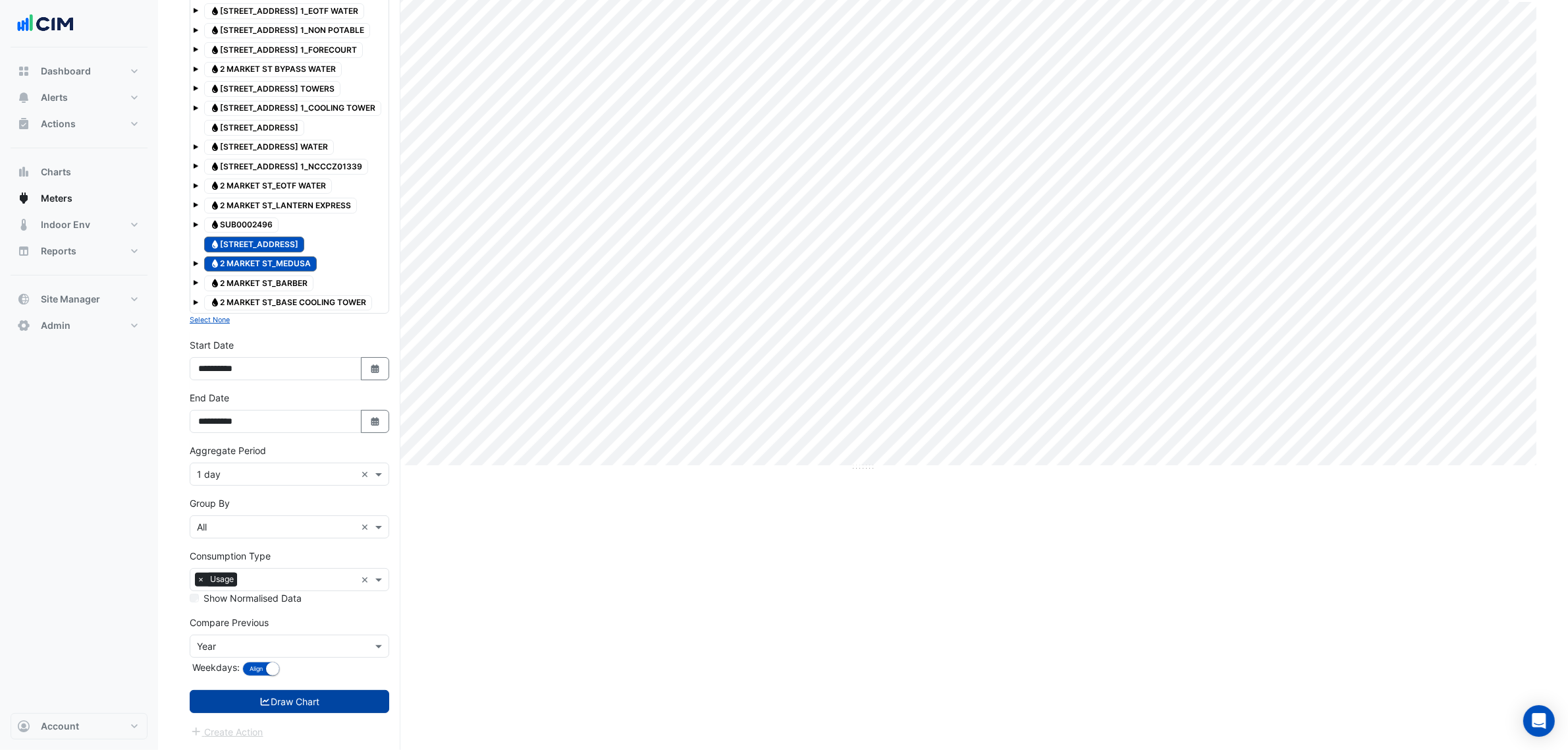
click at [292, 702] on button "Draw Chart" at bounding box center [289, 701] width 199 height 23
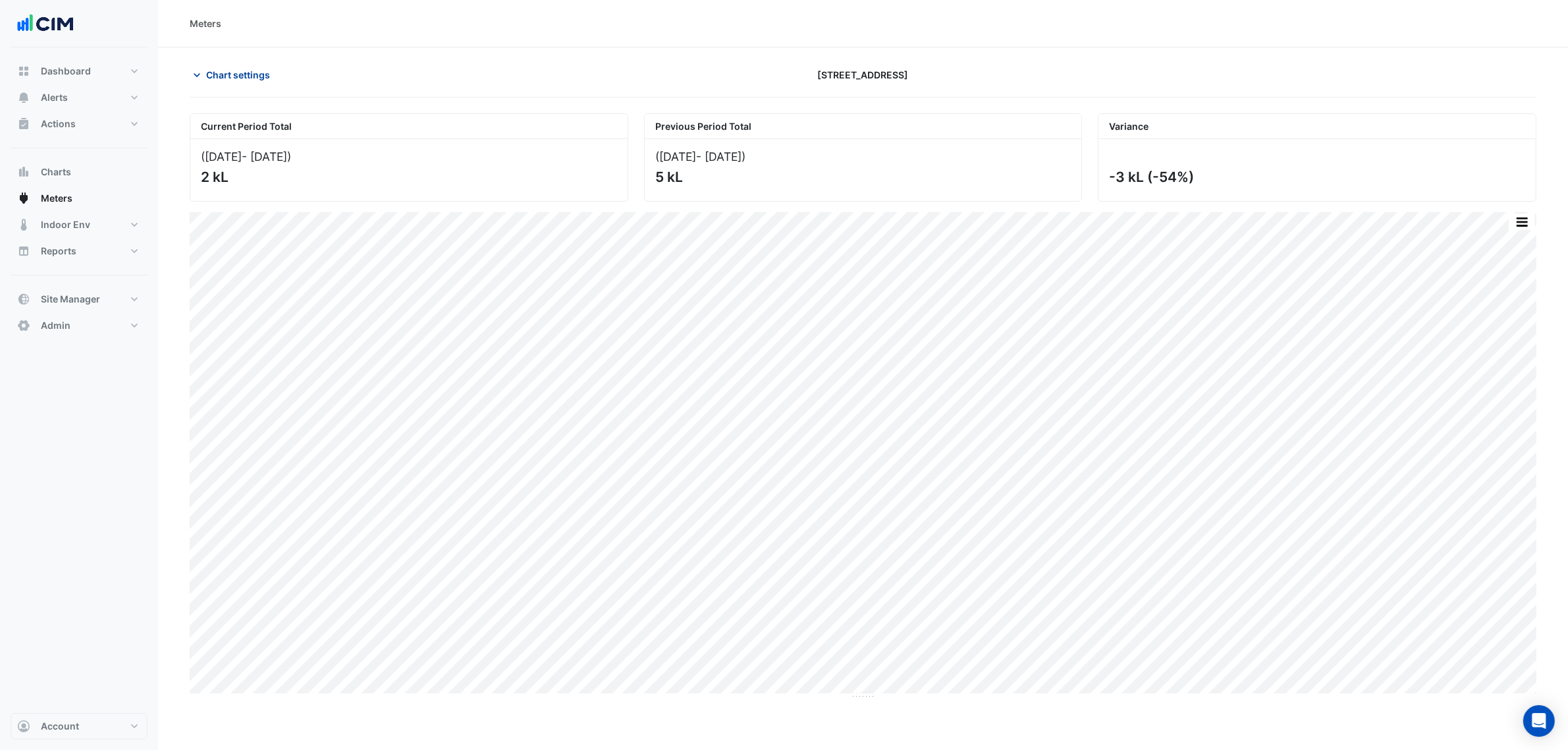
click at [227, 66] on button "Chart settings" at bounding box center [234, 75] width 89 height 23
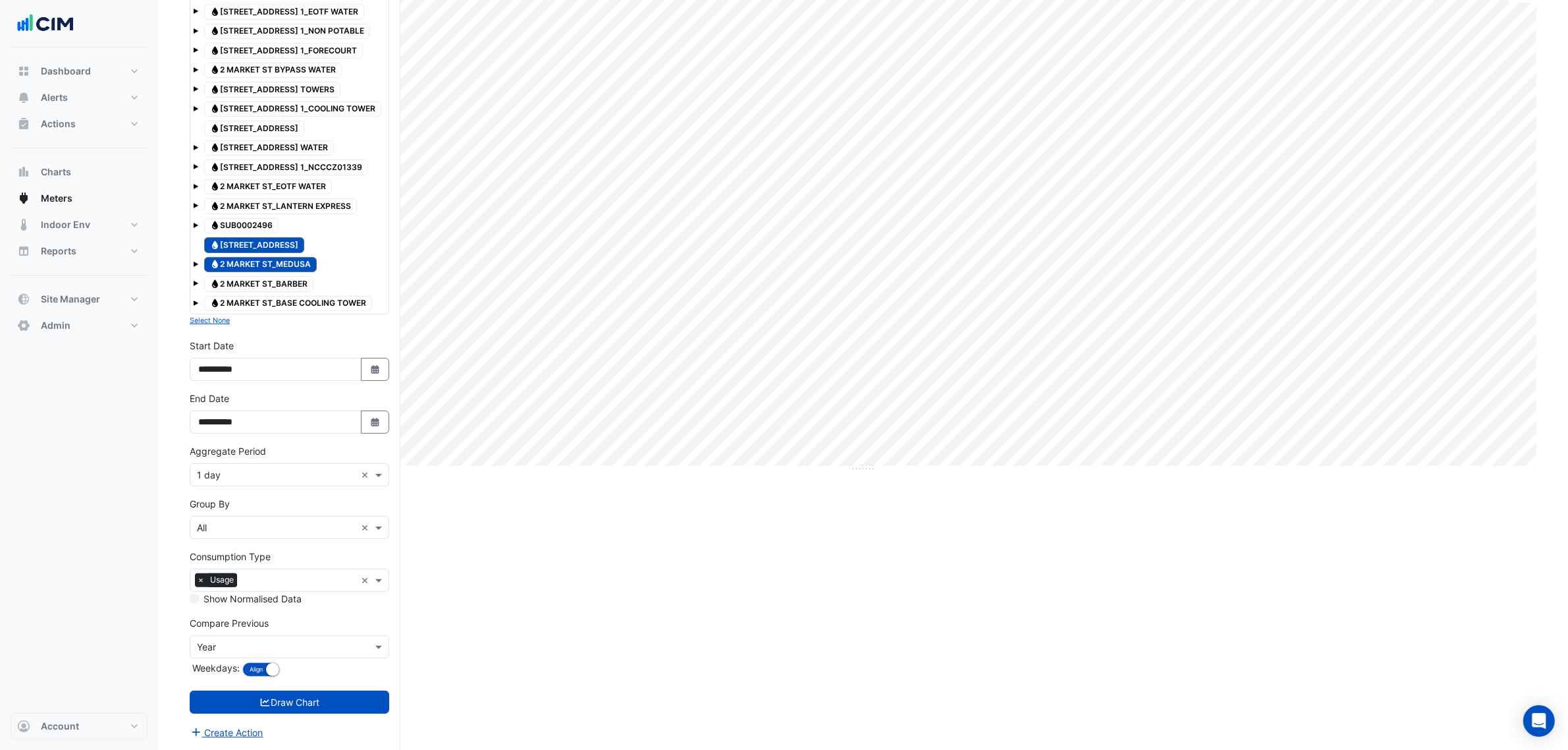
scroll to position [234, 0]
click at [370, 427] on button "Select Date" at bounding box center [375, 421] width 29 height 23
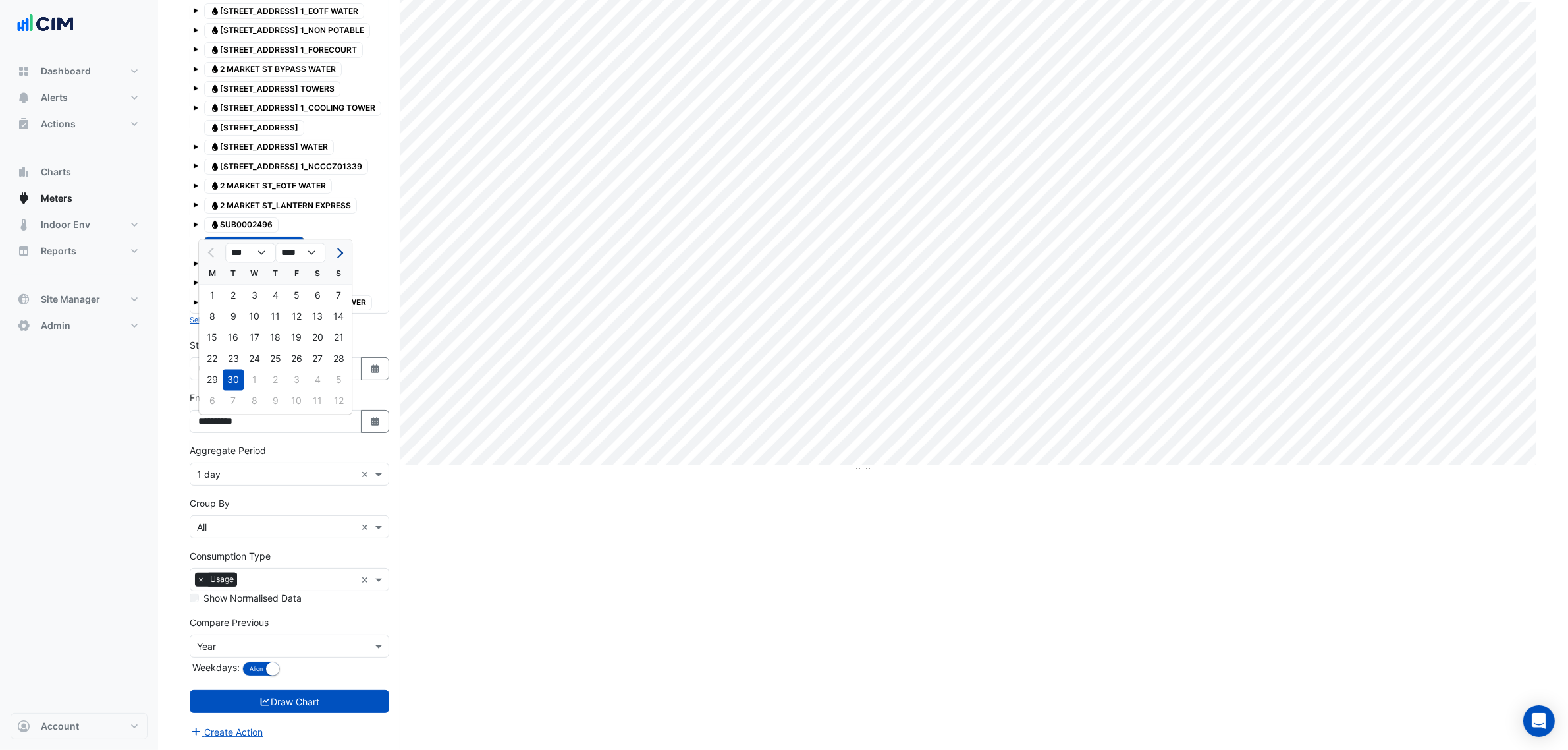
click at [337, 242] on button "Next month" at bounding box center [338, 253] width 16 height 21
select select "**"
click at [219, 330] on div "13" at bounding box center [212, 338] width 21 height 21
type input "**********"
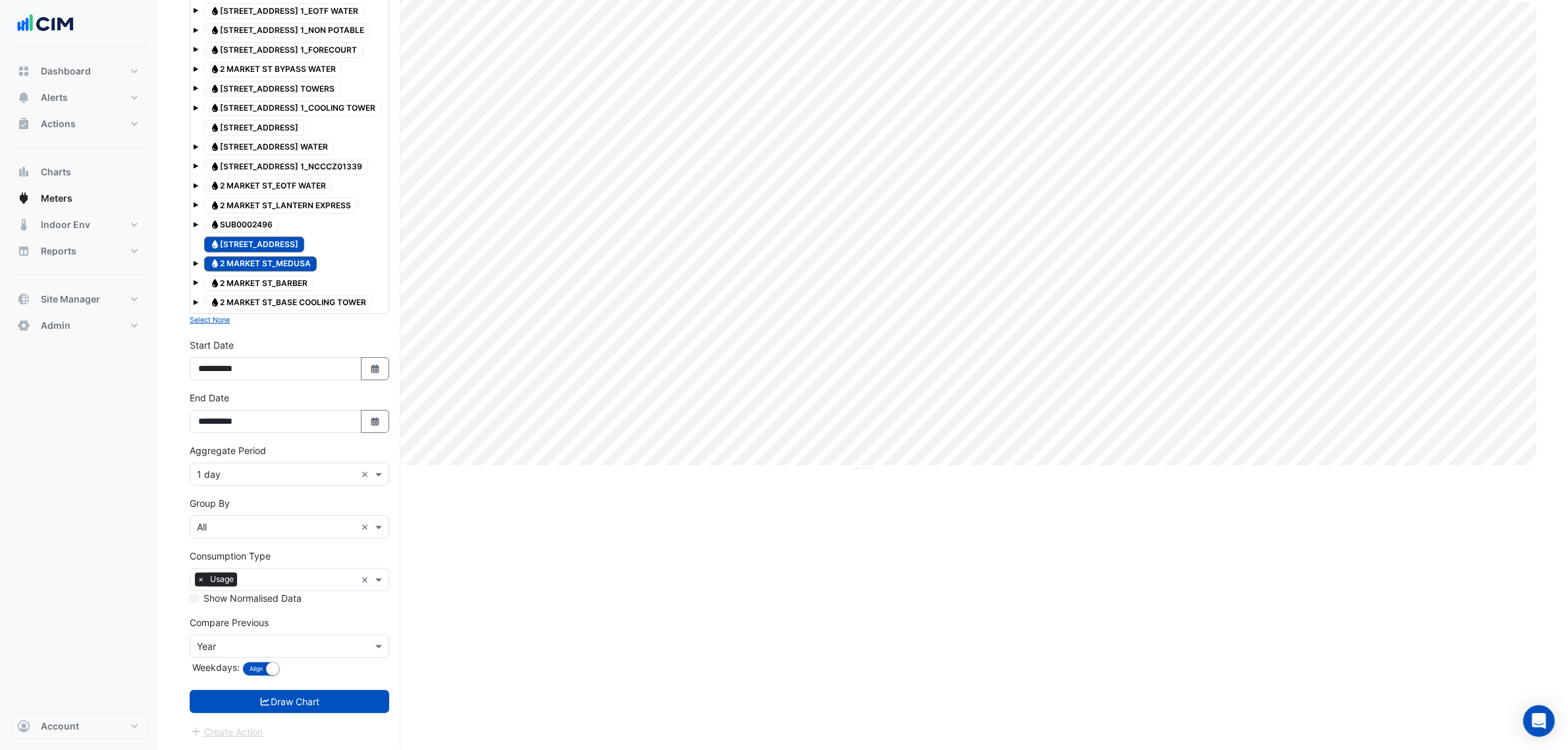
click at [265, 481] on input "text" at bounding box center [276, 475] width 158 height 14
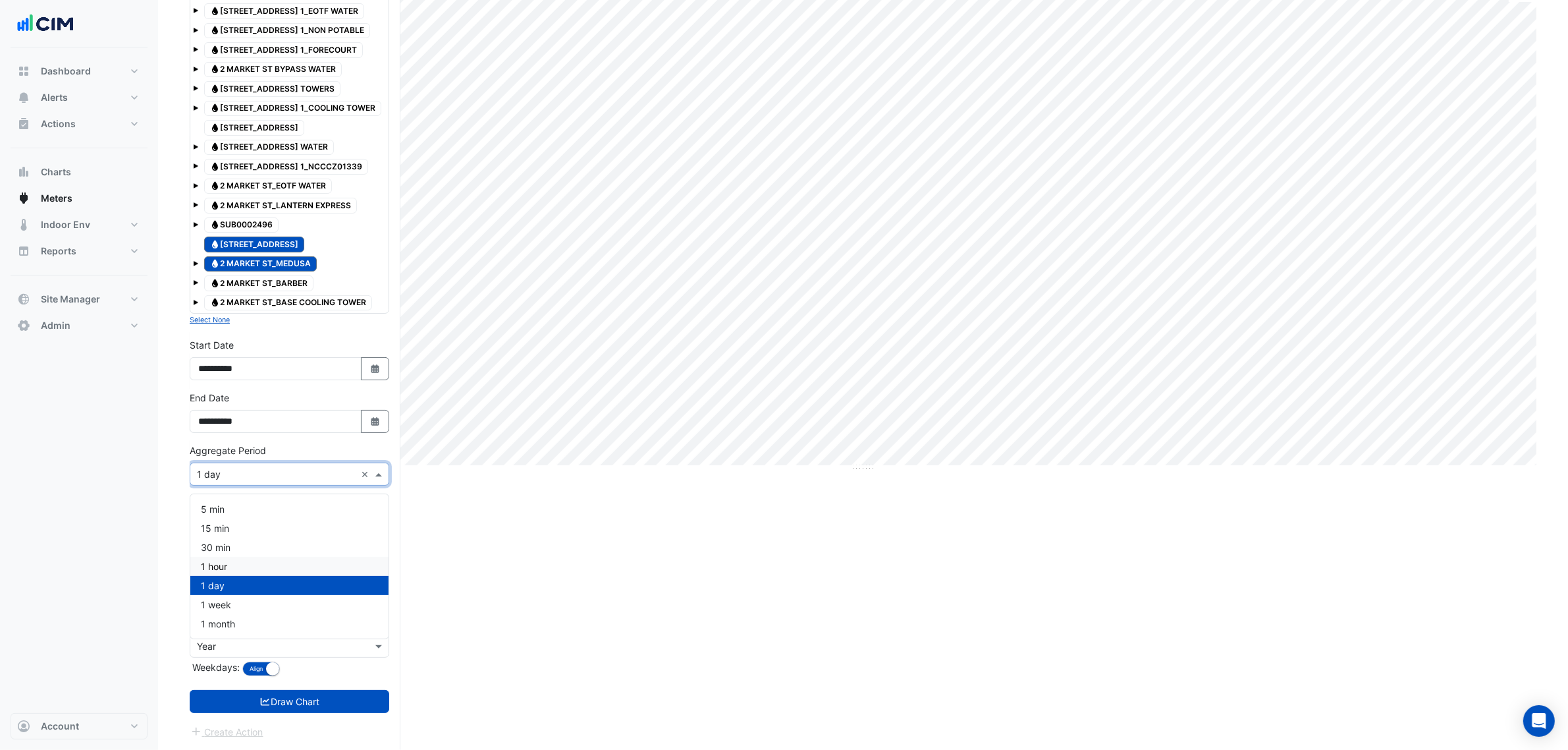
click at [211, 560] on span "1 hour" at bounding box center [215, 566] width 27 height 12
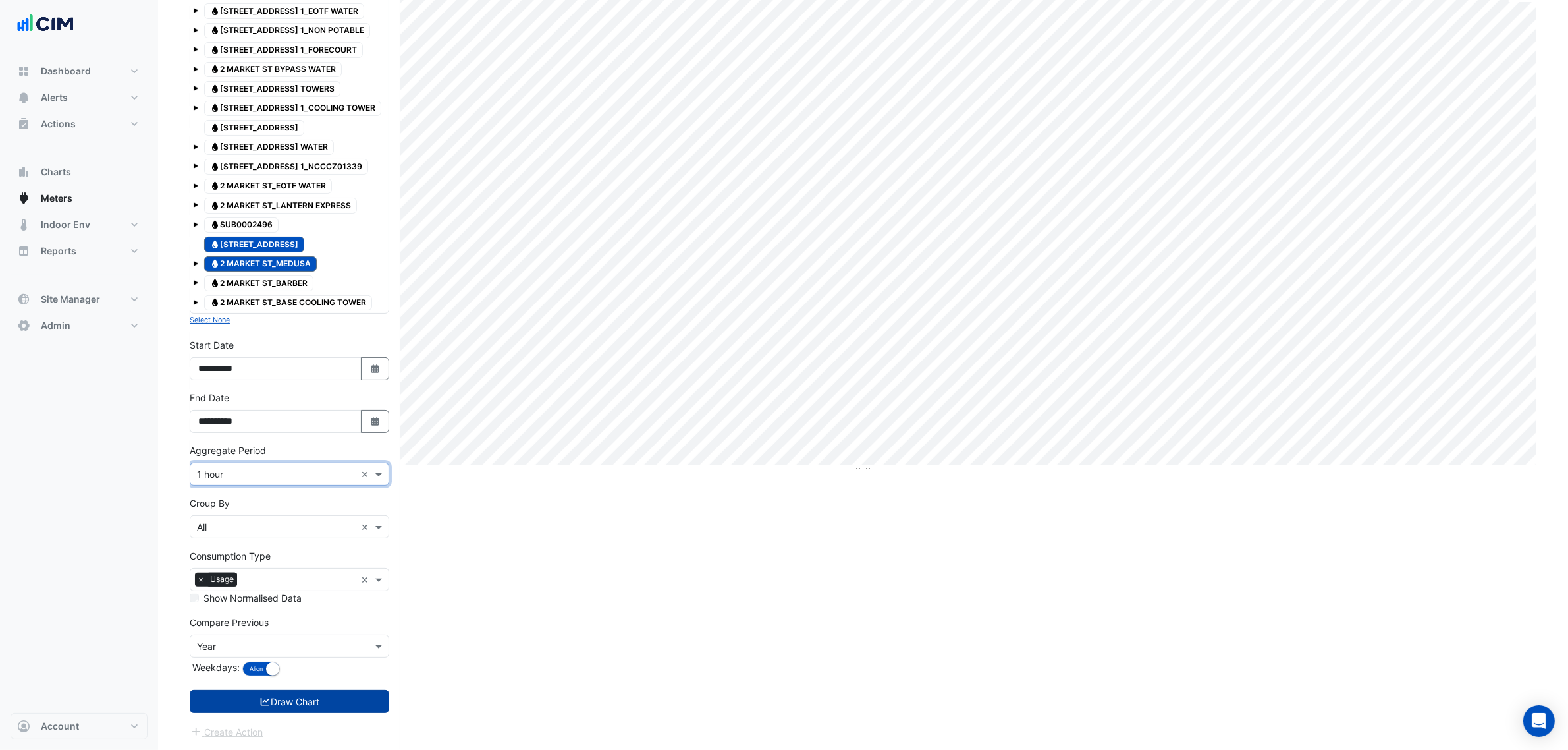
click at [267, 692] on form "× 2 Market Street × × Water × Expand All Collapse All Water SUB0002329 Water 2 …" at bounding box center [289, 309] width 199 height 859
click at [268, 705] on icon "submit" at bounding box center [264, 702] width 12 height 9
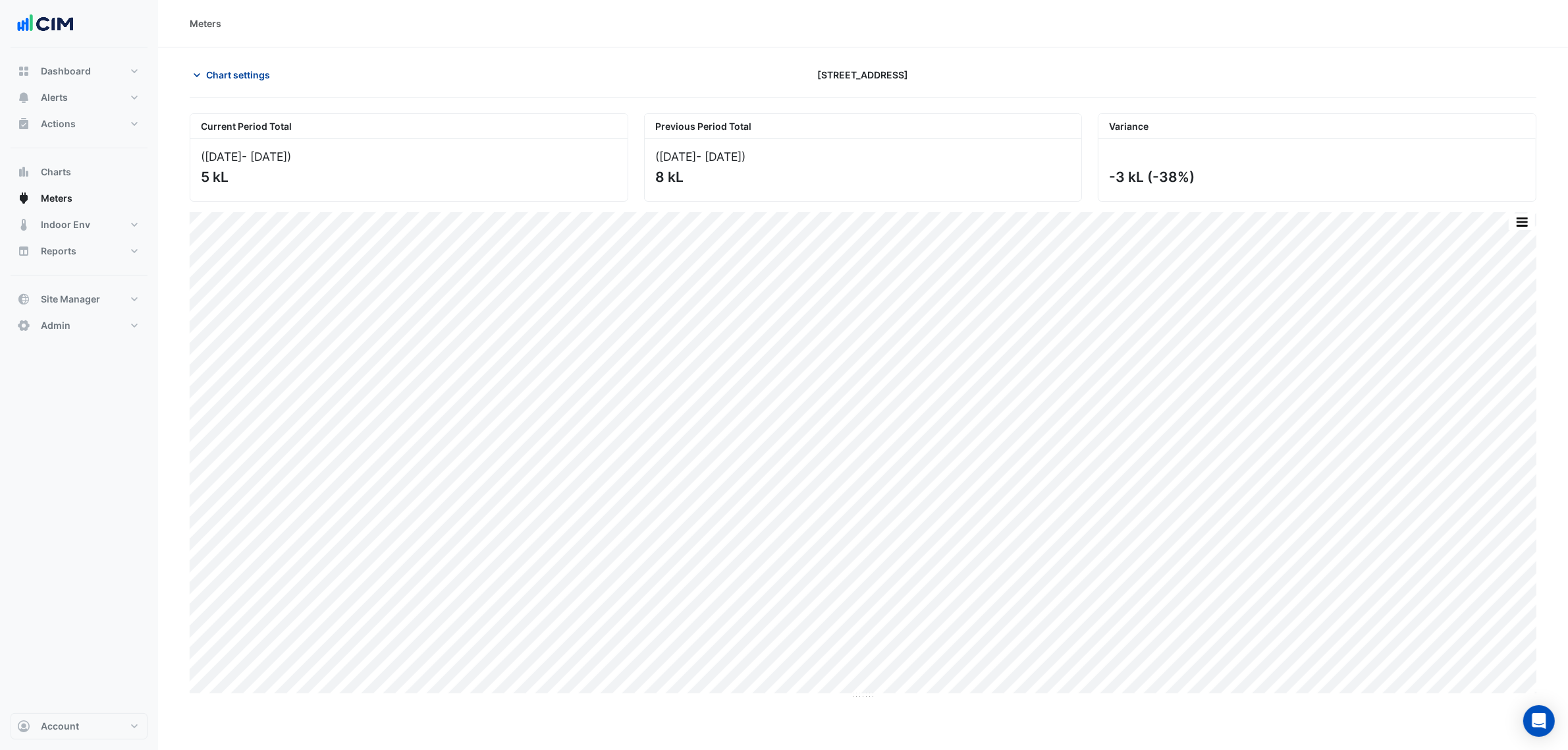
click at [255, 77] on span "Chart settings" at bounding box center [239, 75] width 64 height 14
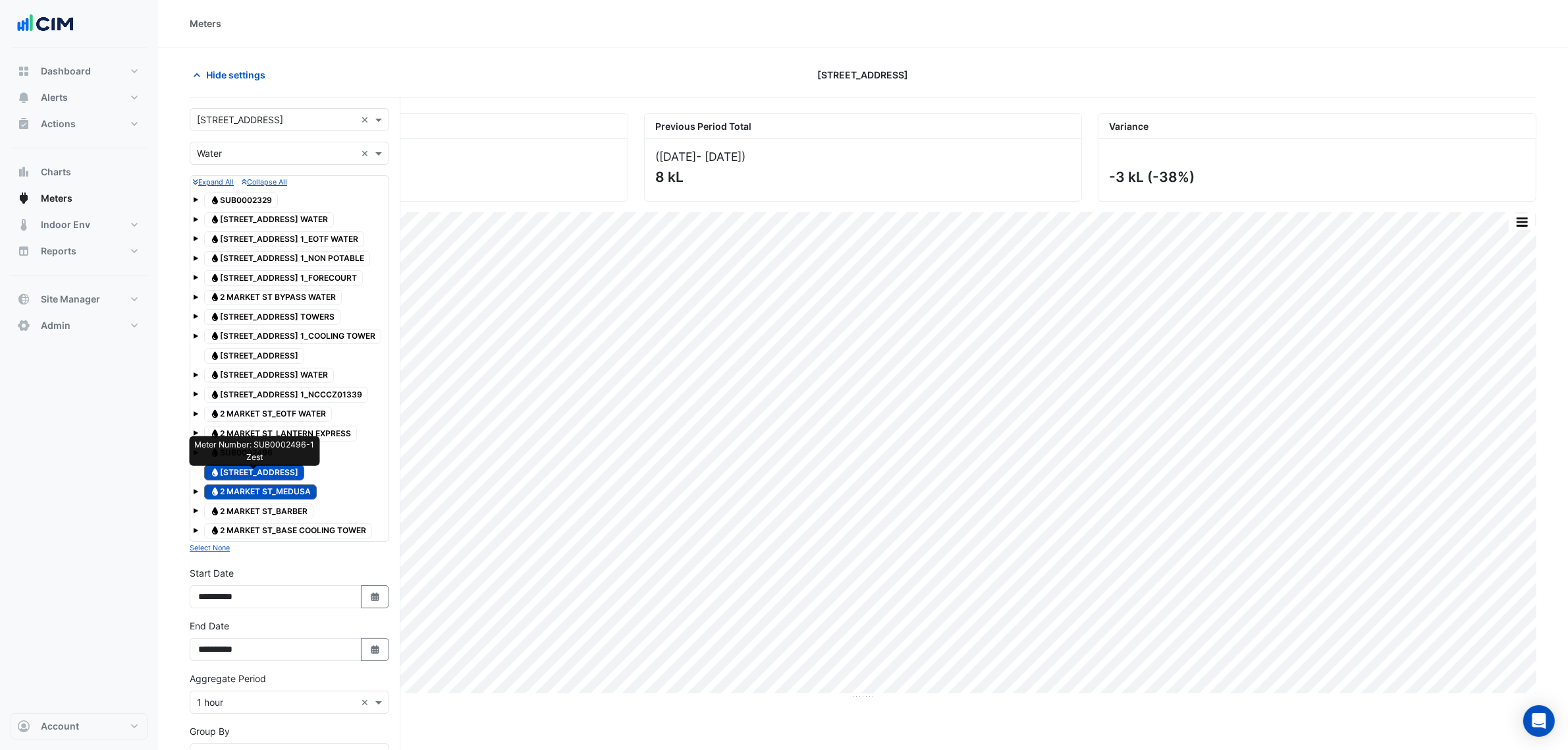
click at [235, 476] on span "Water 2 MARKET ST_ZEST" at bounding box center [254, 472] width 100 height 16
click at [239, 489] on span "Water 2 MARKET ST_MEDUSA" at bounding box center [260, 493] width 112 height 16
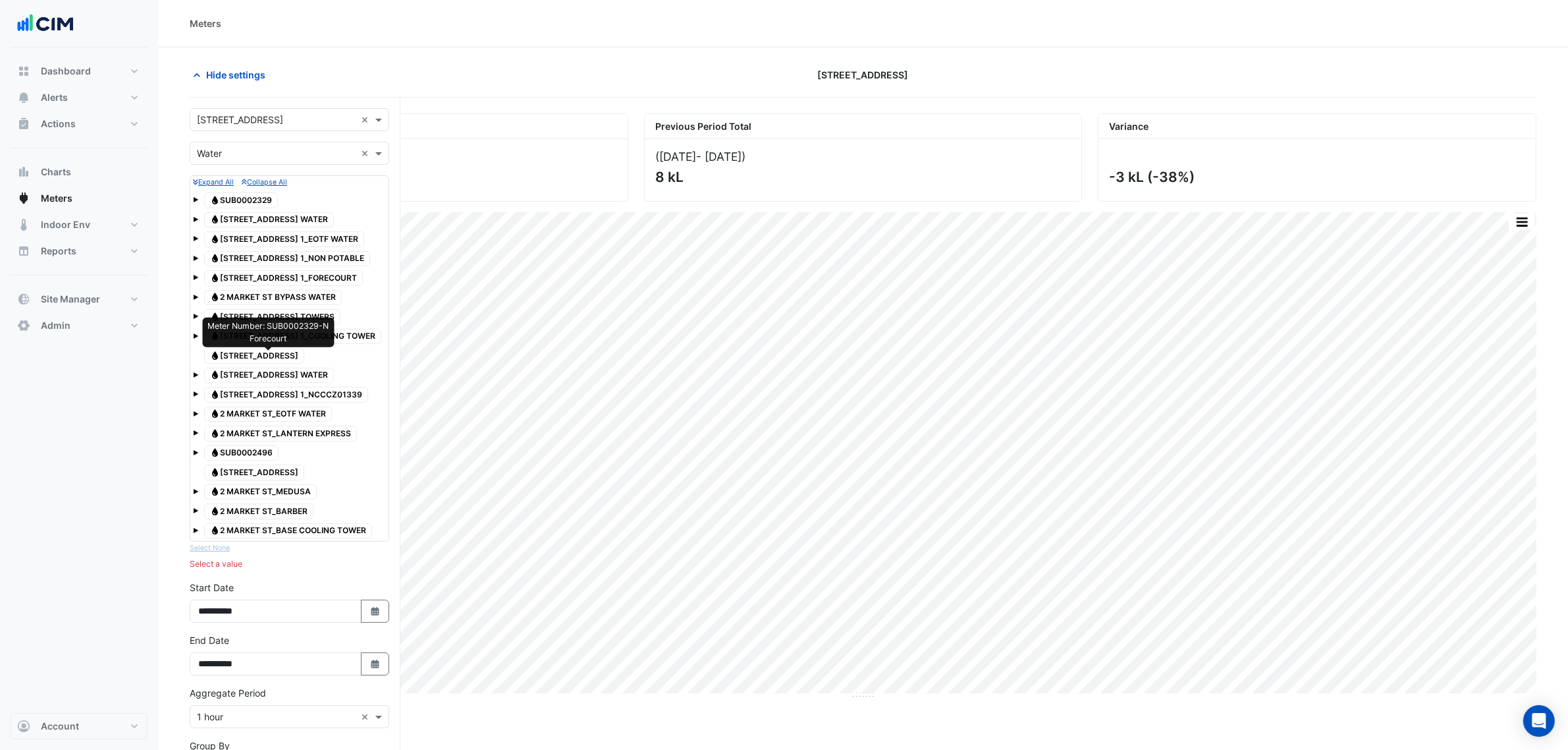
click at [301, 353] on span "Water 2 MARKET ST_FORECOURT" at bounding box center [254, 356] width 100 height 16
click at [305, 356] on span "Water 2 MARKET ST_FORECOURT" at bounding box center [254, 356] width 100 height 16
click at [324, 333] on span "Water 2 MARKET STREET 1_COOLING TOWER" at bounding box center [292, 337] width 177 height 16
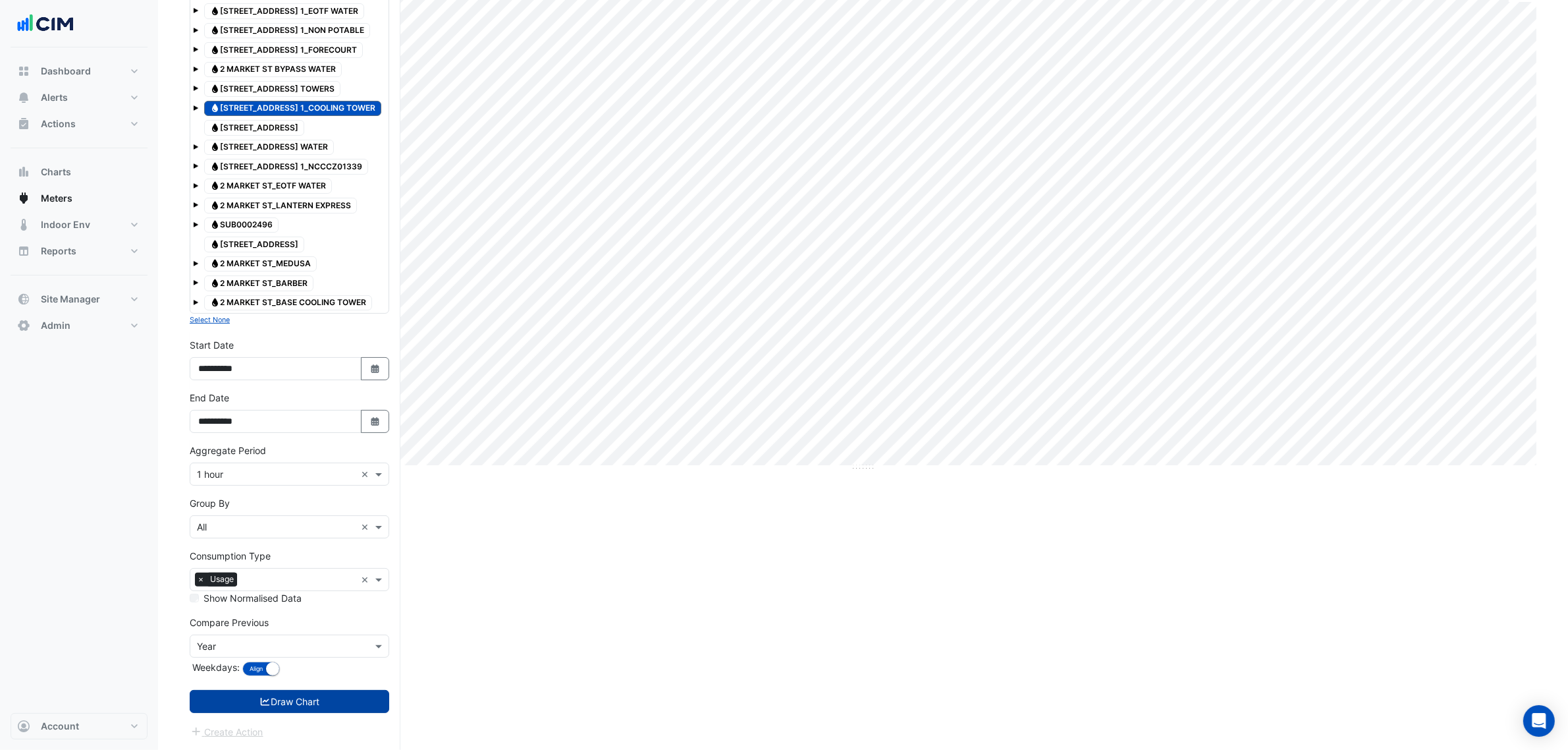
click at [334, 692] on button "Draw Chart" at bounding box center [289, 701] width 199 height 23
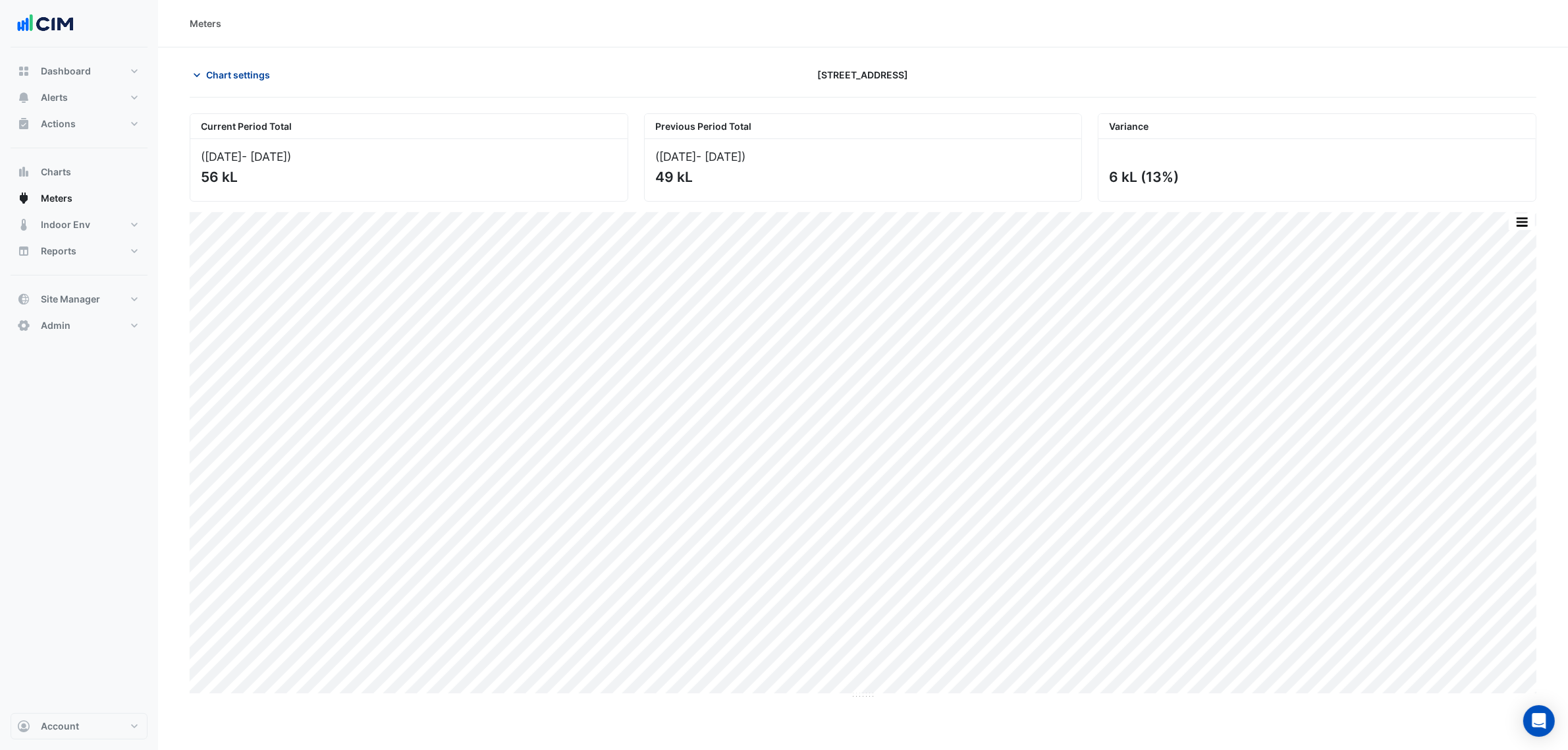
click at [247, 77] on span "Chart settings" at bounding box center [239, 75] width 64 height 14
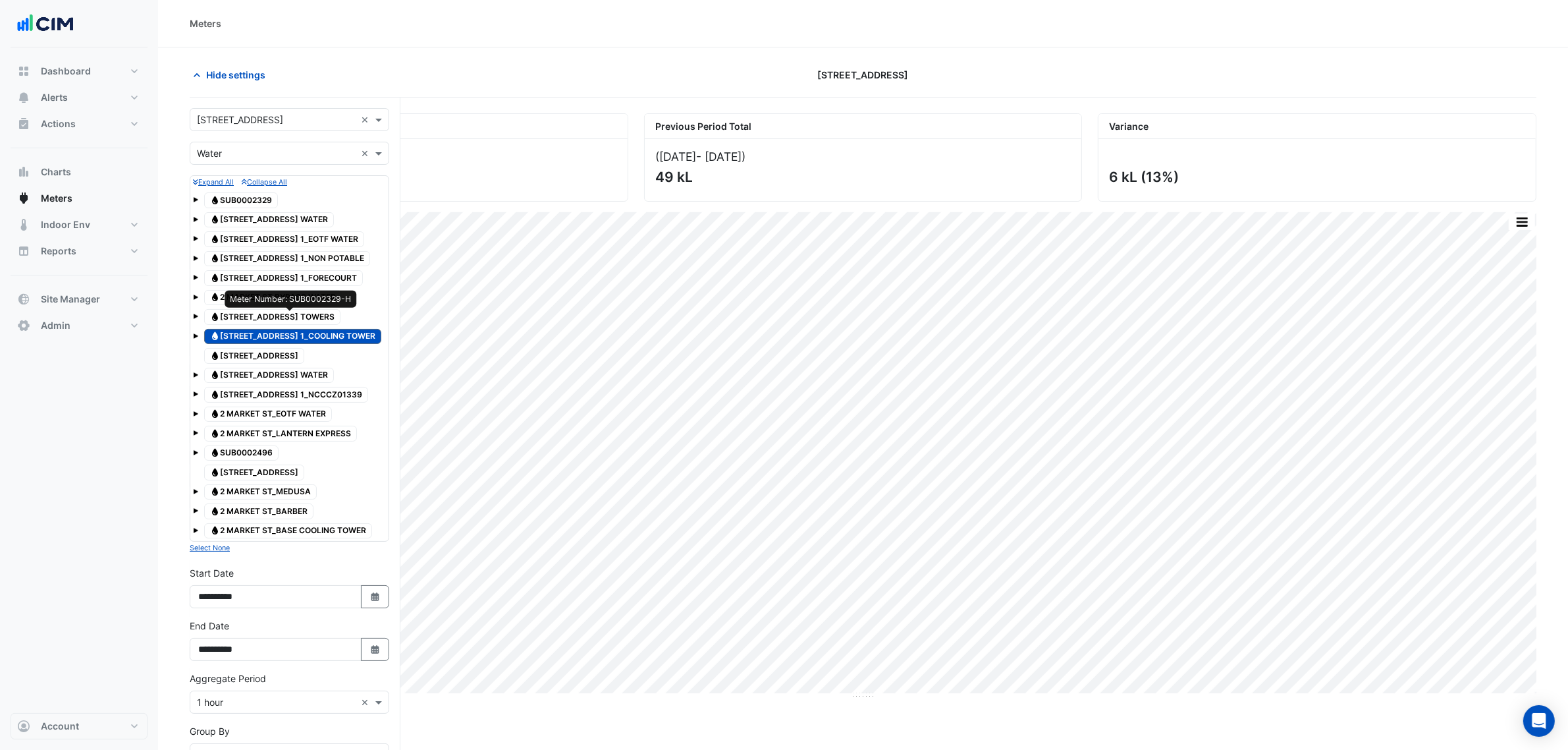
click at [297, 317] on span "Water 2 MARKET STREET_COOLING TOWERS" at bounding box center [272, 317] width 136 height 16
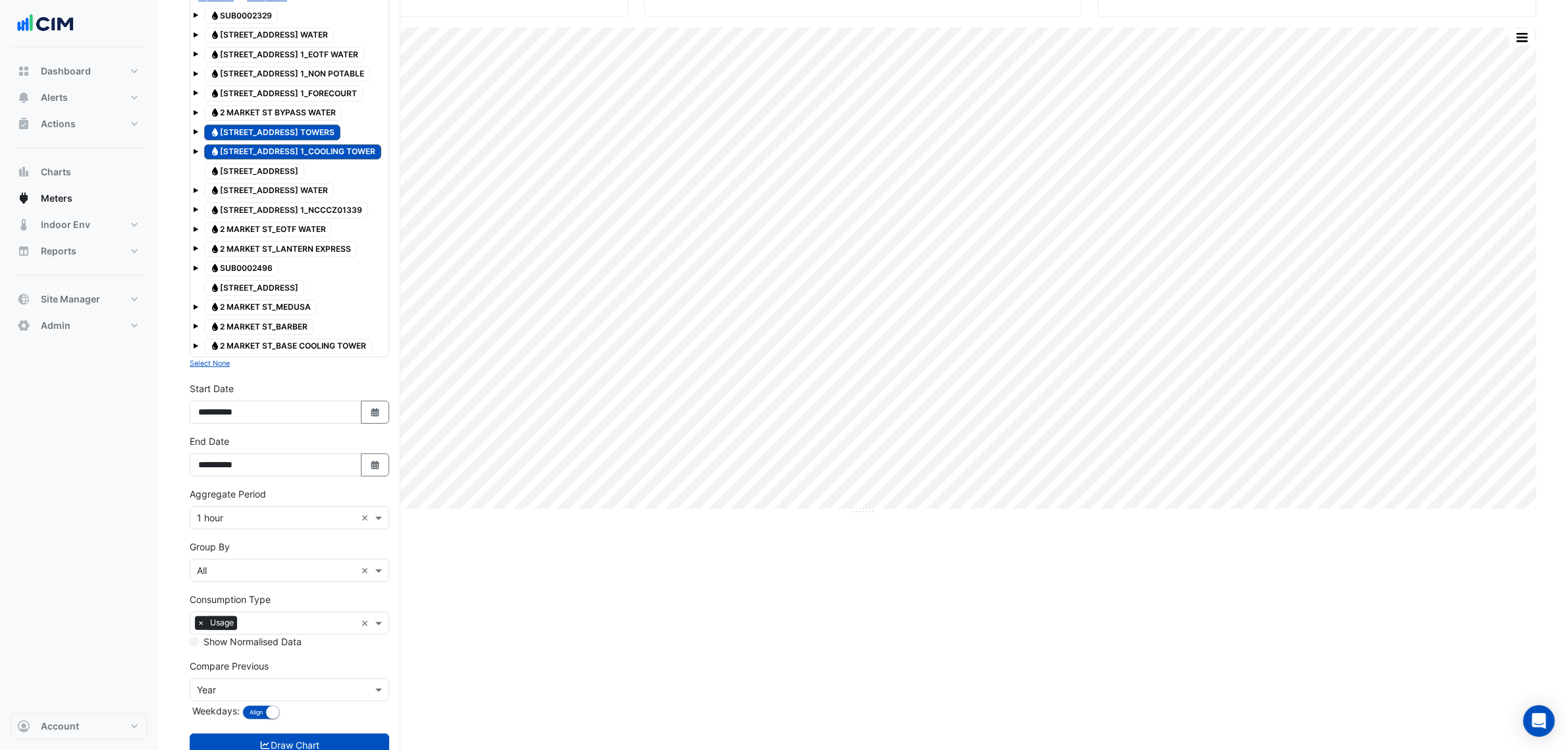
scroll to position [234, 0]
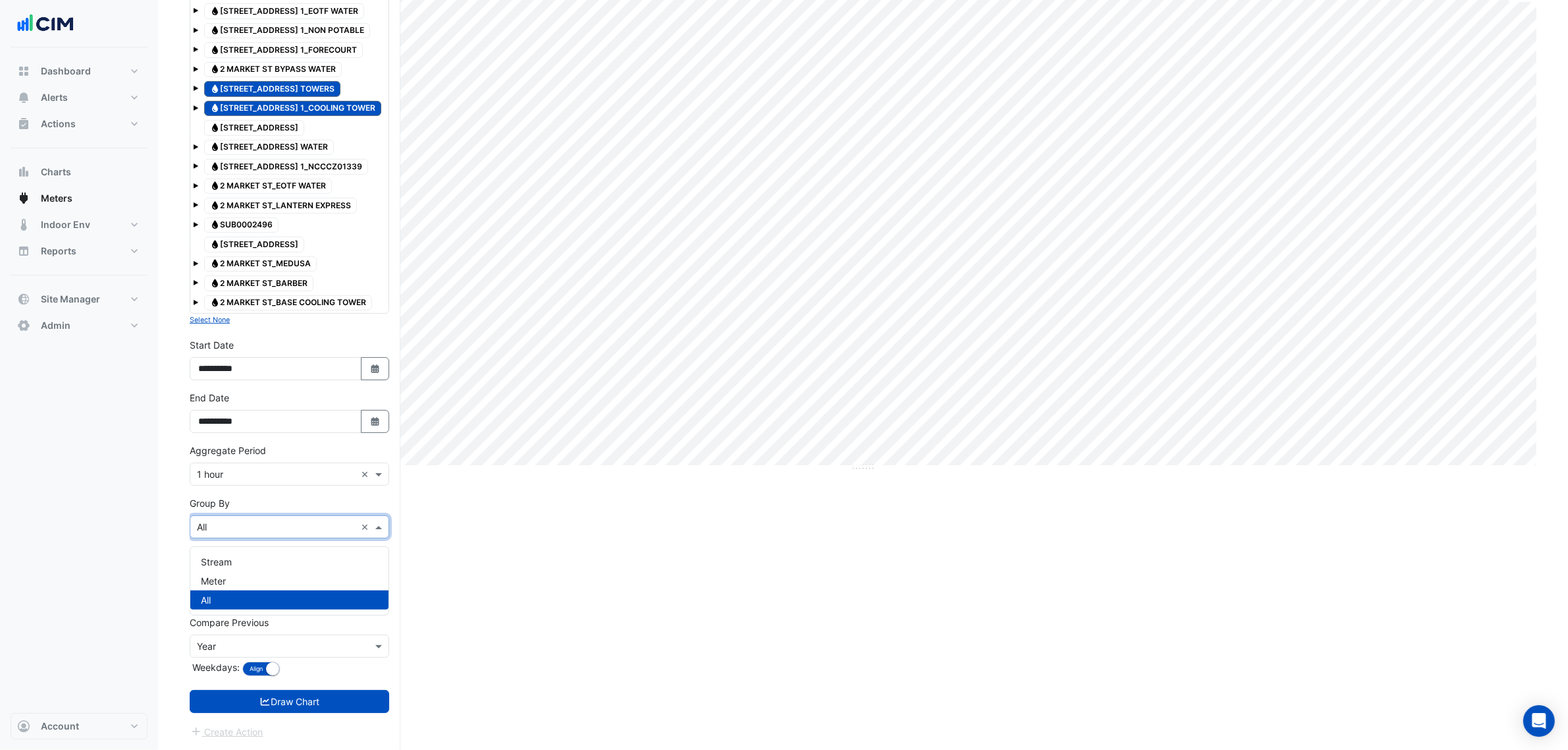
click at [287, 530] on input "text" at bounding box center [276, 527] width 158 height 14
click at [267, 575] on div "Meter" at bounding box center [289, 580] width 199 height 19
click at [300, 686] on form "× 2 Market Street × × Water × Expand All Collapse All Water SUB0002329 Water 2 …" at bounding box center [289, 309] width 199 height 859
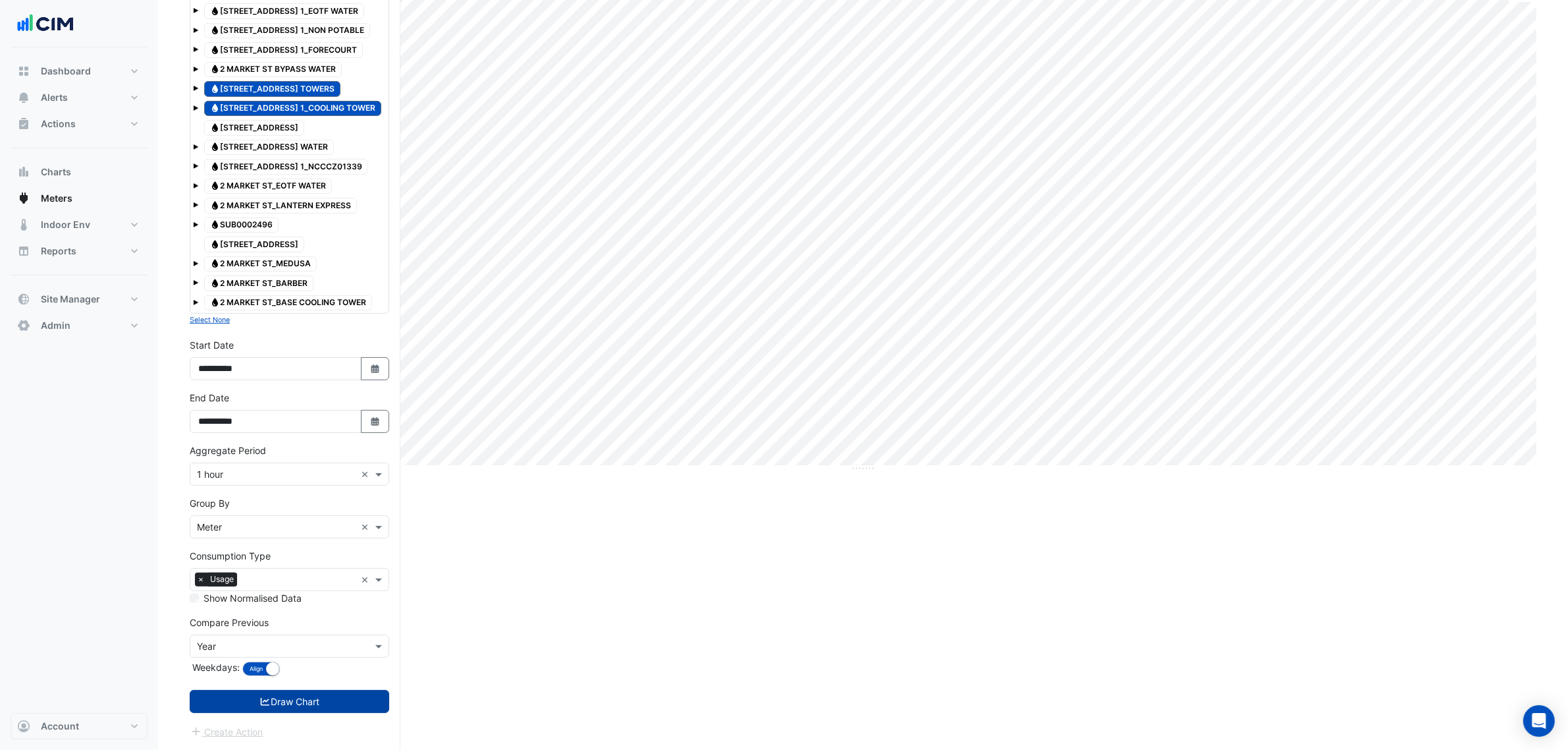
click at [301, 695] on button "Draw Chart" at bounding box center [289, 701] width 199 height 23
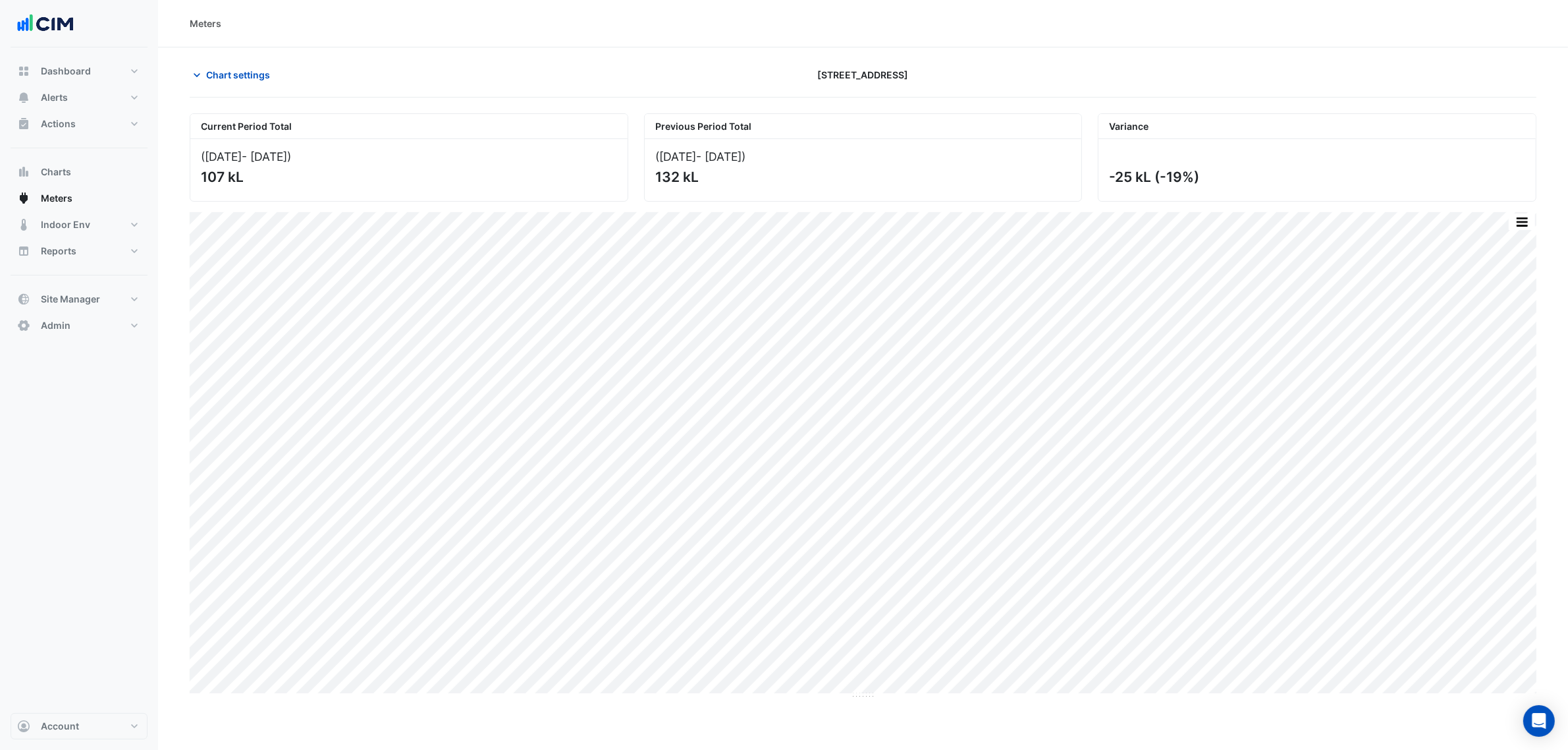
click at [1522, 221] on button "button" at bounding box center [1523, 222] width 27 height 16
click at [1519, 235] on div "Split by Meter" at bounding box center [1495, 245] width 79 height 24
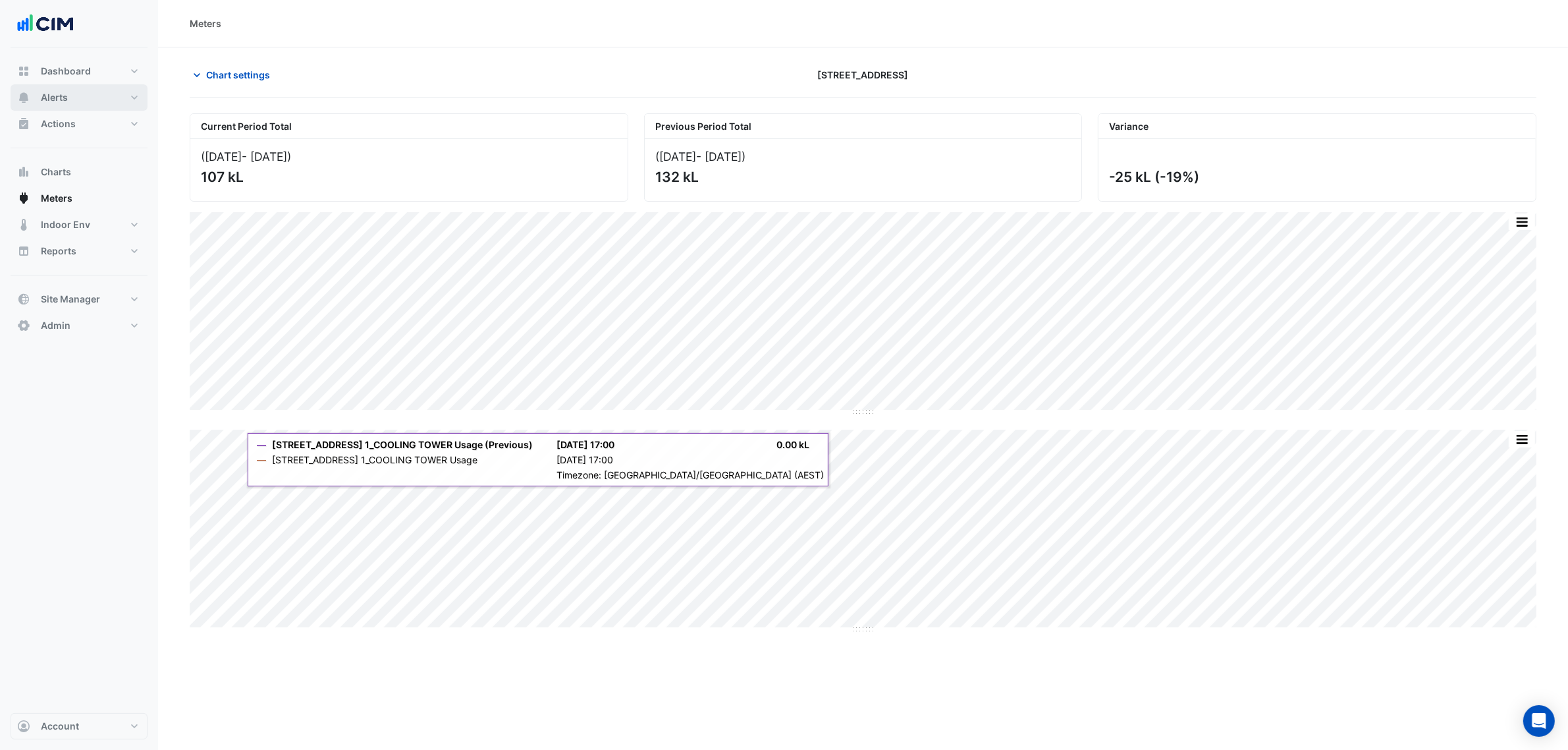
click at [85, 90] on button "Alerts" at bounding box center [79, 98] width 137 height 27
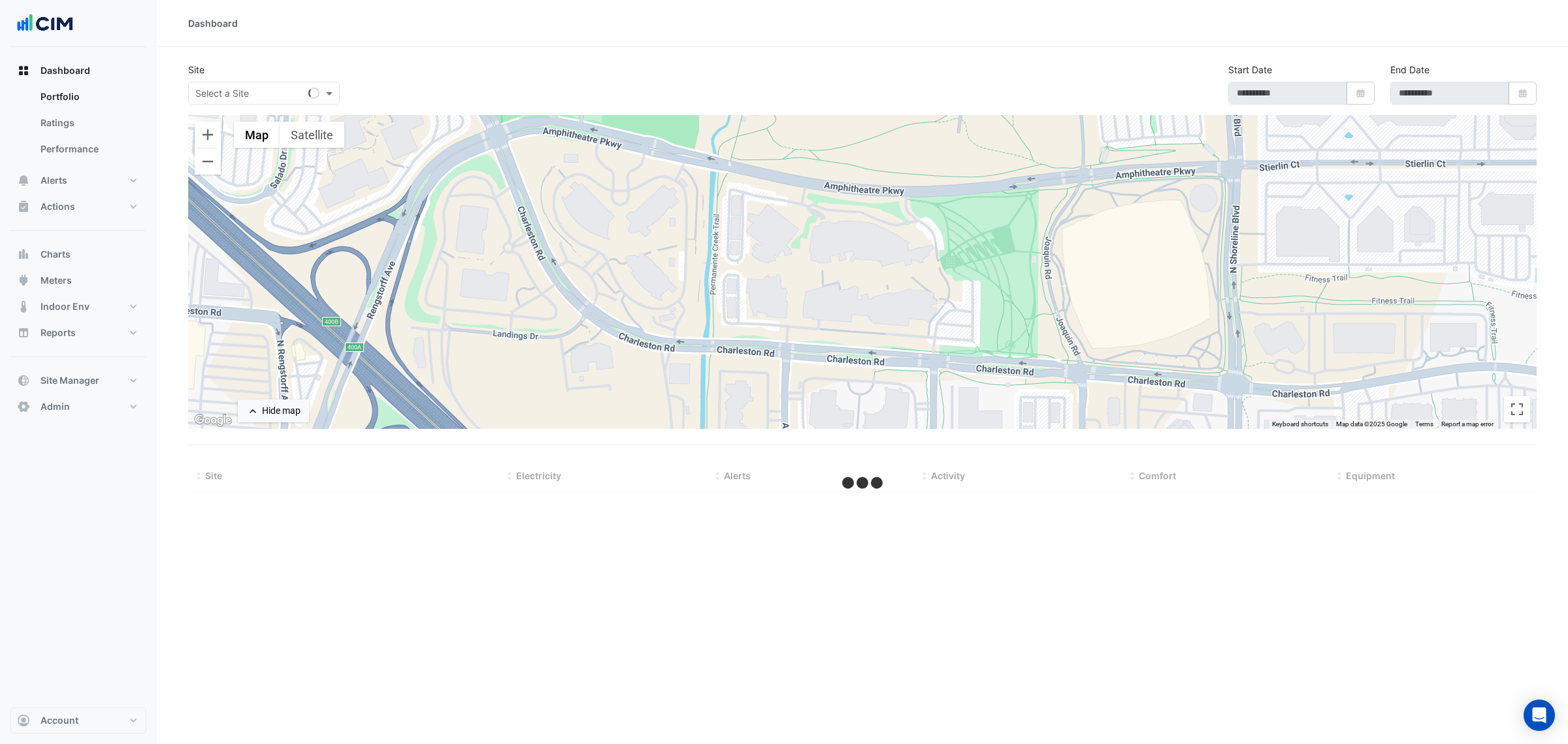
select select "***"
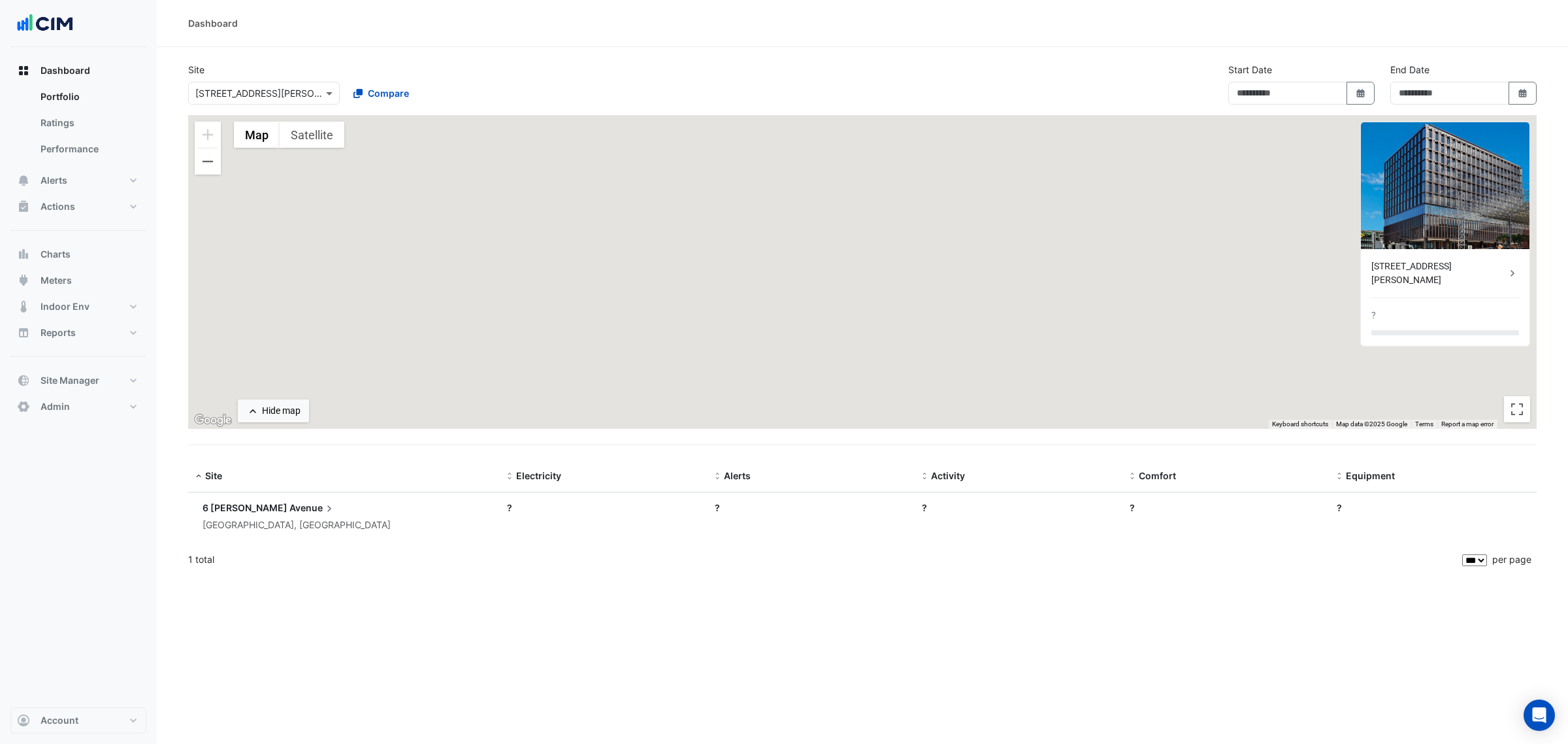
type input "**********"
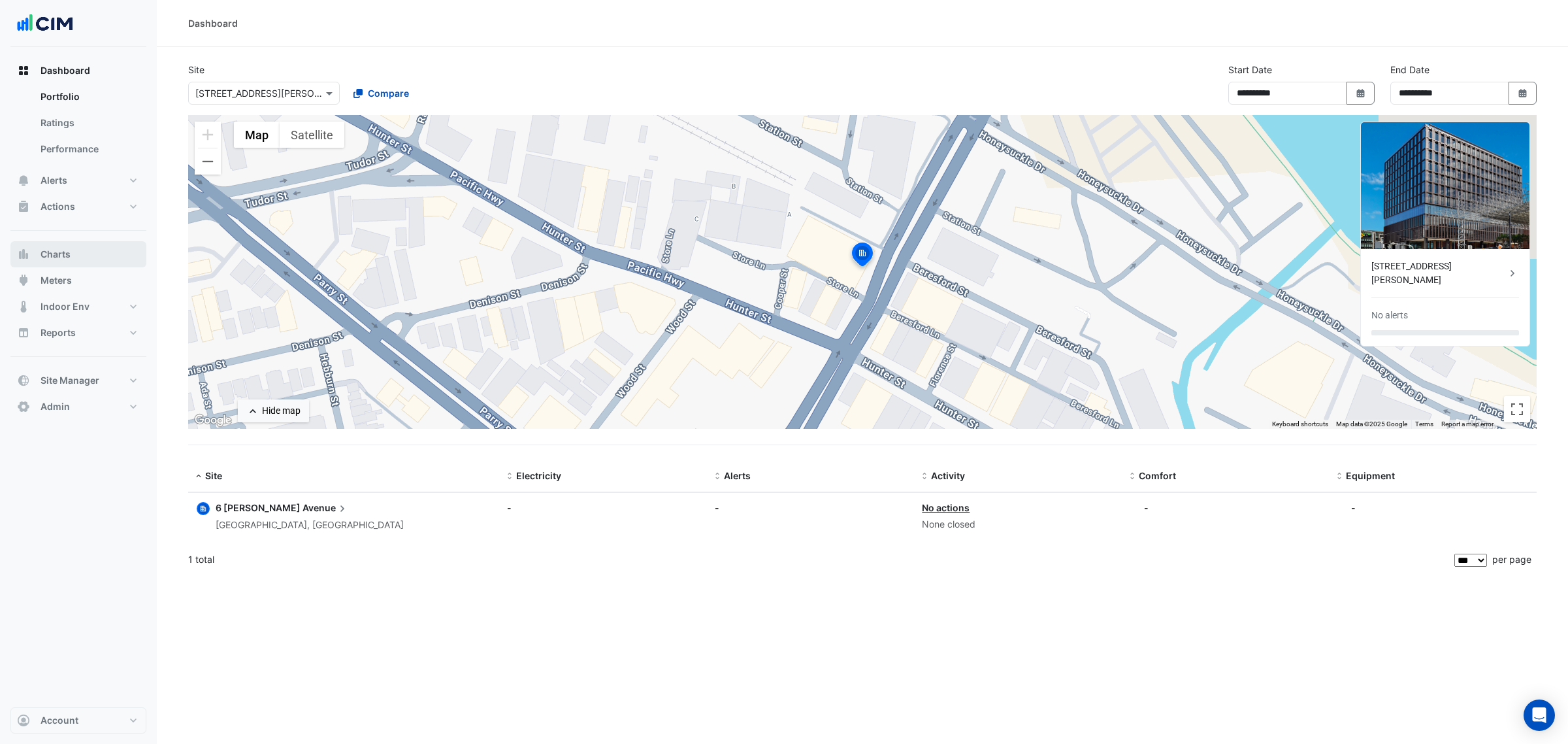
click at [47, 256] on span "Charts" at bounding box center [56, 254] width 30 height 13
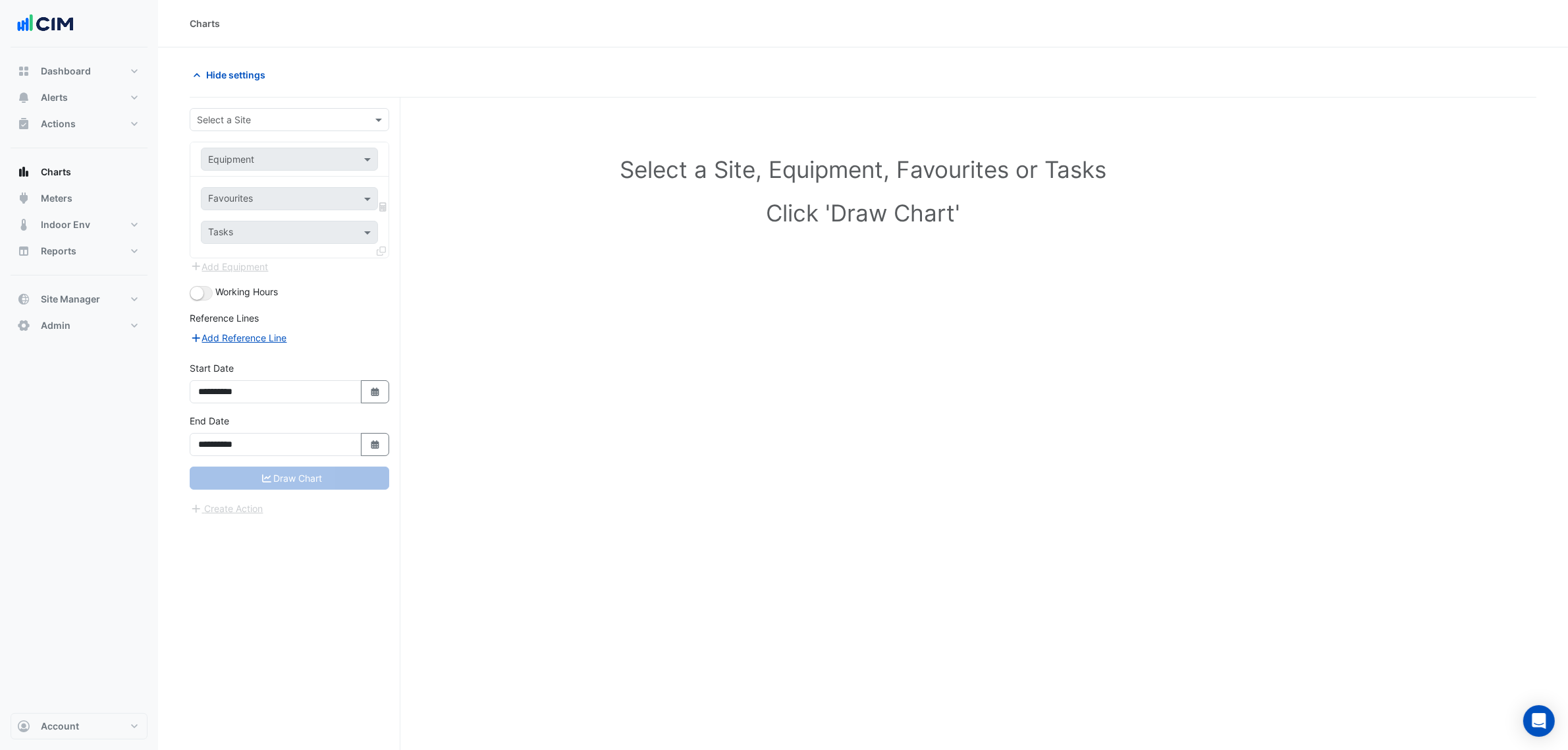
drag, startPoint x: 287, startPoint y: 97, endPoint x: 285, endPoint y: 118, distance: 21.1
click at [287, 100] on div "**********" at bounding box center [295, 448] width 211 height 702
click at [285, 118] on input "text" at bounding box center [276, 120] width 158 height 14
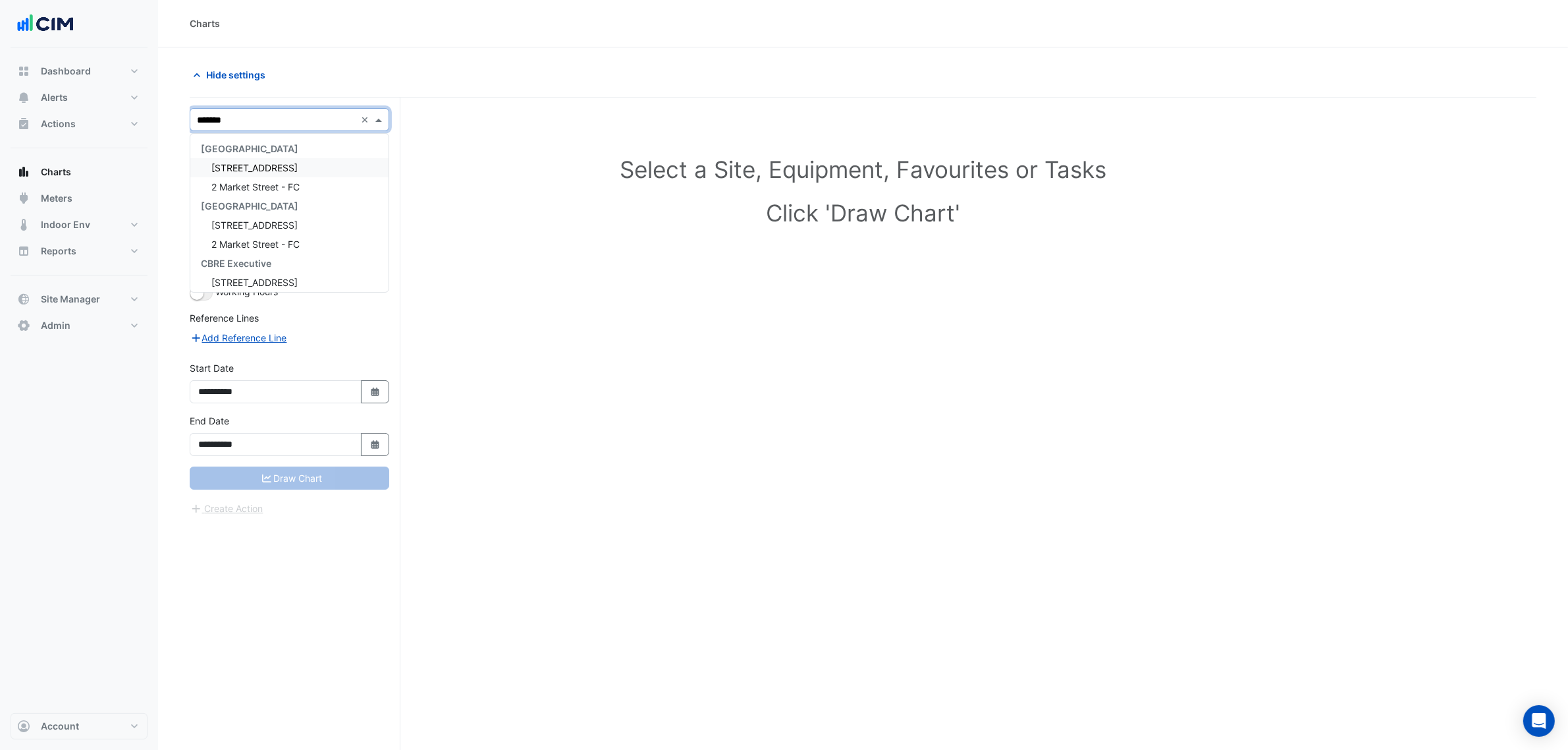
type input "********"
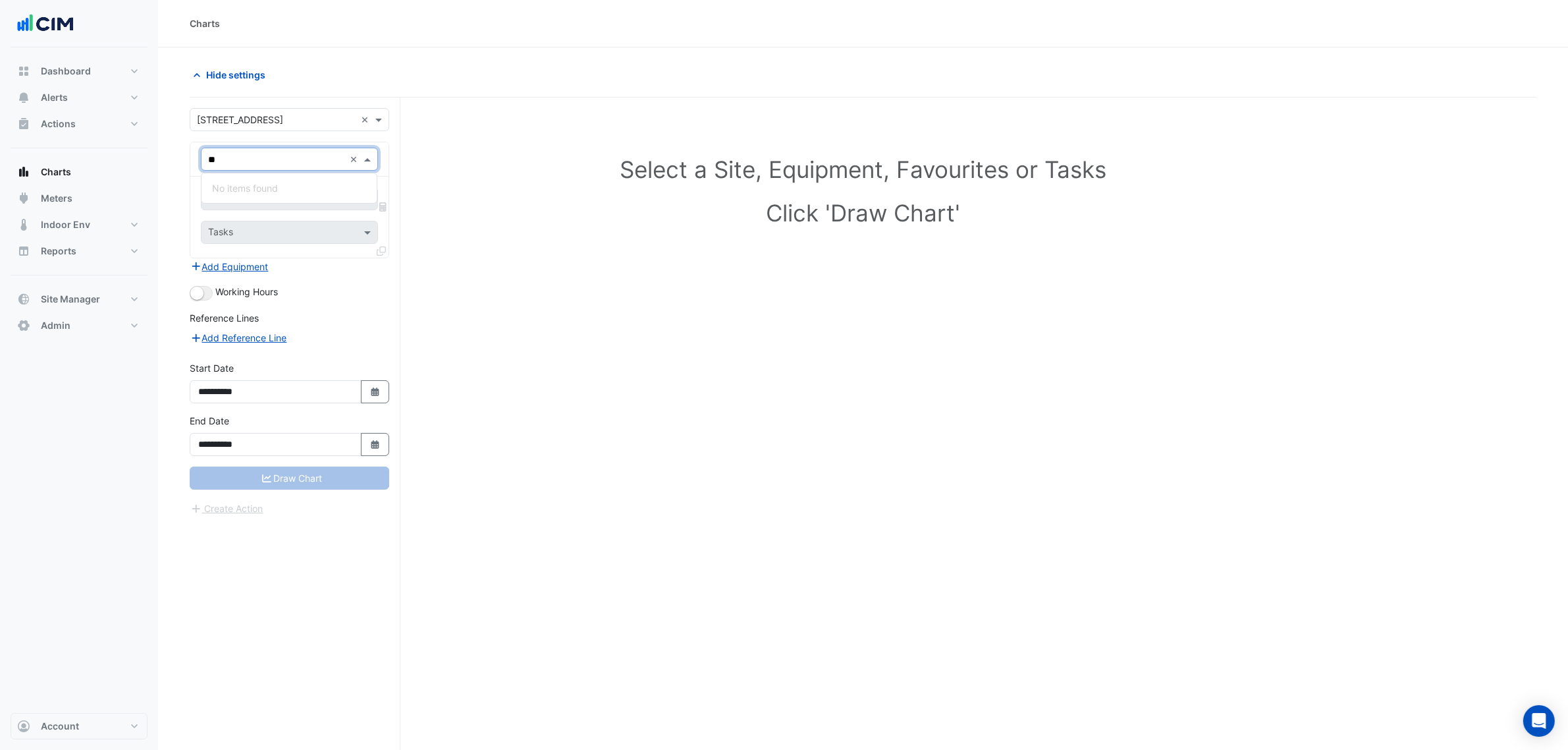
type input "*"
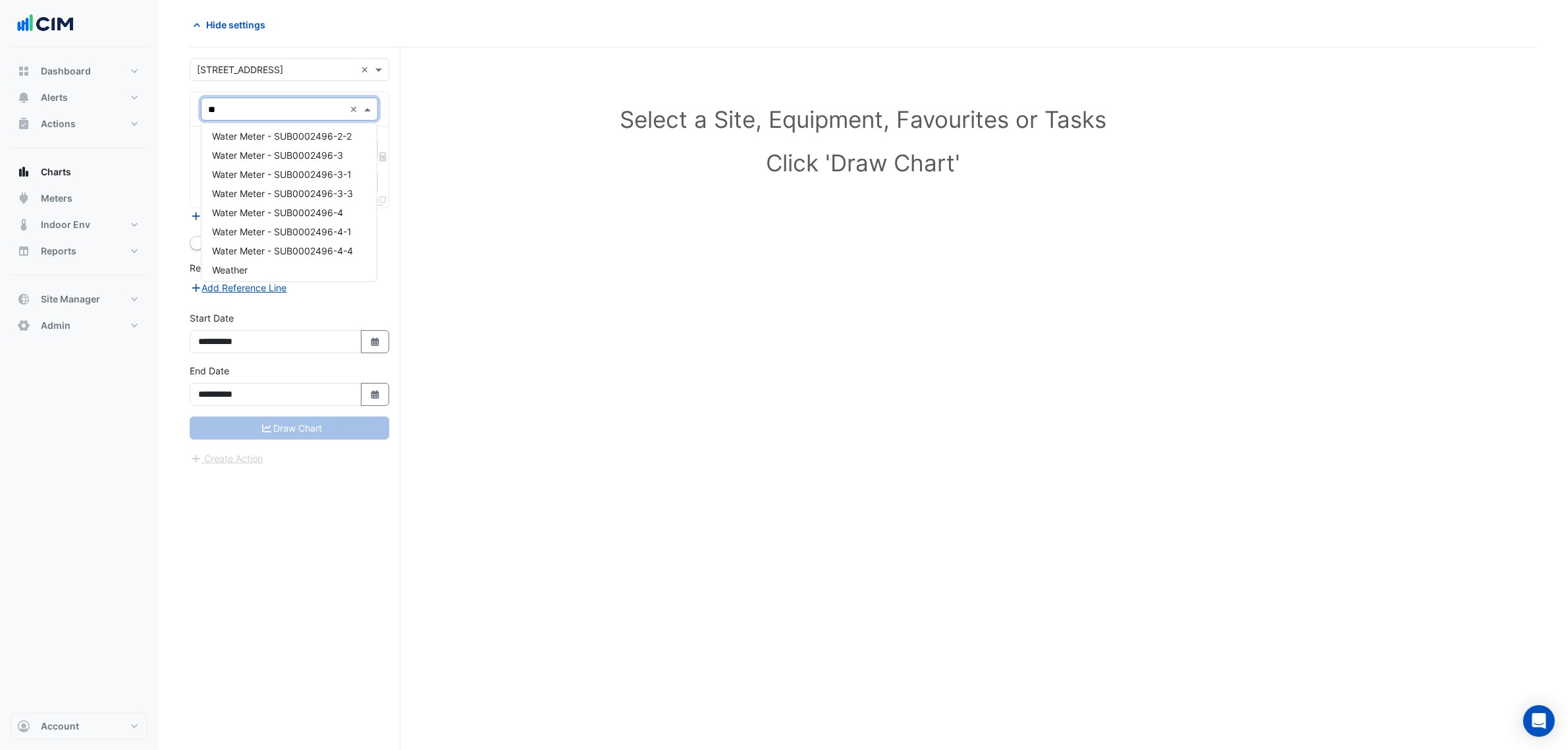
scroll to position [806, 0]
type input "**********"
click at [339, 162] on span "Water Meter - SUB0002329-Y" at bounding box center [277, 166] width 130 height 12
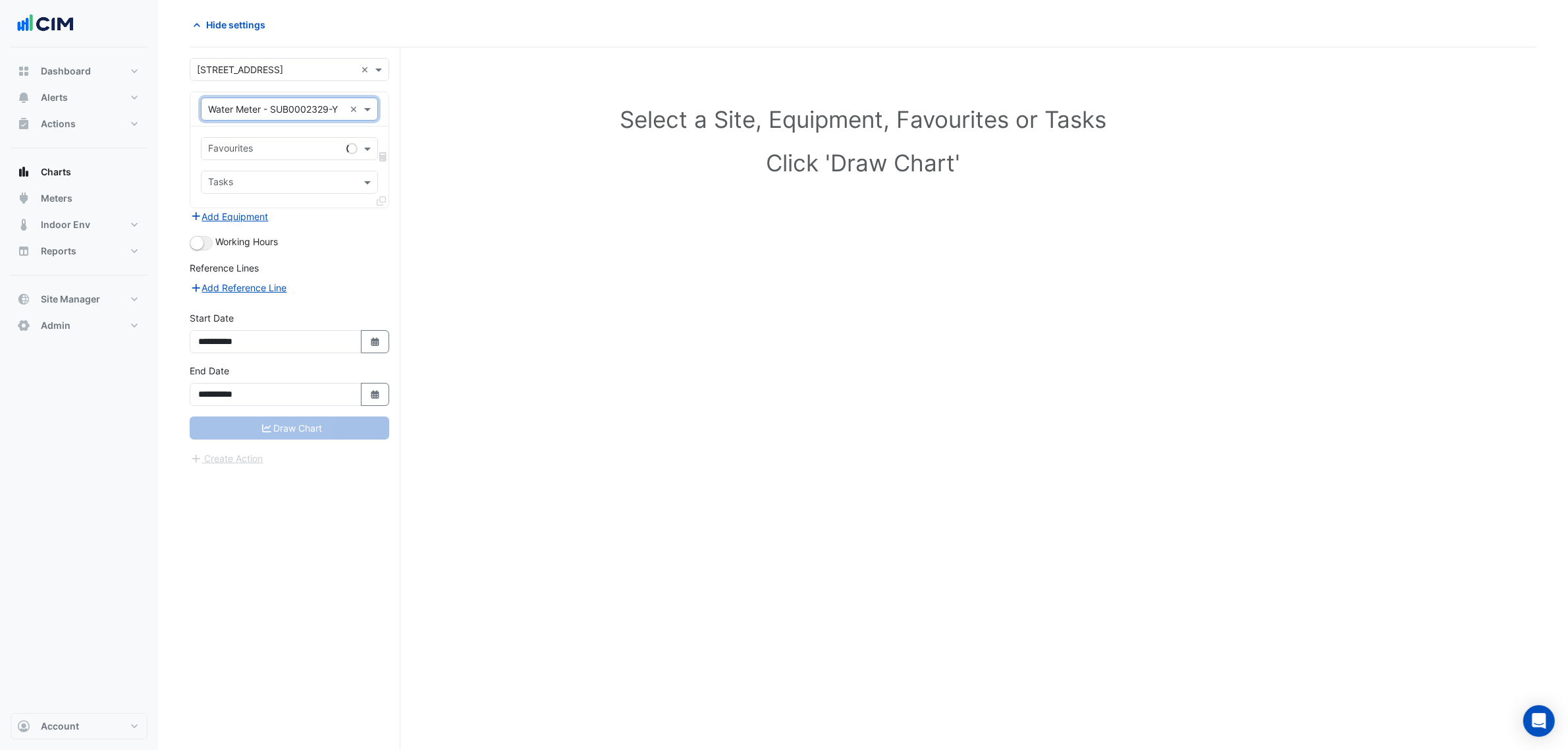
click at [304, 153] on input "text" at bounding box center [274, 151] width 133 height 14
click at [262, 176] on span "Water Consumption Actual" at bounding box center [269, 177] width 114 height 12
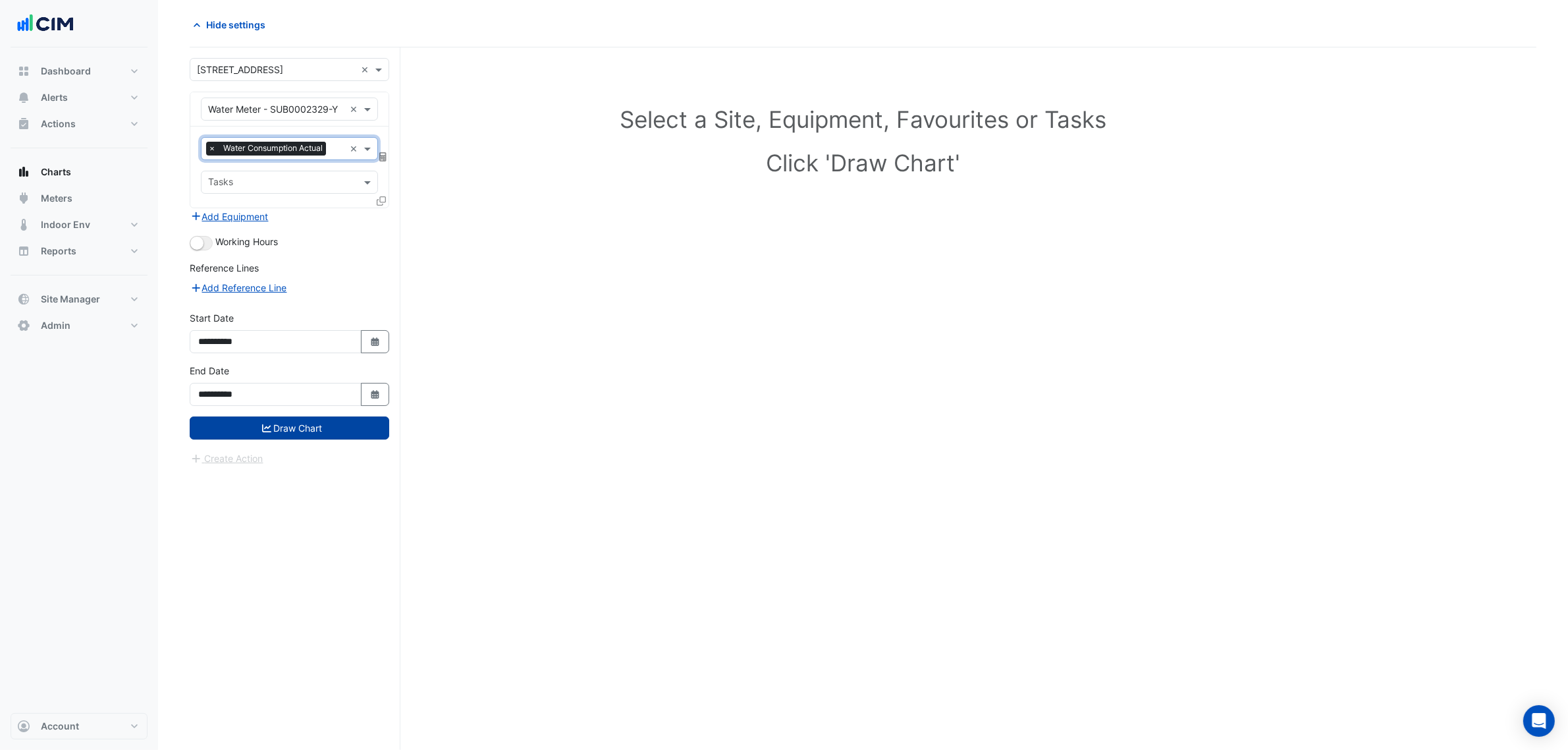
click at [301, 419] on button "Draw Chart" at bounding box center [289, 428] width 199 height 23
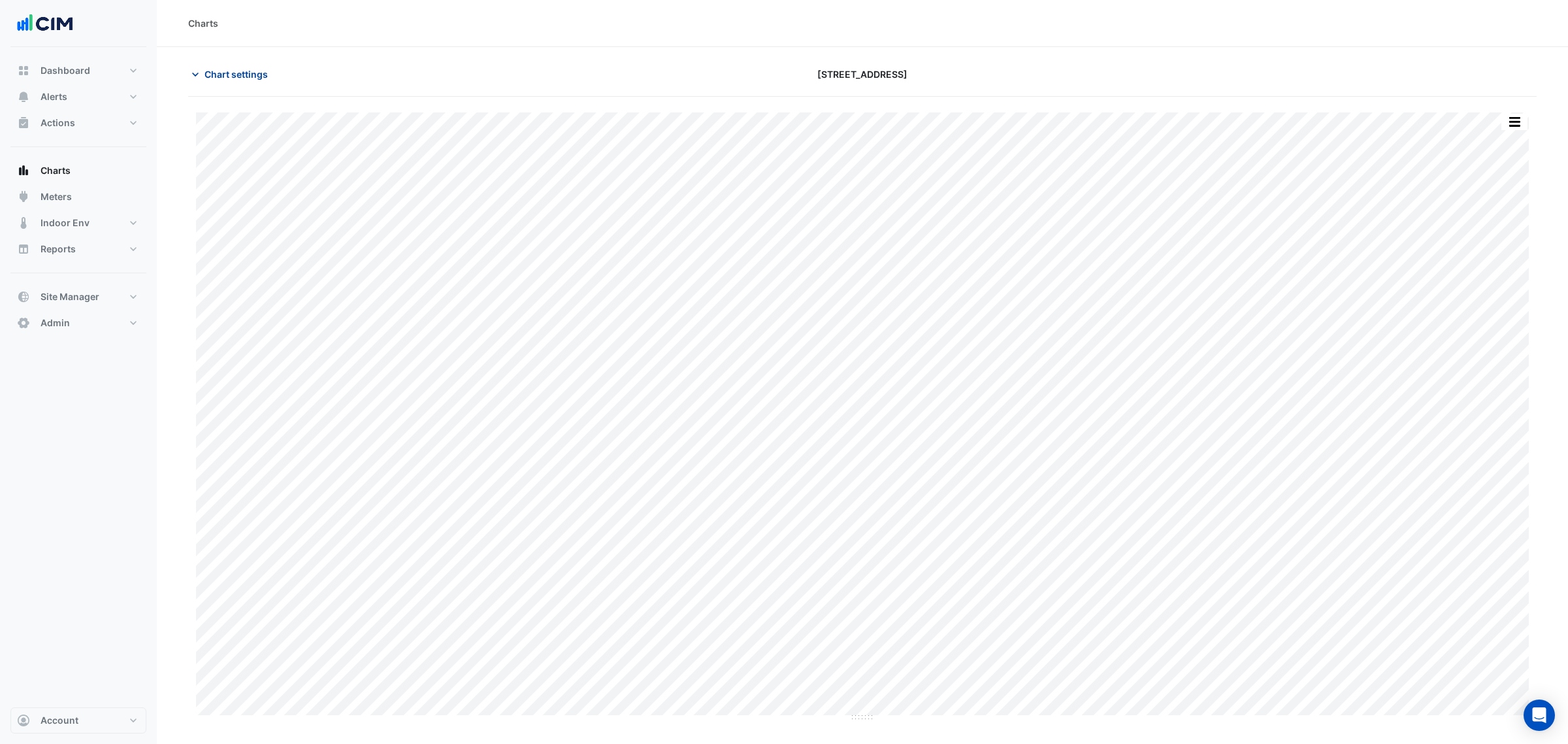
click at [245, 77] on span "Chart settings" at bounding box center [237, 74] width 64 height 14
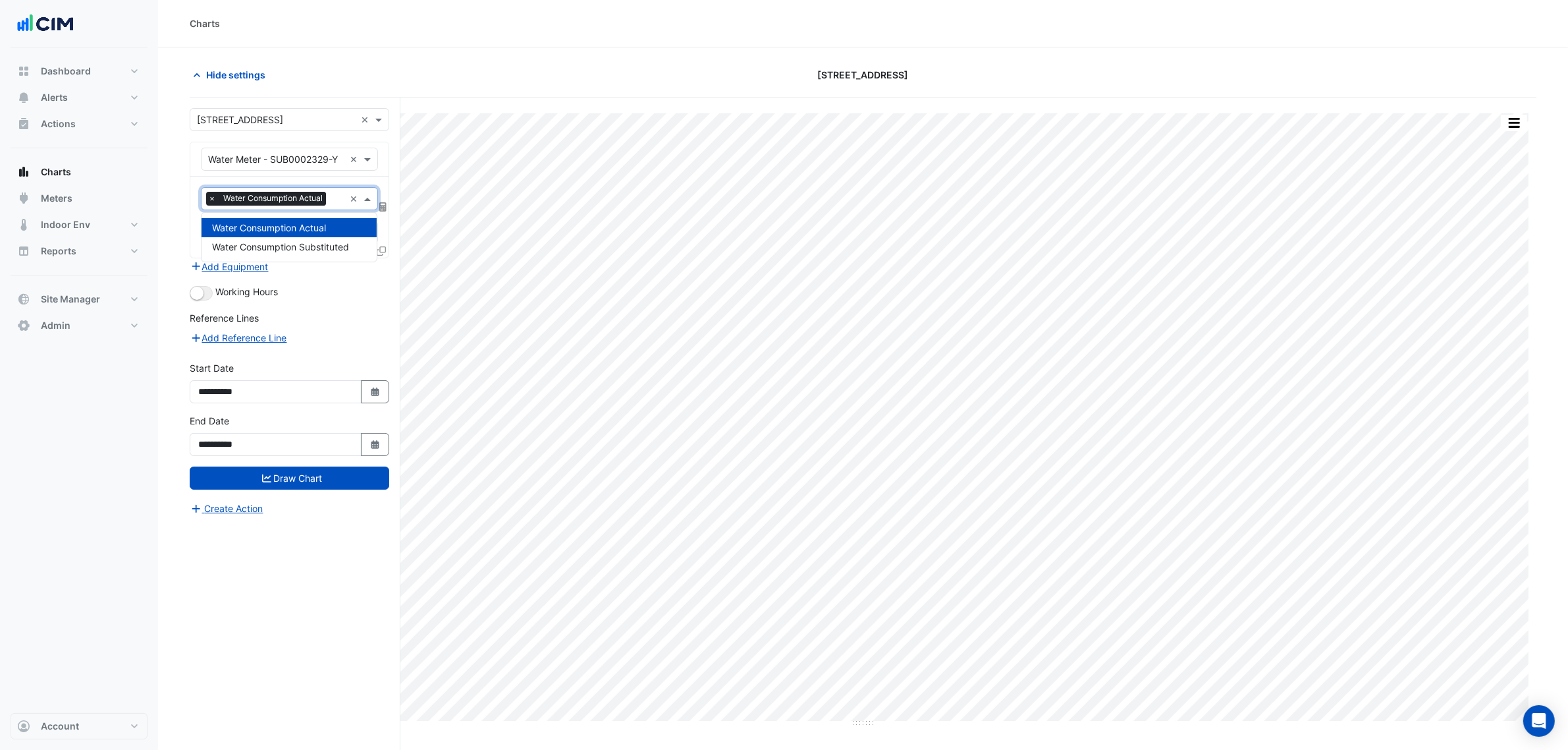
click at [254, 200] on span "Water Consumption Actual" at bounding box center [272, 198] width 106 height 13
click at [209, 201] on span "×" at bounding box center [212, 198] width 12 height 13
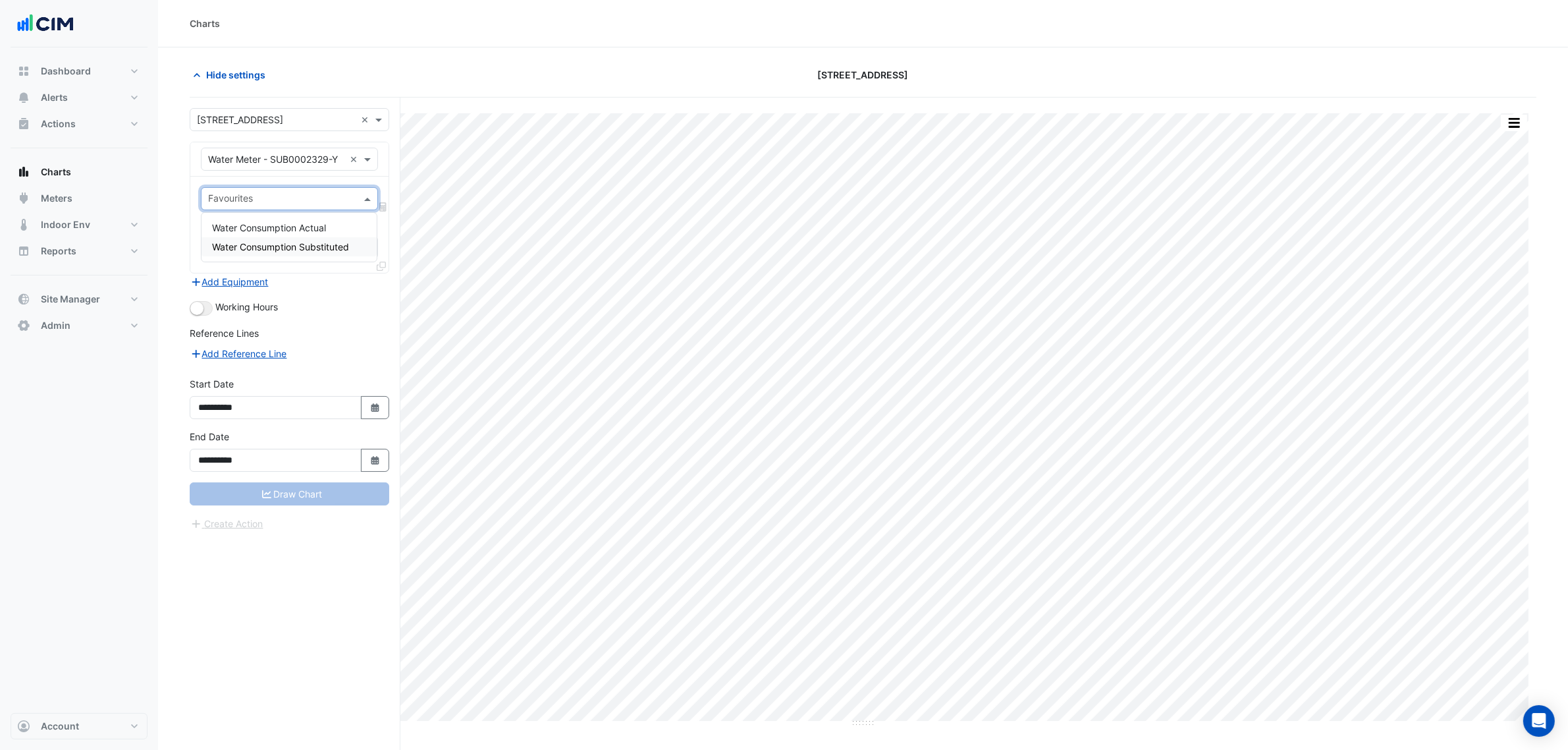
click at [237, 241] on span "Water Consumption Substituted" at bounding box center [280, 247] width 137 height 12
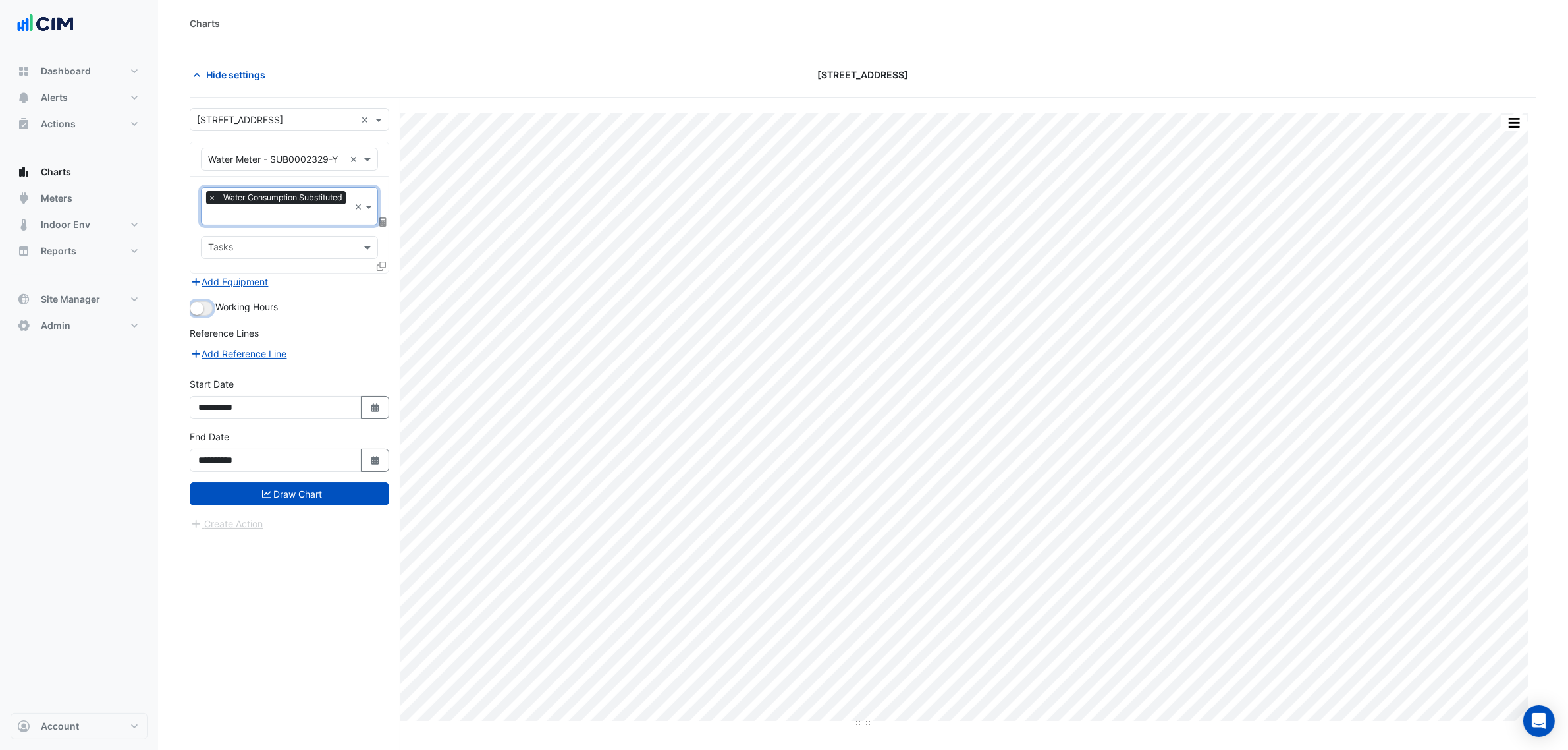
click at [195, 305] on small "button" at bounding box center [197, 308] width 13 height 13
click at [289, 502] on button "Draw Chart" at bounding box center [289, 493] width 199 height 23
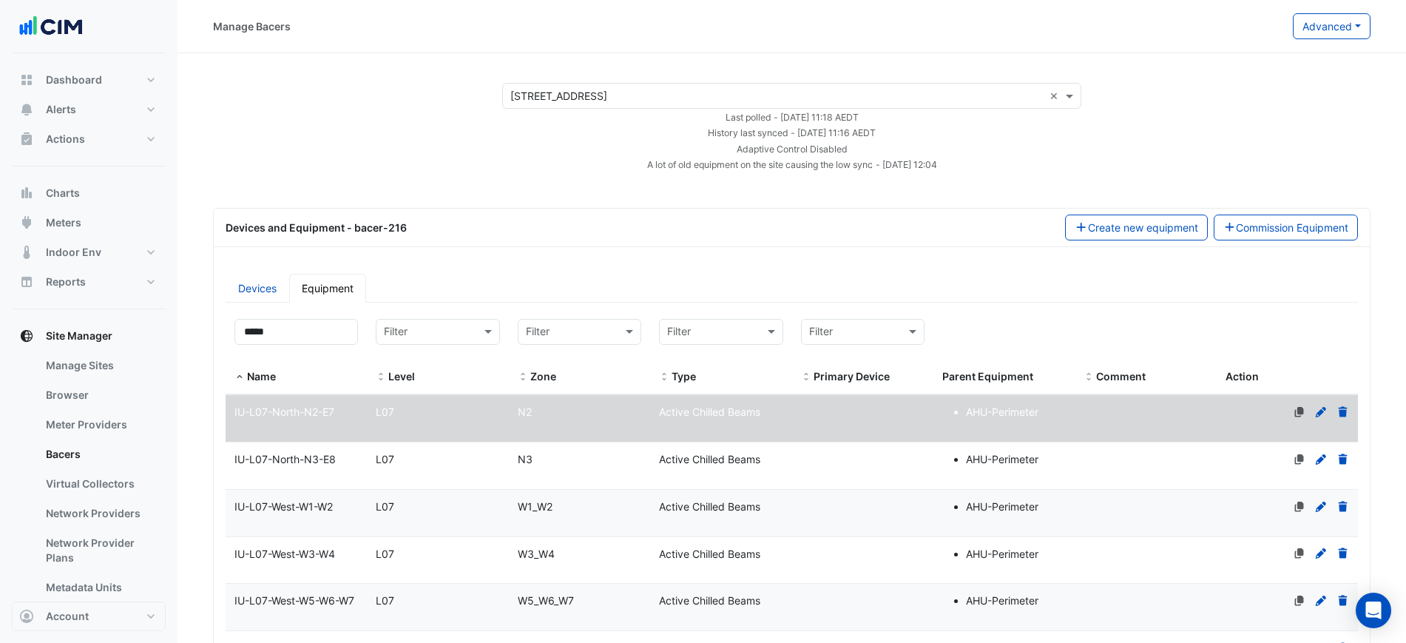
select select "***"
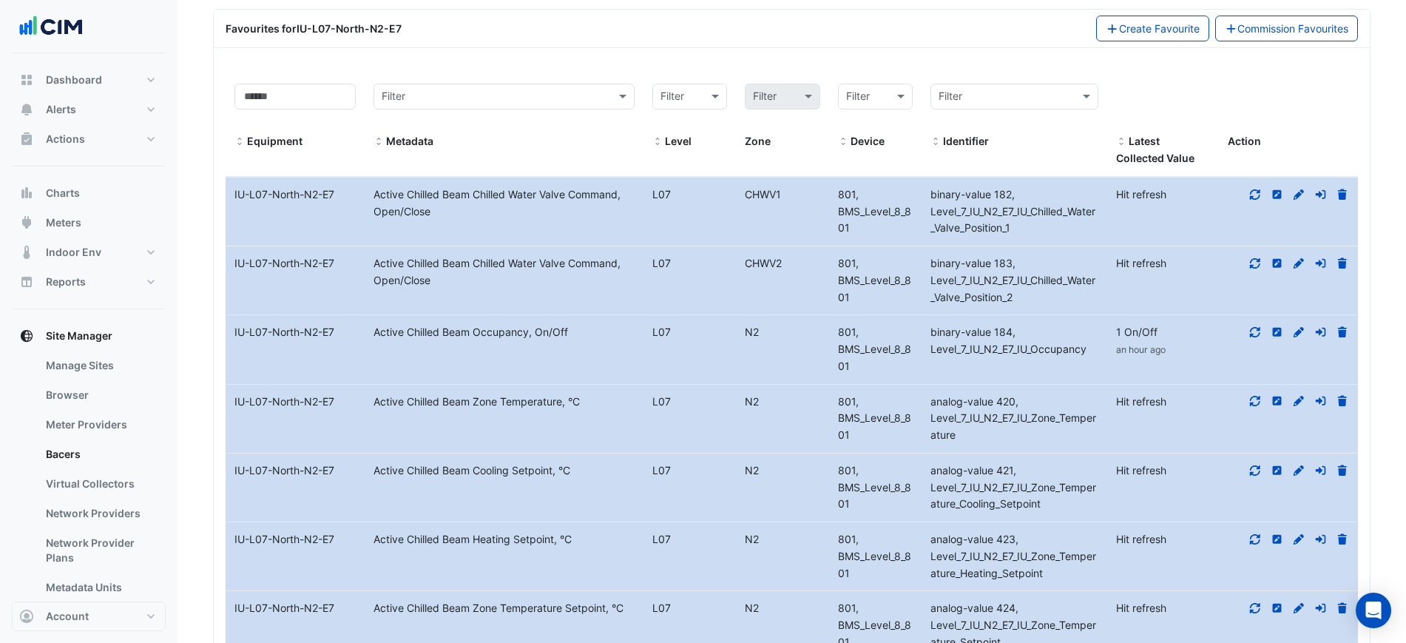
click at [1248, 324] on div at bounding box center [1288, 332] width 139 height 17
click at [238, 84] on input at bounding box center [294, 97] width 121 height 26
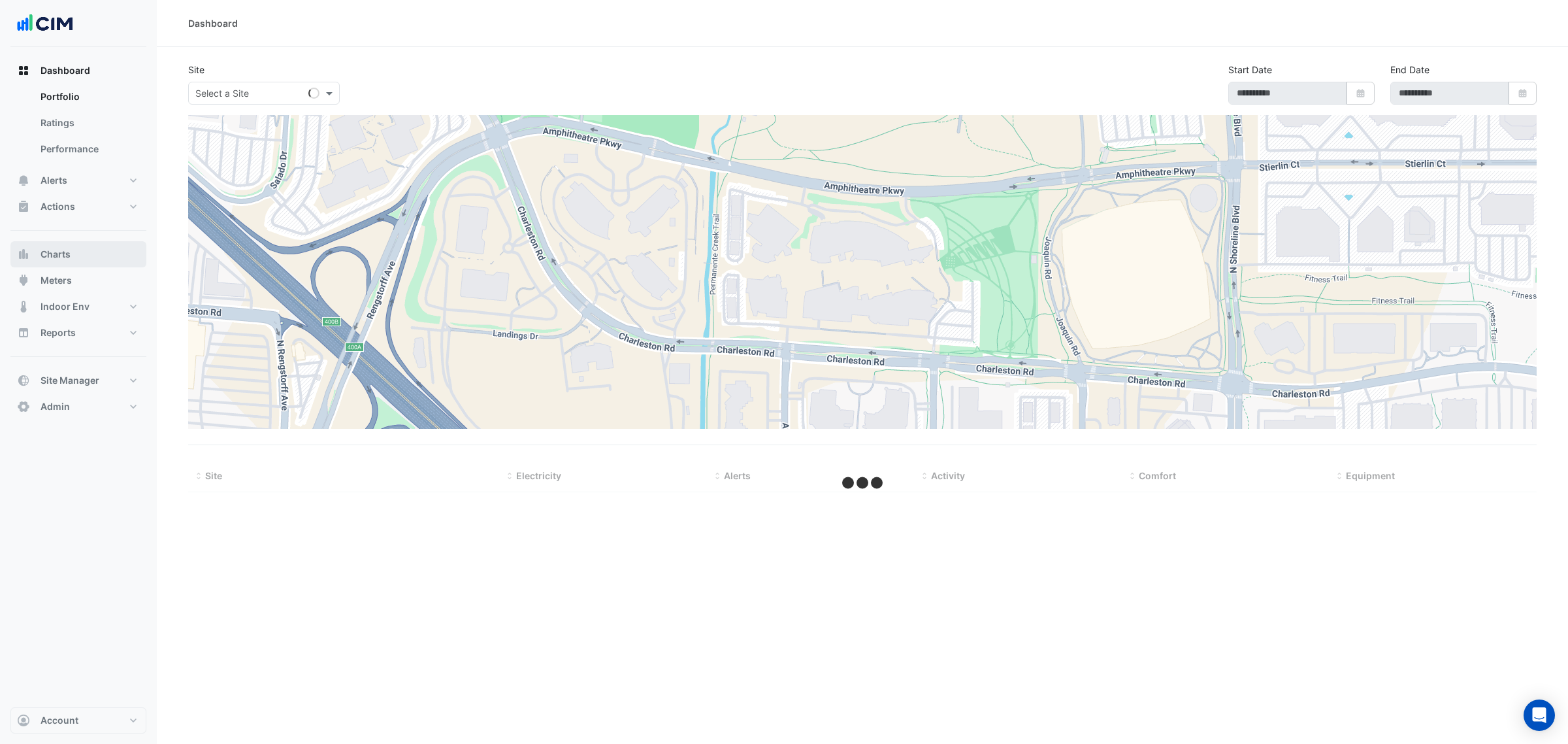
drag, startPoint x: 72, startPoint y: 245, endPoint x: 184, endPoint y: 135, distance: 157.0
click at [72, 245] on button "Charts" at bounding box center [79, 254] width 136 height 27
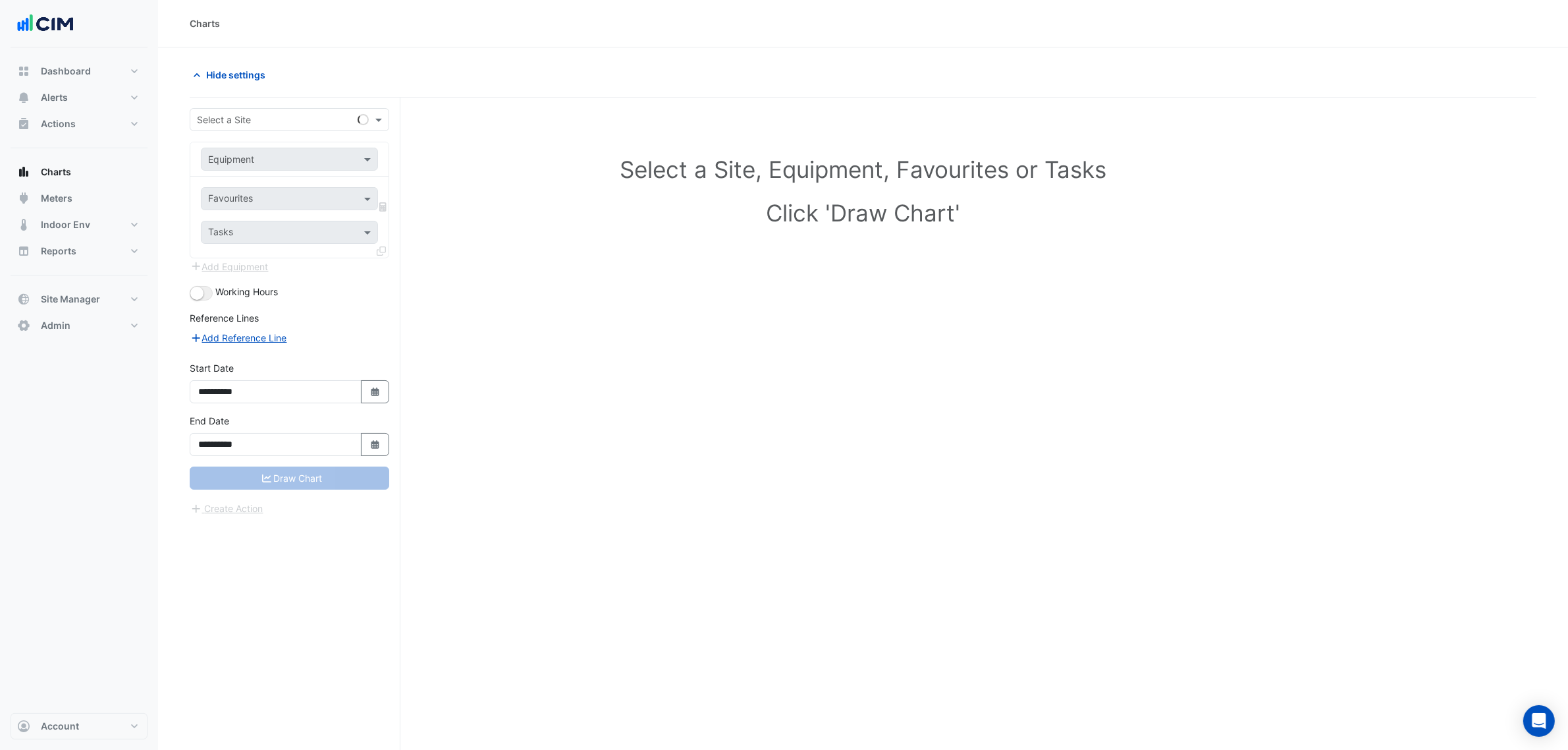
click at [227, 103] on div "**********" at bounding box center [295, 448] width 211 height 702
click at [236, 108] on div "Select a Site" at bounding box center [289, 119] width 199 height 23
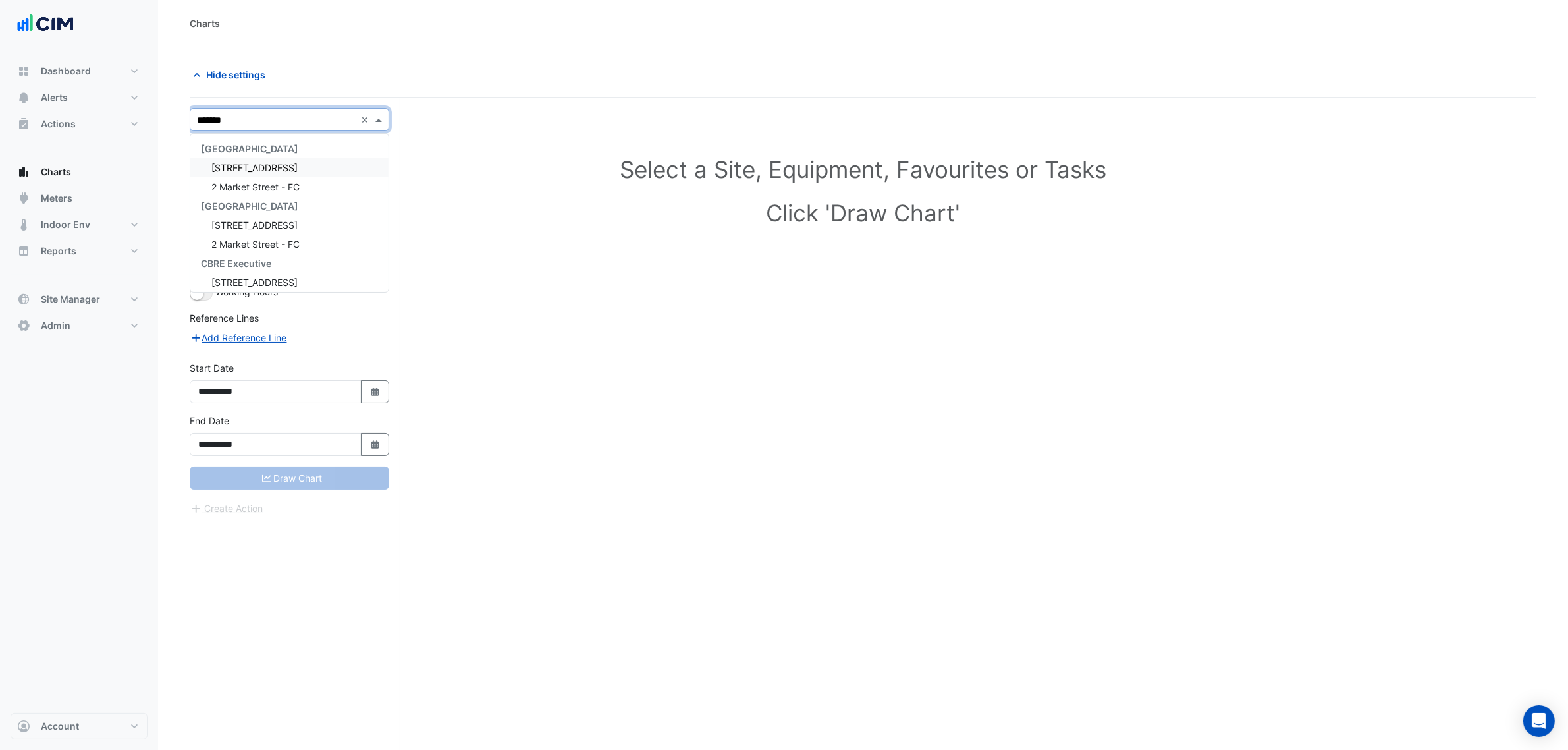
type input "********"
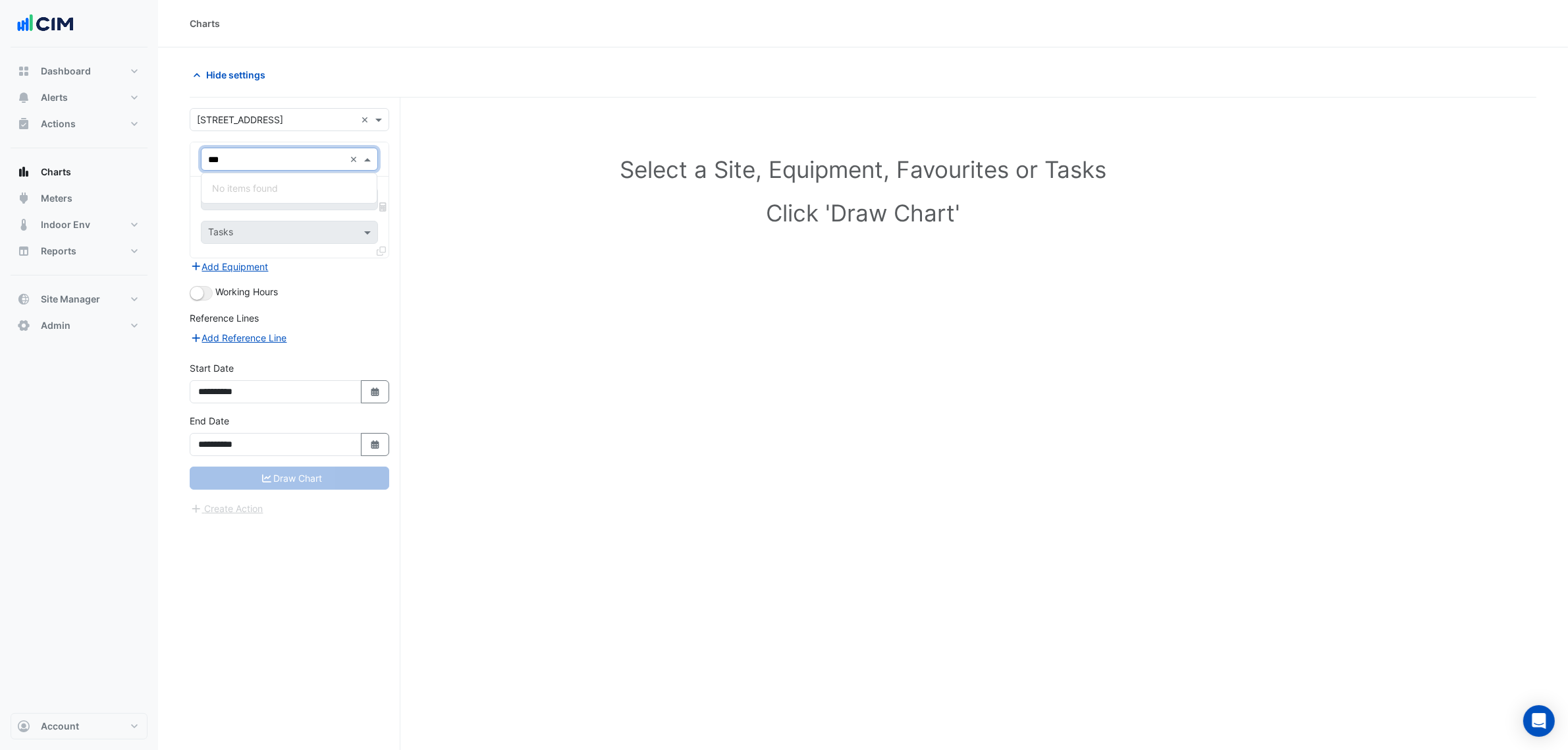
type input "**"
type input "****"
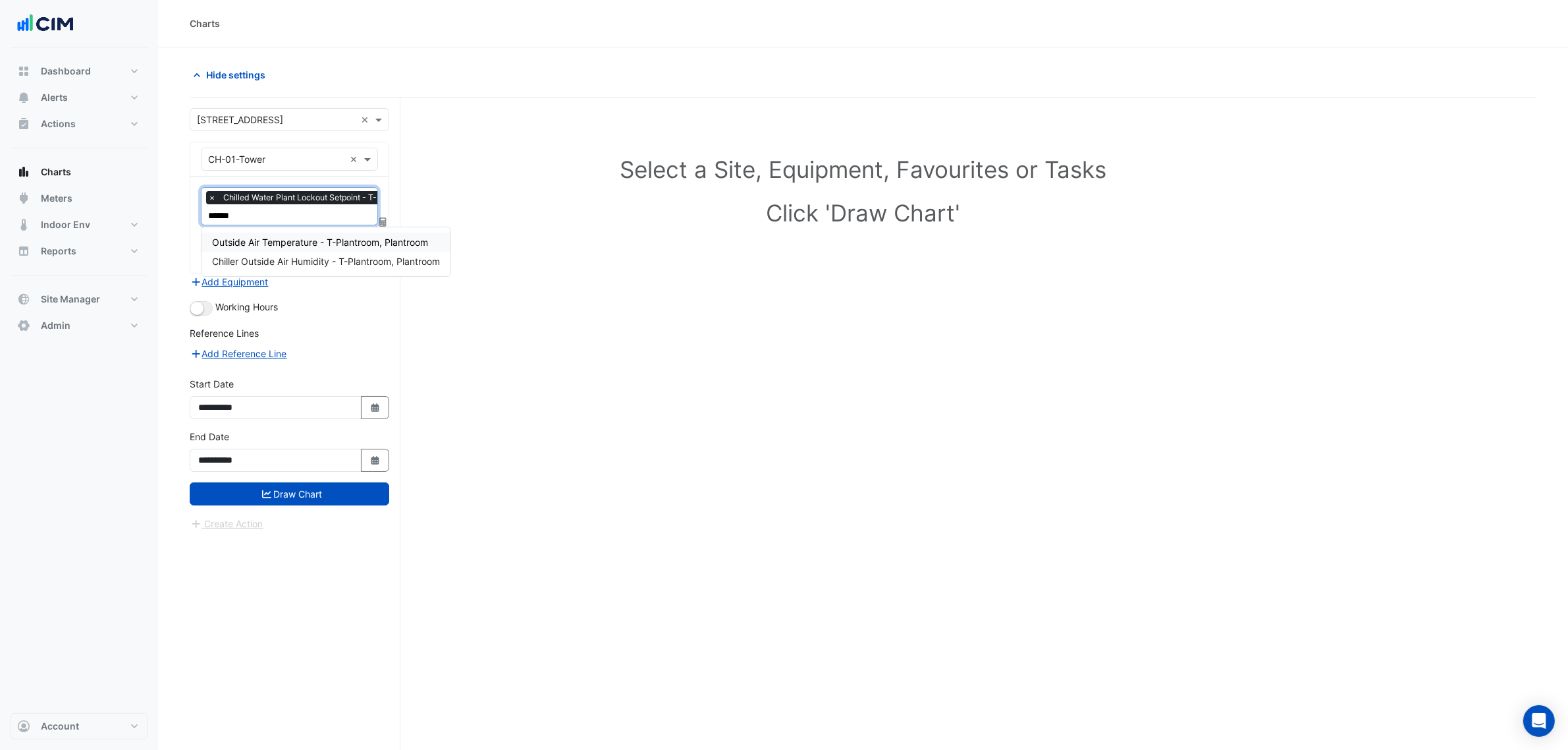
type input "*******"
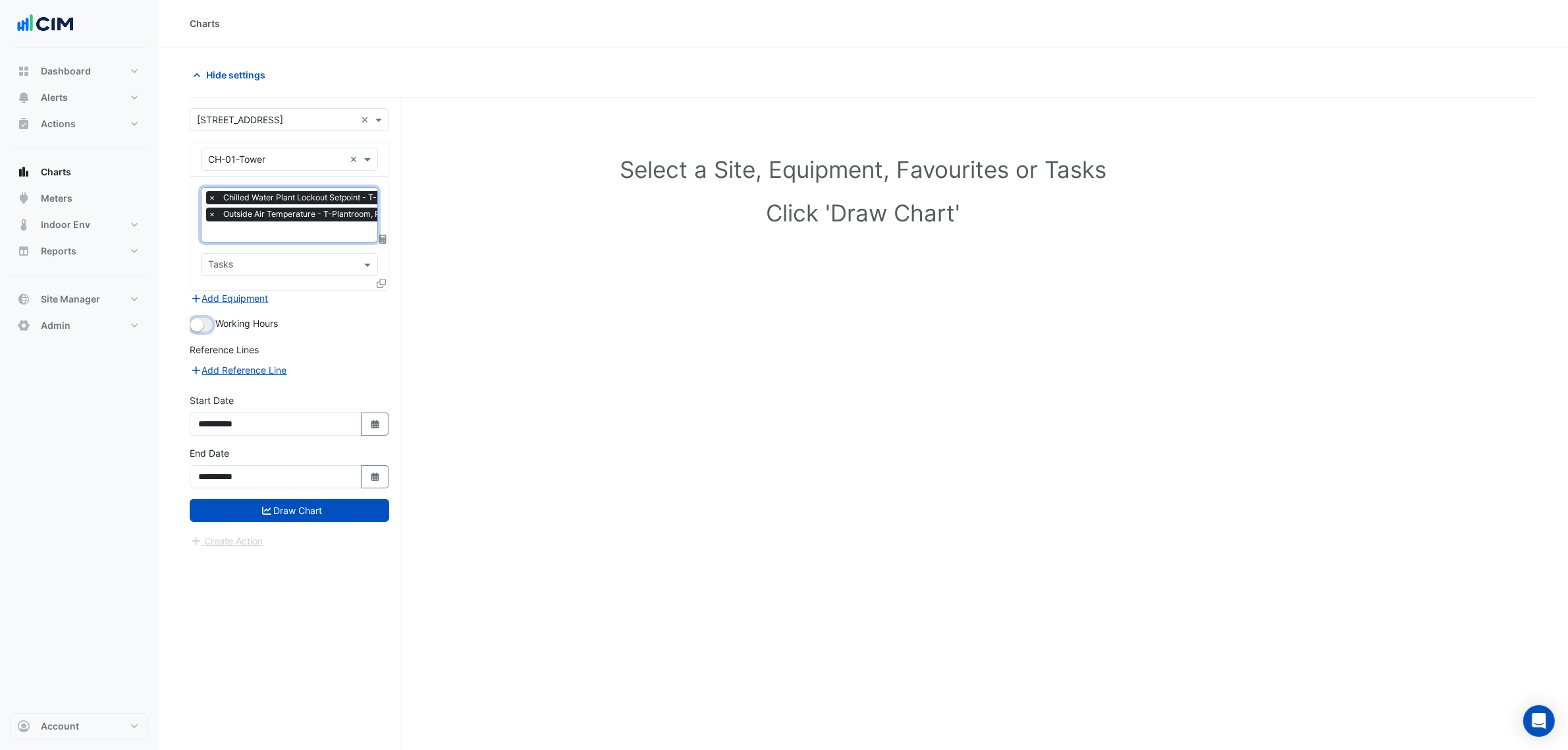
click at [196, 326] on small "button" at bounding box center [197, 324] width 13 height 13
click at [285, 496] on div "**********" at bounding box center [289, 472] width 215 height 53
click at [285, 500] on button "Draw Chart" at bounding box center [289, 510] width 199 height 23
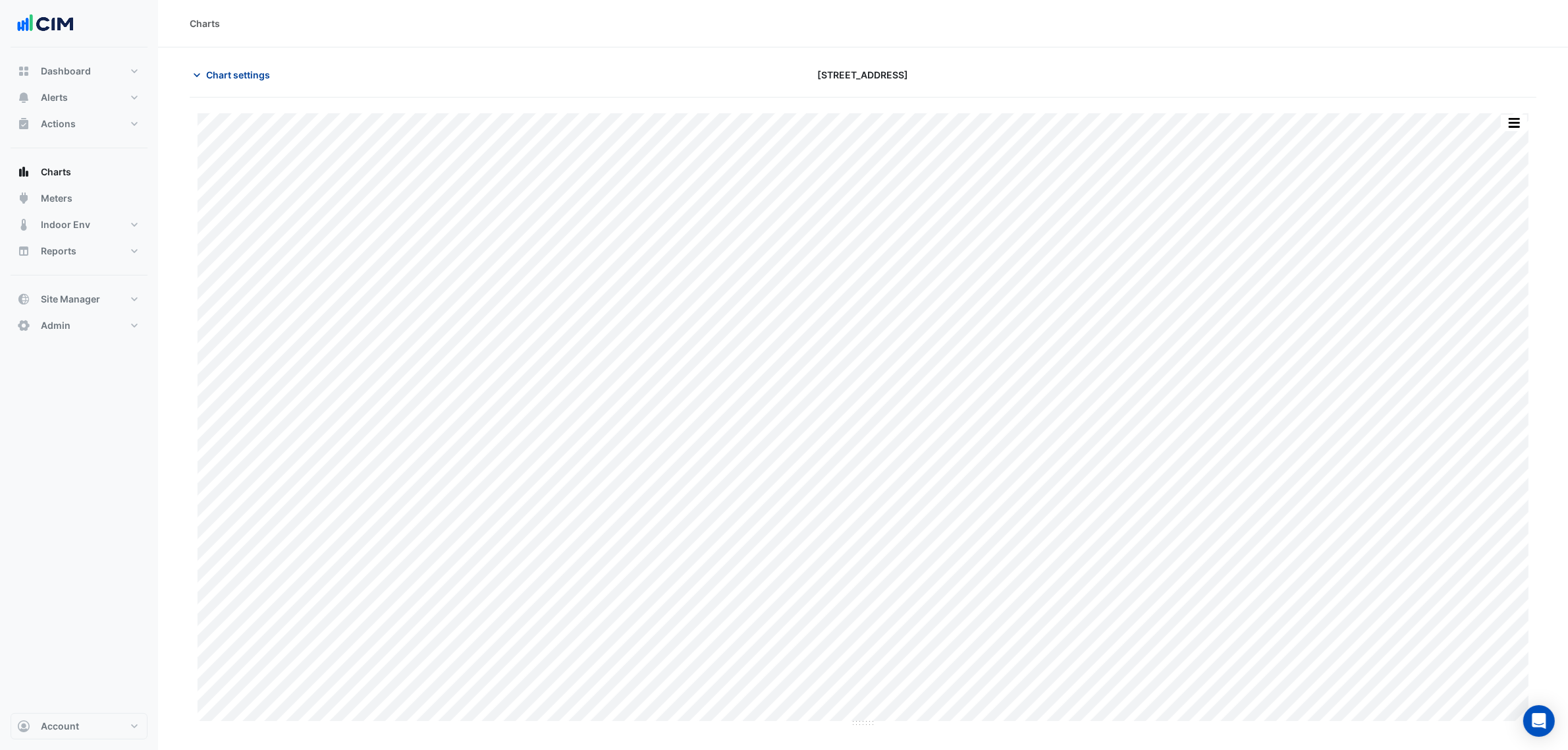
click at [205, 70] on button "Chart settings" at bounding box center [234, 75] width 89 height 23
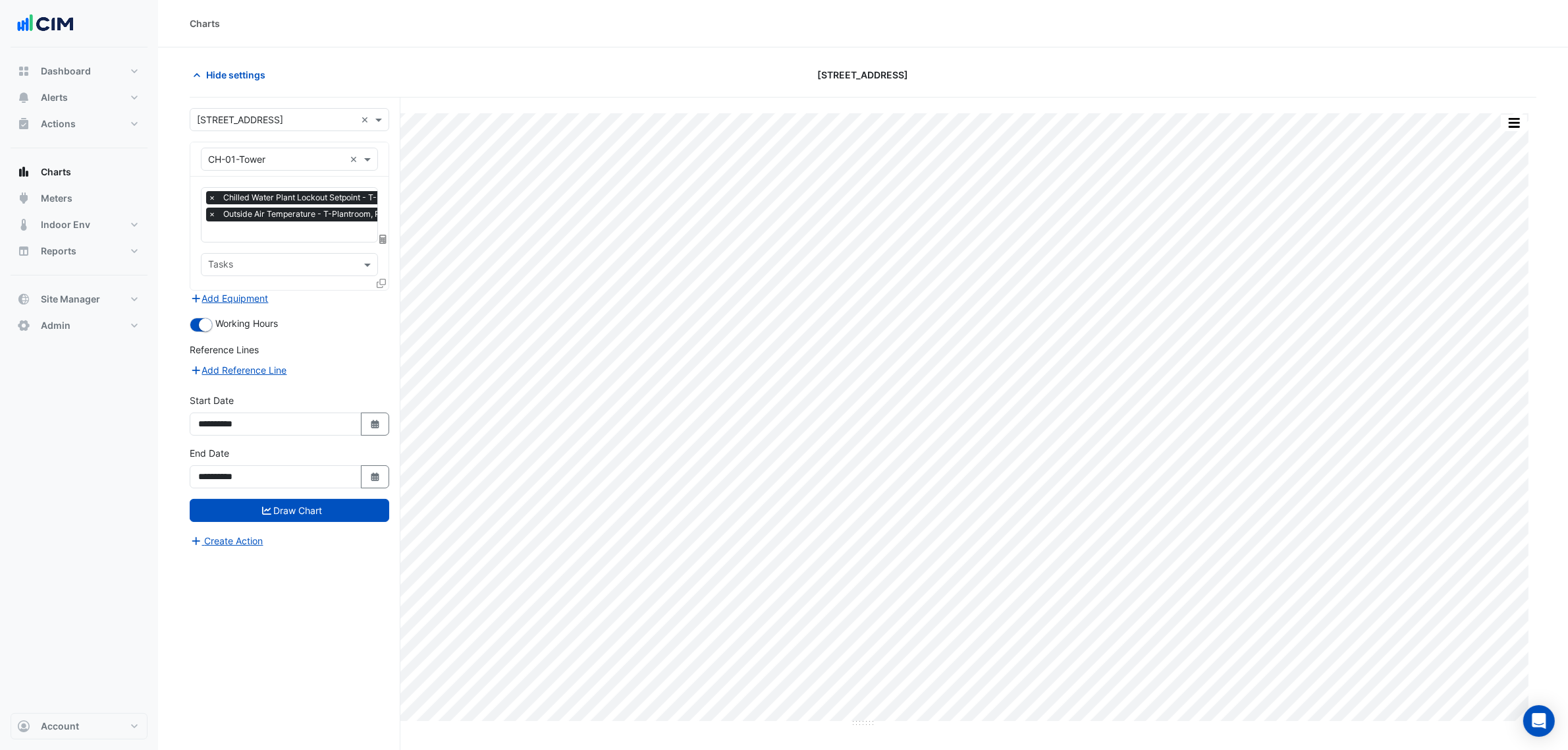
click at [212, 196] on span "×" at bounding box center [212, 197] width 12 height 13
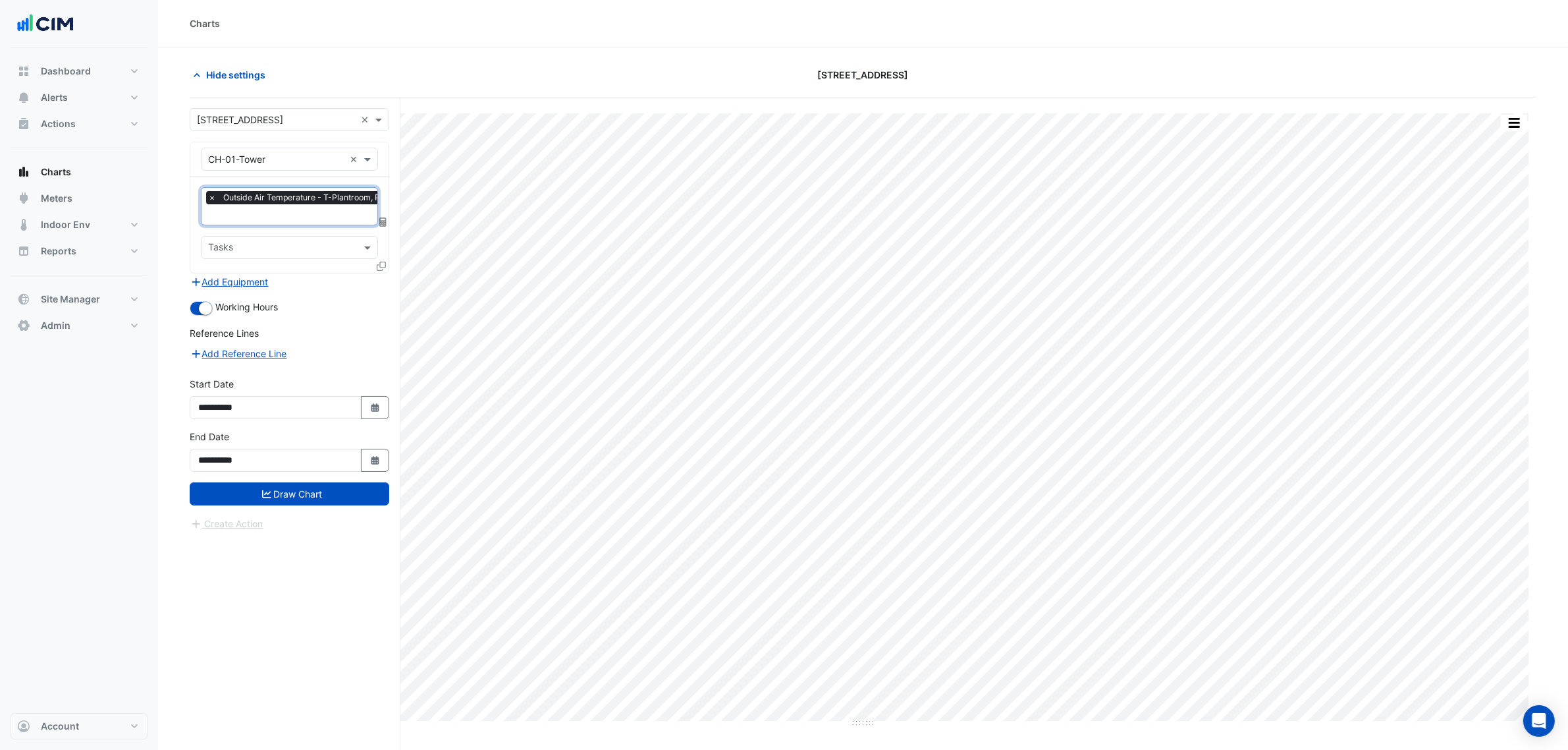
scroll to position [0, 6]
click at [212, 196] on div "× Outside Air Temperature - T-Plantroom, Plantroom" at bounding box center [305, 197] width 211 height 13
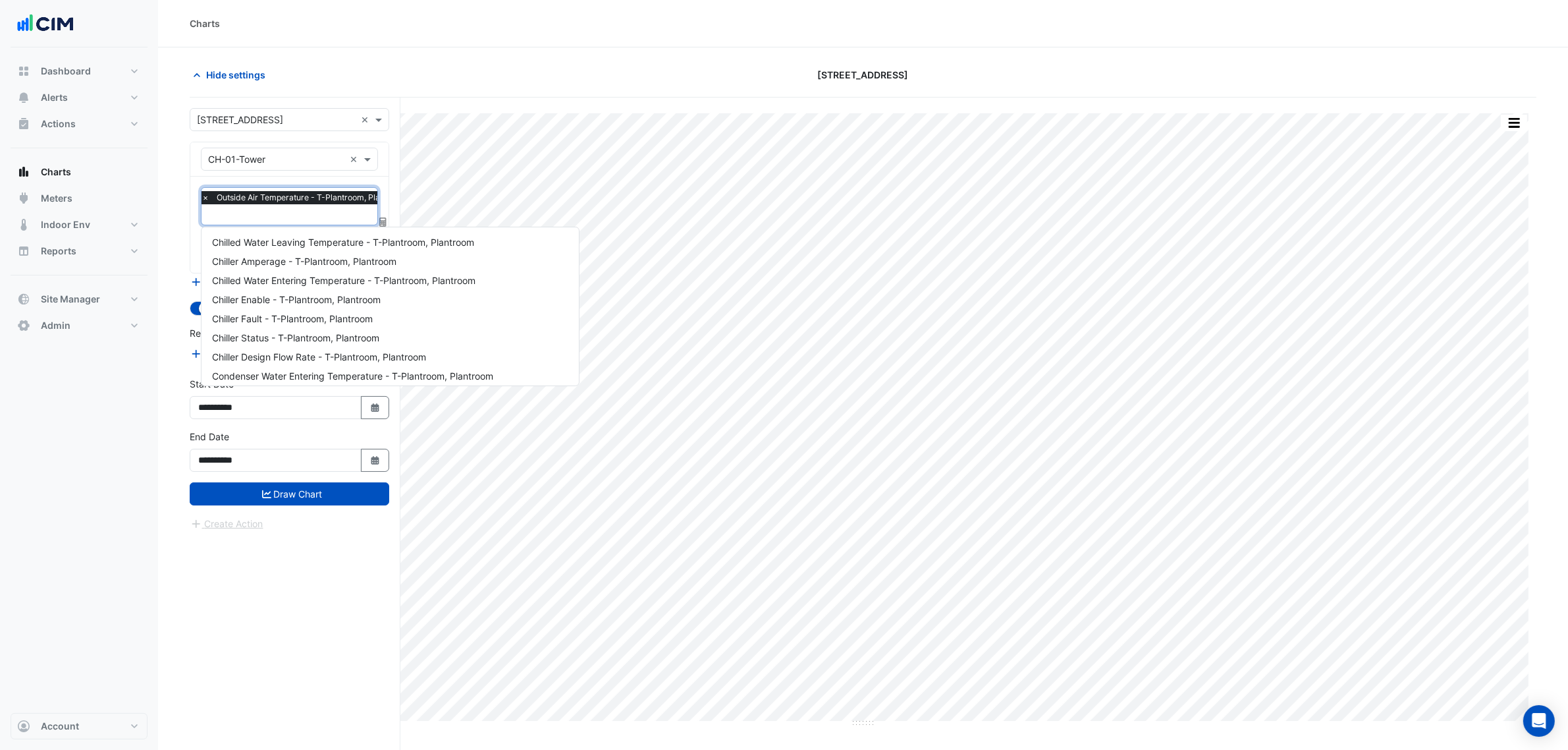
scroll to position [291, 0]
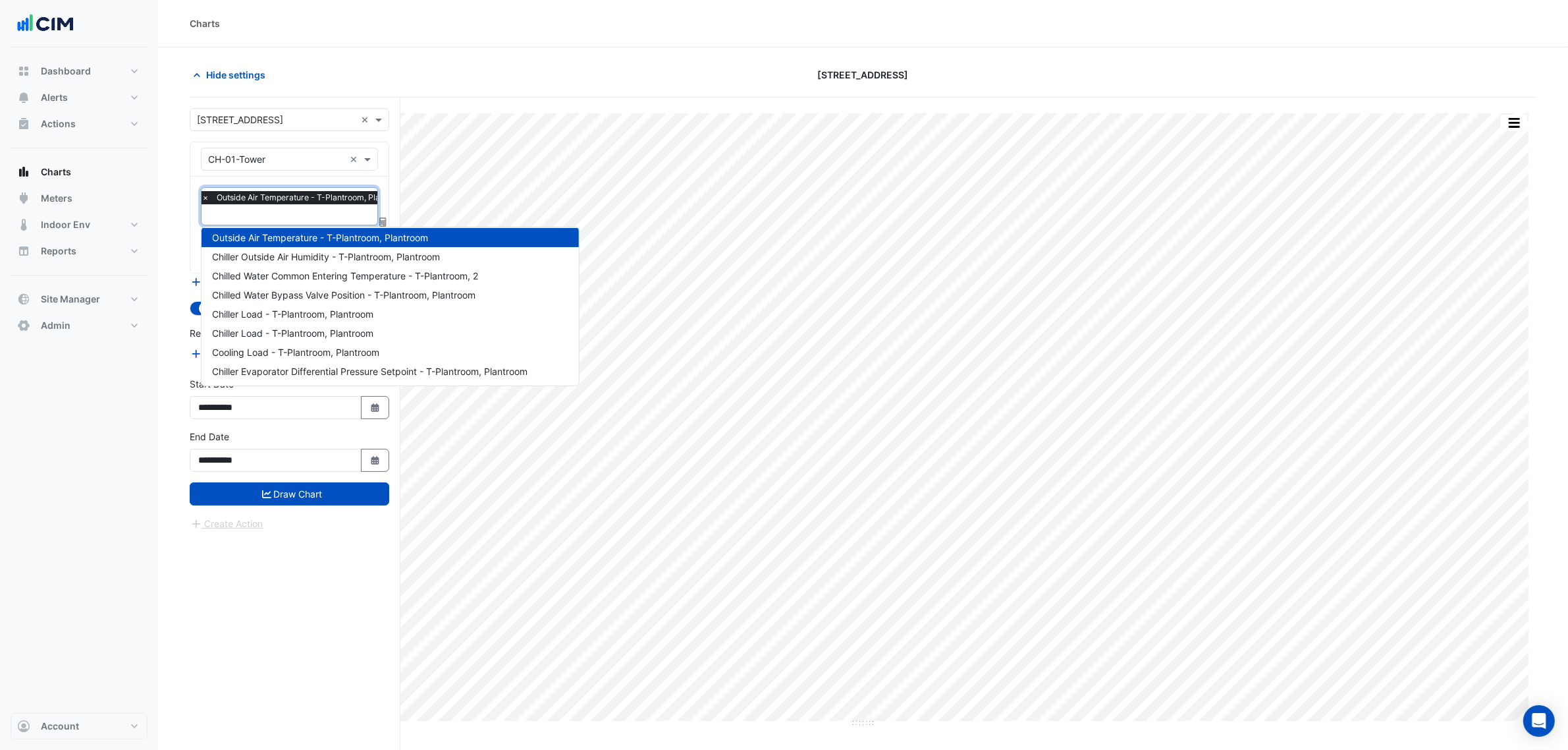
click at [206, 196] on span "×" at bounding box center [205, 197] width 12 height 13
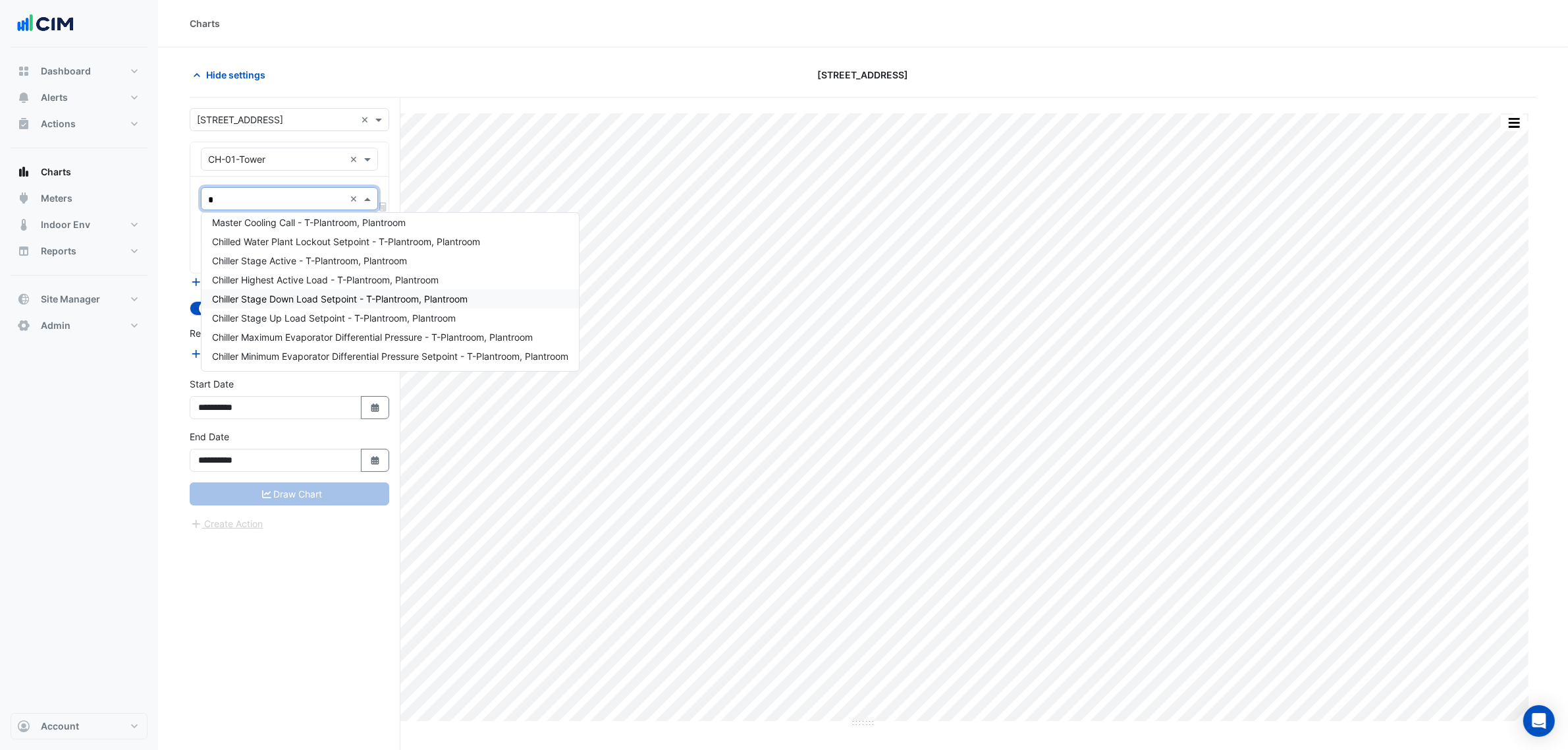
scroll to position [0, 0]
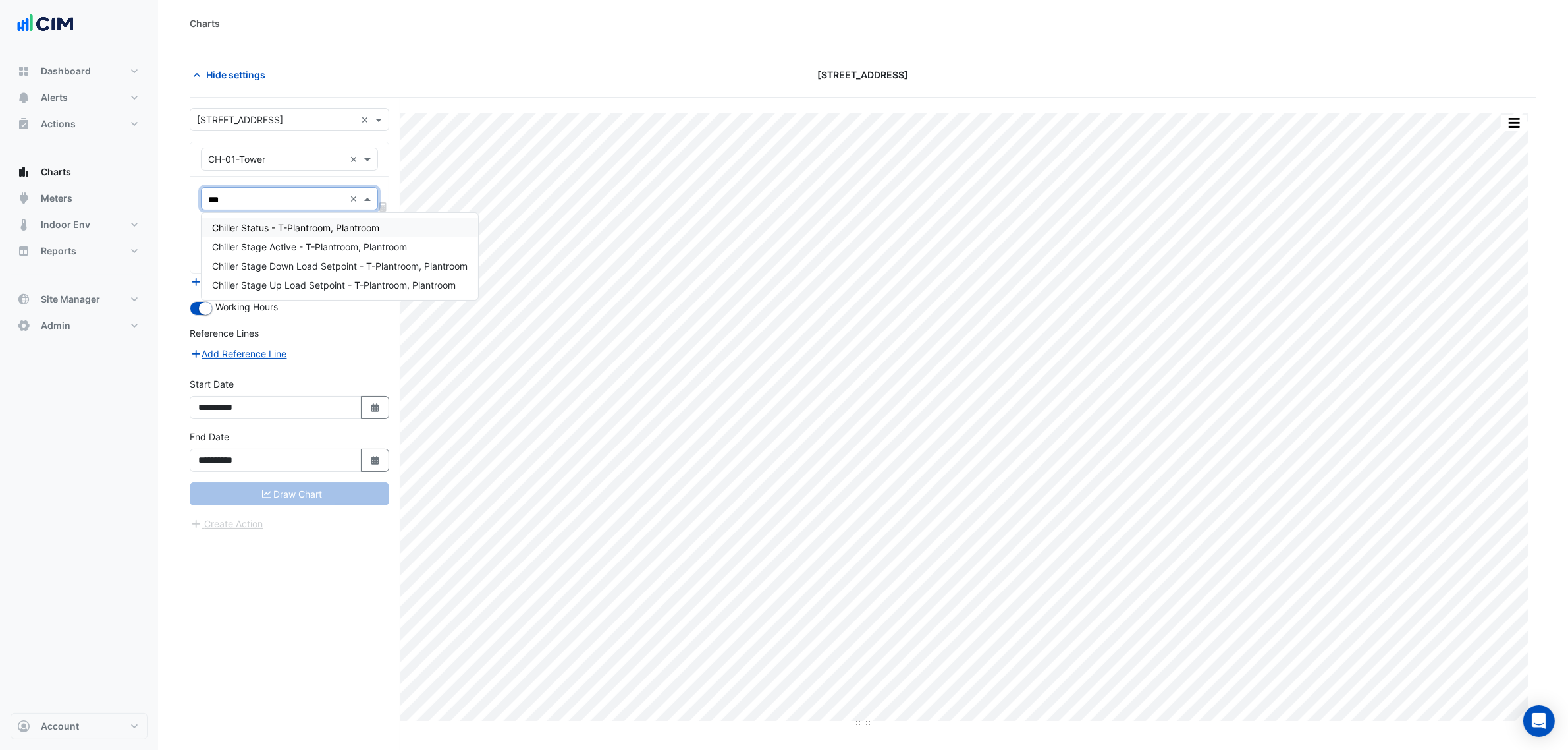
type input "****"
click at [251, 222] on span "Chiller Status - T-Plantroom, Plantroom" at bounding box center [296, 227] width 167 height 12
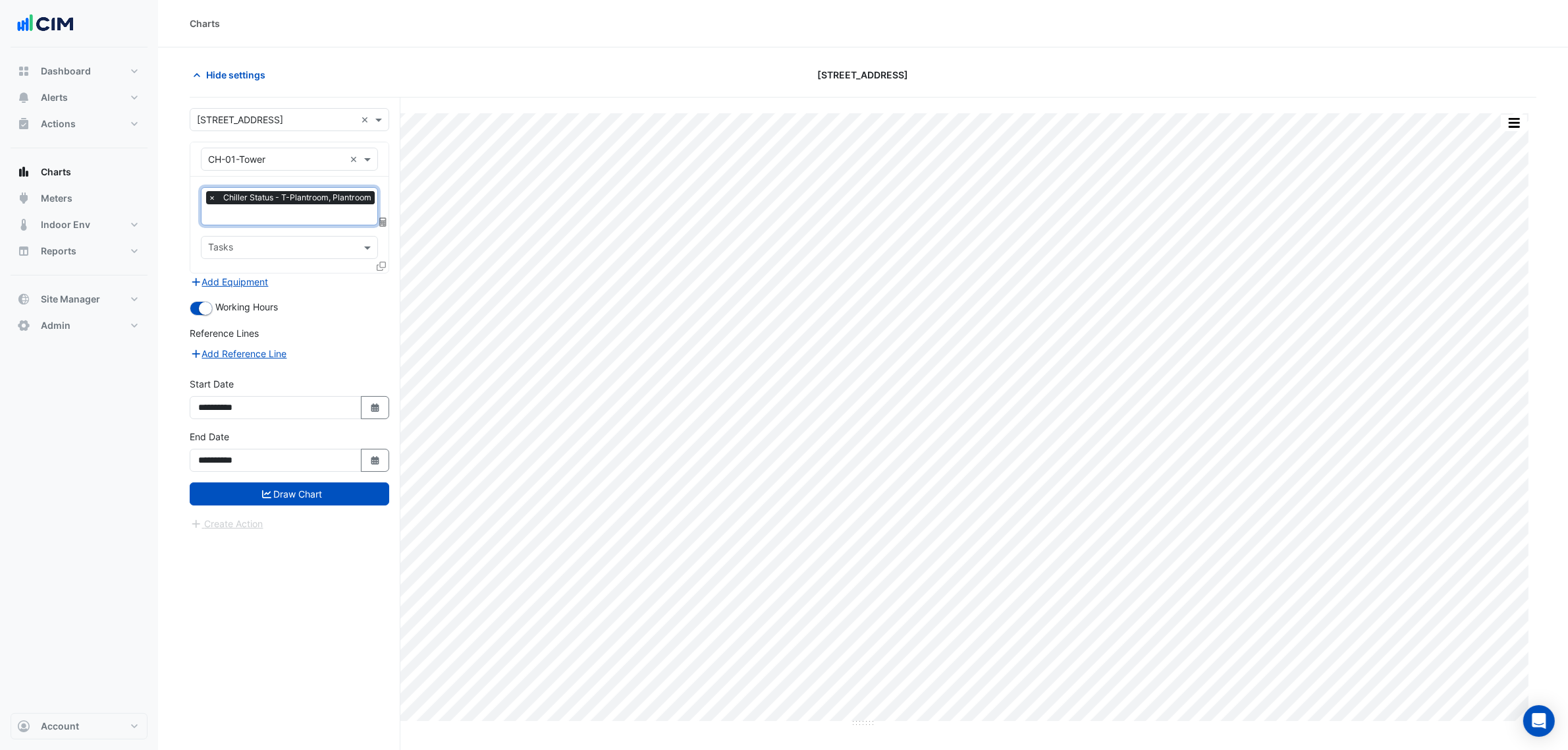
click at [256, 222] on input "text" at bounding box center [293, 216] width 170 height 14
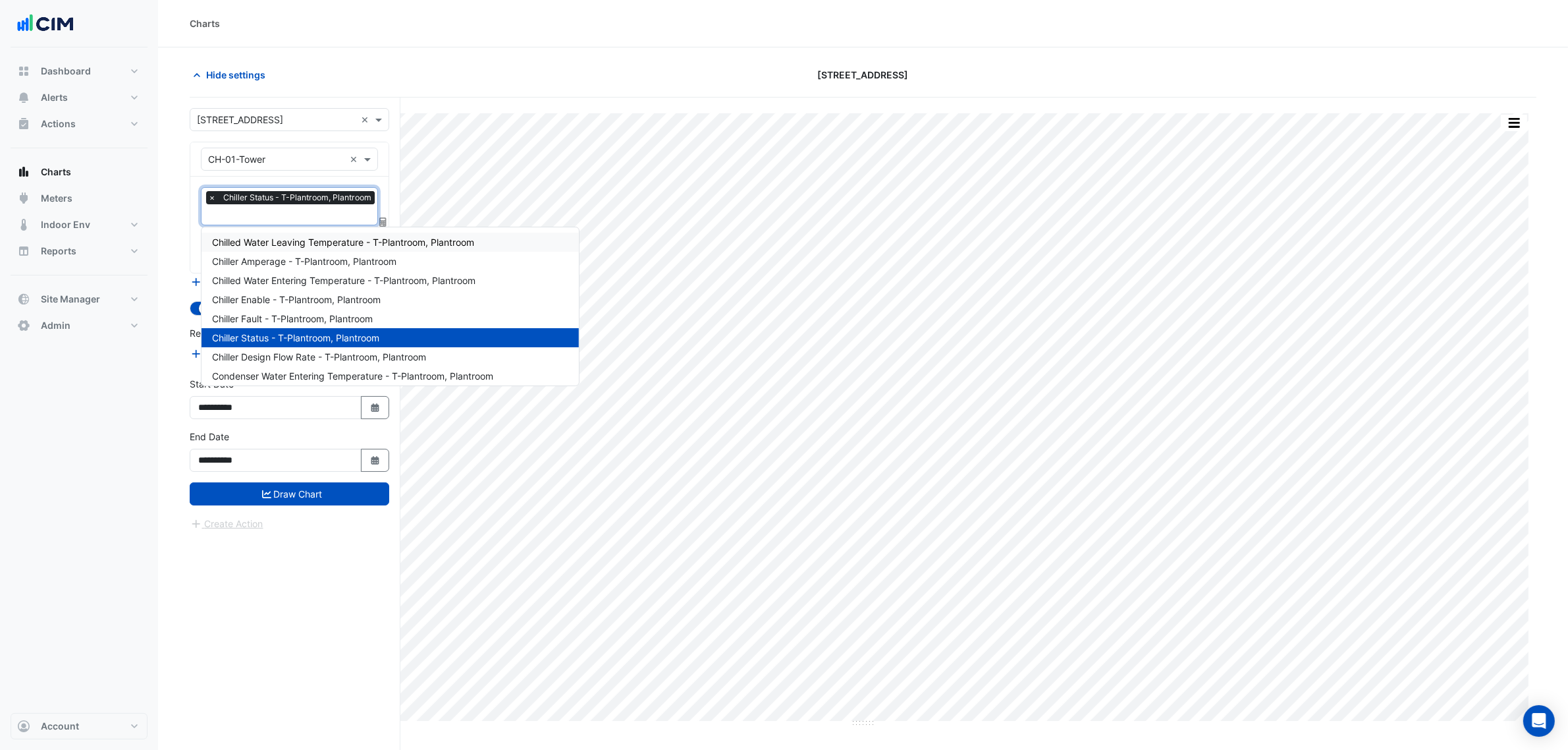
click at [188, 247] on section "Hide settings [STREET_ADDRESS] Split All Print Save as JPEG Save as PNG Pivot D…" at bounding box center [864, 423] width 1410 height 753
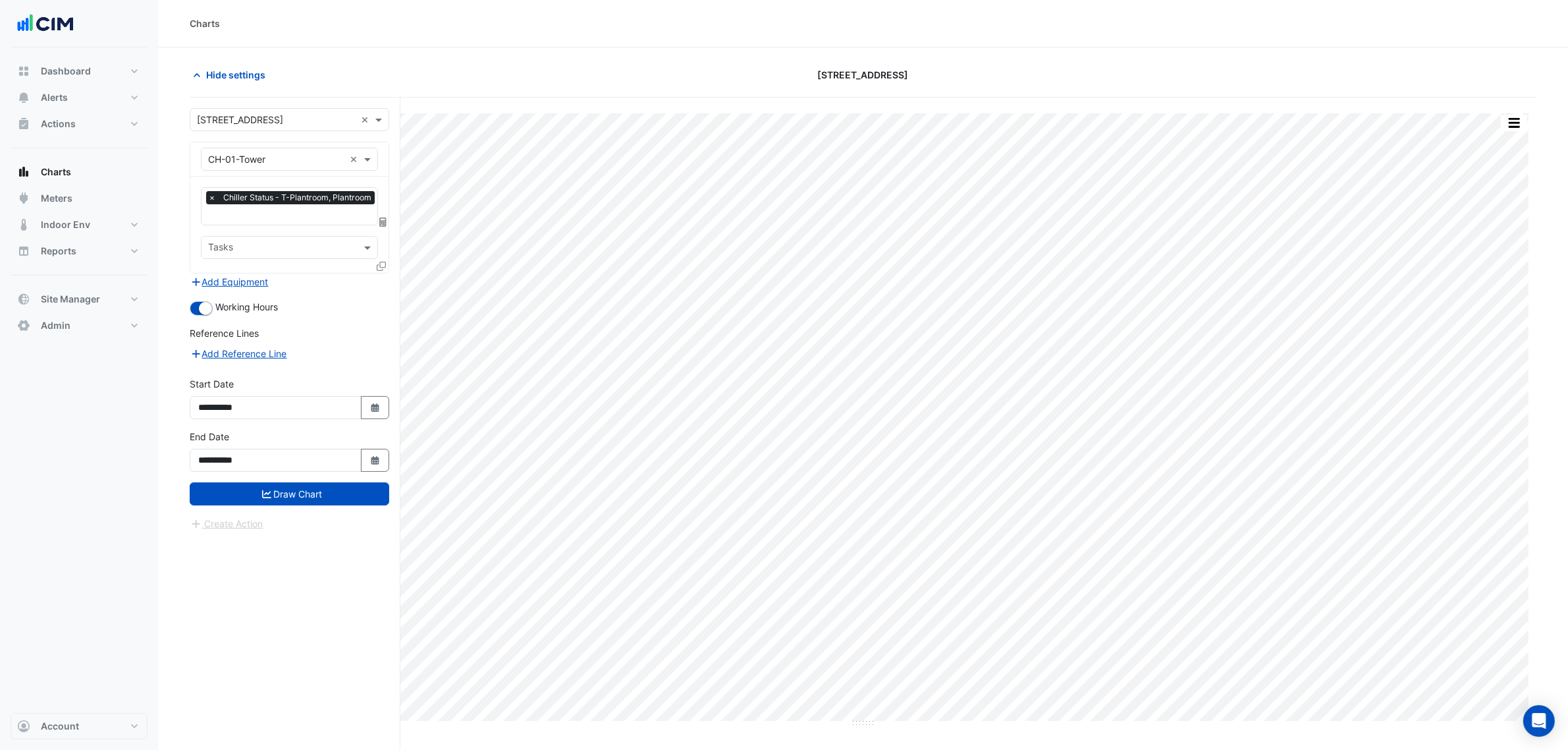
click at [373, 262] on div "× Chiller Status - T-Plantroom, Plantroom × Tasks" at bounding box center [289, 224] width 199 height 96
click at [382, 265] on icon at bounding box center [381, 266] width 9 height 9
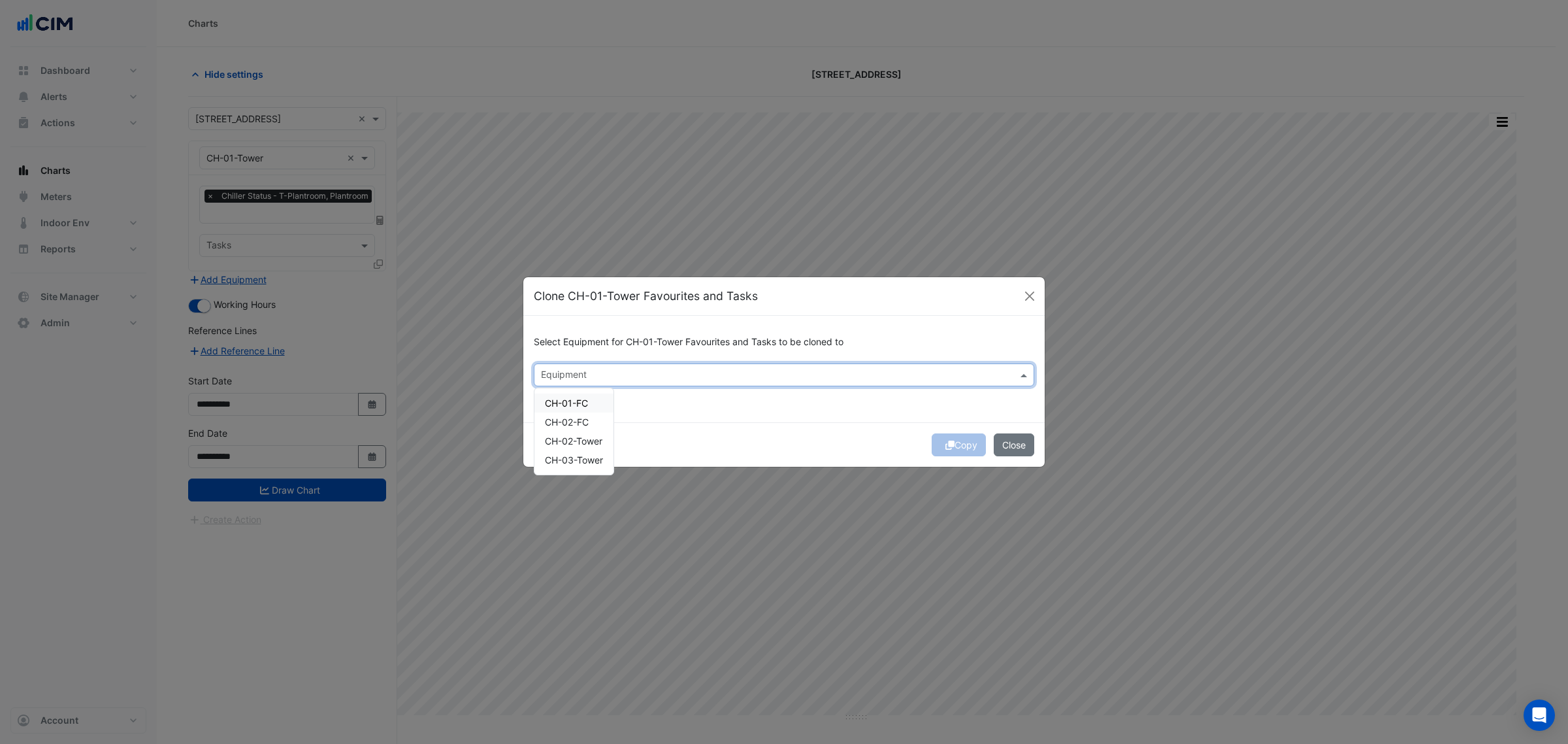
drag, startPoint x: 684, startPoint y: 366, endPoint x: 627, endPoint y: 385, distance: 60.1
click at [669, 370] on div "Equipment" at bounding box center [773, 375] width 478 height 20
click at [579, 403] on span "CH-01-FC" at bounding box center [566, 403] width 43 height 11
click at [586, 406] on span "CH-01-FC" at bounding box center [566, 403] width 43 height 11
drag, startPoint x: 586, startPoint y: 439, endPoint x: 581, endPoint y: 460, distance: 21.6
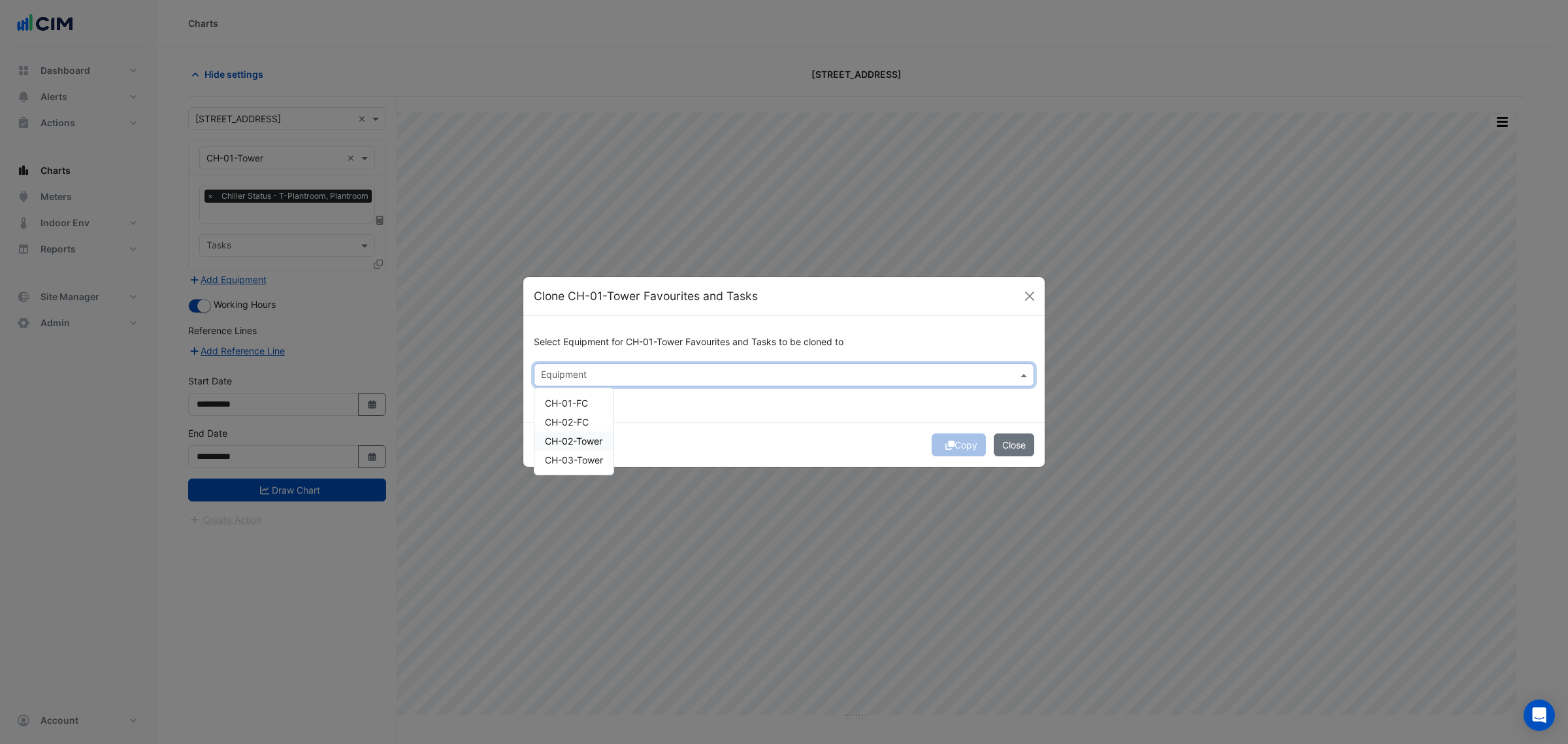
click at [582, 444] on span "CH-02-Tower" at bounding box center [573, 441] width 57 height 11
drag, startPoint x: 581, startPoint y: 460, endPoint x: 591, endPoint y: 467, distance: 12.2
click at [581, 462] on span "CH-03-Tower" at bounding box center [574, 459] width 58 height 11
click at [683, 433] on div "Copy Close" at bounding box center [784, 444] width 521 height 44
click at [952, 445] on div "Copy Close" at bounding box center [784, 444] width 521 height 44
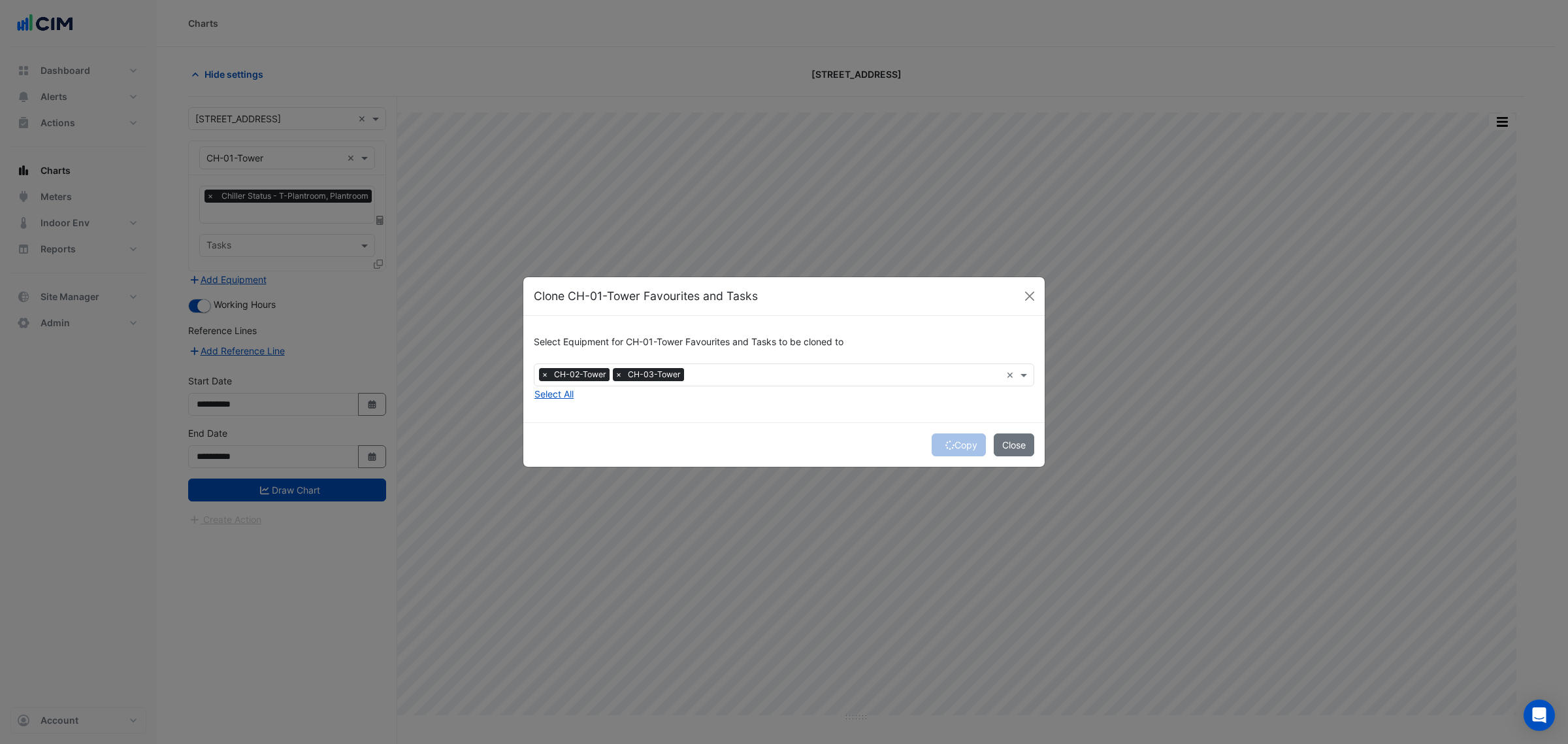
click at [952, 445] on div "Copy Close" at bounding box center [784, 444] width 521 height 44
click at [955, 445] on div "Copy Close" at bounding box center [784, 444] width 521 height 44
drag, startPoint x: 955, startPoint y: 445, endPoint x: 956, endPoint y: 458, distance: 13.0
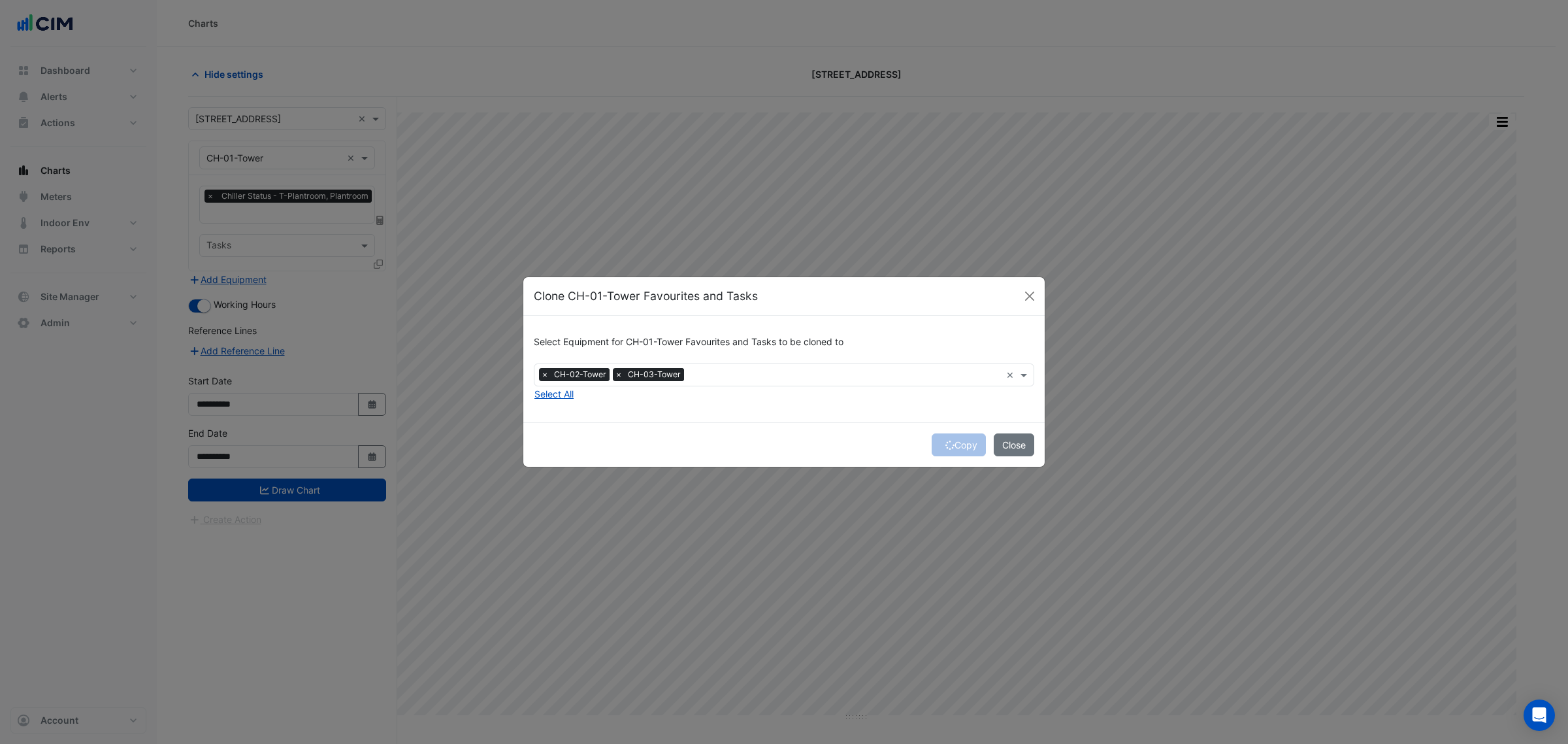
click at [956, 458] on div "Copy Close" at bounding box center [784, 444] width 521 height 44
click at [955, 452] on div "Copy Close" at bounding box center [784, 444] width 521 height 44
click at [958, 450] on button "Copy" at bounding box center [958, 444] width 54 height 23
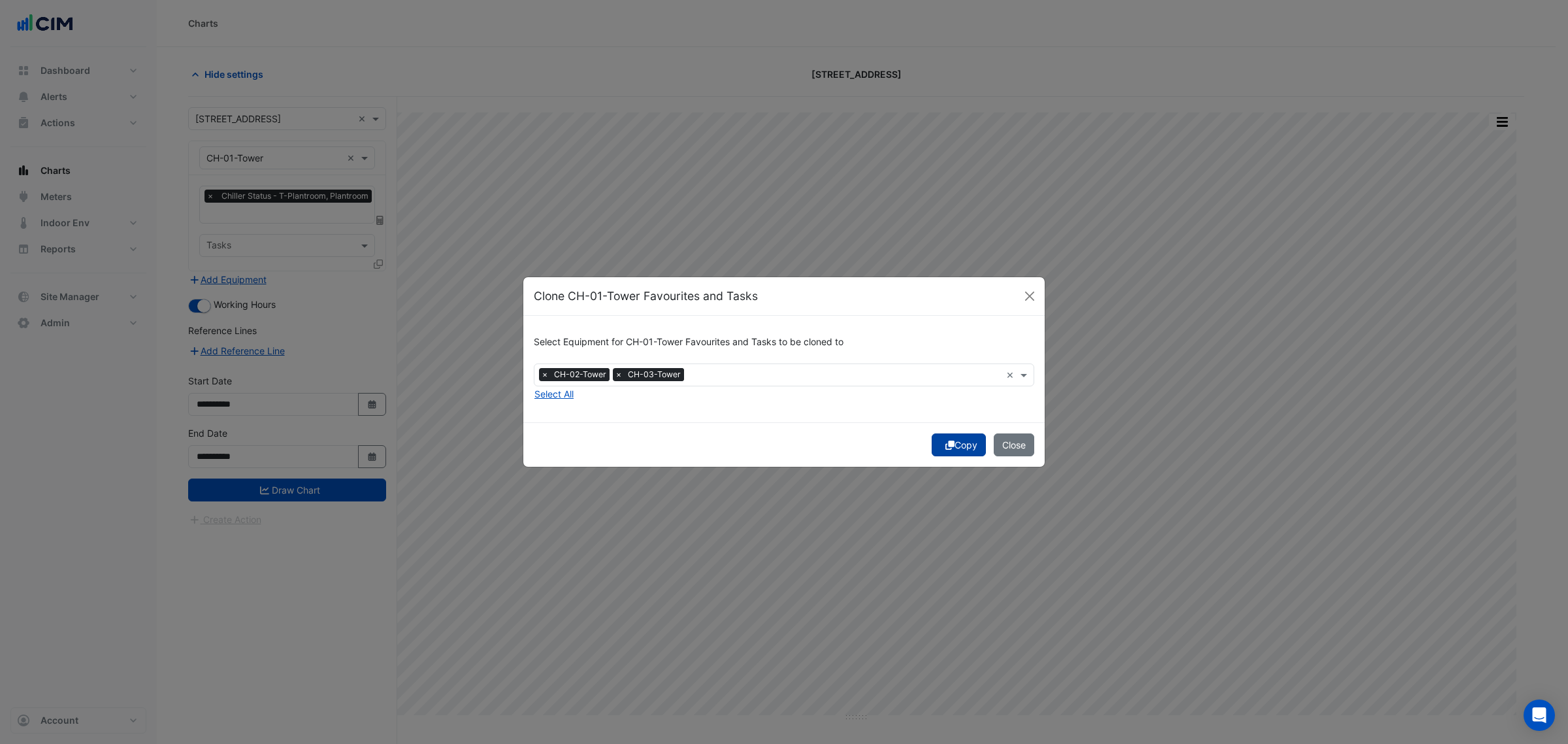
click at [959, 449] on ngb-modal-window "Clone CH-01-Tower Favourites and Tasks Select Equipment for CH-01-Tower Favouri…" at bounding box center [784, 372] width 1568 height 744
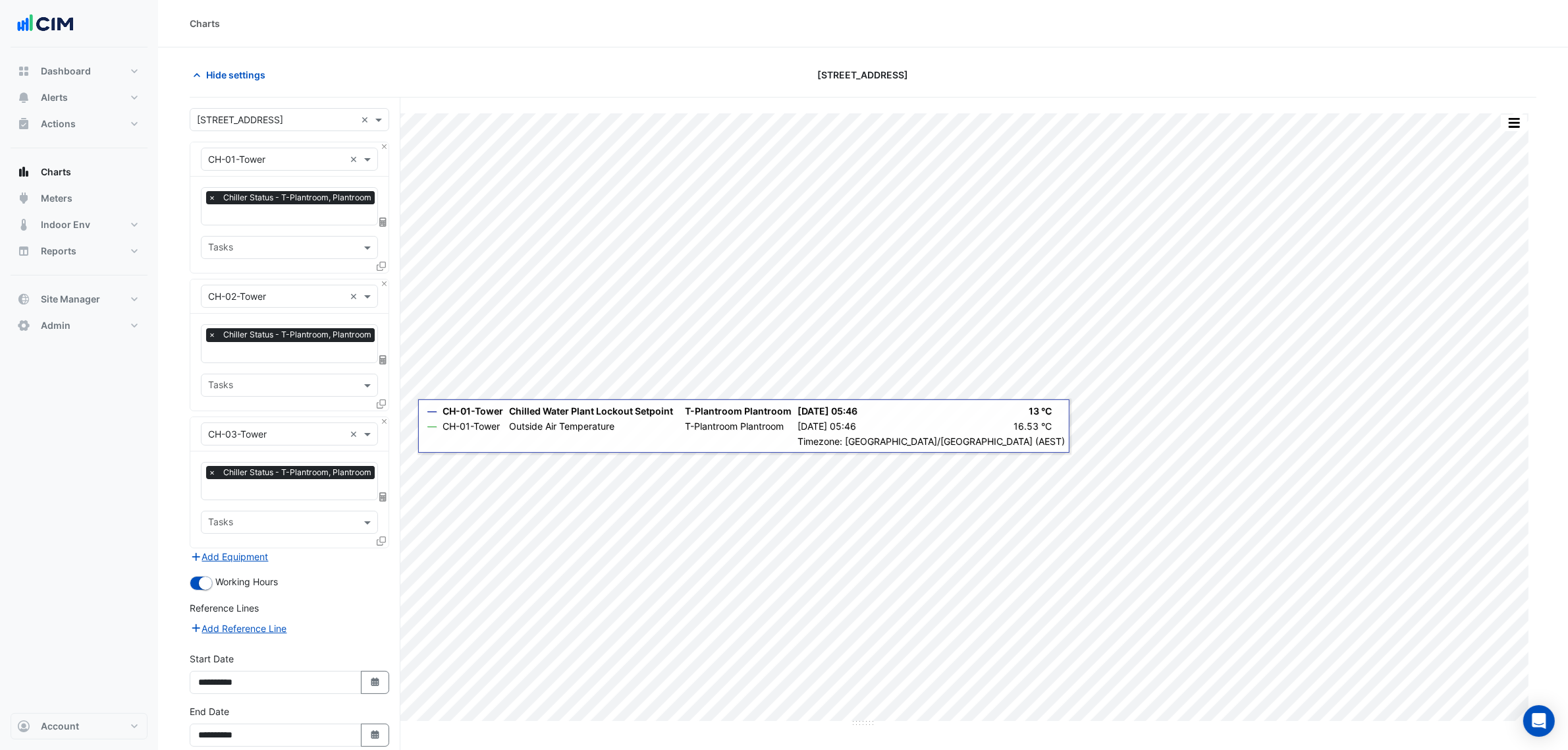
click at [295, 501] on div "× Chiller Status - T-Plantroom, Plantroom × Tasks" at bounding box center [289, 500] width 199 height 96
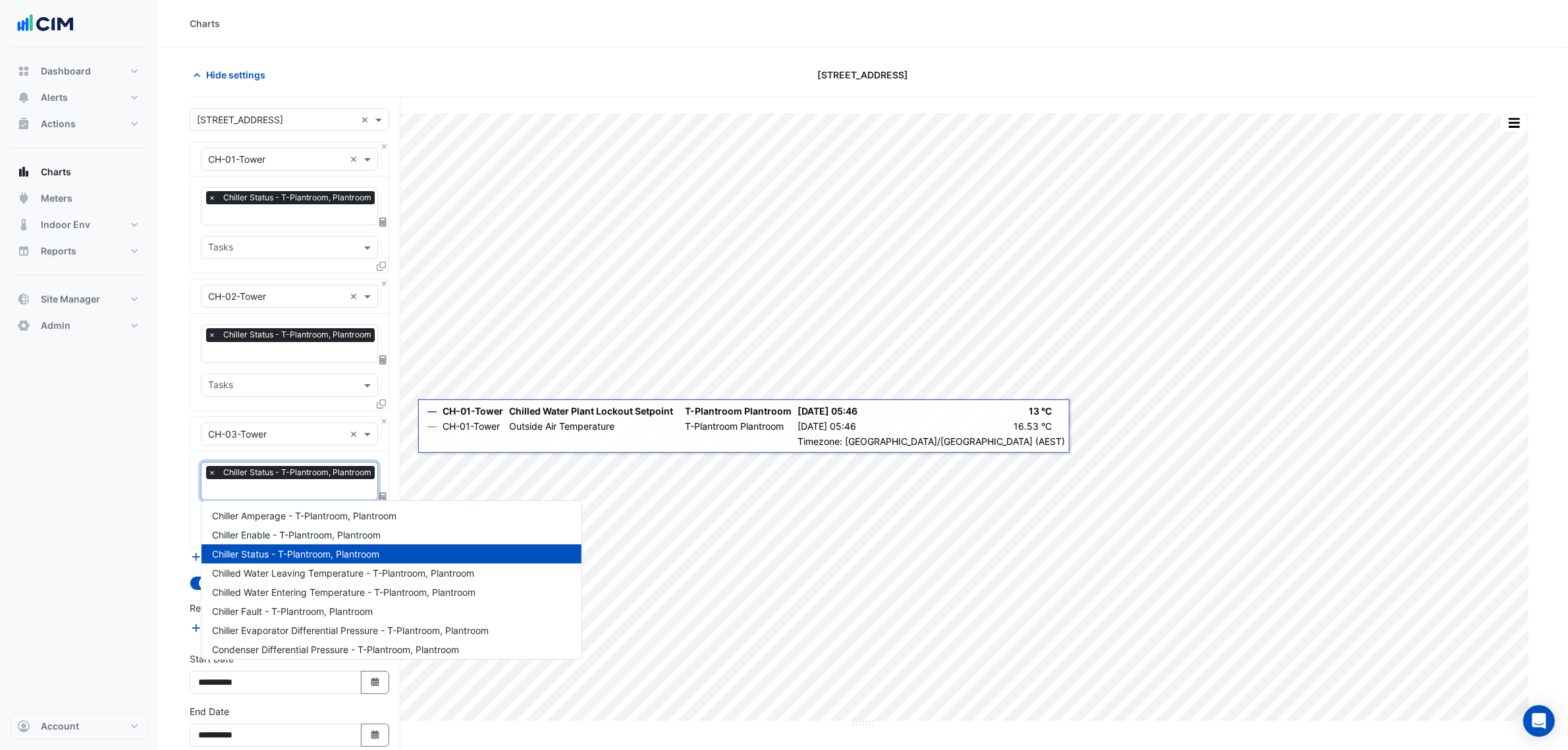
click at [297, 485] on input "text" at bounding box center [293, 491] width 170 height 14
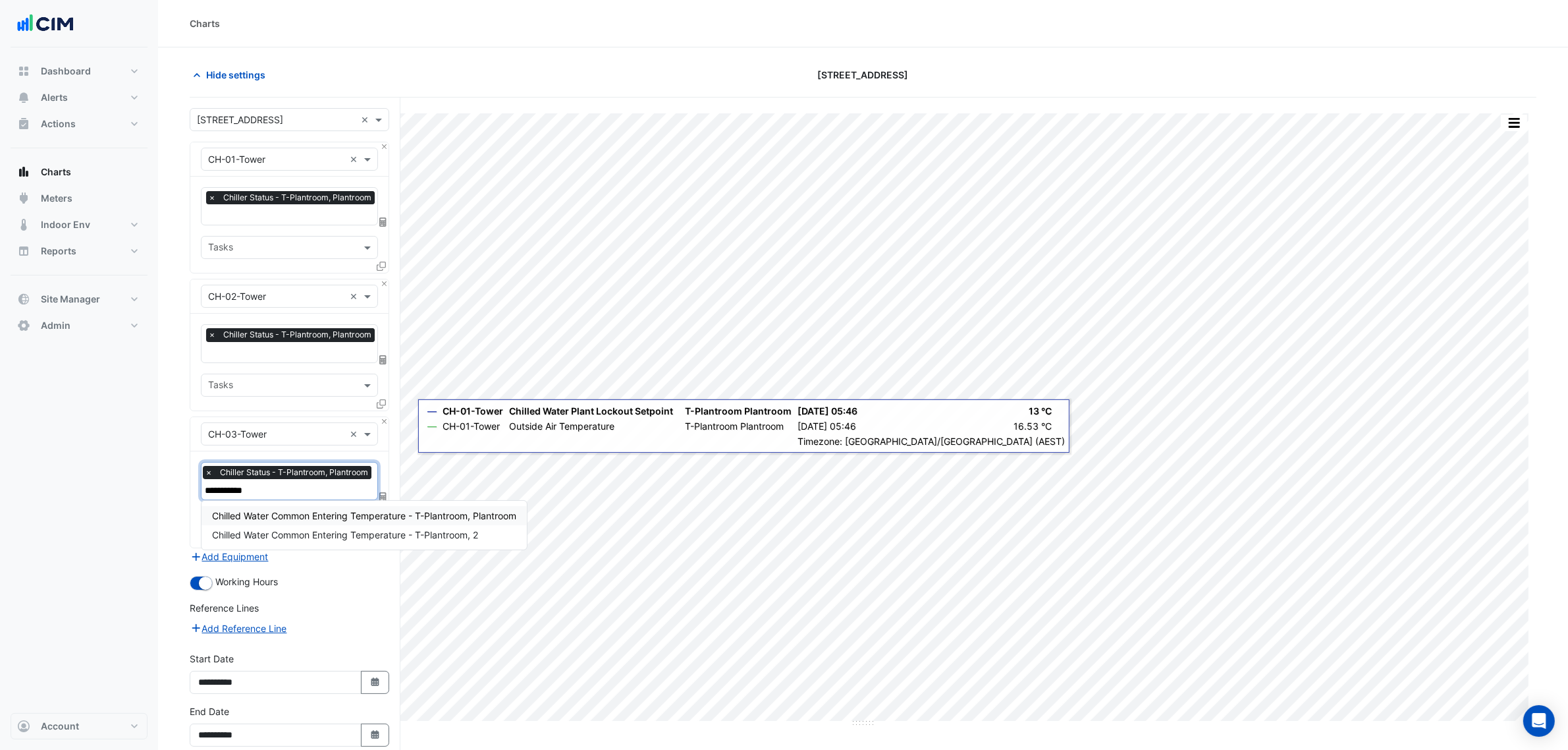
type input "**********"
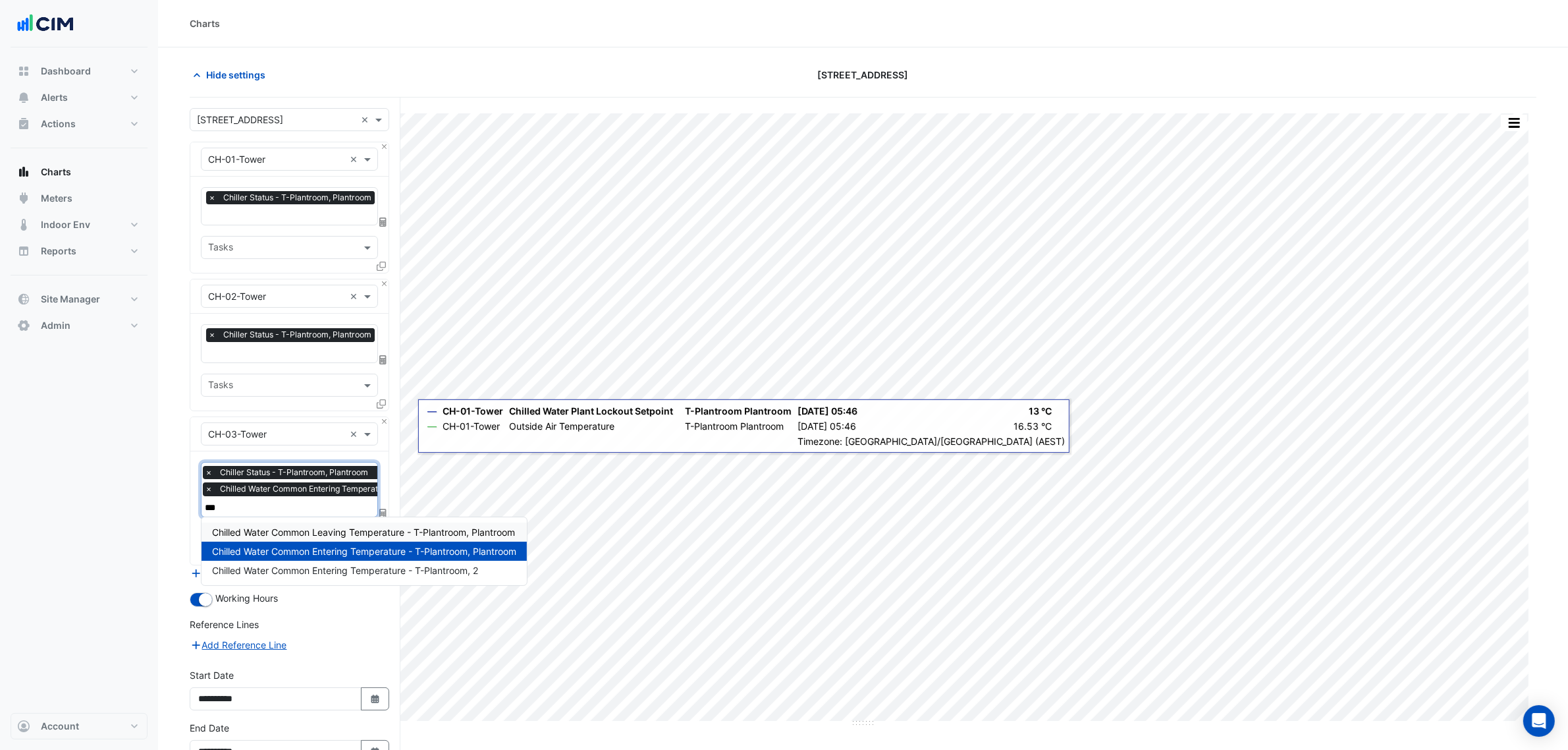
scroll to position [0, 0]
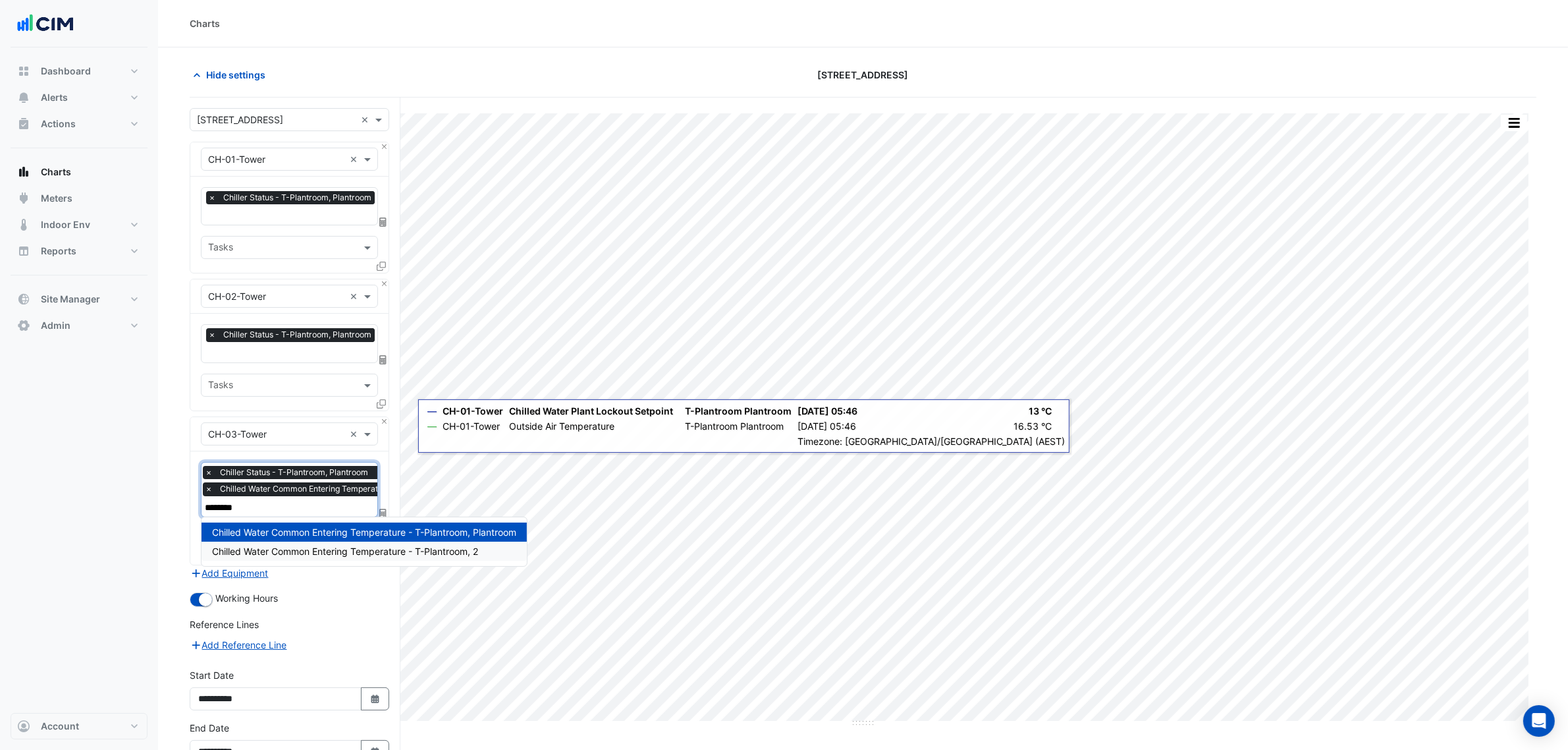
type input "*********"
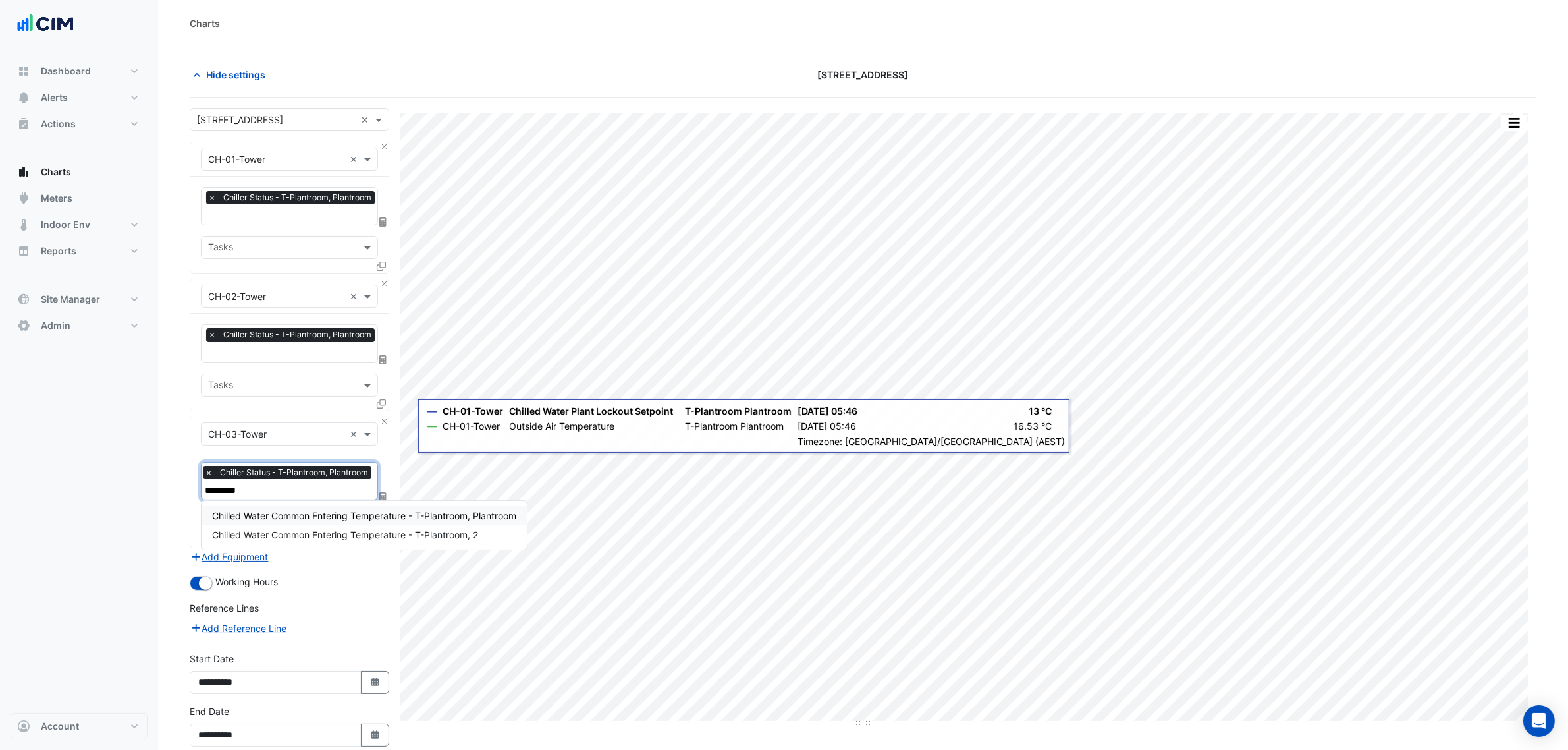
click at [292, 510] on span "Chilled Water Common Entering Temperature - T-Plantroom, Plantroom" at bounding box center [364, 515] width 305 height 12
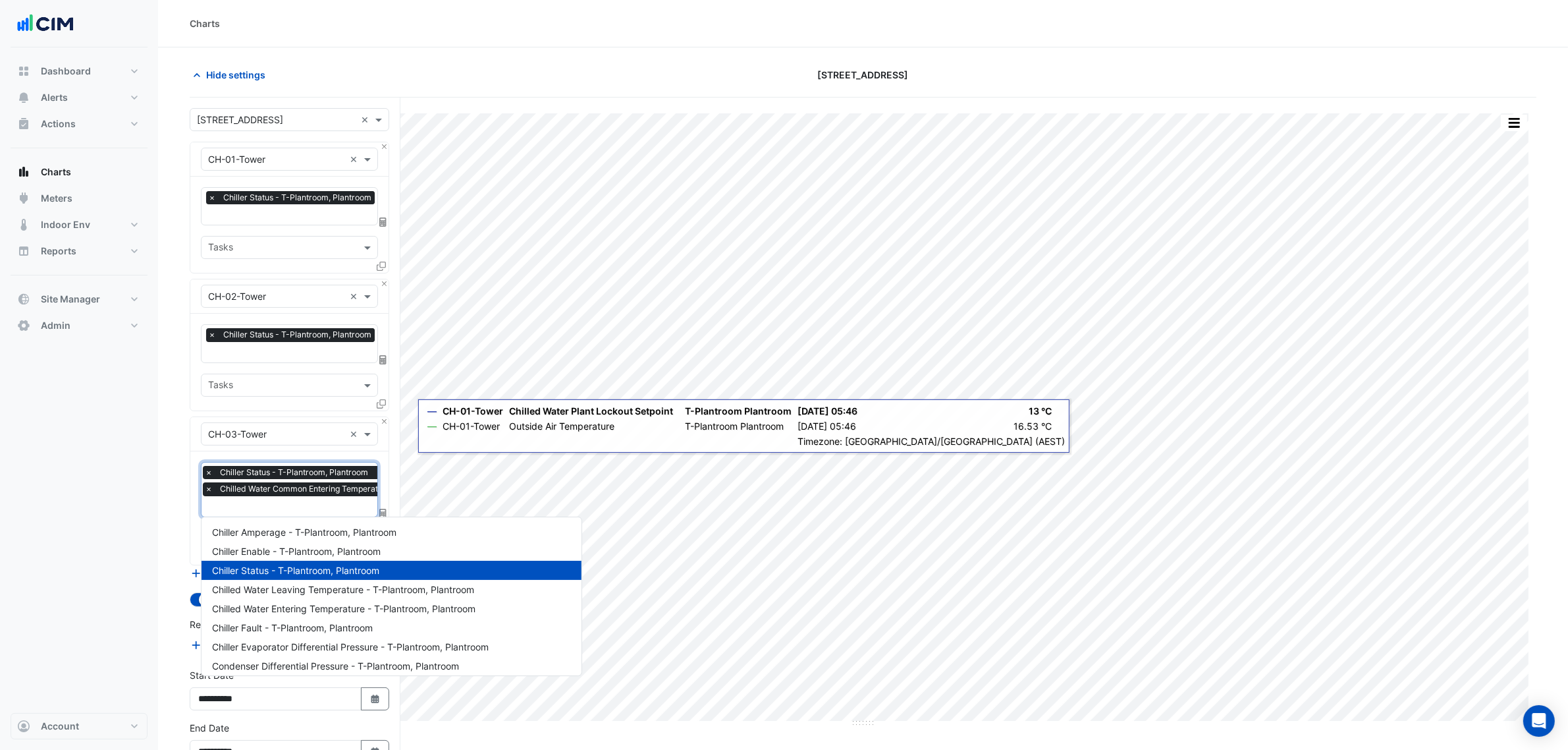
click at [297, 508] on input "text" at bounding box center [350, 508] width 290 height 14
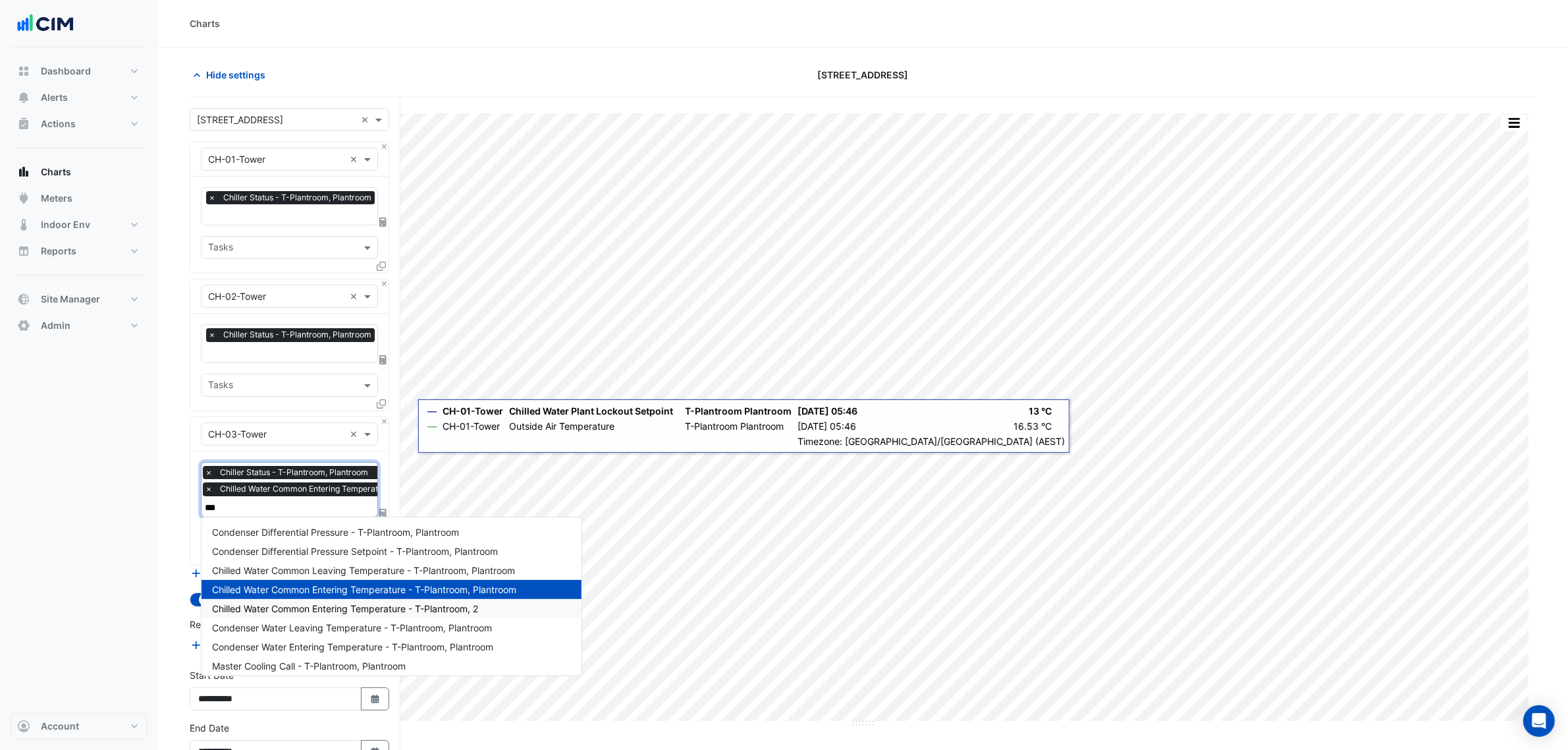
type input "****"
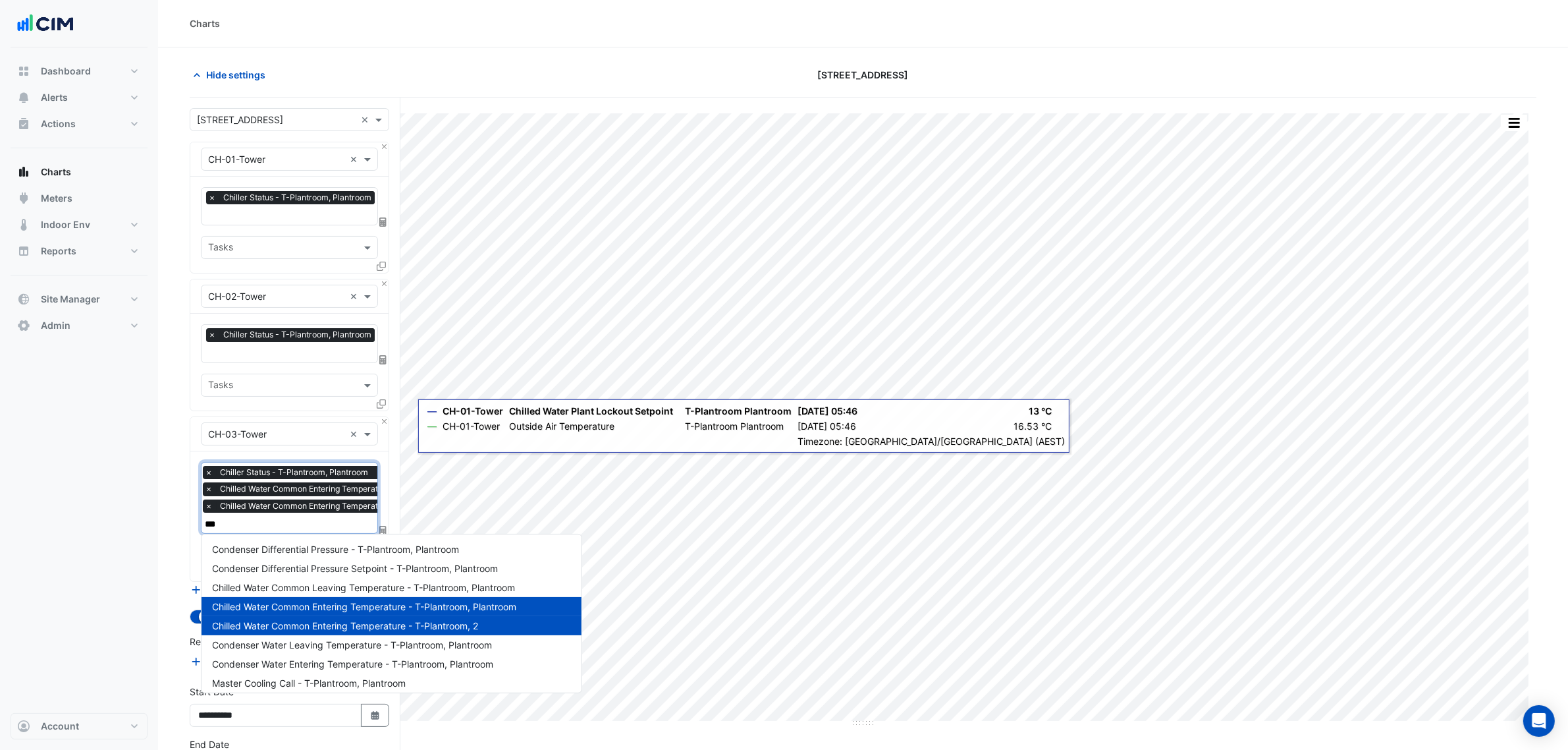
type input "****"
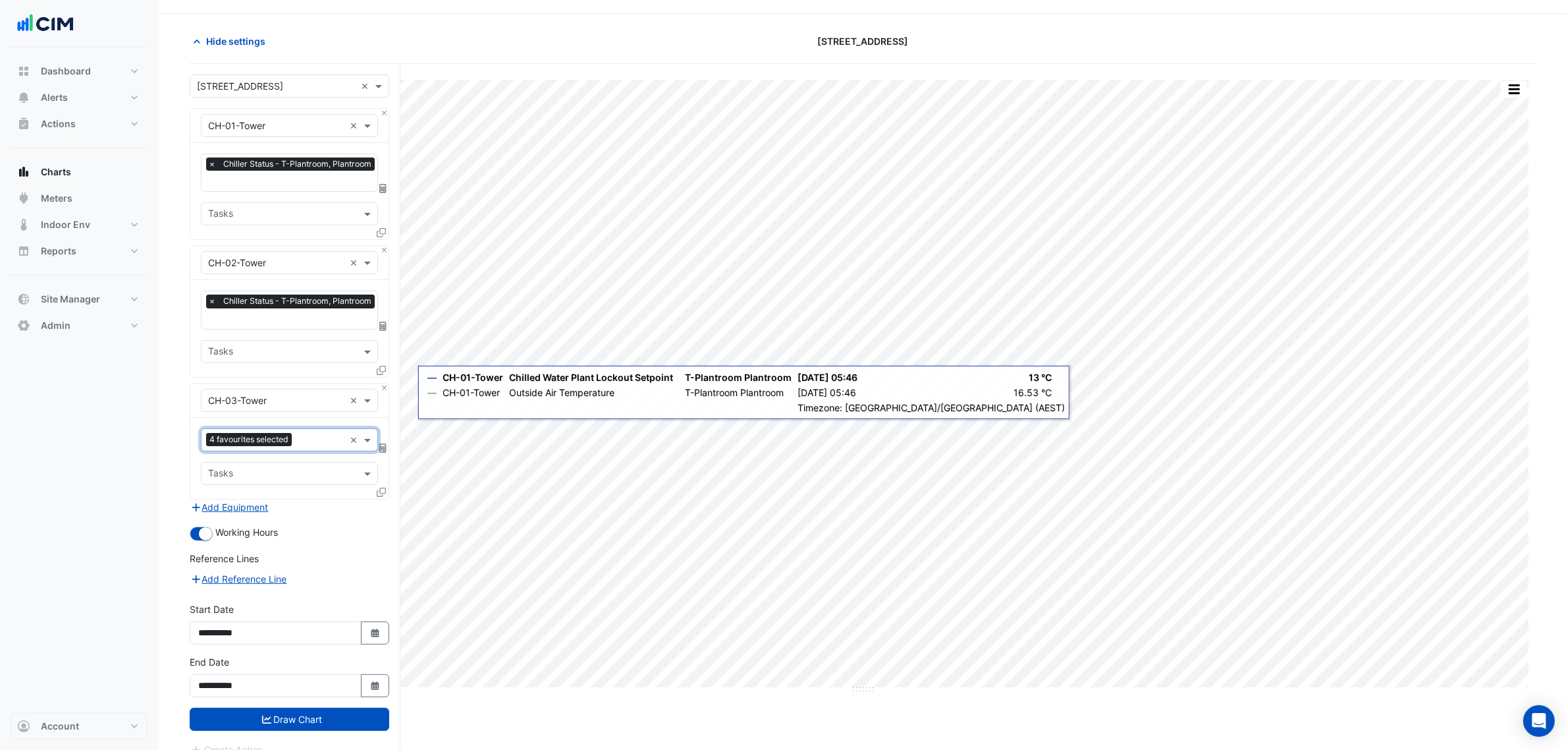
scroll to position [51, 0]
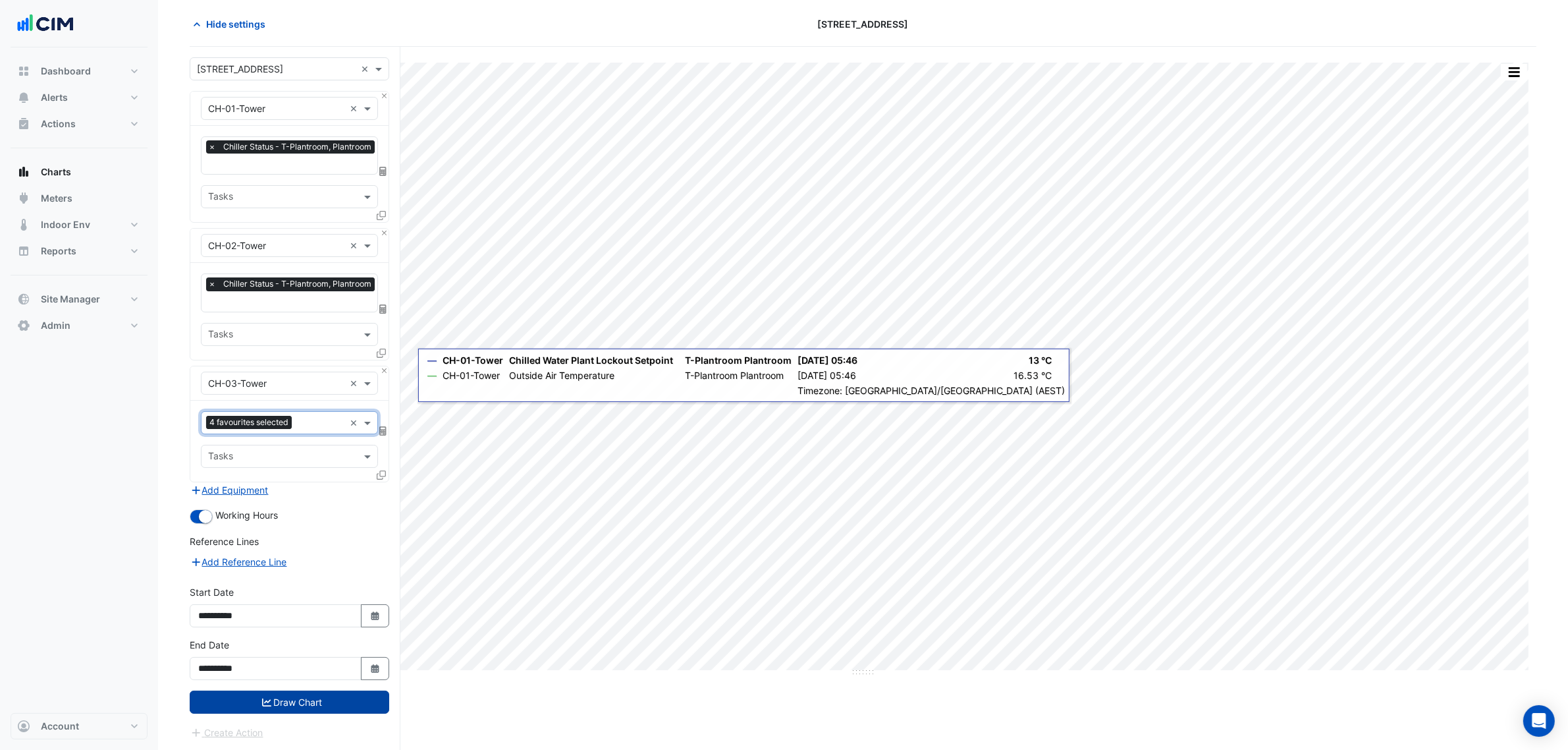
click at [293, 702] on button "Draw Chart" at bounding box center [289, 702] width 199 height 23
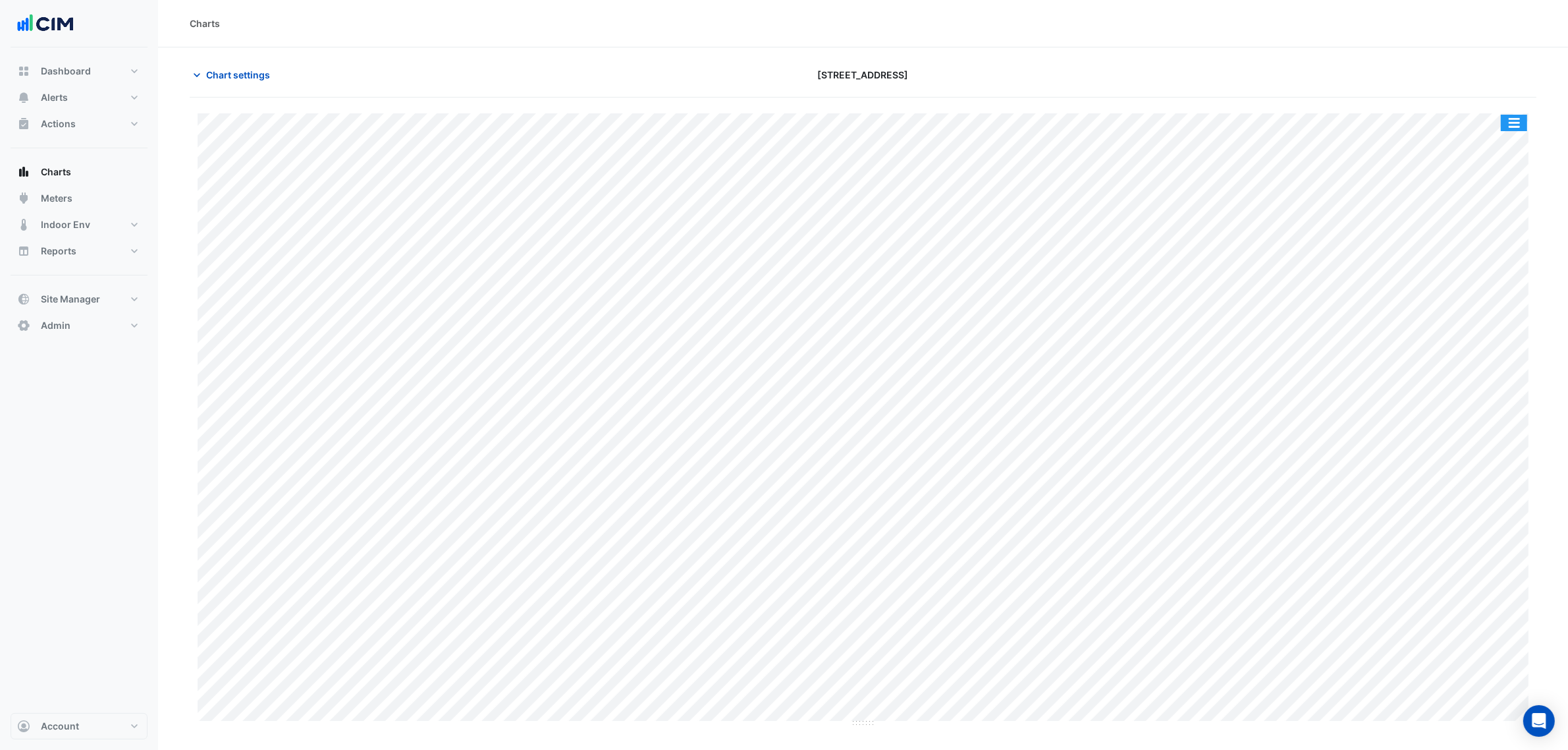
click at [1515, 123] on button "button" at bounding box center [1515, 123] width 27 height 16
click at [1507, 145] on div "Split by Equip" at bounding box center [1487, 146] width 79 height 24
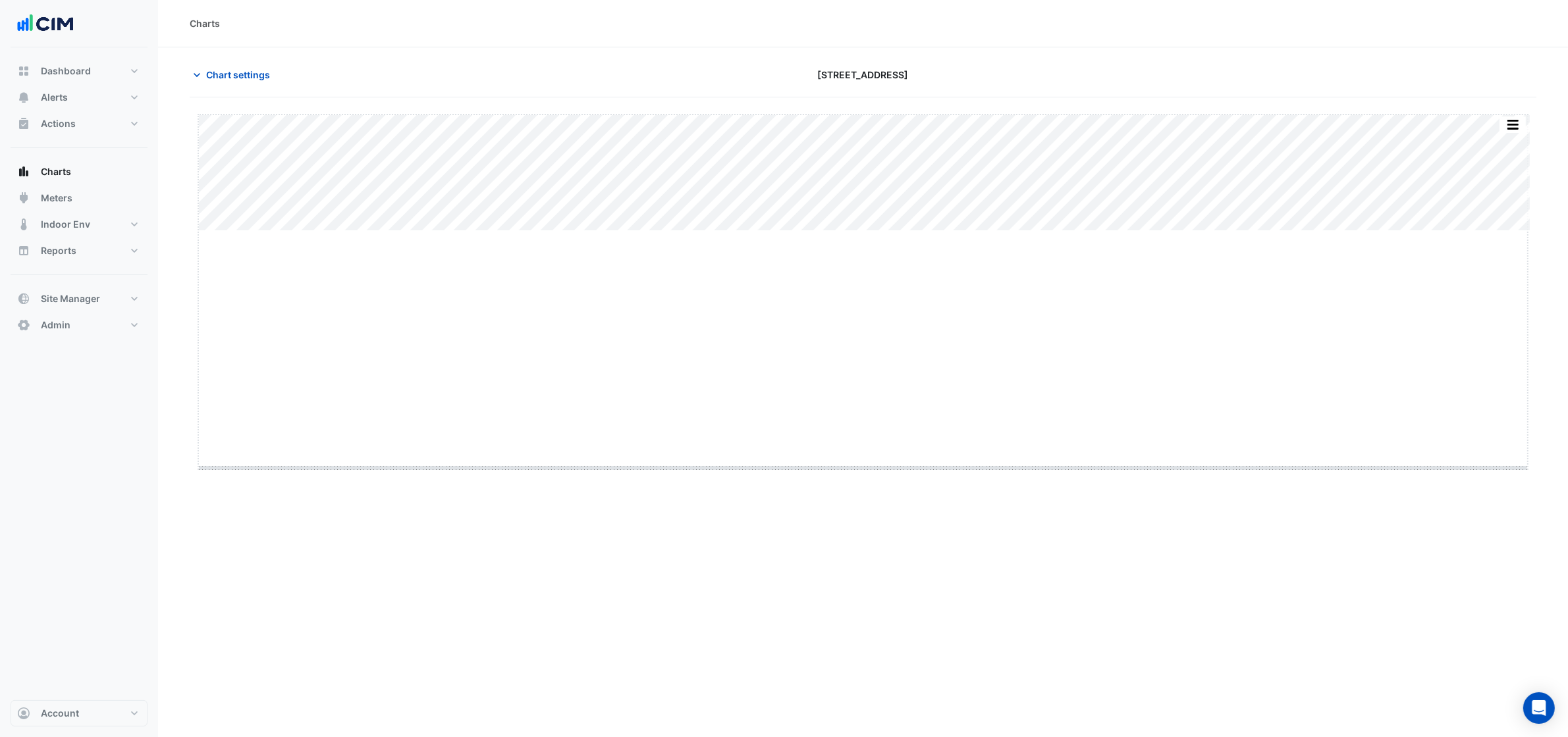
drag, startPoint x: 861, startPoint y: 231, endPoint x: 877, endPoint y: 469, distance: 238.5
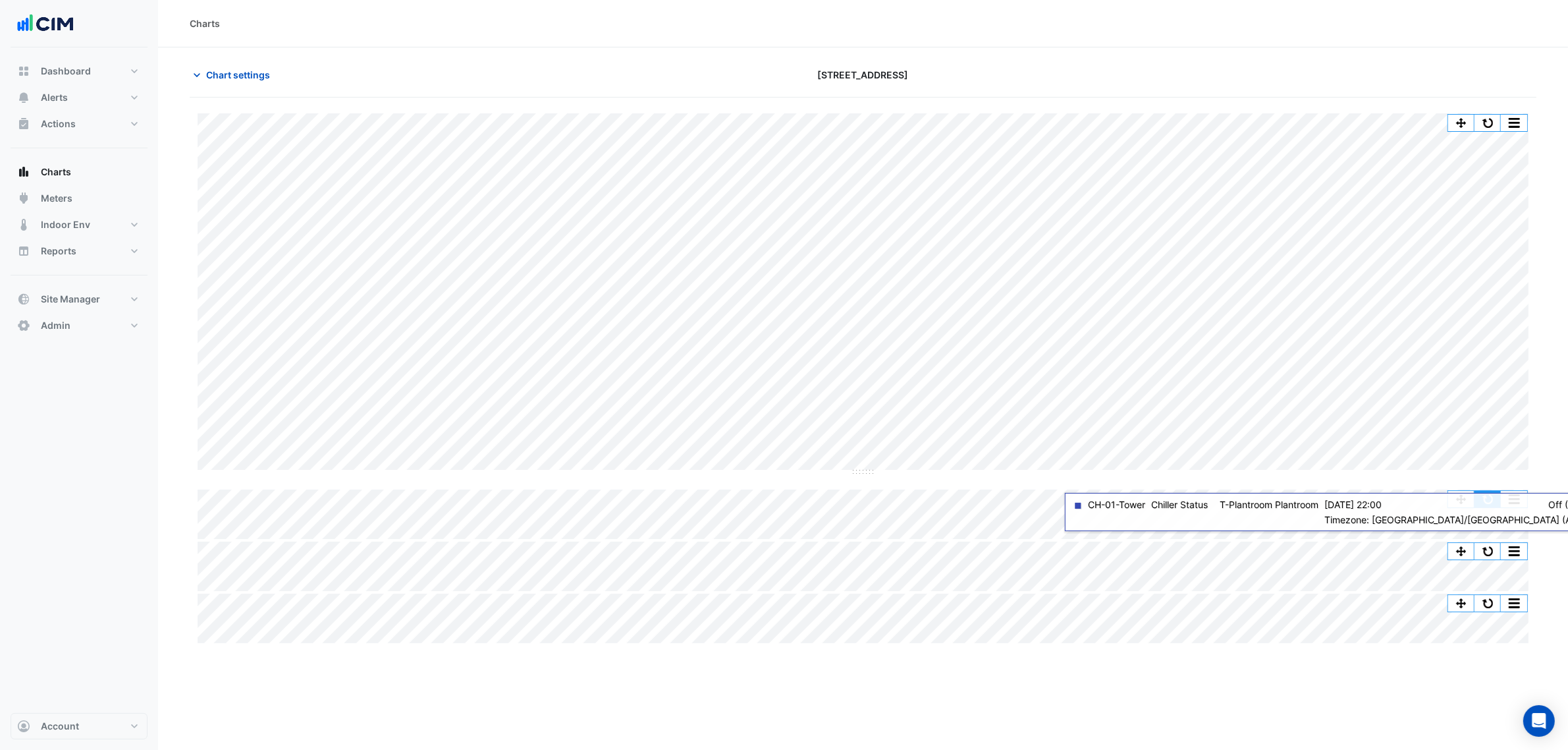
click at [1489, 501] on button "button" at bounding box center [1488, 499] width 27 height 16
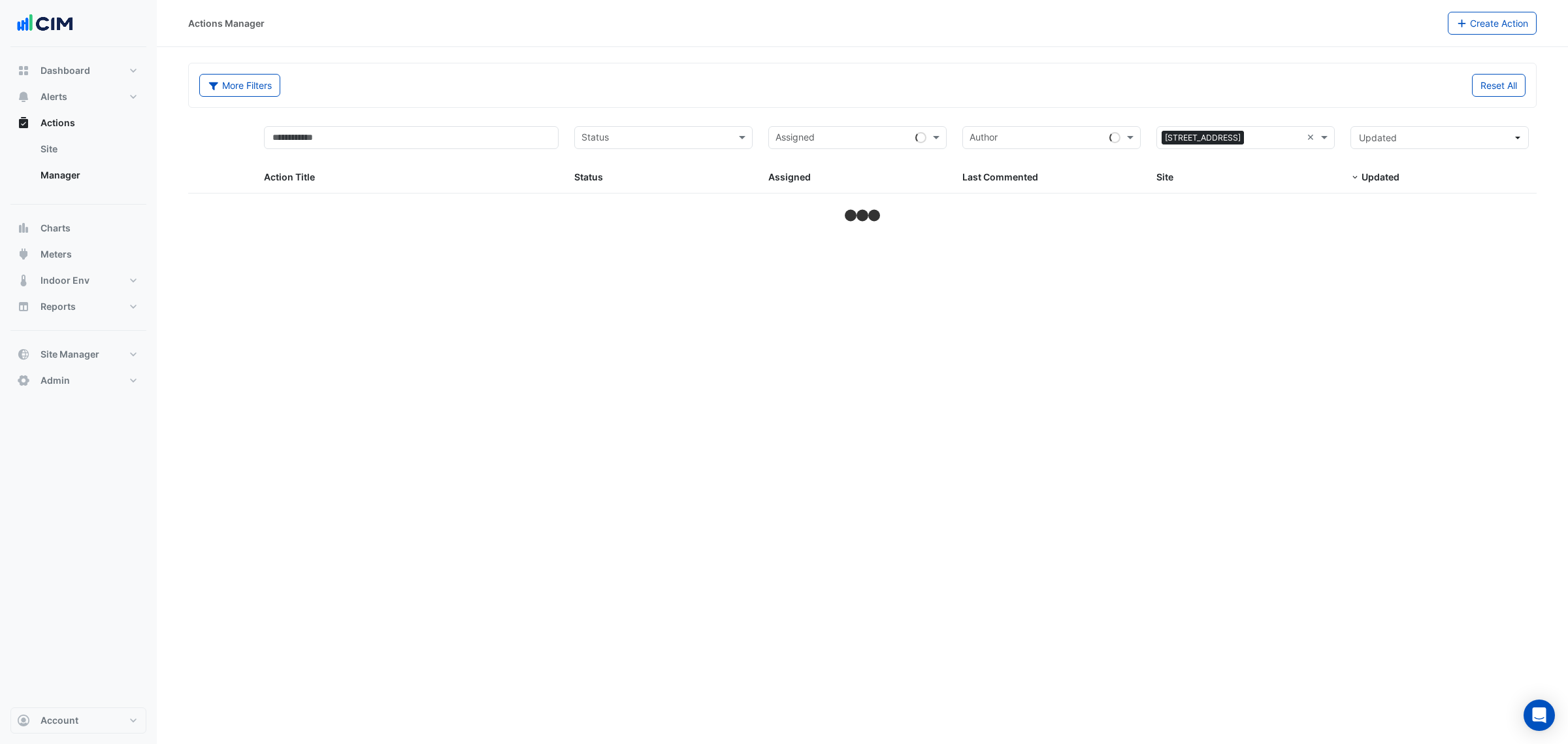
select select "***"
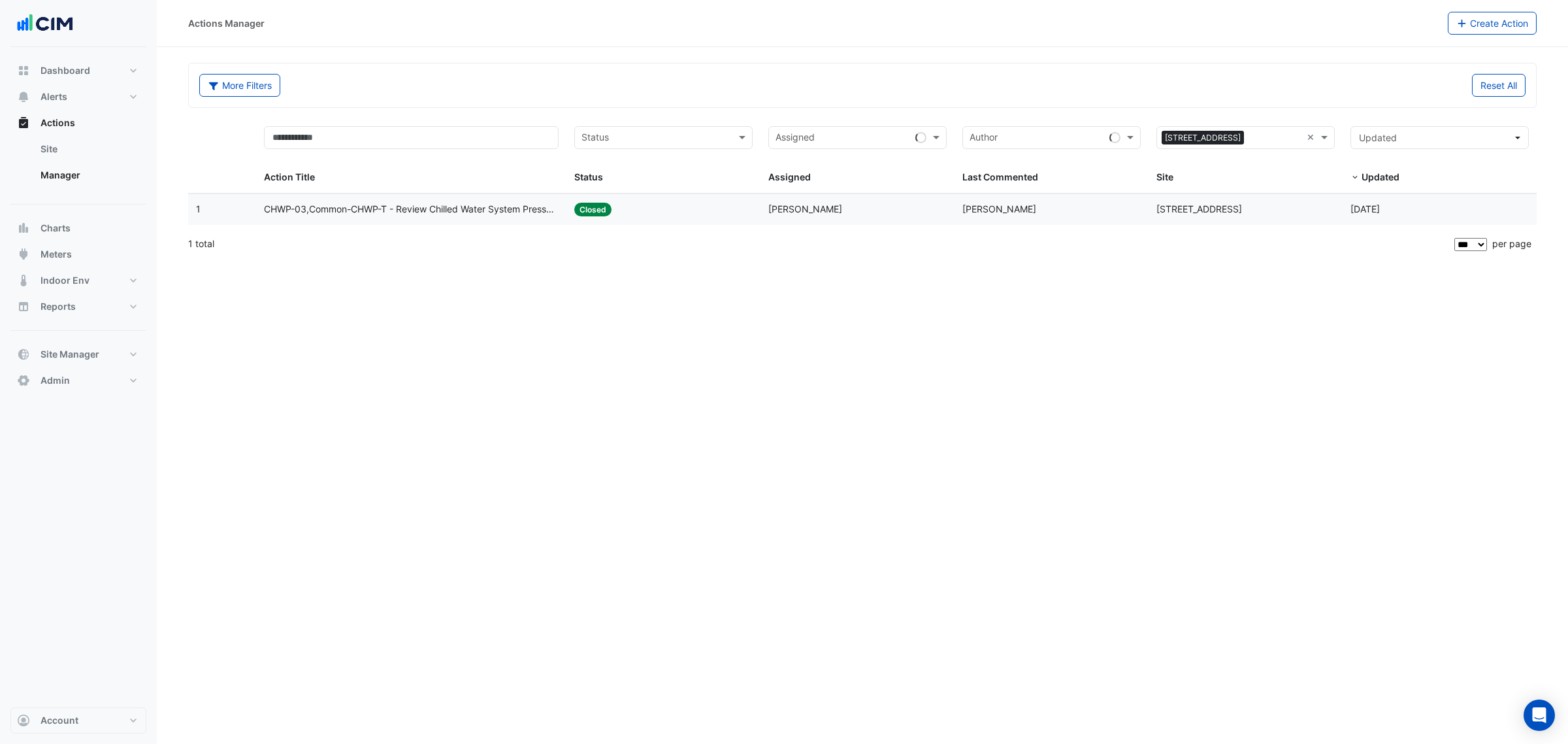
click at [639, 194] on datatable-body-row "1 Action Title: CHWP-03,Common-CHWP-T - Review Chilled Water System Pressure Ov…" at bounding box center [862, 209] width 1349 height 32
click at [633, 211] on div "Status: Closed" at bounding box center [663, 209] width 178 height 15
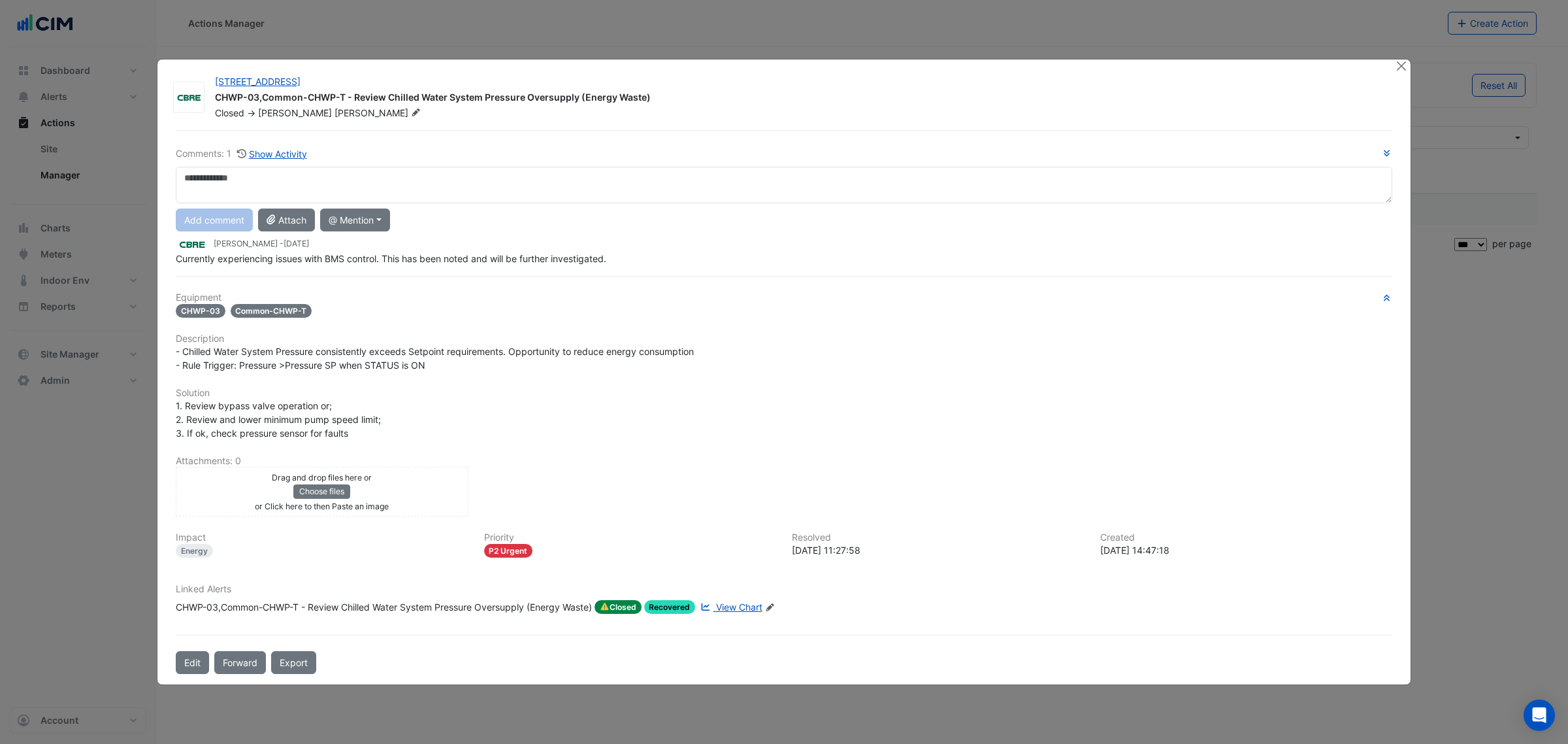
click at [1393, 69] on div "[STREET_ADDRESS] CHWP-03,Common-CHWP-T - Review Chilled Water System Pressure O…" at bounding box center [784, 372] width 1254 height 626
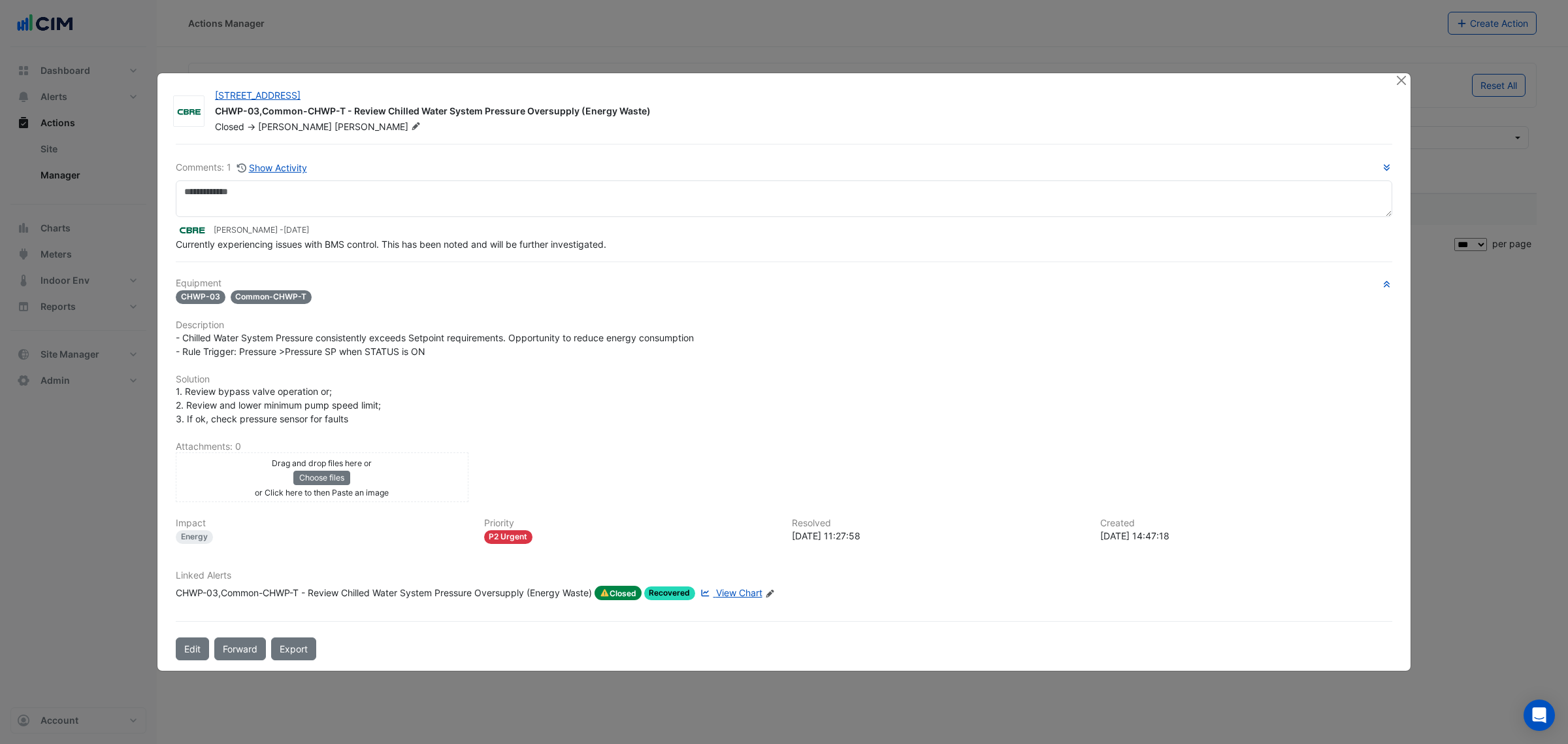
click at [1396, 67] on ngb-modal-window "[STREET_ADDRESS] CHWP-03,Common-CHWP-T - Review Chilled Water System Pressure O…" at bounding box center [784, 372] width 1568 height 744
click at [1396, 77] on button "Close" at bounding box center [1401, 80] width 14 height 14
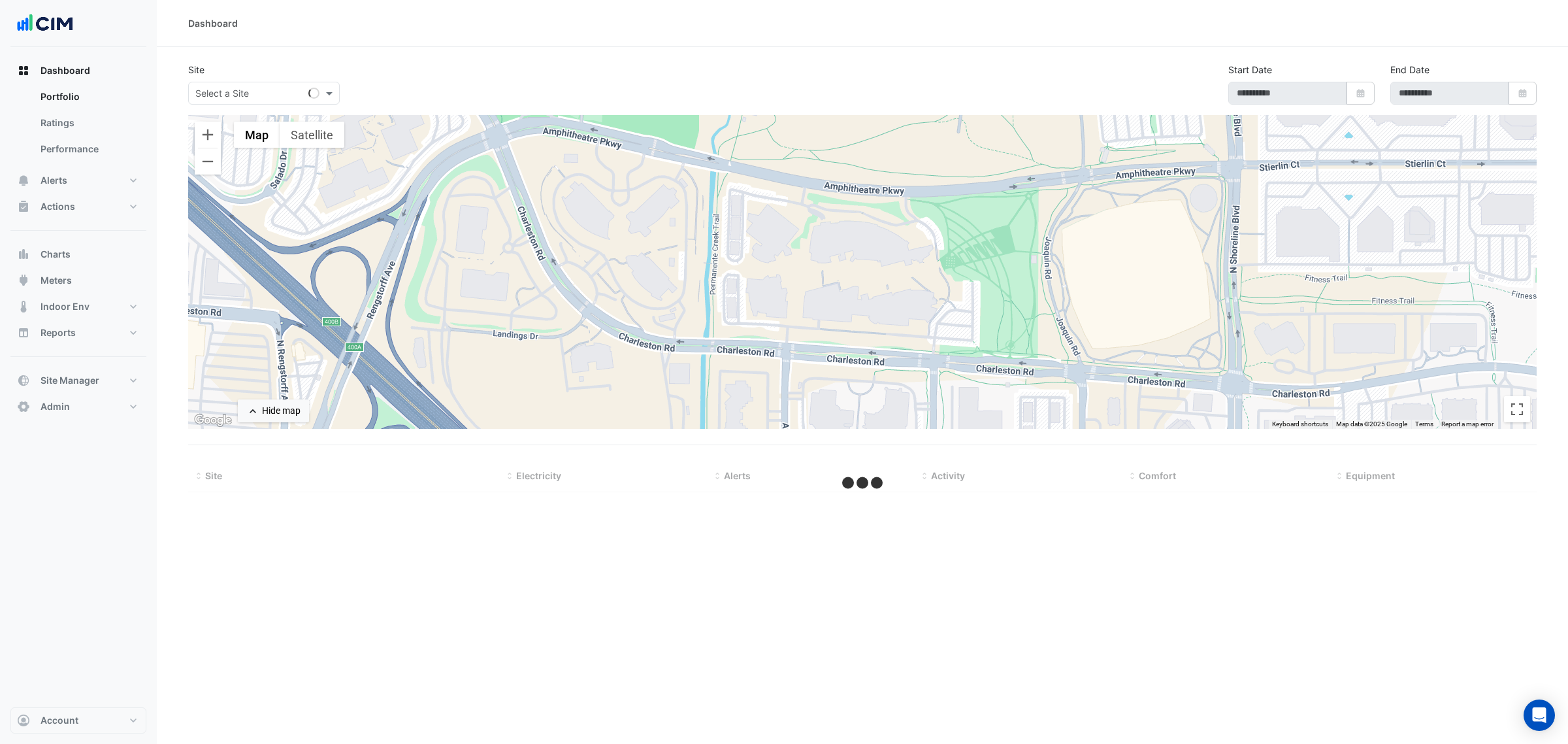
type input "**********"
select select "***"
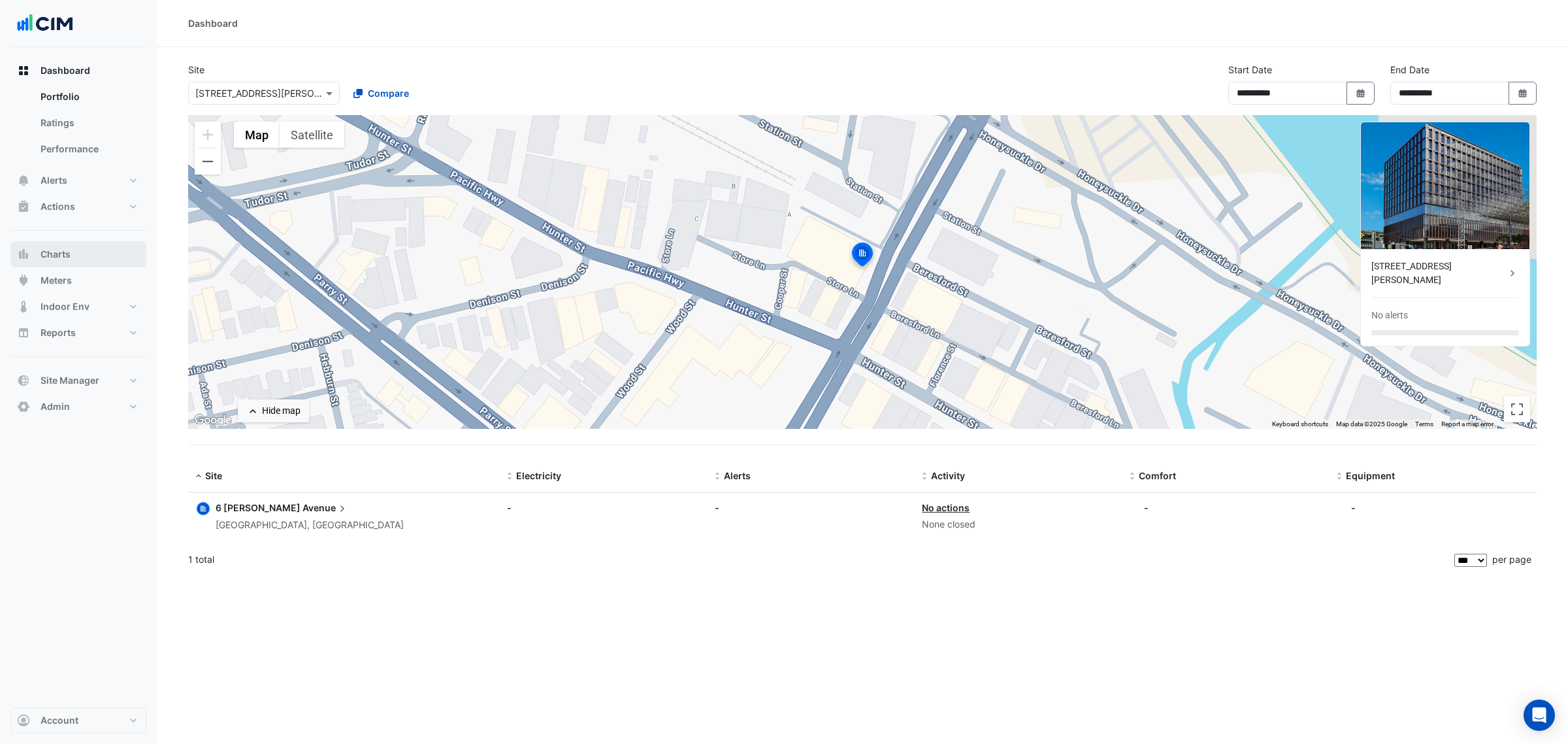
drag, startPoint x: 74, startPoint y: 248, endPoint x: 80, endPoint y: 236, distance: 13.4
click at [74, 248] on button "Charts" at bounding box center [79, 254] width 136 height 27
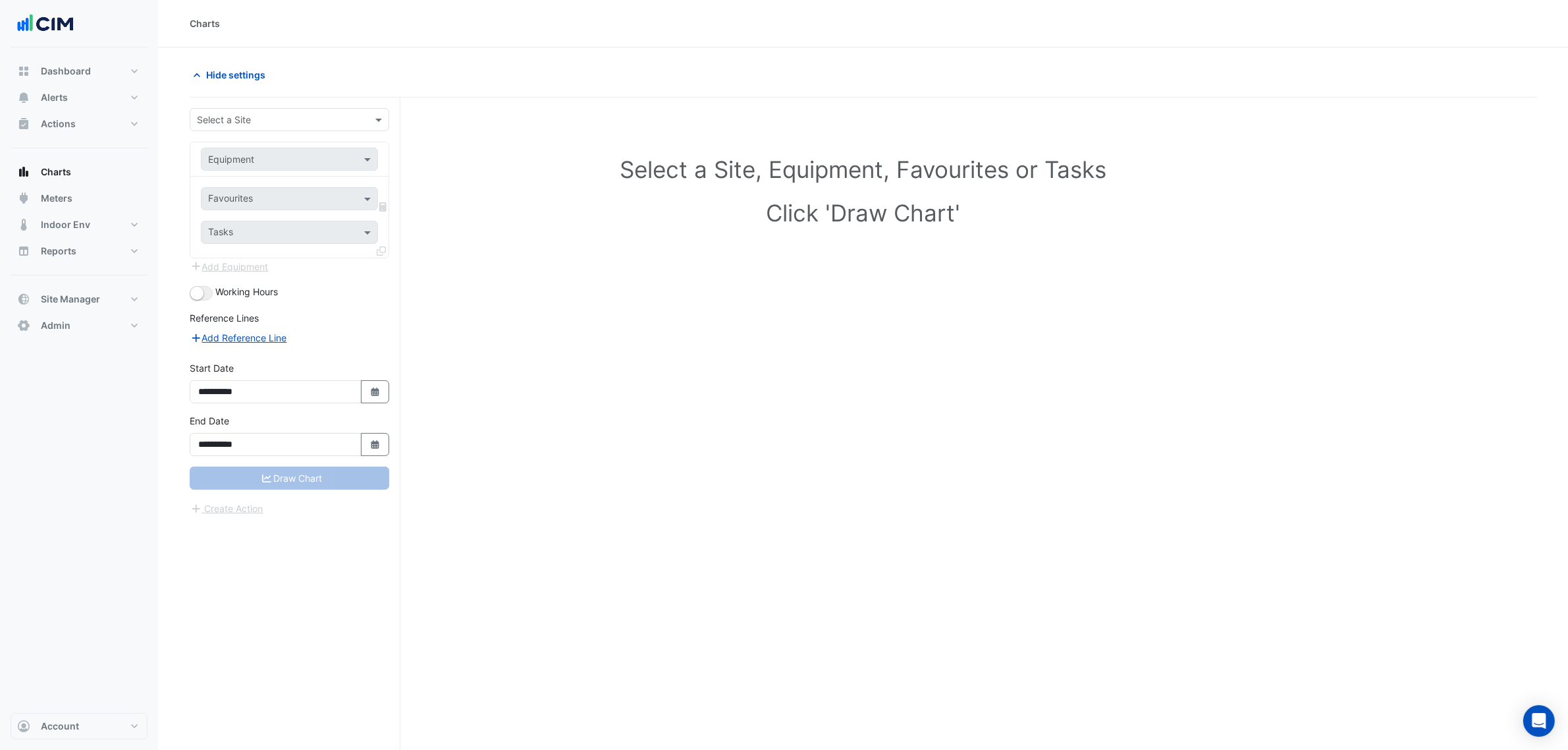
click at [224, 117] on input "text" at bounding box center [276, 120] width 158 height 14
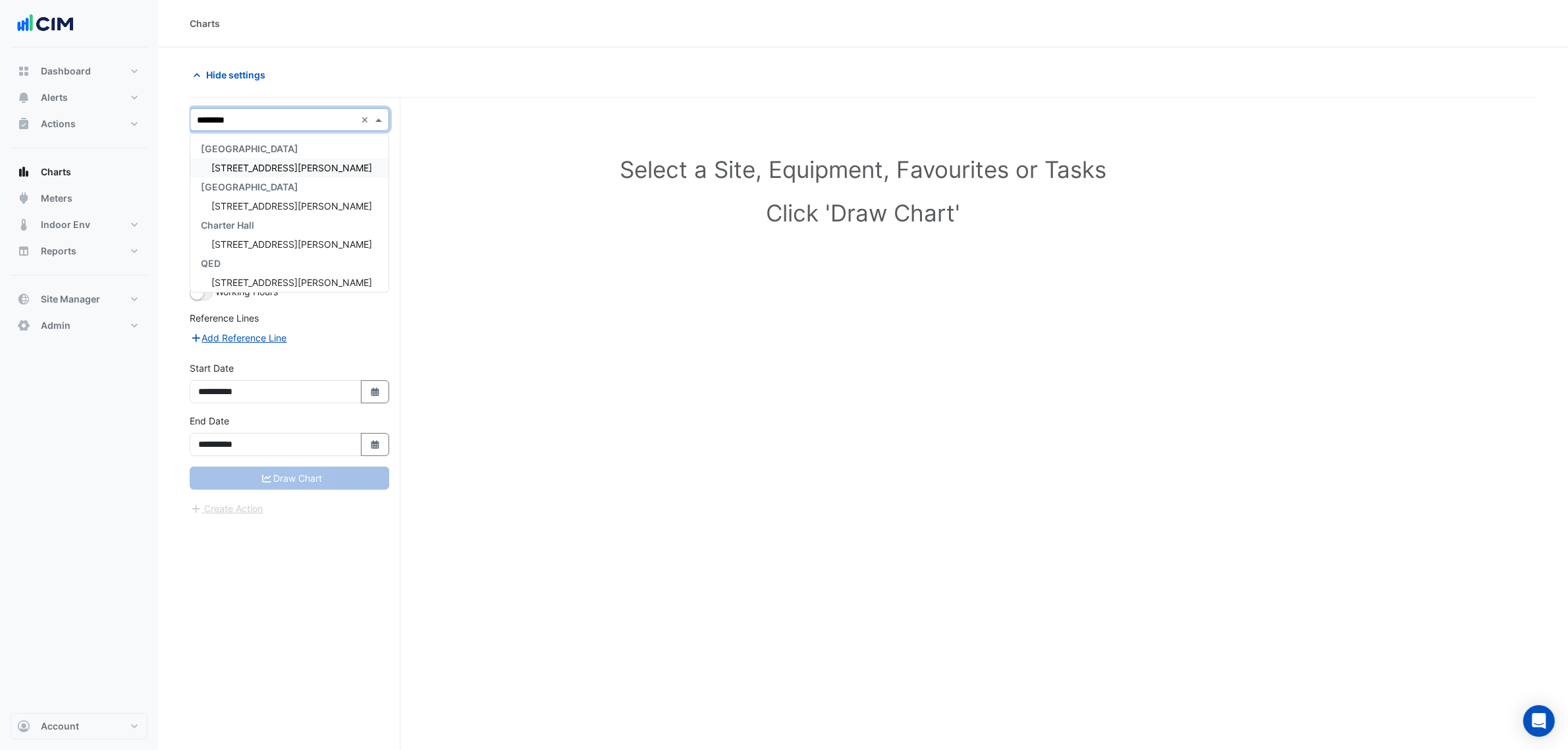
type input "*********"
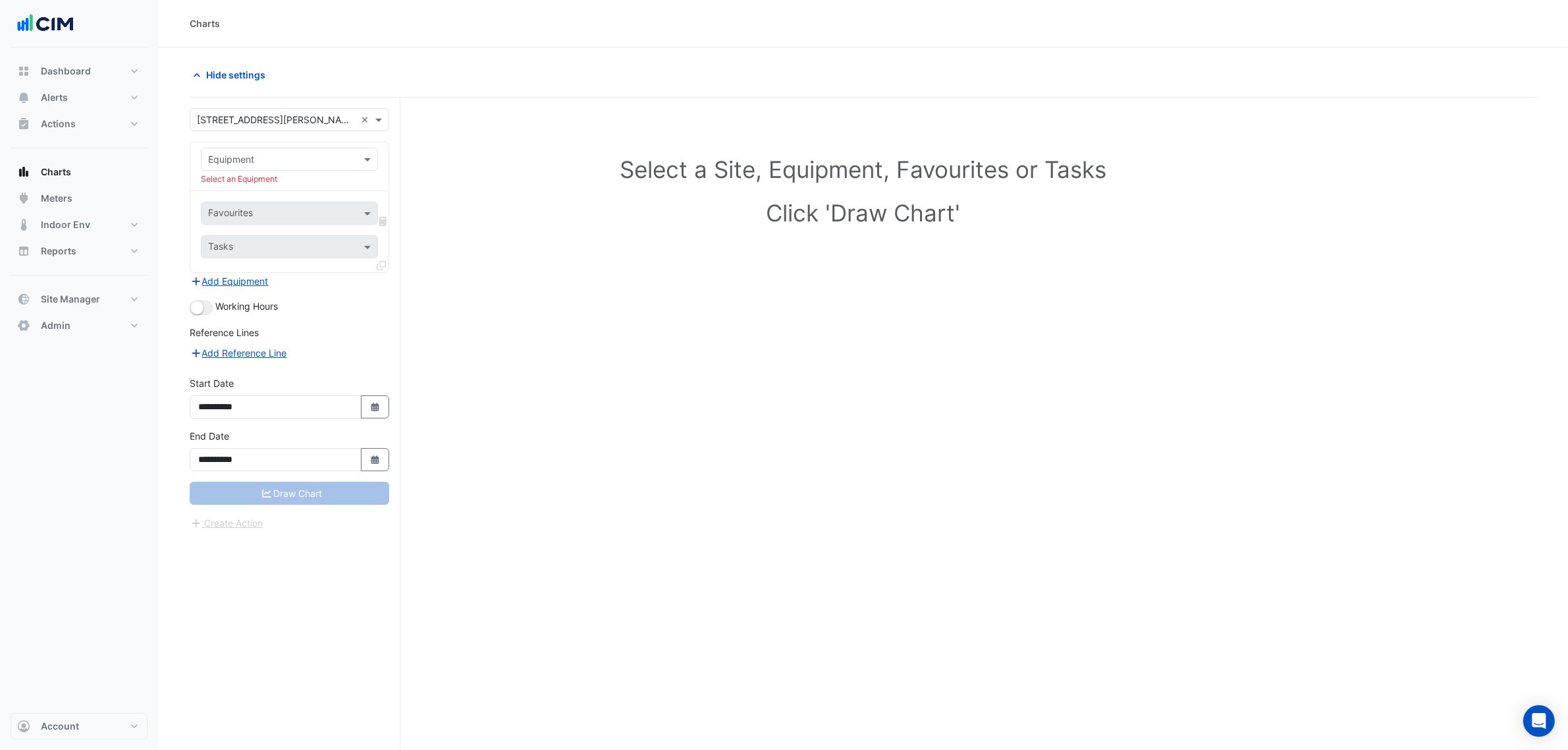
click at [268, 153] on input "text" at bounding box center [276, 160] width 136 height 14
type input "**"
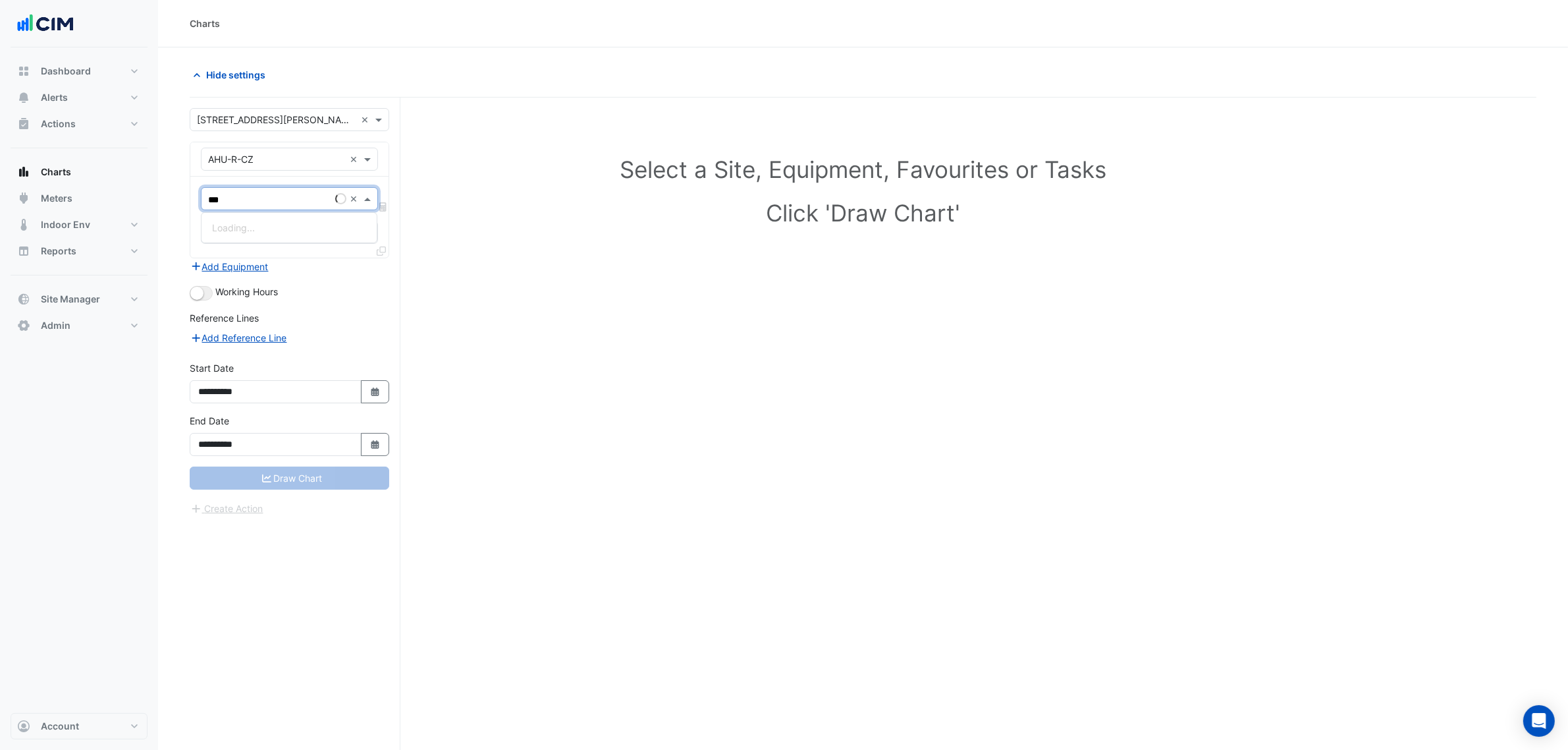
type input "****"
click at [288, 252] on div "Unit Supply Air Fan Status - Plantroom, Plantroom" at bounding box center [319, 246] width 235 height 19
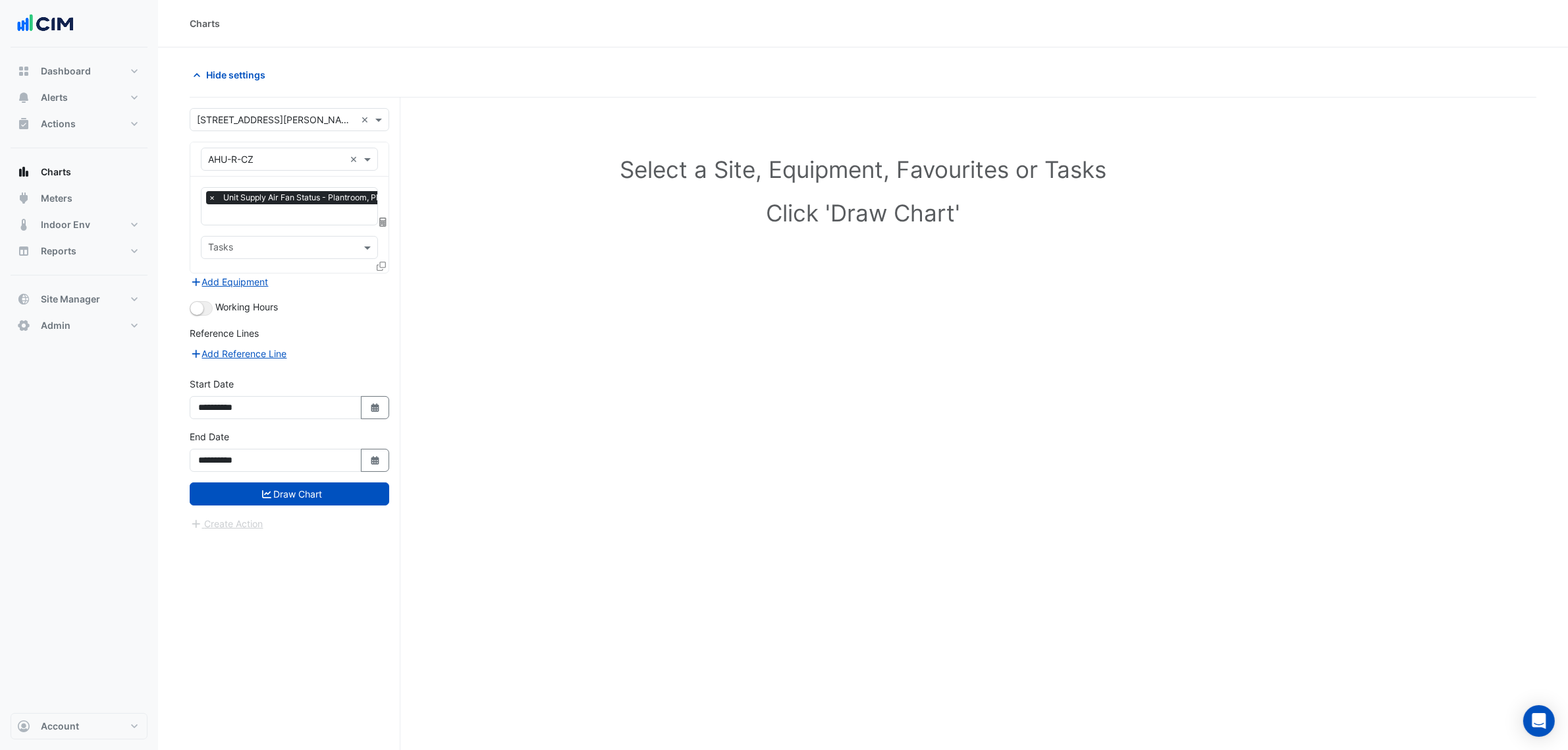
click at [291, 228] on div "× Unit Supply Air Fan Status - Plantroom, Plantroom × Tasks" at bounding box center [289, 224] width 199 height 96
click at [377, 269] on icon at bounding box center [381, 266] width 9 height 9
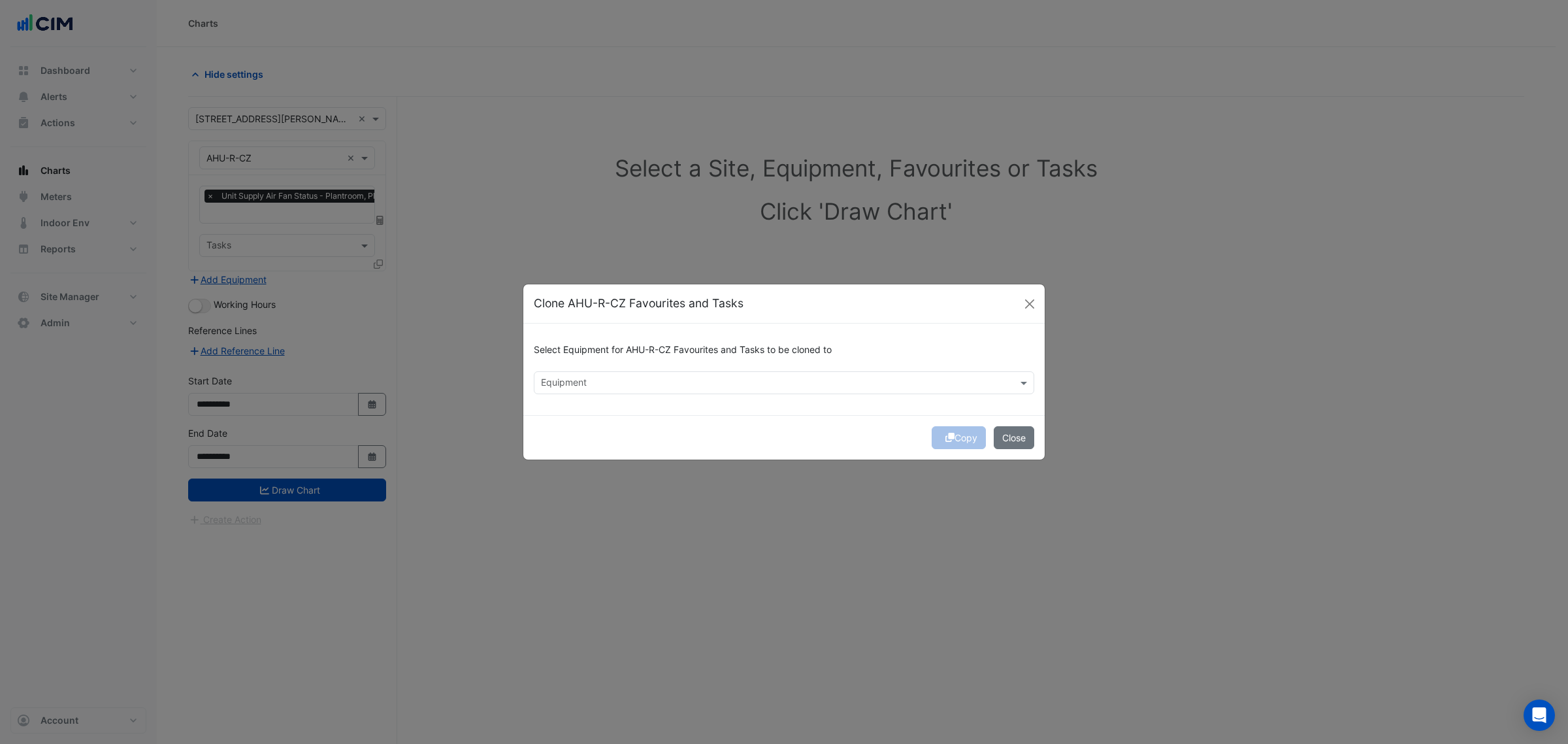
click at [576, 386] on input "text" at bounding box center [776, 384] width 471 height 14
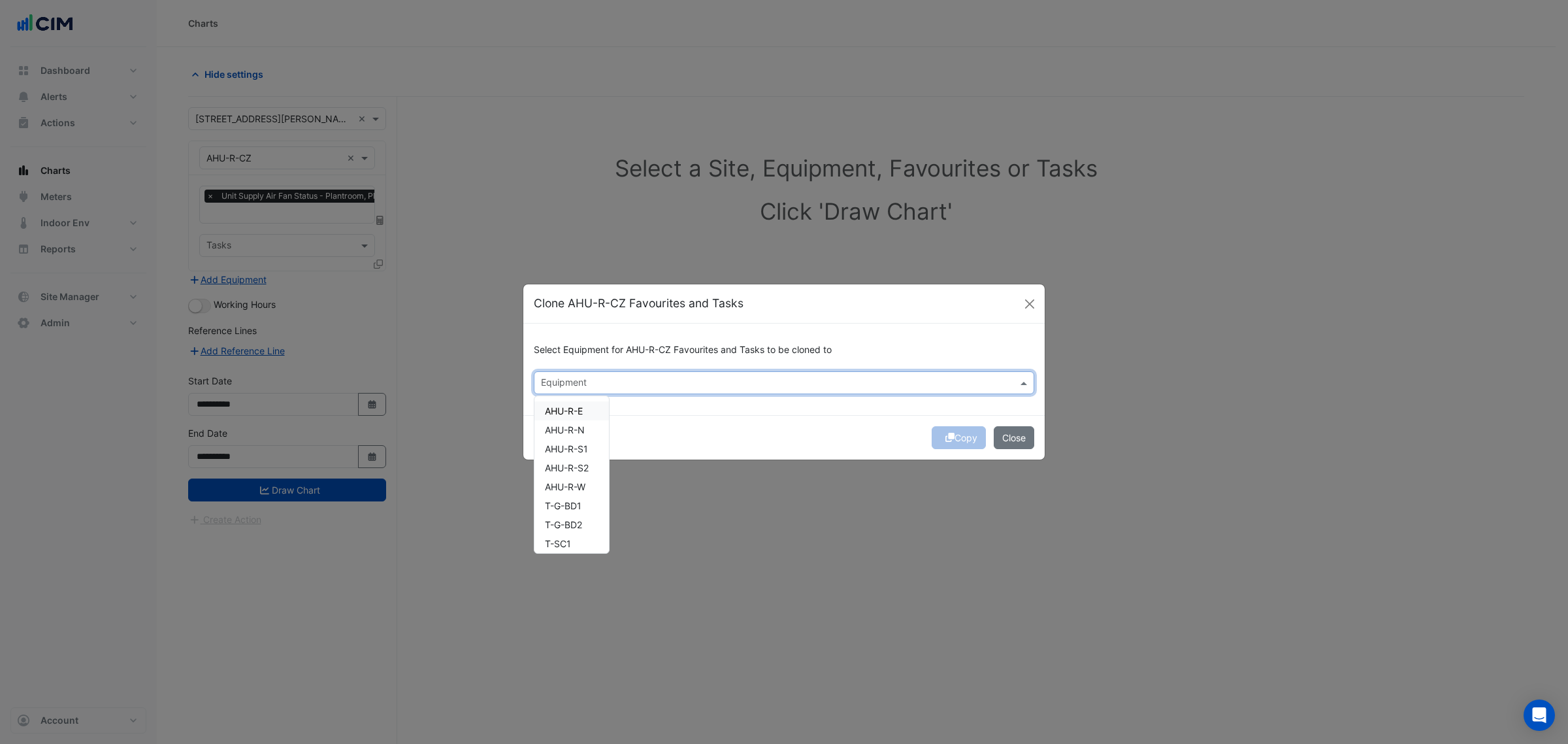
click at [585, 413] on div "AHU-R-E" at bounding box center [572, 410] width 74 height 19
click at [591, 431] on div "AHU-R-N" at bounding box center [572, 429] width 74 height 19
click at [588, 452] on span "AHU-R-S1" at bounding box center [566, 448] width 43 height 11
drag, startPoint x: 583, startPoint y: 468, endPoint x: 580, endPoint y: 484, distance: 16.3
click at [583, 471] on span "AHU-R-S2" at bounding box center [567, 467] width 44 height 11
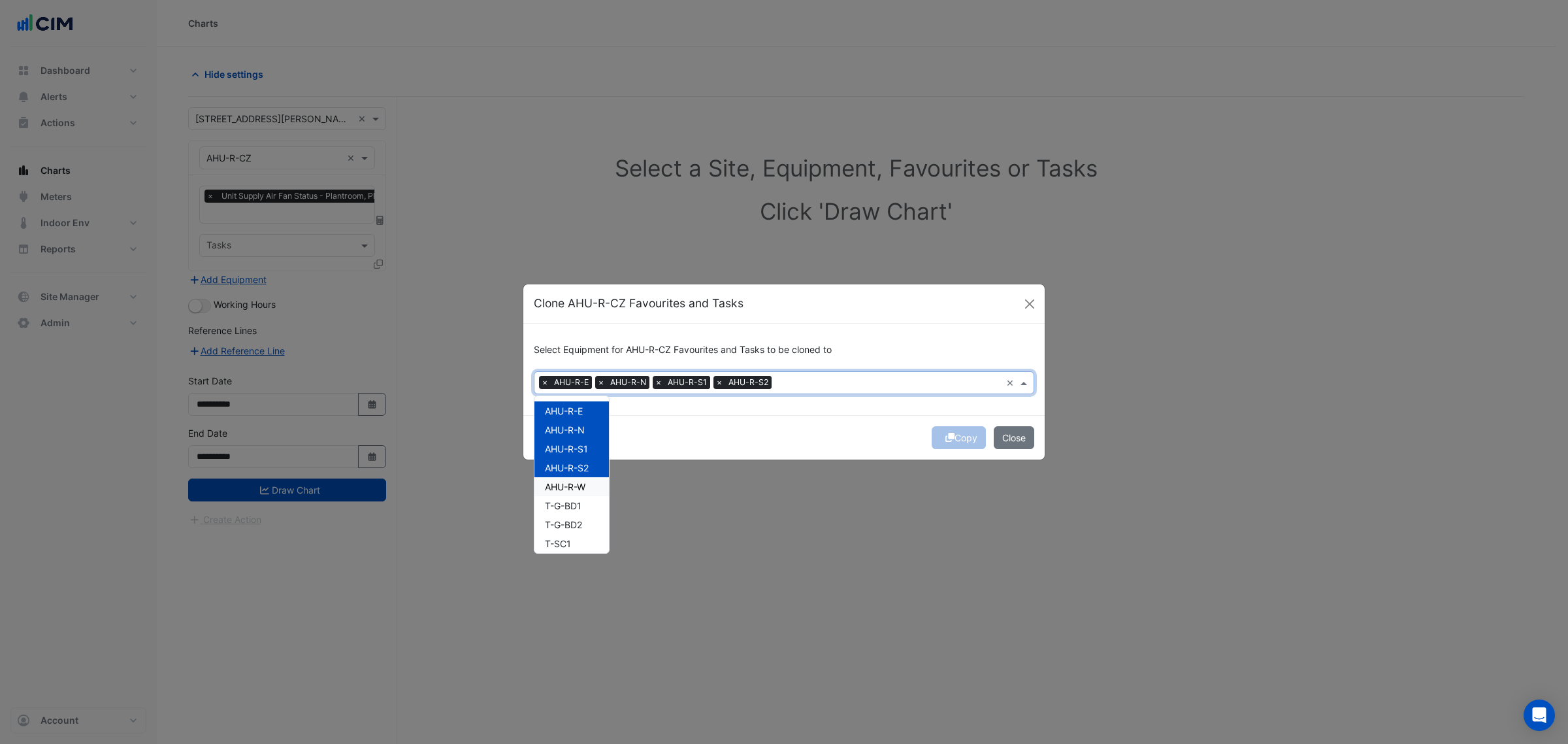
click at [579, 487] on span "AHU-R-W" at bounding box center [565, 486] width 41 height 11
click at [942, 429] on div "Copy Close" at bounding box center [784, 437] width 521 height 44
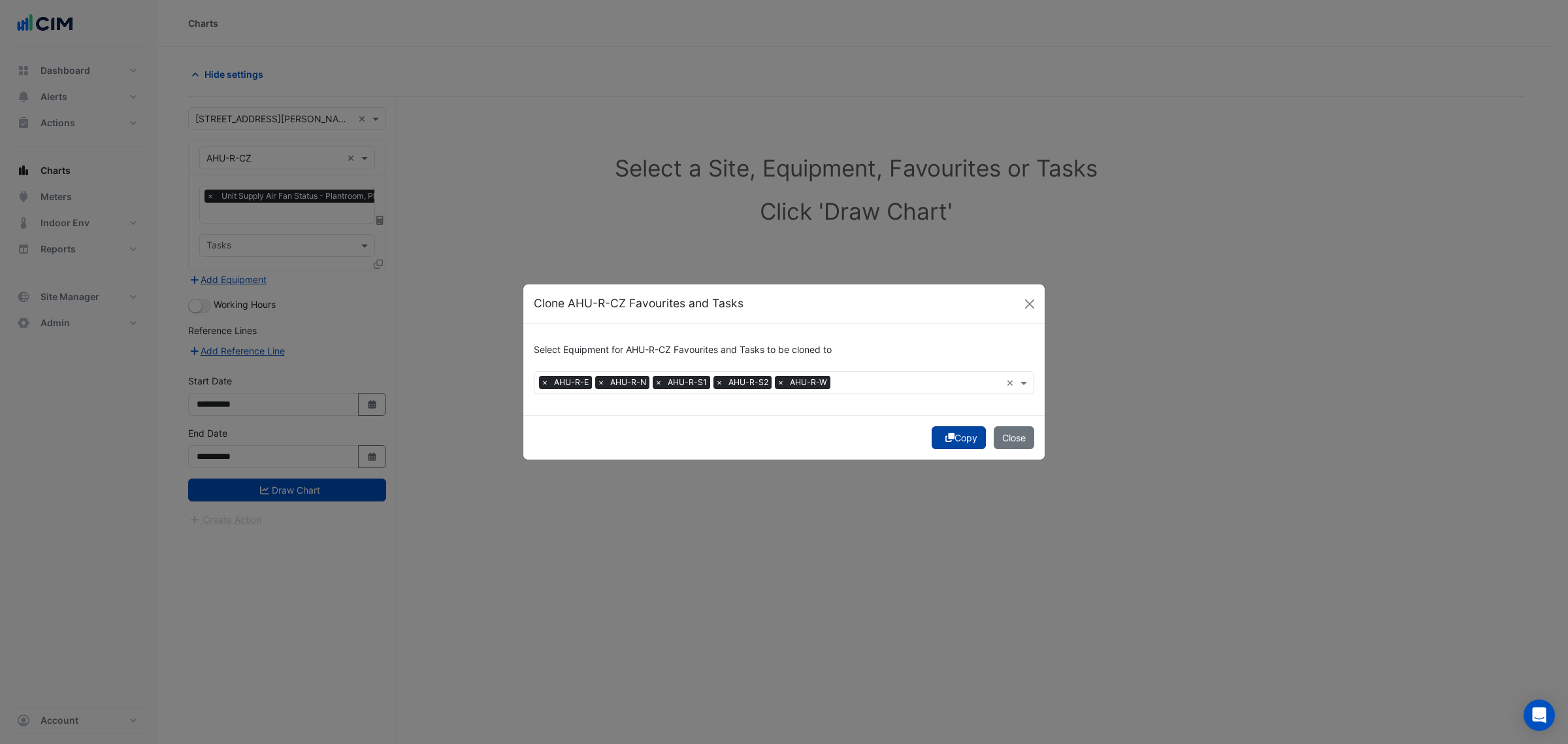
click at [949, 435] on icon "submit" at bounding box center [950, 437] width 9 height 9
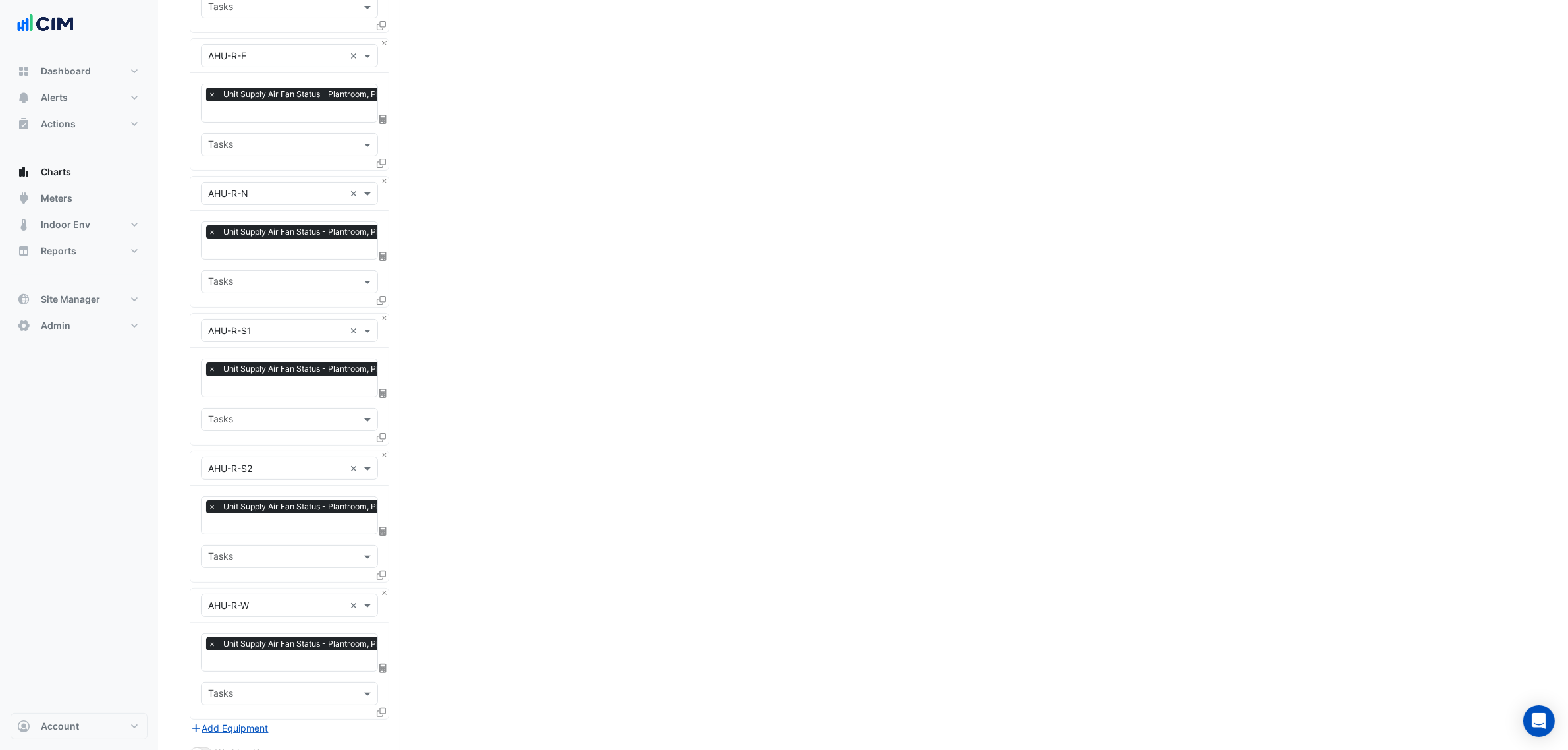
scroll to position [475, 0]
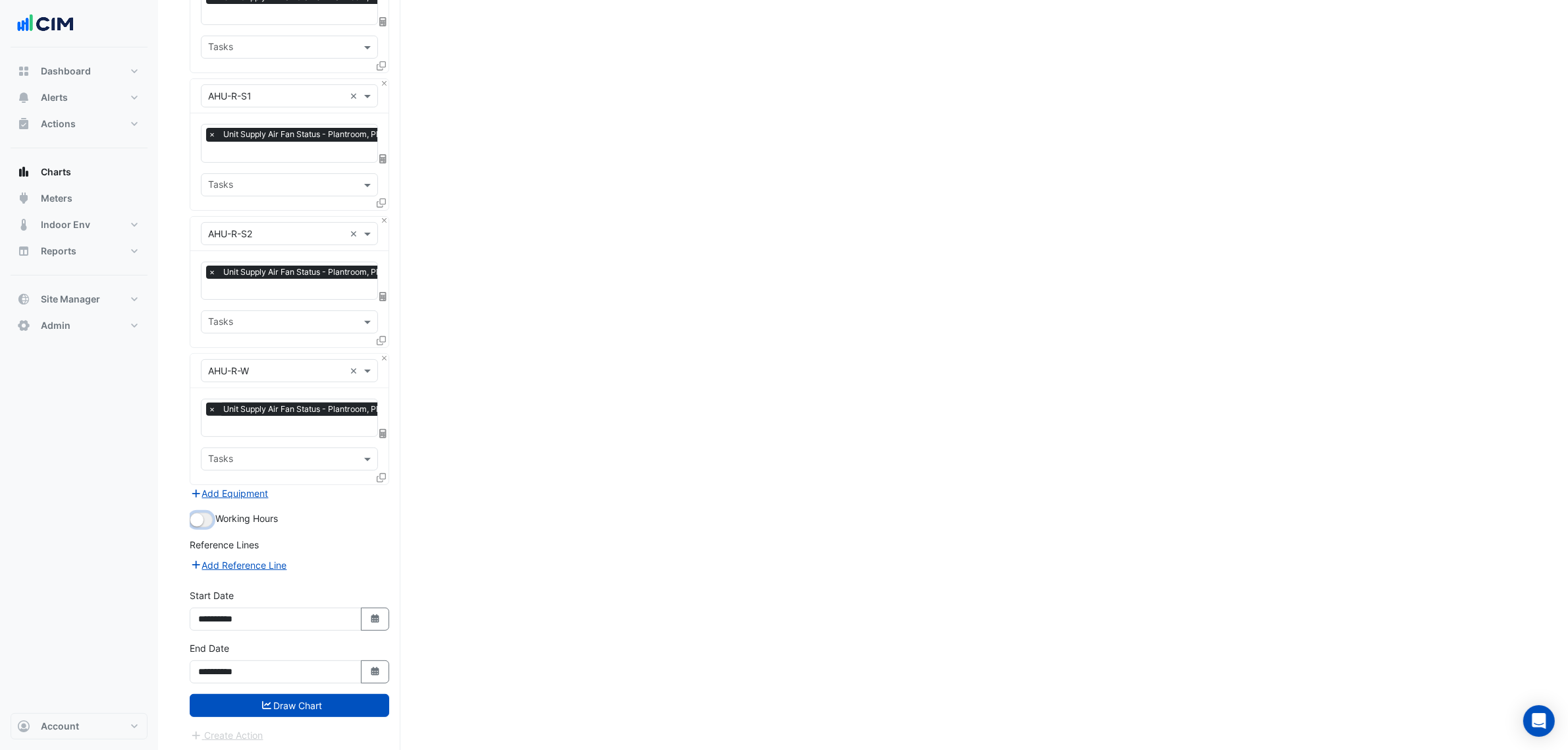
click at [196, 513] on small "button" at bounding box center [197, 519] width 13 height 13
click at [360, 694] on button "Draw Chart" at bounding box center [289, 705] width 199 height 23
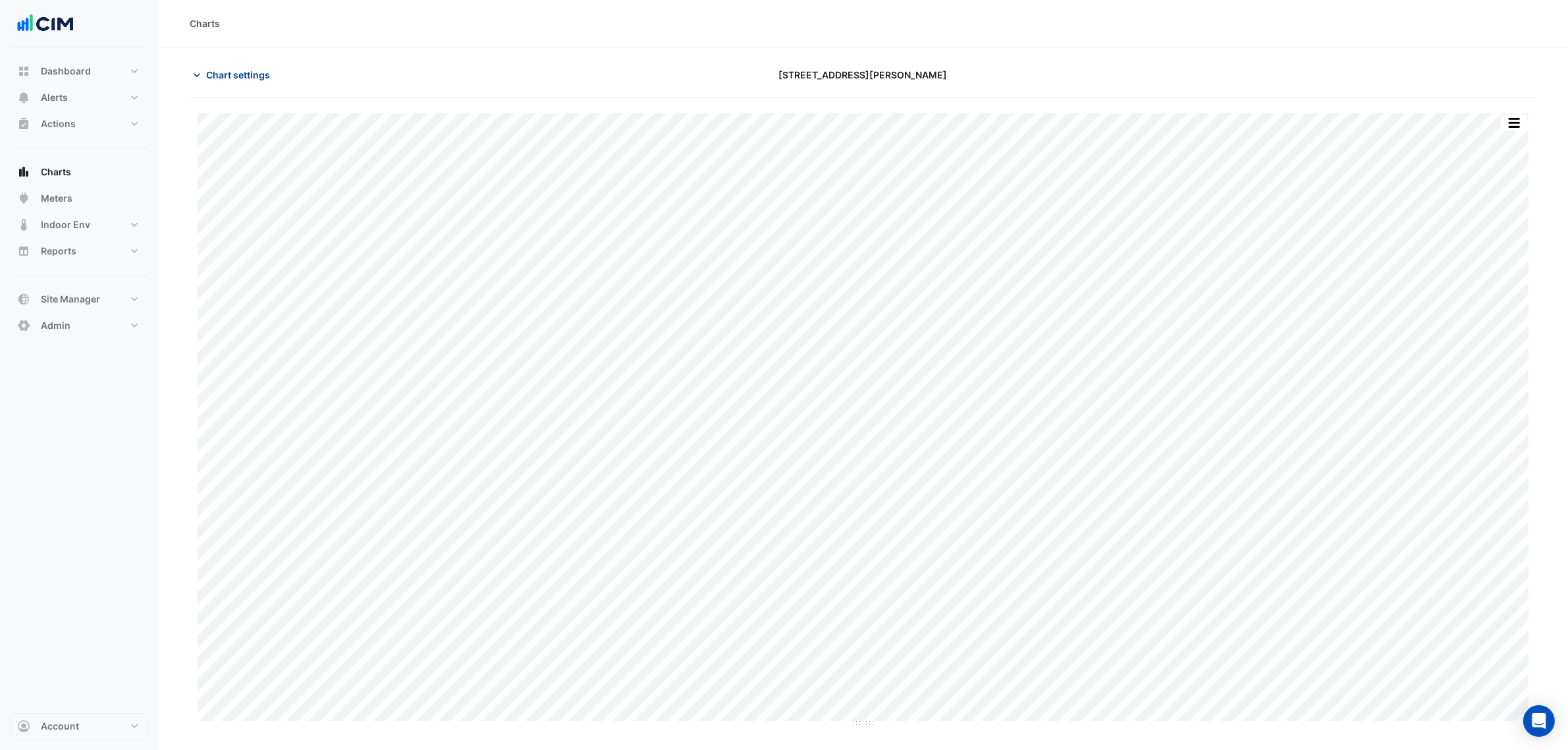
click at [259, 77] on span "Chart settings" at bounding box center [239, 75] width 64 height 14
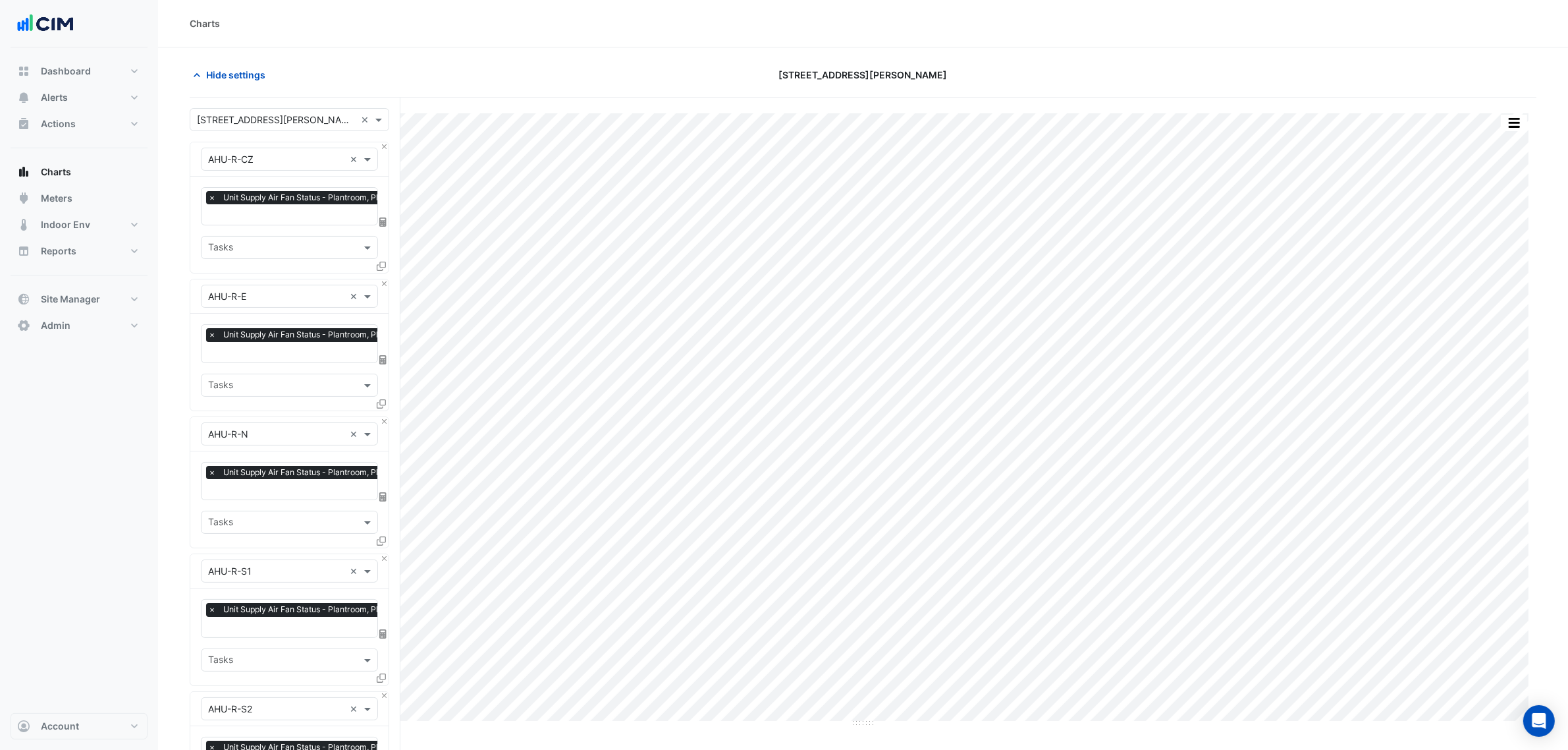
scroll to position [475, 0]
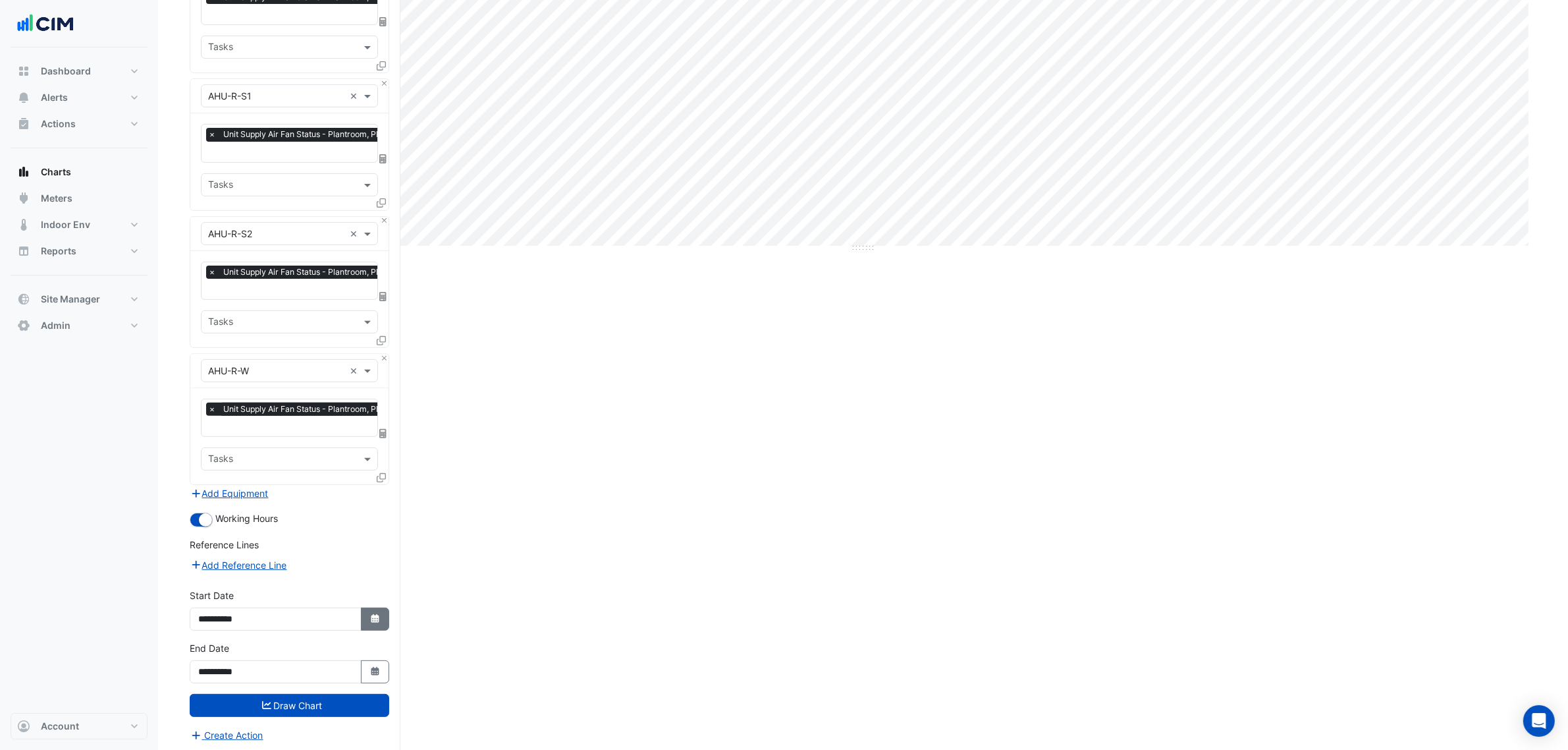
click at [376, 614] on icon "button" at bounding box center [374, 618] width 8 height 9
select select "**"
select select "****"
click at [380, 672] on button "Select Date" at bounding box center [375, 672] width 29 height 23
click at [249, 553] on div "8" at bounding box center [255, 558] width 21 height 21
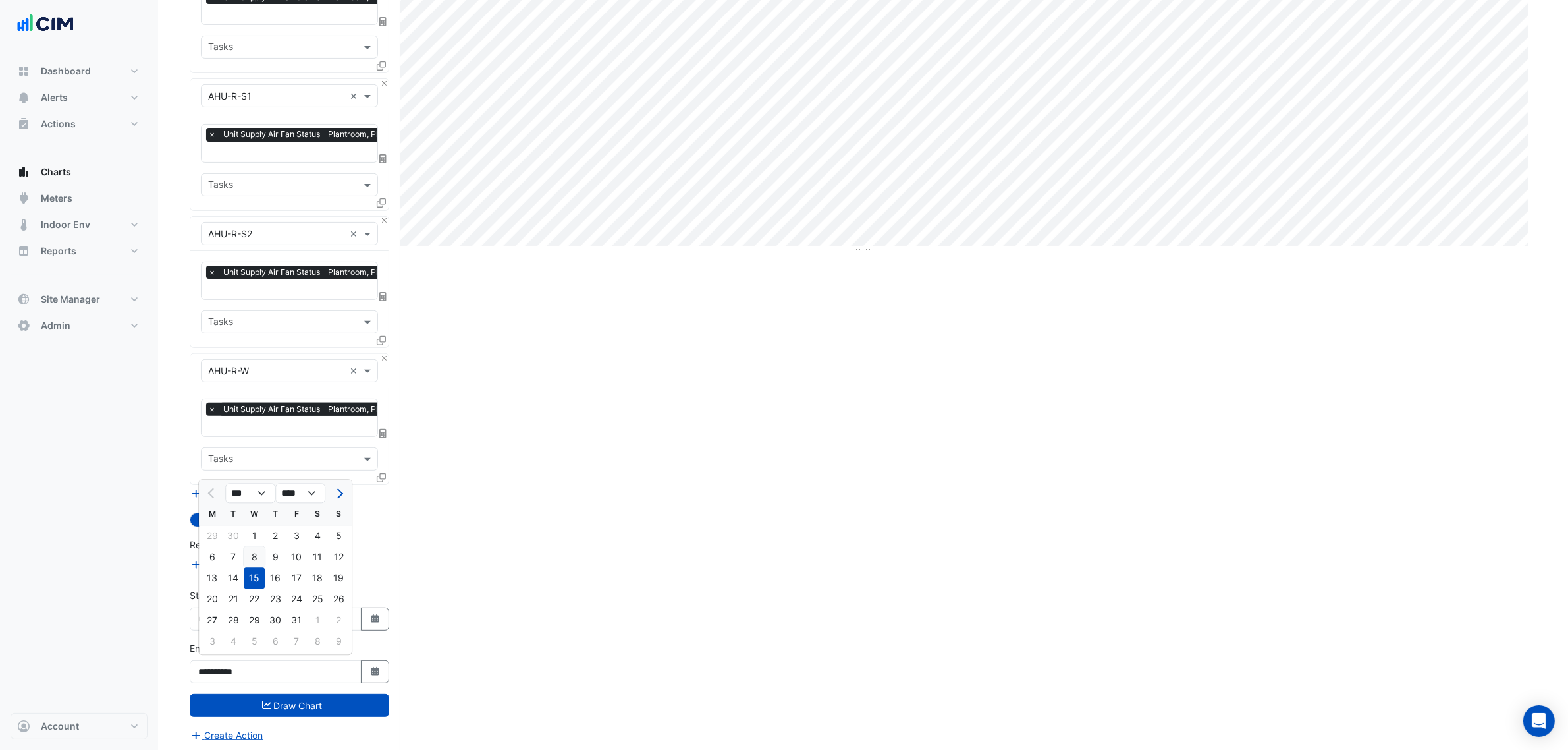
type input "**********"
click at [373, 614] on icon "button" at bounding box center [374, 618] width 8 height 9
select select "**"
select select "****"
click at [288, 485] on div "3" at bounding box center [297, 484] width 21 height 21
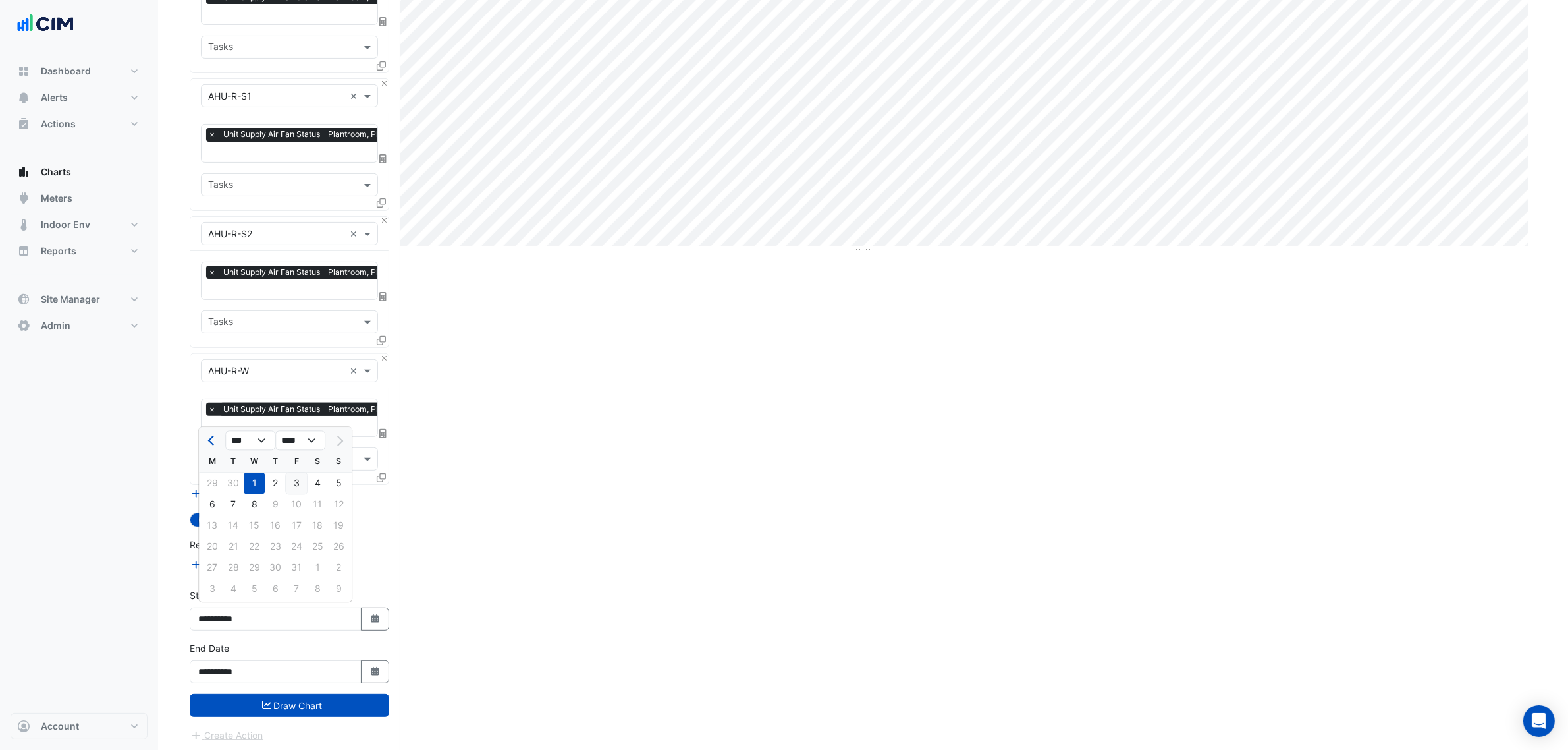
type input "**********"
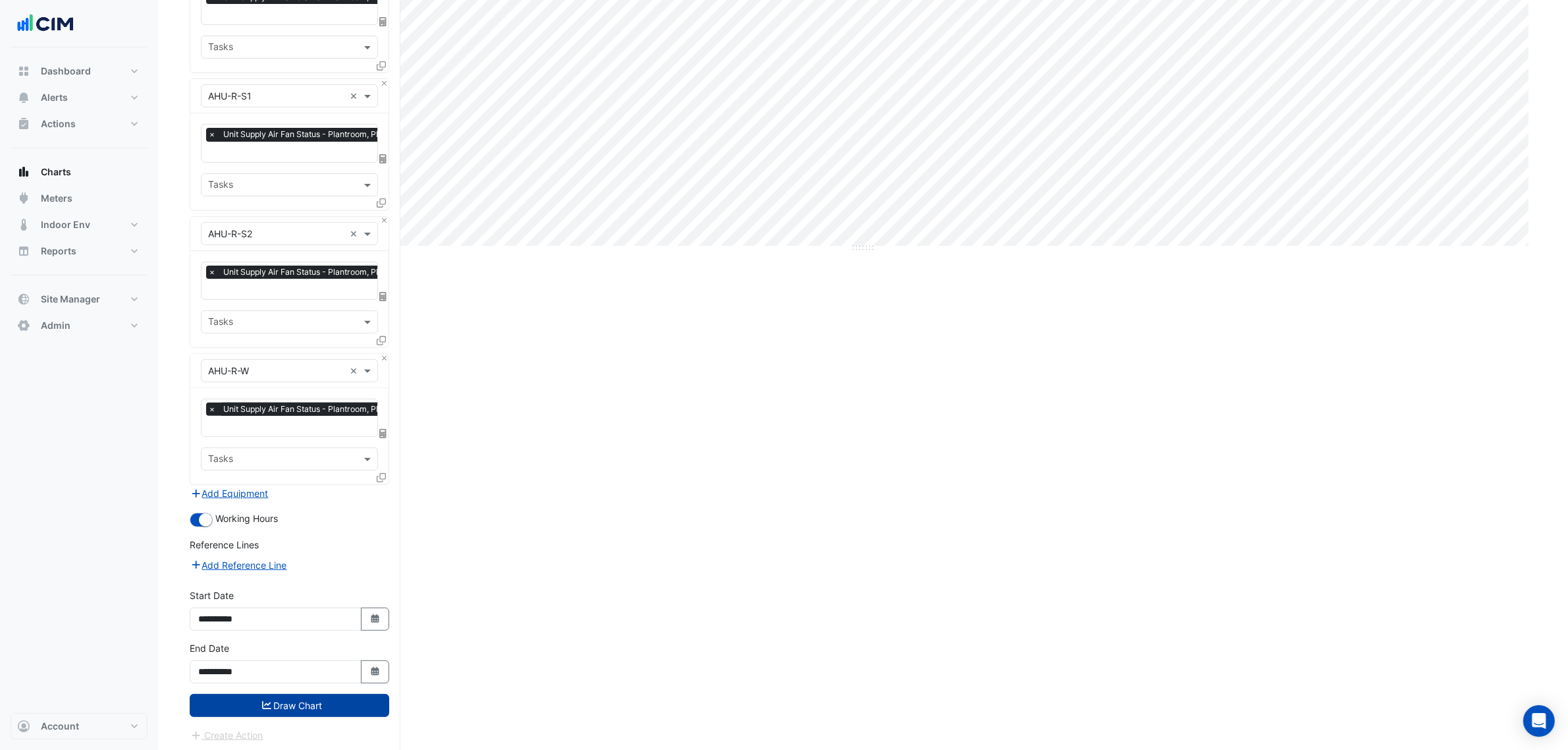
click at [318, 705] on button "Draw Chart" at bounding box center [289, 705] width 199 height 23
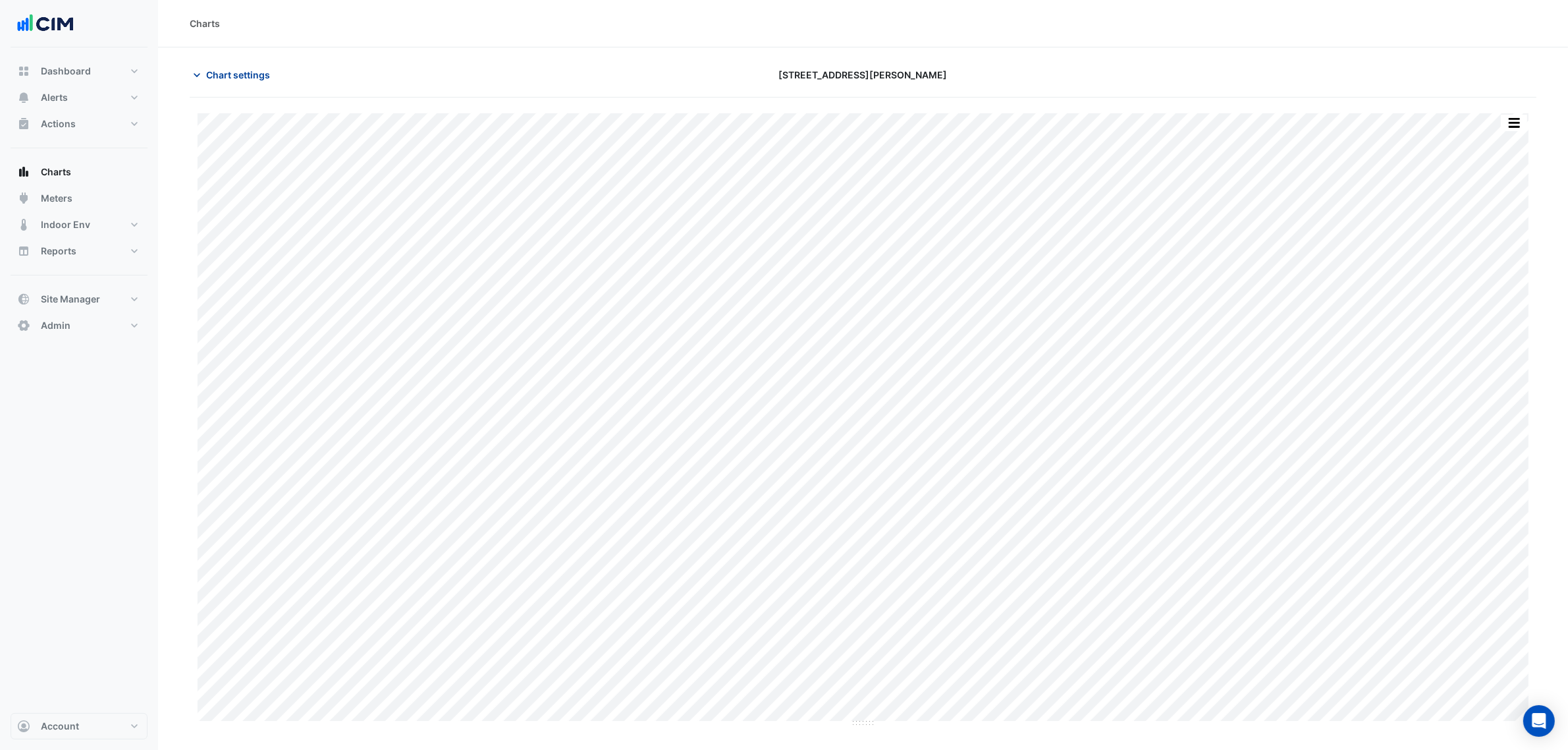
click at [256, 77] on span "Chart settings" at bounding box center [239, 75] width 64 height 14
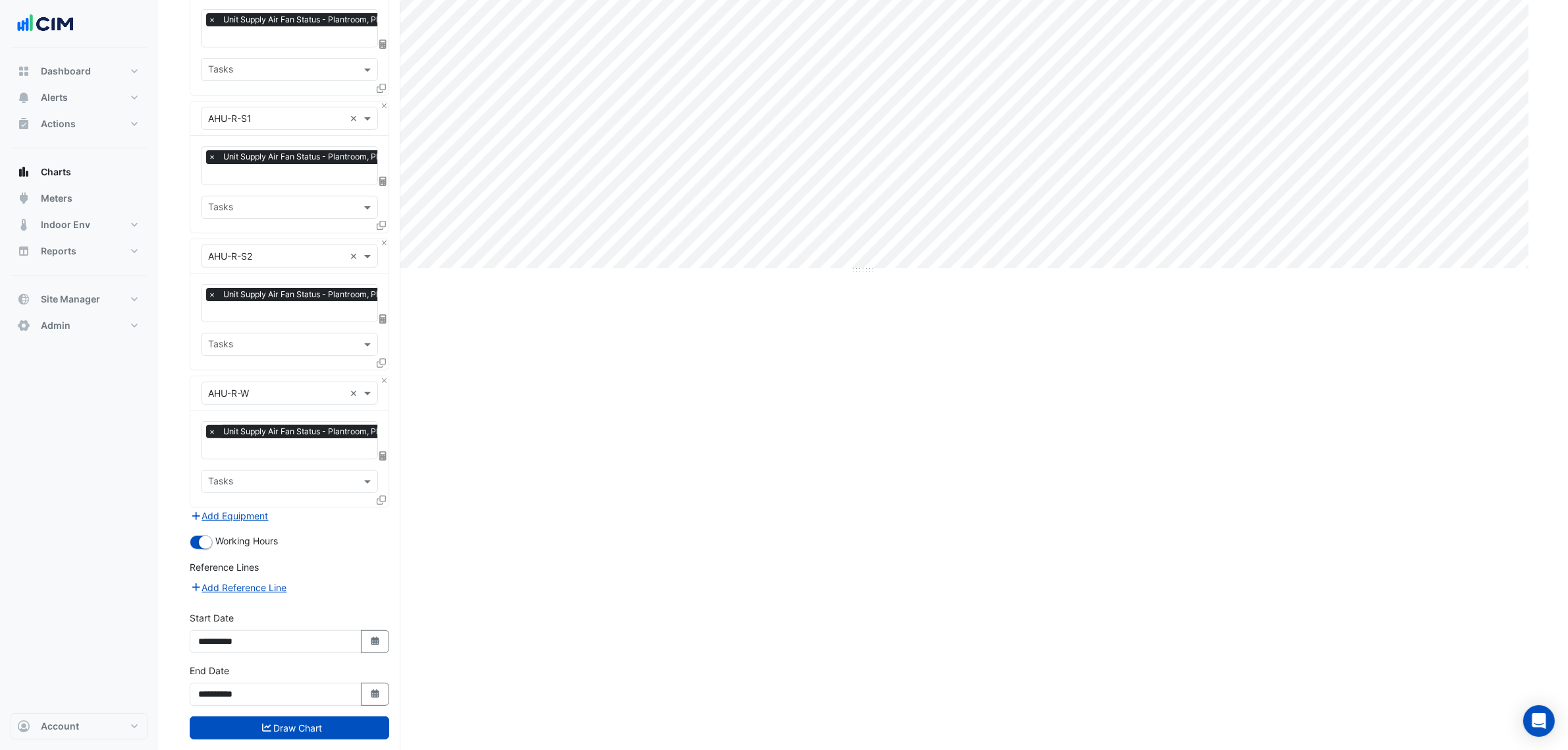
scroll to position [475, 0]
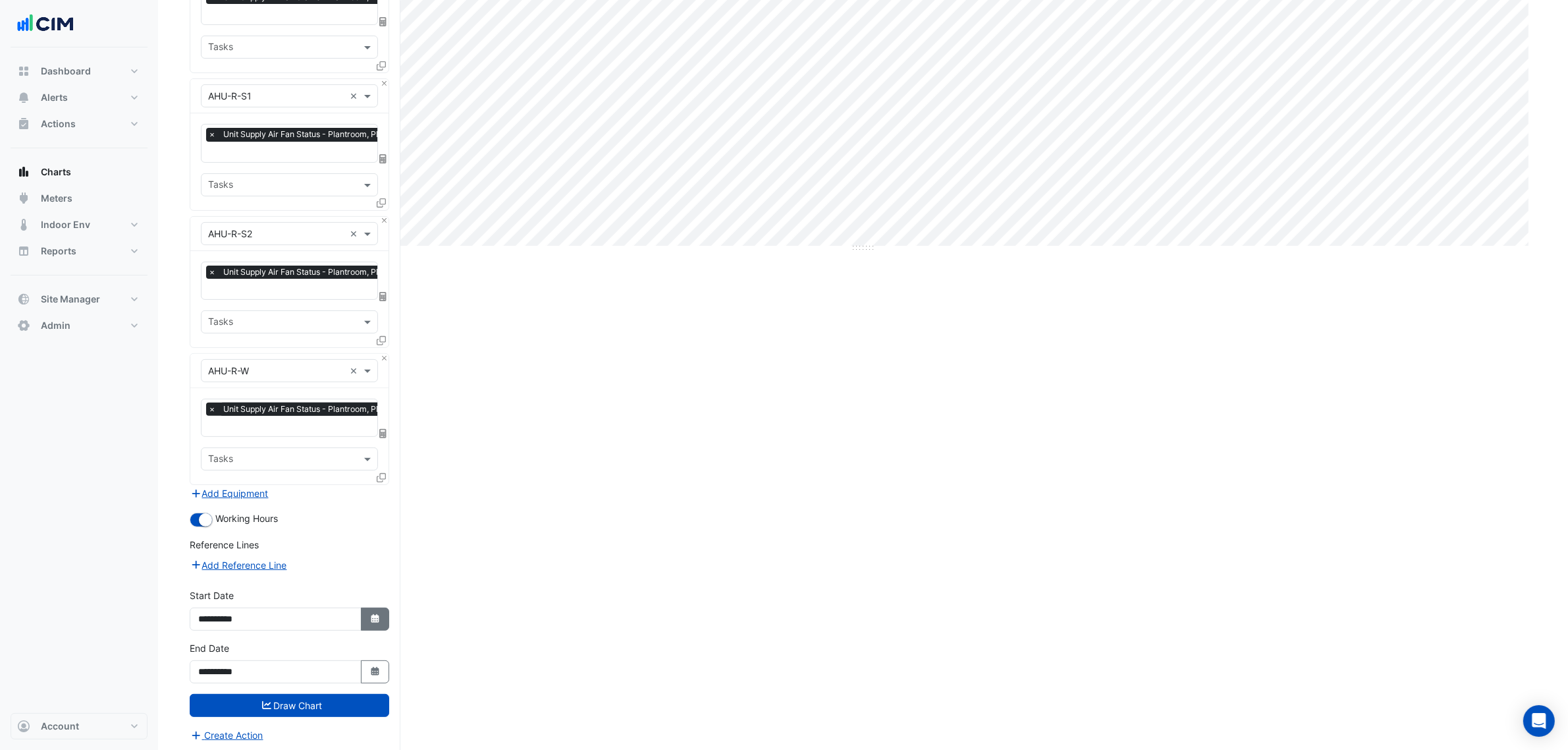
click at [376, 614] on fa-icon "Select Date" at bounding box center [375, 619] width 12 height 12
select select "**"
select select "****"
click at [313, 479] on div "4" at bounding box center [318, 484] width 21 height 21
type input "**********"
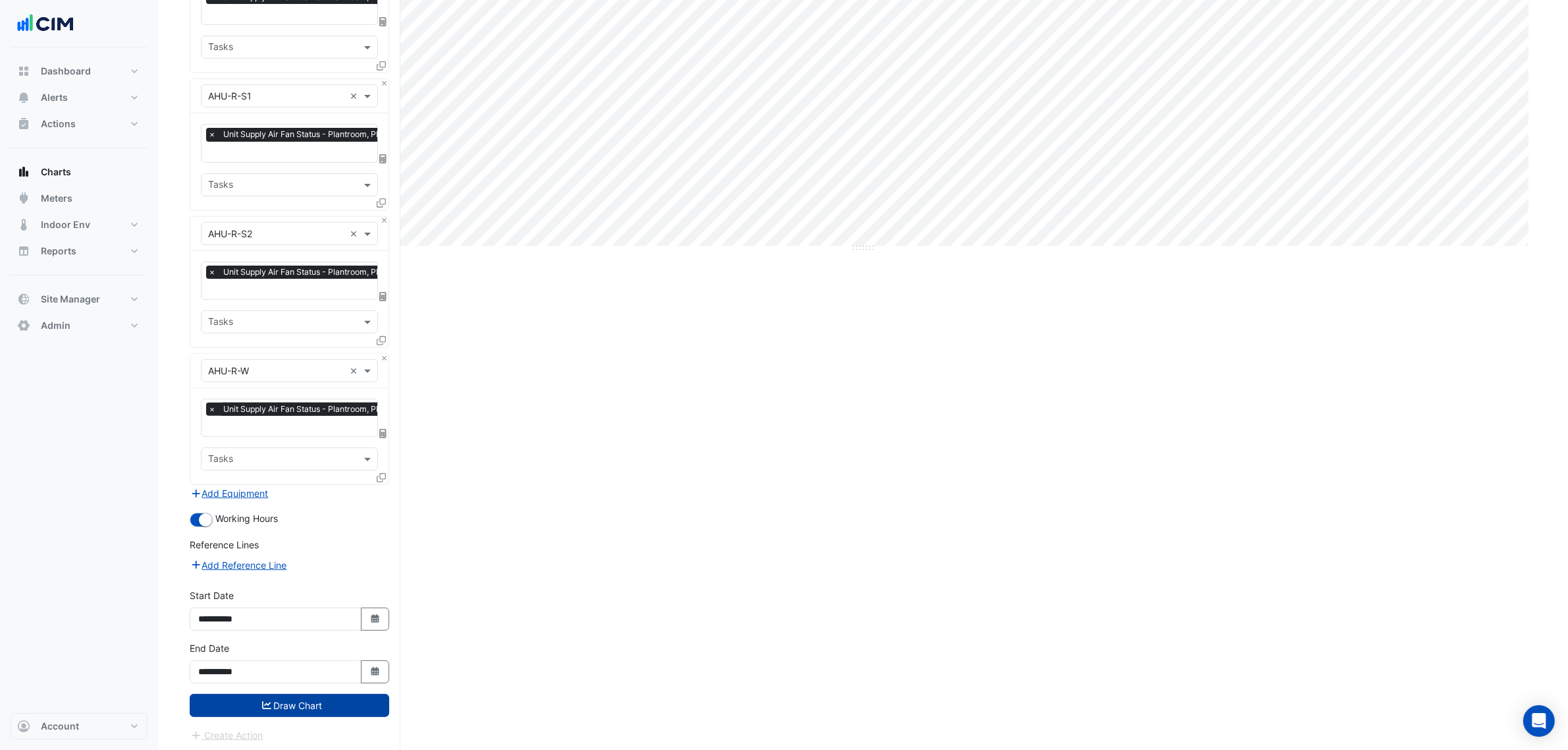
click at [310, 704] on button "Draw Chart" at bounding box center [289, 705] width 199 height 23
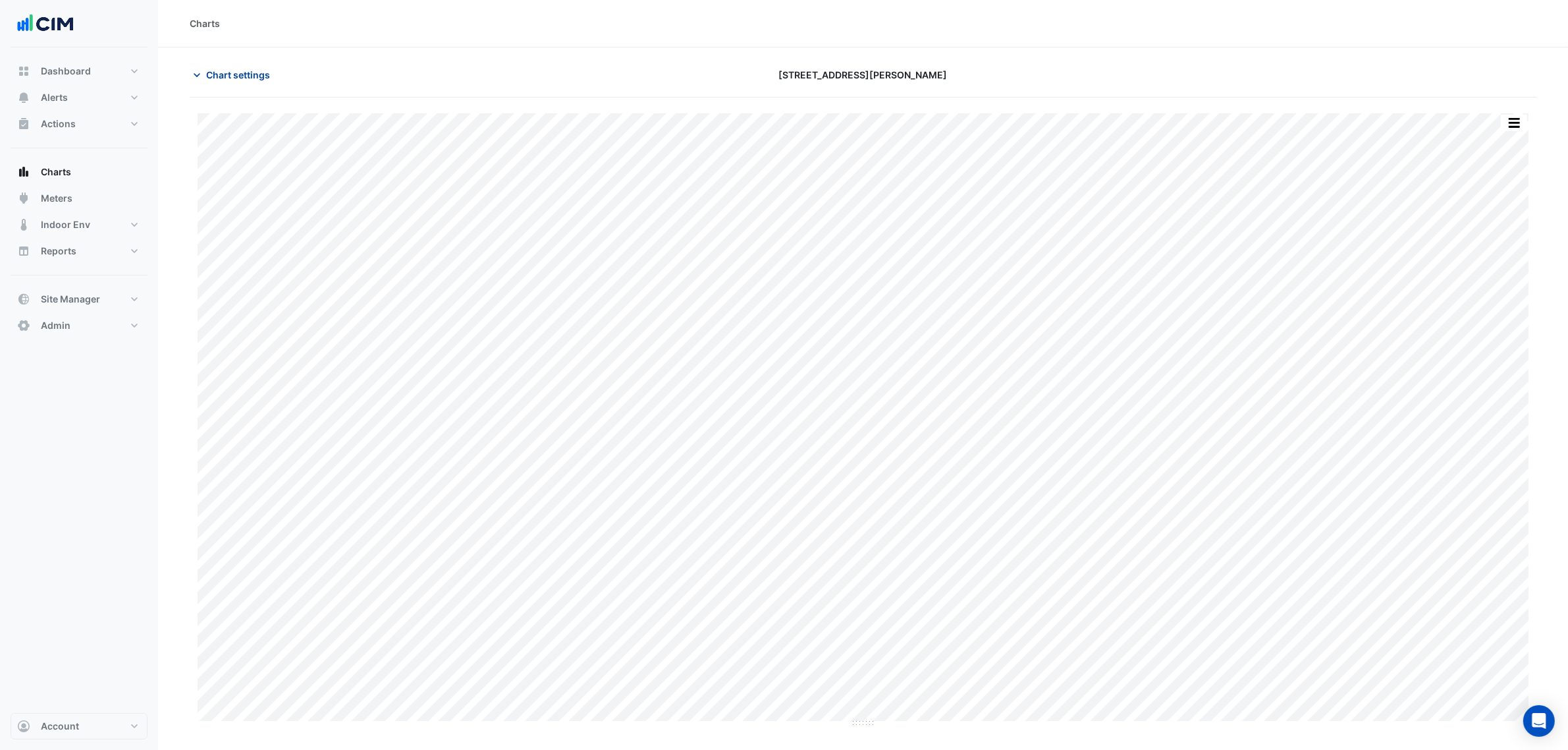
click at [226, 68] on span "Chart settings" at bounding box center [239, 75] width 64 height 14
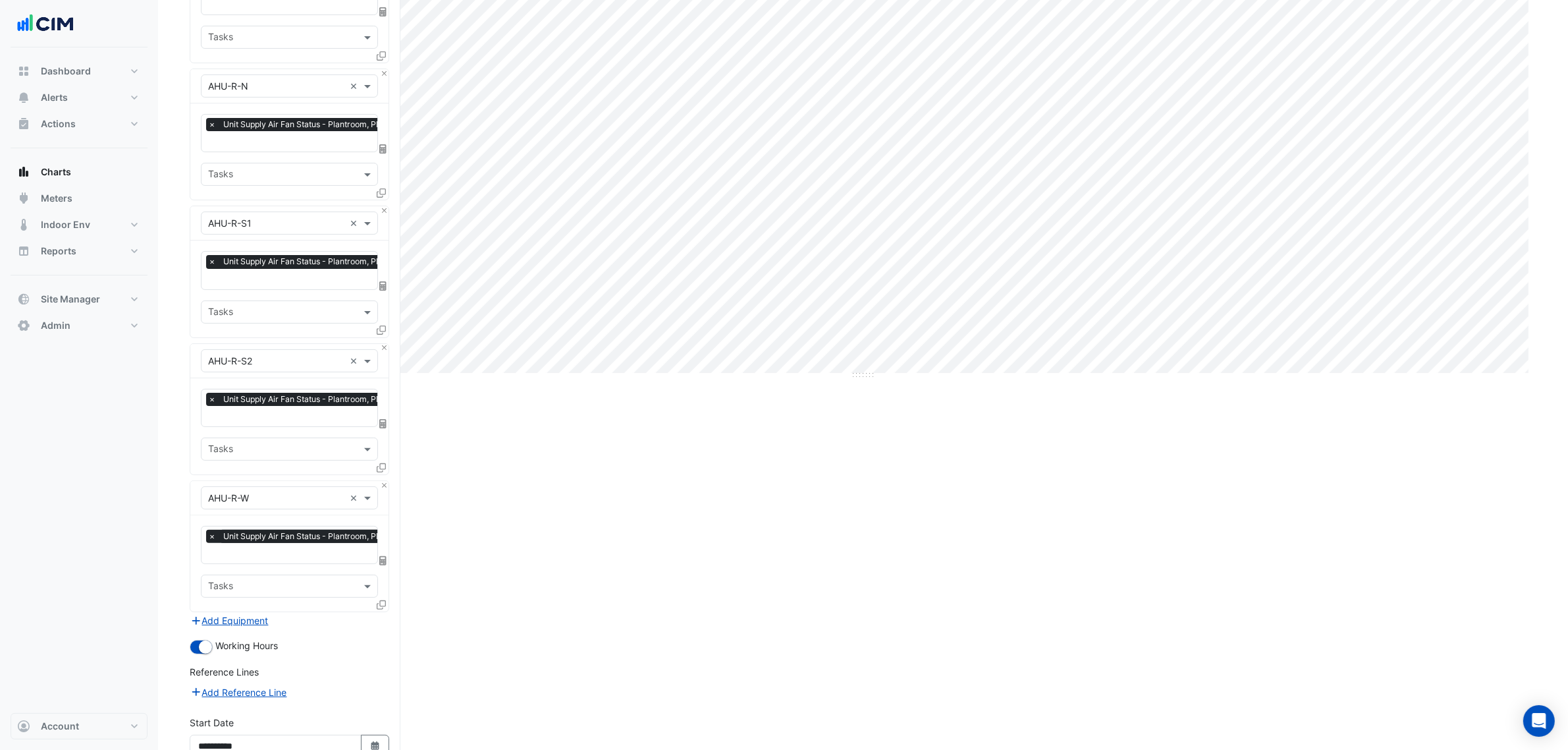
scroll to position [228, 0]
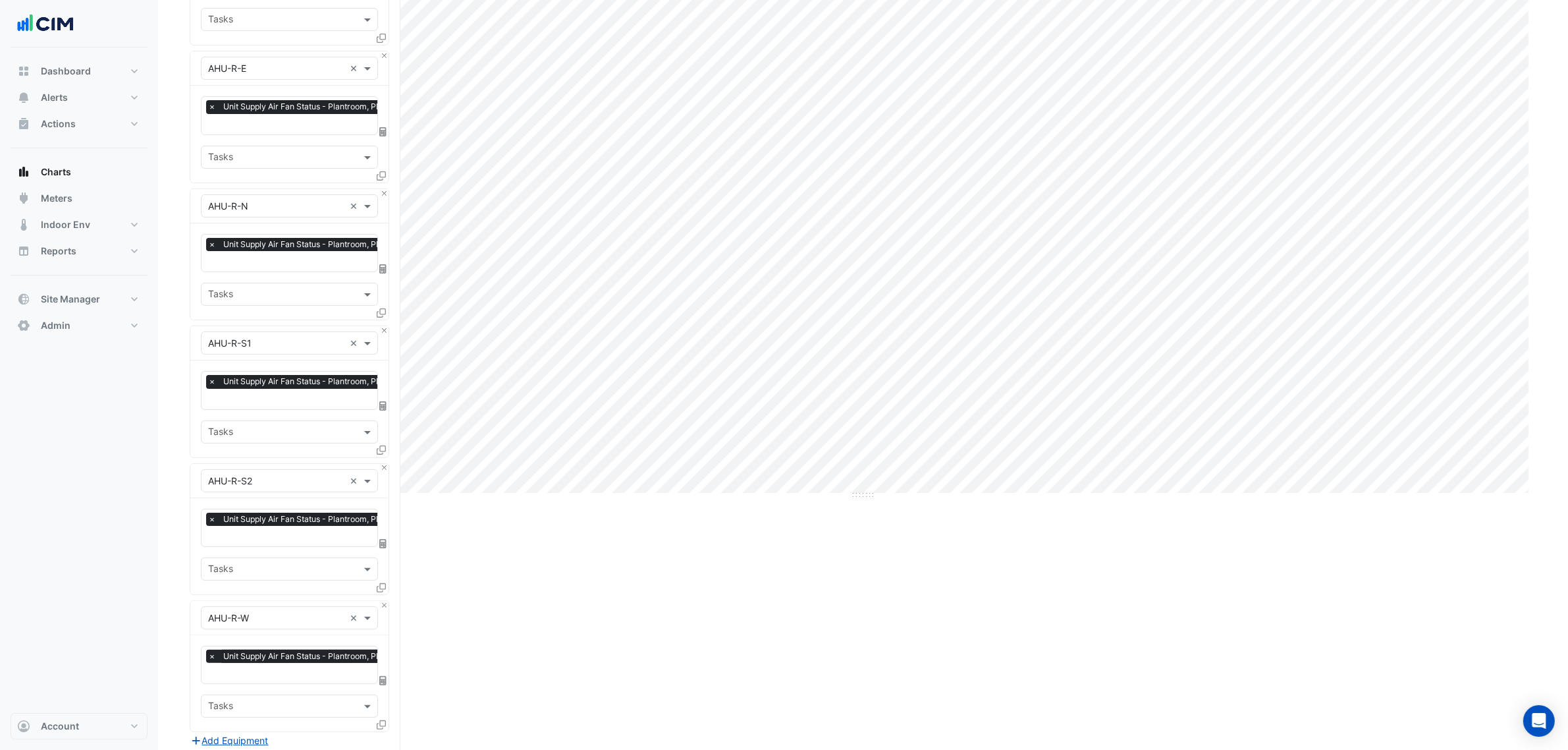
click at [302, 126] on input "text" at bounding box center [313, 126] width 208 height 14
type input "*****"
click at [294, 148] on span "Unit Supply Air Pressure - Plantroom, Plantroom" at bounding box center [314, 151] width 206 height 12
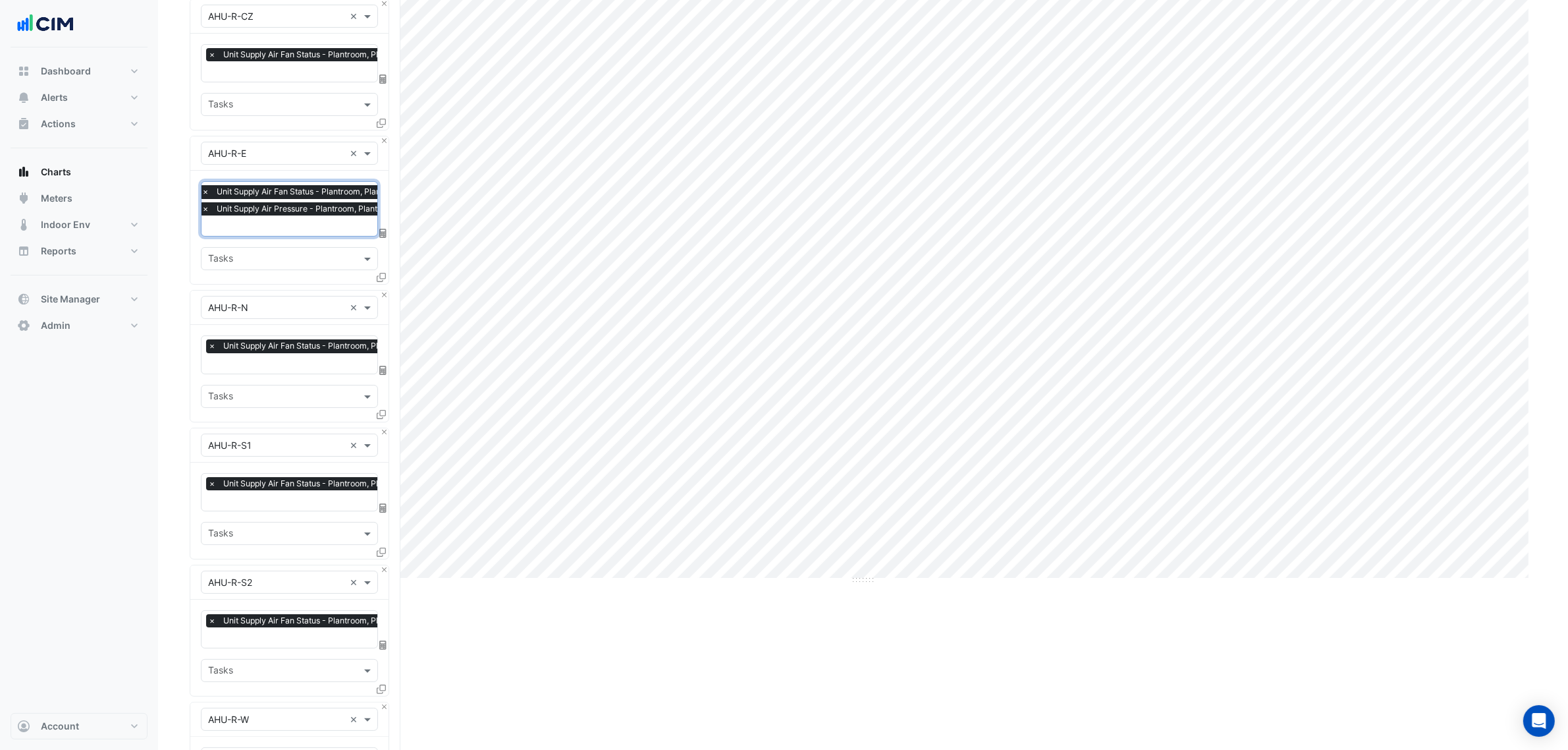
scroll to position [63, 0]
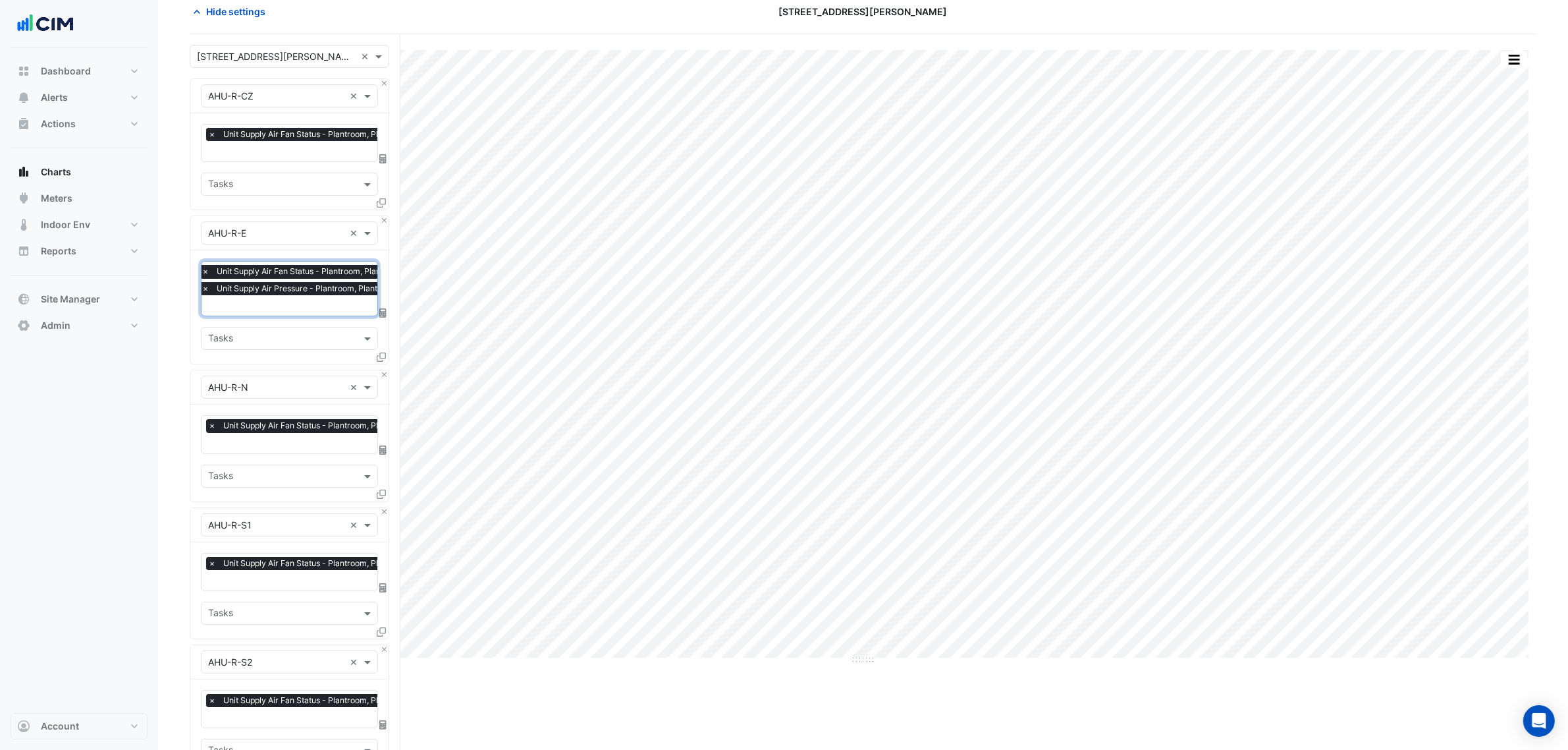
click at [306, 159] on input "text" at bounding box center [313, 152] width 208 height 14
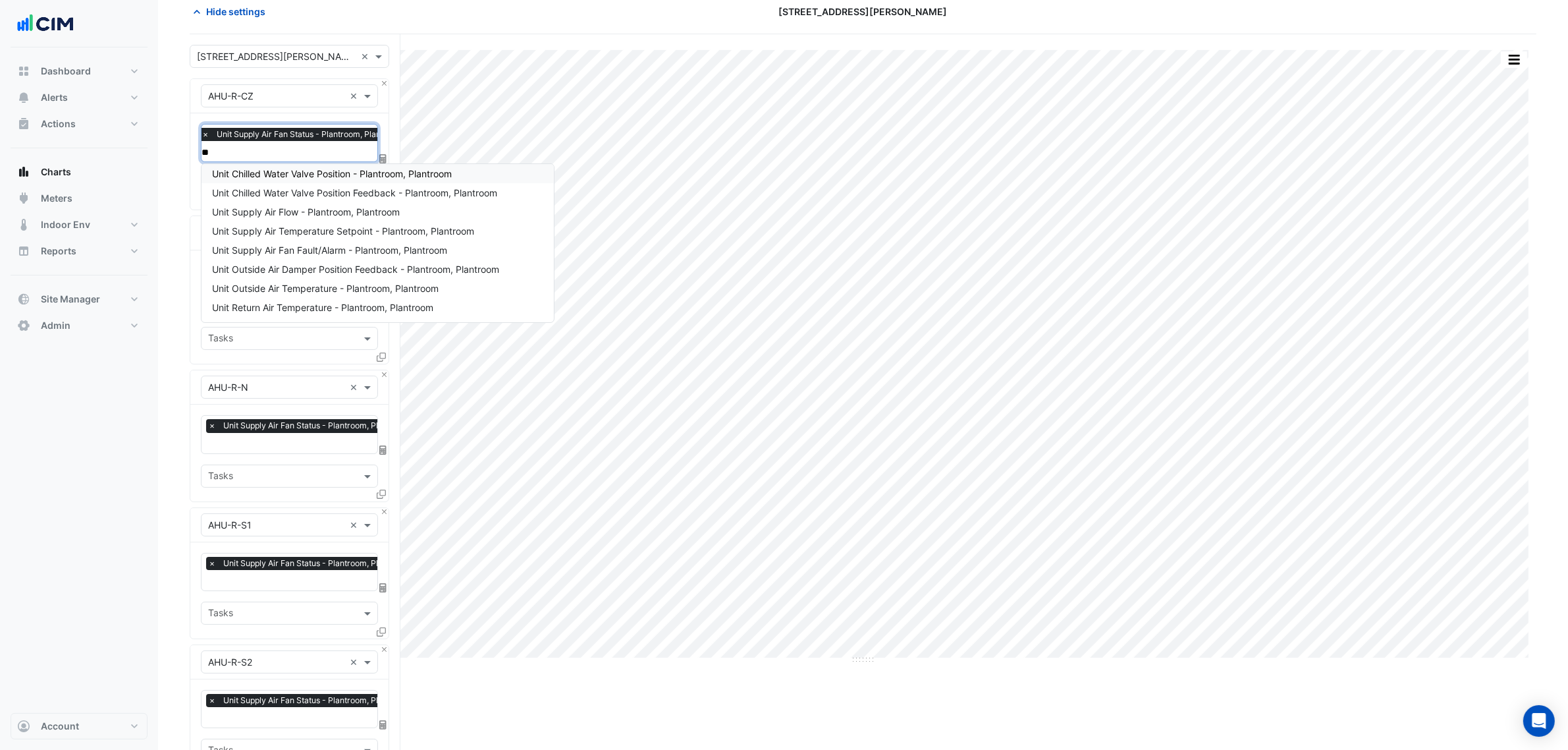
scroll to position [0, 0]
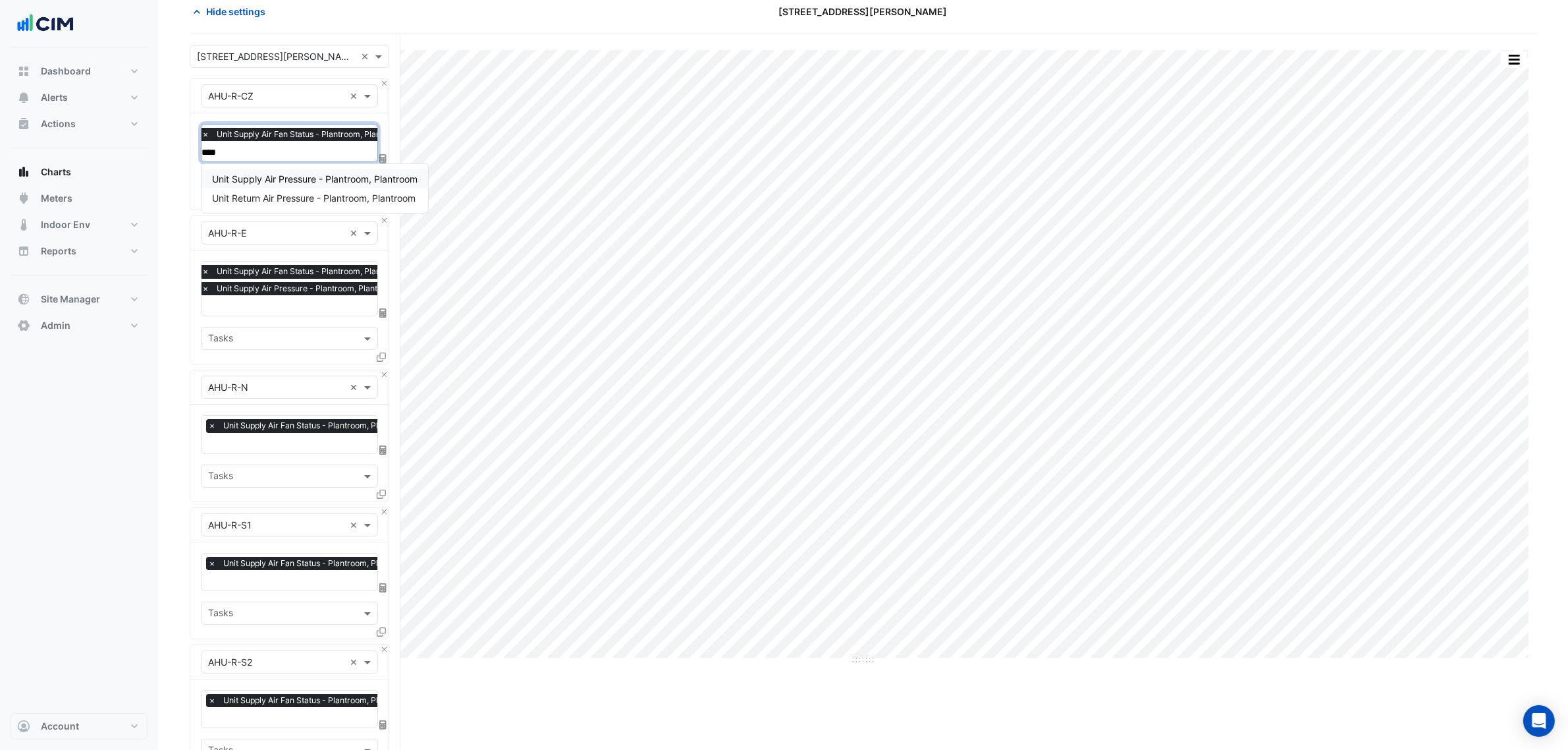
type input "*****"
click at [345, 180] on span "Unit Supply Air Pressure - Plantroom, Plantroom" at bounding box center [314, 179] width 206 height 12
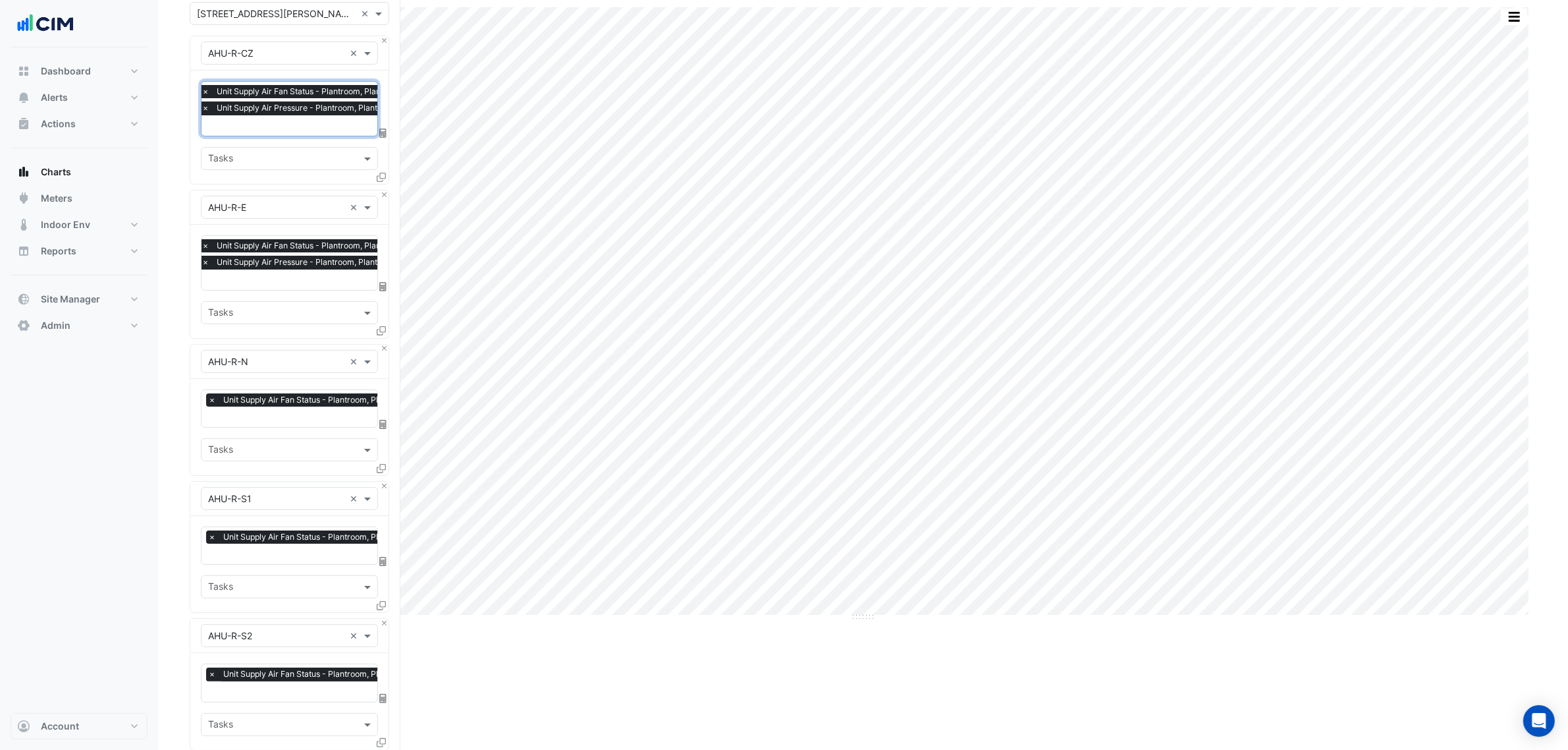
scroll to position [145, 0]
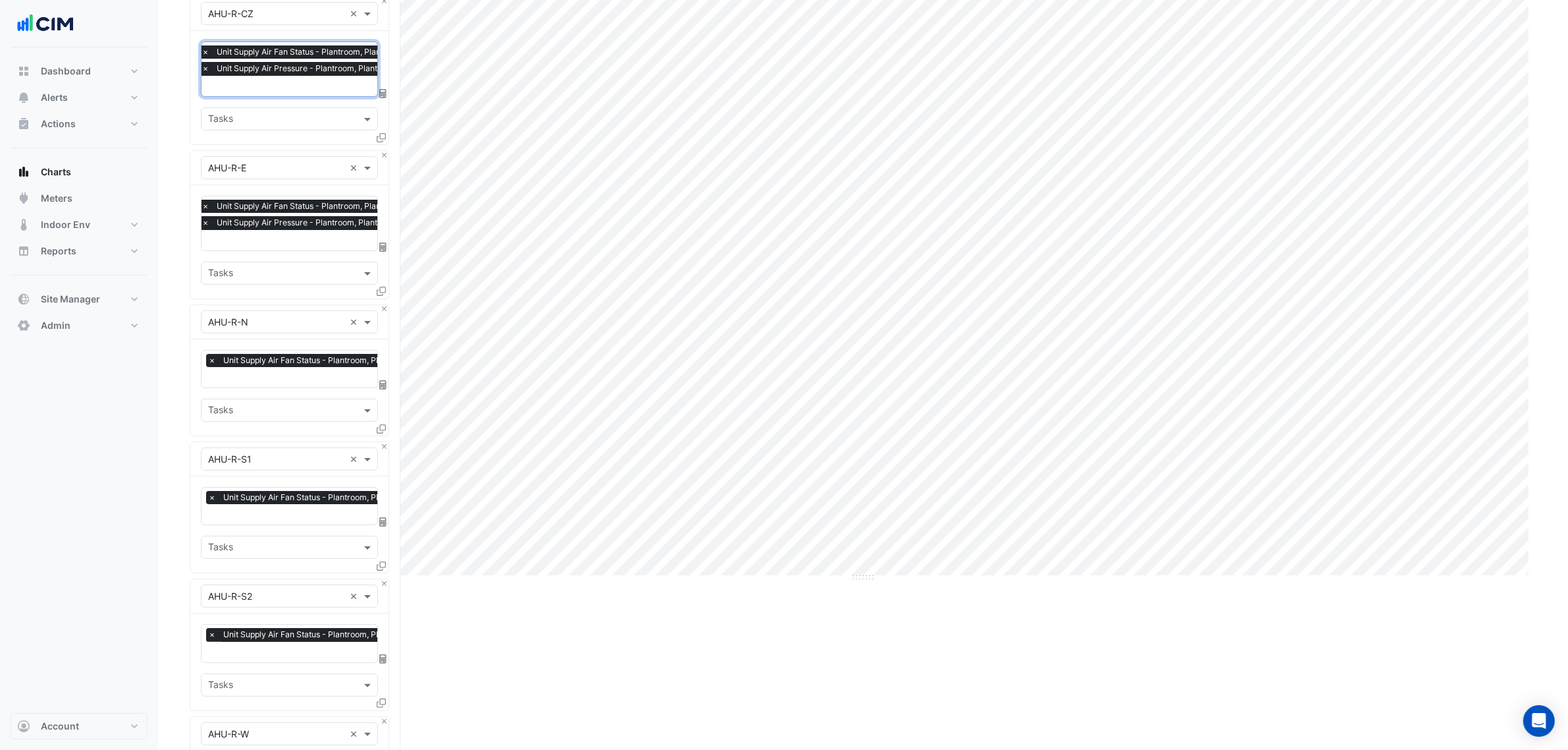
click at [285, 378] on input "text" at bounding box center [313, 379] width 208 height 14
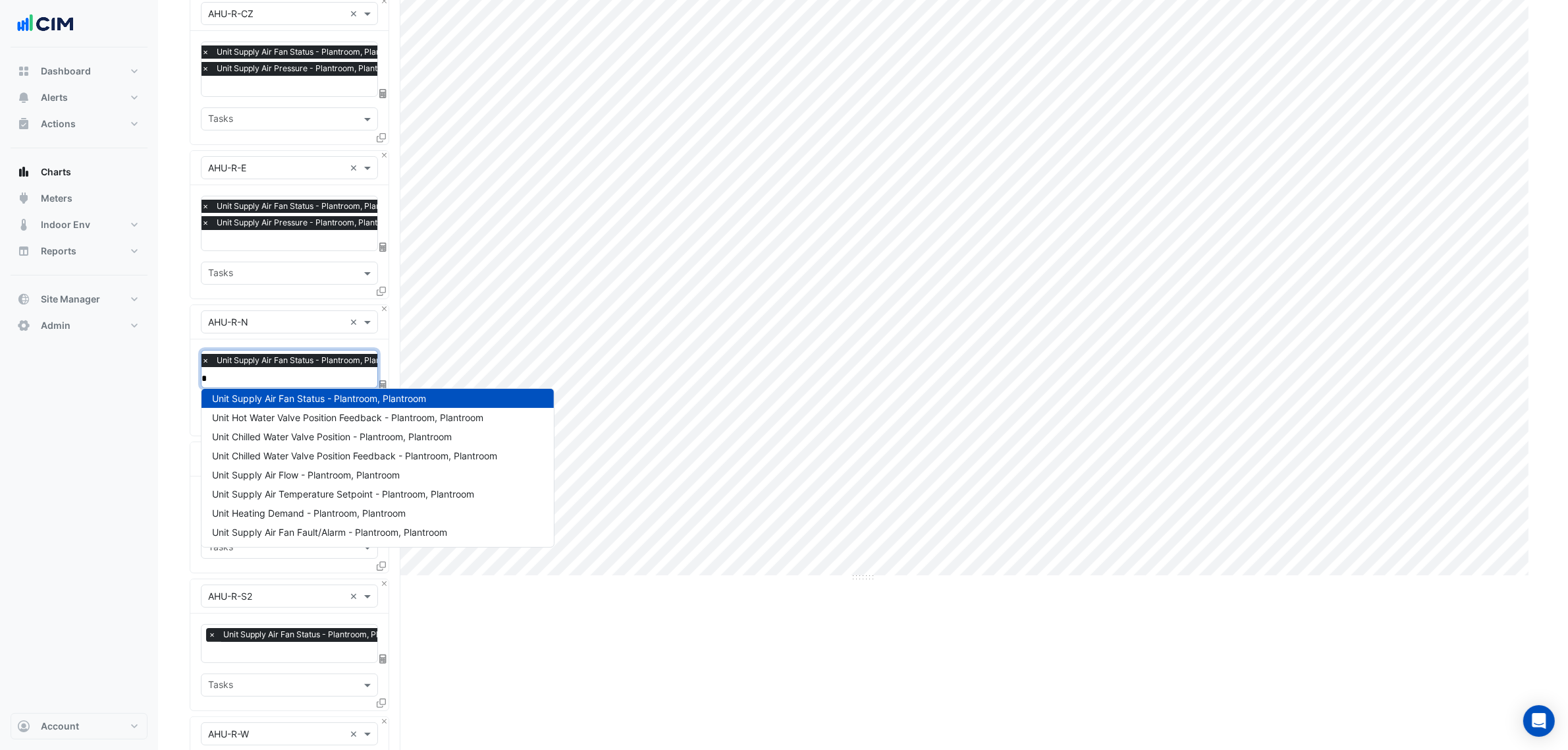
scroll to position [178, 0]
type input "***"
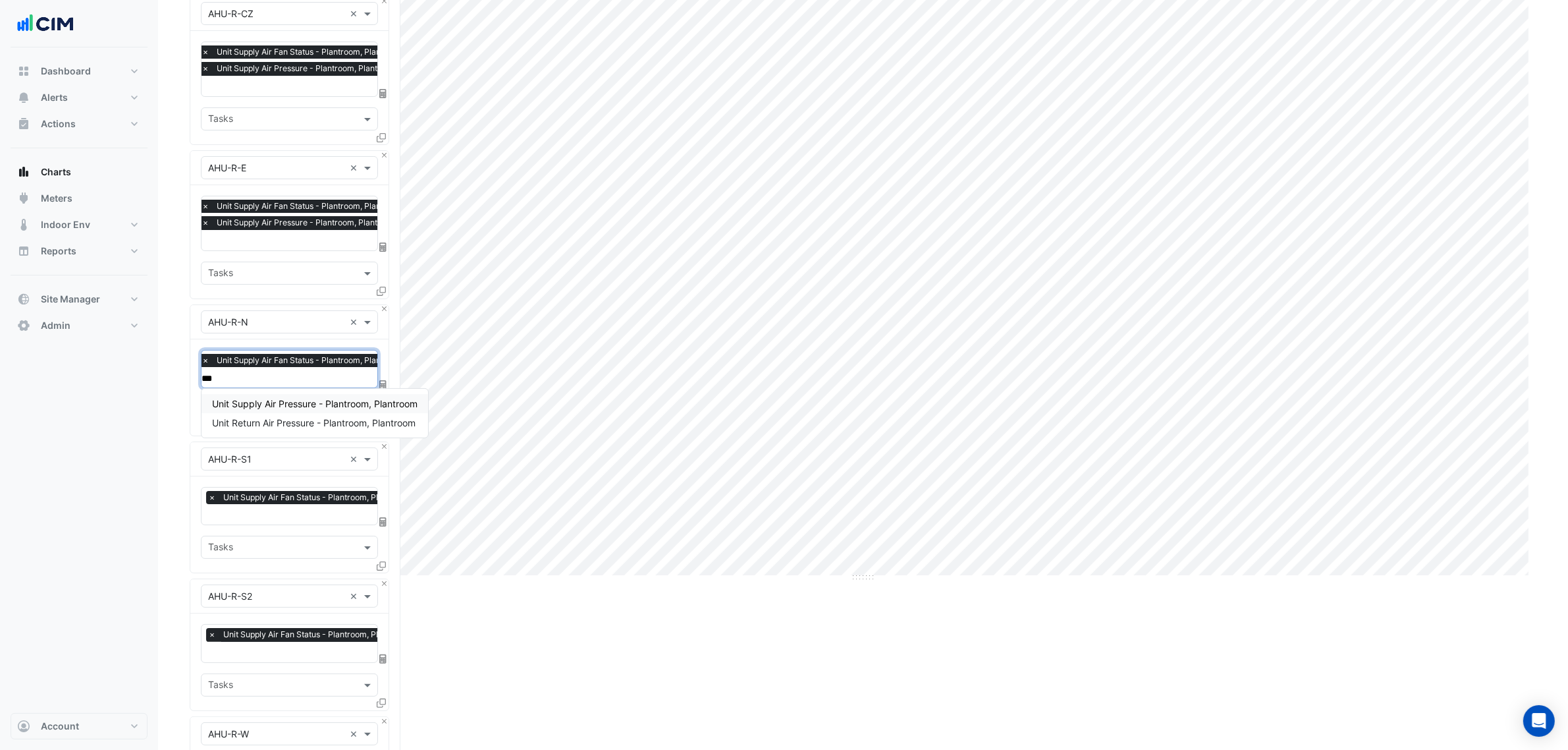
scroll to position [0, 0]
click at [315, 406] on span "Unit Supply Air Pressure - Plantroom, Plantroom" at bounding box center [314, 404] width 206 height 12
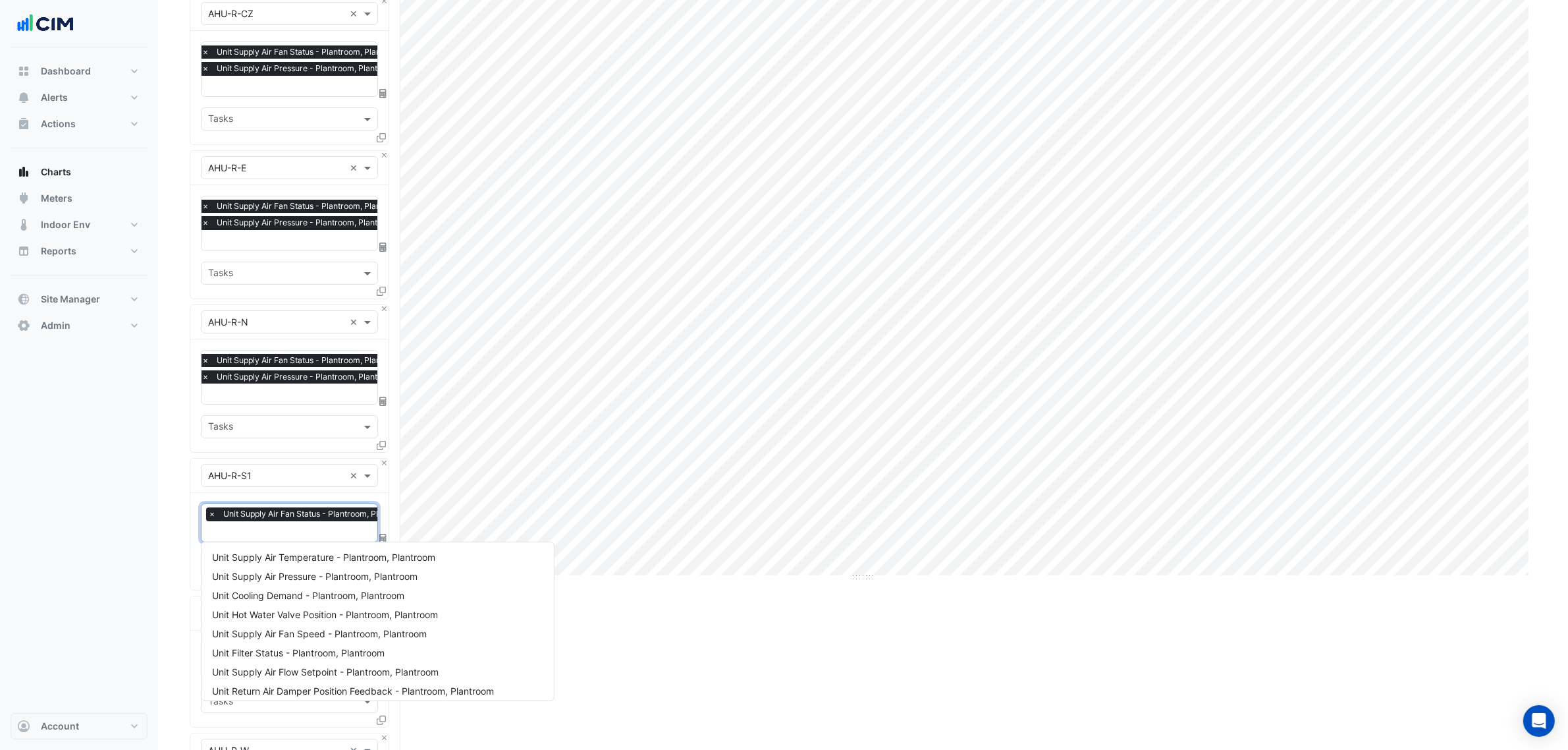
click at [290, 531] on input "text" at bounding box center [313, 533] width 208 height 14
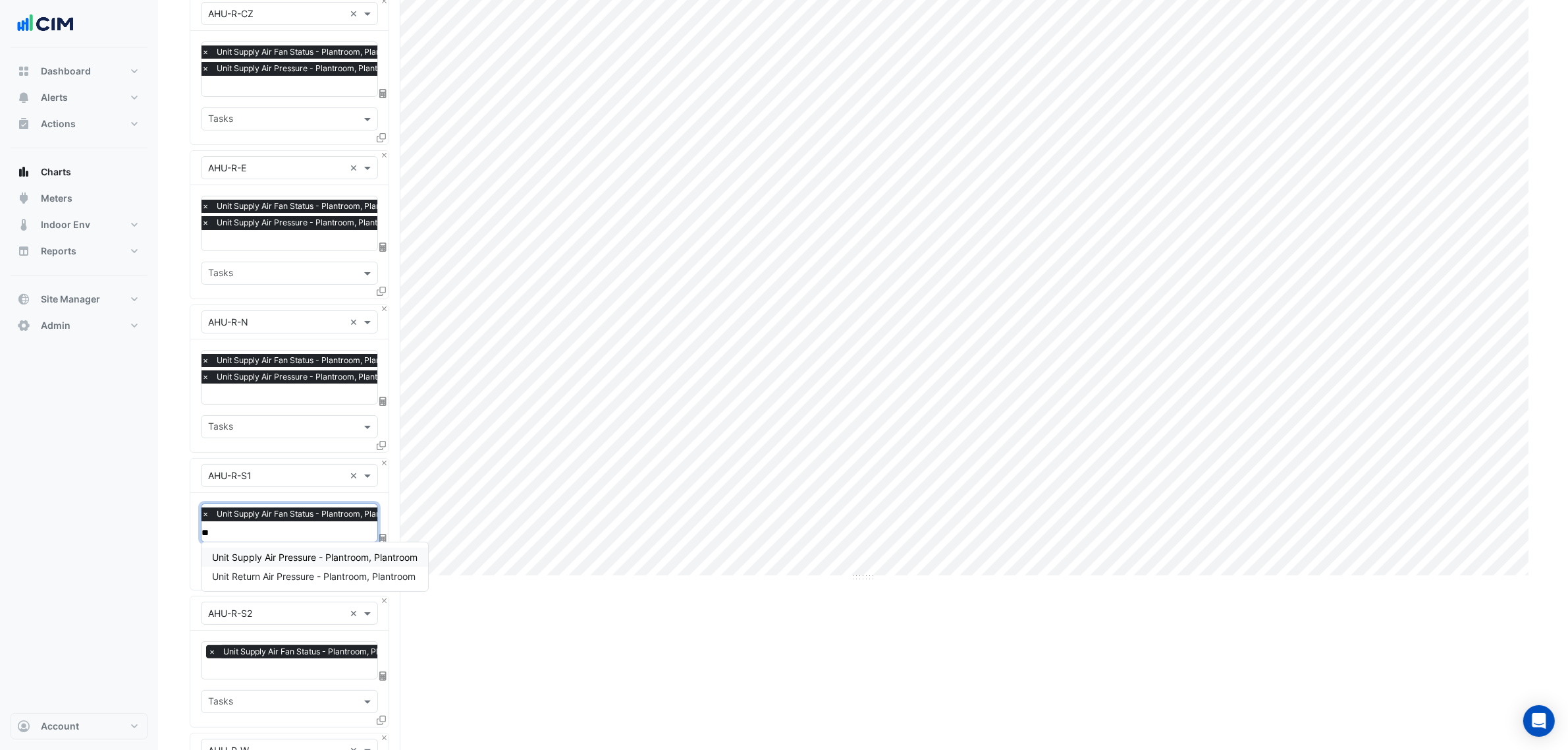
type input "***"
click at [287, 556] on span "Unit Supply Air Pressure - Plantroom, Plantroom" at bounding box center [314, 557] width 206 height 12
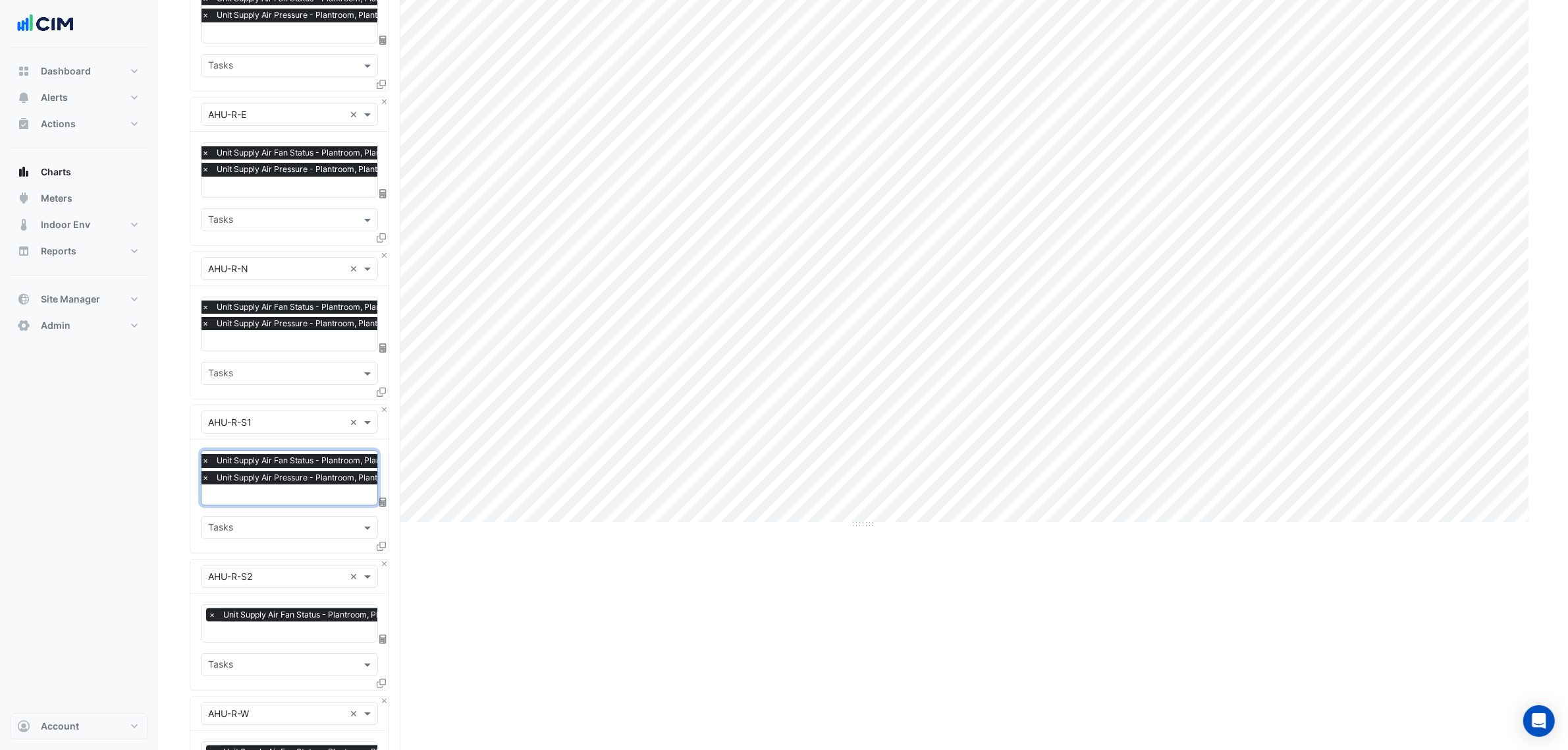
scroll to position [228, 0]
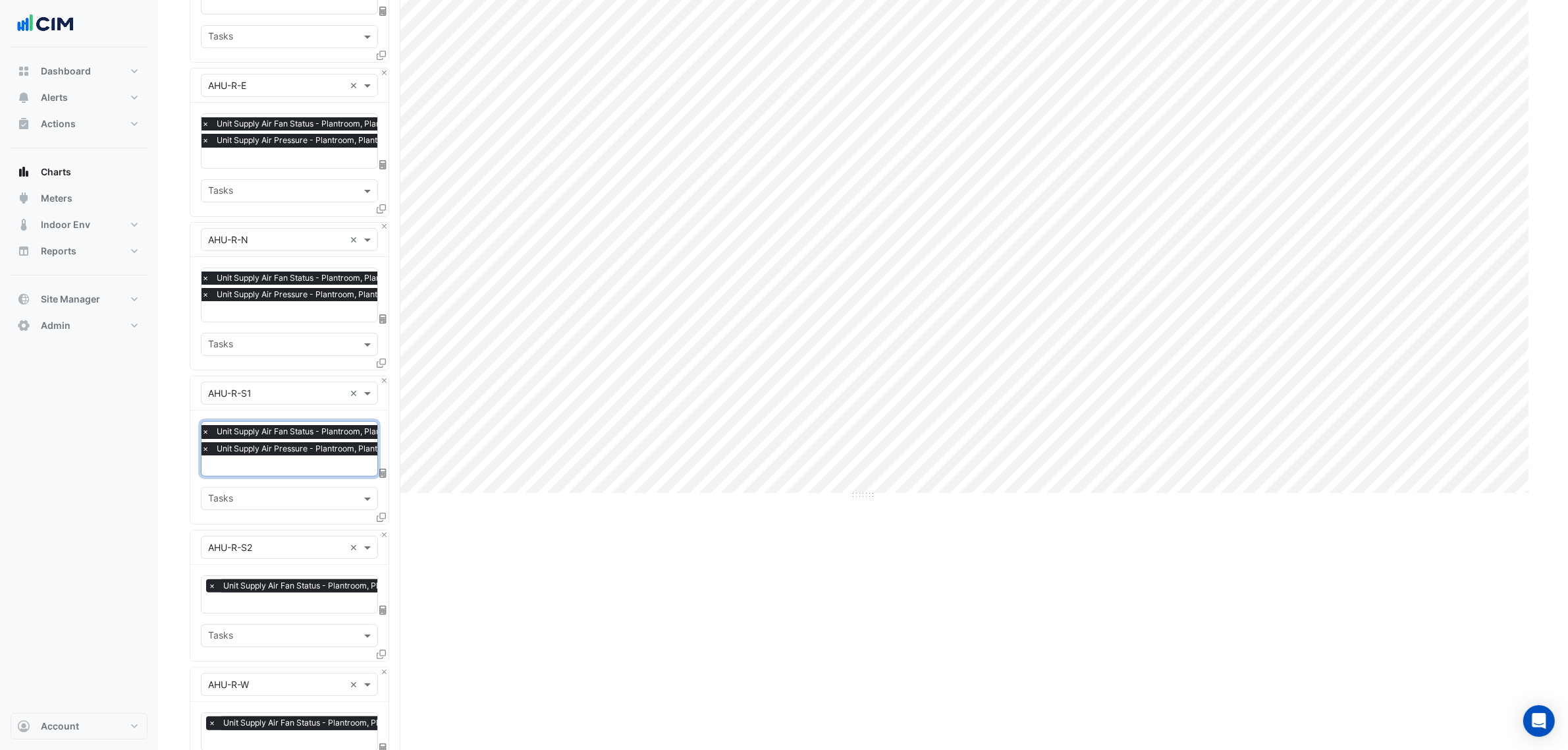
click at [288, 604] on input "text" at bounding box center [313, 604] width 208 height 14
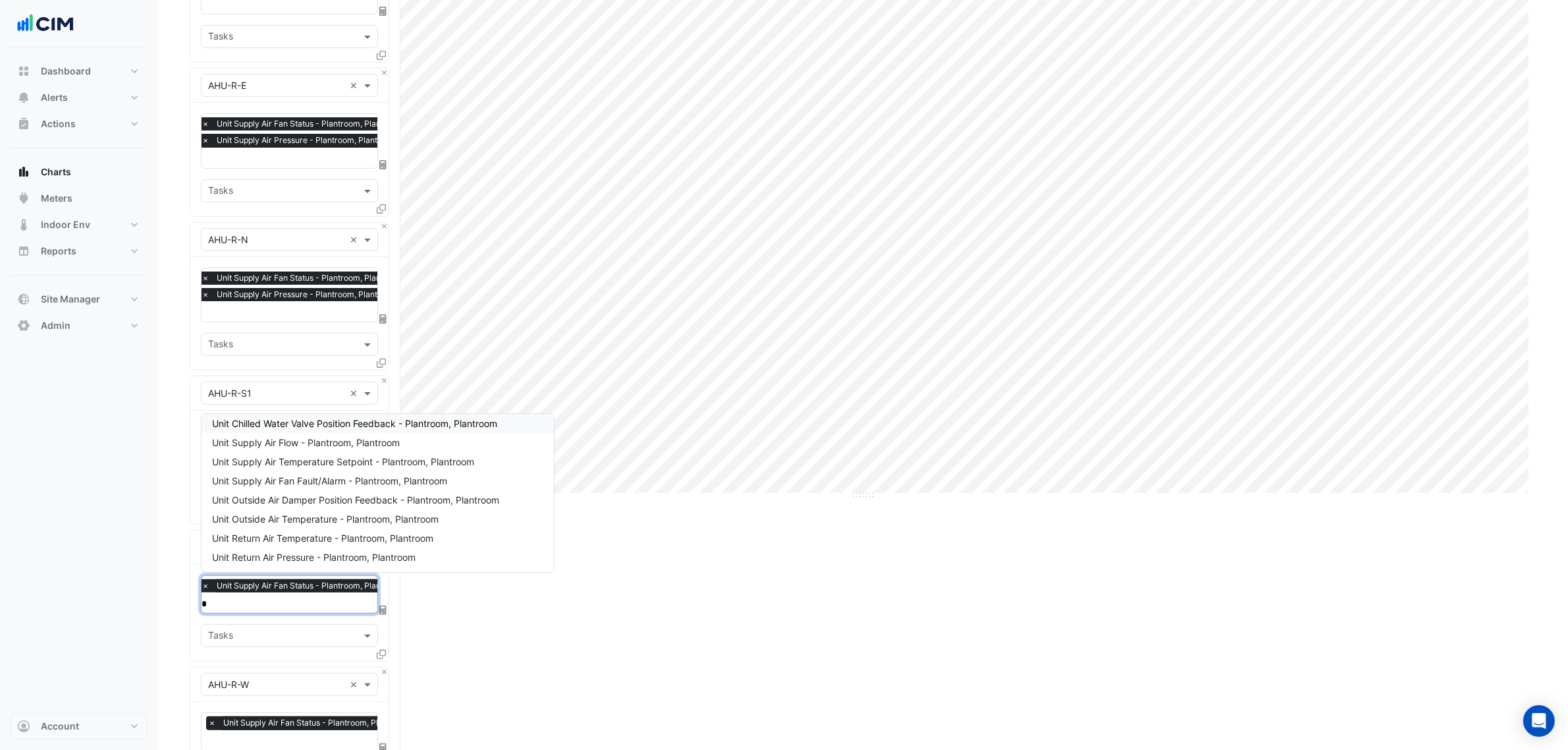
scroll to position [0, 0]
type input "***"
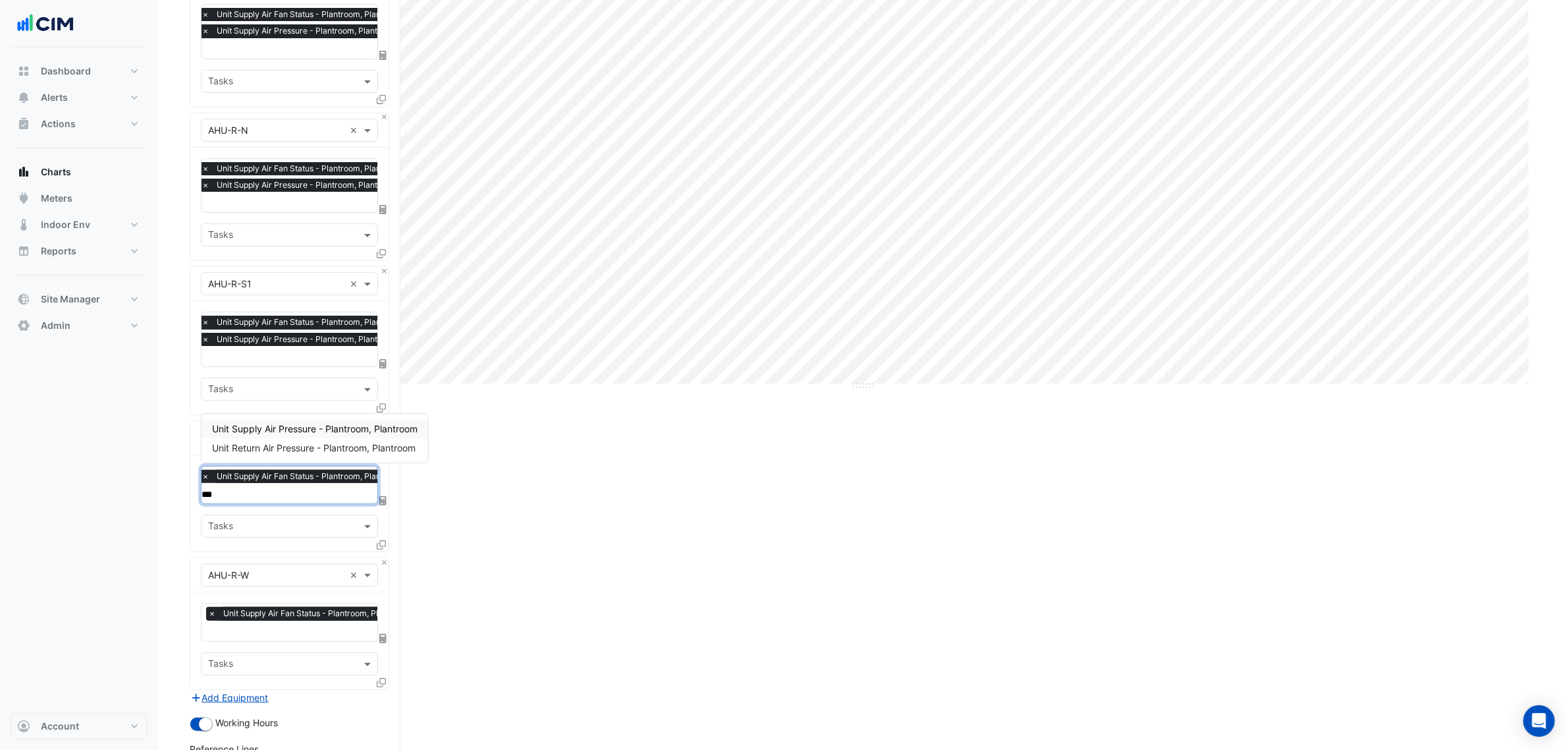
click at [311, 424] on span "Unit Supply Air Pressure - Plantroom, Plantroom" at bounding box center [314, 428] width 206 height 12
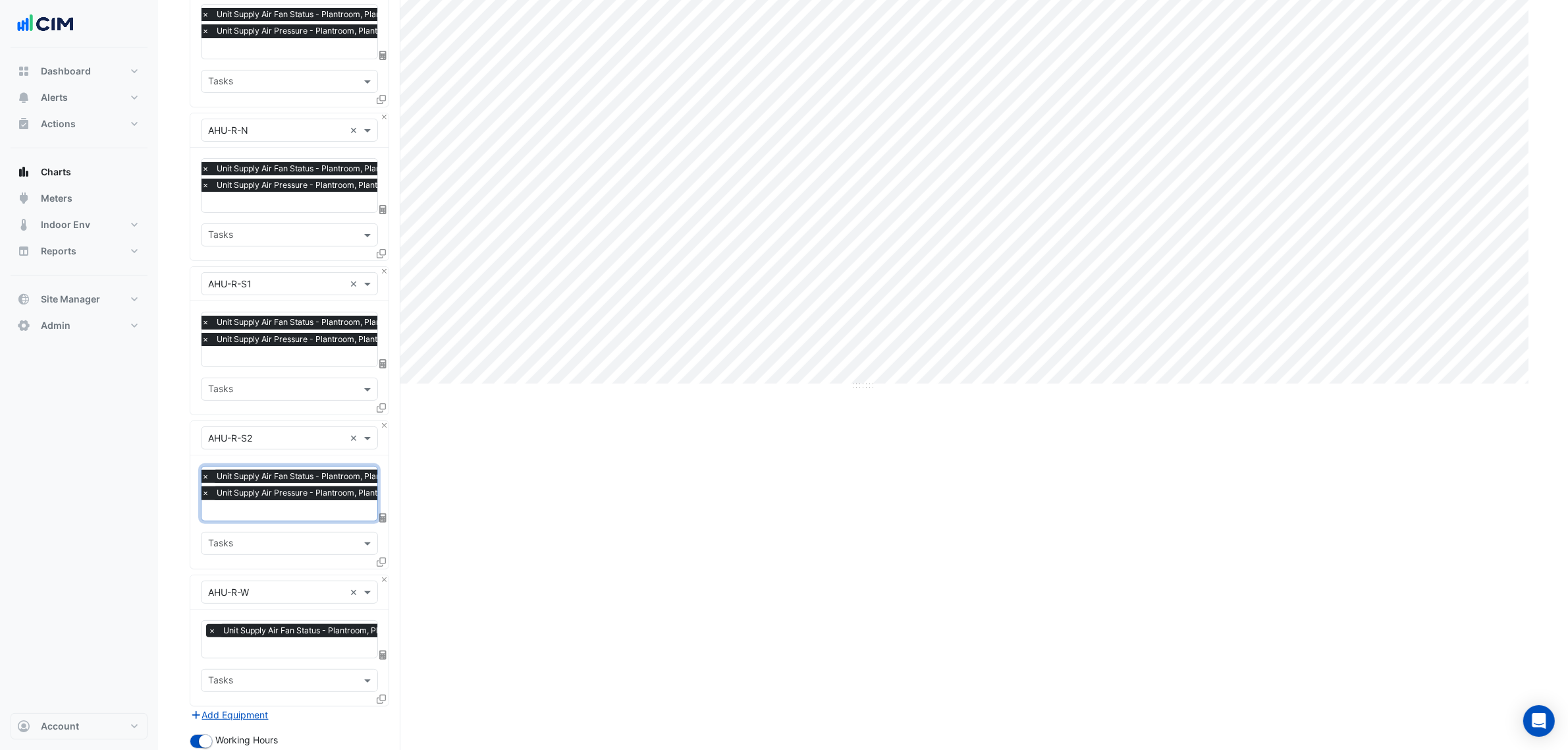
click at [322, 644] on input "text" at bounding box center [313, 648] width 208 height 14
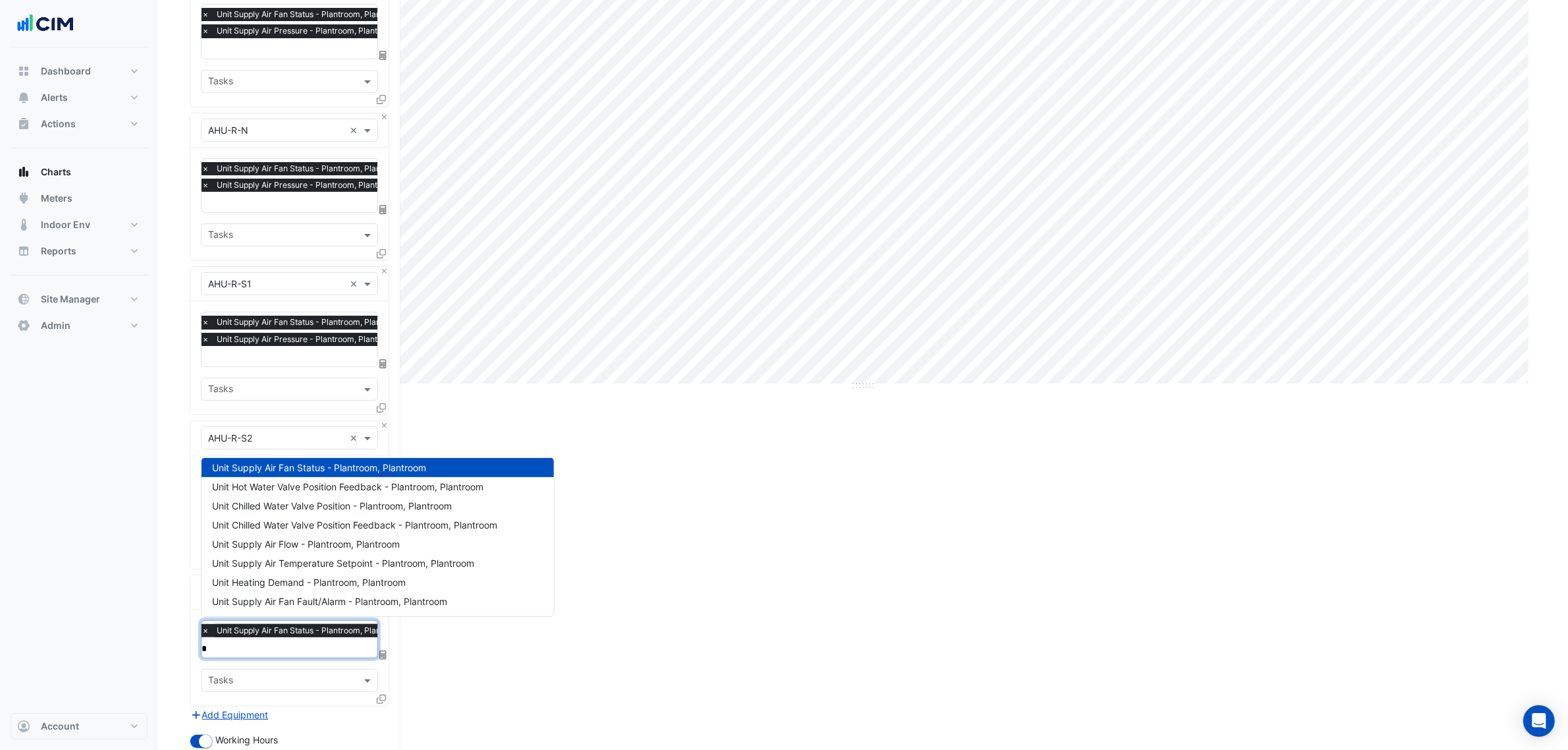
scroll to position [0, 0]
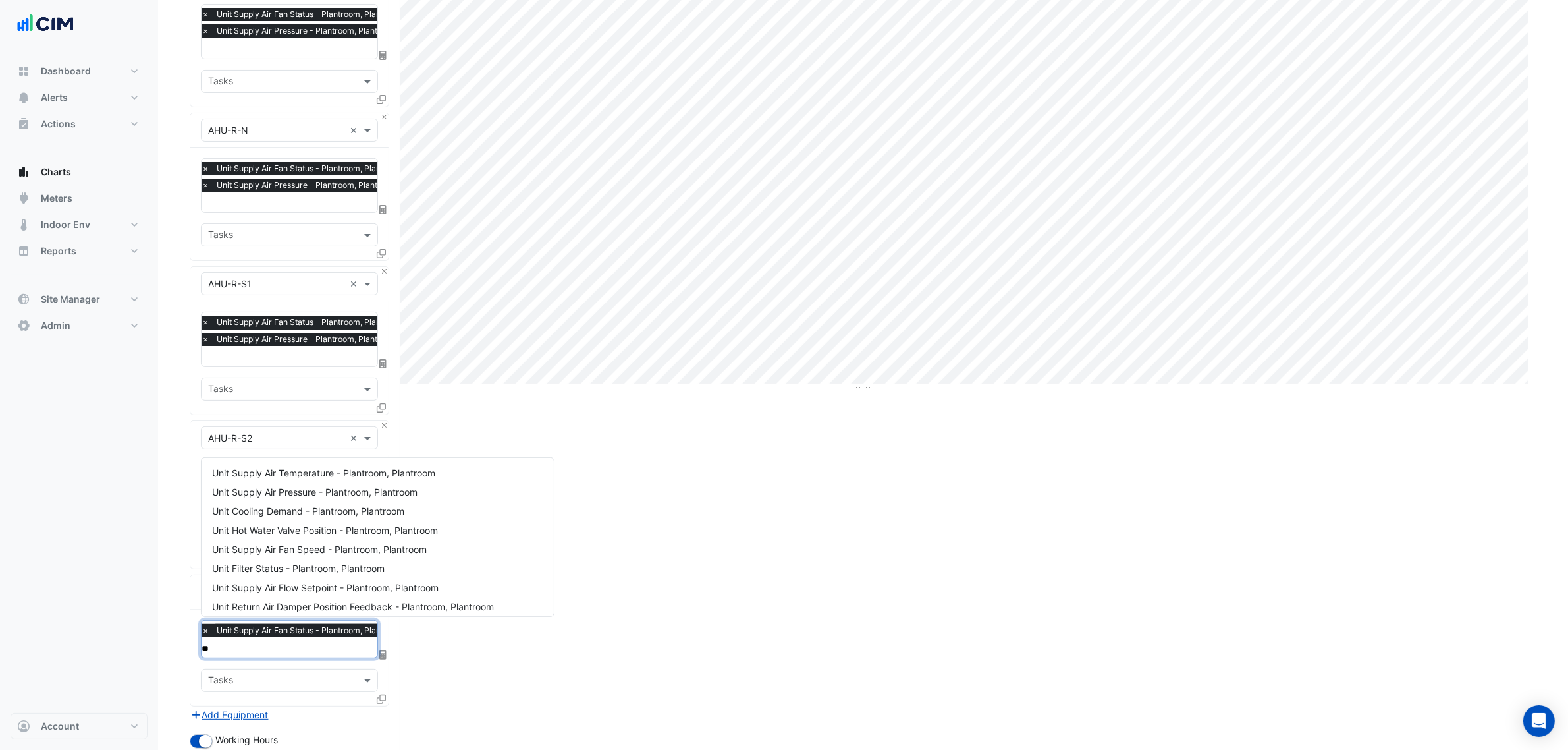
type input "***"
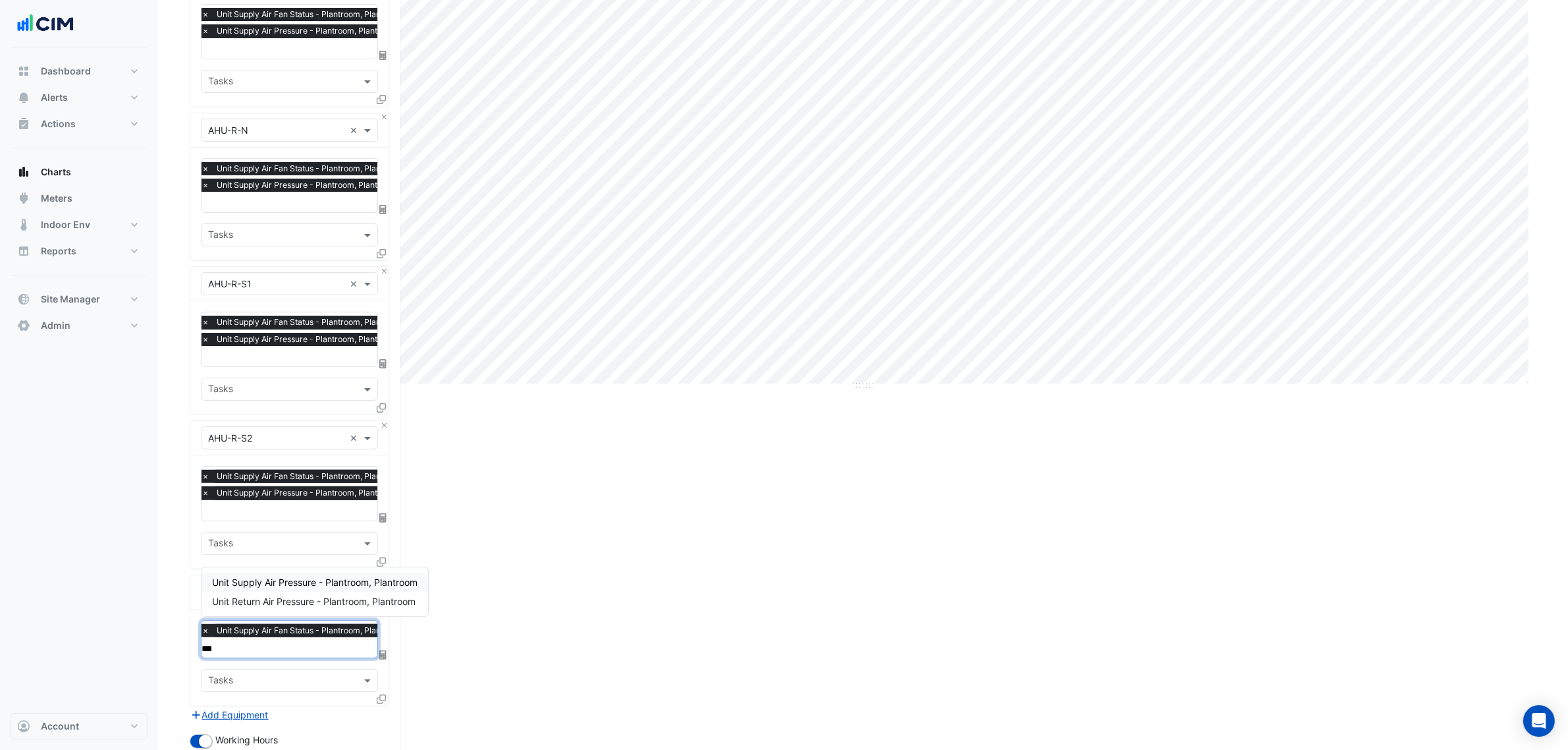
scroll to position [446, 0]
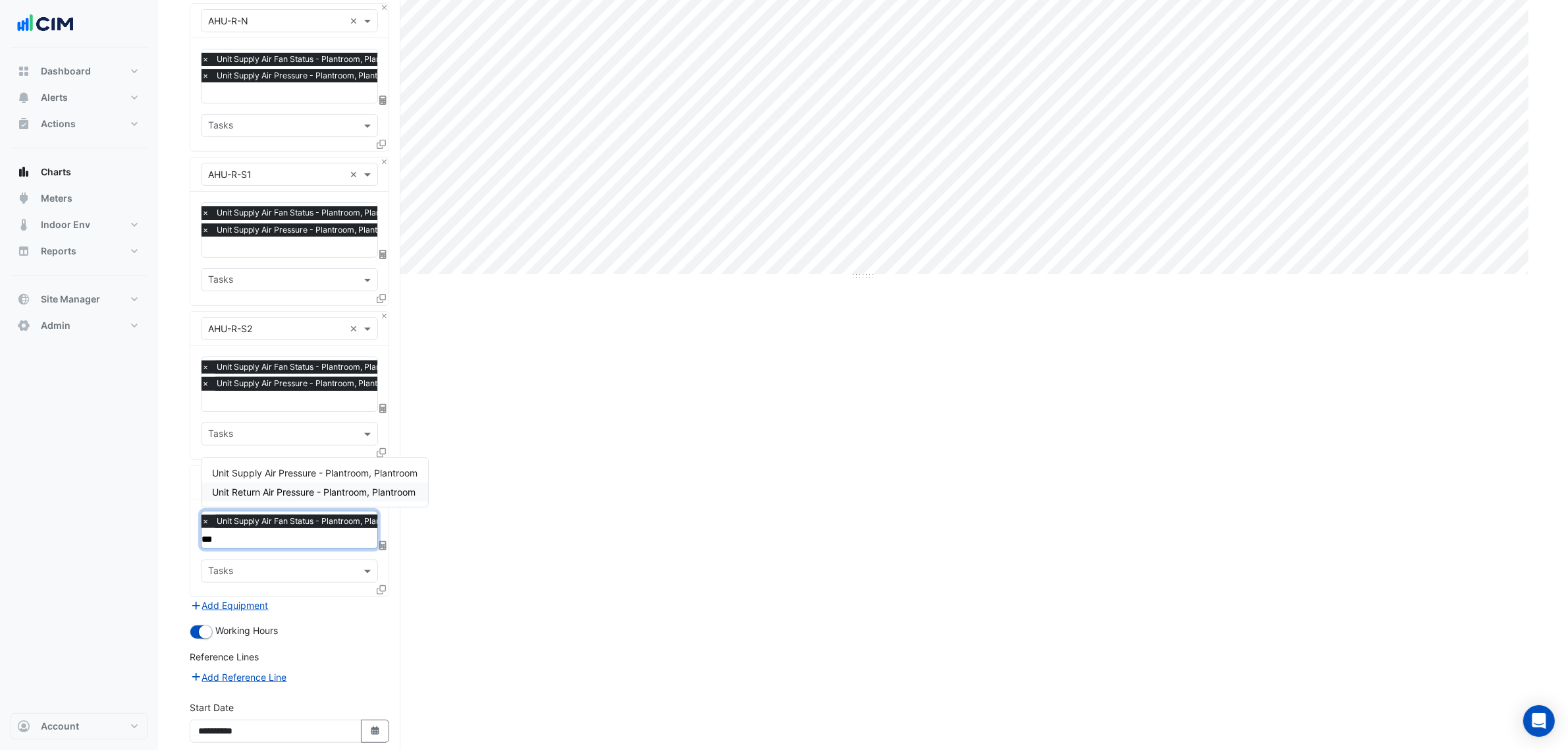
click at [270, 471] on span "Unit Supply Air Pressure - Plantroom, Plantroom" at bounding box center [314, 472] width 206 height 12
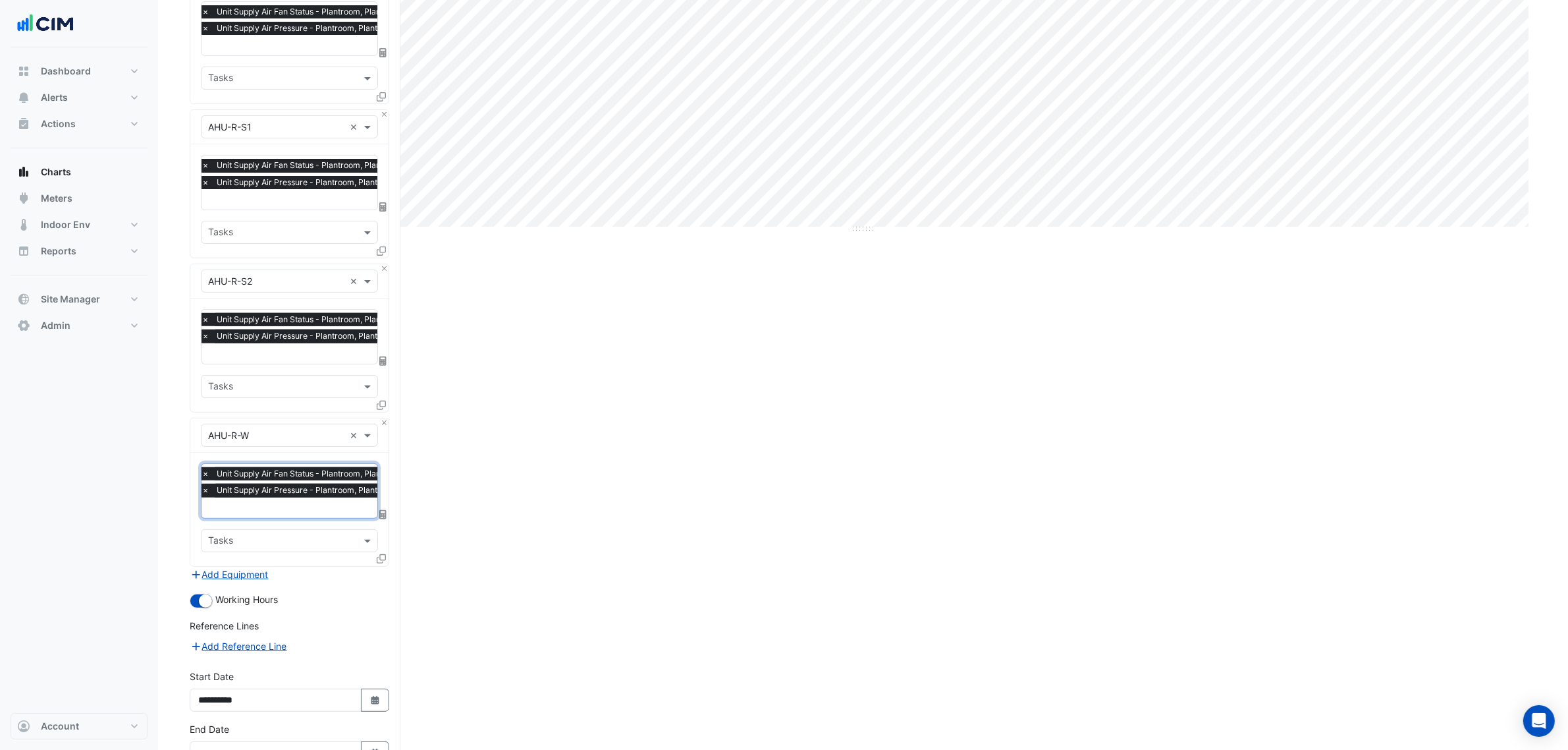
scroll to position [575, 0]
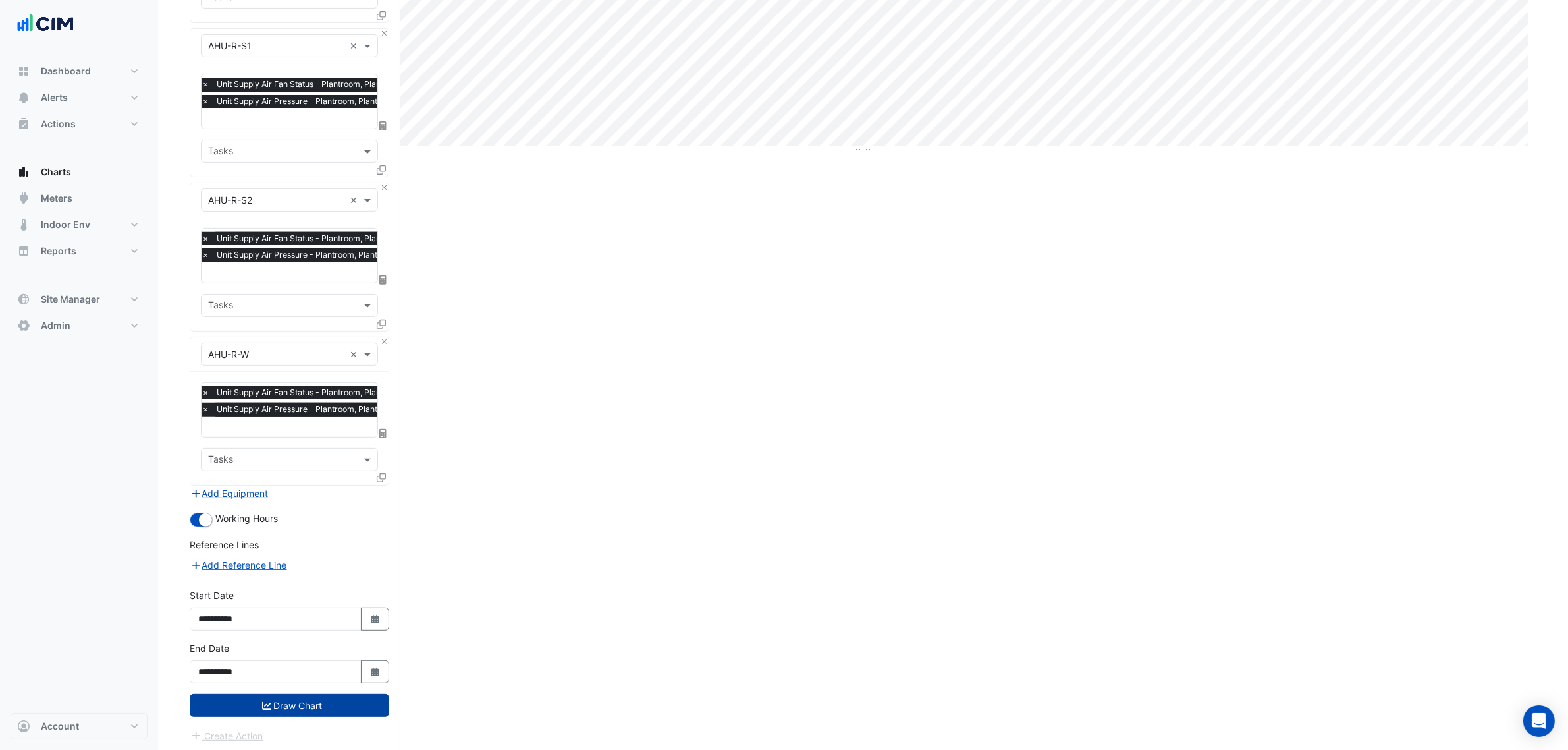
click at [330, 702] on button "Draw Chart" at bounding box center [289, 705] width 199 height 23
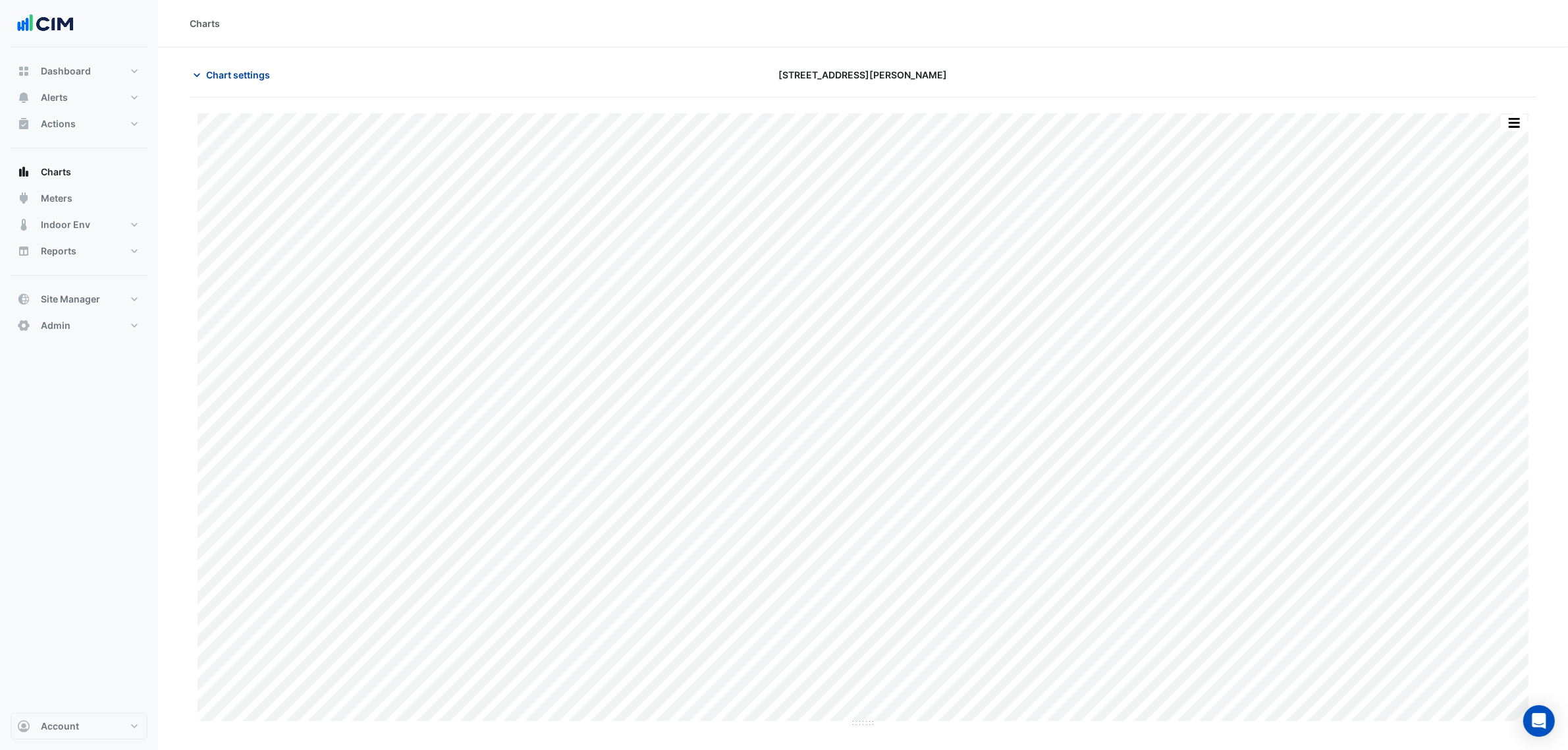
click at [272, 69] on button "Chart settings" at bounding box center [234, 75] width 89 height 23
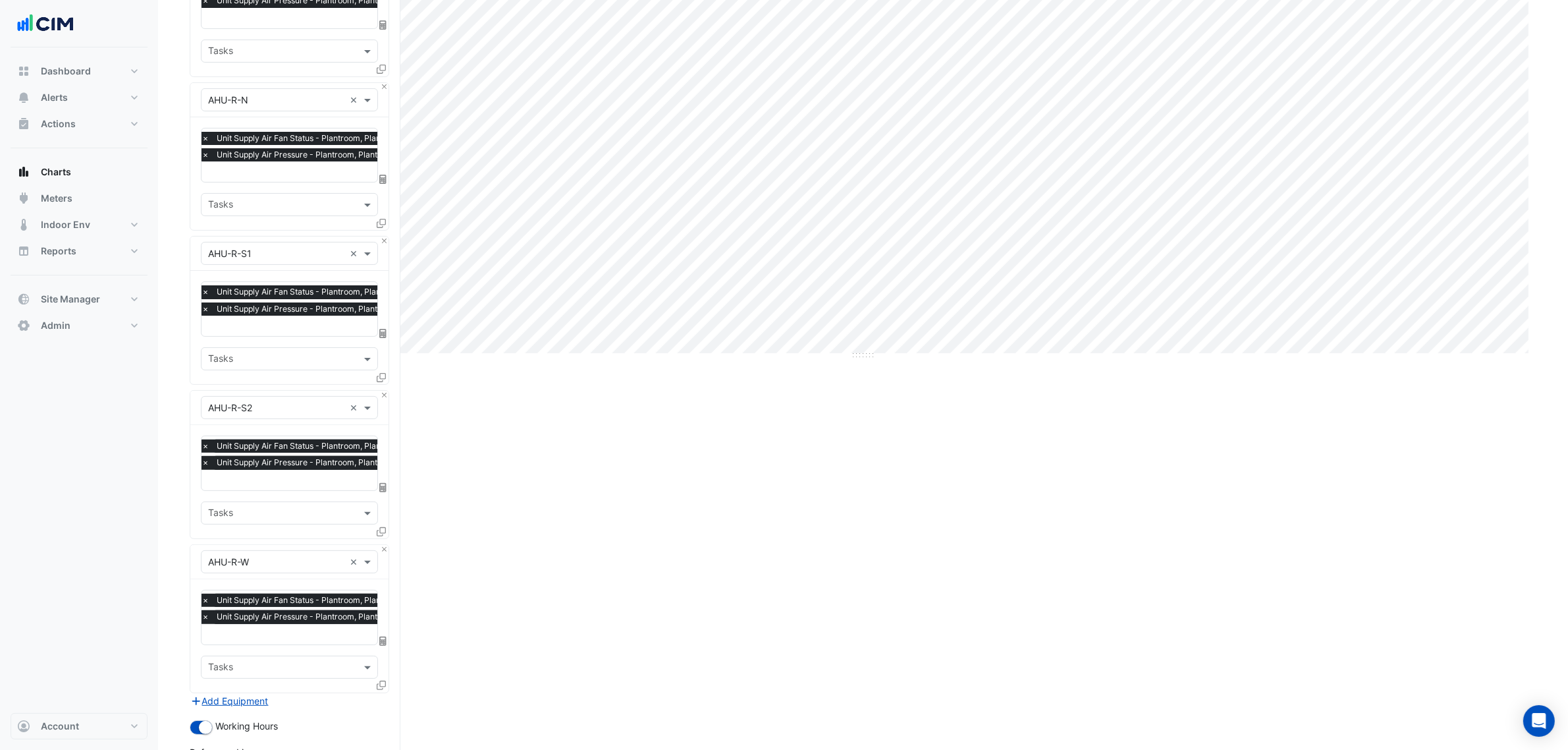
scroll to position [575, 0]
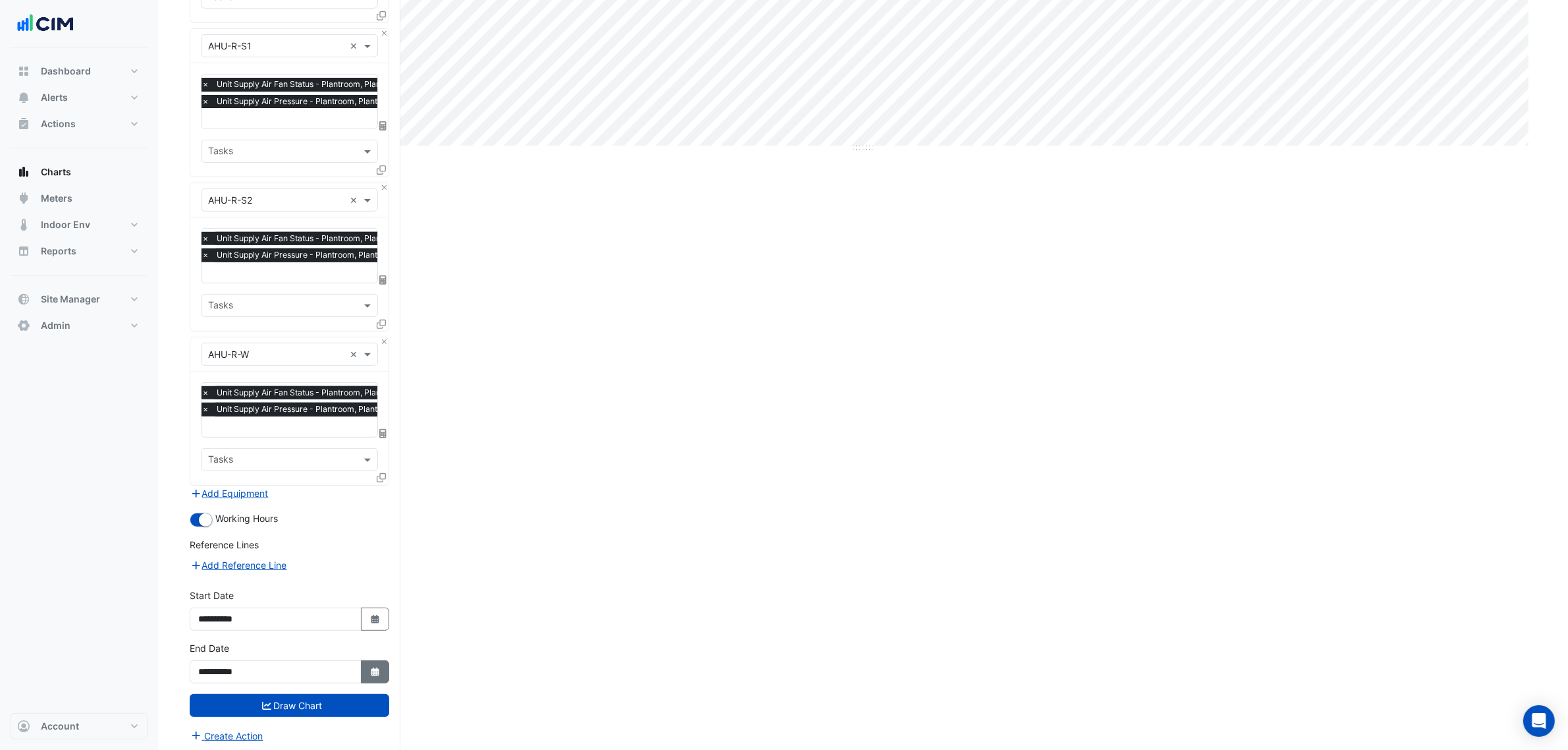
click at [364, 672] on button "Select Date" at bounding box center [375, 672] width 29 height 23
click at [211, 550] on div "6" at bounding box center [212, 558] width 21 height 21
type input "**********"
click at [343, 700] on button "Draw Chart" at bounding box center [289, 705] width 199 height 23
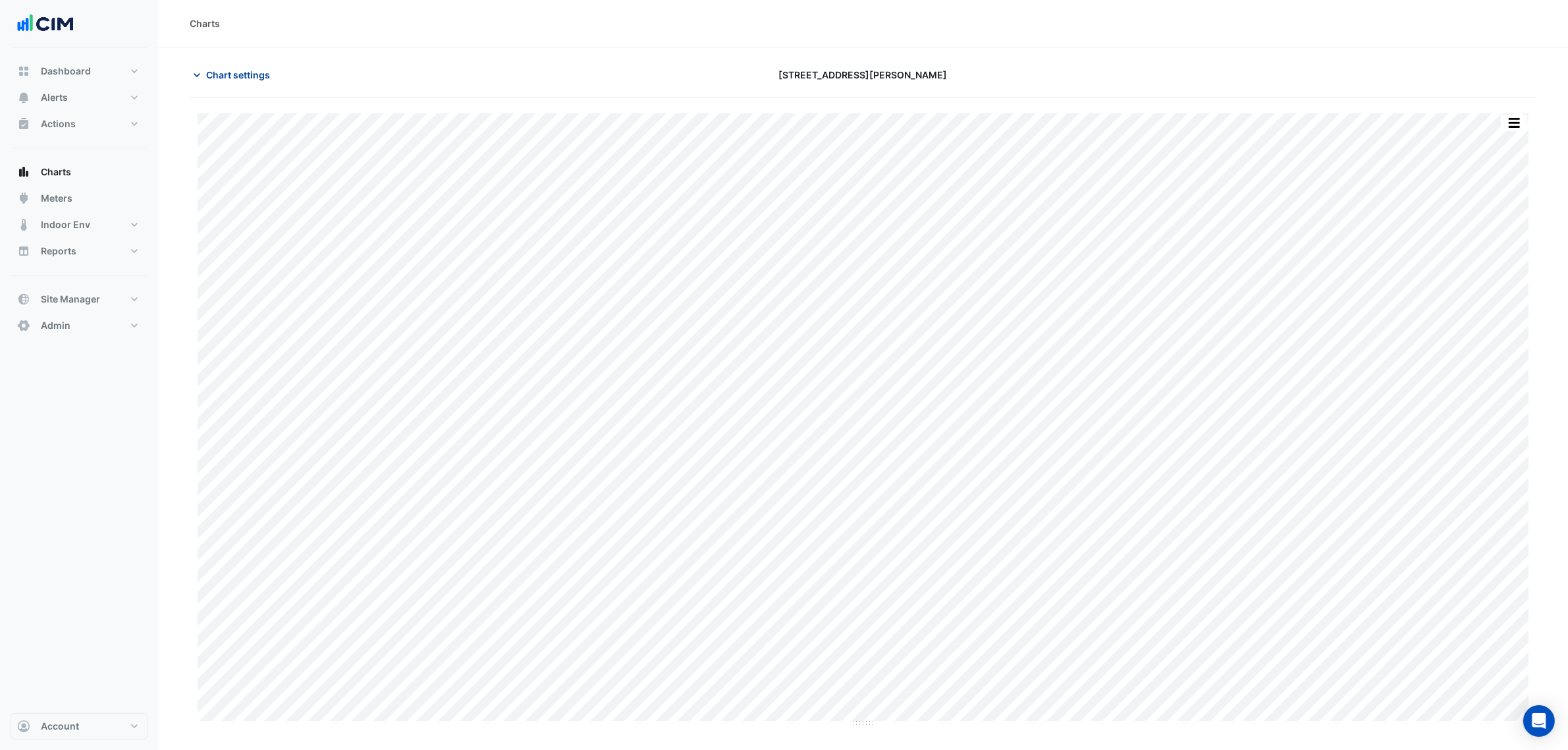
click at [246, 86] on button "Chart settings" at bounding box center [234, 75] width 89 height 23
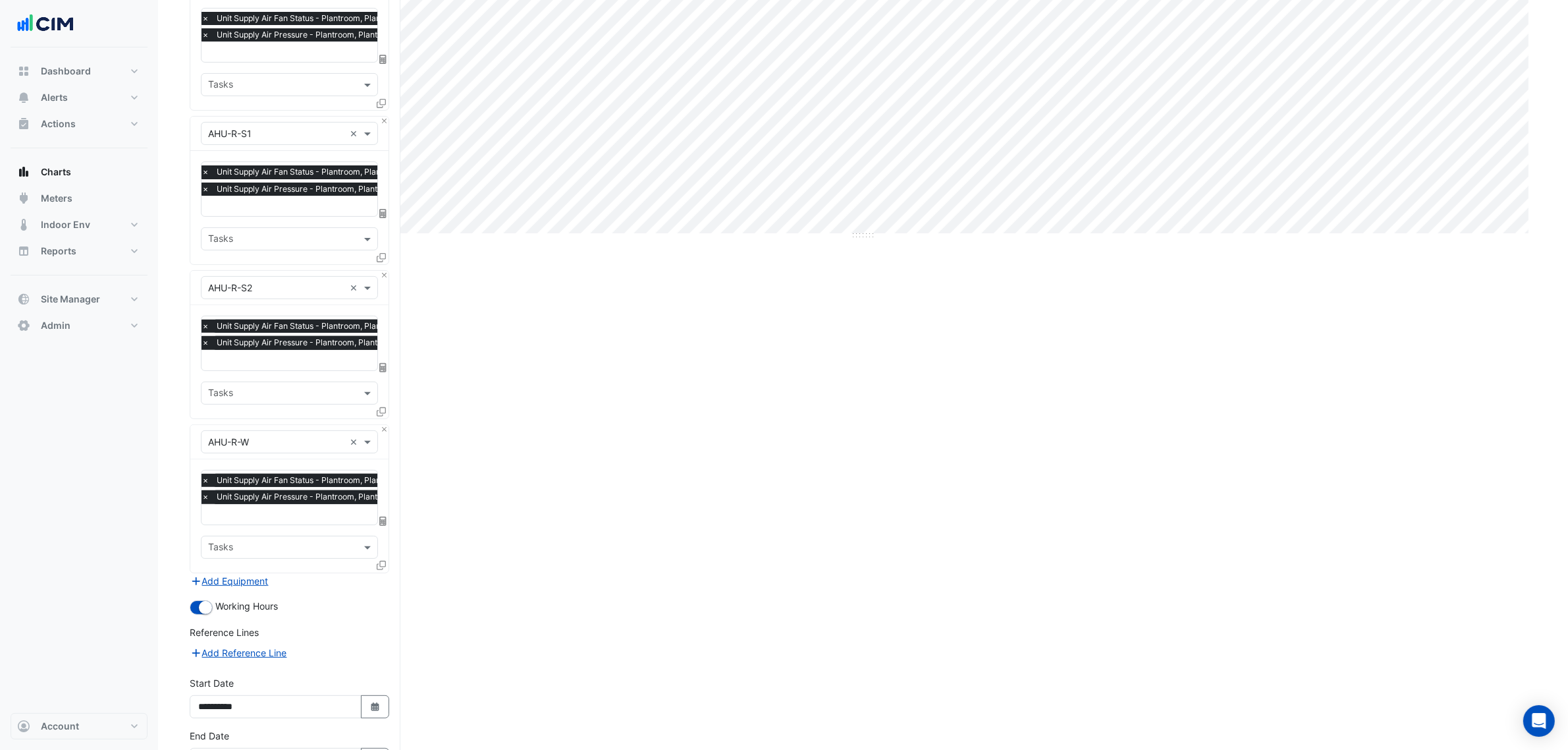
scroll to position [575, 0]
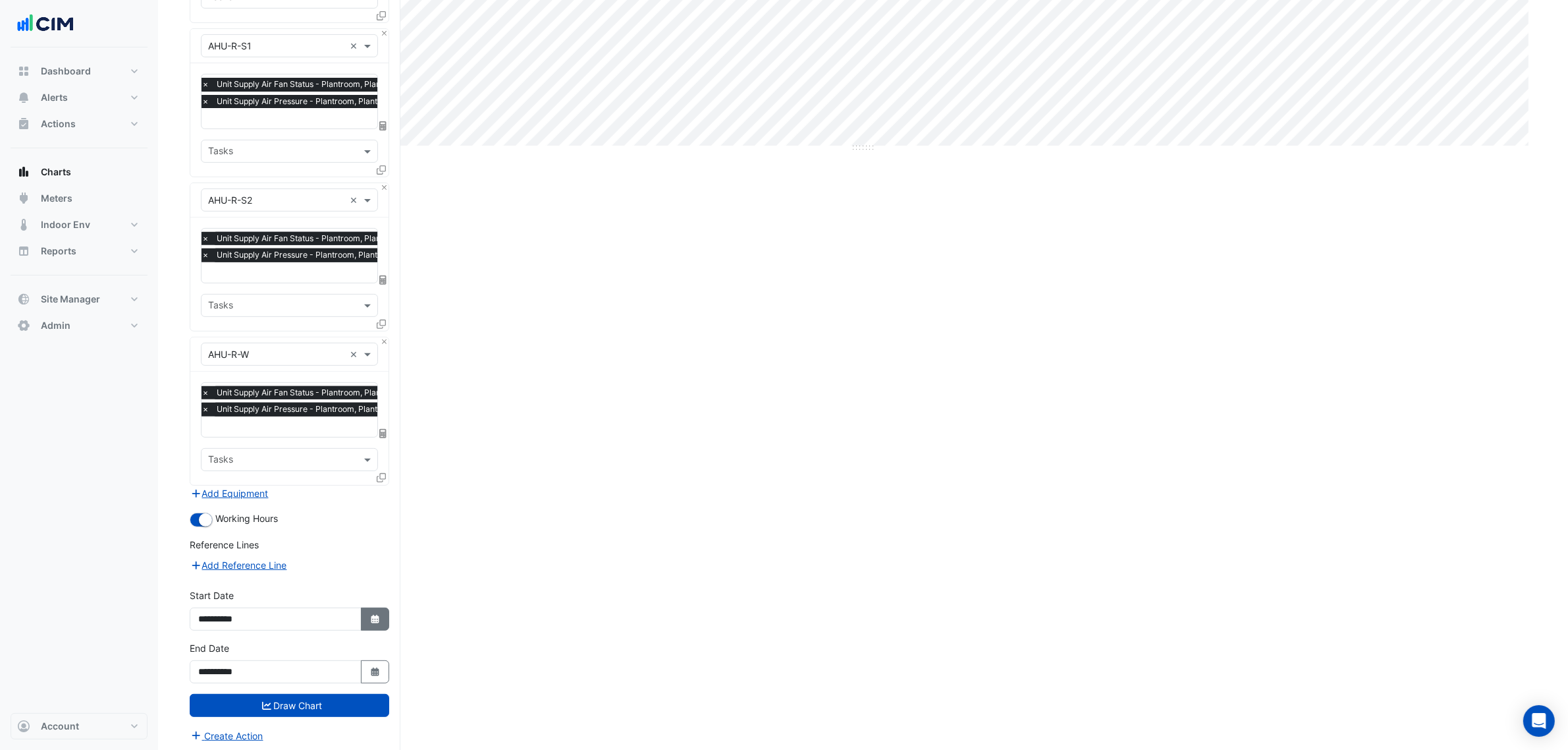
click at [372, 615] on icon "button" at bounding box center [374, 619] width 8 height 9
select select "**"
select select "****"
click at [208, 504] on div "6" at bounding box center [212, 505] width 21 height 21
type input "**********"
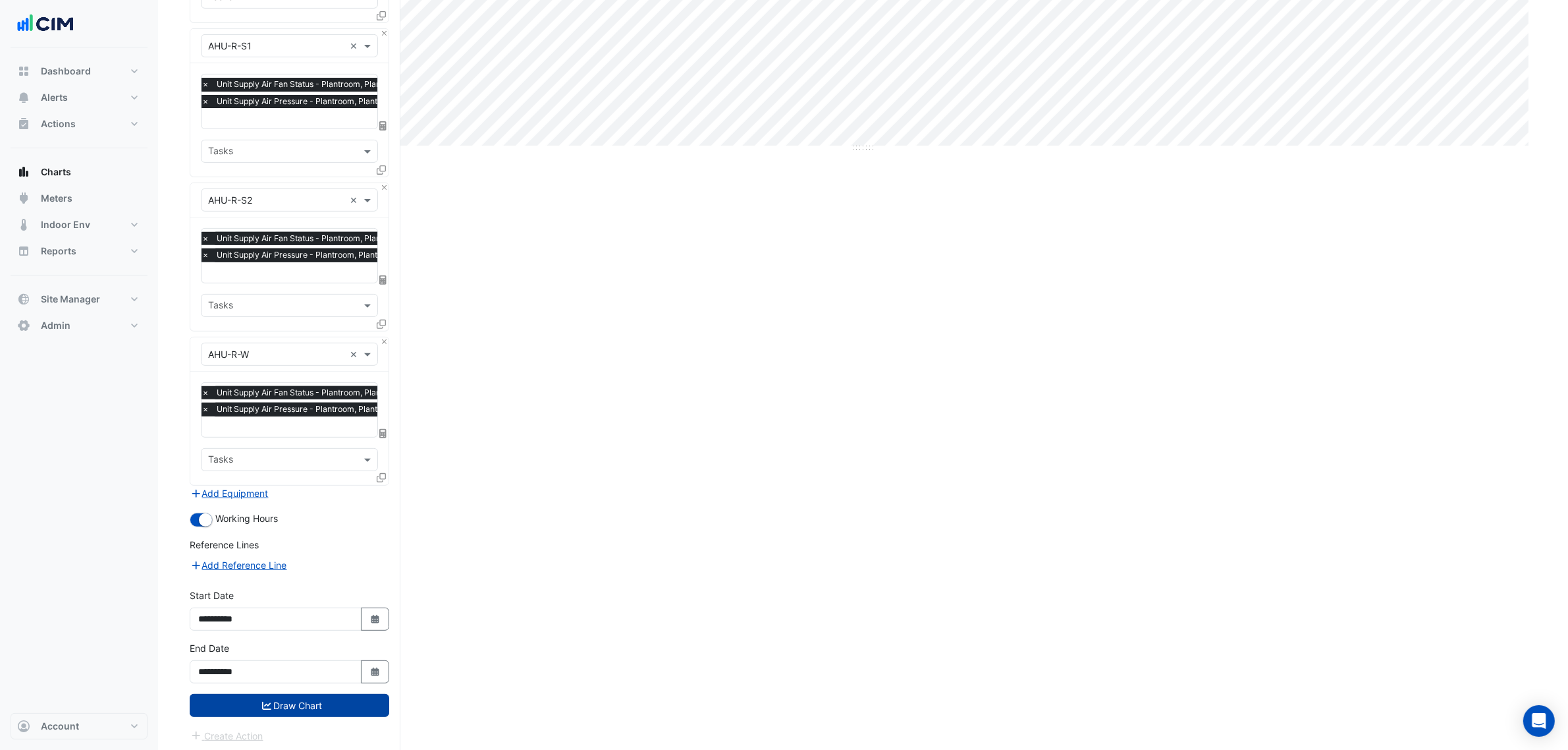
click at [318, 705] on button "Draw Chart" at bounding box center [289, 705] width 199 height 23
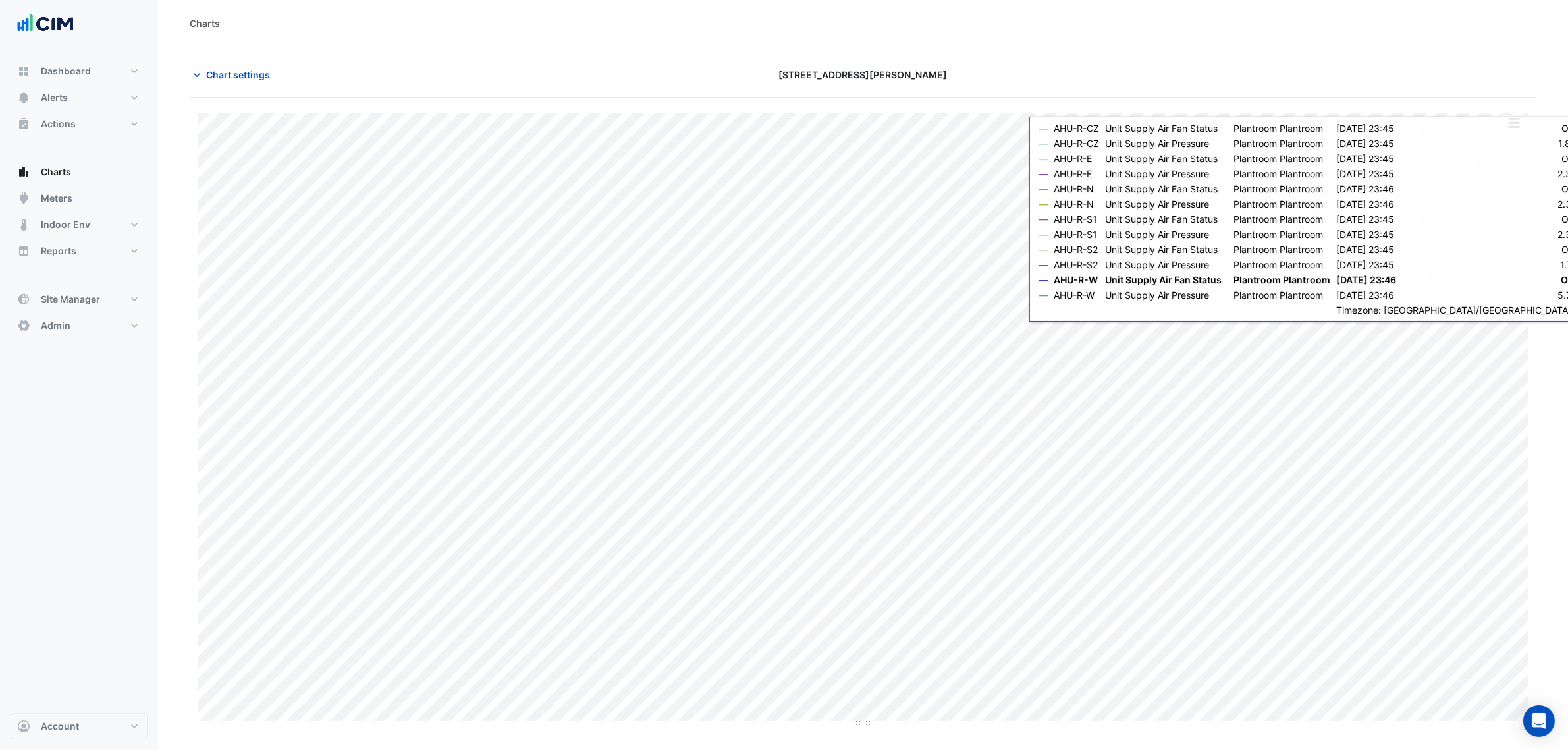
click at [1520, 120] on button "button" at bounding box center [1515, 123] width 27 height 16
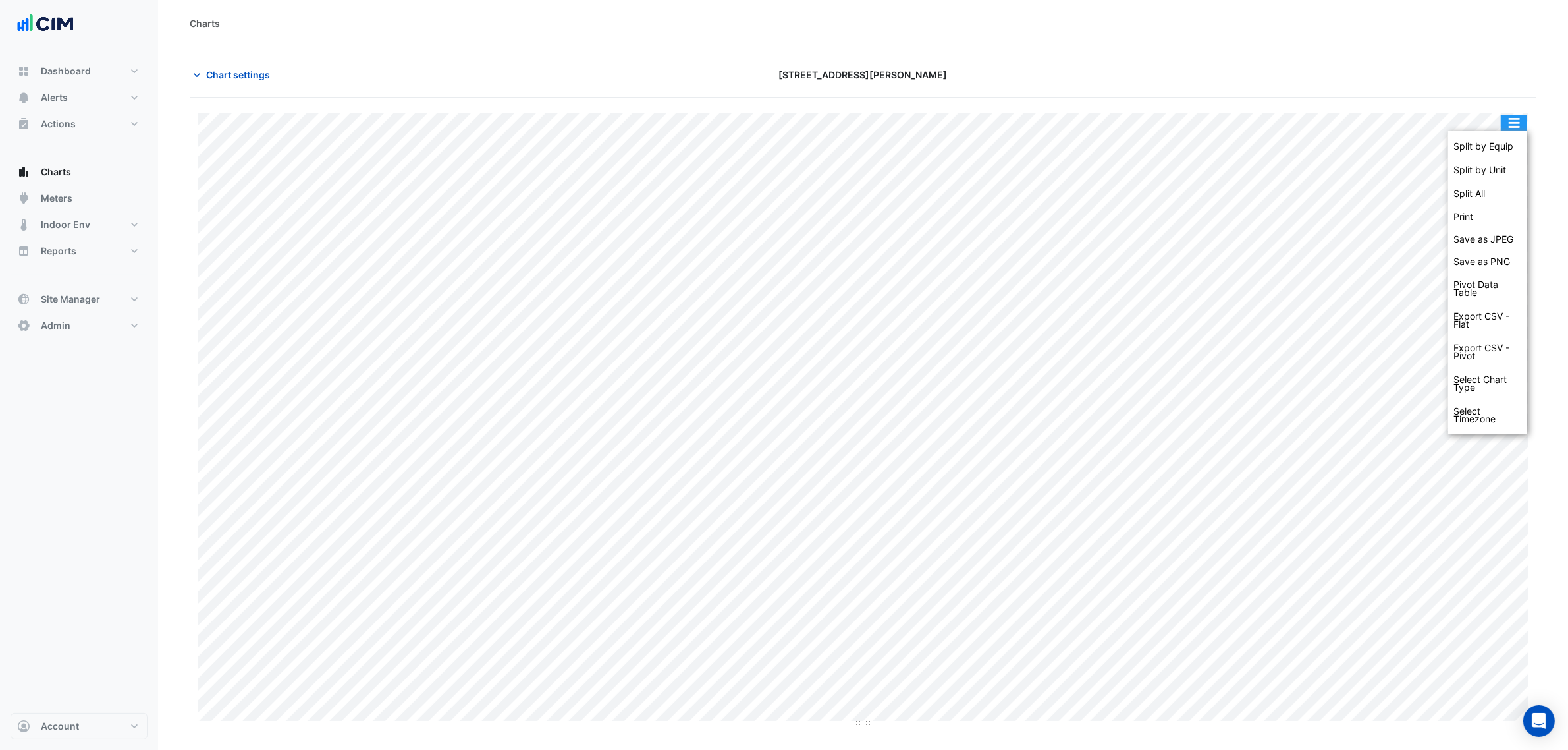
click at [1512, 137] on div "Split by Equip" at bounding box center [1487, 146] width 79 height 24
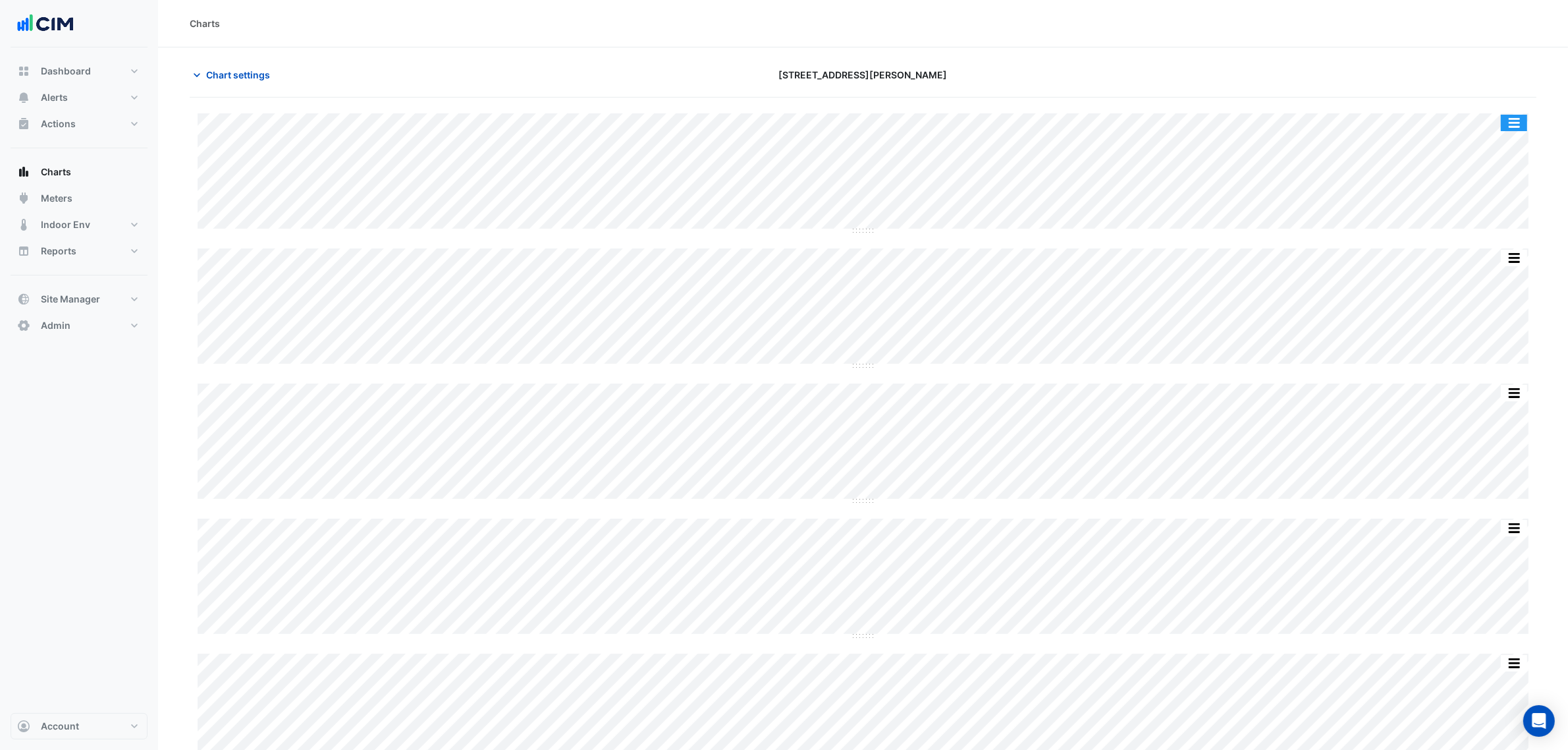
click at [1515, 119] on button "button" at bounding box center [1515, 123] width 27 height 16
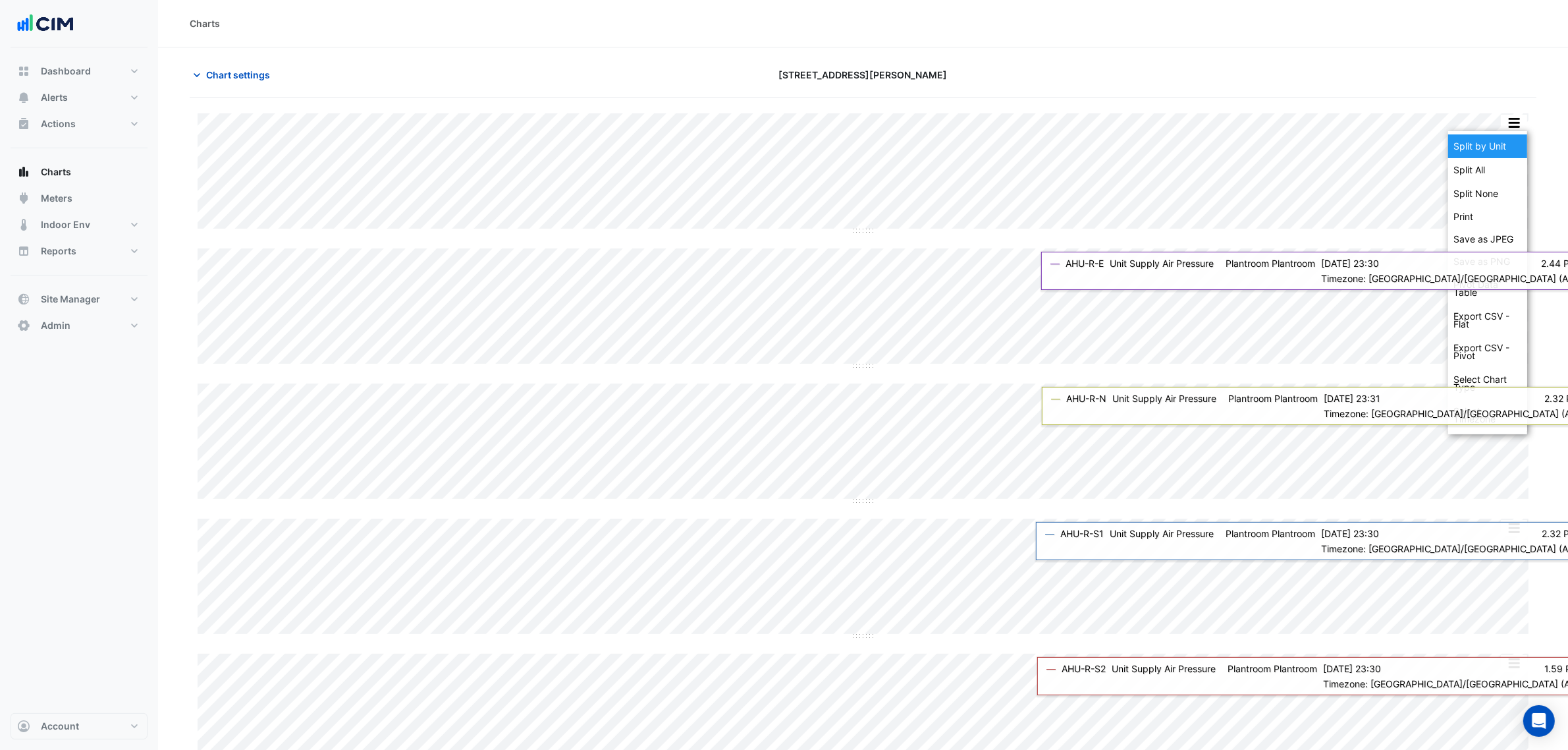
click at [1499, 153] on div "Split by Unit" at bounding box center [1487, 146] width 79 height 24
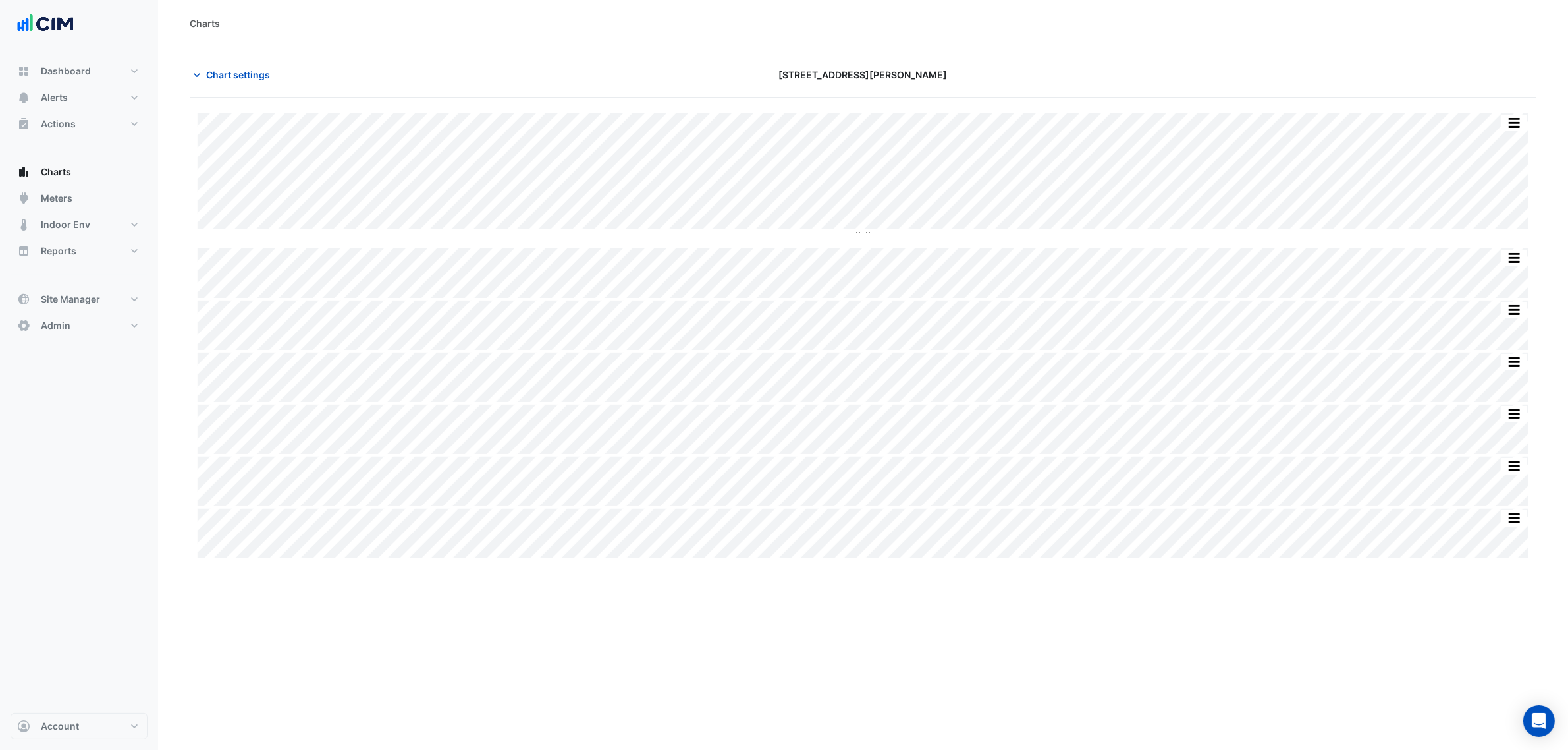
click at [1053, 99] on div "Split by Equip Split All Split None Print Save as JPEG Save as PNG Pivot Data T…" at bounding box center [863, 713] width 1347 height 1231
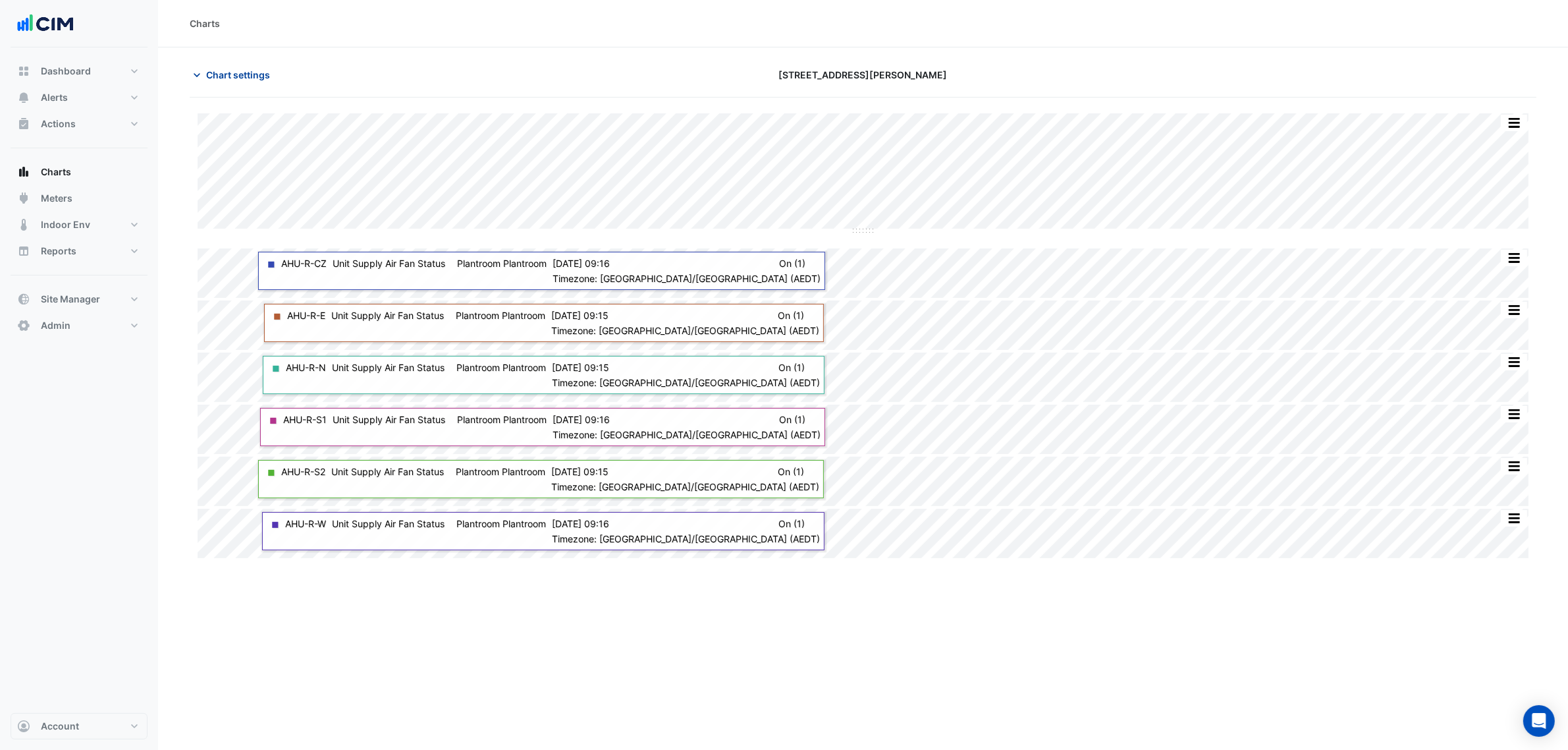
click at [262, 73] on span "Chart settings" at bounding box center [239, 75] width 64 height 14
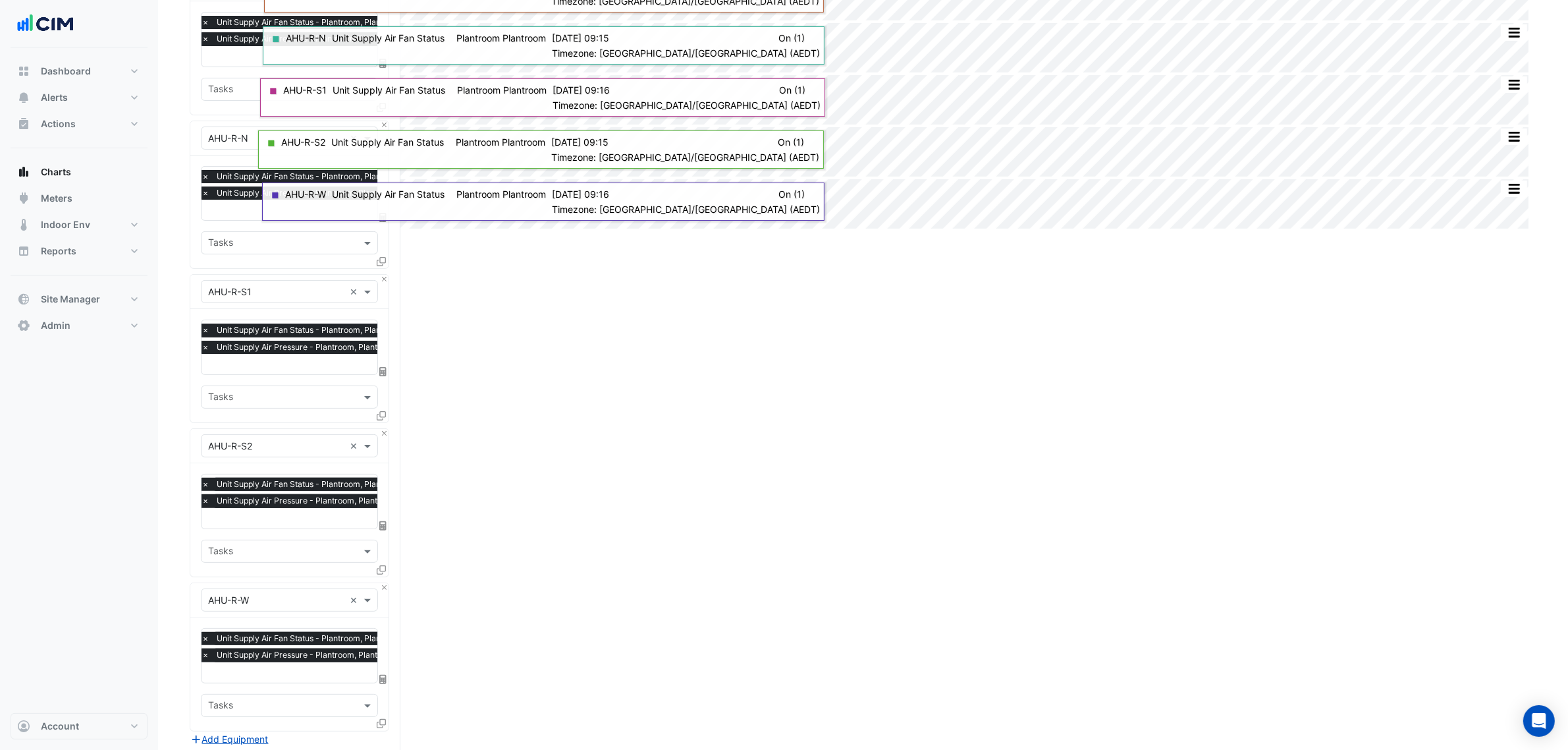
scroll to position [575, 0]
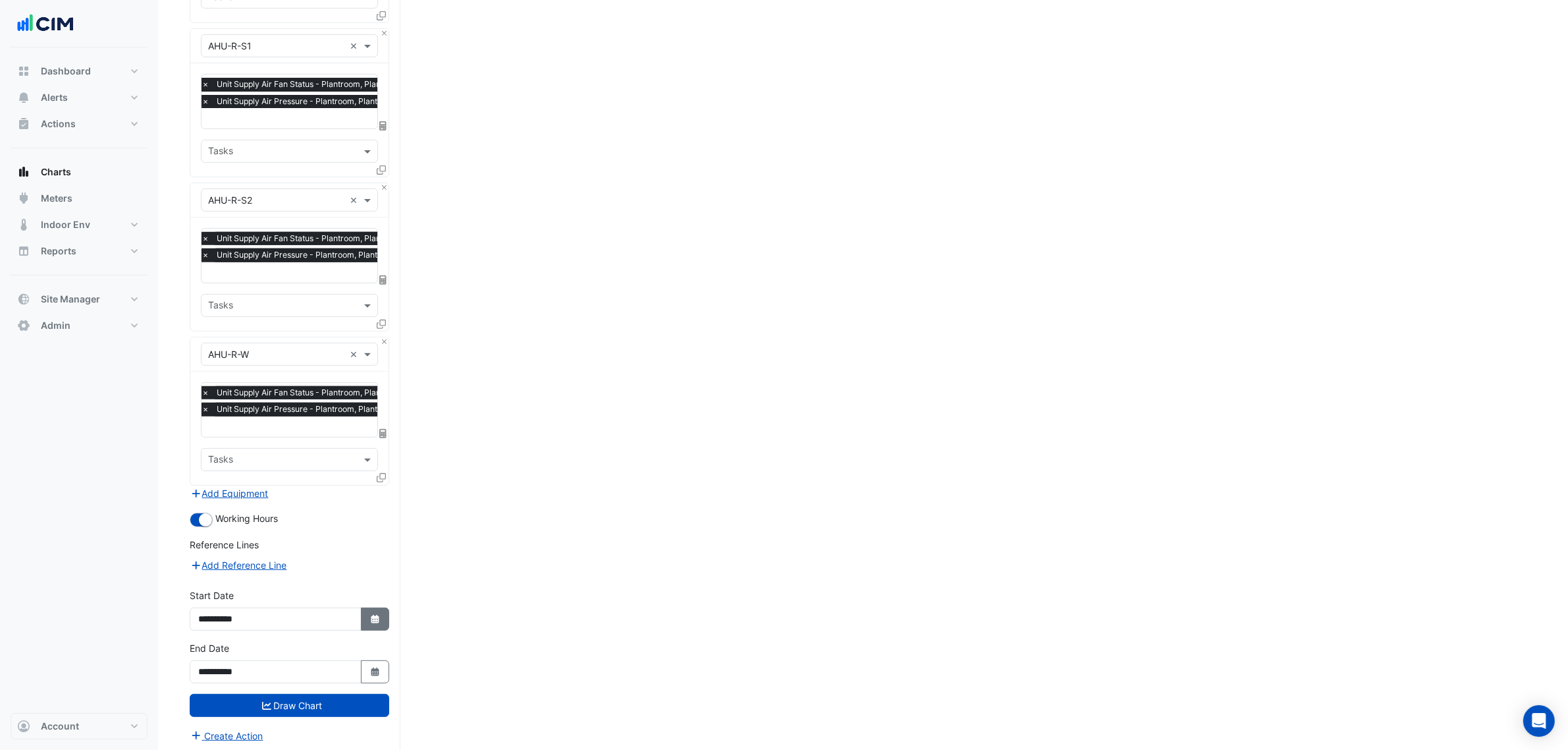
click at [376, 616] on icon "button" at bounding box center [374, 619] width 8 height 9
select select "**"
select select "****"
click at [337, 485] on div "5" at bounding box center [338, 484] width 21 height 21
type input "**********"
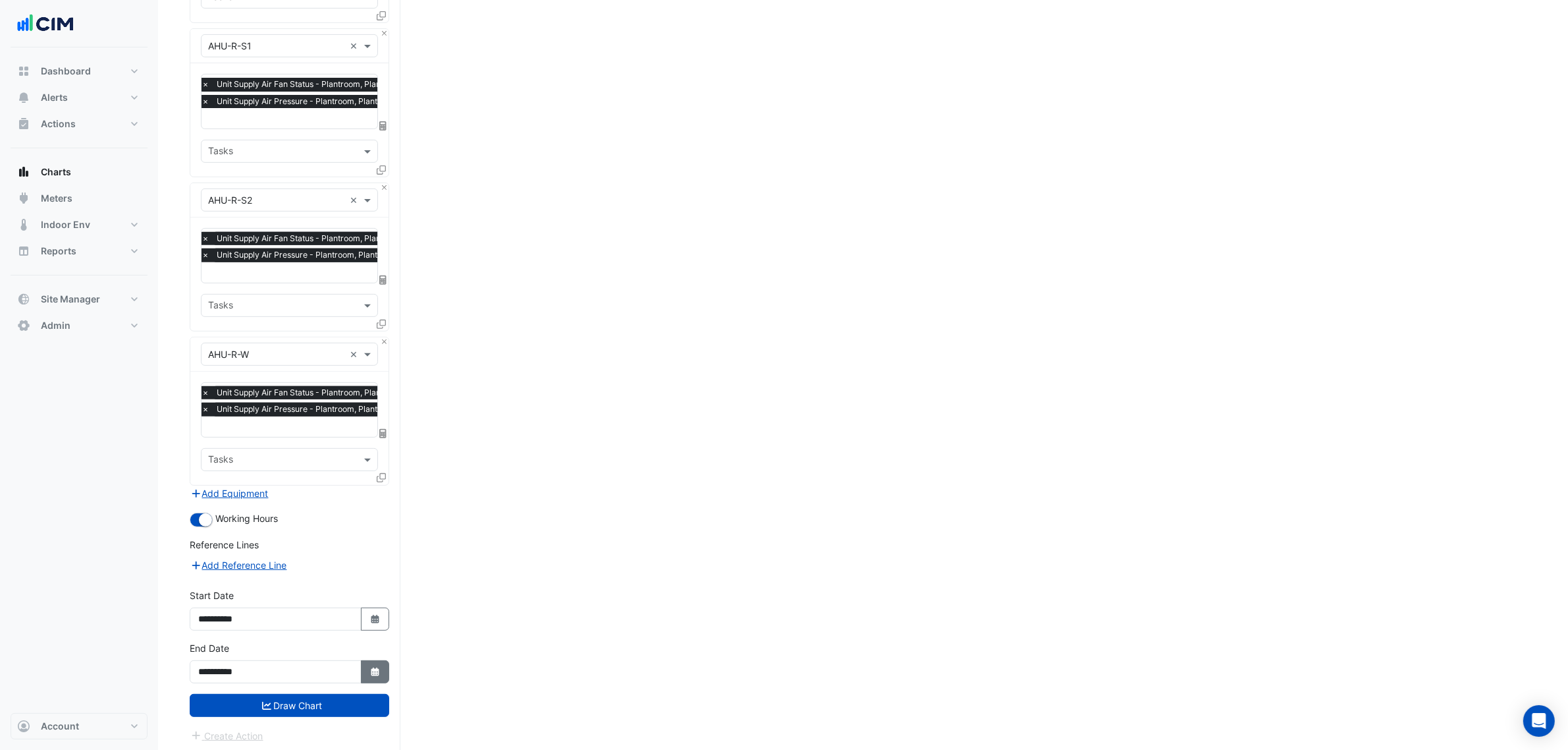
click at [384, 672] on button "Select Date" at bounding box center [375, 672] width 29 height 23
click at [232, 558] on div "7" at bounding box center [233, 558] width 21 height 21
type input "**********"
click at [323, 697] on button "Draw Chart" at bounding box center [289, 705] width 199 height 23
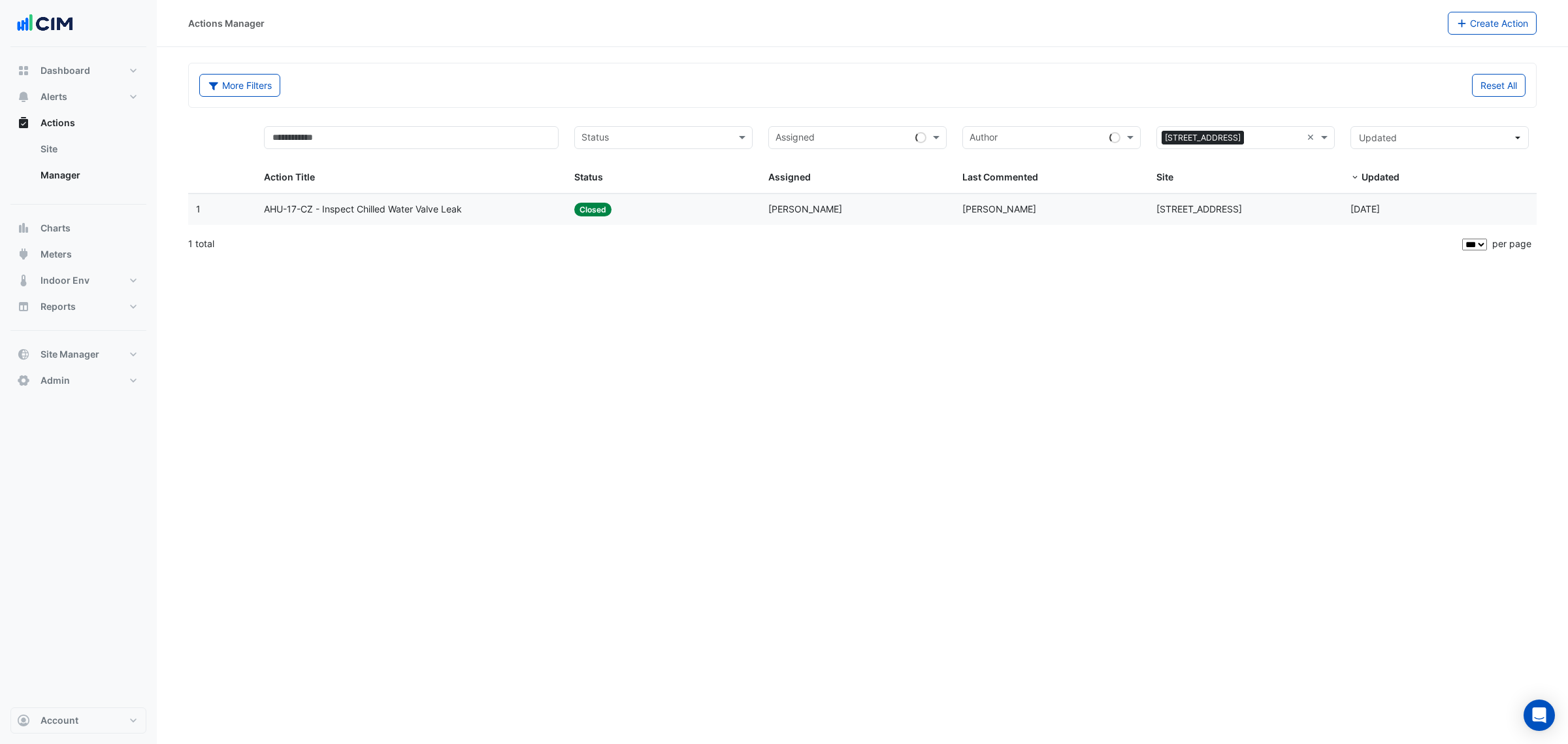
select select "***"
click at [624, 201] on datatable-body-cell "Status: Closed" at bounding box center [663, 209] width 194 height 31
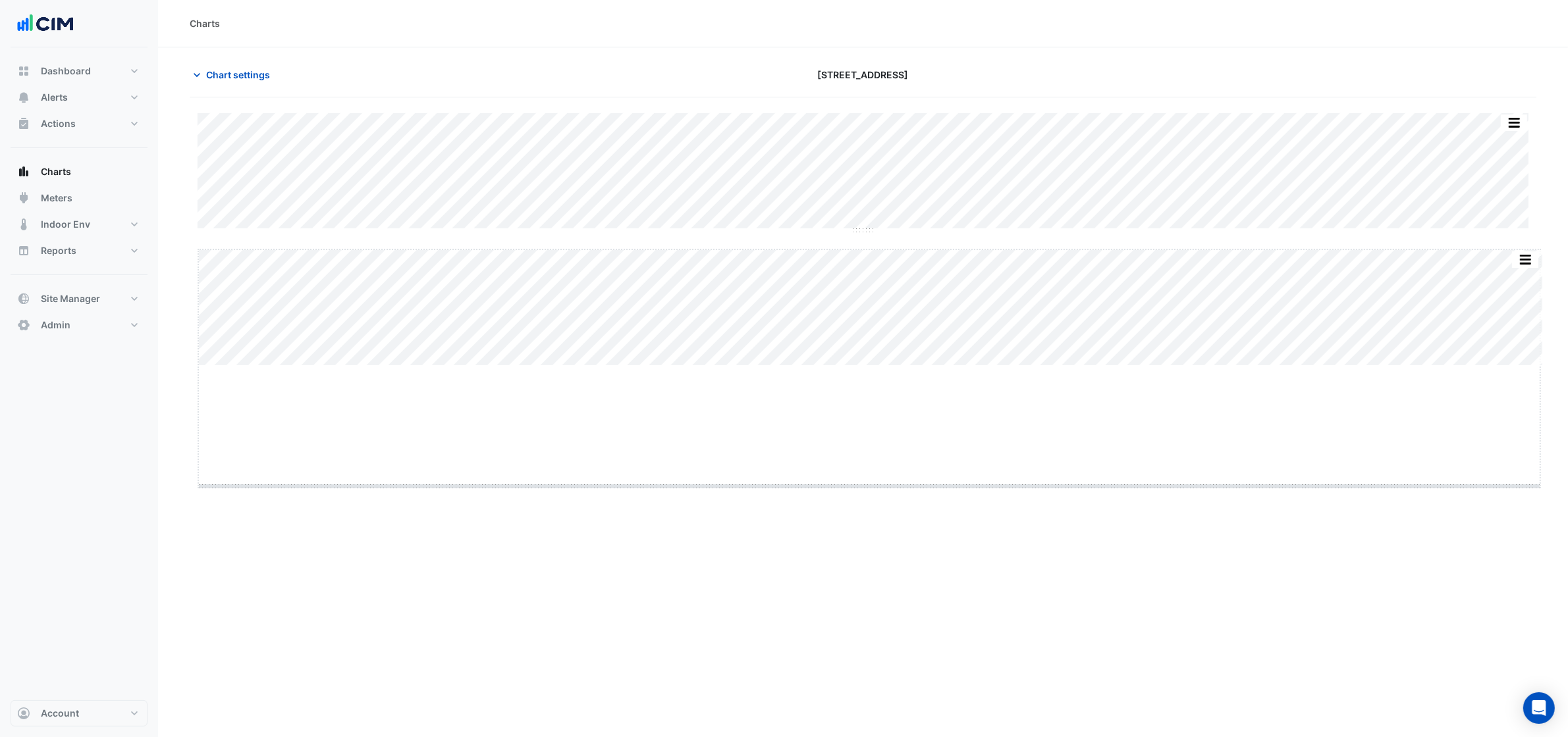
drag, startPoint x: 871, startPoint y: 367, endPoint x: 868, endPoint y: 530, distance: 163.0
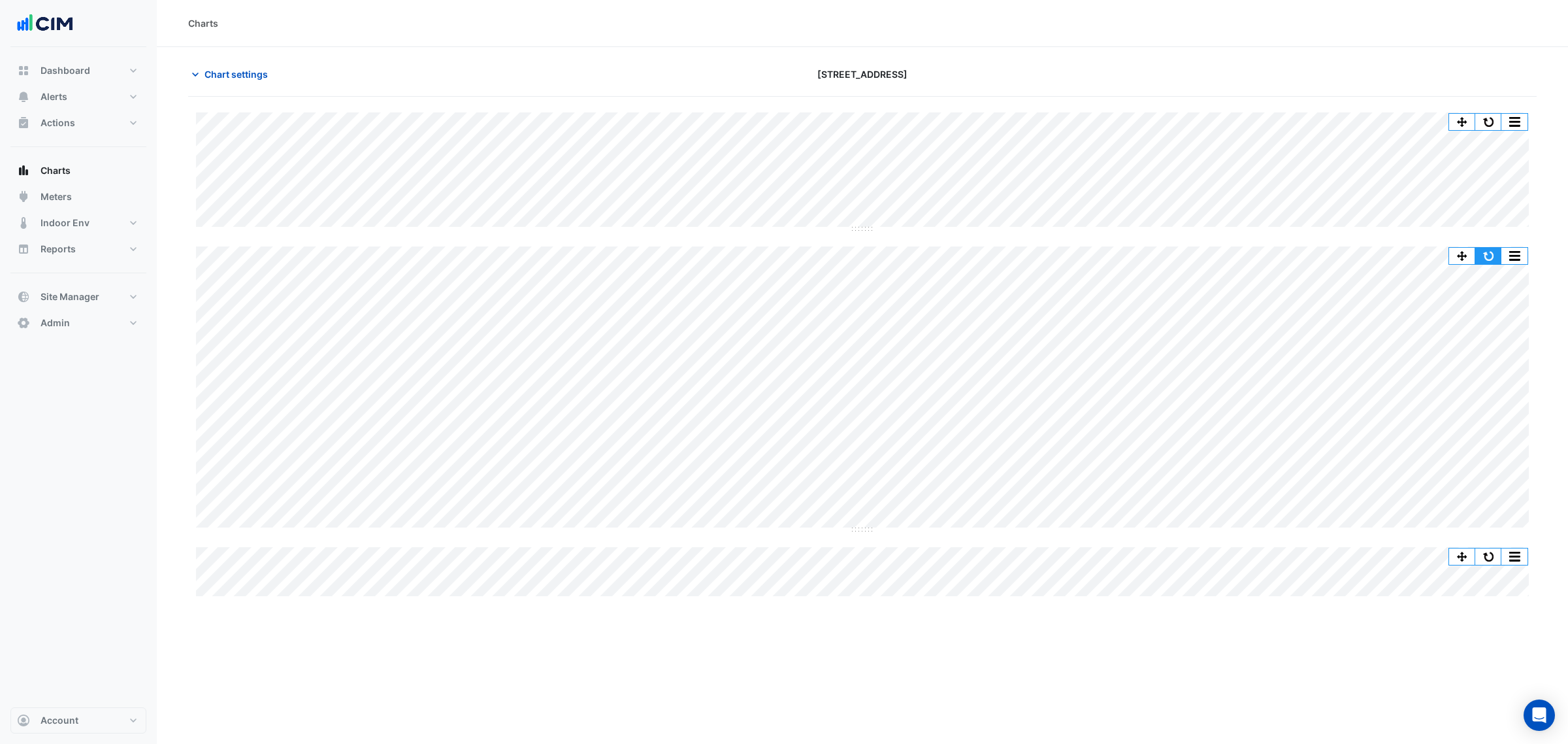
click at [1477, 249] on button "button" at bounding box center [1488, 255] width 27 height 16
click at [243, 75] on span "Chart settings" at bounding box center [237, 74] width 64 height 14
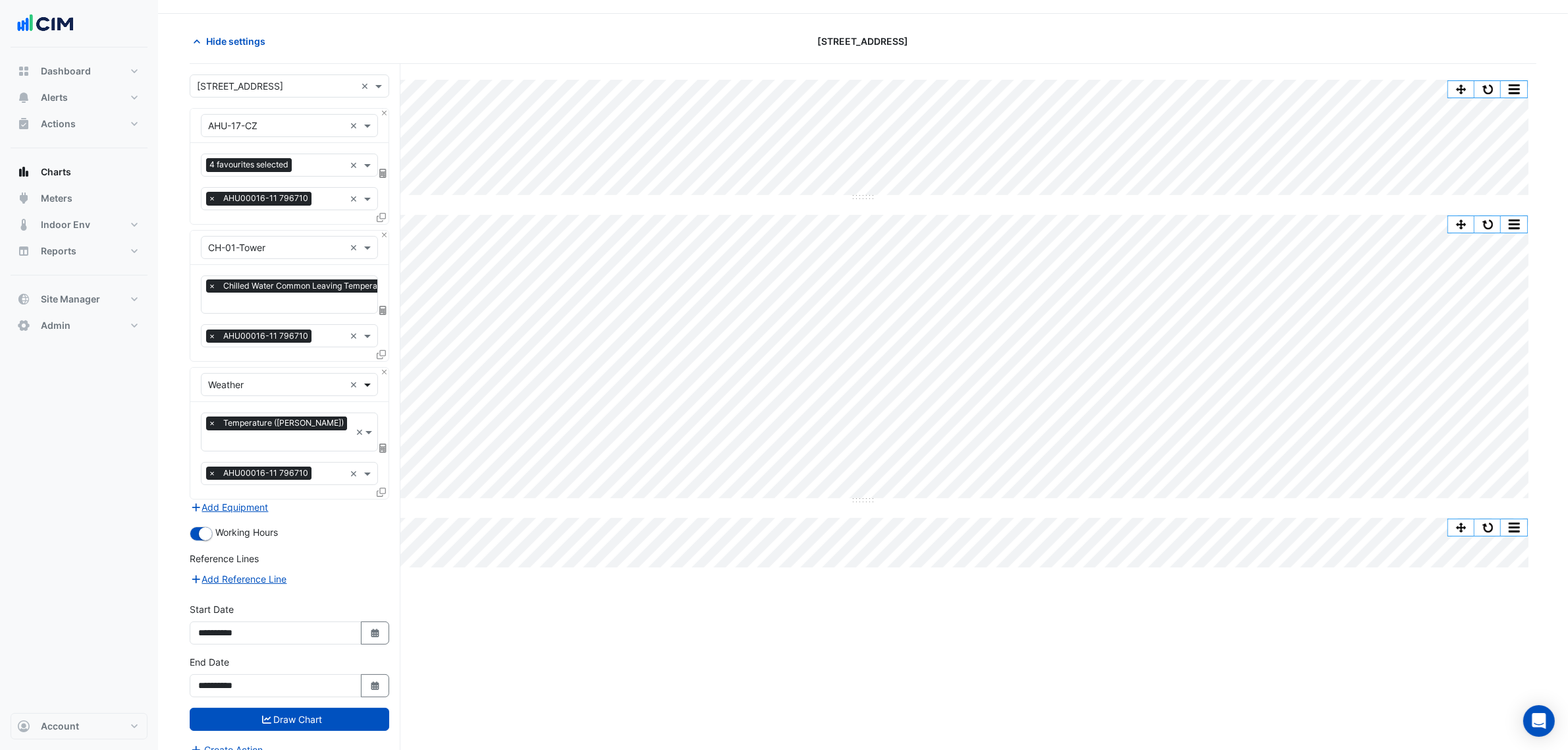
scroll to position [50, 0]
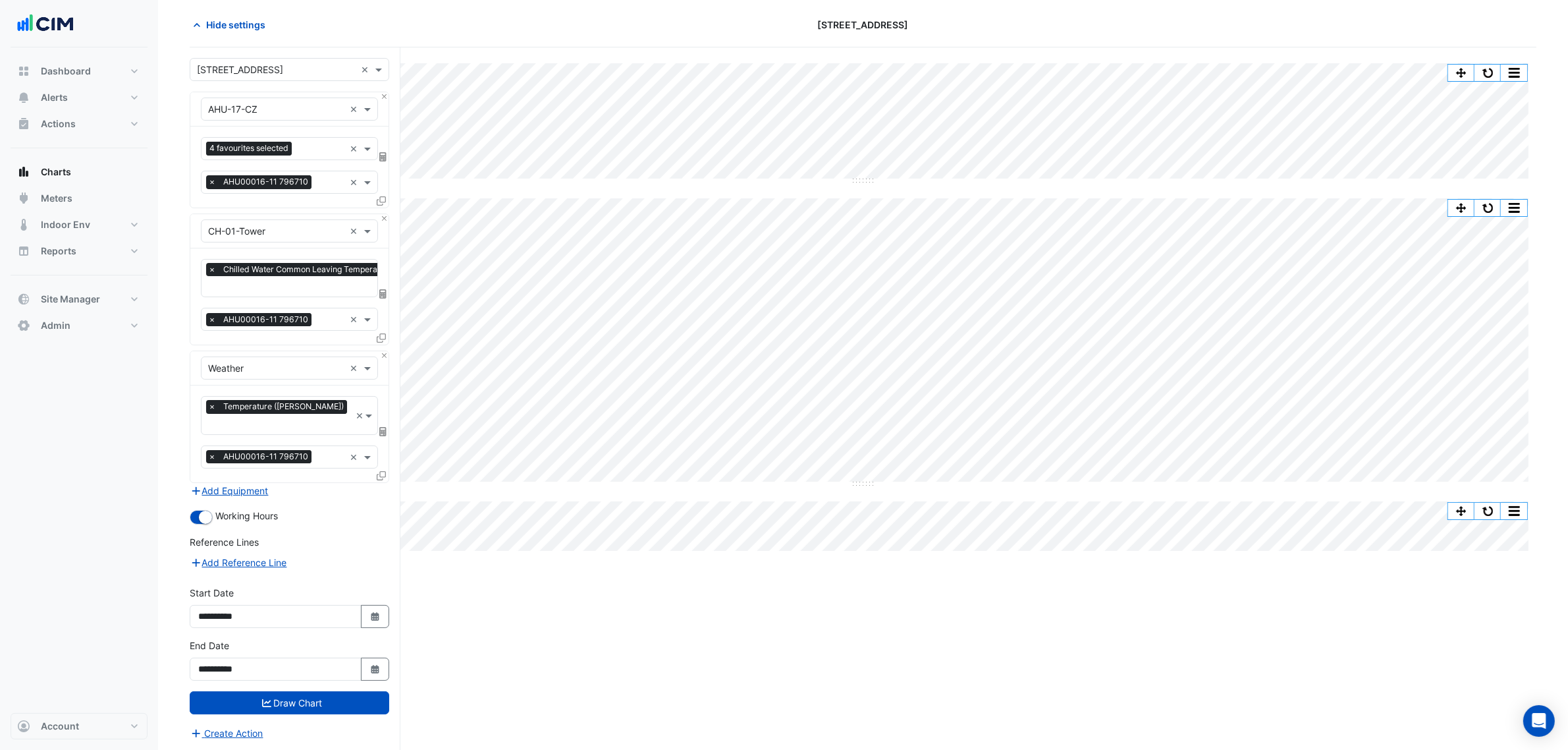
click at [347, 445] on div "× AHU00016-11 796710 ×" at bounding box center [289, 457] width 177 height 23
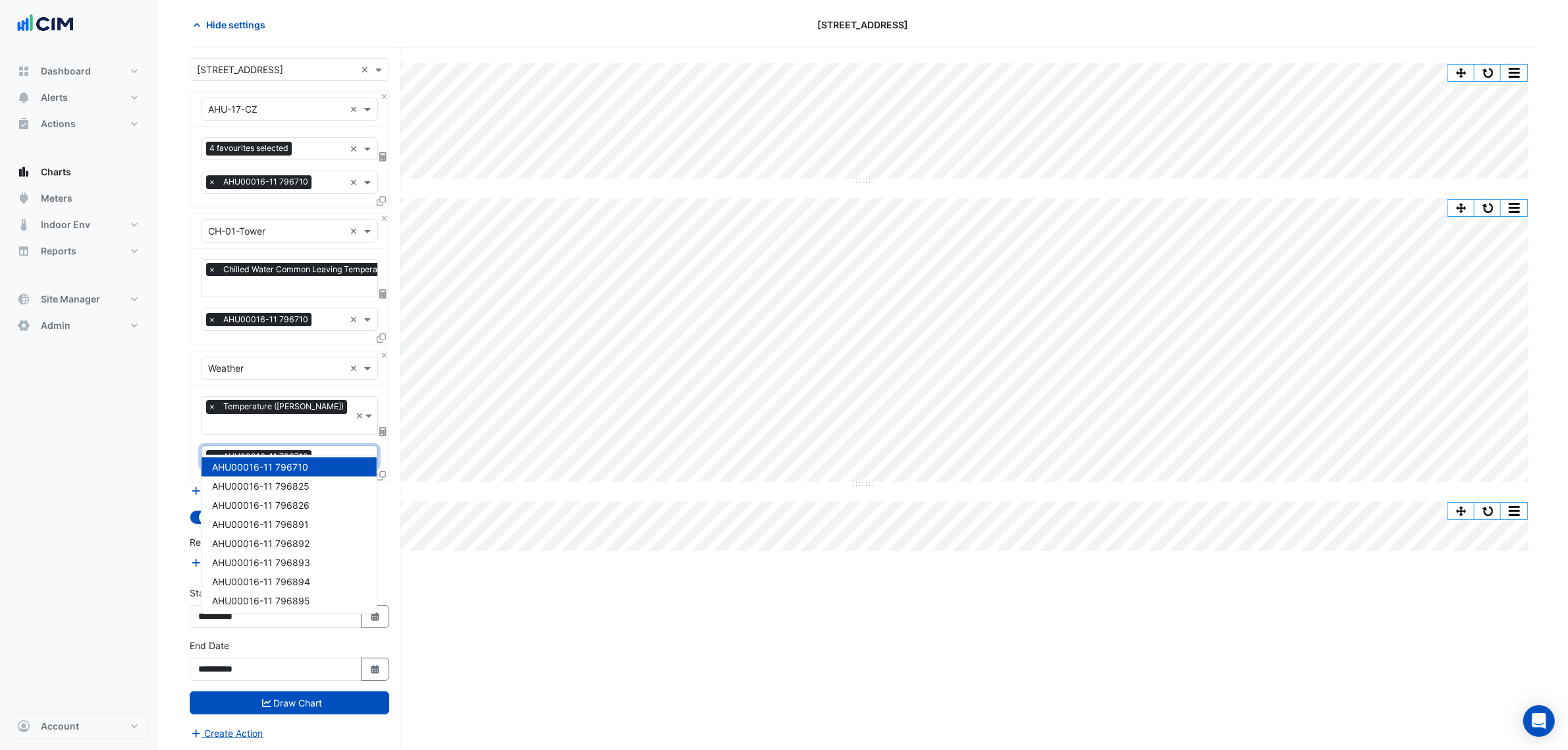
click at [390, 485] on div "× 2 Market Street × × AHU-17-CZ × 4 favourites selected × × AHU00016-11 796710 …" at bounding box center [295, 399] width 211 height 704
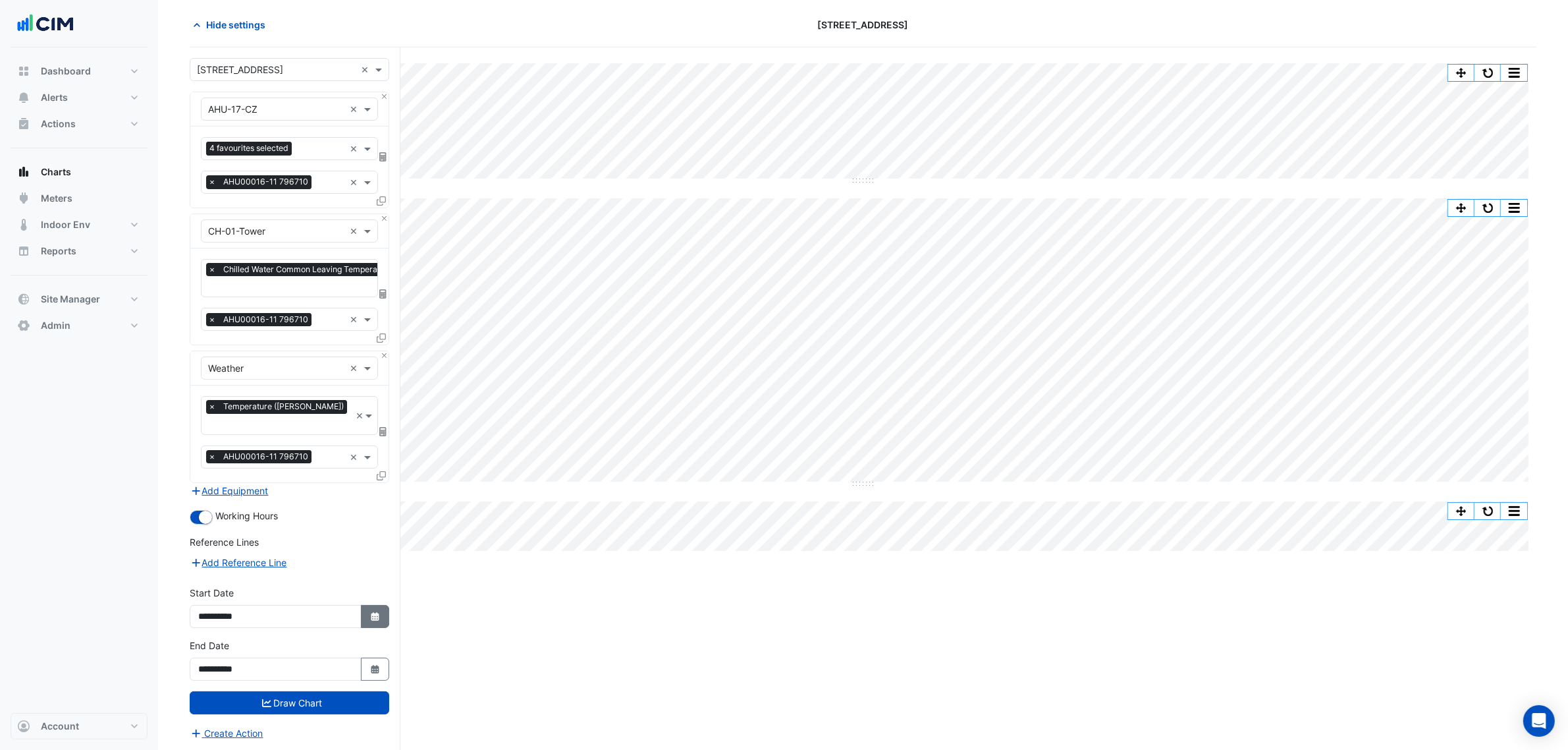
click at [373, 612] on icon "button" at bounding box center [374, 616] width 8 height 9
select select "**"
select select "****"
click at [214, 423] on span "Previous month" at bounding box center [213, 426] width 10 height 10
select select "*"
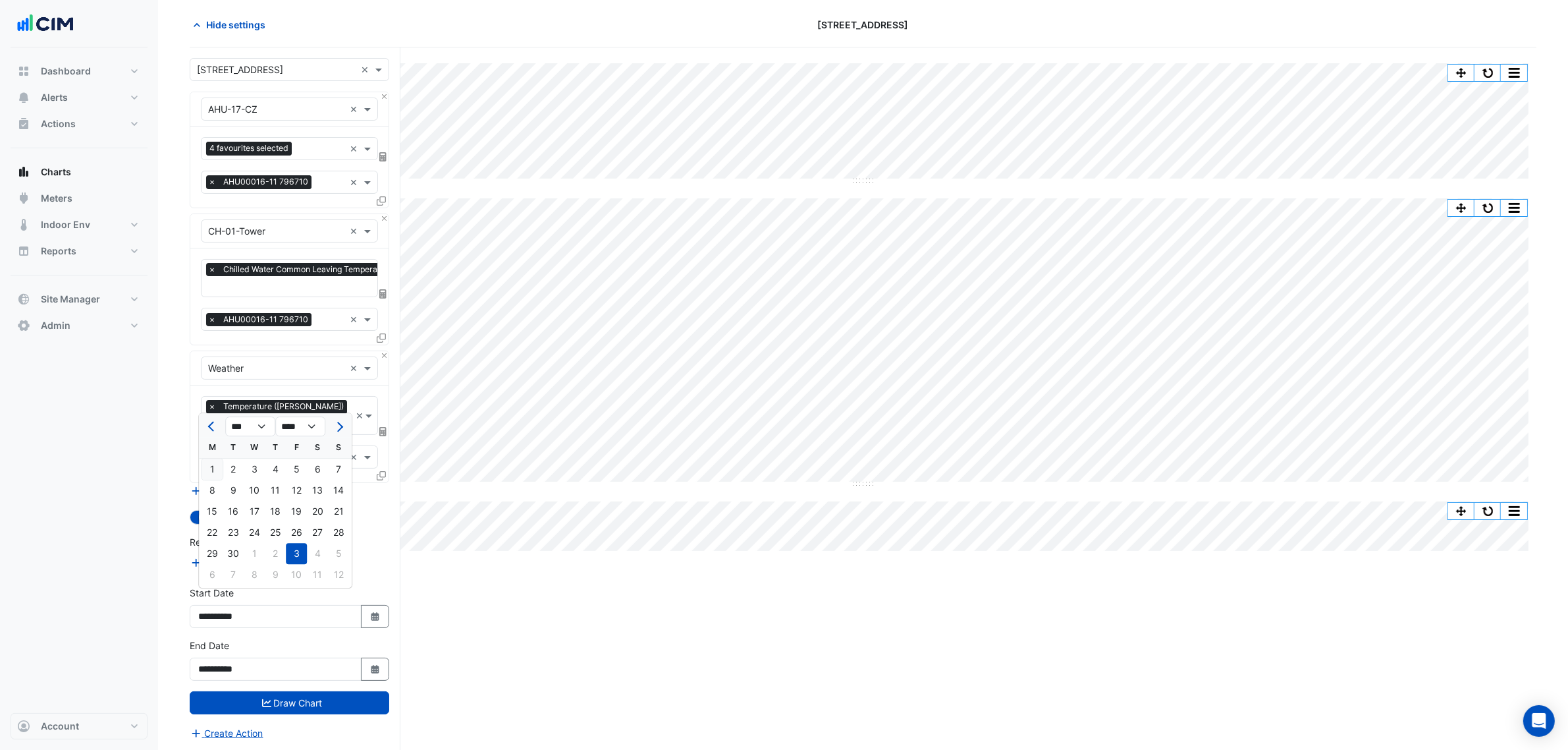
click at [215, 468] on div "1" at bounding box center [212, 469] width 21 height 21
type input "**********"
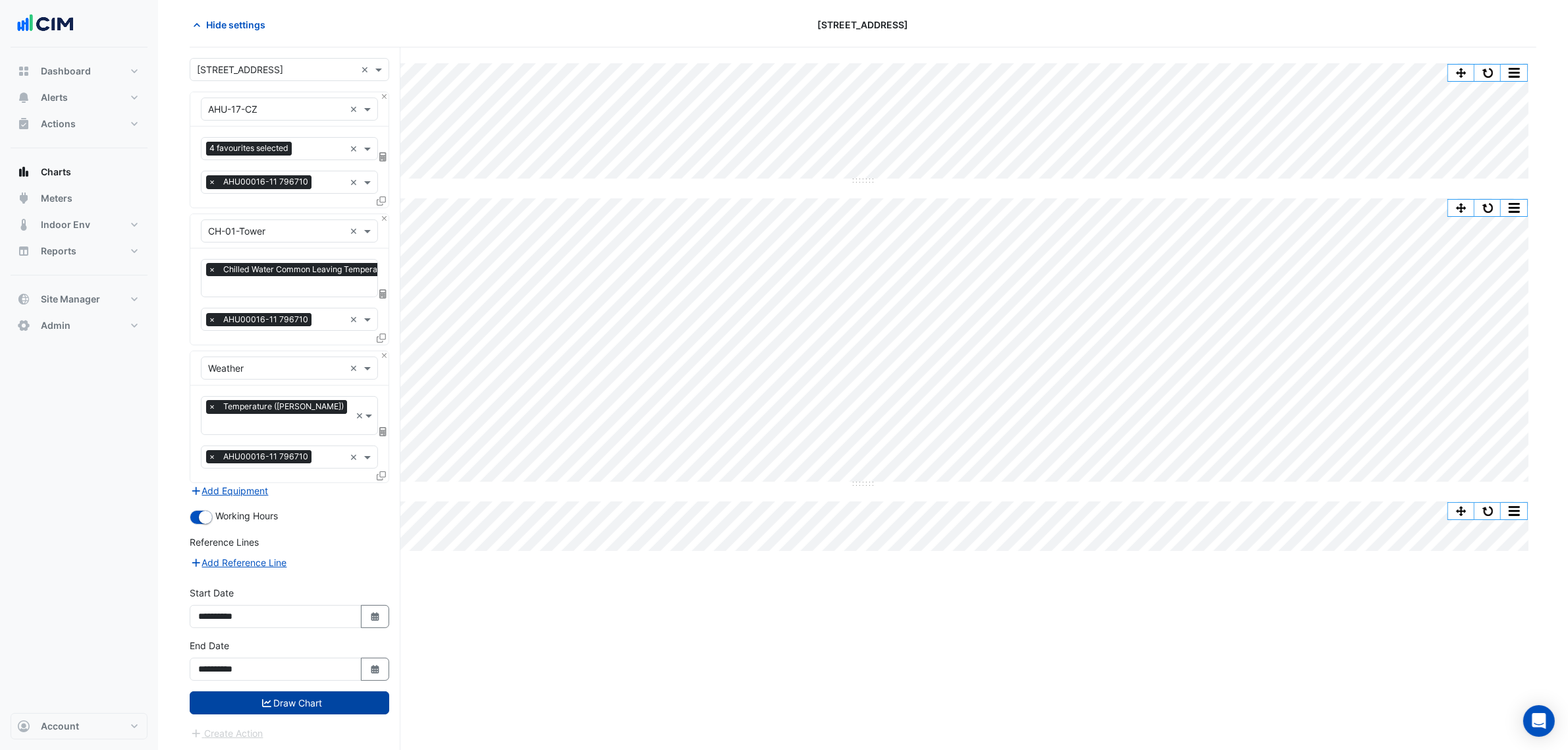
click at [348, 697] on button "Draw Chart" at bounding box center [289, 703] width 199 height 23
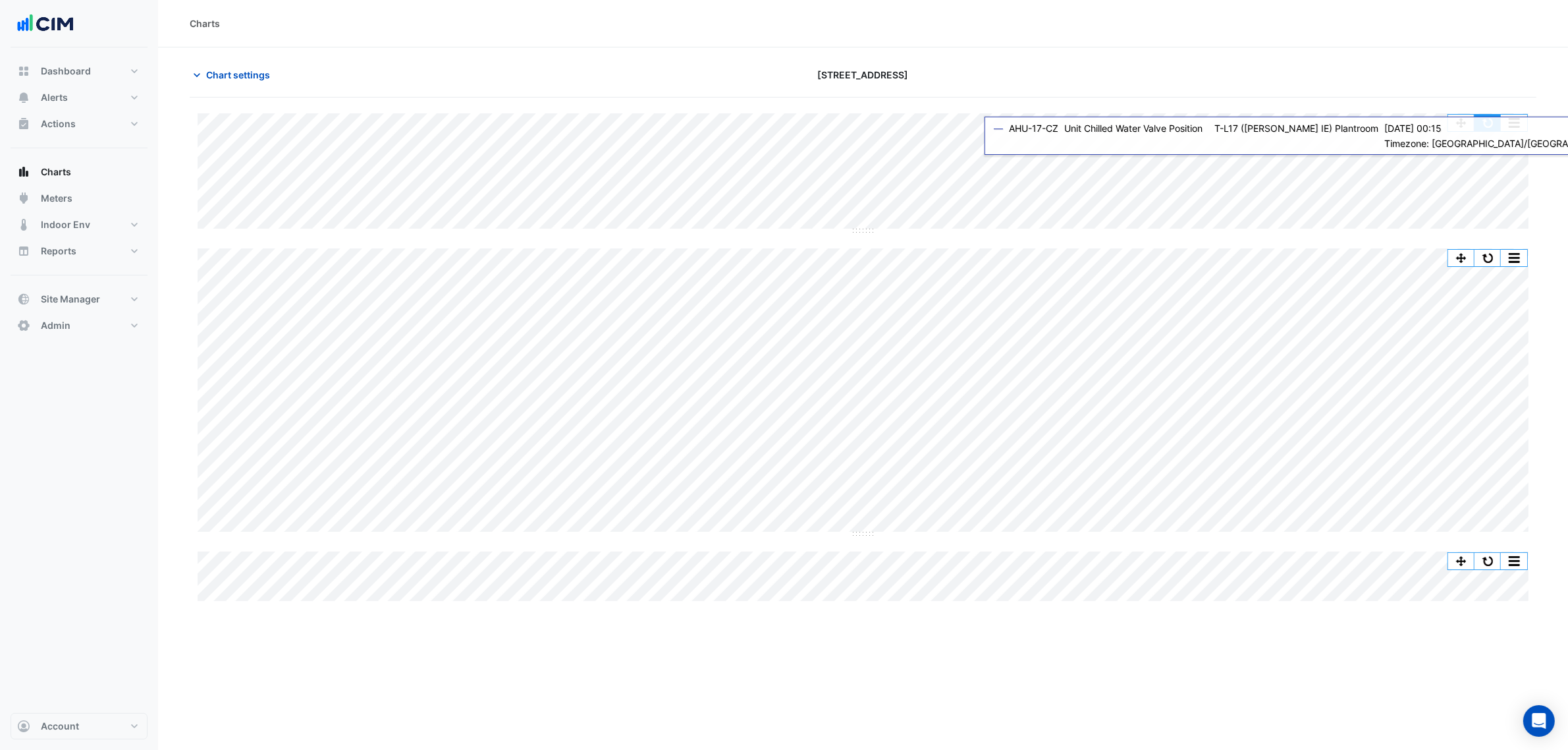
click at [1499, 122] on button "button" at bounding box center [1488, 123] width 27 height 16
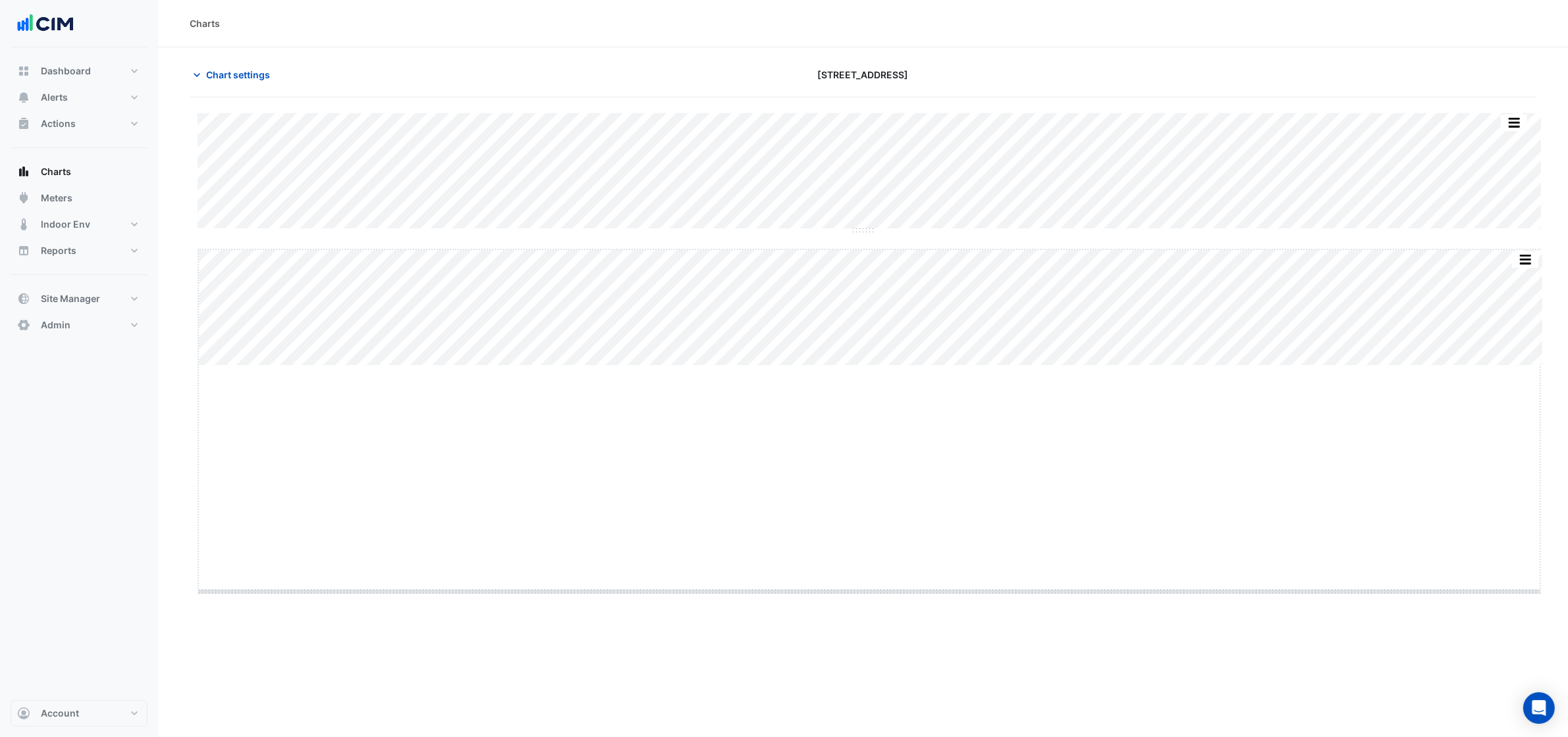
drag, startPoint x: 877, startPoint y: 367, endPoint x: 861, endPoint y: 593, distance: 226.6
drag, startPoint x: 874, startPoint y: 231, endPoint x: 884, endPoint y: 321, distance: 90.6
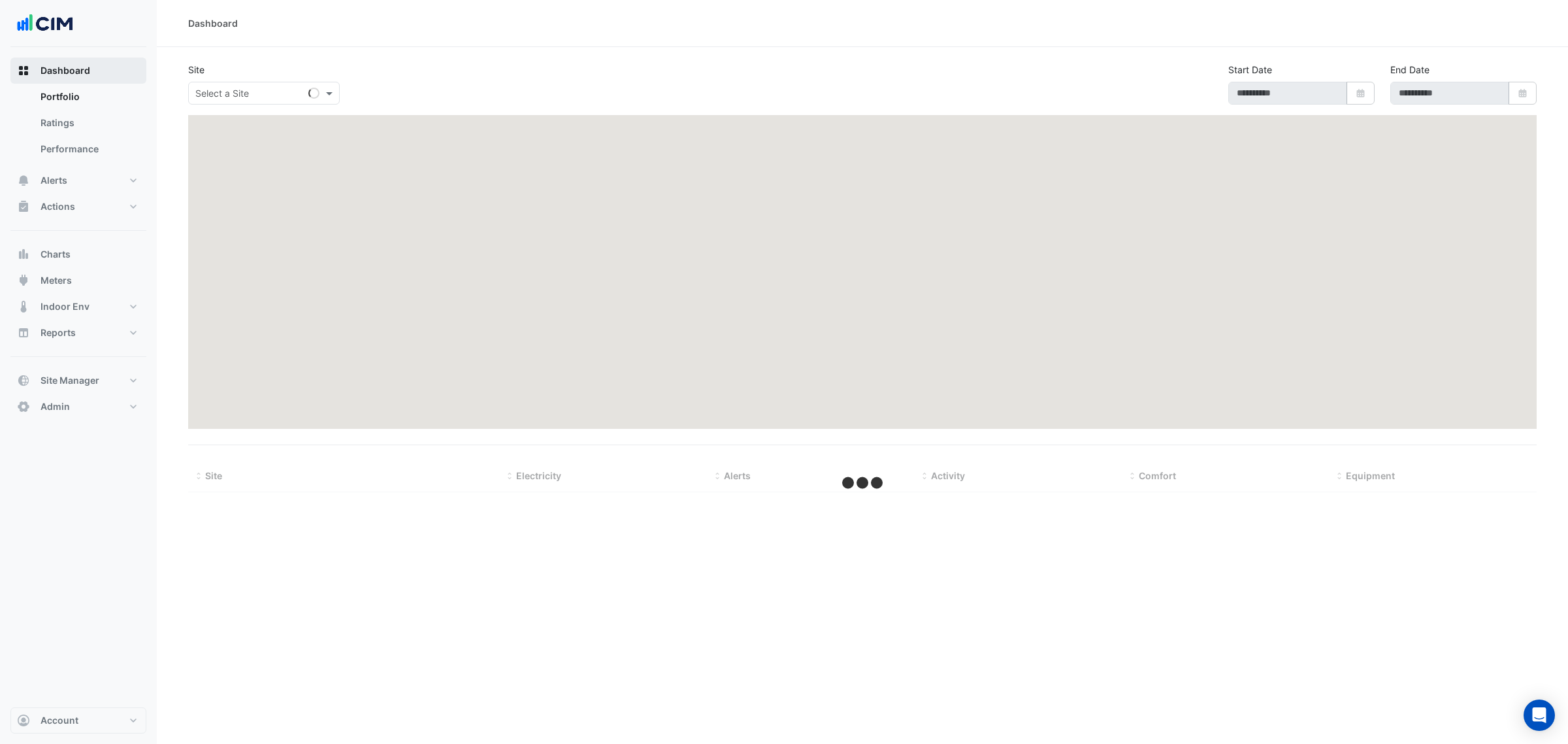
click at [87, 73] on span "Dashboard" at bounding box center [65, 70] width 49 height 13
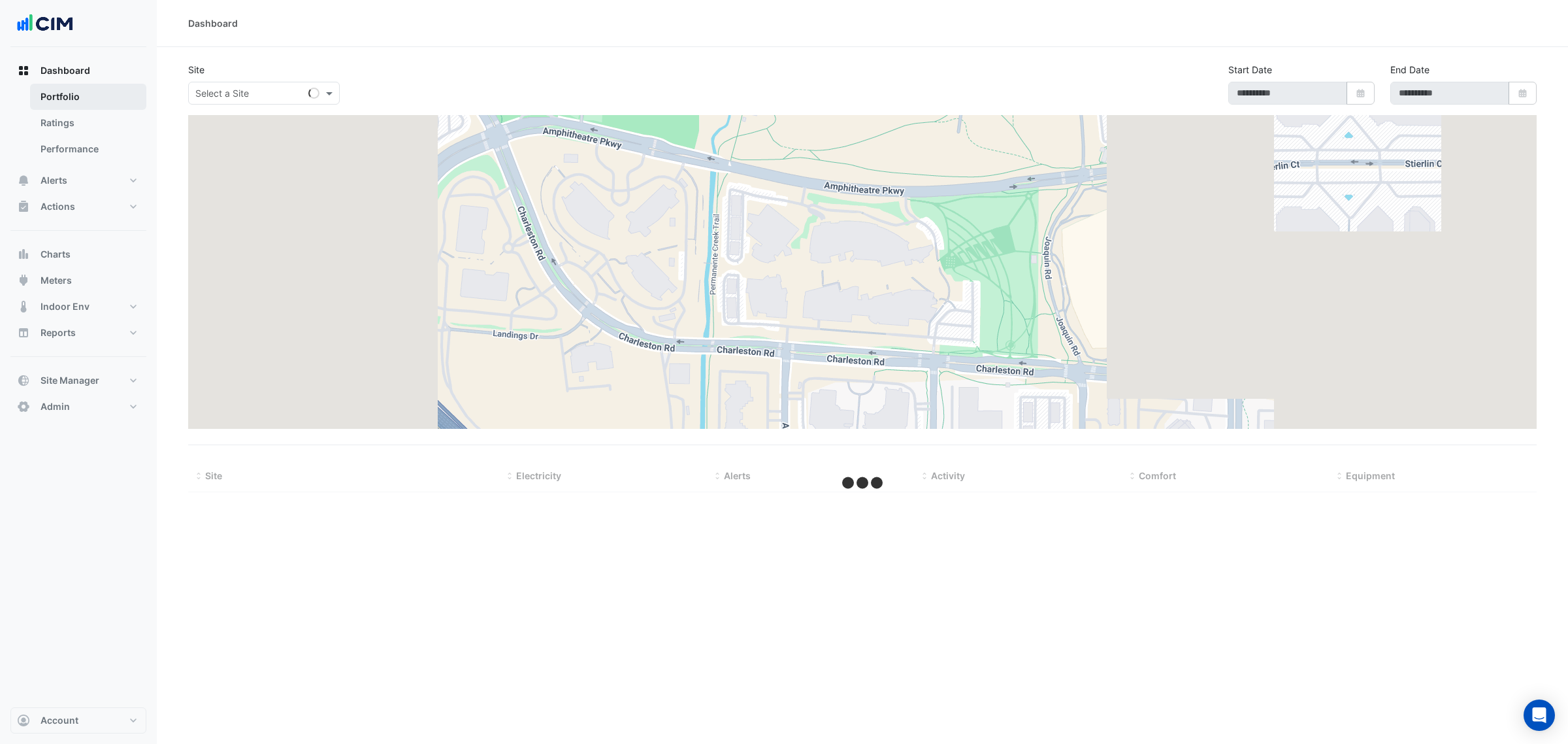
click at [140, 93] on link "Portfolio" at bounding box center [88, 97] width 117 height 27
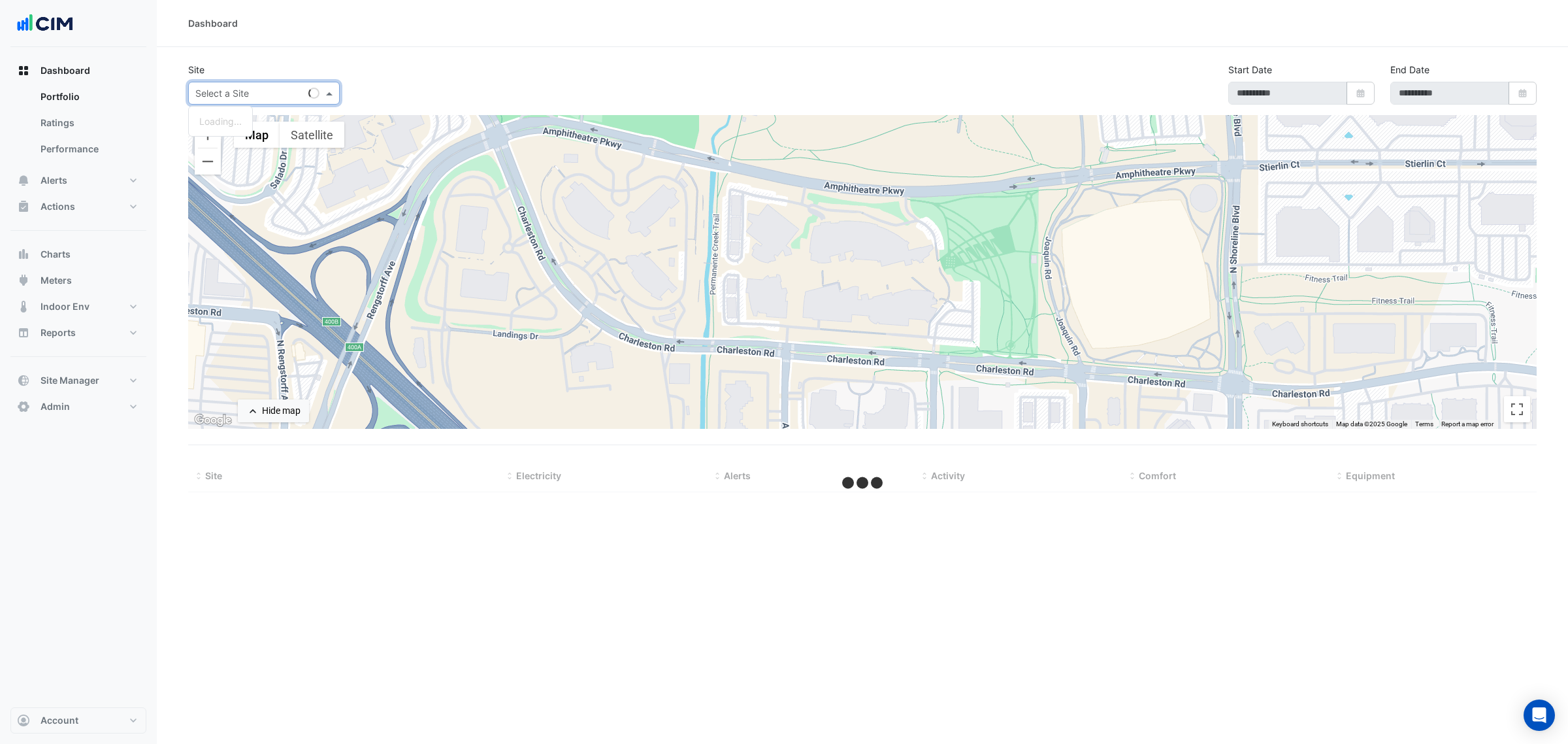
click at [225, 92] on input "text" at bounding box center [251, 94] width 111 height 14
type input "***"
type input "**********"
select select "***"
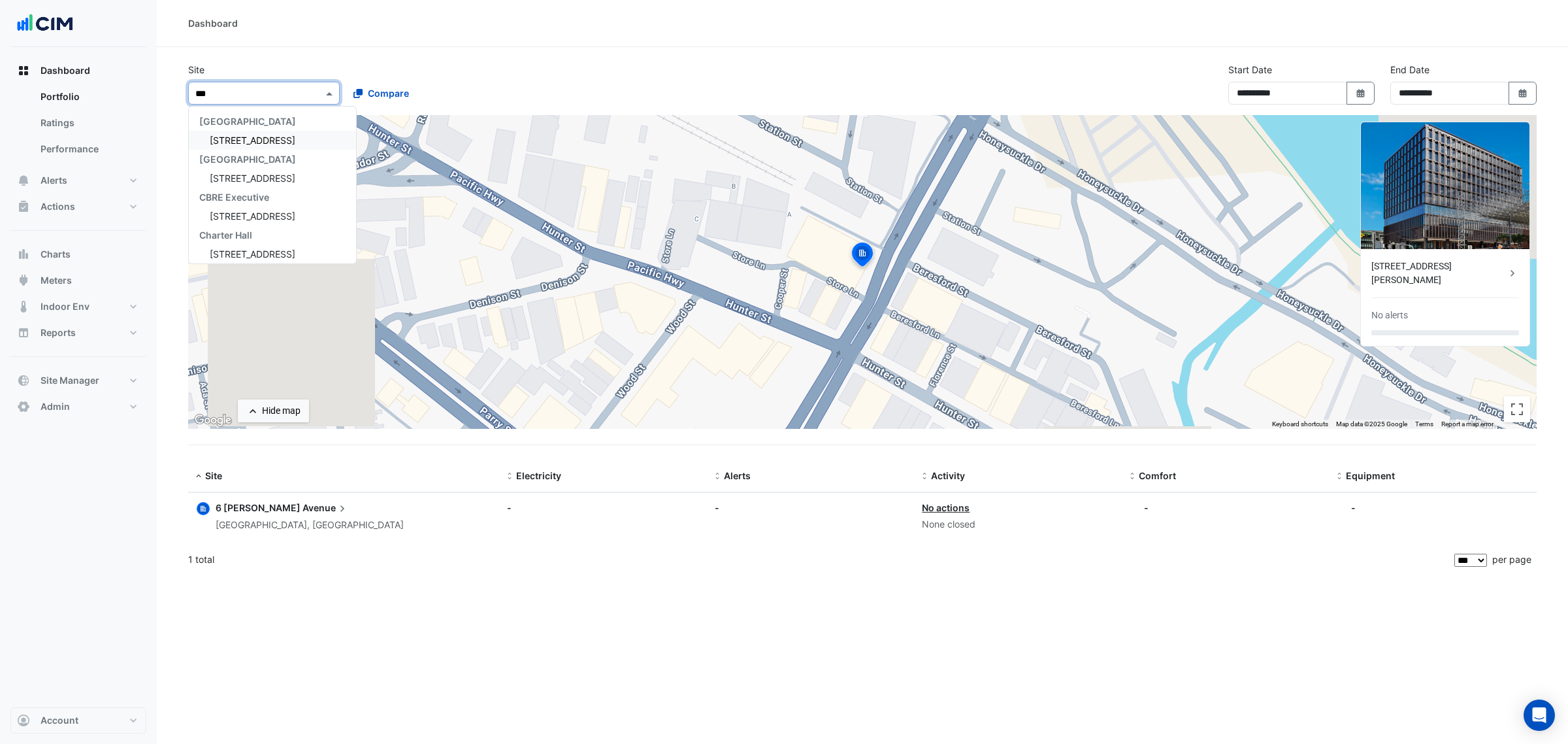
click at [239, 136] on span "[STREET_ADDRESS]" at bounding box center [252, 140] width 86 height 11
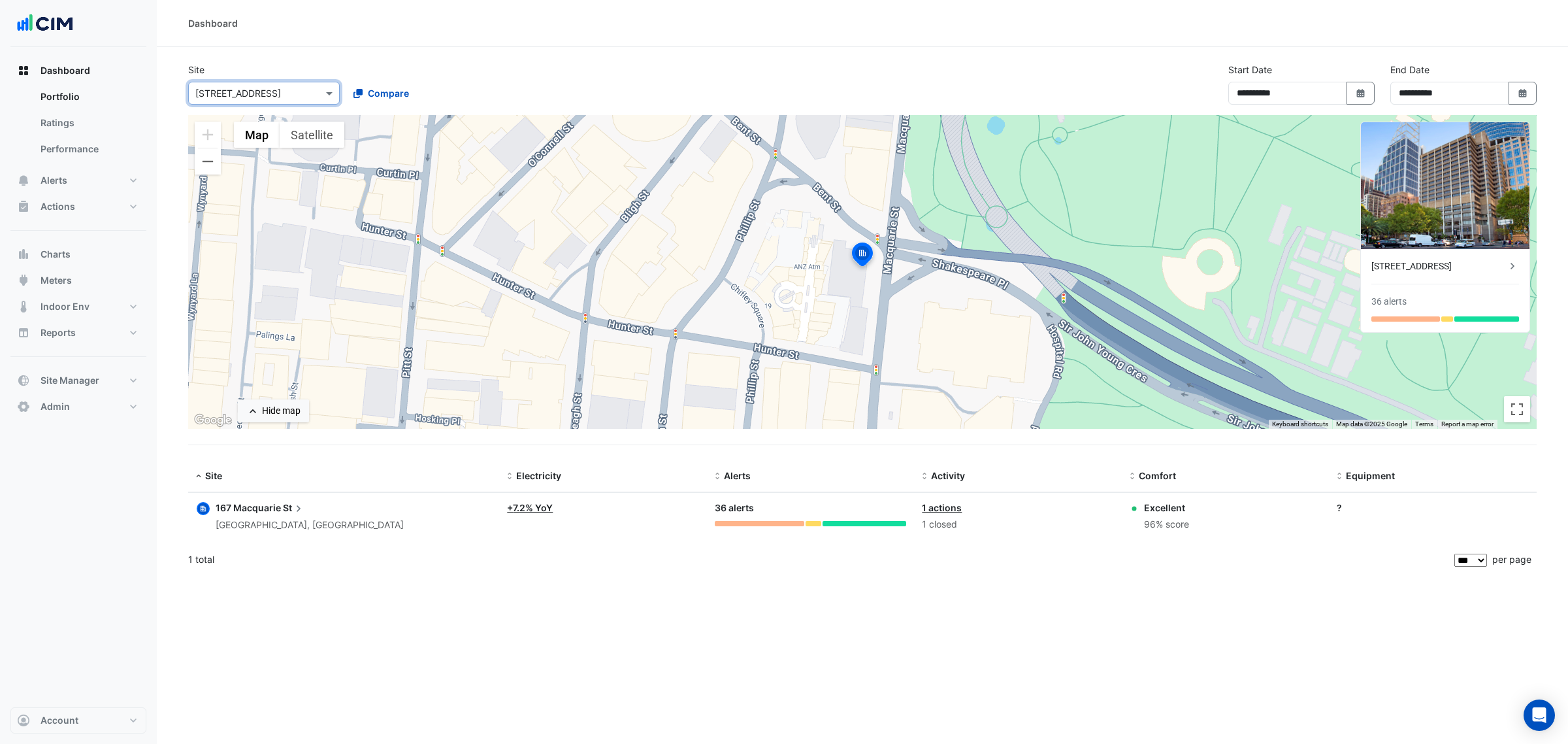
click at [276, 528] on div "[GEOGRAPHIC_DATA], [GEOGRAPHIC_DATA]" at bounding box center [309, 525] width 188 height 15
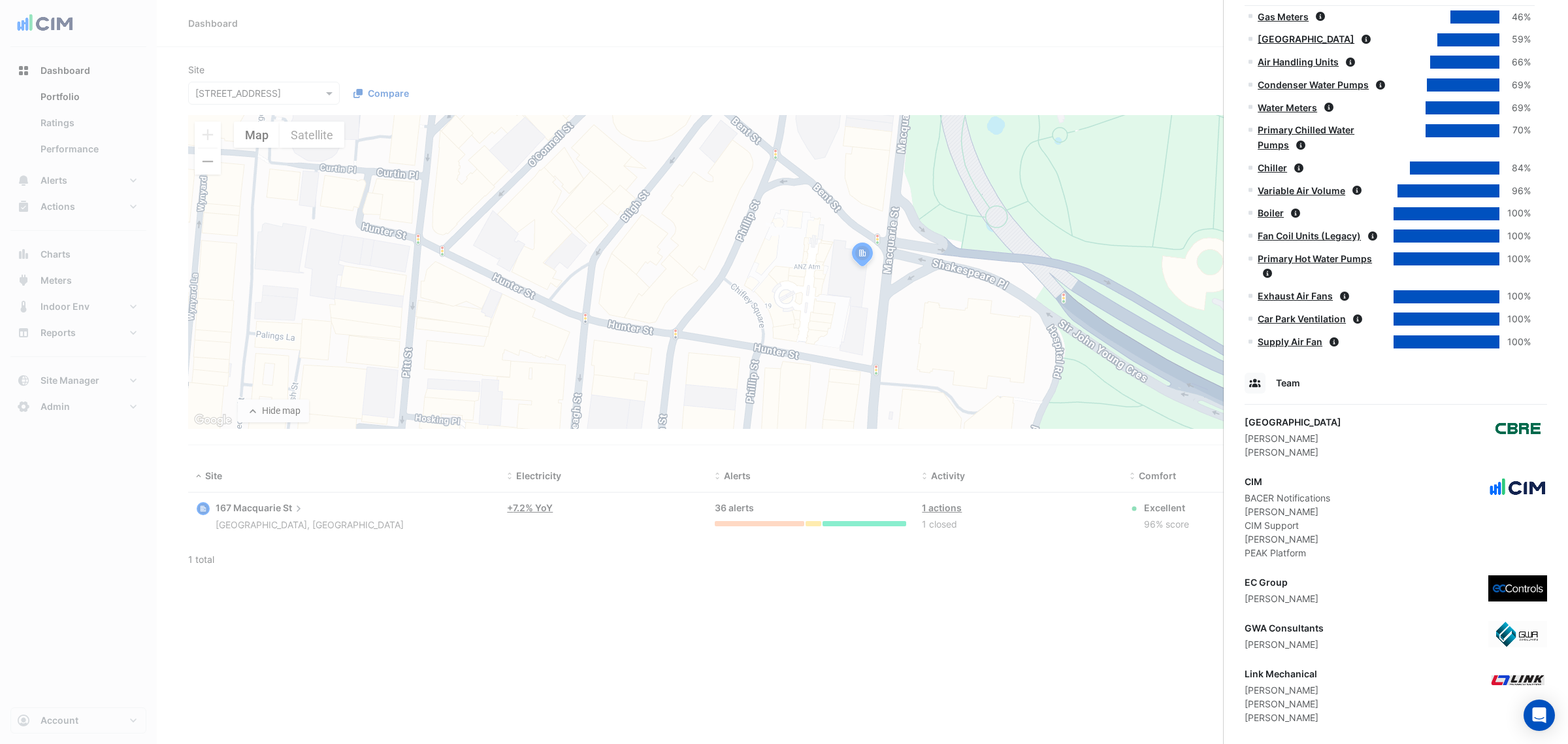
scroll to position [948, 0]
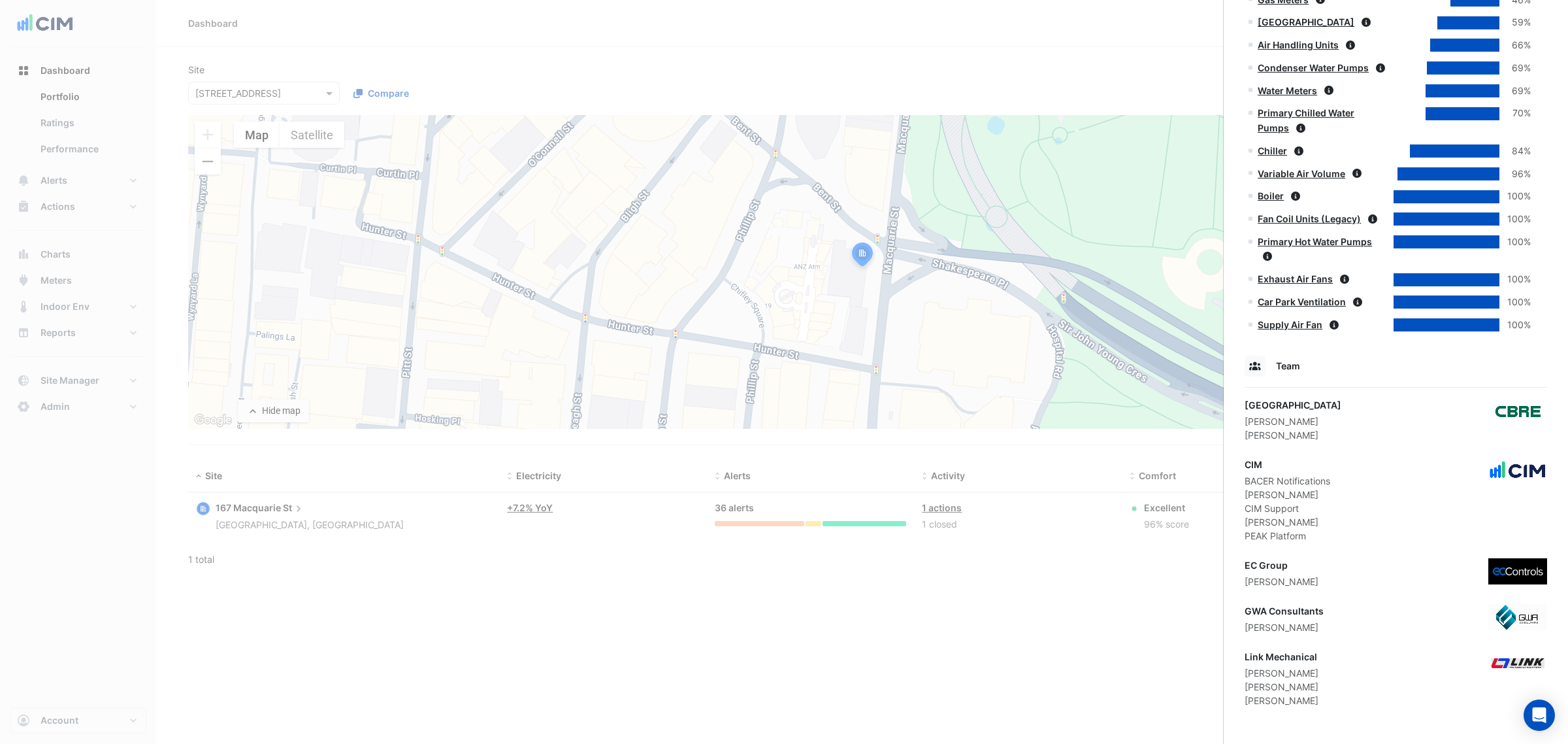
click at [1120, 626] on ngb-offcanvas-backdrop at bounding box center [784, 372] width 1568 height 744
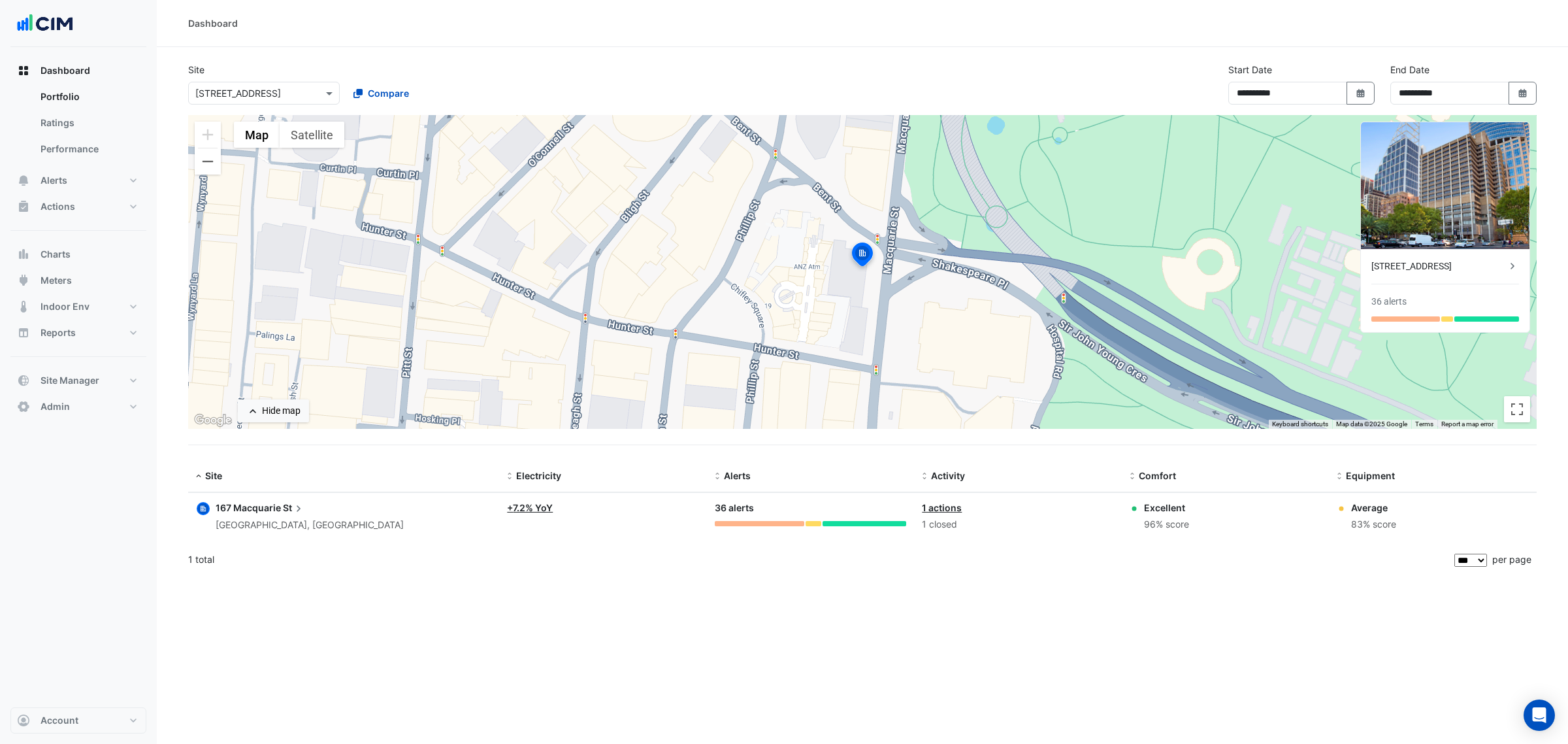
click at [266, 505] on span "167 Macquarie" at bounding box center [248, 507] width 65 height 11
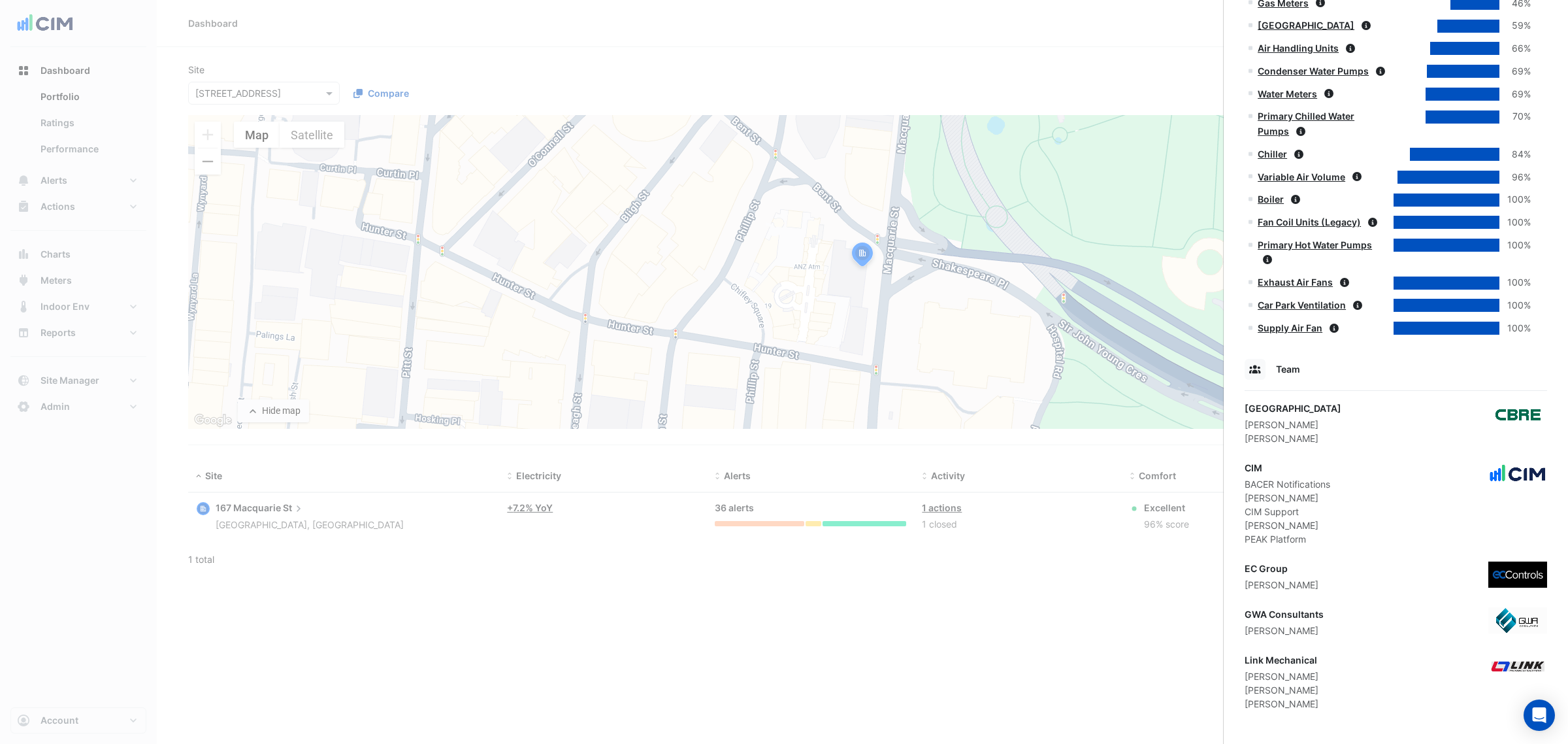
scroll to position [948, 0]
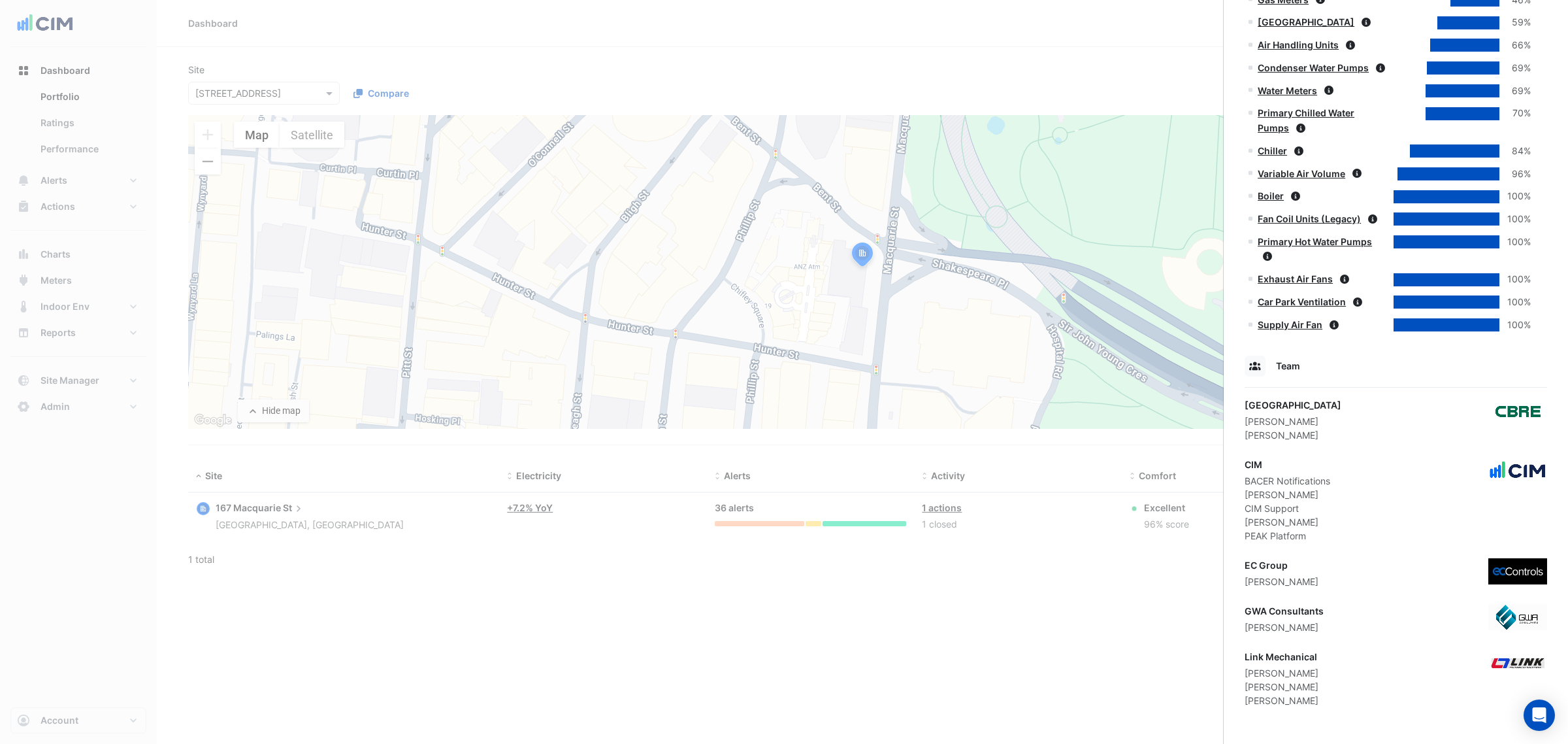
drag, startPoint x: 1319, startPoint y: 586, endPoint x: 1248, endPoint y: 583, distance: 71.1
click at [1248, 583] on div "EC Group [PERSON_NAME]" at bounding box center [1396, 573] width 302 height 30
click at [1246, 586] on div "[PERSON_NAME]" at bounding box center [1282, 581] width 74 height 14
drag, startPoint x: 1240, startPoint y: 583, endPoint x: 1344, endPoint y: 580, distance: 104.0
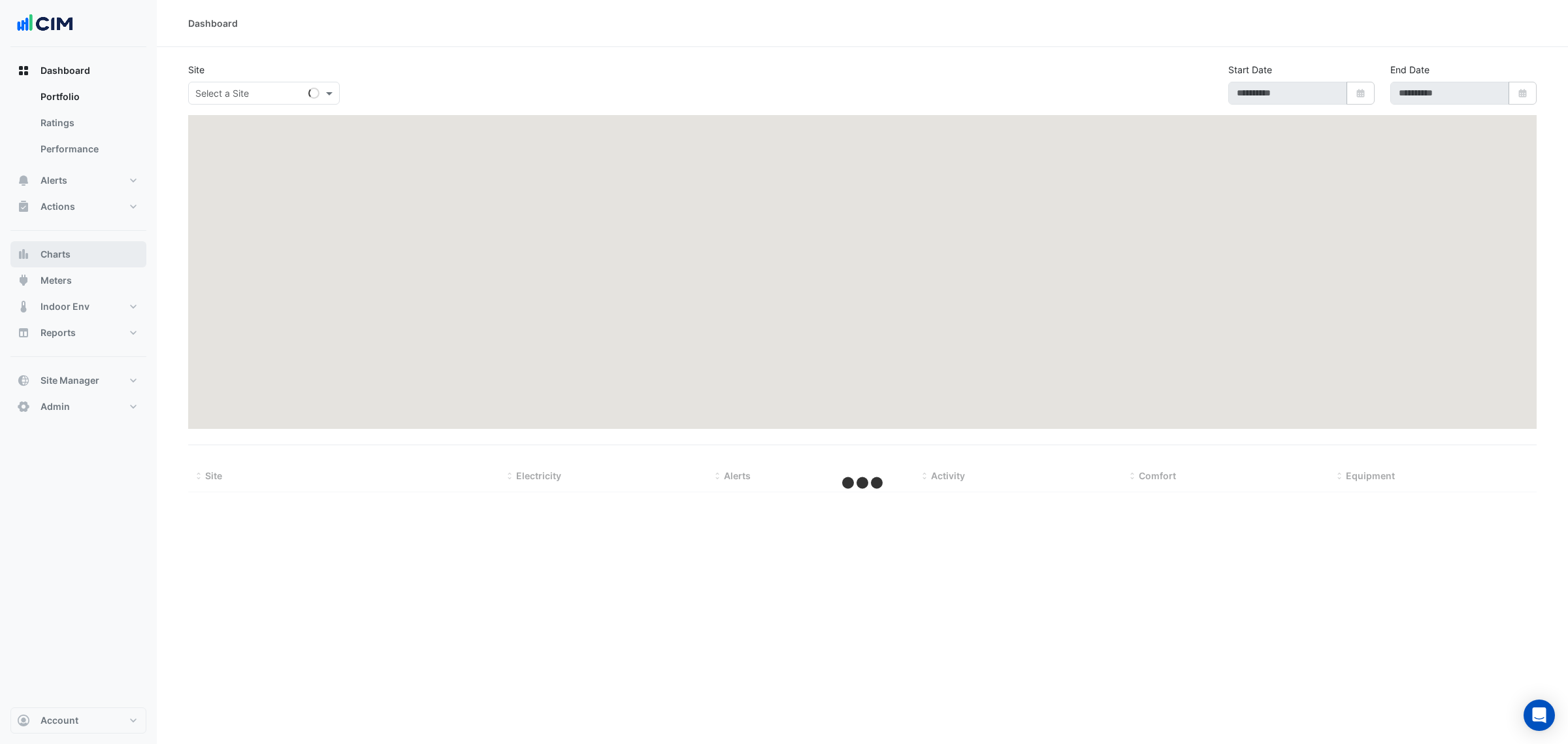
click at [77, 254] on button "Charts" at bounding box center [79, 254] width 136 height 27
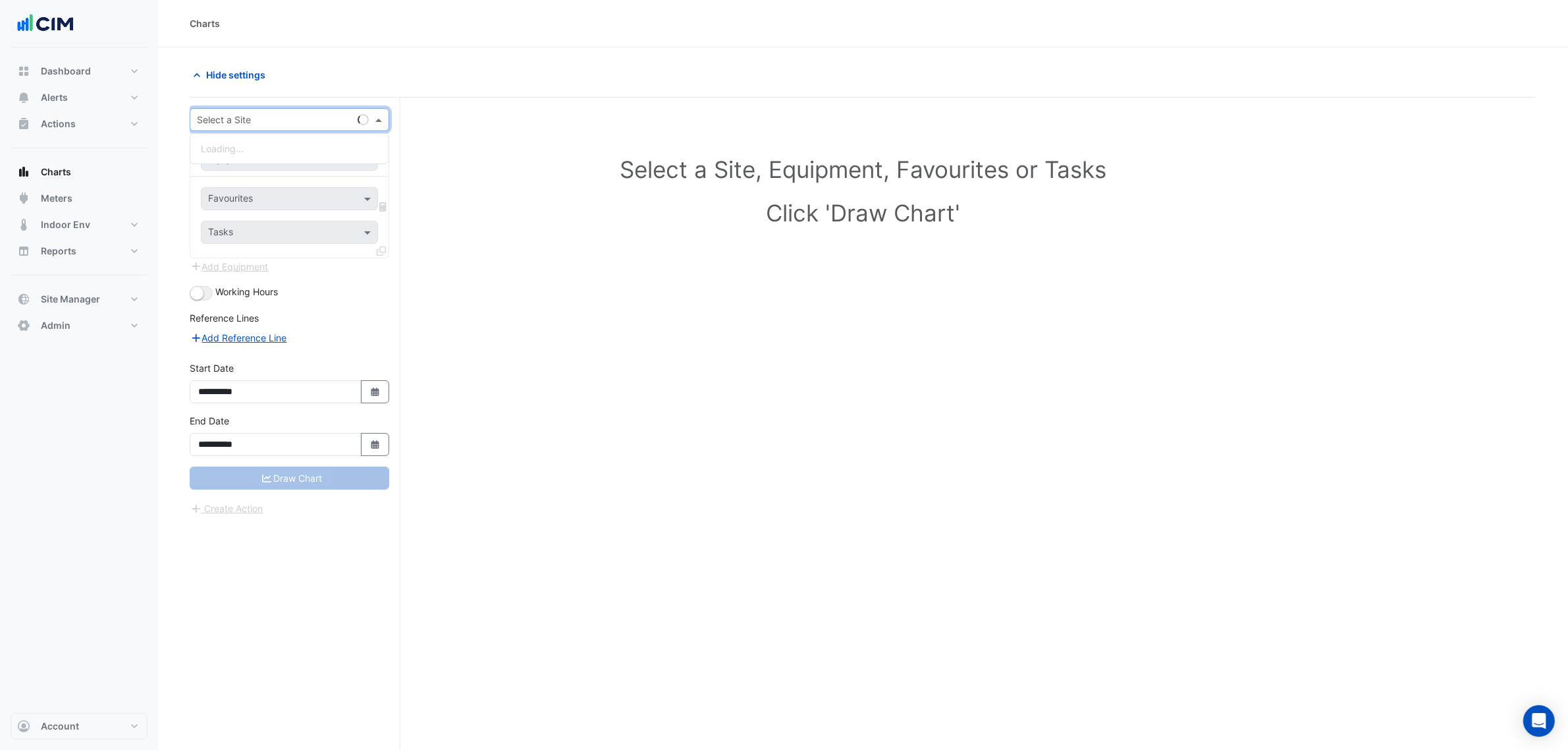
click at [218, 129] on div "Select a Site" at bounding box center [289, 119] width 199 height 23
type input "********"
click at [224, 157] on div "[GEOGRAPHIC_DATA] [GEOGRAPHIC_DATA] [GEOGRAPHIC_DATA] - [GEOGRAPHIC_DATA] [GEOG…" at bounding box center [289, 282] width 199 height 287
click at [231, 166] on span "[STREET_ADDRESS]" at bounding box center [254, 167] width 86 height 12
click at [238, 153] on input "text" at bounding box center [276, 160] width 136 height 14
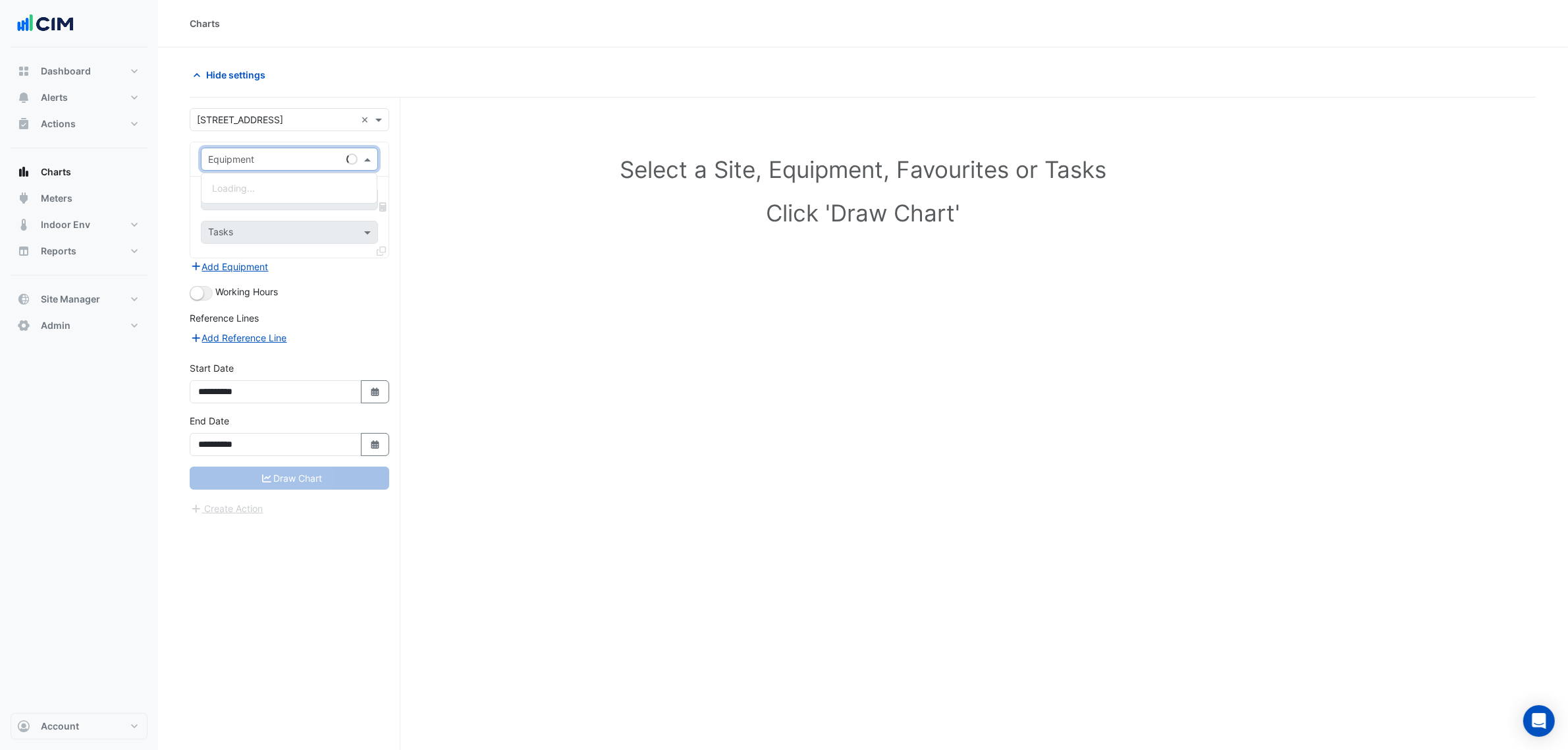
paste input "**********"
click at [222, 163] on input "**********" at bounding box center [276, 160] width 136 height 14
type input "**********"
click at [249, 193] on input "text" at bounding box center [274, 200] width 133 height 14
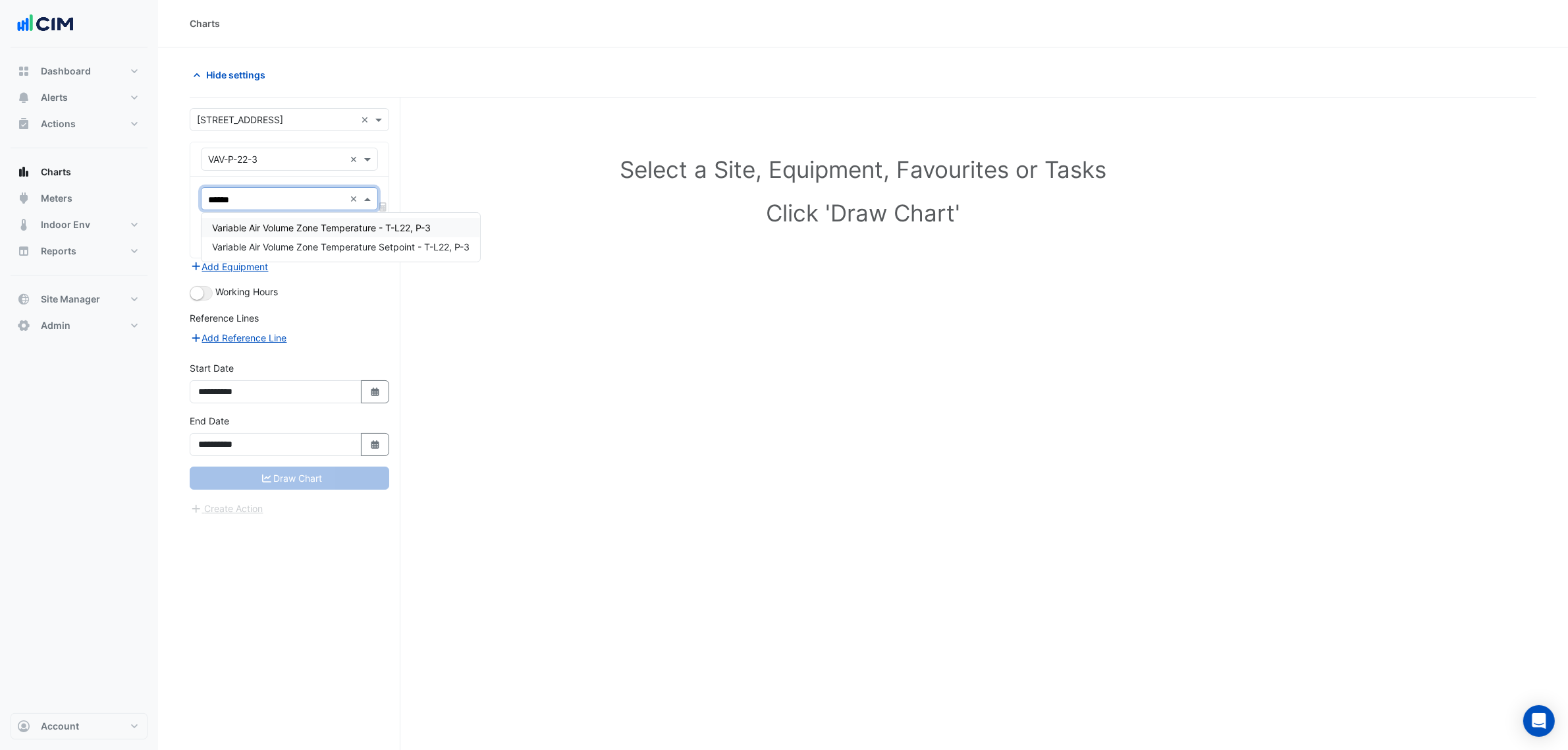
type input "*******"
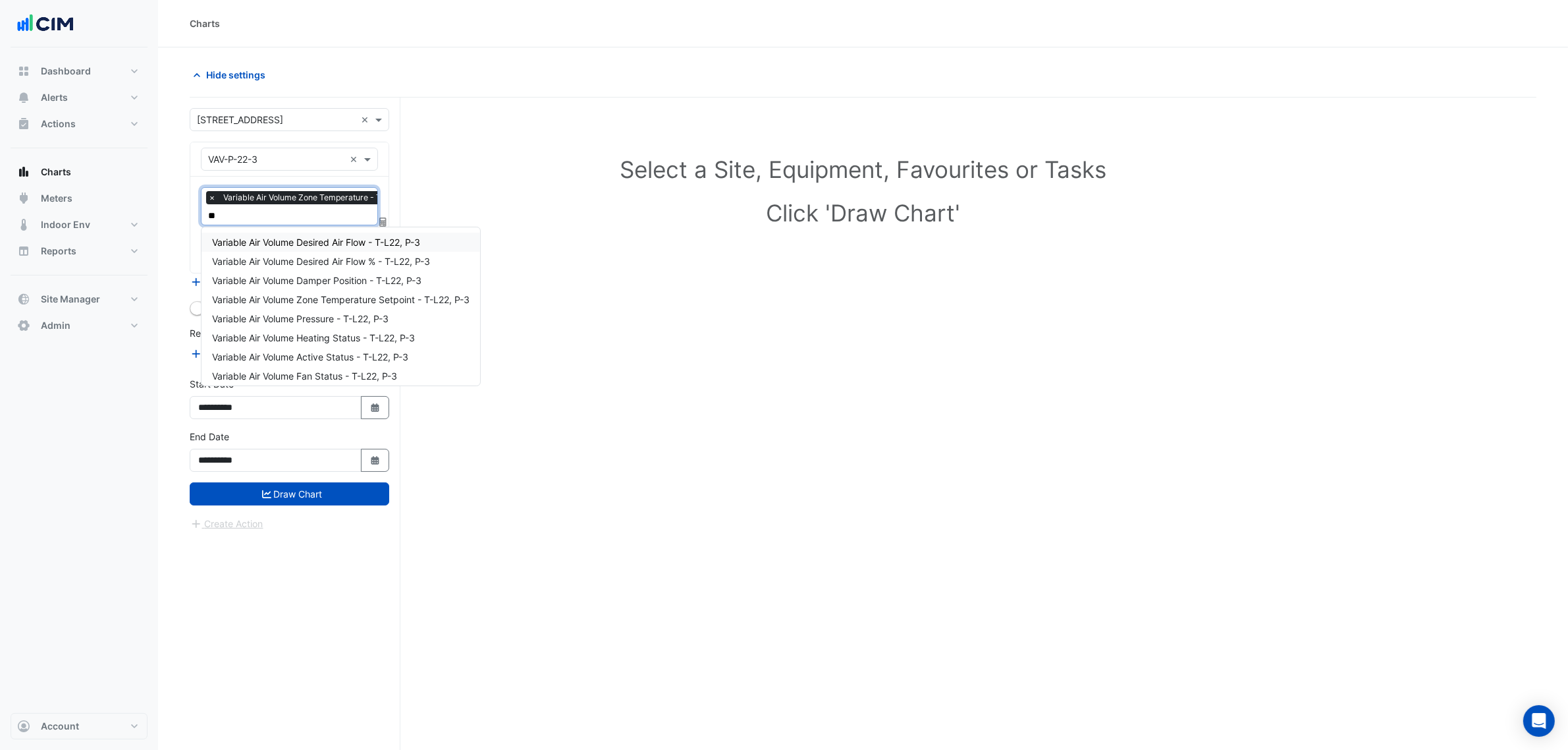
type input "***"
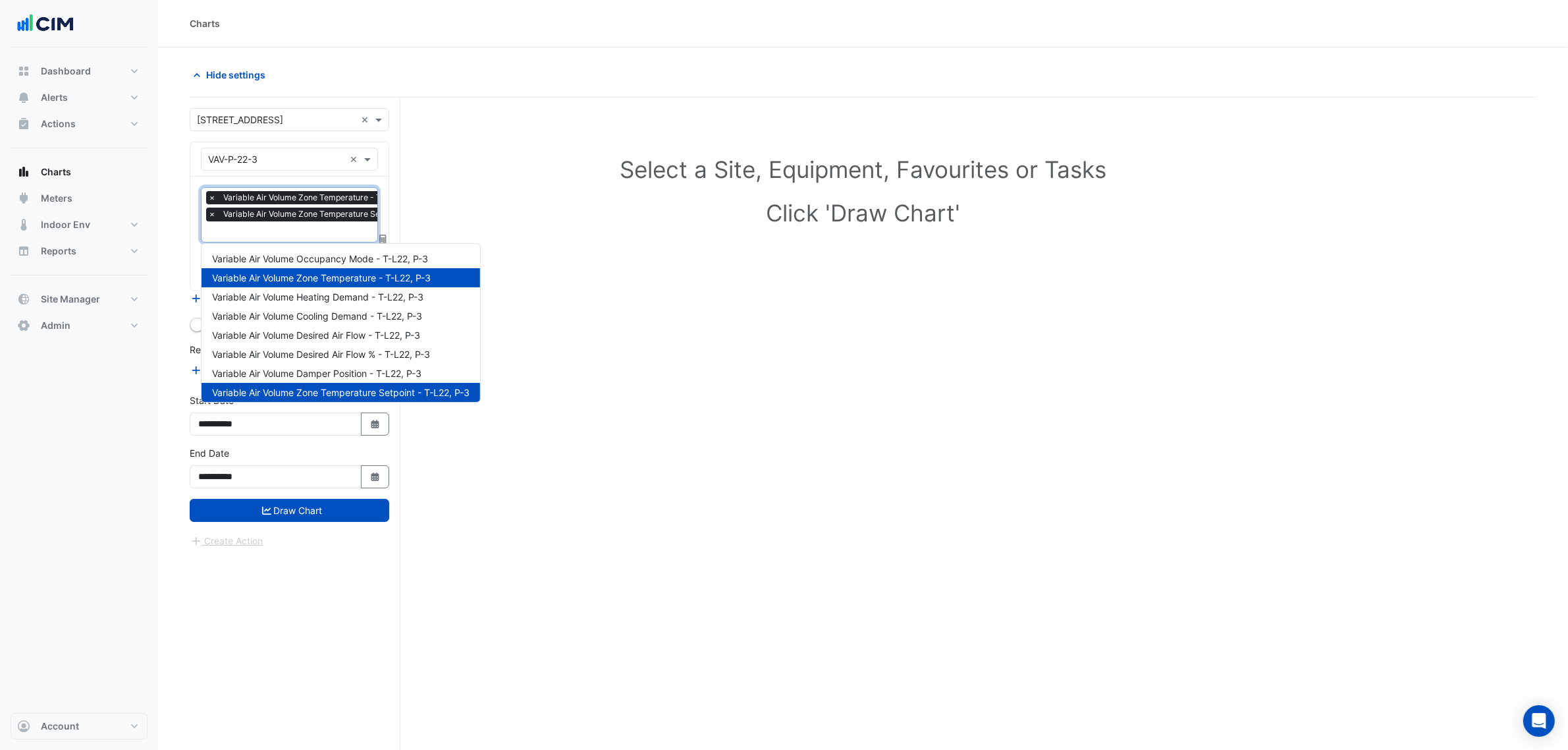
type input "*"
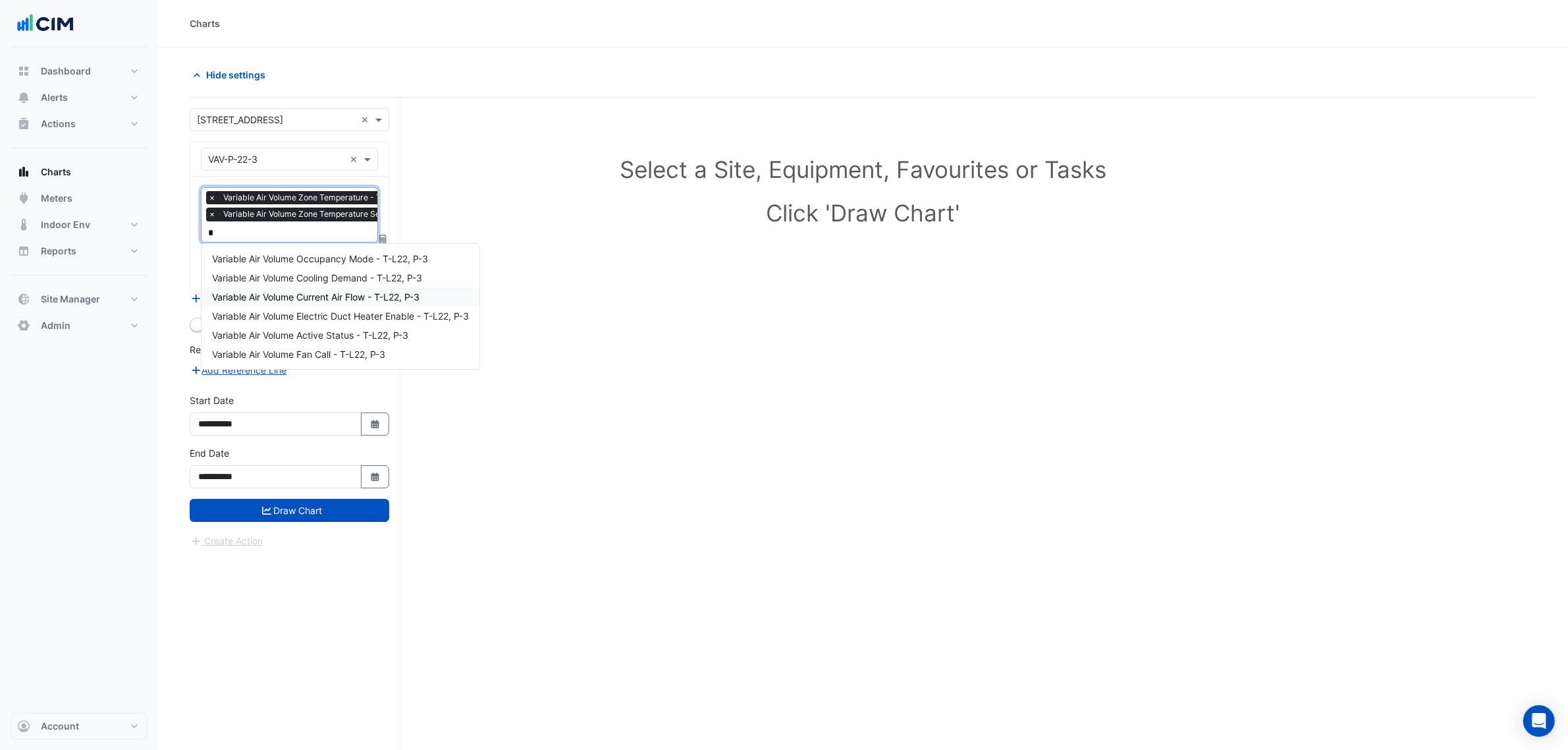
click at [345, 295] on span "Variable Air Volume Current Air Flow - T-L22, P-3" at bounding box center [315, 297] width 207 height 12
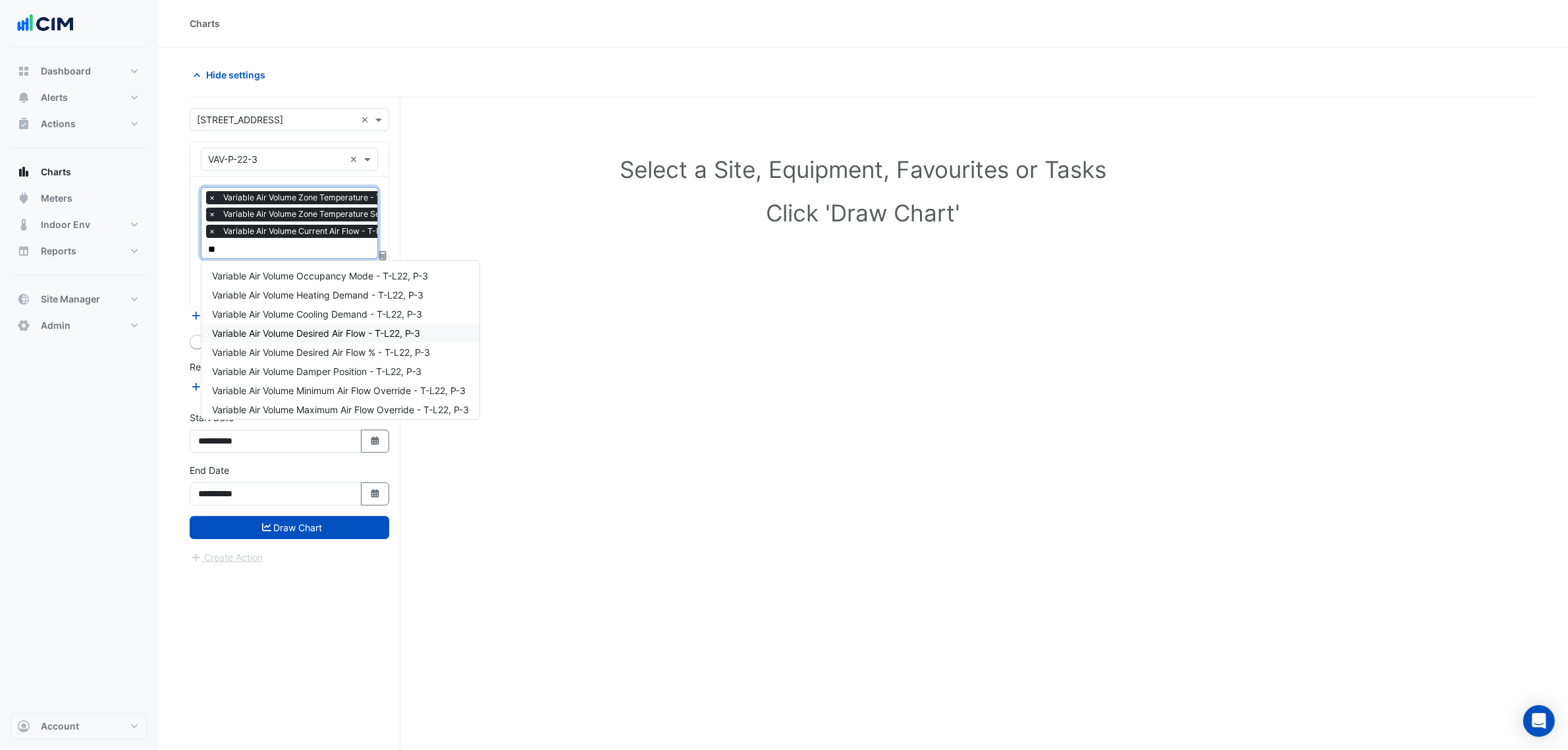
type input "***"
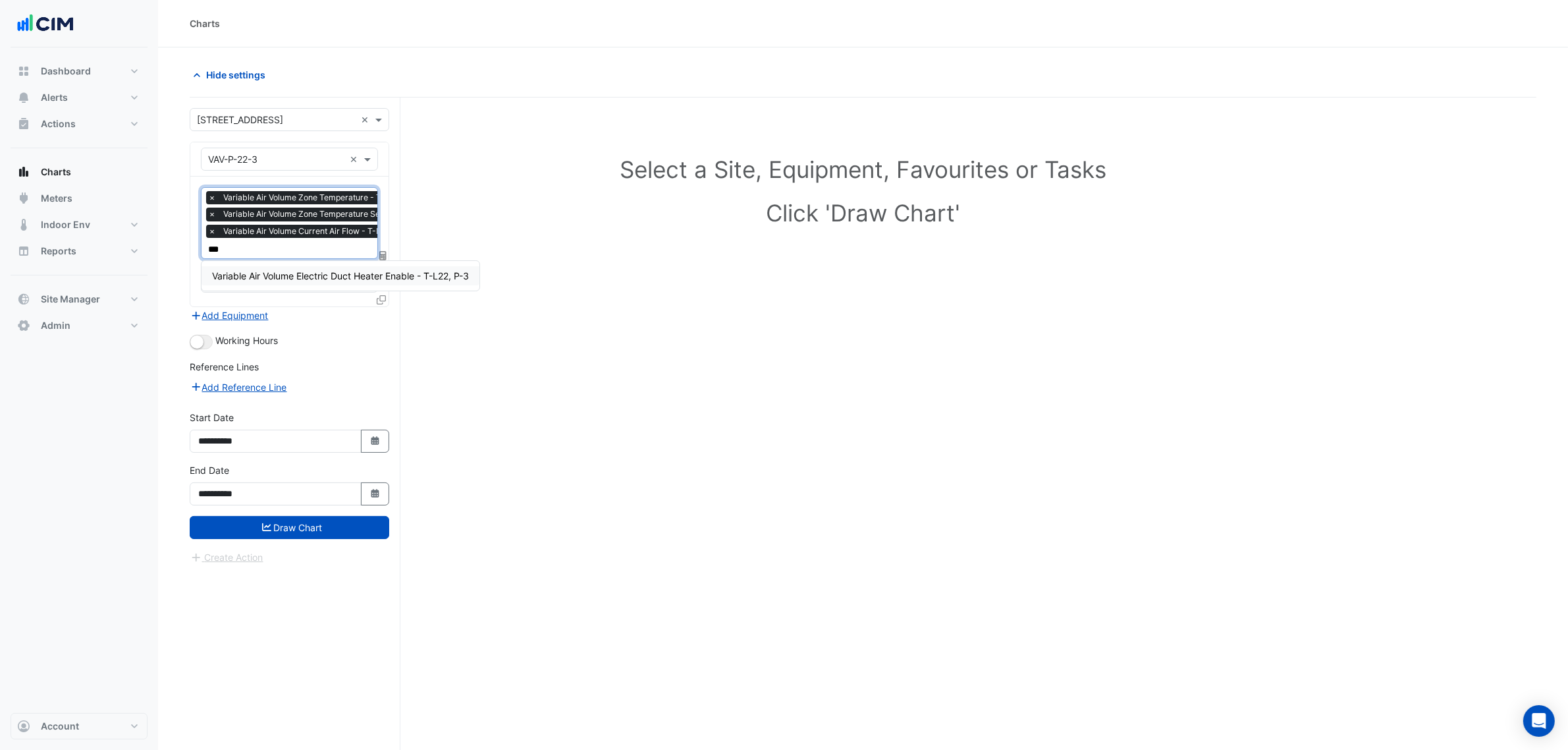
click at [428, 277] on span "Variable Air Volume Electric Duct Heater Enable - T-L22, P-3" at bounding box center [340, 275] width 256 height 12
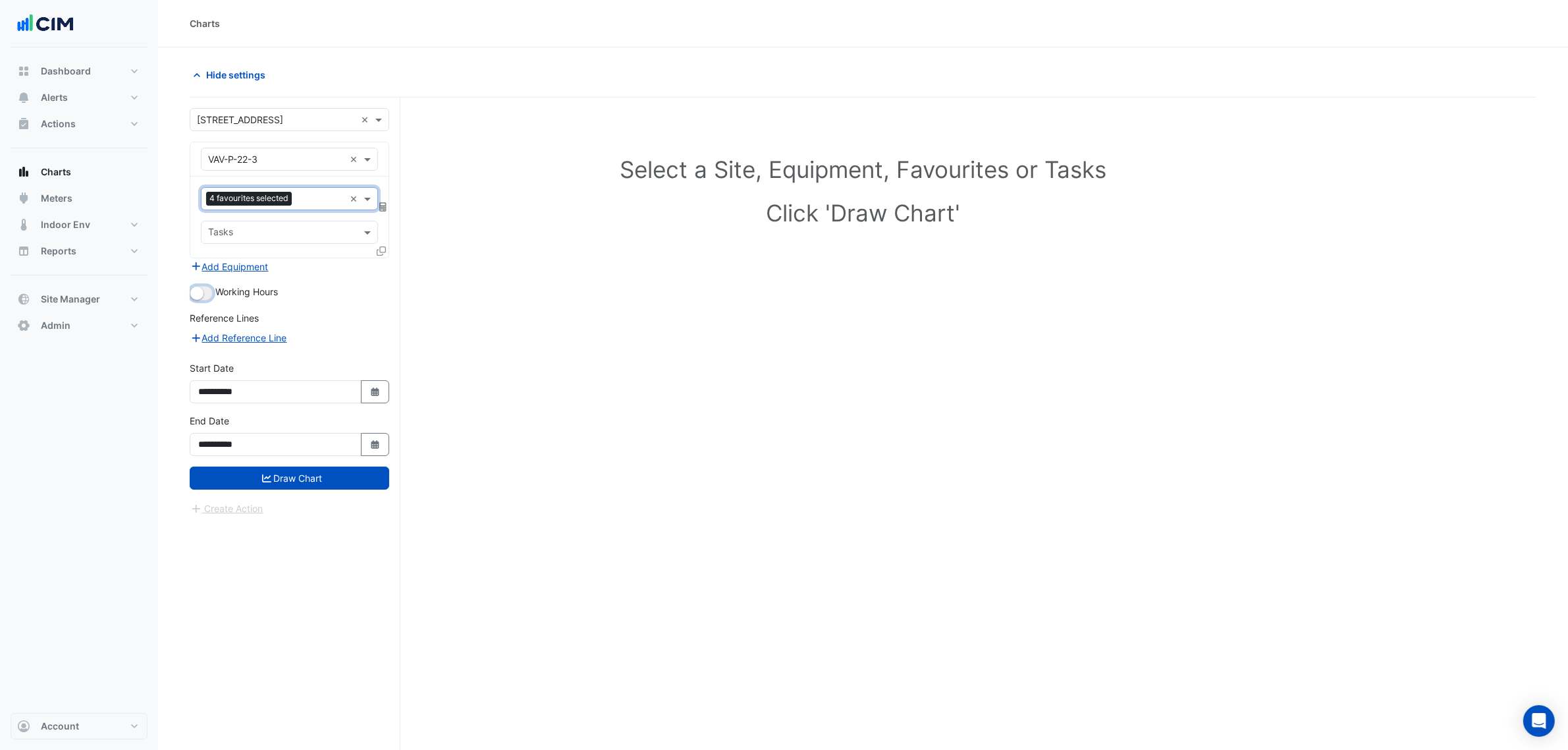
click at [202, 298] on button "button" at bounding box center [201, 293] width 23 height 14
click at [317, 477] on button "Draw Chart" at bounding box center [289, 478] width 199 height 23
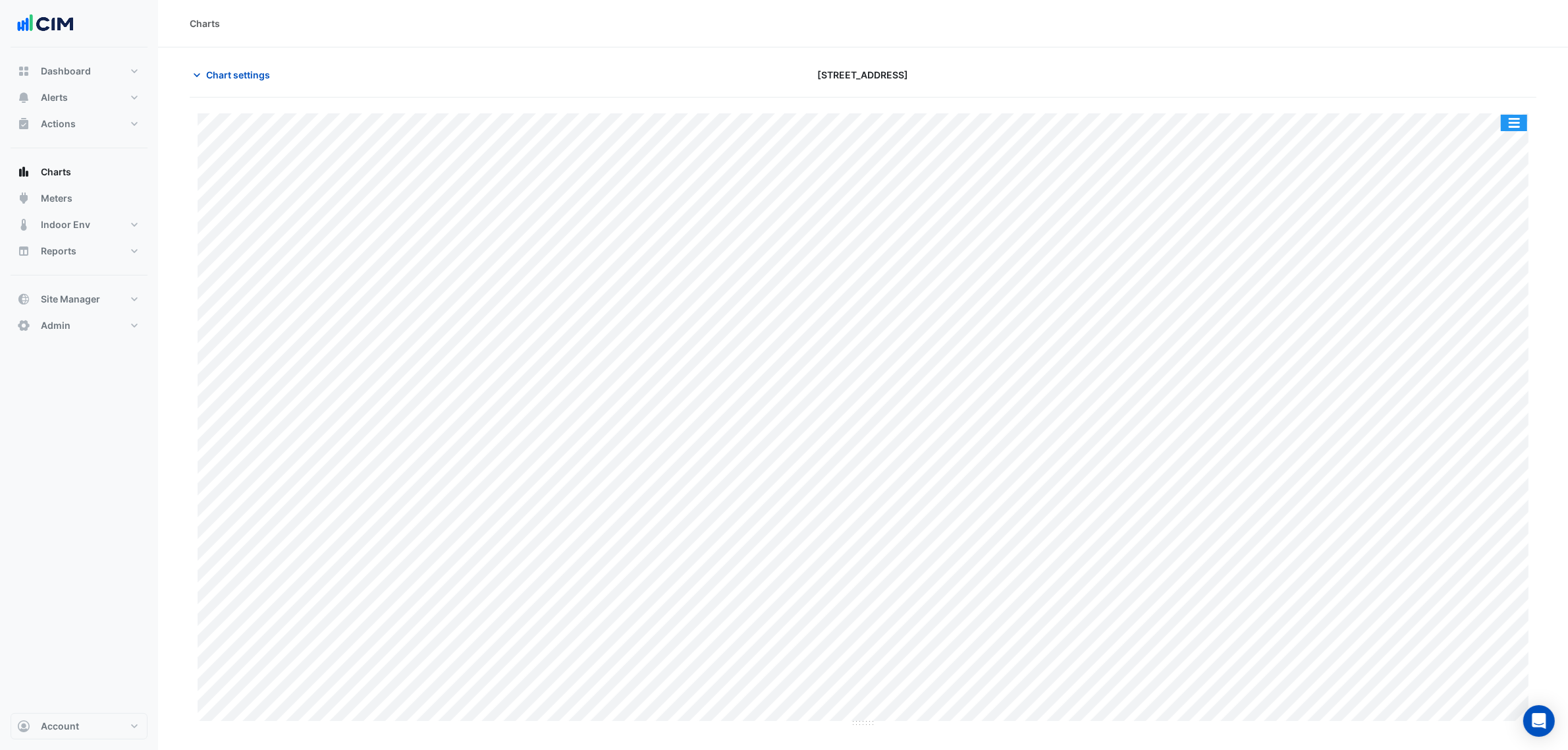
click at [1515, 122] on button "button" at bounding box center [1515, 123] width 27 height 16
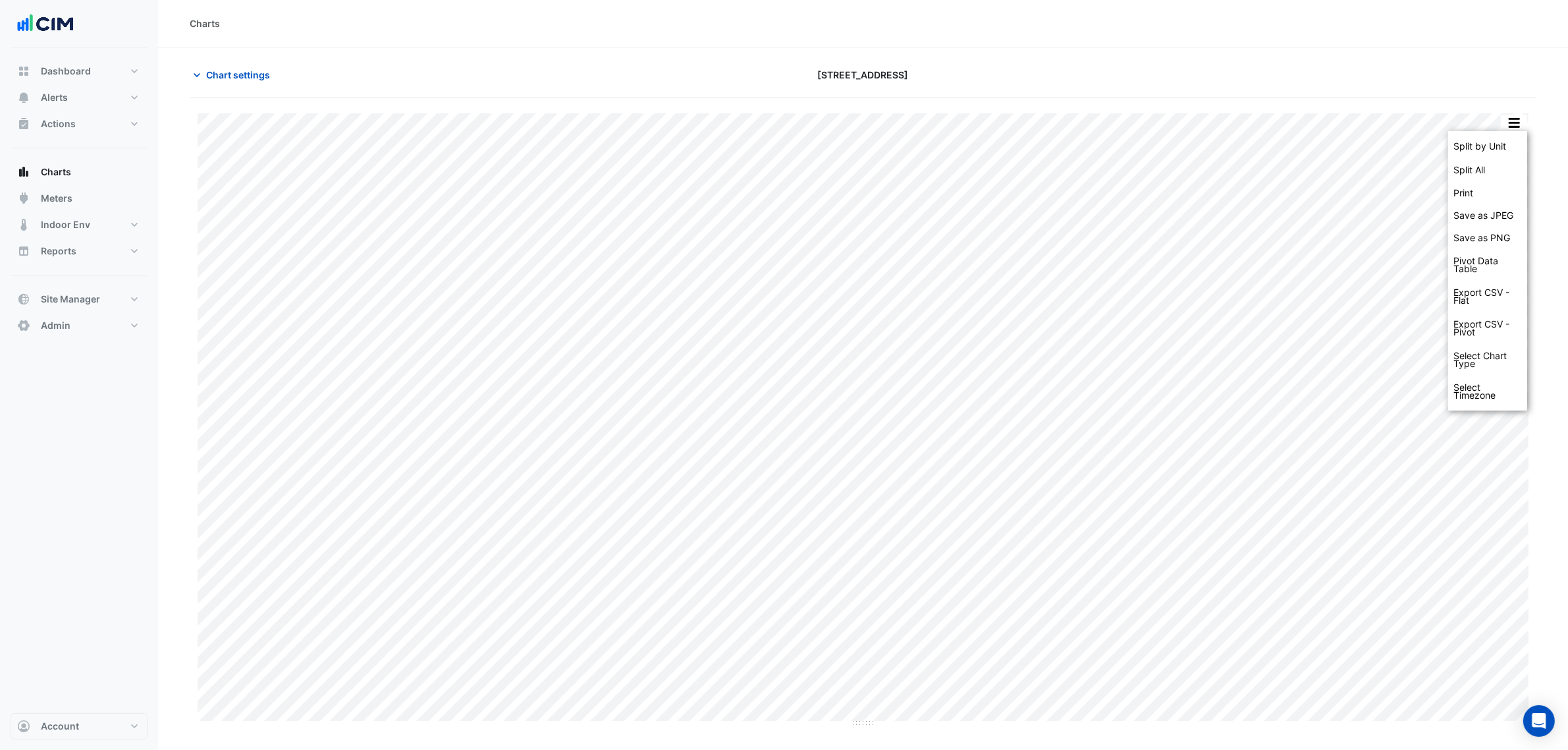
click at [1515, 143] on div "Split by Unit" at bounding box center [1487, 146] width 79 height 24
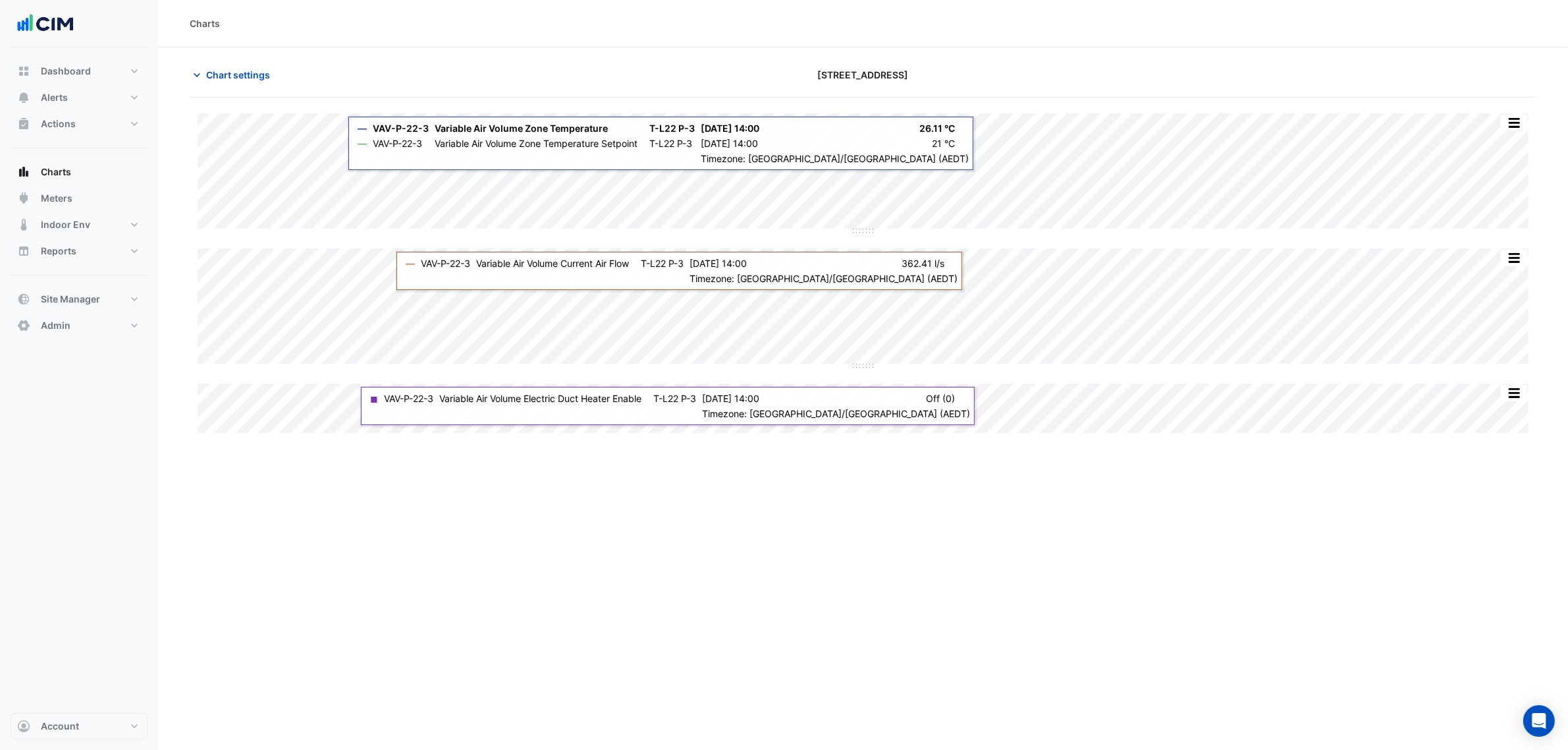
click at [874, 417] on div "Split All Split None Print Save as JPEG Save as PNG Pivot Data Table Export CSV…" at bounding box center [863, 273] width 1347 height 320
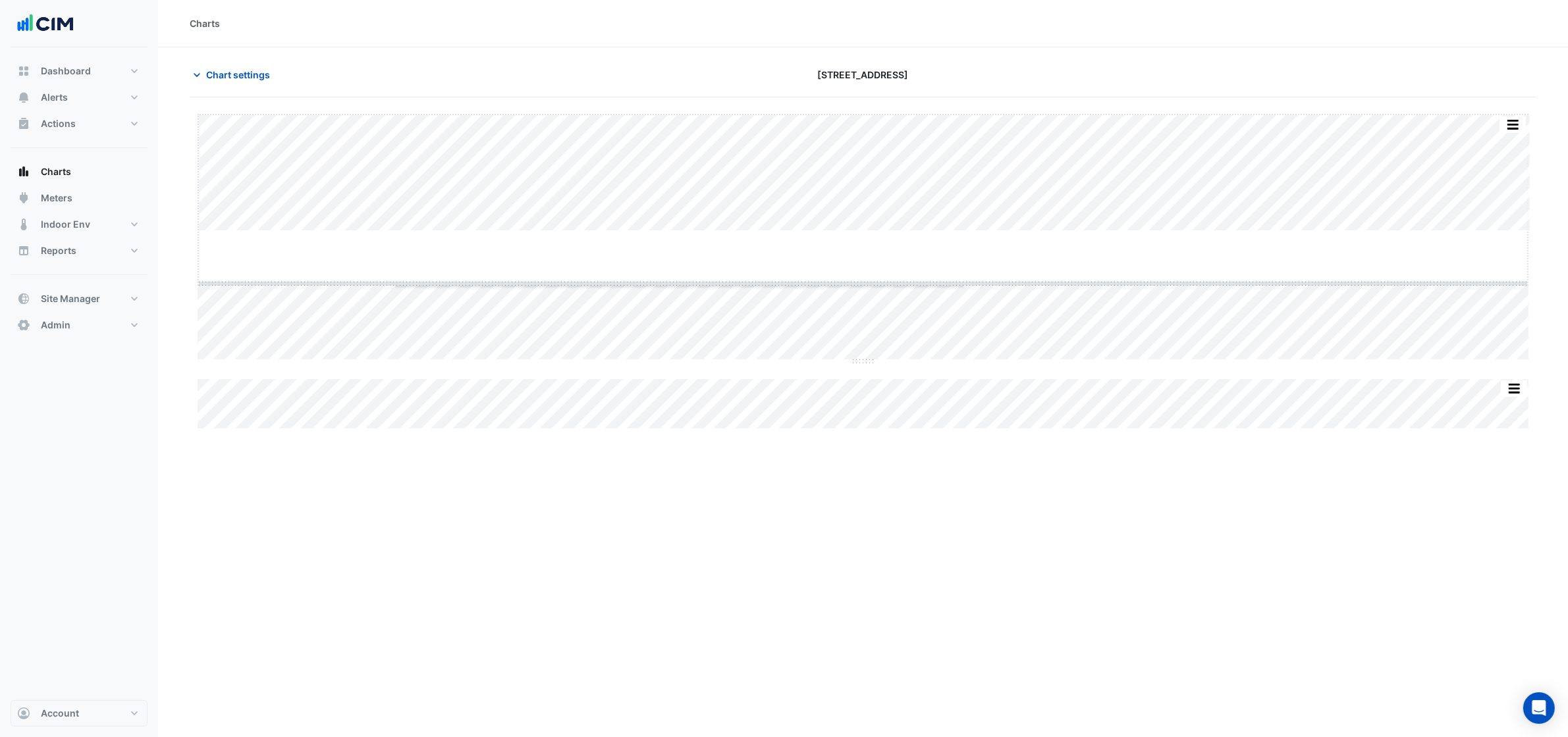
drag, startPoint x: 871, startPoint y: 231, endPoint x: 327, endPoint y: 1, distance: 590.6
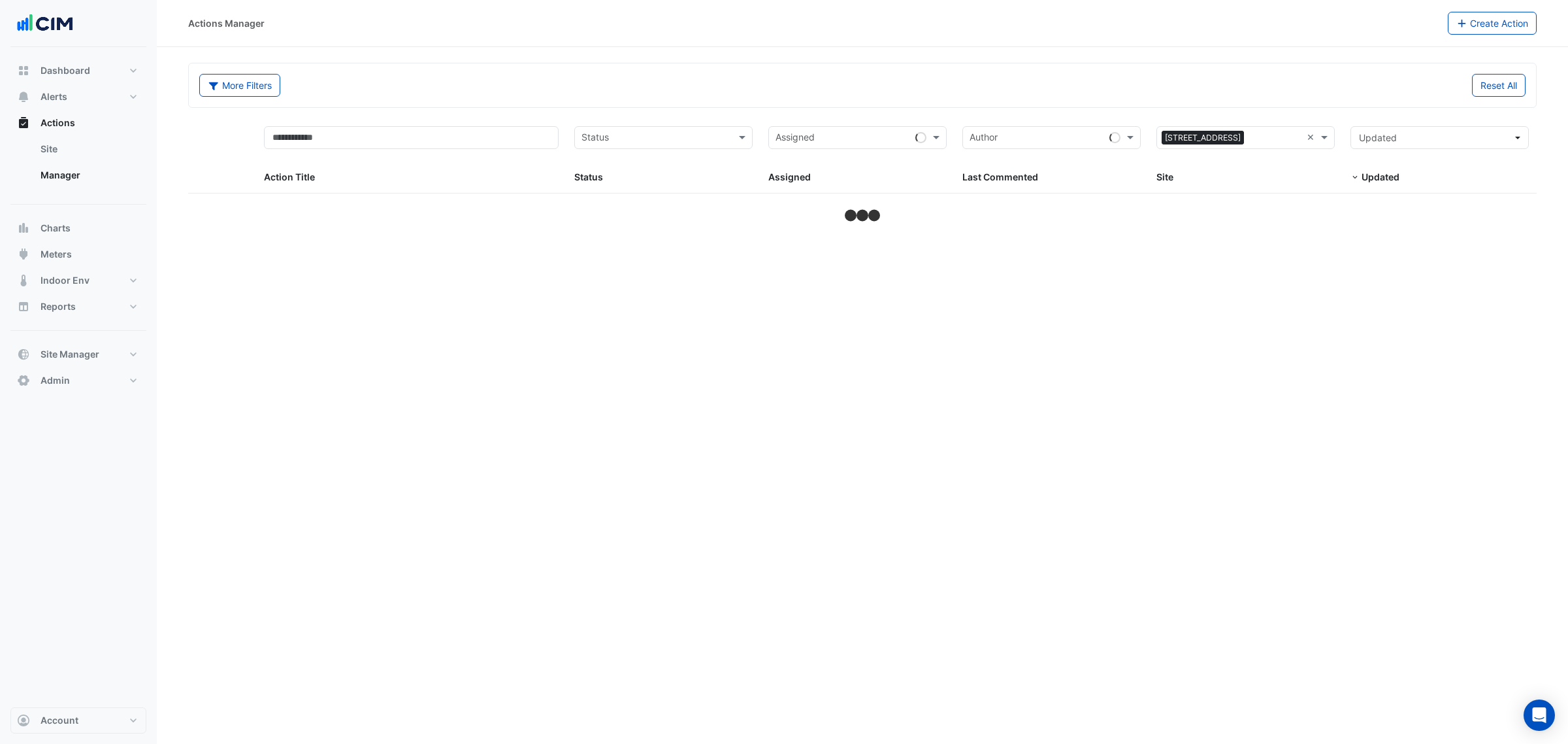
select select "***"
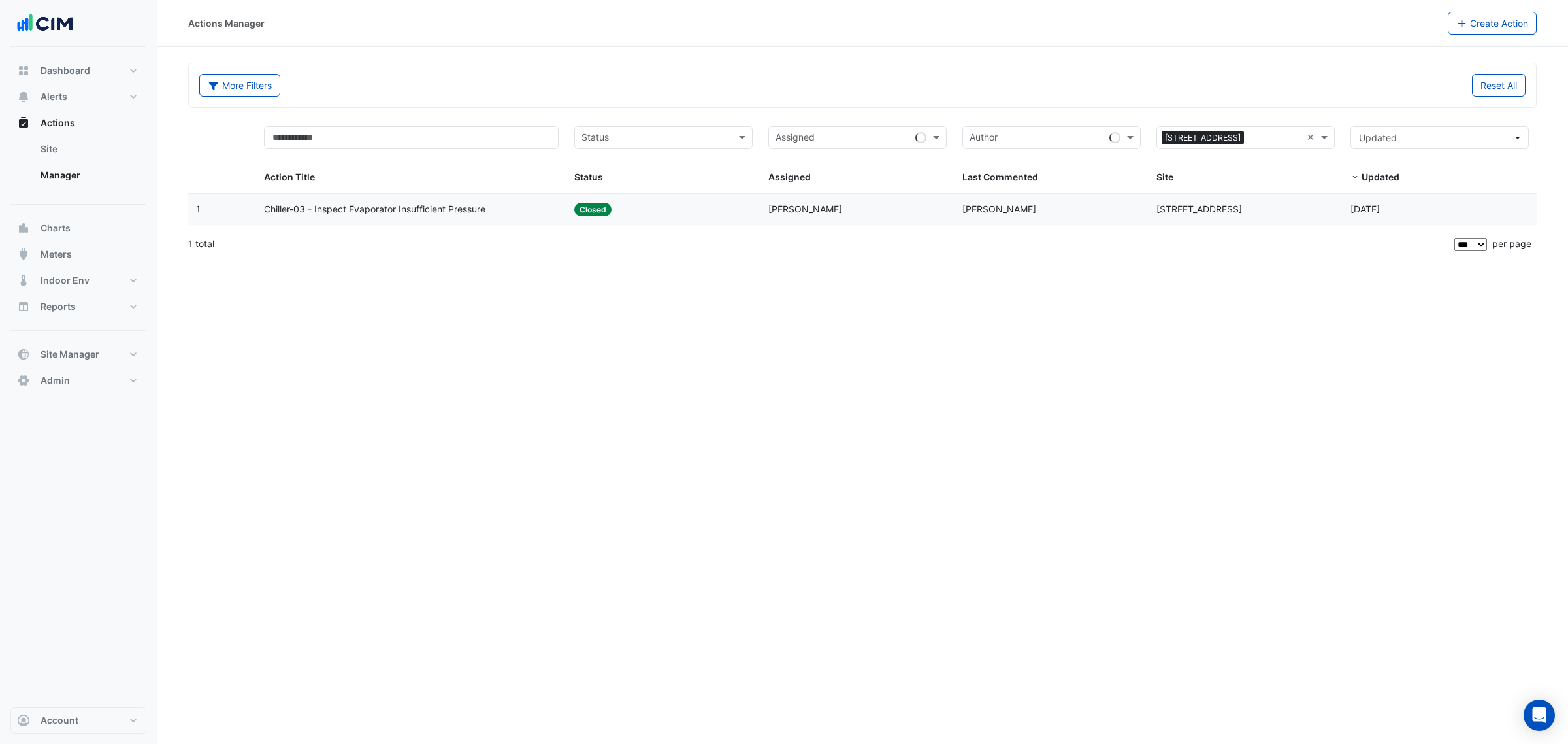
click at [667, 202] on div "Status: Closed" at bounding box center [663, 209] width 178 height 15
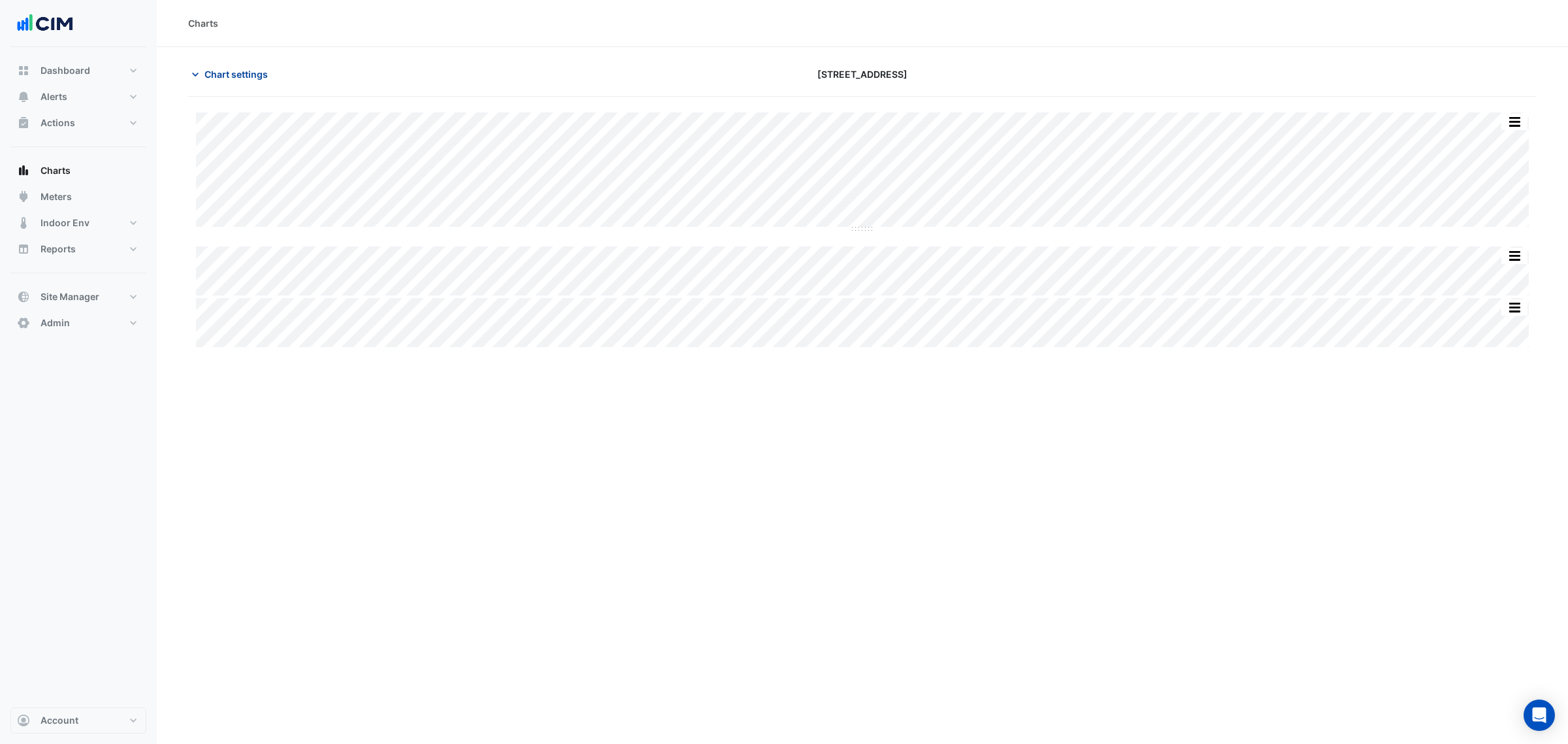
click at [246, 70] on span "Chart settings" at bounding box center [237, 74] width 64 height 14
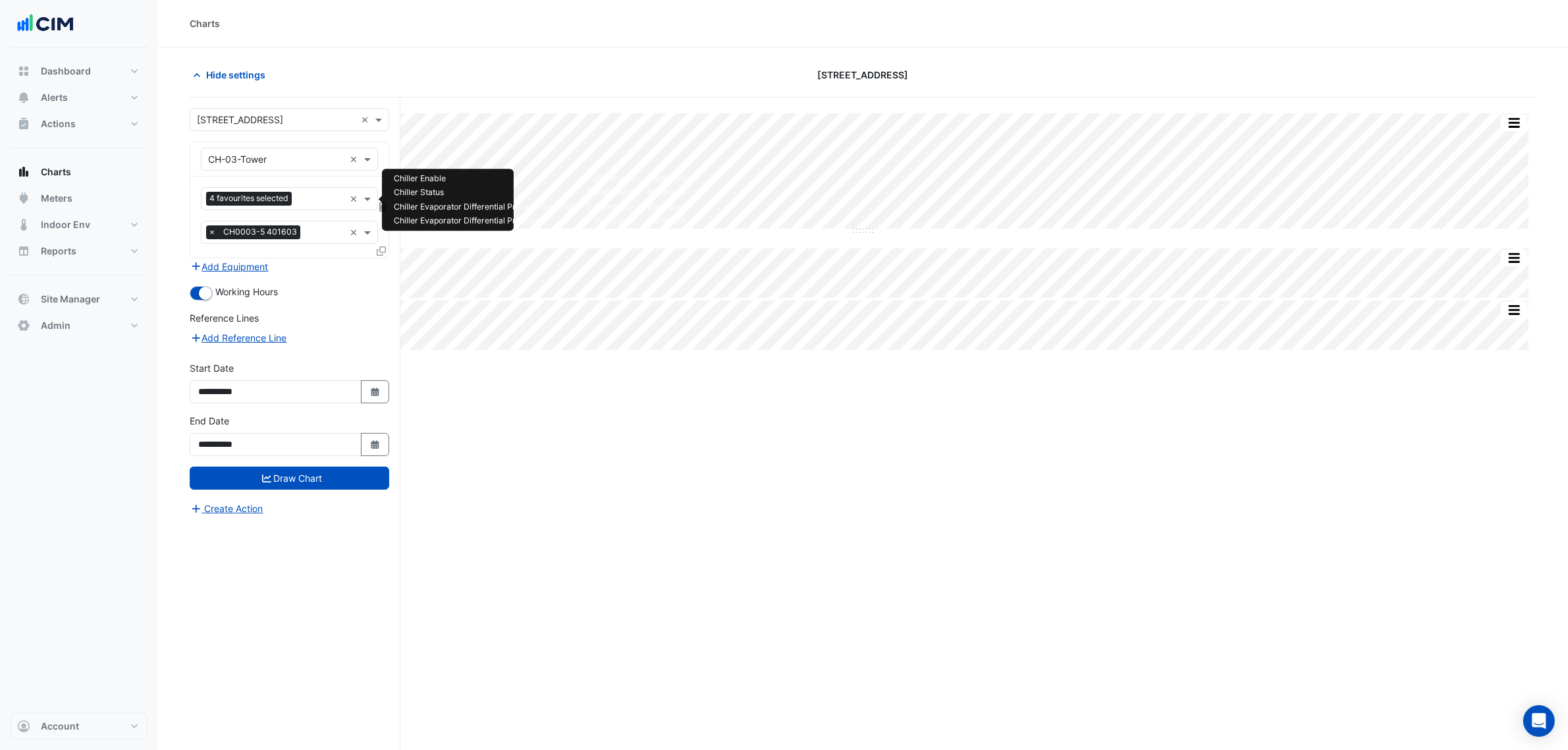
click at [267, 204] on span "4 favourites selected" at bounding box center [249, 198] width 85 height 13
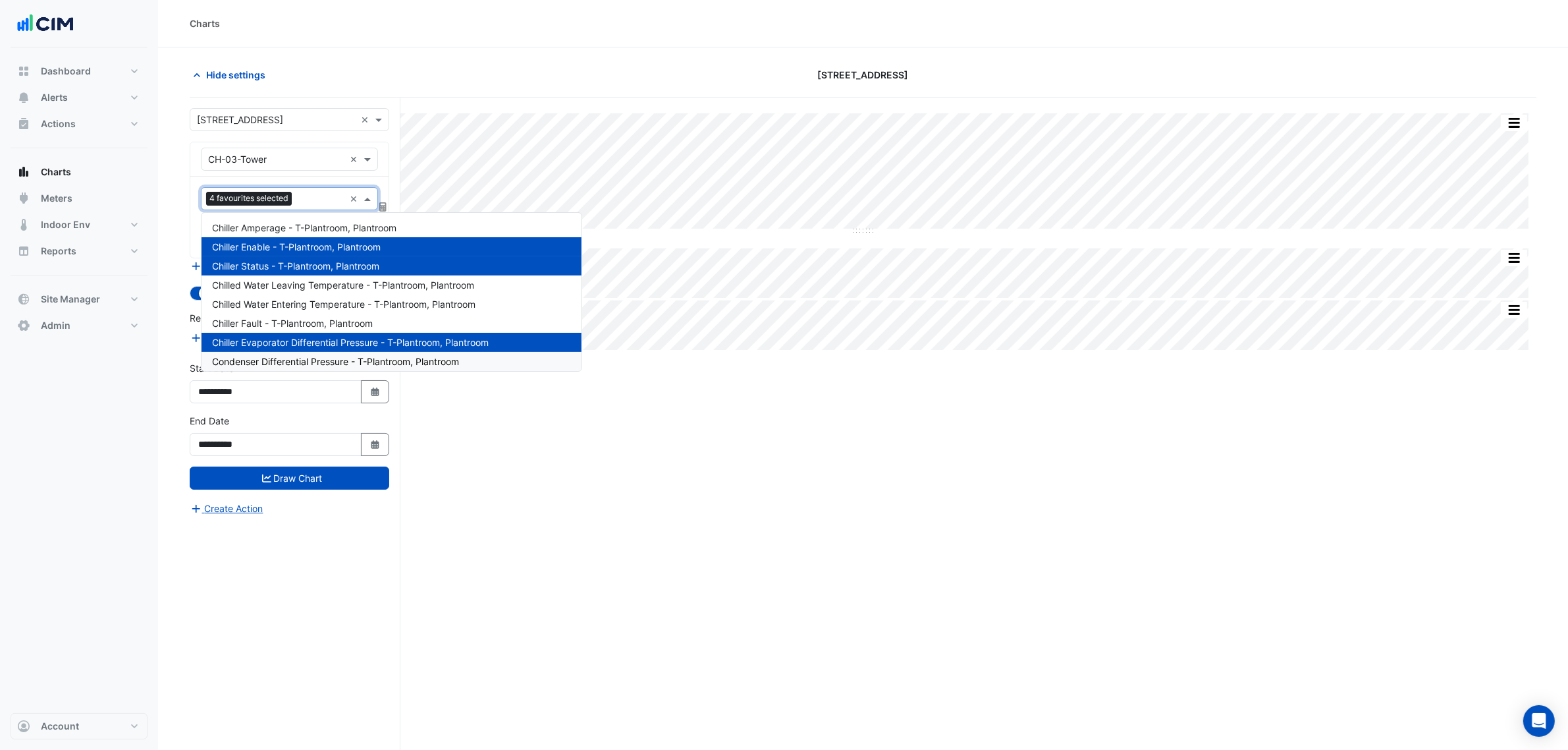
click at [488, 419] on div "Split All Split None Print Save as JPEG Save as PNG Pivot Data Table Export CSV…" at bounding box center [863, 448] width 1347 height 702
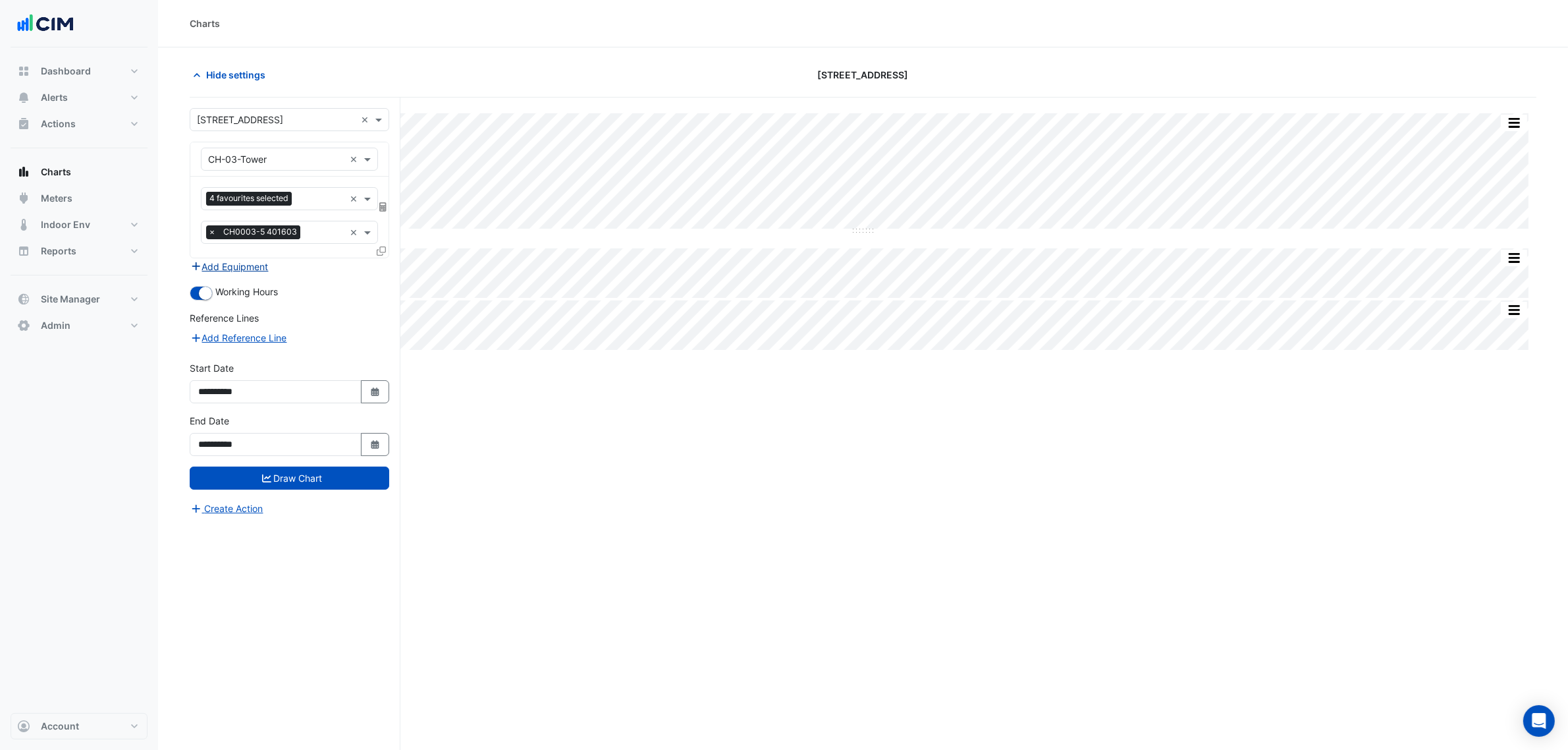
click at [248, 265] on button "Add Equipment" at bounding box center [229, 266] width 79 height 15
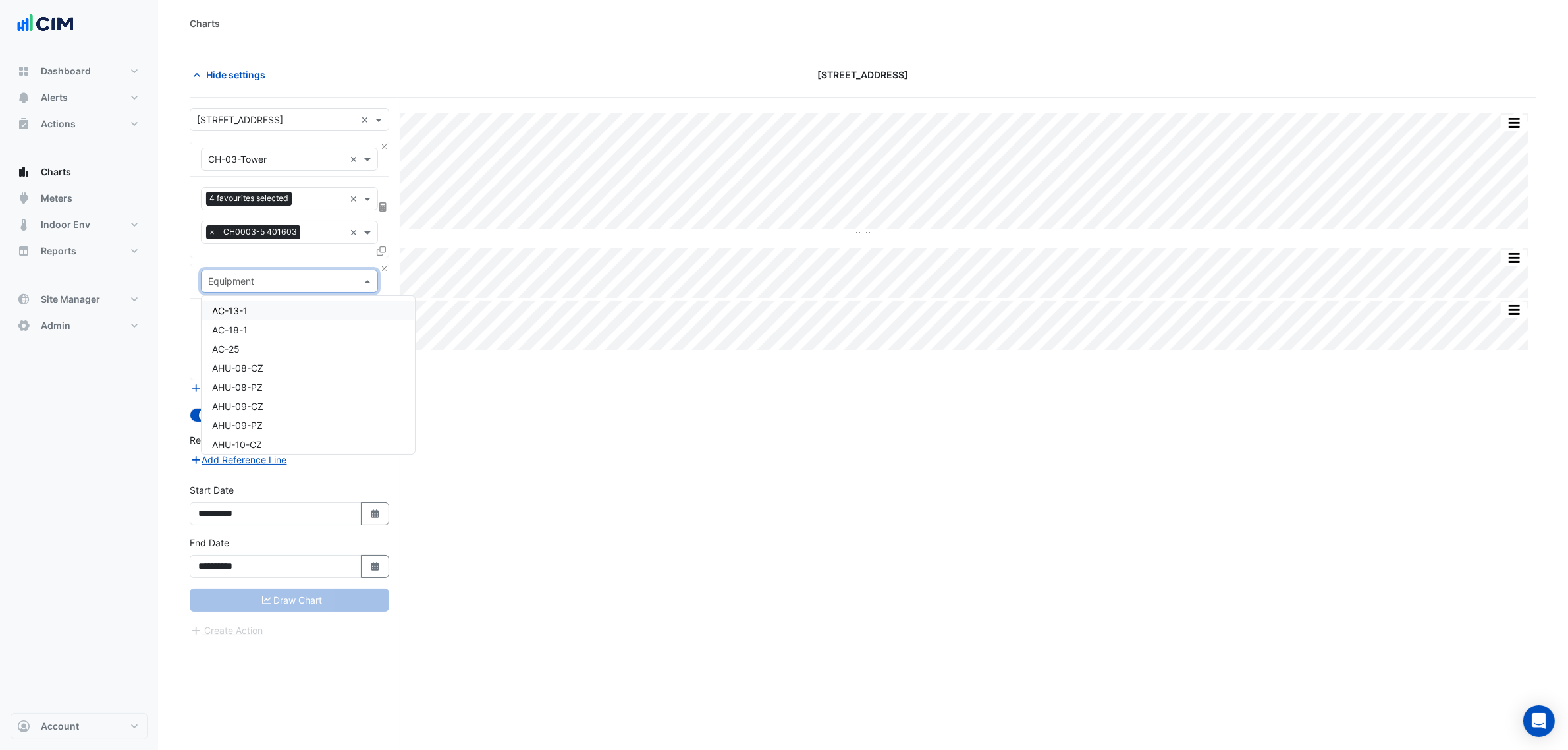
click at [235, 274] on input "text" at bounding box center [276, 281] width 136 height 14
type input "***"
click at [239, 355] on div "CWP-03" at bounding box center [288, 348] width 175 height 19
click at [242, 327] on input "text" at bounding box center [274, 322] width 133 height 14
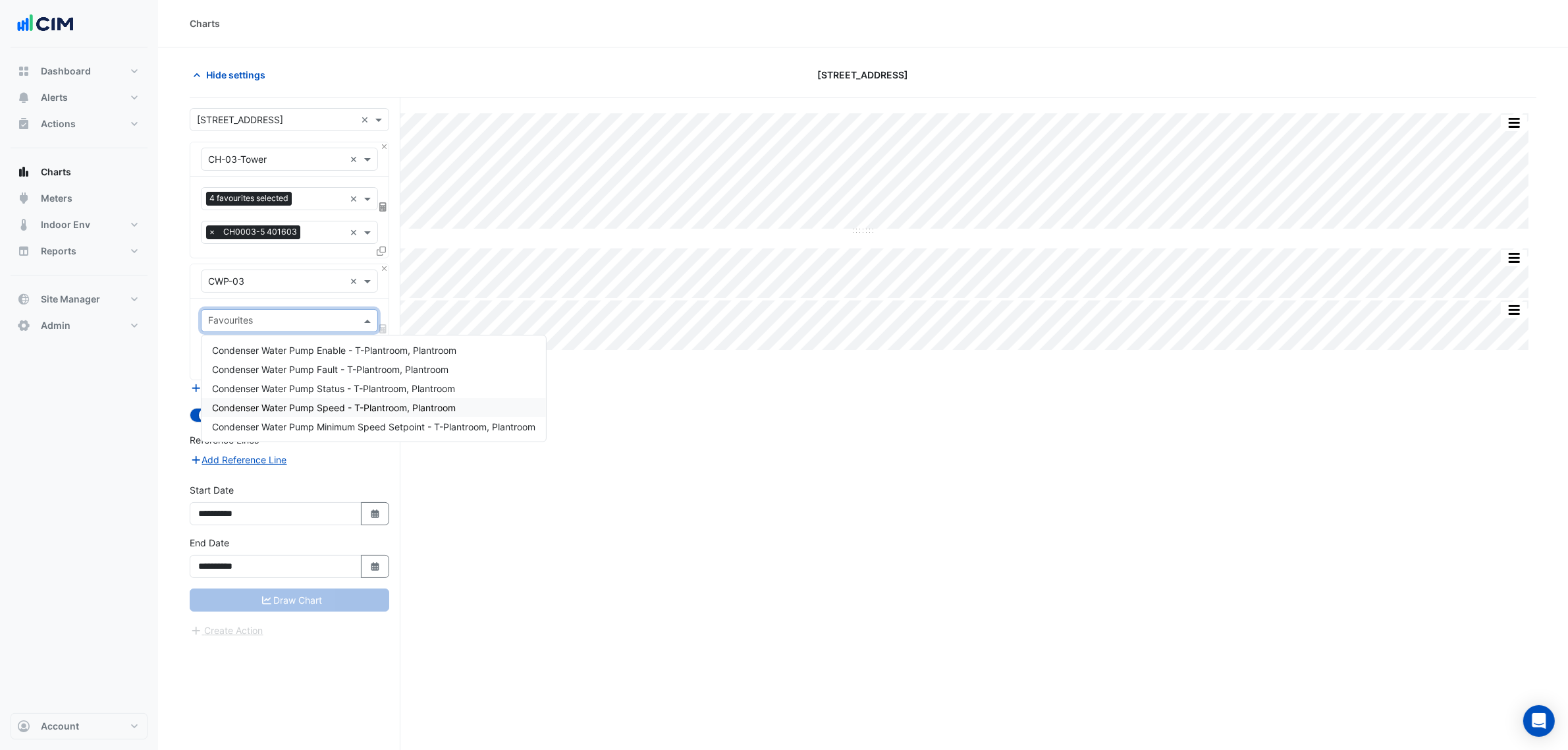
click at [356, 406] on span "Condenser Water Pump Speed - T-Plantroom, Plantroom" at bounding box center [334, 407] width 244 height 12
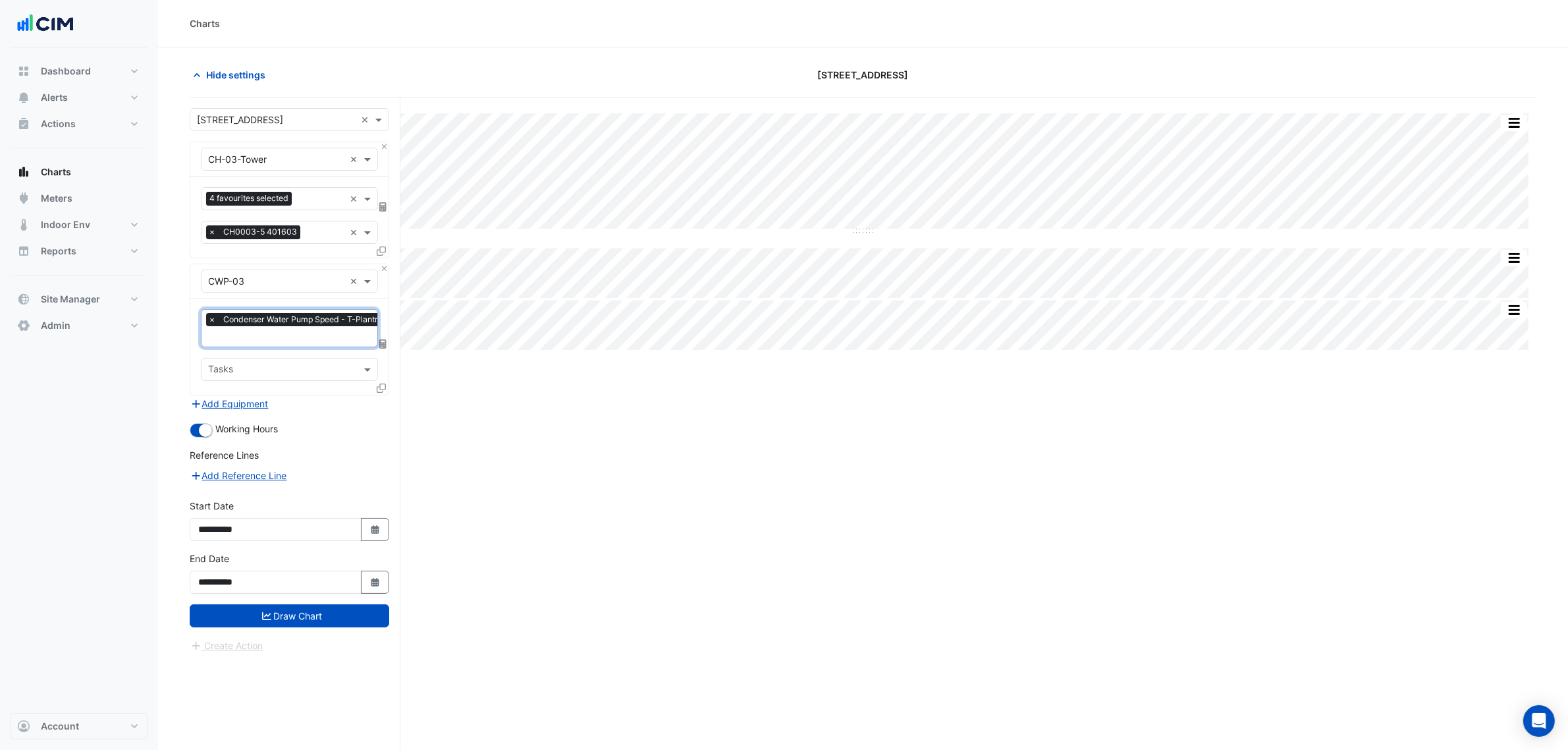
click at [353, 599] on div "**********" at bounding box center [289, 577] width 215 height 53
click at [353, 606] on button "Draw Chart" at bounding box center [289, 615] width 199 height 23
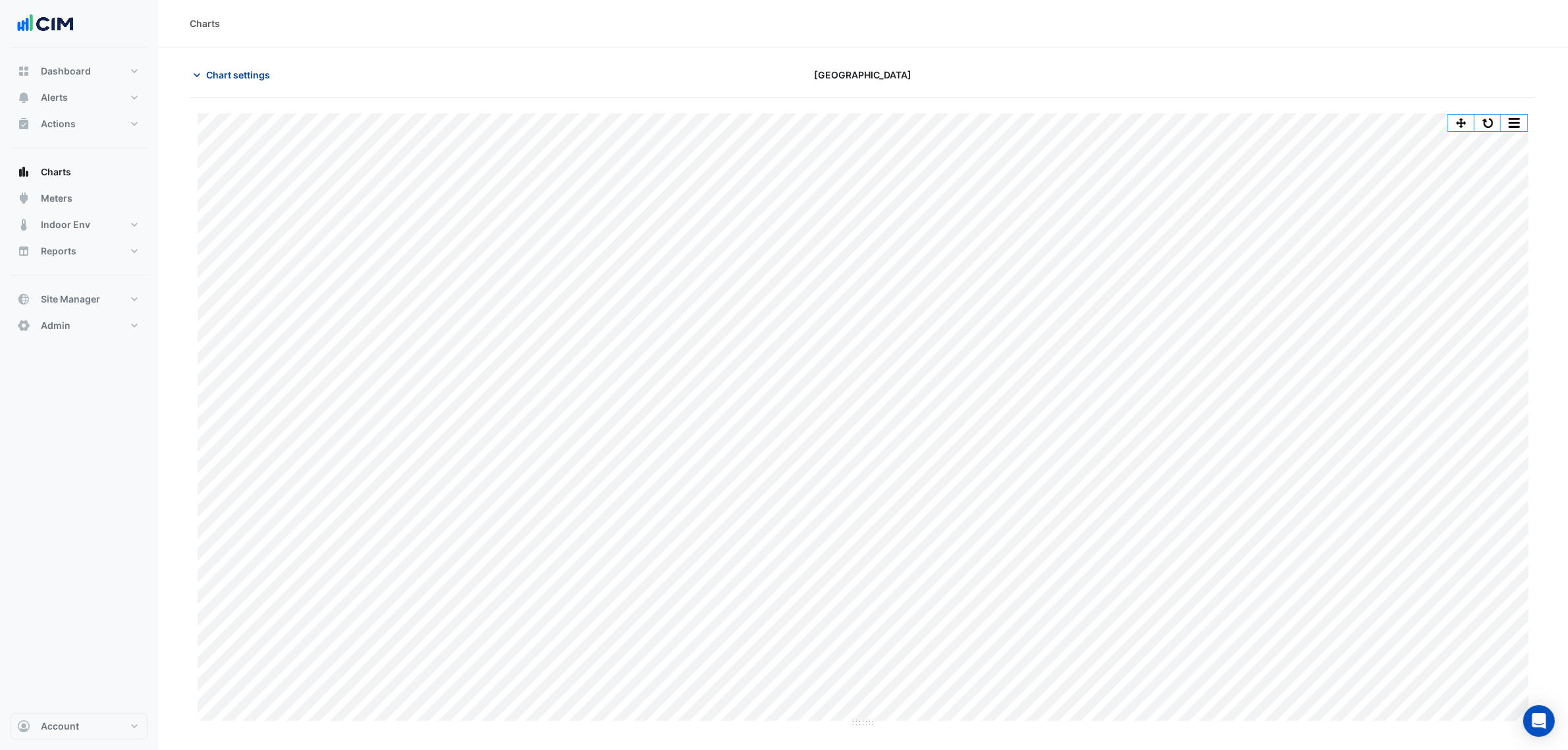
click at [249, 64] on button "Chart settings" at bounding box center [234, 75] width 89 height 23
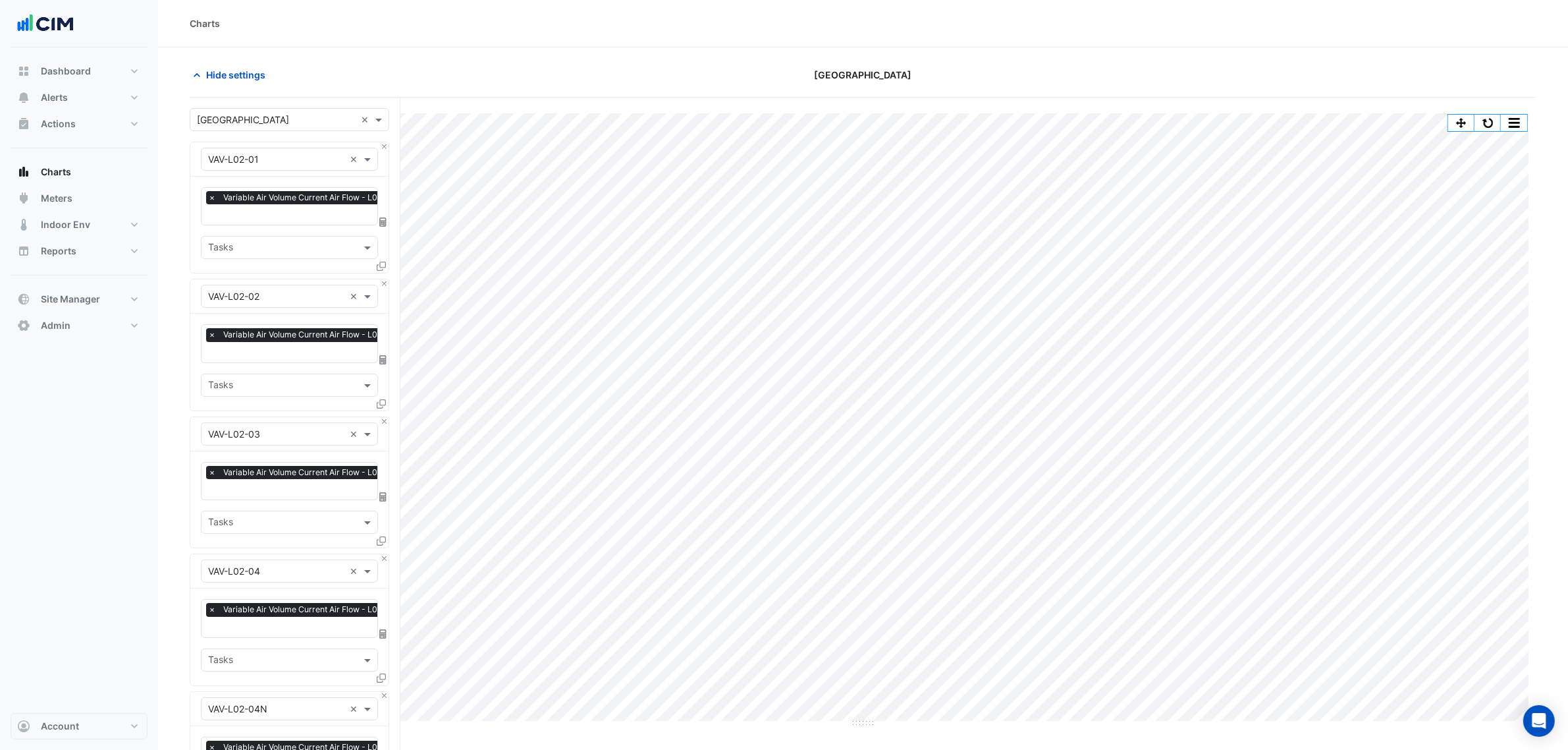
click at [264, 216] on input "text" at bounding box center [303, 216] width 189 height 14
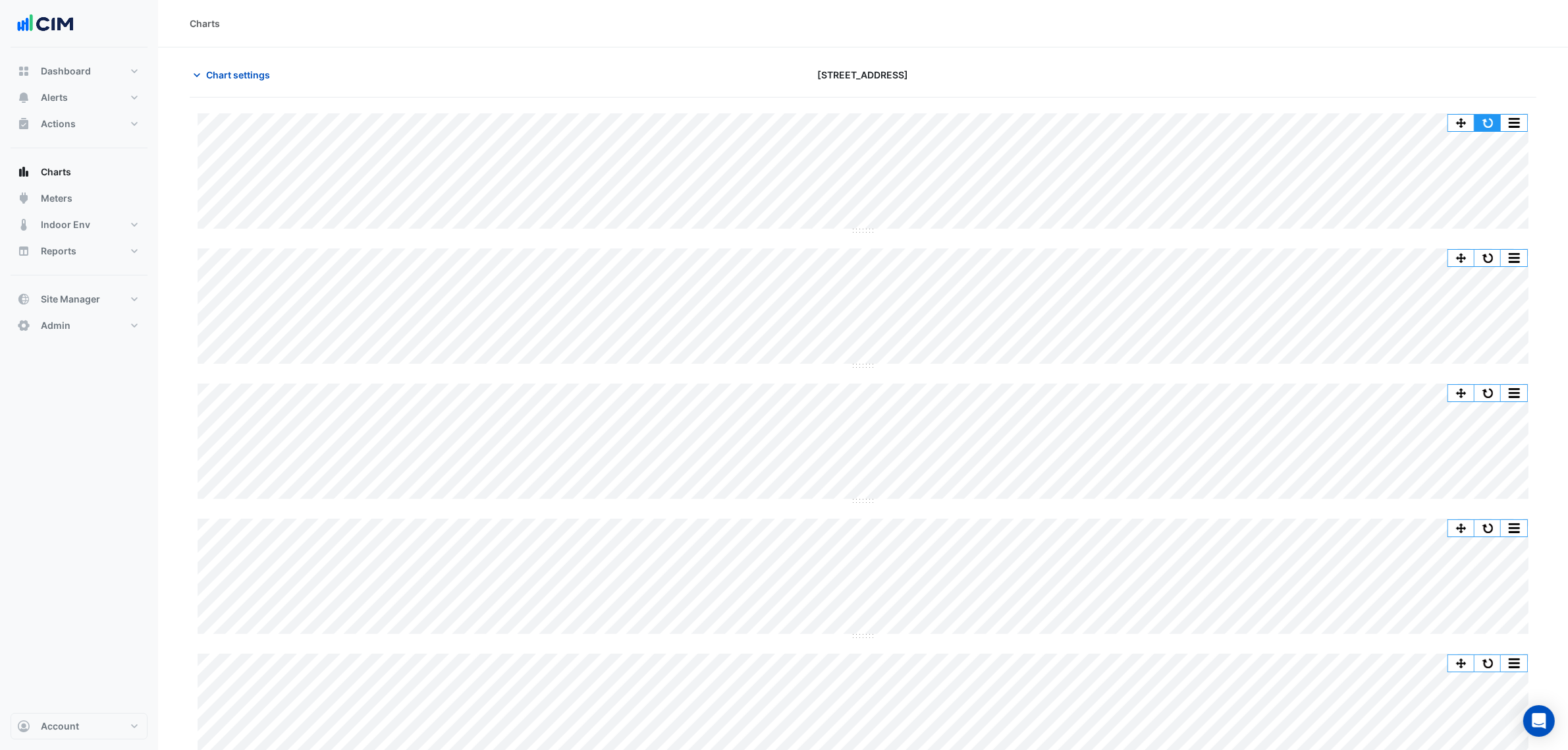
click at [1493, 120] on button "button" at bounding box center [1488, 123] width 27 height 16
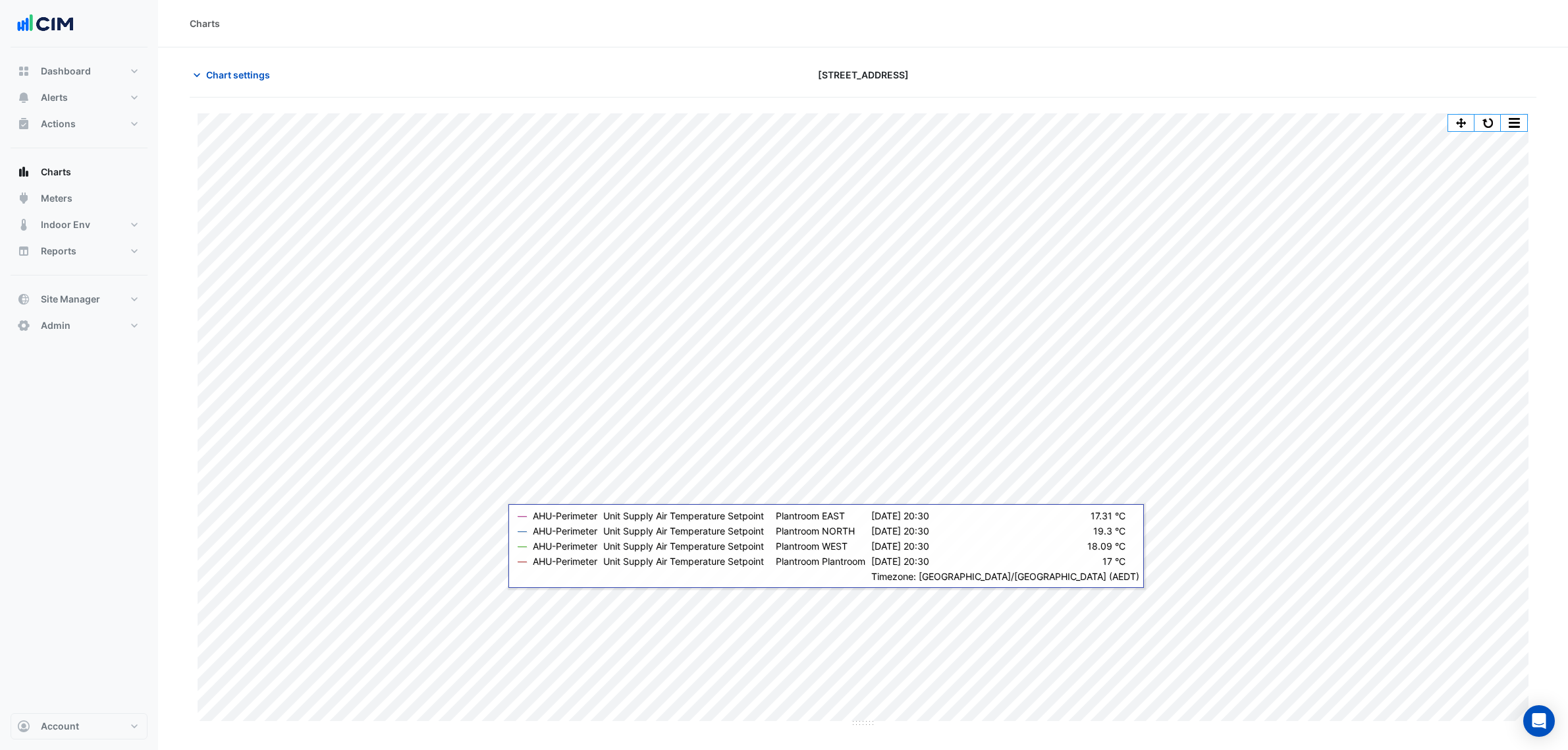
scroll to position [50, 0]
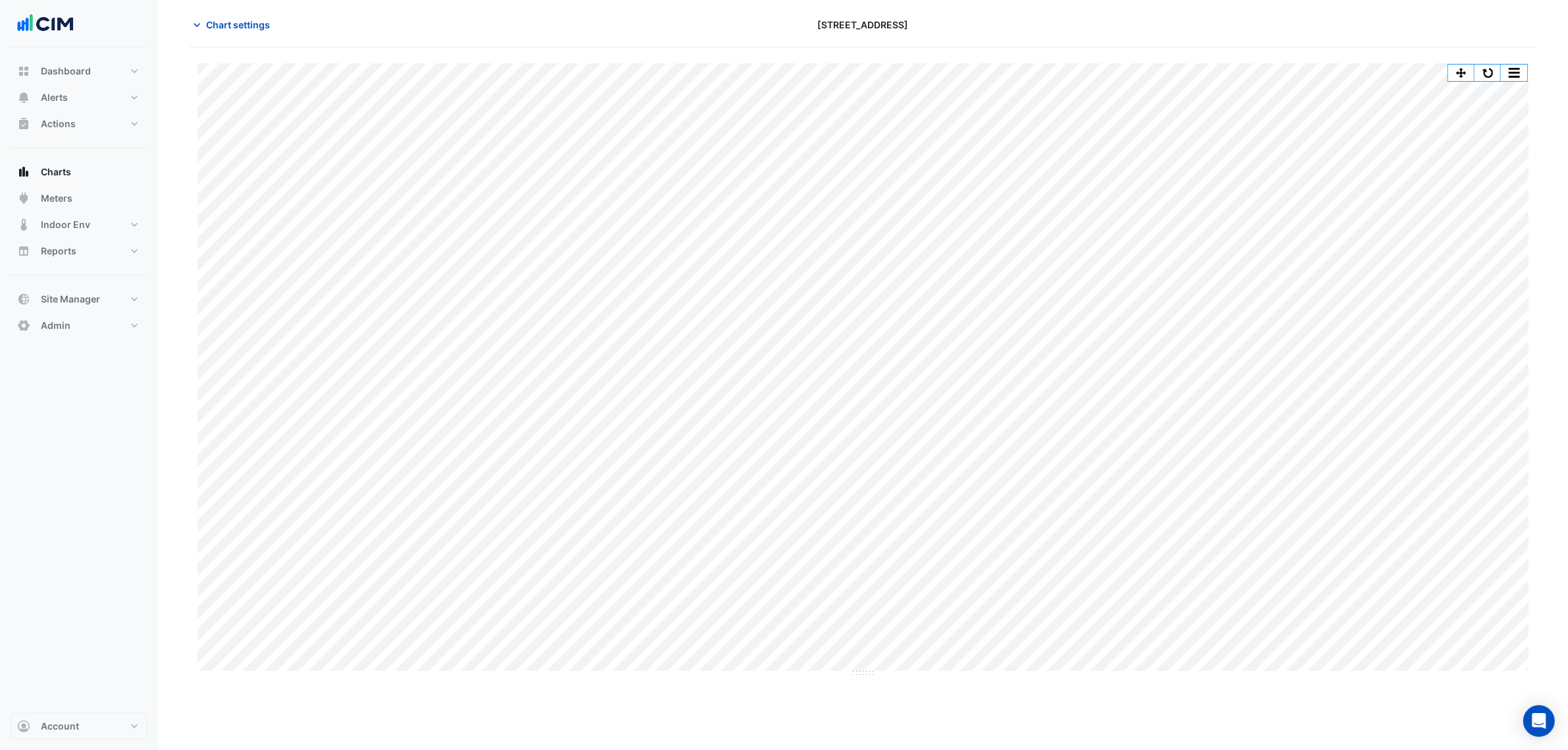
click at [623, 671] on div "Split All Print Save as JPEG Save as PNG Pivot Data Table Export CSV - Flat Exp…" at bounding box center [863, 367] width 1331 height 607
click at [1483, 70] on button "button" at bounding box center [1488, 72] width 27 height 16
click at [174, 37] on section "Chart settings [STREET_ADDRESS] Split All Print Save as JPEG Save as PNG Pivot …" at bounding box center [864, 373] width 1410 height 753
click at [201, 16] on button "Chart settings" at bounding box center [234, 25] width 89 height 23
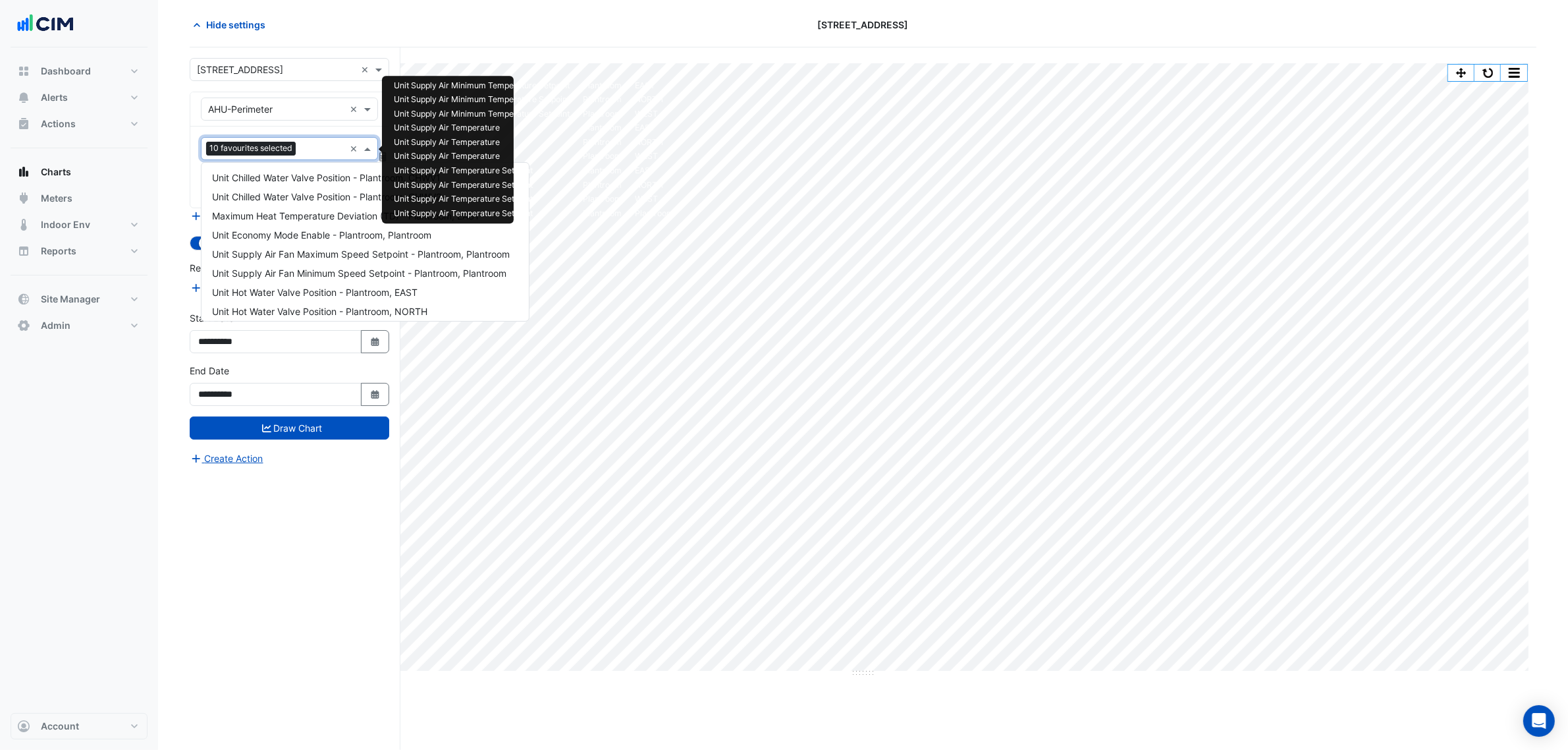
click at [292, 150] on span "10 favourites selected" at bounding box center [251, 148] width 90 height 13
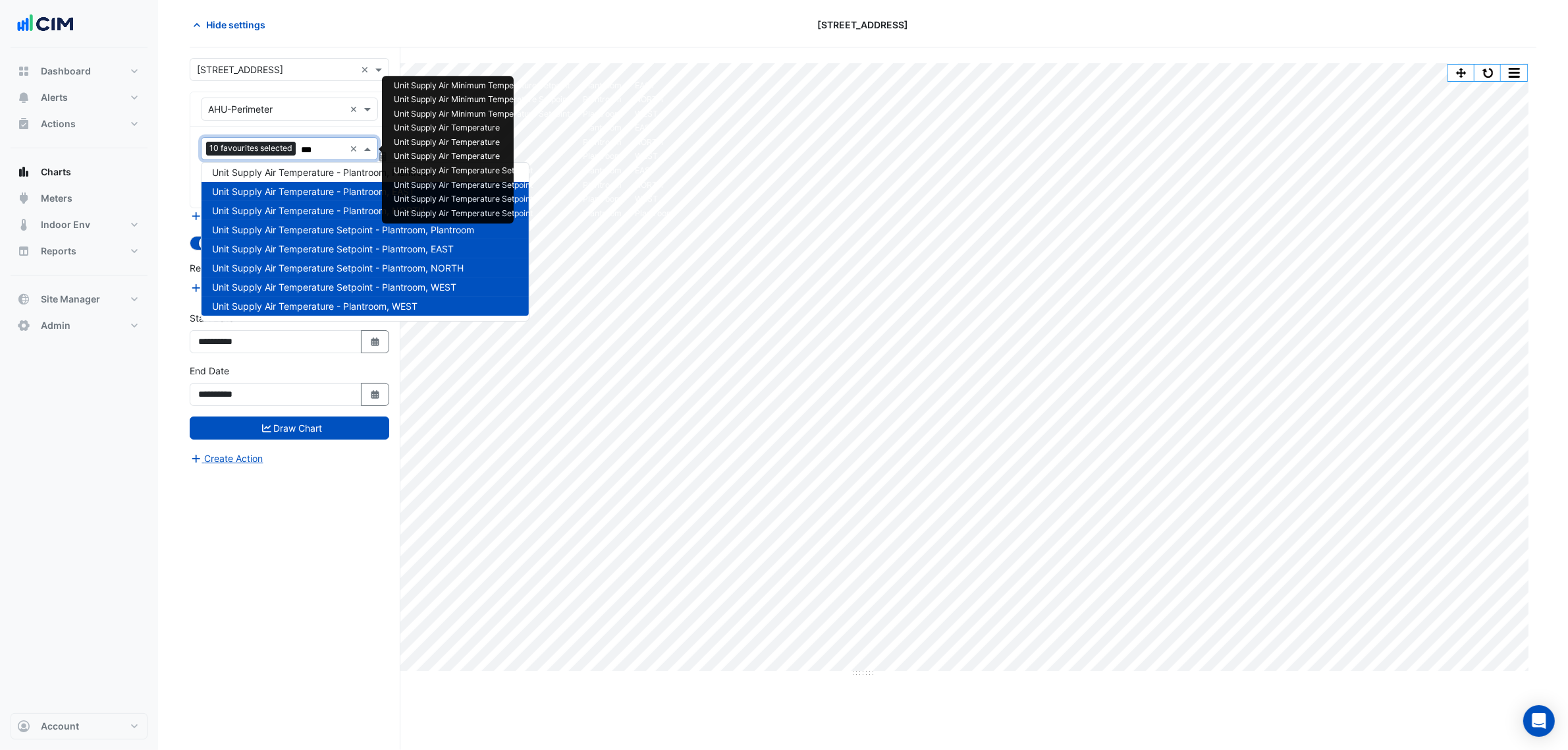
scroll to position [310, 0]
type input "******"
click at [292, 168] on span "Unit Supply Air Temperature - Plantroom, Plantroom" at bounding box center [323, 173] width 223 height 12
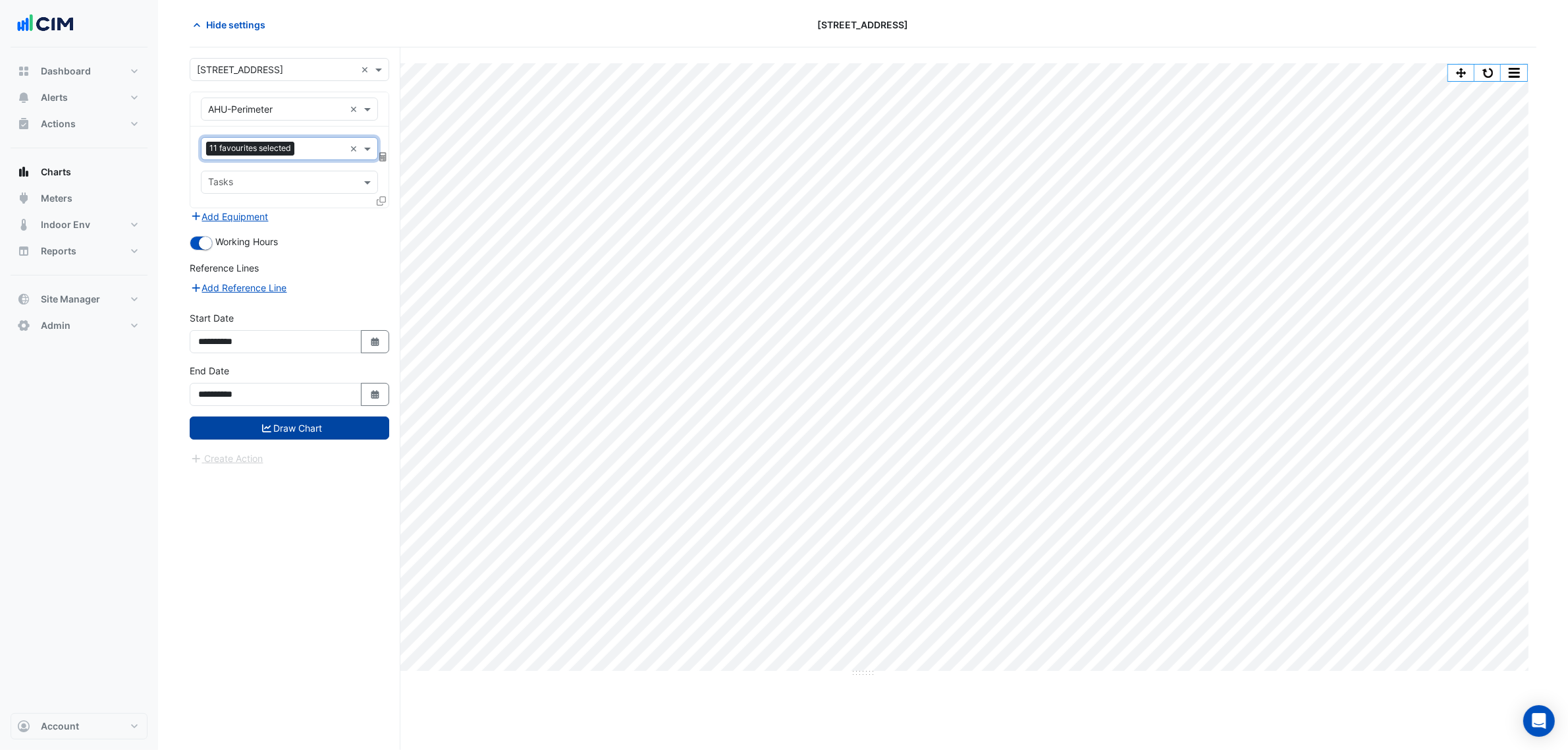
click at [321, 429] on button "Draw Chart" at bounding box center [289, 428] width 199 height 23
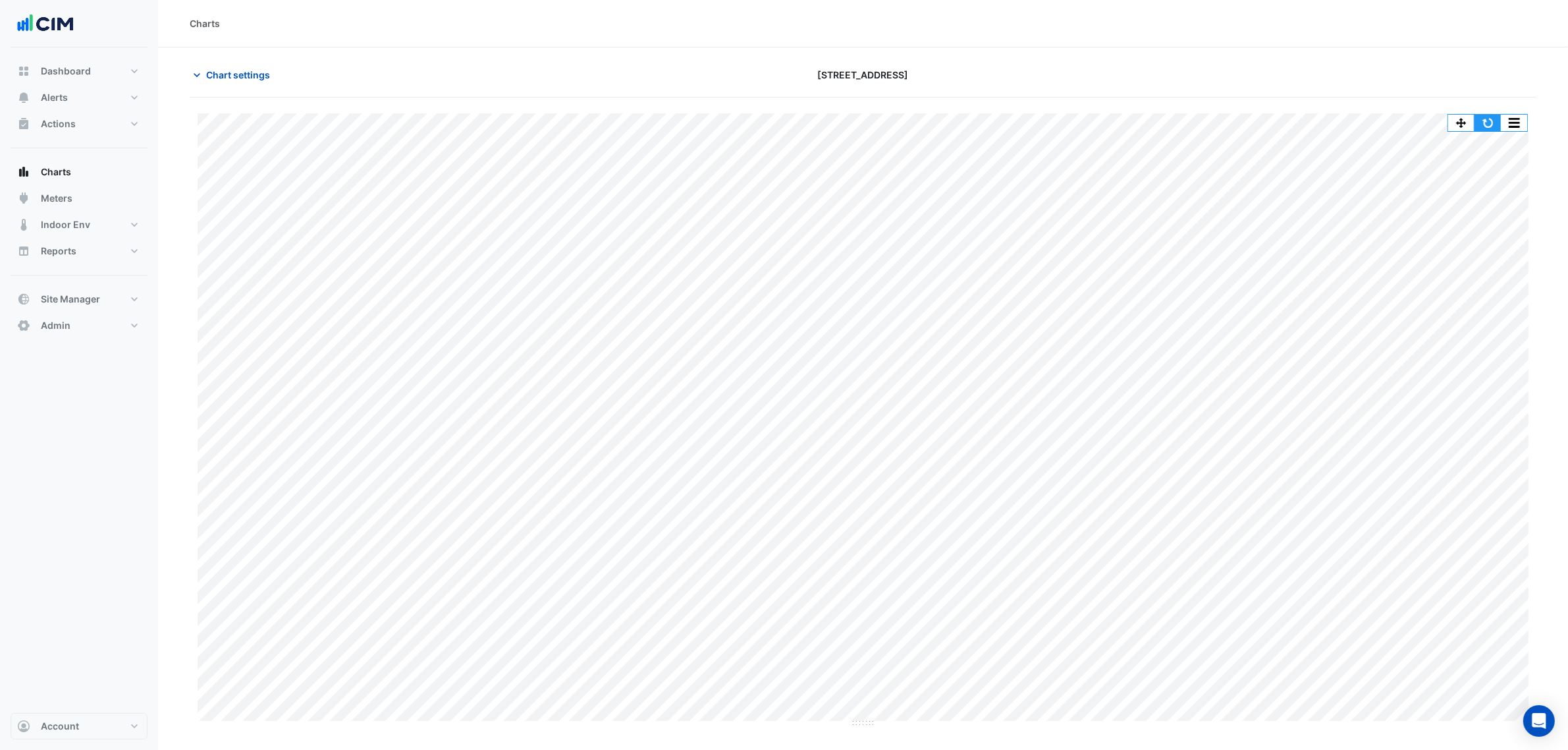
click at [1483, 123] on button "button" at bounding box center [1488, 123] width 27 height 16
click at [1497, 126] on button "button" at bounding box center [1488, 123] width 27 height 16
click at [1495, 130] on button "button" at bounding box center [1488, 123] width 27 height 16
click at [1486, 126] on button "button" at bounding box center [1488, 123] width 27 height 16
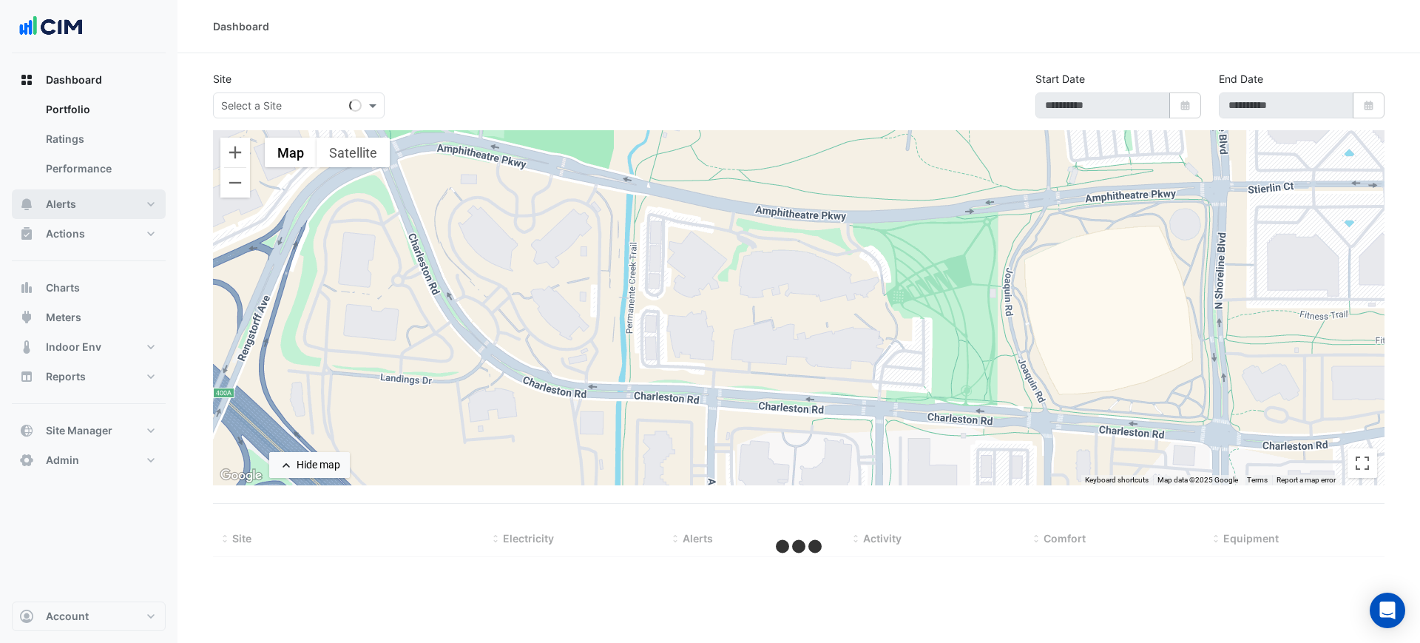
click at [111, 209] on button "Alerts" at bounding box center [89, 204] width 154 height 30
click at [269, 121] on div "Site Select a Site Start Date Select Date End Date Select Date" at bounding box center [798, 100] width 1189 height 59
click at [276, 115] on div "Select a Site" at bounding box center [299, 105] width 172 height 26
type input "**"
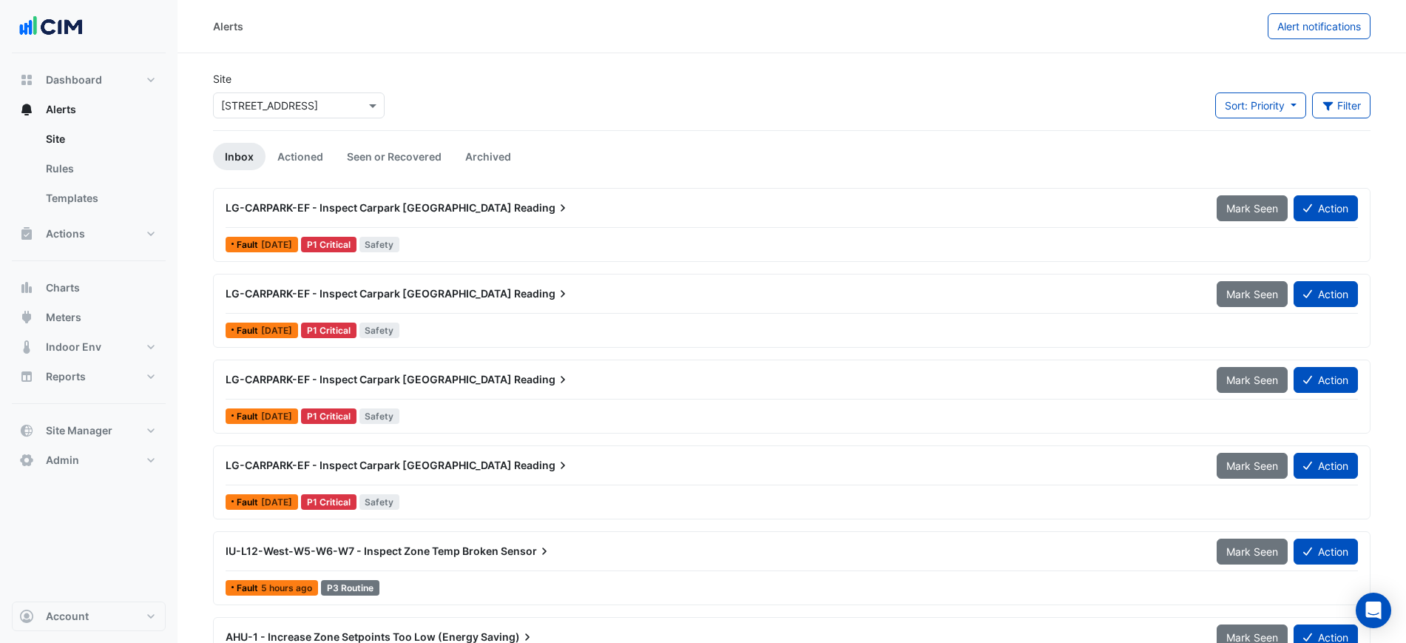
click at [276, 115] on div "× [STREET_ADDRESS]" at bounding box center [299, 105] width 172 height 26
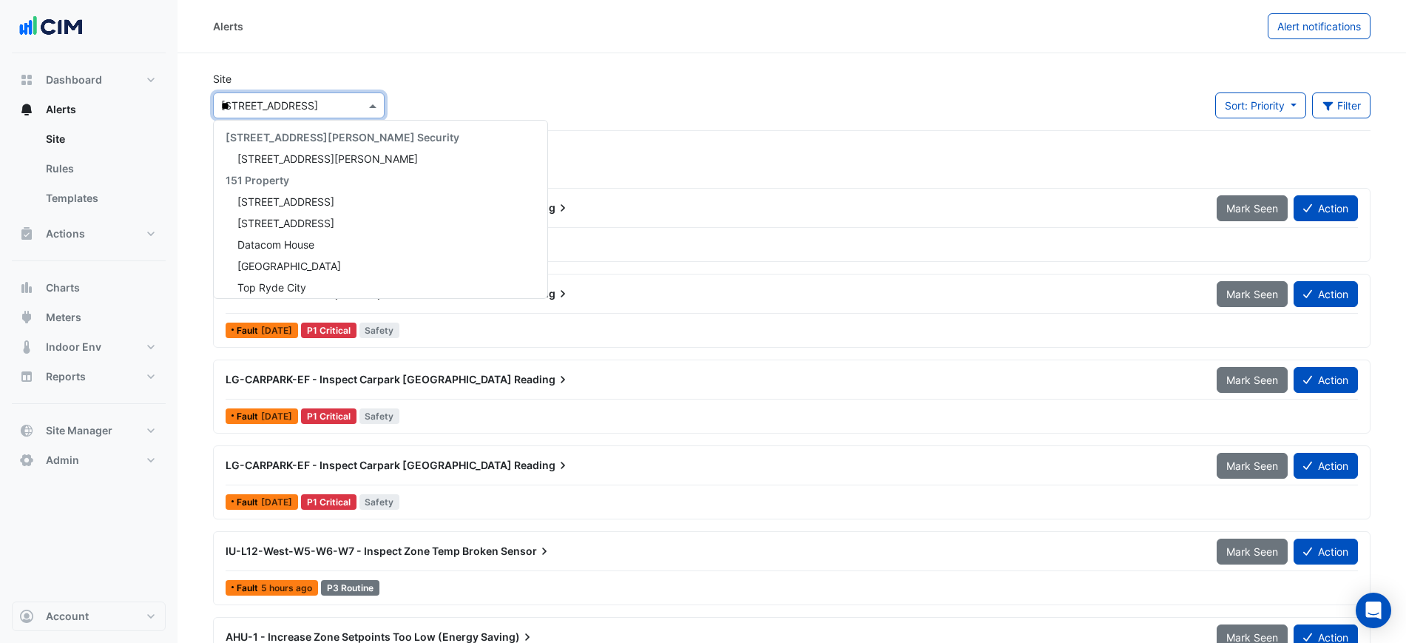
type input "***"
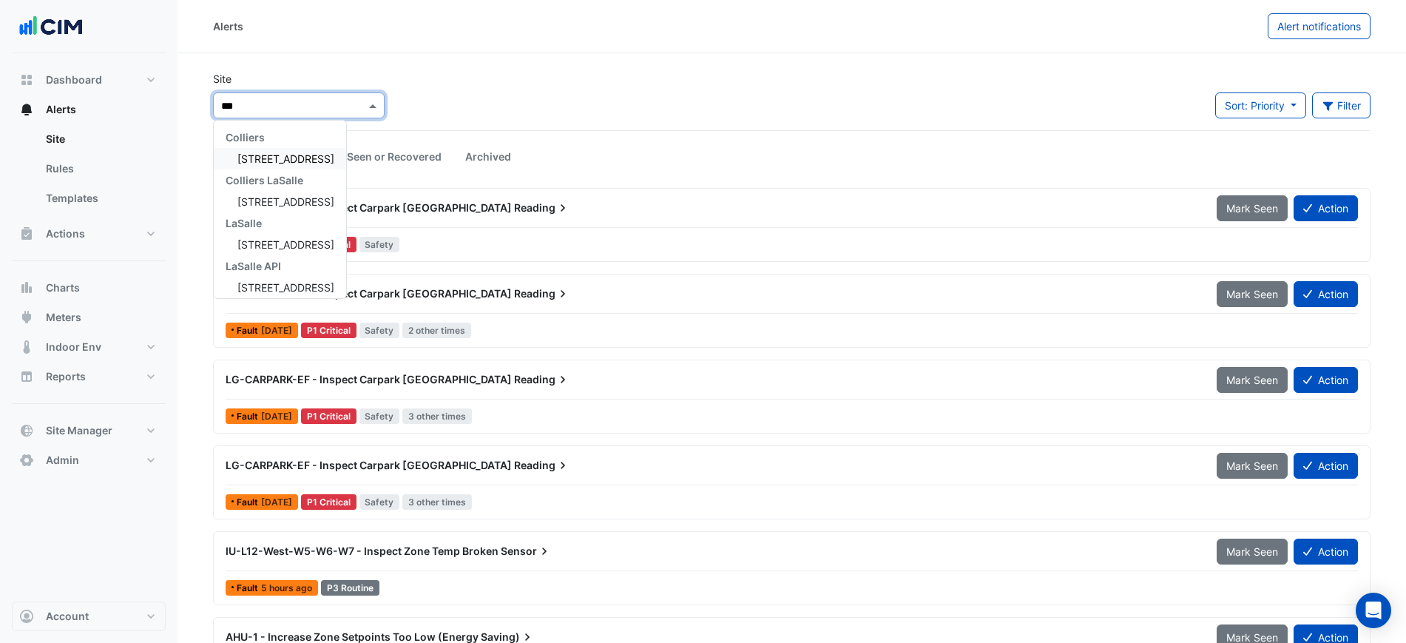
click at [273, 158] on span "[STREET_ADDRESS]" at bounding box center [285, 158] width 97 height 13
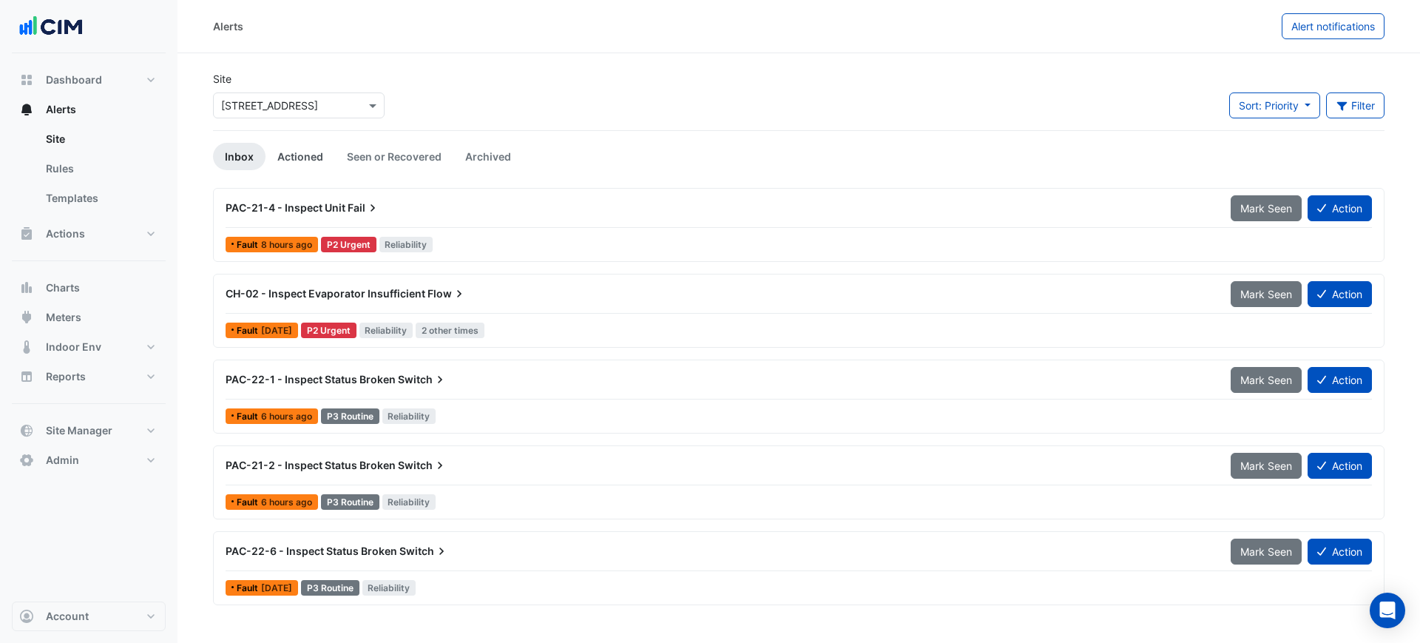
click at [304, 152] on link "Actioned" at bounding box center [301, 156] width 70 height 27
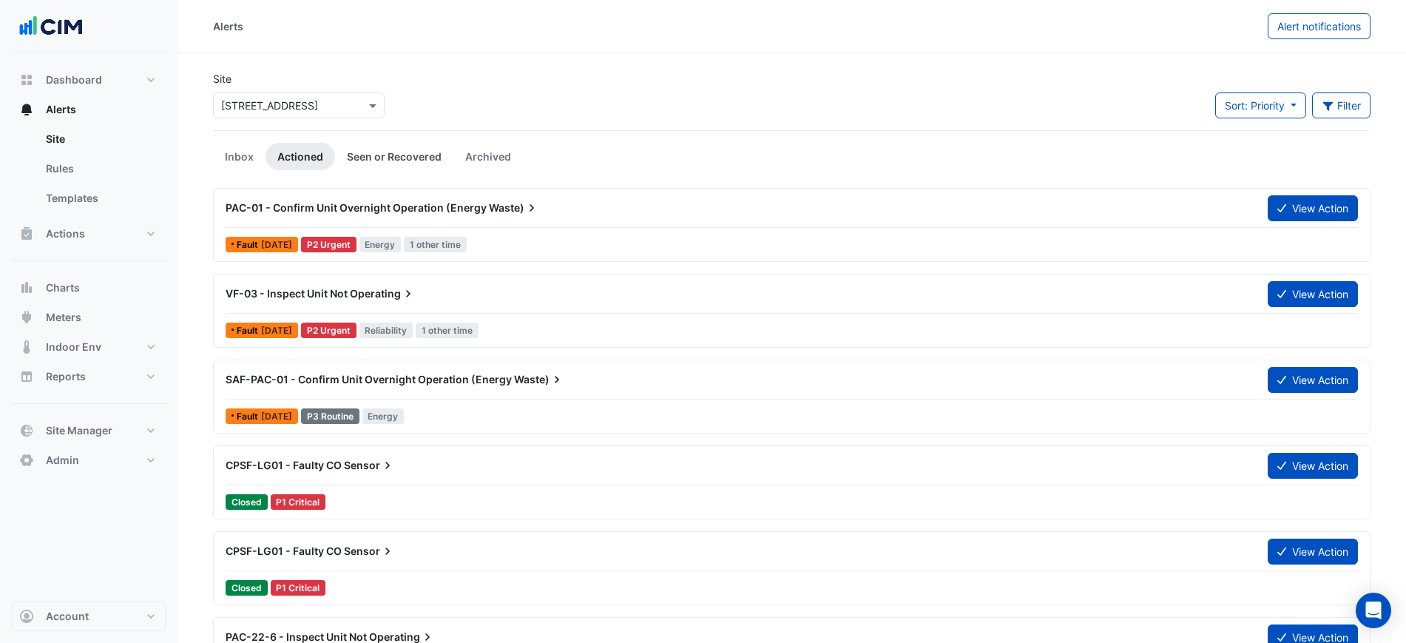
click at [368, 153] on link "Seen or Recovered" at bounding box center [394, 156] width 118 height 27
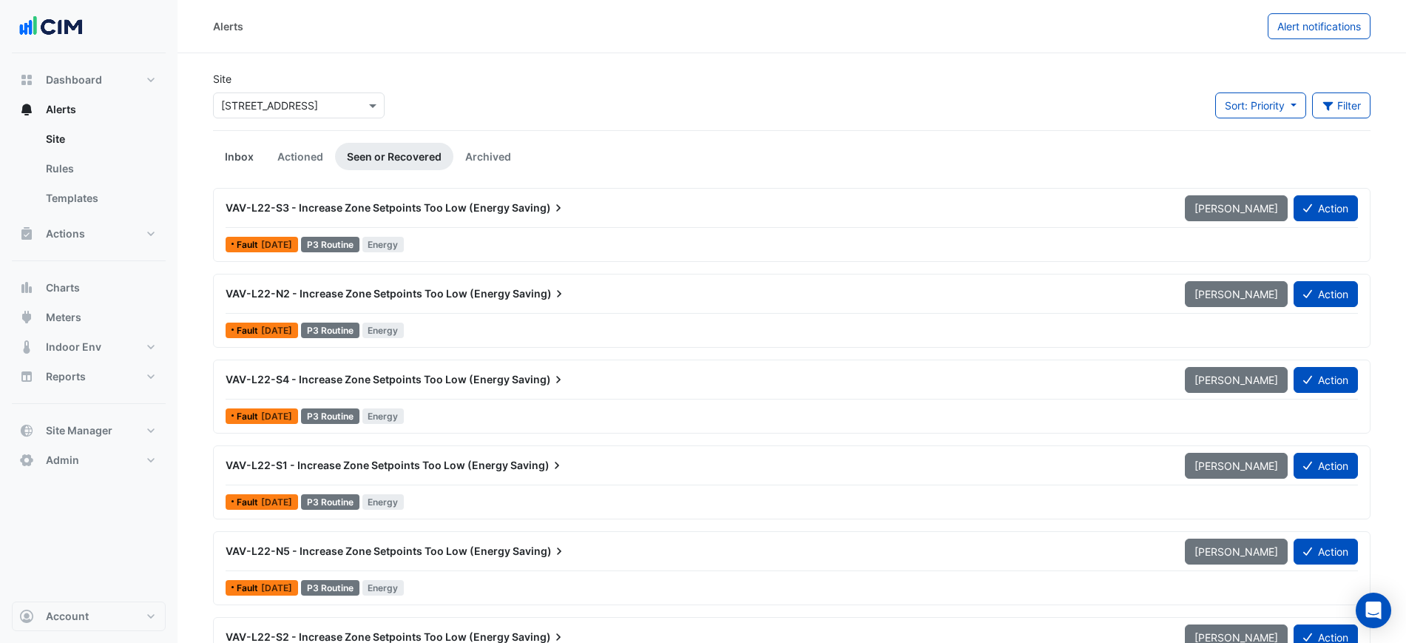
click at [243, 152] on link "Inbox" at bounding box center [239, 156] width 53 height 27
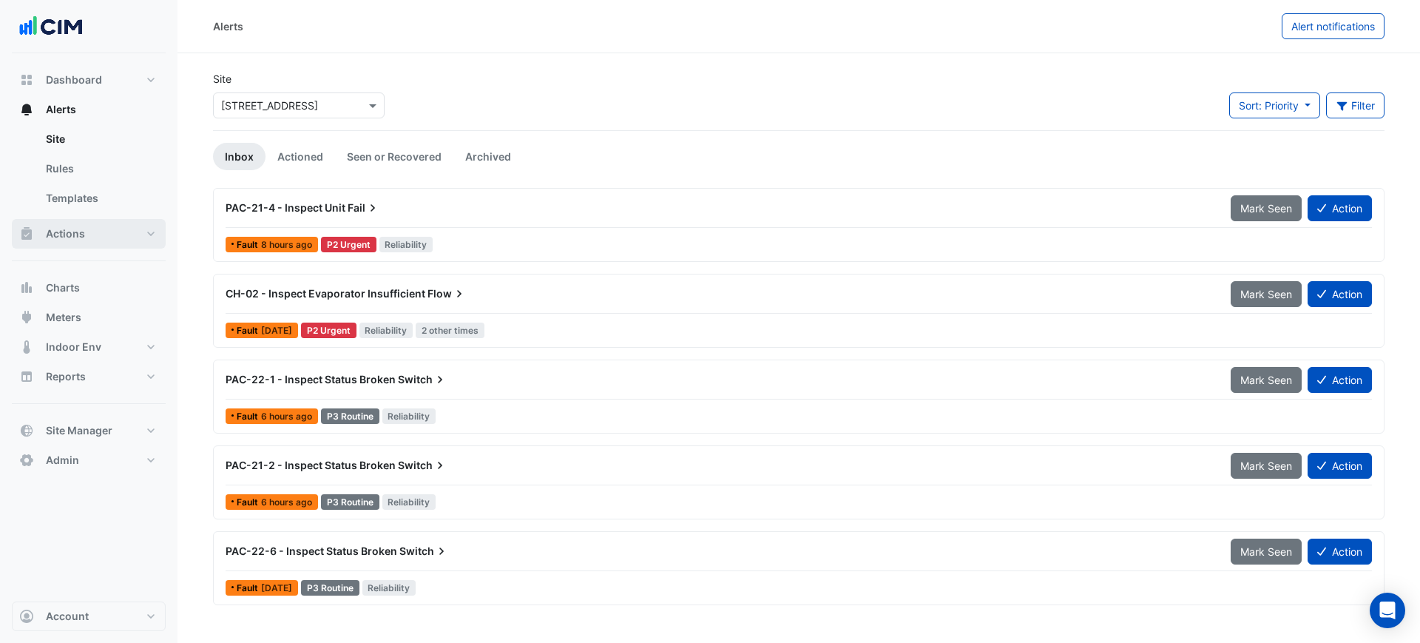
click at [102, 227] on button "Actions" at bounding box center [89, 234] width 154 height 30
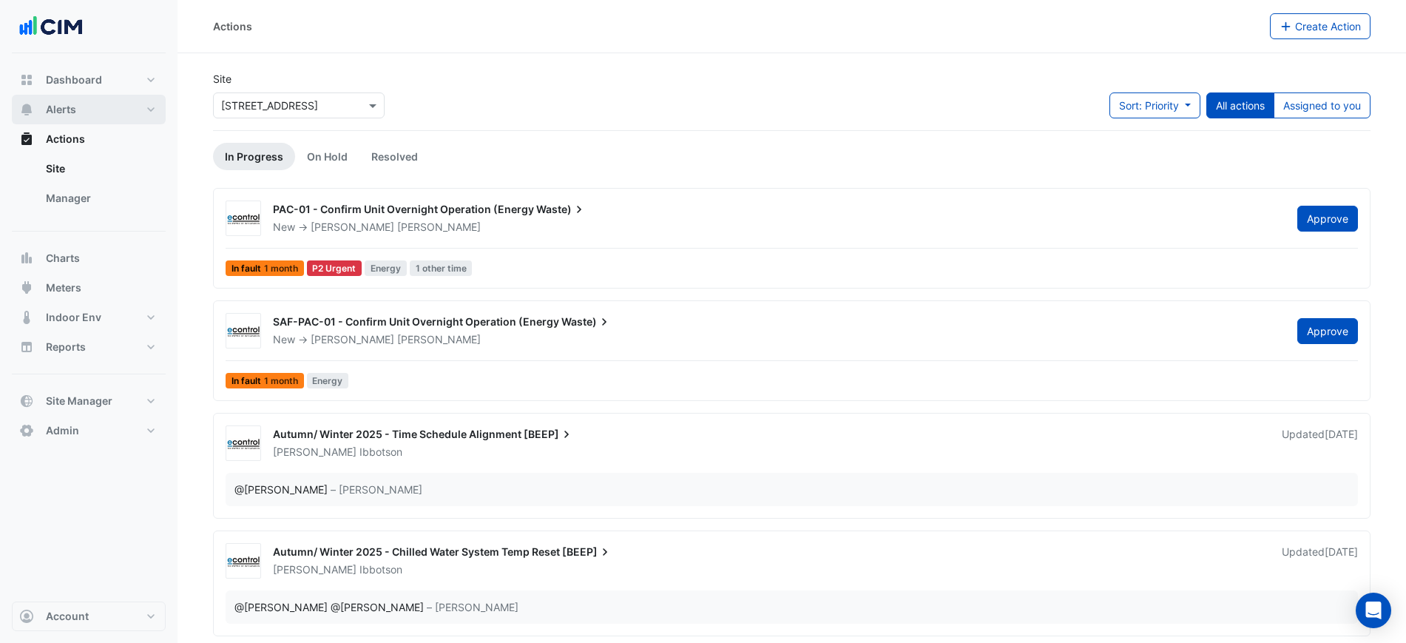
click at [101, 110] on button "Alerts" at bounding box center [89, 110] width 154 height 30
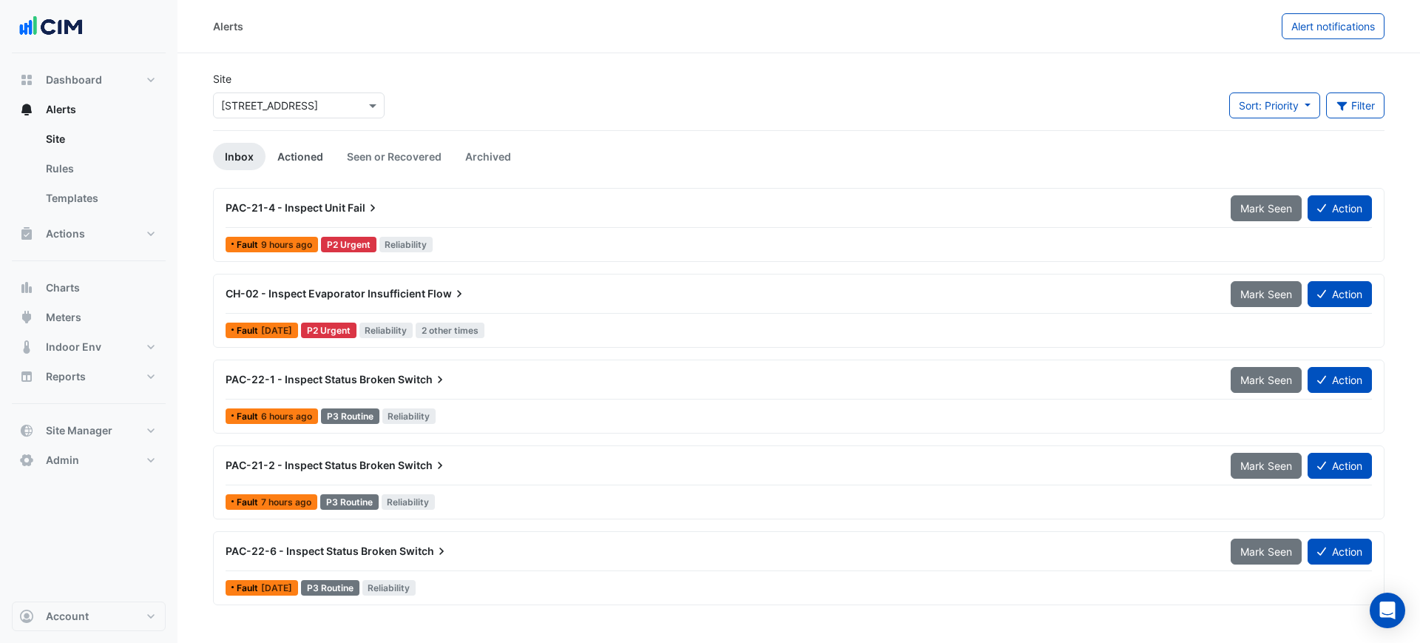
click at [297, 155] on link "Actioned" at bounding box center [301, 156] width 70 height 27
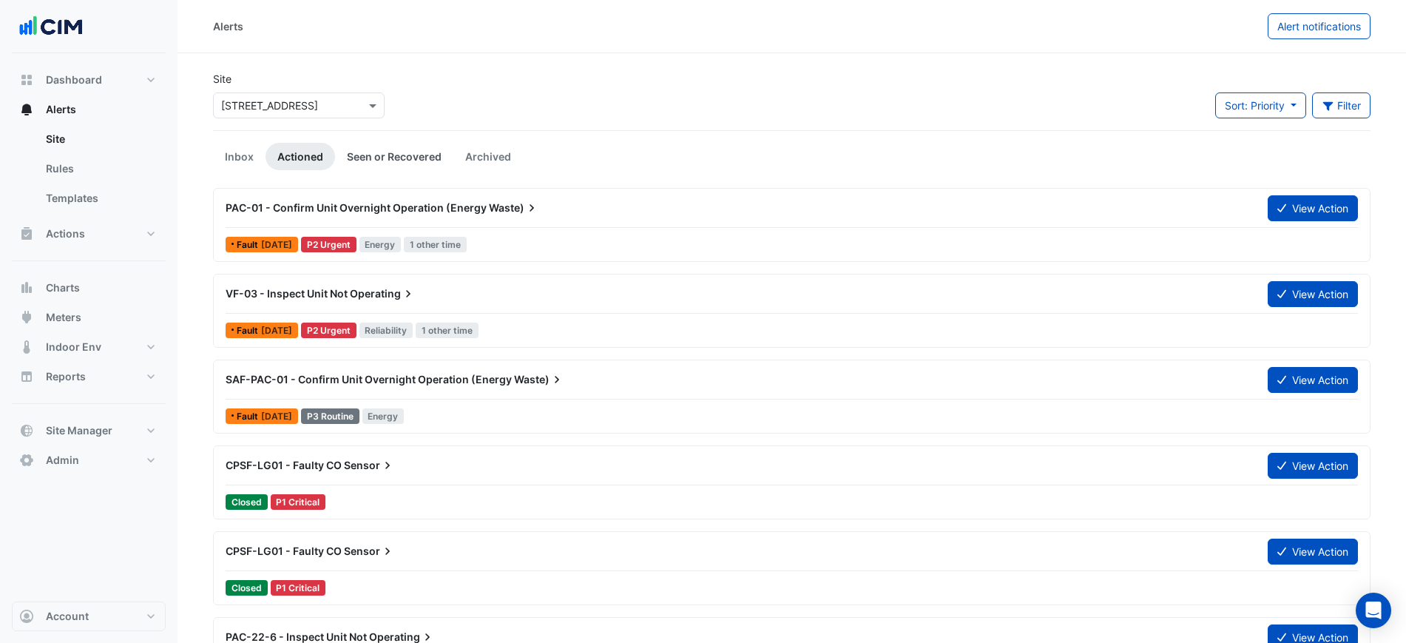
click at [381, 152] on link "Seen or Recovered" at bounding box center [394, 156] width 118 height 27
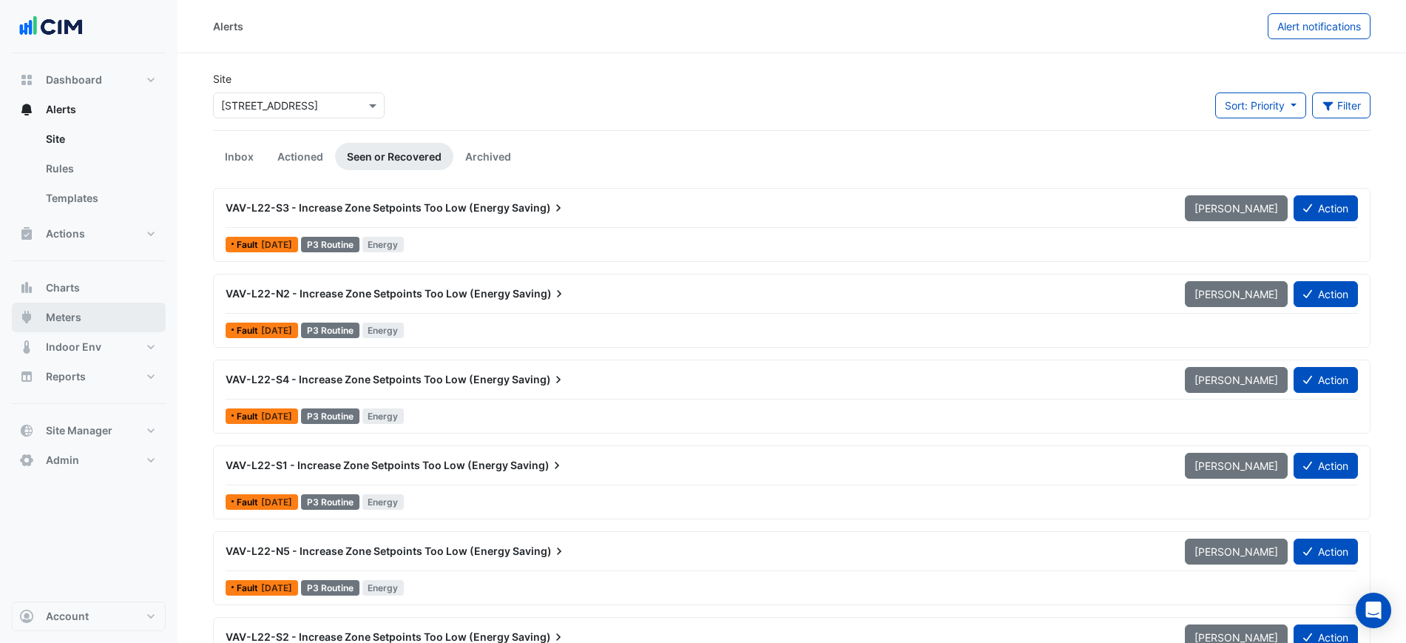
click at [96, 312] on button "Meters" at bounding box center [89, 318] width 154 height 30
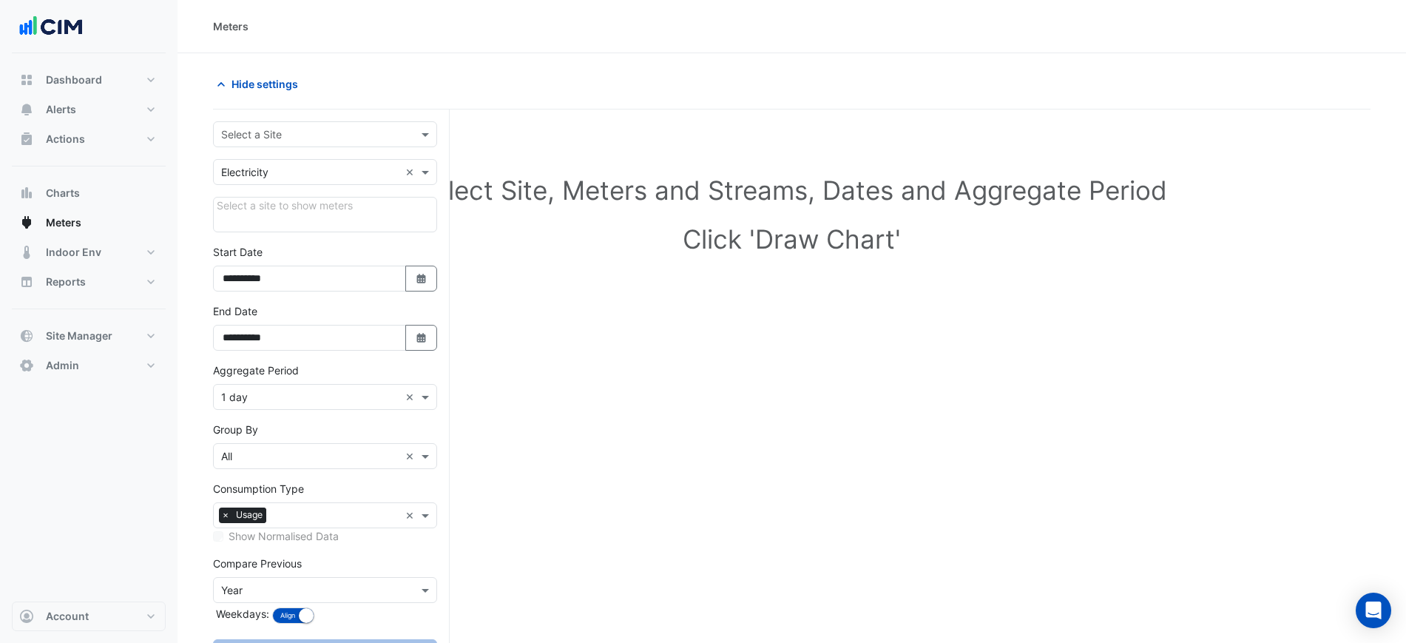
click at [237, 135] on input "text" at bounding box center [310, 135] width 178 height 16
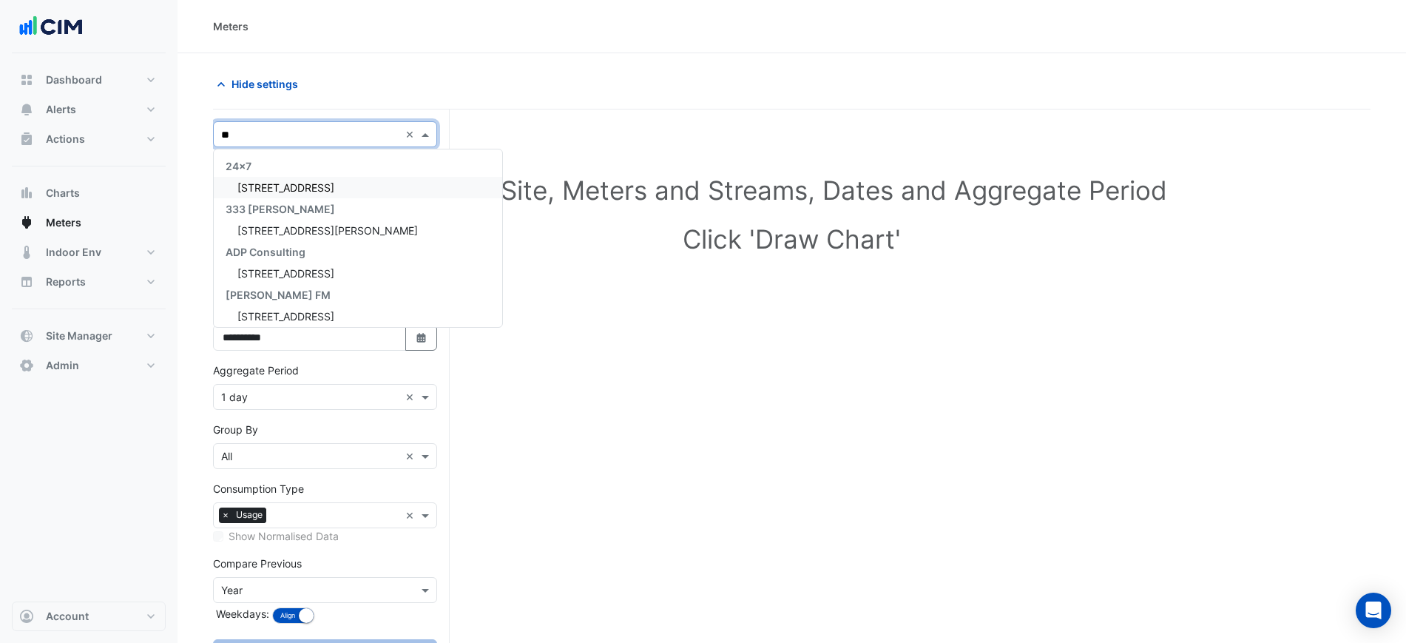
type input "***"
click at [285, 177] on div "[STREET_ADDRESS]" at bounding box center [325, 187] width 223 height 21
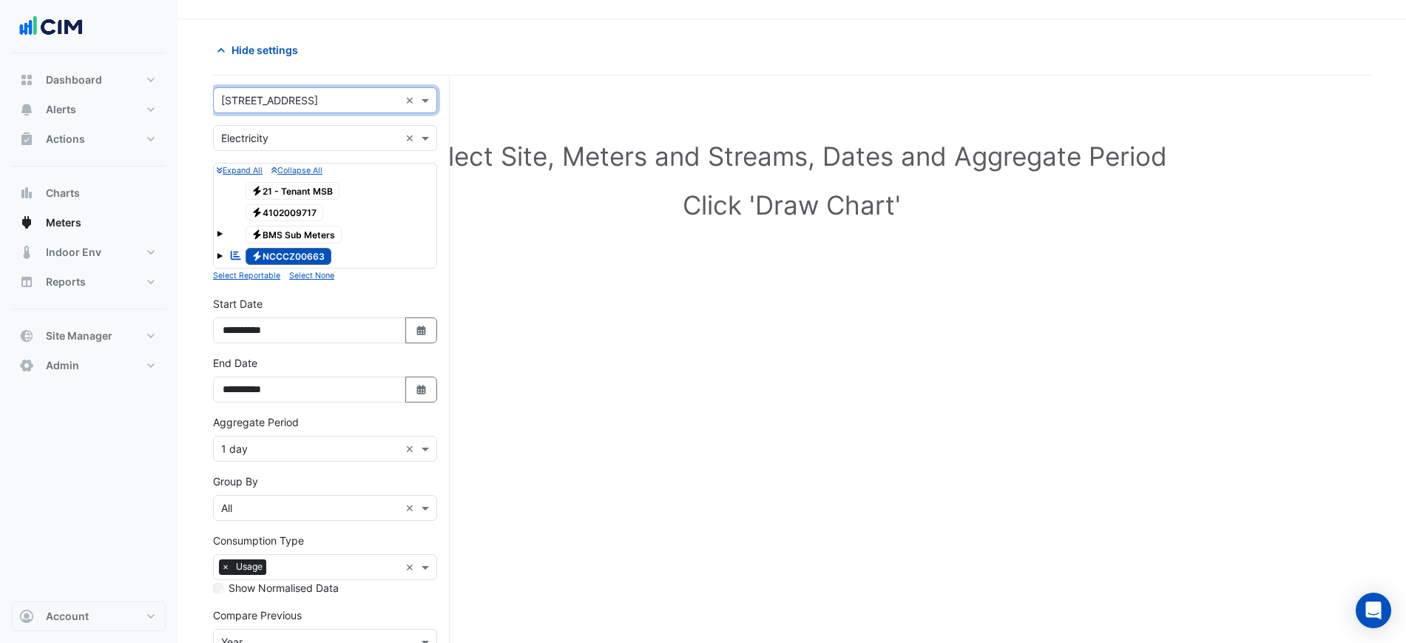
scroll to position [92, 0]
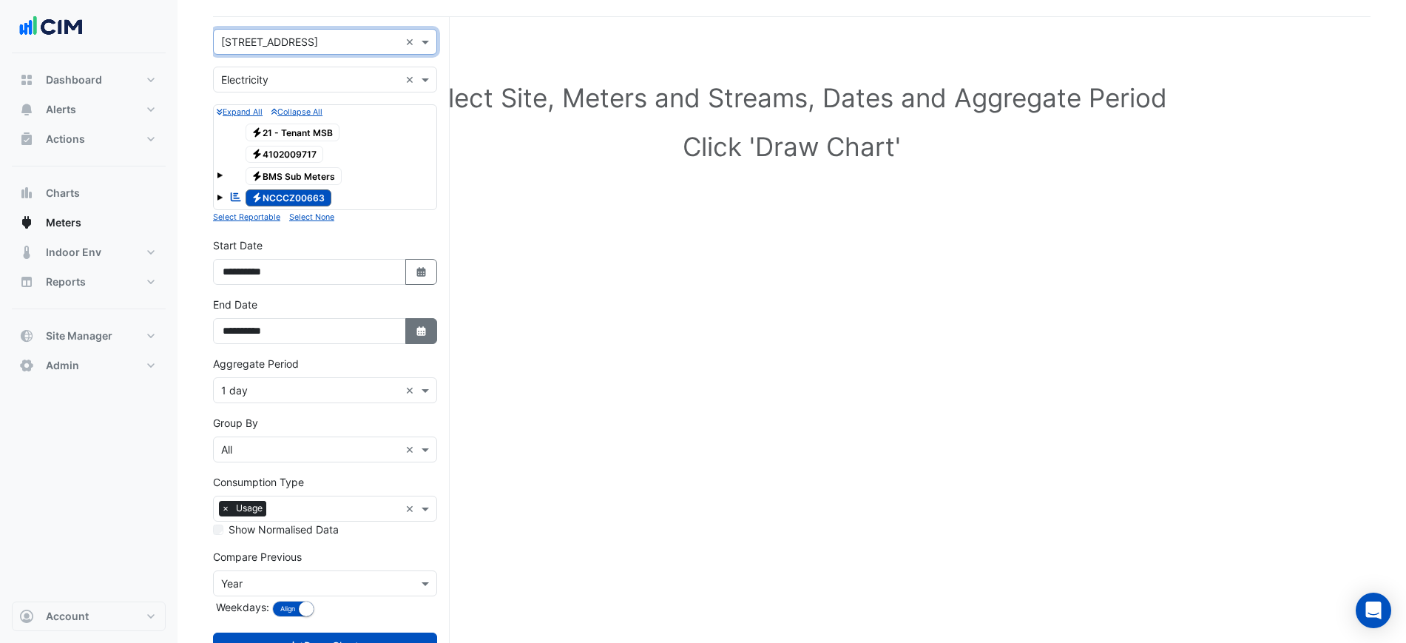
click at [416, 337] on fa-icon "Select Date" at bounding box center [421, 331] width 13 height 13
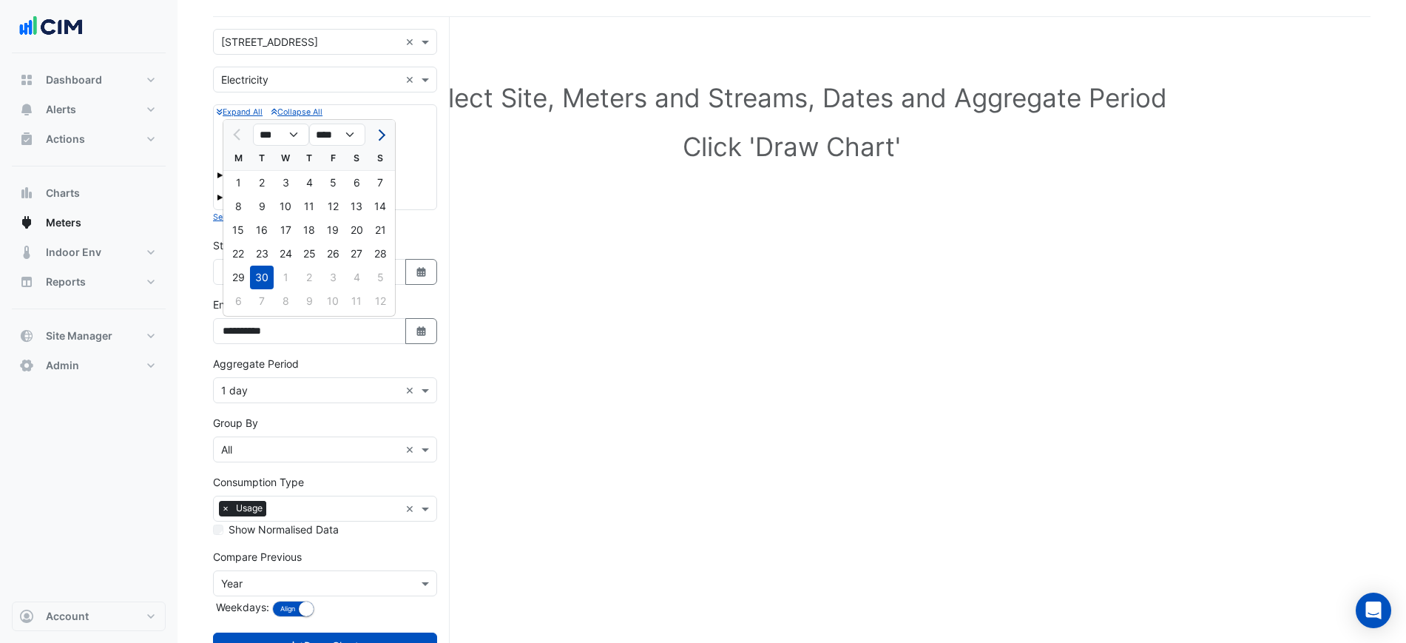
click at [382, 141] on button "Next month" at bounding box center [380, 135] width 18 height 24
select select "**"
click at [246, 237] on div "13" at bounding box center [238, 230] width 24 height 24
type input "**********"
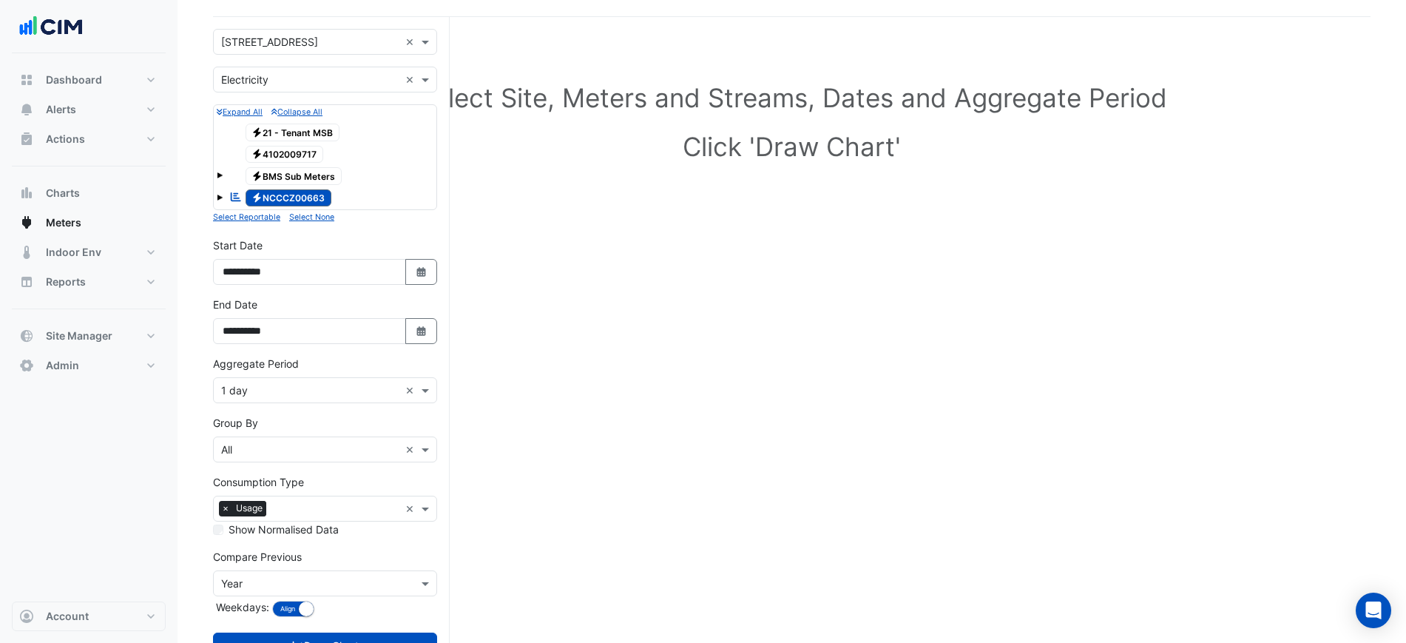
click at [288, 377] on div "× 1 day ×" at bounding box center [325, 390] width 224 height 26
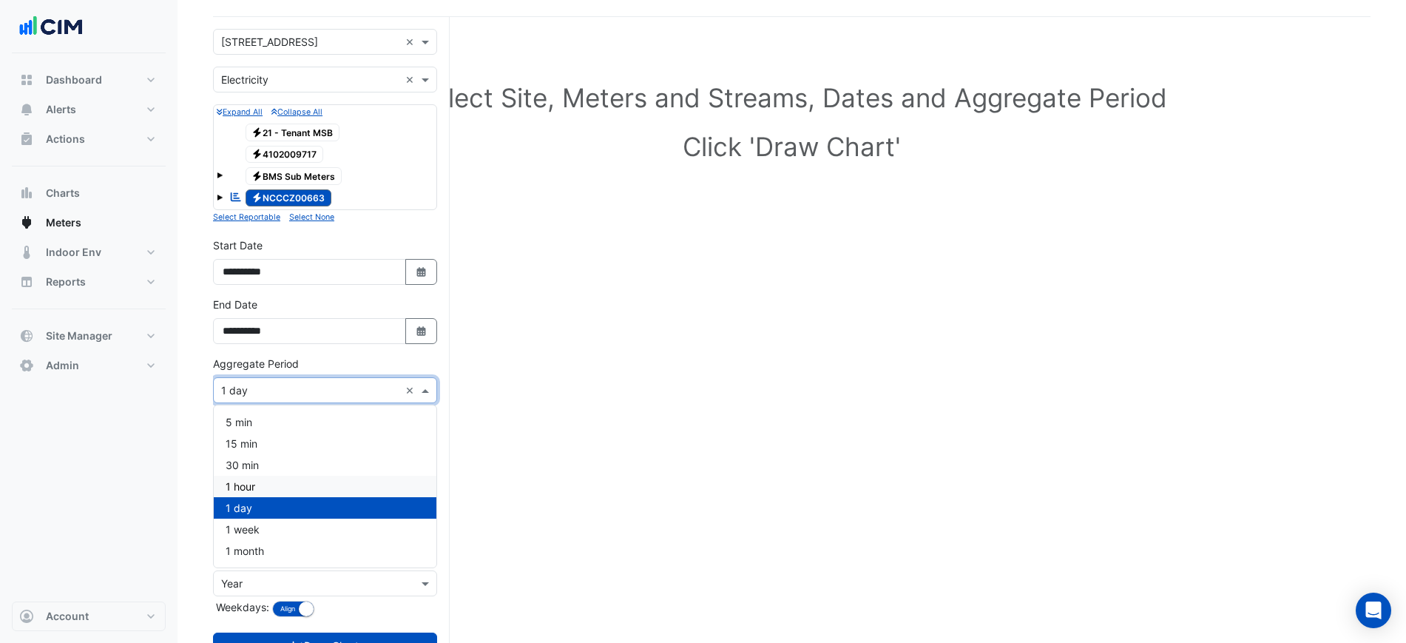
click at [276, 479] on div "1 hour" at bounding box center [325, 486] width 223 height 21
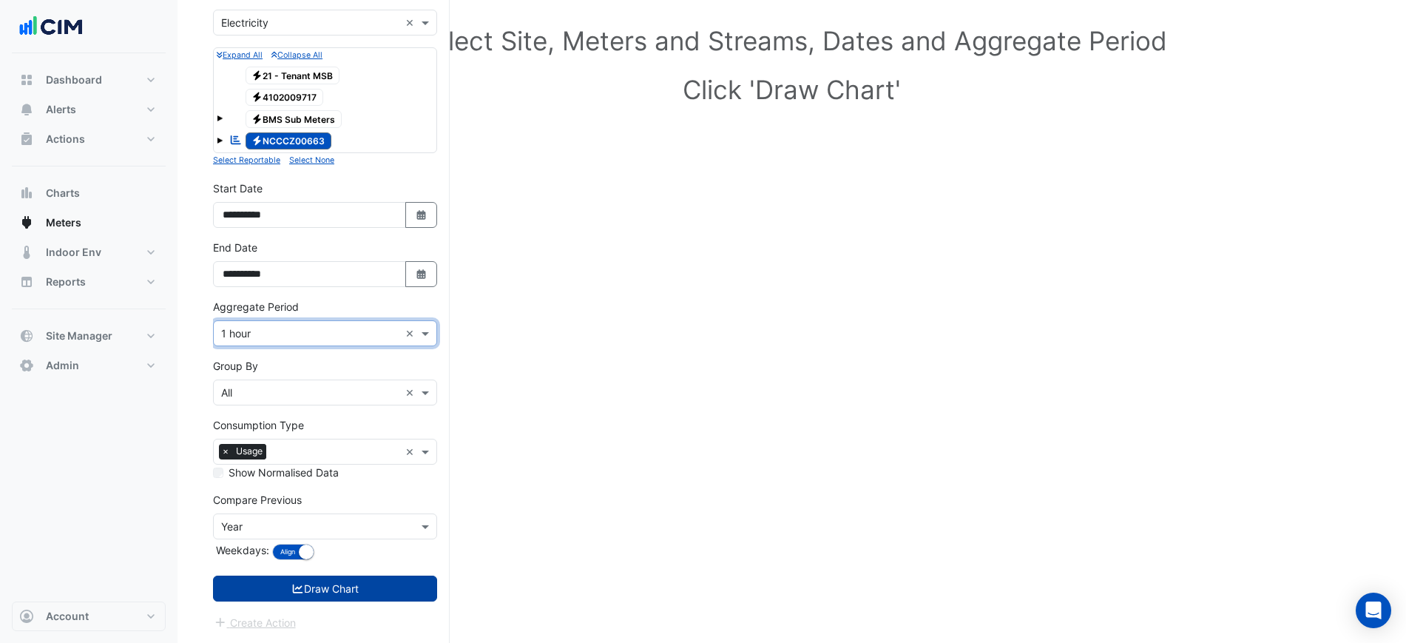
click at [353, 587] on button "Draw Chart" at bounding box center [325, 588] width 224 height 26
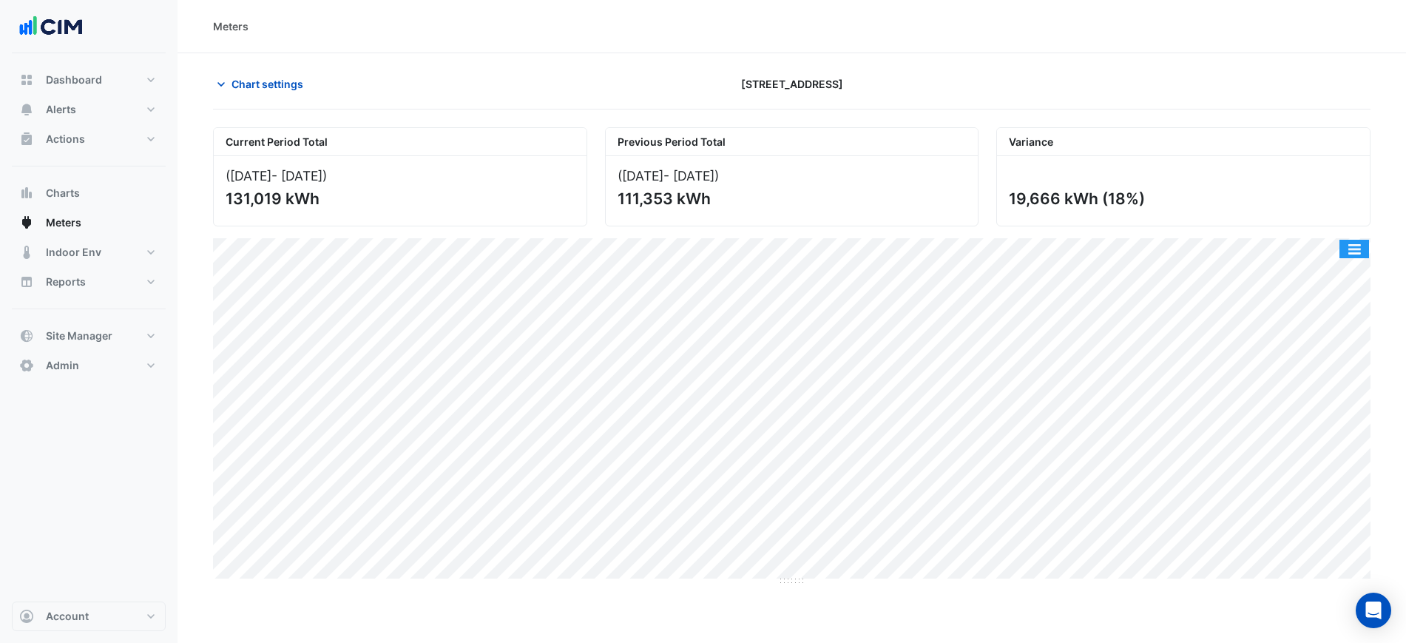
click at [1348, 244] on button "button" at bounding box center [1354, 249] width 30 height 18
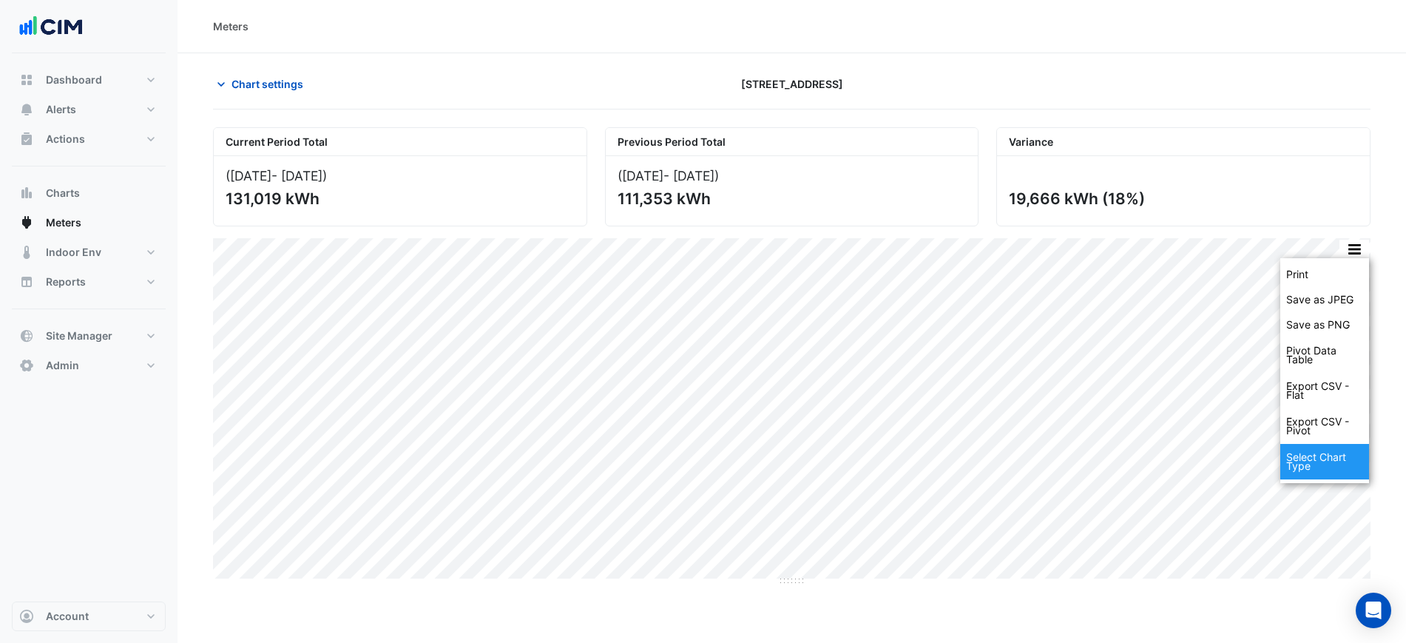
click at [1324, 456] on div "Select Chart Type" at bounding box center [1324, 462] width 89 height 36
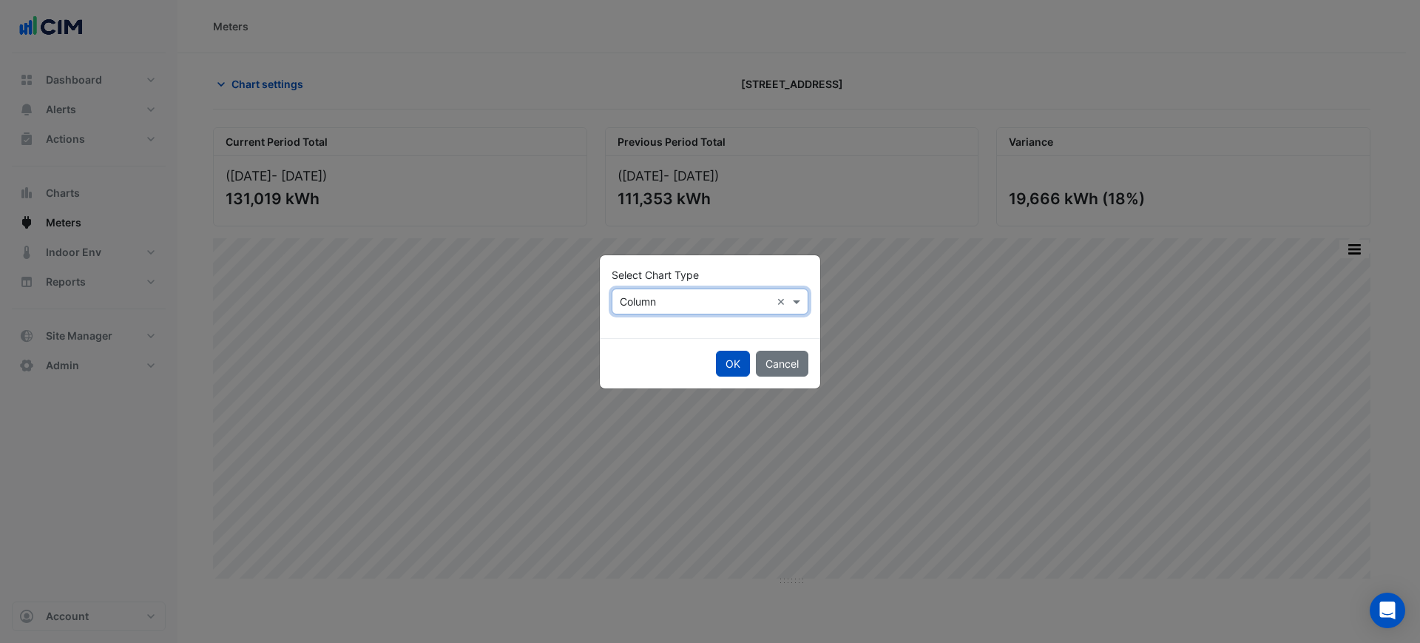
click at [645, 303] on input "text" at bounding box center [695, 302] width 151 height 16
click at [637, 334] on span "Line" at bounding box center [634, 333] width 20 height 13
click at [746, 365] on button "OK" at bounding box center [733, 364] width 34 height 26
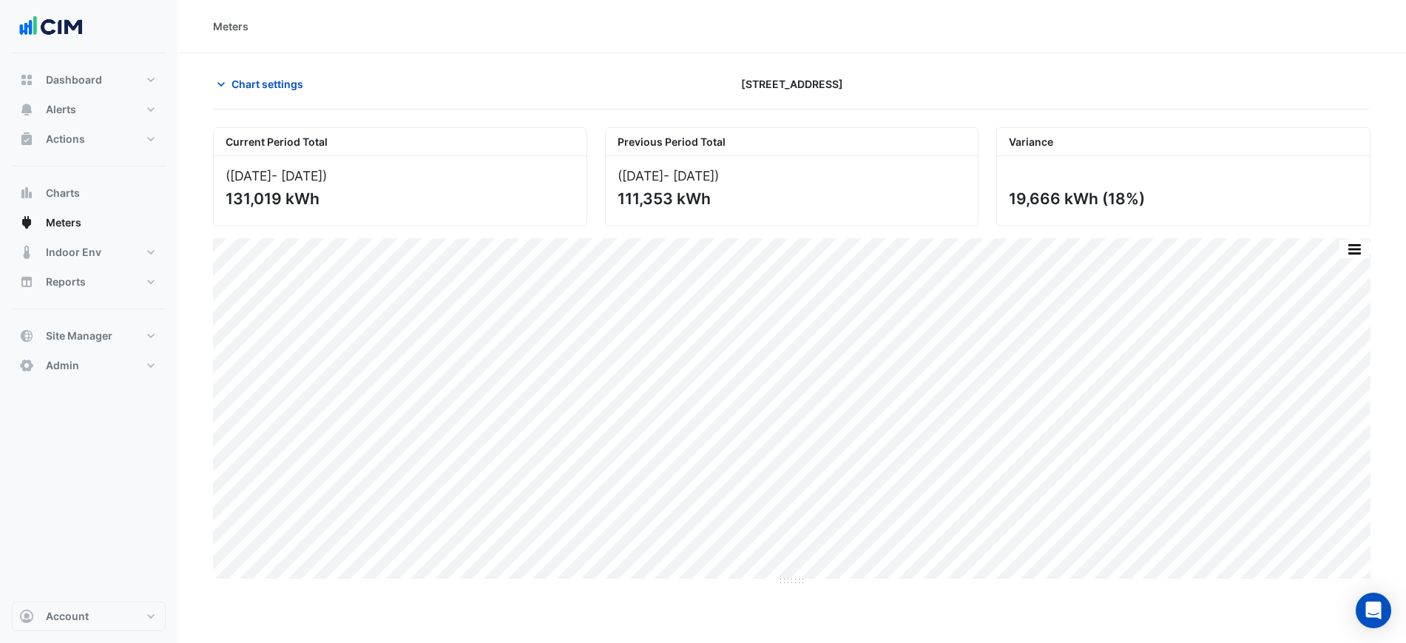
click at [979, 30] on div "Meters" at bounding box center [792, 26] width 1158 height 16
click at [967, 69] on section "Chart settings 323 Castlereagh Street Current Period Total (01 Sep 25 - 13 Oct …" at bounding box center [792, 422] width 1229 height 739
click at [322, 87] on div "Chart settings" at bounding box center [400, 84] width 392 height 26
click at [292, 88] on span "Chart settings" at bounding box center [268, 84] width 72 height 16
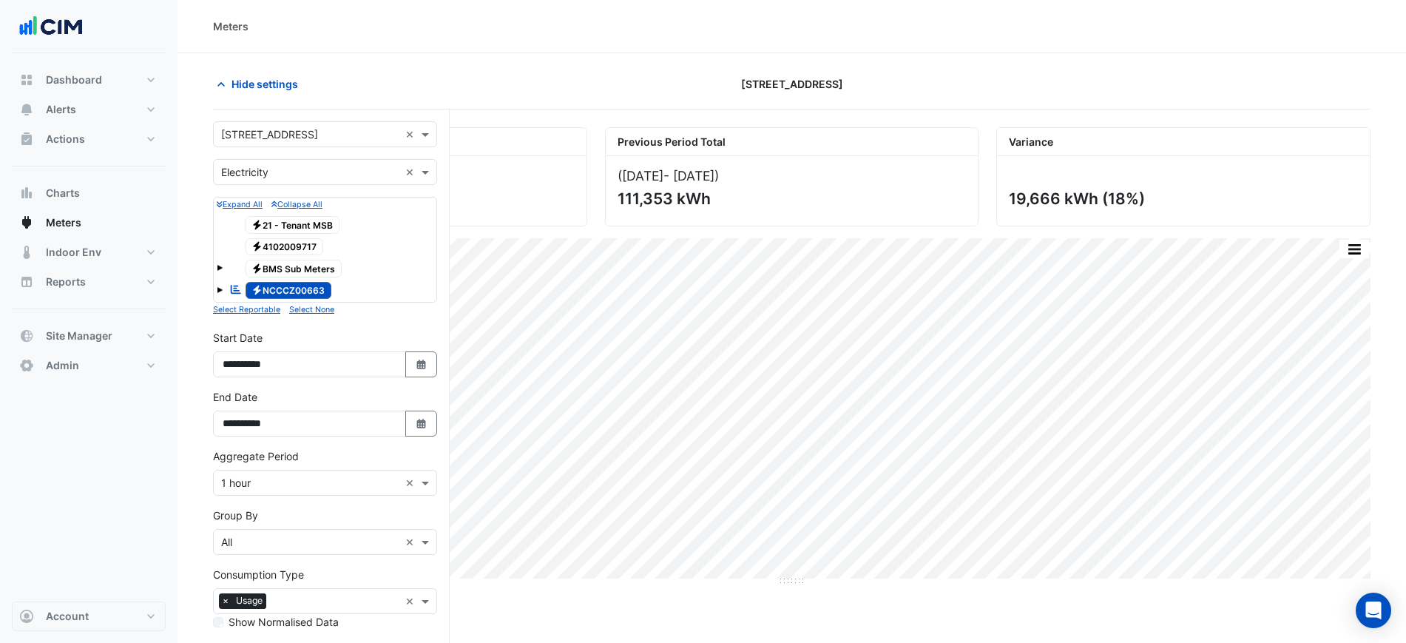
click at [257, 161] on div "× Electricity ×" at bounding box center [325, 172] width 224 height 26
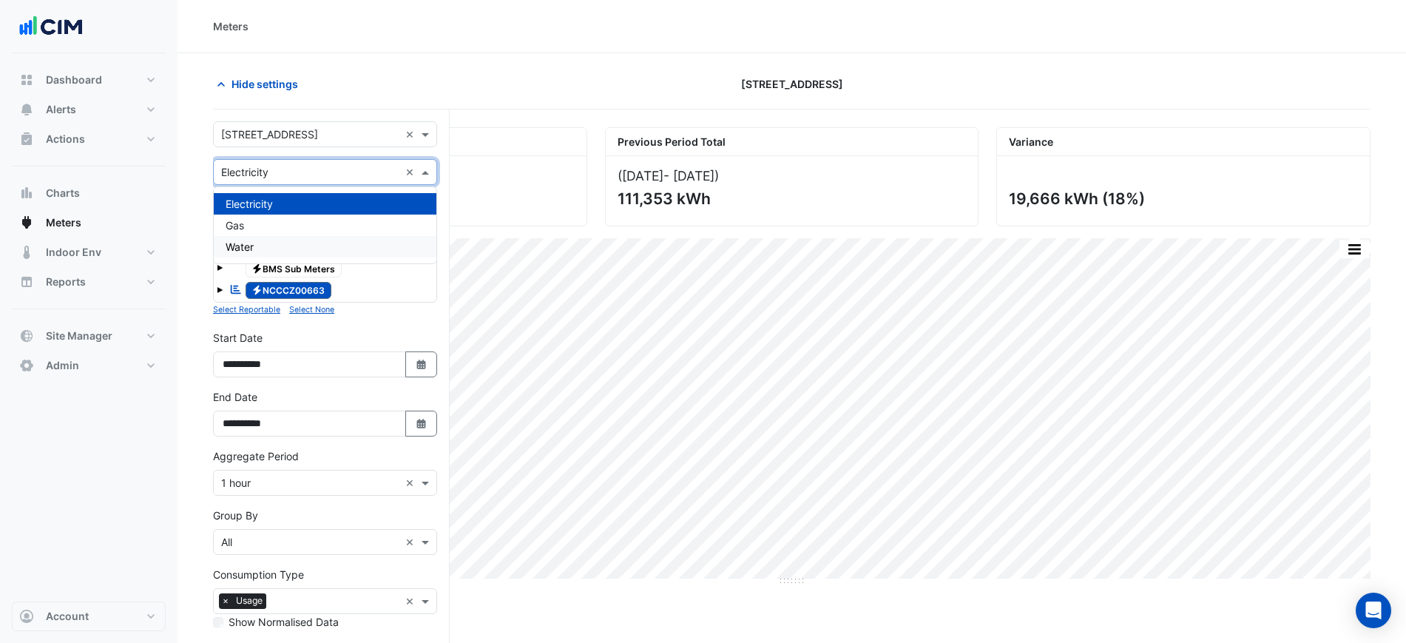
click at [274, 246] on div "Water" at bounding box center [325, 246] width 223 height 21
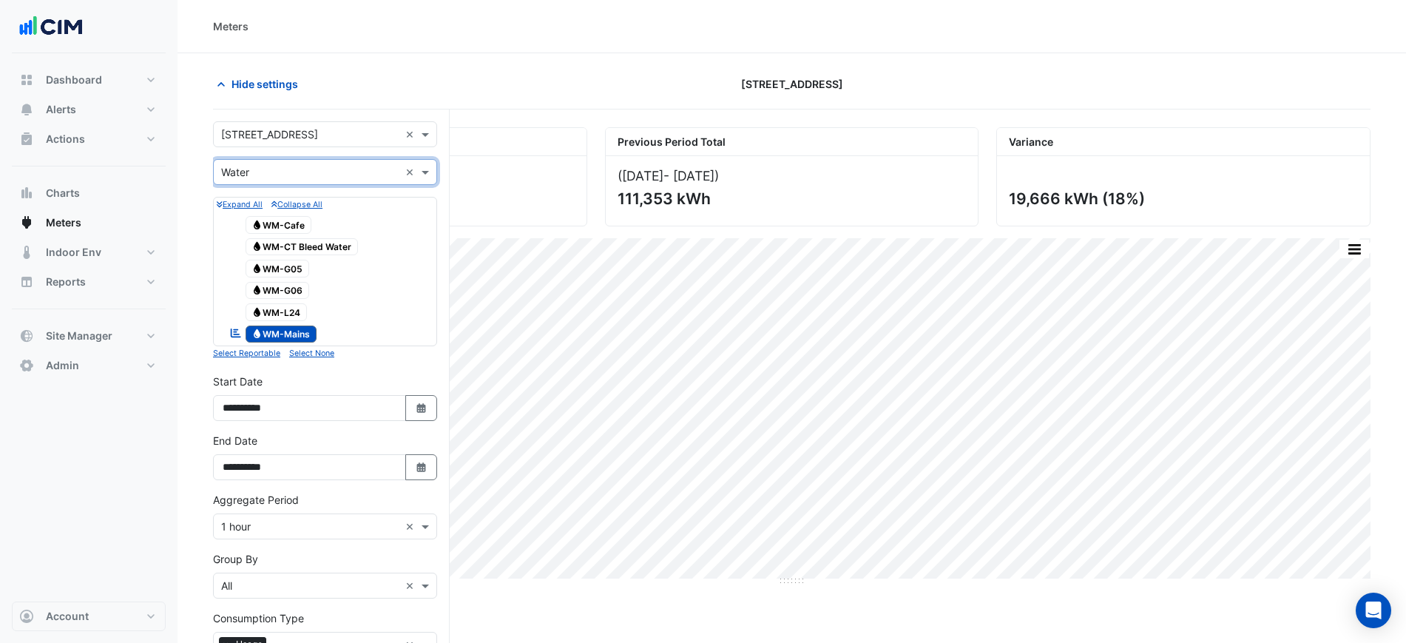
click at [286, 172] on input "text" at bounding box center [310, 173] width 178 height 16
click at [279, 229] on div "Gas" at bounding box center [325, 224] width 223 height 21
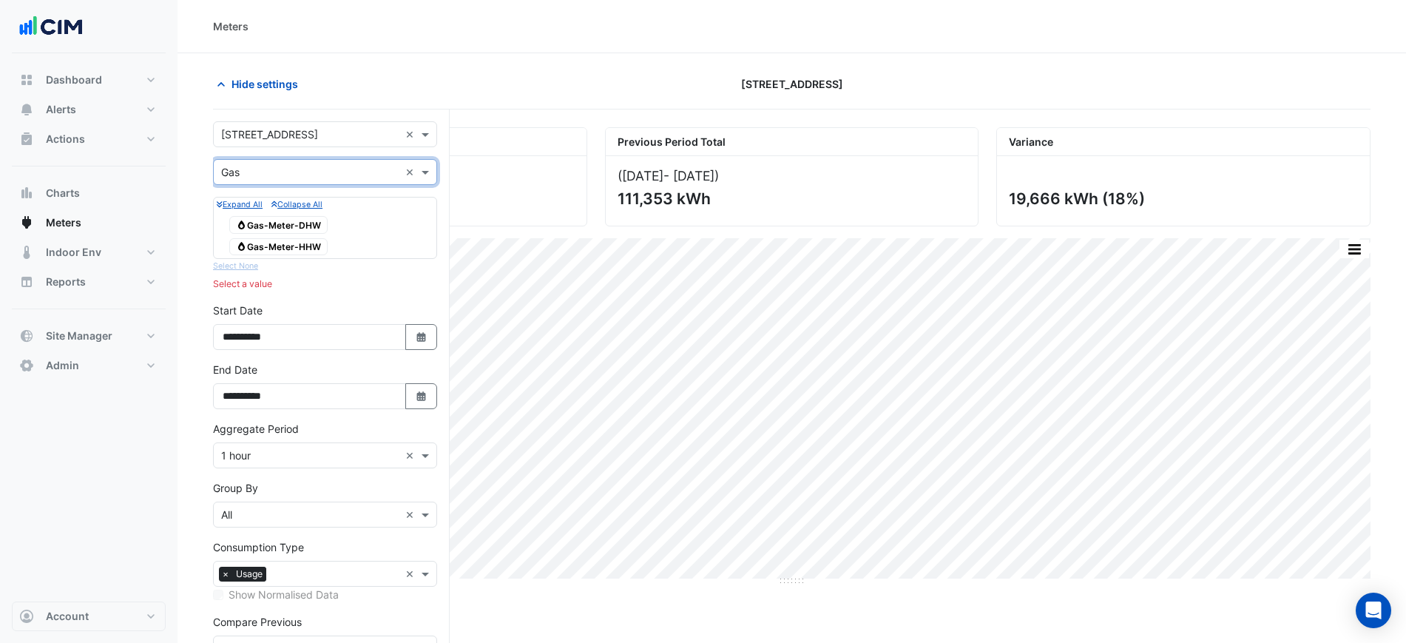
click at [303, 171] on input "text" at bounding box center [310, 173] width 178 height 16
click at [600, 122] on div "Current Period Total (01 Sep 25 - 13 Oct 25 ) 131,019 kWh Previous Period Total…" at bounding box center [791, 170] width 1175 height 111
click at [331, 219] on div "Gas Gas-Meter-DHW" at bounding box center [279, 224] width 106 height 21
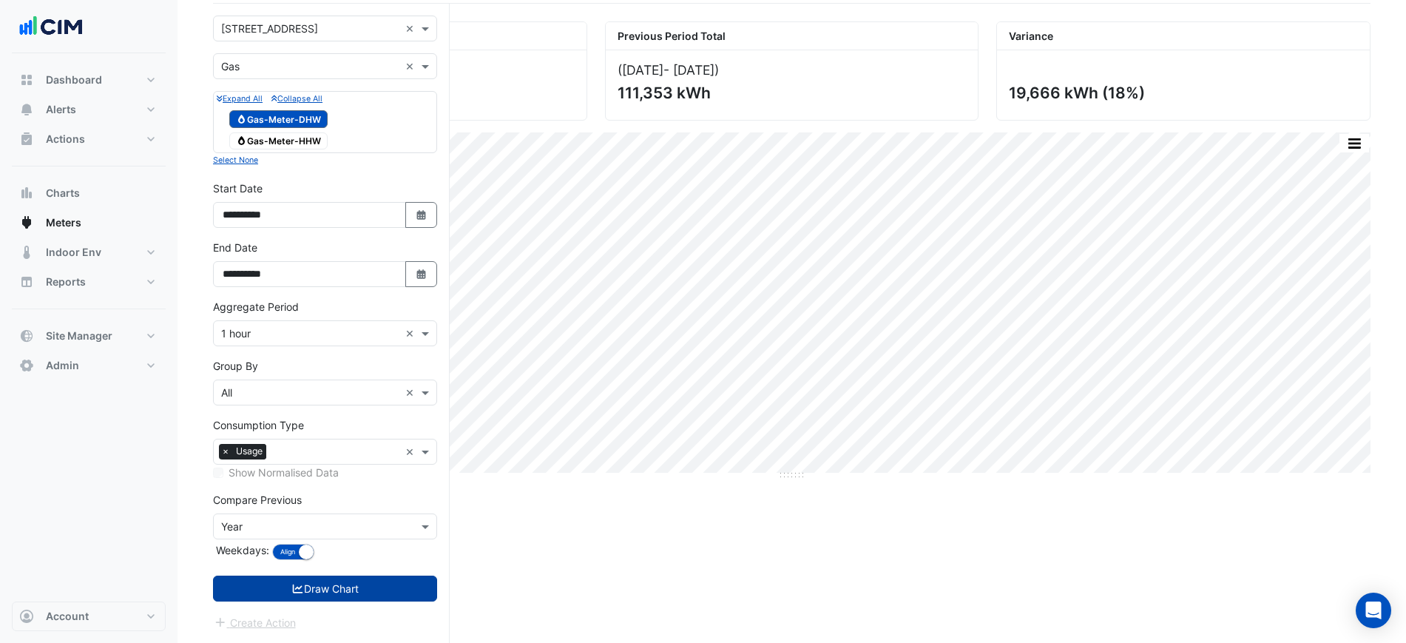
click at [363, 597] on button "Draw Chart" at bounding box center [325, 588] width 224 height 26
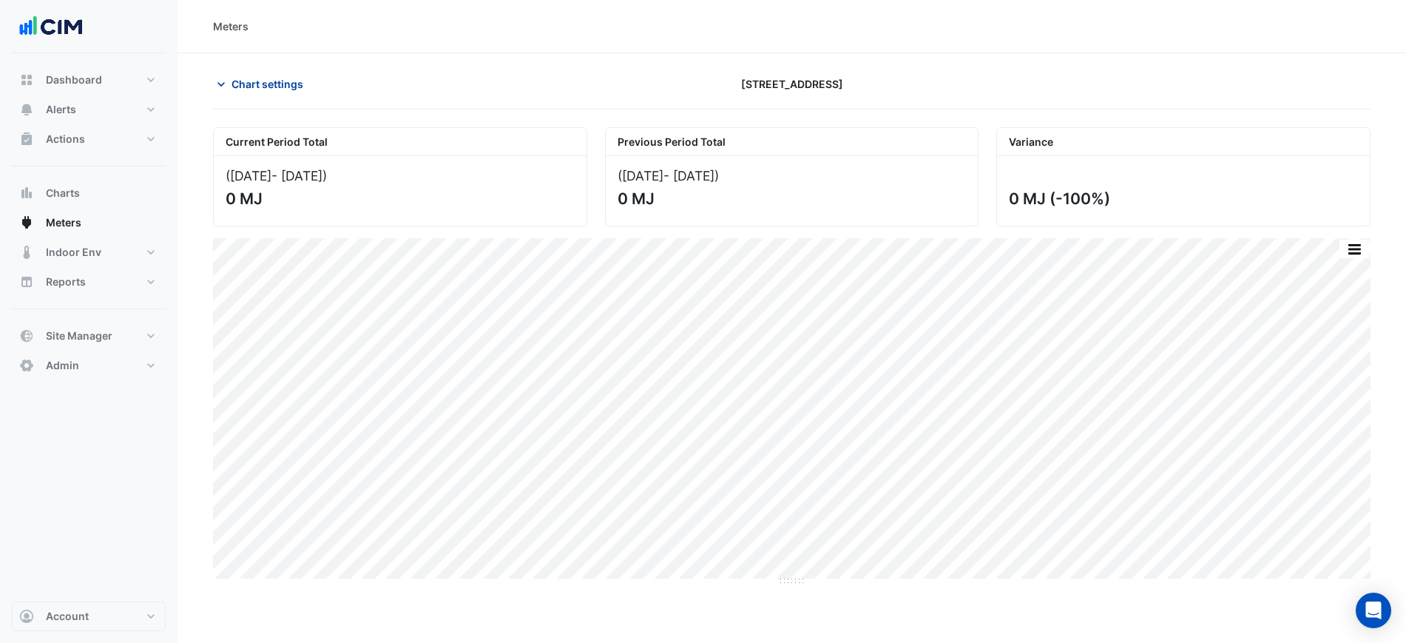
click at [276, 83] on span "Chart settings" at bounding box center [268, 84] width 72 height 16
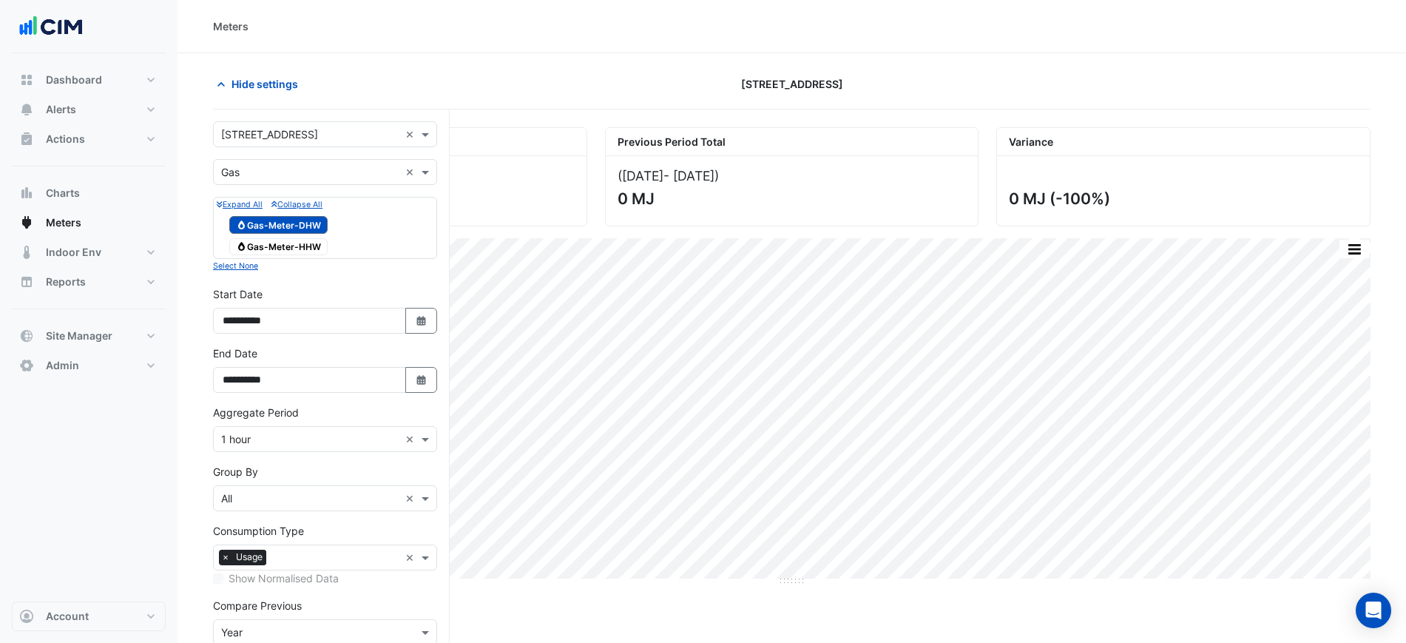
click at [276, 249] on span "Gas Gas-Meter-HHW" at bounding box center [278, 247] width 98 height 18
click at [283, 228] on span "Gas Gas-Meter-DHW" at bounding box center [278, 225] width 98 height 18
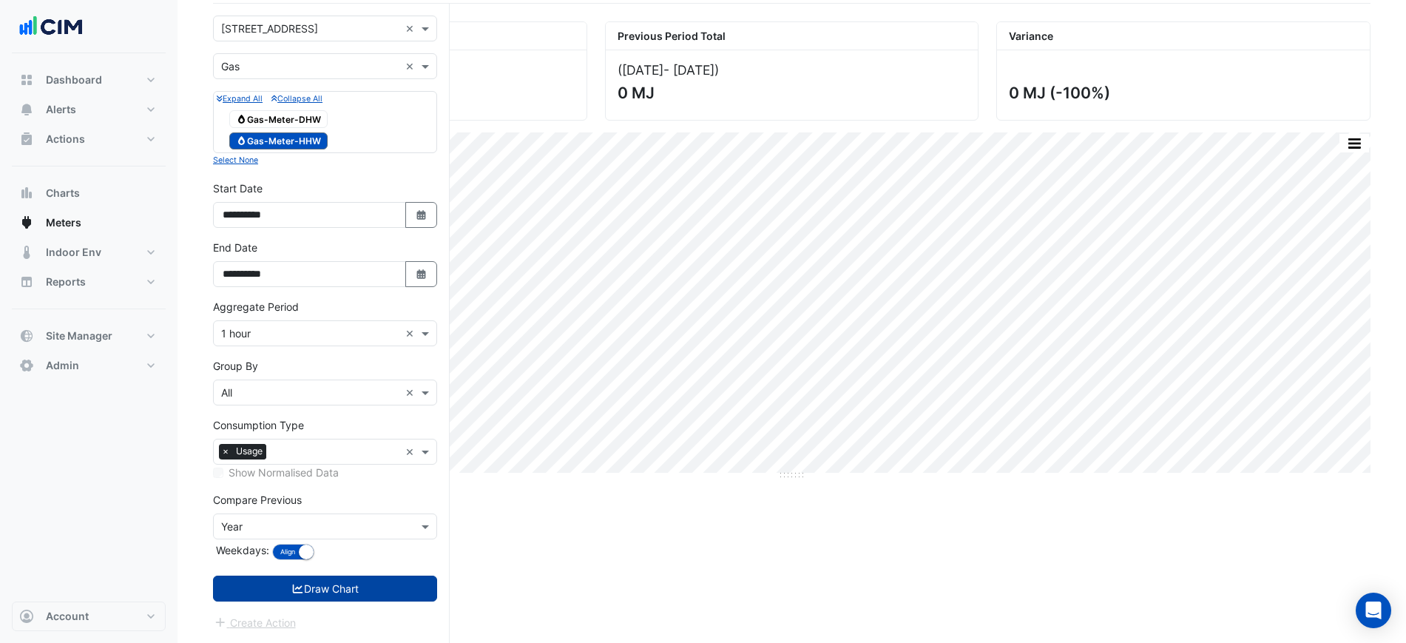
click at [366, 601] on button "Draw Chart" at bounding box center [325, 588] width 224 height 26
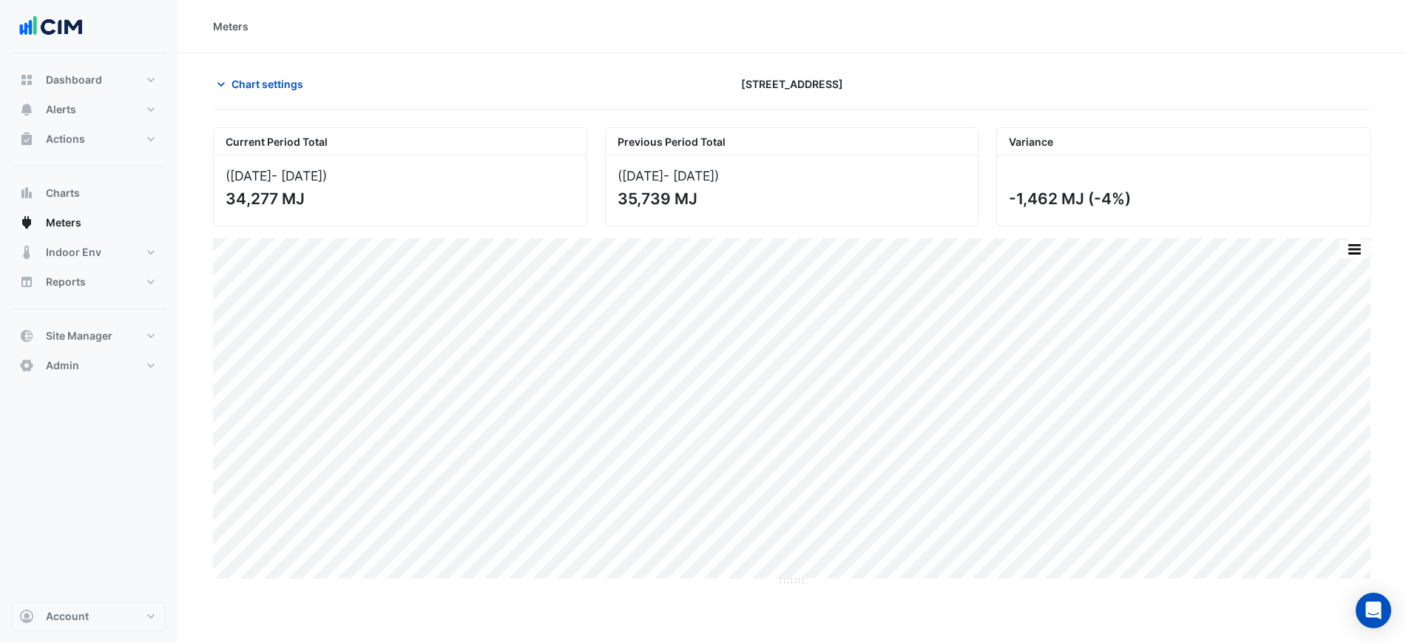
click at [277, 67] on section "Chart settings 323 Castlereagh Street Current Period Total (01 Sep 25 - 13 Oct …" at bounding box center [792, 400] width 1229 height 695
click at [270, 78] on span "Chart settings" at bounding box center [268, 84] width 72 height 16
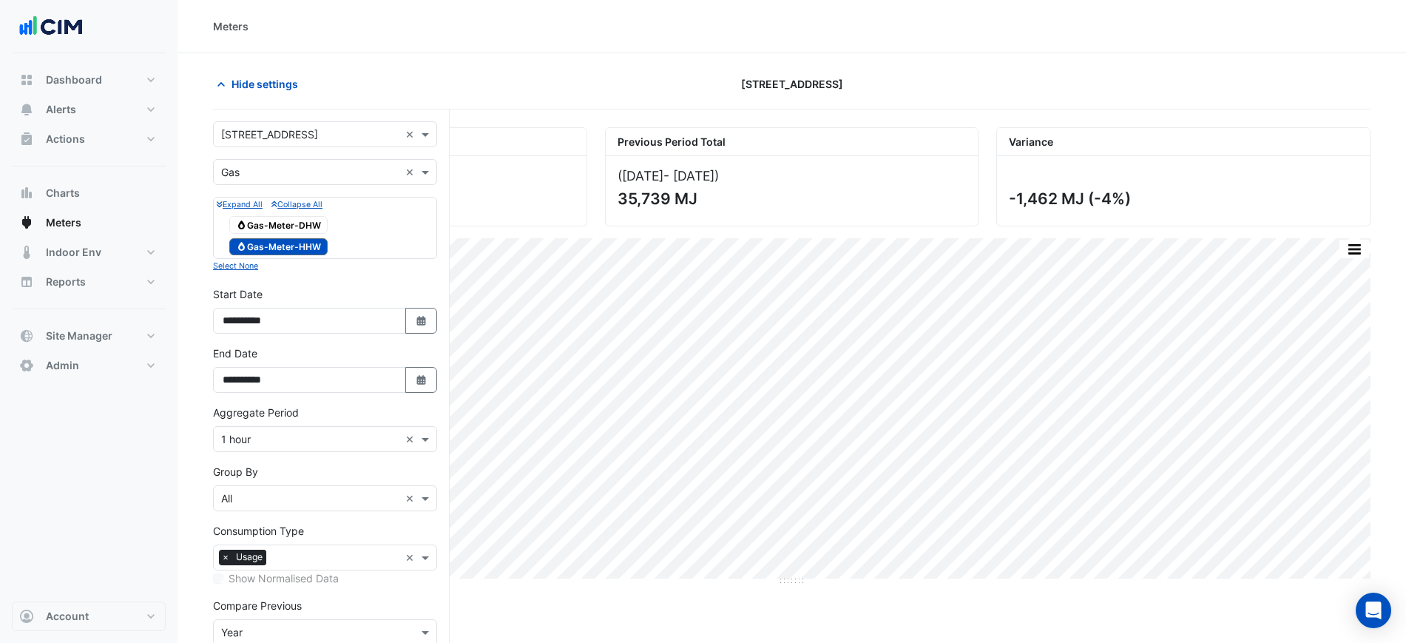
click at [287, 195] on form "**********" at bounding box center [325, 428] width 224 height 615
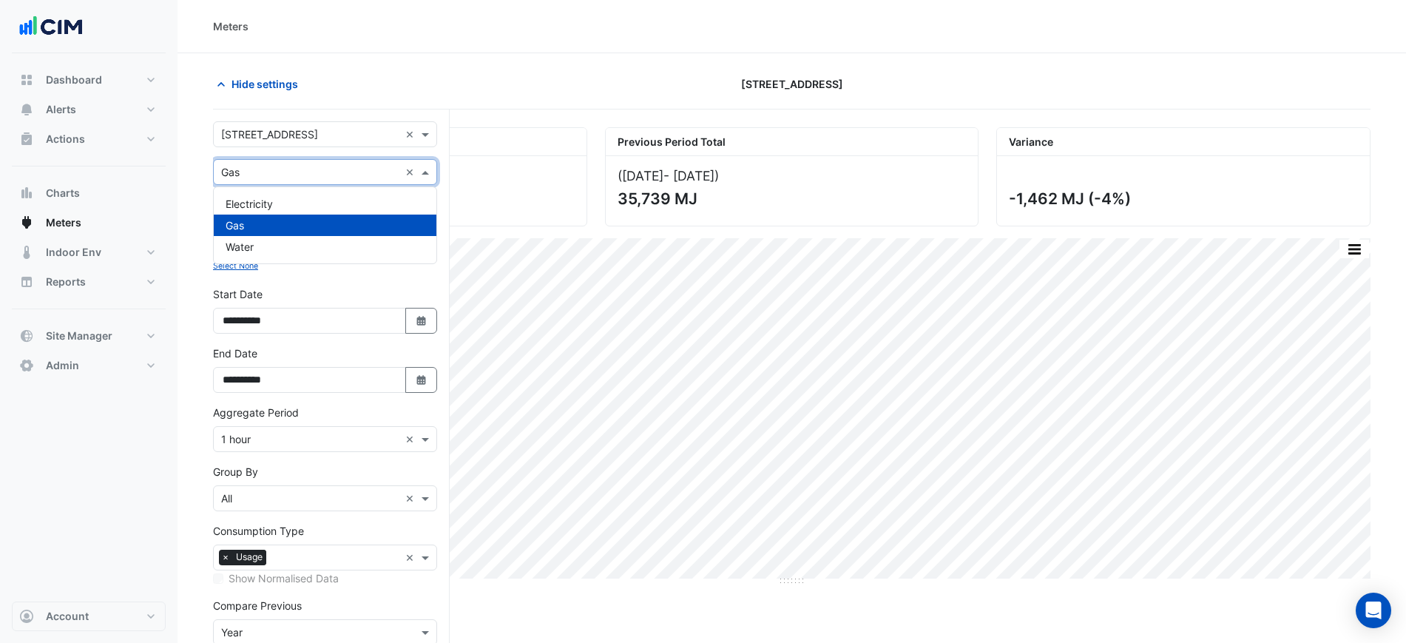
click at [295, 178] on div "× Gas" at bounding box center [307, 172] width 186 height 16
click at [286, 236] on div "Water" at bounding box center [325, 246] width 223 height 21
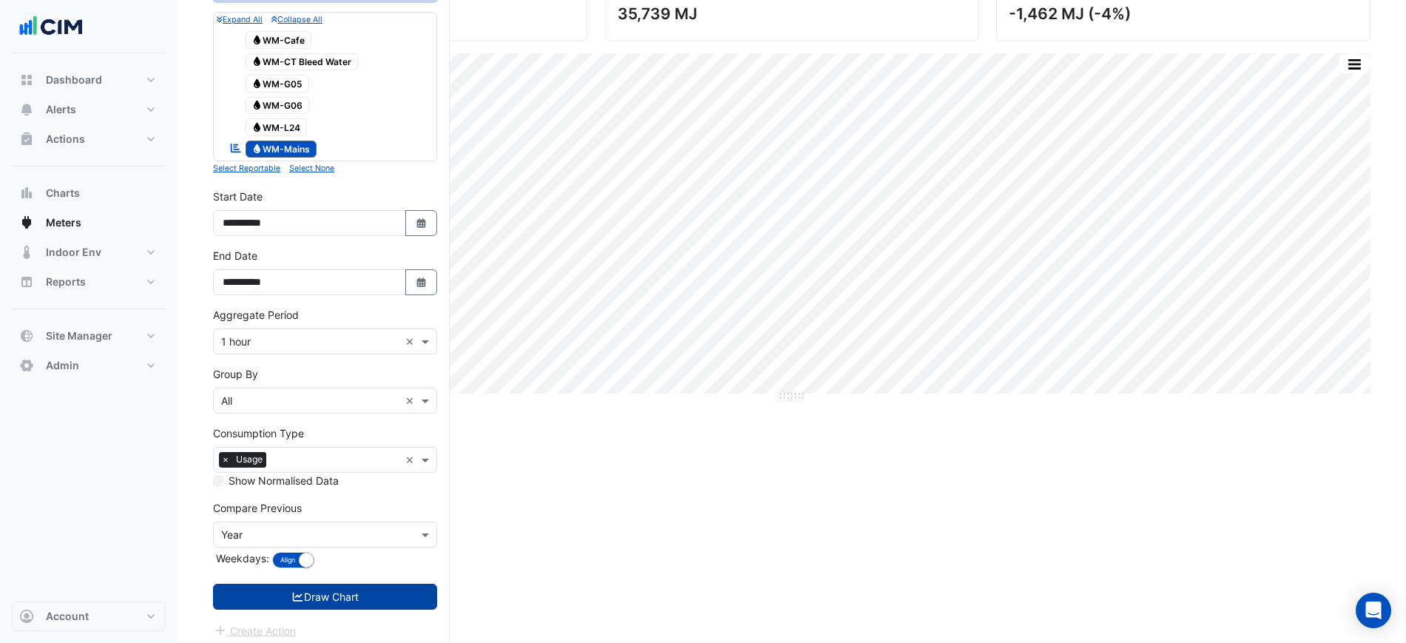
click at [365, 591] on button "Draw Chart" at bounding box center [325, 597] width 224 height 26
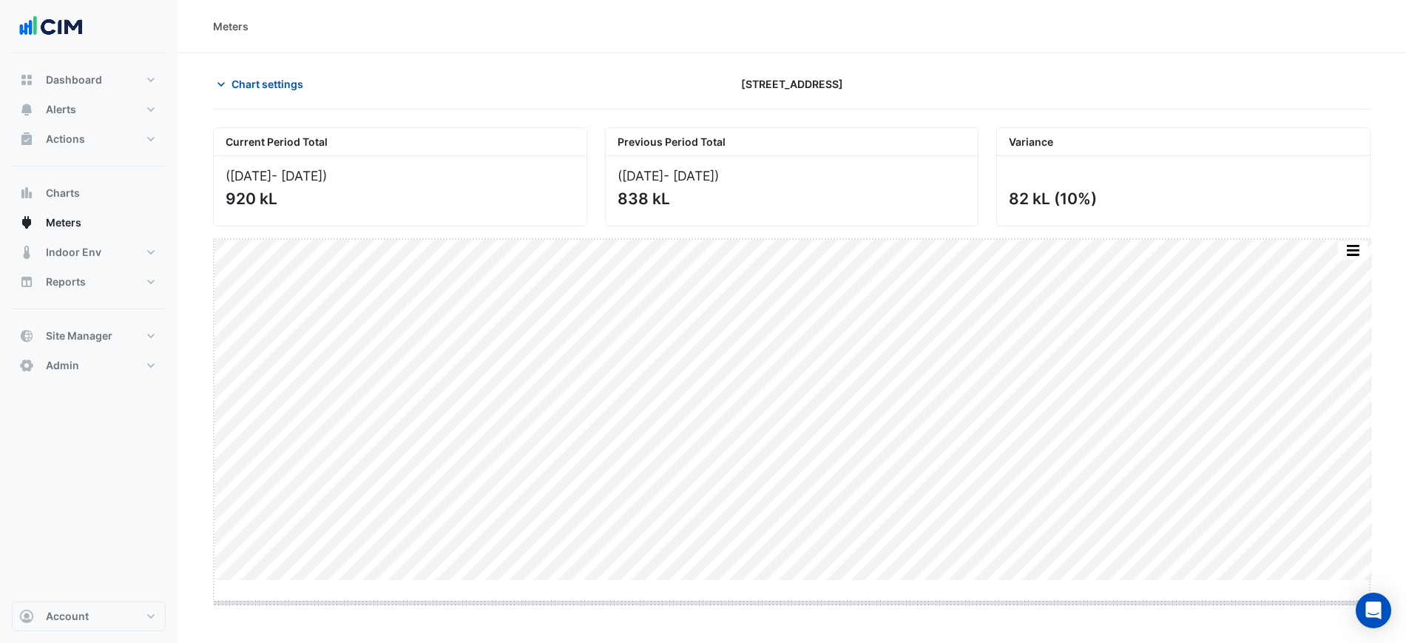
drag, startPoint x: 784, startPoint y: 581, endPoint x: 796, endPoint y: 643, distance: 63.2
click at [796, 642] on html "Meters Chart settings 323 Castlereagh Street Current Period Total (01 Sep 25 - …" at bounding box center [703, 418] width 1406 height 836
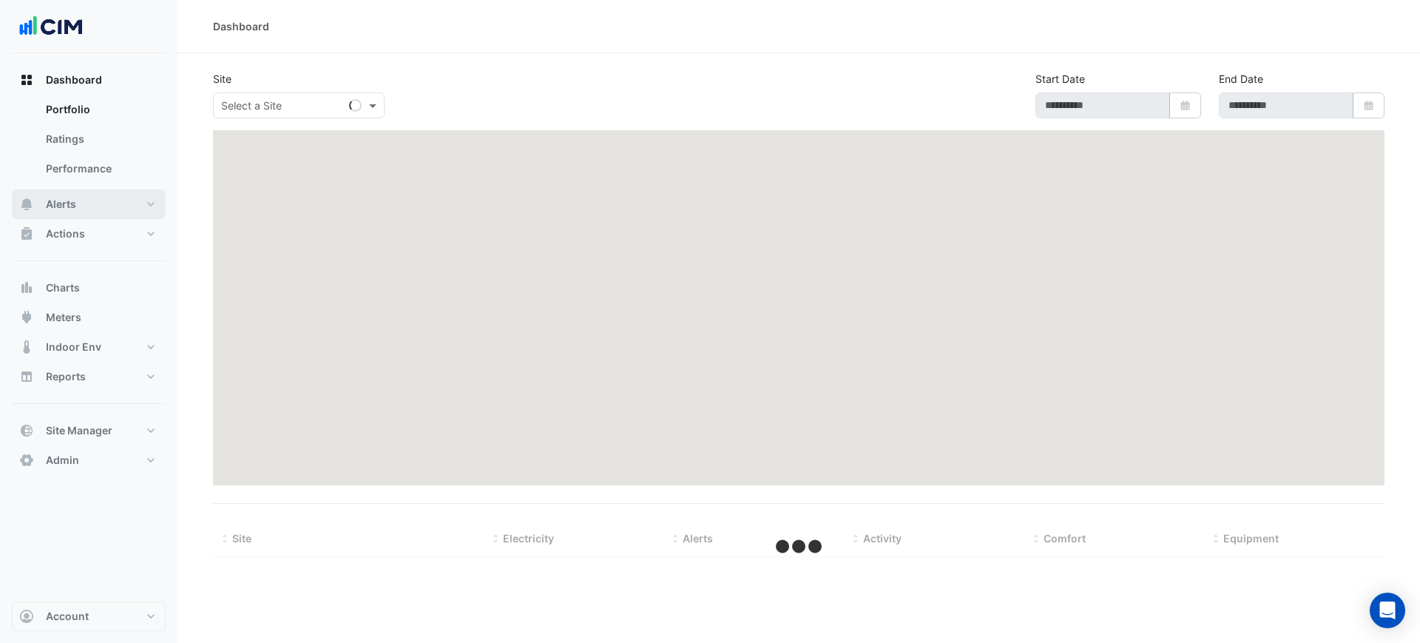
click at [110, 203] on button "Alerts" at bounding box center [89, 204] width 154 height 30
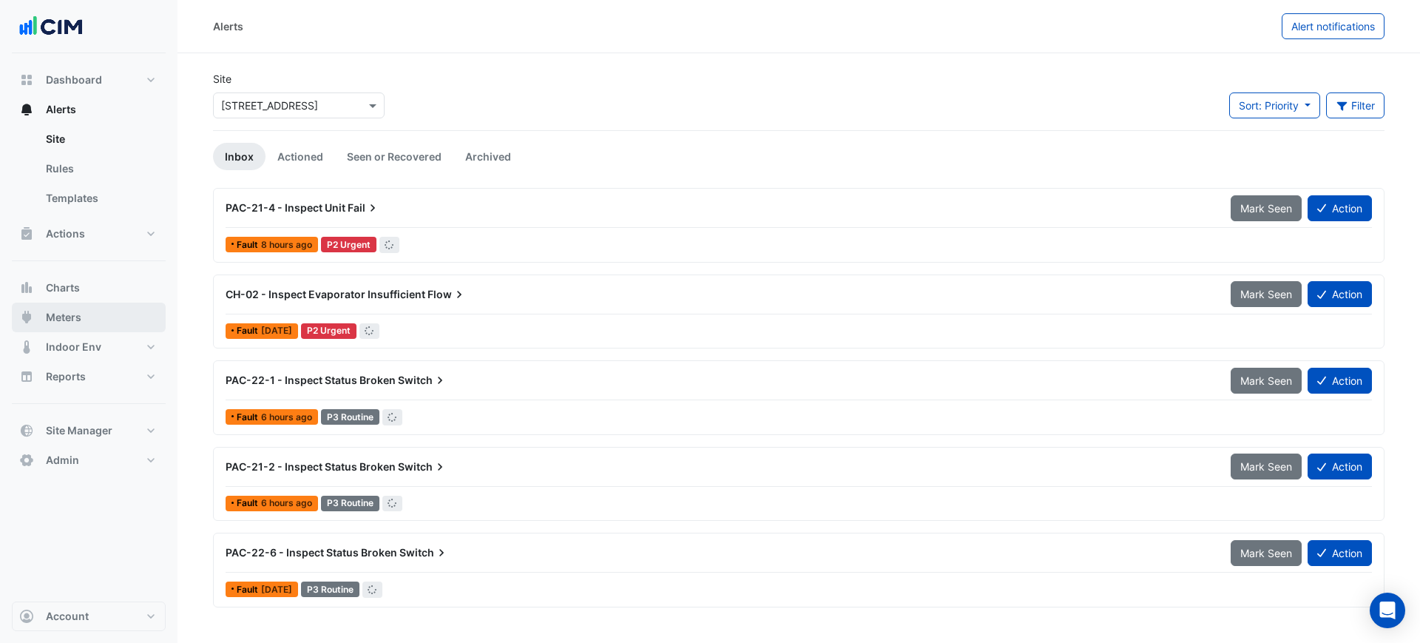
click at [95, 310] on button "Meters" at bounding box center [89, 318] width 154 height 30
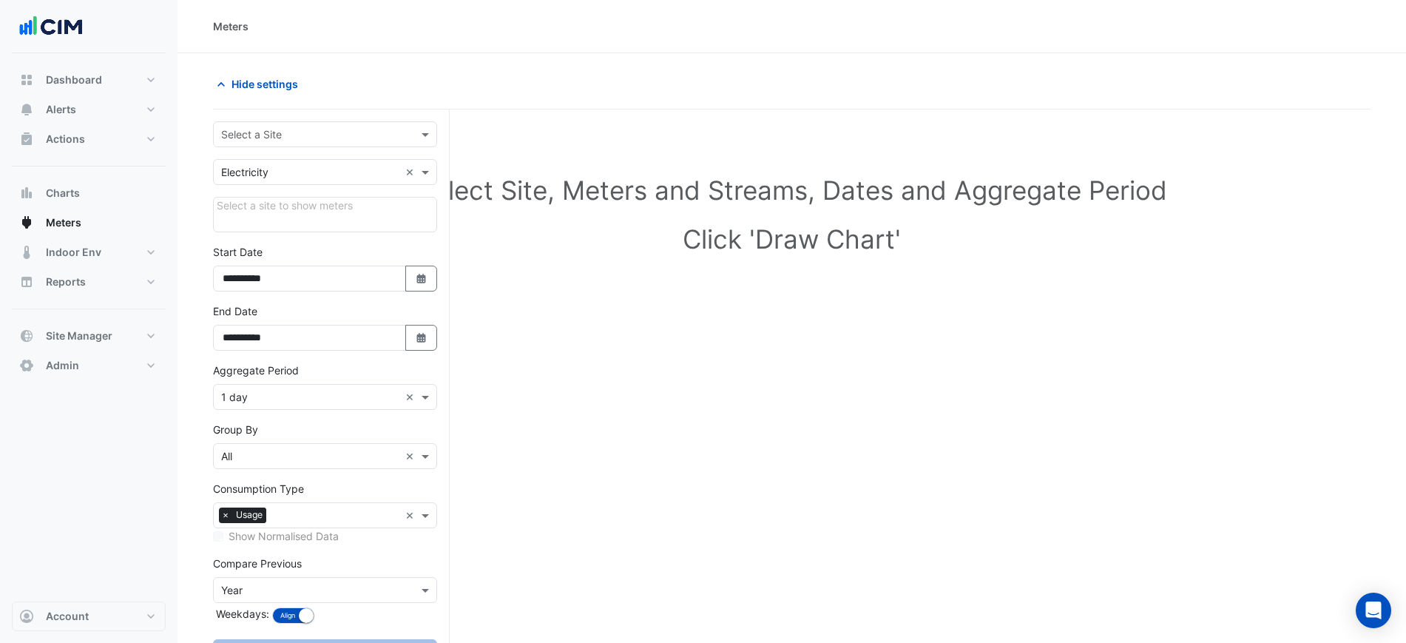
click at [278, 136] on input "text" at bounding box center [310, 135] width 178 height 16
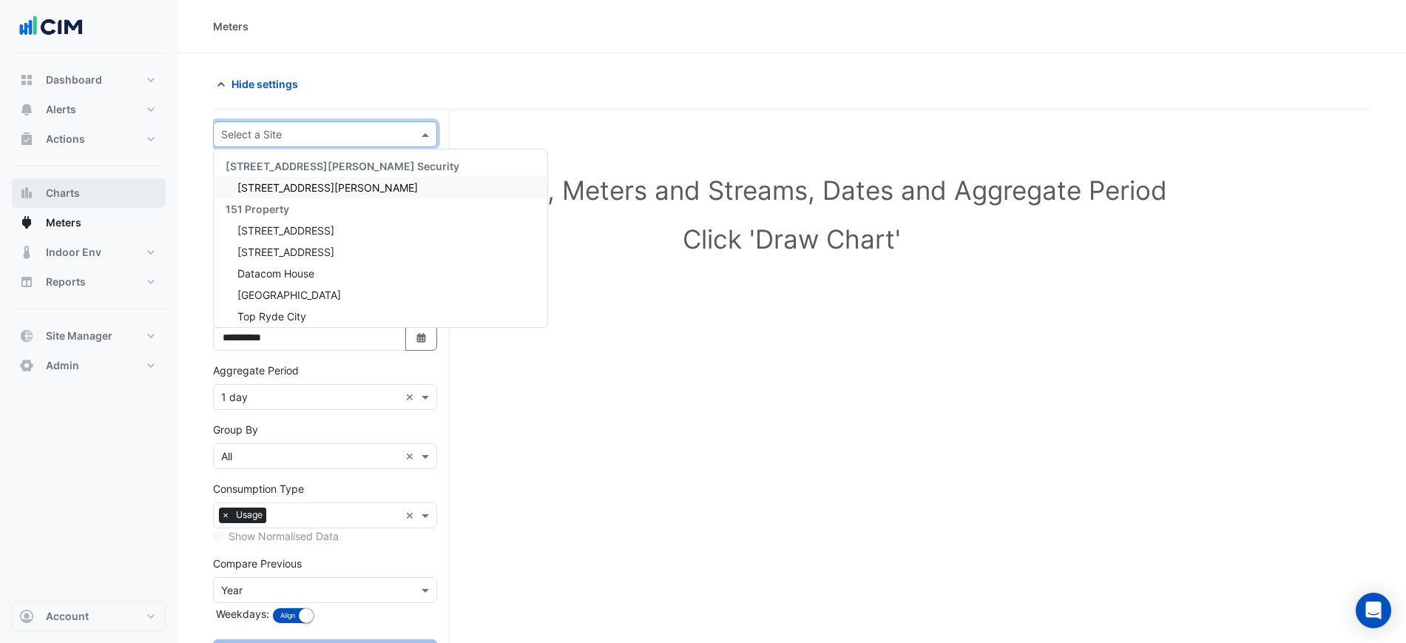
click at [82, 207] on button "Charts" at bounding box center [89, 193] width 154 height 30
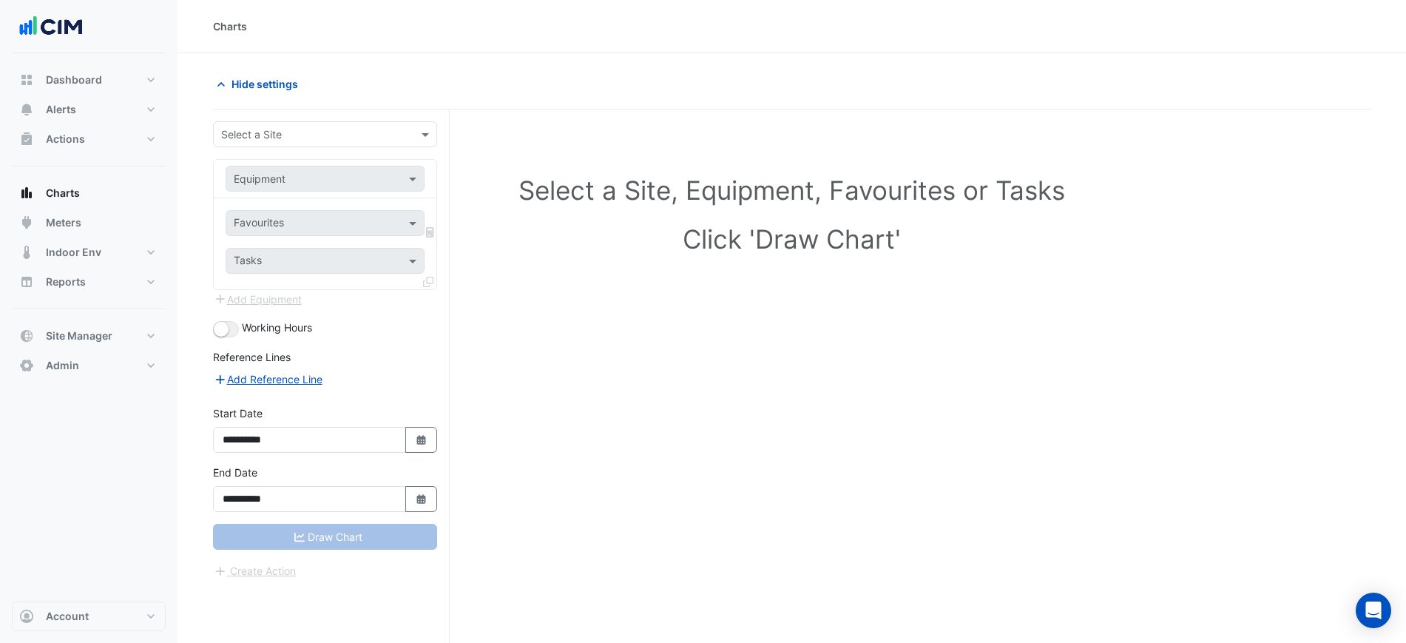
click at [249, 147] on form "**********" at bounding box center [325, 350] width 224 height 458
click at [254, 136] on input "text" at bounding box center [310, 135] width 178 height 16
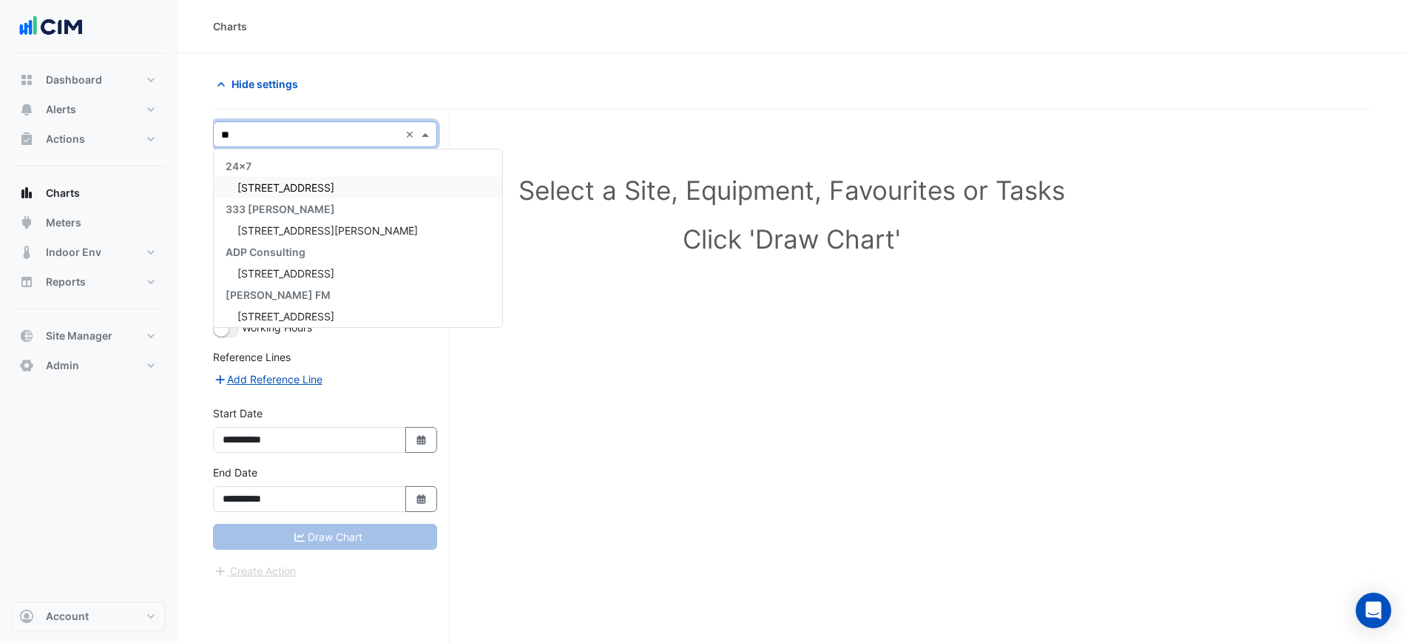
type input "***"
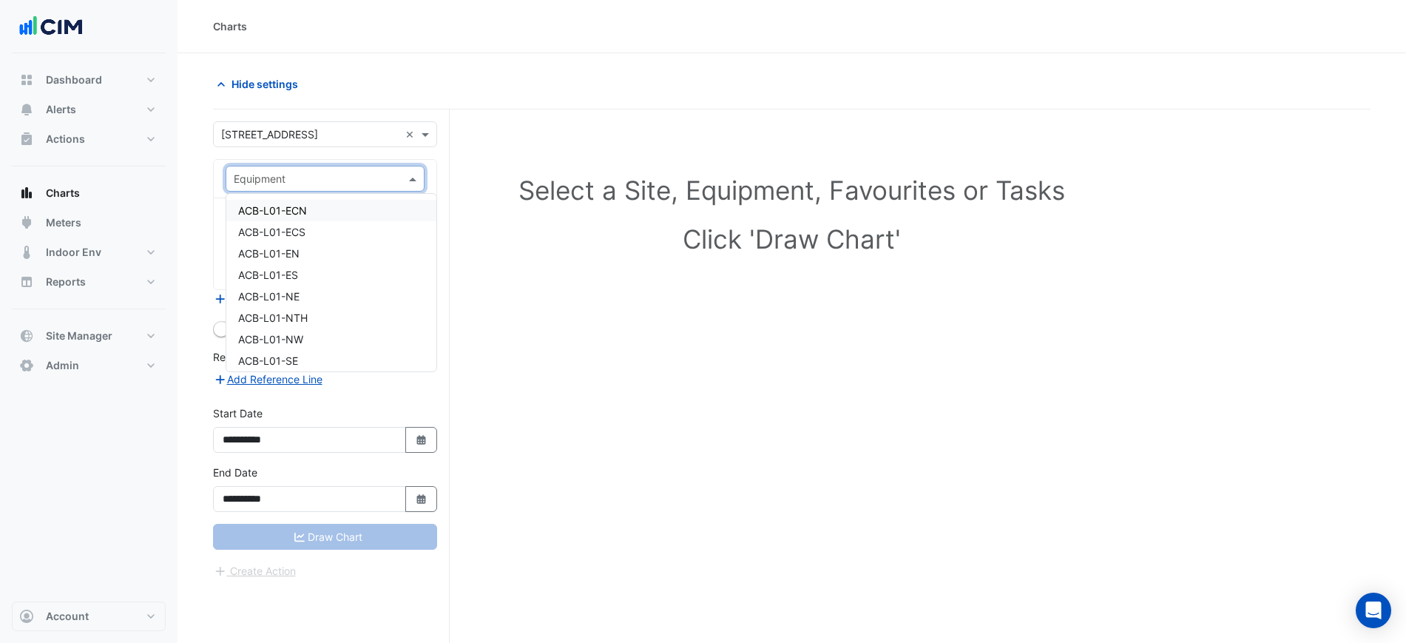
click at [267, 185] on input "text" at bounding box center [310, 180] width 153 height 16
type input "*****"
click at [317, 239] on div "WM-Mains" at bounding box center [324, 231] width 197 height 21
click at [317, 217] on input "text" at bounding box center [308, 225] width 149 height 16
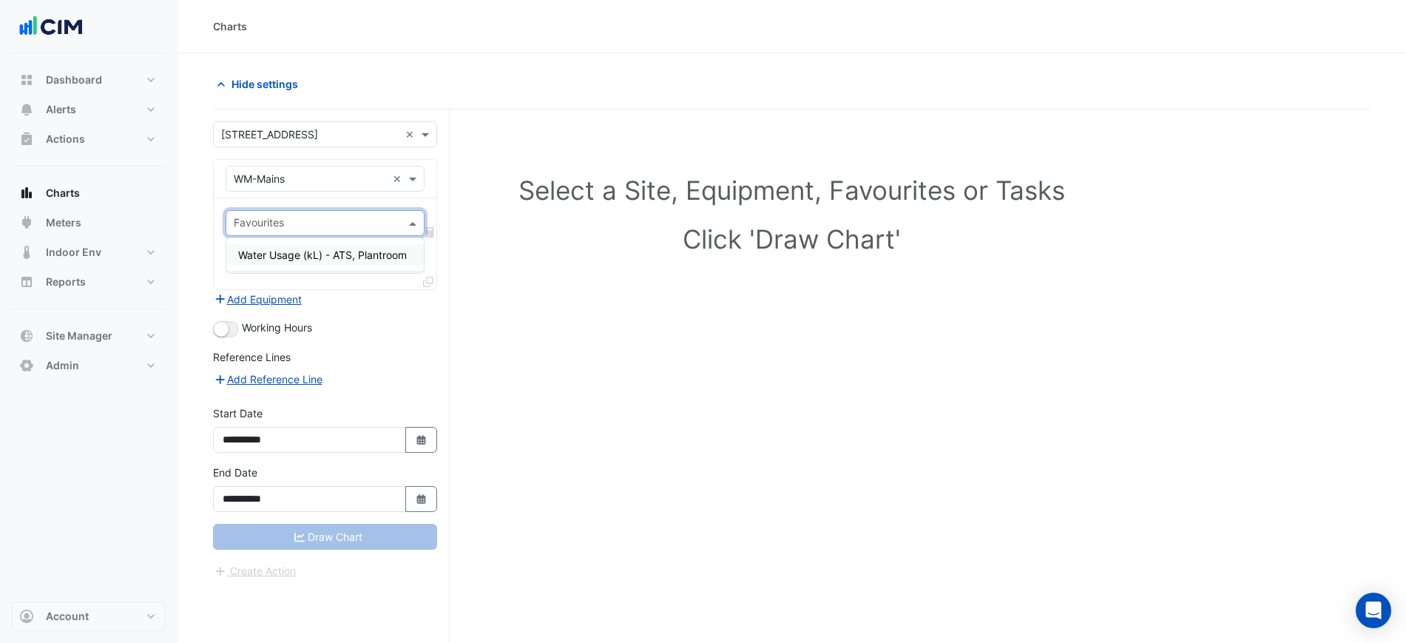
click at [294, 246] on div "Water Usage (kL) - ATS, Plantroom" at bounding box center [324, 254] width 197 height 21
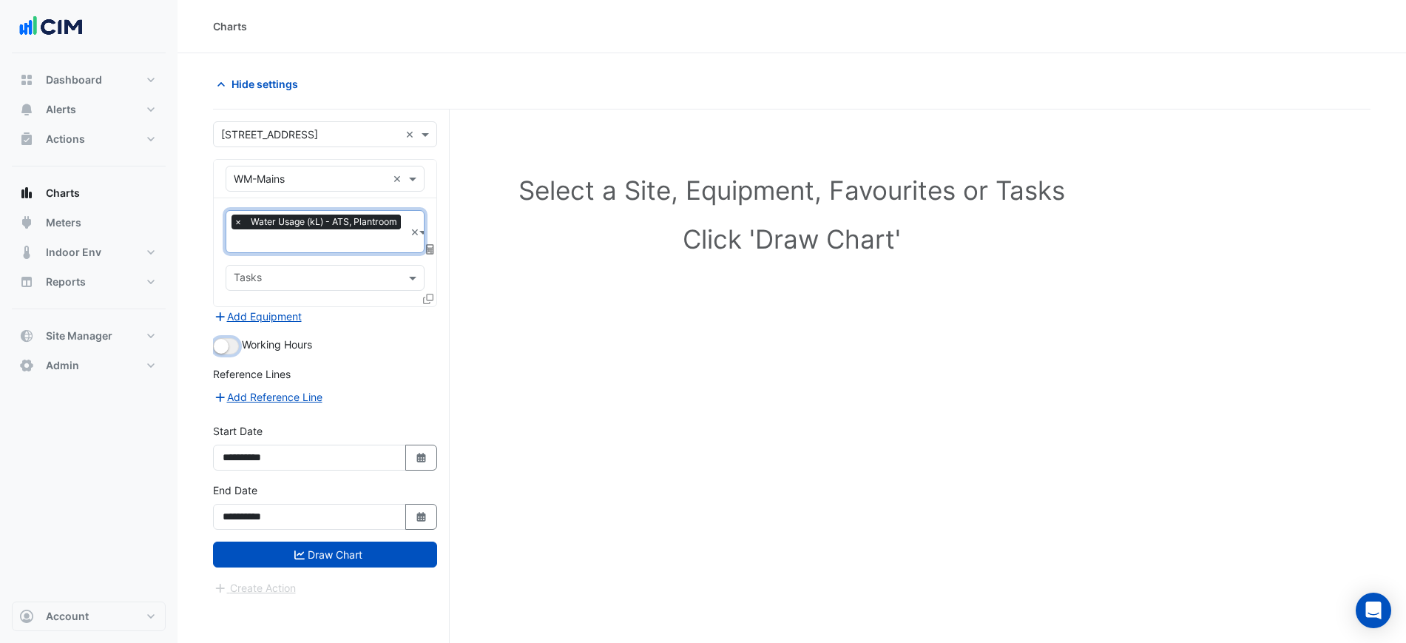
click at [233, 345] on button "button" at bounding box center [226, 346] width 26 height 16
click at [434, 247] on fa-layers at bounding box center [430, 249] width 13 height 10
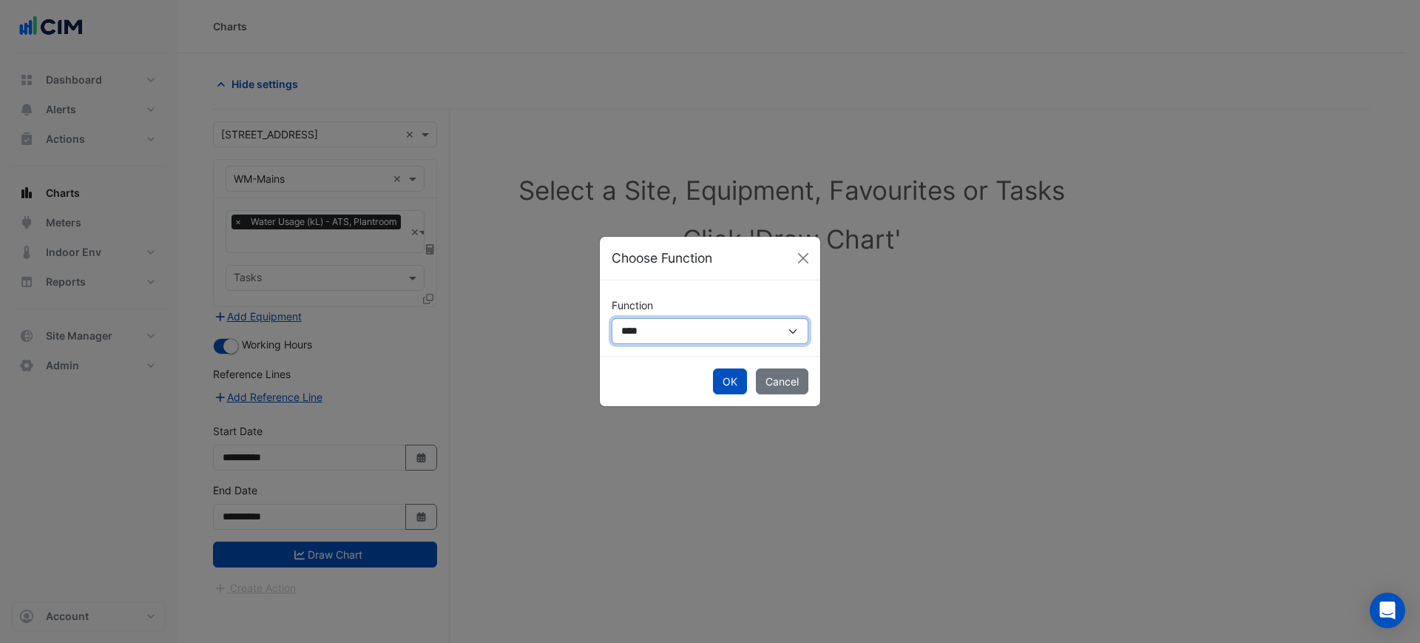
click at [673, 342] on select "**********" at bounding box center [710, 331] width 197 height 26
select select "******"
click at [612, 318] on select "**********" at bounding box center [710, 331] width 197 height 26
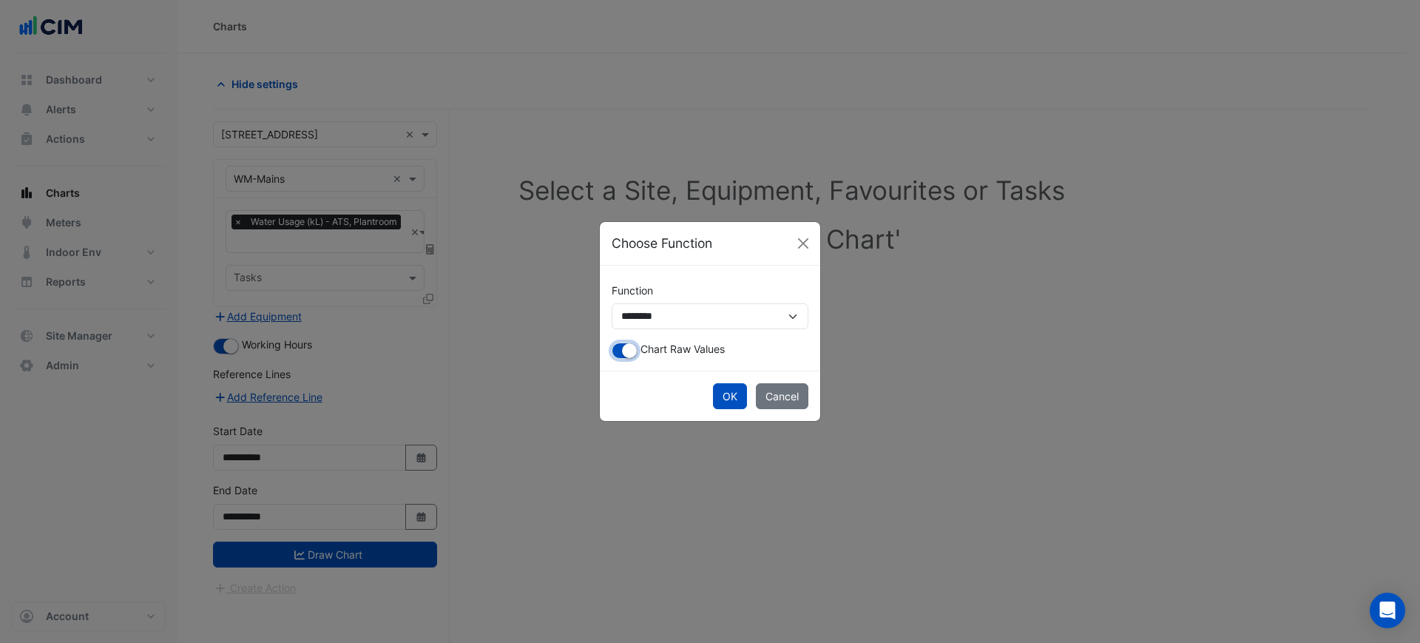
click at [635, 351] on small "button" at bounding box center [629, 350] width 15 height 15
click at [740, 396] on button "OK" at bounding box center [730, 396] width 34 height 26
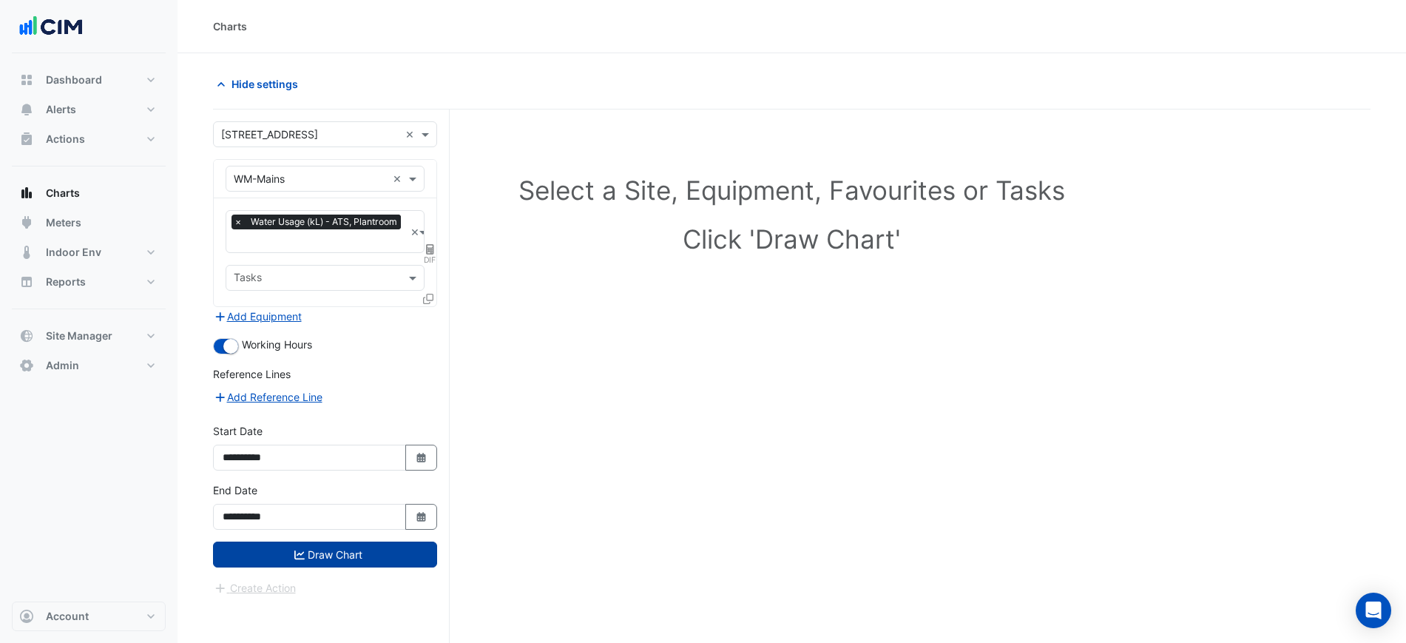
click at [351, 551] on button "Draw Chart" at bounding box center [325, 554] width 224 height 26
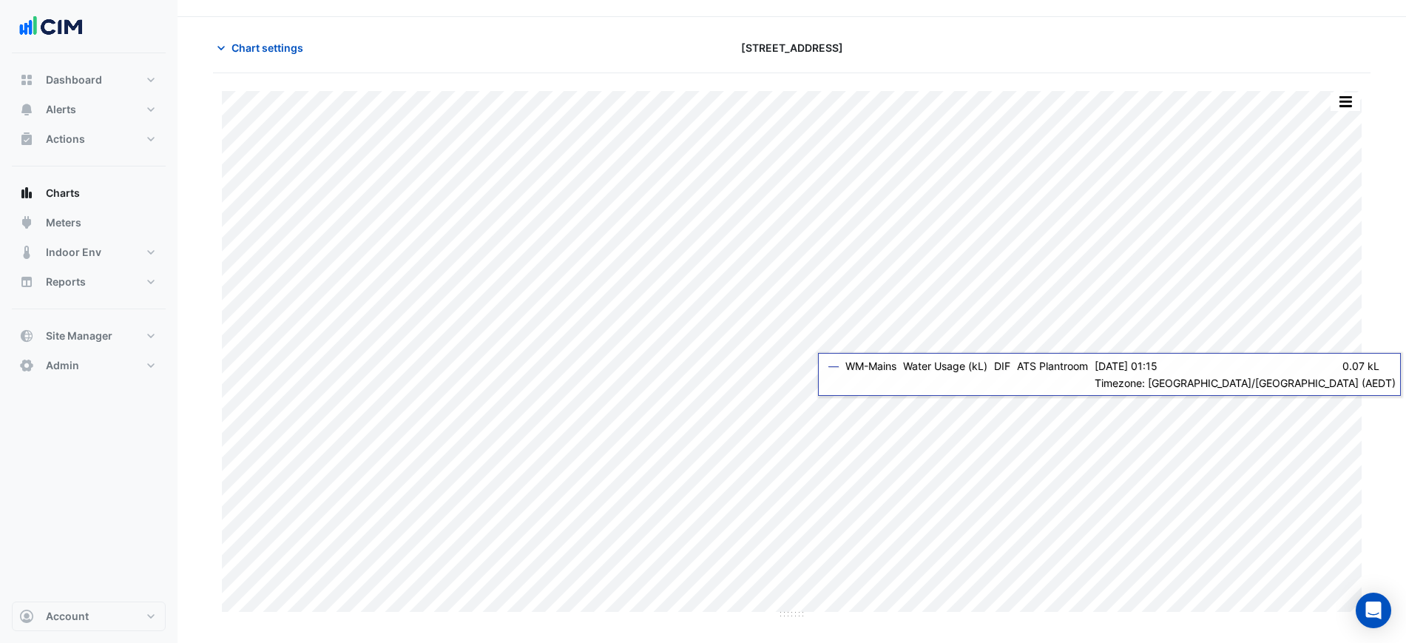
scroll to position [56, 0]
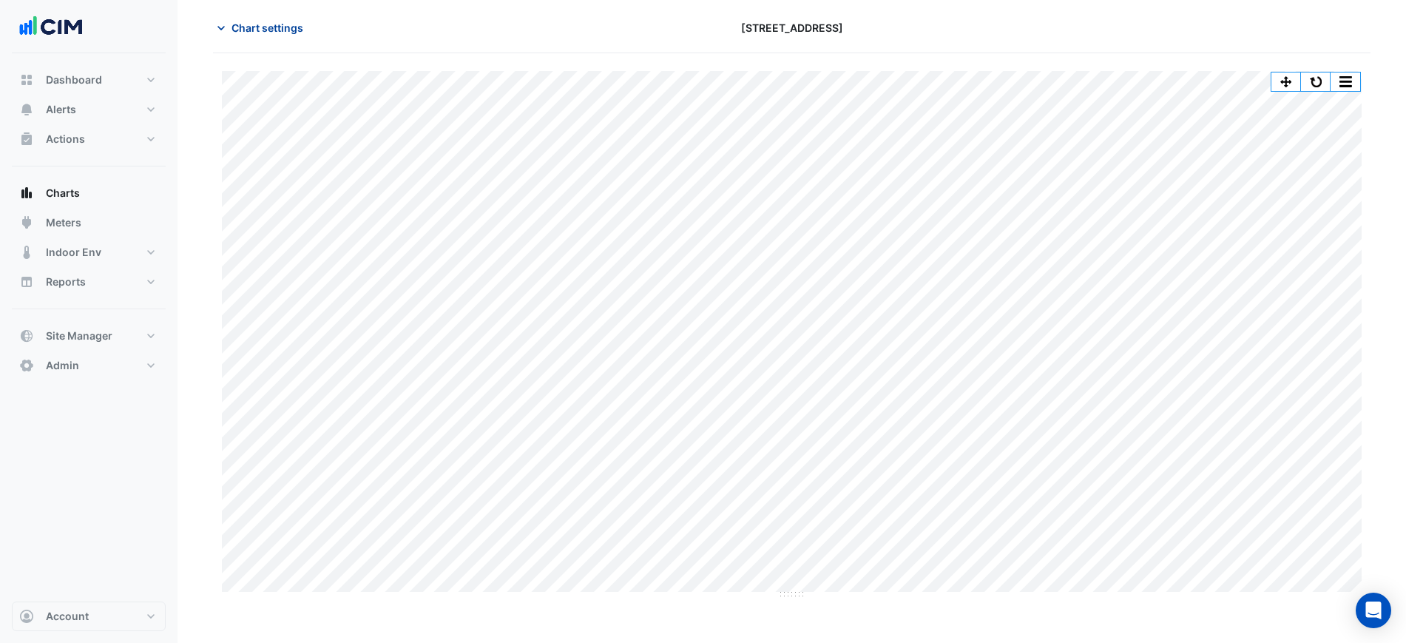
click at [266, 36] on button "Chart settings" at bounding box center [263, 28] width 100 height 26
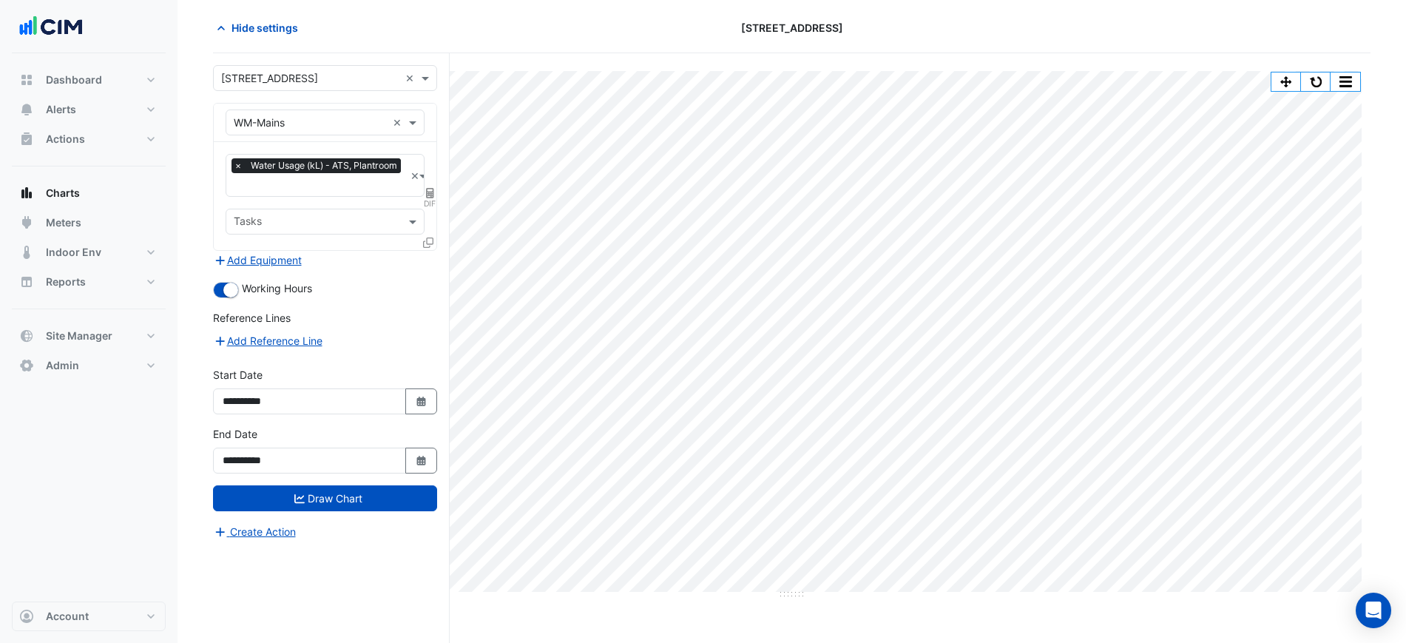
click at [307, 122] on input "text" at bounding box center [310, 123] width 153 height 16
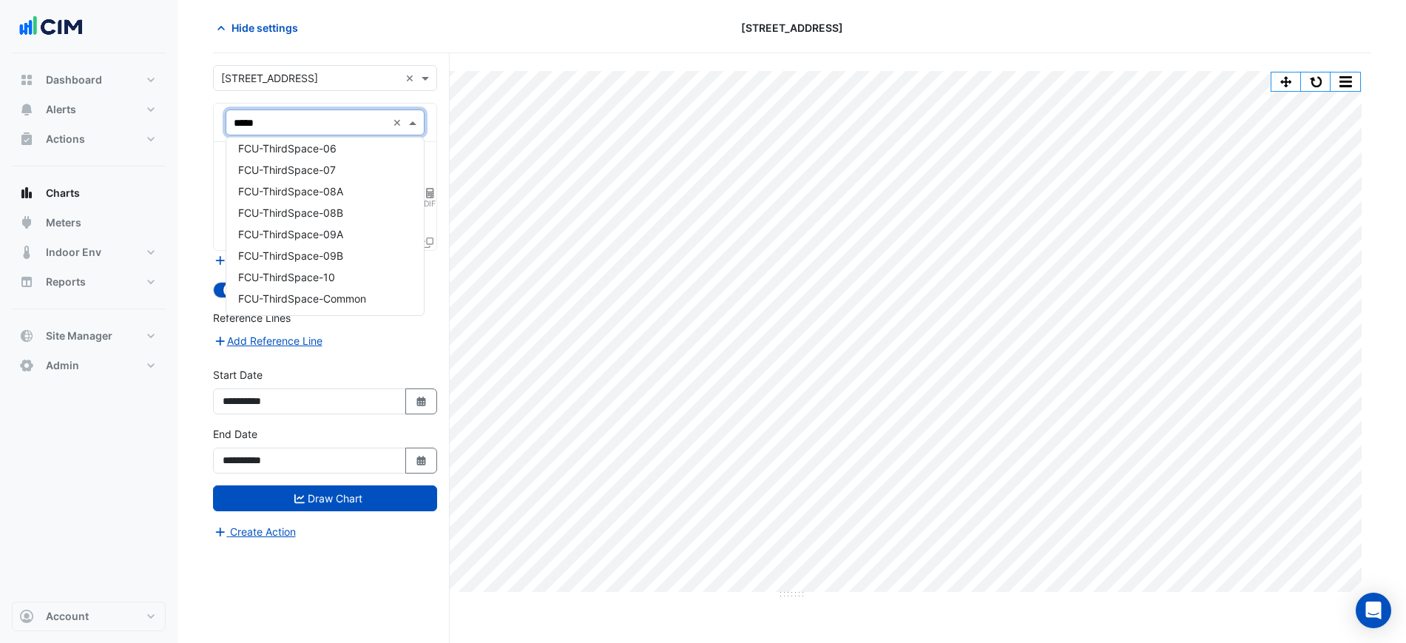
scroll to position [0, 0]
type input "*"
type input "***"
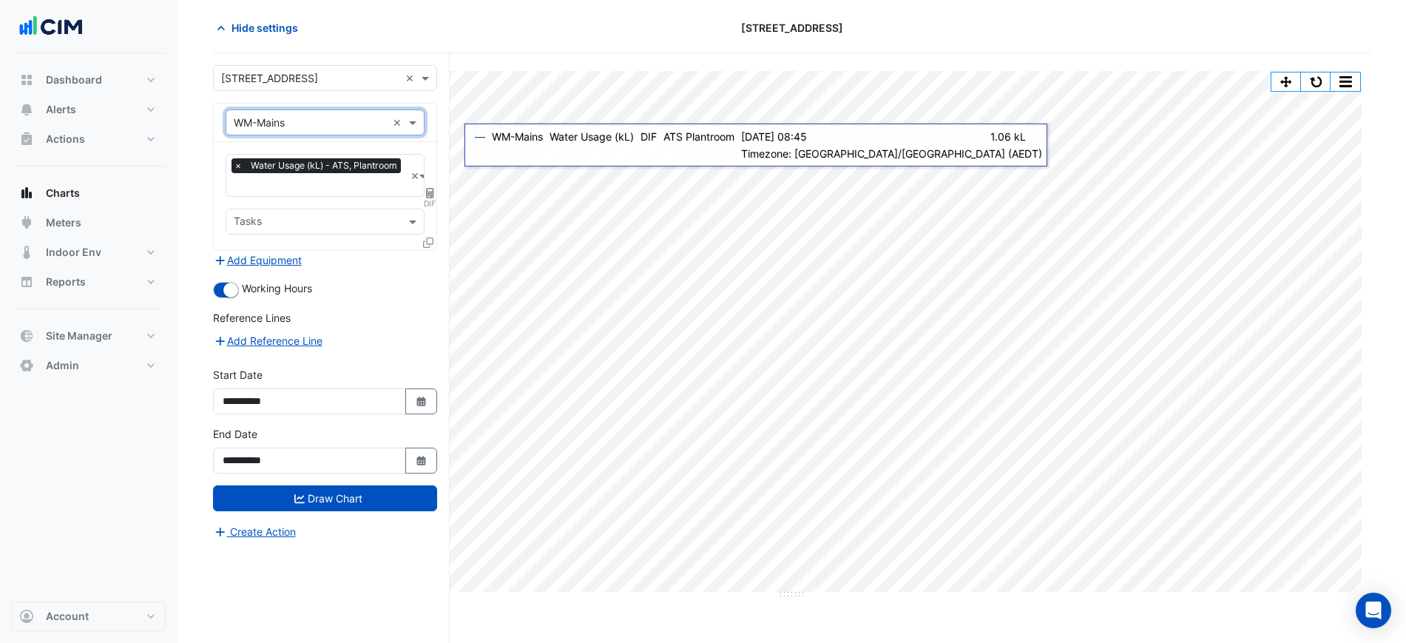
click at [430, 241] on icon at bounding box center [428, 242] width 10 height 10
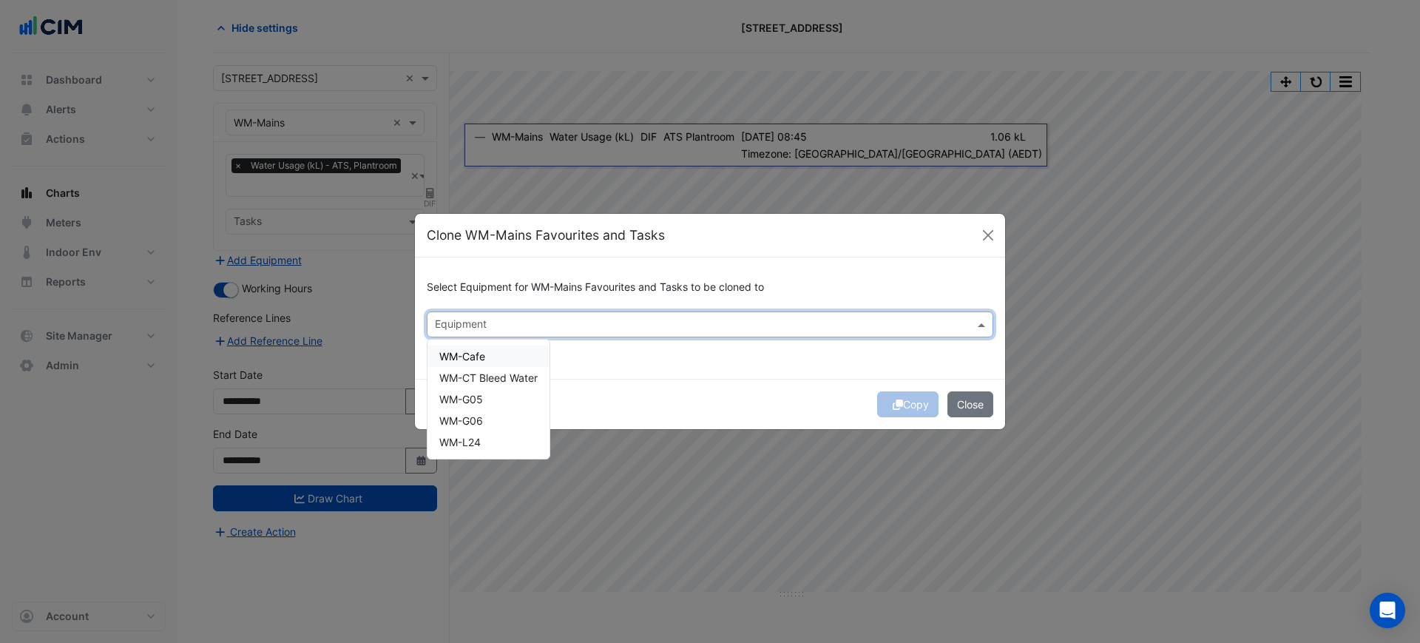
click at [588, 328] on input "text" at bounding box center [701, 326] width 533 height 16
click at [519, 365] on div "WM-Cafe" at bounding box center [489, 355] width 122 height 21
click at [521, 386] on div "WM-CT Bleed Water" at bounding box center [489, 377] width 122 height 21
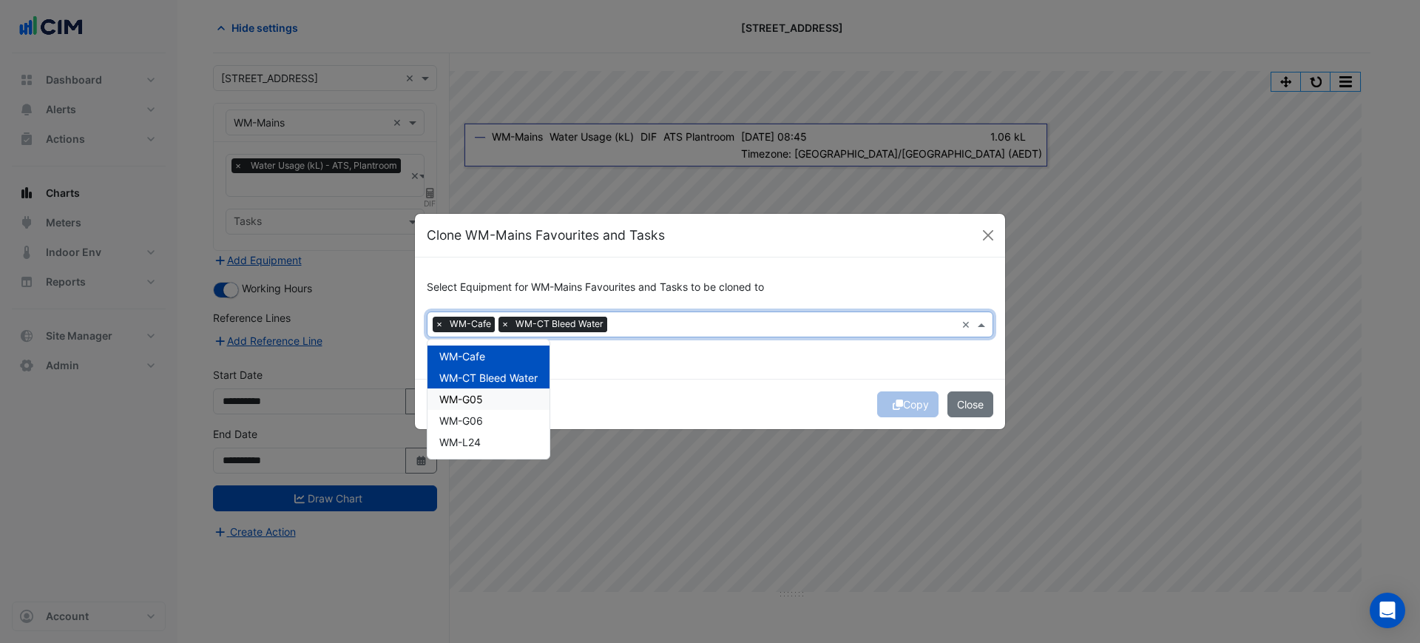
drag, startPoint x: 514, startPoint y: 405, endPoint x: 510, endPoint y: 430, distance: 24.7
click at [514, 408] on div "WM-G05" at bounding box center [489, 398] width 122 height 21
drag, startPoint x: 510, startPoint y: 430, endPoint x: 512, endPoint y: 450, distance: 20.0
click at [510, 432] on div "WM-Cafe WM-CT Bleed Water WM-G05 WM-G06 WM-L24" at bounding box center [489, 398] width 122 height 107
click at [513, 450] on div "WM-L24" at bounding box center [489, 441] width 122 height 21
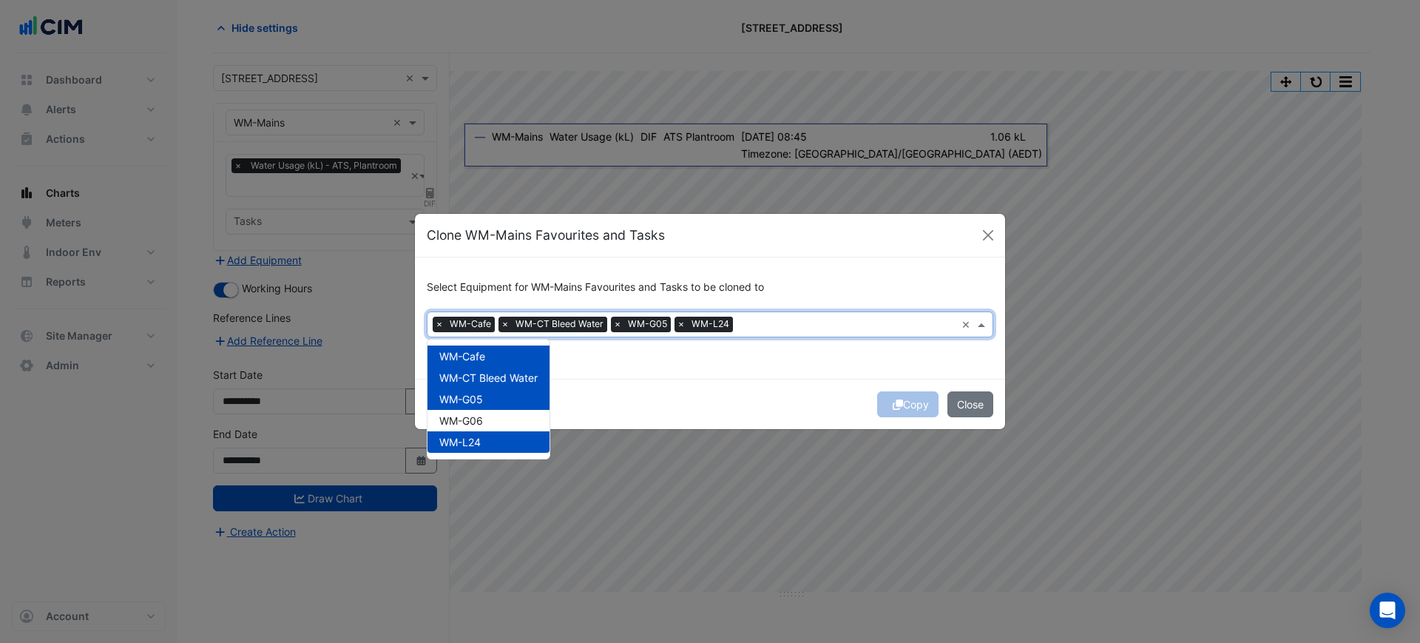
click at [515, 429] on div "WM-G06" at bounding box center [489, 420] width 122 height 21
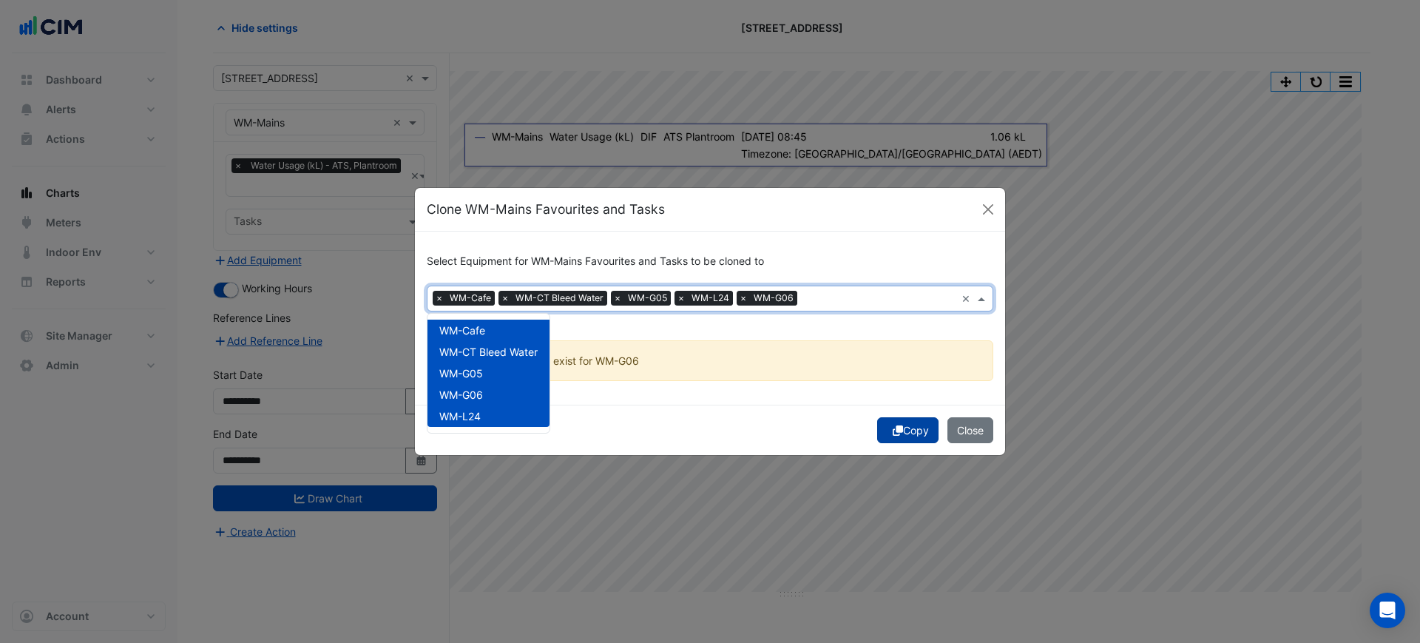
drag, startPoint x: 898, startPoint y: 427, endPoint x: 886, endPoint y: 426, distance: 11.9
click at [898, 428] on icon "submit" at bounding box center [898, 430] width 10 height 10
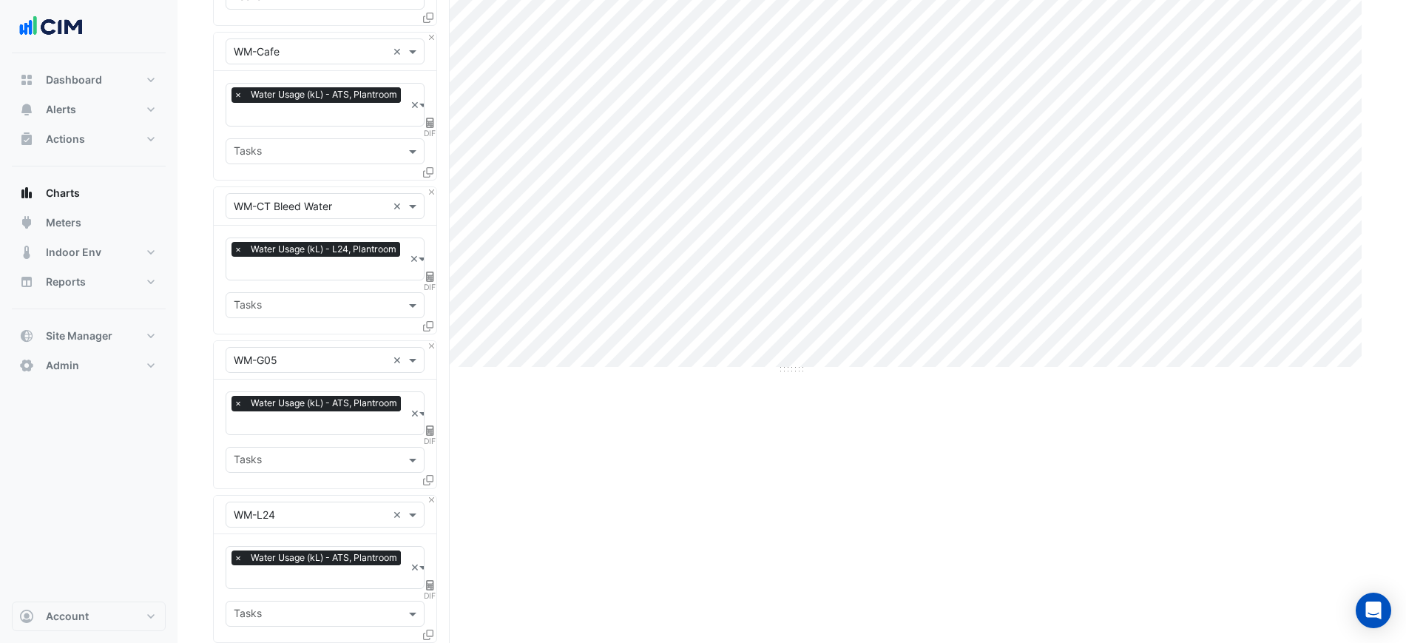
scroll to position [575, 0]
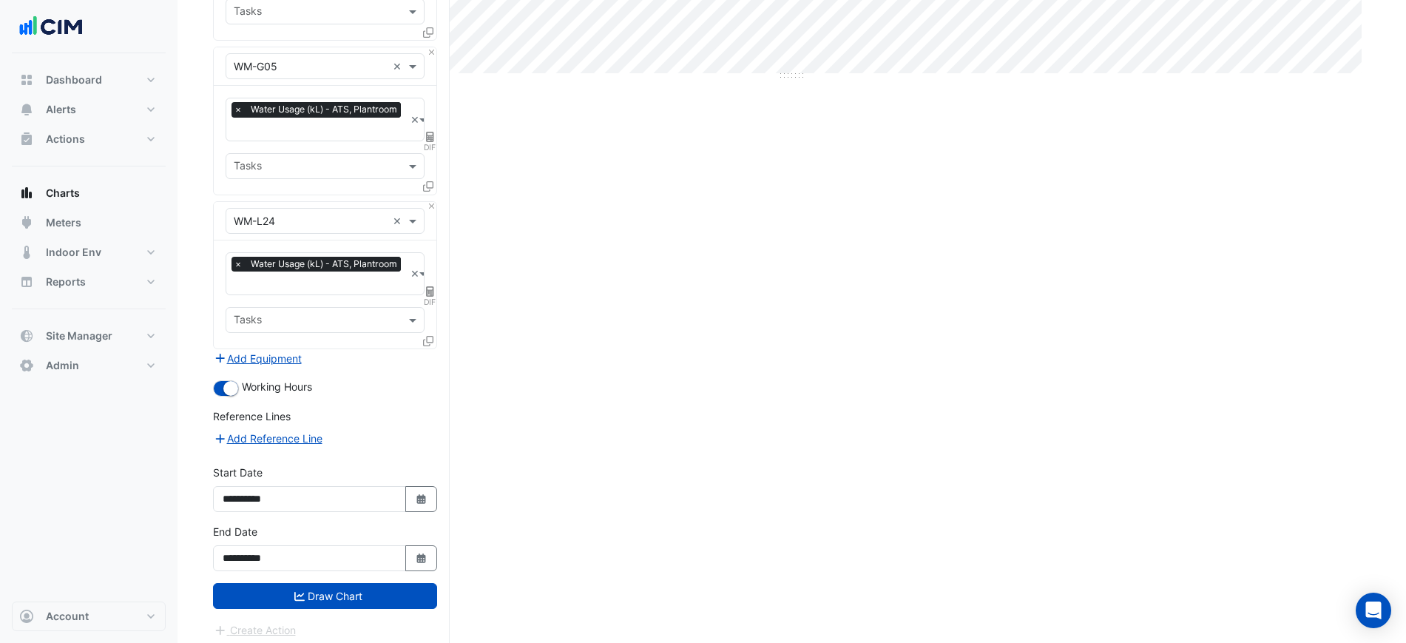
click at [397, 604] on form "× 323 Castlereagh Street × × WM-Mains × × Water Usage (kL) - ATS, Plantroom × D…" at bounding box center [325, 93] width 224 height 1092
click at [405, 595] on button "Draw Chart" at bounding box center [325, 596] width 224 height 26
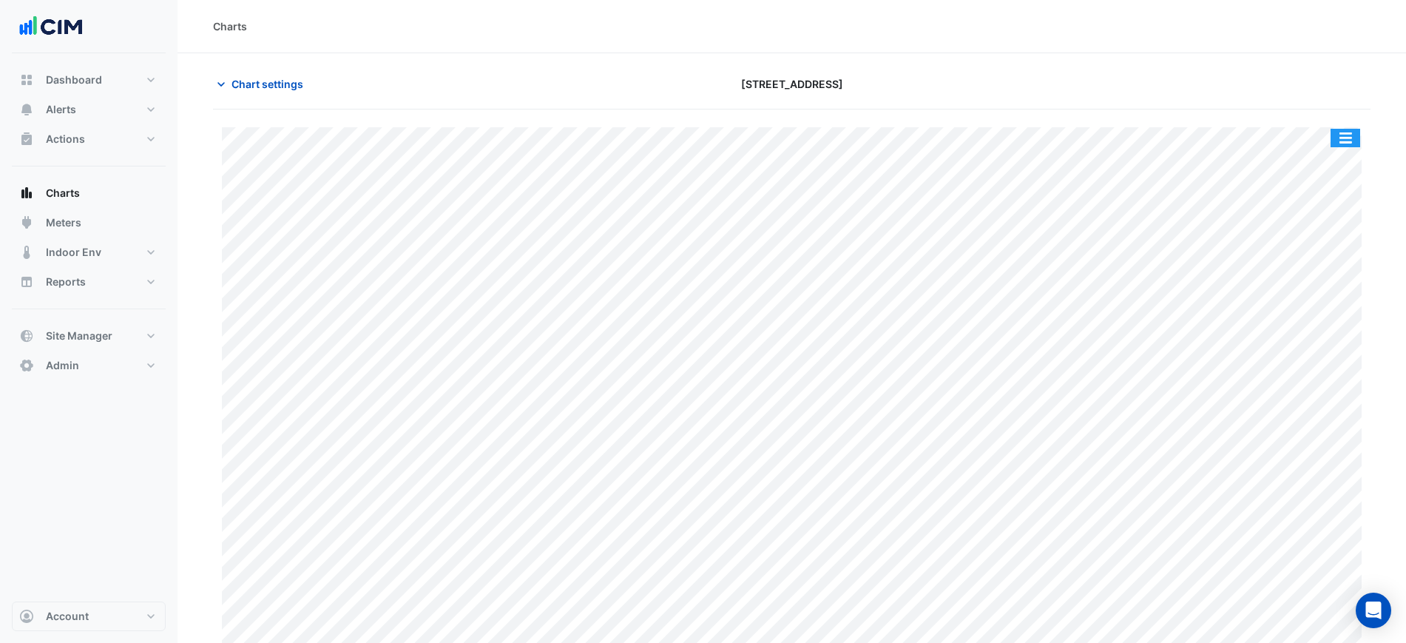
click at [1349, 136] on button "button" at bounding box center [1346, 138] width 30 height 18
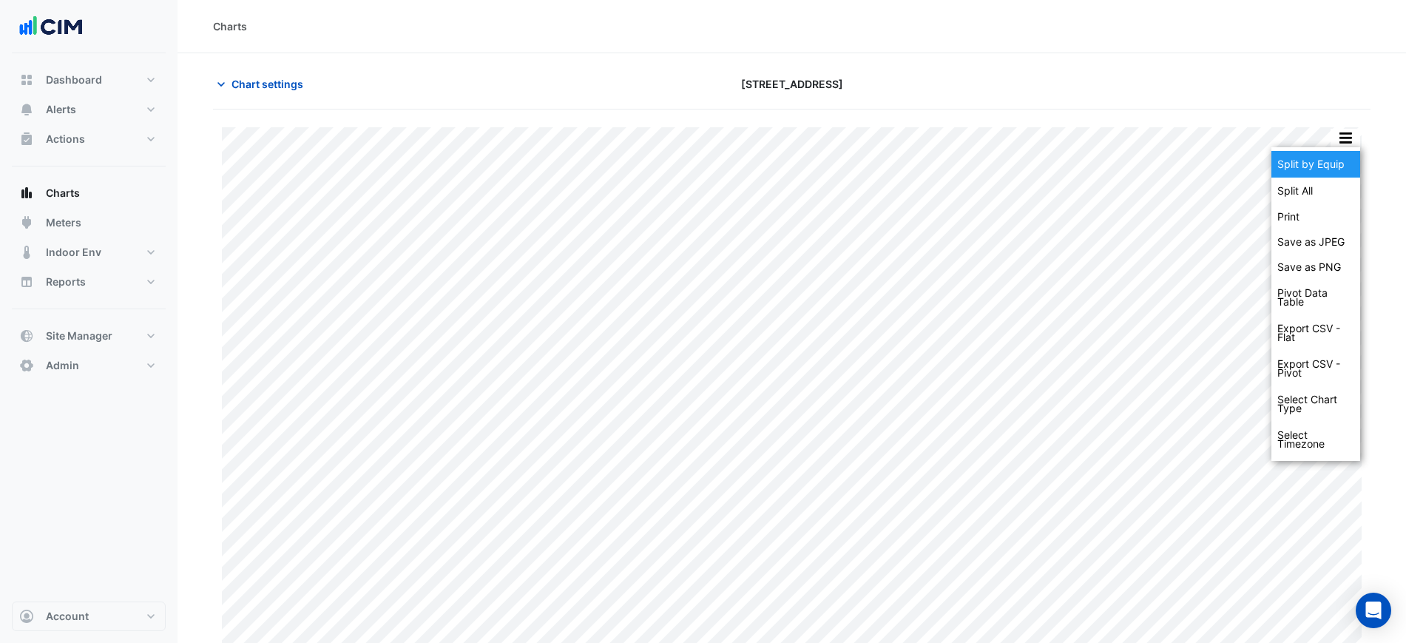
click at [1337, 156] on div "Split by Equip" at bounding box center [1315, 164] width 89 height 27
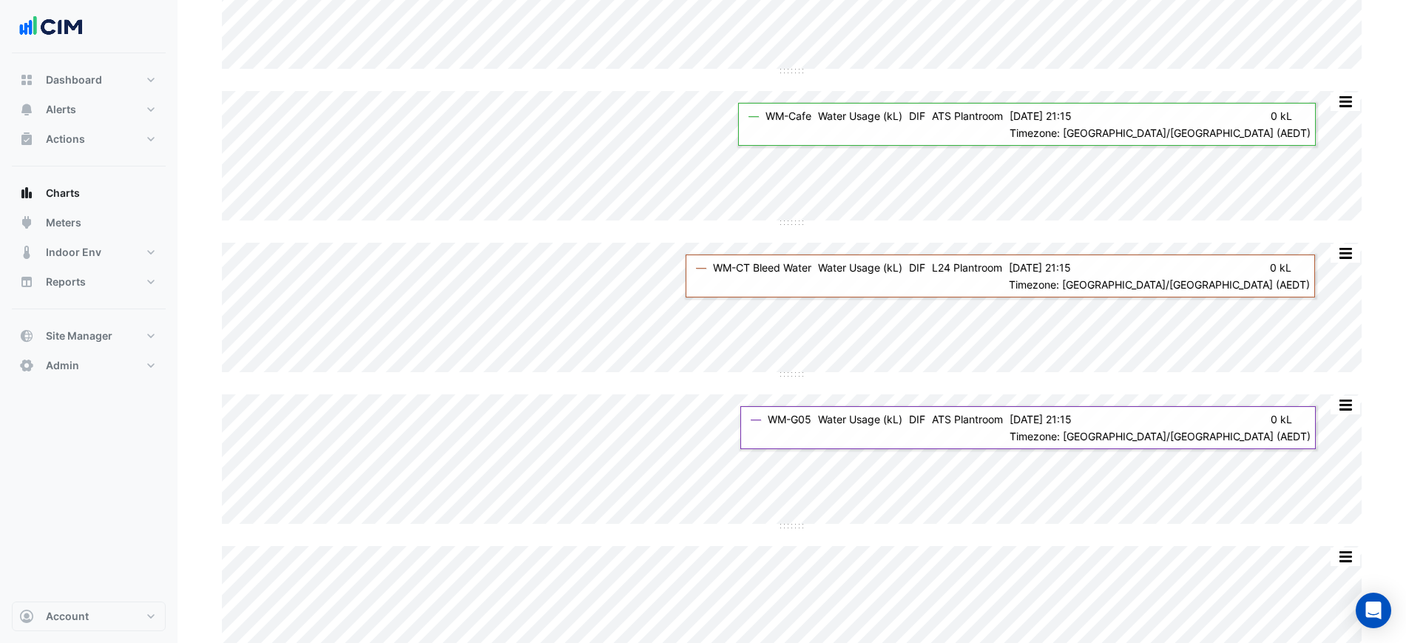
scroll to position [92, 0]
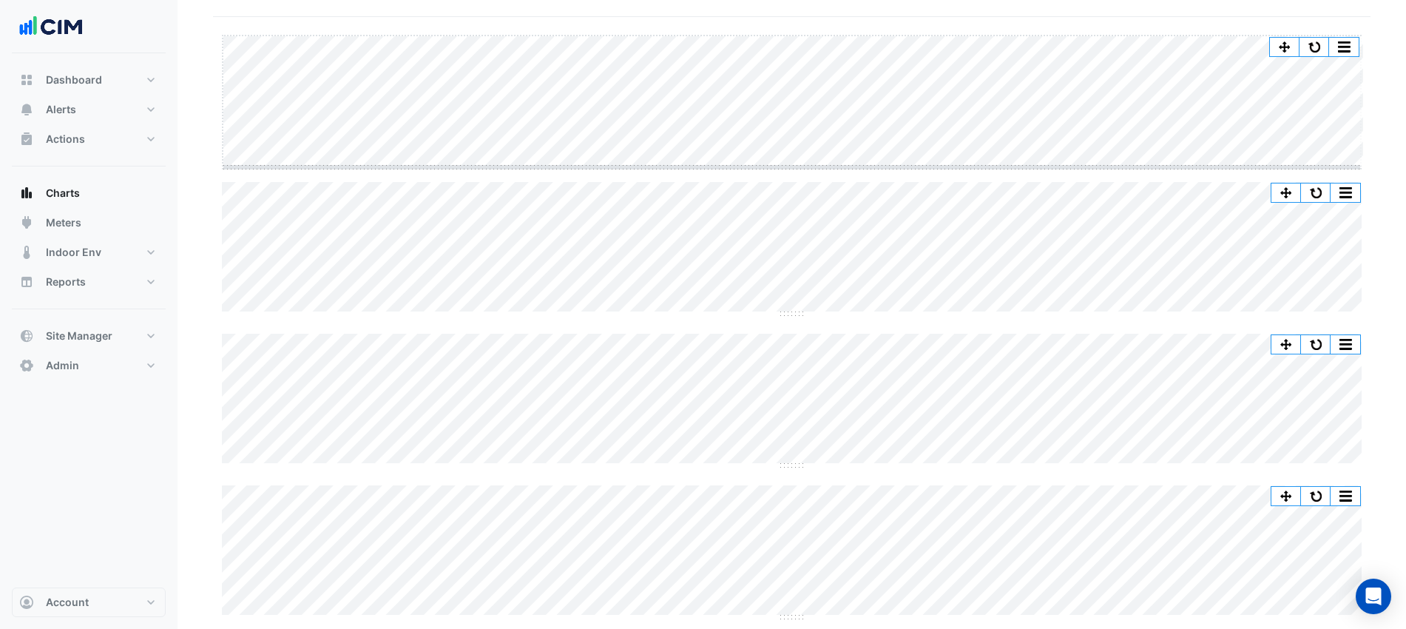
drag, startPoint x: 782, startPoint y: 166, endPoint x: 788, endPoint y: 301, distance: 135.5
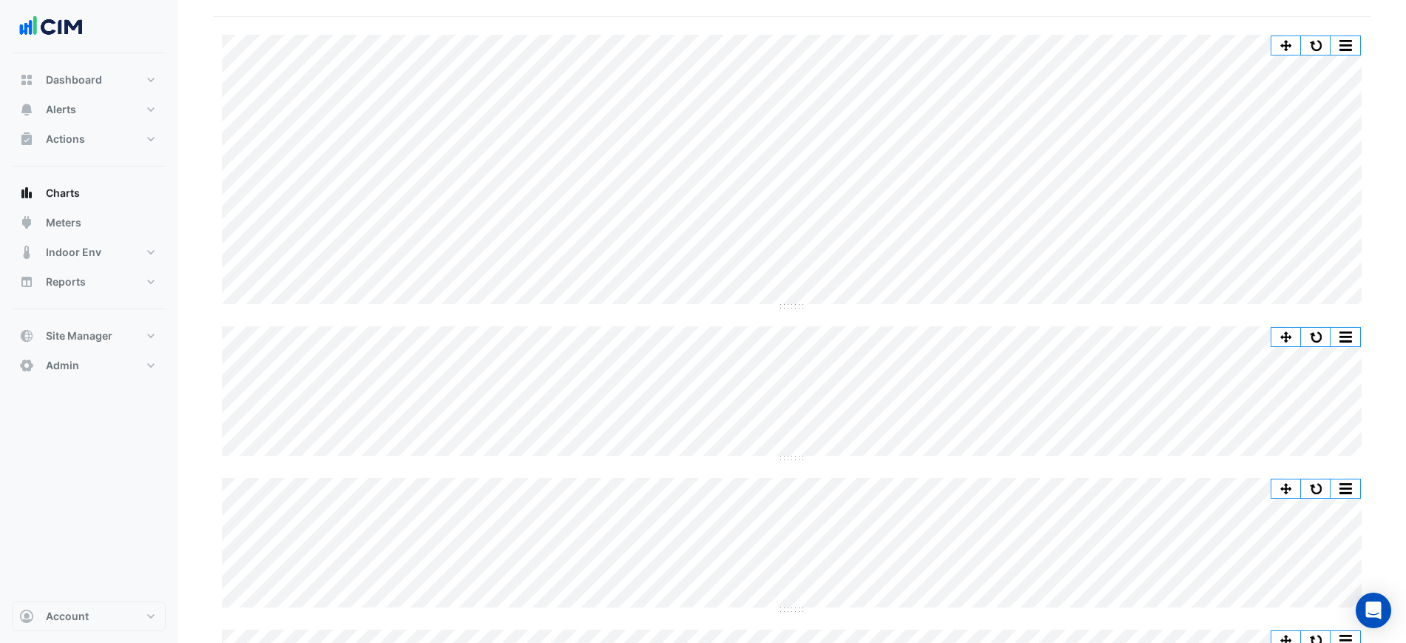
scroll to position [0, 0]
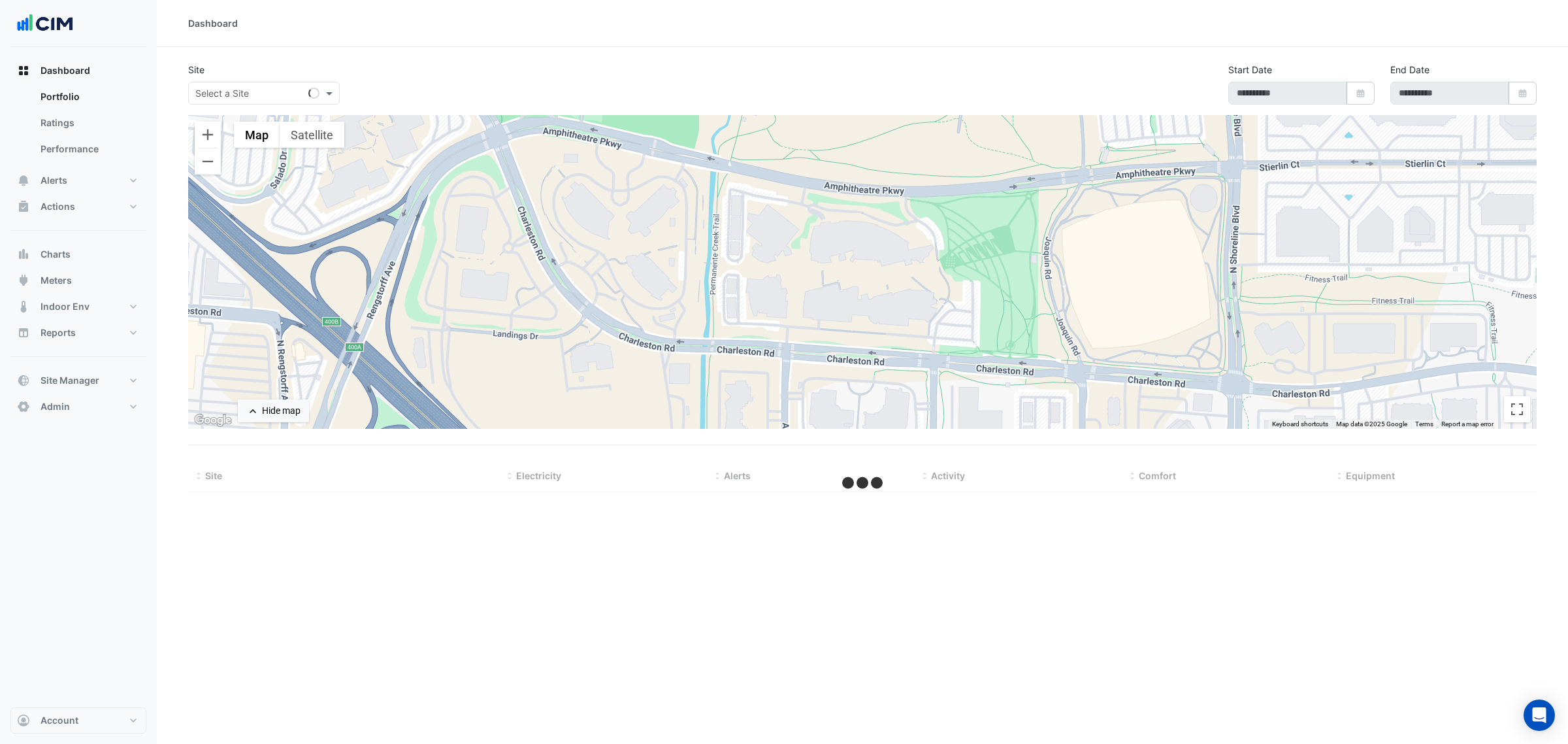
type input "**********"
select select "***"
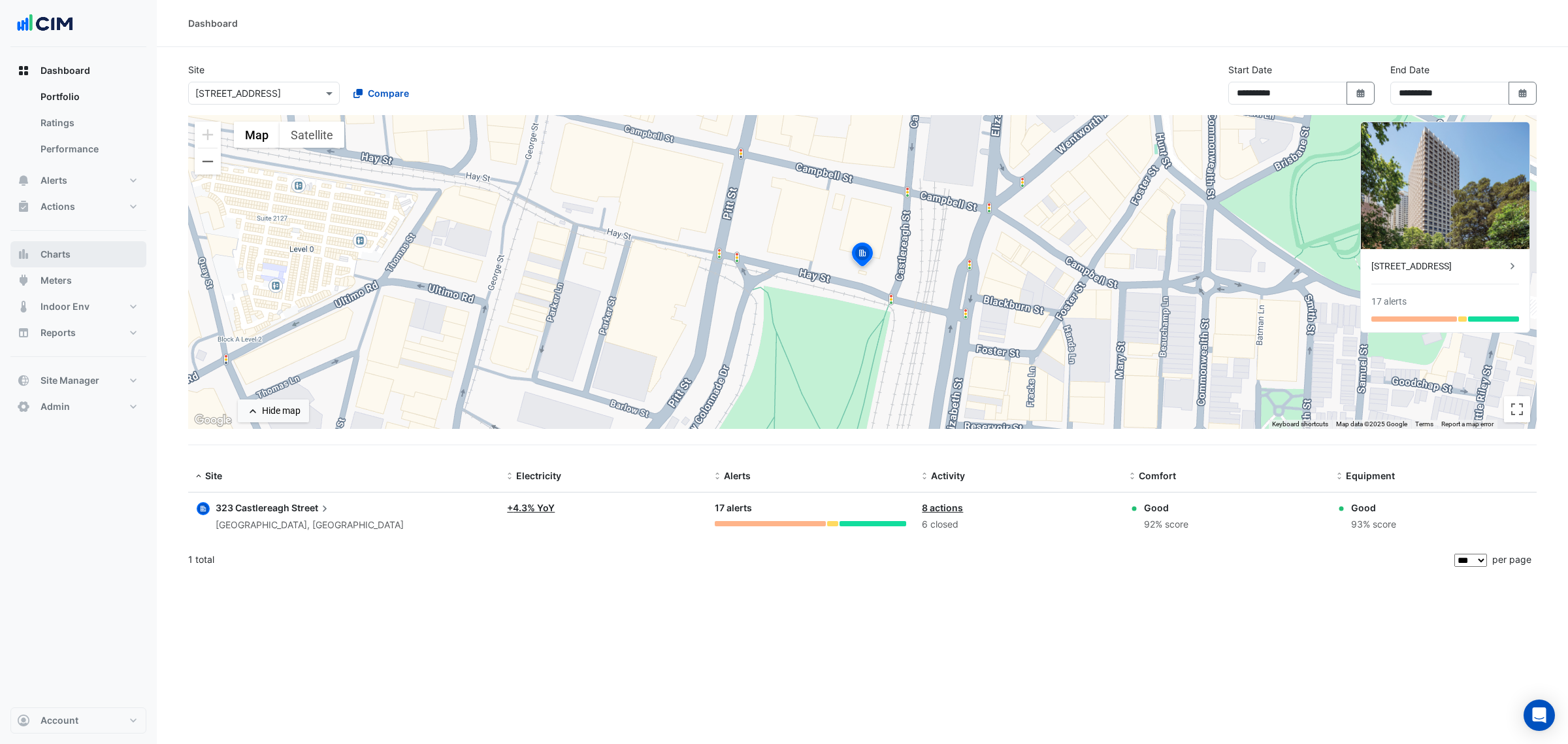
click at [119, 244] on button "Charts" at bounding box center [79, 254] width 136 height 27
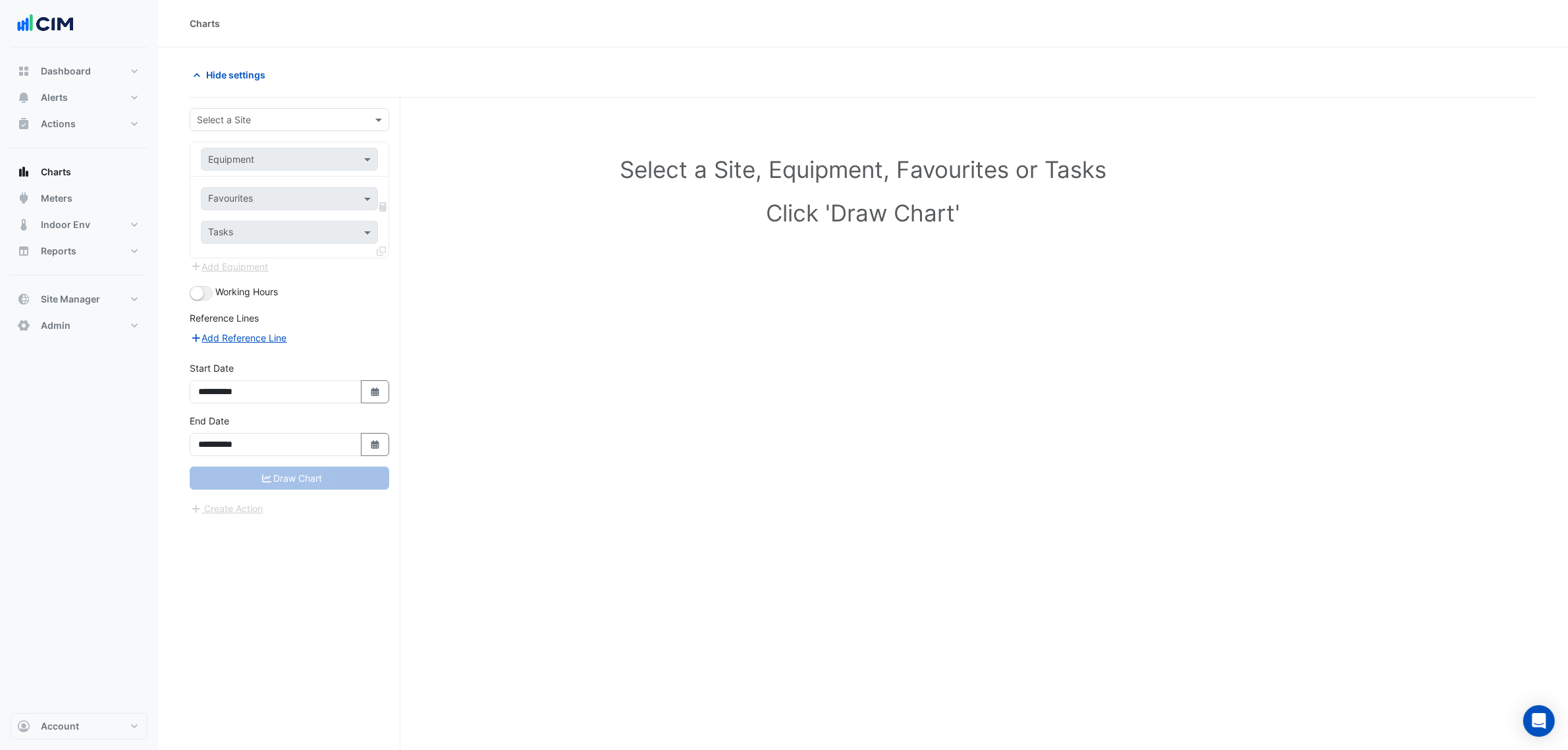
click at [265, 119] on input "text" at bounding box center [276, 120] width 158 height 14
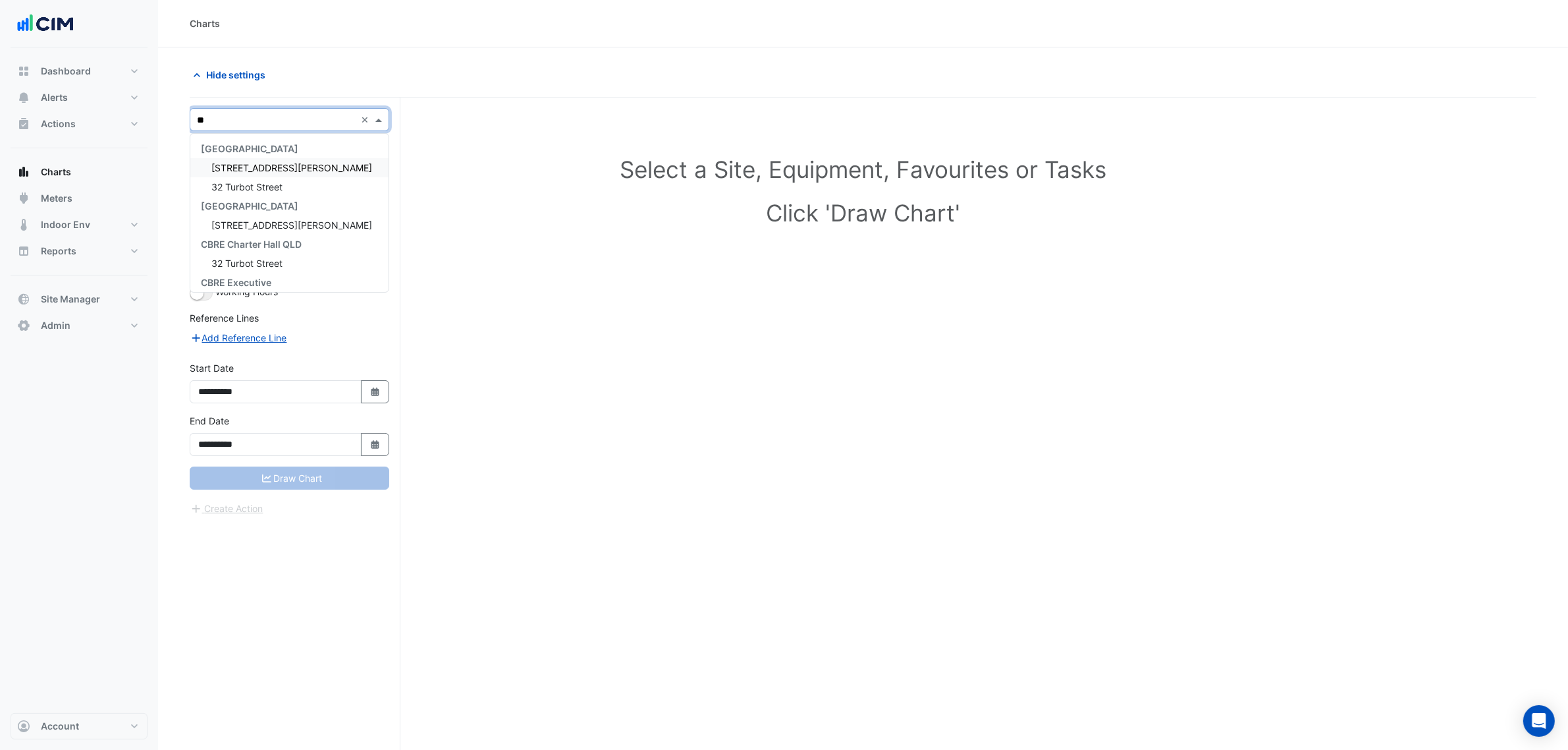
type input "***"
type input "**"
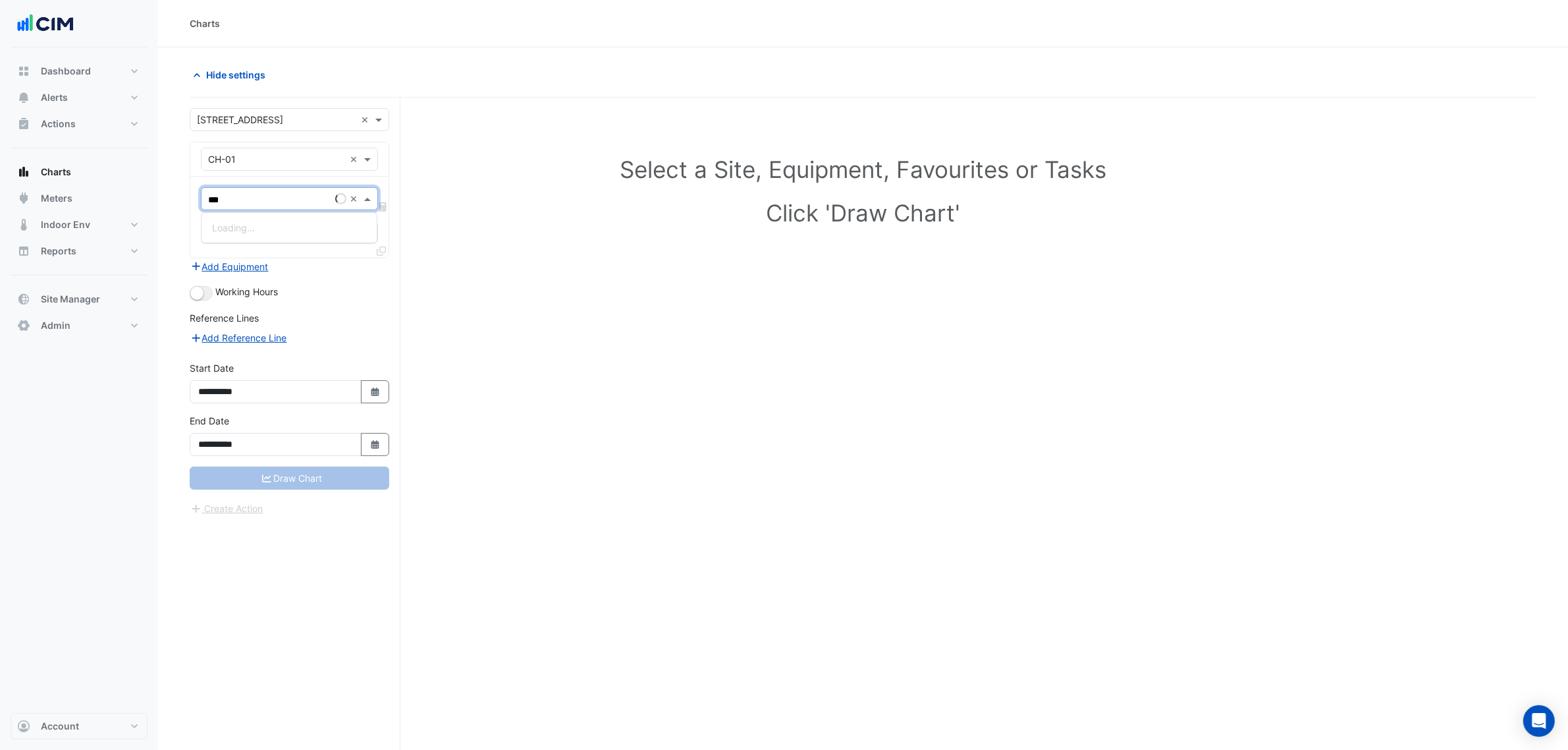
type input "****"
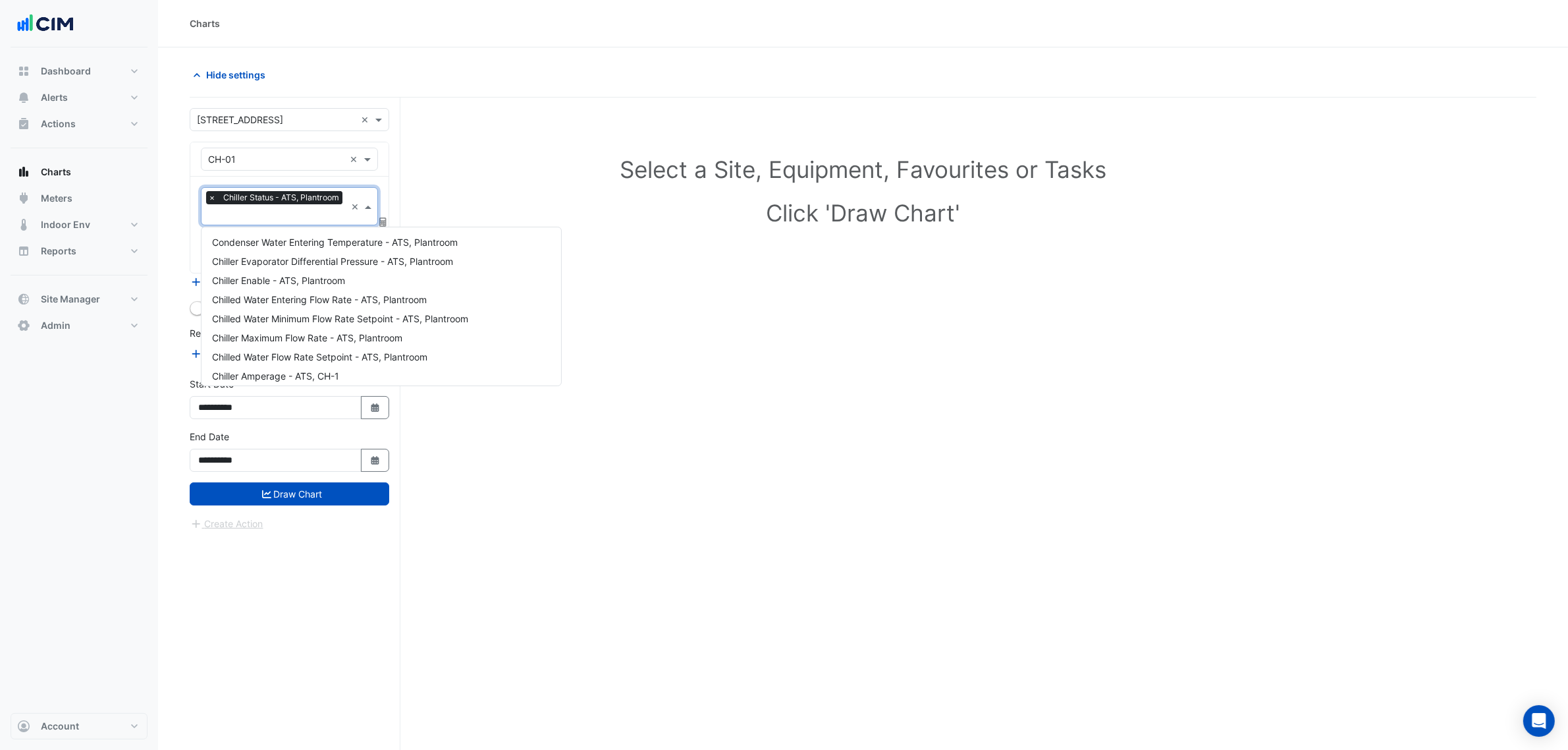
scroll to position [216, 0]
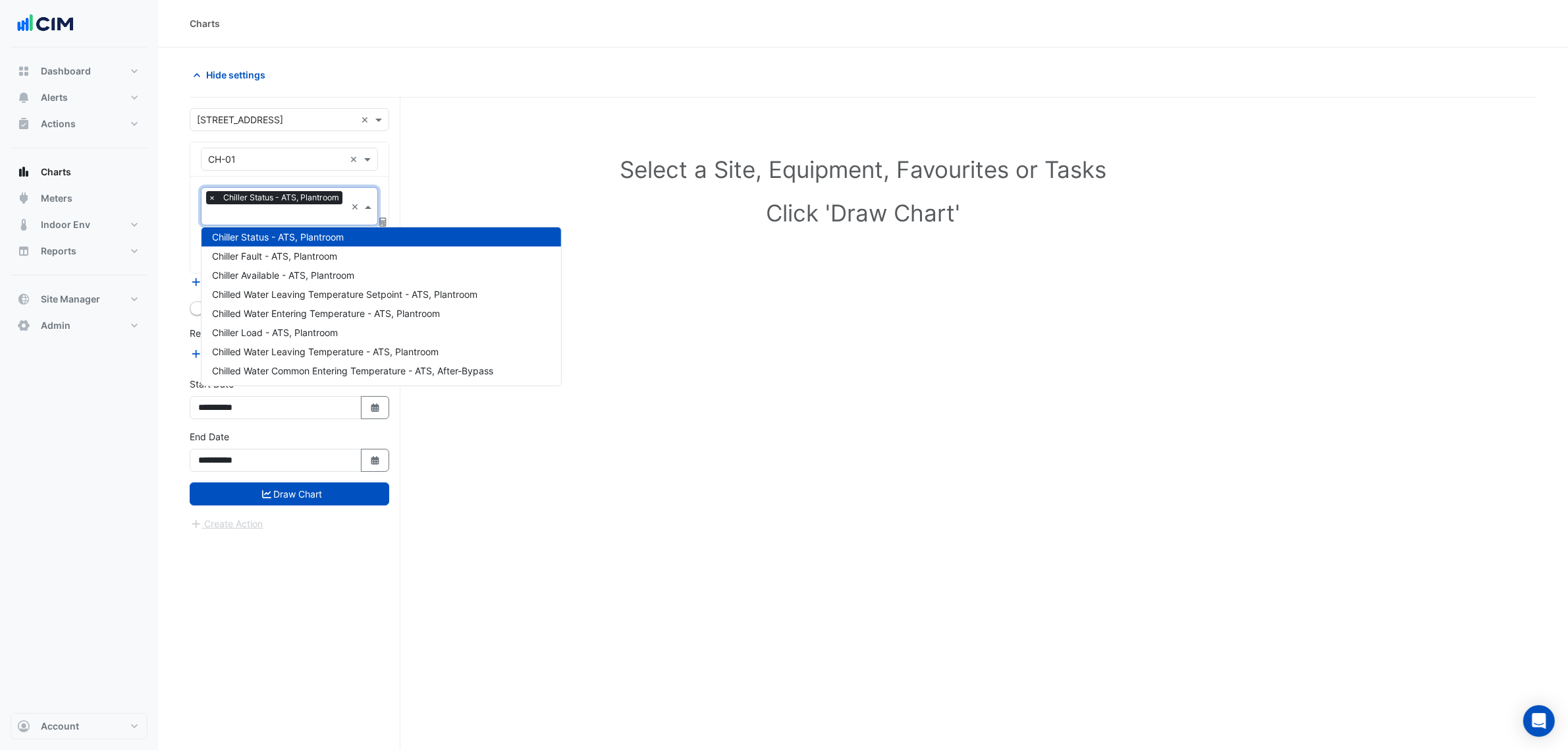
click at [531, 120] on div "Select a Site, Equipment, Favourites or Tasks Click 'Draw Chart'" at bounding box center [863, 193] width 1331 height 160
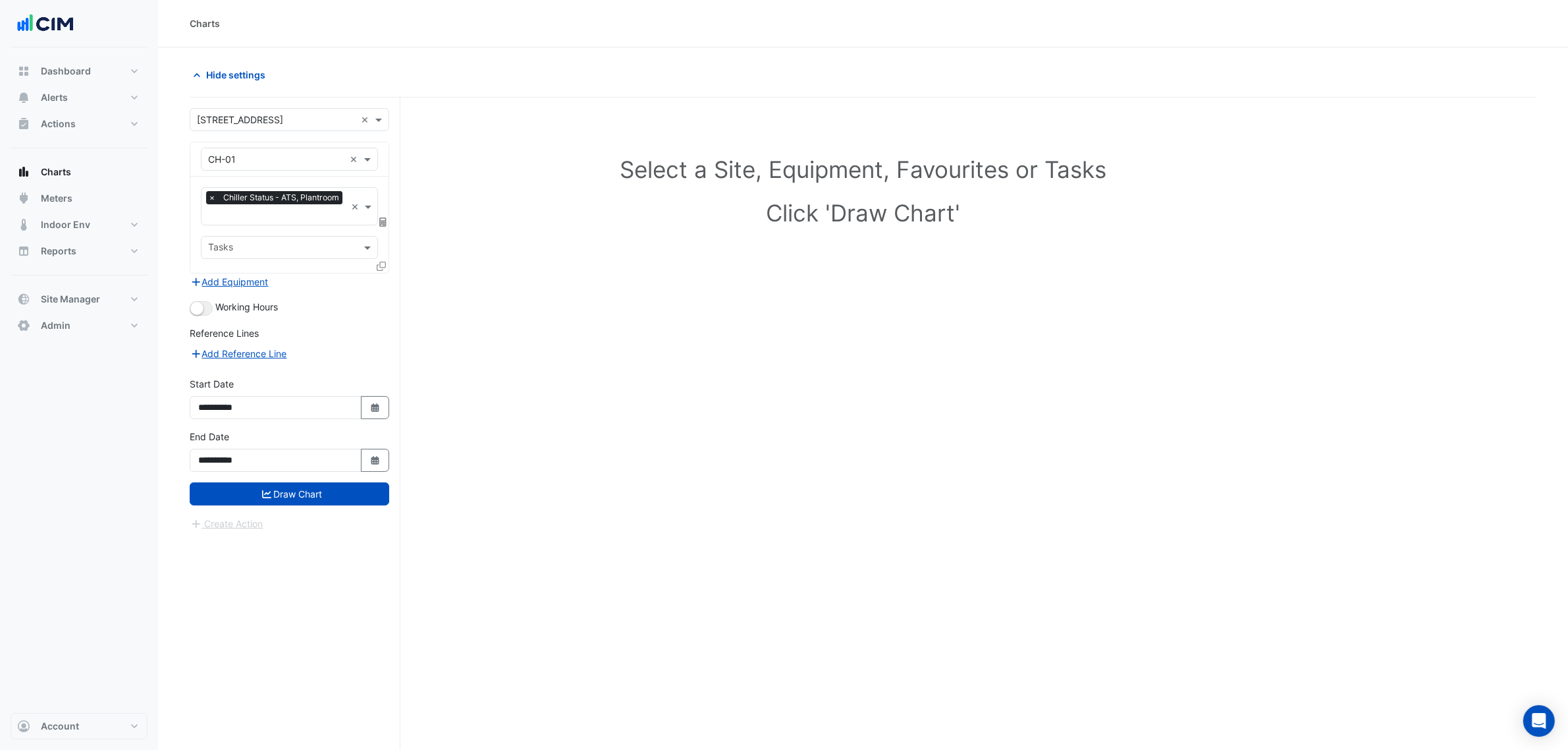
click at [386, 268] on icon at bounding box center [381, 266] width 9 height 9
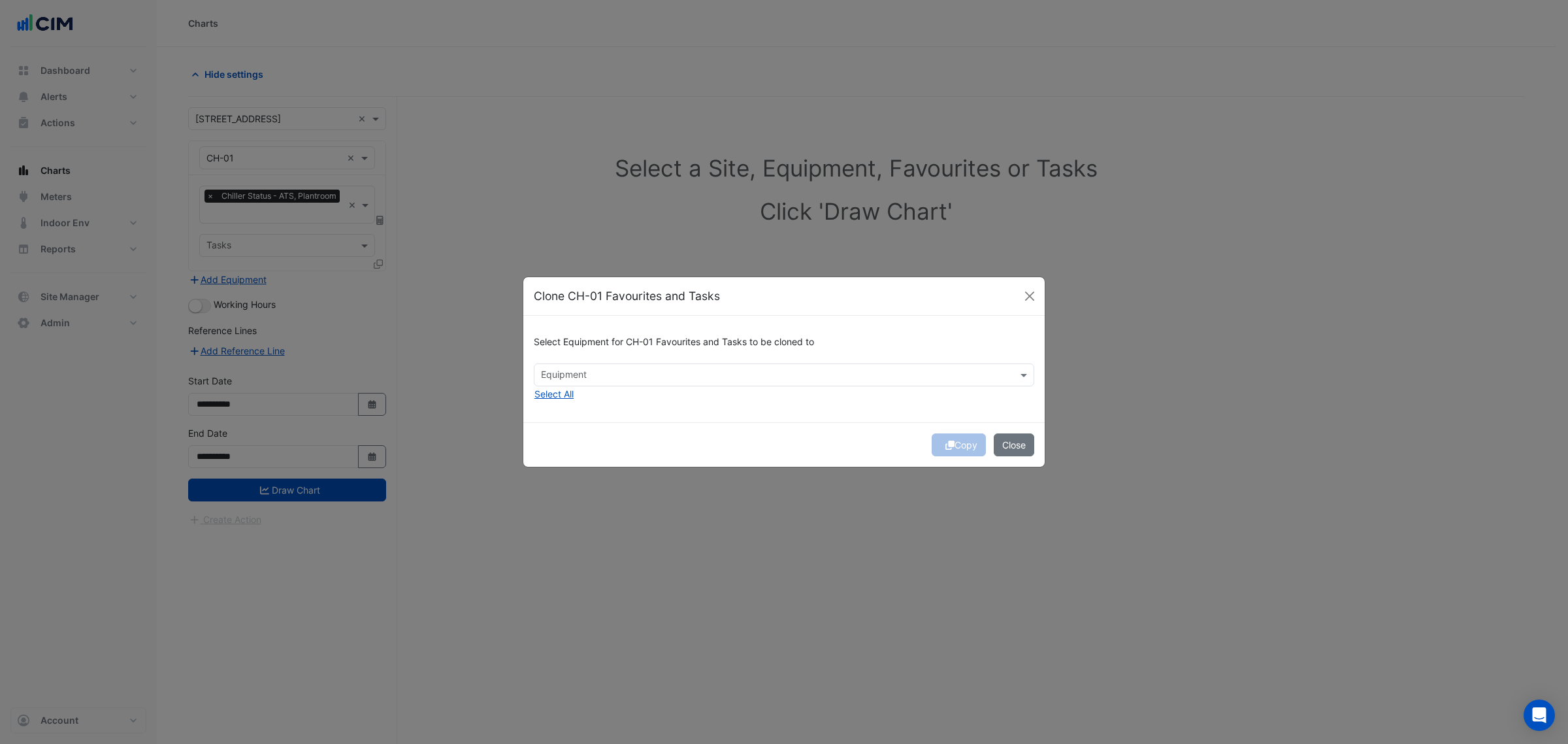
click at [618, 387] on div "Select Equipment for CH-01 Favourites and Tasks to be cloned to Equipment Selec…" at bounding box center [784, 368] width 521 height 107
click at [604, 379] on input "text" at bounding box center [776, 376] width 471 height 14
click at [567, 398] on span "CH-02" at bounding box center [559, 403] width 28 height 11
click at [572, 425] on span "CH-03" at bounding box center [559, 421] width 29 height 11
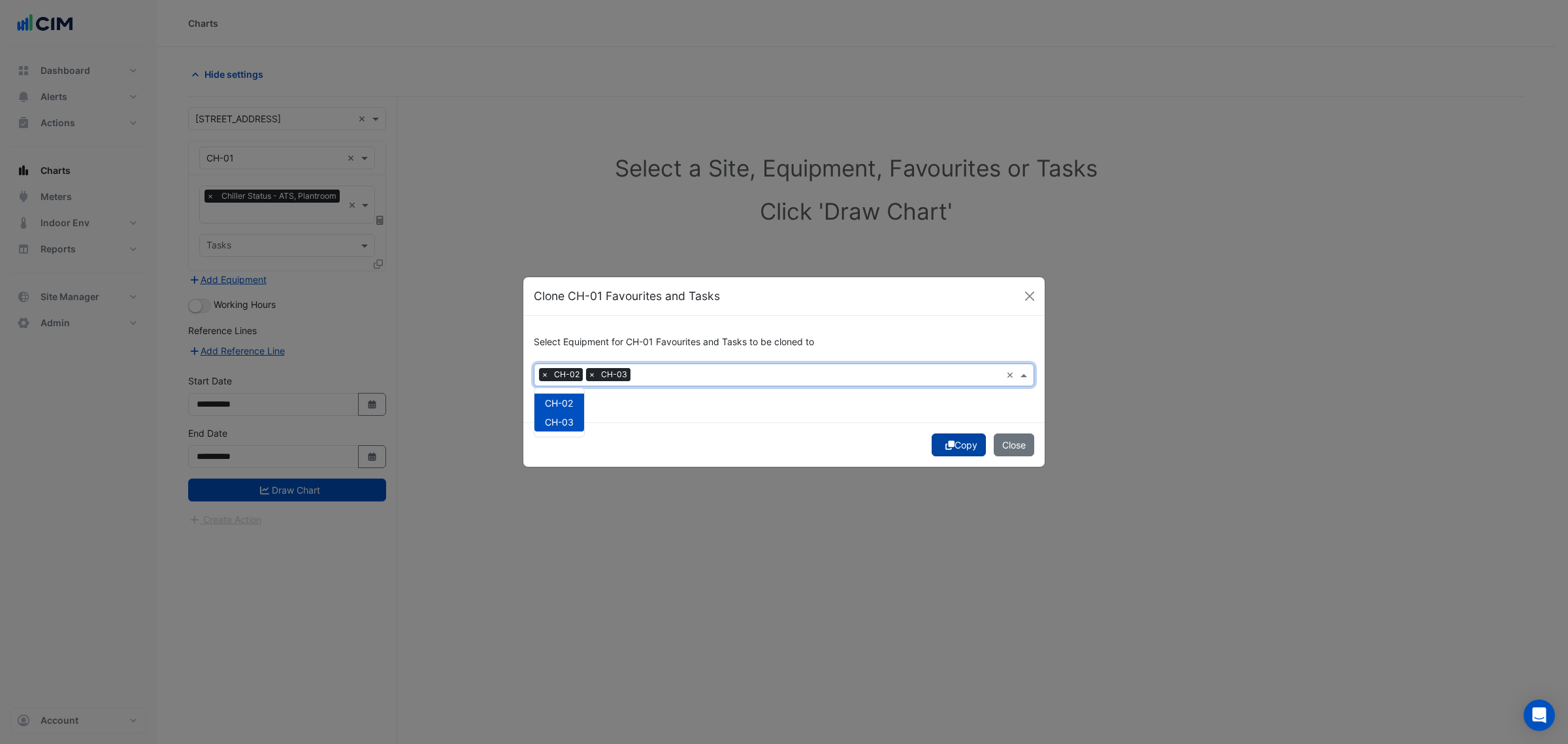
click at [946, 446] on icon "submit" at bounding box center [950, 445] width 9 height 9
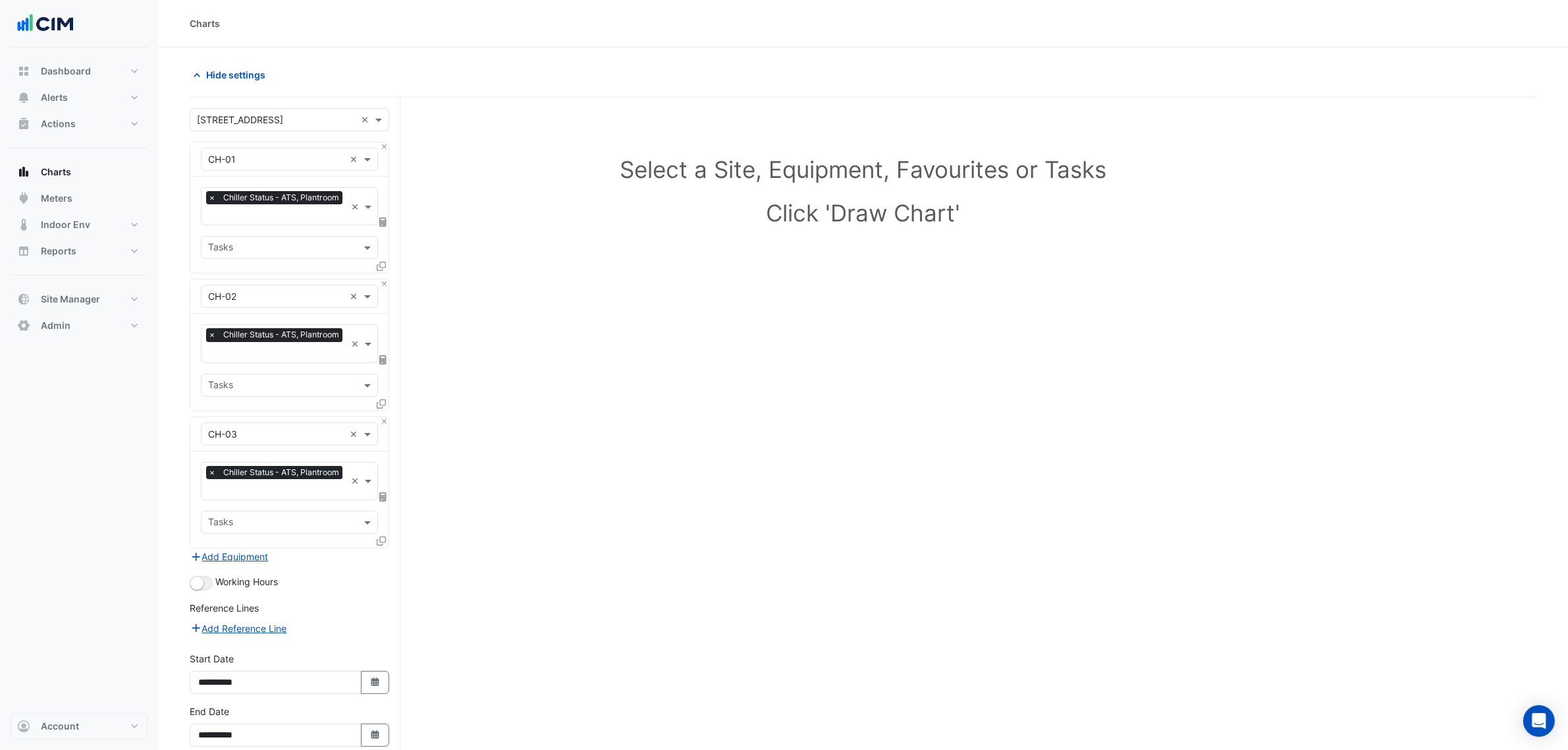
drag, startPoint x: 930, startPoint y: 443, endPoint x: 222, endPoint y: 222, distance: 741.7
click at [222, 222] on input "text" at bounding box center [277, 216] width 138 height 14
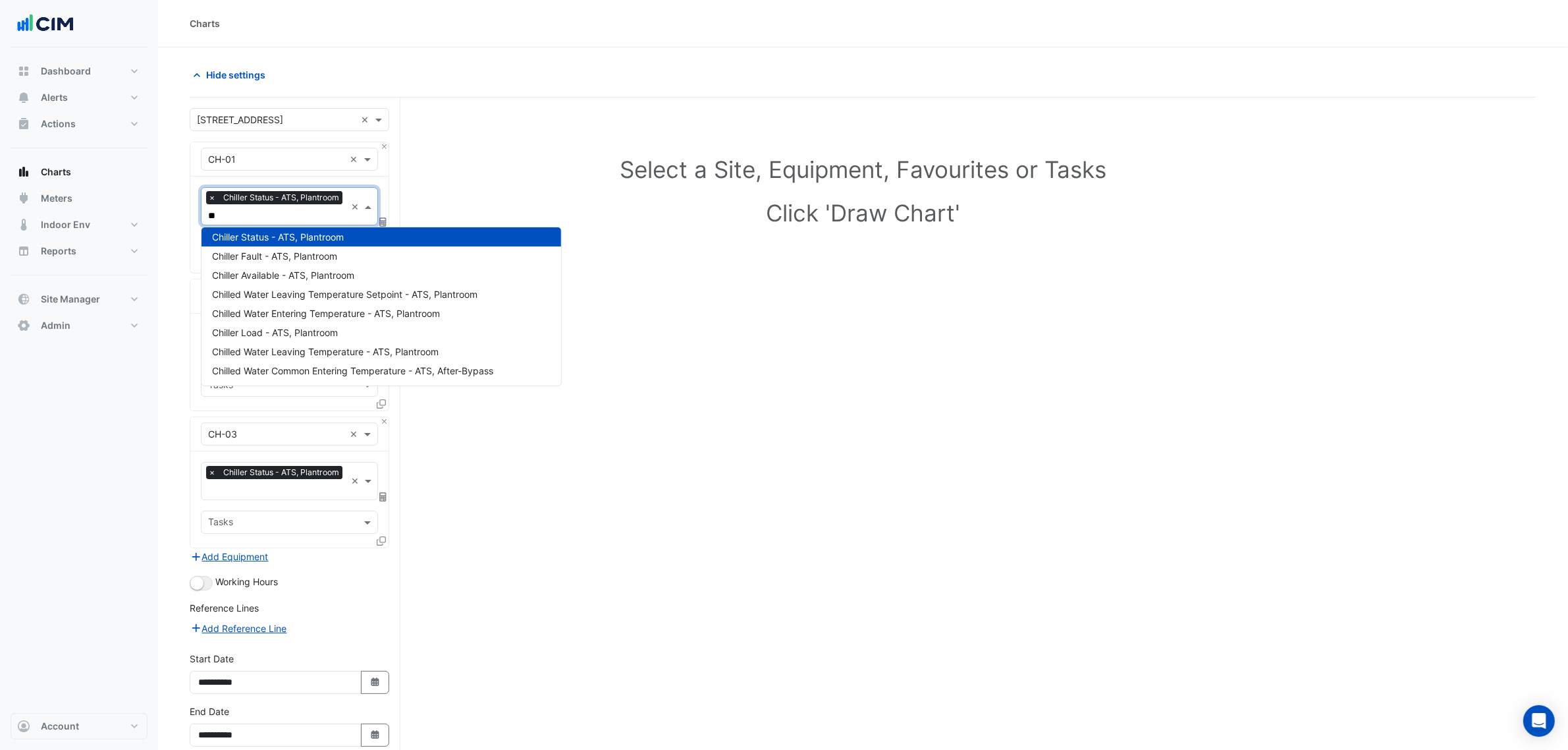
scroll to position [0, 0]
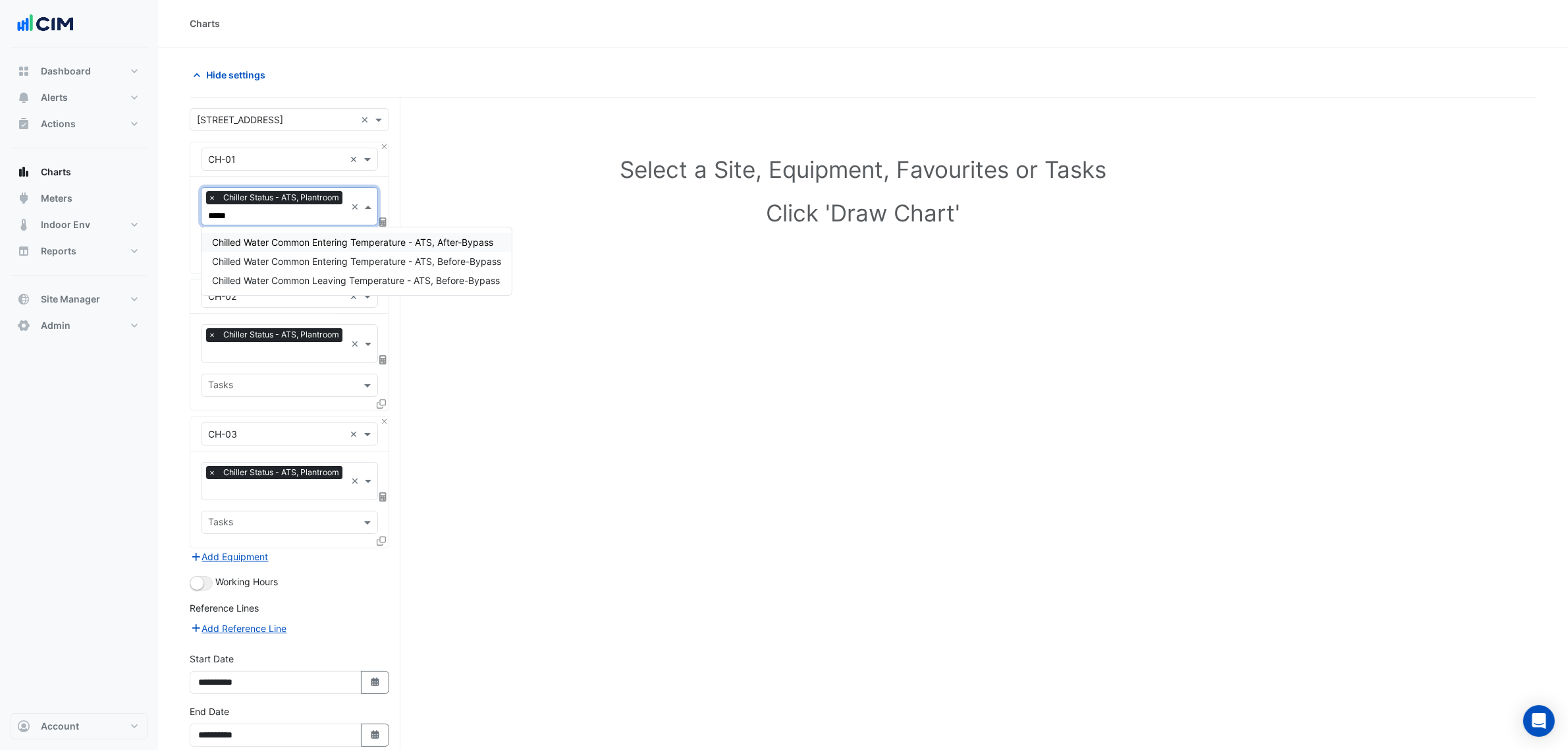
type input "******"
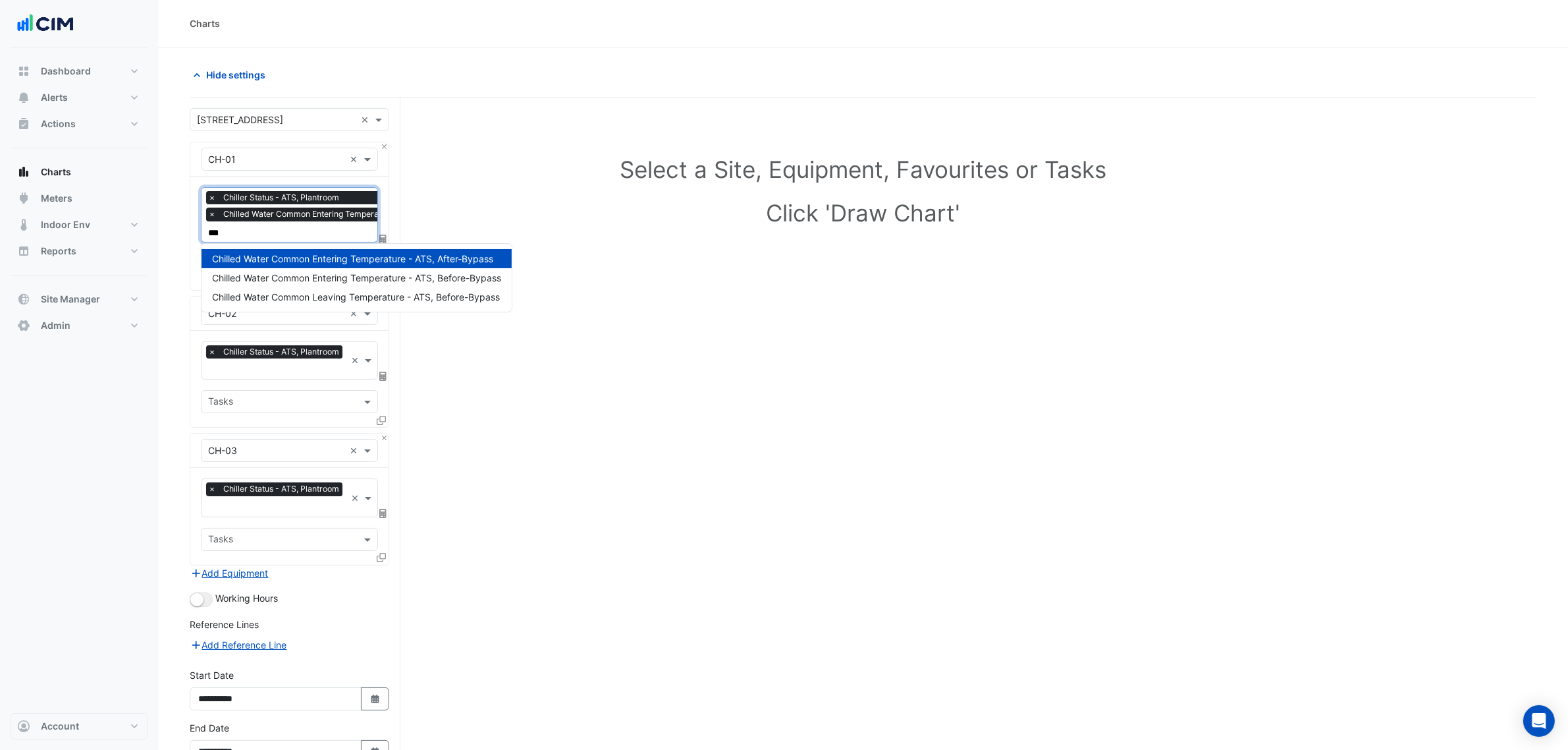
type input "****"
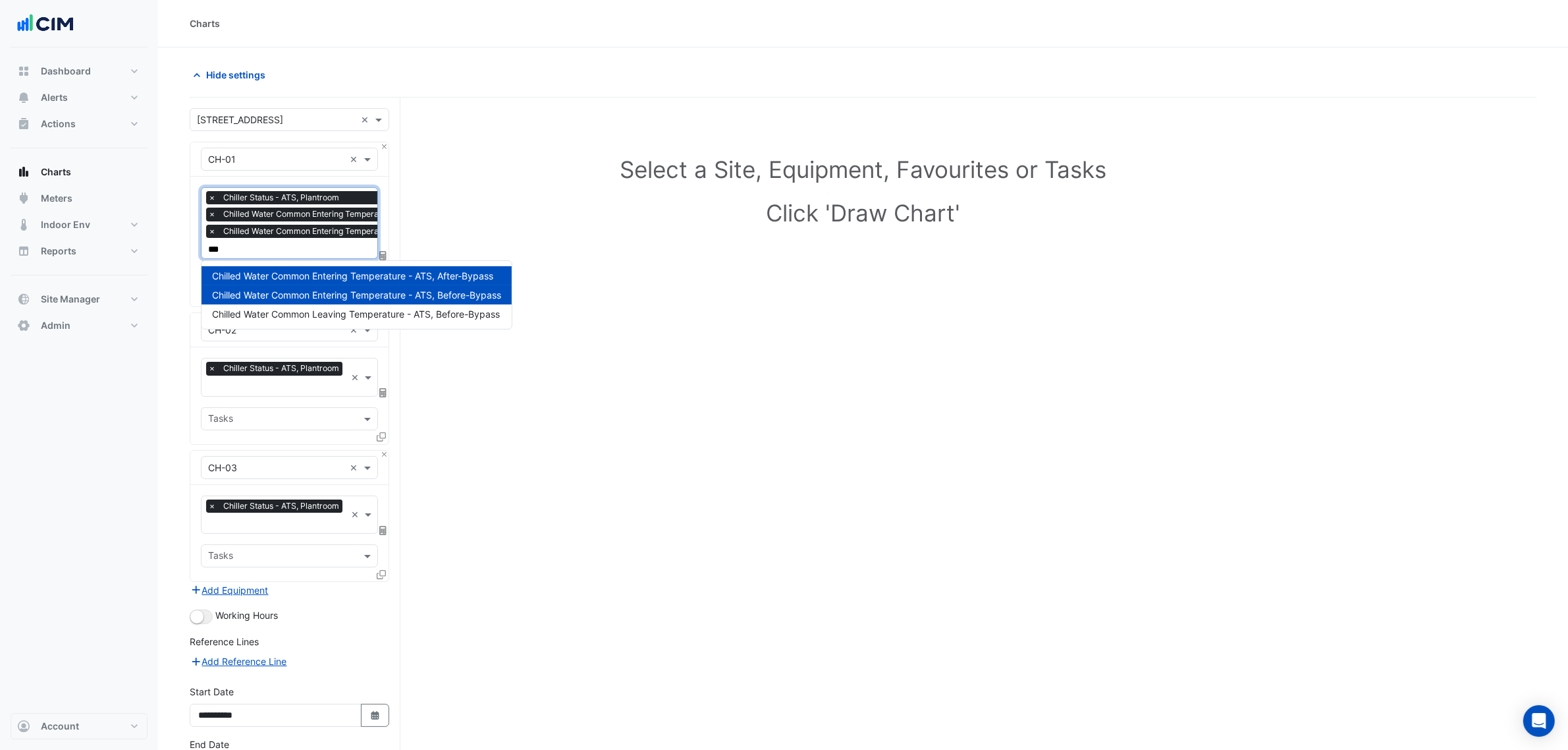
type input "****"
click at [386, 305] on div "Chilled Water Common Leaving Temperature - ATS, Before-Bypass" at bounding box center [356, 314] width 310 height 19
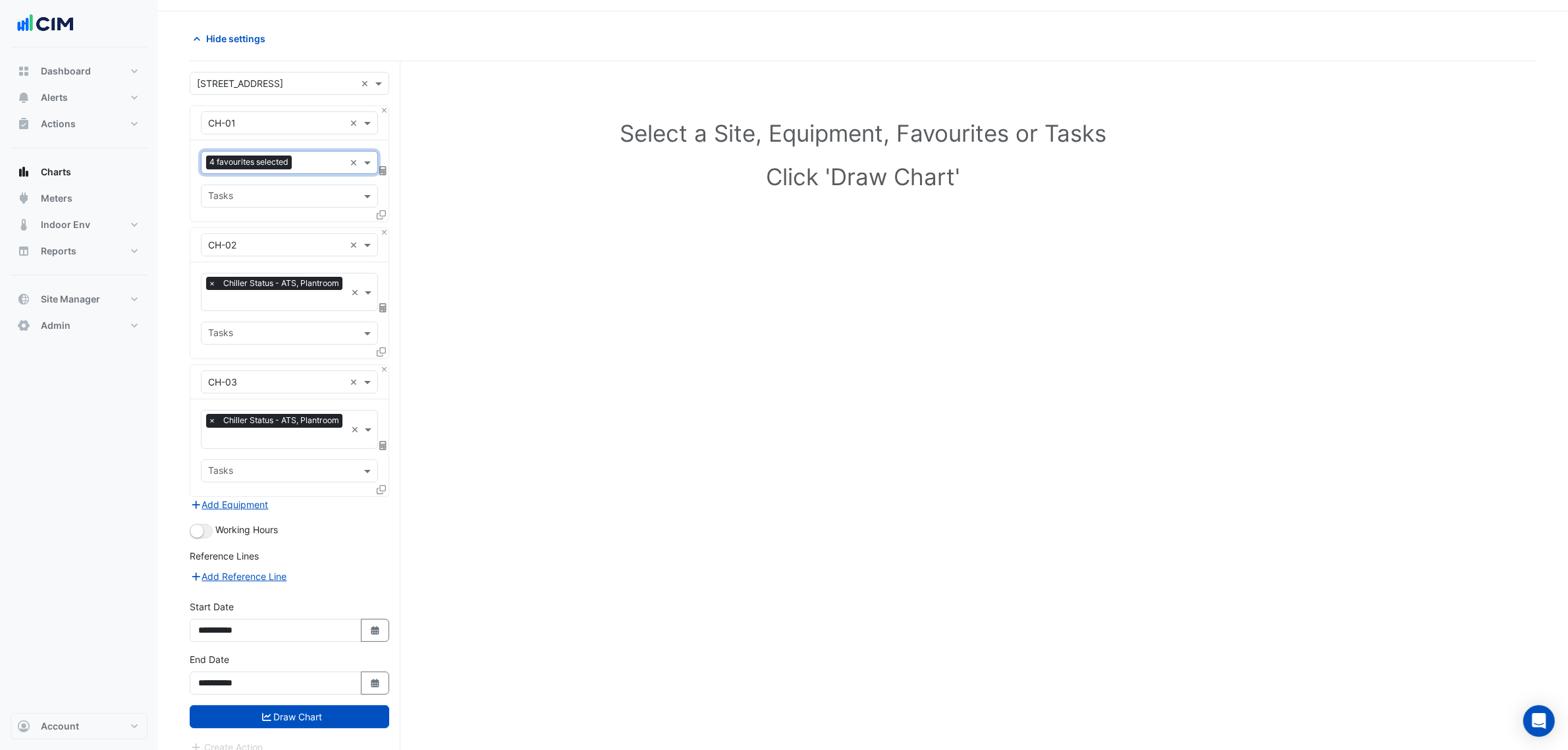
scroll to position [51, 0]
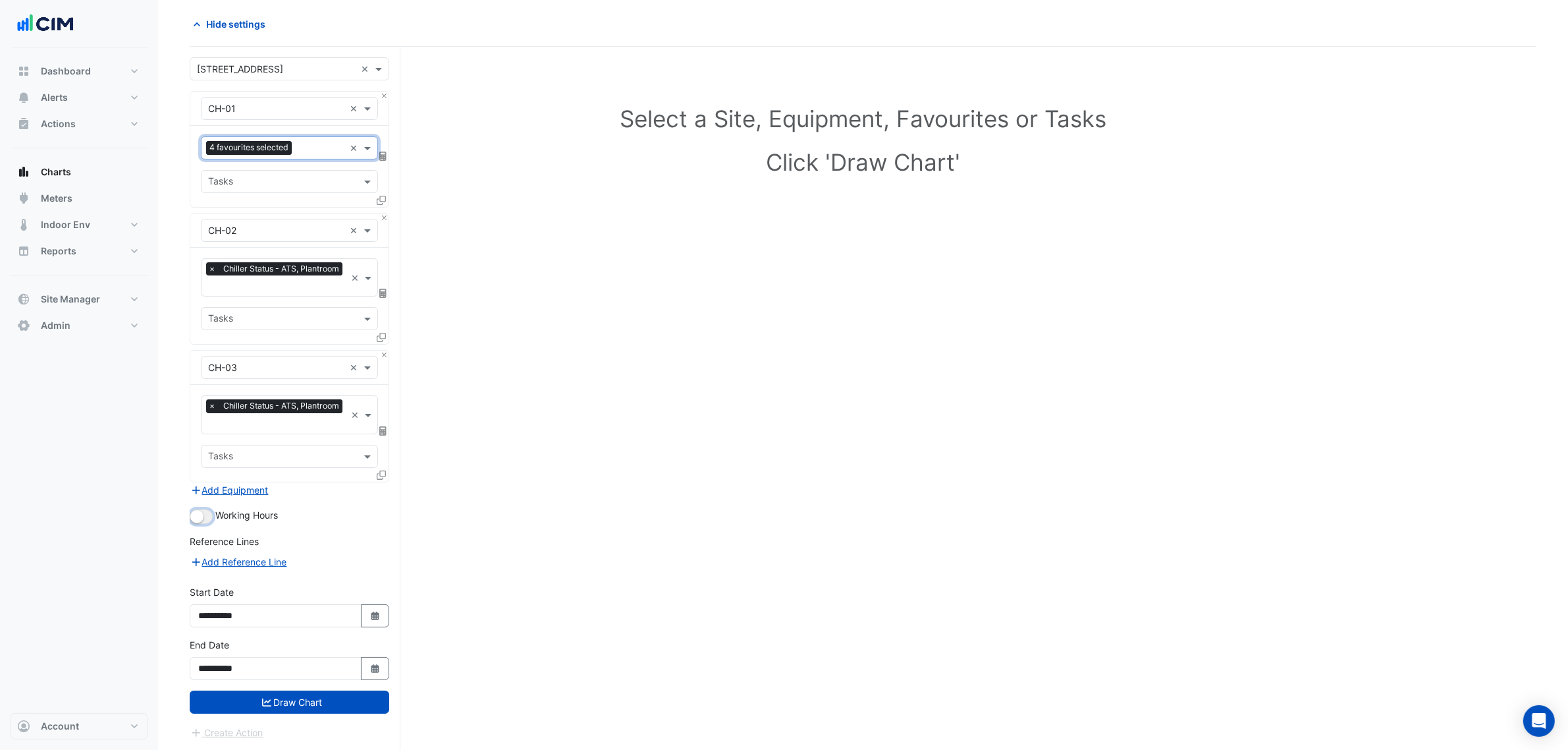
click at [196, 518] on small "button" at bounding box center [197, 516] width 13 height 13
click at [267, 704] on icon "submit" at bounding box center [266, 702] width 9 height 9
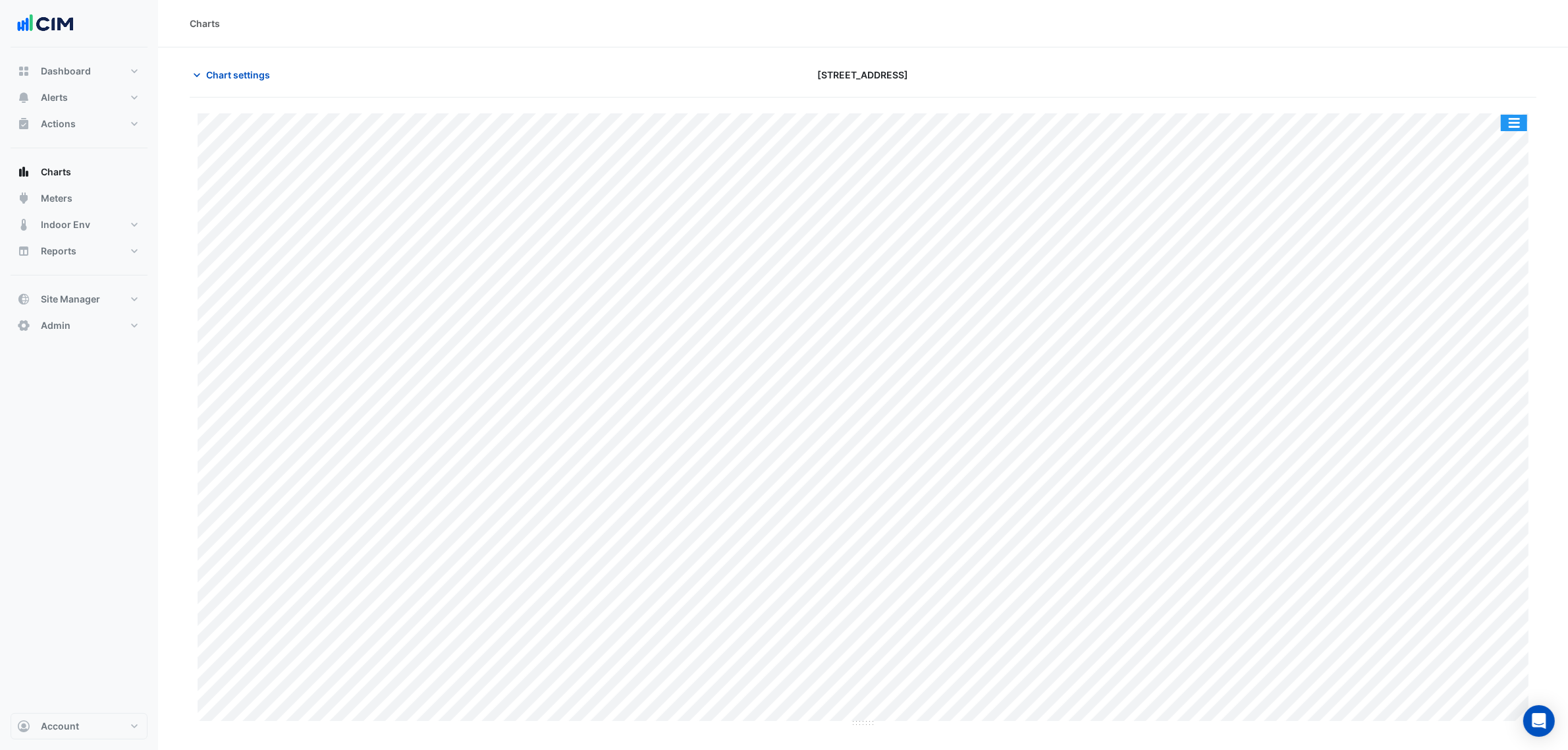
click at [1506, 128] on button "button" at bounding box center [1515, 123] width 27 height 16
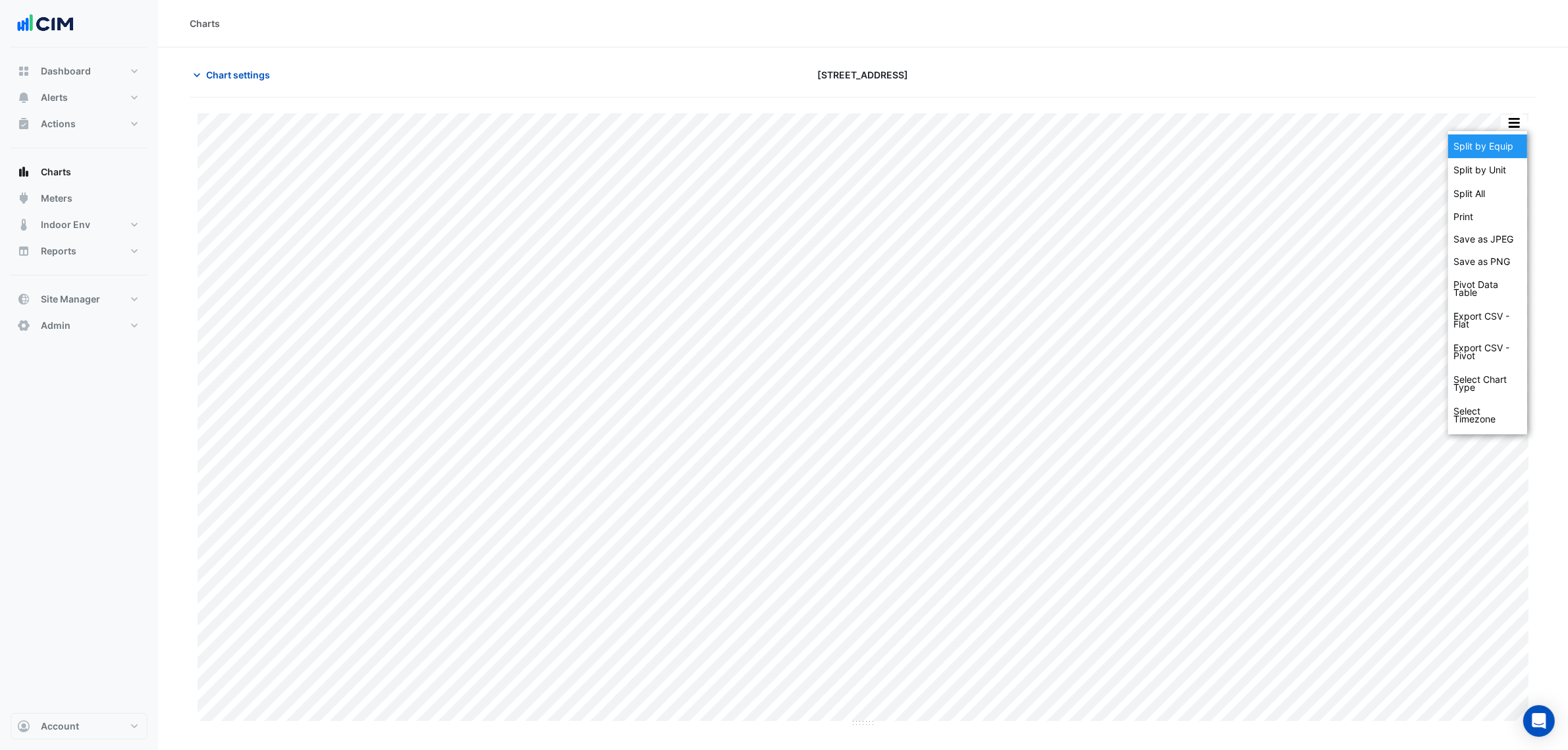
click at [1512, 143] on div "Split by Equip" at bounding box center [1487, 146] width 79 height 24
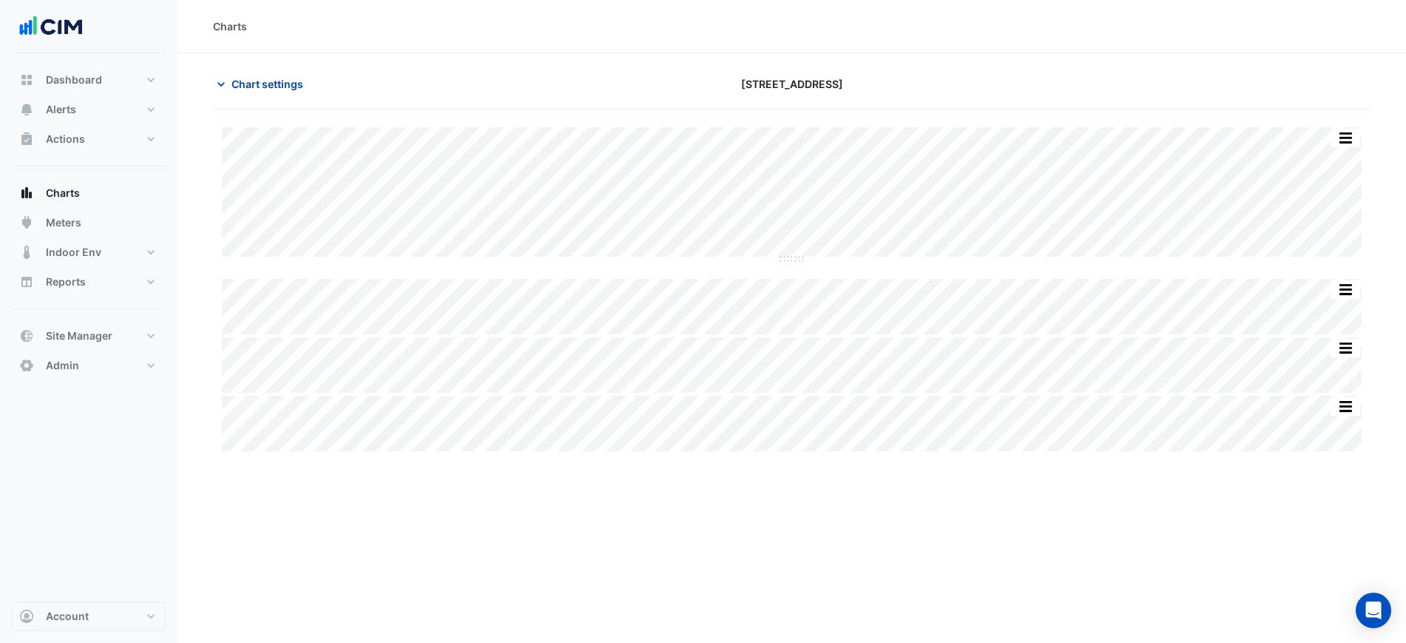
click at [277, 81] on span "Chart settings" at bounding box center [268, 84] width 72 height 16
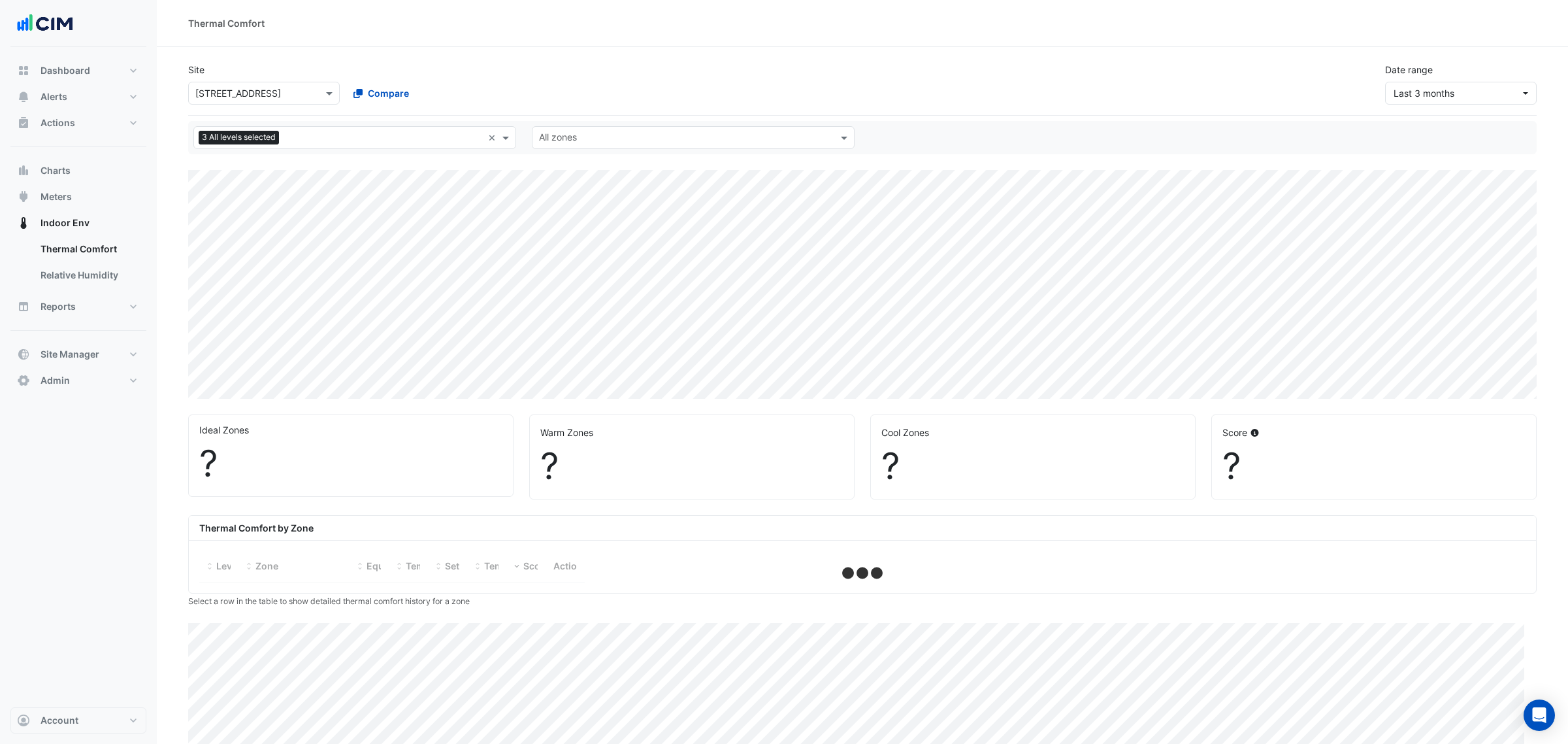
select select "***"
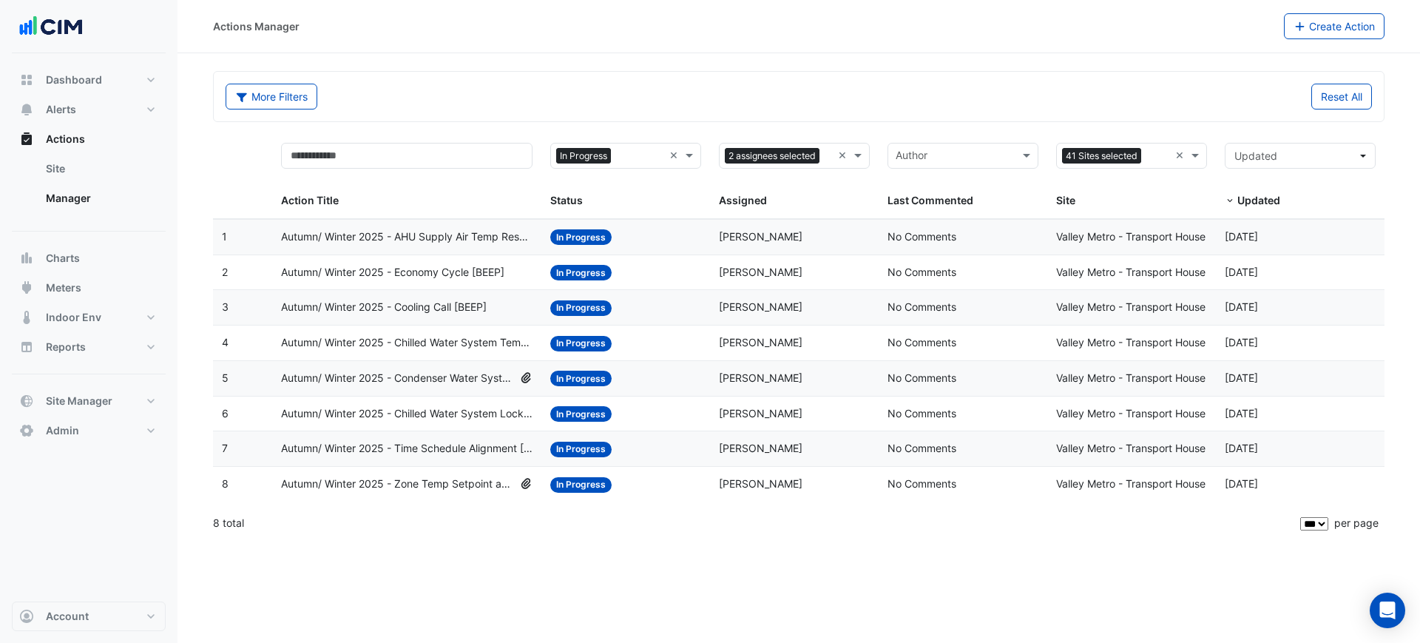
select select "***"
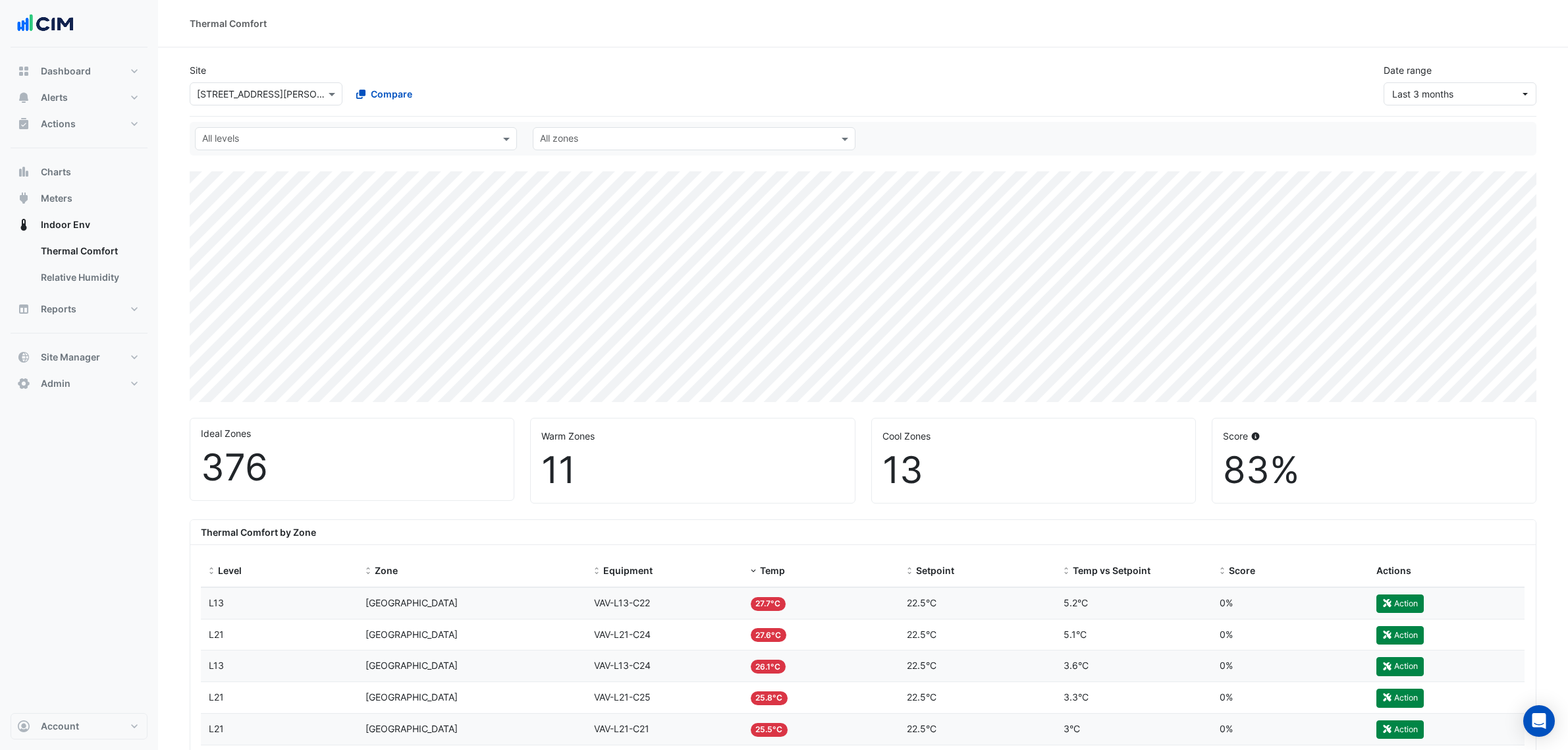
select select "***"
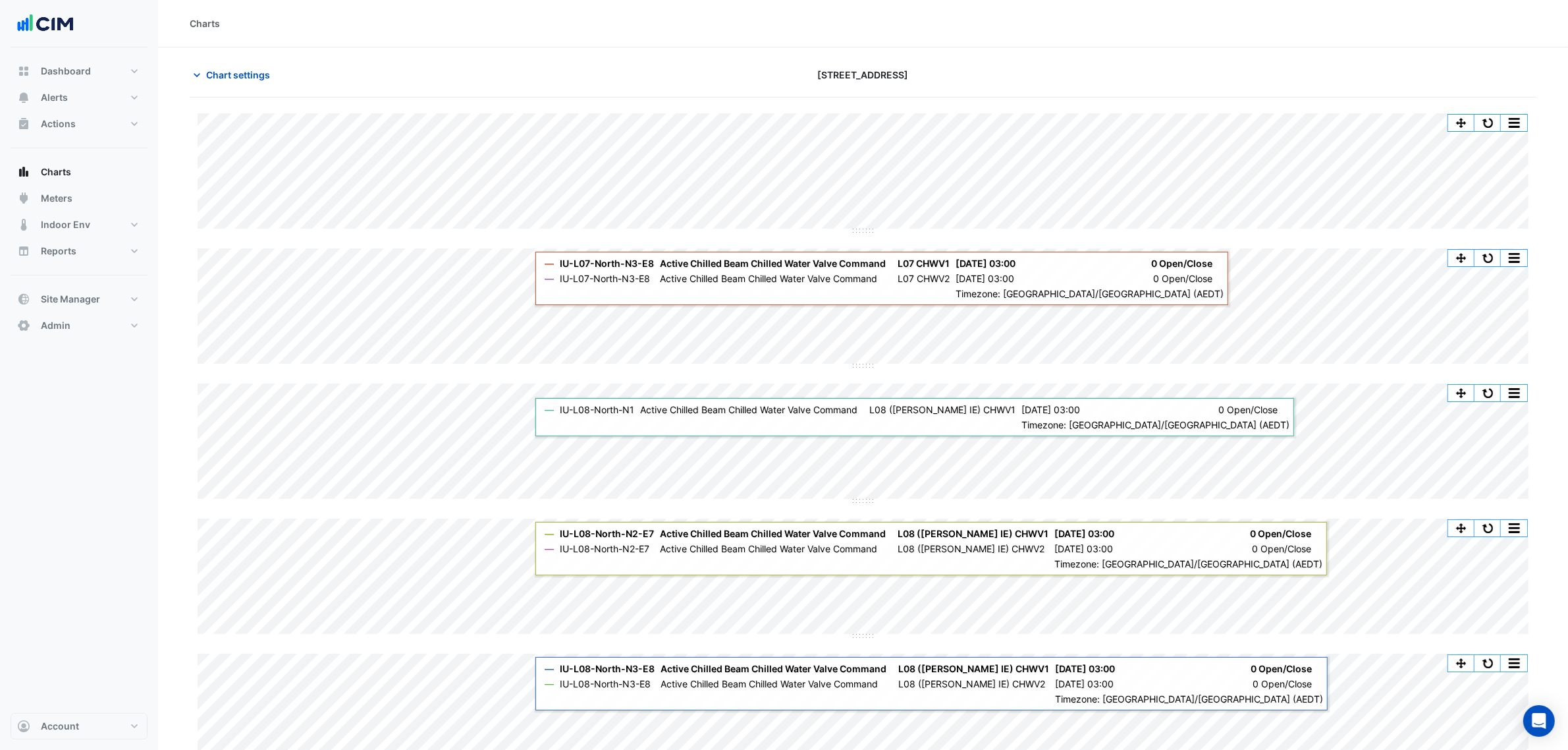
click at [248, 66] on button "Chart settings" at bounding box center [234, 75] width 89 height 23
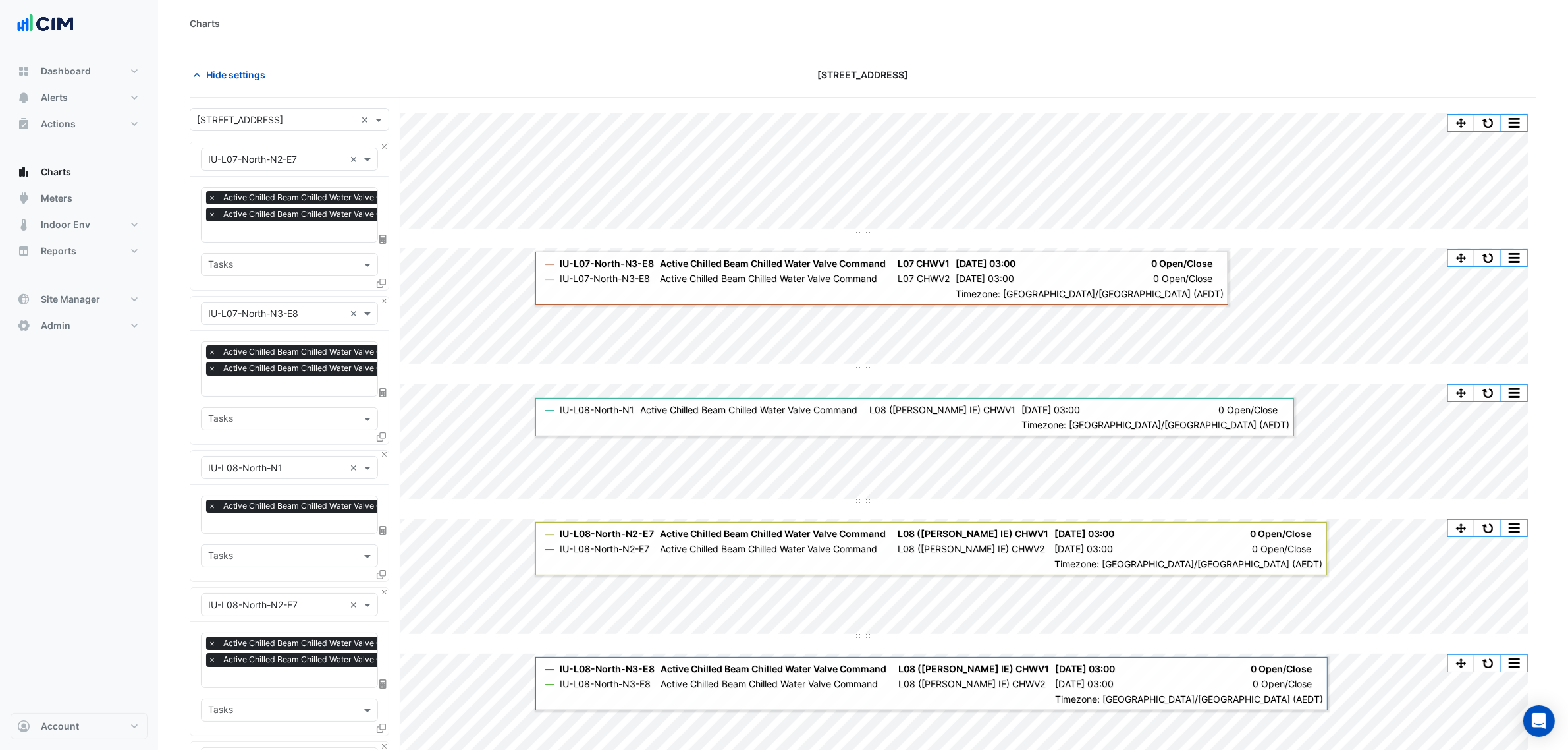
click at [255, 204] on span "Active Chilled Beam Chilled Water Valve Command - L07, CHWV1" at bounding box center [346, 197] width 253 height 13
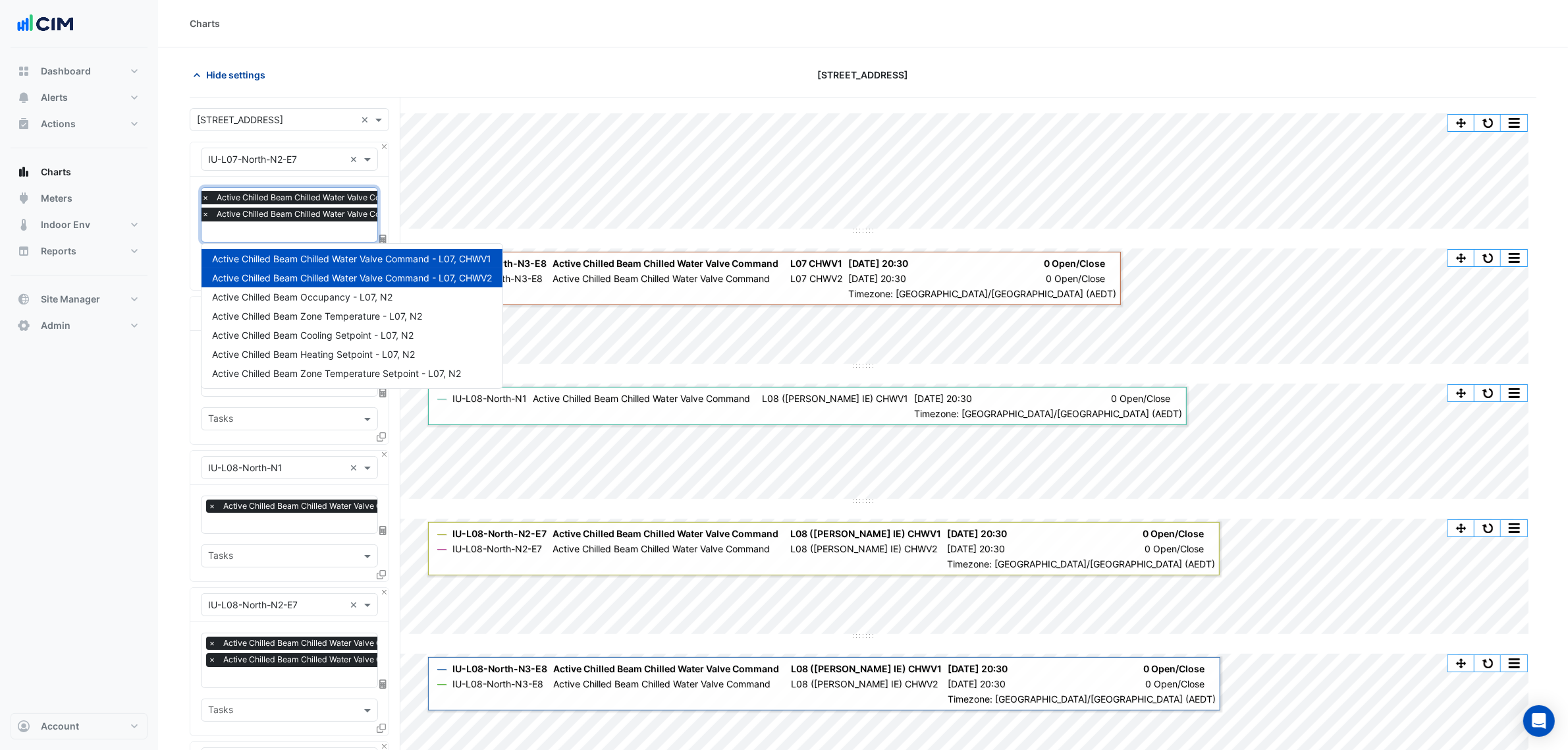
click at [225, 79] on span "Hide settings" at bounding box center [236, 75] width 60 height 14
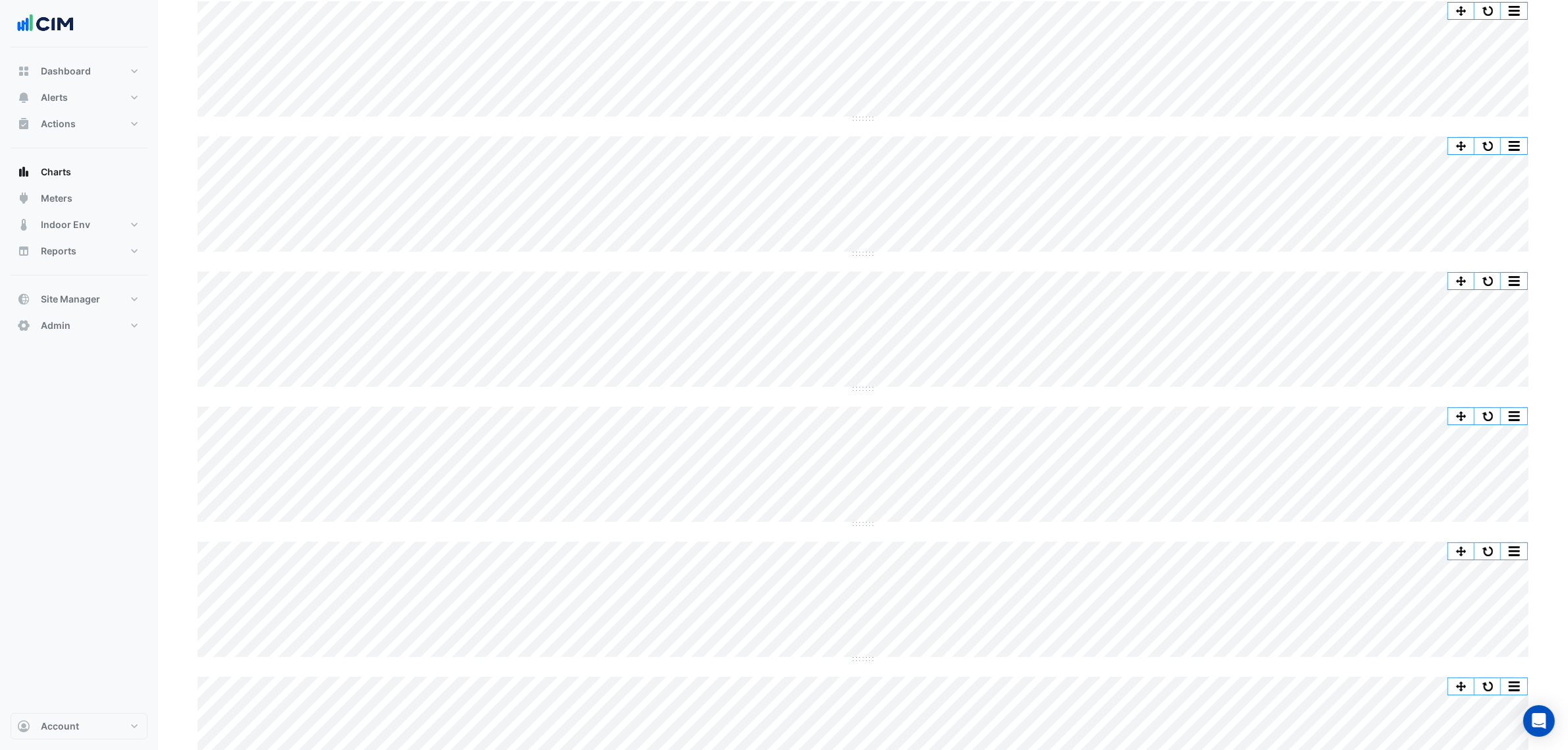
scroll to position [0, 0]
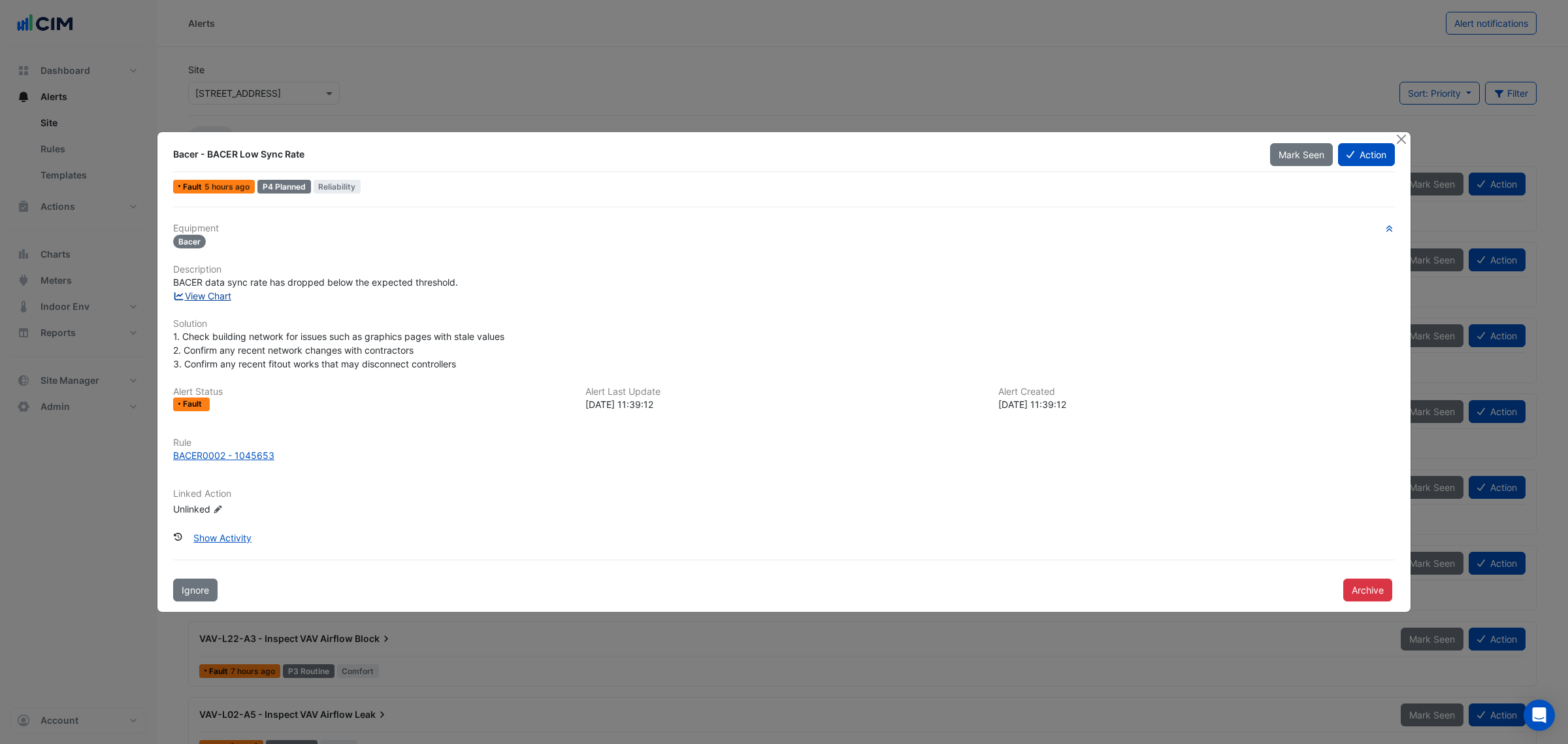
click at [206, 290] on link "View Chart" at bounding box center [202, 295] width 58 height 11
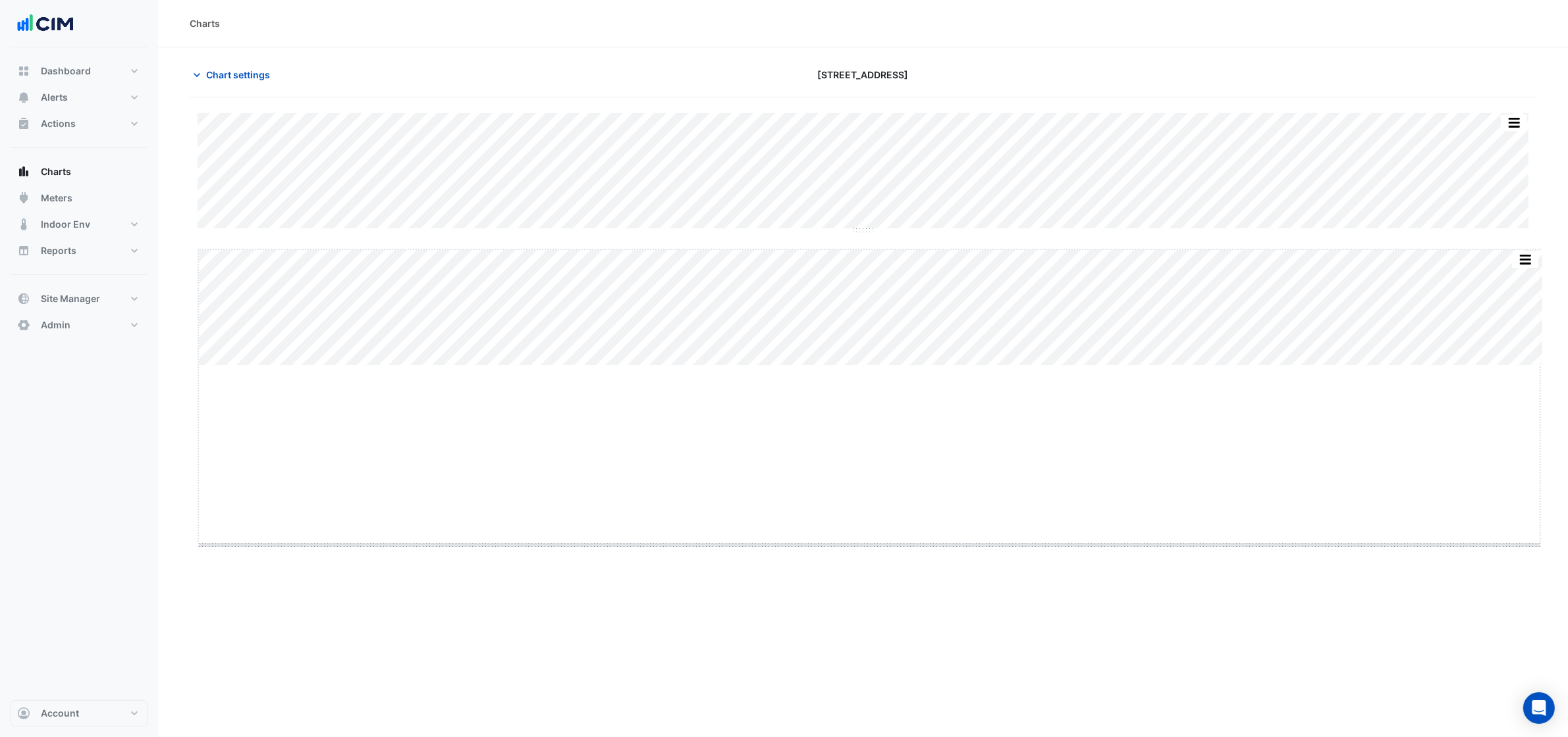
drag, startPoint x: 867, startPoint y: 364, endPoint x: 839, endPoint y: 547, distance: 185.1
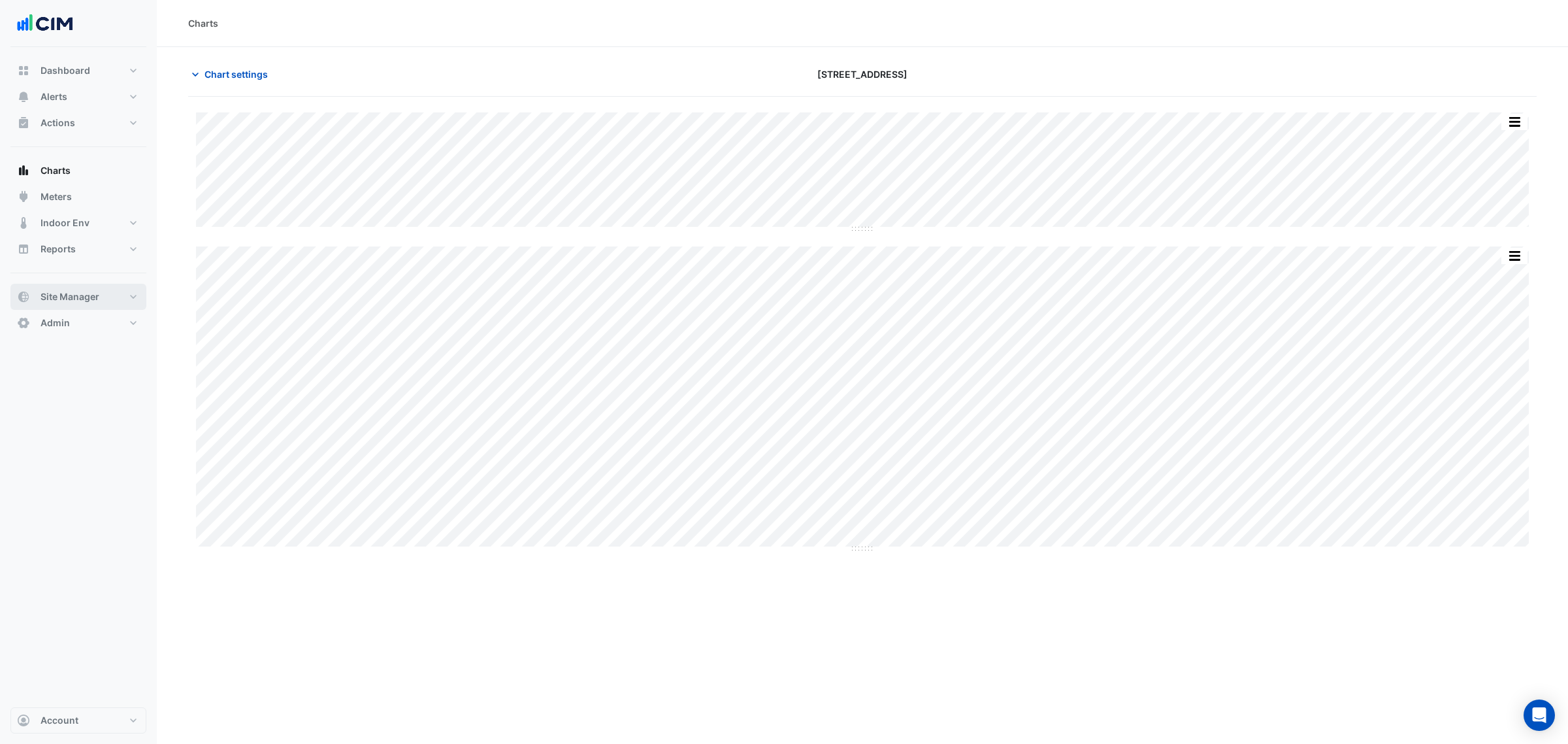
click at [79, 295] on span "Site Manager" at bounding box center [70, 296] width 59 height 13
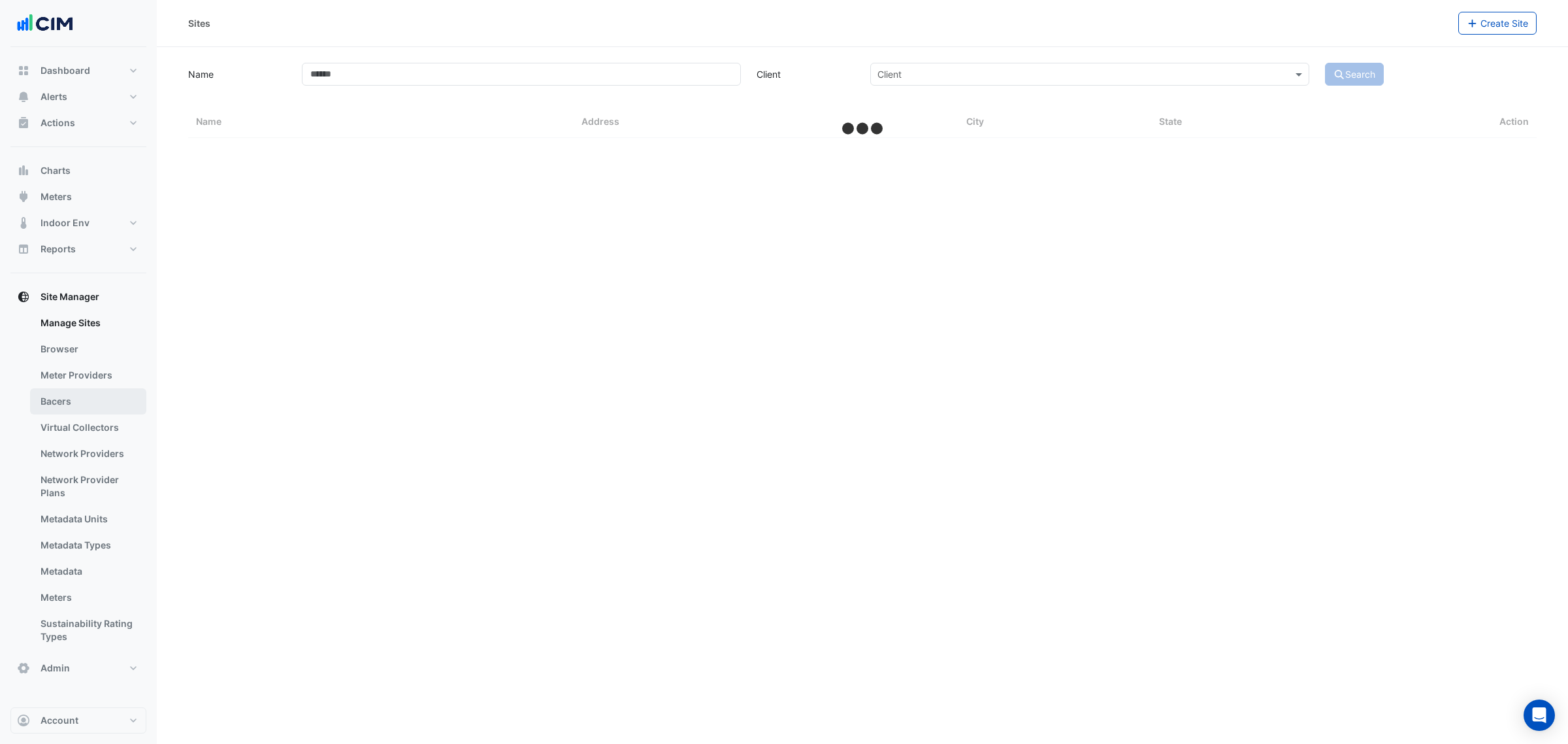
click at [64, 398] on link "Bacers" at bounding box center [88, 401] width 117 height 27
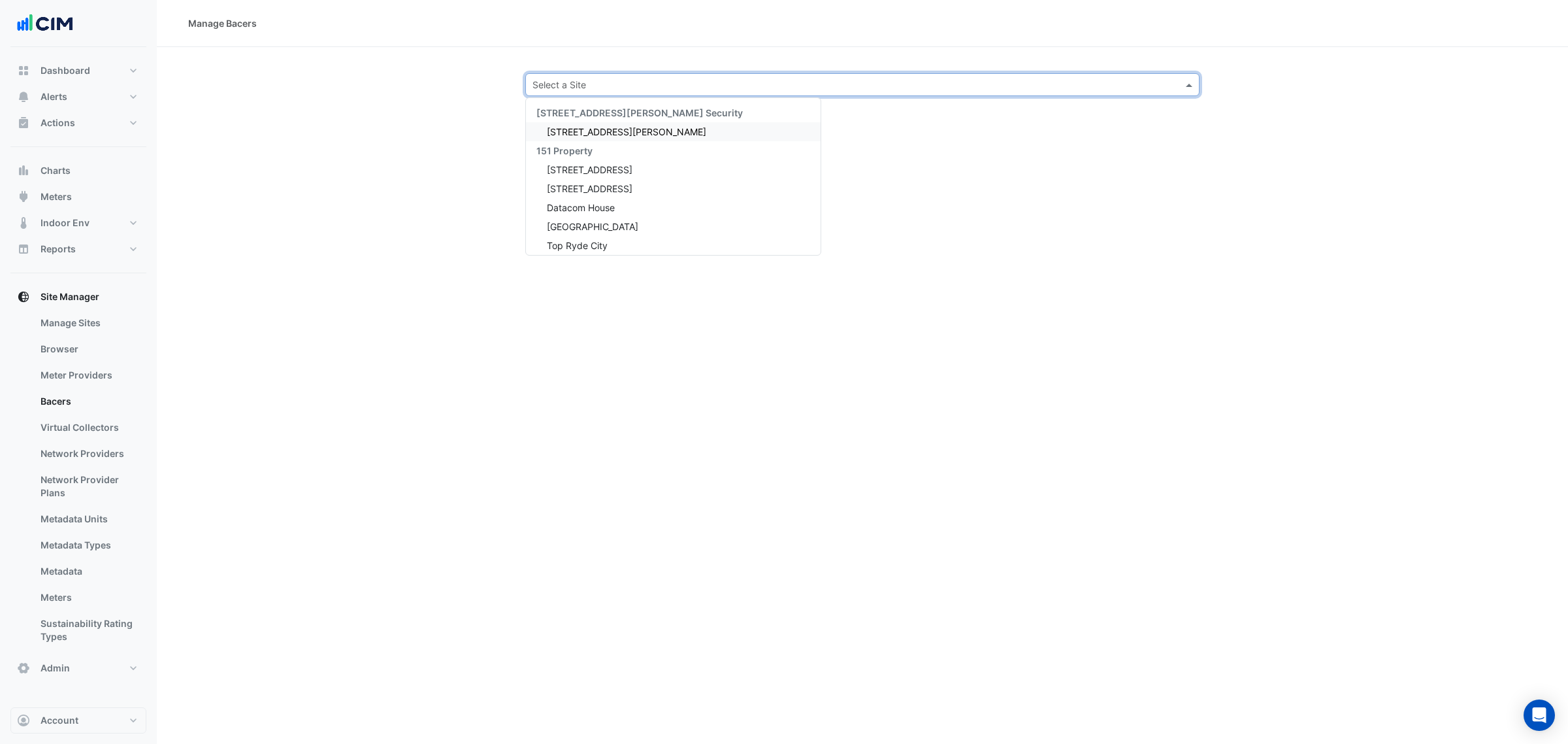
click at [1034, 80] on input "text" at bounding box center [849, 86] width 633 height 14
type input "*****"
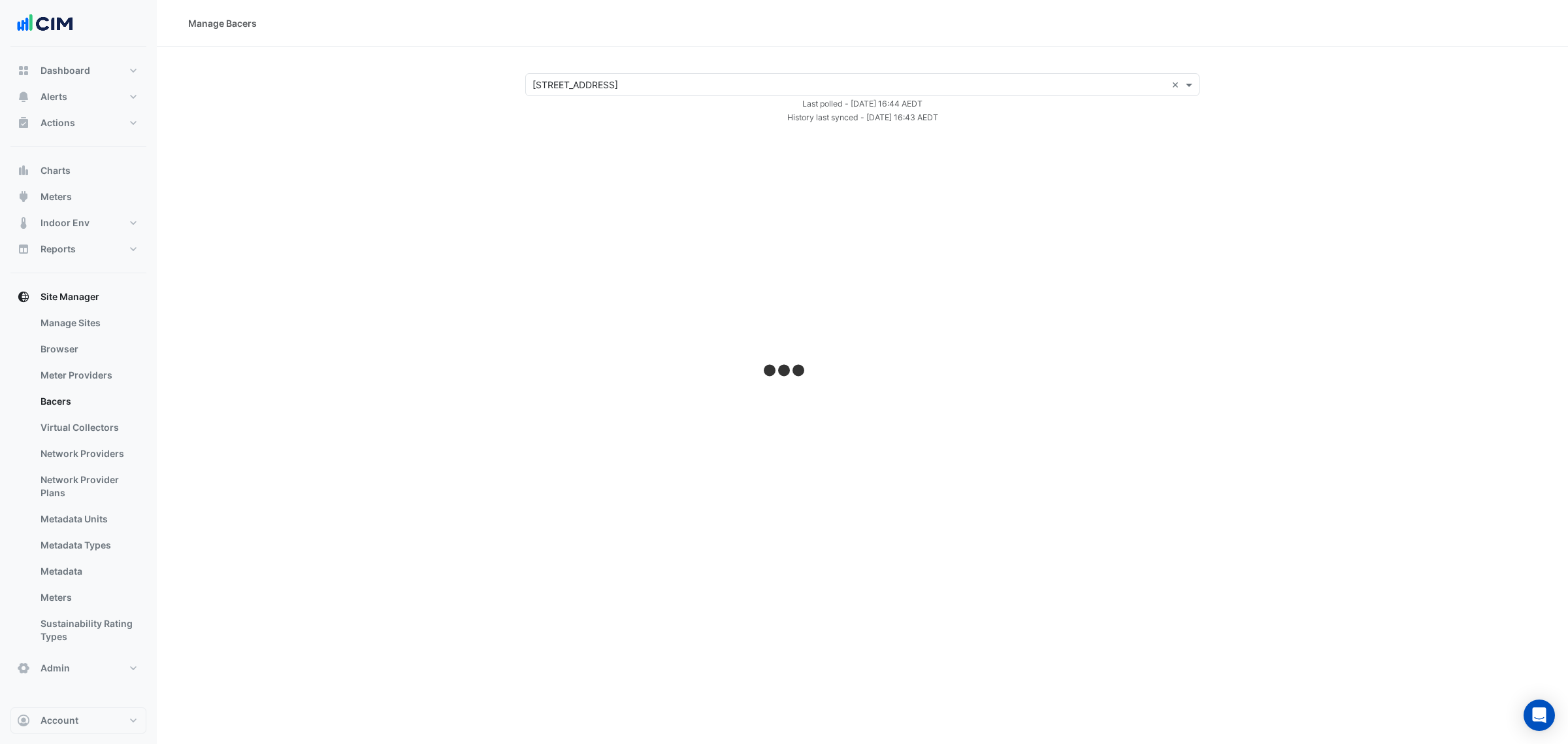
select select "***"
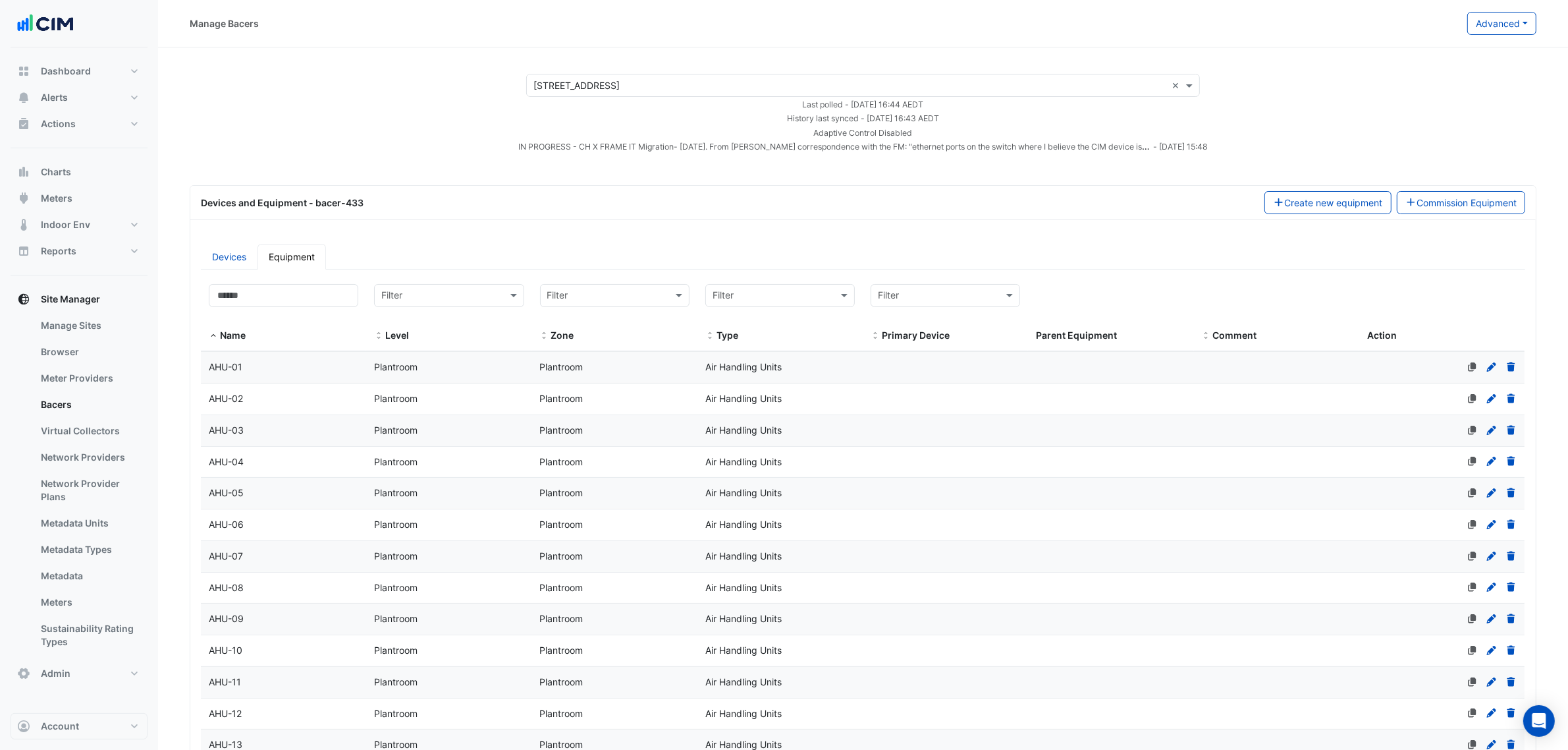
click at [1515, 9] on div "Manage Bacers Advanced View Collector Notes View scan history View Metadata Pre…" at bounding box center [864, 23] width 1410 height 47
drag, startPoint x: 1513, startPoint y: 9, endPoint x: 1509, endPoint y: 21, distance: 12.6
click at [1512, 11] on div "Manage Bacers Advanced View Collector Notes View scan history View Metadata Pre…" at bounding box center [864, 23] width 1410 height 47
click at [1509, 21] on button "Advanced" at bounding box center [1502, 23] width 69 height 23
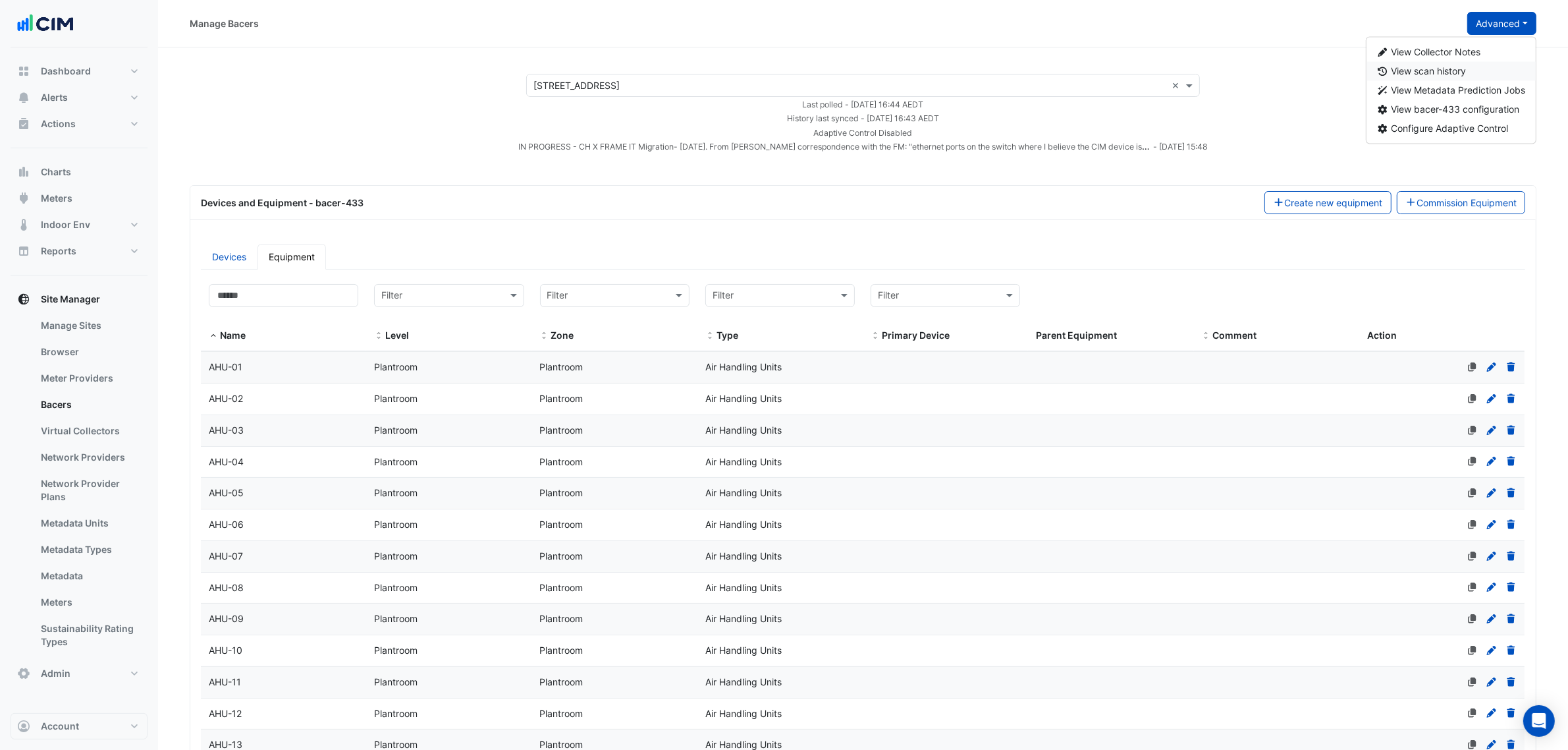
click at [1481, 72] on button "View scan history" at bounding box center [1451, 71] width 170 height 19
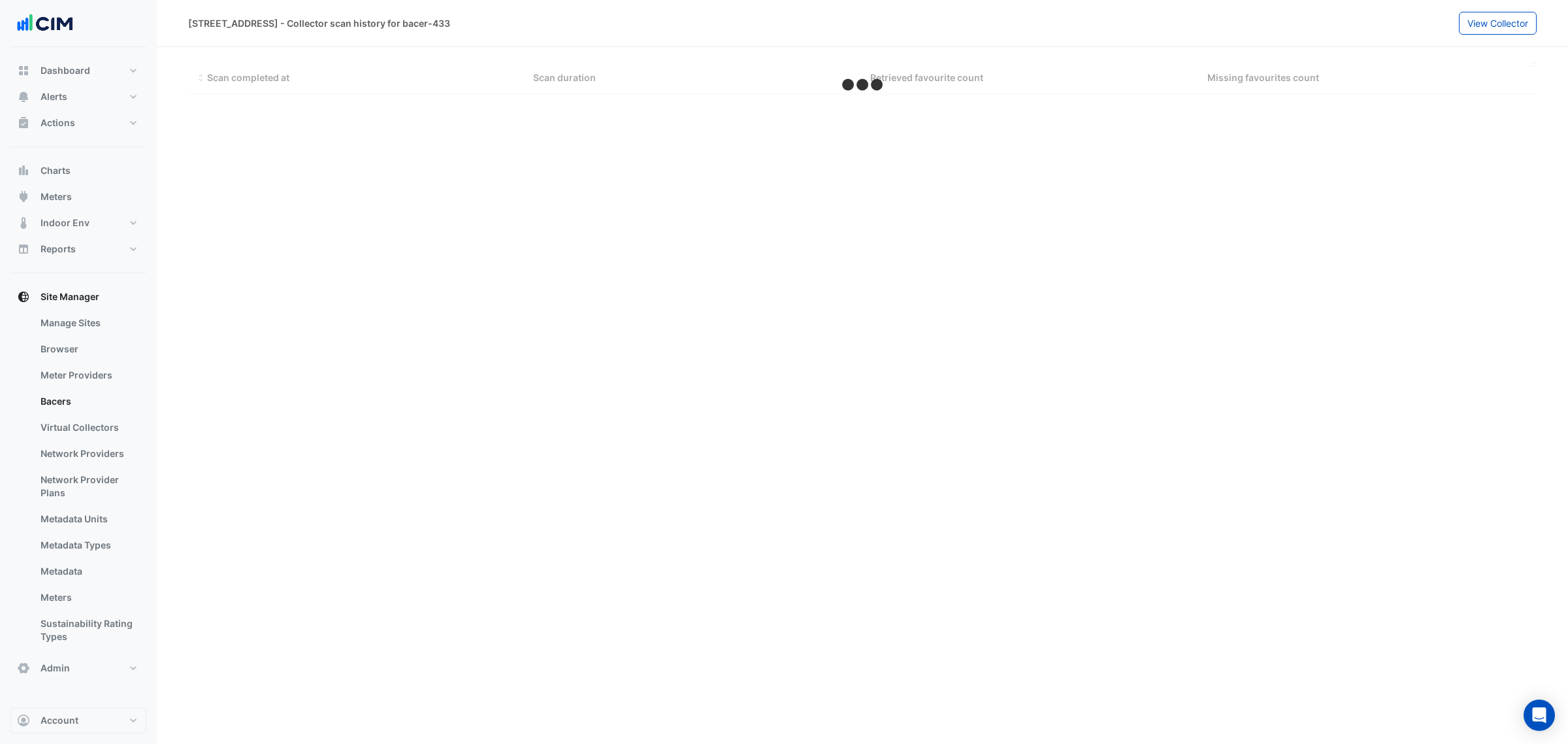
select select "***"
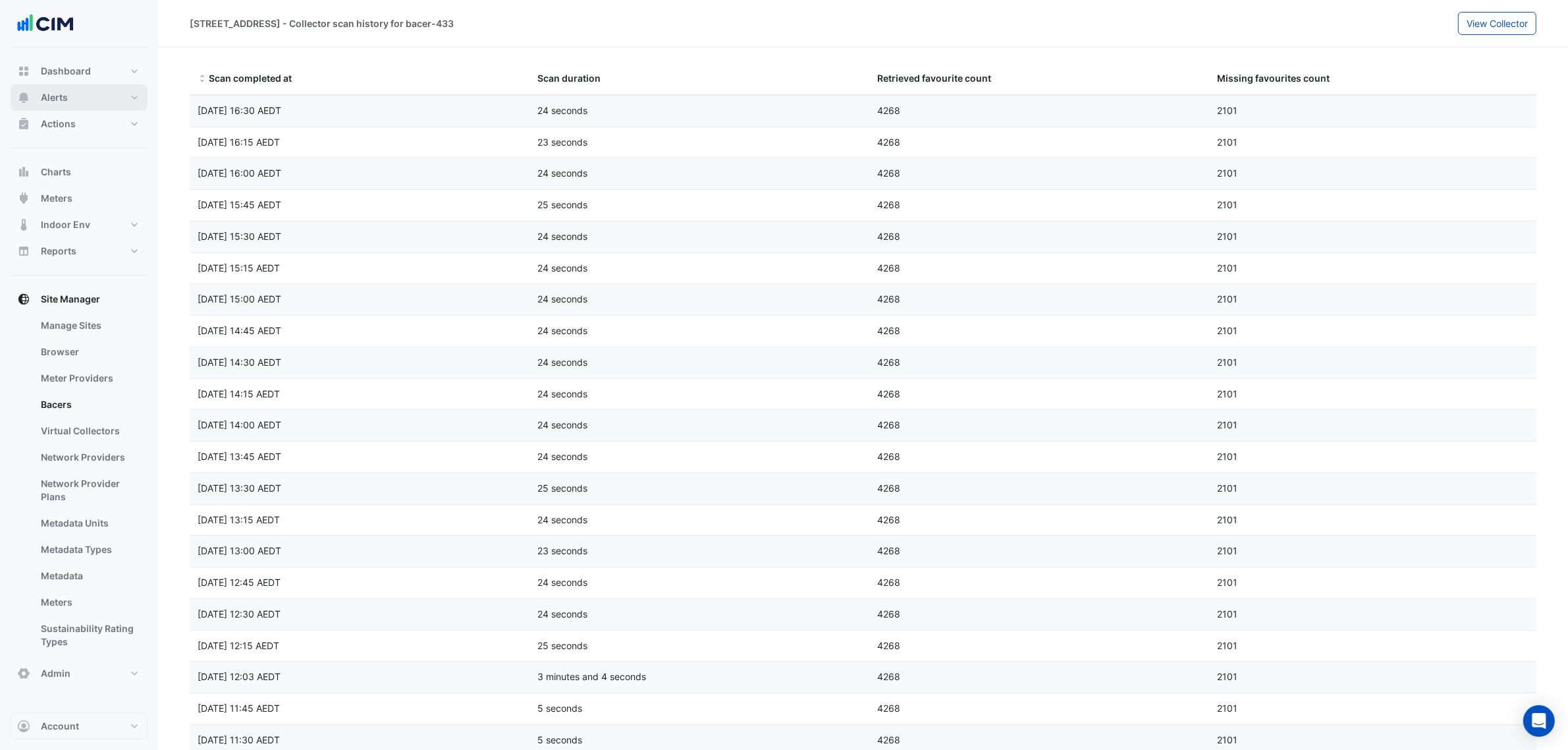
click at [122, 96] on button "Alerts" at bounding box center [79, 98] width 137 height 27
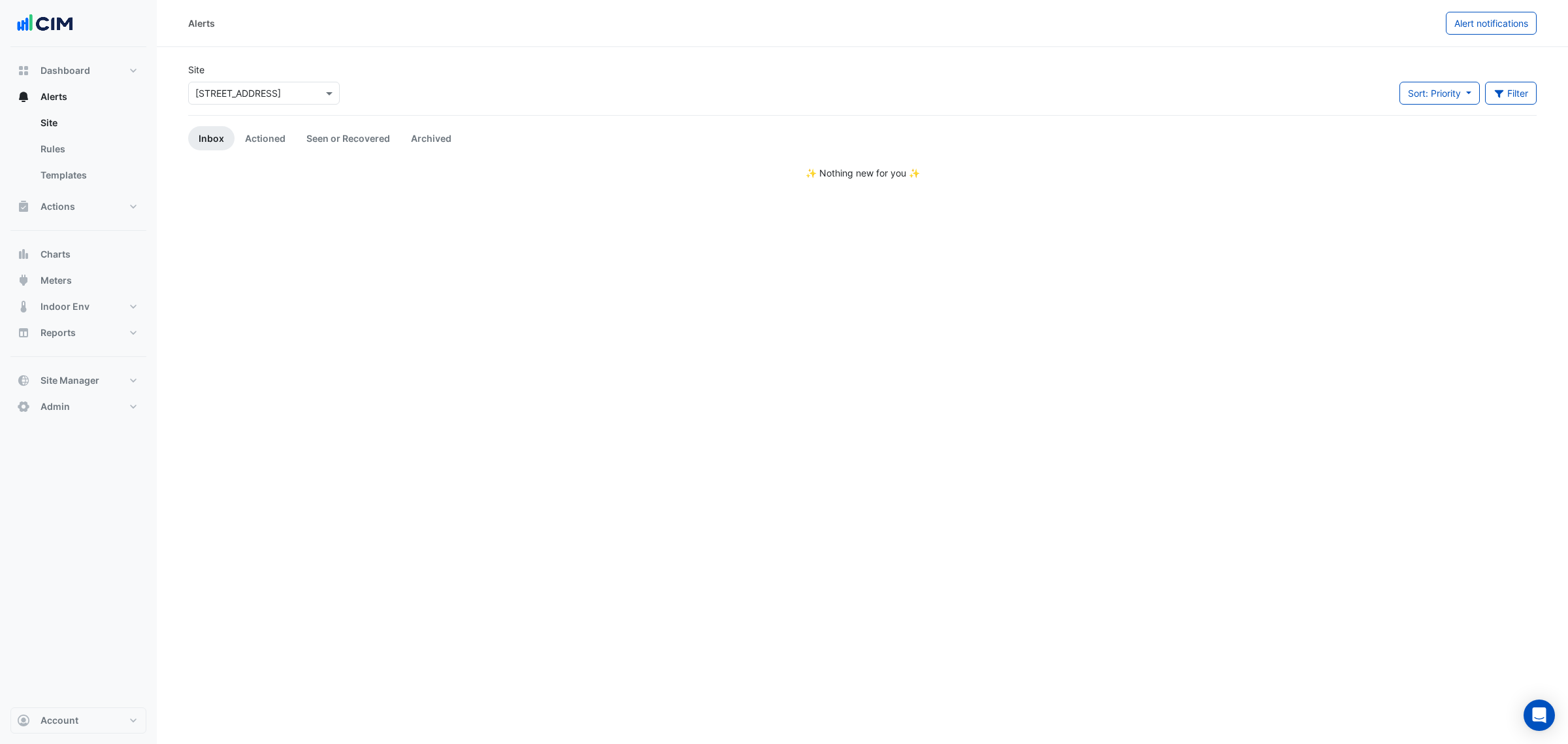
click at [231, 102] on div "× 6 Hassall Street" at bounding box center [264, 93] width 152 height 23
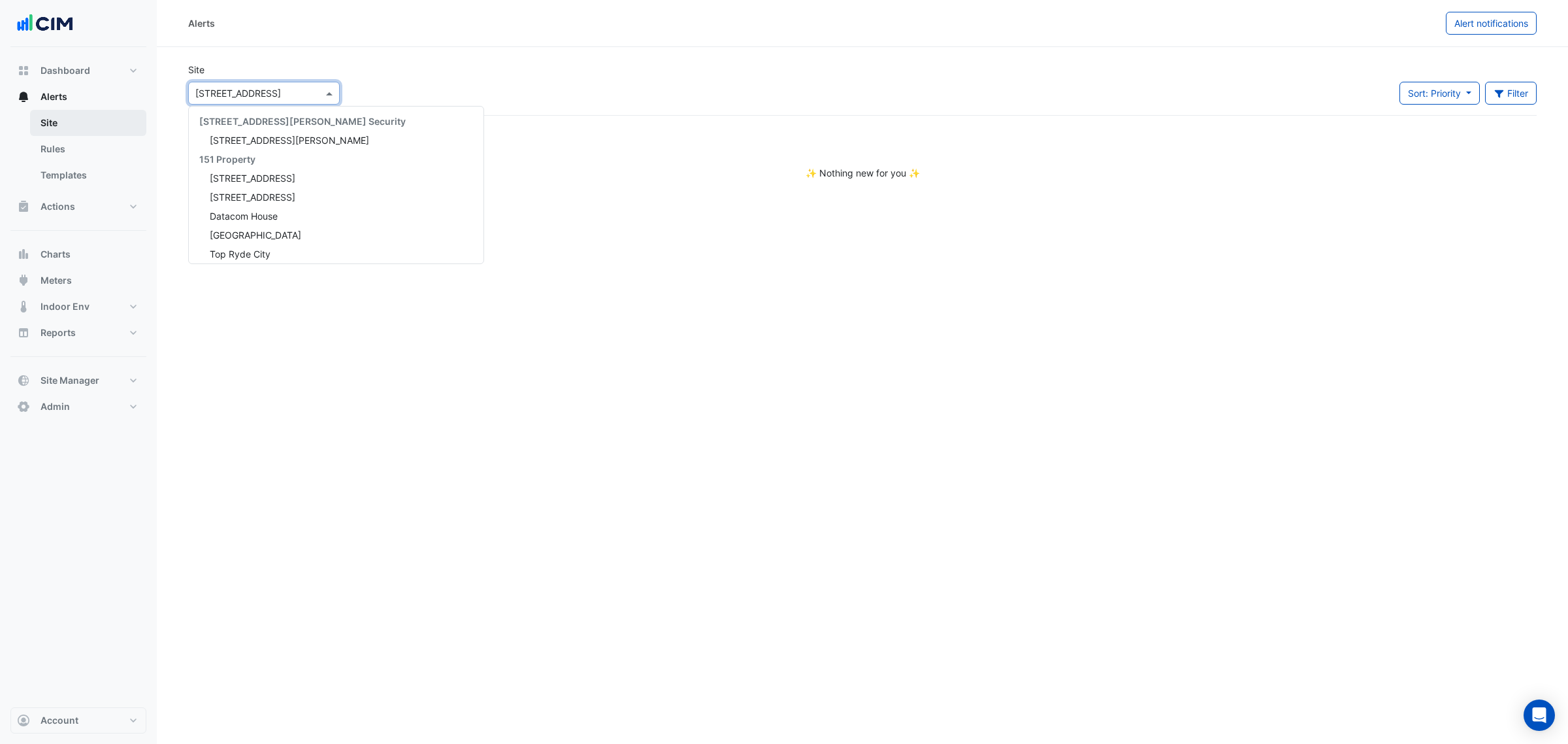
scroll to position [3375, 0]
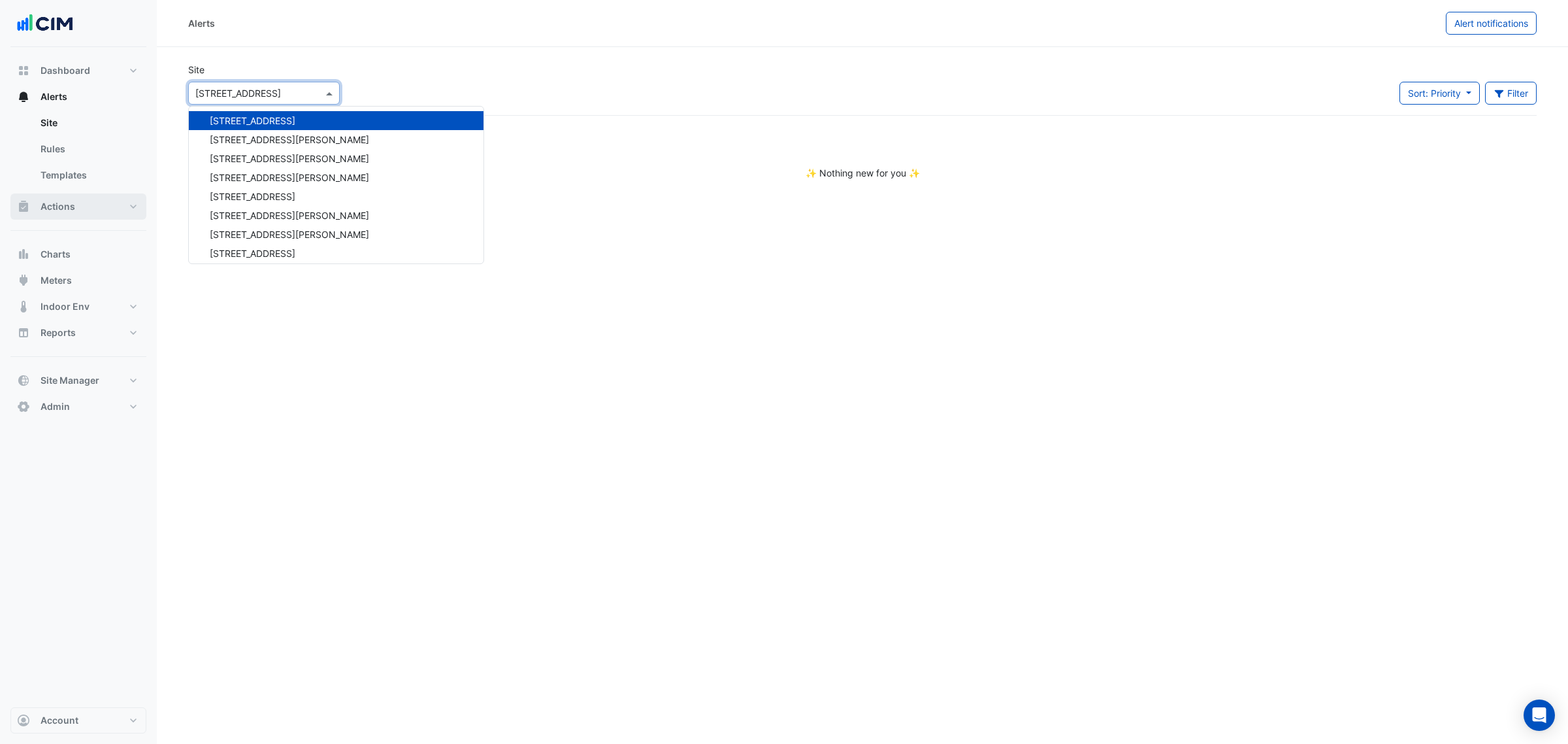
click at [95, 209] on button "Actions" at bounding box center [79, 207] width 136 height 27
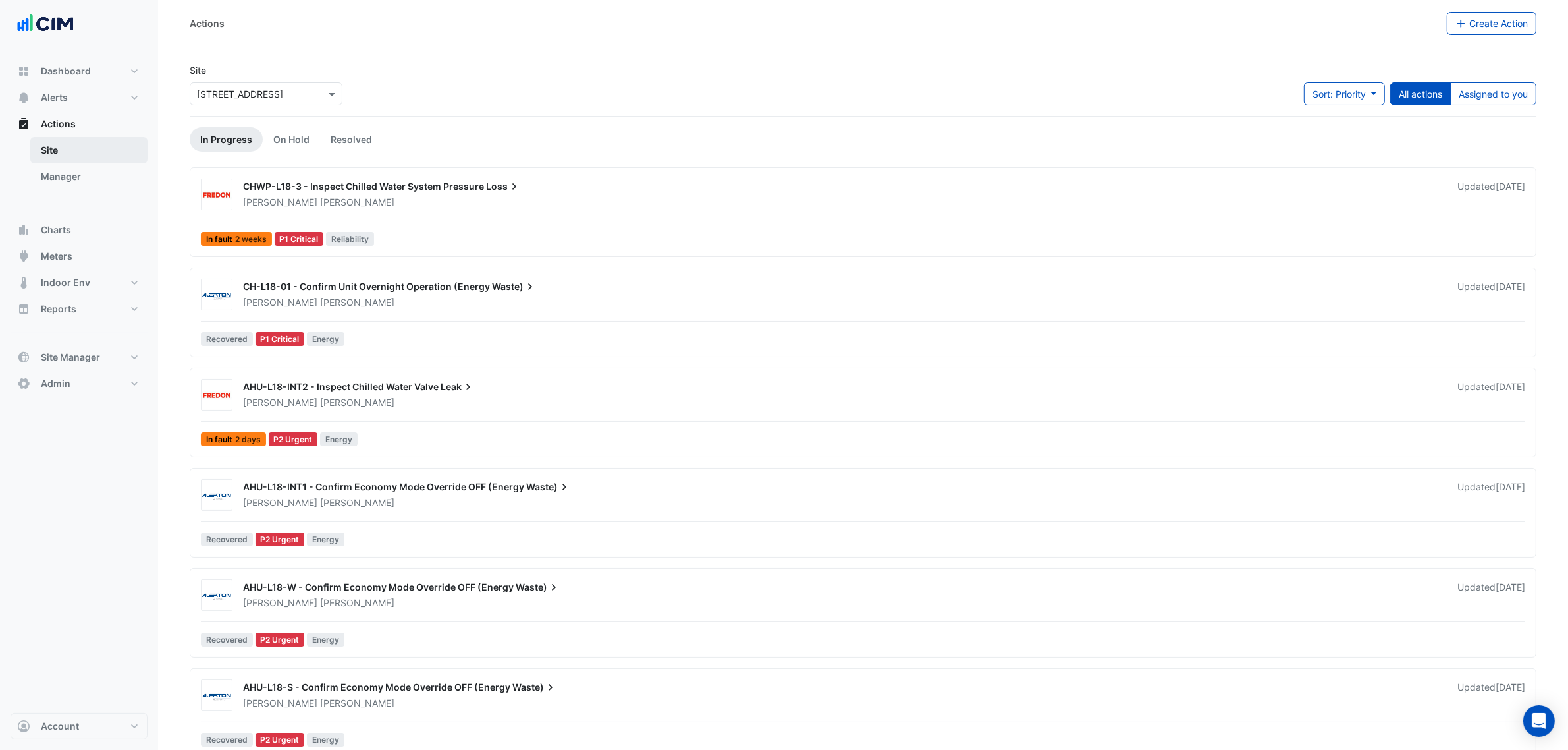
click at [110, 161] on link "Site" at bounding box center [89, 151] width 118 height 27
click at [110, 171] on link "Manager" at bounding box center [89, 176] width 118 height 27
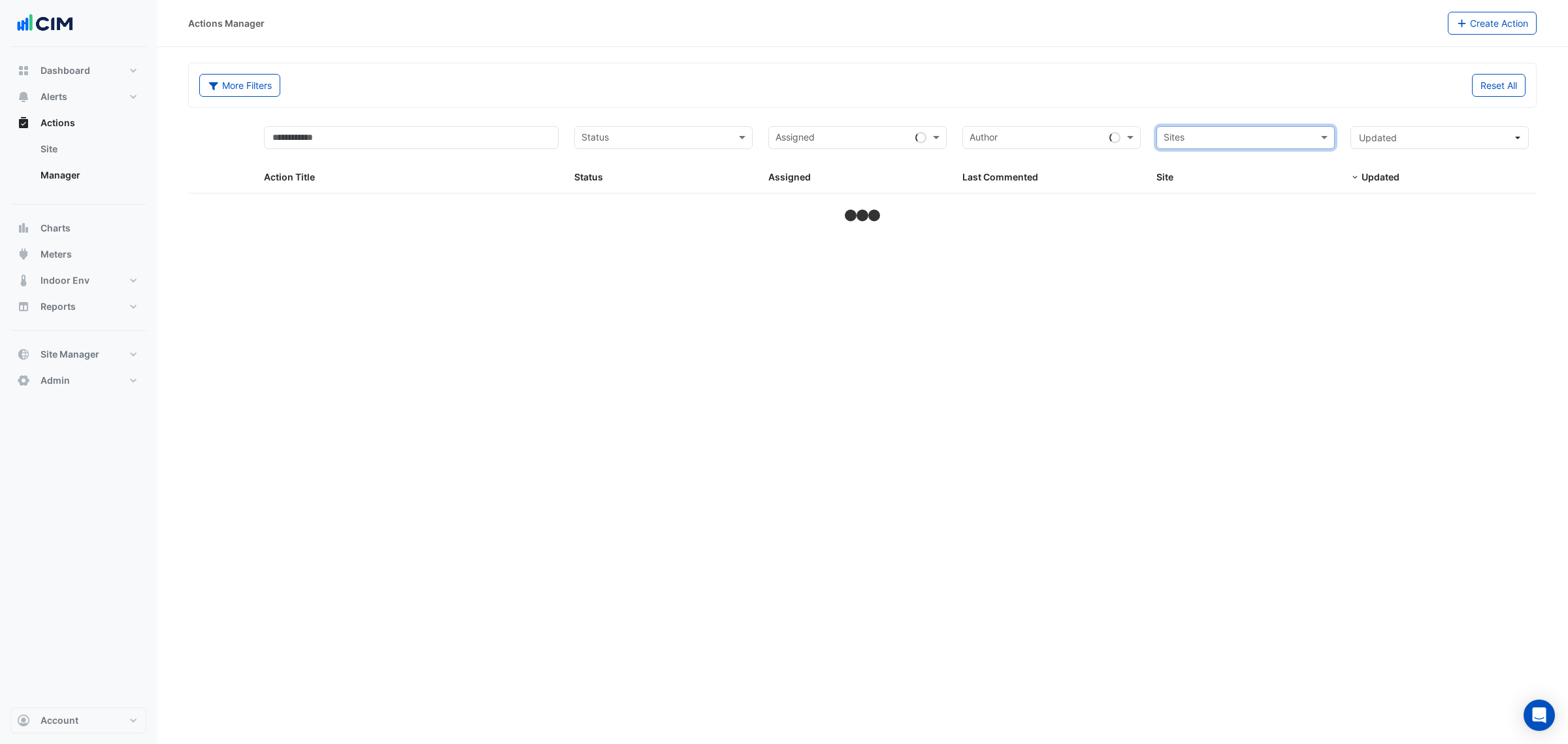
click at [1265, 137] on input "text" at bounding box center [1238, 139] width 149 height 15
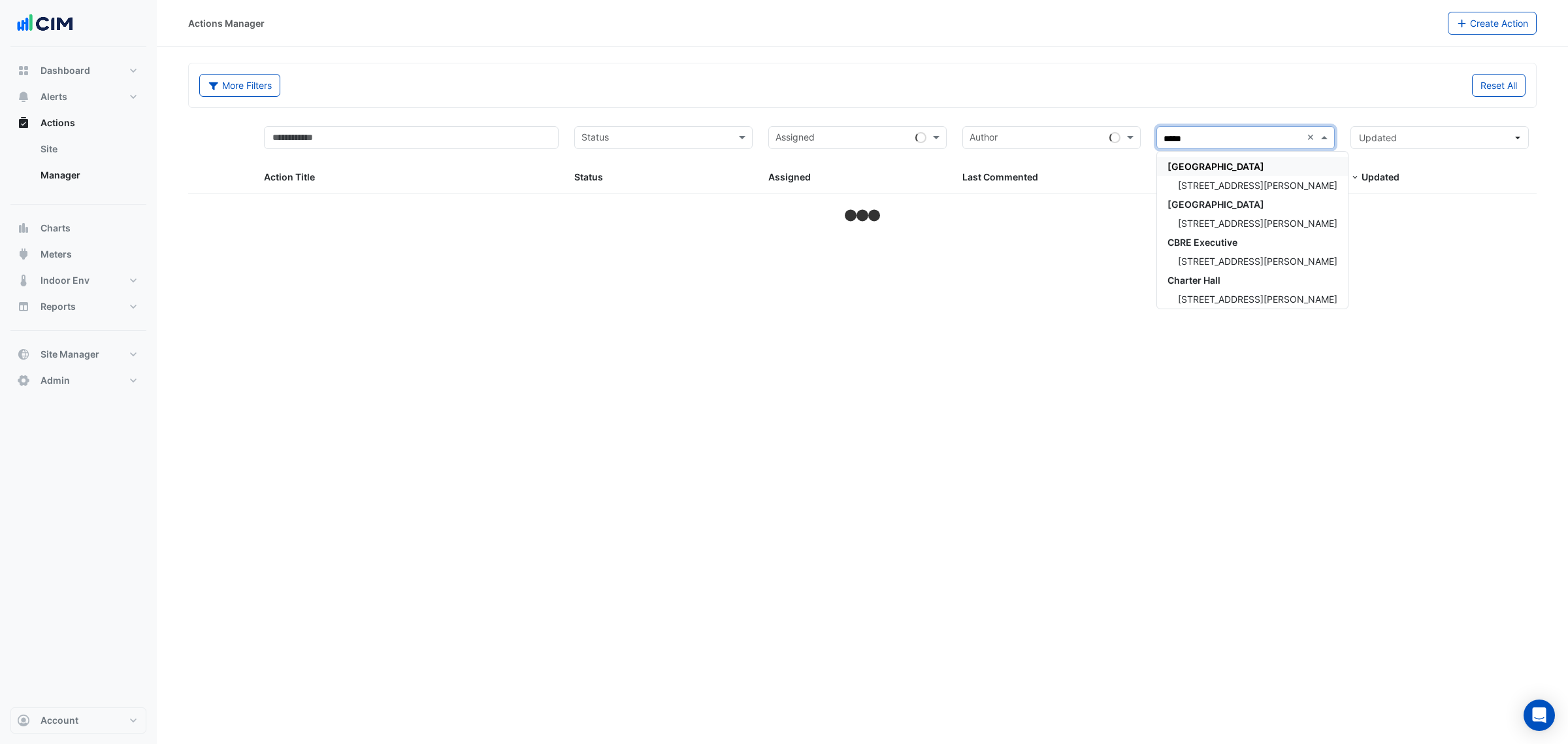
type input "******"
click at [1236, 186] on span "[STREET_ADDRESS][PERSON_NAME]" at bounding box center [1258, 185] width 159 height 11
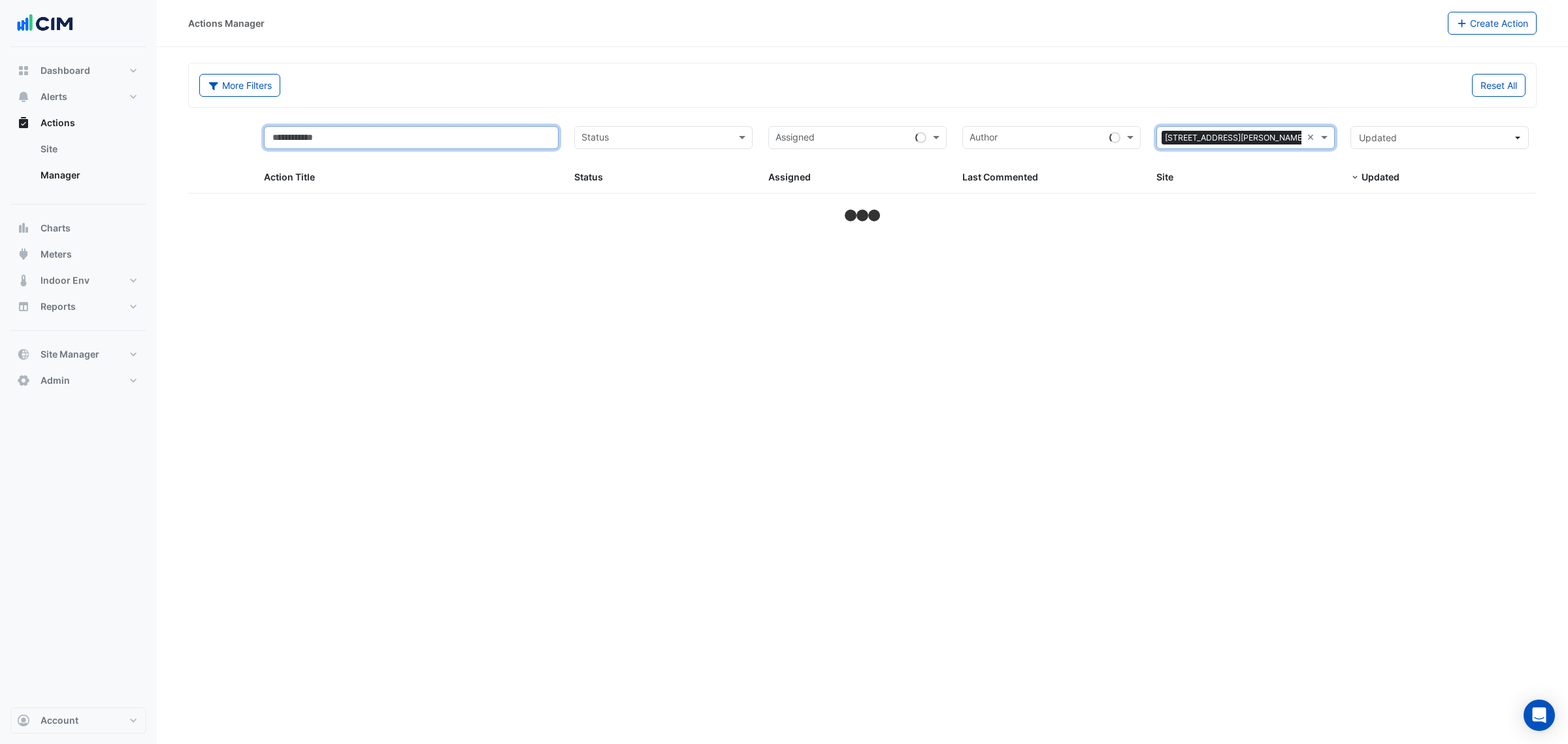
click at [356, 147] on input "text" at bounding box center [412, 138] width 295 height 23
select select "***"
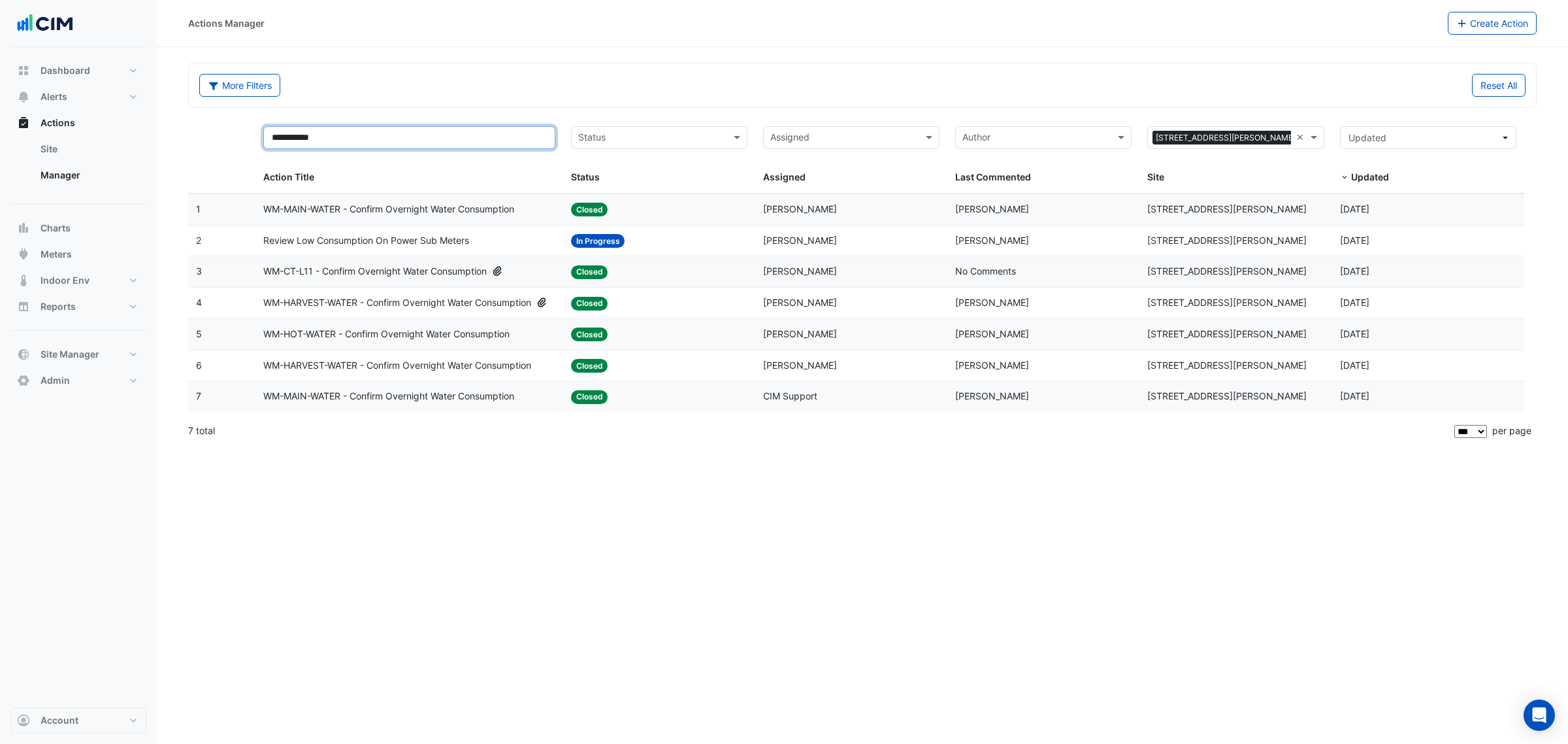
type input "**********"
click at [514, 215] on span "WM-MAIN-WATER - Confirm Overnight Water Consumption" at bounding box center [389, 209] width 251 height 15
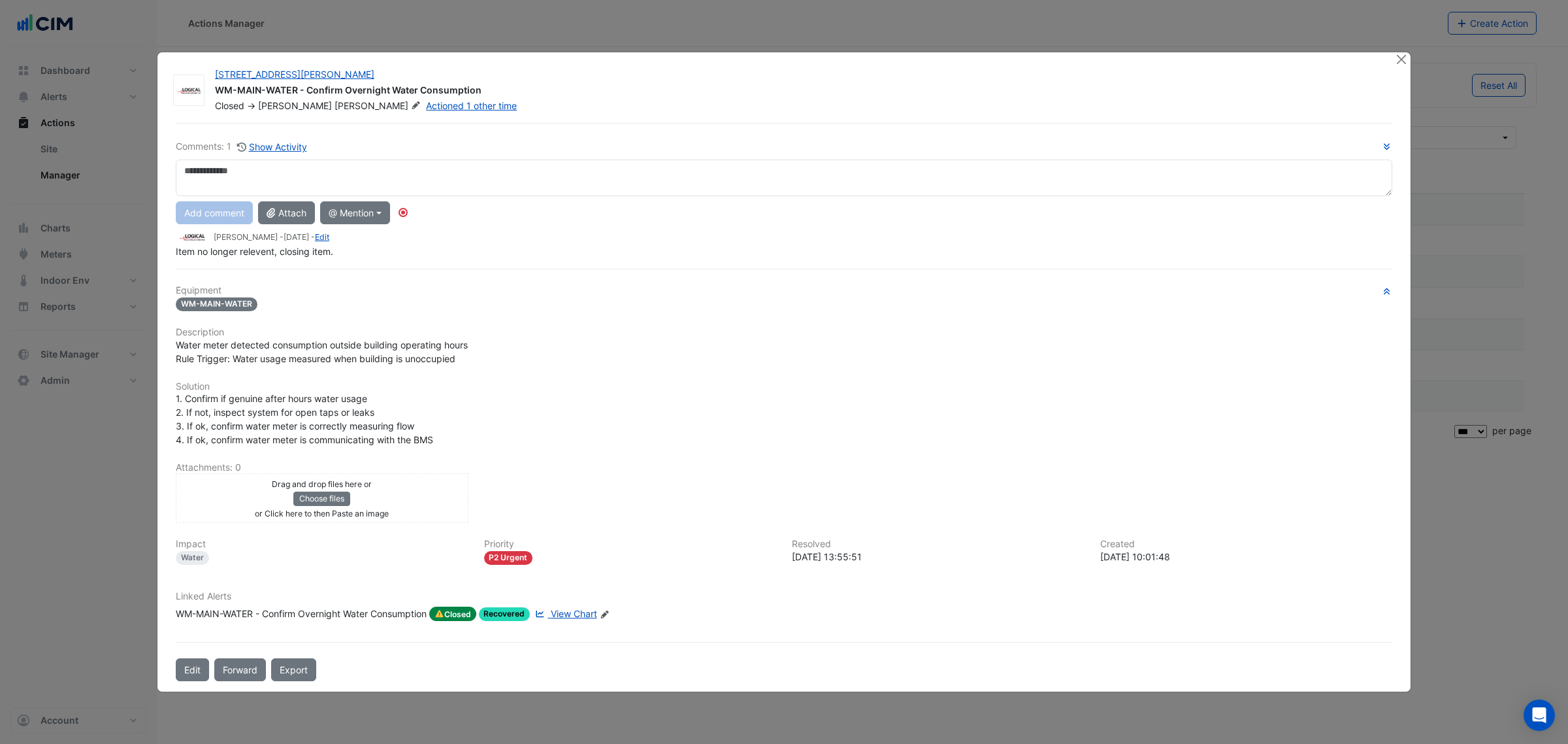
click at [564, 609] on span "View Chart" at bounding box center [574, 613] width 47 height 11
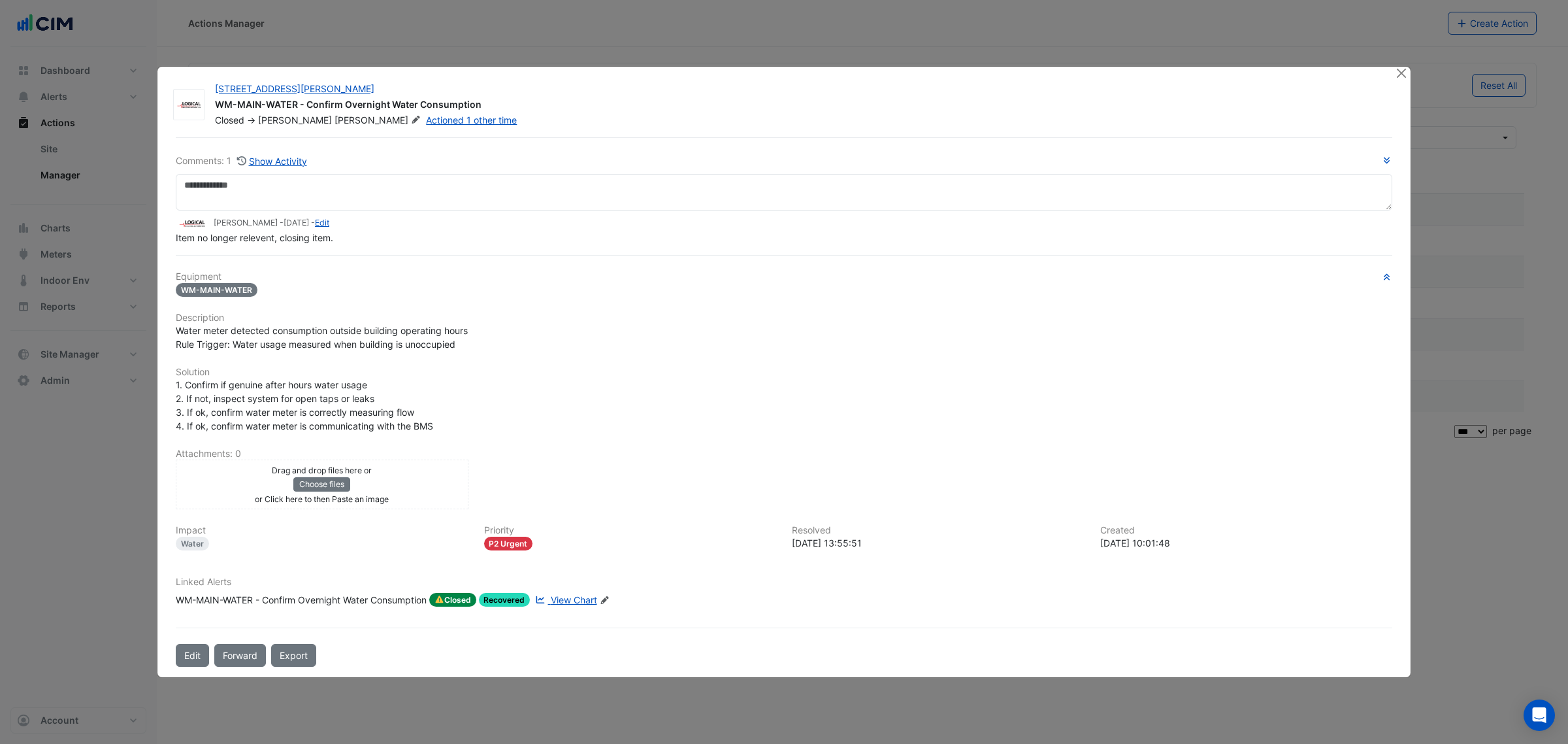
click at [1398, 81] on div at bounding box center [1402, 73] width 16 height 15
click at [1398, 73] on button "Close" at bounding box center [1401, 73] width 14 height 14
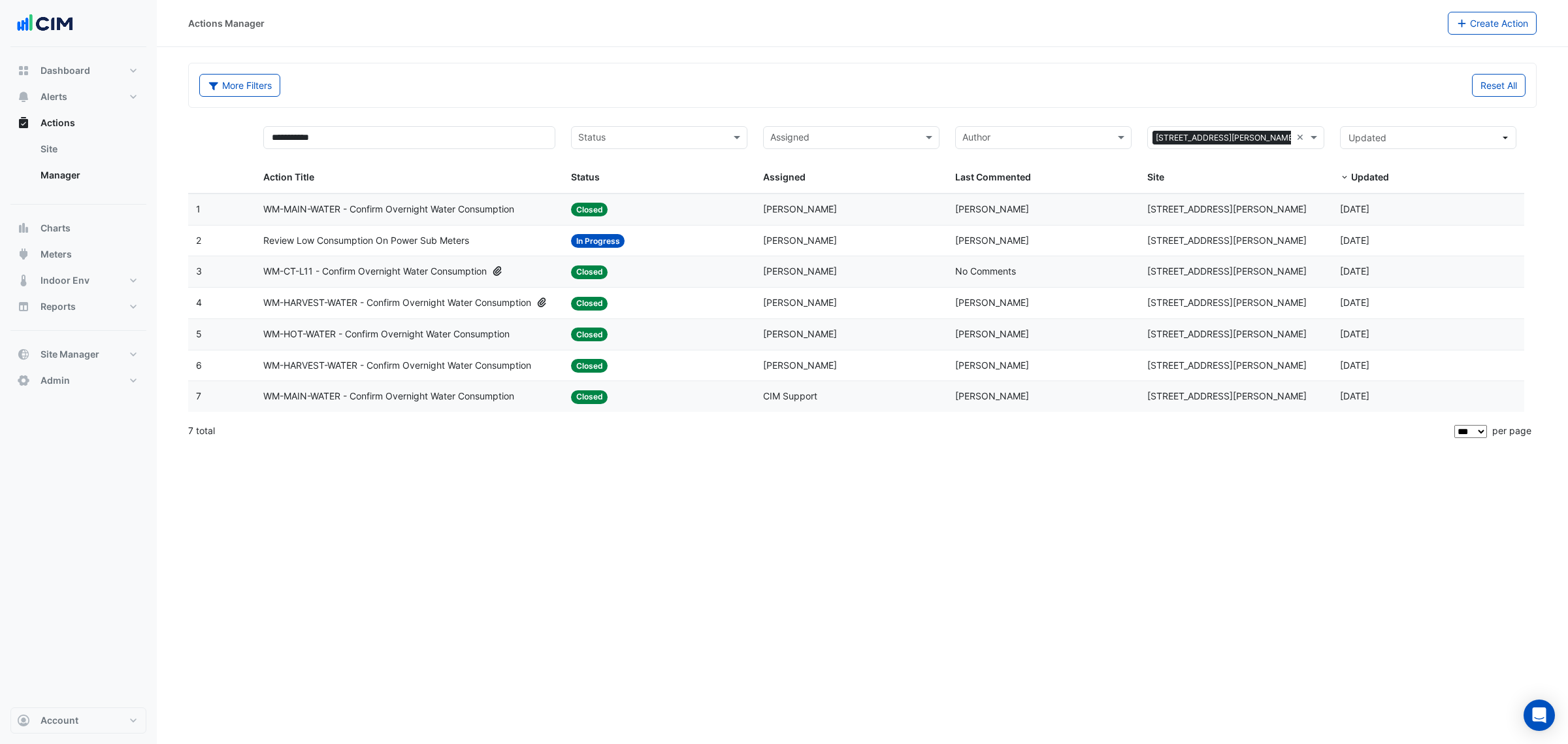
click at [463, 205] on span "WM-MAIN-WATER - Confirm Overnight Water Consumption" at bounding box center [389, 209] width 251 height 15
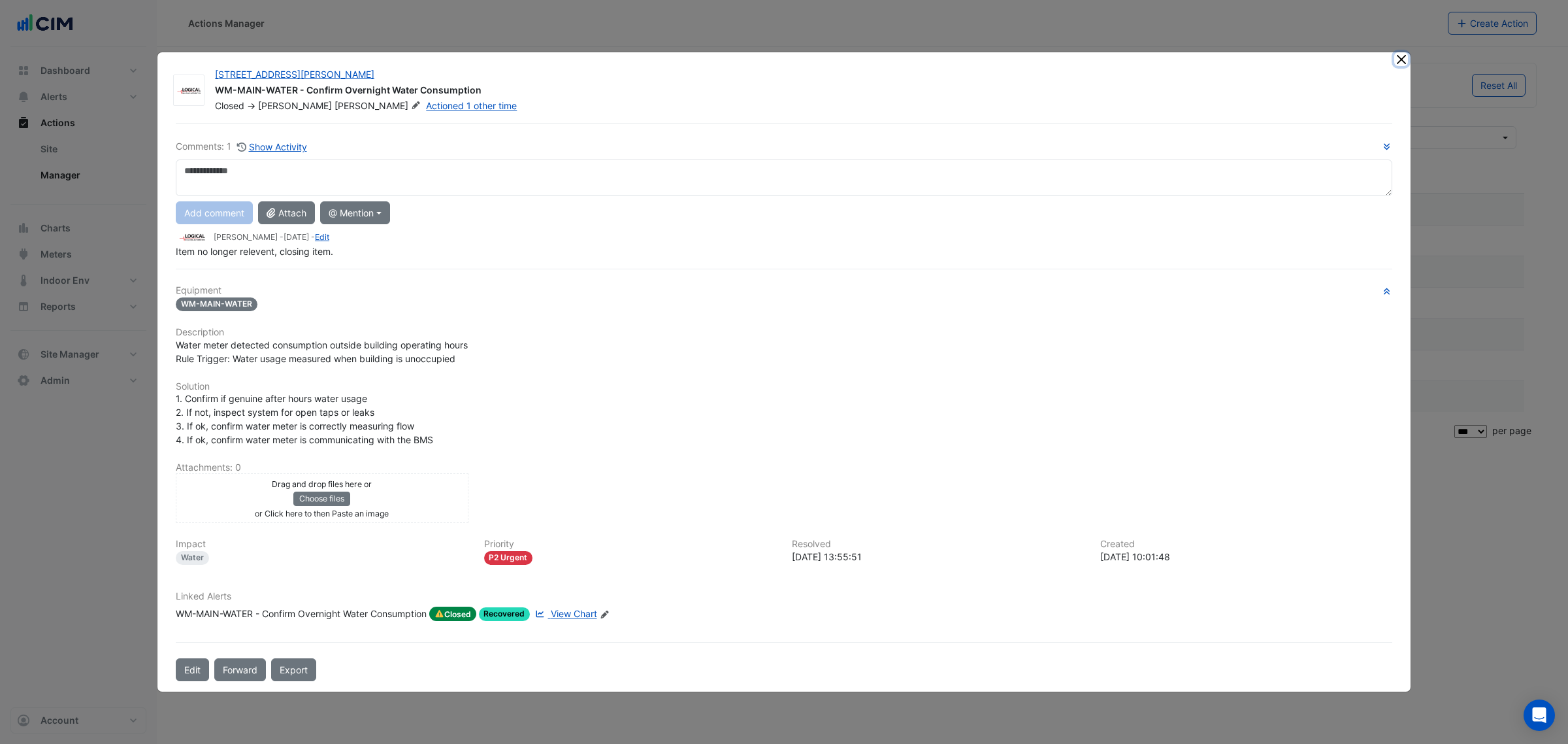
click at [1399, 63] on button "Close" at bounding box center [1401, 59] width 14 height 14
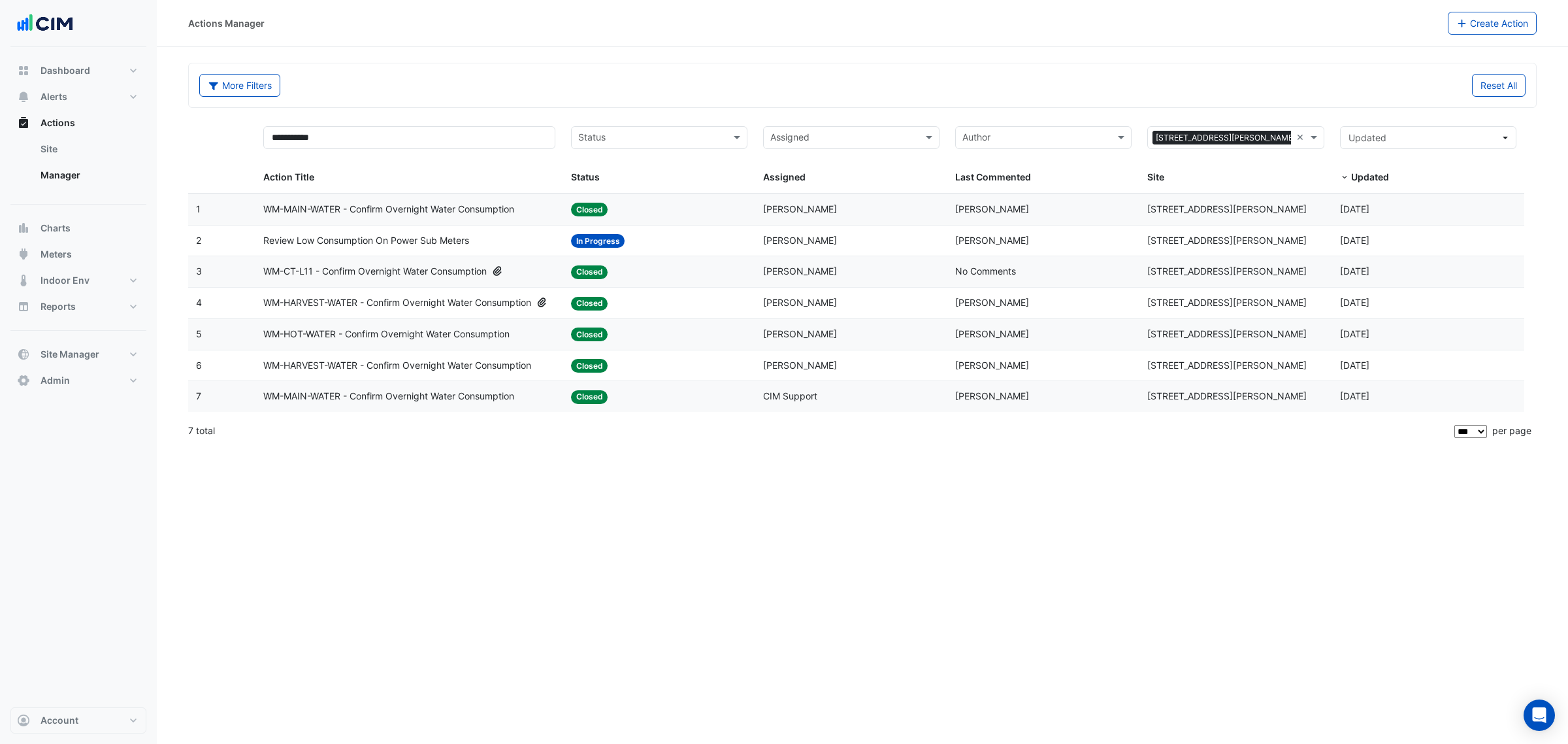
click at [433, 269] on span "WM-CT-L11 - Confirm Overnight Water Consumption" at bounding box center [375, 271] width 223 height 15
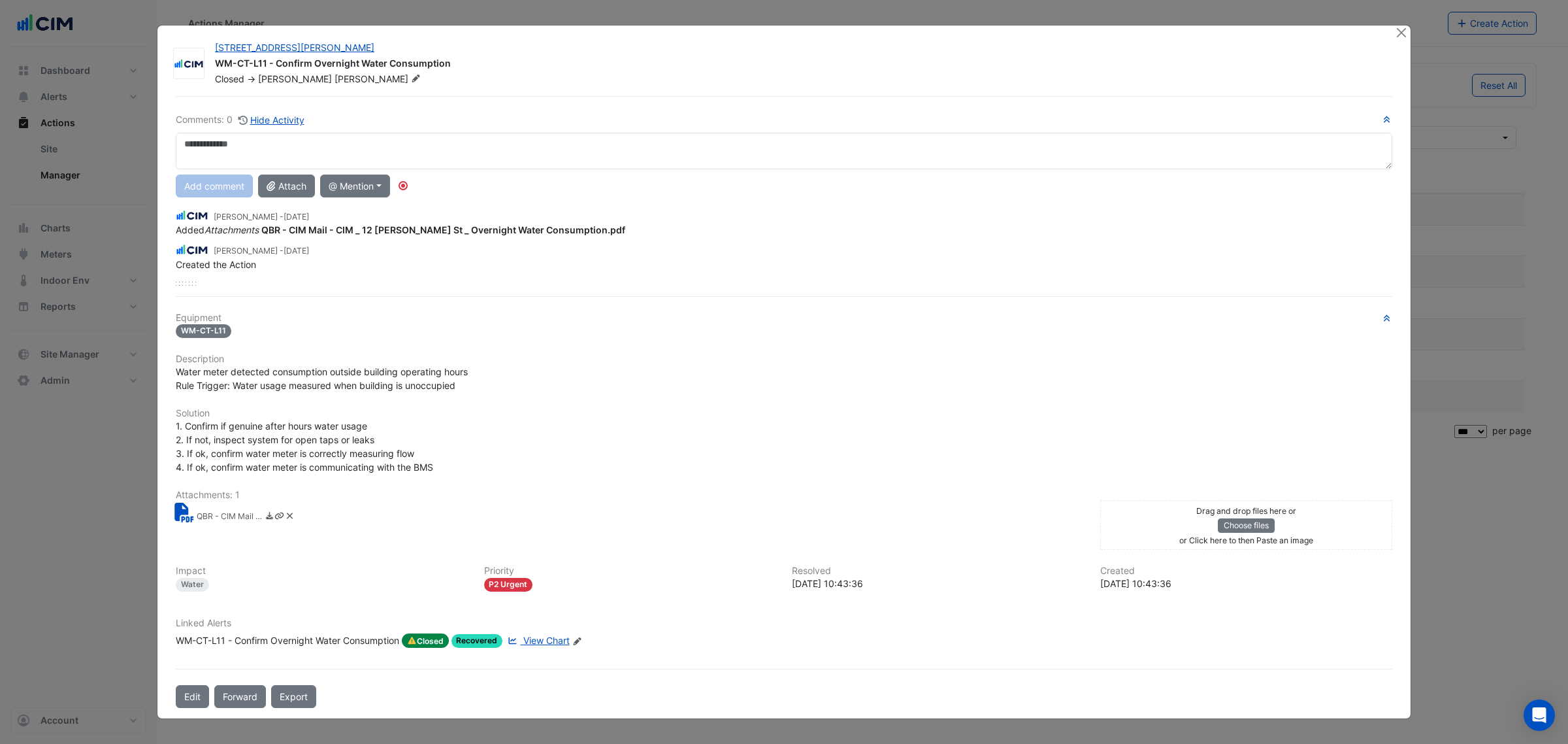
click at [226, 520] on small "QBR - CIM Mail - CIM _ 12 Shelley St _ Overnight Water Consumption.pdf" at bounding box center [230, 518] width 65 height 14
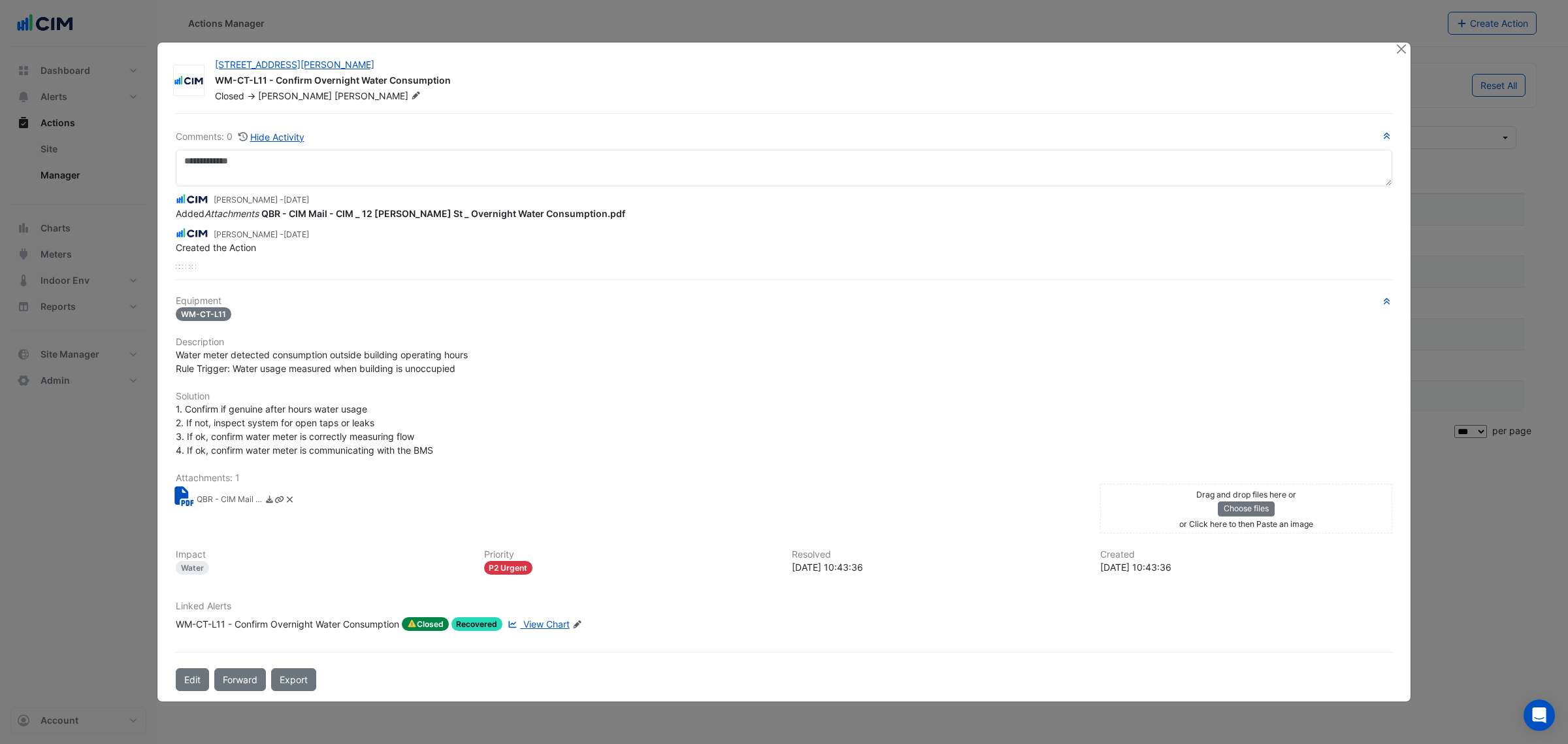
click at [1393, 41] on ngb-modal-window "12 Shelley Street WM-CT-L11 - Confirm Overnight Water Consumption Closed -> Bri…" at bounding box center [784, 372] width 1568 height 744
click at [1394, 42] on div "12 Shelley Street WM-CT-L11 - Confirm Overnight Water Consumption Closed -> Bri…" at bounding box center [784, 372] width 1254 height 659
click at [1406, 46] on button "Close" at bounding box center [1401, 49] width 14 height 14
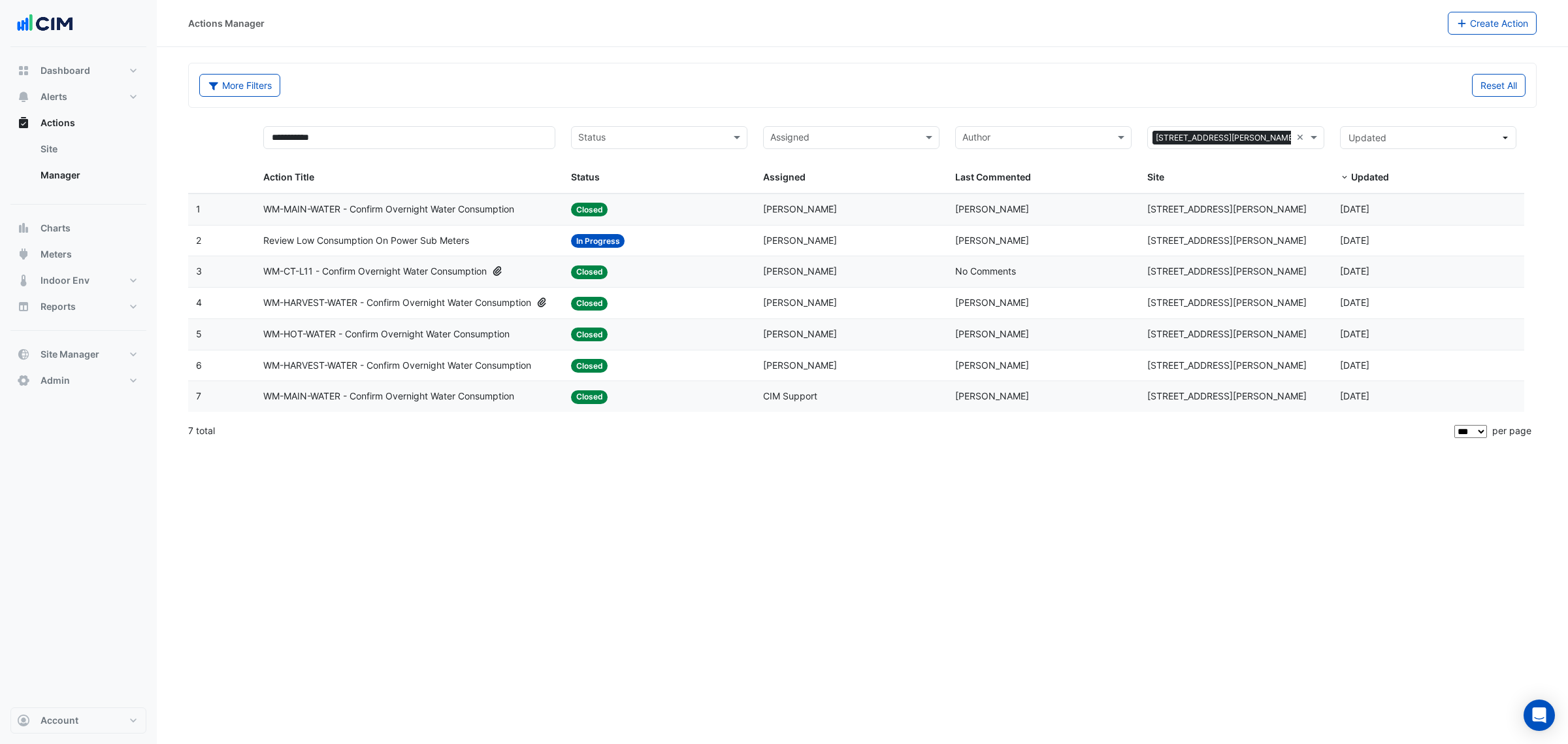
click at [981, 401] on span "Josh Beaman" at bounding box center [992, 396] width 74 height 11
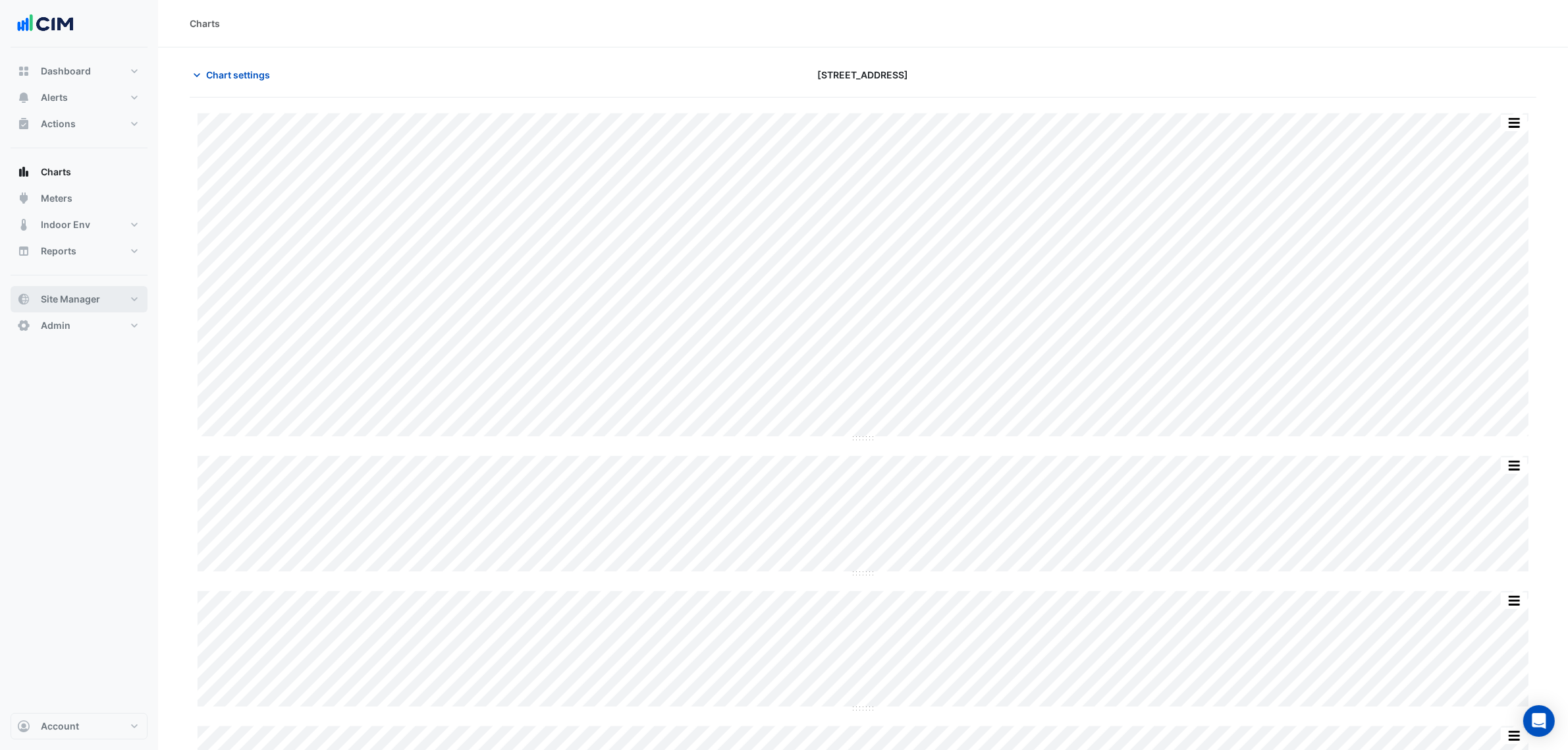
click at [99, 290] on button "Site Manager" at bounding box center [79, 299] width 137 height 27
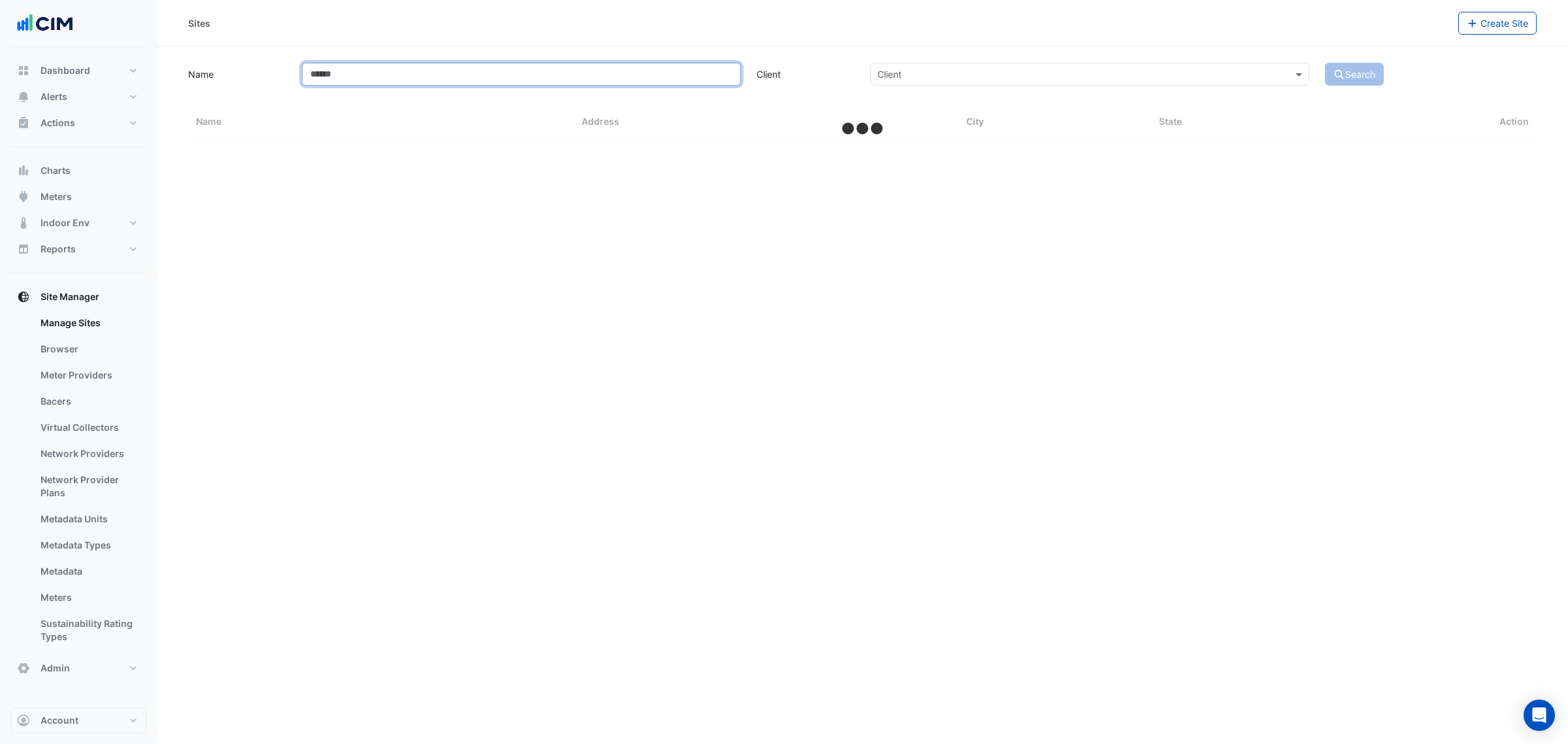
click at [338, 79] on input "Name" at bounding box center [521, 74] width 439 height 23
type input "**"
select select "***"
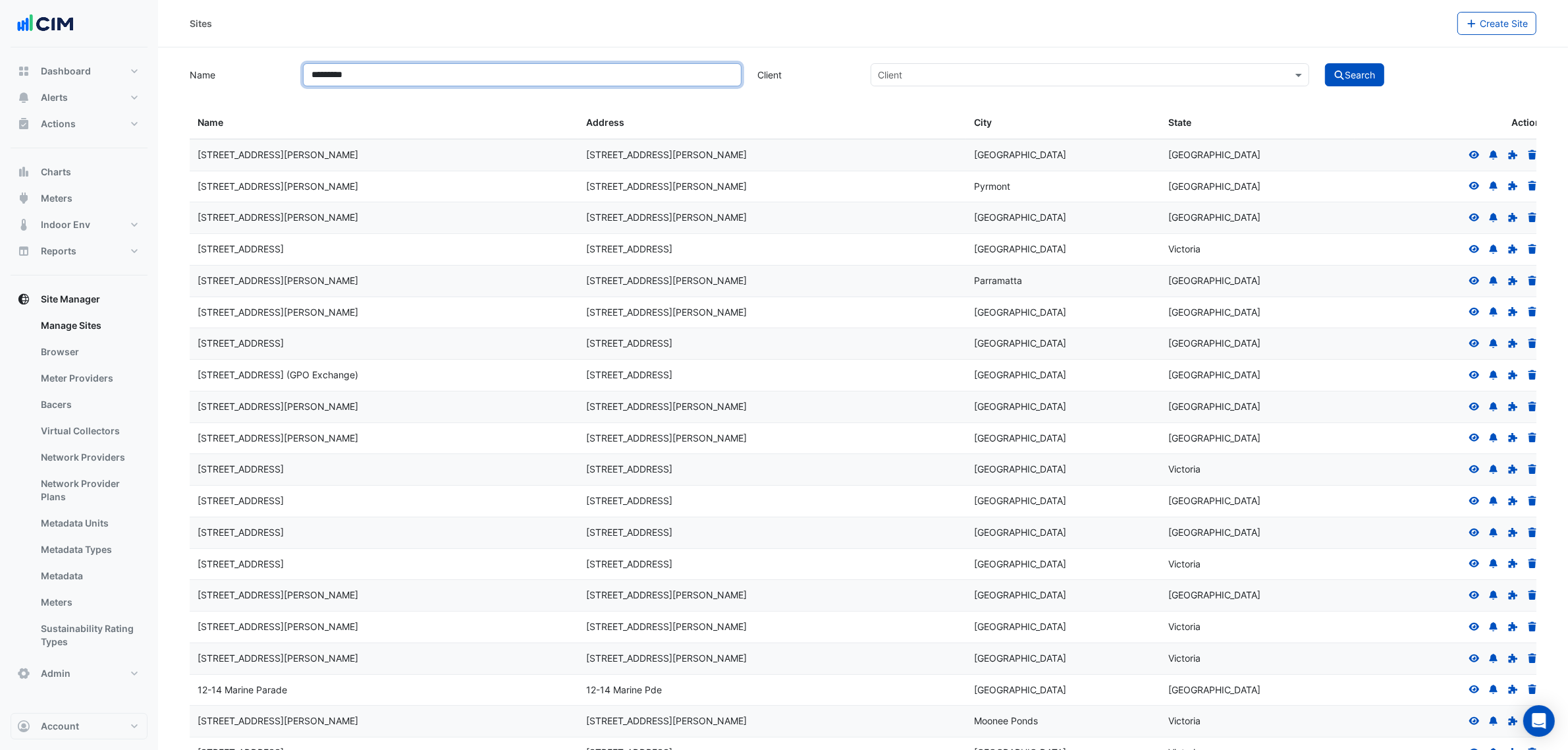
type input "*********"
click at [1325, 63] on button "Search" at bounding box center [1354, 75] width 60 height 23
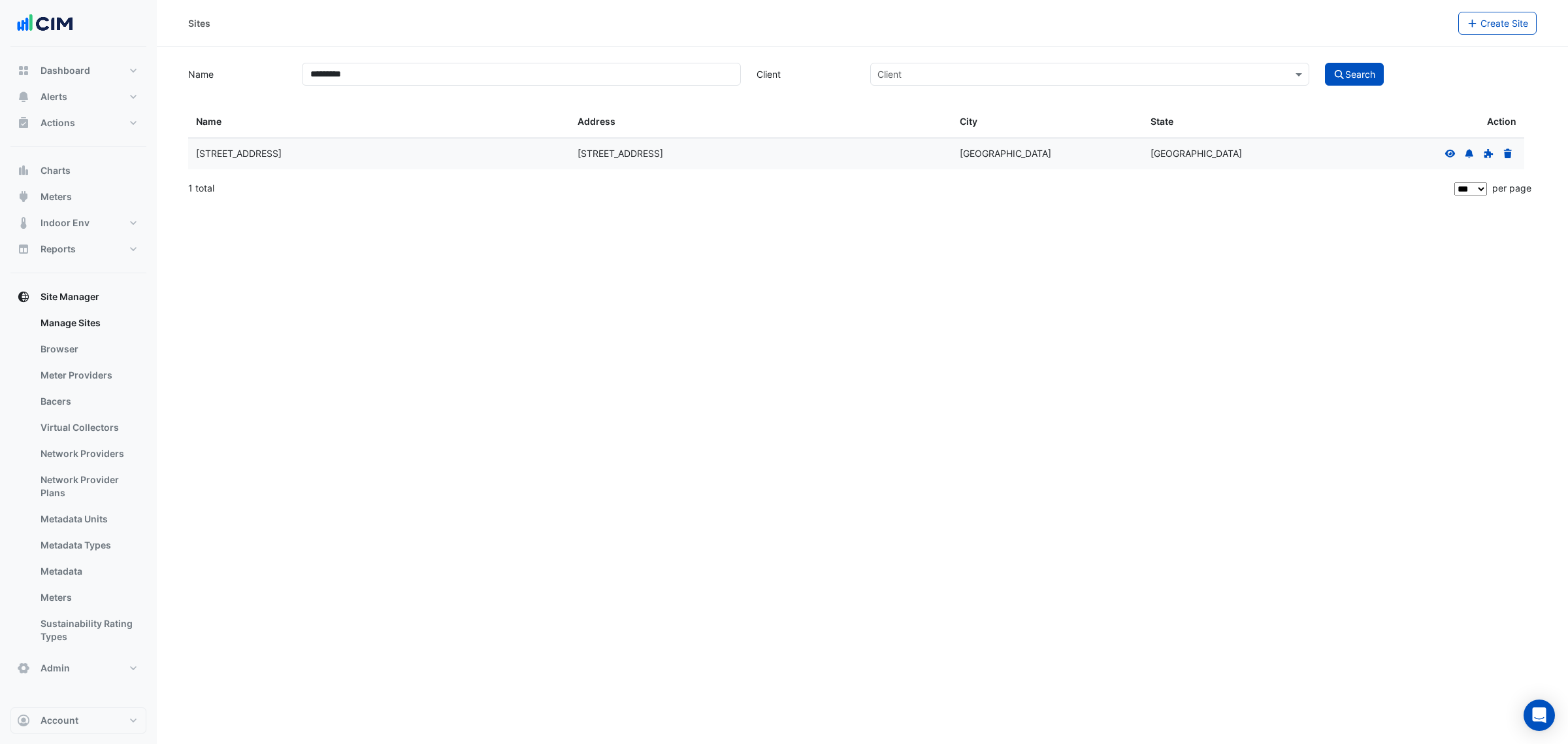
click at [1451, 158] on icon at bounding box center [1450, 154] width 11 height 9
select select "***"
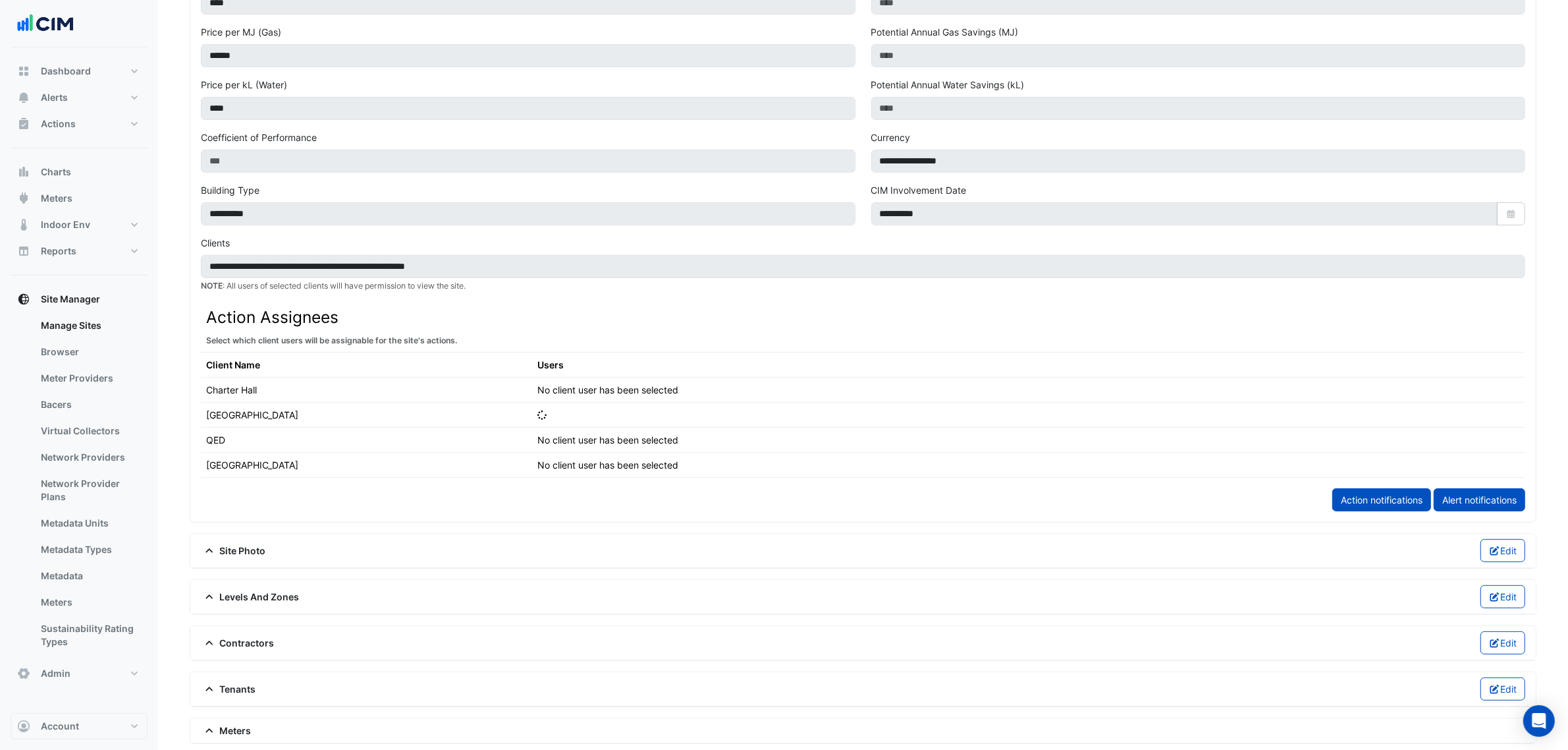
scroll to position [576, 0]
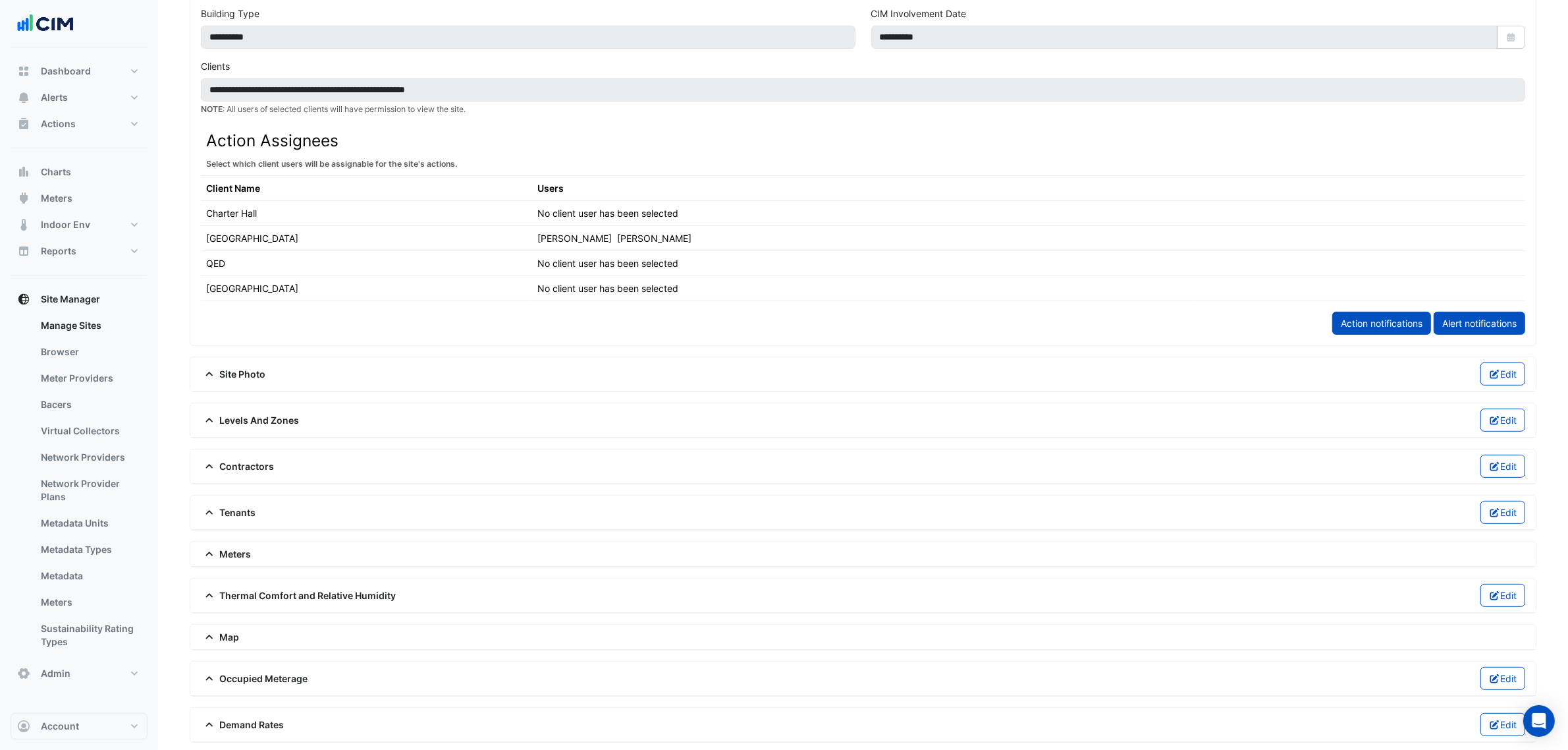
click at [260, 427] on span "Levels And Zones" at bounding box center [250, 420] width 99 height 14
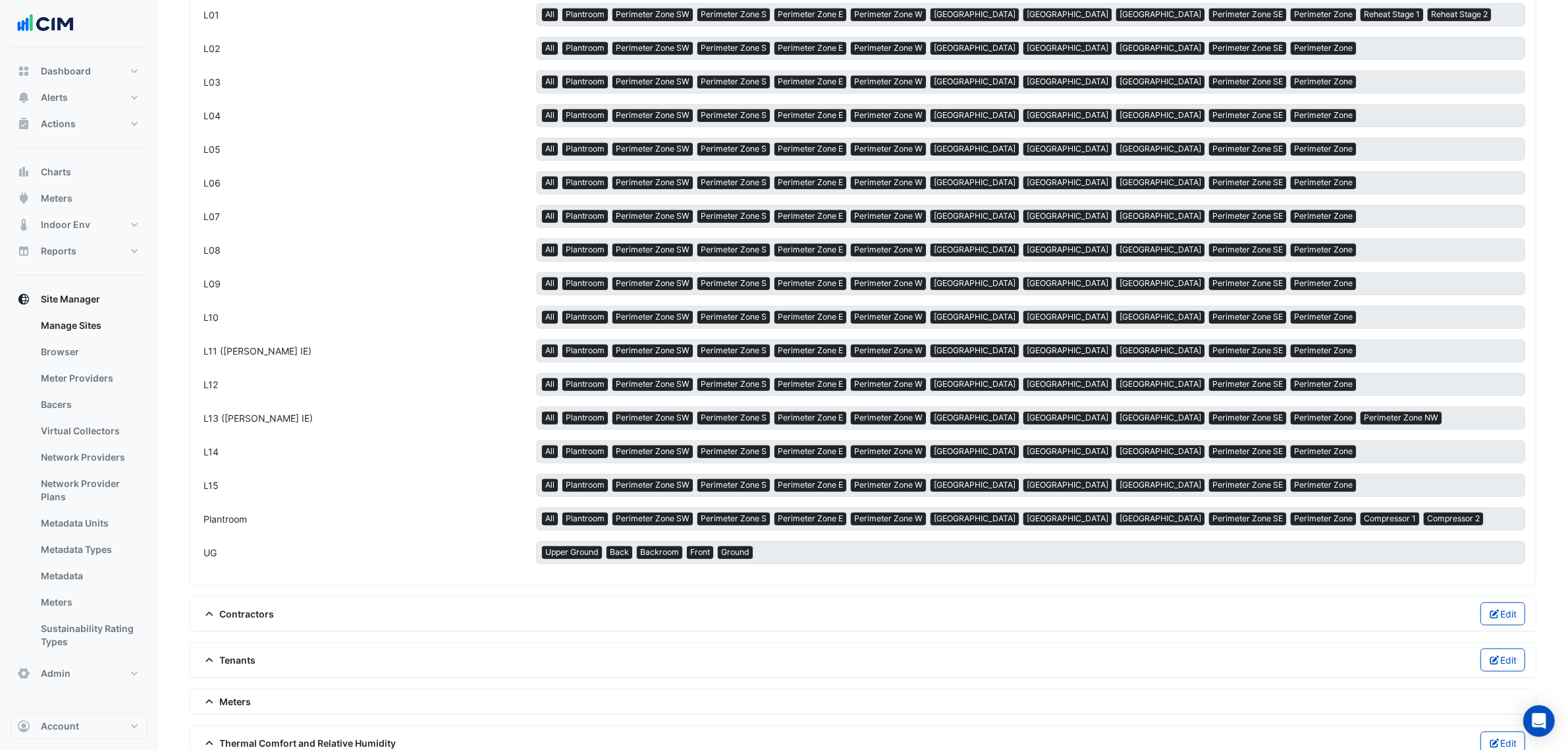
scroll to position [1334, 0]
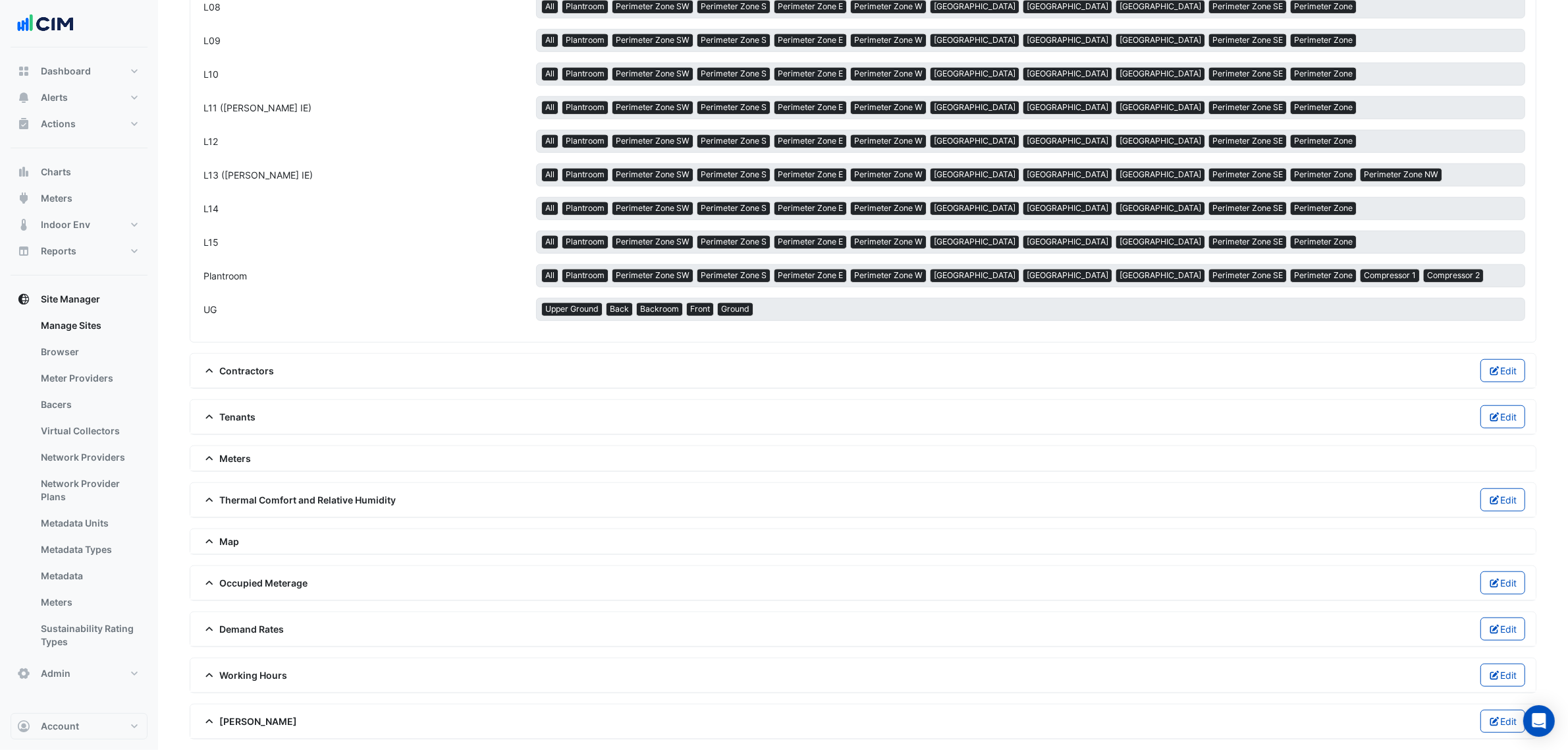
click at [262, 488] on div "Thermal Comfort and Relative Humidity Edit" at bounding box center [863, 500] width 1324 height 23
click at [267, 493] on span "Thermal Comfort and Relative Humidity" at bounding box center [299, 500] width 196 height 14
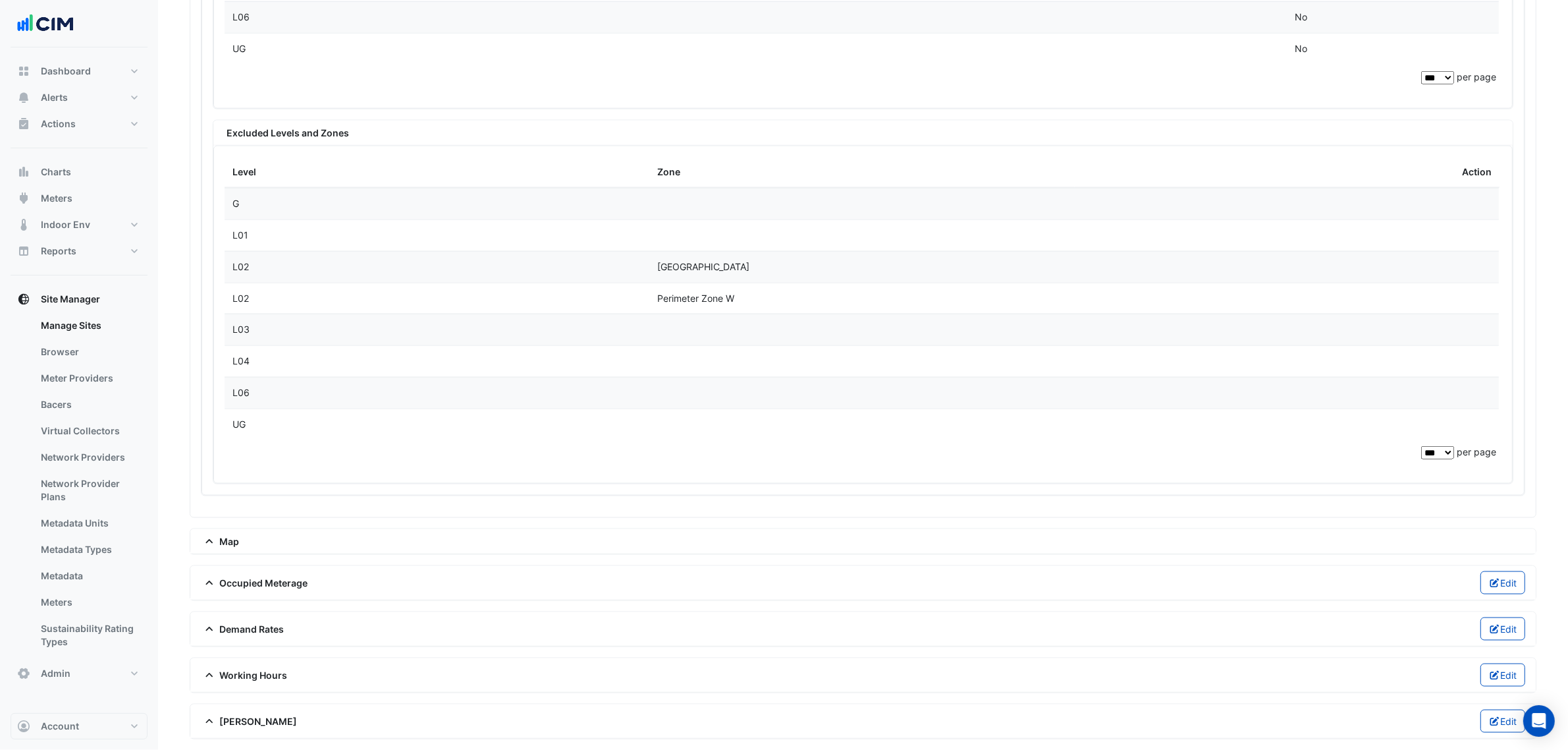
scroll to position [2335, 0]
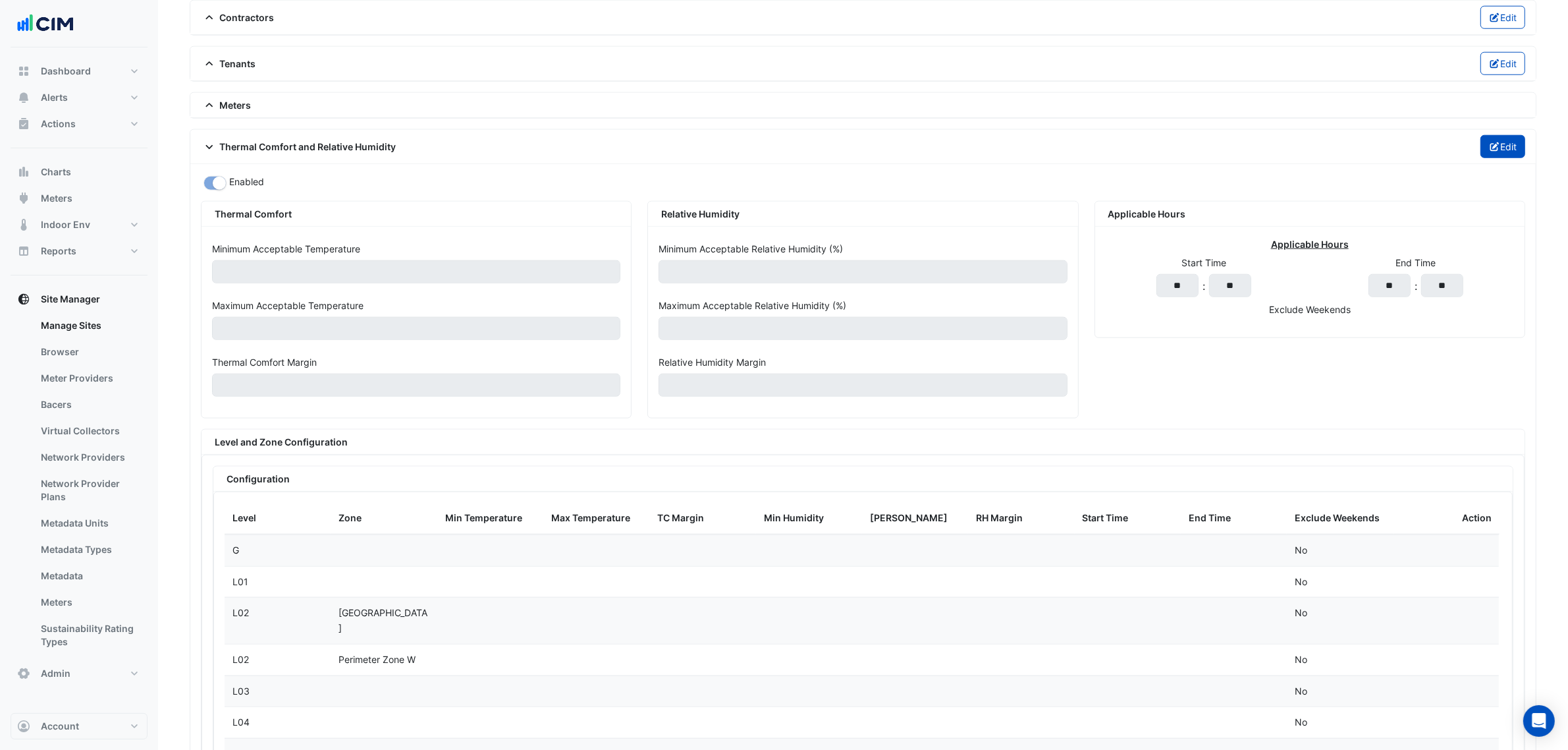
click at [1518, 148] on button "Edit" at bounding box center [1503, 147] width 45 height 23
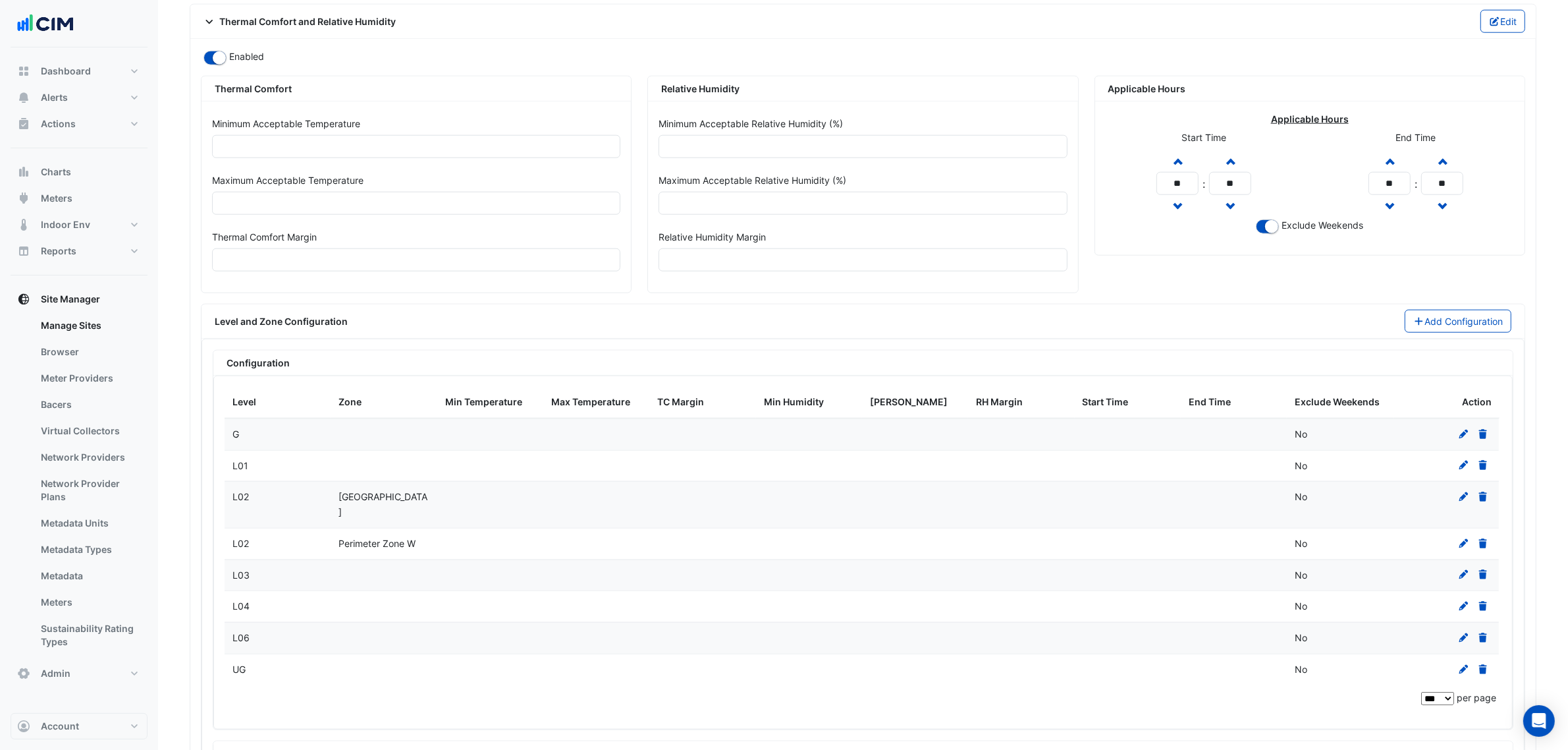
scroll to position [2252, 0]
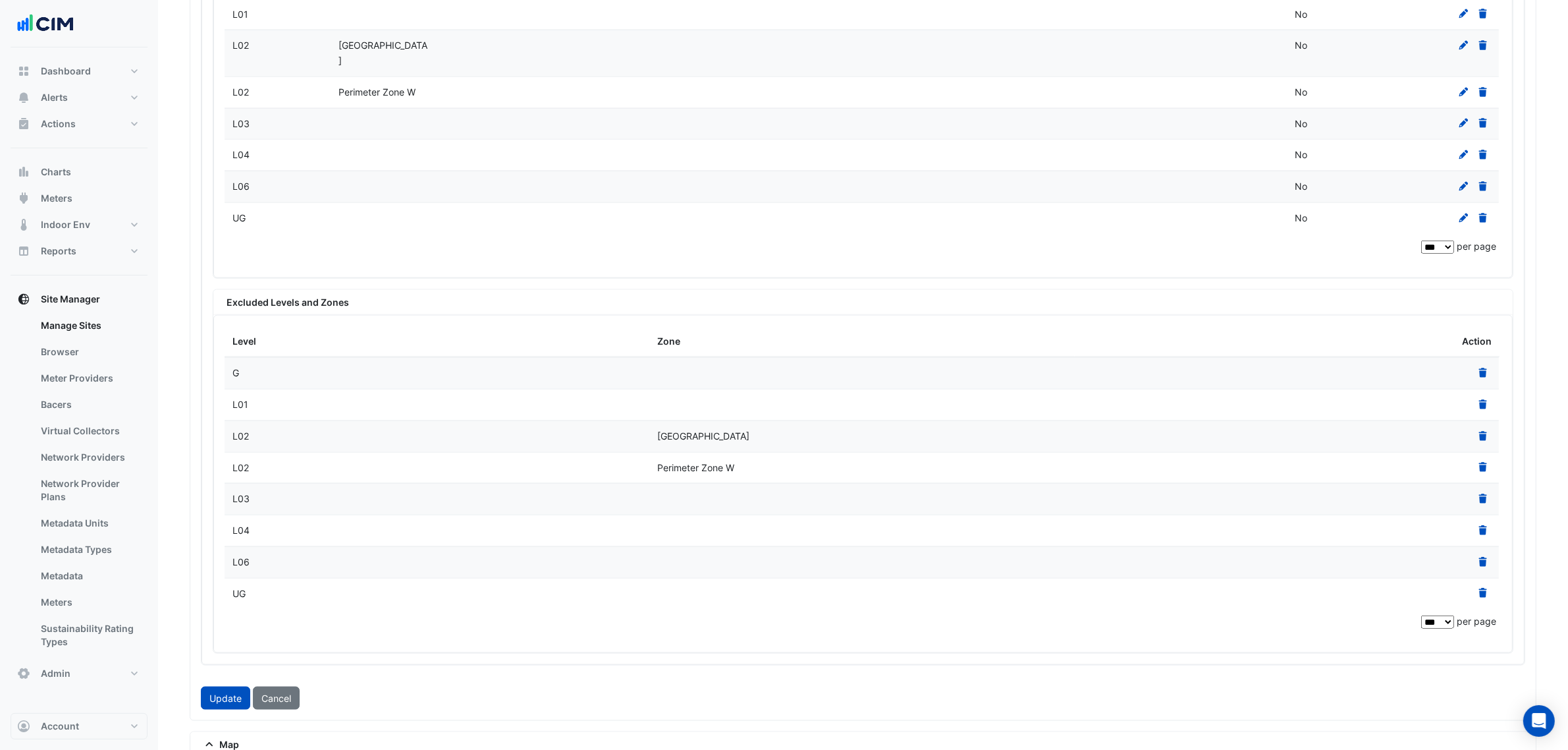
click at [1482, 558] on icon at bounding box center [1483, 561] width 8 height 9
click at [215, 660] on button "Update" at bounding box center [225, 667] width 49 height 23
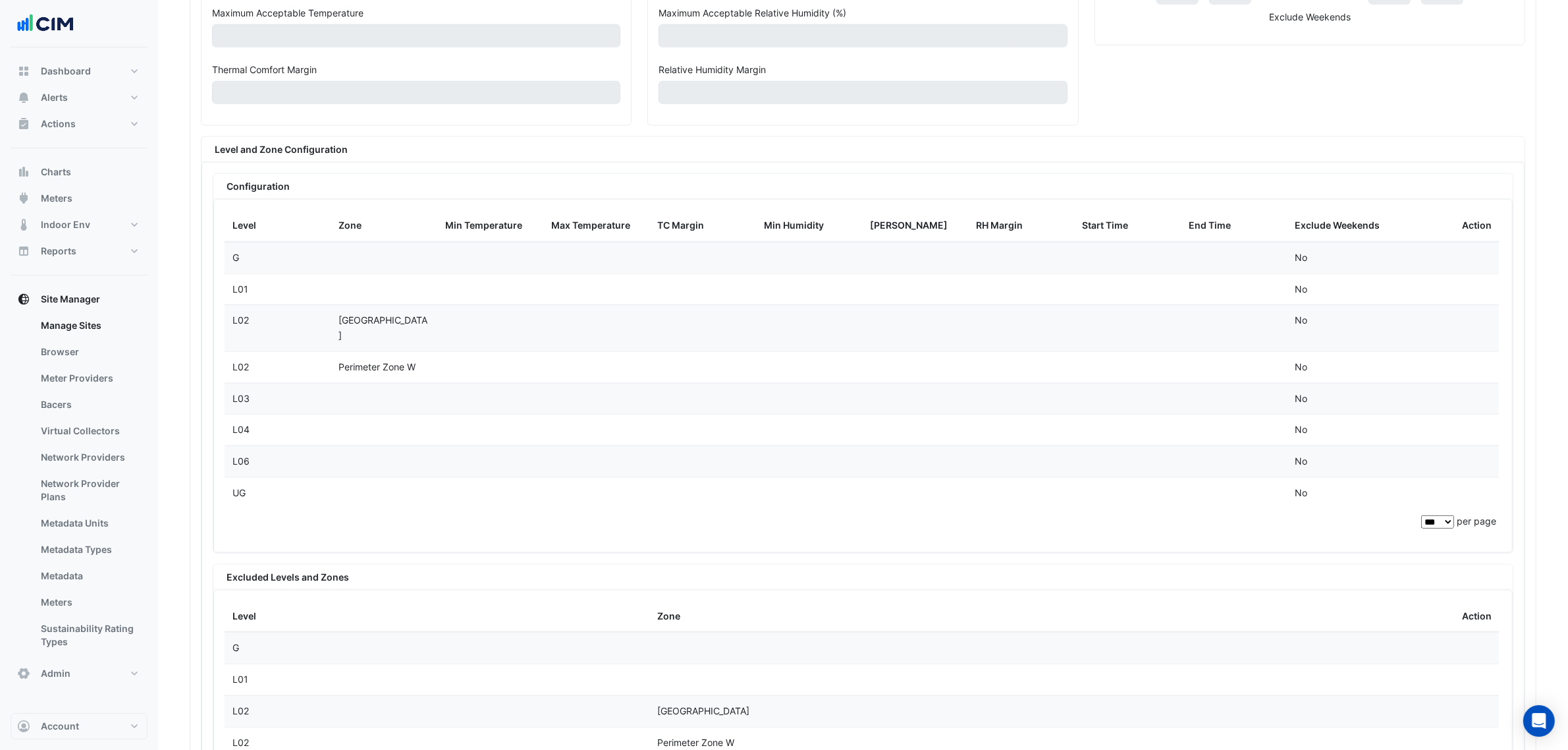
scroll to position [1912, 0]
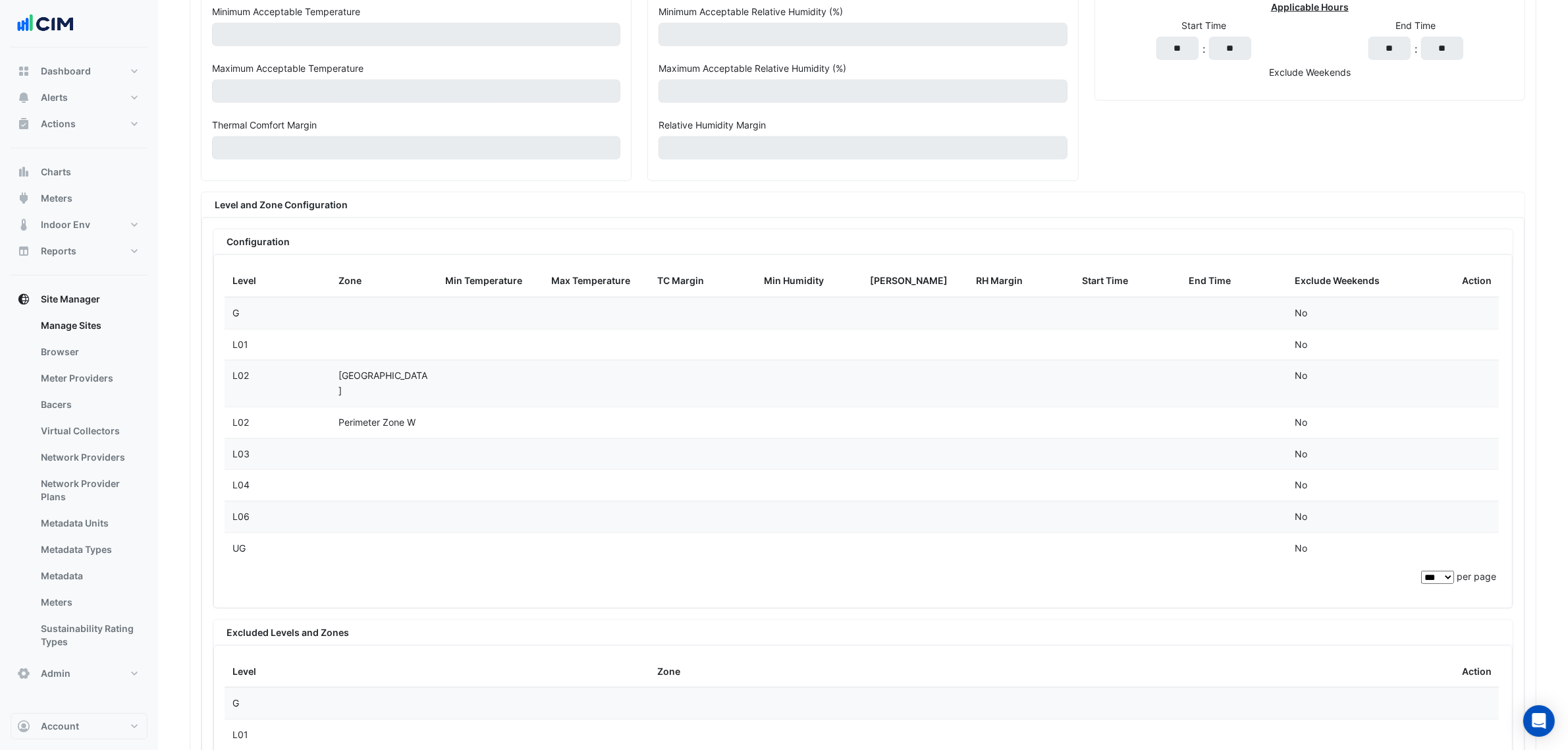
drag, startPoint x: 285, startPoint y: 515, endPoint x: 1320, endPoint y: 506, distance: 1035.0
click at [1320, 506] on div "L06 No" at bounding box center [862, 517] width 1275 height 31
